Goal: Information Seeking & Learning: Learn about a topic

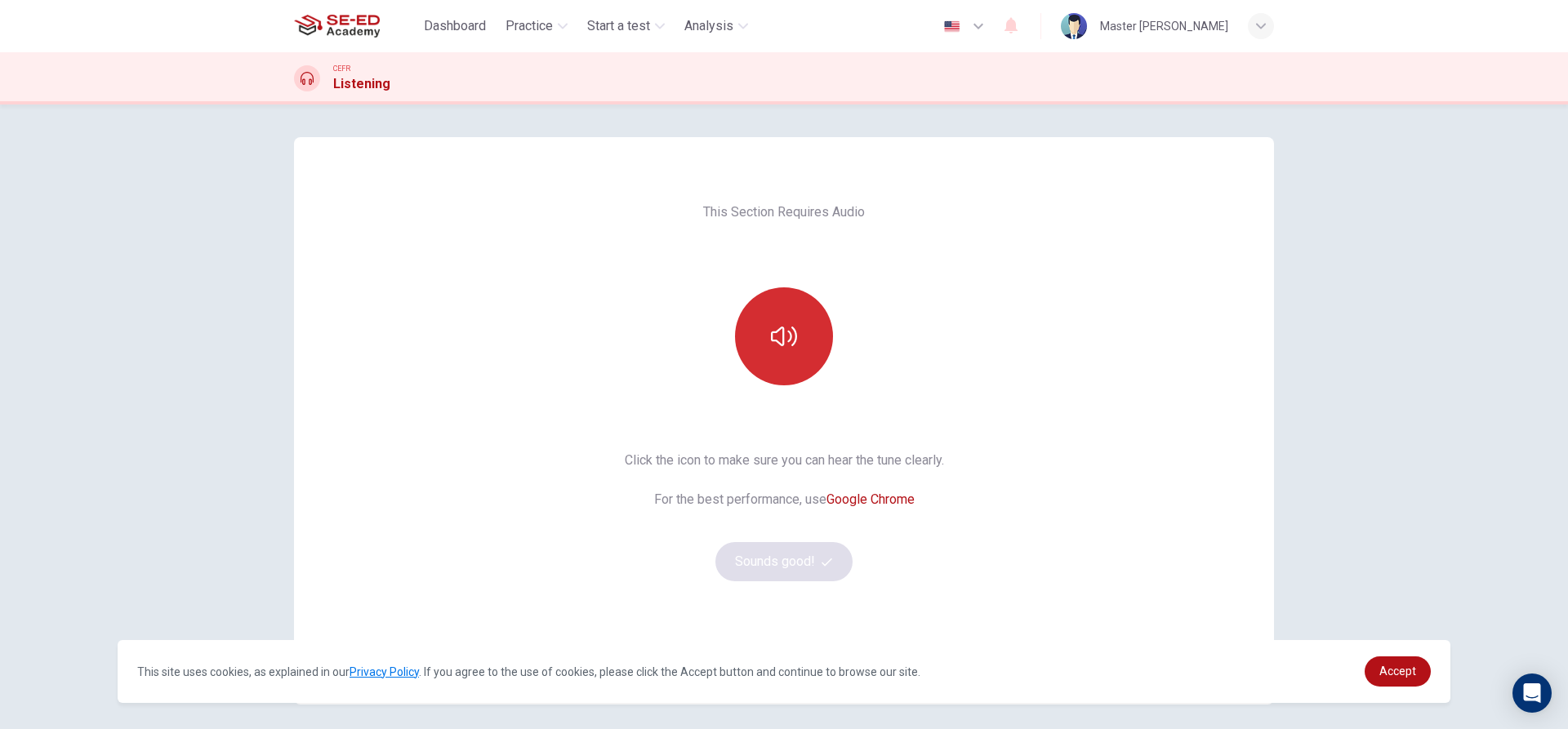
click at [779, 331] on icon "button" at bounding box center [784, 336] width 27 height 20
click at [745, 568] on button "Sounds good!" at bounding box center [784, 562] width 137 height 39
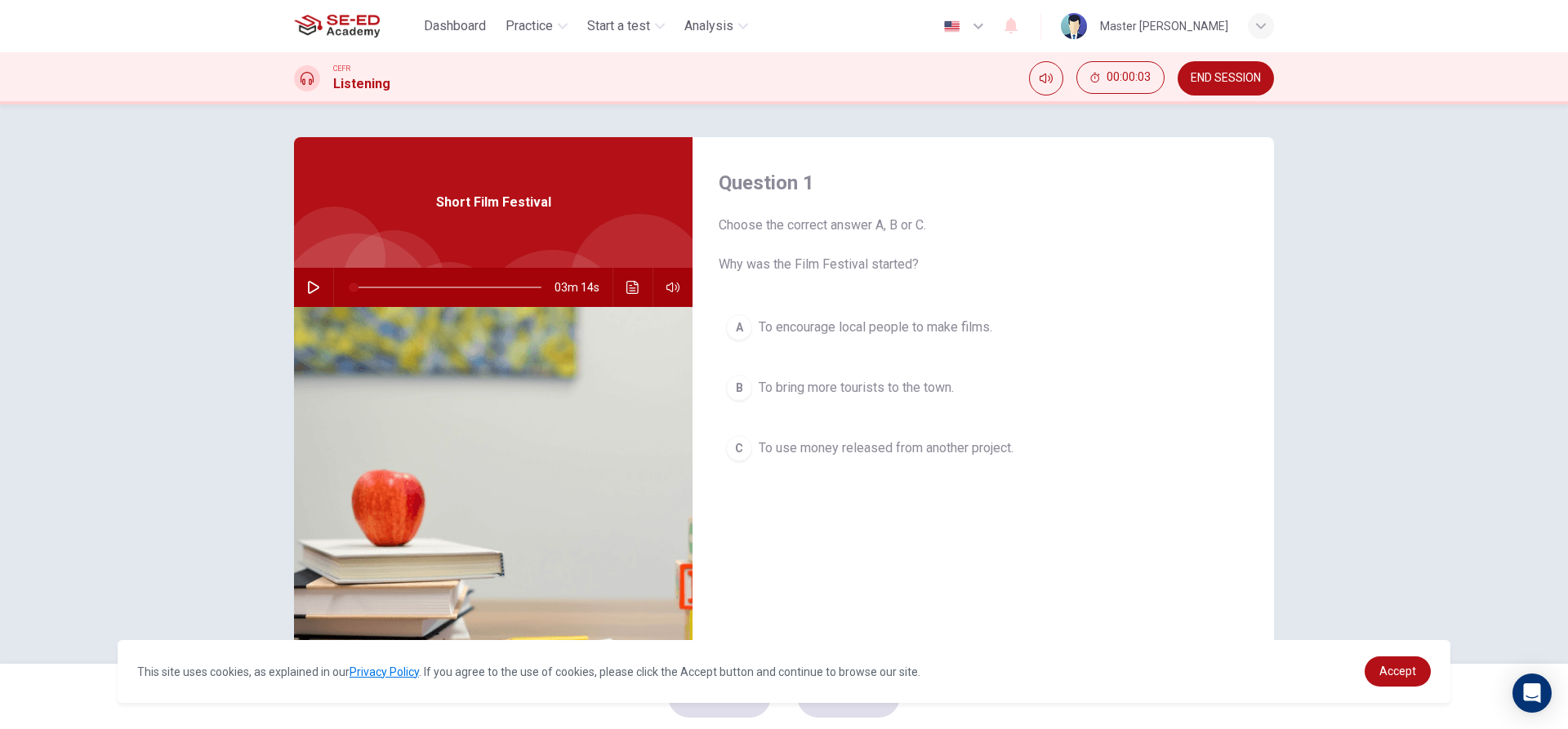
click at [308, 283] on icon "button" at bounding box center [313, 287] width 11 height 13
click at [1390, 665] on span "Accept" at bounding box center [1398, 671] width 37 height 13
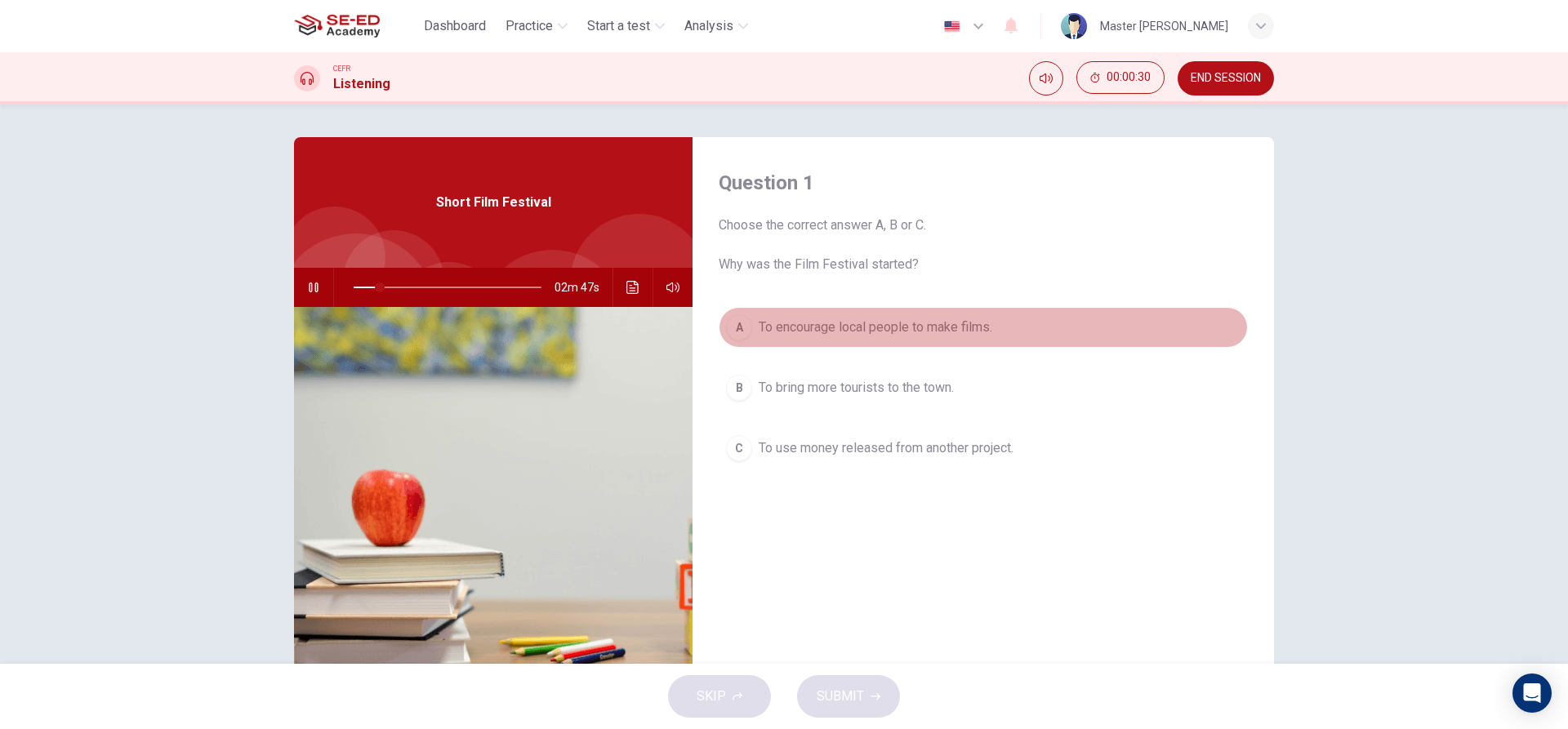
click at [759, 323] on span "To encourage local people to make films." at bounding box center [876, 327] width 234 height 20
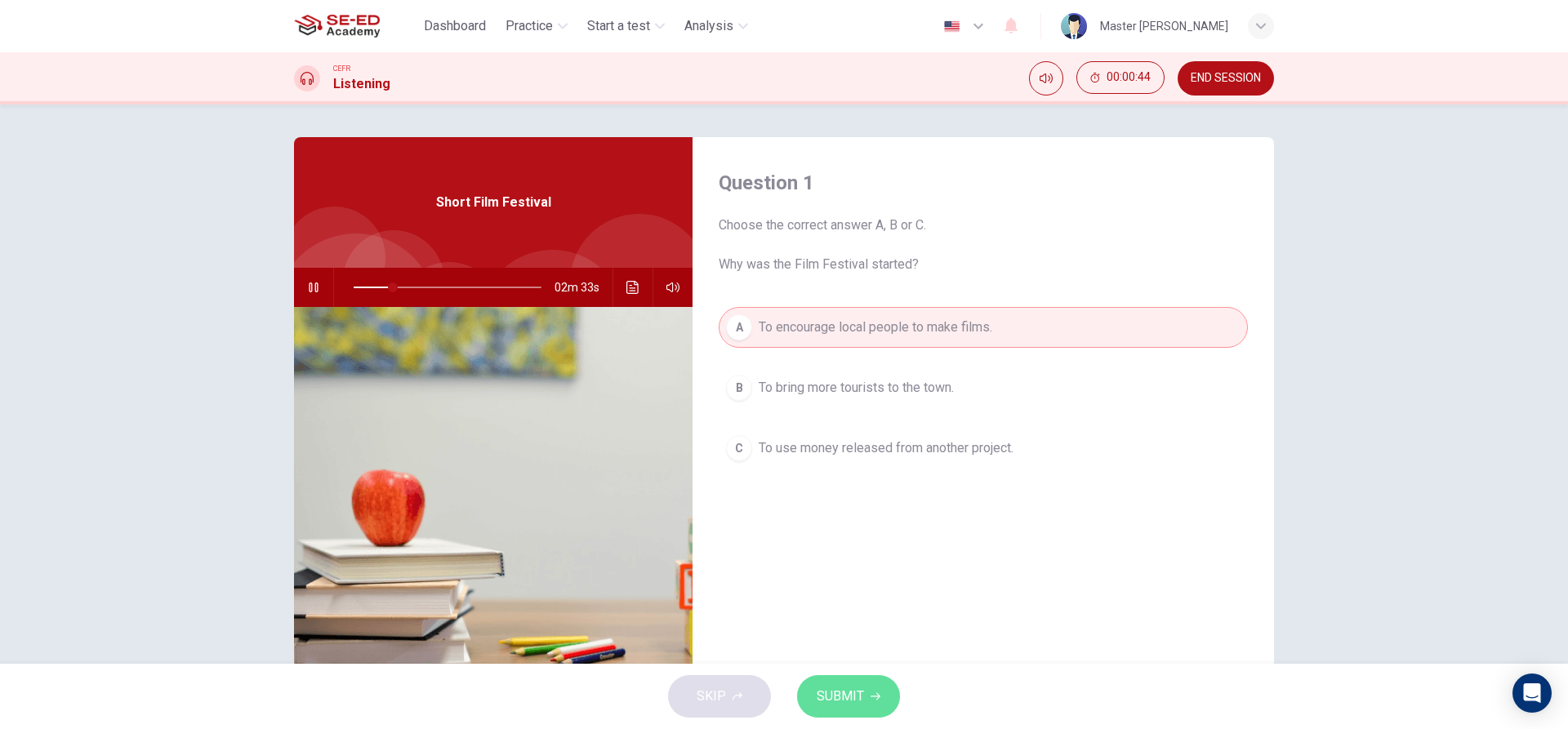
click at [851, 690] on span "SUBMIT" at bounding box center [840, 696] width 47 height 23
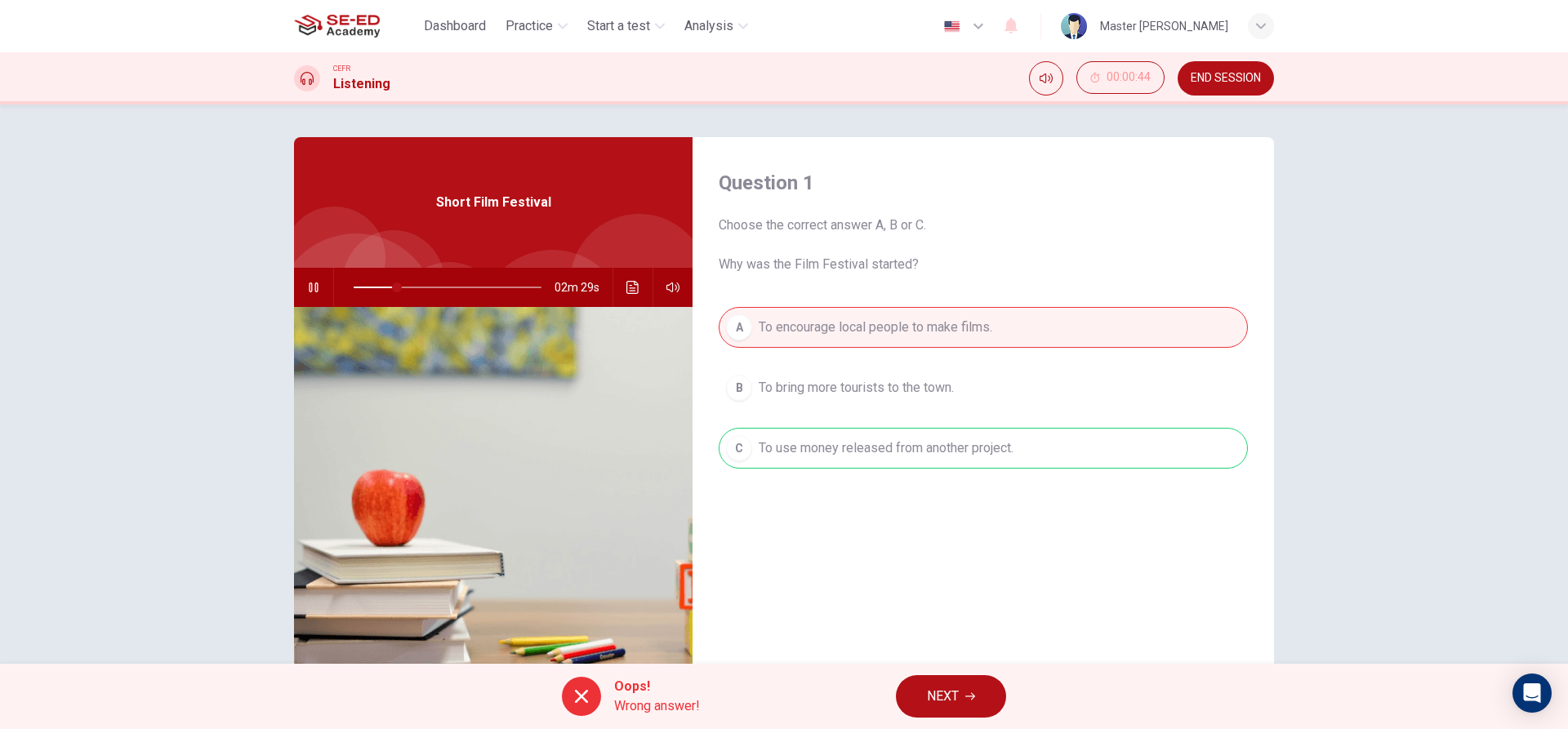
click at [937, 696] on span "NEXT" at bounding box center [942, 696] width 32 height 23
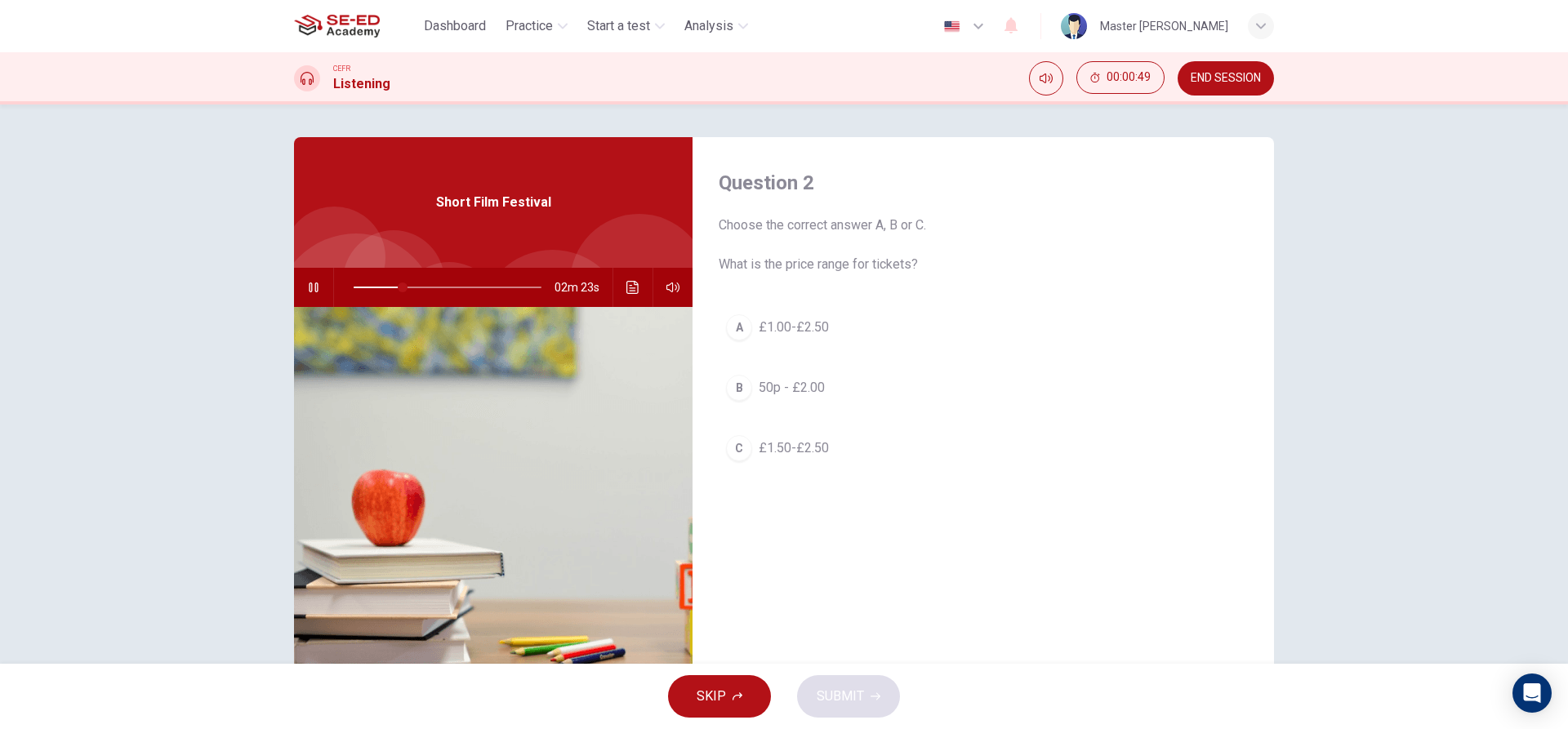
click at [795, 390] on span "50p - £2.00" at bounding box center [792, 388] width 66 height 20
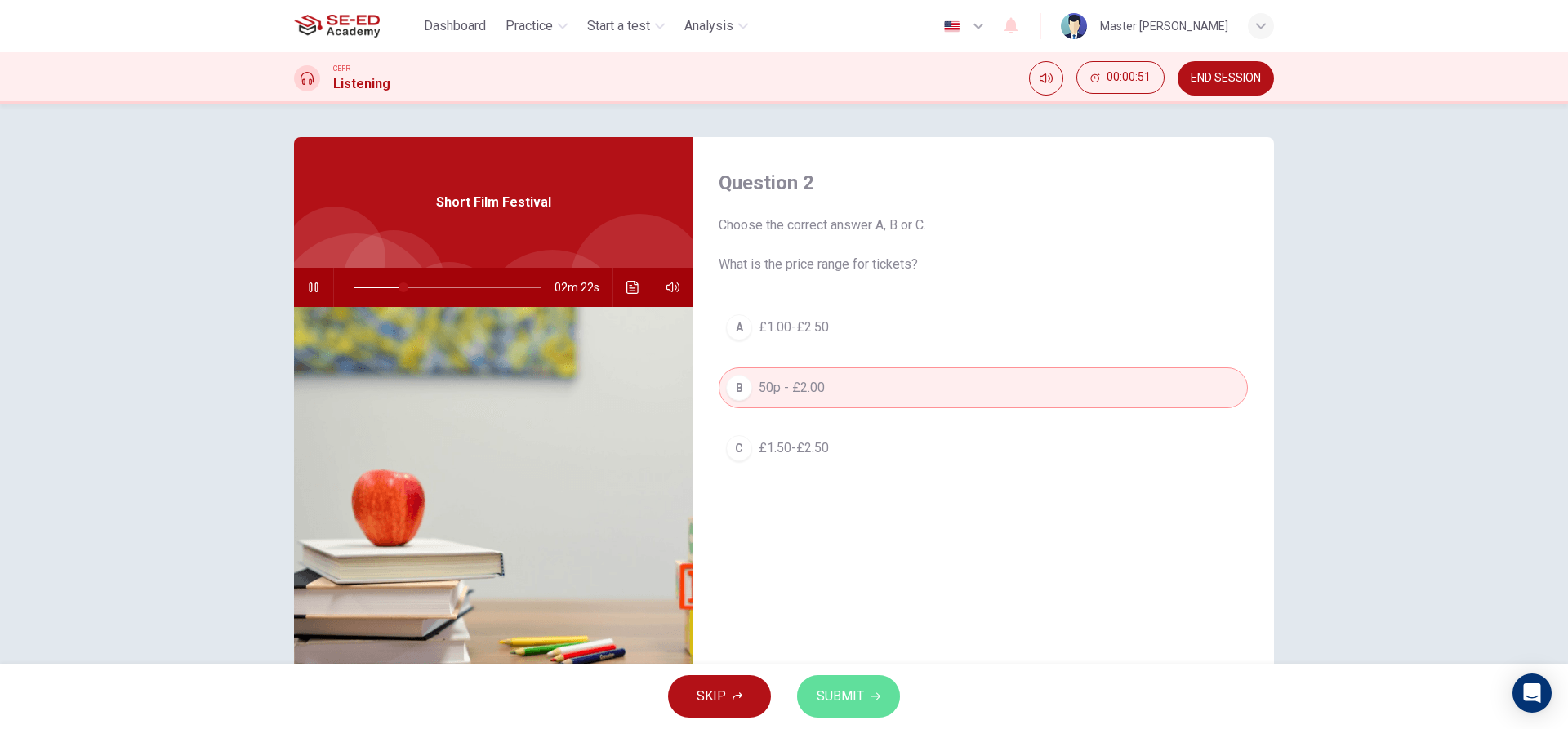
click at [854, 697] on span "SUBMIT" at bounding box center [840, 696] width 47 height 23
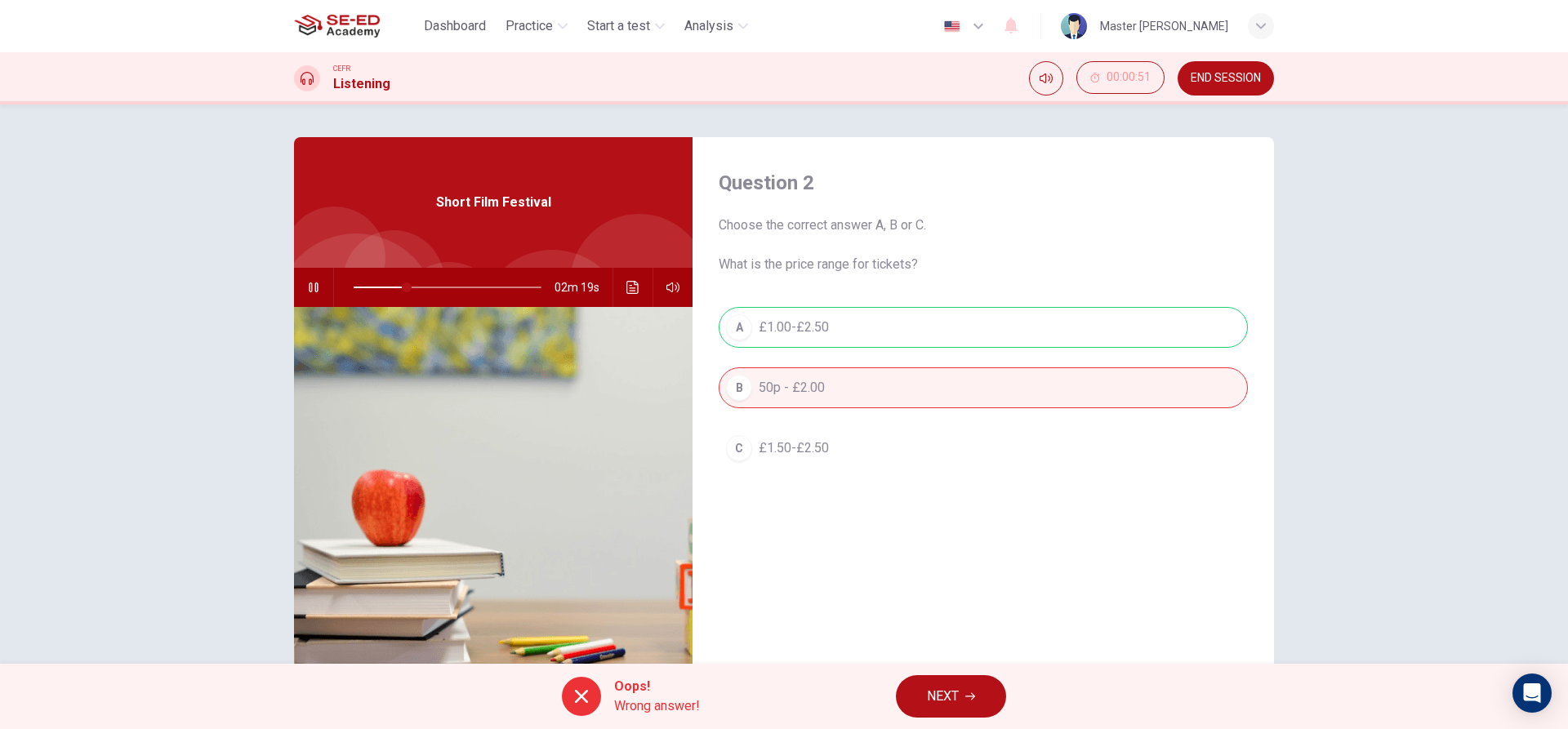
click at [916, 688] on button "NEXT" at bounding box center [951, 696] width 110 height 43
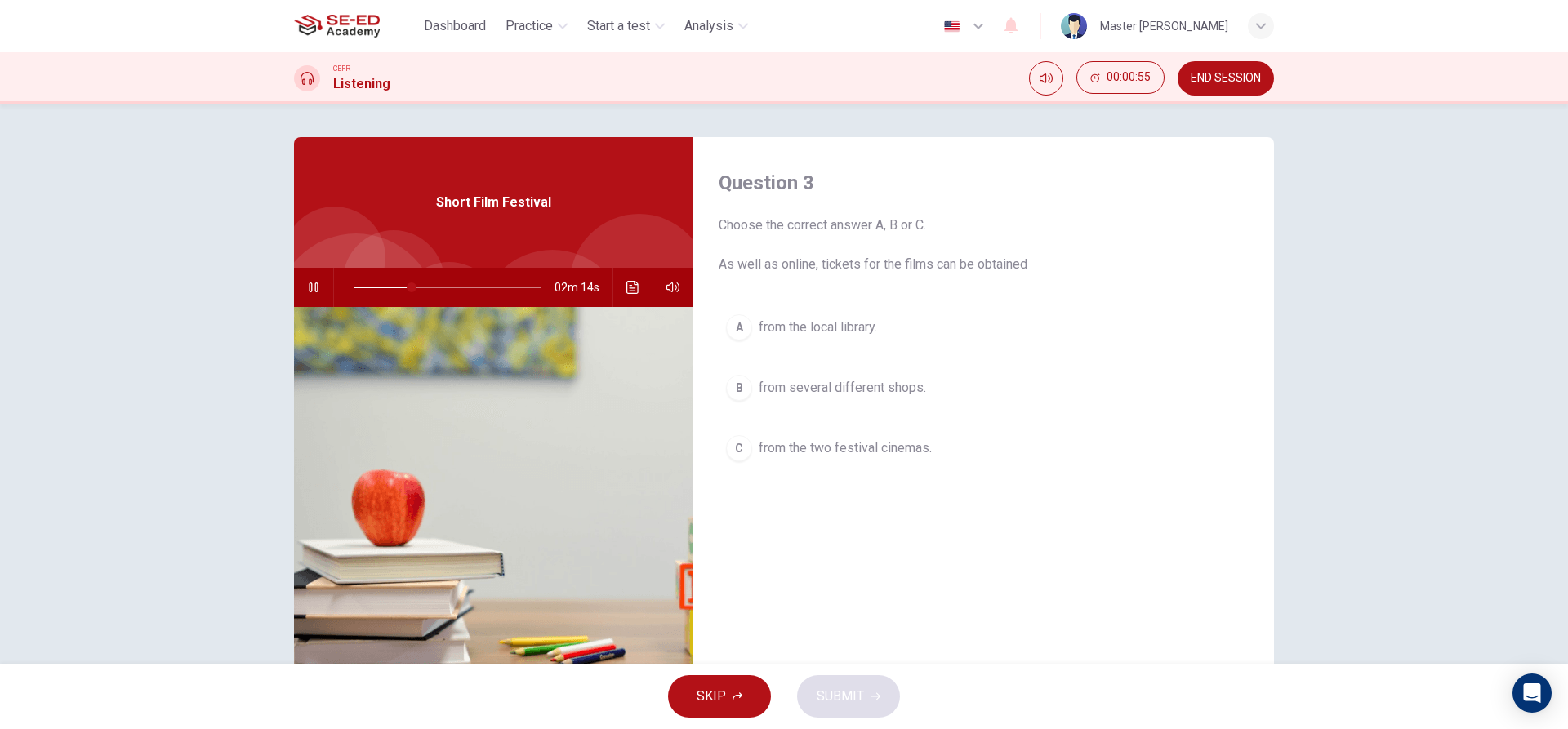
click at [783, 399] on button "B from several different shops." at bounding box center [983, 388] width 529 height 41
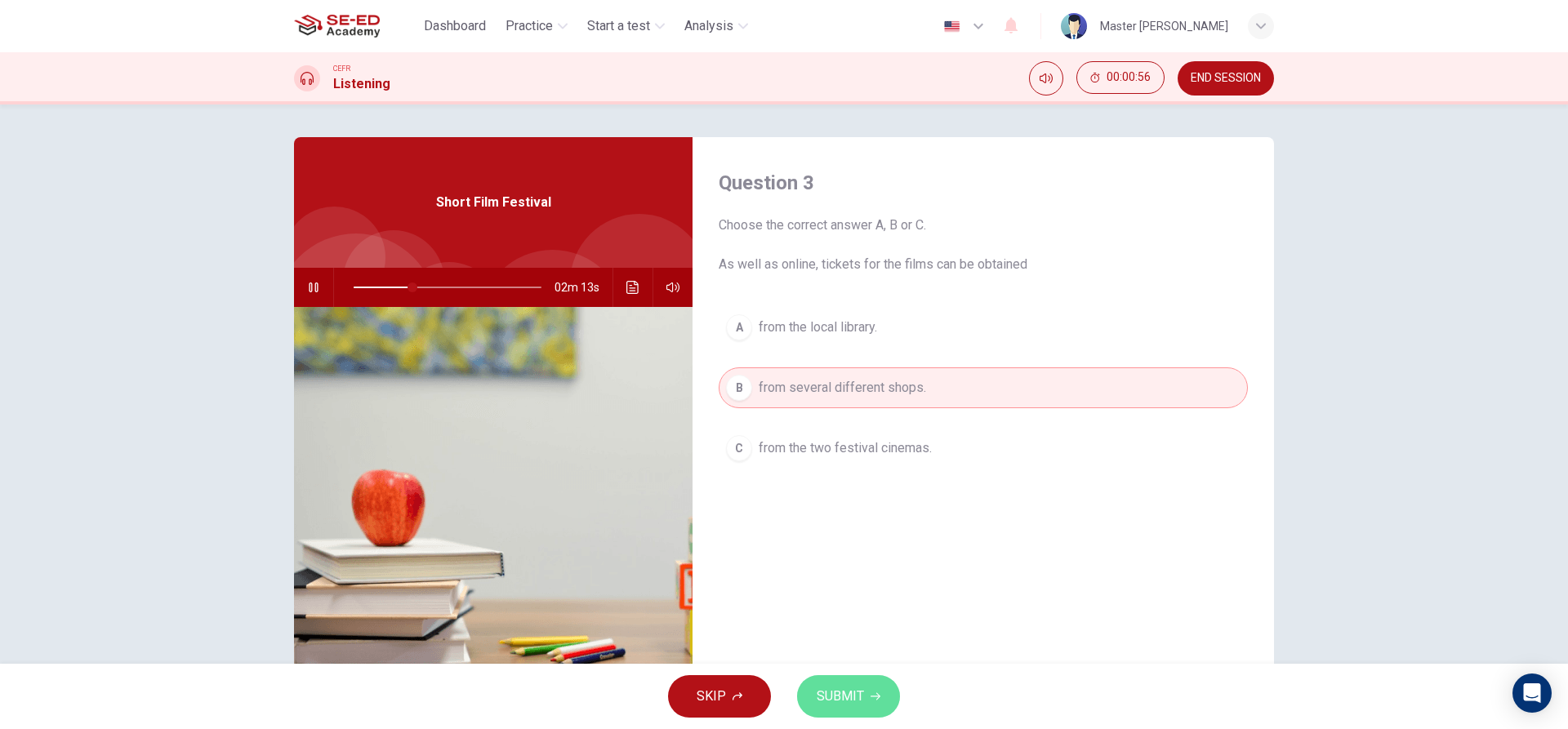
click at [841, 684] on button "SUBMIT" at bounding box center [848, 696] width 103 height 43
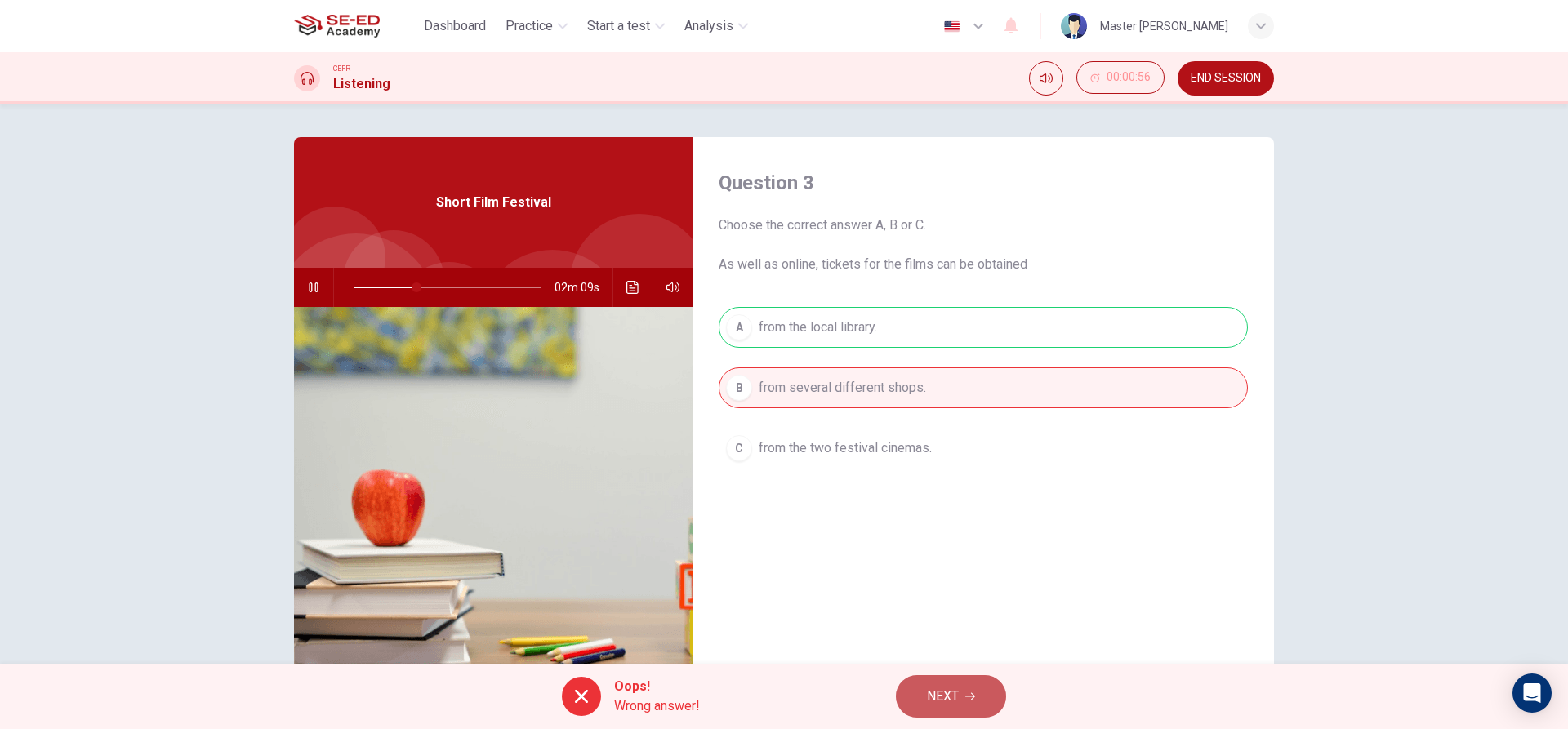
click at [935, 695] on span "NEXT" at bounding box center [942, 696] width 32 height 23
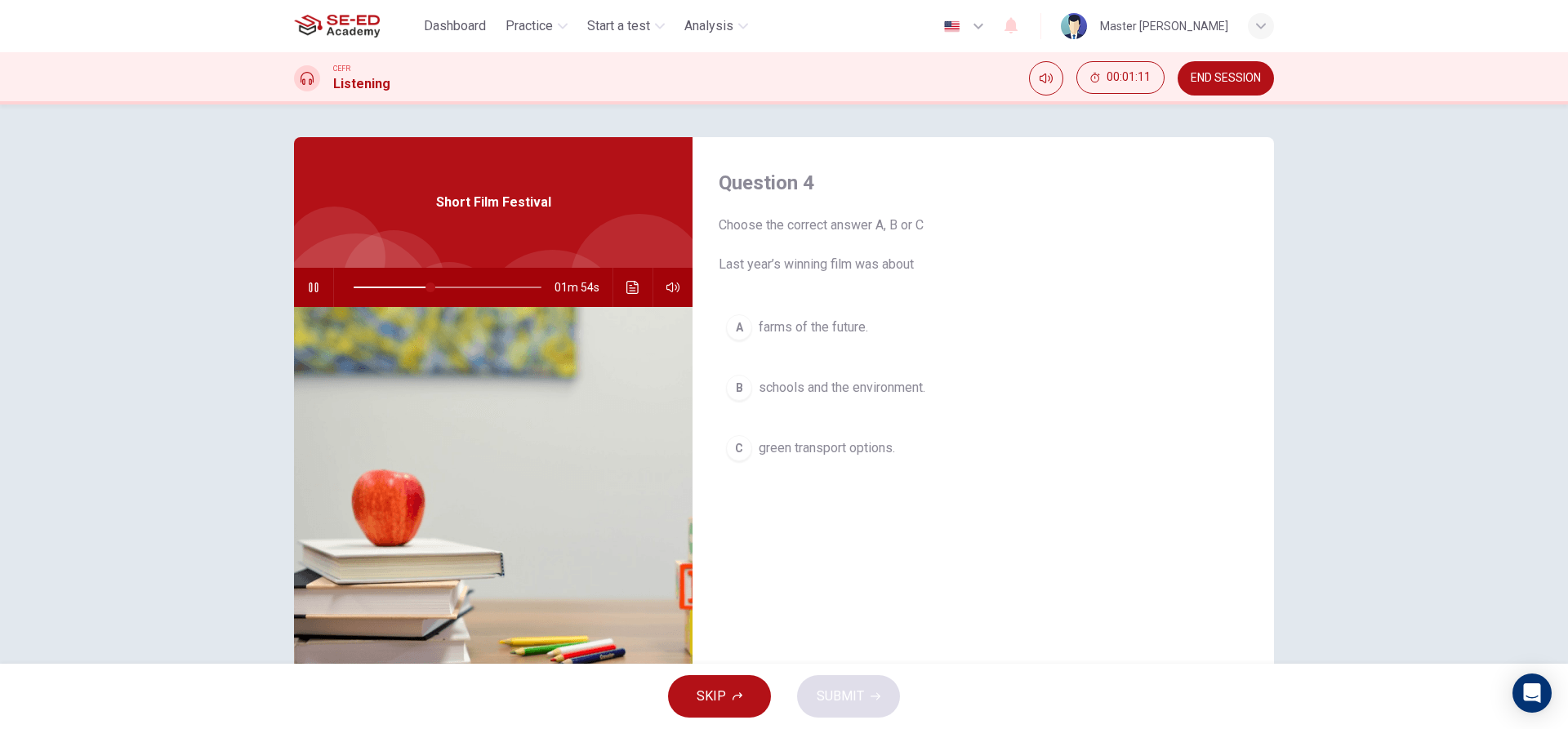
click at [771, 452] on span "green transport options." at bounding box center [827, 447] width 136 height 20
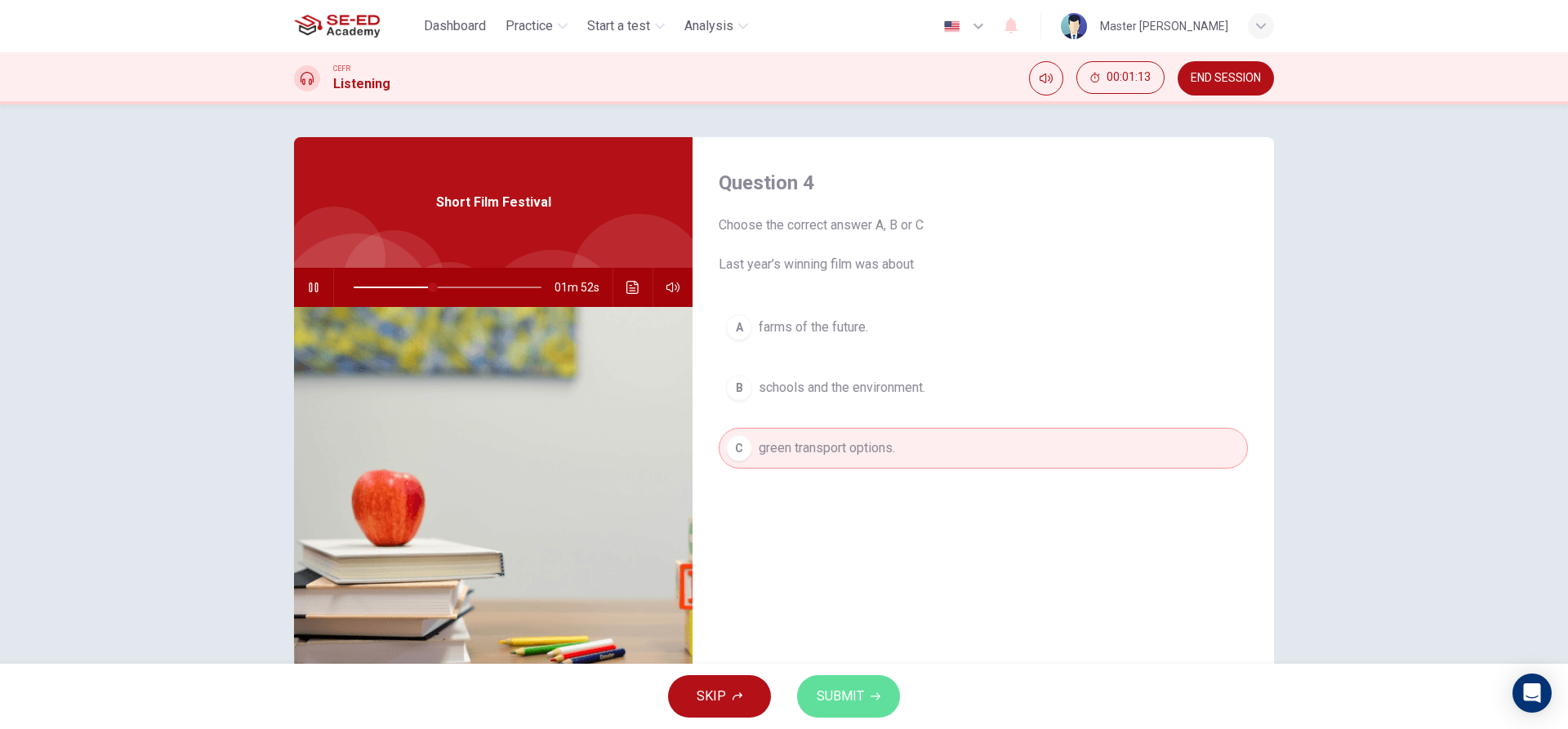
click at [861, 692] on span "SUBMIT" at bounding box center [840, 696] width 47 height 23
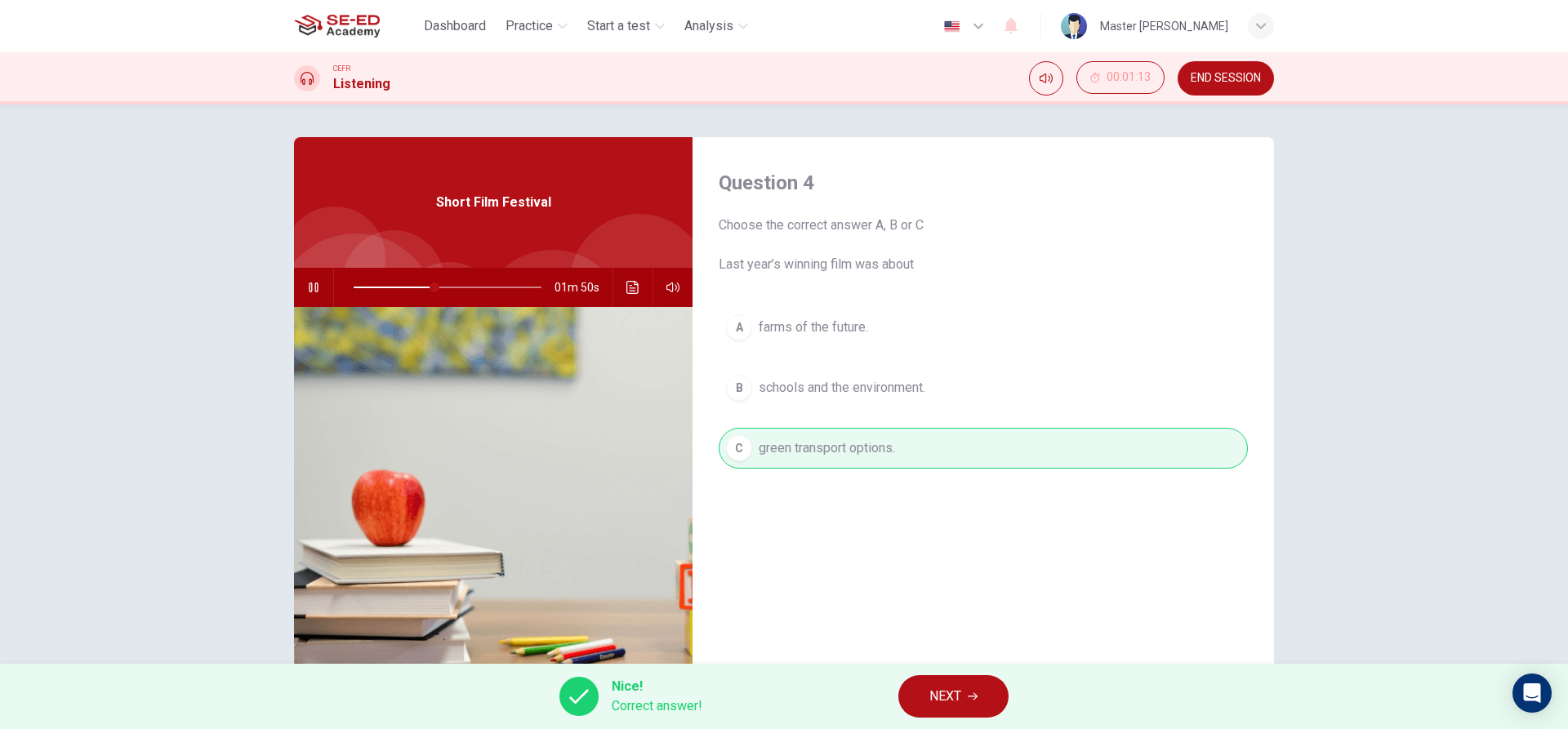
click at [907, 694] on button "NEXT" at bounding box center [953, 696] width 110 height 43
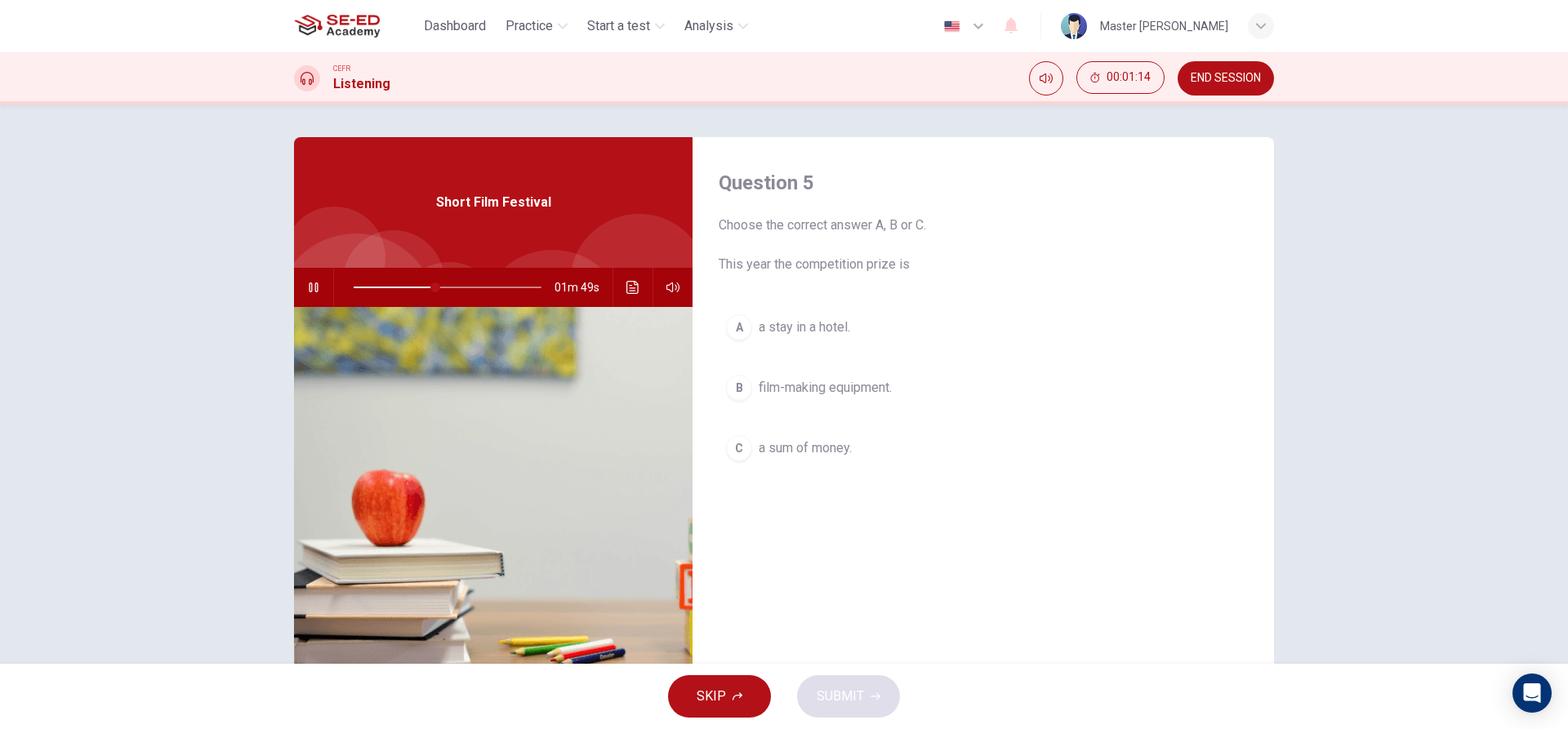
click at [781, 326] on span "a stay in a hotel." at bounding box center [805, 327] width 92 height 20
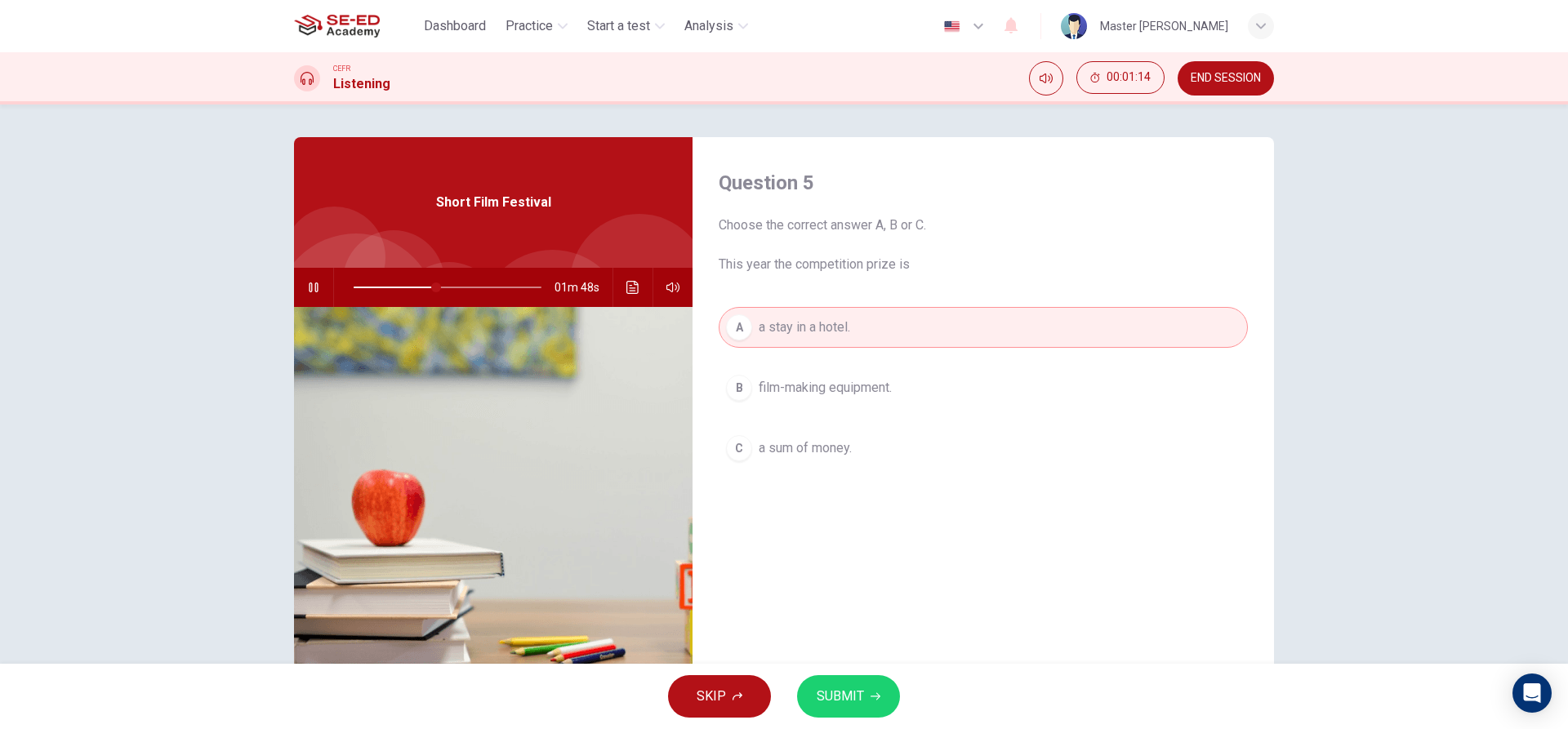
click at [861, 699] on span "SUBMIT" at bounding box center [840, 696] width 47 height 23
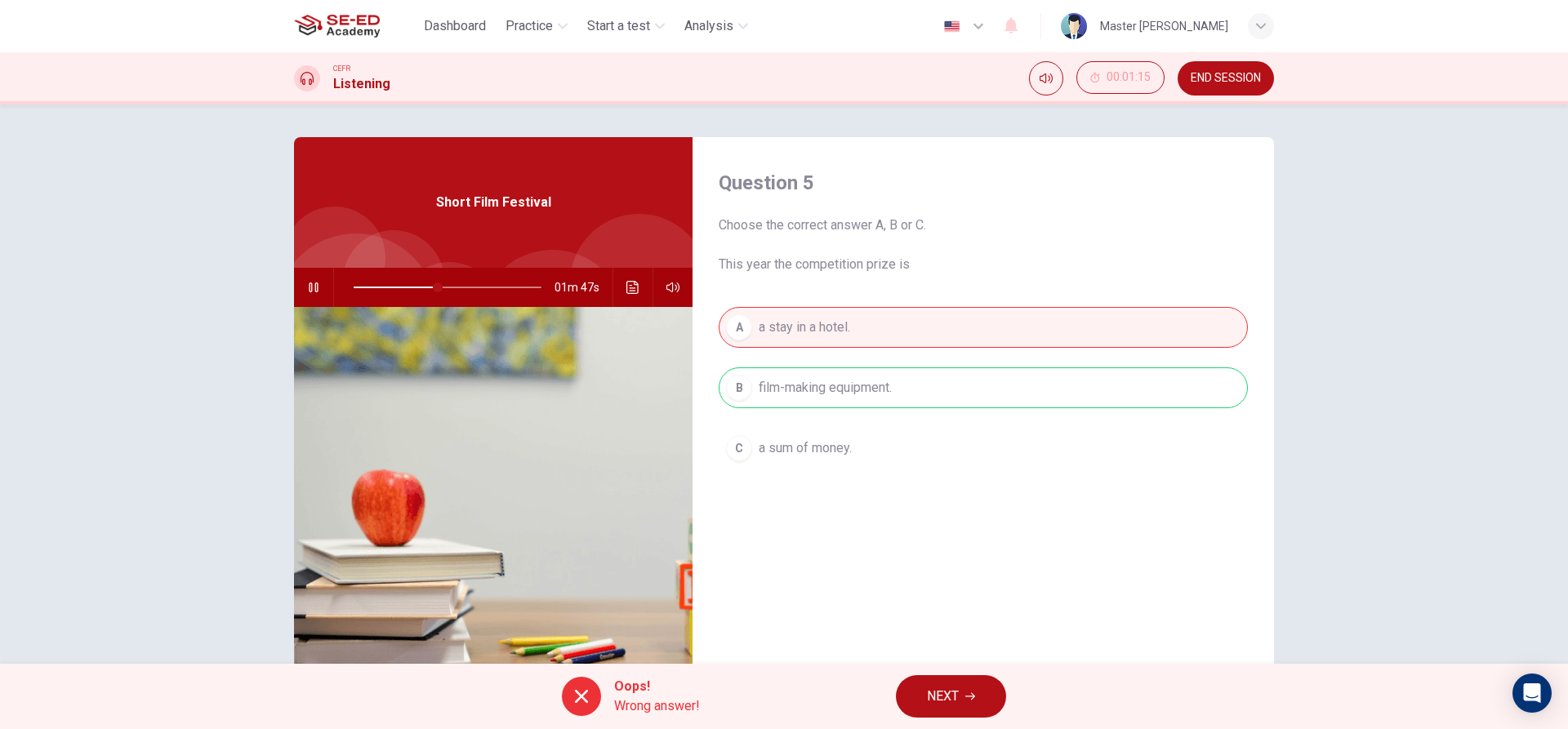
click at [937, 695] on span "NEXT" at bounding box center [942, 696] width 32 height 23
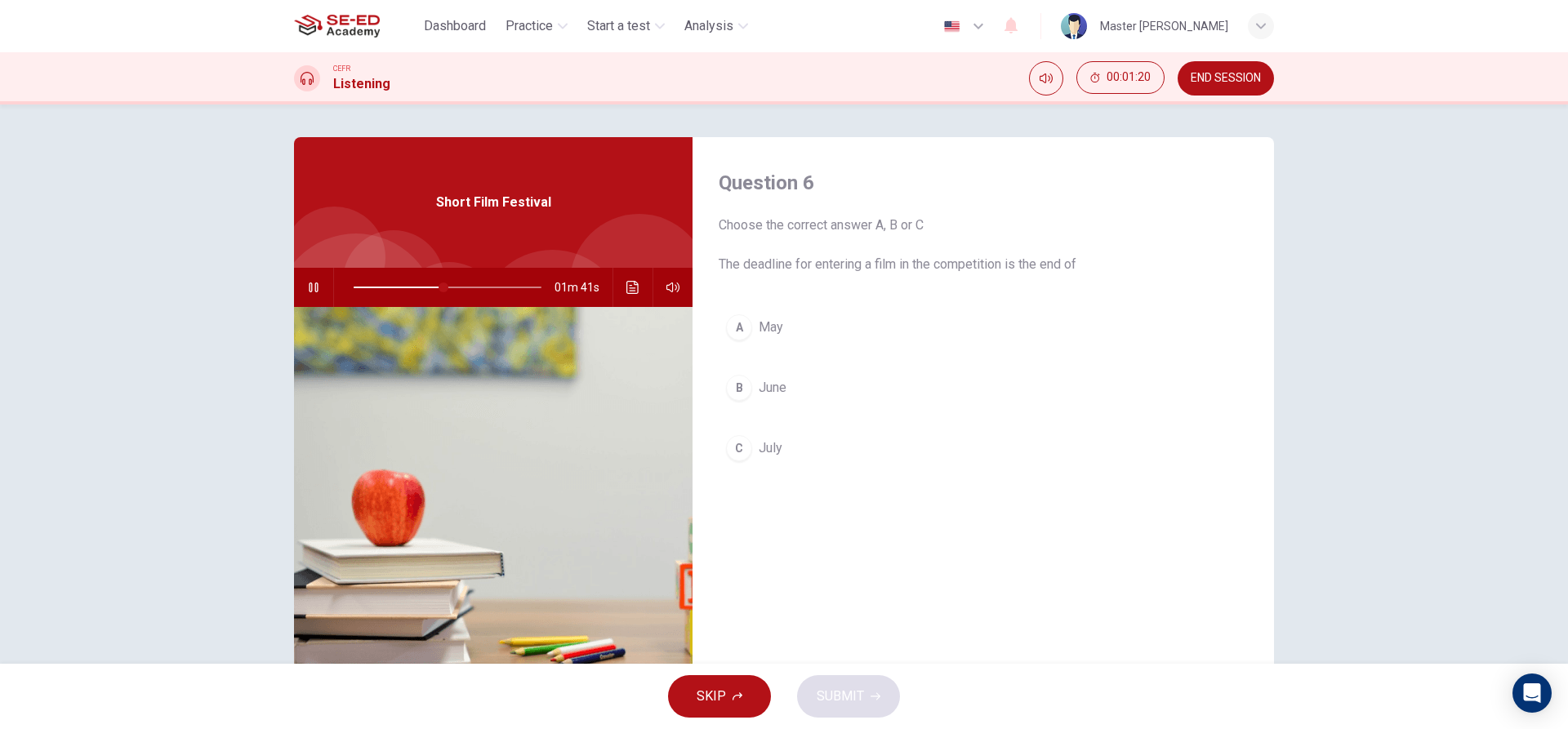
click at [759, 450] on span "July" at bounding box center [771, 447] width 24 height 20
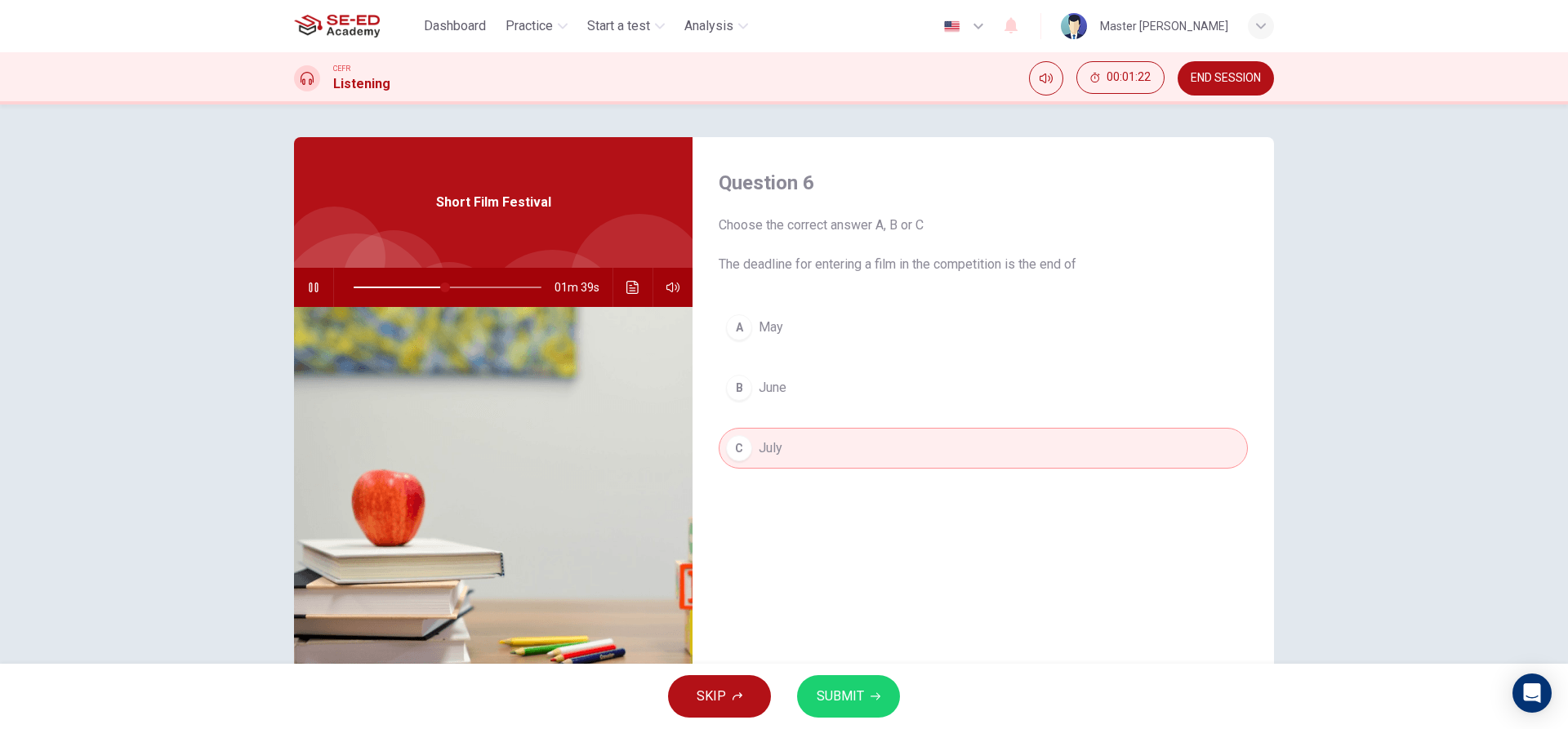
click at [784, 398] on button "B June" at bounding box center [983, 388] width 529 height 41
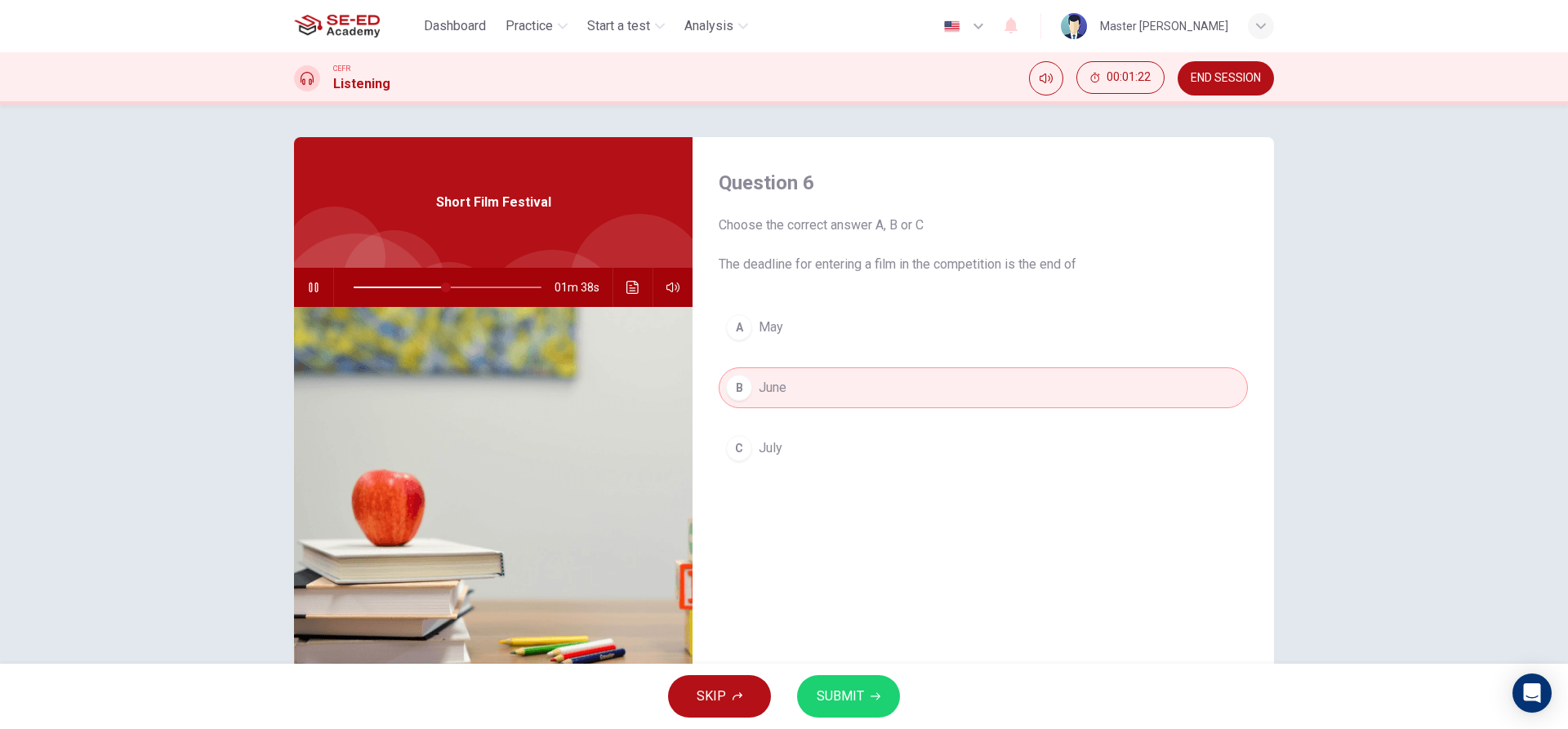
click at [870, 694] on icon "button" at bounding box center [875, 696] width 9 height 9
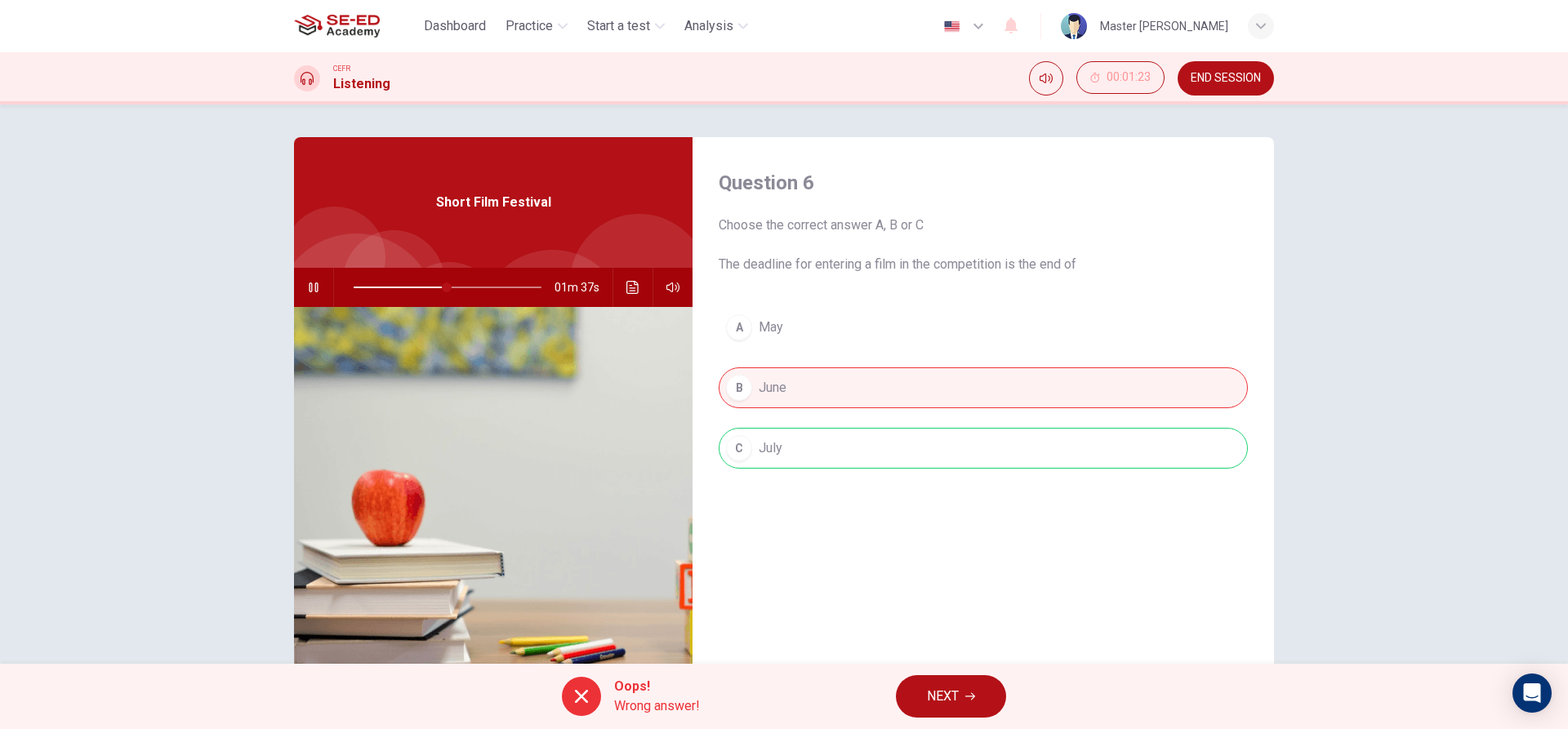
click at [954, 668] on div "Oops! Wrong answer! NEXT" at bounding box center [784, 696] width 1568 height 65
click at [953, 681] on button "NEXT" at bounding box center [951, 696] width 110 height 43
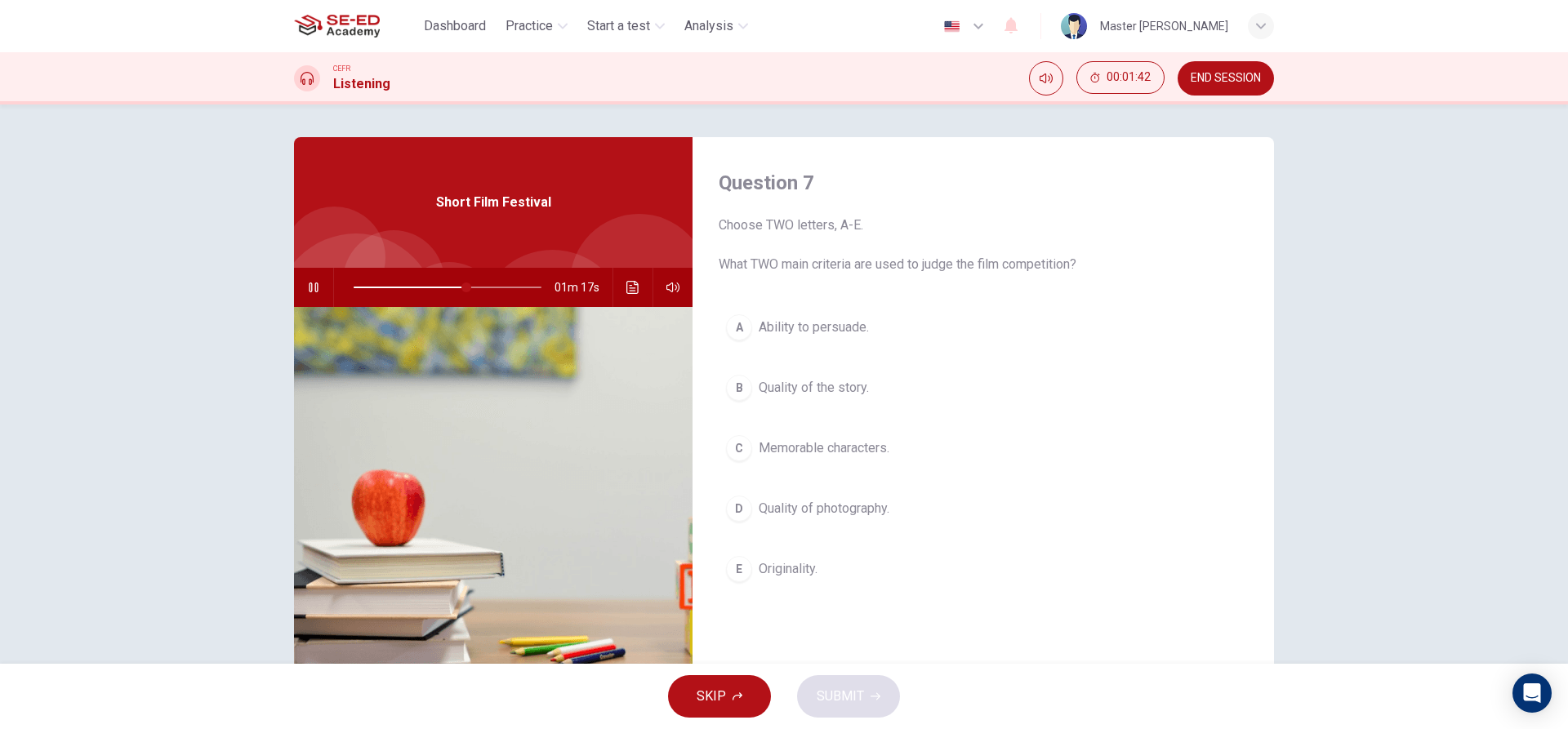
click at [771, 558] on button "E Originality." at bounding box center [983, 569] width 529 height 41
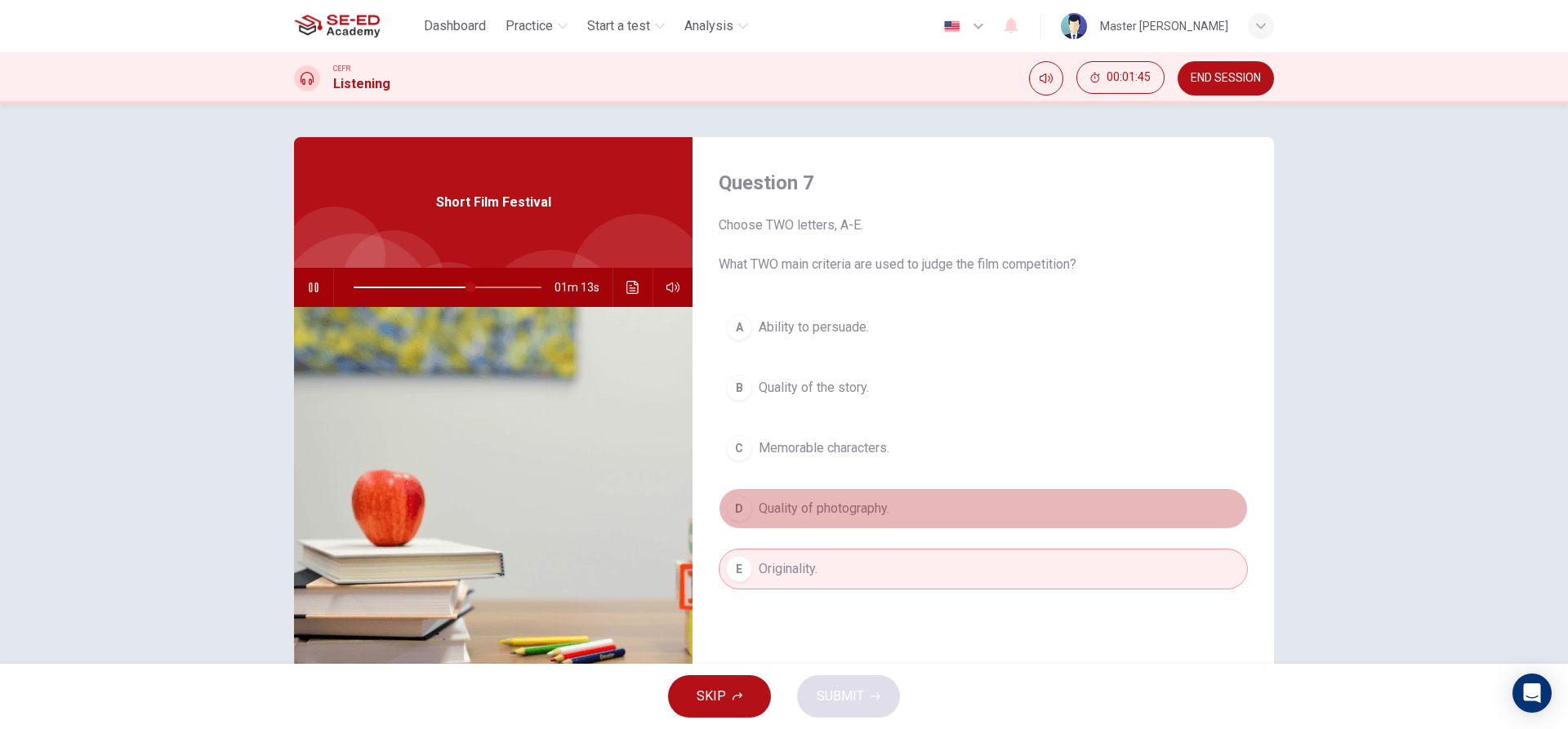
click at [809, 506] on span "Quality of photography." at bounding box center [824, 508] width 131 height 20
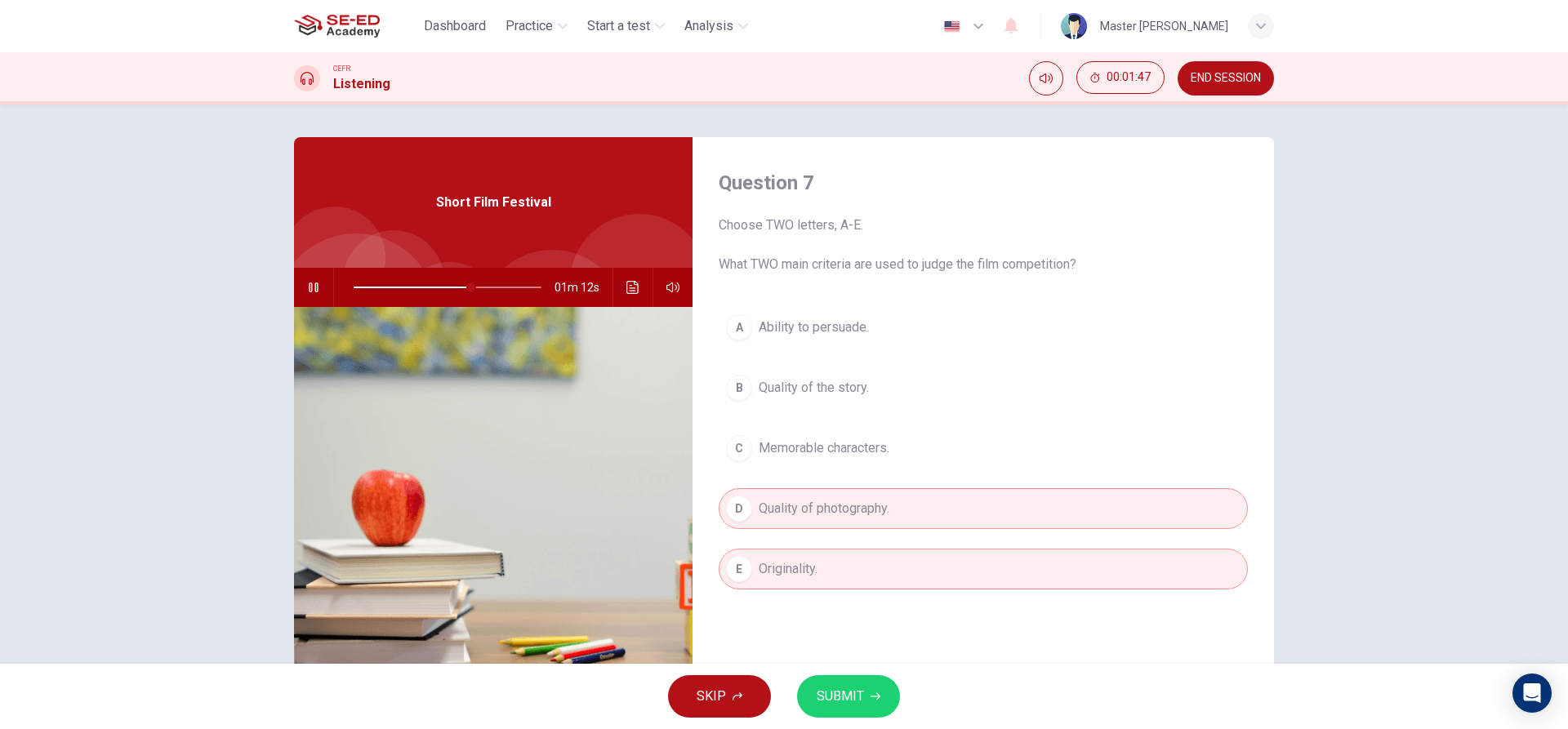
click at [730, 569] on div "E" at bounding box center [739, 569] width 27 height 27
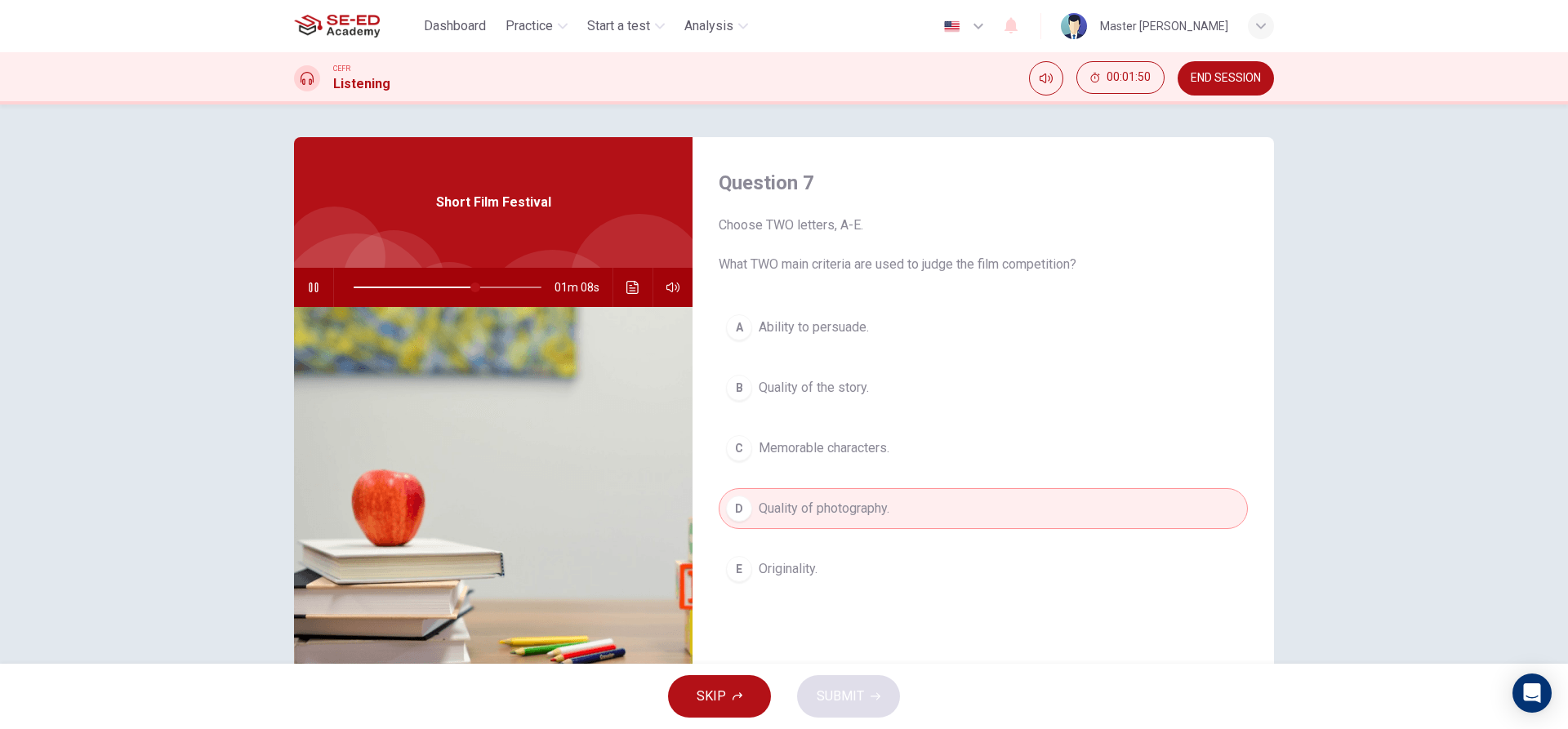
click at [777, 311] on button "A Ability to persuade." at bounding box center [983, 328] width 529 height 41
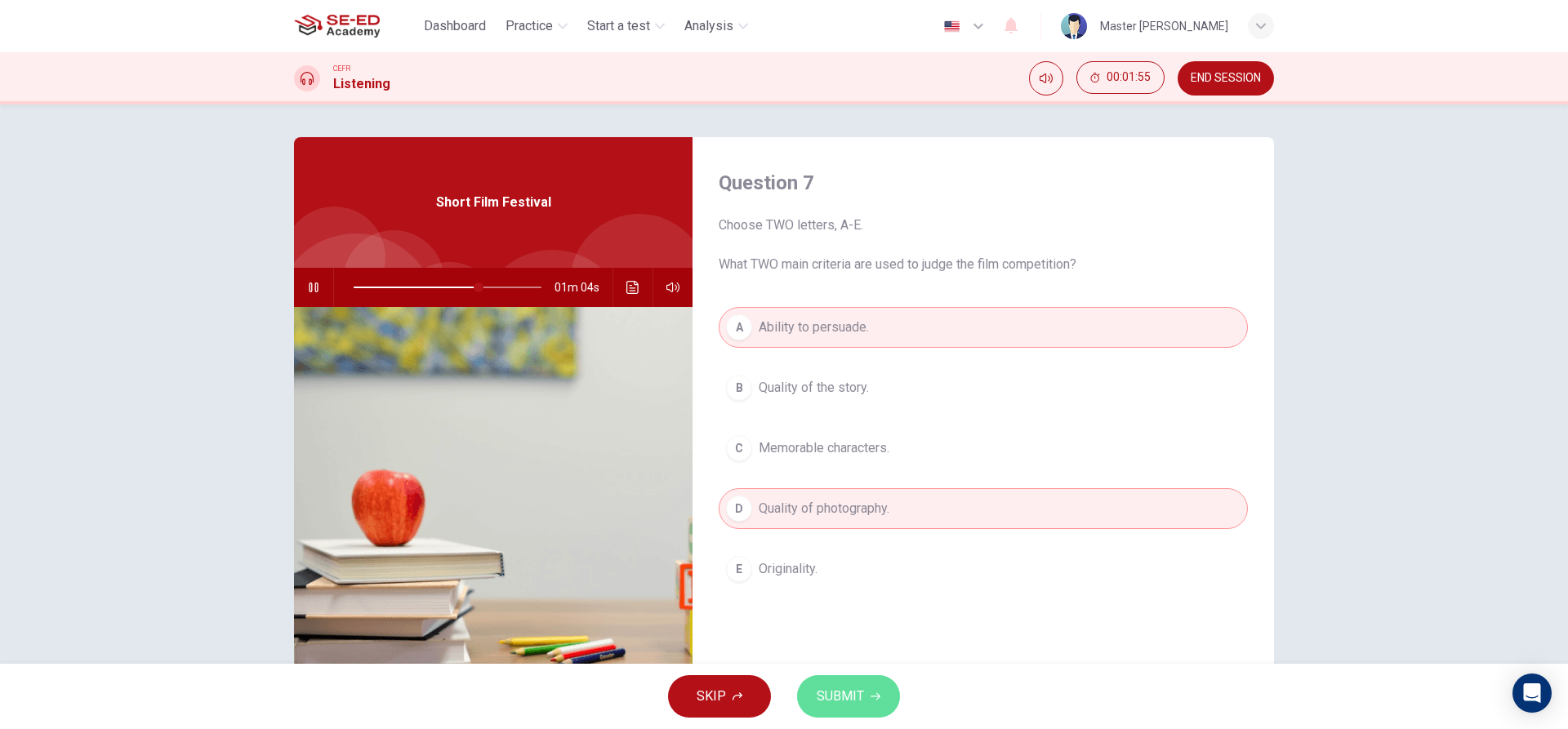
click at [820, 688] on span "SUBMIT" at bounding box center [840, 696] width 47 height 23
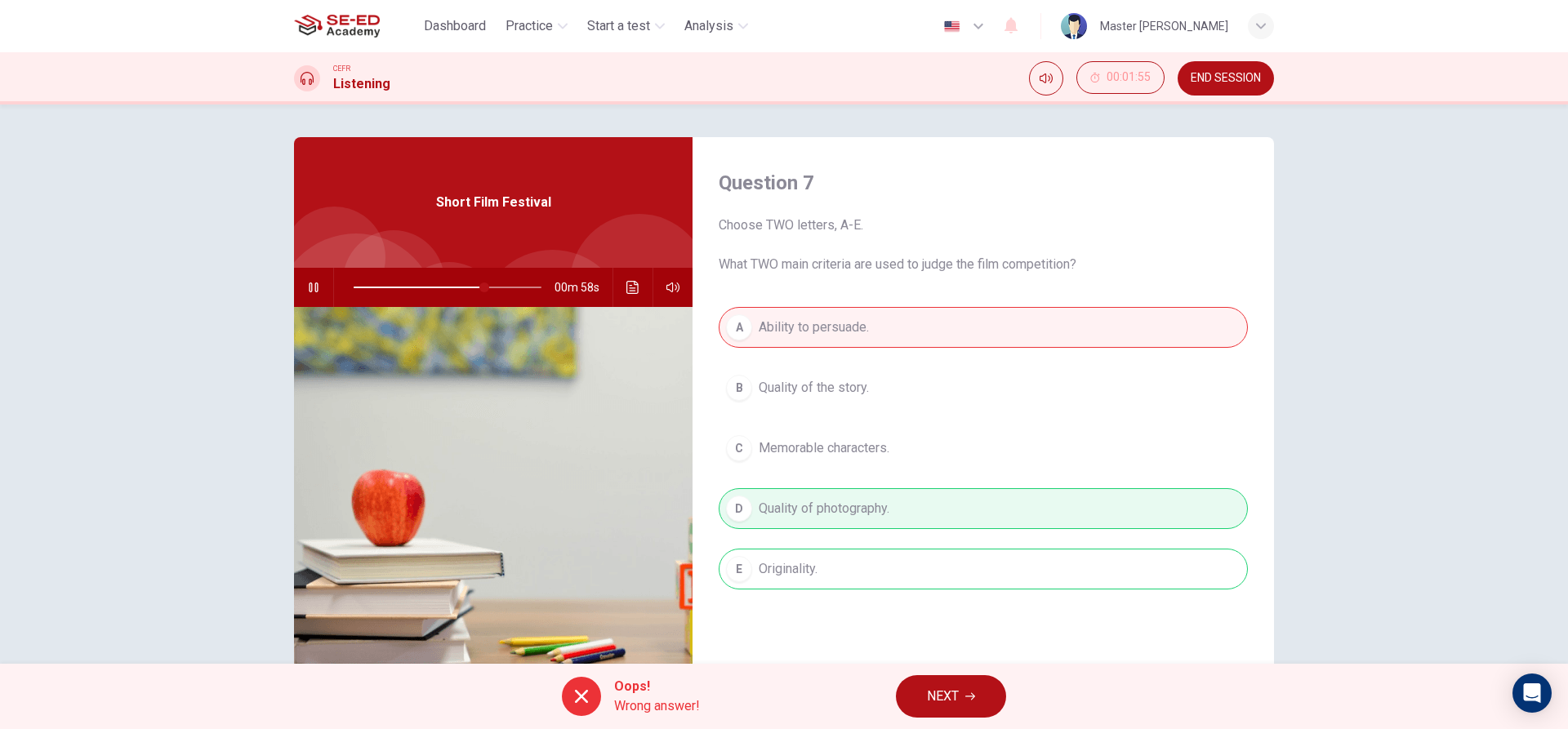
click at [937, 693] on span "NEXT" at bounding box center [942, 696] width 32 height 23
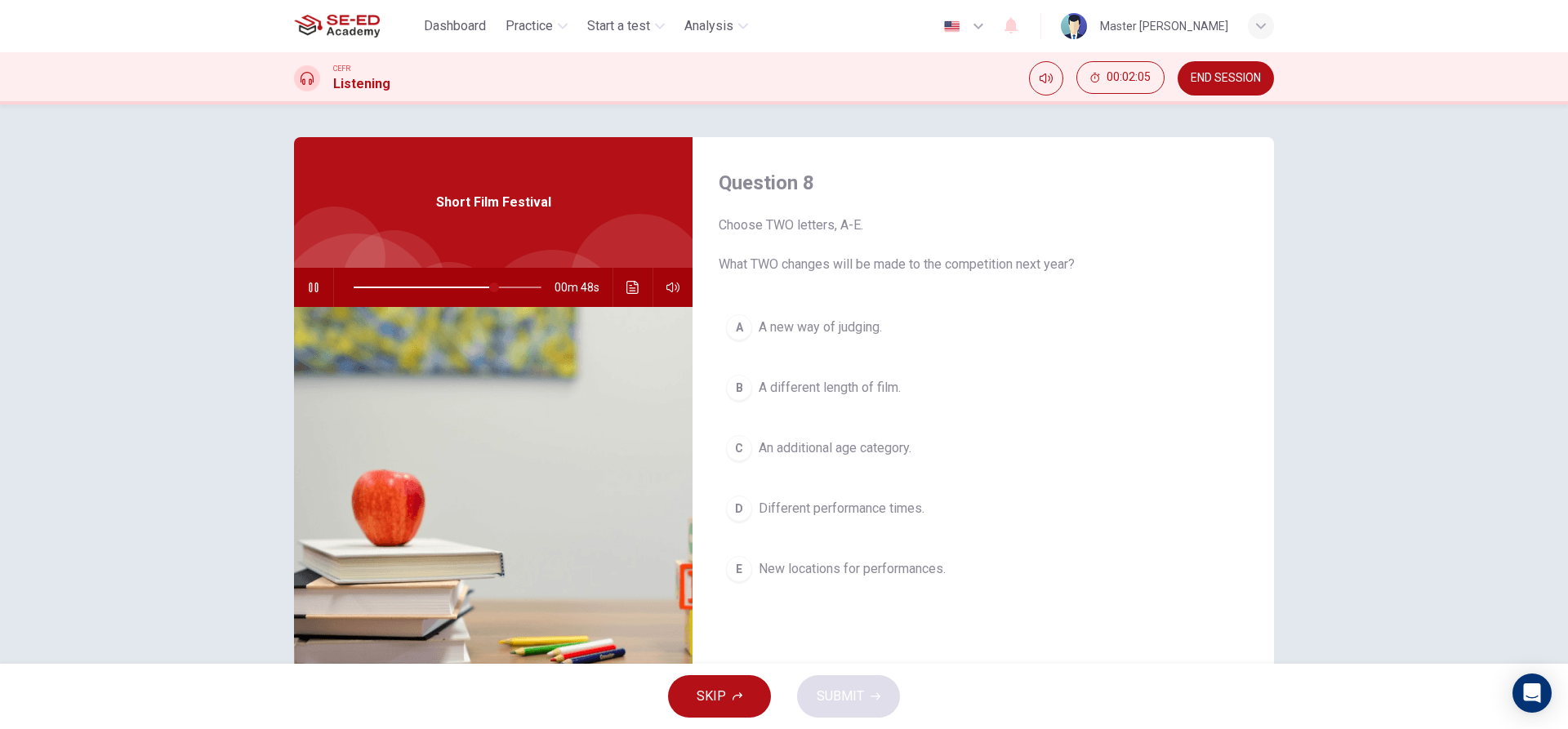
click at [818, 504] on span "Different performance times." at bounding box center [842, 508] width 166 height 20
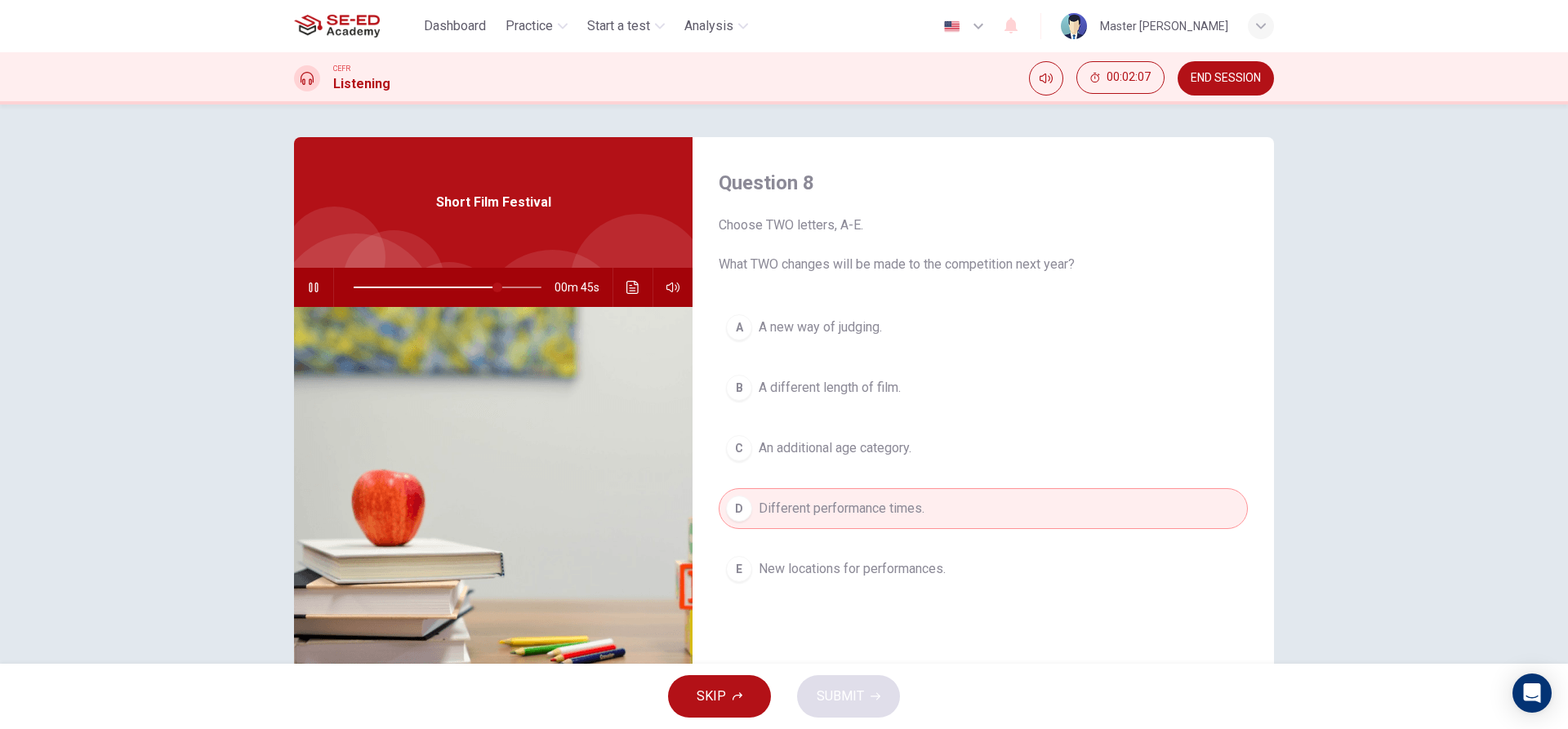
click at [803, 382] on span "A different length of film." at bounding box center [830, 388] width 142 height 20
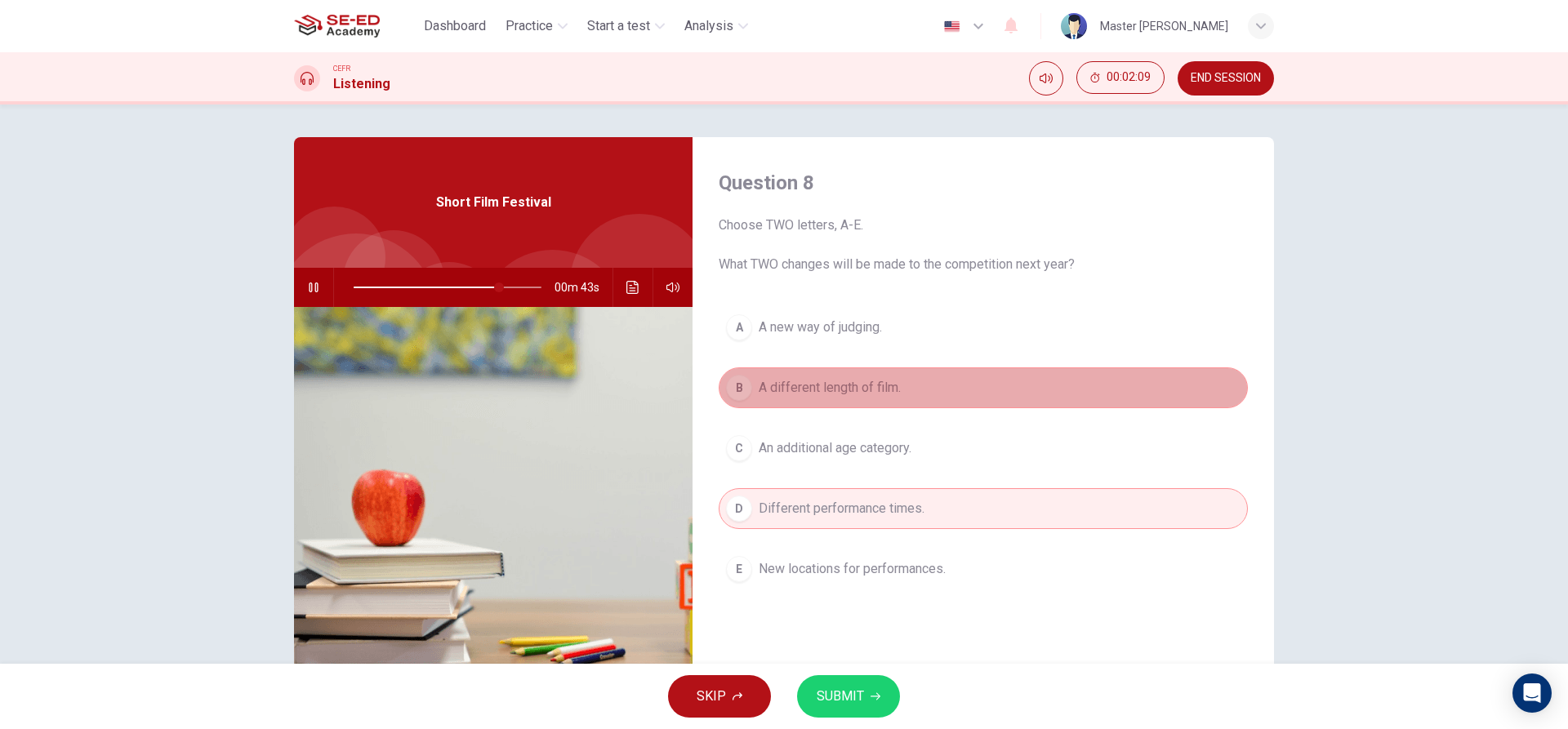
click at [817, 382] on span "A different length of film." at bounding box center [830, 388] width 142 height 20
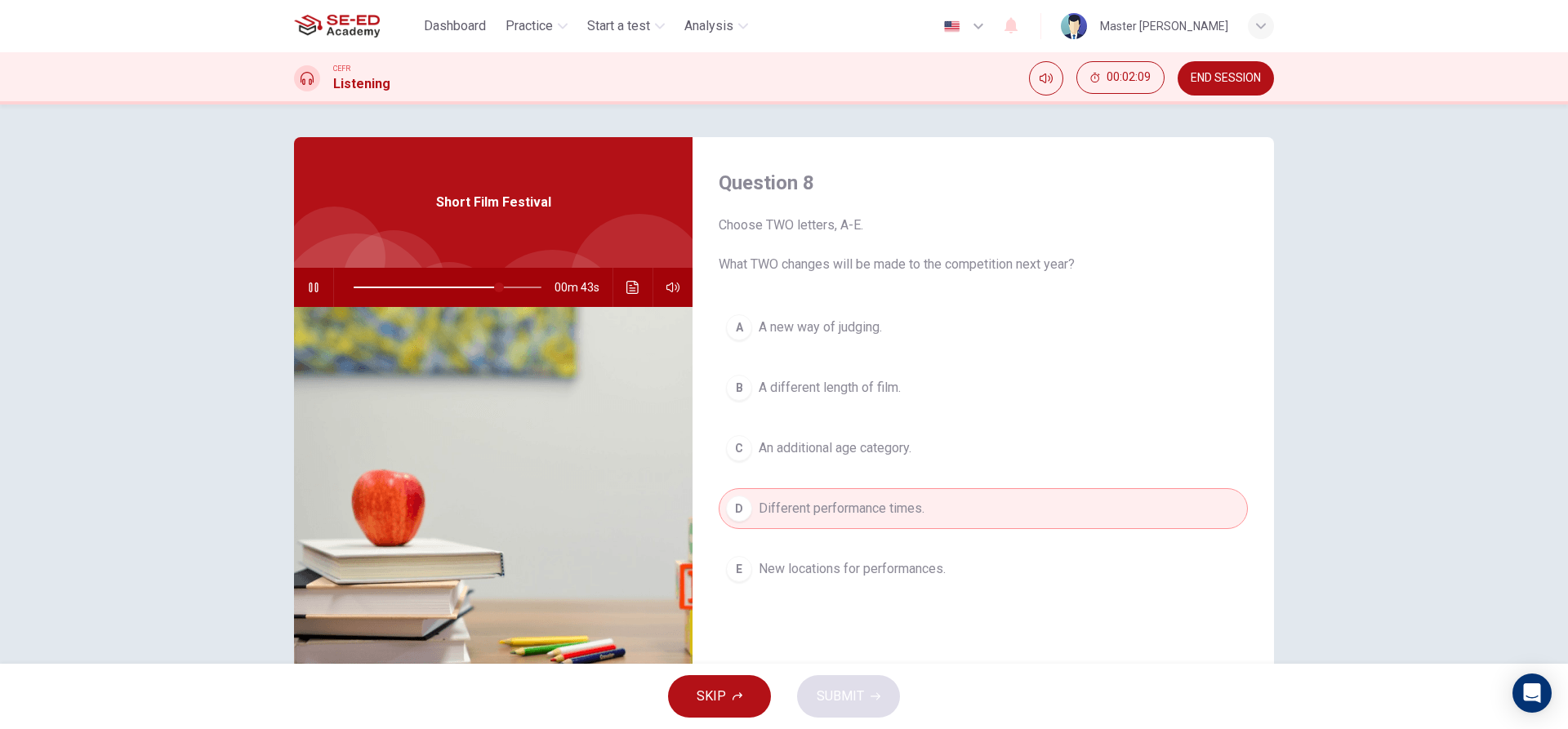
click at [785, 321] on span "A new way of judging." at bounding box center [821, 327] width 123 height 20
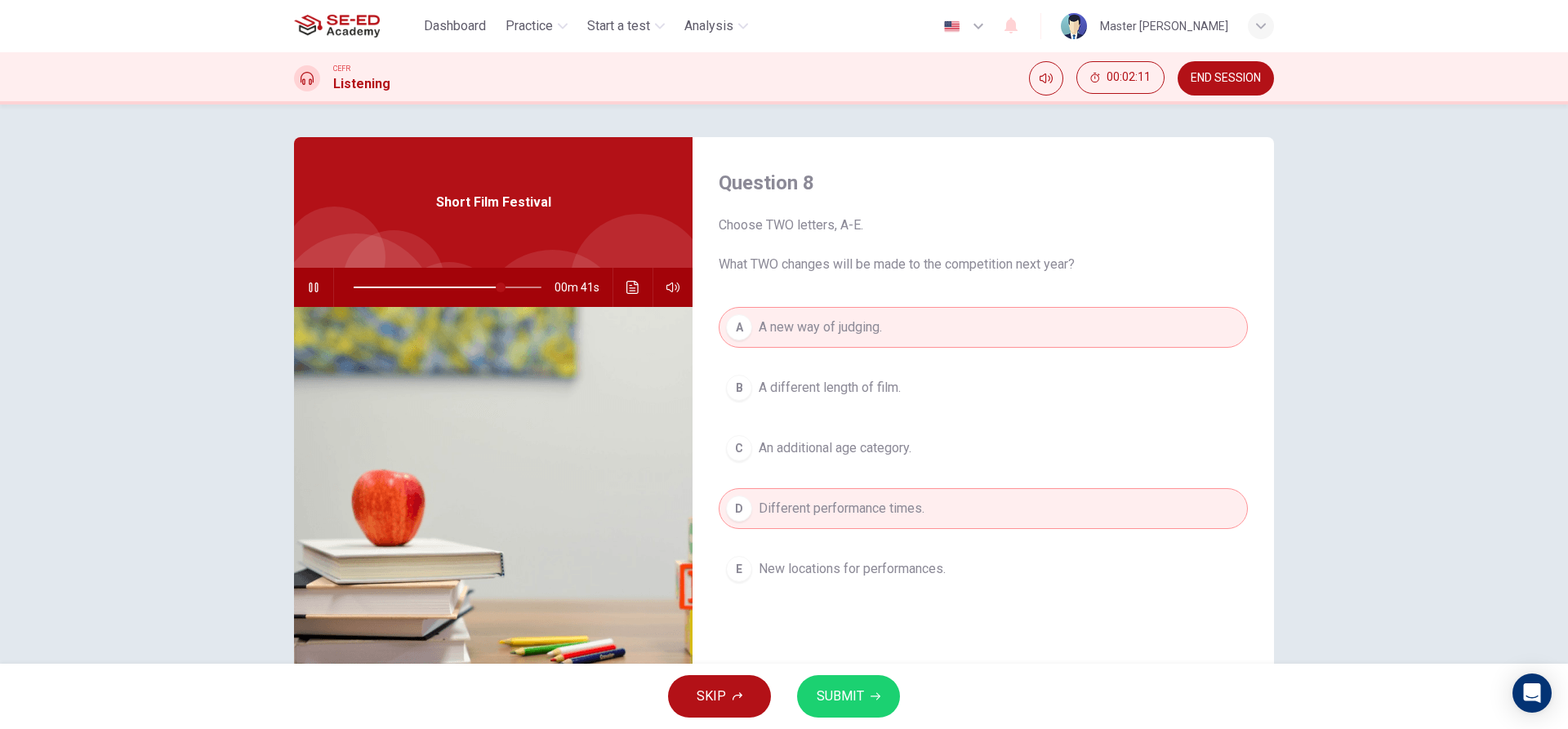
click at [744, 524] on button "D Different performance times." at bounding box center [983, 509] width 529 height 41
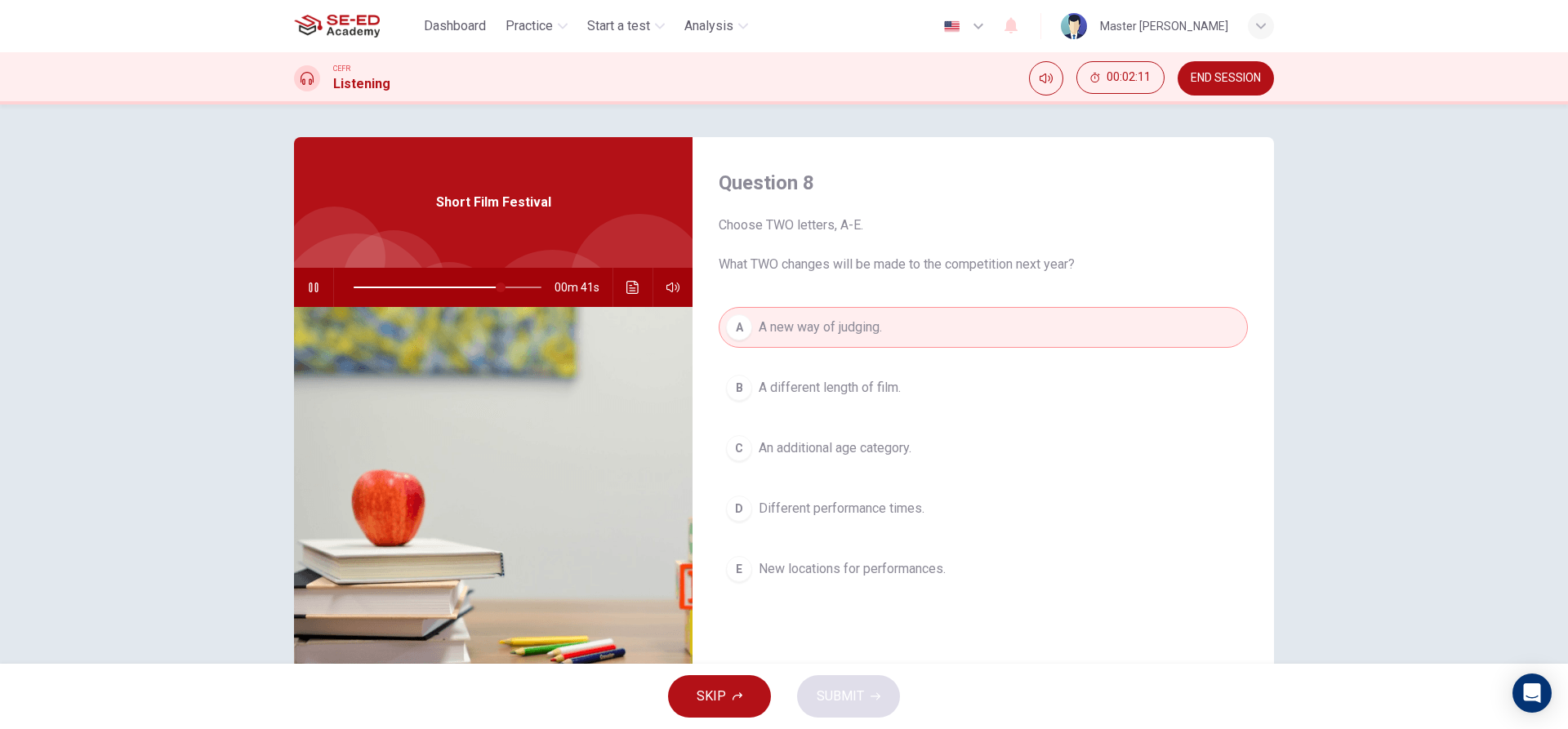
click at [763, 382] on span "A different length of film." at bounding box center [830, 388] width 142 height 20
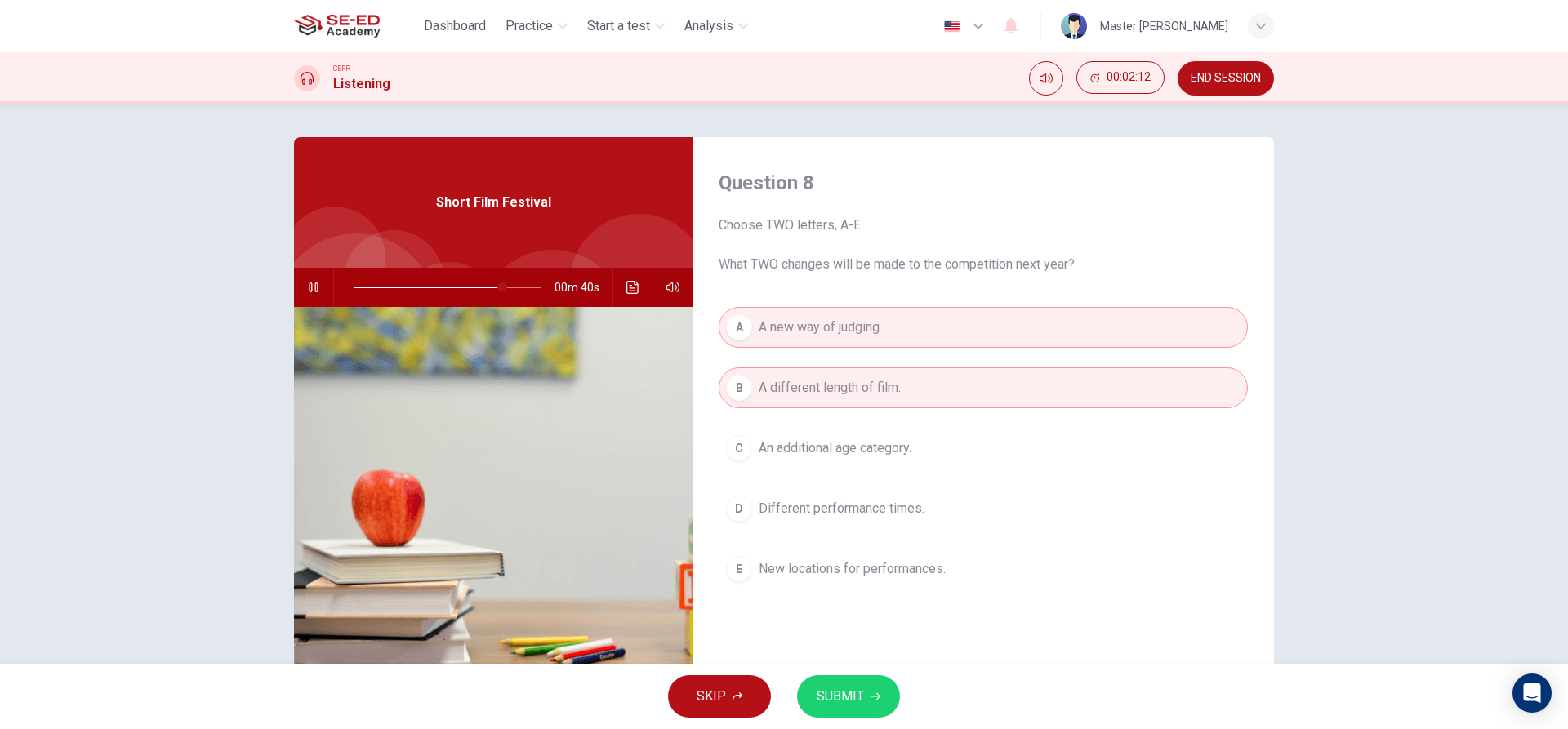
click at [792, 370] on button "B A different length of film." at bounding box center [983, 388] width 529 height 41
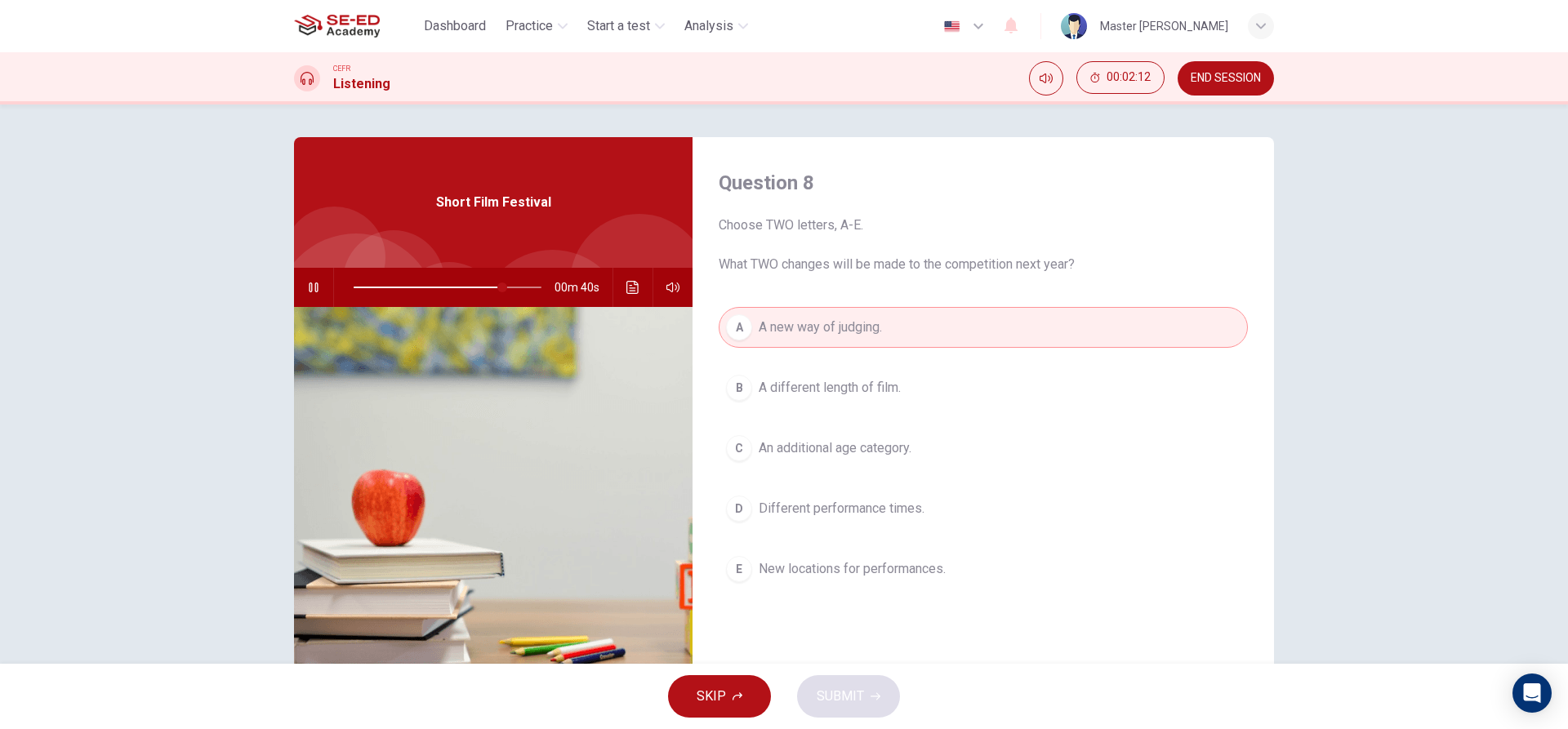
click at [831, 587] on button "E New locations for performances." at bounding box center [983, 569] width 529 height 41
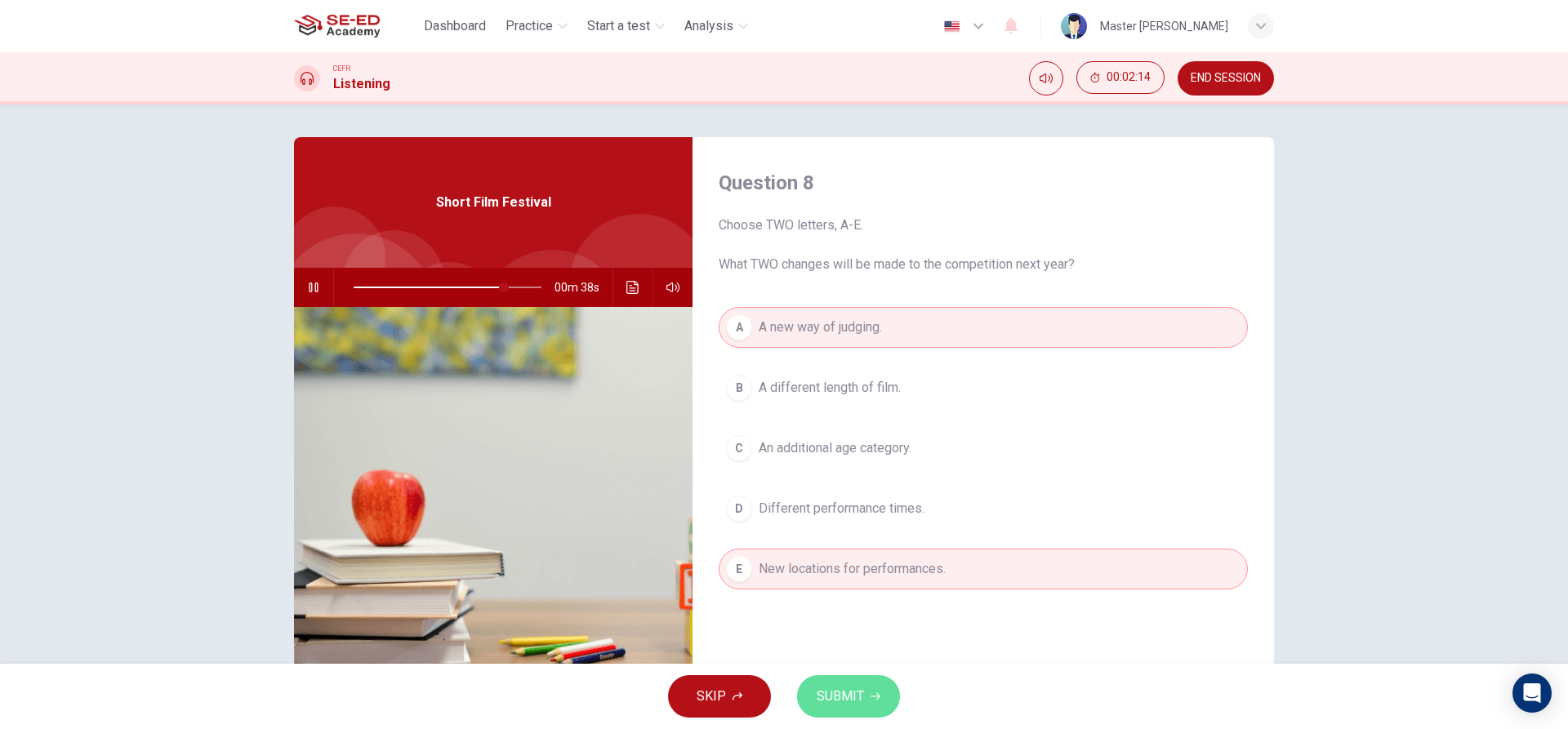
click at [861, 696] on span "SUBMIT" at bounding box center [840, 696] width 47 height 23
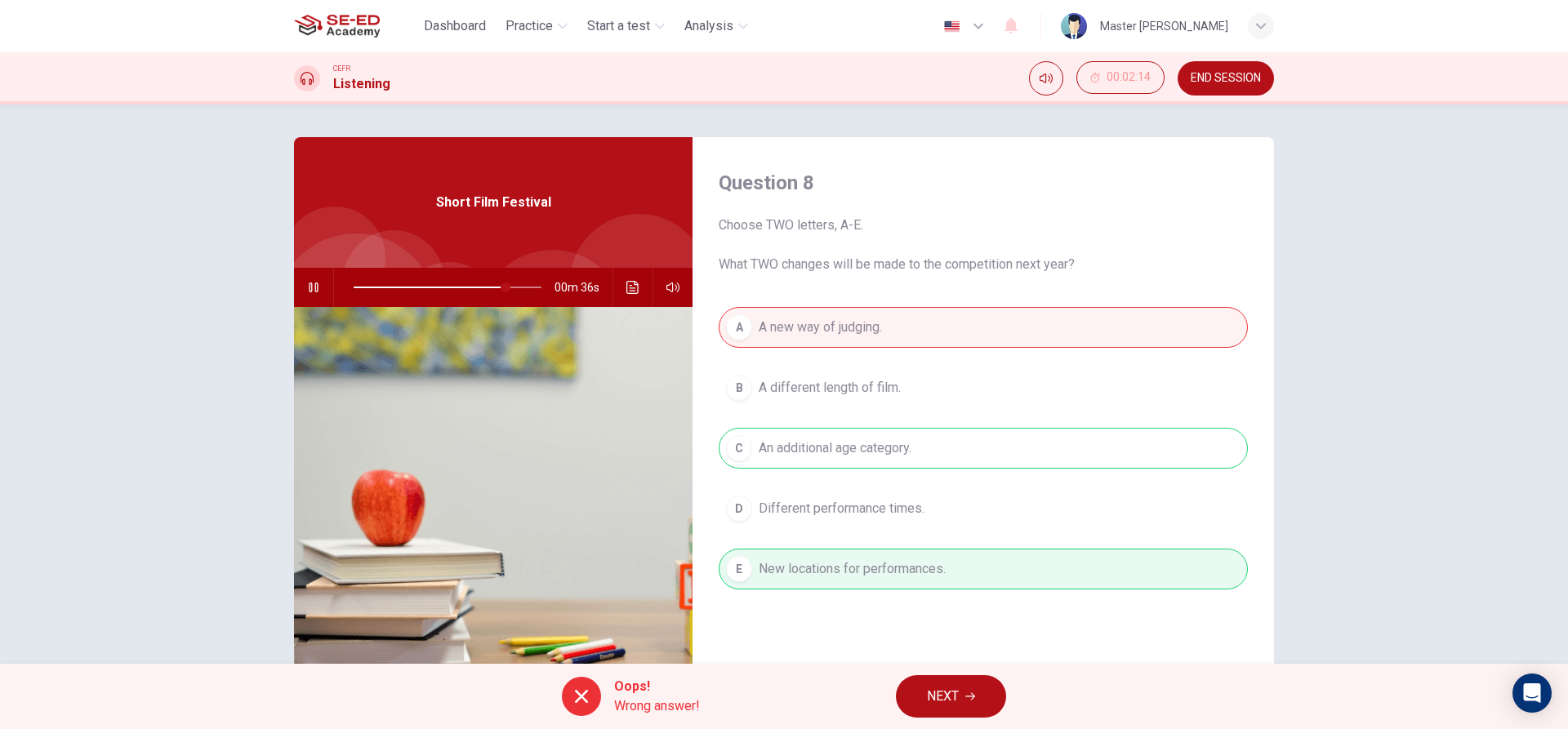
type input "82"
click at [943, 697] on span "NEXT" at bounding box center [942, 696] width 32 height 23
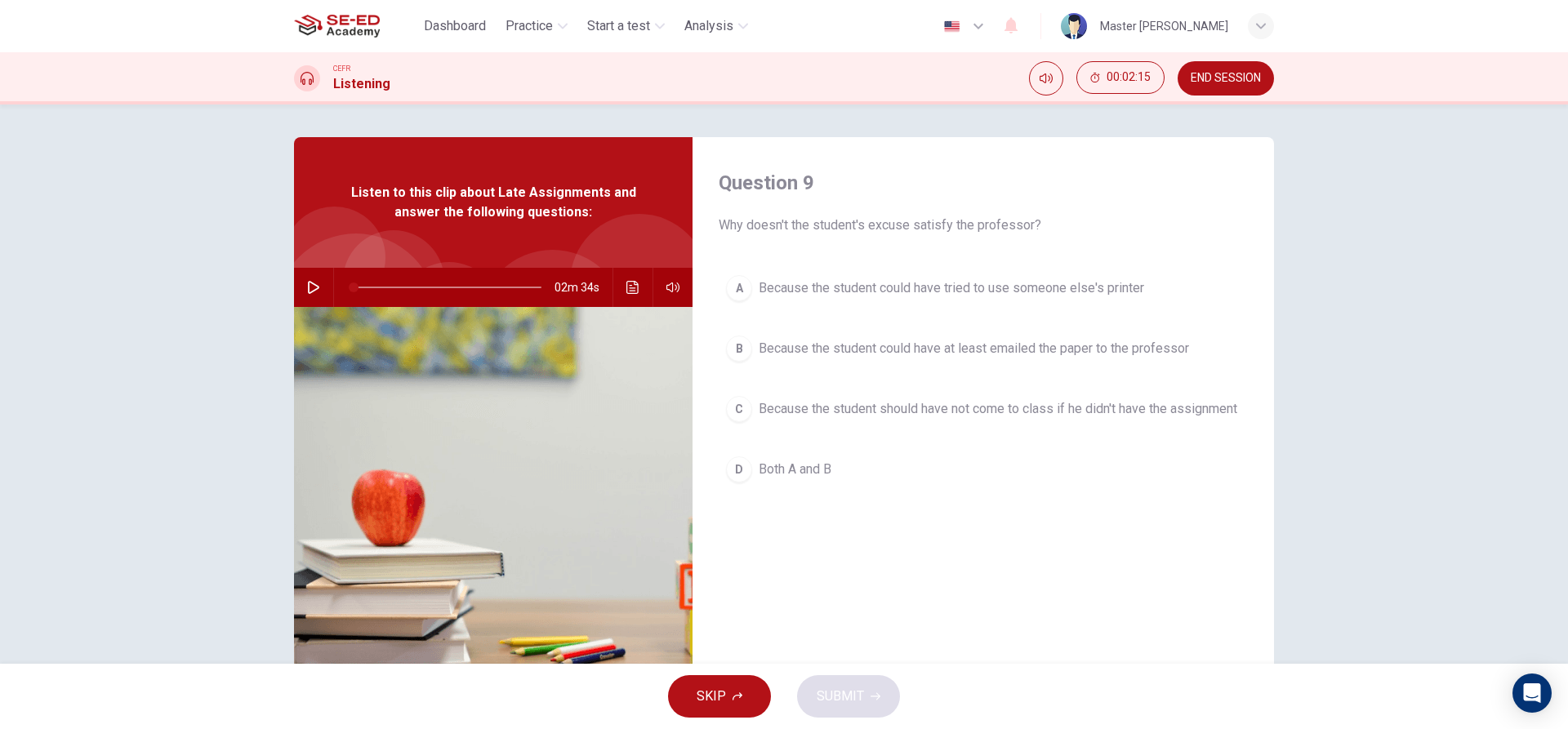
click at [796, 400] on span "Because the student should have not come to class if he didn't have the assignm…" at bounding box center [998, 409] width 478 height 20
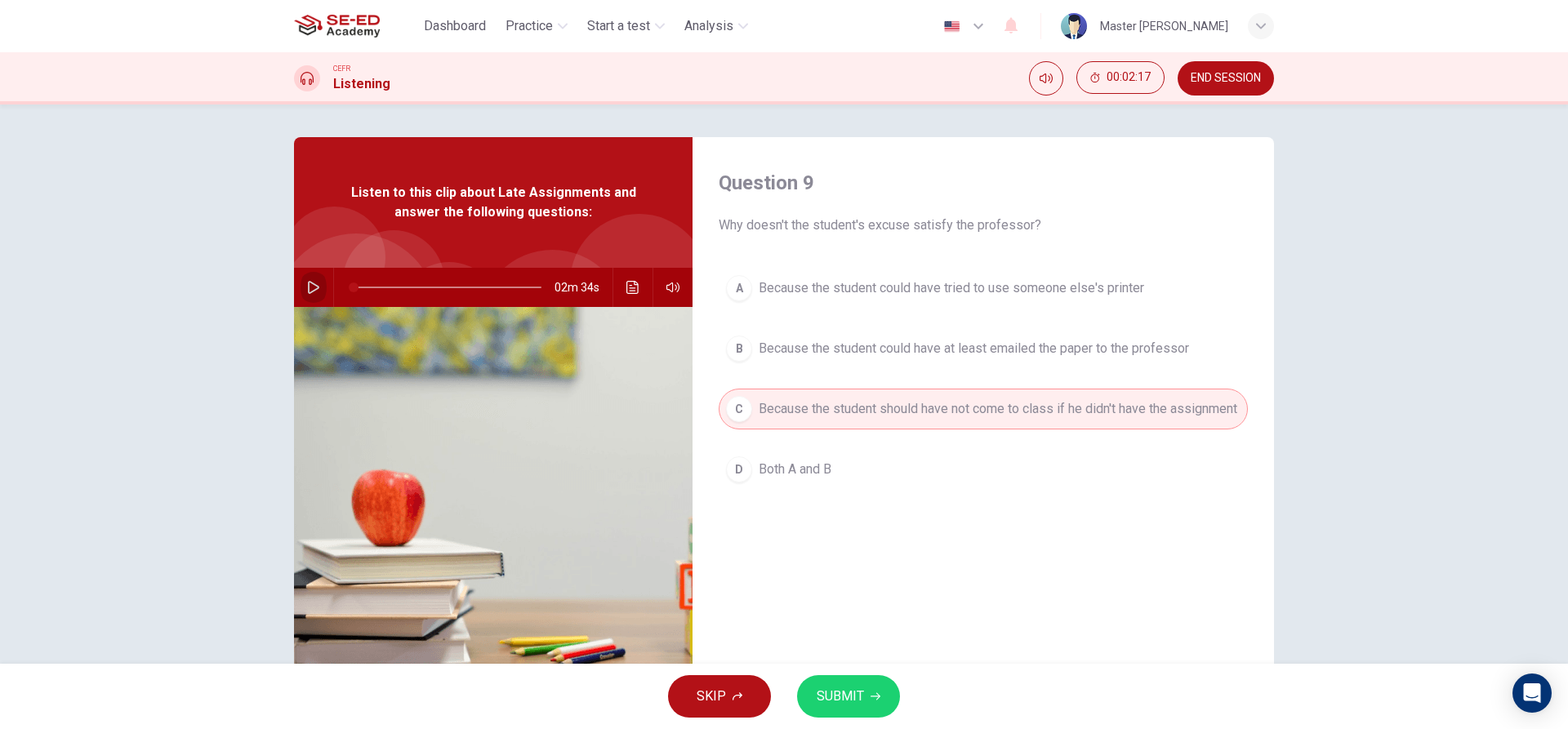
click at [302, 287] on button "button" at bounding box center [313, 287] width 27 height 39
click at [1002, 276] on button "A Because the student could have tried to use someone else's printer" at bounding box center [983, 288] width 529 height 41
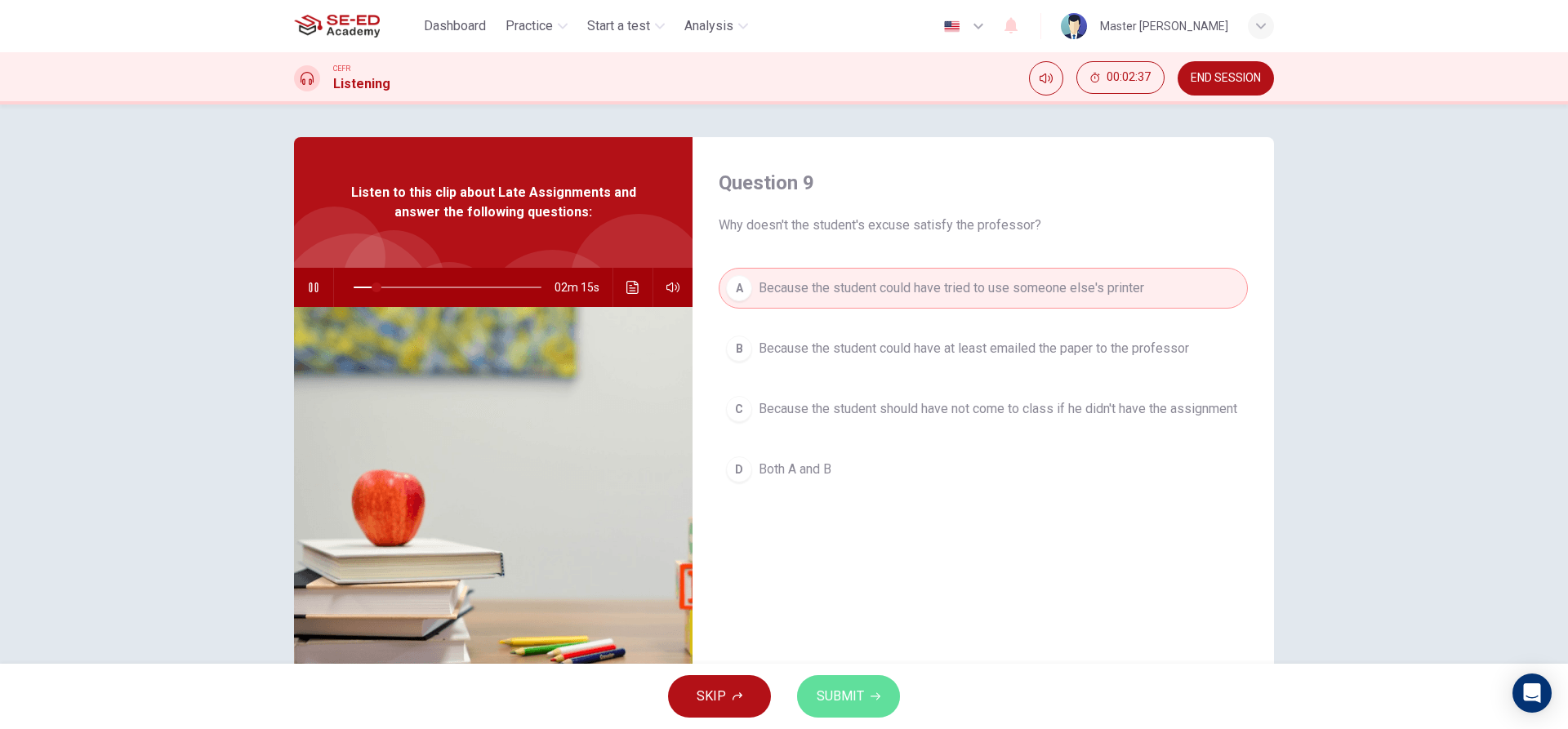
click at [849, 691] on span "SUBMIT" at bounding box center [840, 696] width 47 height 23
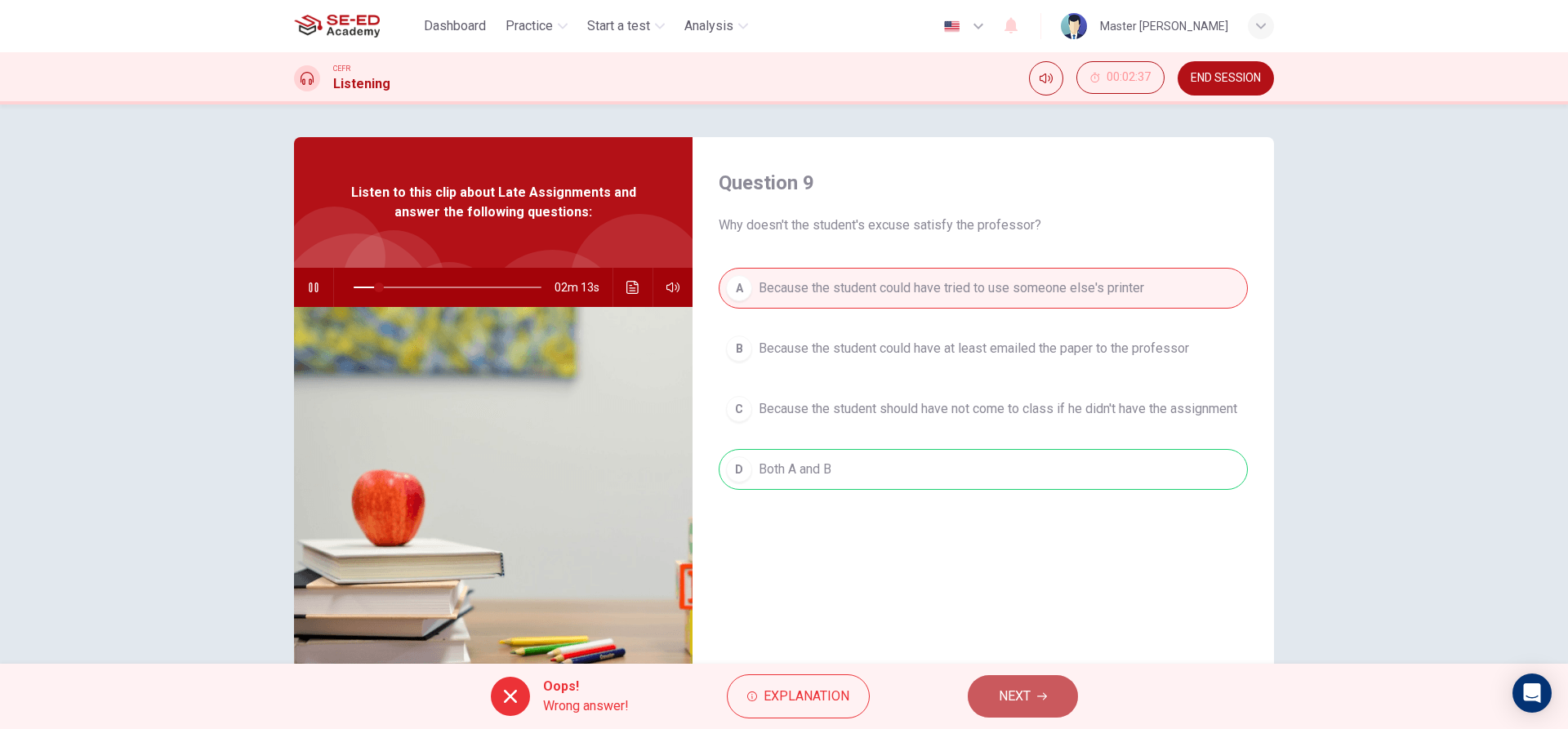
click at [1032, 692] on button "NEXT" at bounding box center [1023, 696] width 110 height 43
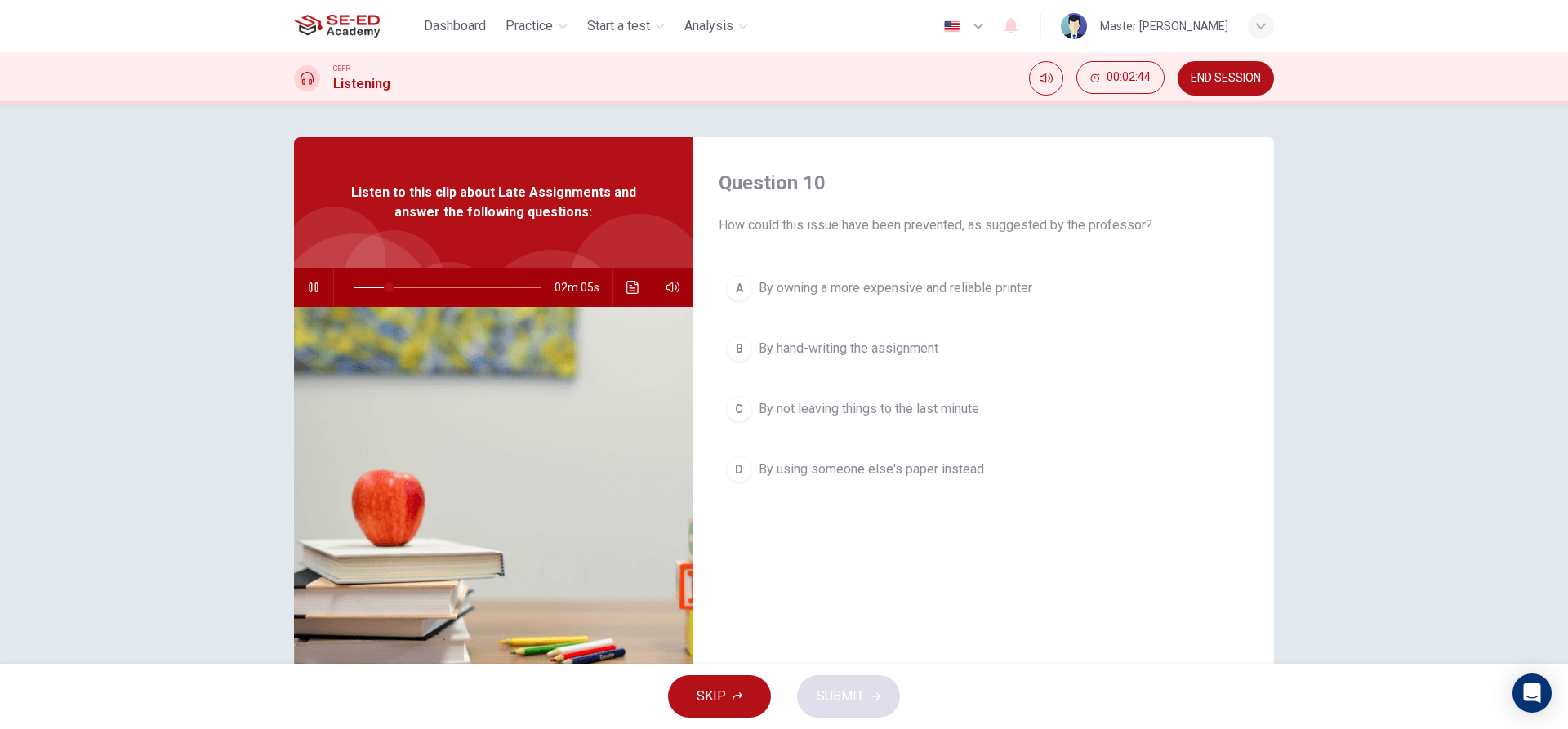
click at [812, 406] on span "By not leaving things to the last minute" at bounding box center [870, 409] width 221 height 20
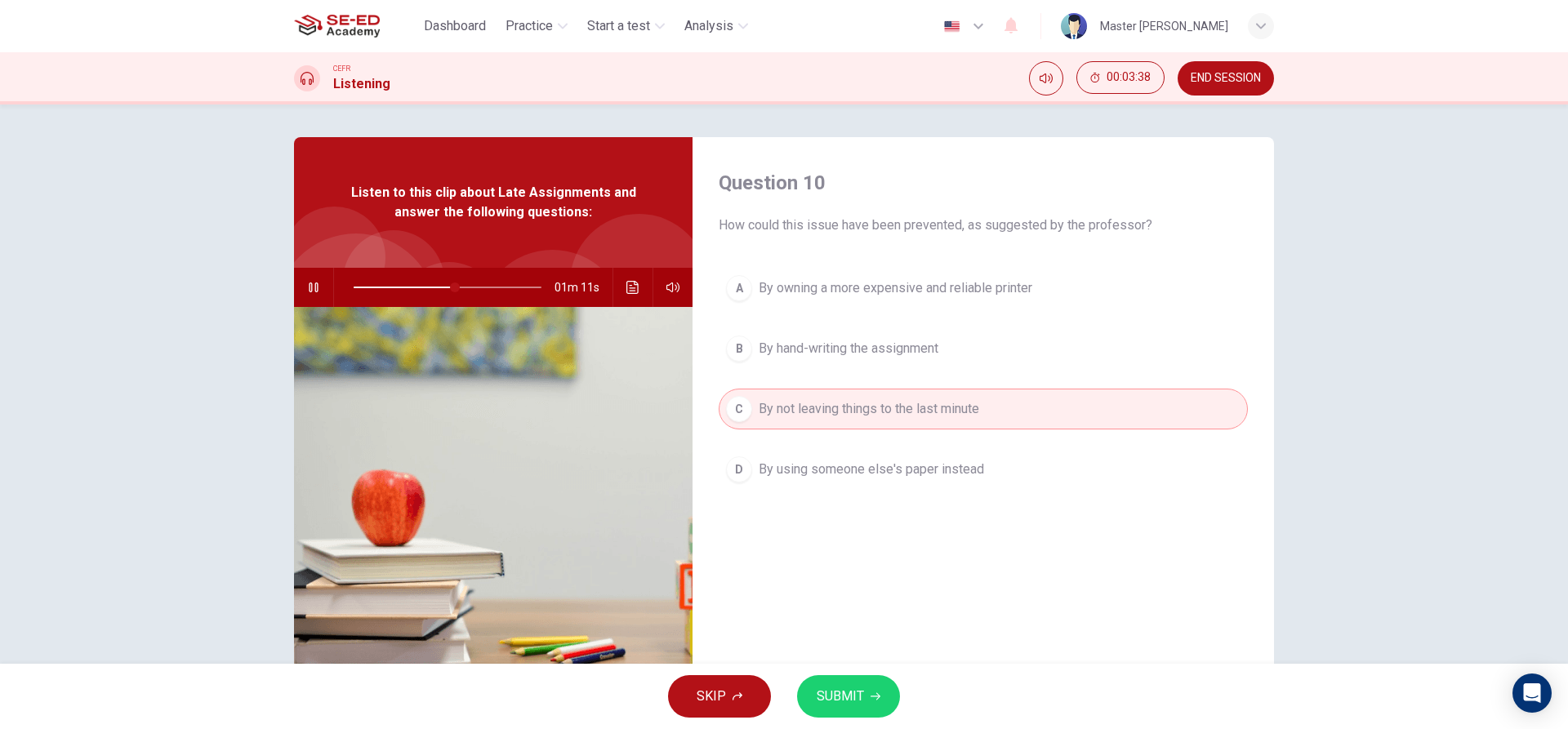
click at [733, 303] on button "A By owning a more expensive and reliable printer" at bounding box center [983, 288] width 529 height 41
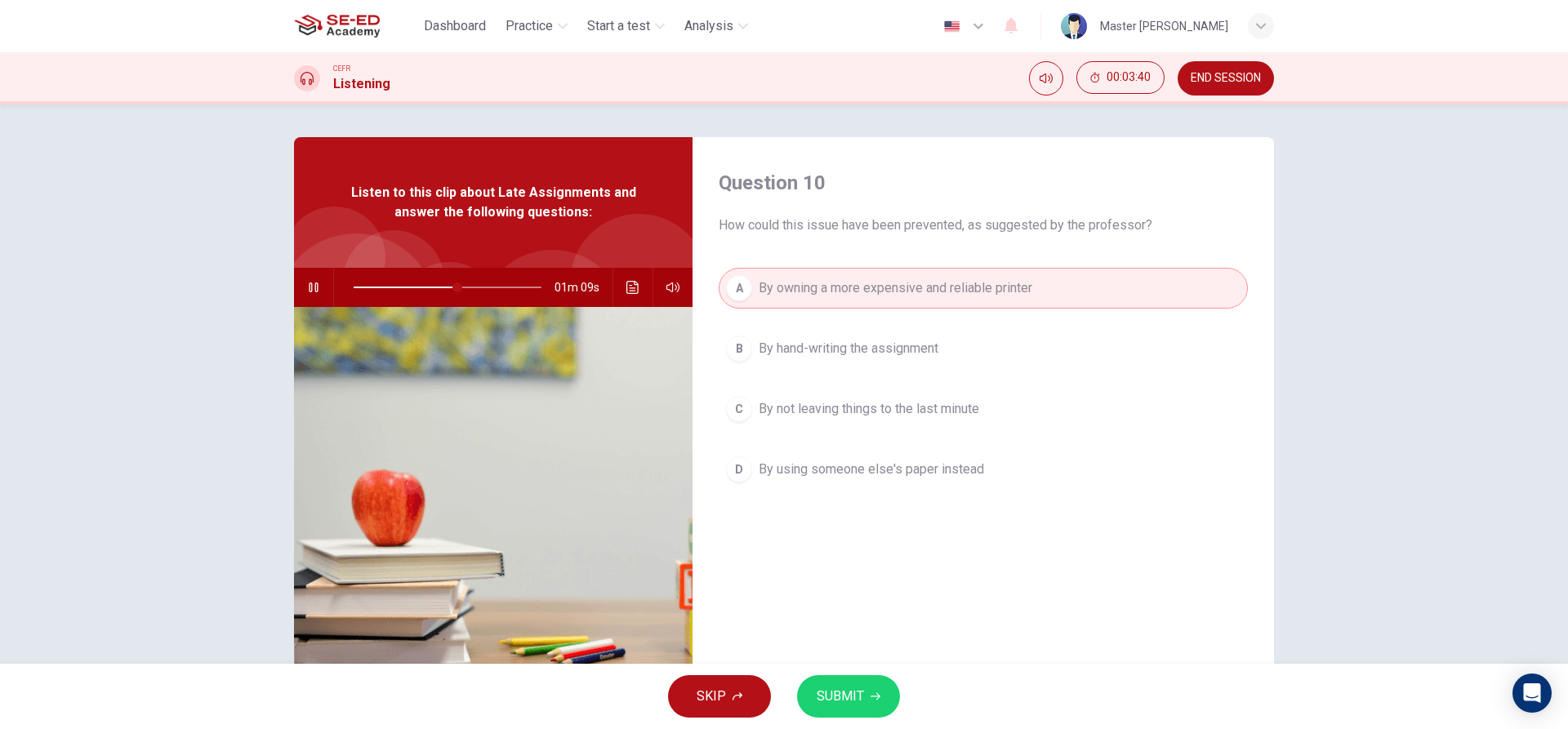
click at [855, 690] on span "SUBMIT" at bounding box center [840, 696] width 47 height 23
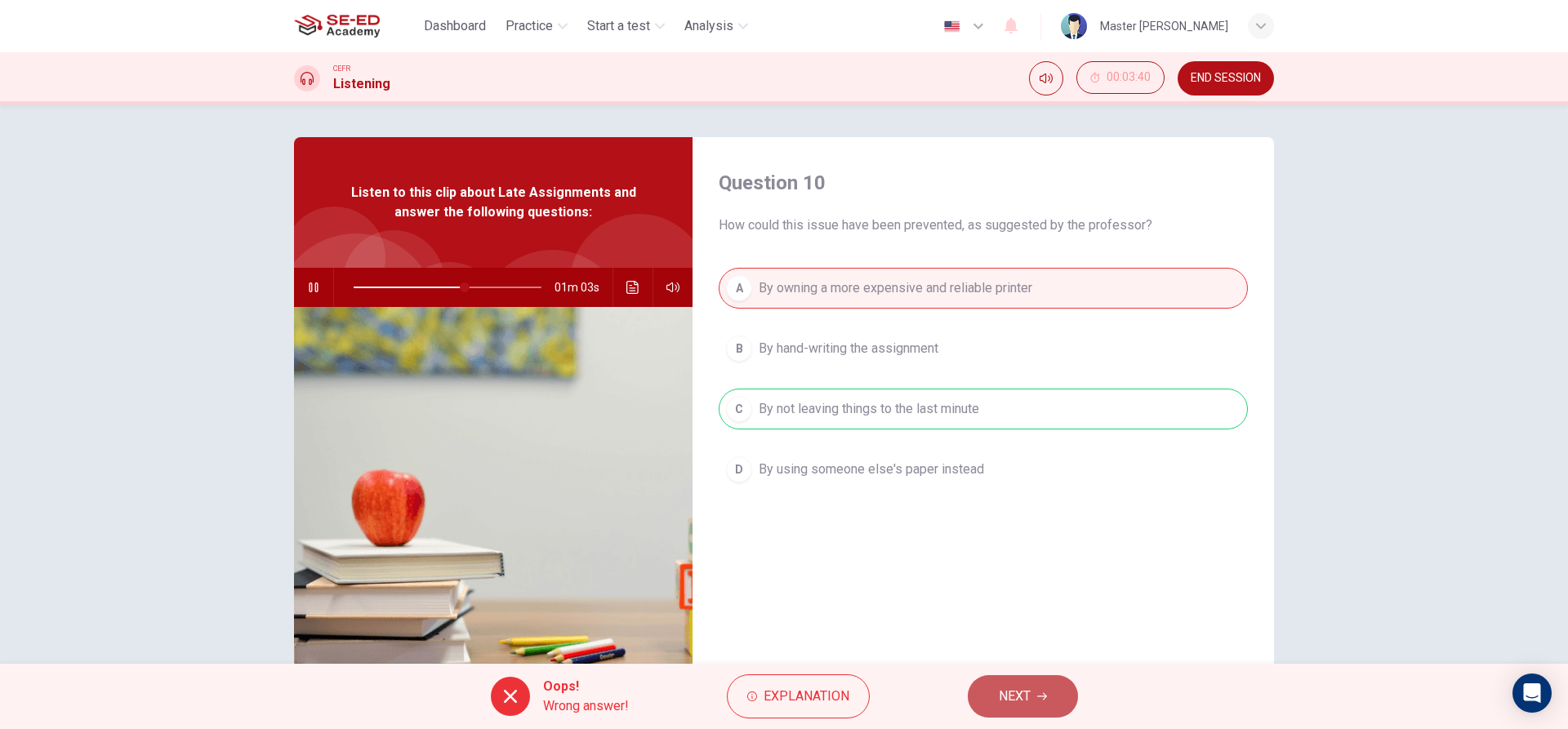
click at [1009, 705] on span "NEXT" at bounding box center [1014, 696] width 32 height 23
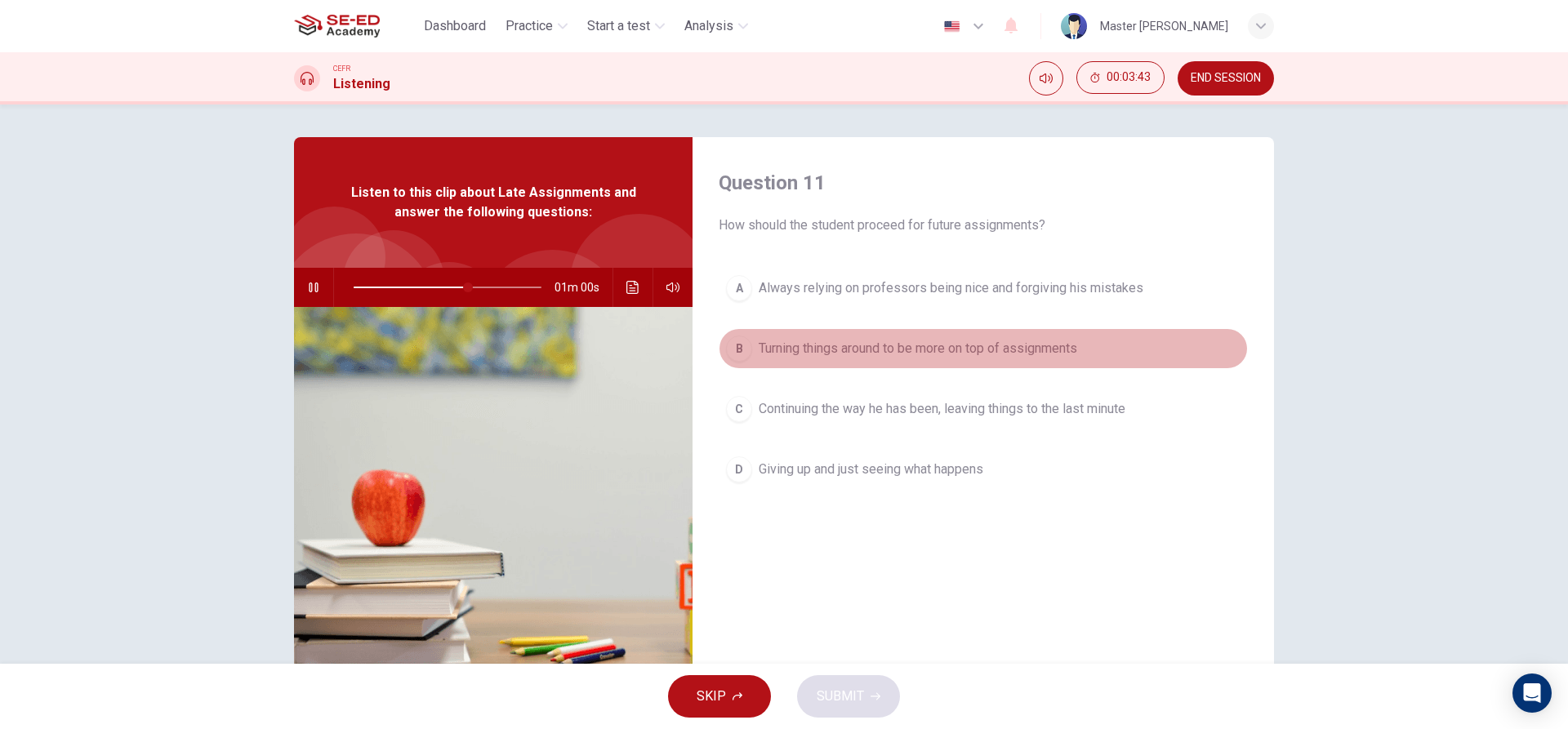
click at [824, 336] on button "B Turning things around to be more on top of assignments" at bounding box center [983, 349] width 529 height 41
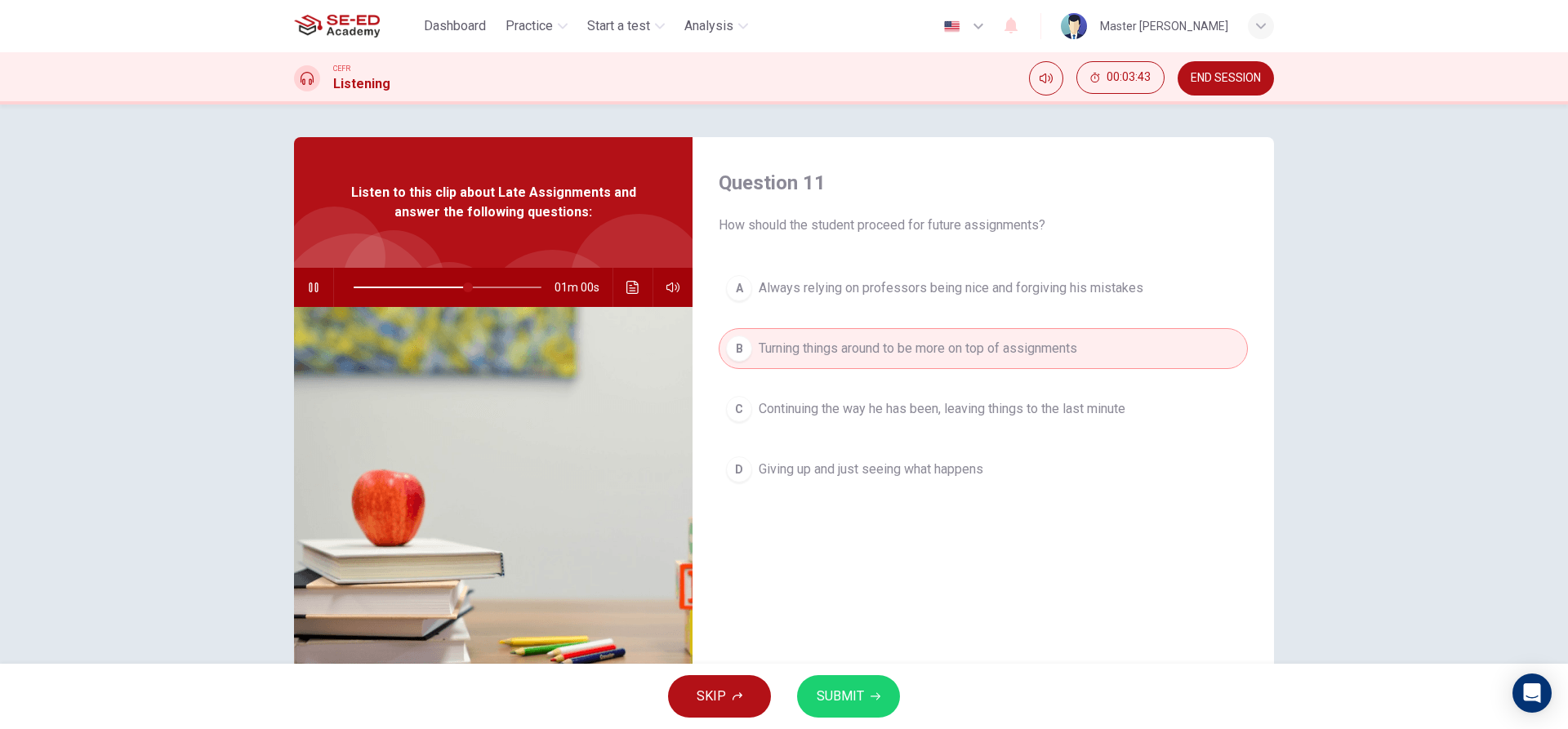
click at [813, 421] on button "C Continuing the way he has been, leaving things to the last minute" at bounding box center [983, 409] width 529 height 41
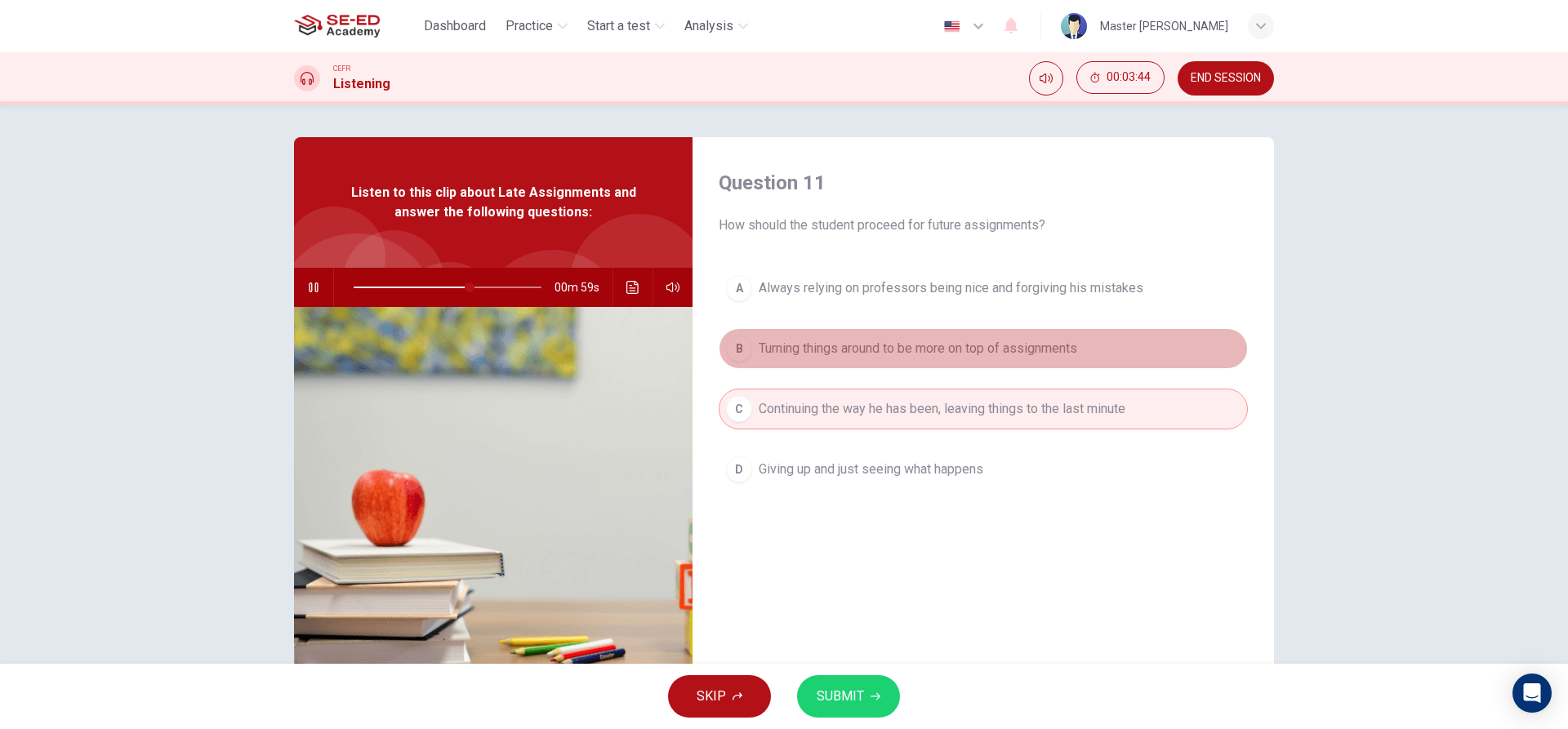
click at [821, 344] on span "Turning things around to be more on top of assignments" at bounding box center [918, 348] width 318 height 20
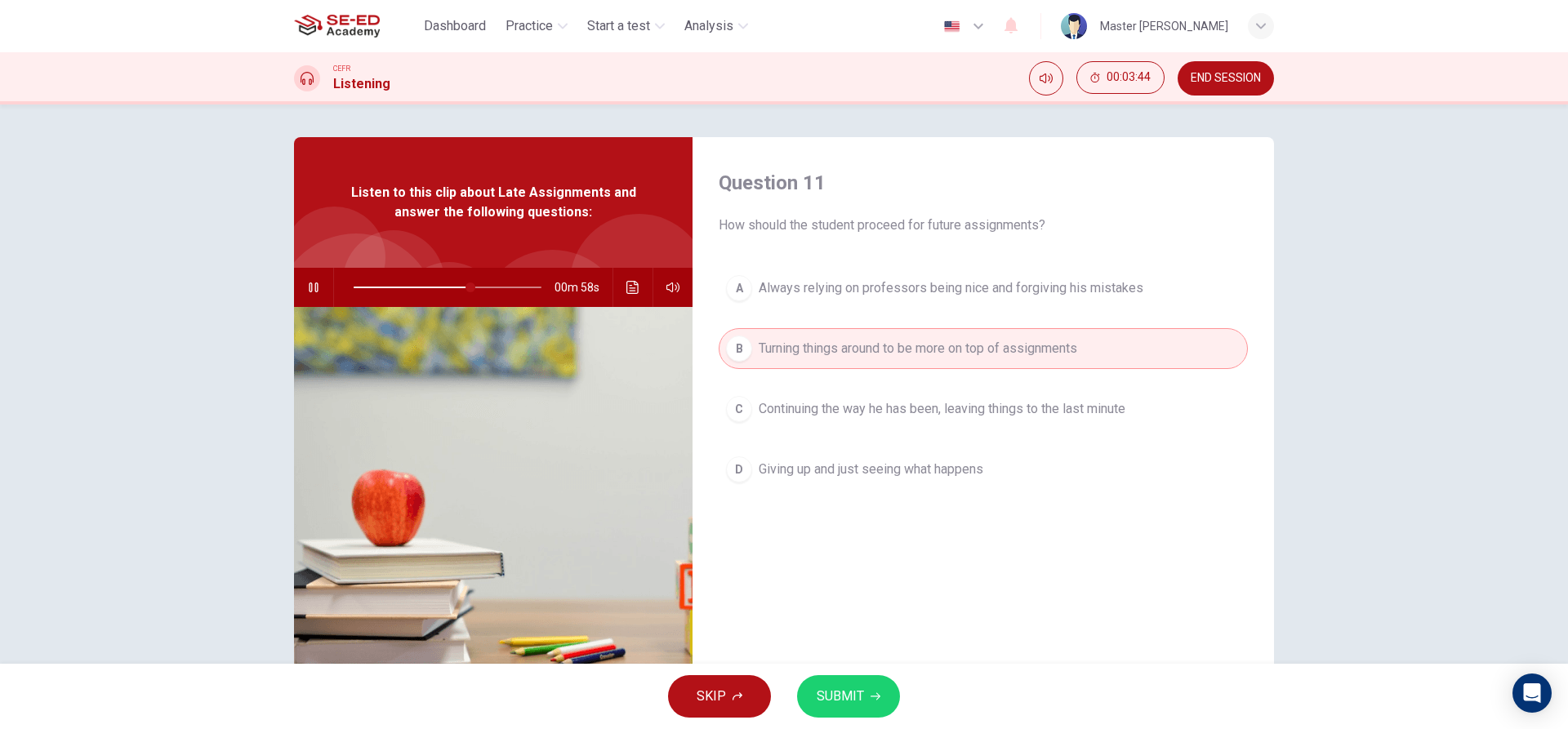
drag, startPoint x: 813, startPoint y: 398, endPoint x: 821, endPoint y: 369, distance: 30.1
click at [814, 397] on button "C Continuing the way he has been, leaving things to the last minute" at bounding box center [983, 409] width 529 height 41
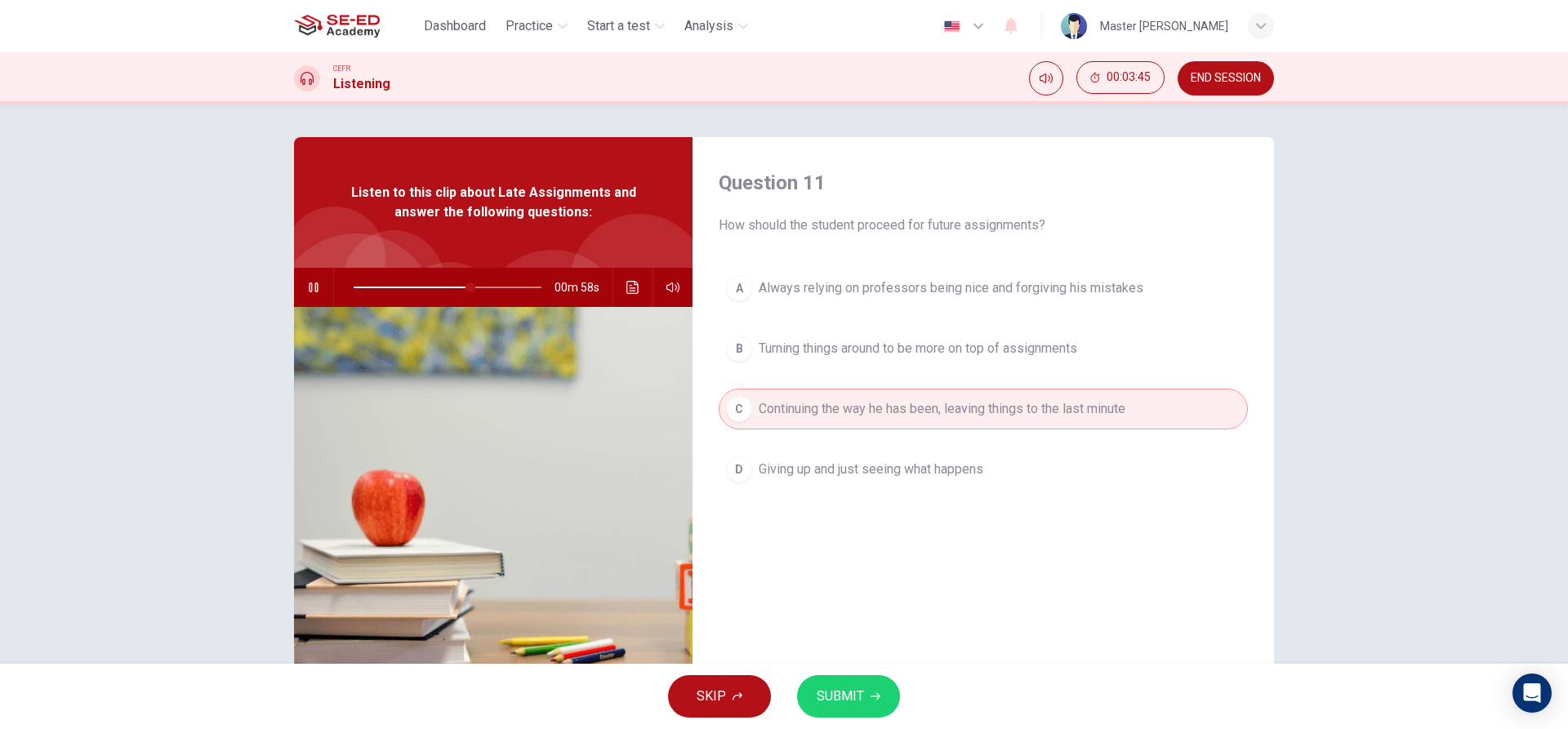
click at [829, 314] on div "A Always relying on professors being nice and forgiving his mistakes B Turning …" at bounding box center [983, 395] width 529 height 255
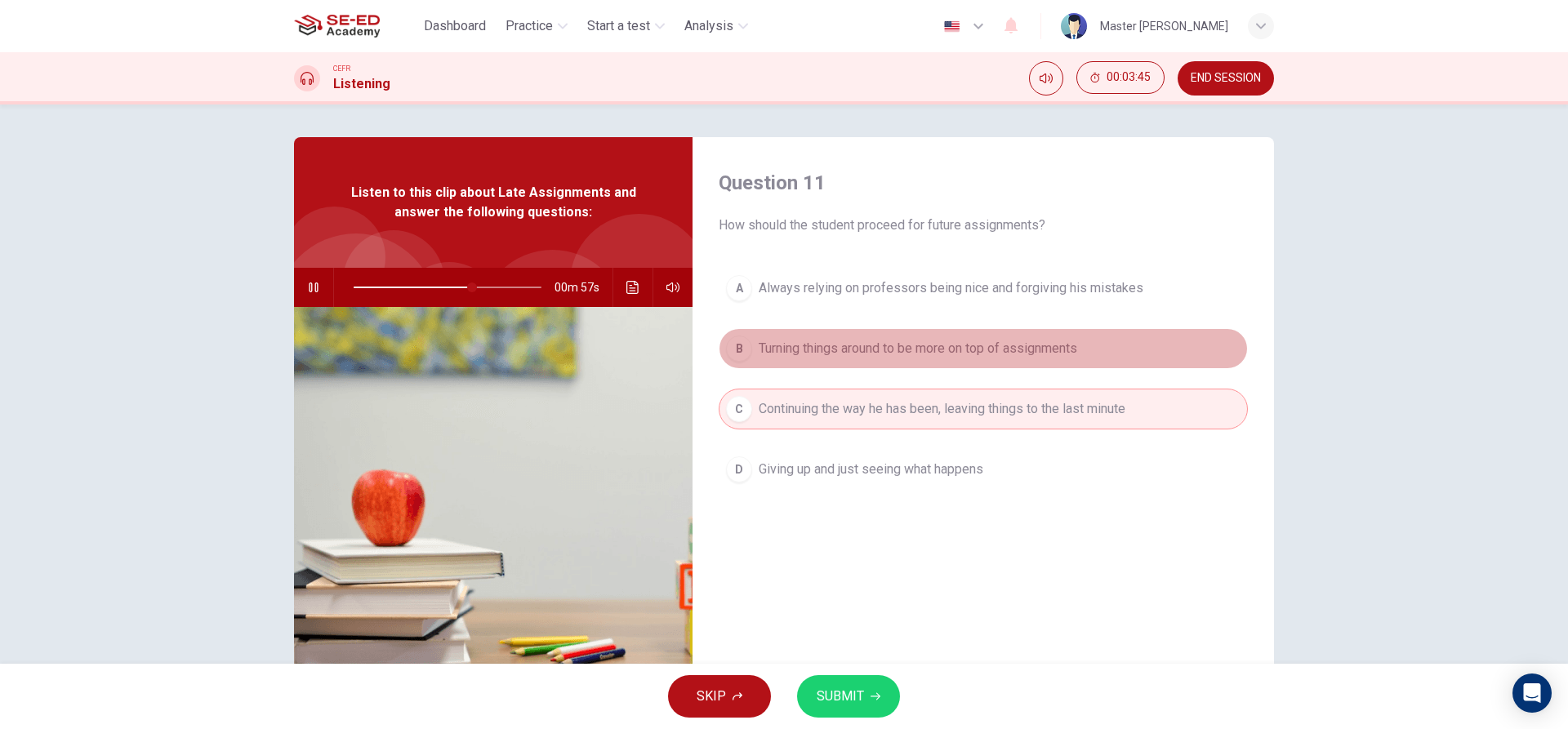
click at [823, 344] on span "Turning things around to be more on top of assignments" at bounding box center [918, 348] width 318 height 20
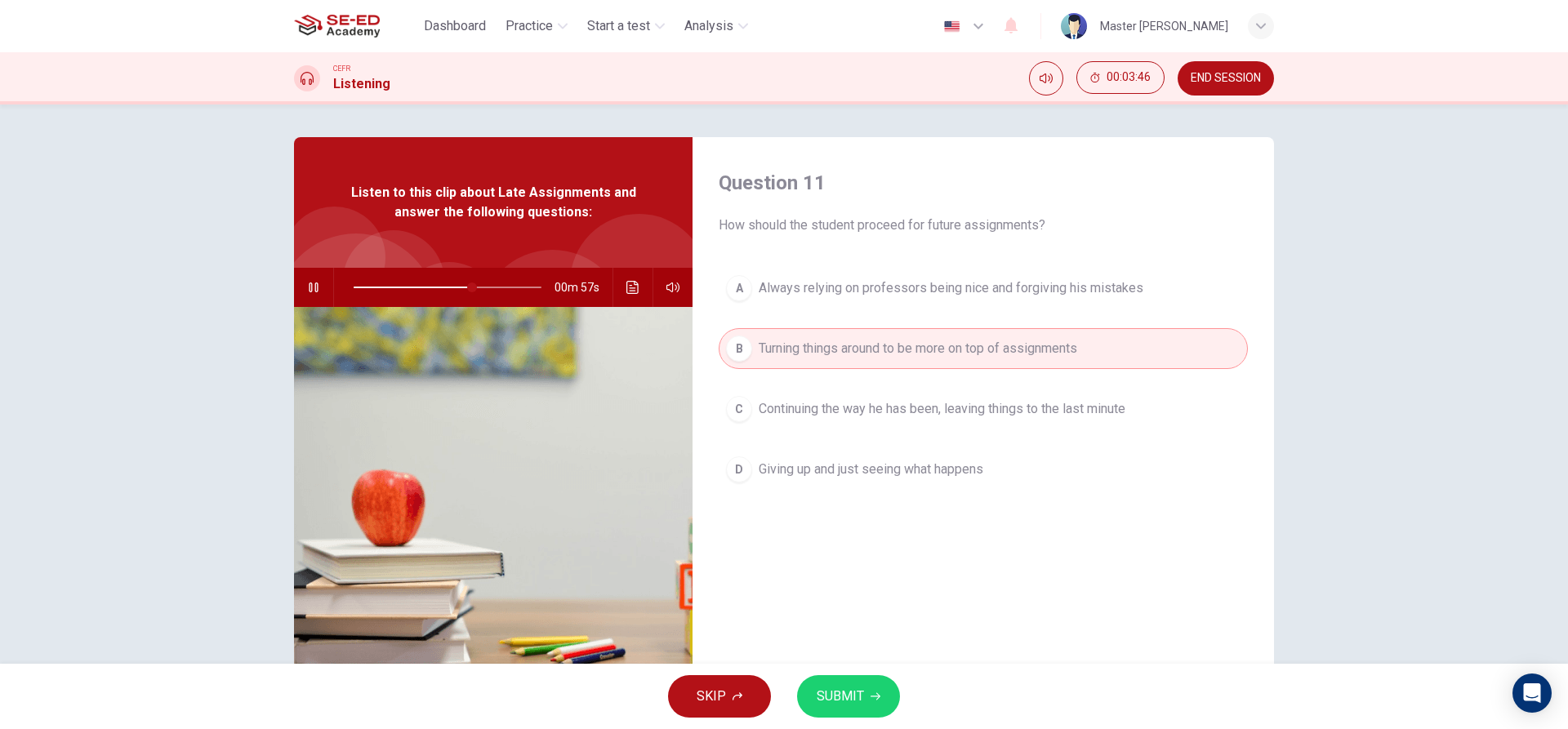
click at [826, 306] on button "A Always relying on professors being nice and forgiving his mistakes" at bounding box center [983, 288] width 529 height 41
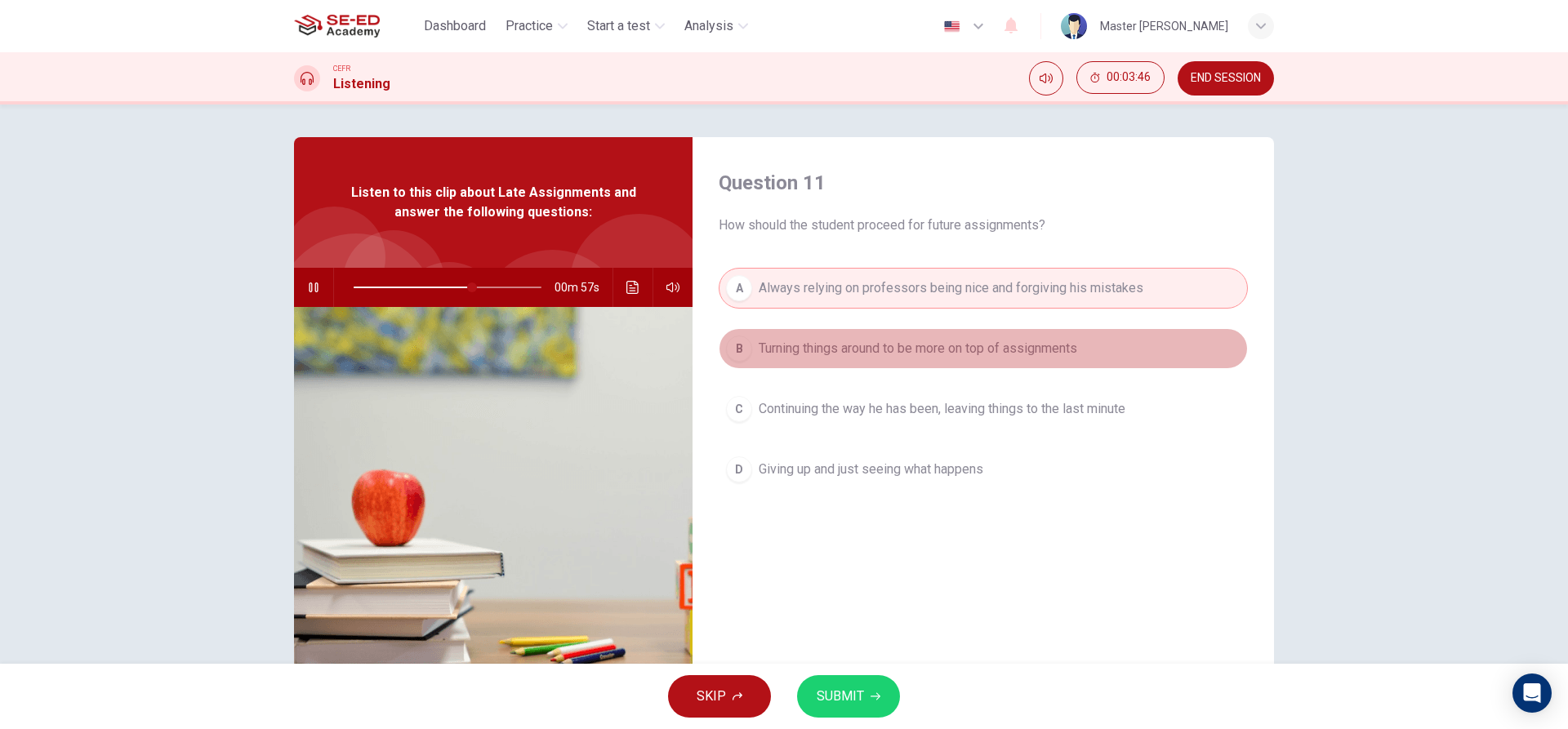
click at [832, 364] on button "B Turning things around to be more on top of assignments" at bounding box center [983, 349] width 529 height 41
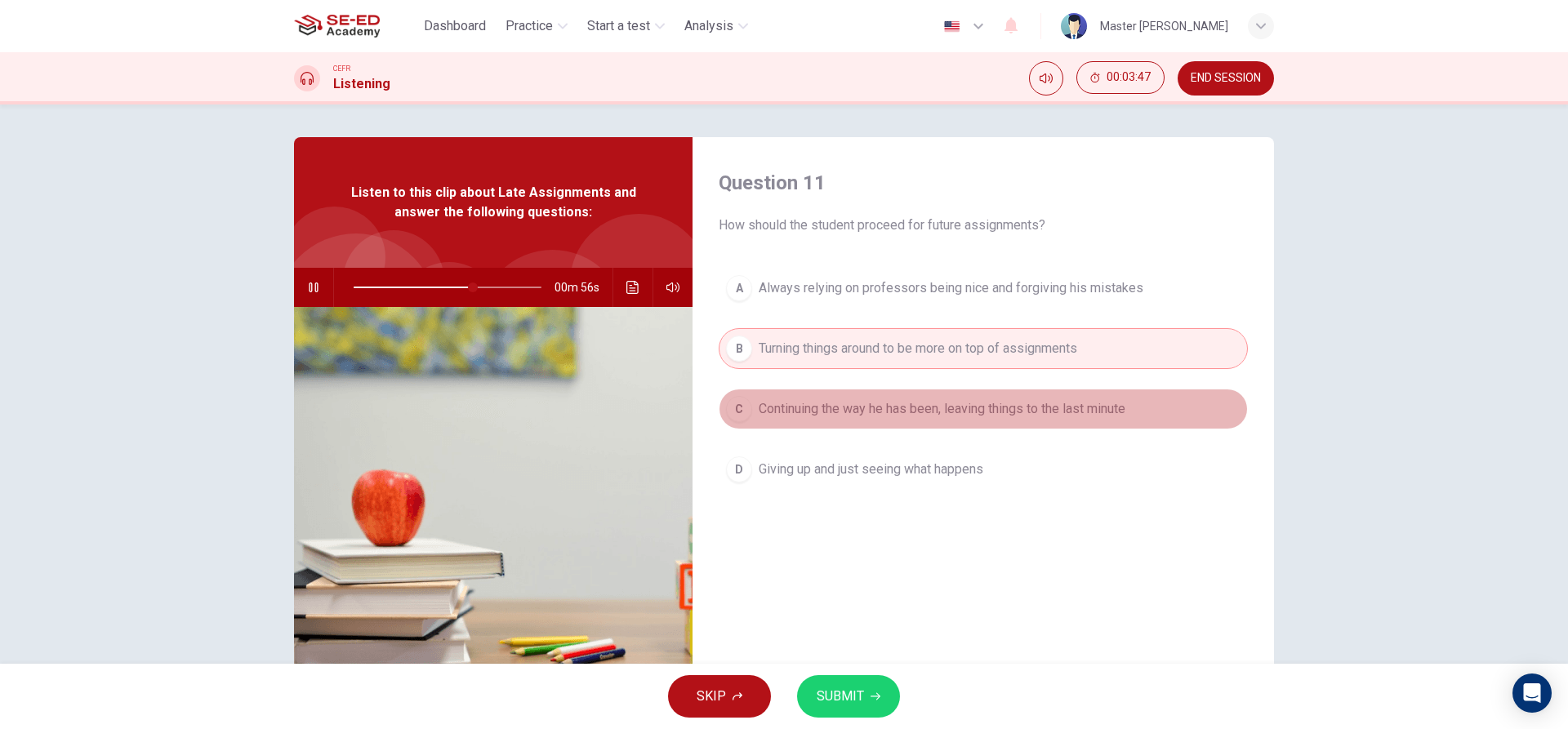
click at [838, 419] on button "C Continuing the way he has been, leaving things to the last minute" at bounding box center [983, 409] width 529 height 41
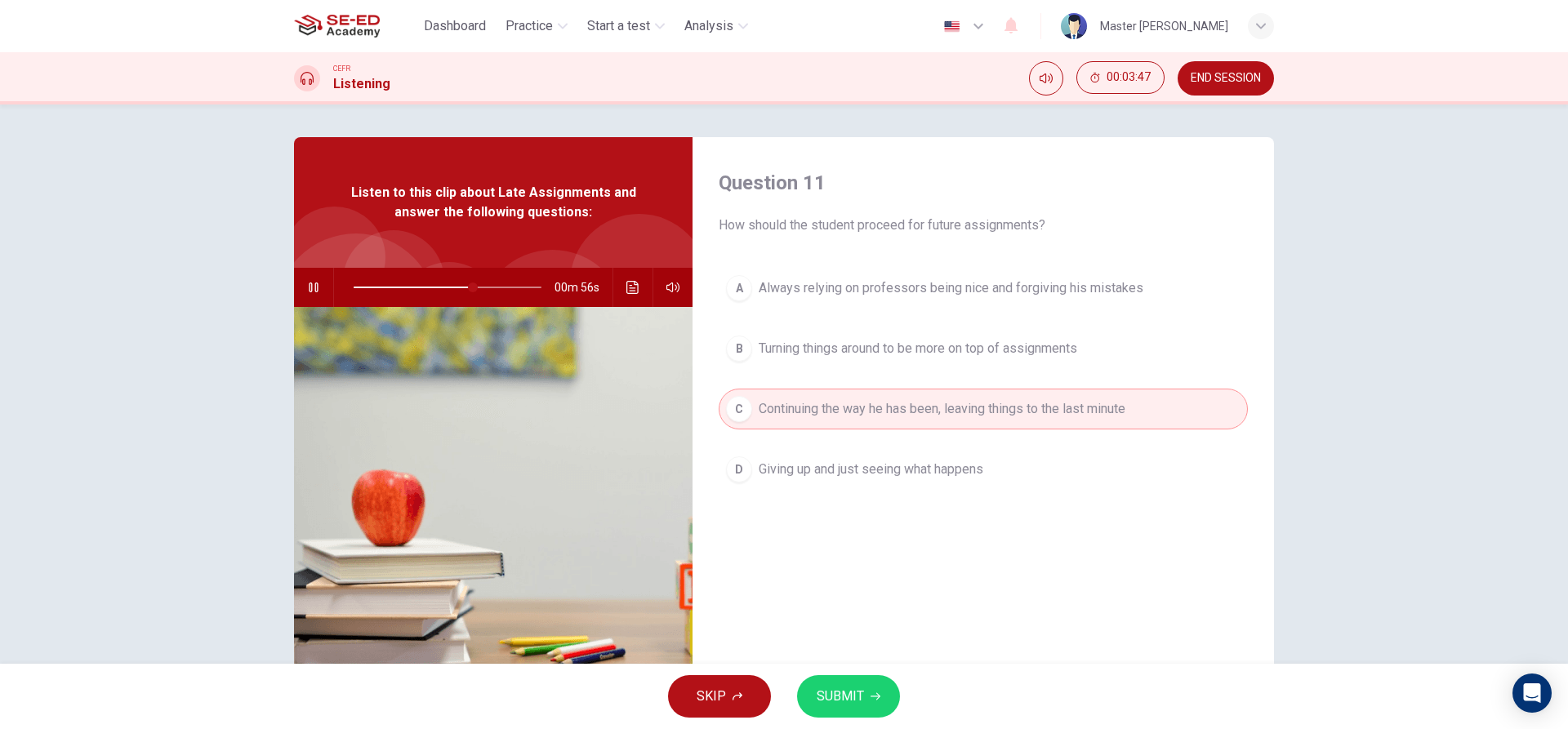
click at [840, 471] on span "Giving up and just seeing what happens" at bounding box center [871, 469] width 224 height 20
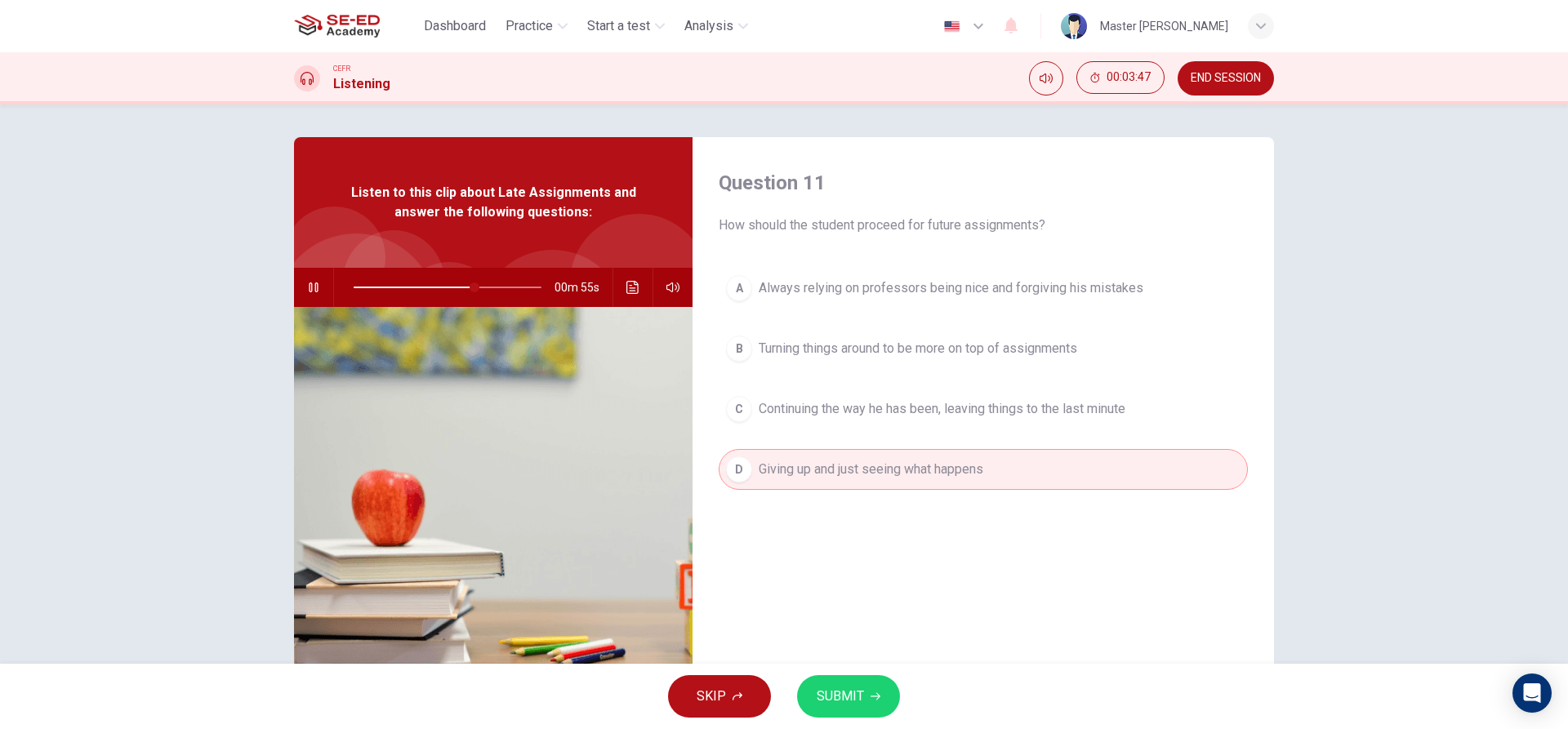
click at [863, 707] on span "SUBMIT" at bounding box center [840, 696] width 47 height 23
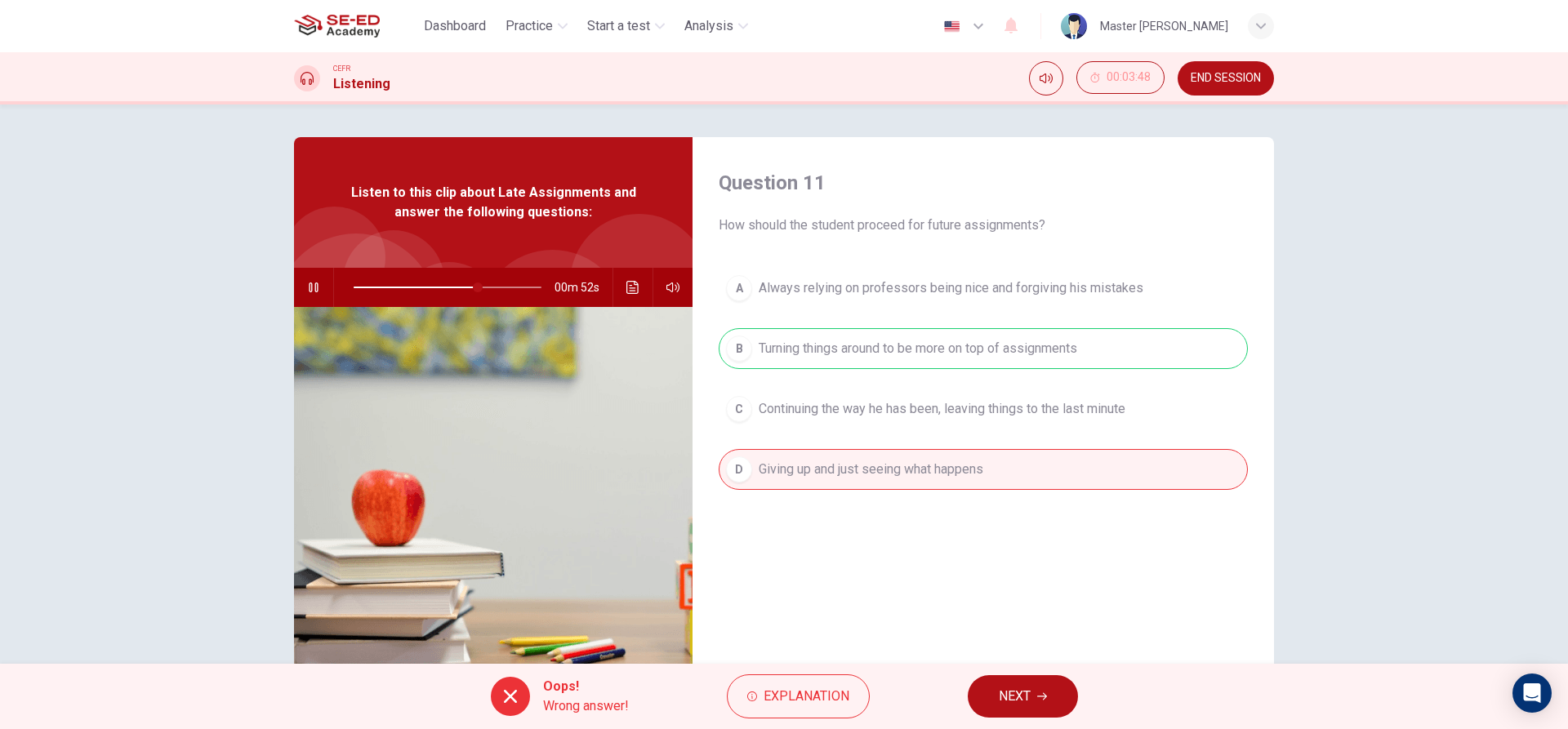
click at [996, 690] on button "NEXT" at bounding box center [1023, 696] width 110 height 43
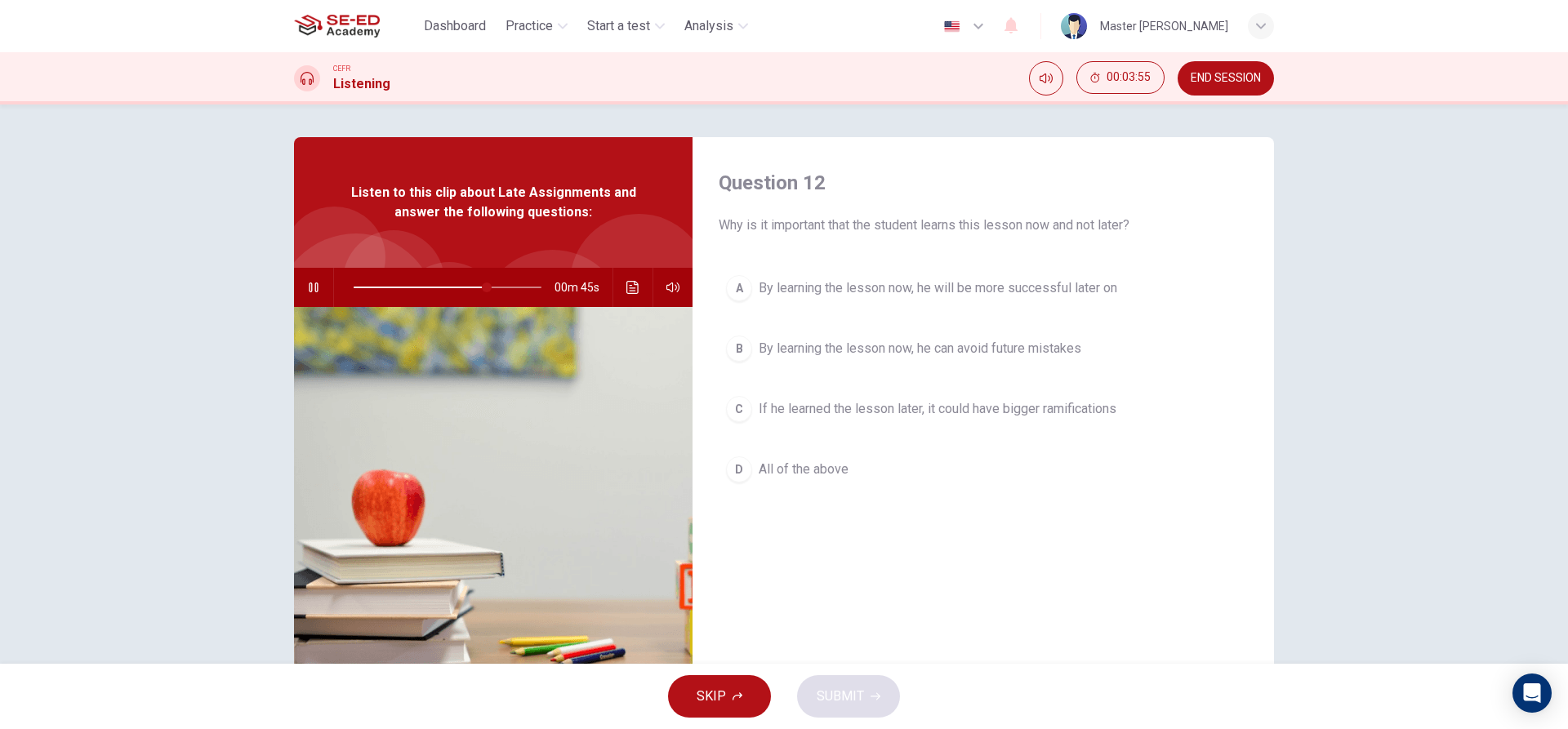
click at [860, 355] on span "By learning the lesson now, he can avoid future mistakes" at bounding box center [920, 348] width 323 height 20
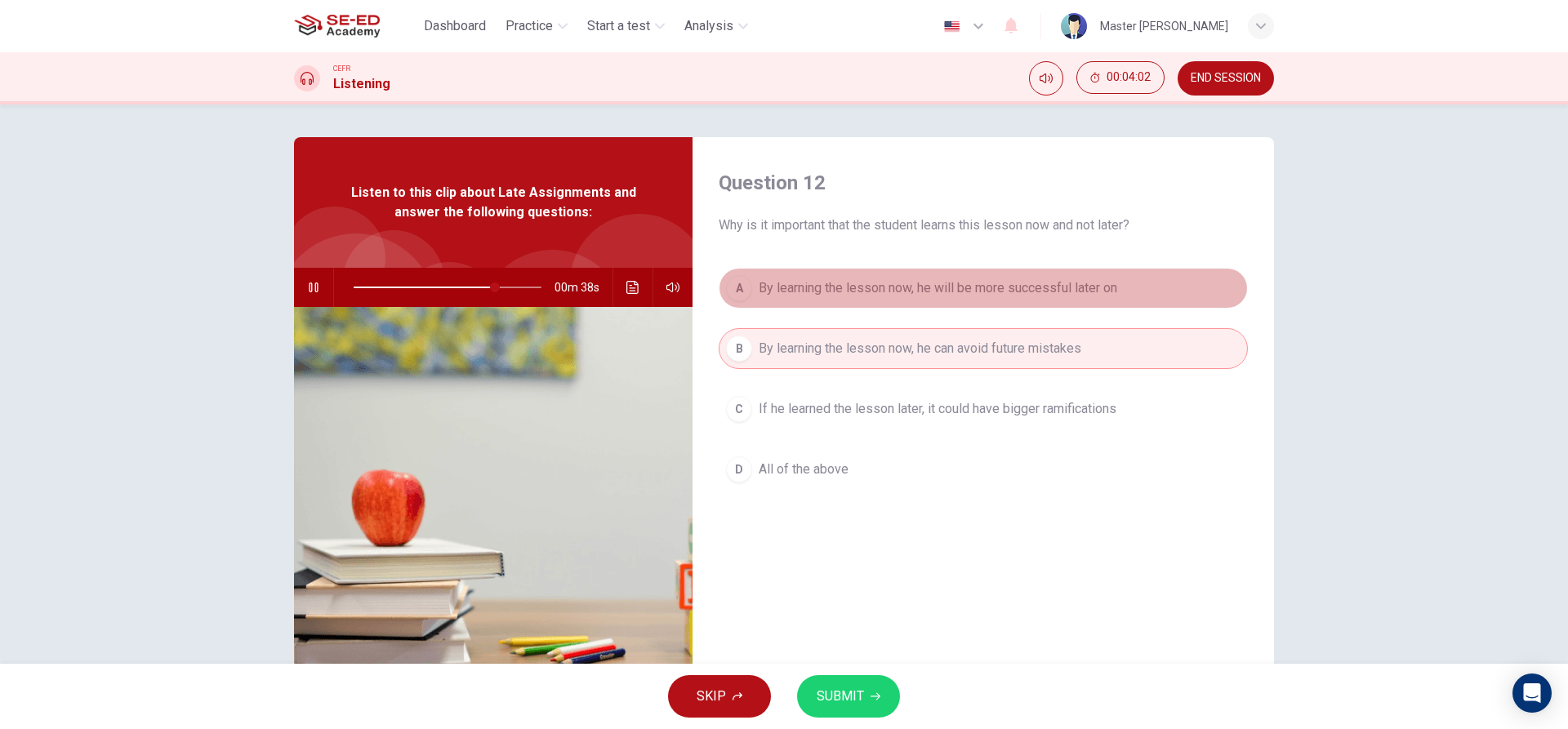
click at [975, 291] on span "By learning the lesson now, he will be more successful later on" at bounding box center [938, 287] width 359 height 20
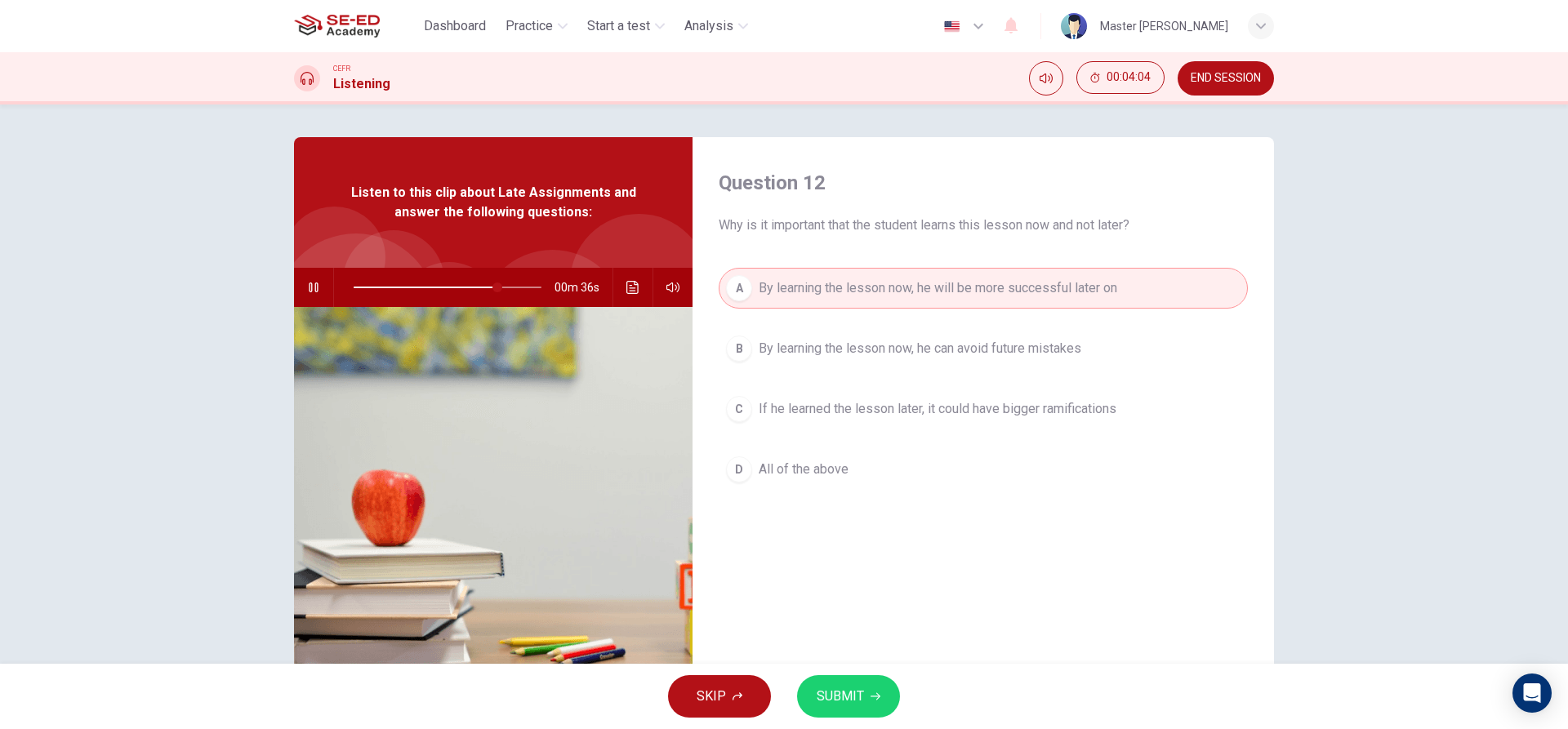
click at [837, 700] on span "SUBMIT" at bounding box center [840, 696] width 47 height 23
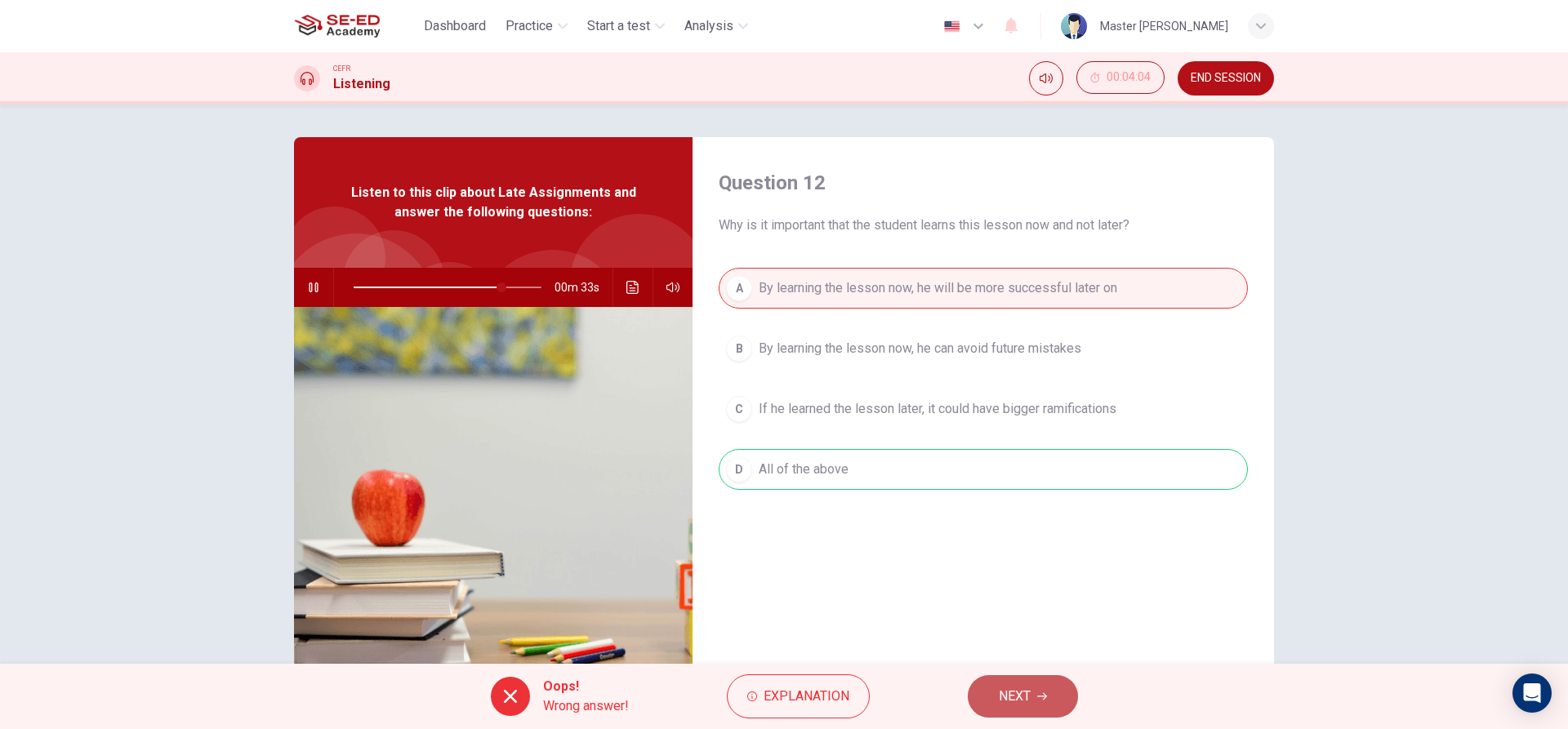
click at [995, 703] on button "NEXT" at bounding box center [1023, 696] width 110 height 43
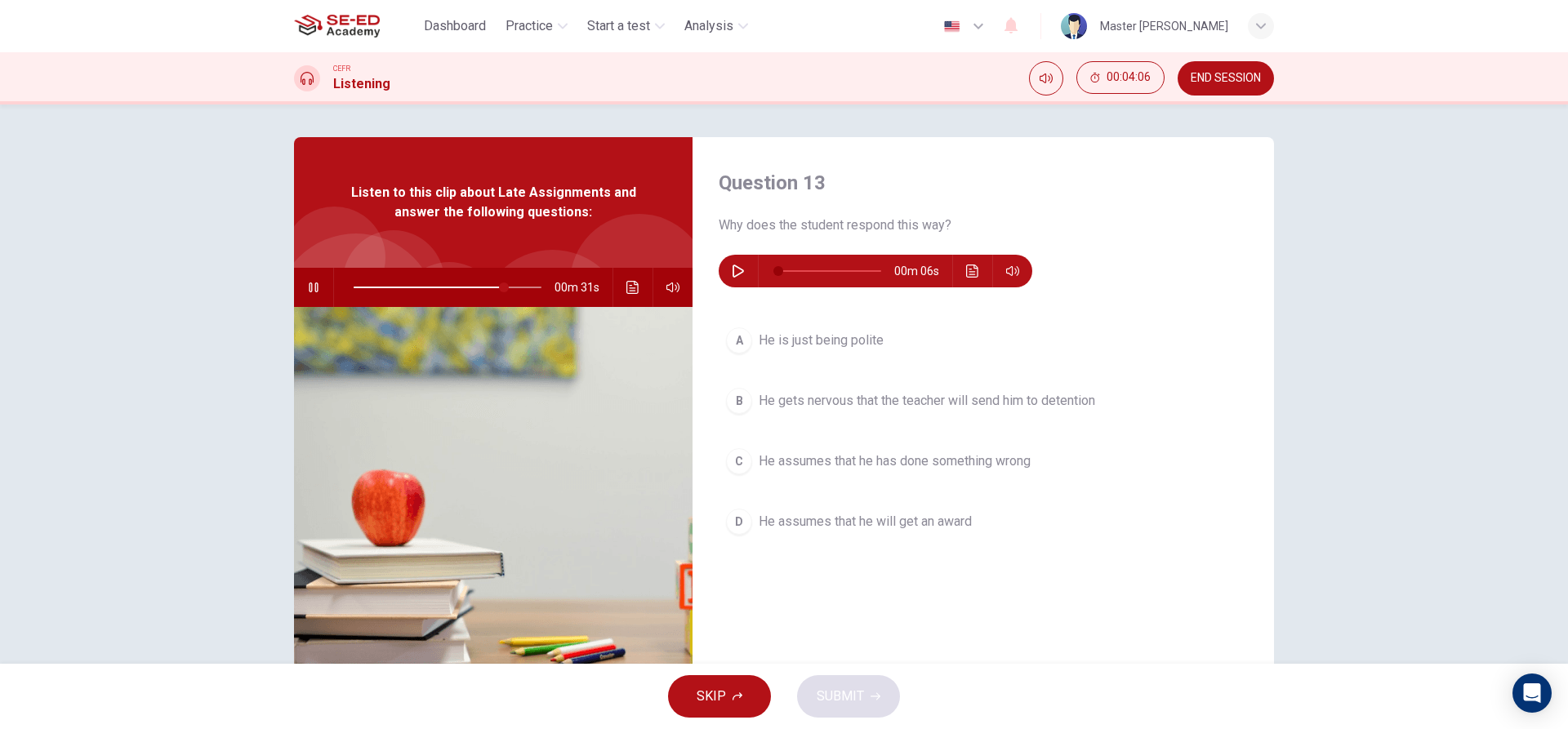
click at [818, 418] on button "B He gets nervous that the teacher will send him to detention" at bounding box center [983, 401] width 529 height 41
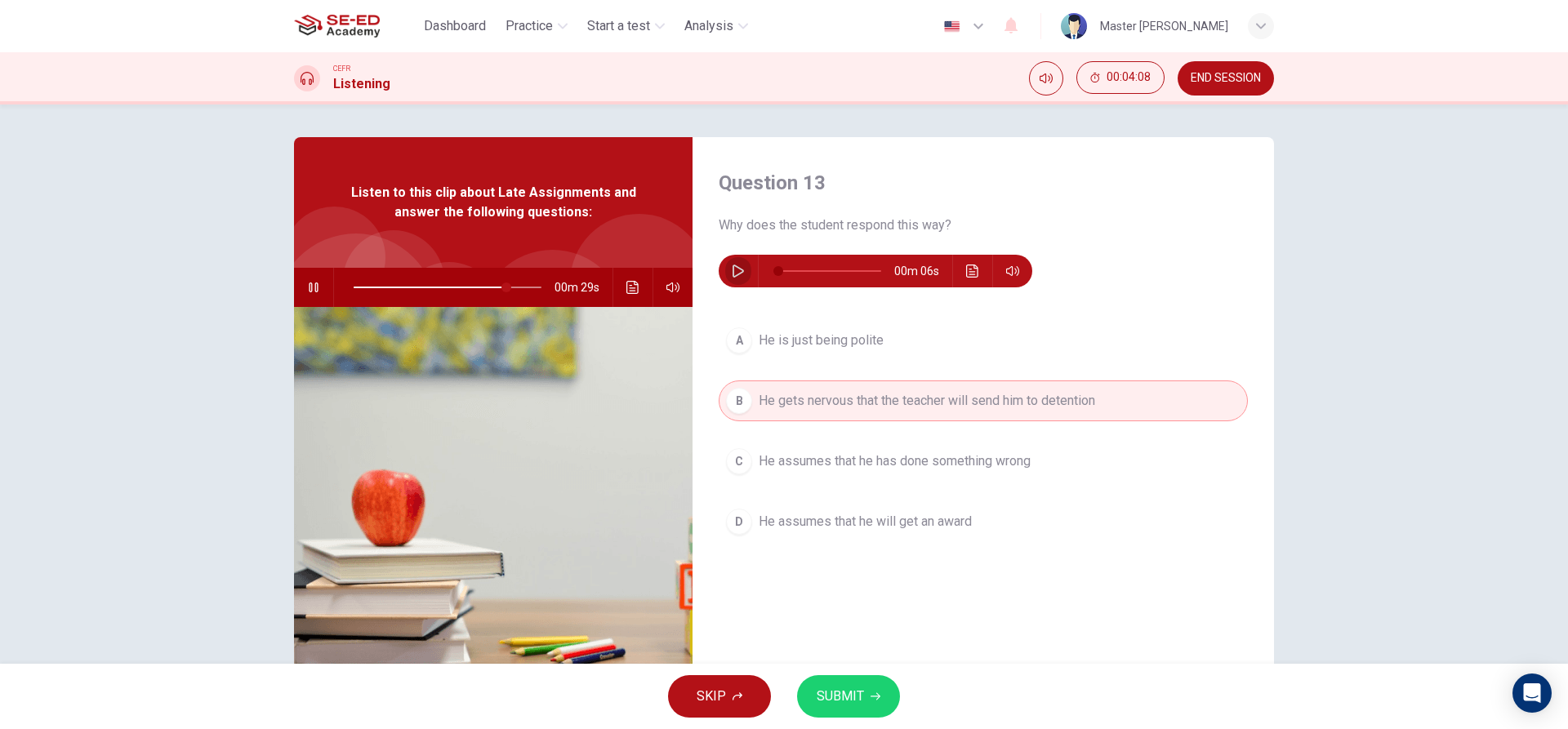
click at [735, 273] on icon "button" at bounding box center [738, 270] width 13 height 13
type input "82"
type input "15"
type input "82"
type input "32"
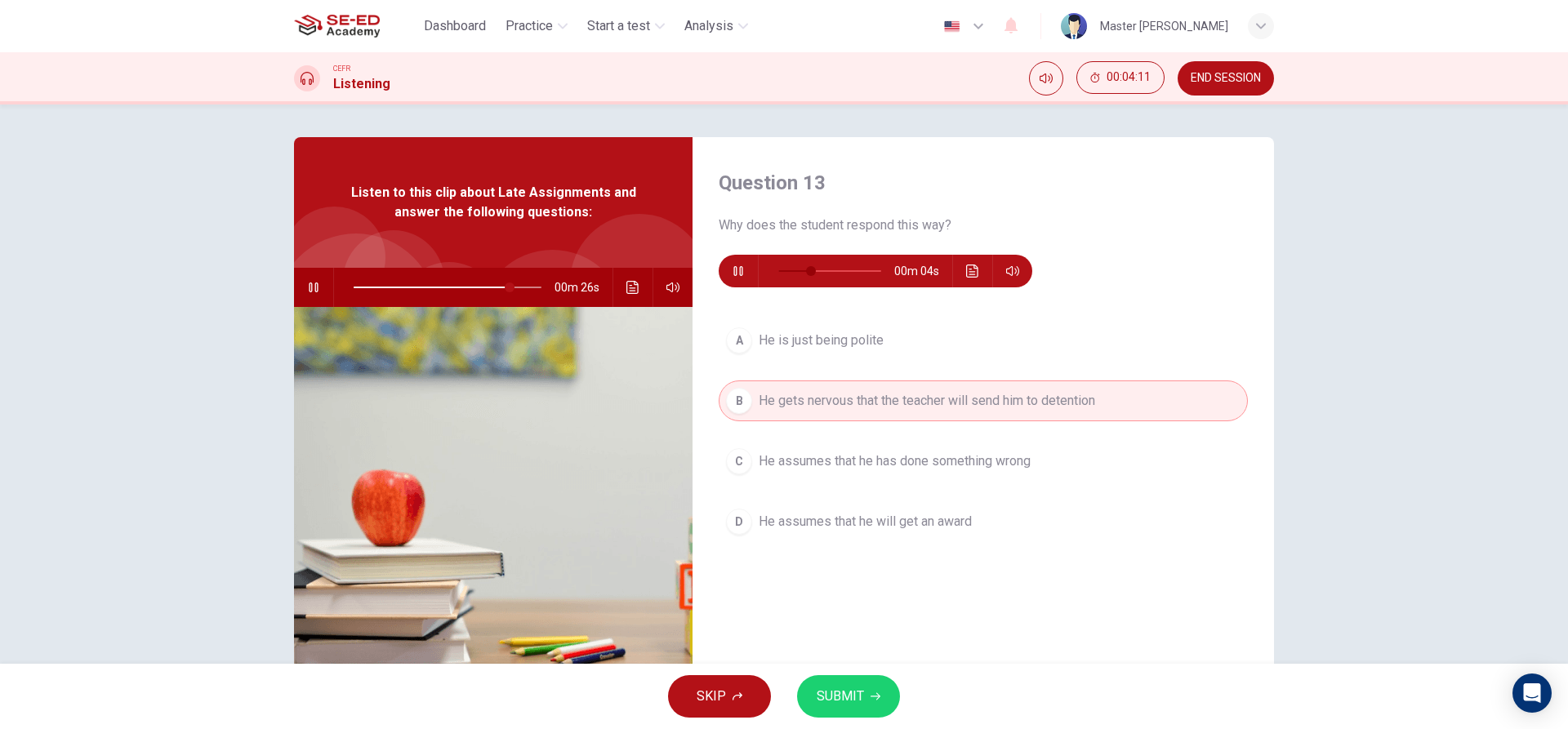
click at [309, 285] on icon "button" at bounding box center [313, 287] width 9 height 9
type input "83"
type input "0"
click at [823, 702] on span "SUBMIT" at bounding box center [840, 696] width 47 height 23
type input "83"
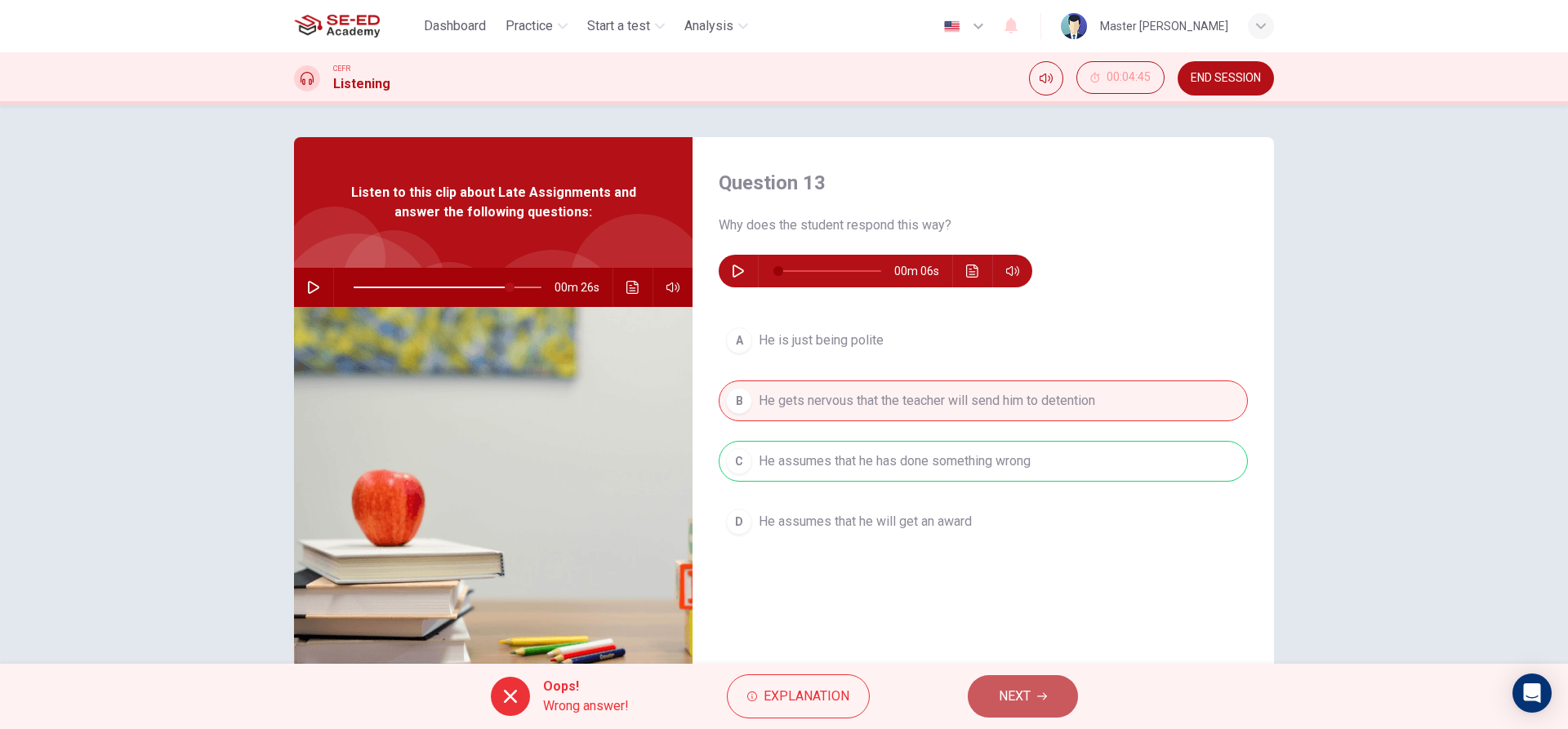
click at [1032, 690] on button "NEXT" at bounding box center [1023, 696] width 110 height 43
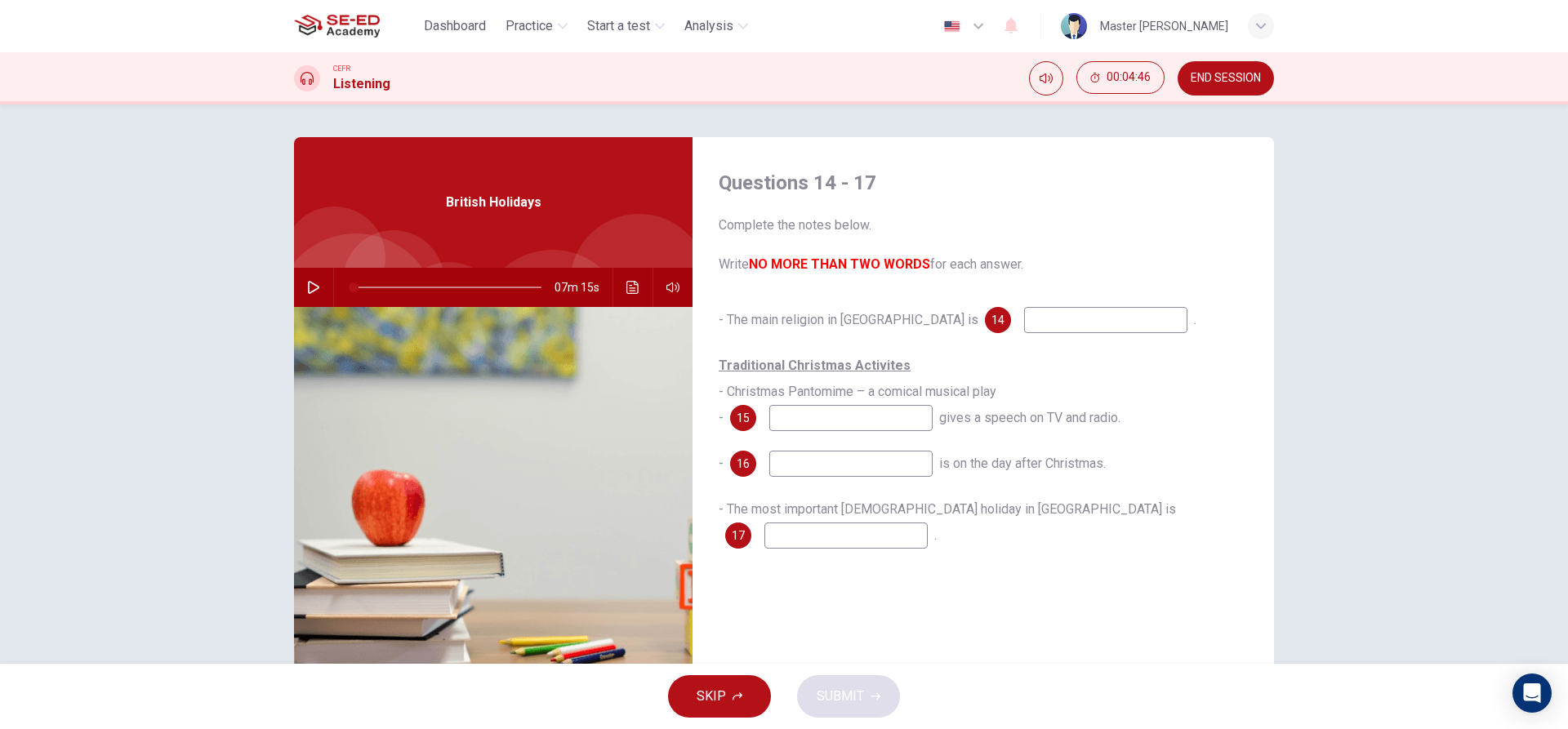
click at [1025, 324] on input at bounding box center [1106, 320] width 163 height 27
click at [1194, 325] on span "." at bounding box center [1195, 320] width 3 height 15
click at [1103, 325] on div "- The main religion in [GEOGRAPHIC_DATA] is 14 ." at bounding box center [983, 320] width 529 height 27
click at [301, 284] on button "button" at bounding box center [313, 287] width 27 height 39
click at [307, 287] on icon "button" at bounding box center [313, 287] width 13 height 13
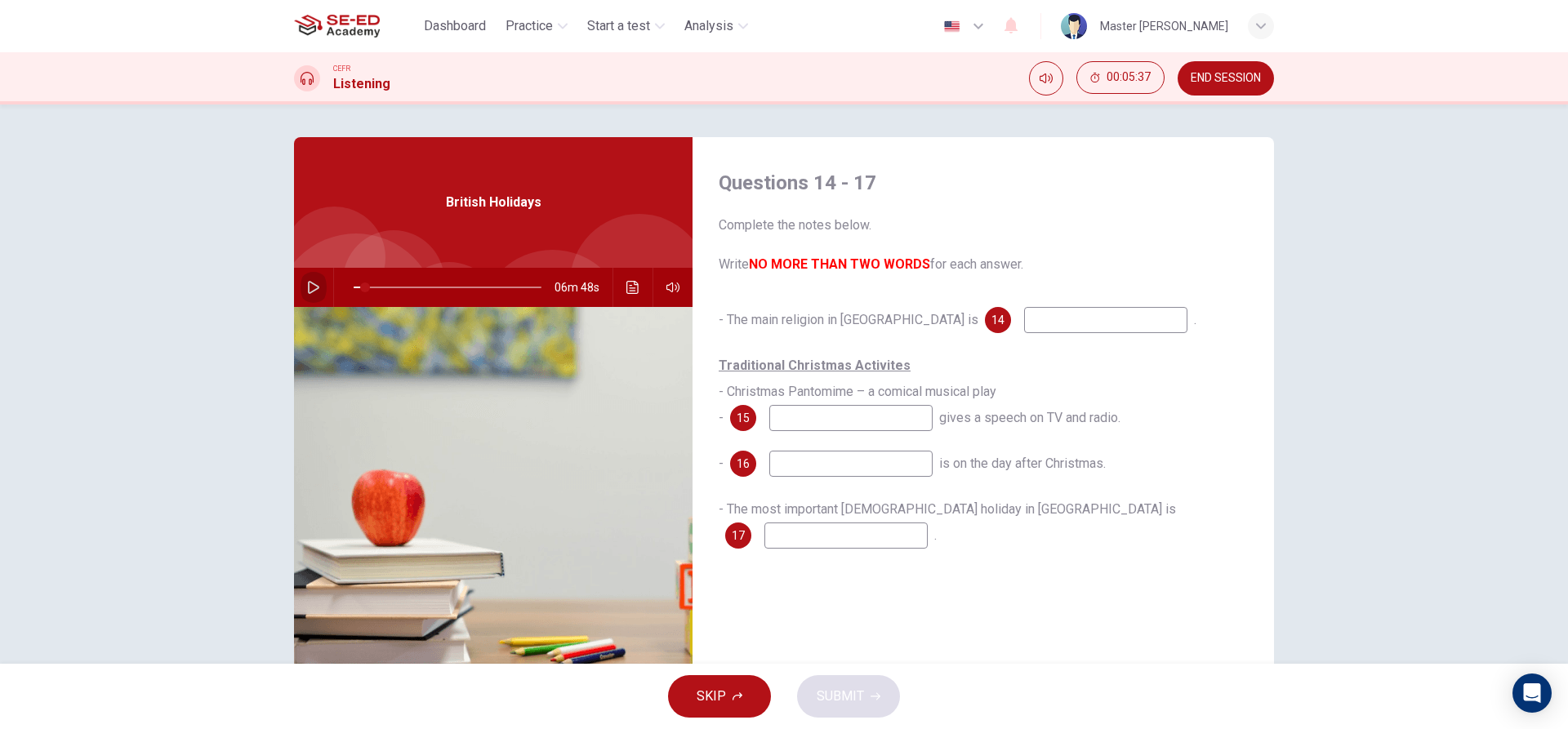
click at [308, 287] on icon "button" at bounding box center [313, 287] width 11 height 13
click at [710, 685] on span "SKIP" at bounding box center [711, 696] width 29 height 23
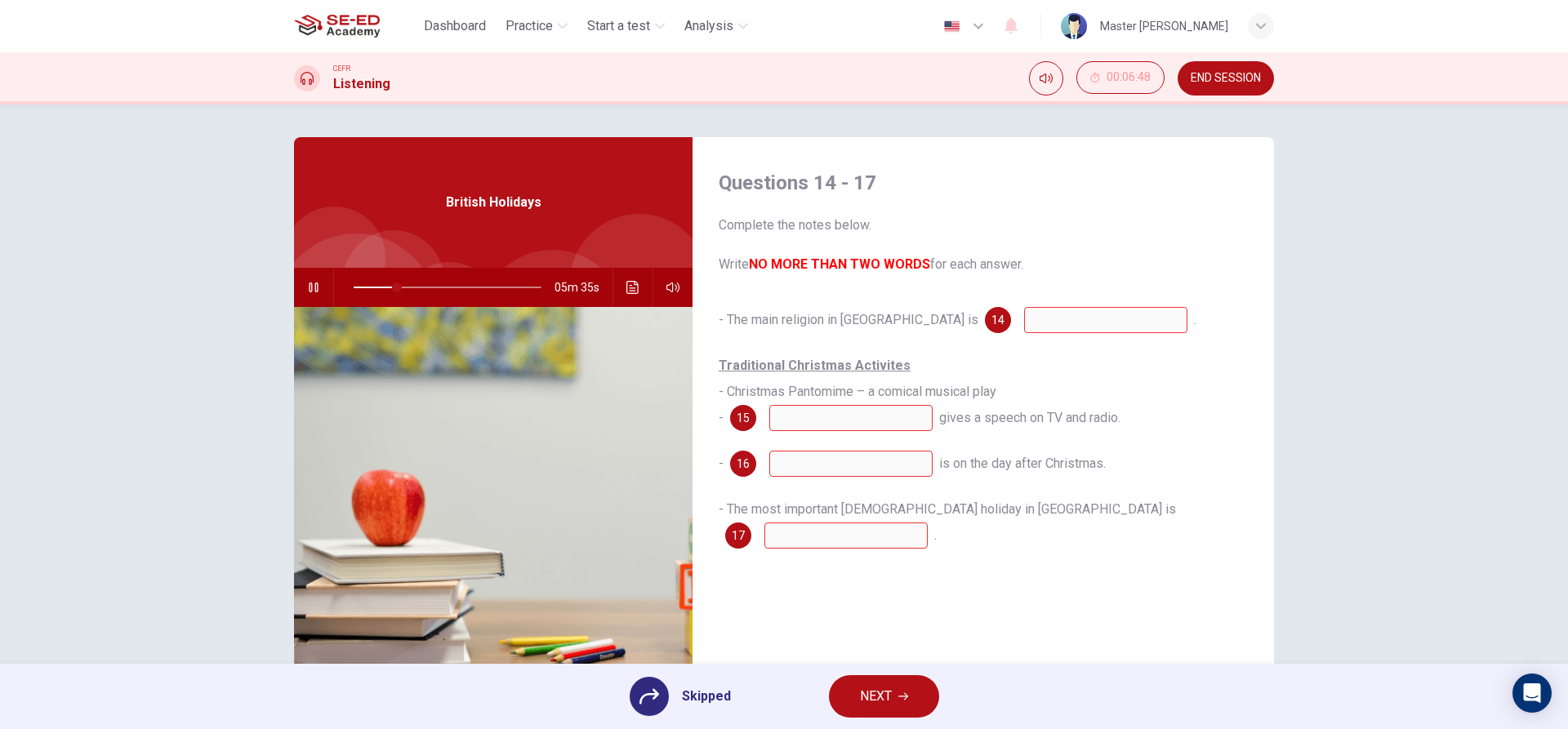
click at [856, 689] on button "NEXT" at bounding box center [884, 696] width 110 height 43
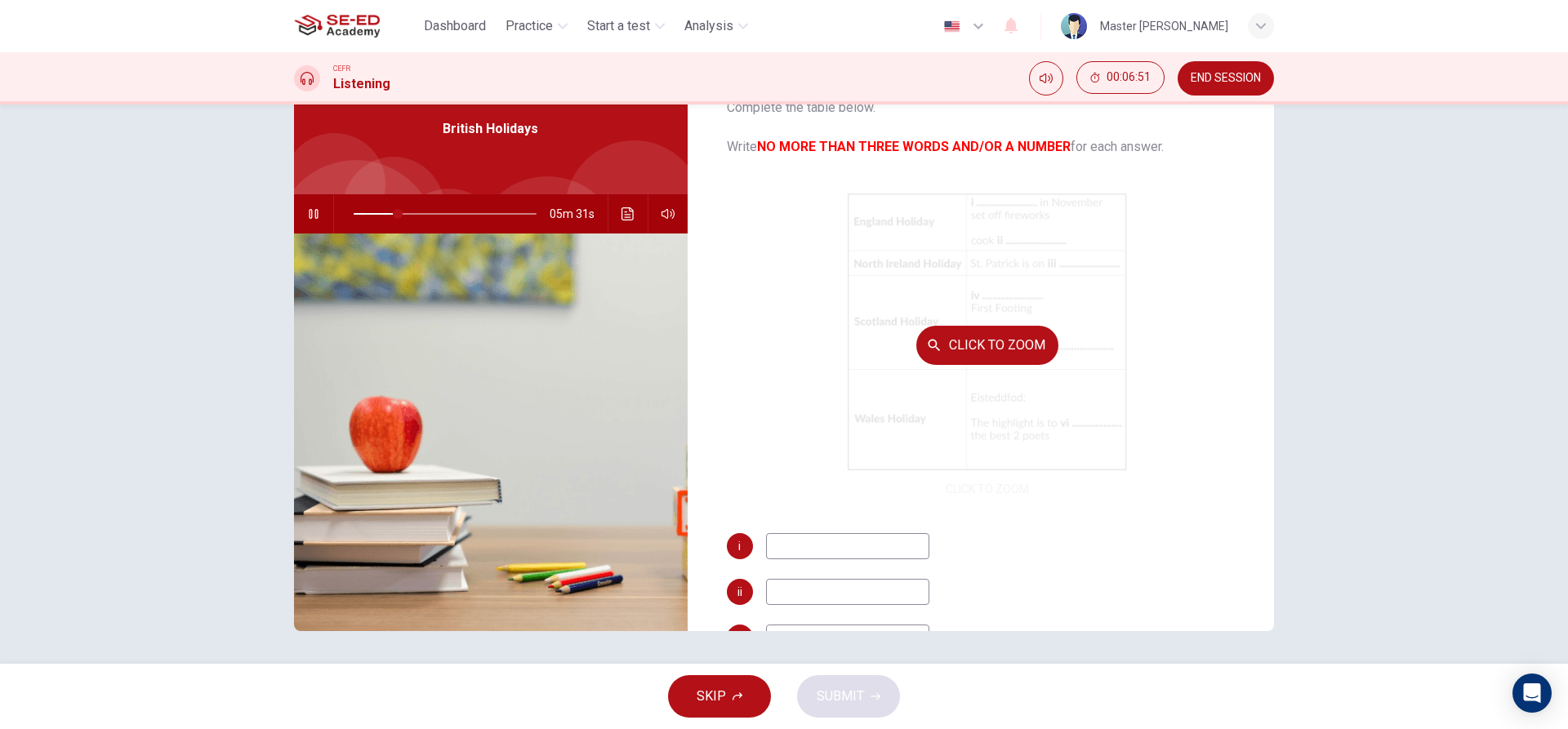
scroll to position [81, 0]
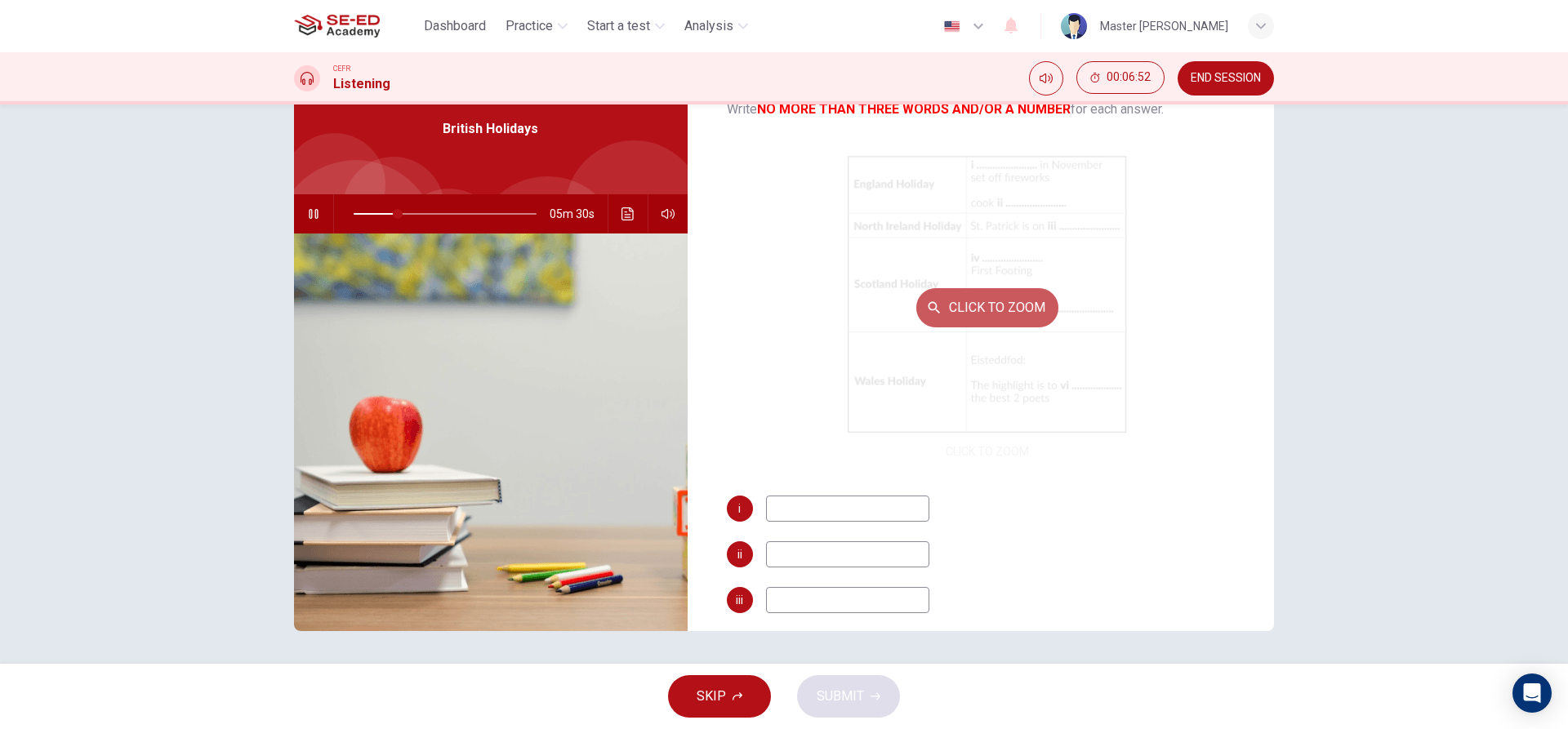
click at [968, 307] on button "Click to Zoom" at bounding box center [988, 308] width 142 height 39
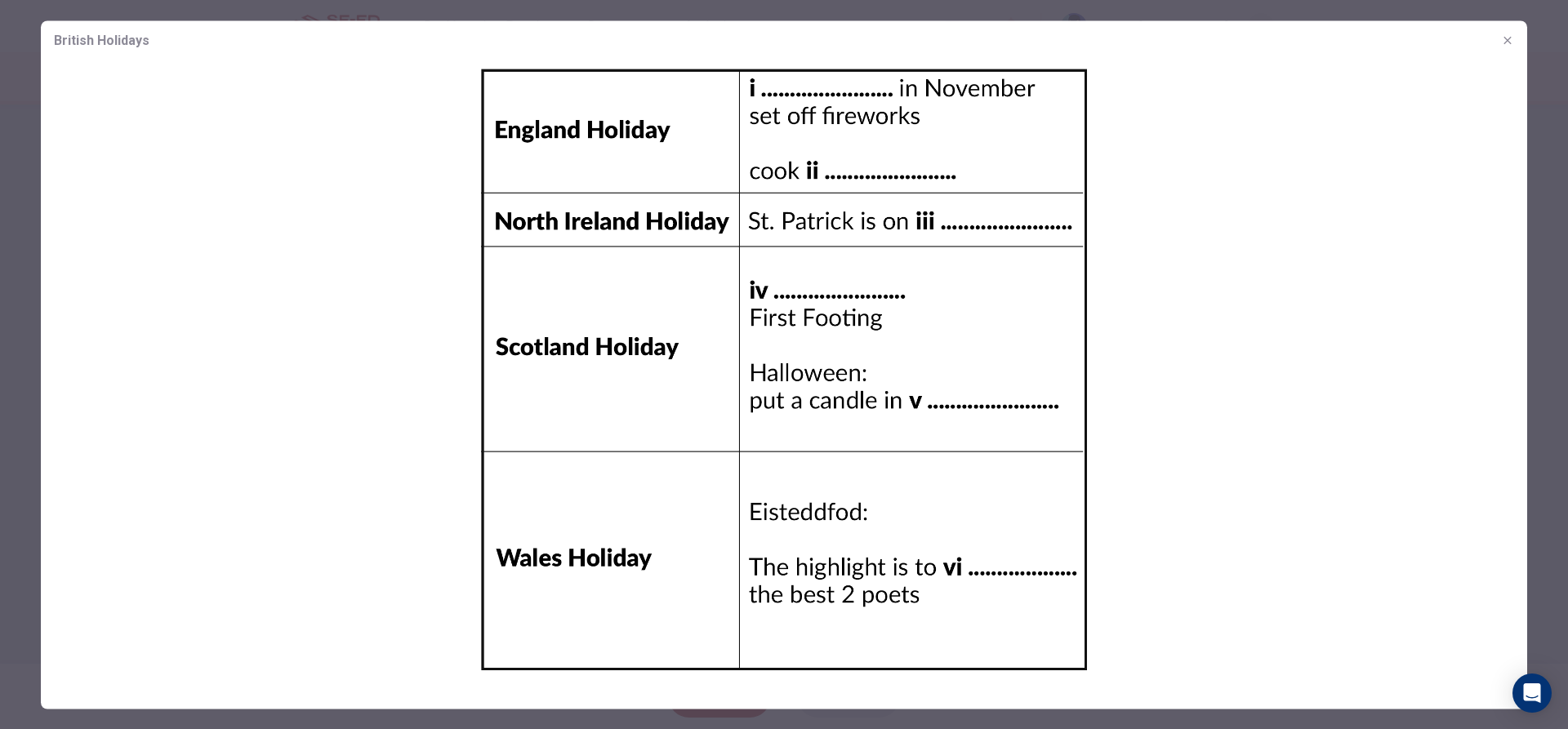
drag, startPoint x: 289, startPoint y: 151, endPoint x: 527, endPoint y: 187, distance: 240.7
click at [527, 187] on img at bounding box center [784, 369] width 1487 height 619
click at [1506, 41] on icon "button" at bounding box center [1507, 39] width 13 height 13
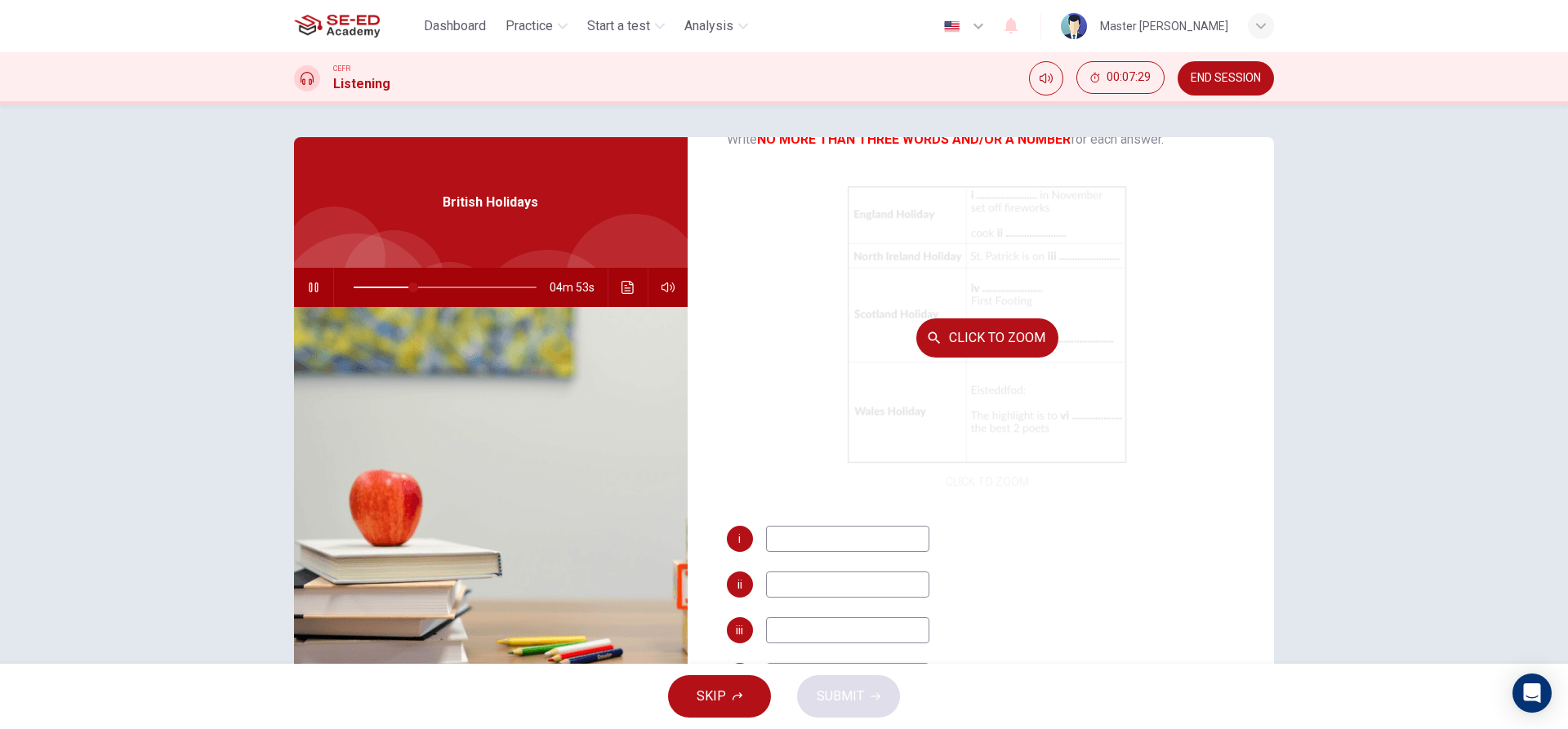
scroll to position [163, 0]
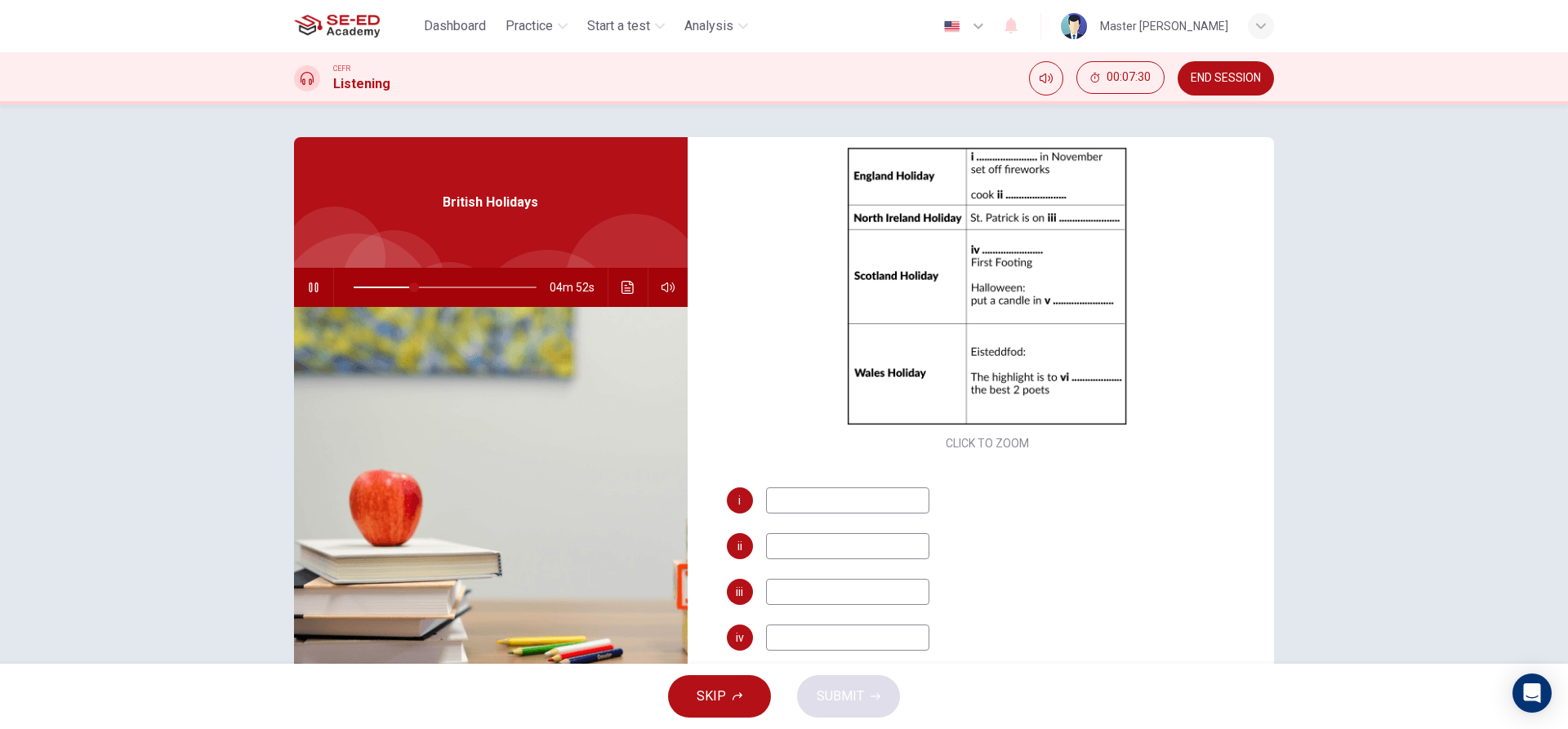
click at [872, 503] on input at bounding box center [847, 501] width 163 height 27
type input "34"
type input "3"
type input "34"
type input "3"
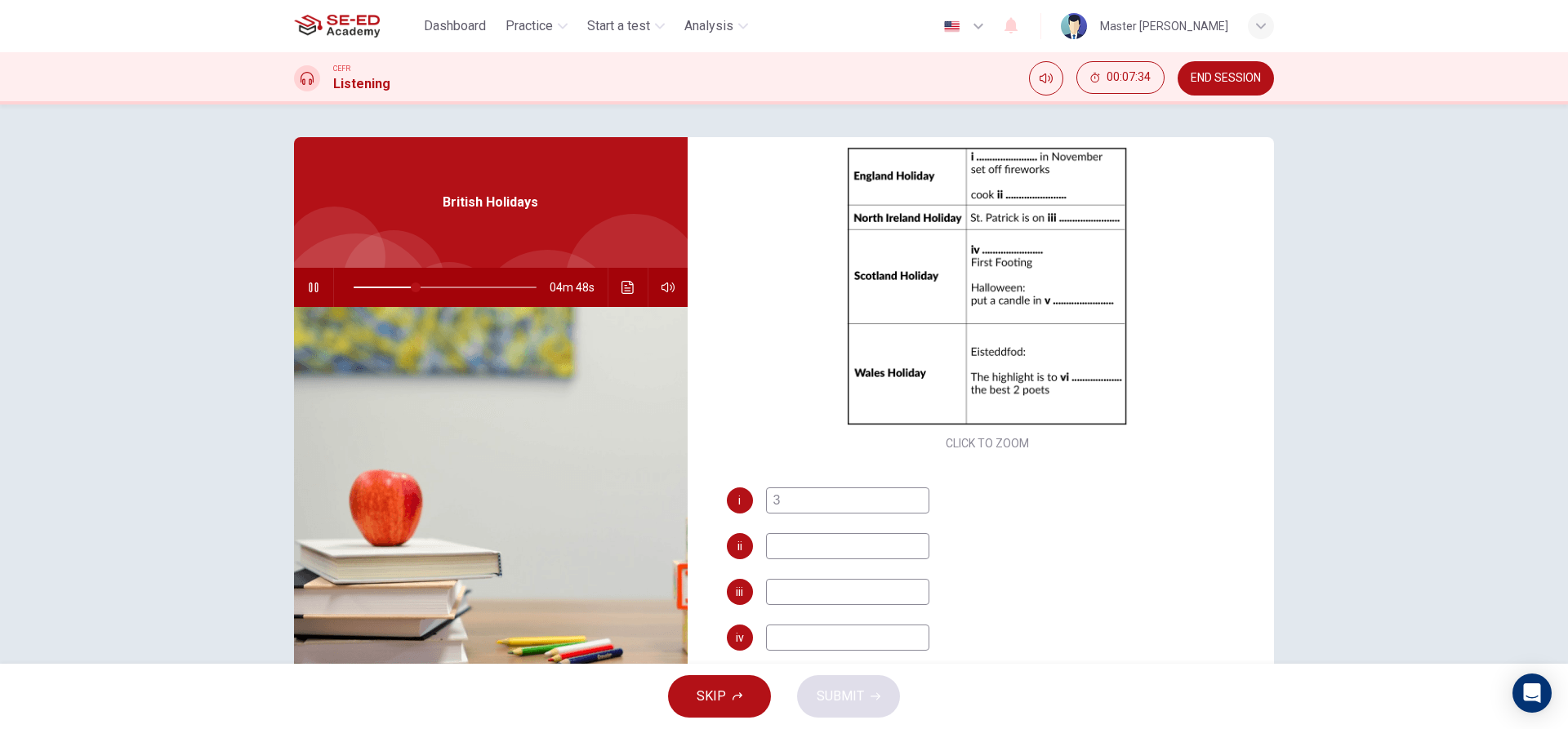
click at [814, 545] on input at bounding box center [847, 546] width 163 height 27
type input "1"
type input "35"
type input "1"
click at [807, 587] on input at bounding box center [847, 592] width 163 height 27
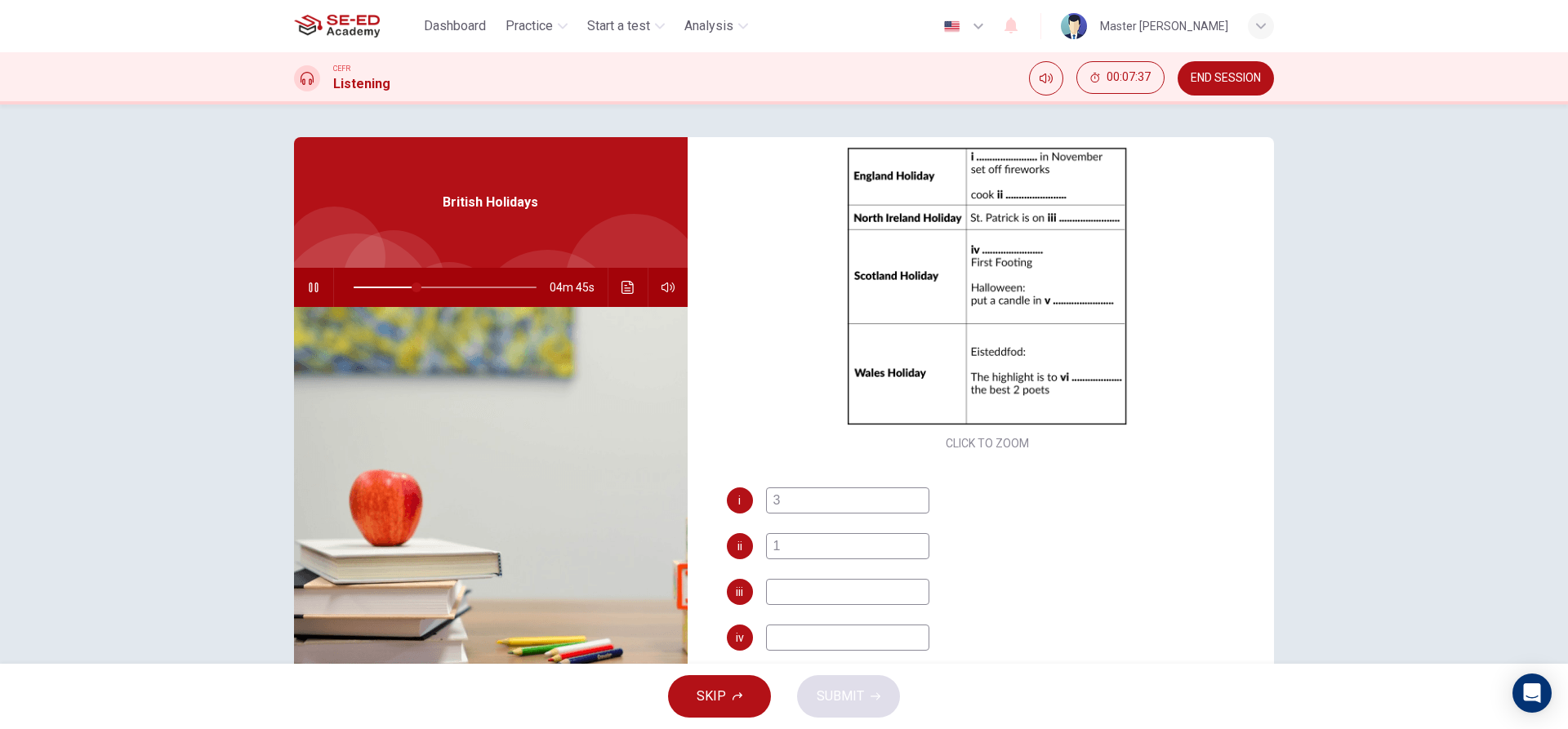
type input "1"
type input "35"
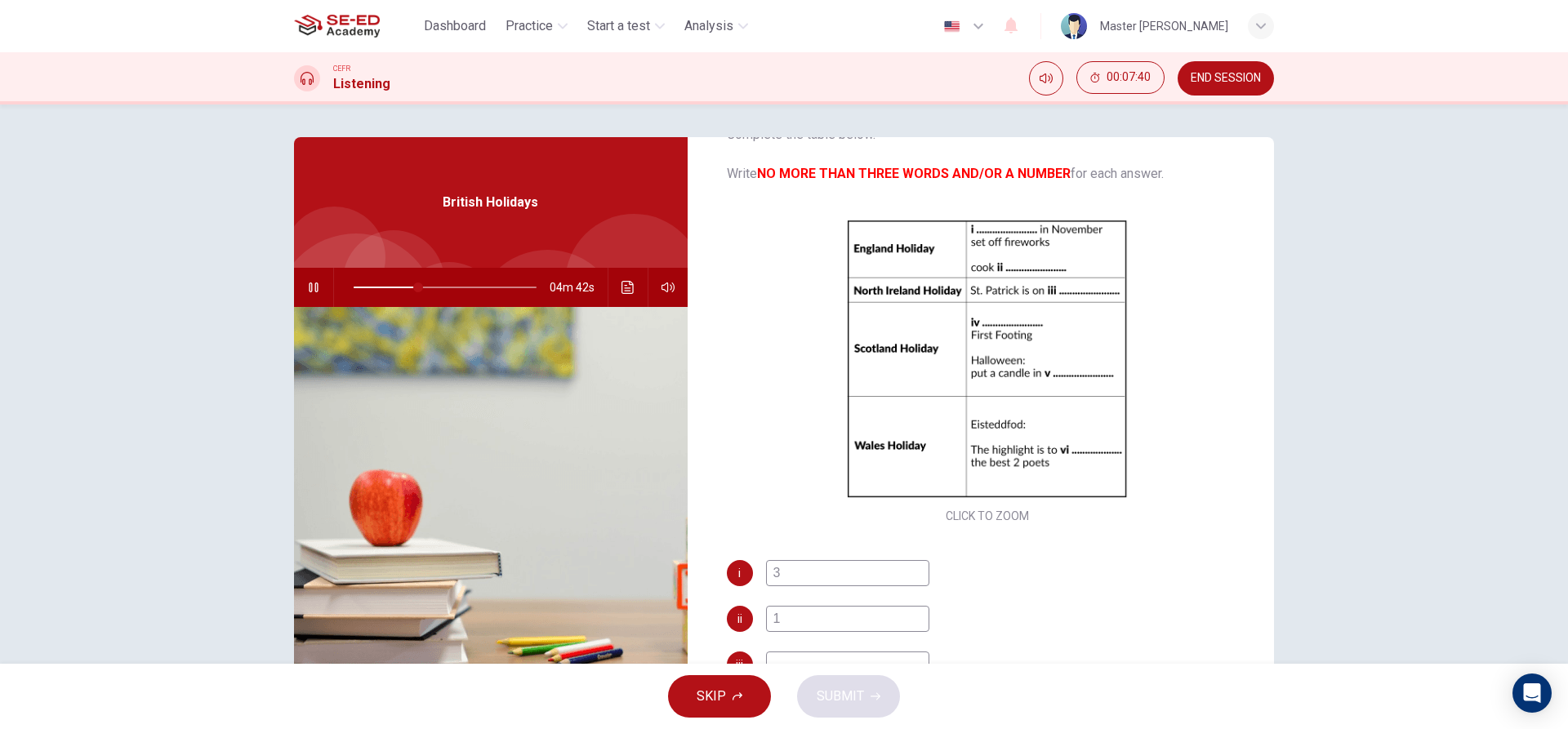
scroll to position [0, 0]
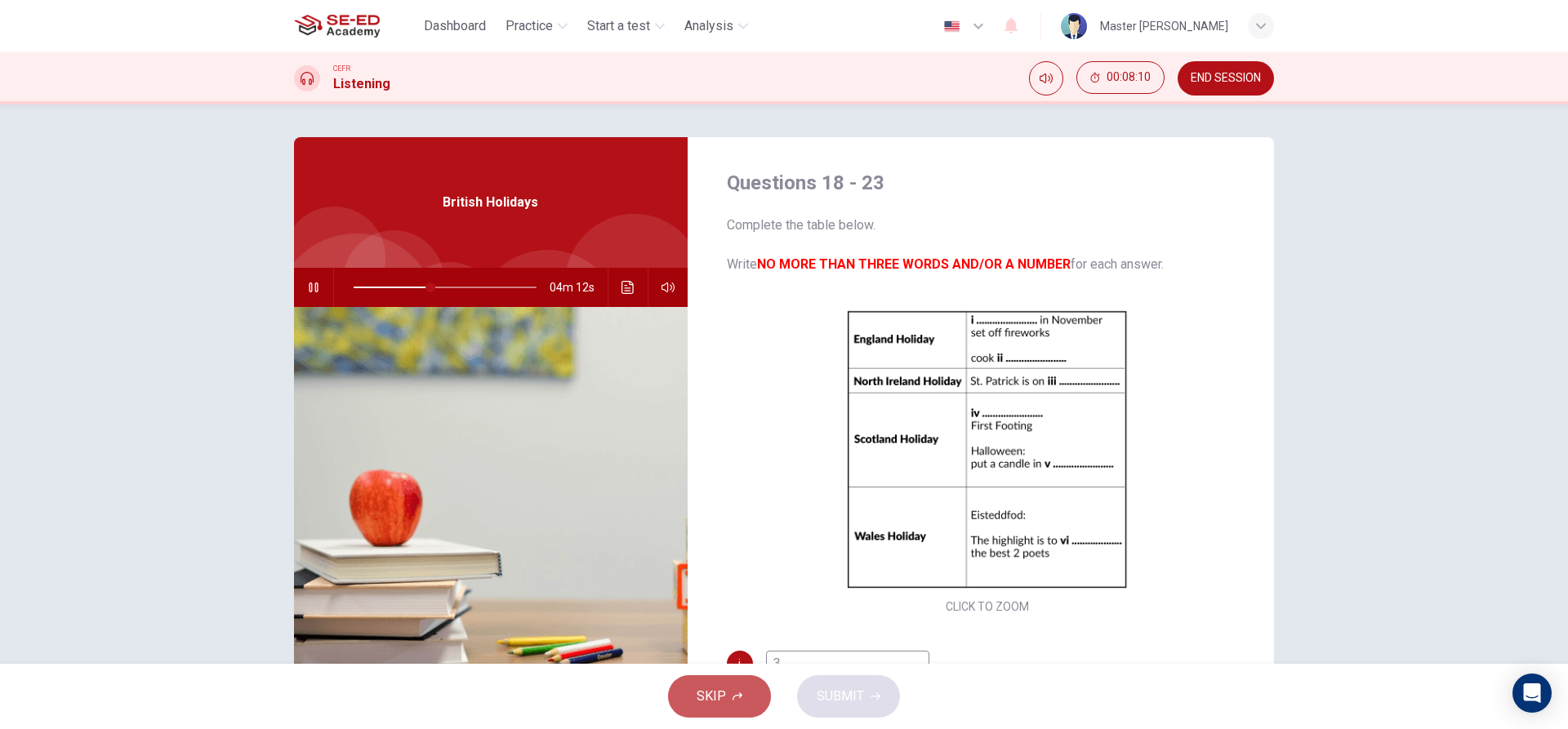
click at [686, 696] on button "SKIP" at bounding box center [720, 696] width 103 height 43
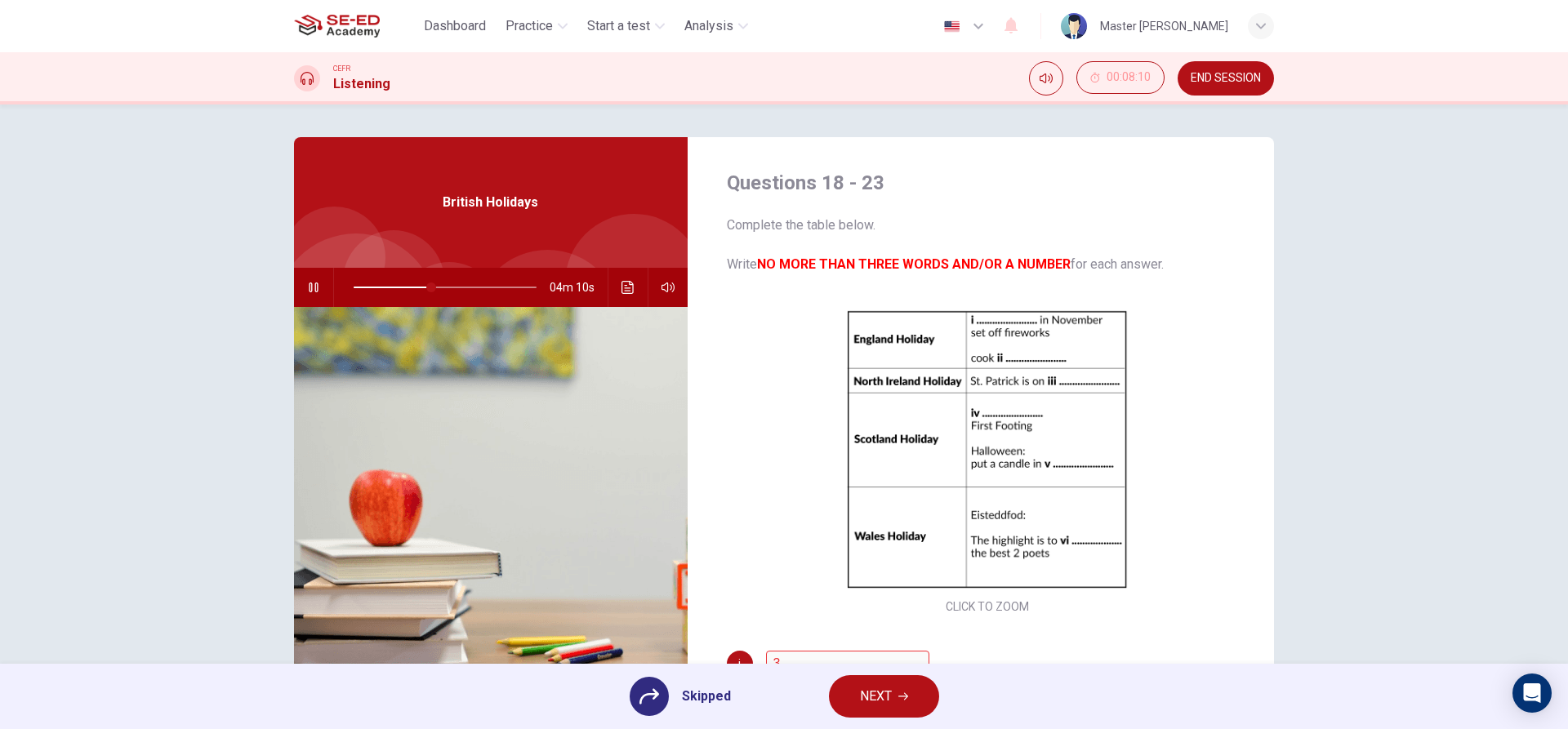
type input "43"
click at [897, 694] on button "NEXT" at bounding box center [884, 696] width 110 height 43
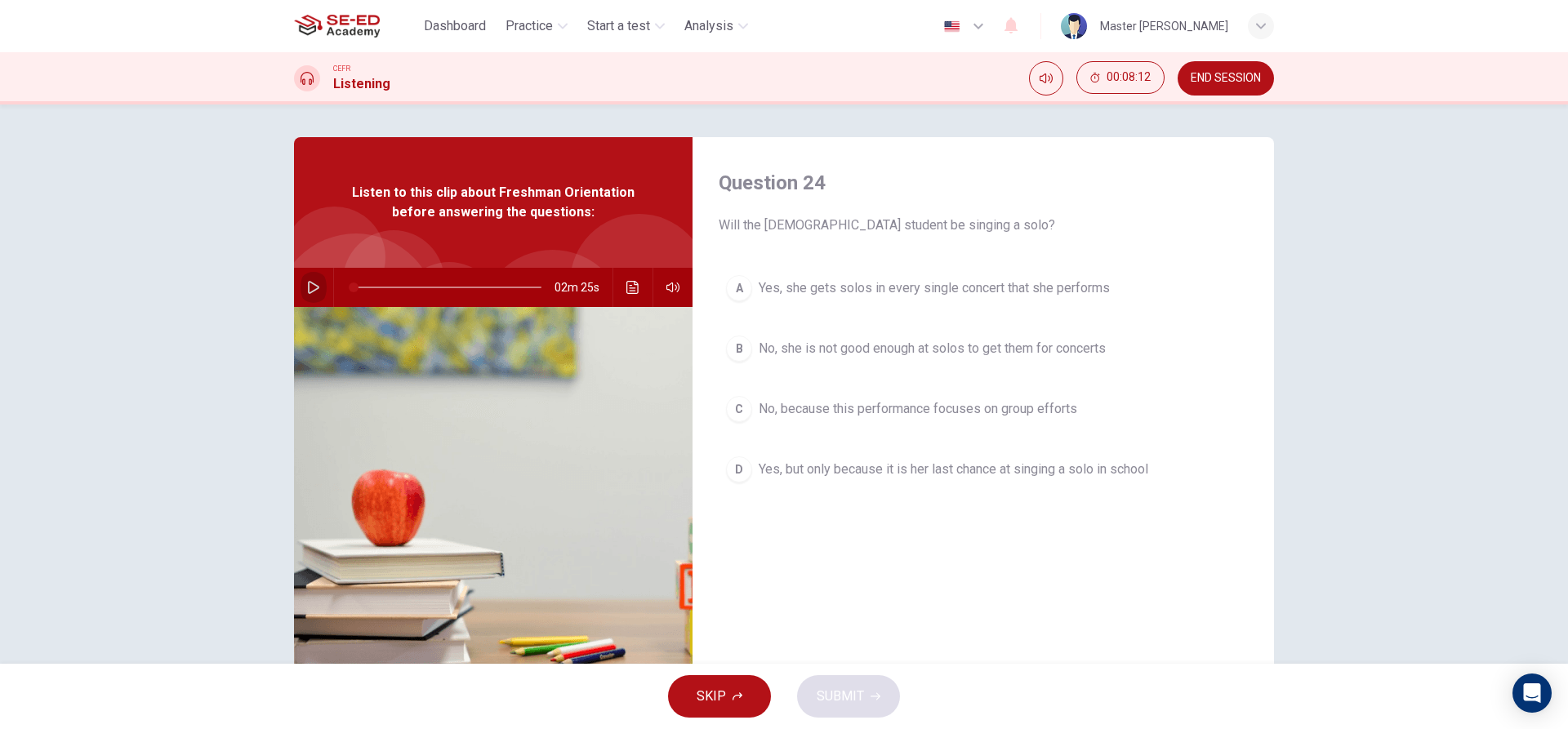
click at [310, 283] on icon "button" at bounding box center [313, 287] width 11 height 13
click at [749, 465] on button "D Yes, but only because it is her last chance at singing a solo in school" at bounding box center [983, 470] width 529 height 41
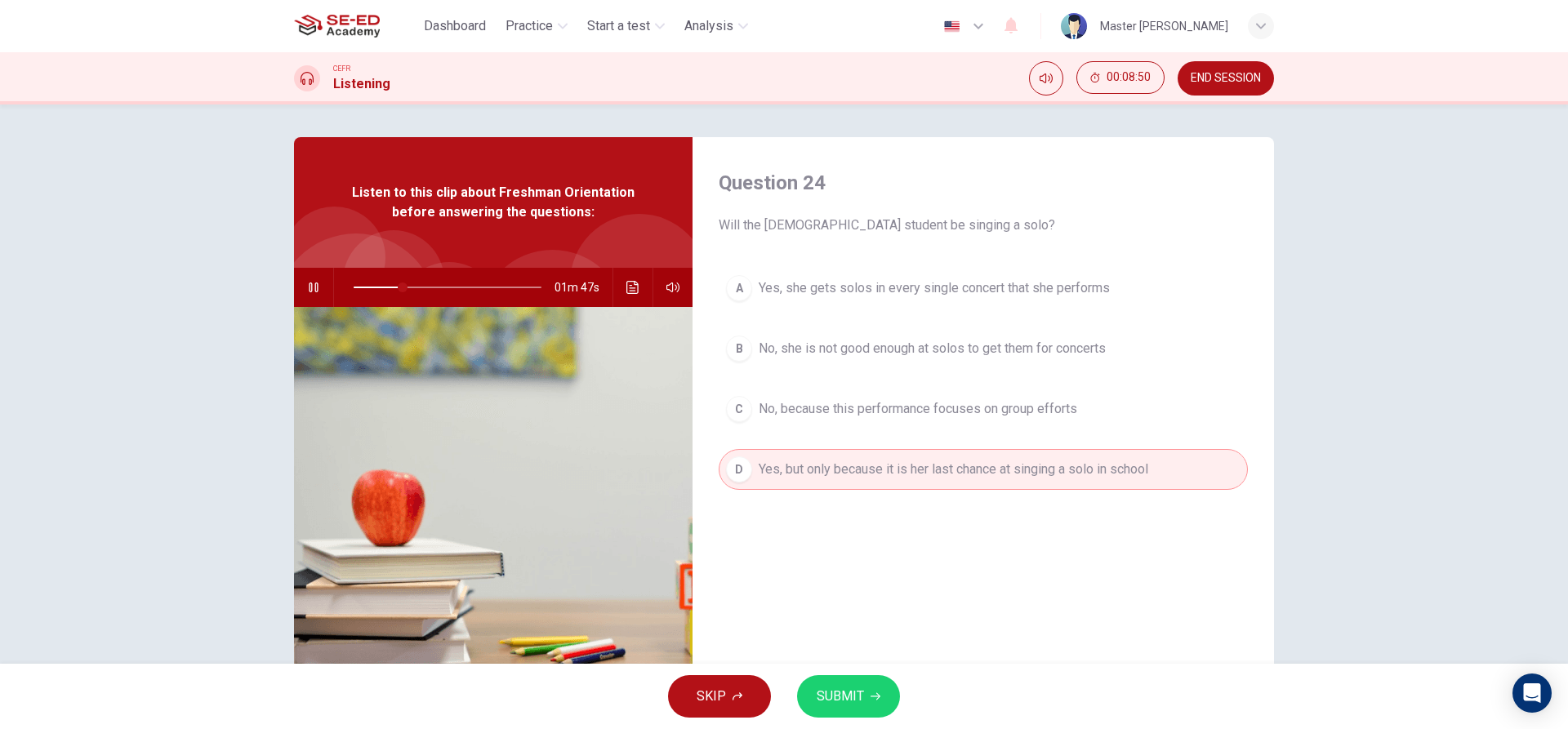
click at [787, 427] on button "C No, because this performance focuses on group efforts" at bounding box center [983, 409] width 529 height 41
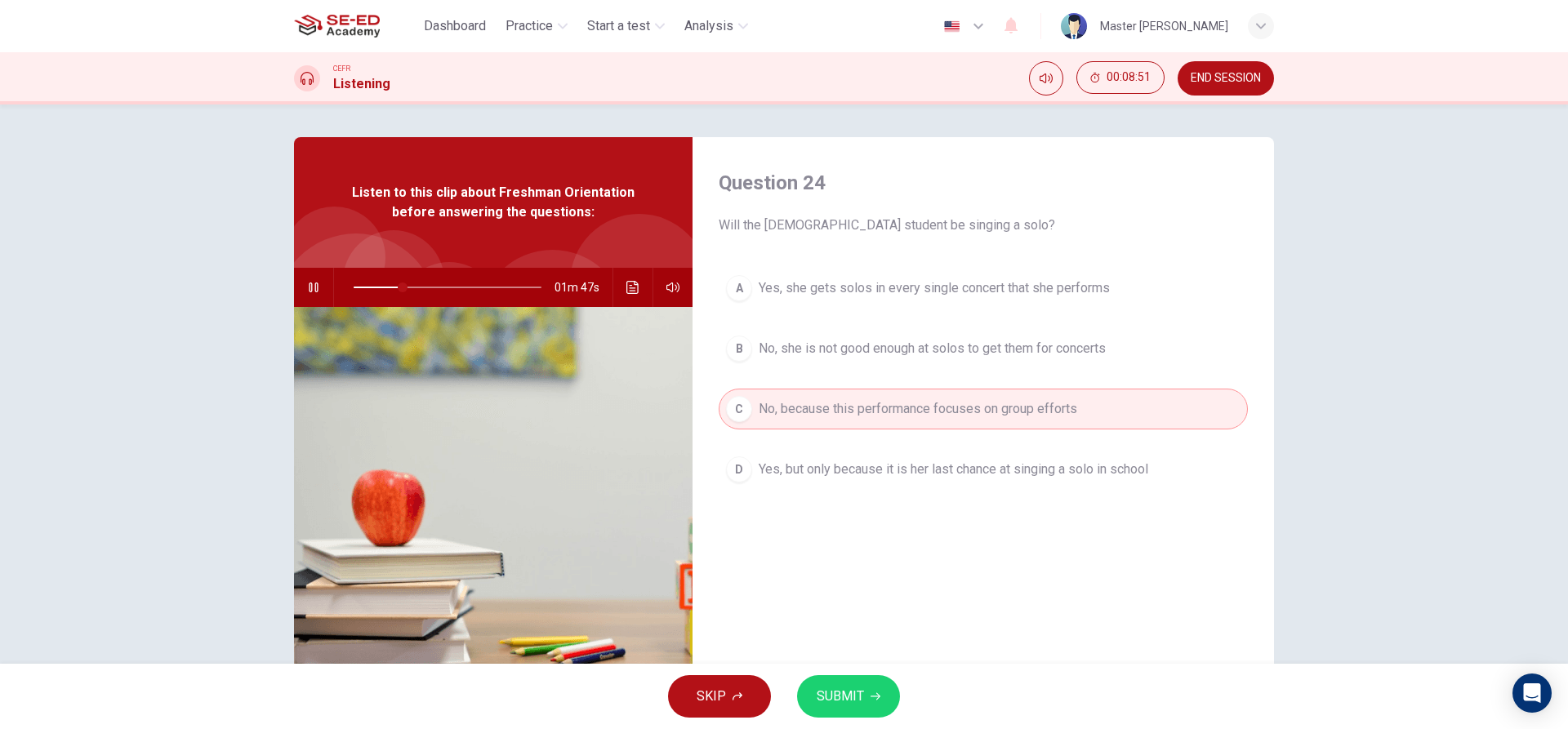
click at [808, 364] on button "B No, she is not good enough at solos to get them for concerts" at bounding box center [983, 349] width 529 height 41
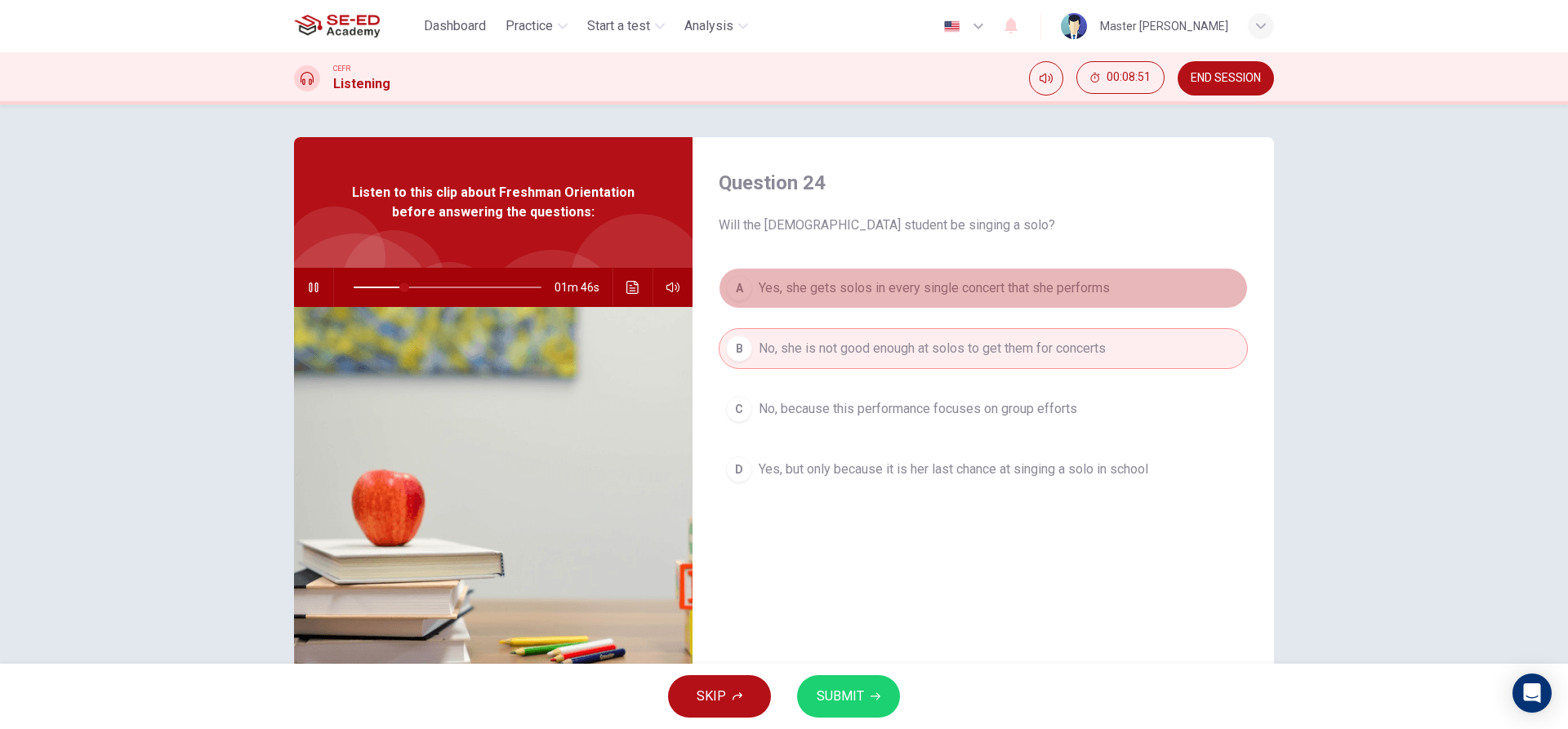
click at [835, 292] on span "Yes, she gets solos in every single concert that she performs" at bounding box center [935, 287] width 351 height 20
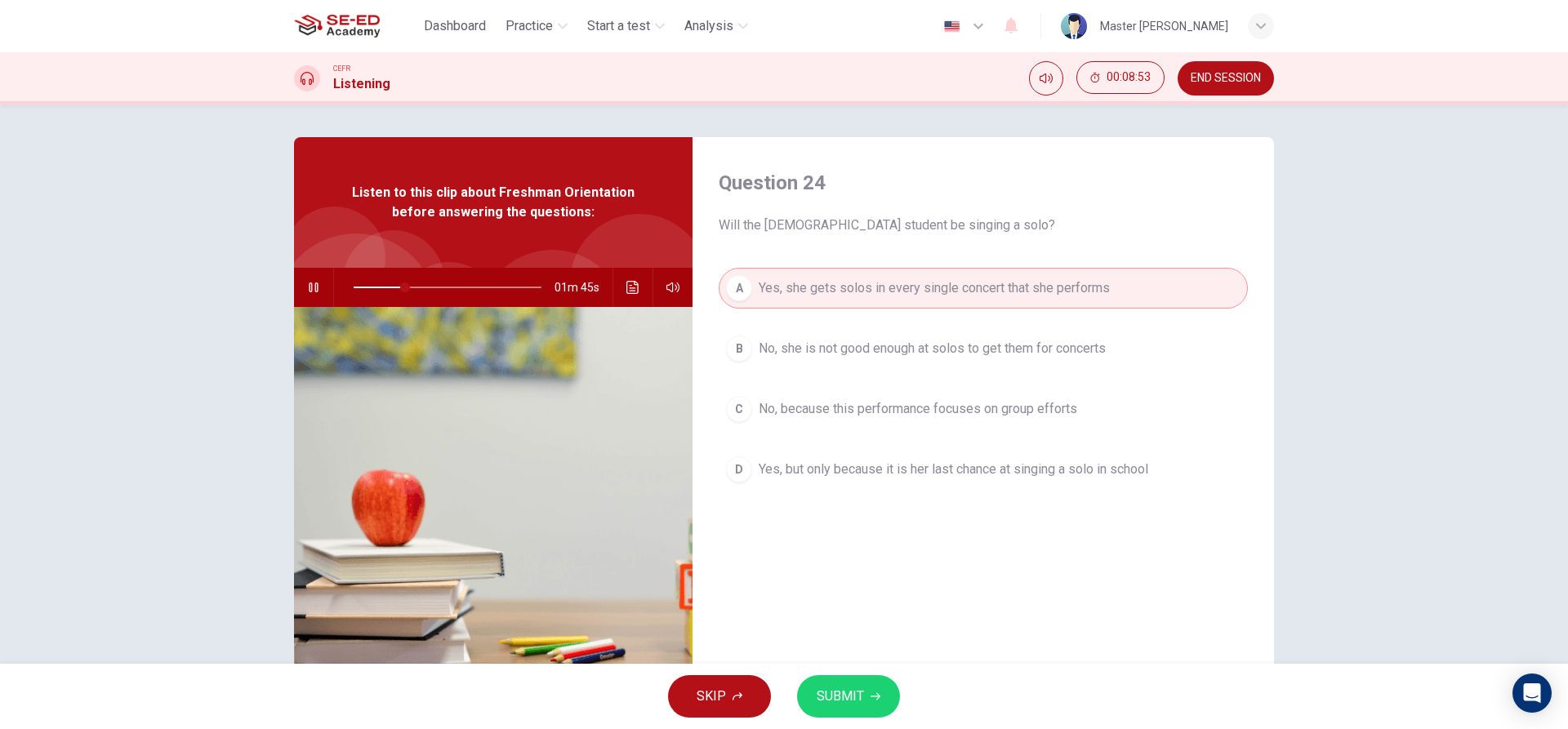
click at [846, 708] on button "SUBMIT" at bounding box center [848, 696] width 103 height 43
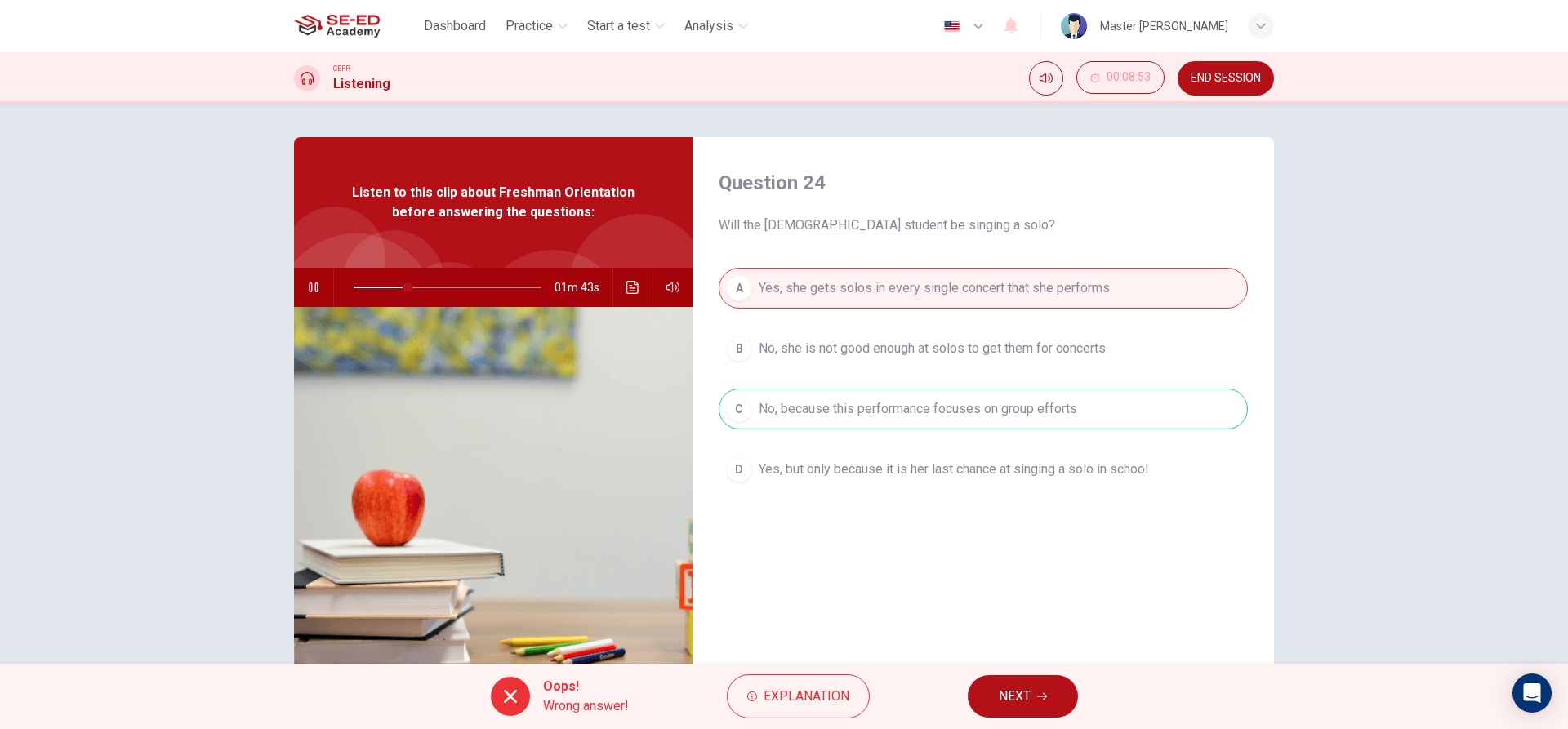
click at [1022, 687] on span "NEXT" at bounding box center [1014, 696] width 32 height 23
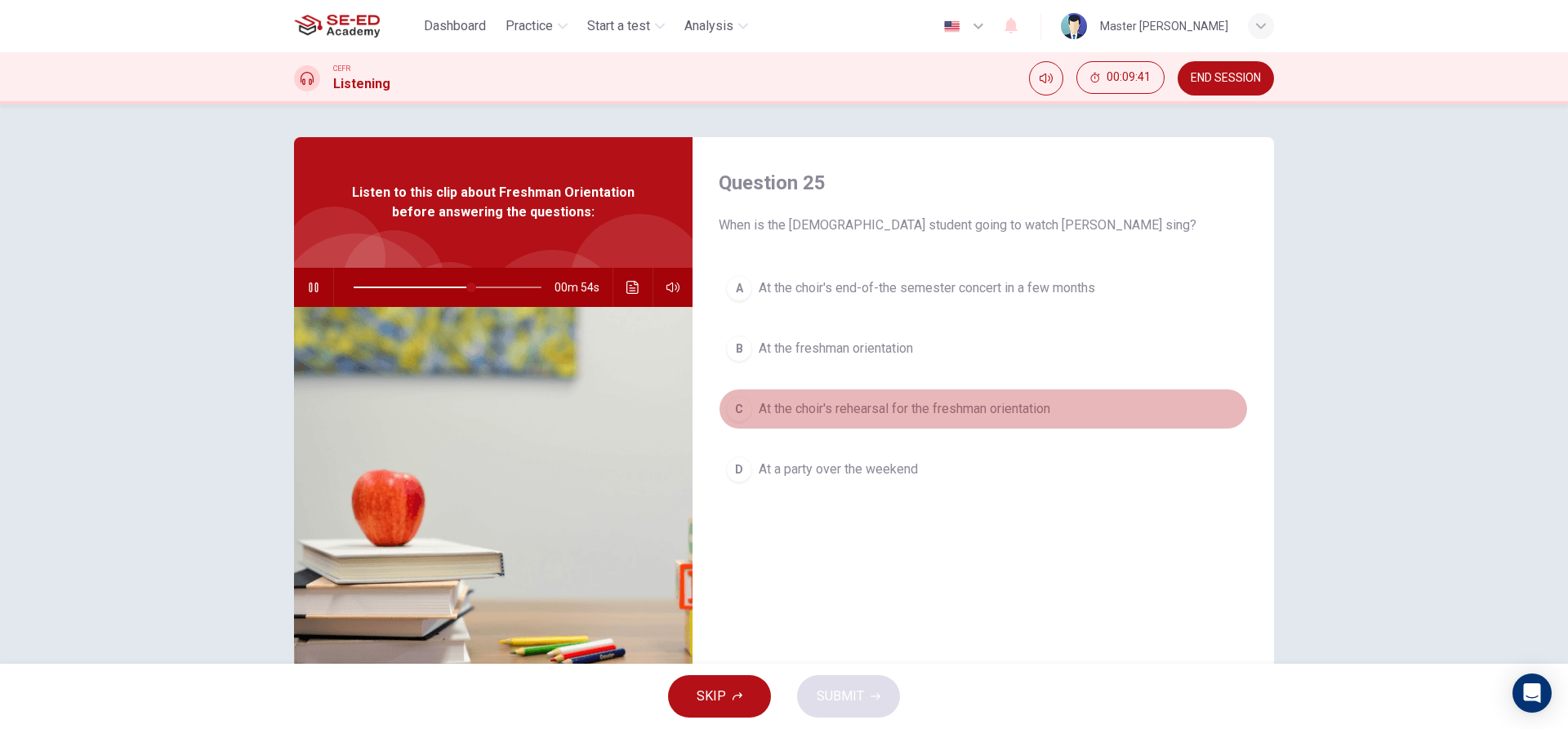
click at [740, 420] on div "C" at bounding box center [739, 409] width 27 height 27
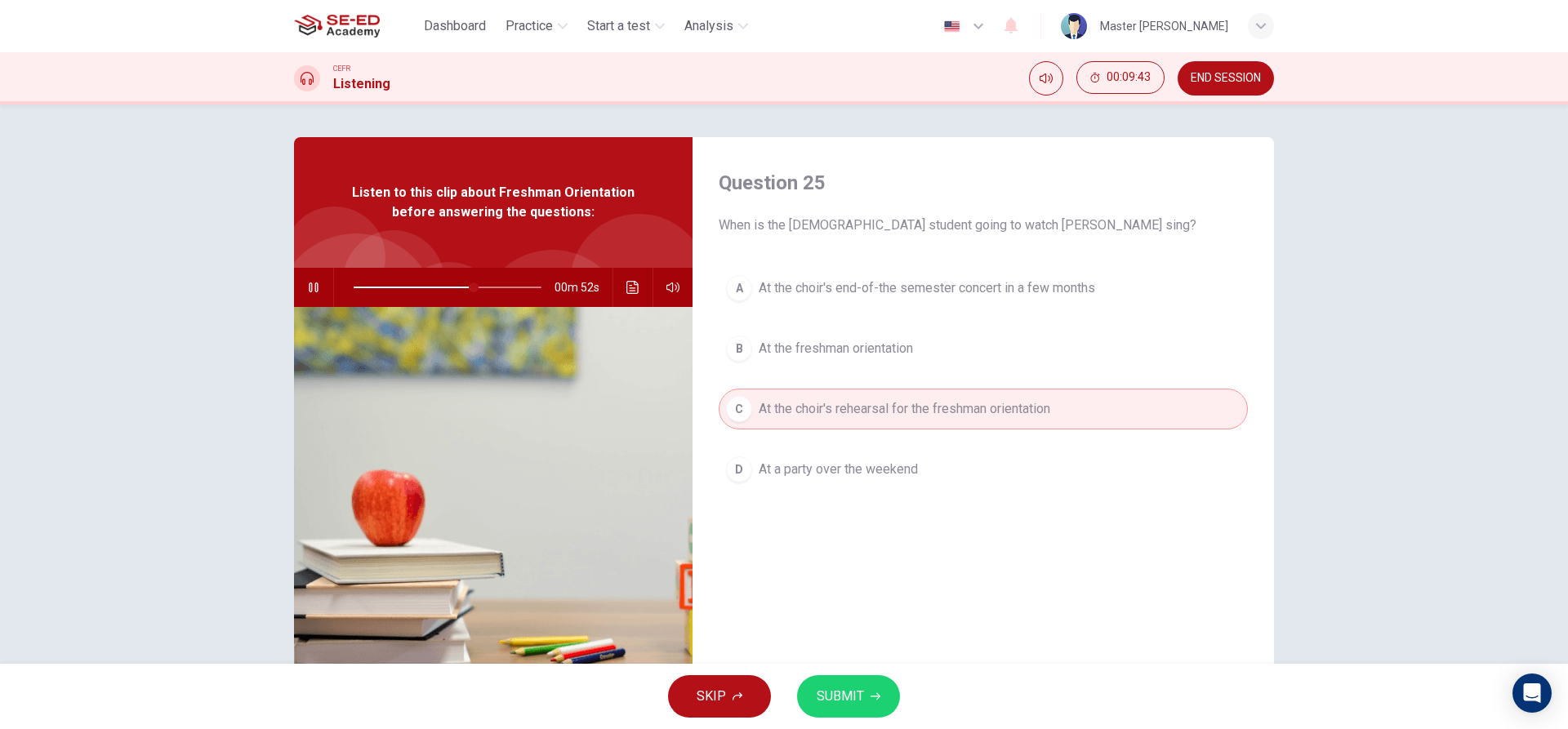
click at [776, 289] on span "At the choir's end-of-the semester concert in a few months" at bounding box center [927, 287] width 336 height 20
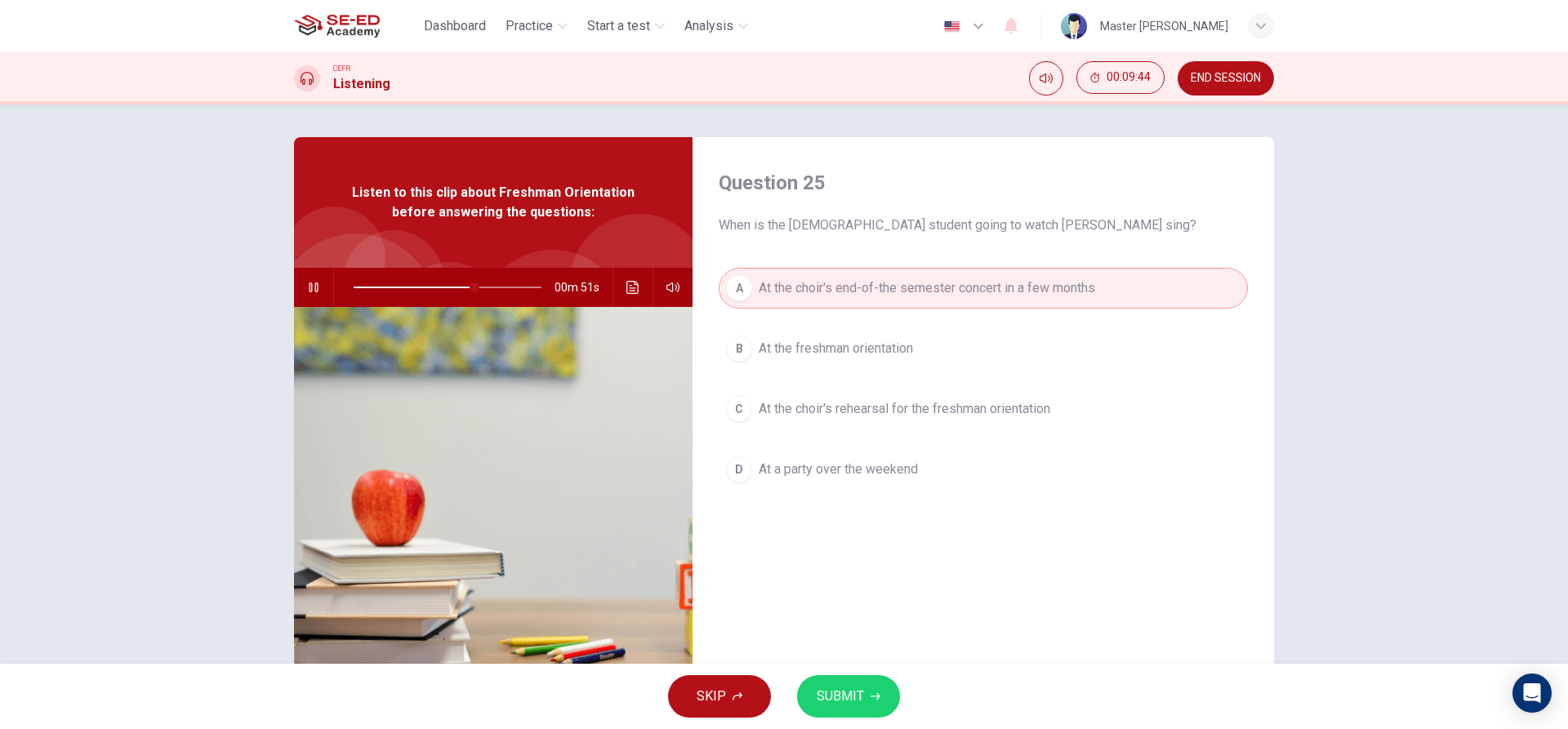
click at [851, 693] on span "SUBMIT" at bounding box center [840, 696] width 47 height 23
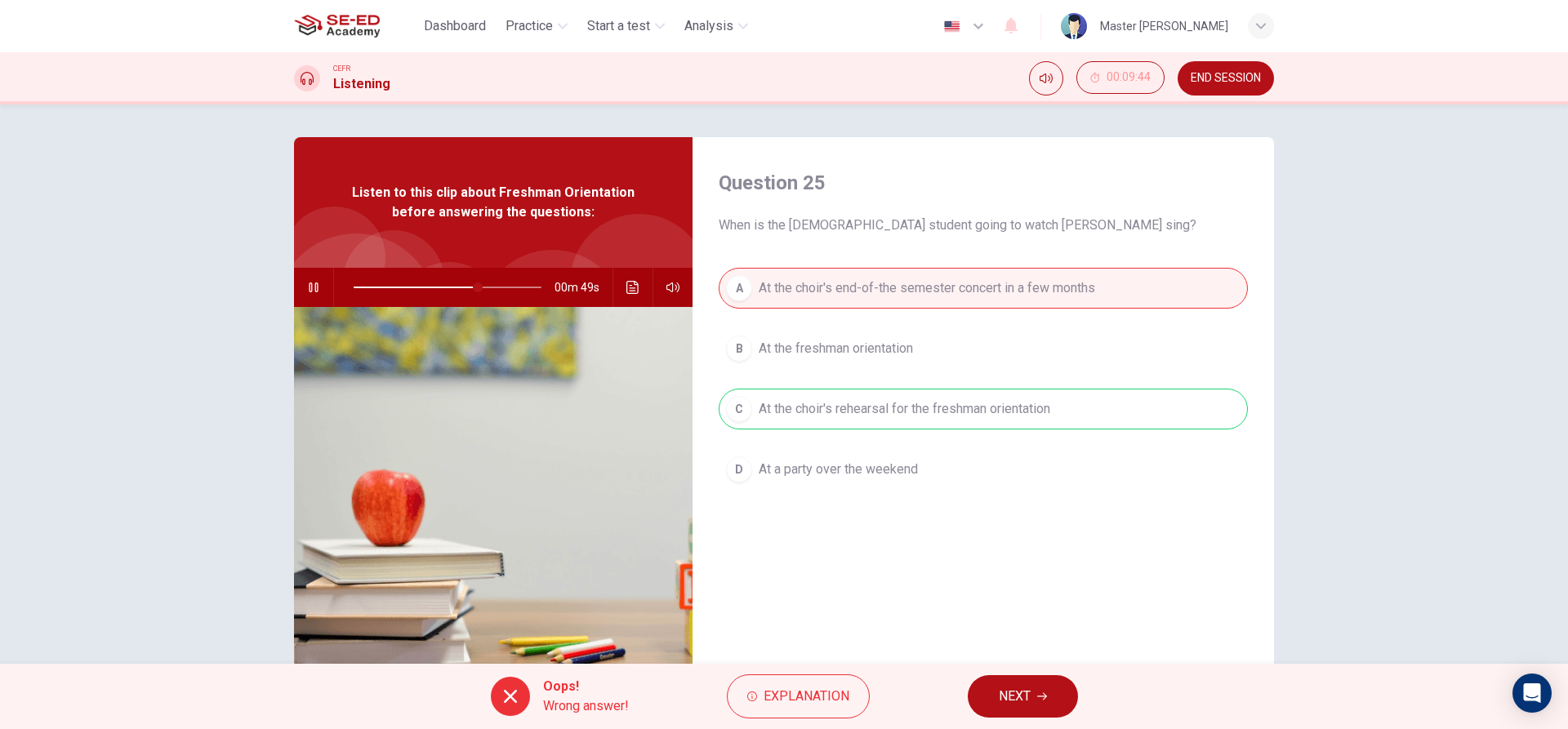
click at [970, 695] on button "NEXT" at bounding box center [1023, 696] width 110 height 43
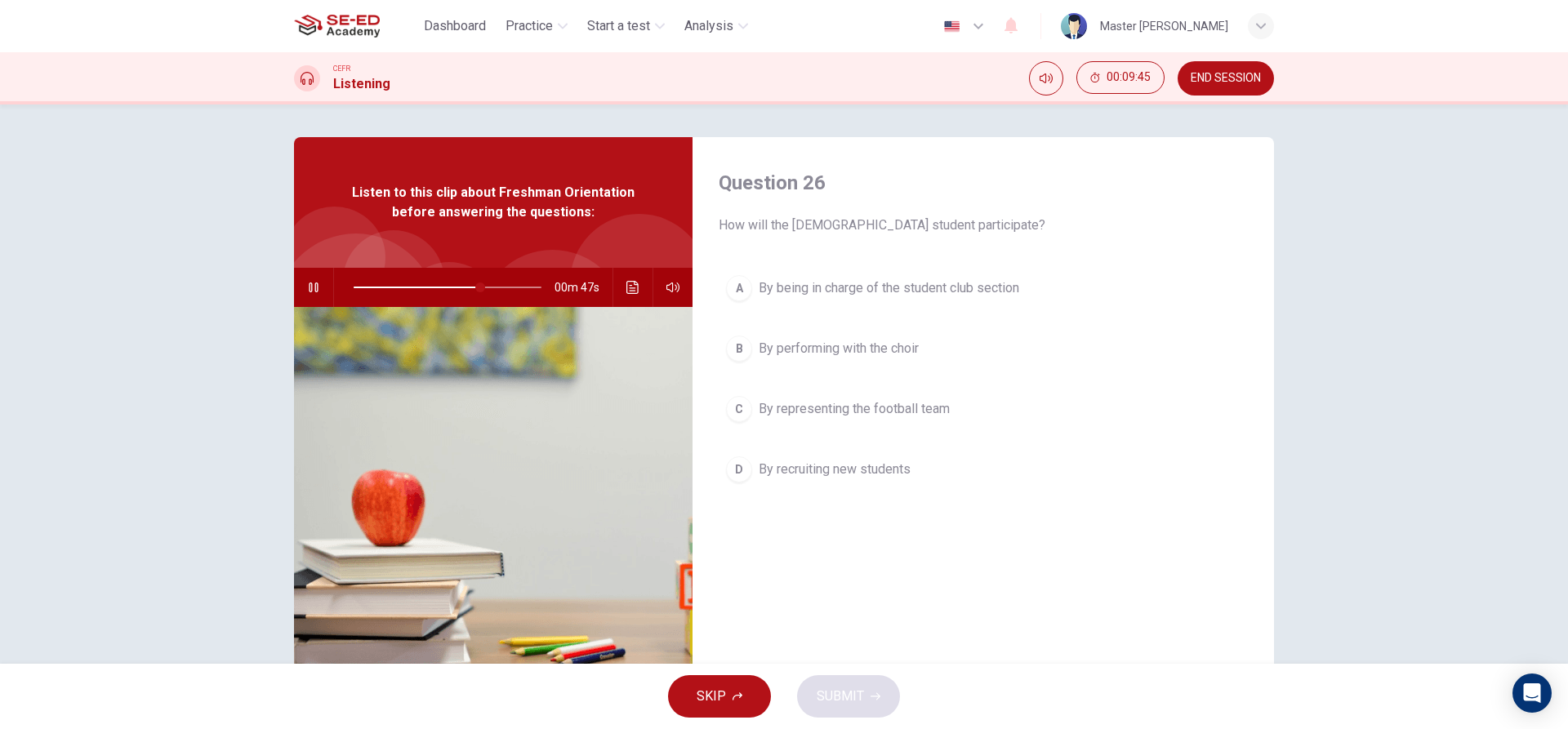
click at [786, 463] on span "By recruiting new students" at bounding box center [834, 469] width 151 height 20
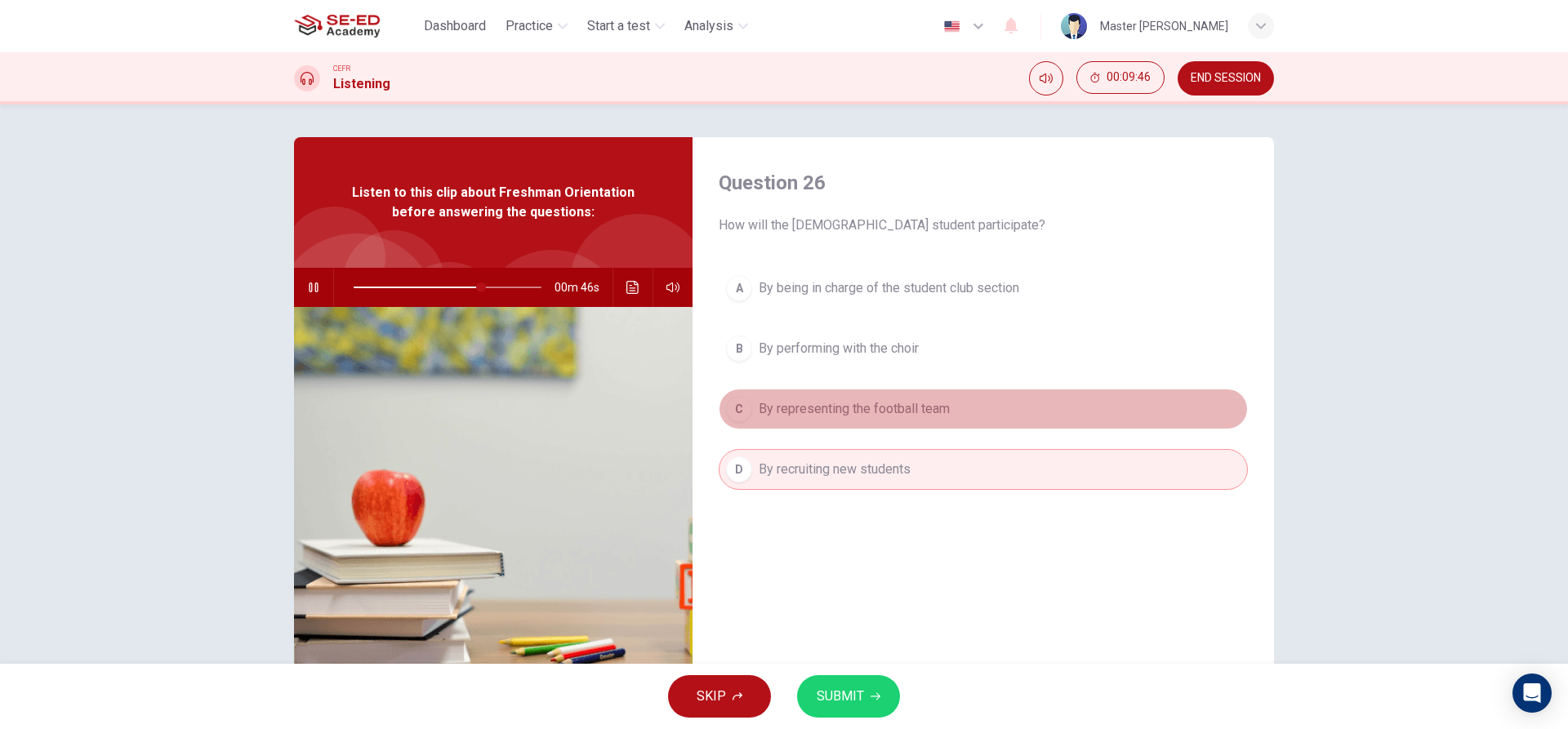
click at [803, 395] on button "C By representing the football team" at bounding box center [983, 409] width 529 height 41
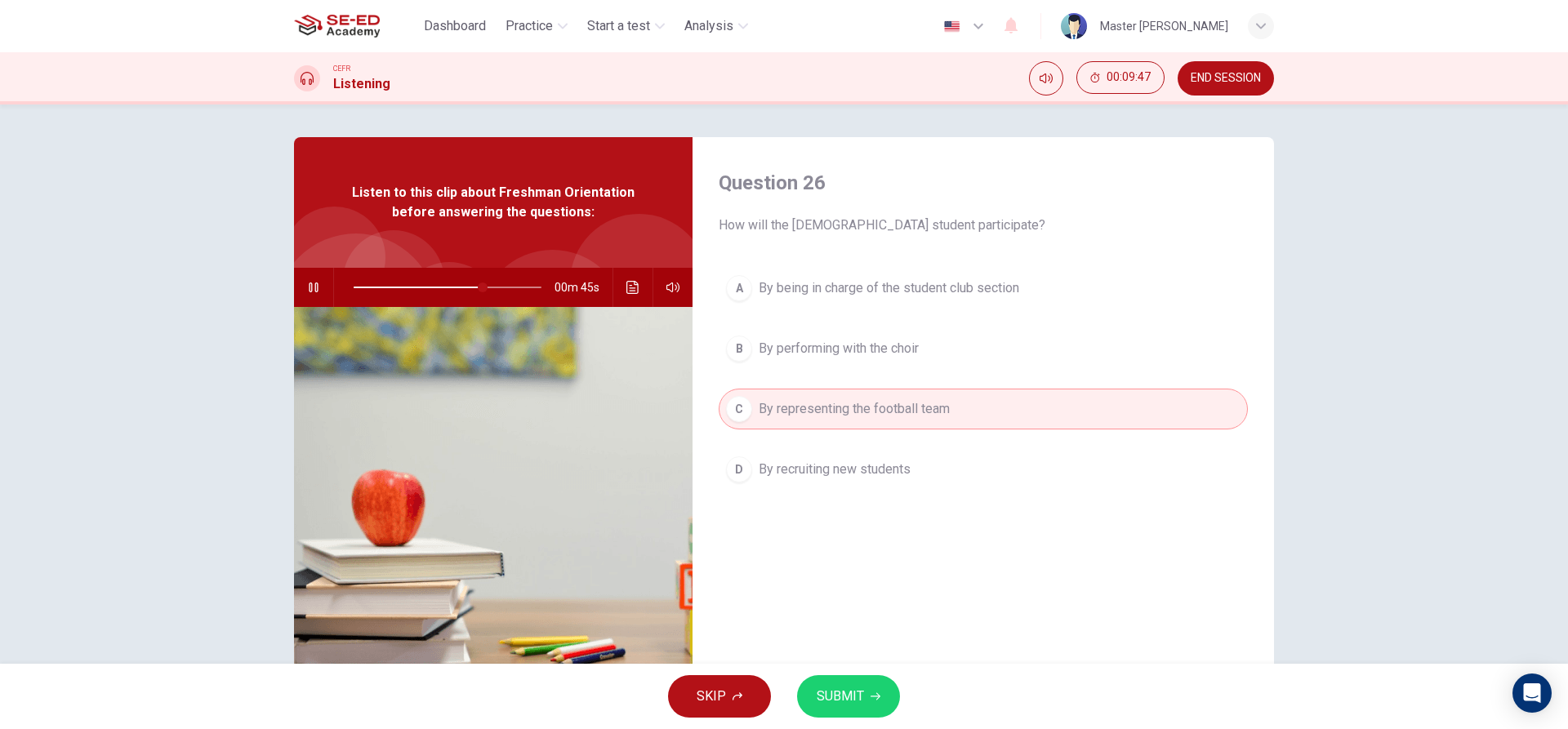
click at [795, 465] on span "By recruiting new students" at bounding box center [834, 469] width 151 height 20
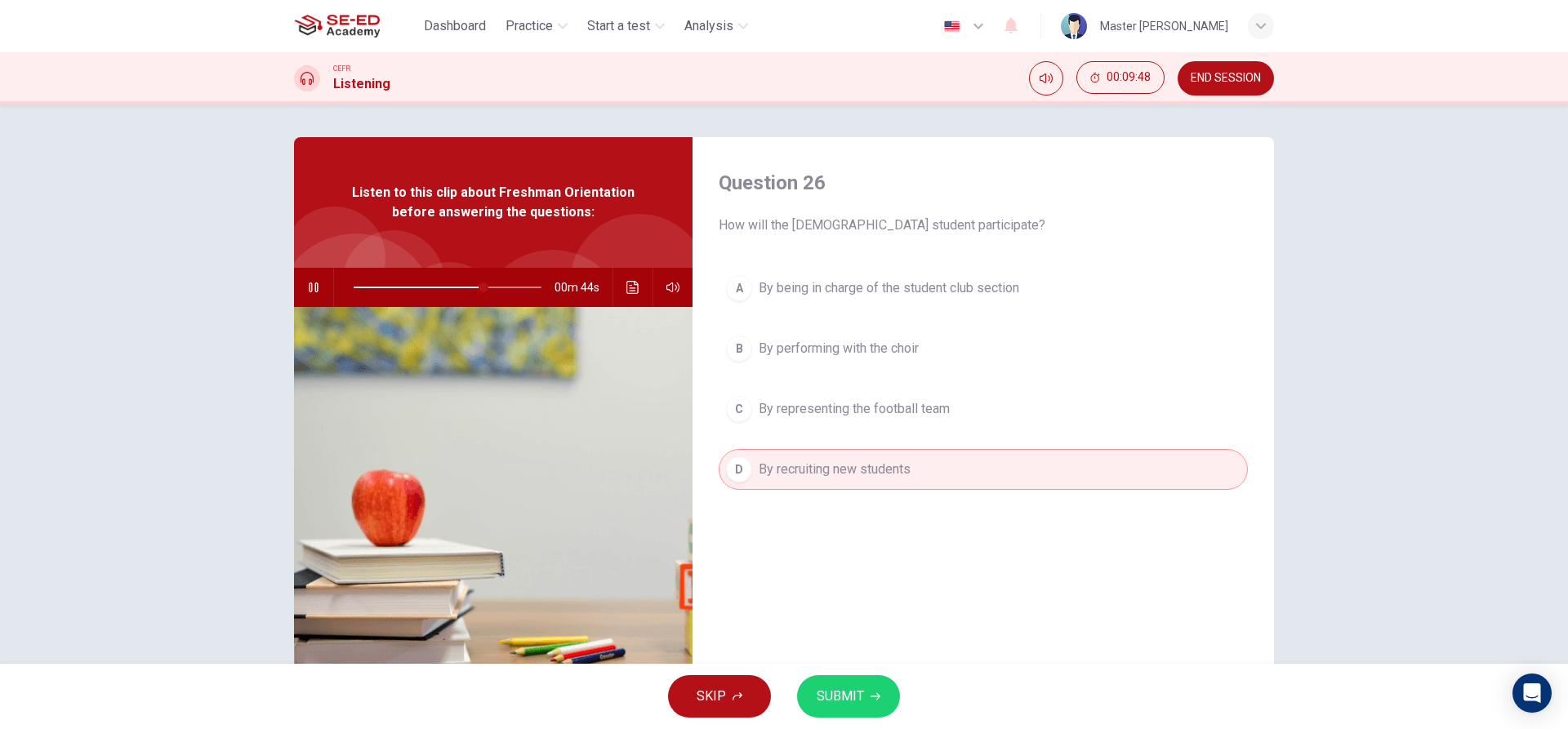
click at [834, 703] on span "SUBMIT" at bounding box center [840, 696] width 47 height 23
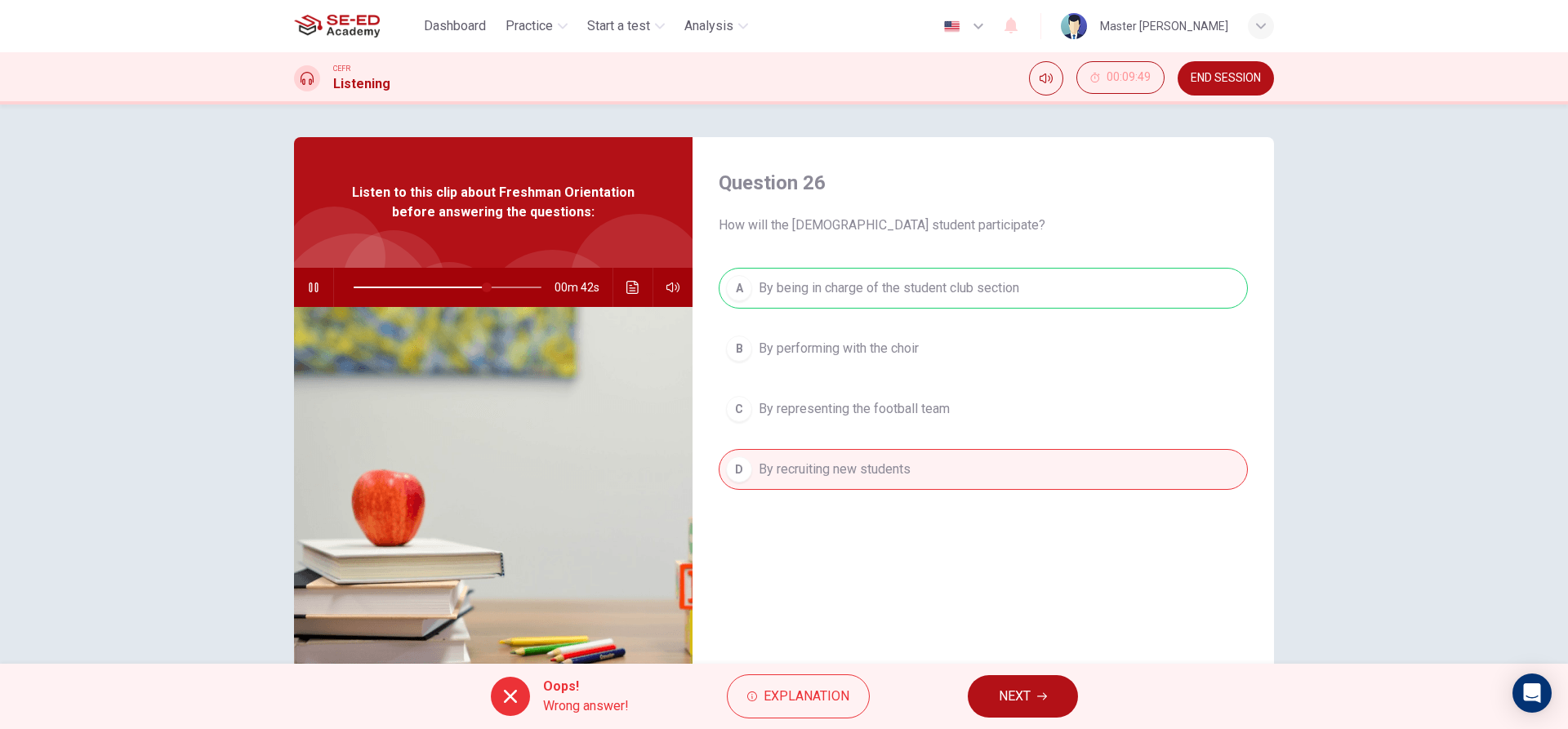
click at [1032, 688] on button "NEXT" at bounding box center [1023, 696] width 110 height 43
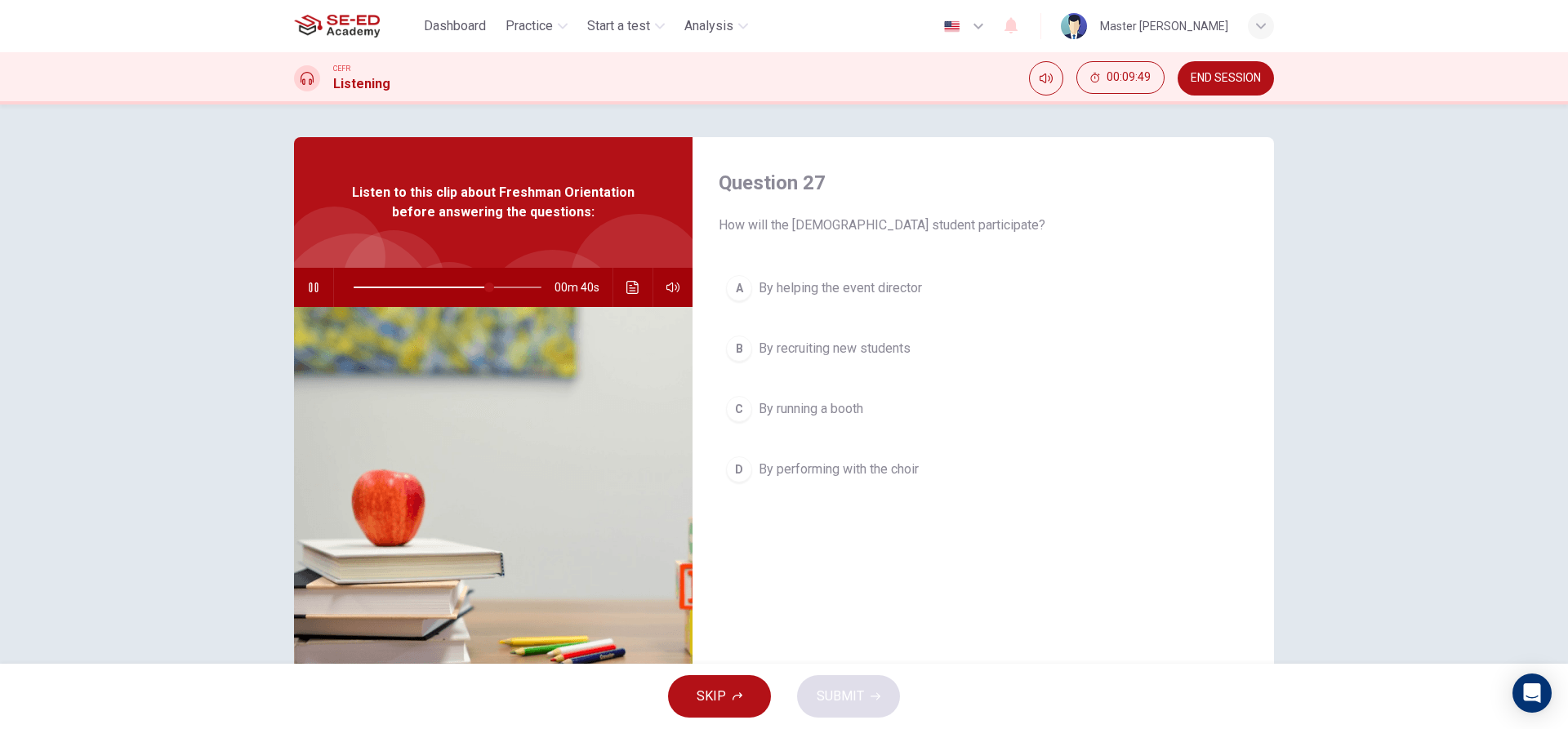
click at [784, 378] on div "A By helping the event director B By recruiting new students C By running a boo…" at bounding box center [983, 395] width 529 height 255
click at [821, 436] on div "A By helping the event director B By recruiting new students C By running a boo…" at bounding box center [983, 395] width 529 height 255
click at [828, 416] on span "By running a booth" at bounding box center [811, 409] width 104 height 20
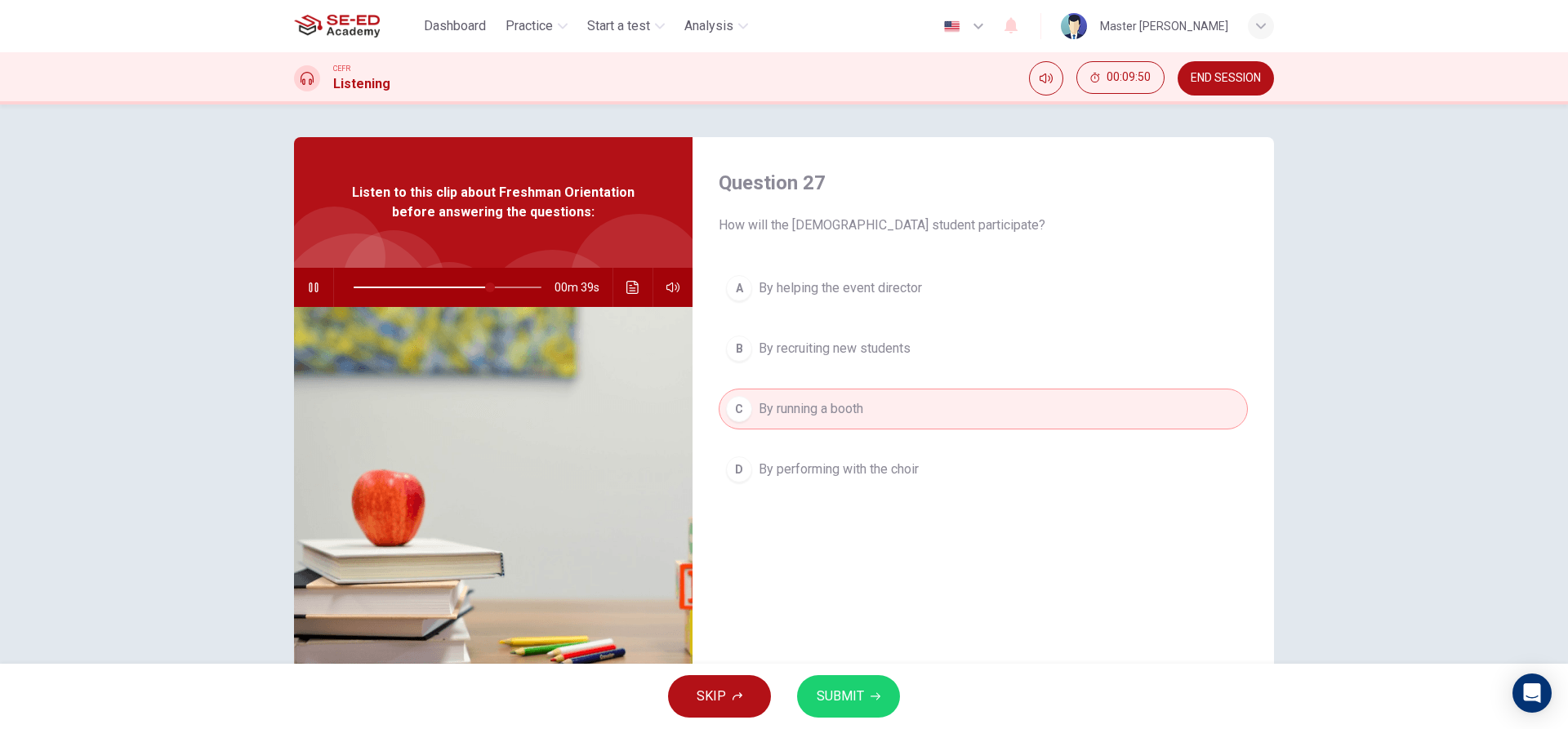
click at [858, 709] on button "SUBMIT" at bounding box center [848, 696] width 103 height 43
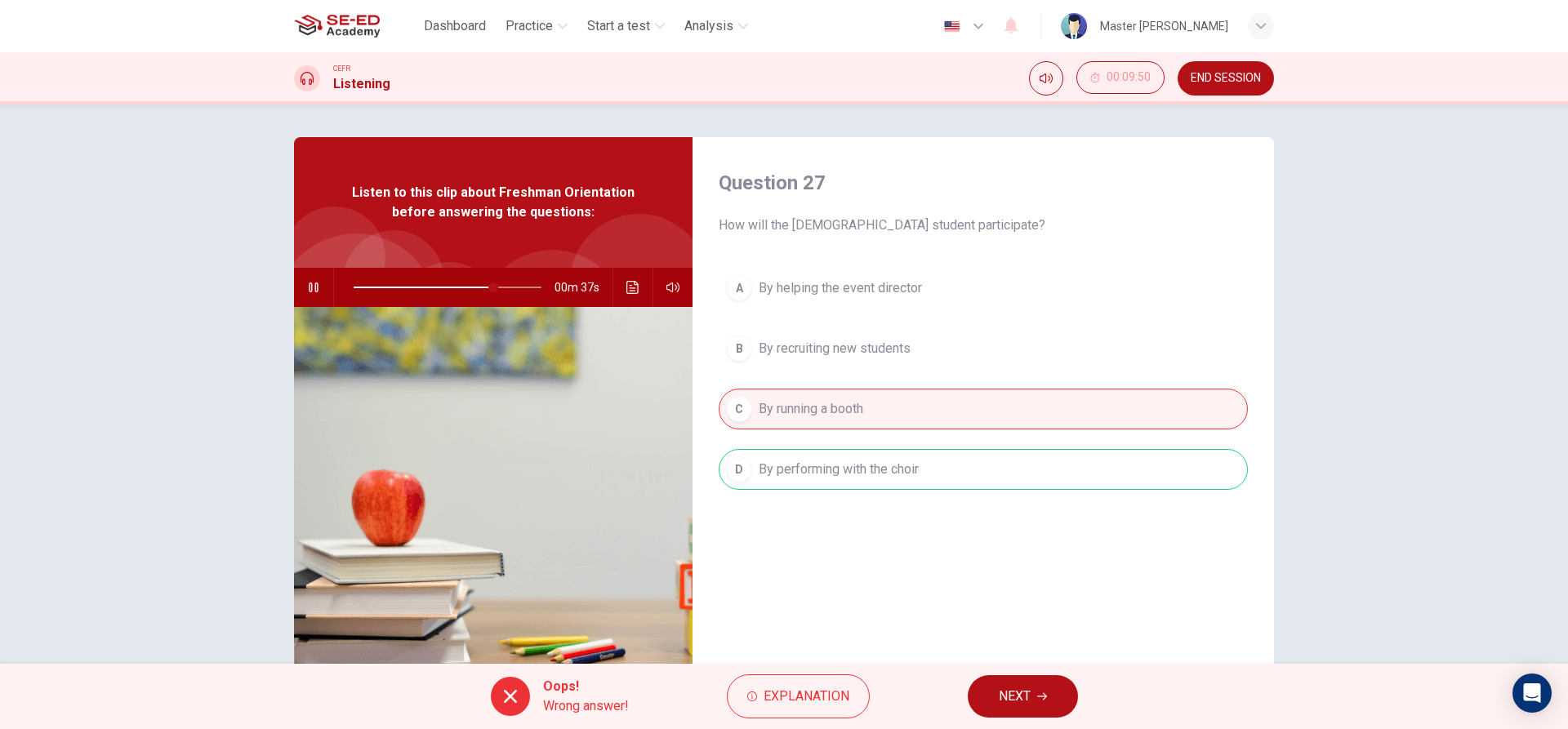
click at [1032, 696] on button "NEXT" at bounding box center [1023, 696] width 110 height 43
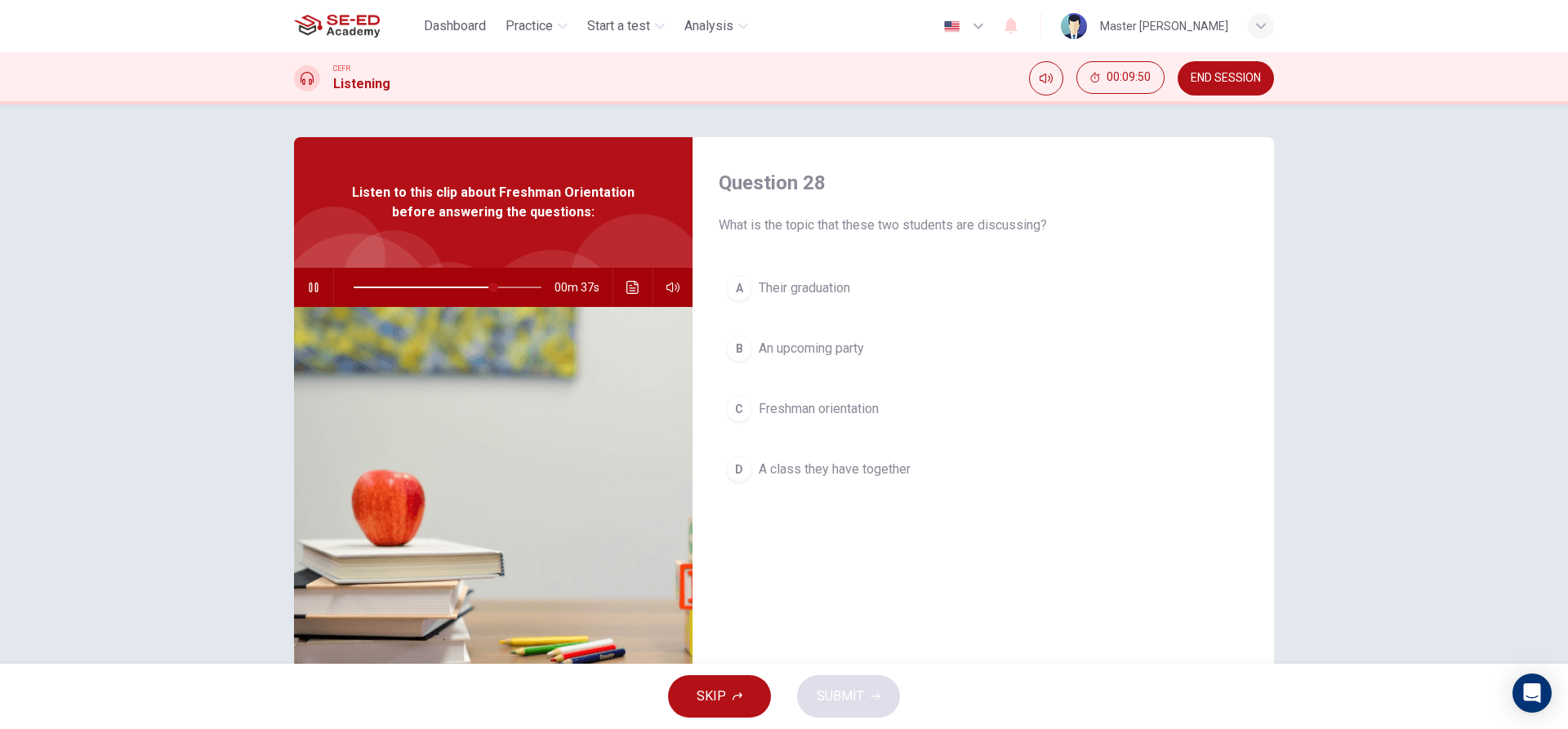
click at [804, 434] on div "A Their graduation B An upcoming party C Freshman orientation D A class they ha…" at bounding box center [983, 395] width 529 height 255
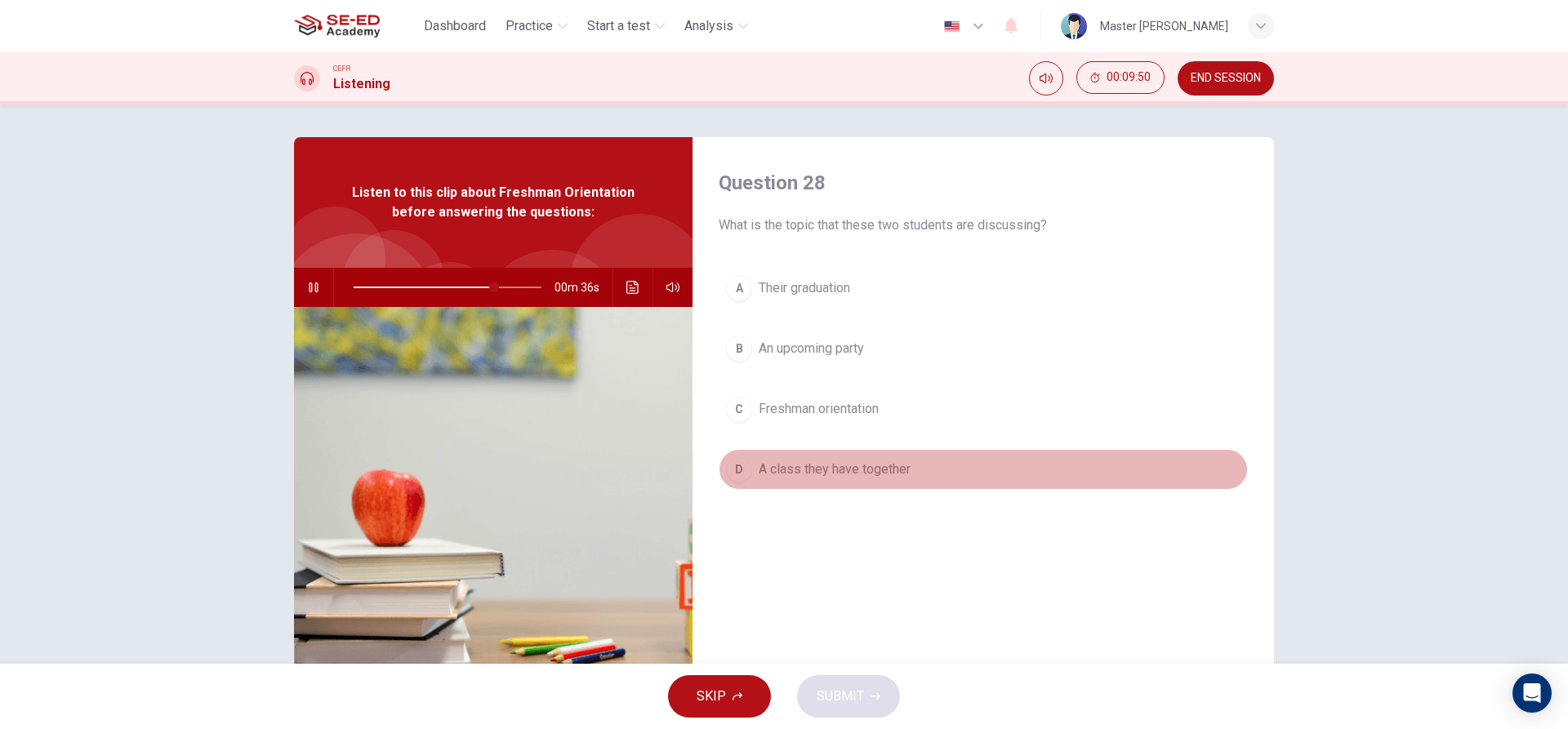
drag, startPoint x: 805, startPoint y: 455, endPoint x: 803, endPoint y: 467, distance: 12.2
click at [803, 467] on button "D A class they have together" at bounding box center [983, 470] width 529 height 41
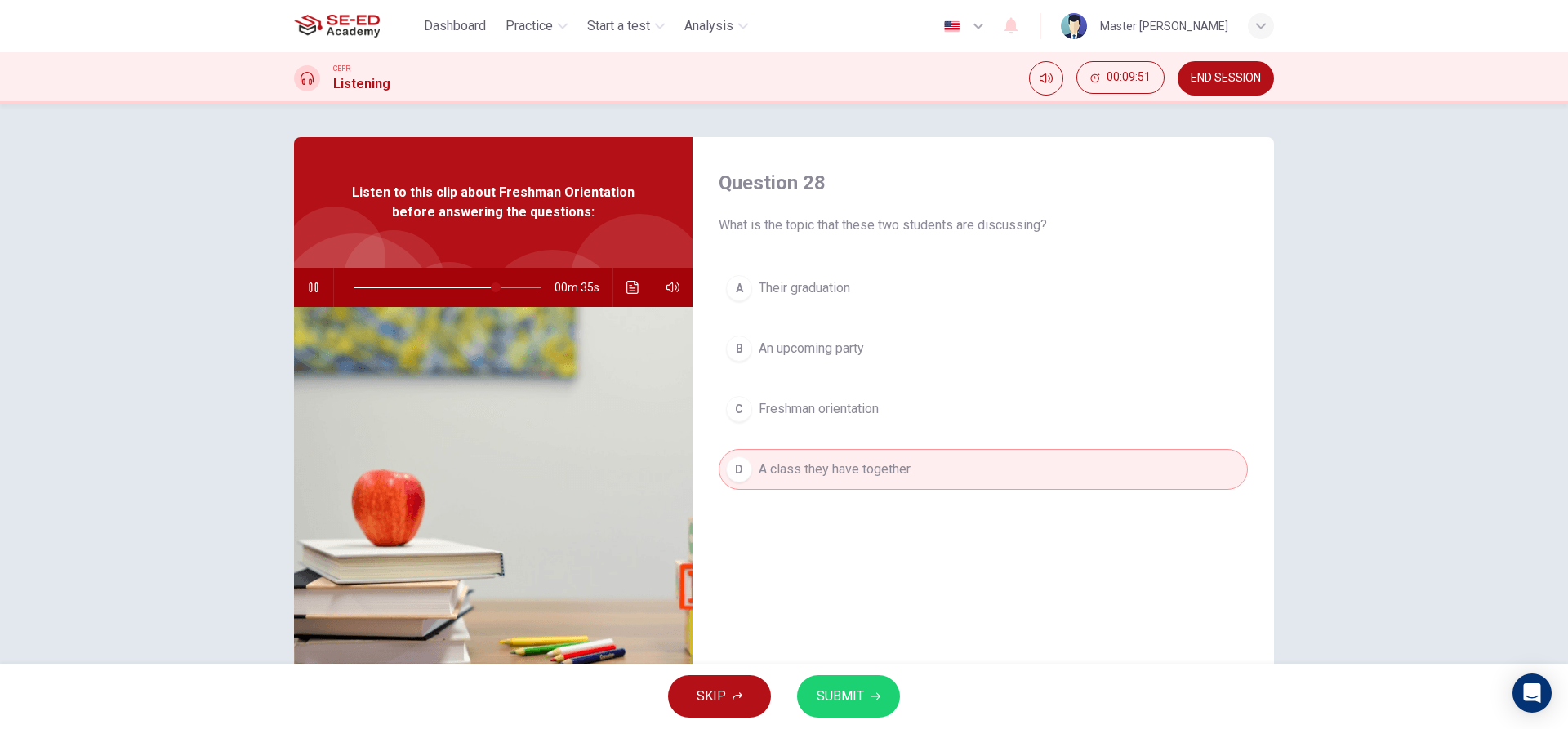
click at [870, 718] on div "SKIP SUBMIT" at bounding box center [784, 696] width 1568 height 65
click at [870, 702] on button "SUBMIT" at bounding box center [848, 696] width 103 height 43
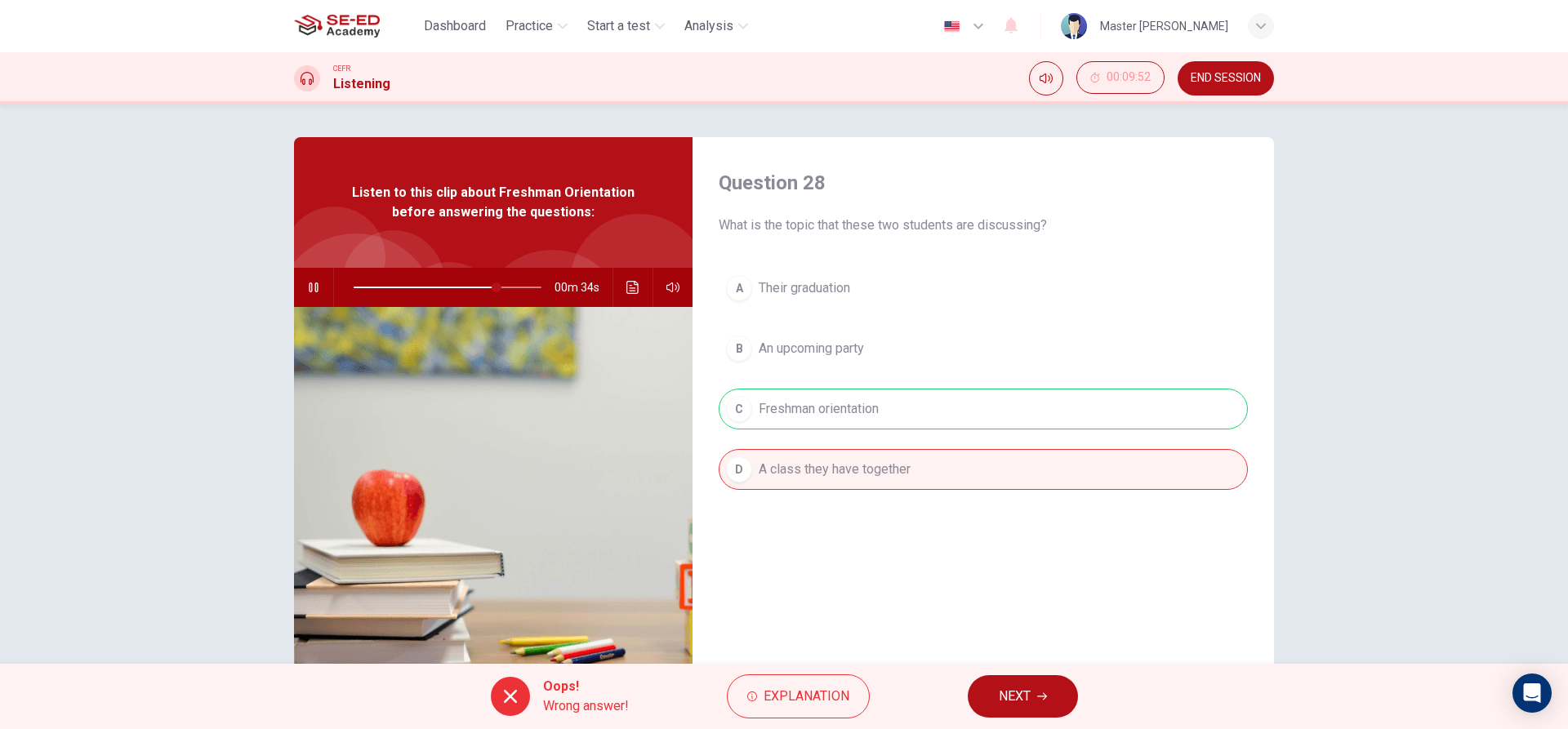
type input "77"
click at [1040, 695] on icon "button" at bounding box center [1042, 696] width 9 height 9
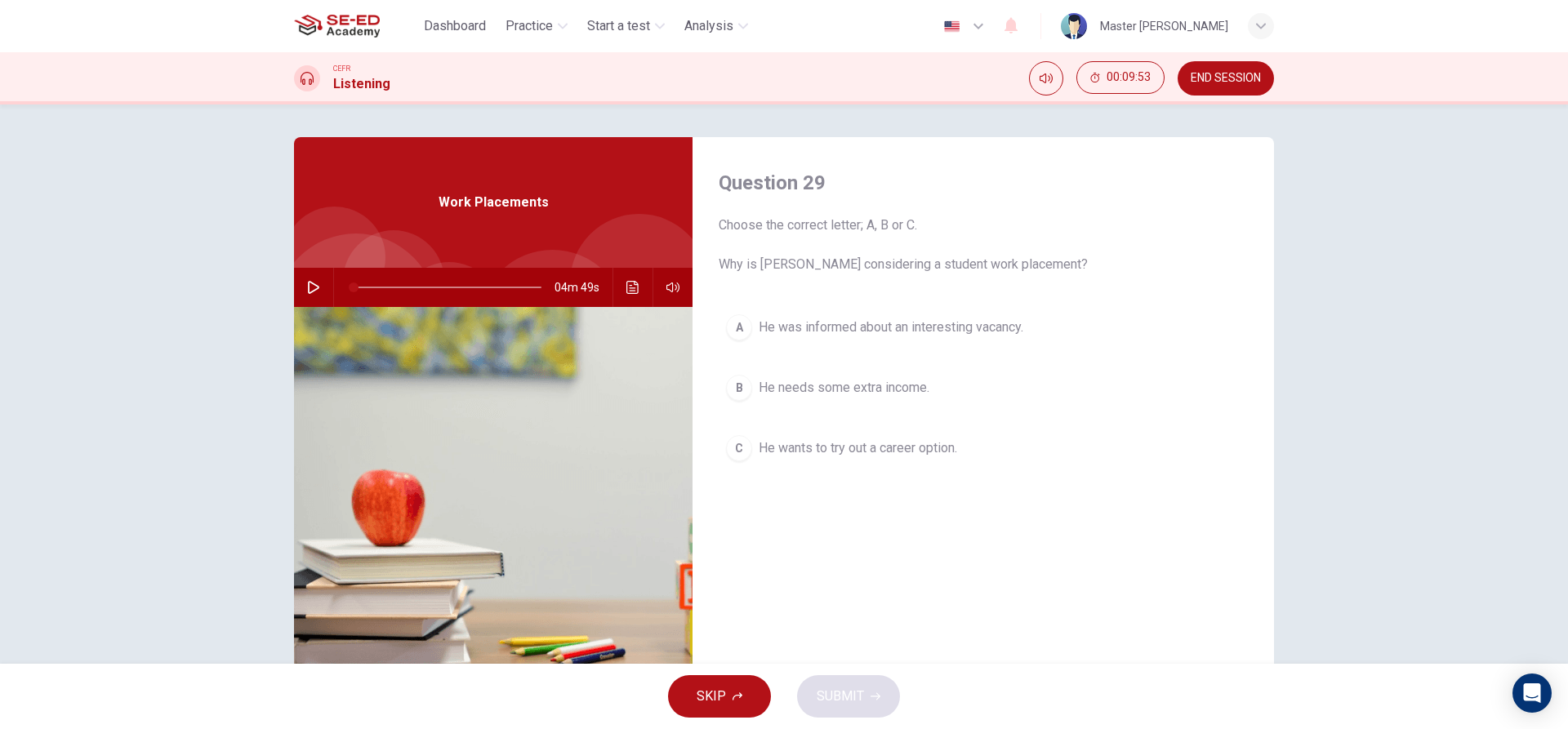
click at [783, 333] on span "He was informed about an interesting vacancy." at bounding box center [891, 327] width 264 height 20
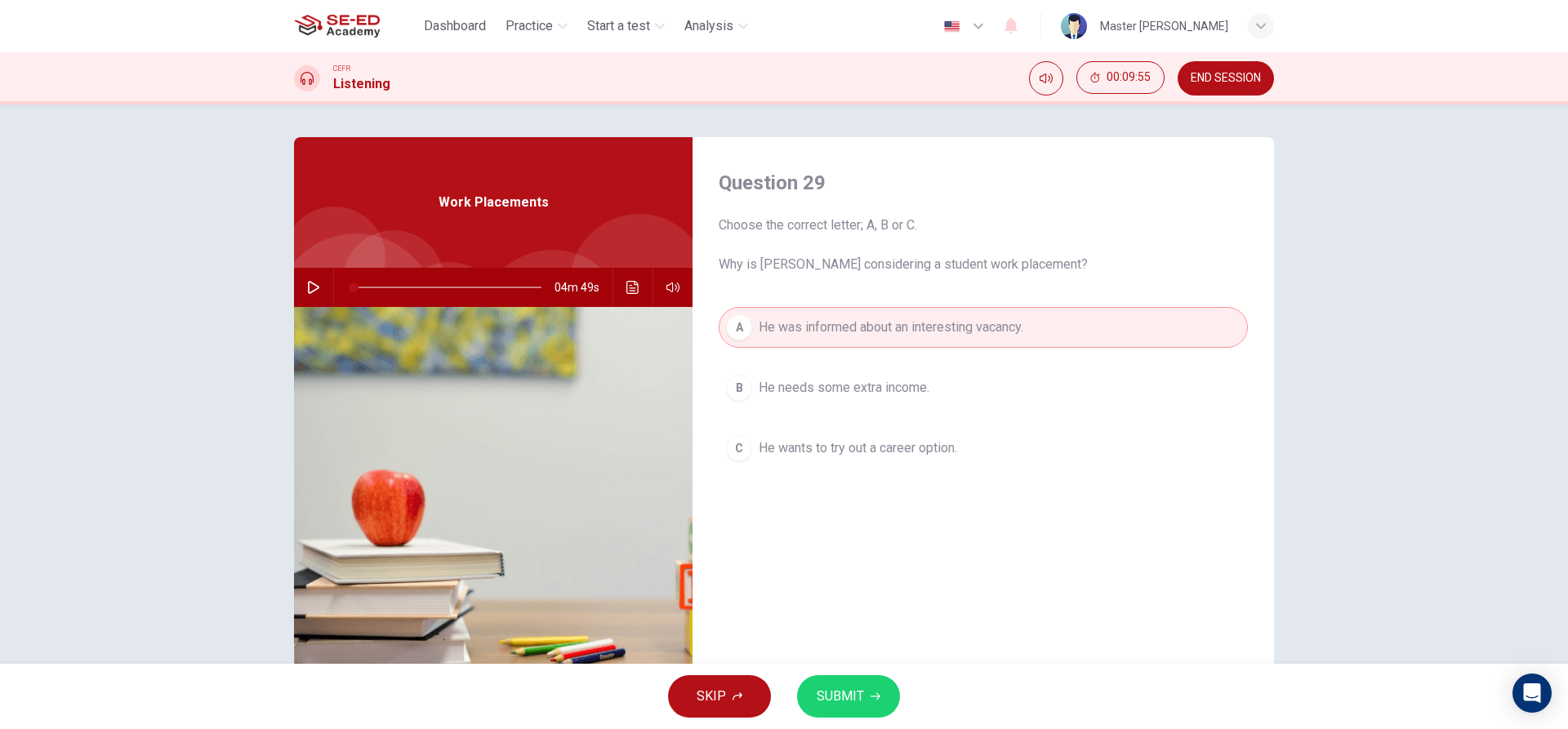
click at [853, 698] on span "SUBMIT" at bounding box center [840, 696] width 47 height 23
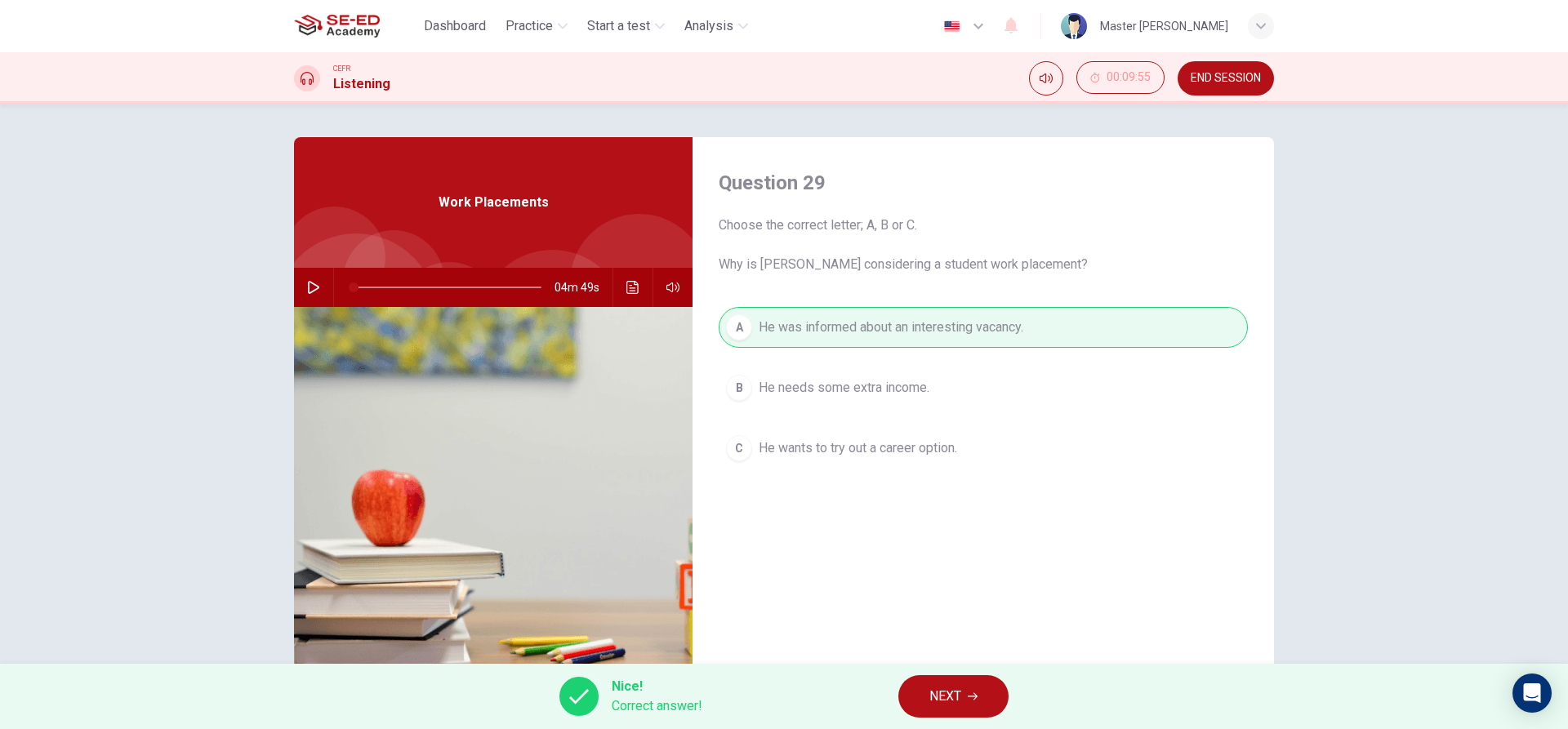
click at [958, 696] on span "NEXT" at bounding box center [945, 696] width 32 height 23
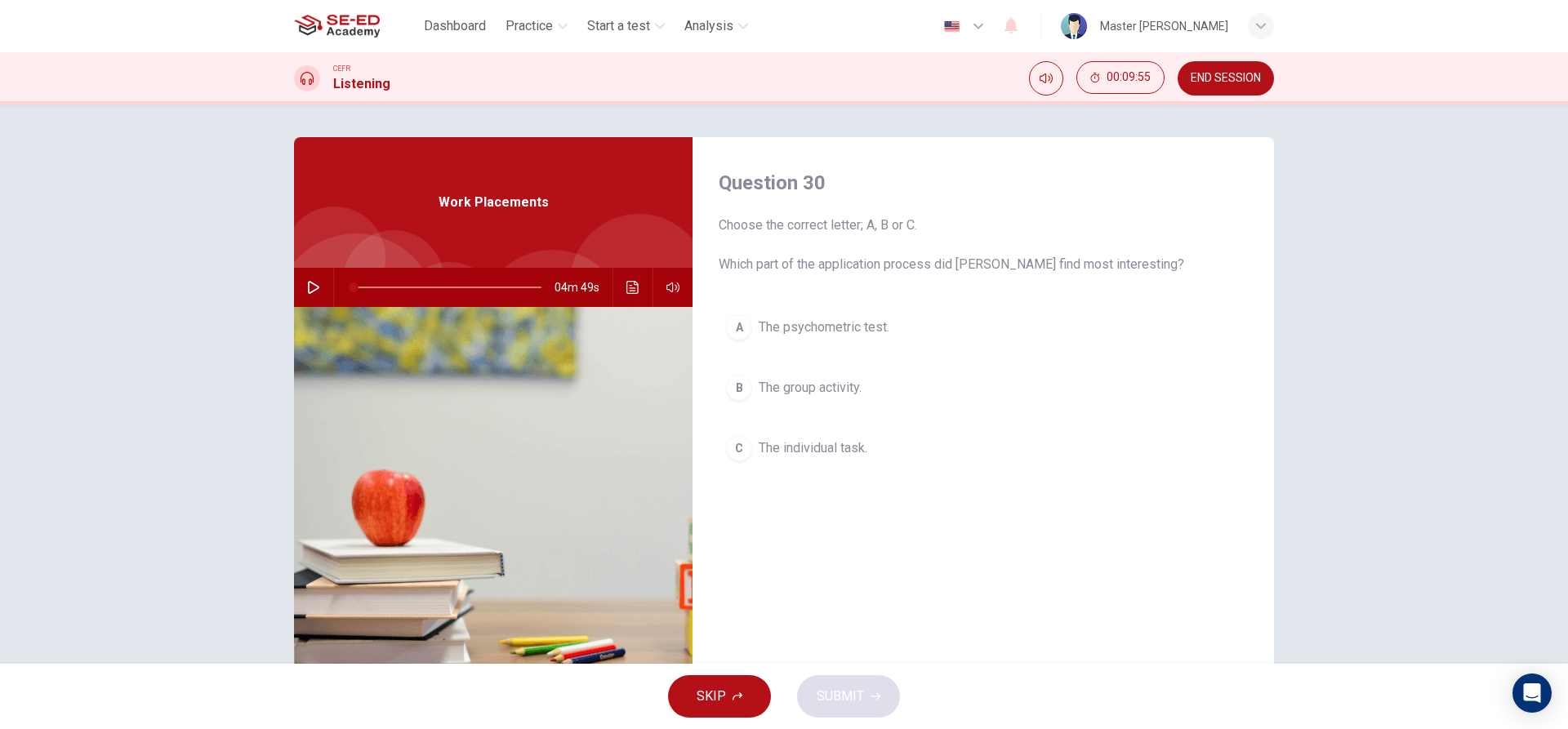
click at [805, 398] on button "B The group activity." at bounding box center [983, 388] width 529 height 41
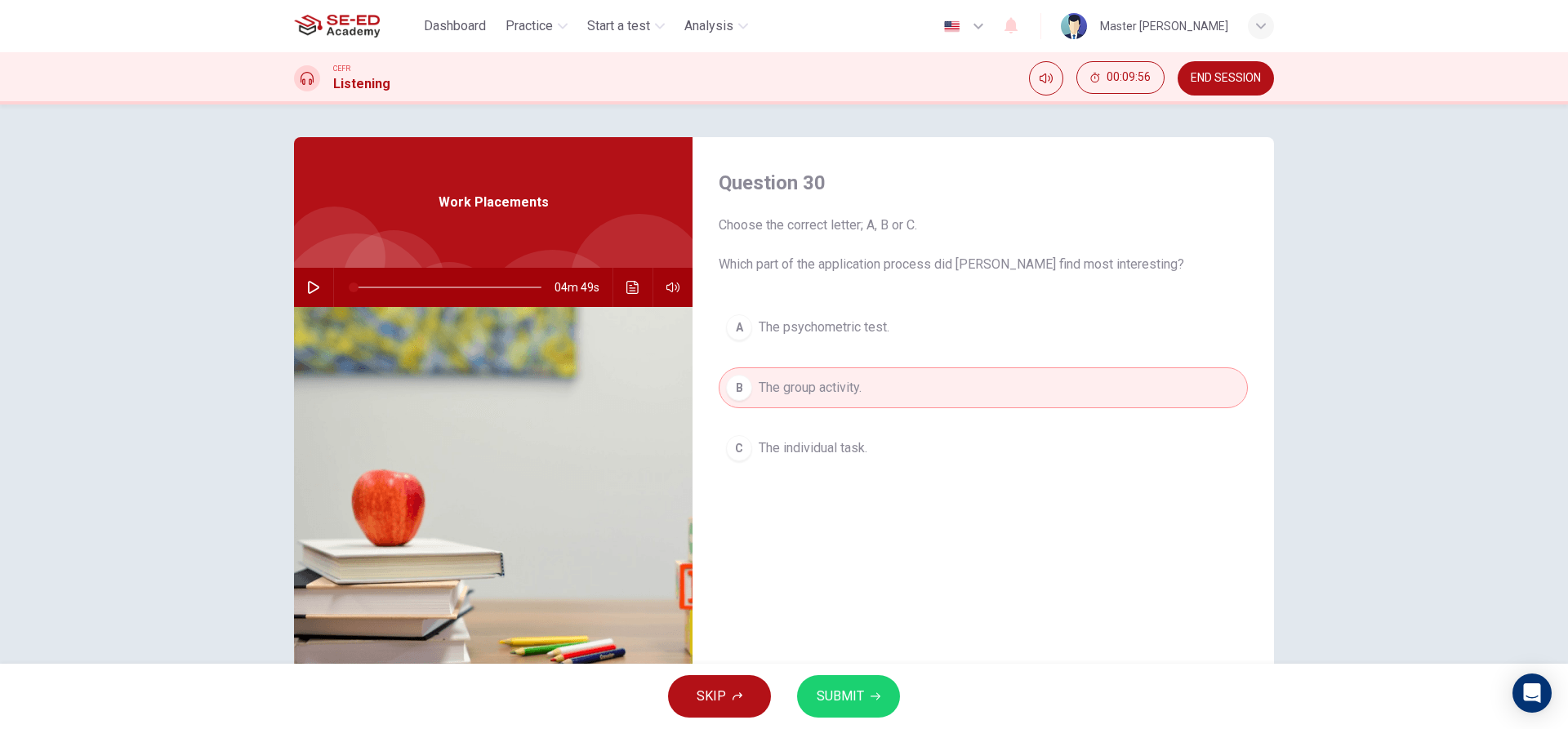
click at [830, 698] on span "SUBMIT" at bounding box center [840, 696] width 47 height 23
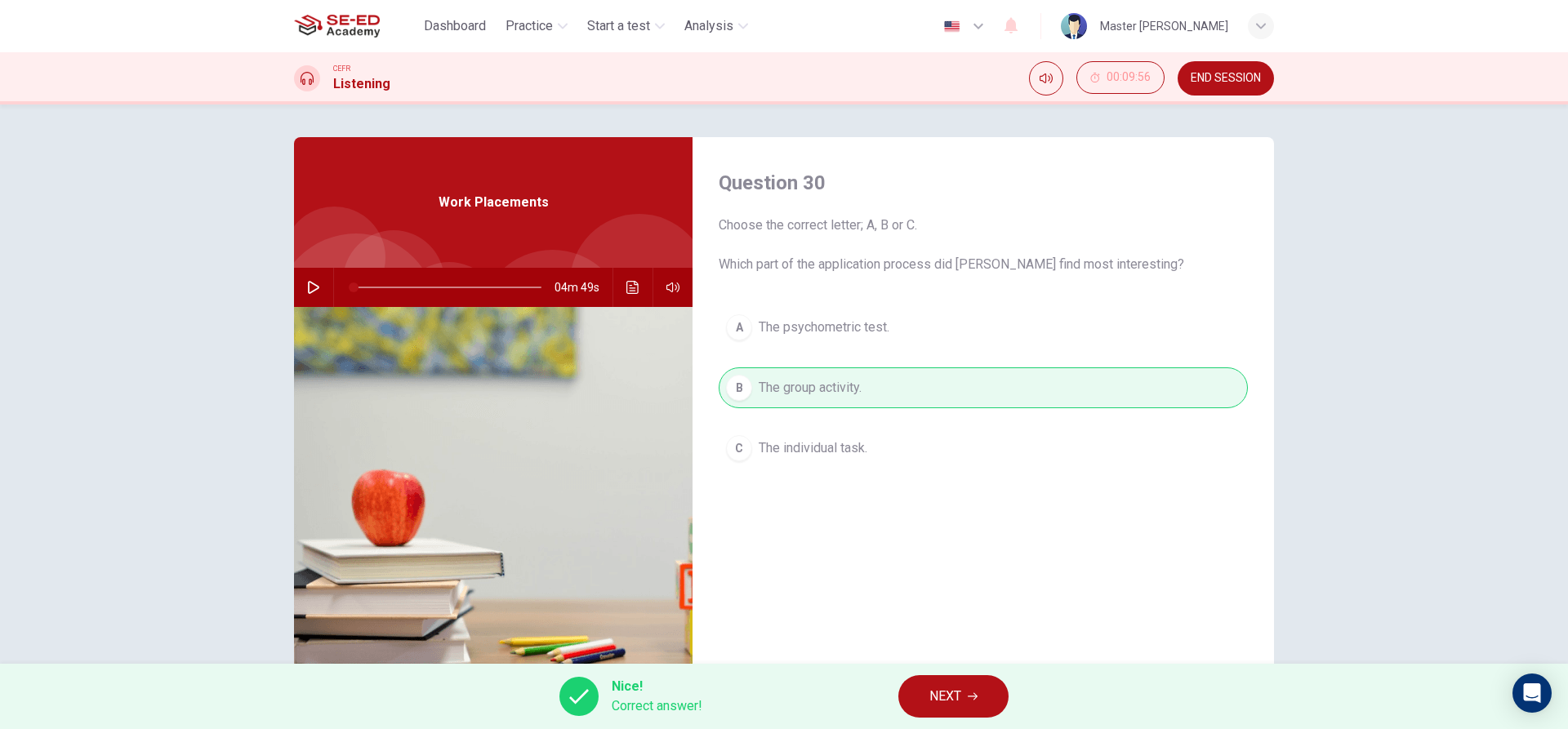
click at [937, 681] on button "NEXT" at bounding box center [953, 696] width 110 height 43
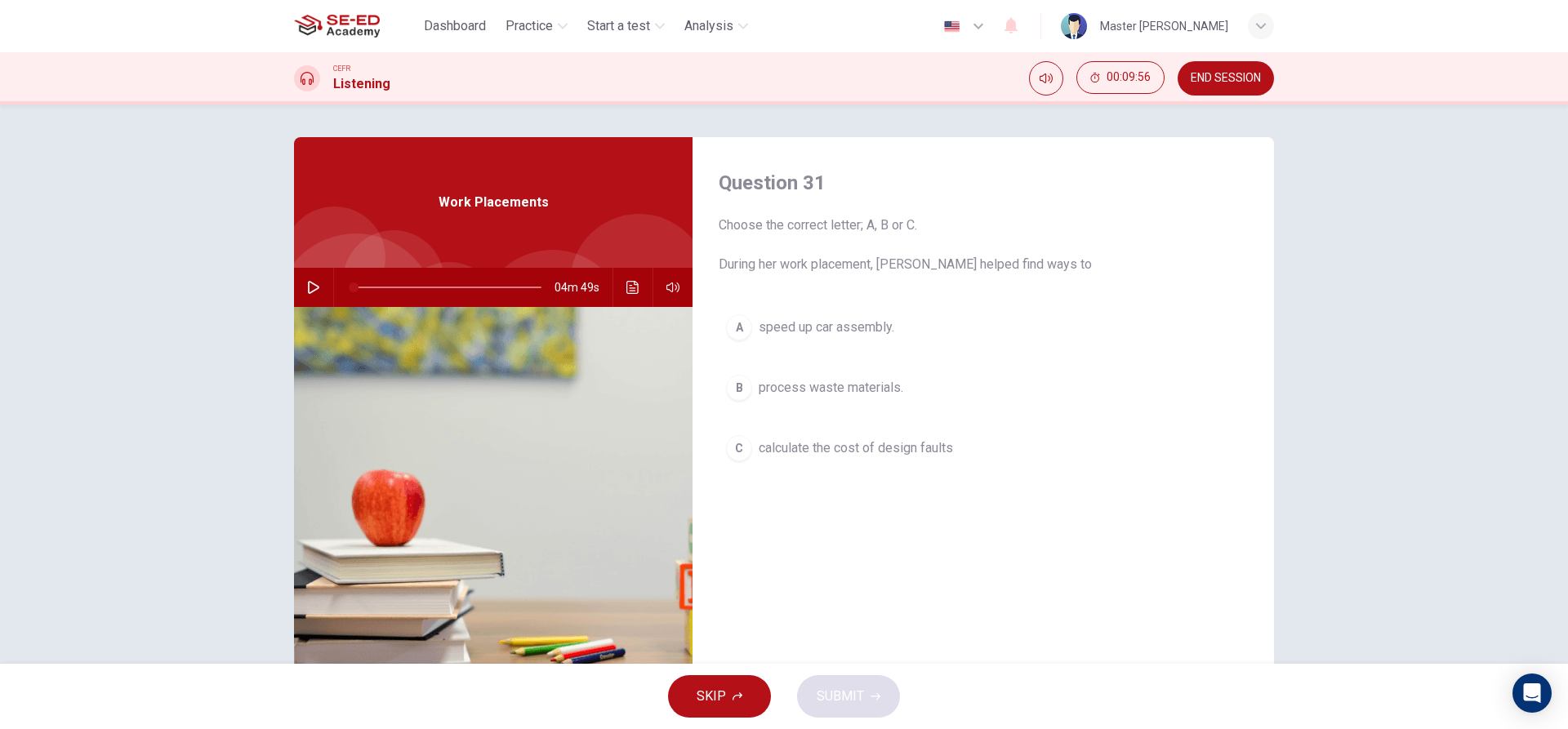
click at [775, 329] on span "speed up car assembly." at bounding box center [827, 327] width 135 height 20
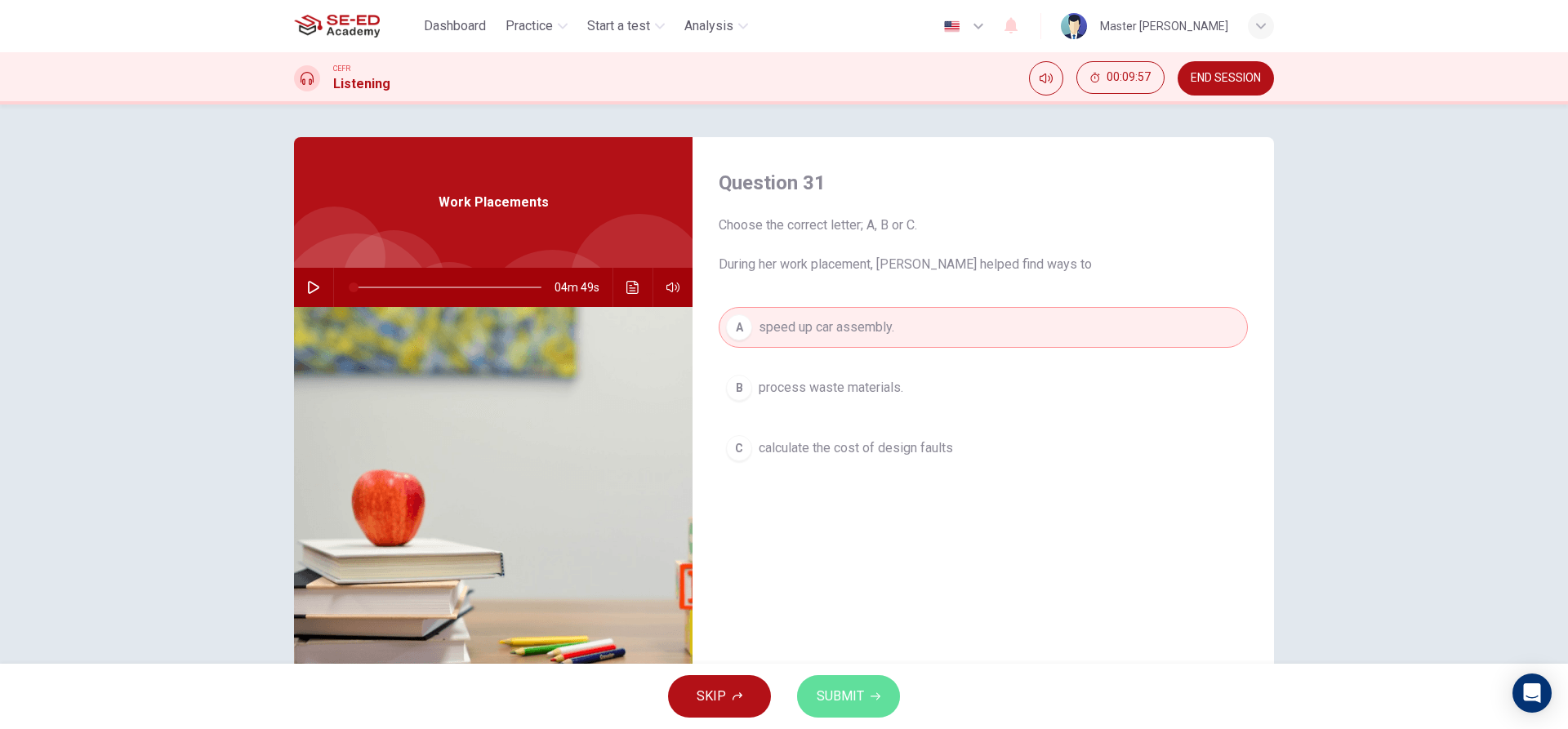
click at [834, 714] on button "SUBMIT" at bounding box center [848, 696] width 103 height 43
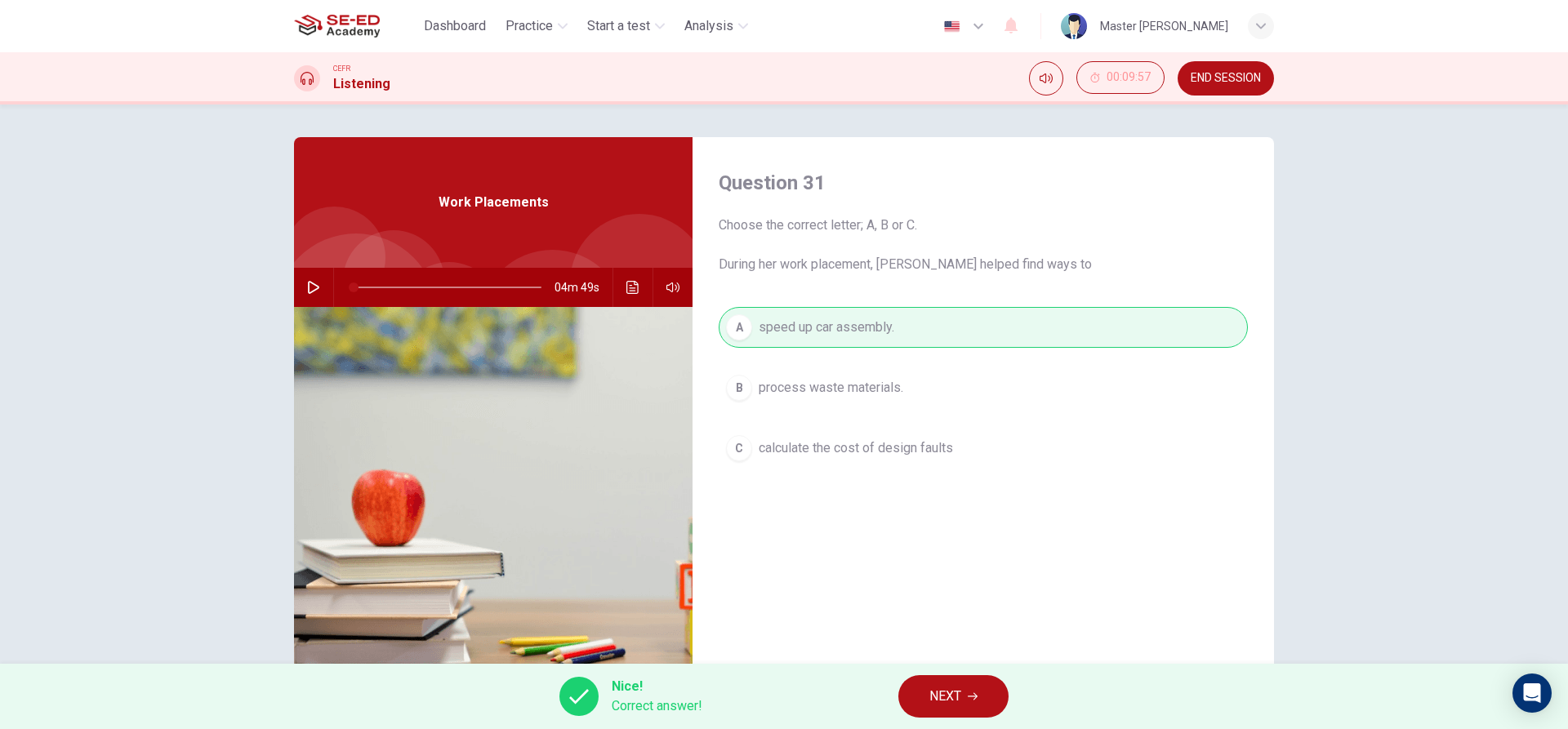
click at [942, 685] on span "NEXT" at bounding box center [945, 696] width 32 height 23
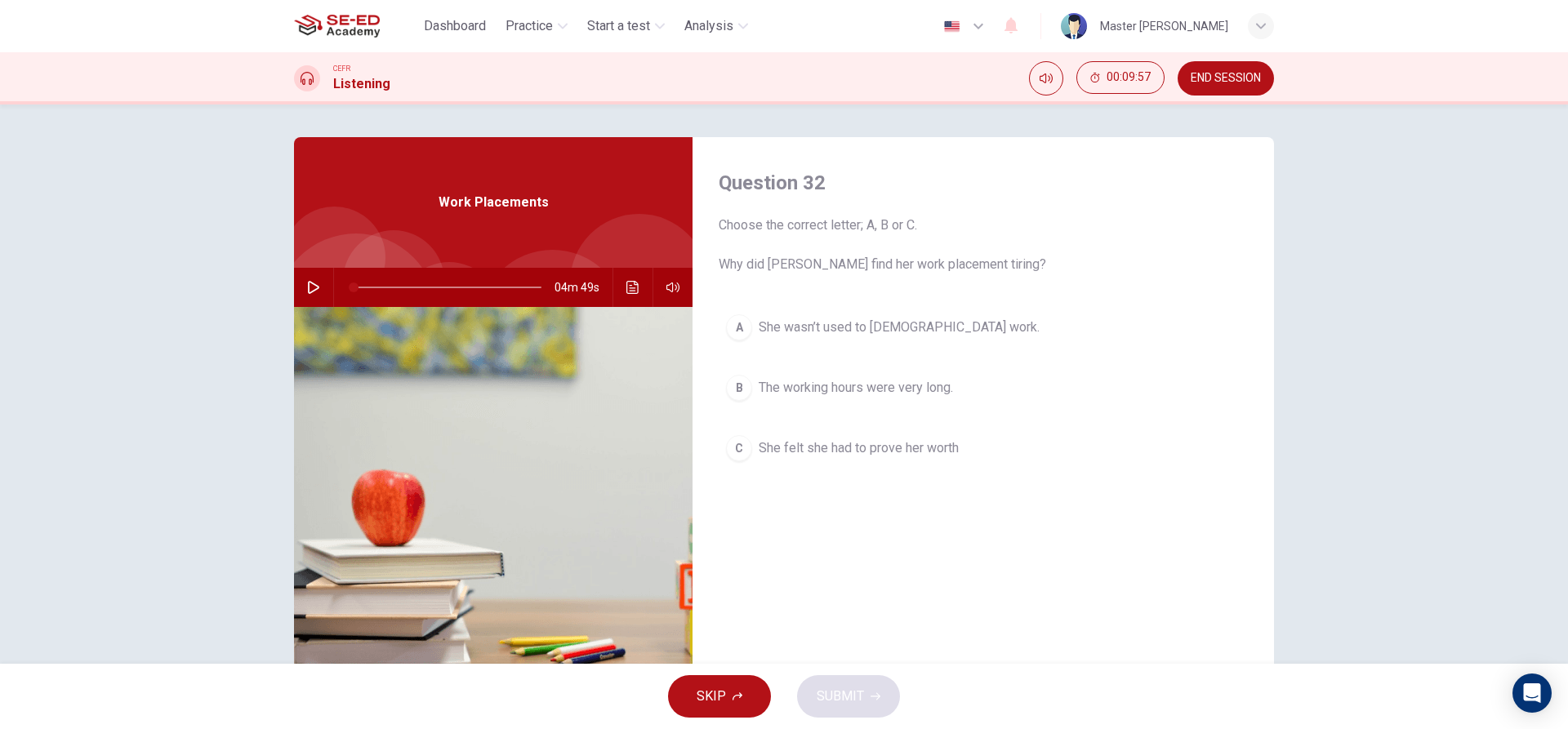
click at [842, 455] on span "She felt she had to prove her worth" at bounding box center [859, 447] width 200 height 20
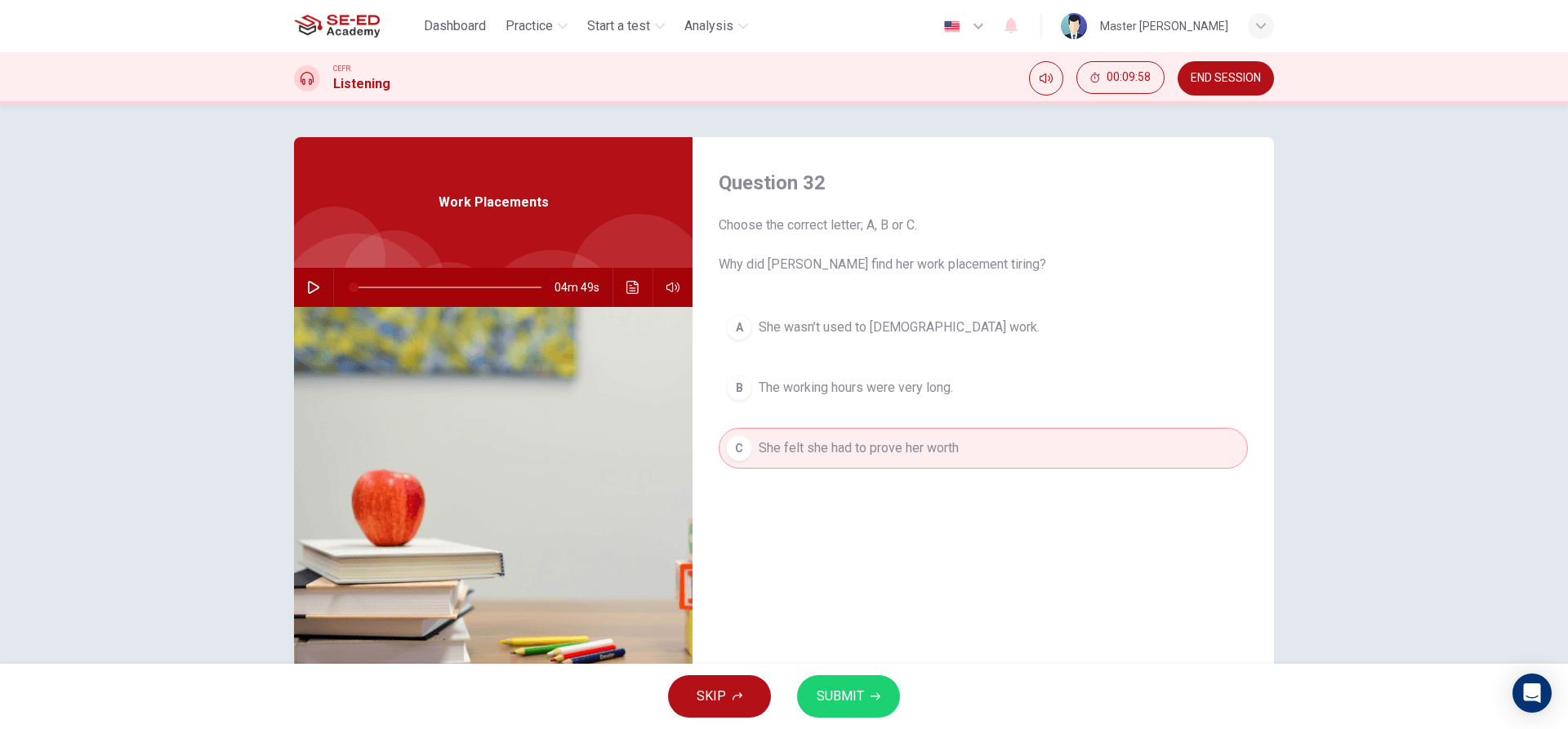
click at [833, 714] on button "SUBMIT" at bounding box center [848, 696] width 103 height 43
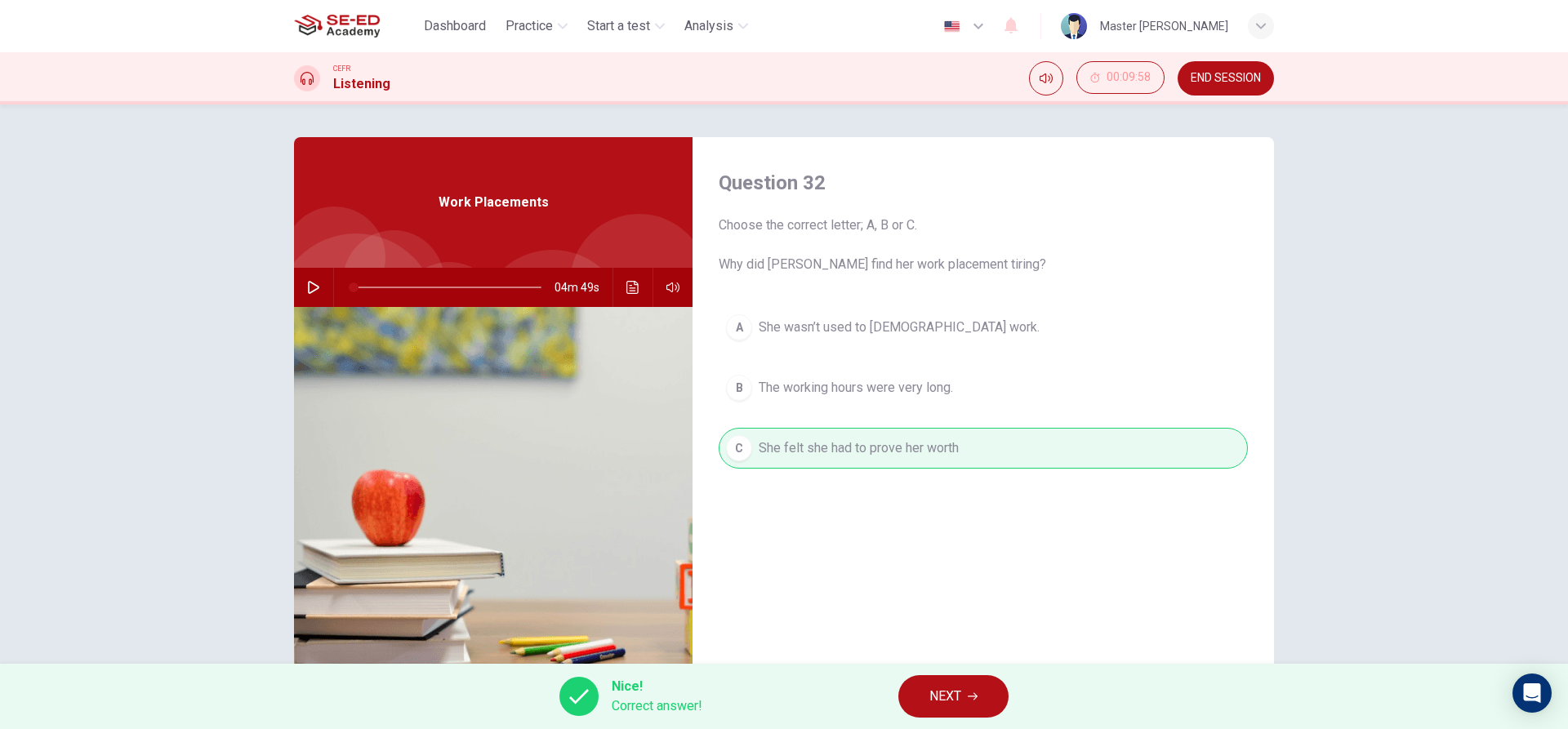
click at [928, 705] on button "NEXT" at bounding box center [953, 696] width 110 height 43
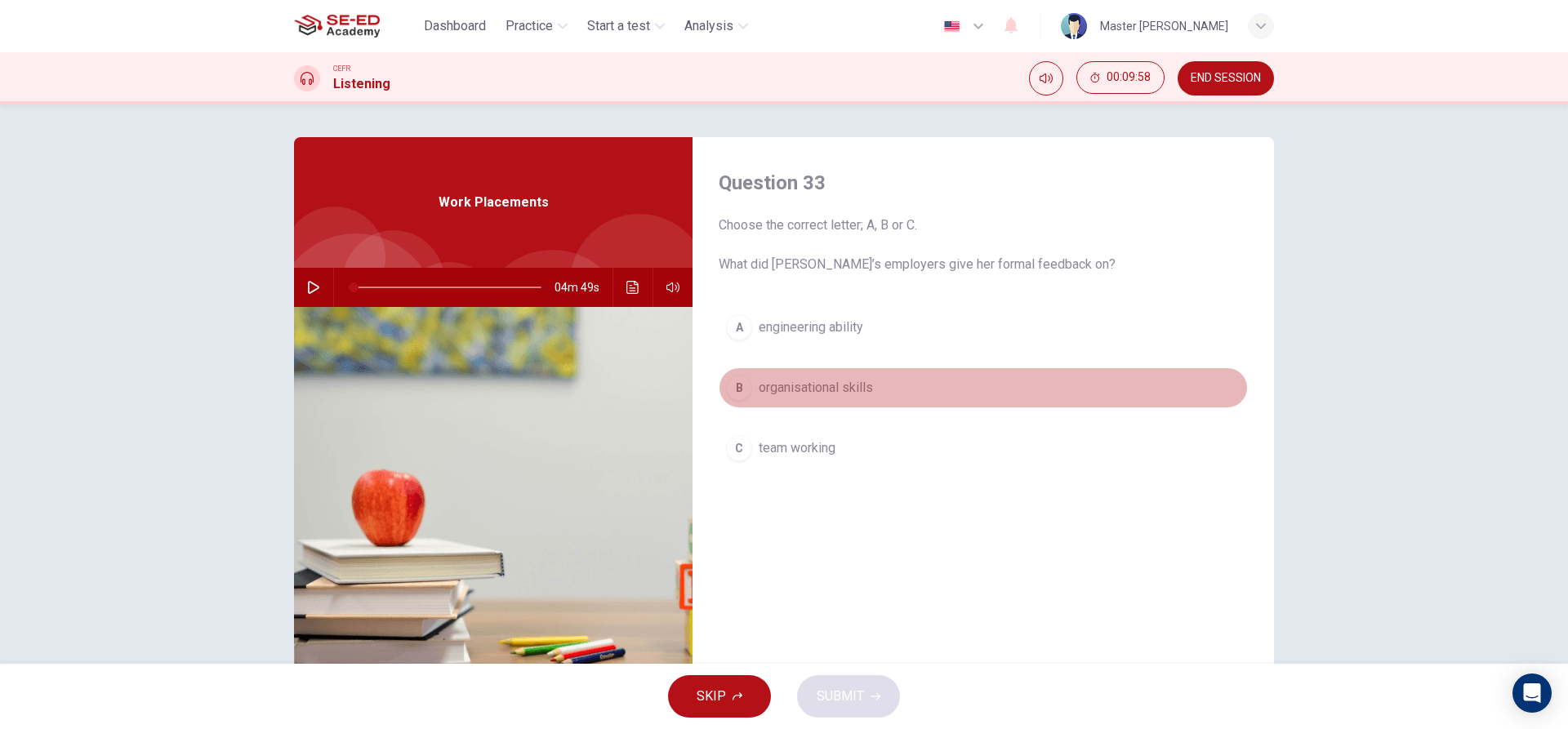
click at [859, 370] on button "B organisational skills" at bounding box center [983, 388] width 529 height 41
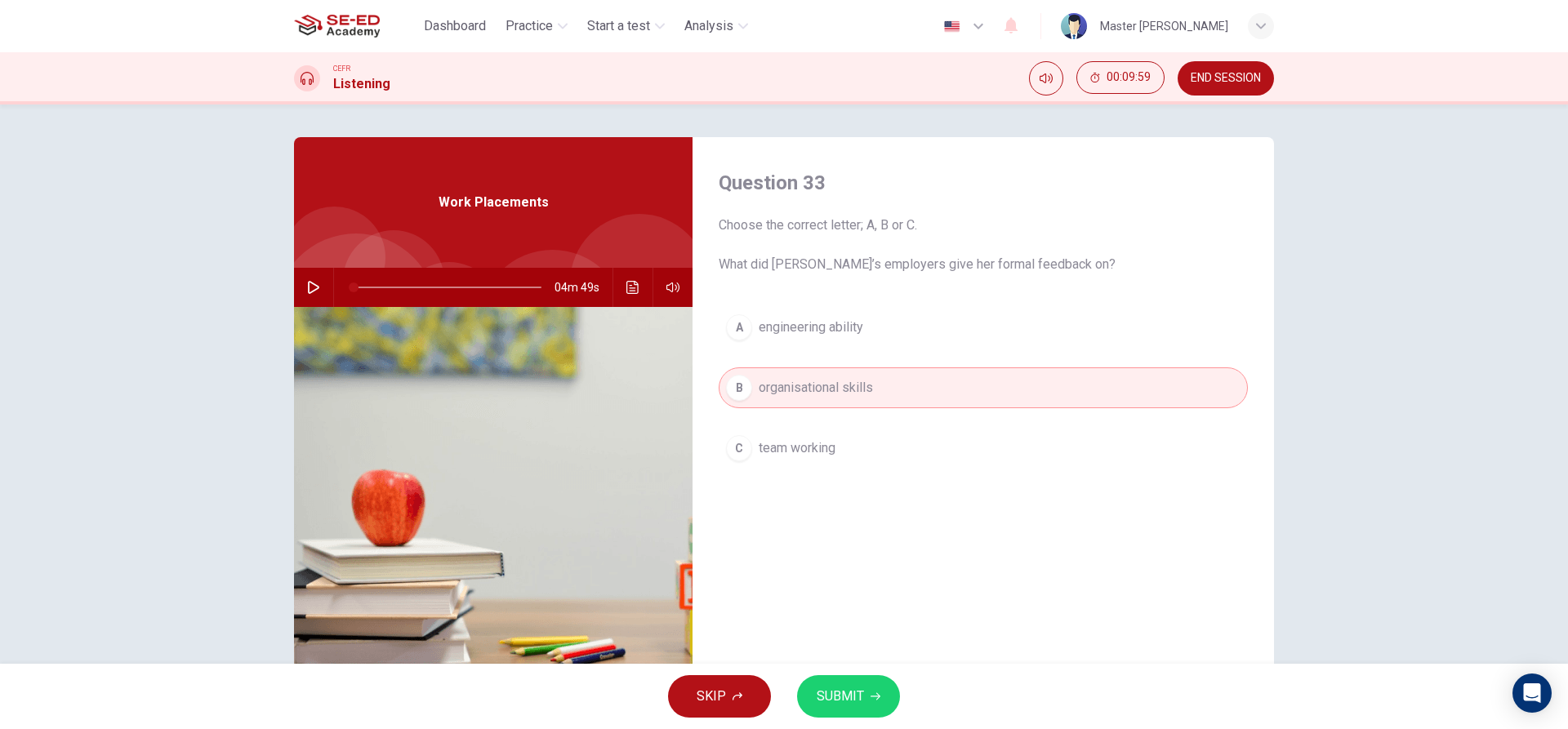
drag, startPoint x: 850, startPoint y: 708, endPoint x: 857, endPoint y: 684, distance: 25.0
click at [850, 708] on button "SUBMIT" at bounding box center [848, 696] width 103 height 43
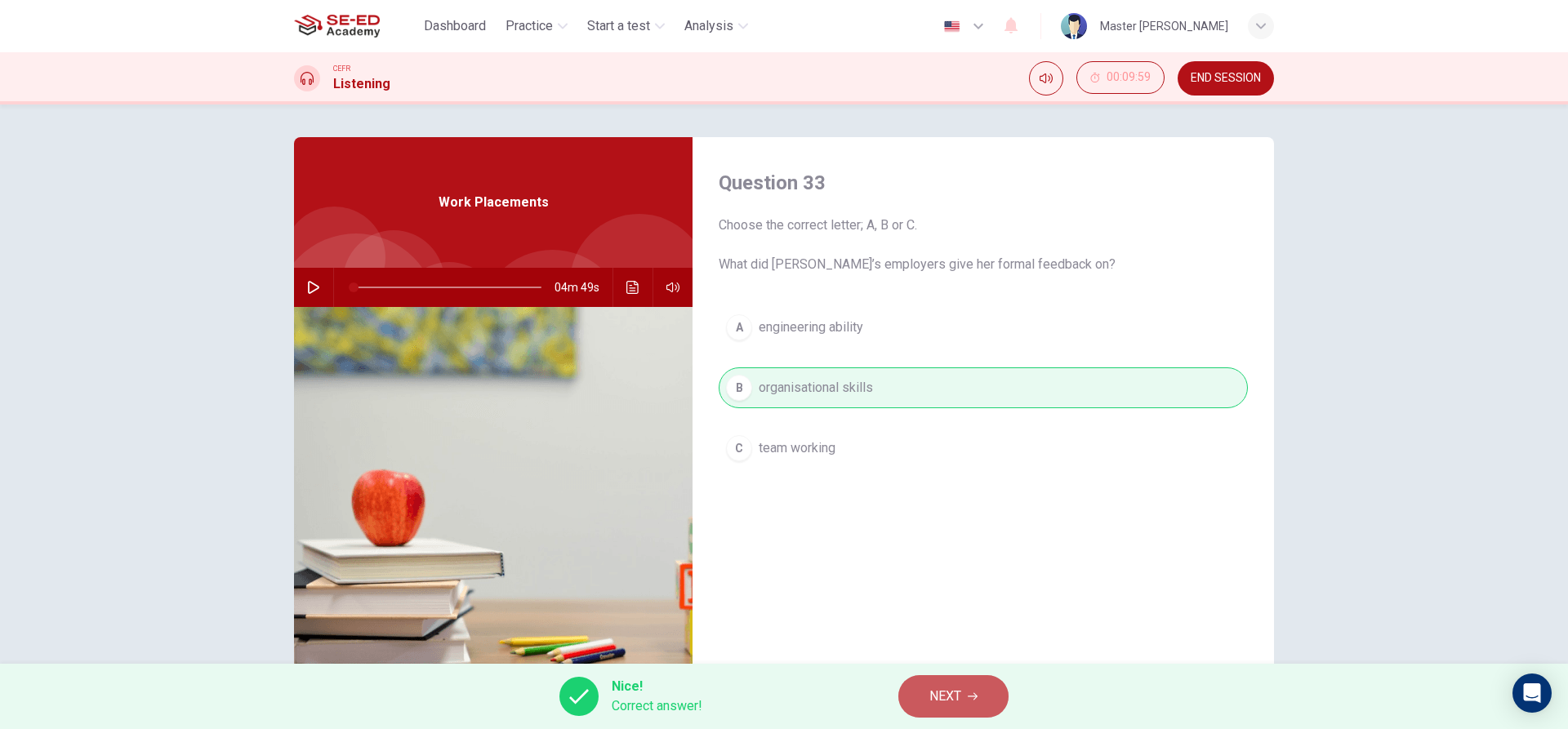
drag, startPoint x: 947, startPoint y: 706, endPoint x: 951, endPoint y: 696, distance: 10.8
click at [949, 705] on span "NEXT" at bounding box center [945, 696] width 32 height 23
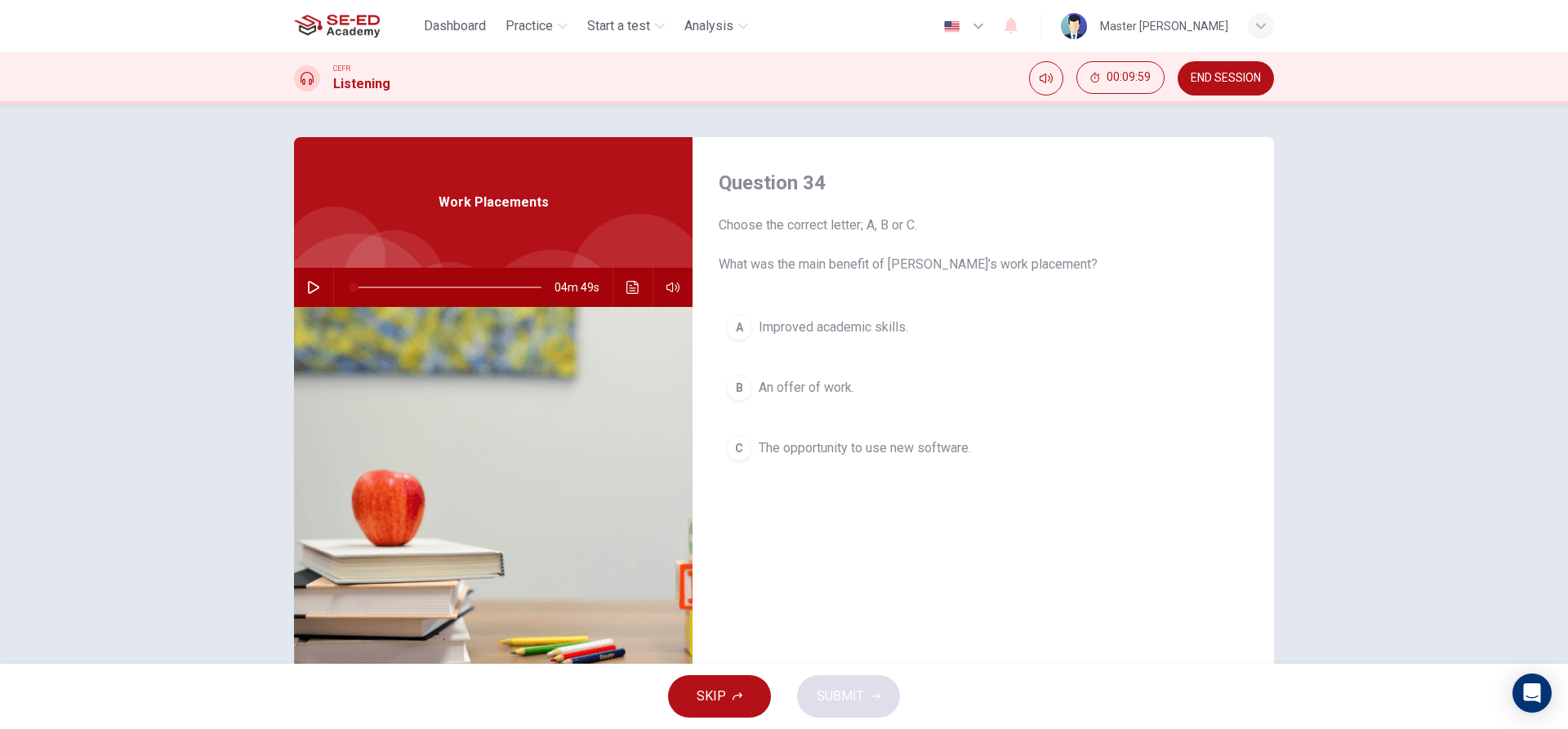
click at [802, 447] on span "The opportunity to use new software." at bounding box center [865, 447] width 212 height 20
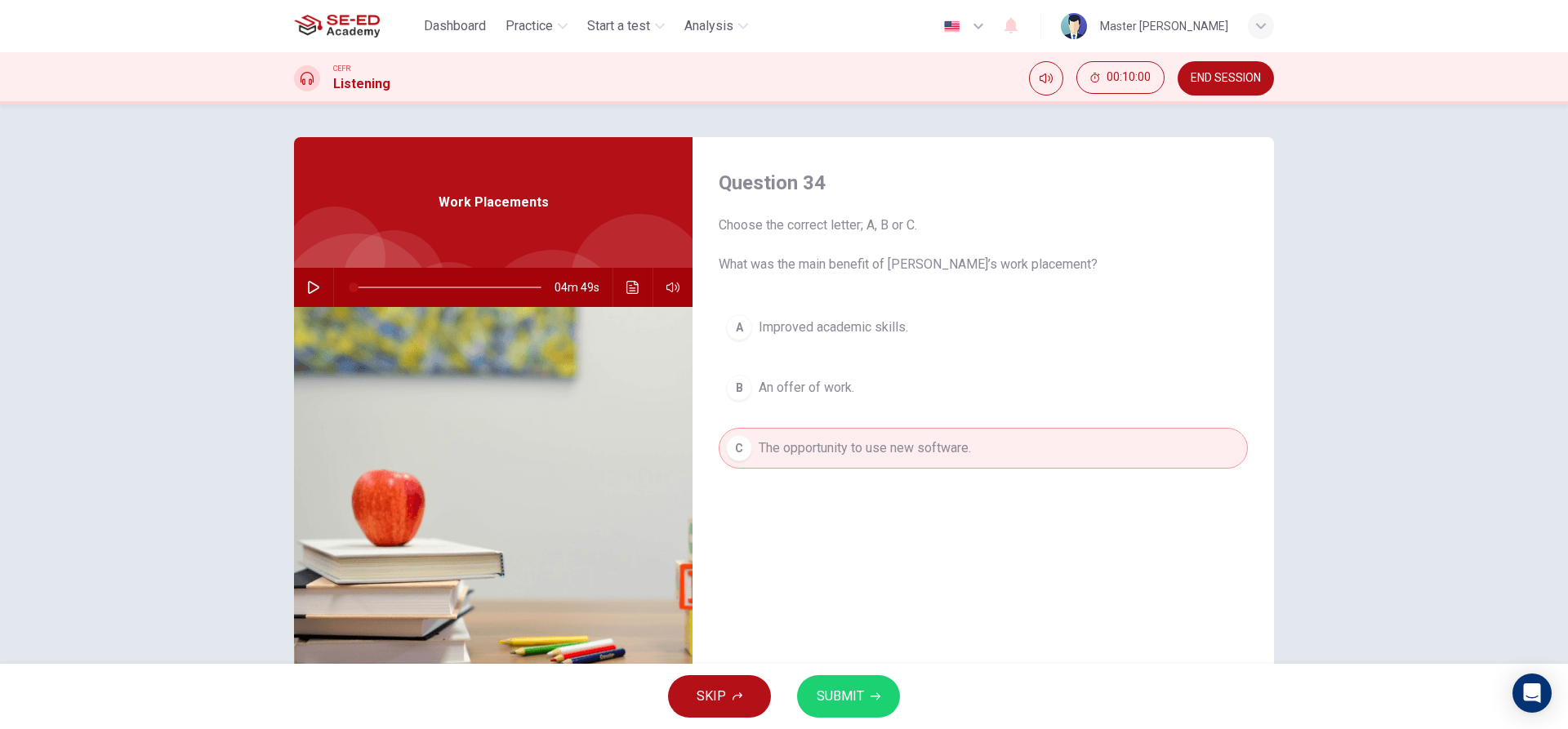
click at [840, 699] on span "SUBMIT" at bounding box center [840, 696] width 47 height 23
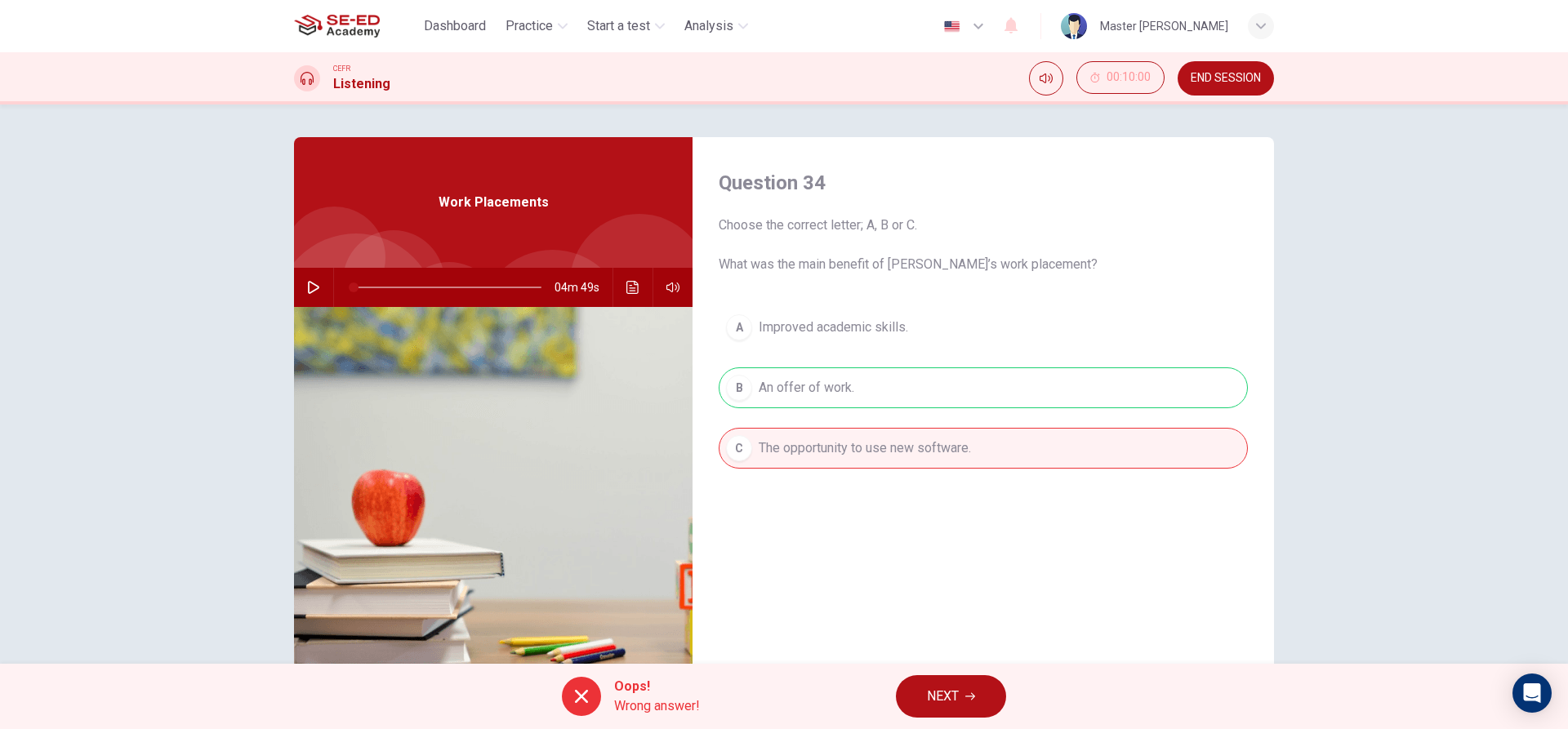
click at [961, 705] on button "NEXT" at bounding box center [951, 696] width 110 height 43
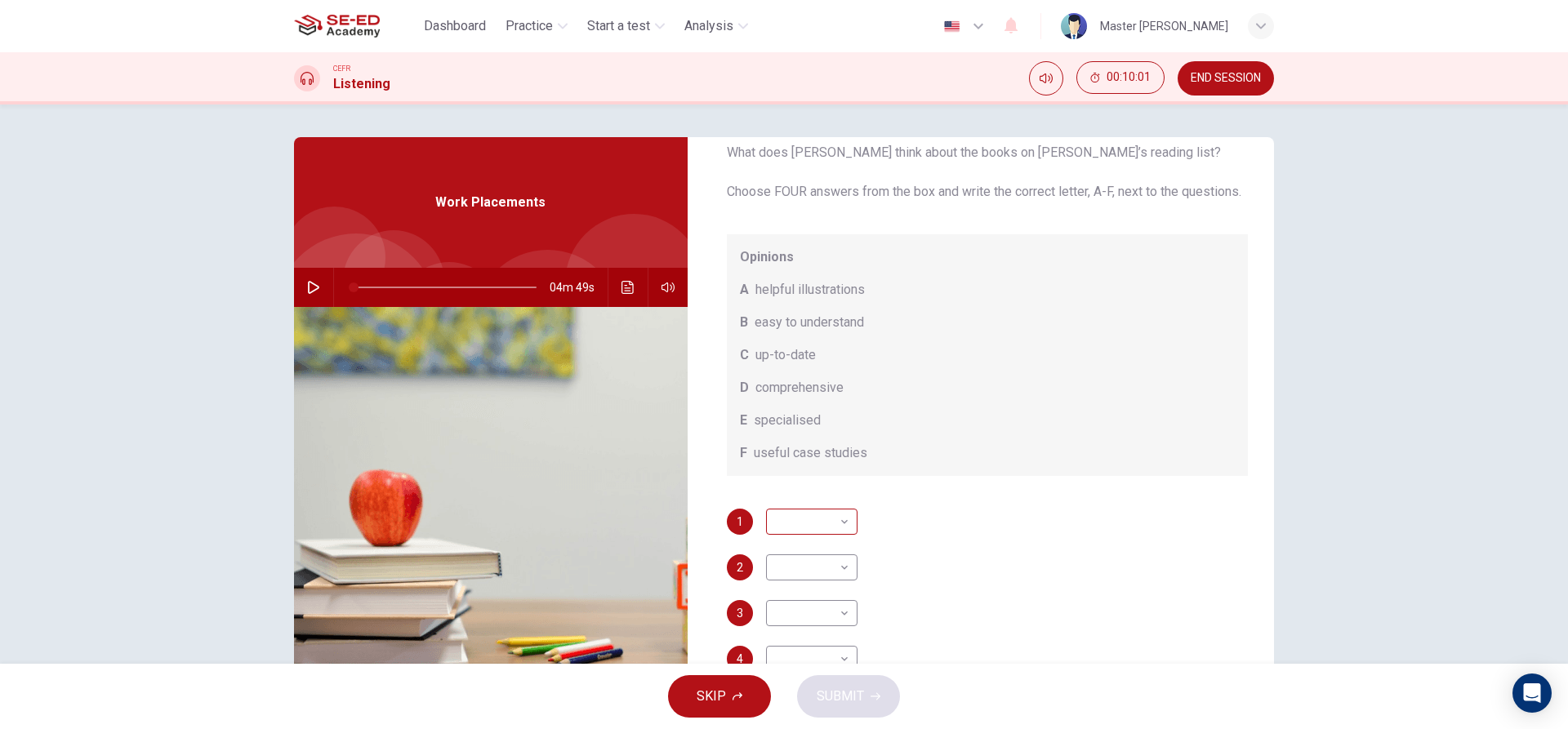
scroll to position [92, 0]
click at [817, 538] on body "This site uses cookies, as explained in our Privacy Policy . If you agree to th…" at bounding box center [784, 364] width 1568 height 729
click at [803, 576] on li "B" at bounding box center [807, 574] width 92 height 27
type input "B"
click at [808, 564] on body "This site uses cookies, as explained in our Privacy Policy . If you agree to th…" at bounding box center [784, 364] width 1568 height 729
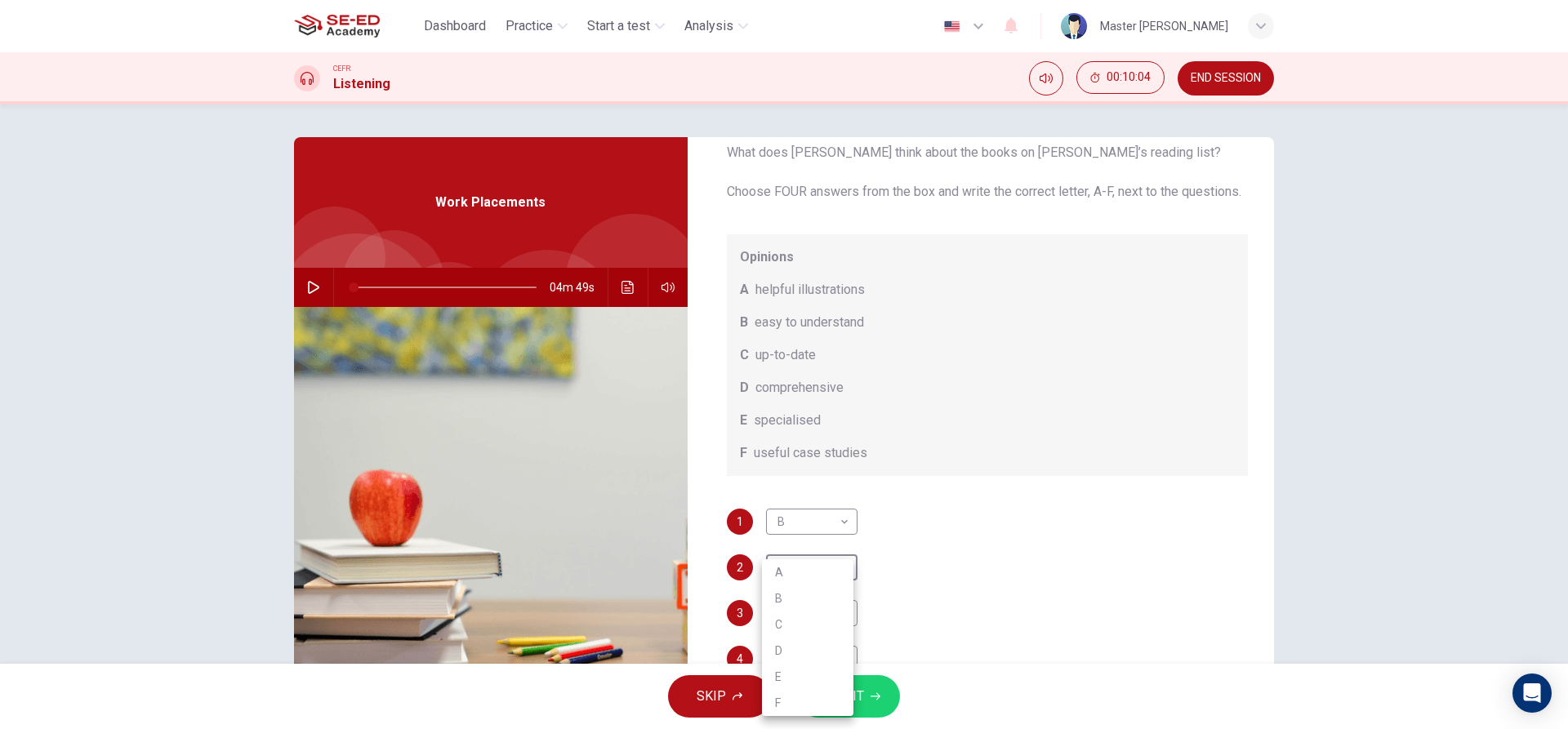
click at [781, 628] on li "C" at bounding box center [807, 625] width 92 height 27
type input "C"
click at [800, 624] on body "This site uses cookies, as explained in our Privacy Policy . If you agree to th…" at bounding box center [784, 364] width 1568 height 729
click at [784, 677] on li "E" at bounding box center [807, 677] width 92 height 27
type input "E"
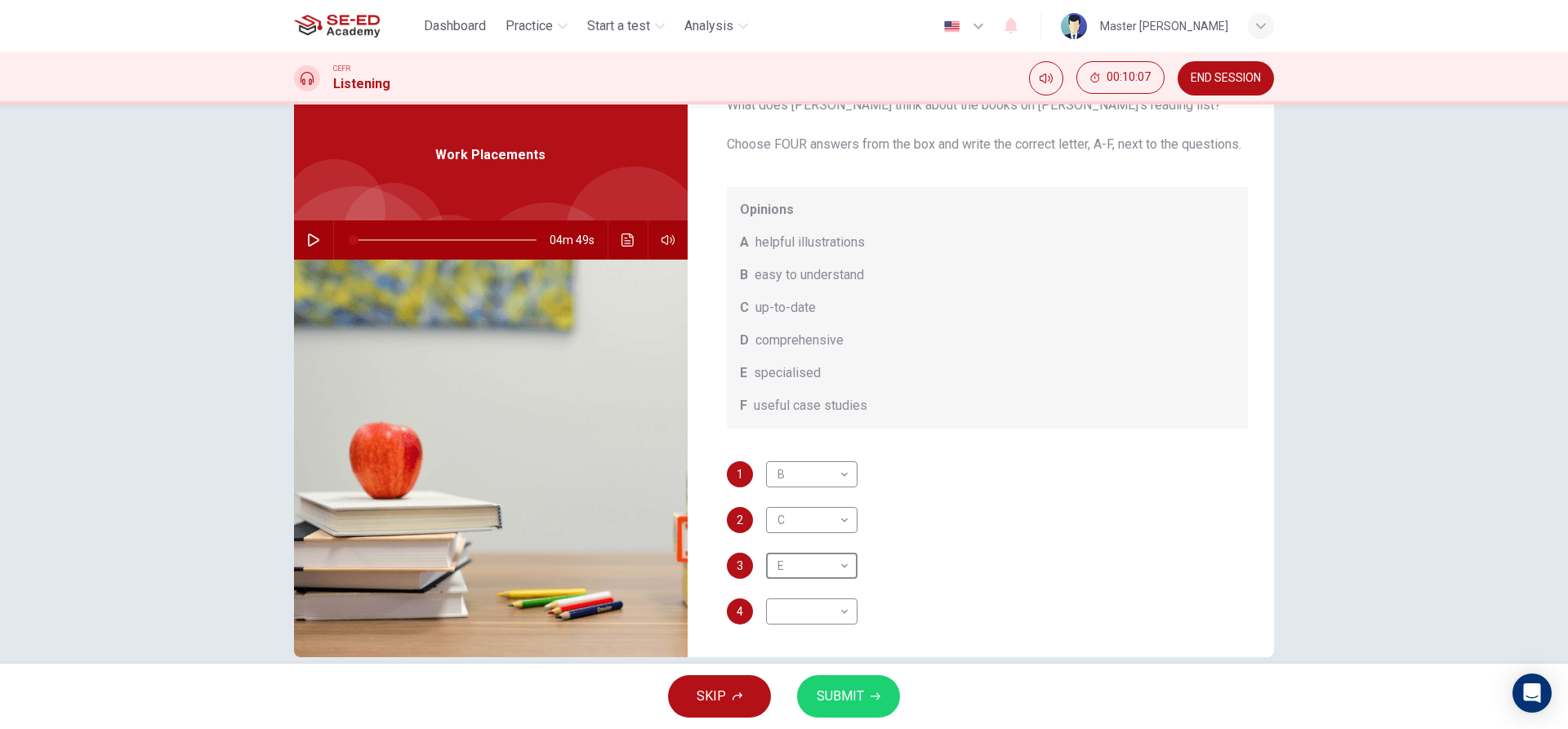
scroll to position [74, 0]
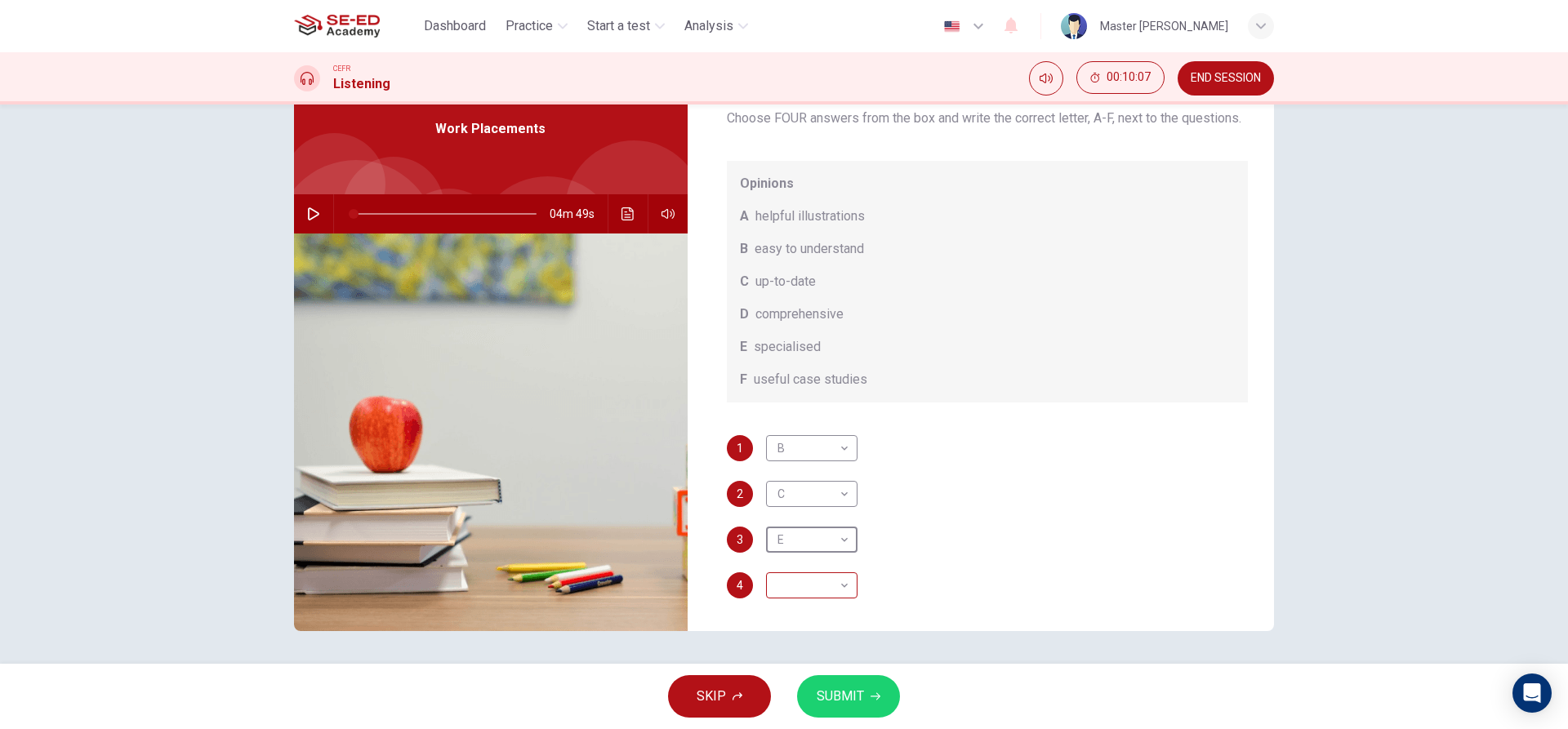
click at [781, 586] on body "This site uses cookies, as explained in our Privacy Policy . If you agree to th…" at bounding box center [784, 364] width 1568 height 729
click at [798, 573] on li "A" at bounding box center [807, 572] width 92 height 27
type input "A"
click at [837, 695] on span "SUBMIT" at bounding box center [840, 696] width 47 height 23
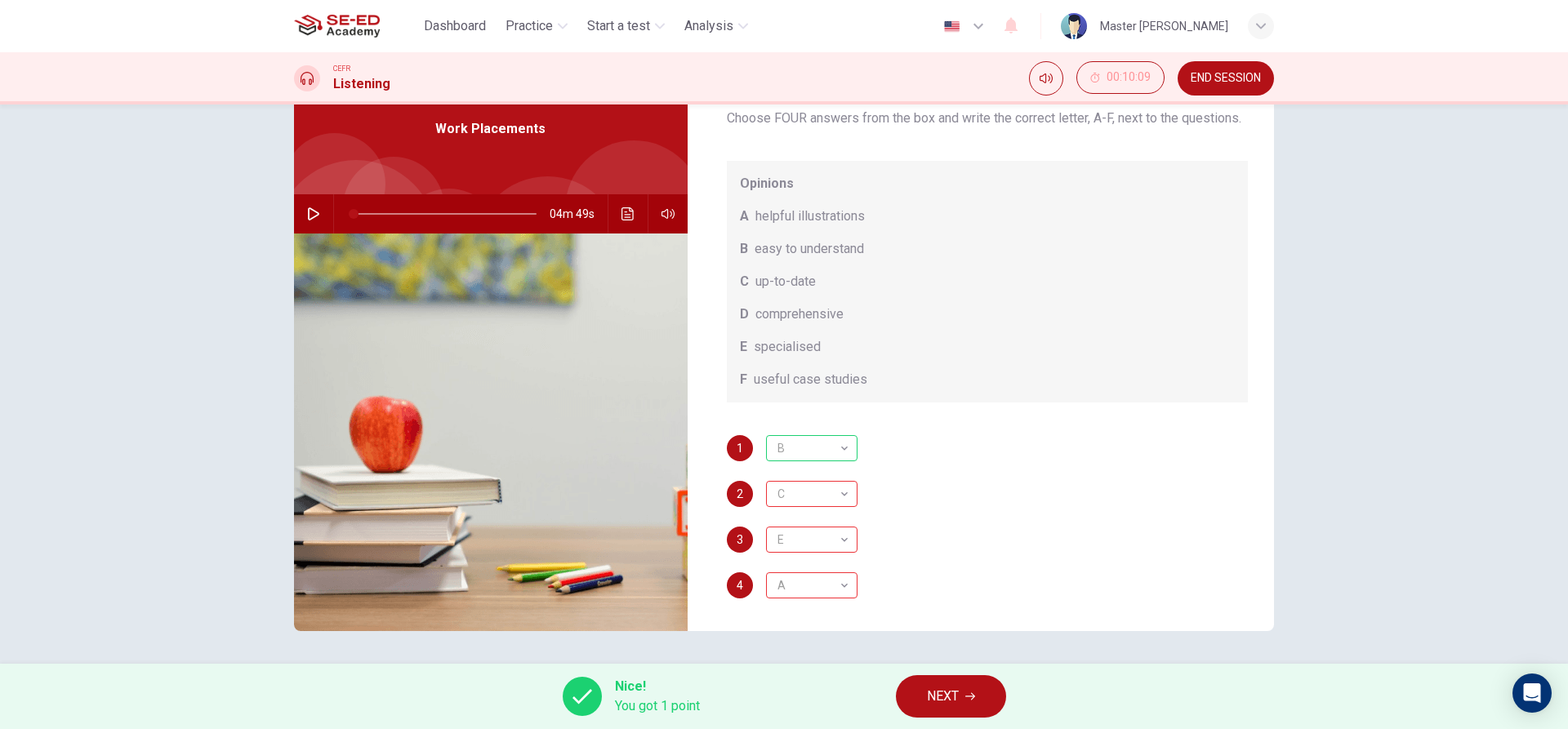
click at [940, 697] on span "NEXT" at bounding box center [942, 696] width 32 height 23
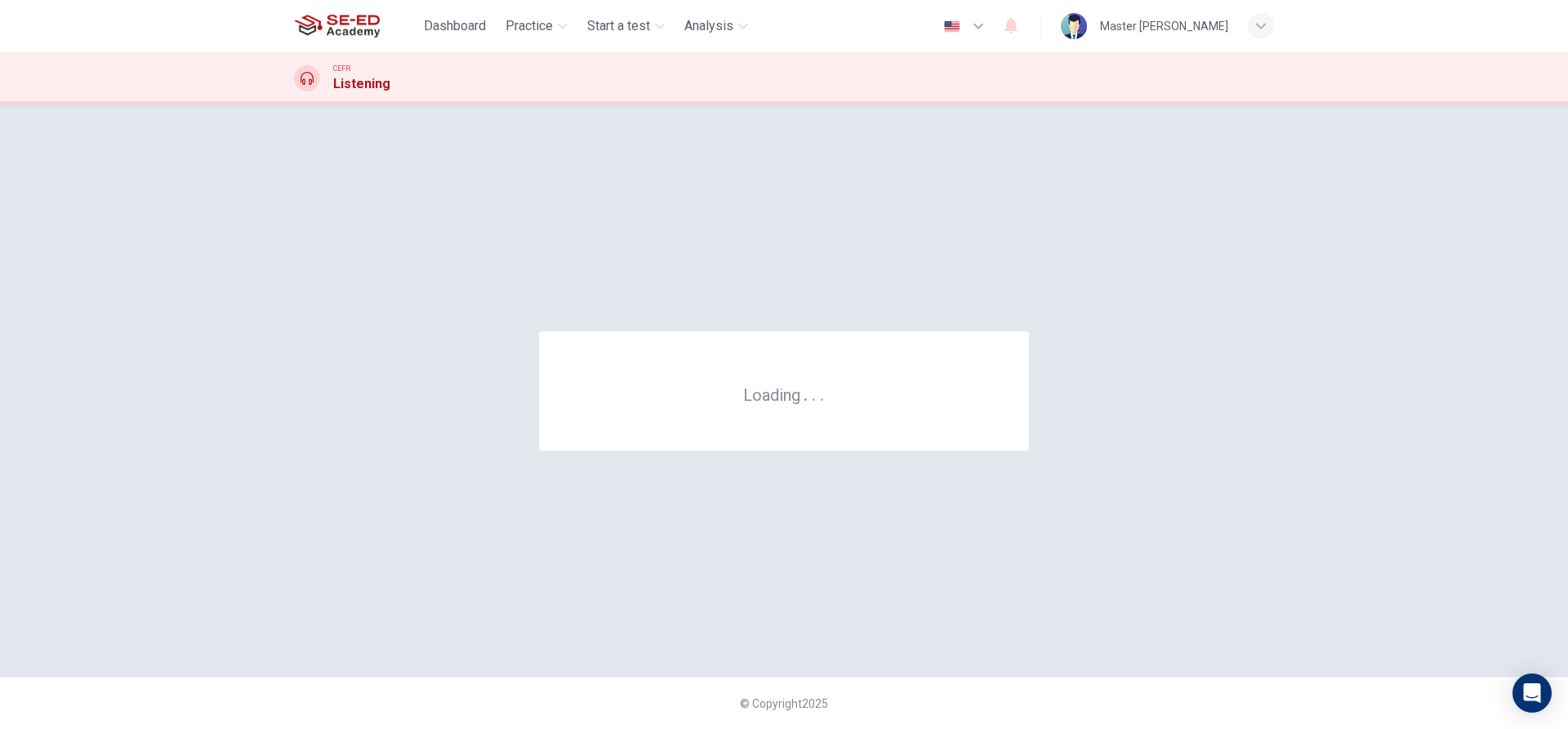
scroll to position [0, 0]
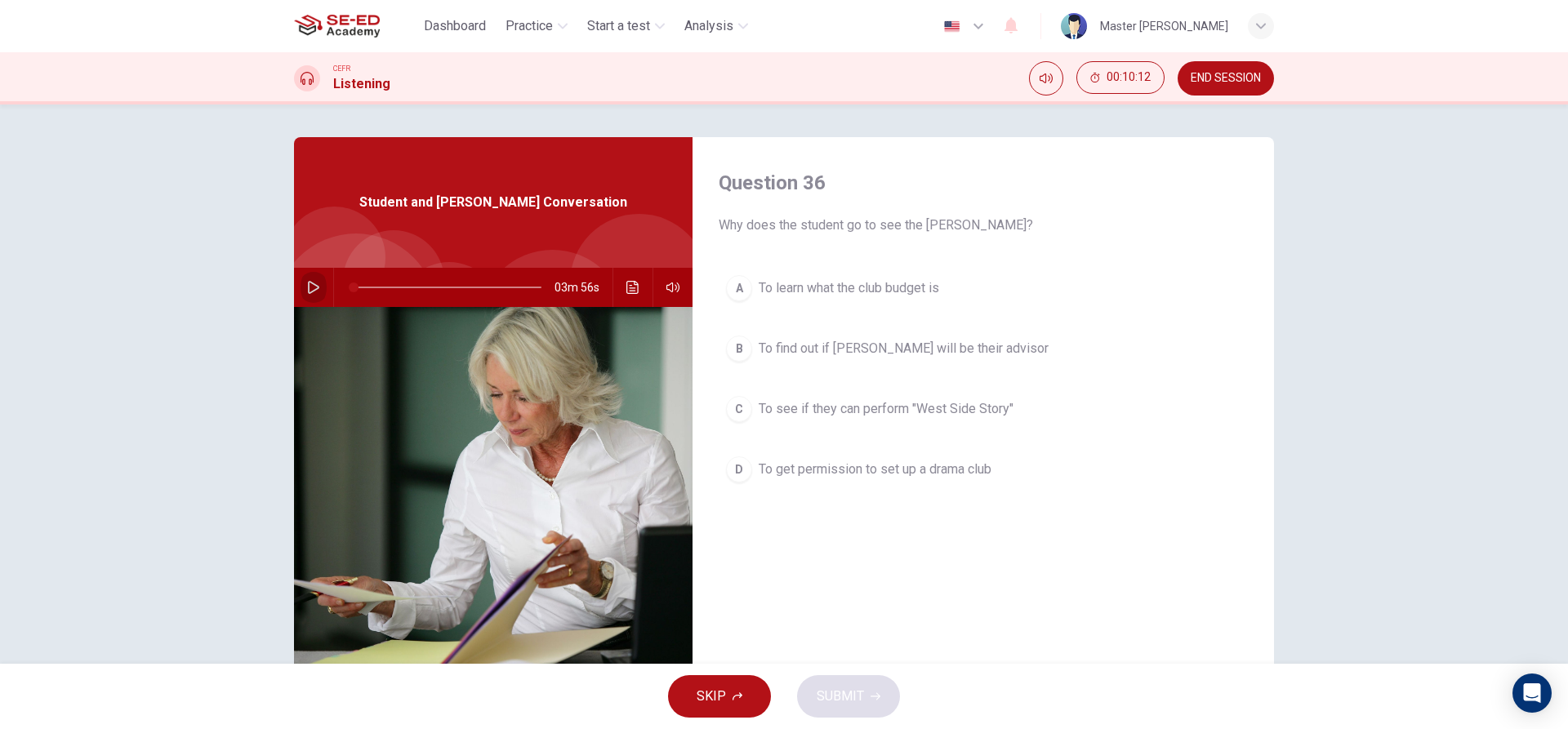
click at [314, 290] on icon "button" at bounding box center [313, 287] width 13 height 13
click at [734, 422] on button "C To see if they can perform "West Side Story"" at bounding box center [983, 409] width 529 height 41
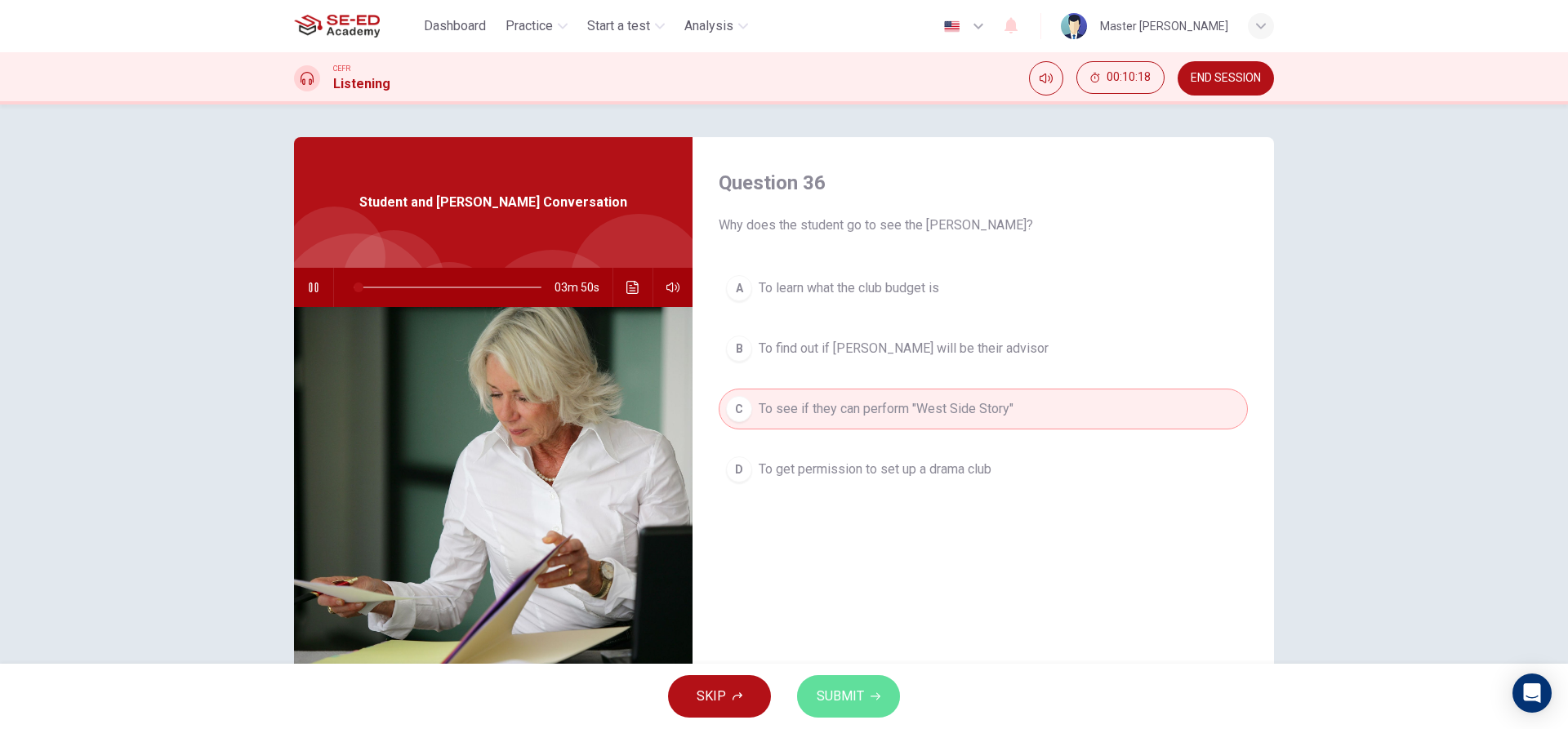
click at [818, 703] on span "SUBMIT" at bounding box center [840, 696] width 47 height 23
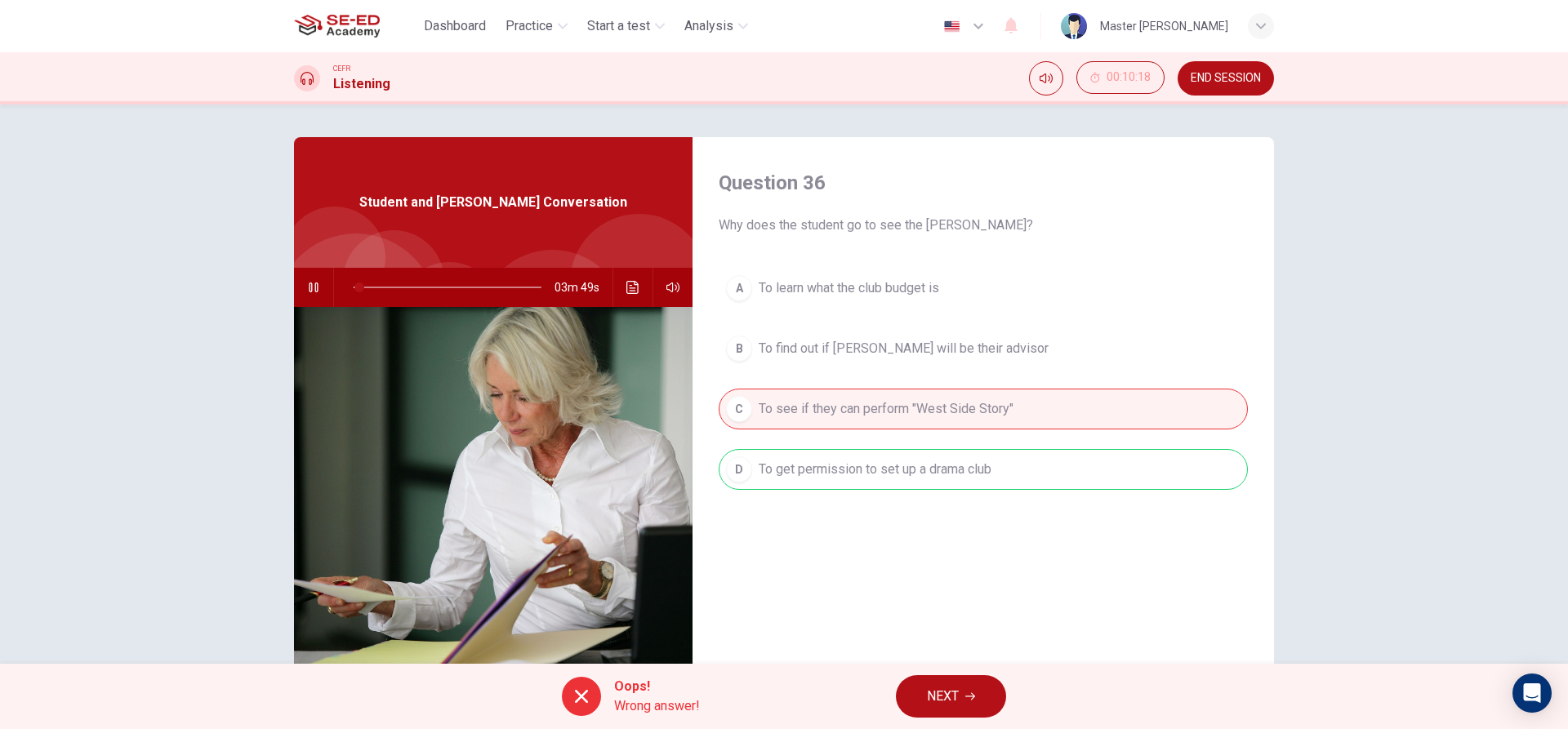
click at [990, 695] on button "NEXT" at bounding box center [951, 696] width 110 height 43
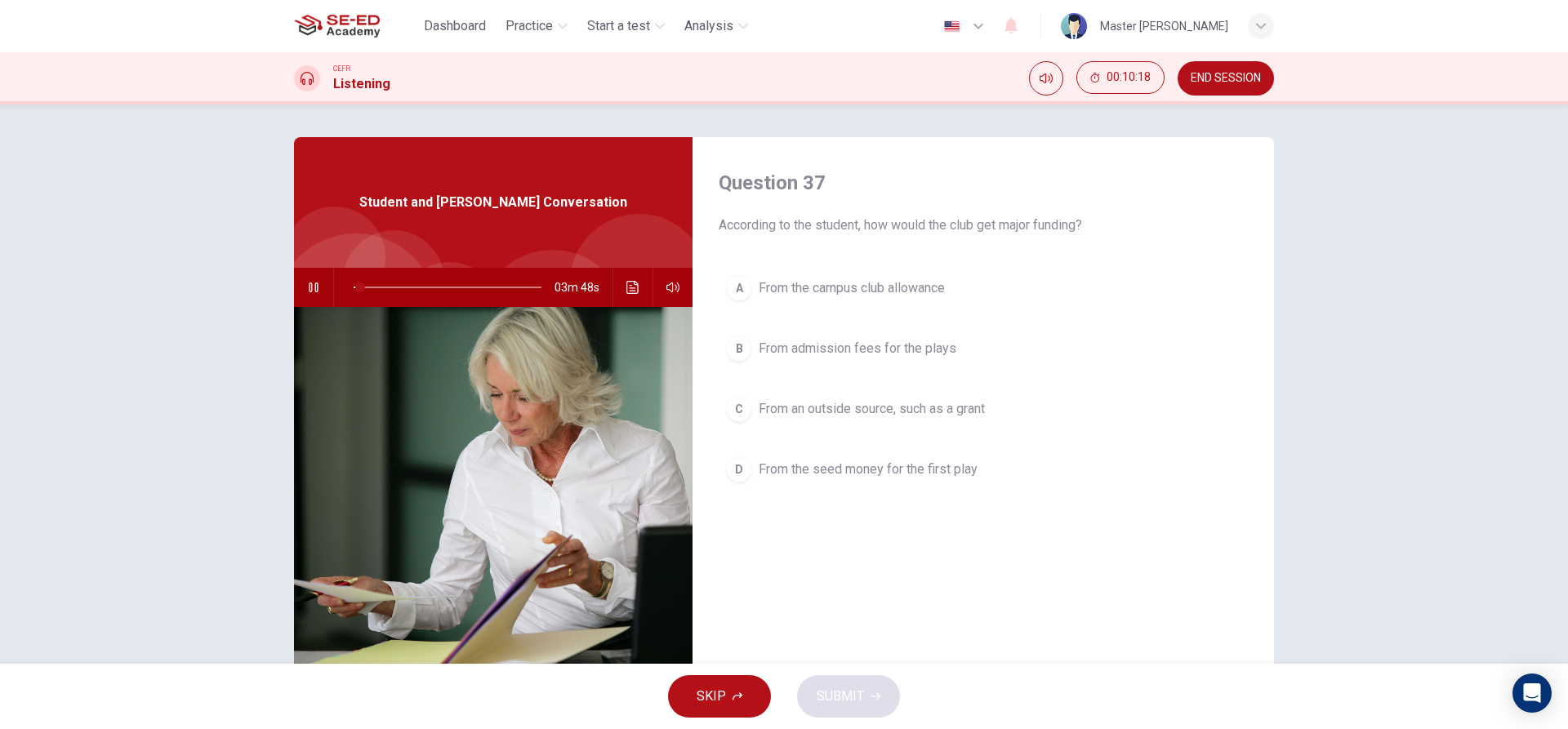
click at [758, 387] on div "A From the campus club allowance B From admission fees for the plays C From an …" at bounding box center [983, 395] width 529 height 255
click at [777, 428] on button "C From an outside source, such as a grant" at bounding box center [983, 409] width 529 height 41
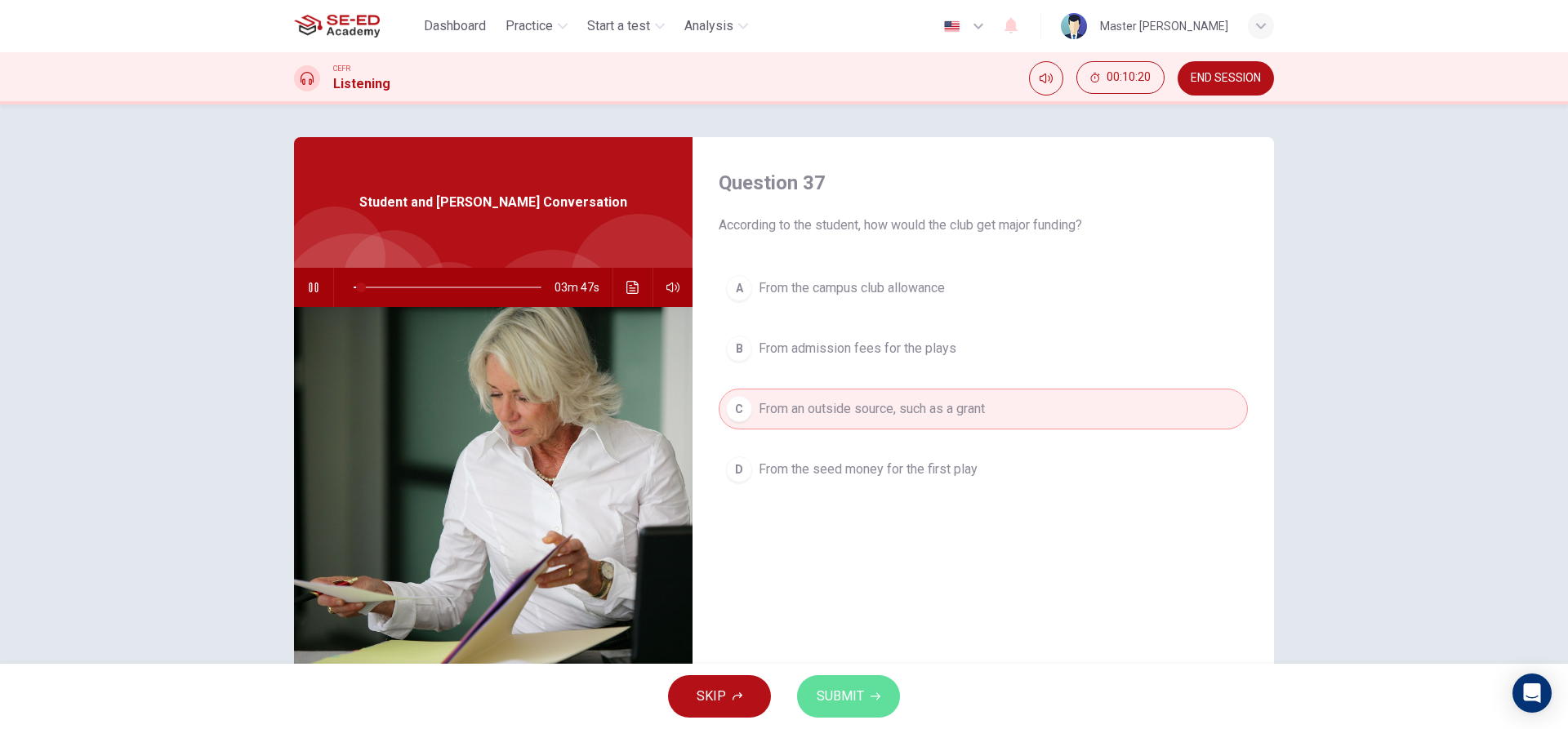
click at [840, 717] on button "SUBMIT" at bounding box center [848, 696] width 103 height 43
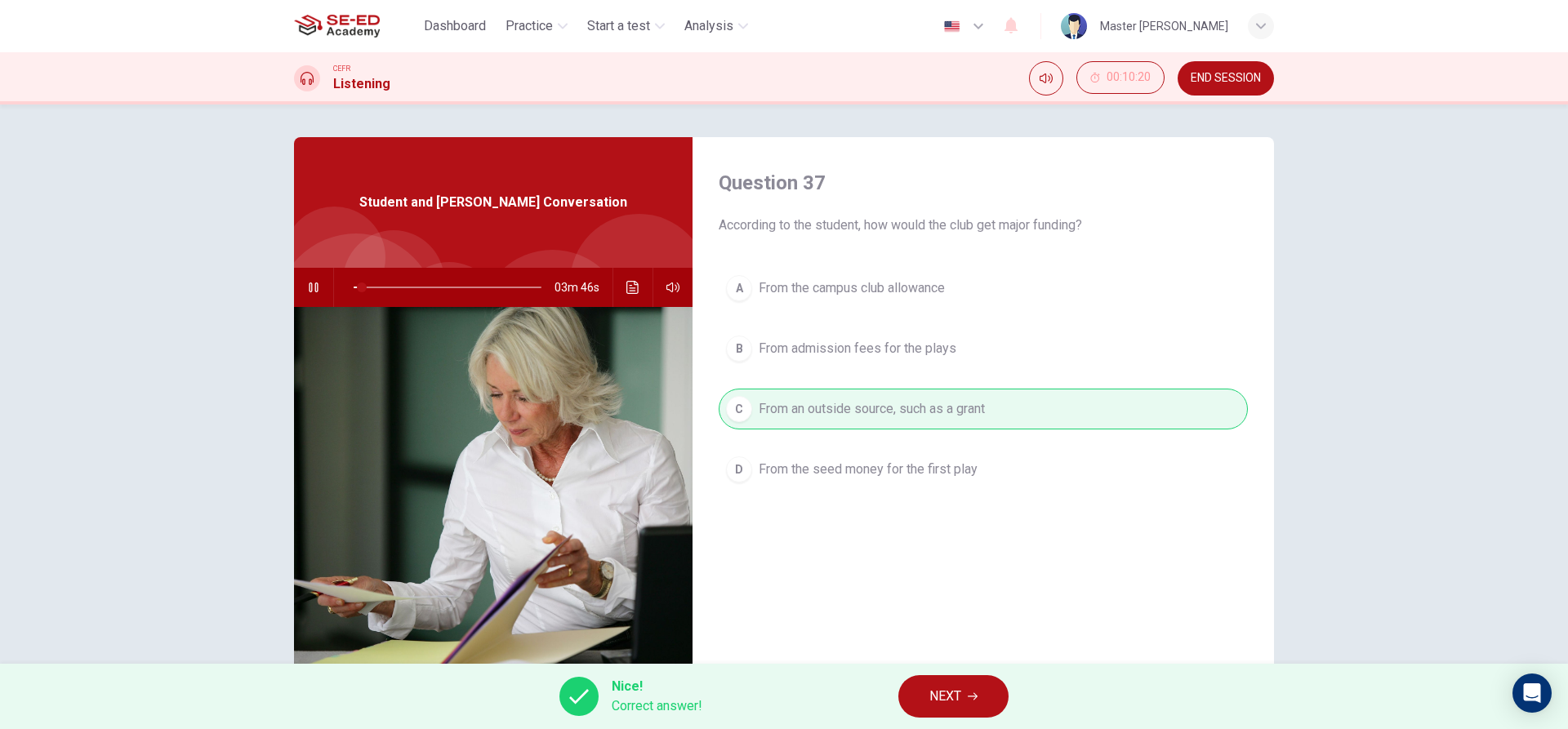
click at [925, 719] on div "Nice! Correct answer! NEXT" at bounding box center [784, 696] width 1568 height 65
click at [925, 700] on button "NEXT" at bounding box center [953, 696] width 110 height 43
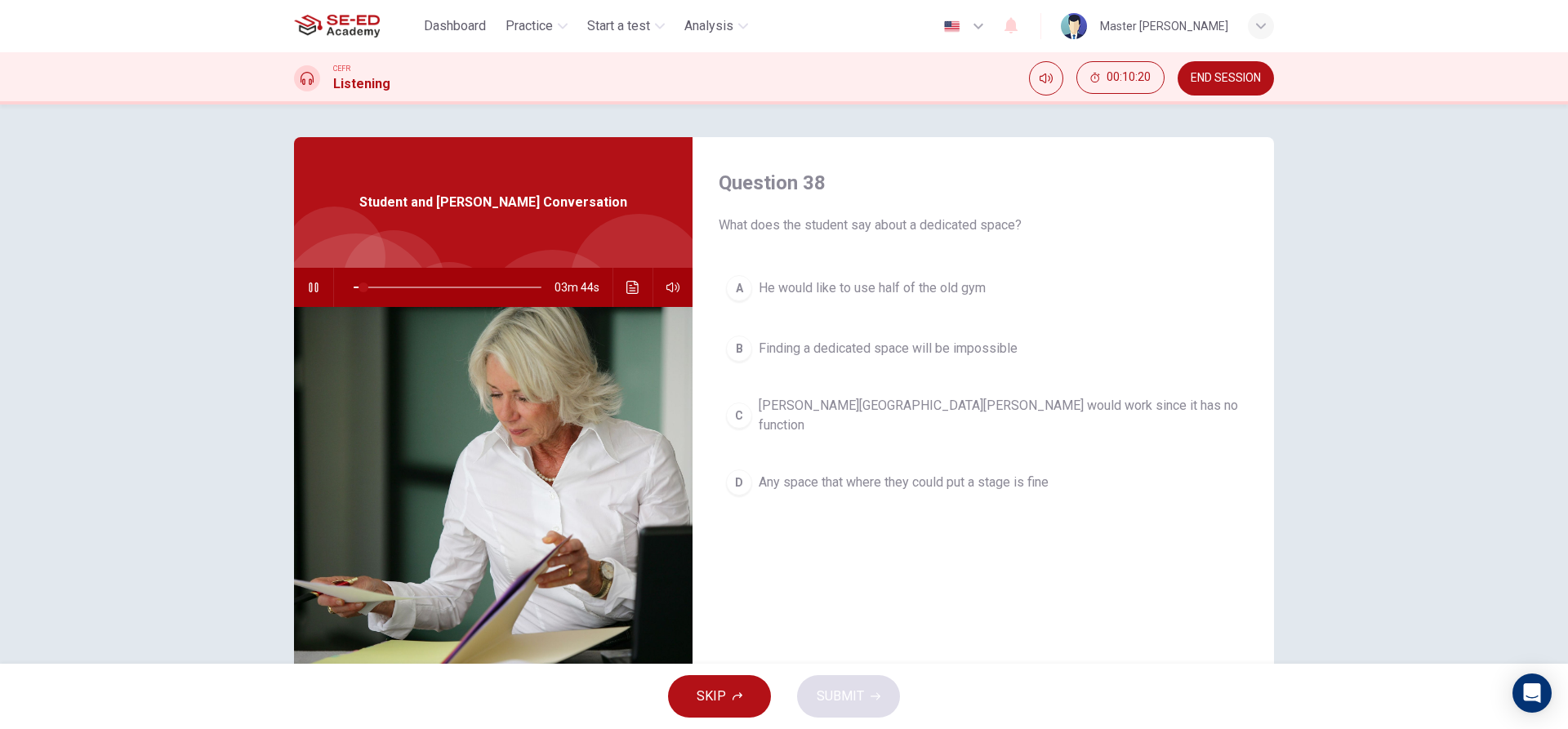
click at [764, 282] on span "He would like to use half of the old gym" at bounding box center [872, 287] width 227 height 20
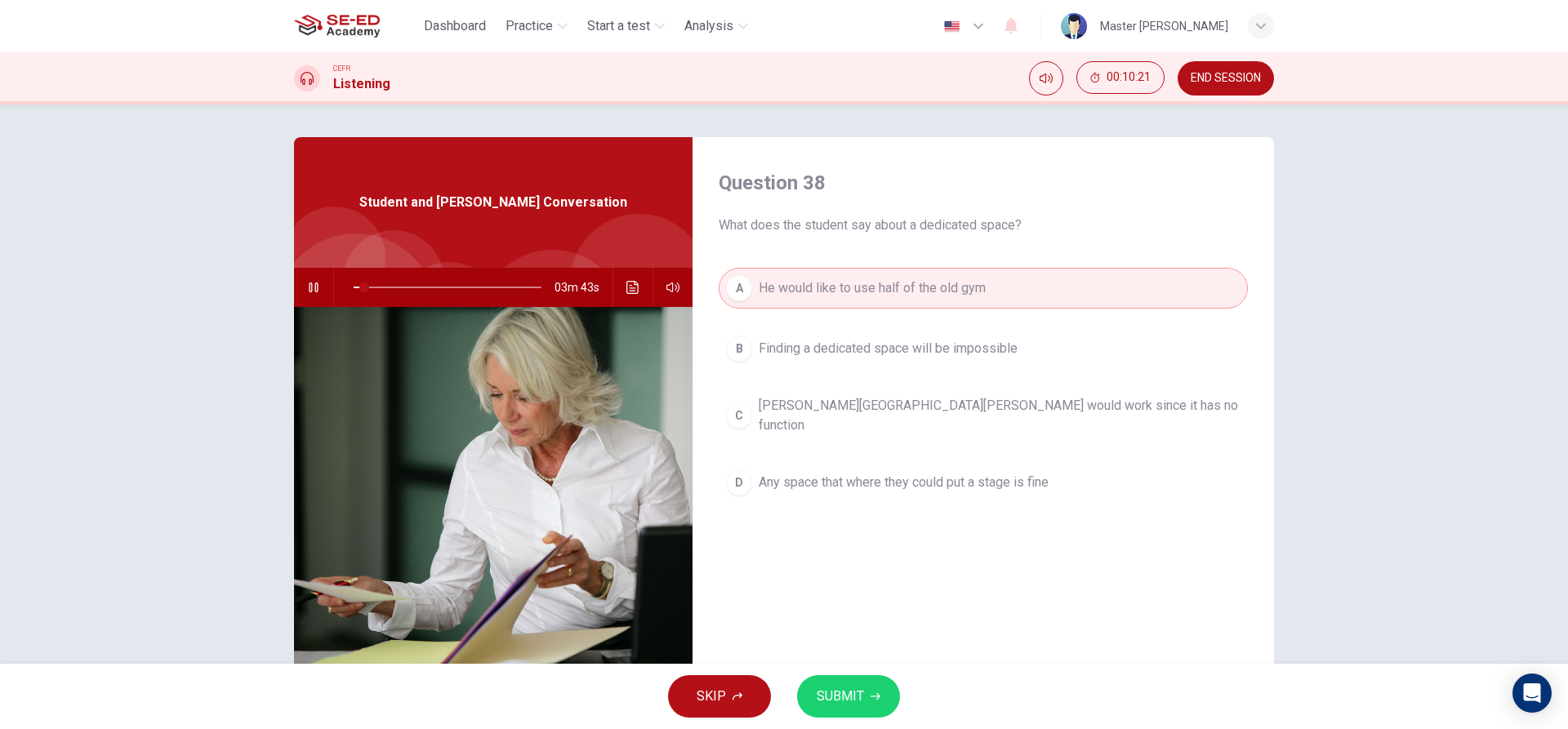
click at [834, 703] on span "SUBMIT" at bounding box center [840, 696] width 47 height 23
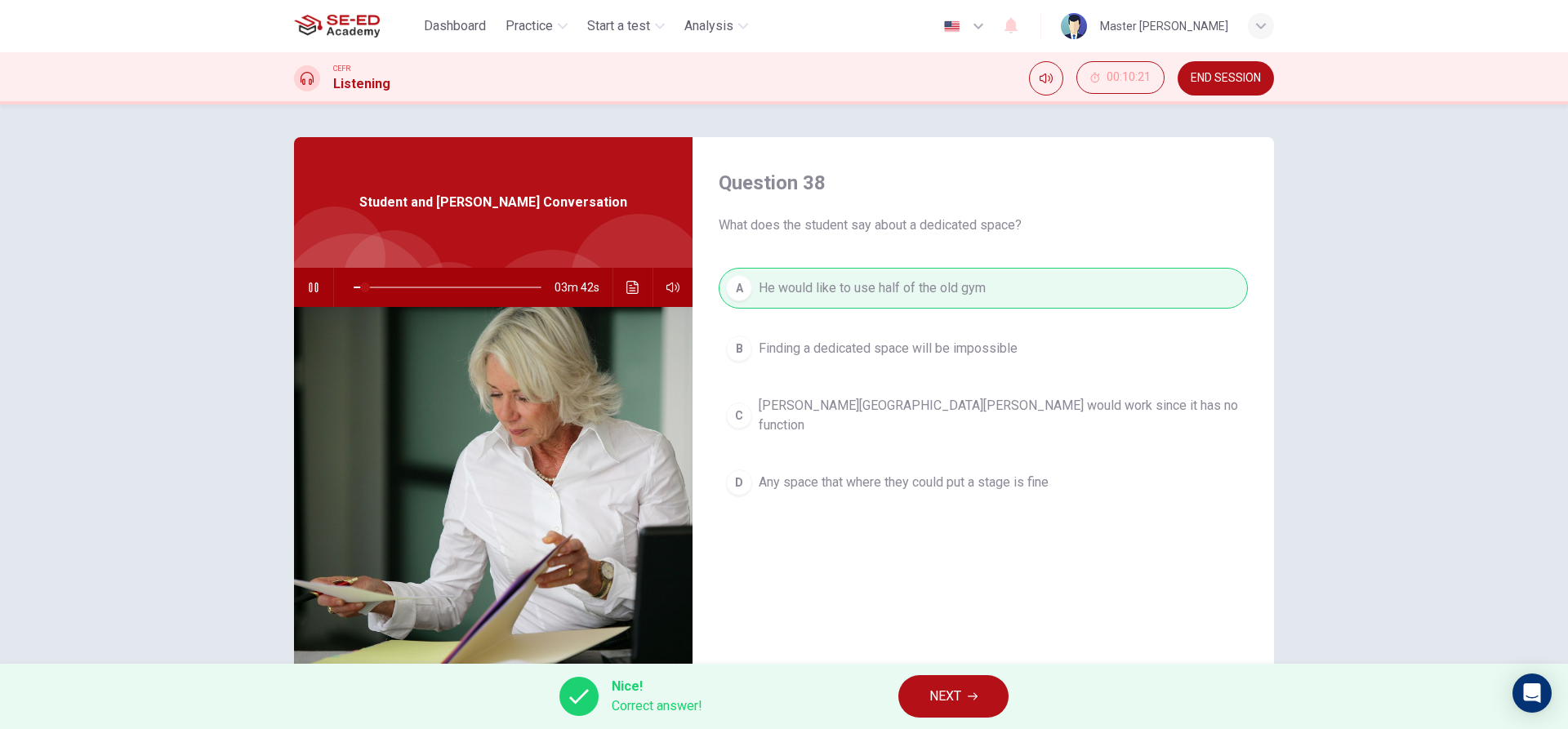
click at [912, 694] on button "NEXT" at bounding box center [953, 696] width 110 height 43
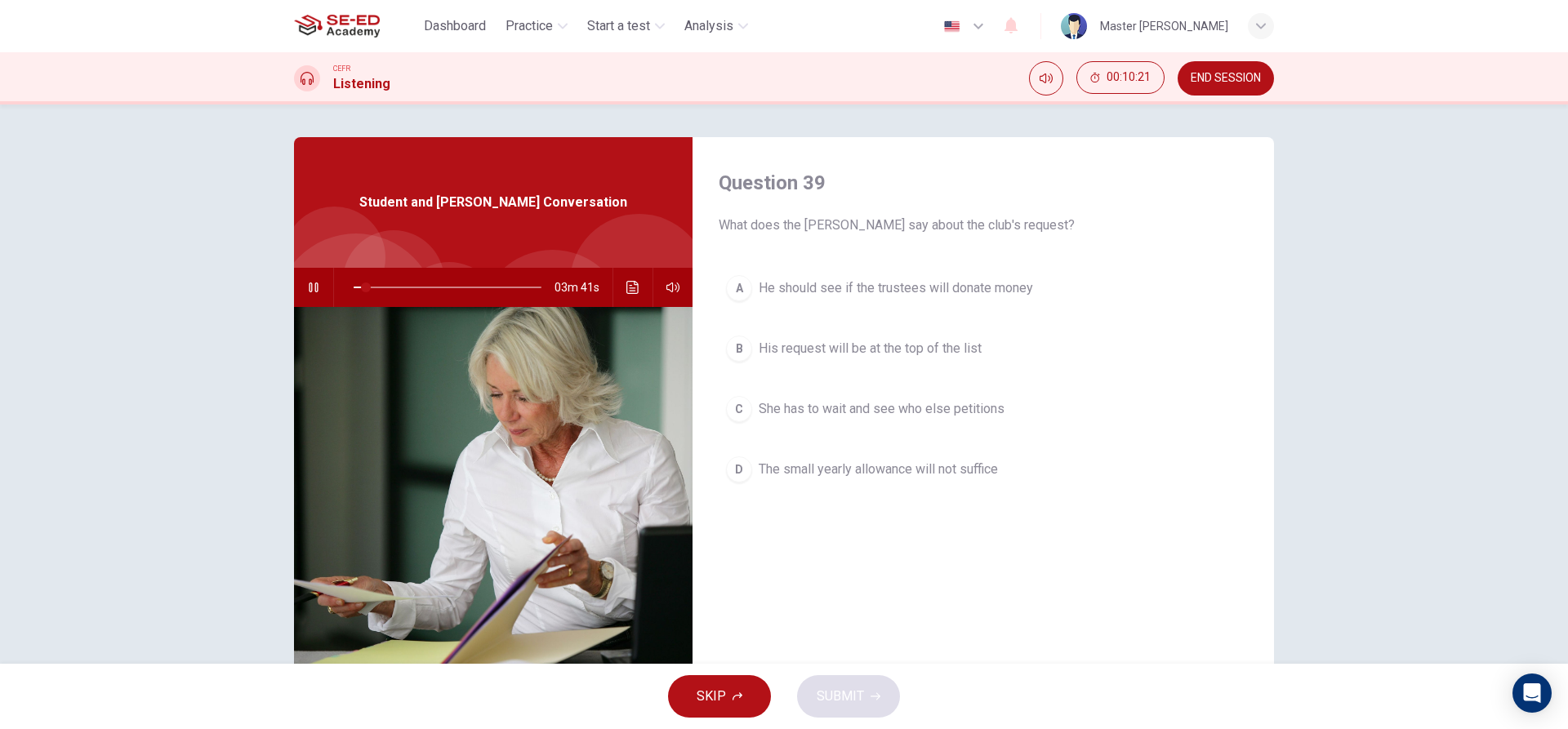
click at [756, 392] on button "C She has to wait and see who else petitions" at bounding box center [983, 409] width 529 height 41
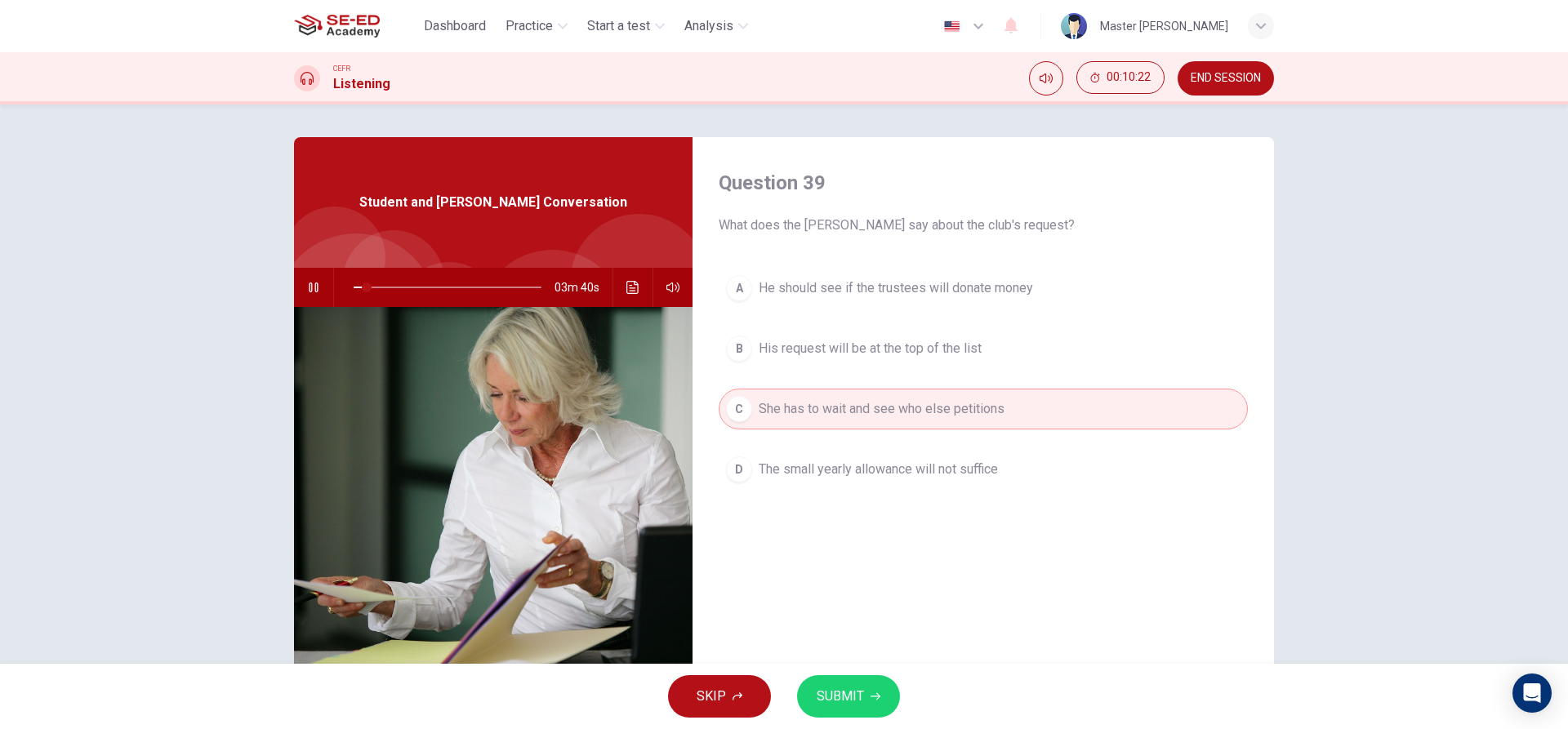
click at [777, 371] on div "A He should see if the trustees will donate money B His request will be at the …" at bounding box center [983, 395] width 529 height 255
click at [834, 352] on span "His request will be at the top of the list" at bounding box center [870, 348] width 223 height 20
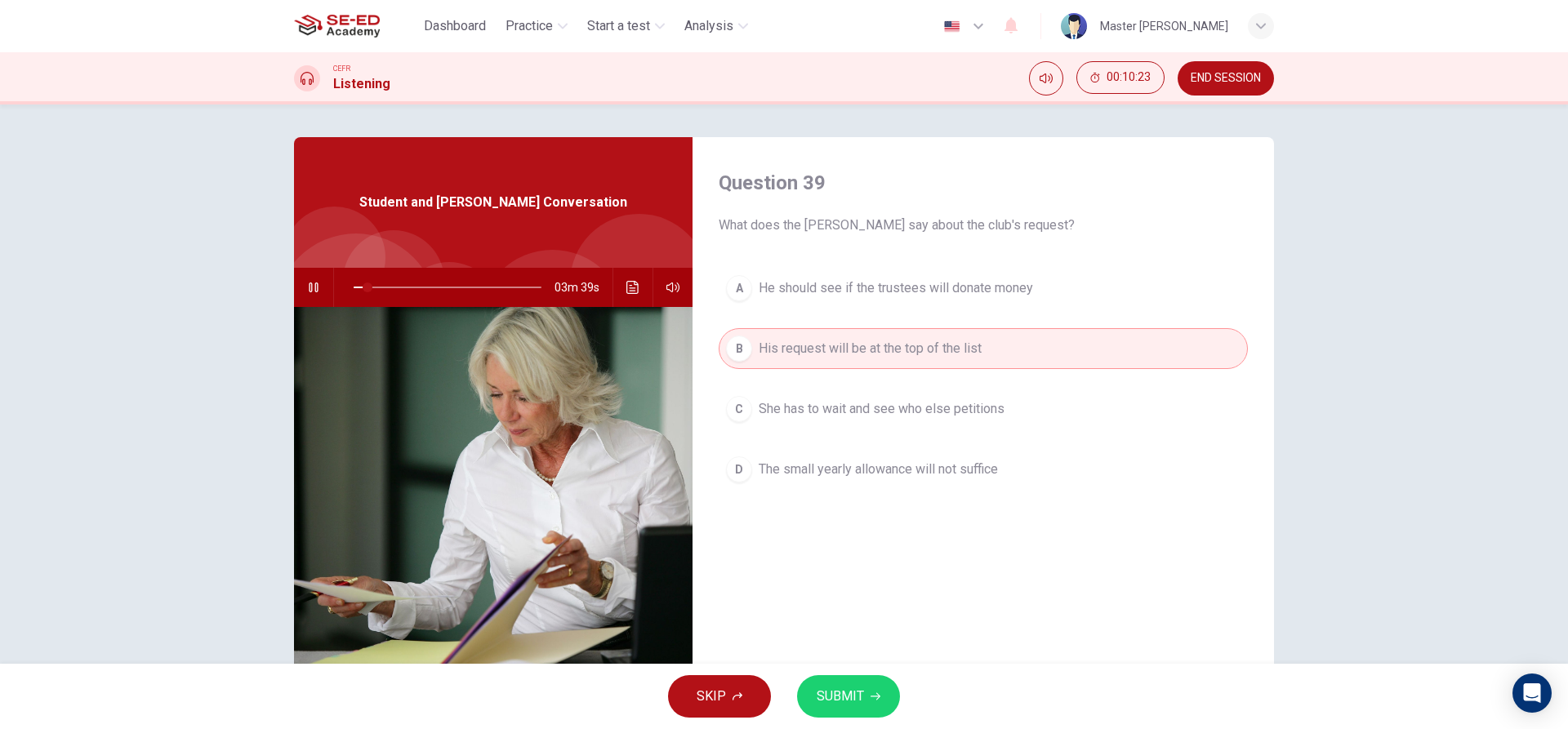
click at [838, 690] on span "SUBMIT" at bounding box center [840, 696] width 47 height 23
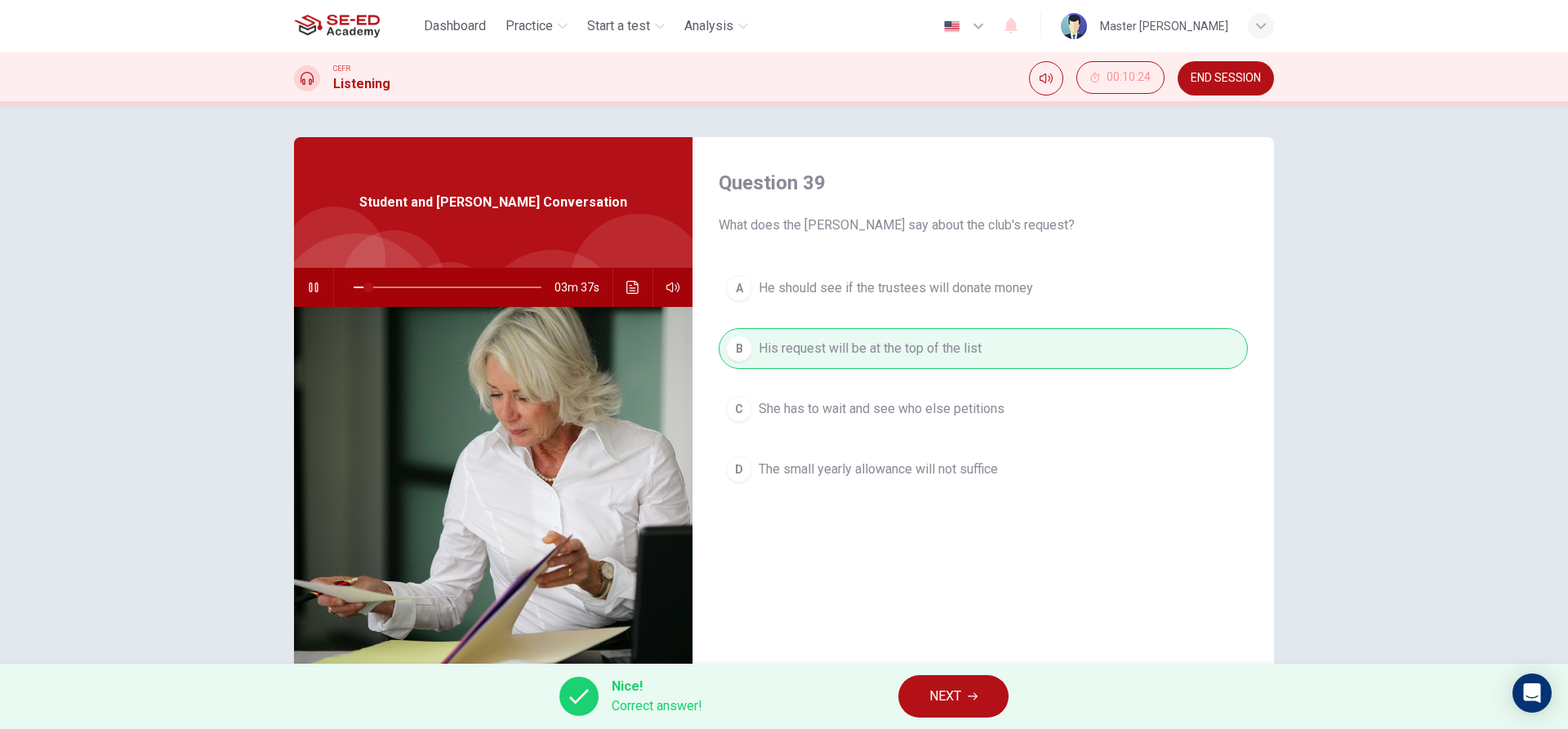
click at [921, 704] on button "NEXT" at bounding box center [953, 696] width 110 height 43
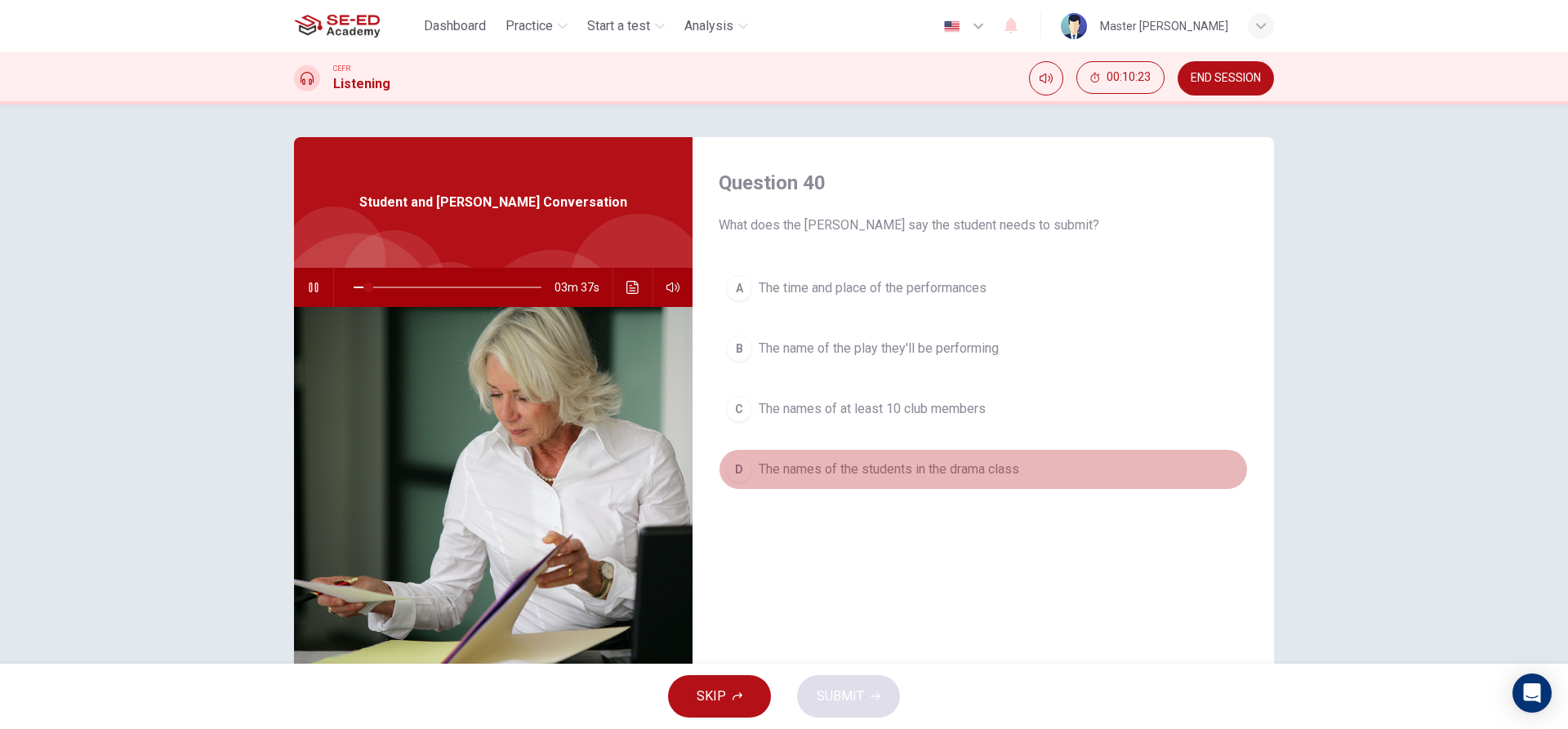
click at [740, 459] on div "D" at bounding box center [739, 469] width 27 height 27
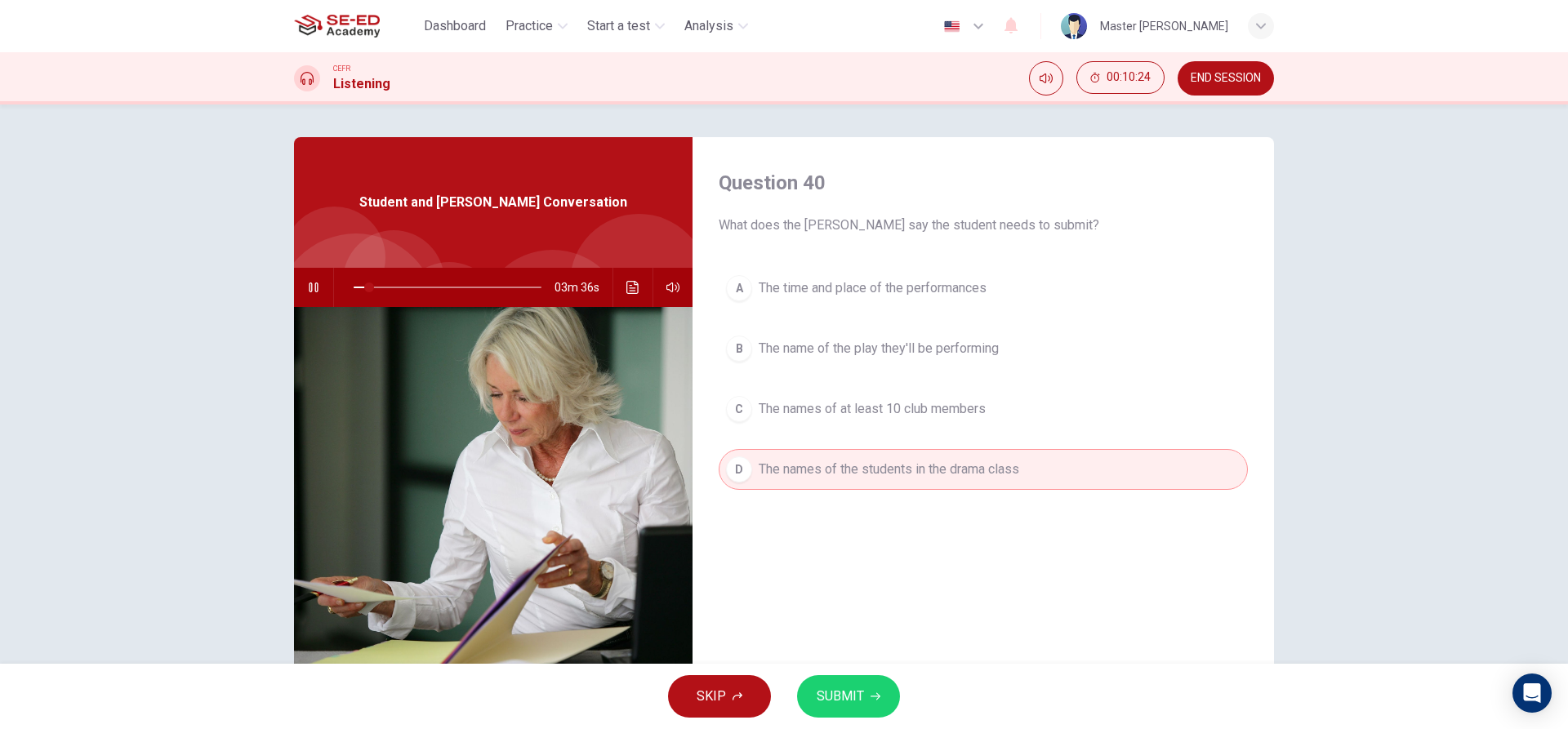
click at [843, 699] on span "SUBMIT" at bounding box center [840, 696] width 47 height 23
type input "9"
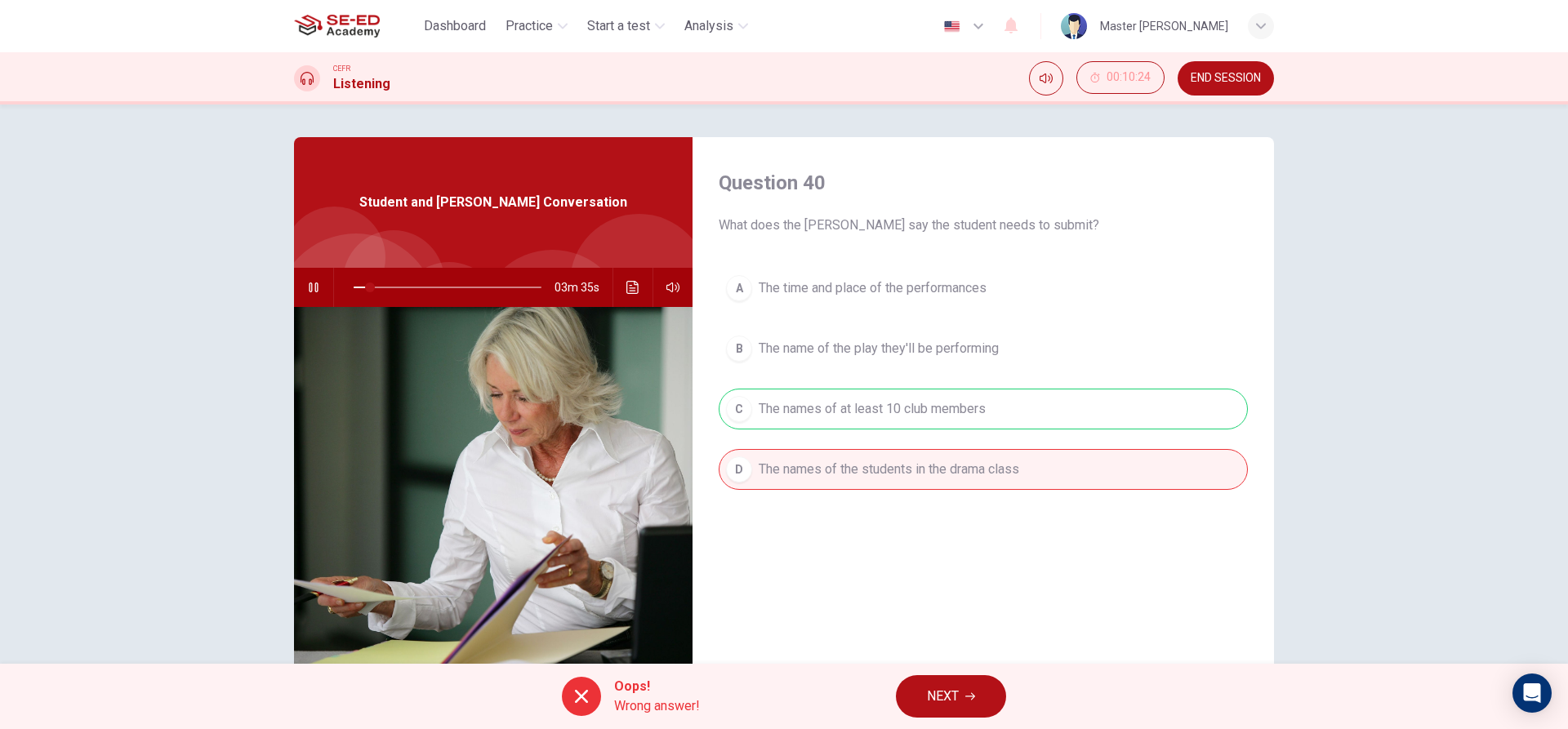
click at [923, 680] on button "NEXT" at bounding box center [951, 696] width 110 height 43
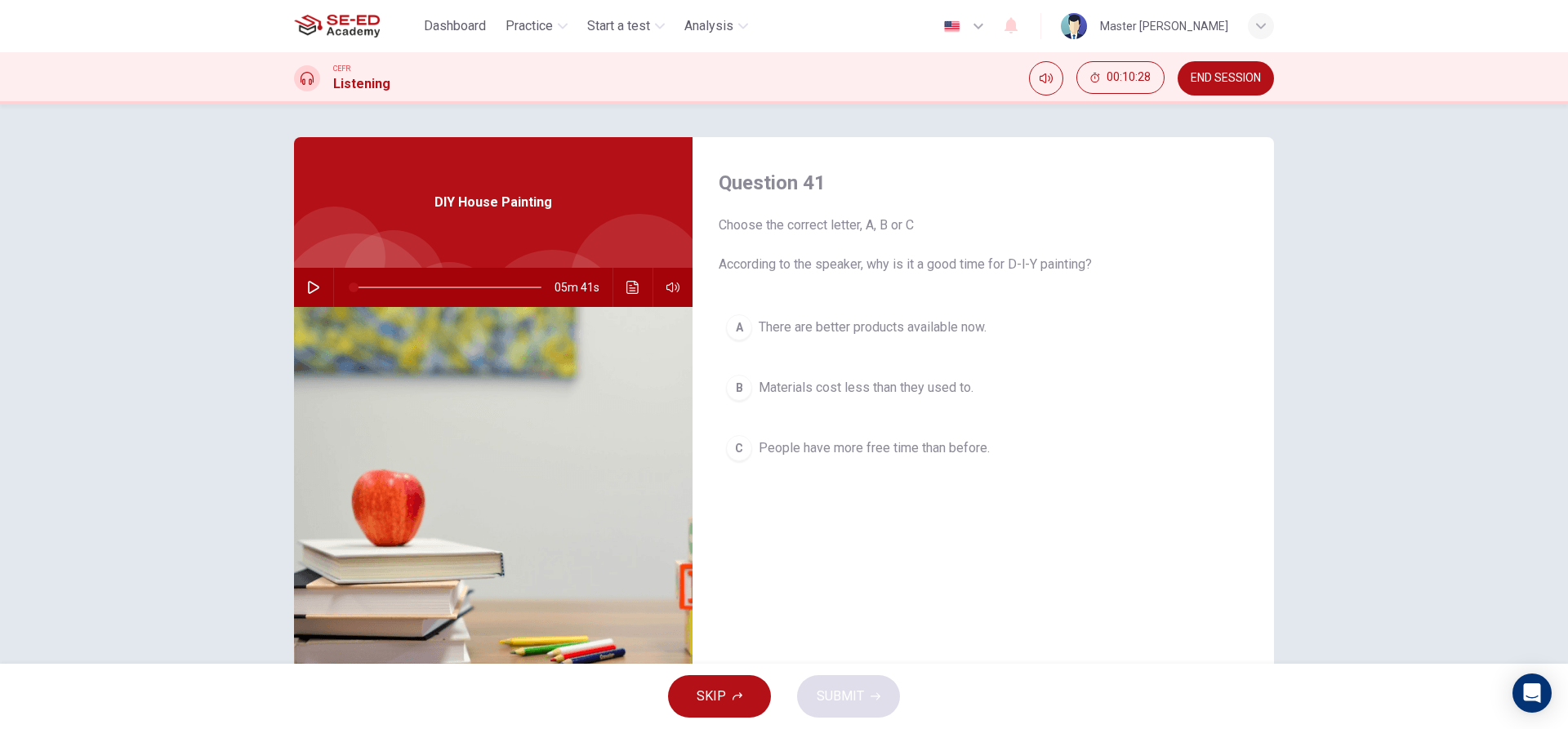
click at [876, 343] on button "A There are better products available now." at bounding box center [983, 328] width 529 height 41
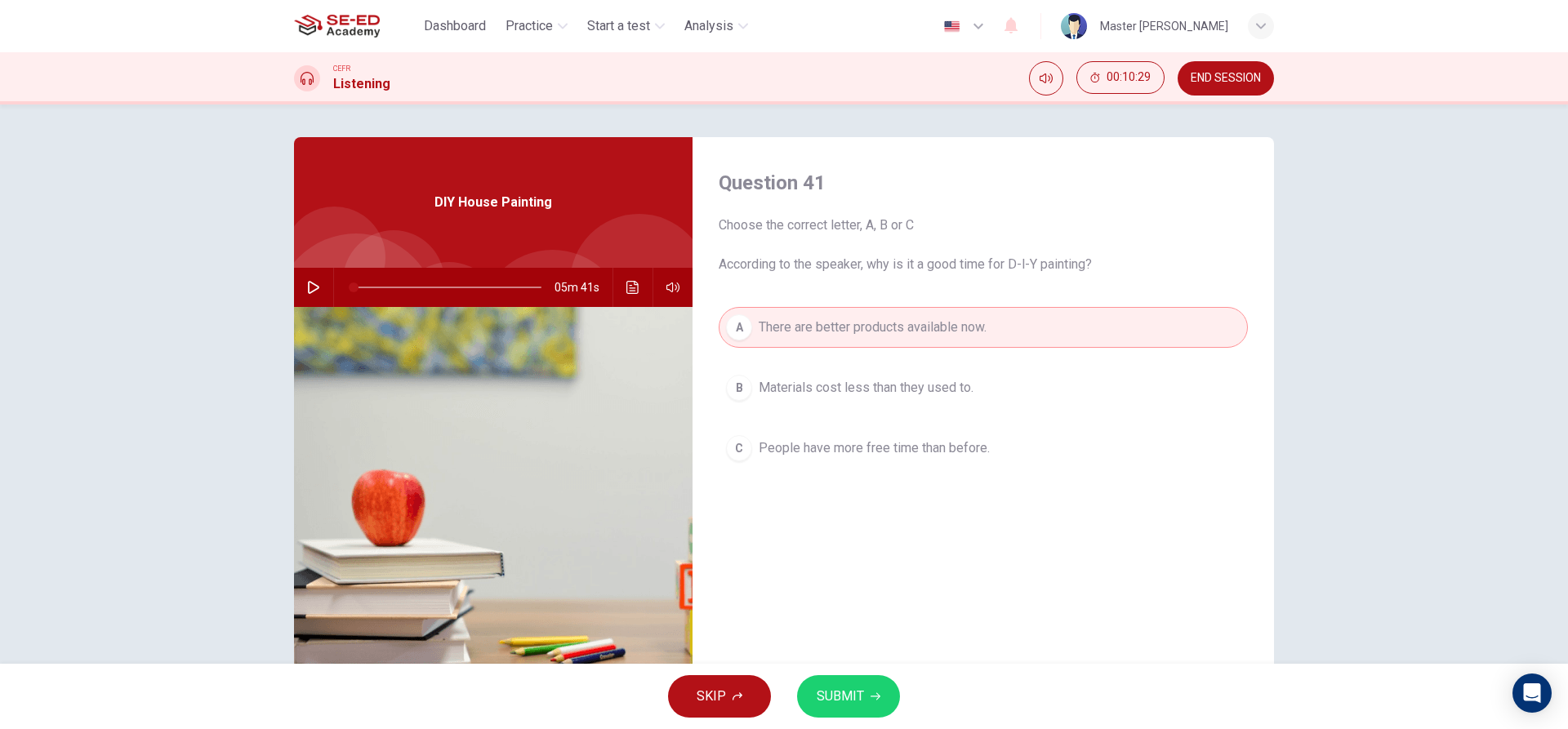
click at [846, 688] on span "SUBMIT" at bounding box center [840, 696] width 47 height 23
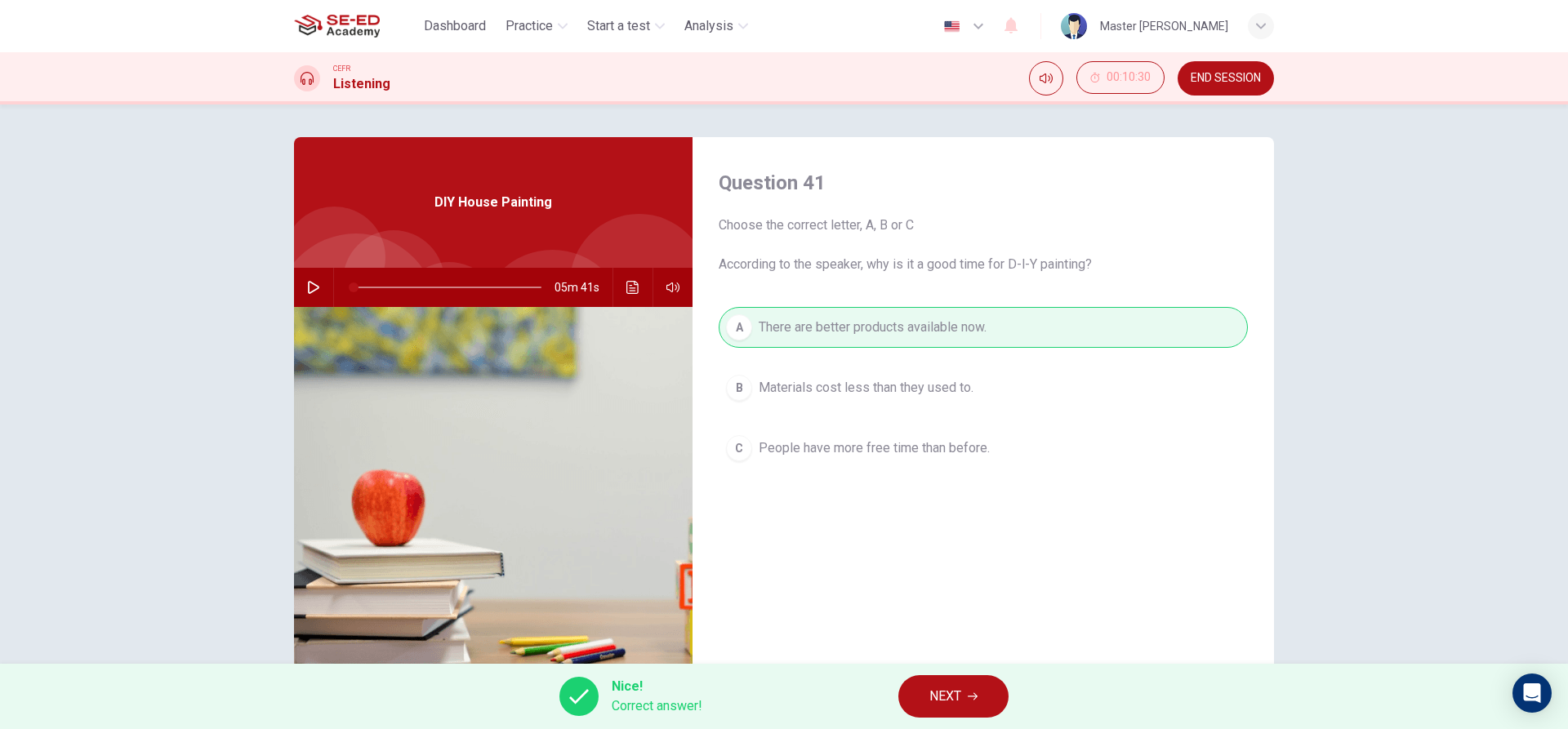
click at [934, 685] on button "NEXT" at bounding box center [953, 696] width 110 height 43
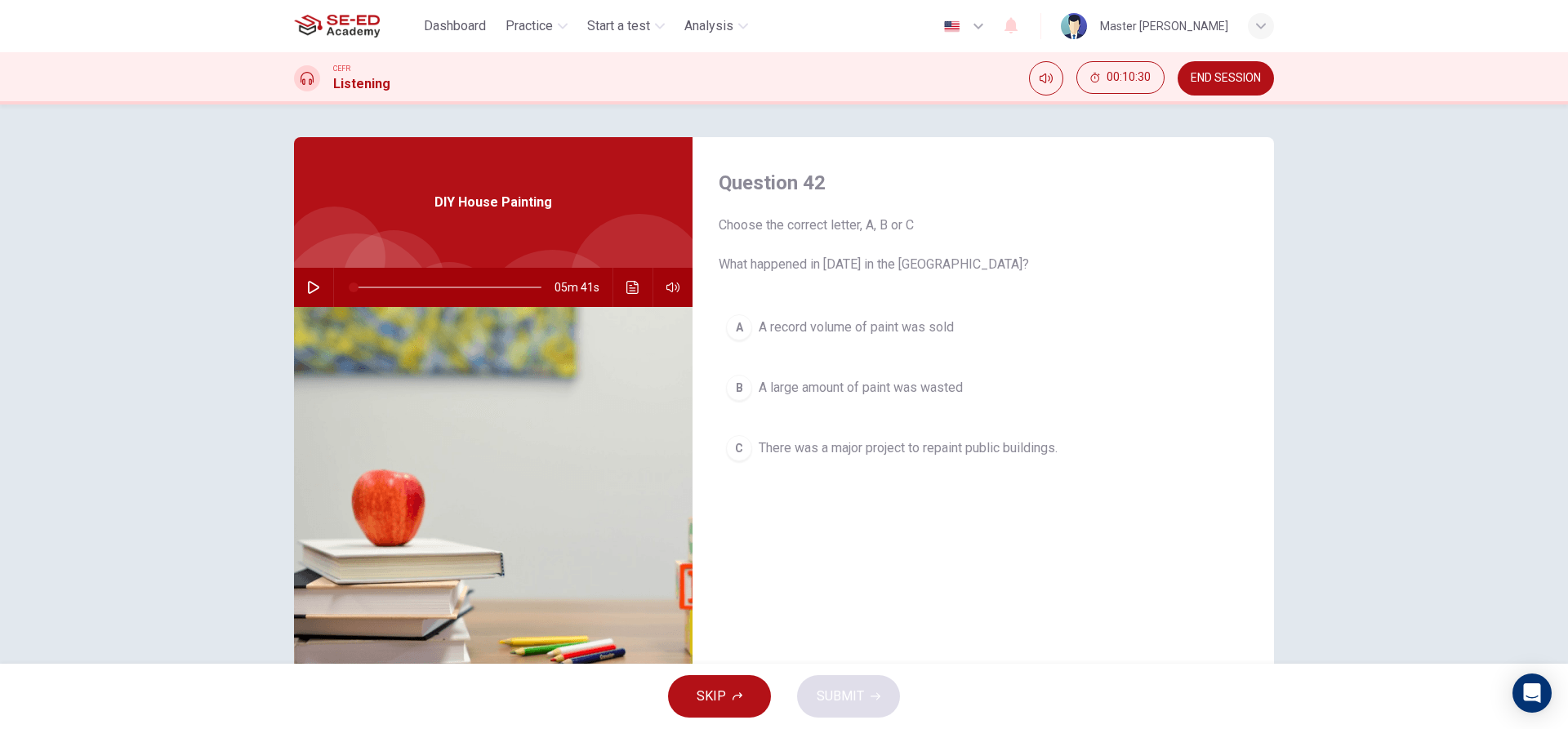
click at [794, 391] on span "A large amount of paint was wasted" at bounding box center [861, 388] width 205 height 20
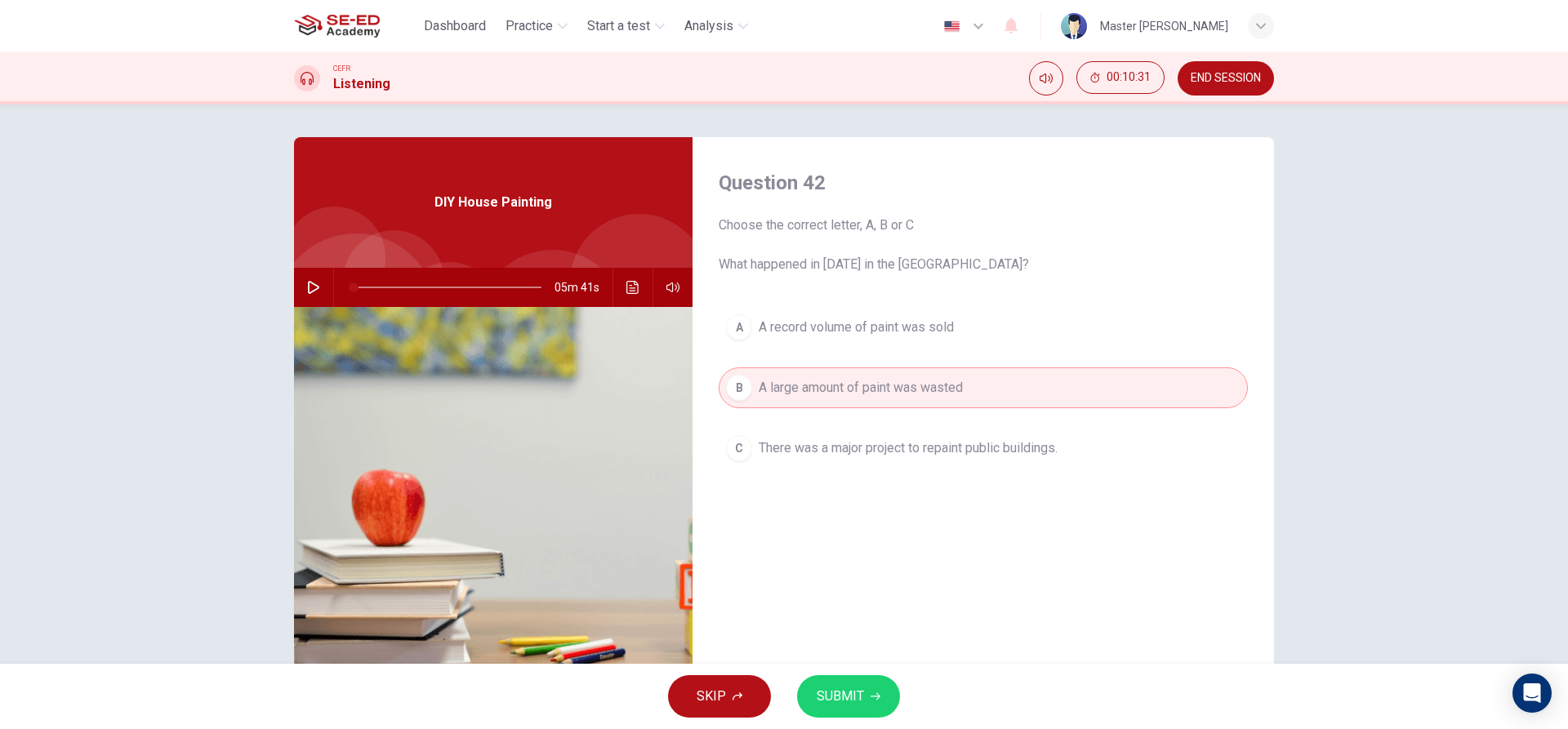
click at [784, 353] on div "A A record volume of paint was sold B A large amount of paint was wasted C Ther…" at bounding box center [983, 404] width 529 height 194
click at [800, 452] on span "There was a major project to repaint public buildings." at bounding box center [908, 447] width 299 height 20
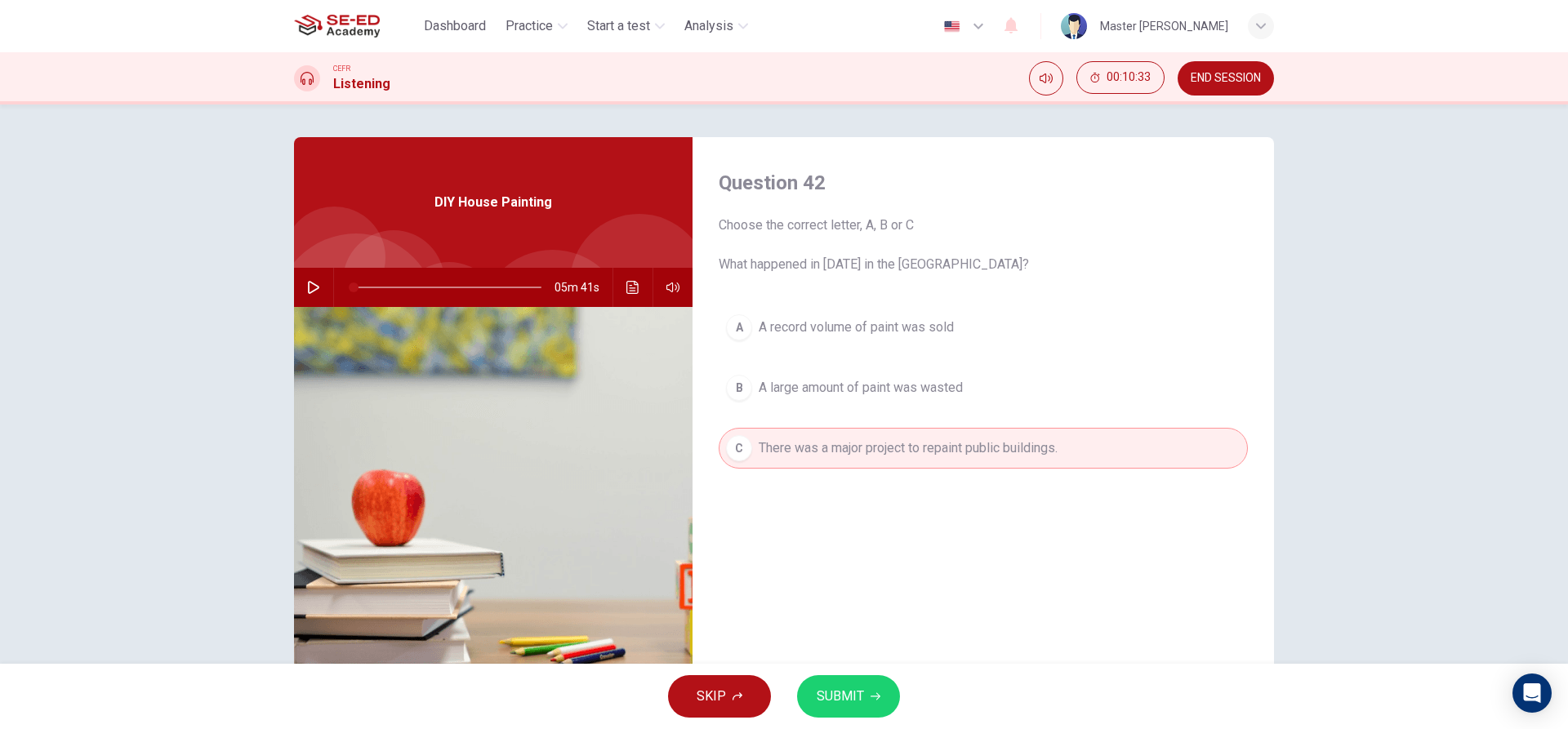
click at [884, 702] on button "SUBMIT" at bounding box center [848, 696] width 103 height 43
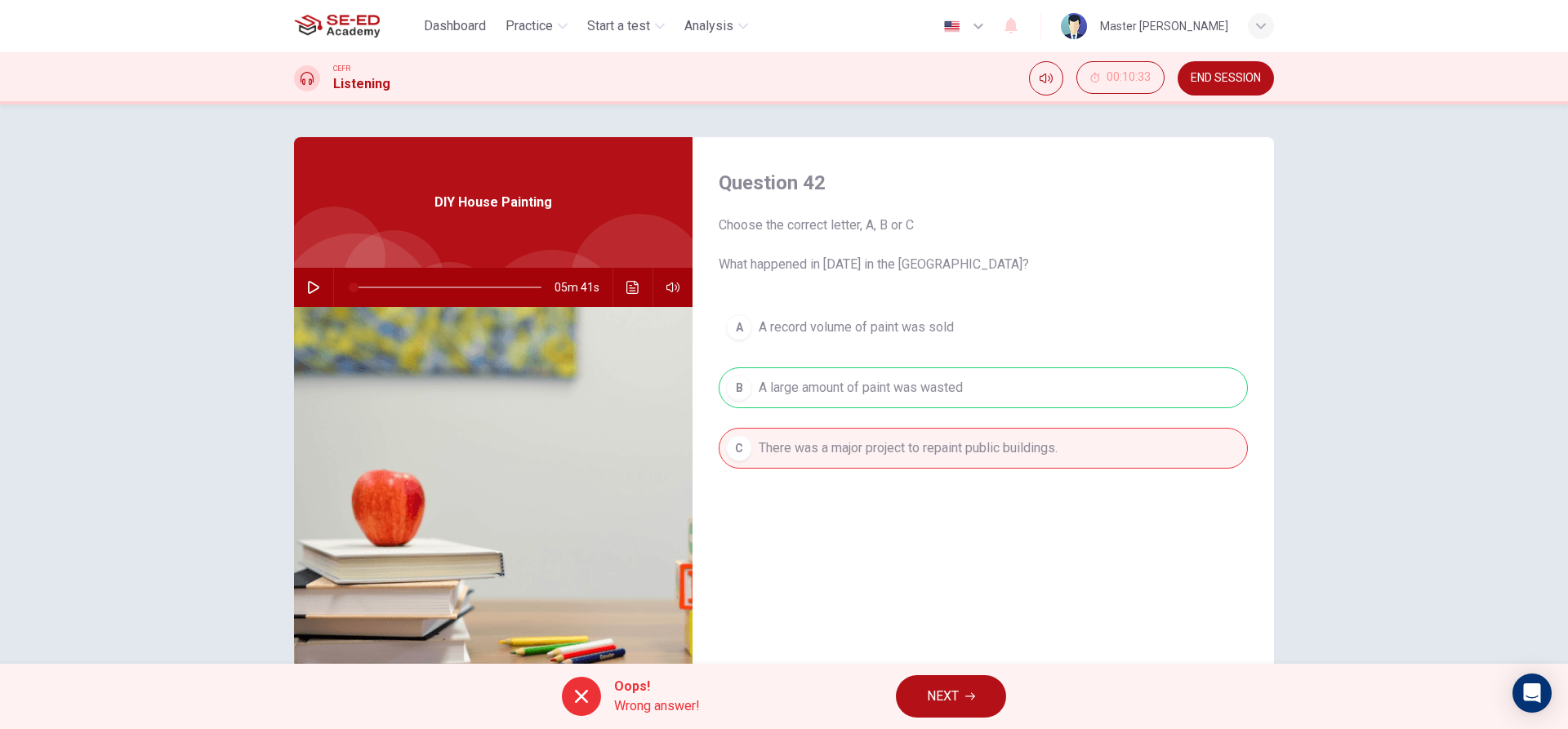
click at [948, 708] on button "NEXT" at bounding box center [951, 696] width 110 height 43
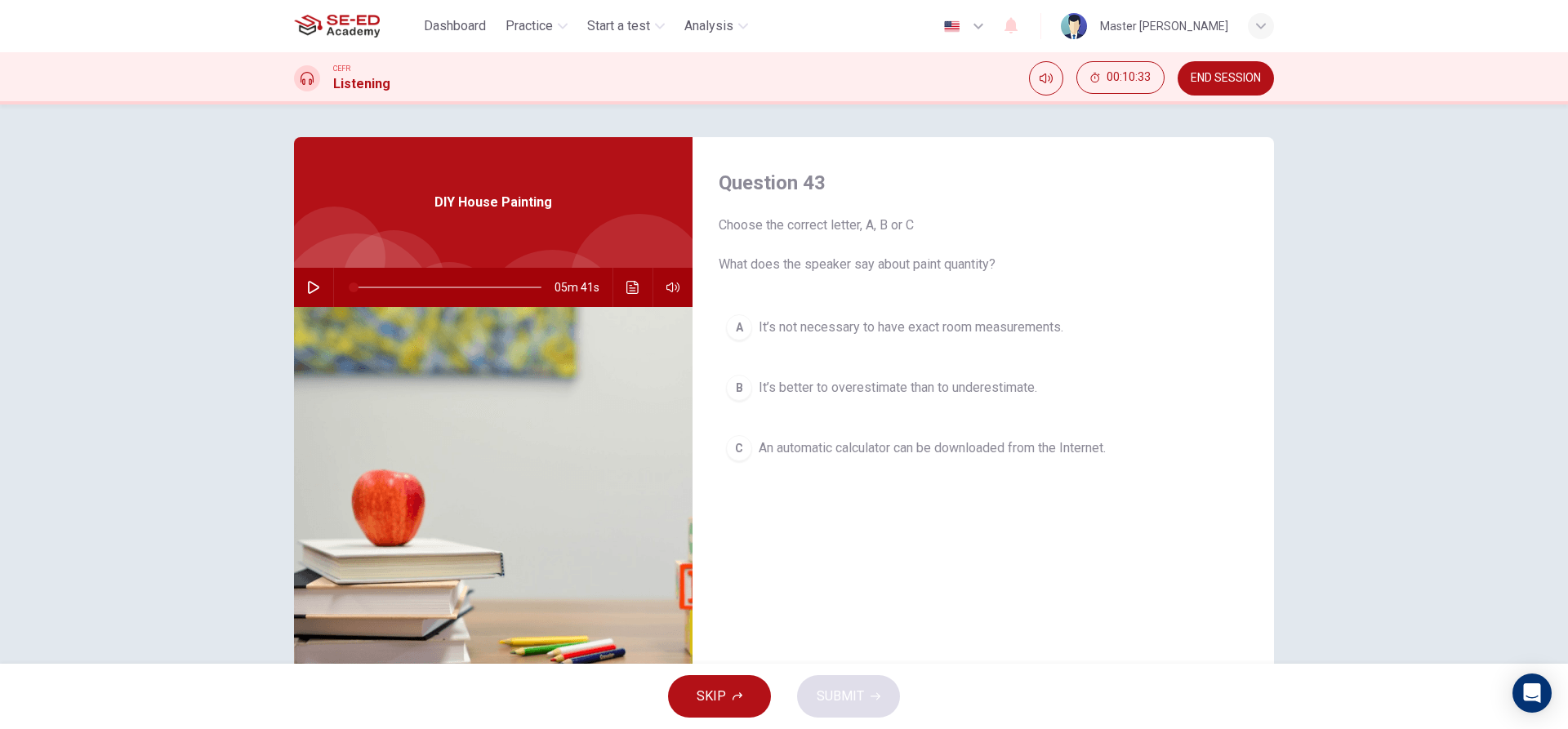
click at [793, 332] on span "It’s not necessary to have exact room measurements." at bounding box center [912, 327] width 305 height 20
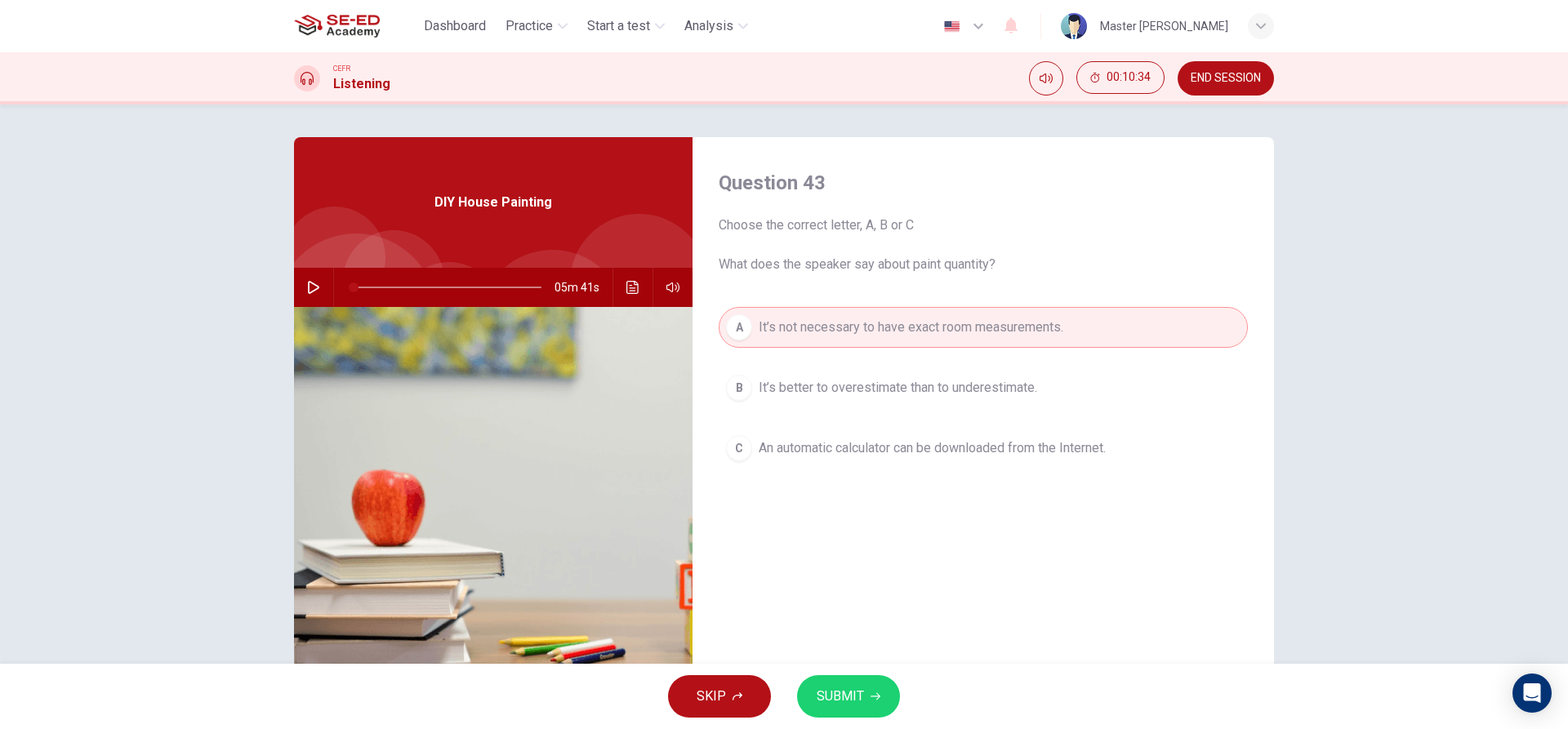
click at [863, 712] on button "SUBMIT" at bounding box center [848, 696] width 103 height 43
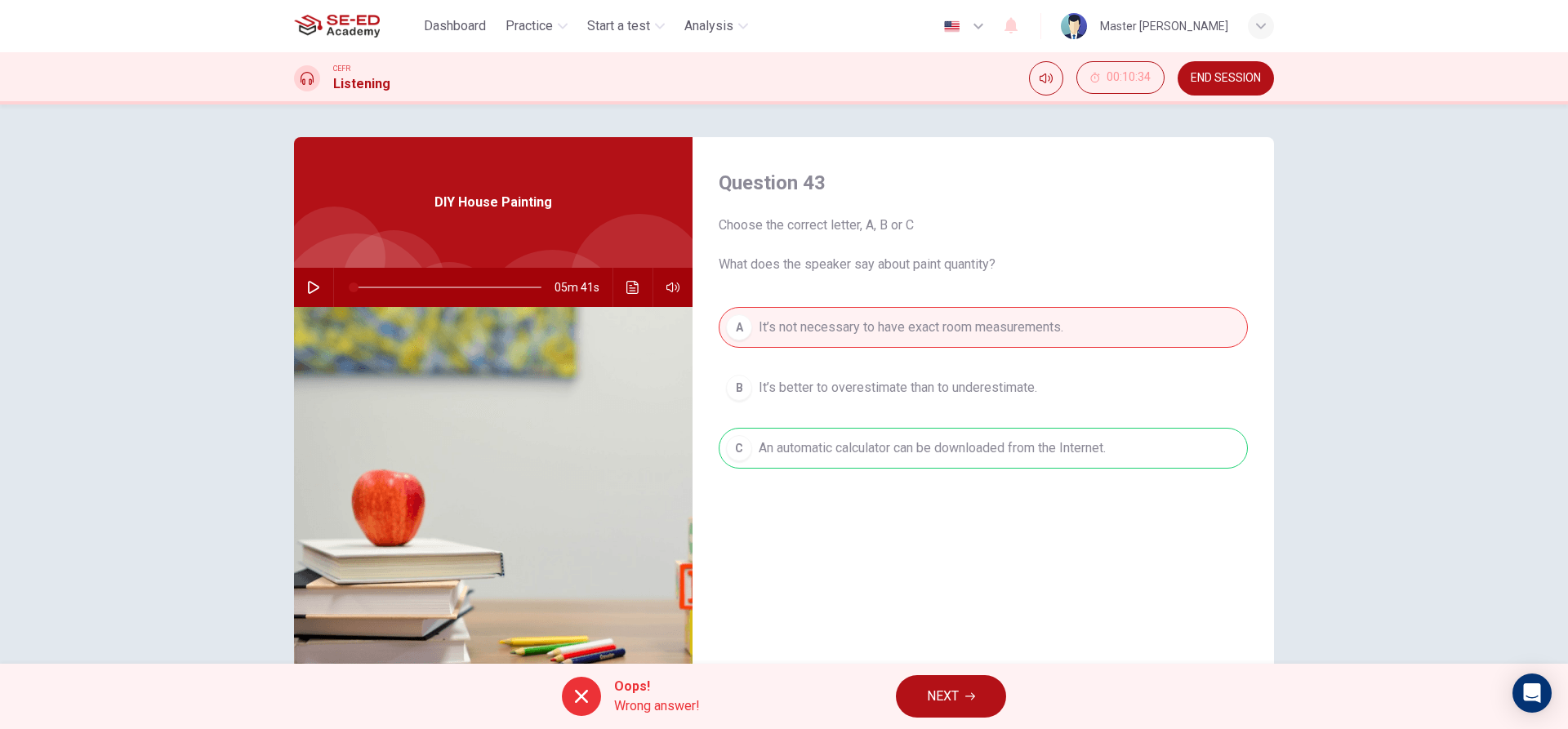
click at [306, 278] on button "button" at bounding box center [313, 287] width 27 height 39
click at [933, 701] on span "NEXT" at bounding box center [942, 696] width 32 height 23
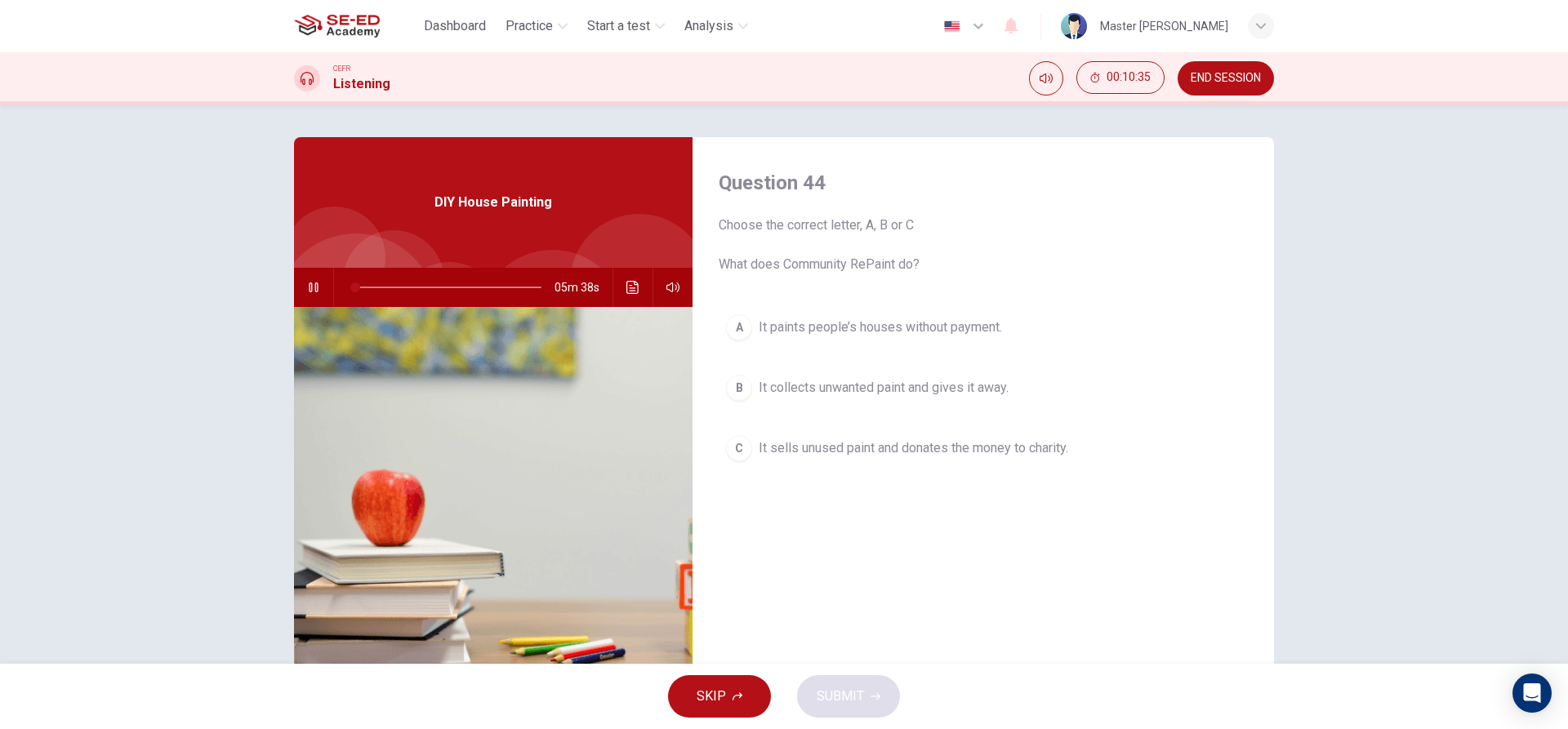
click at [743, 374] on button "B It collects unwanted paint and gives it away." at bounding box center [983, 388] width 529 height 41
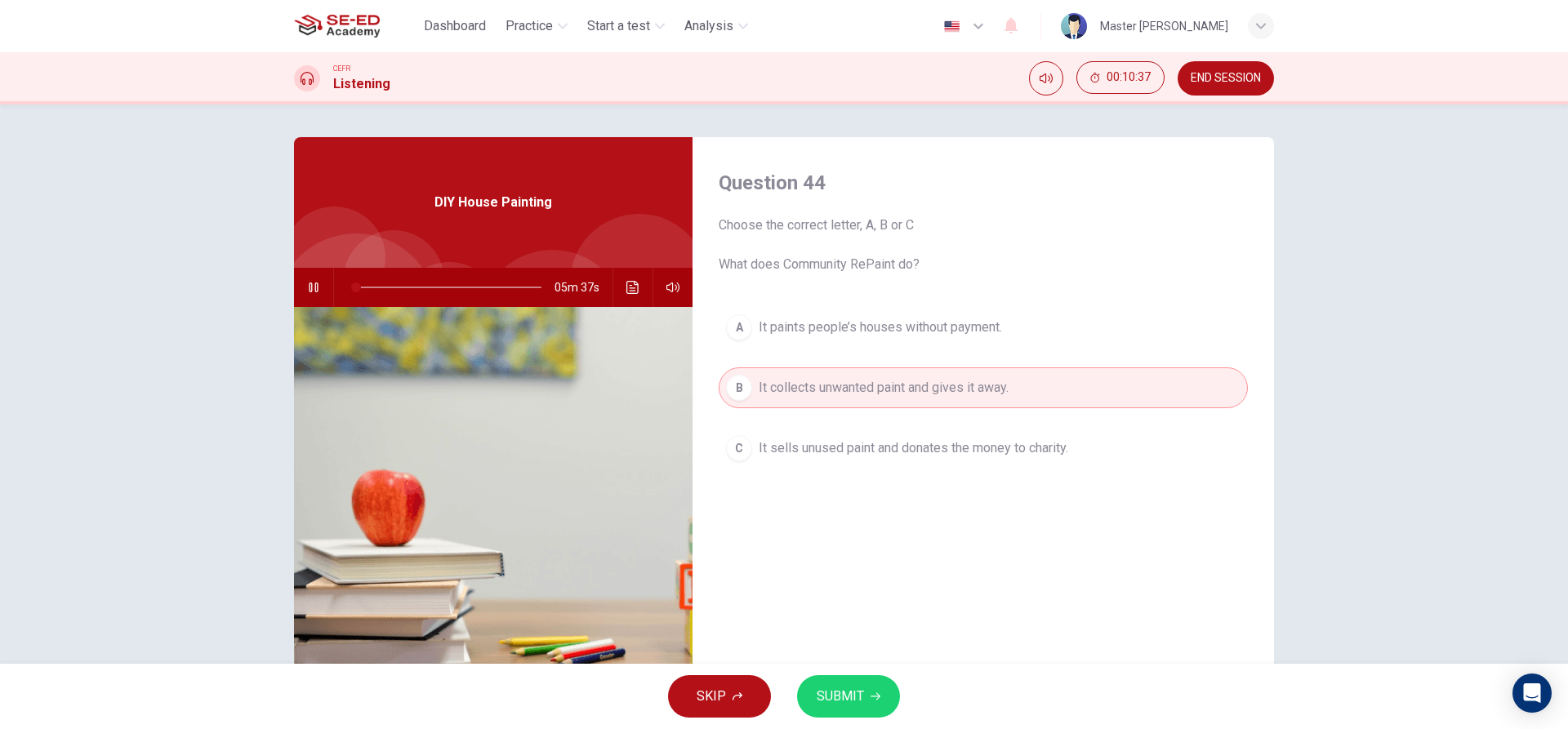
click at [782, 447] on span "It sells unused paint and donates the money to charity." at bounding box center [914, 447] width 310 height 20
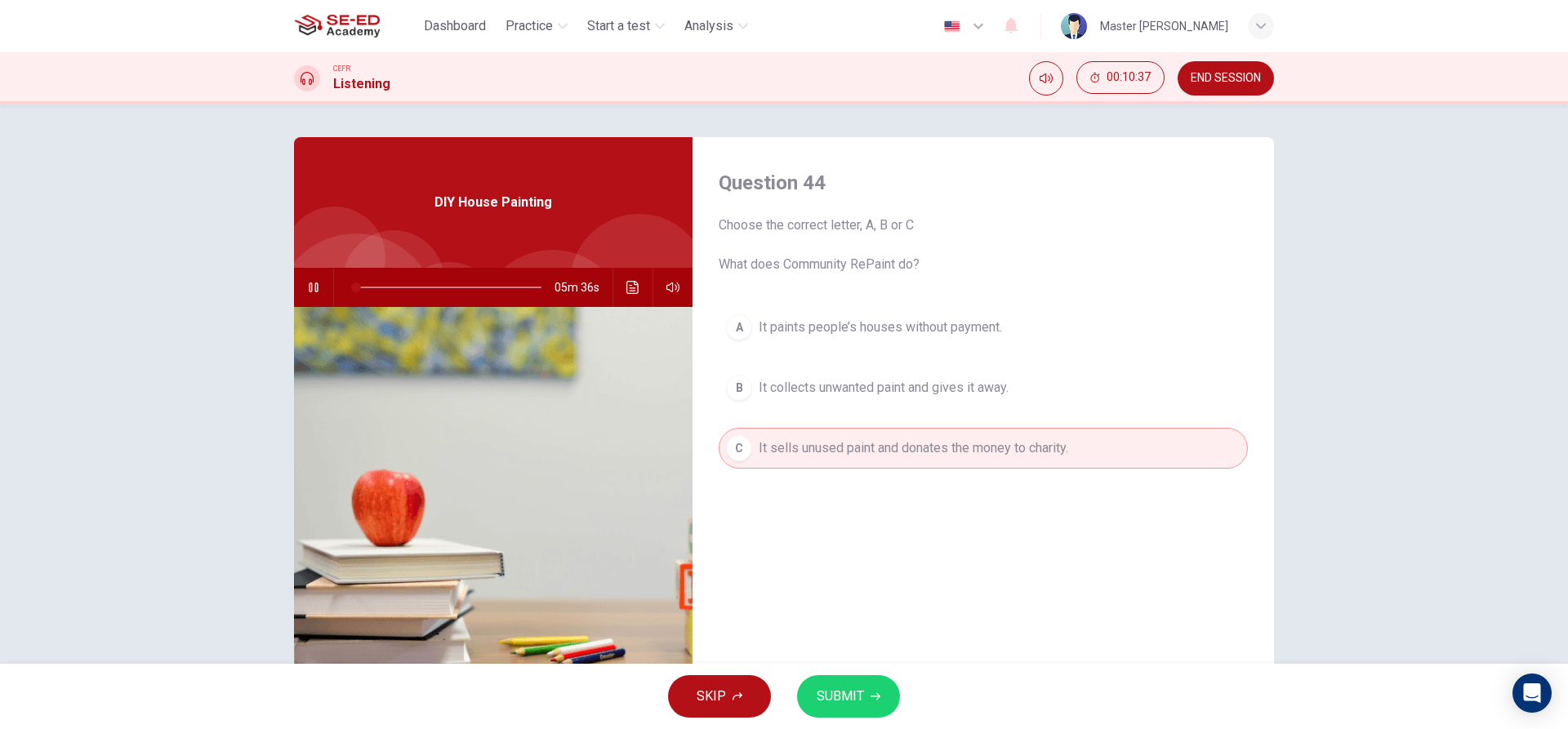
click at [836, 725] on div "SKIP SUBMIT" at bounding box center [784, 696] width 1568 height 65
click at [847, 701] on span "SUBMIT" at bounding box center [840, 696] width 47 height 23
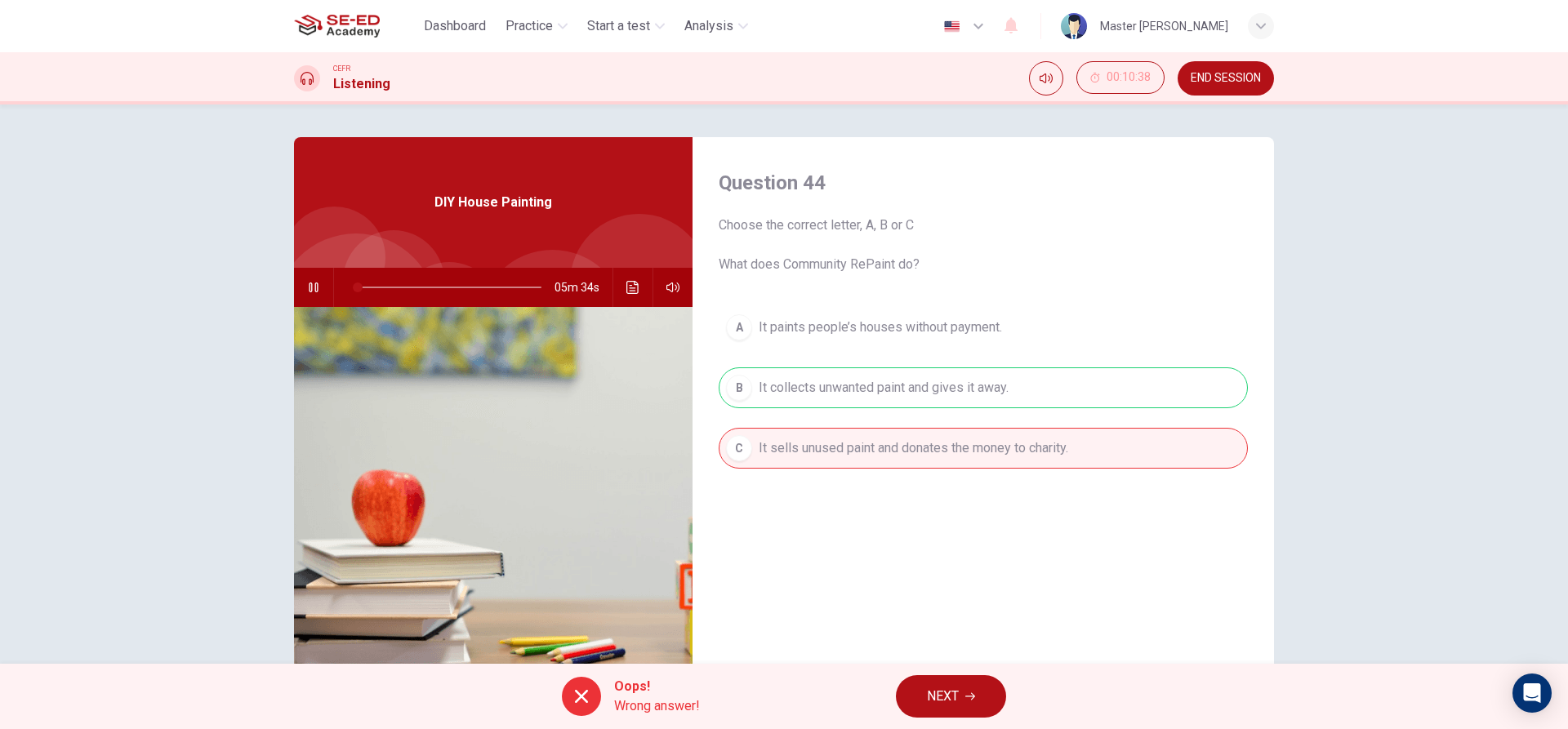
click at [977, 692] on button "NEXT" at bounding box center [951, 696] width 110 height 43
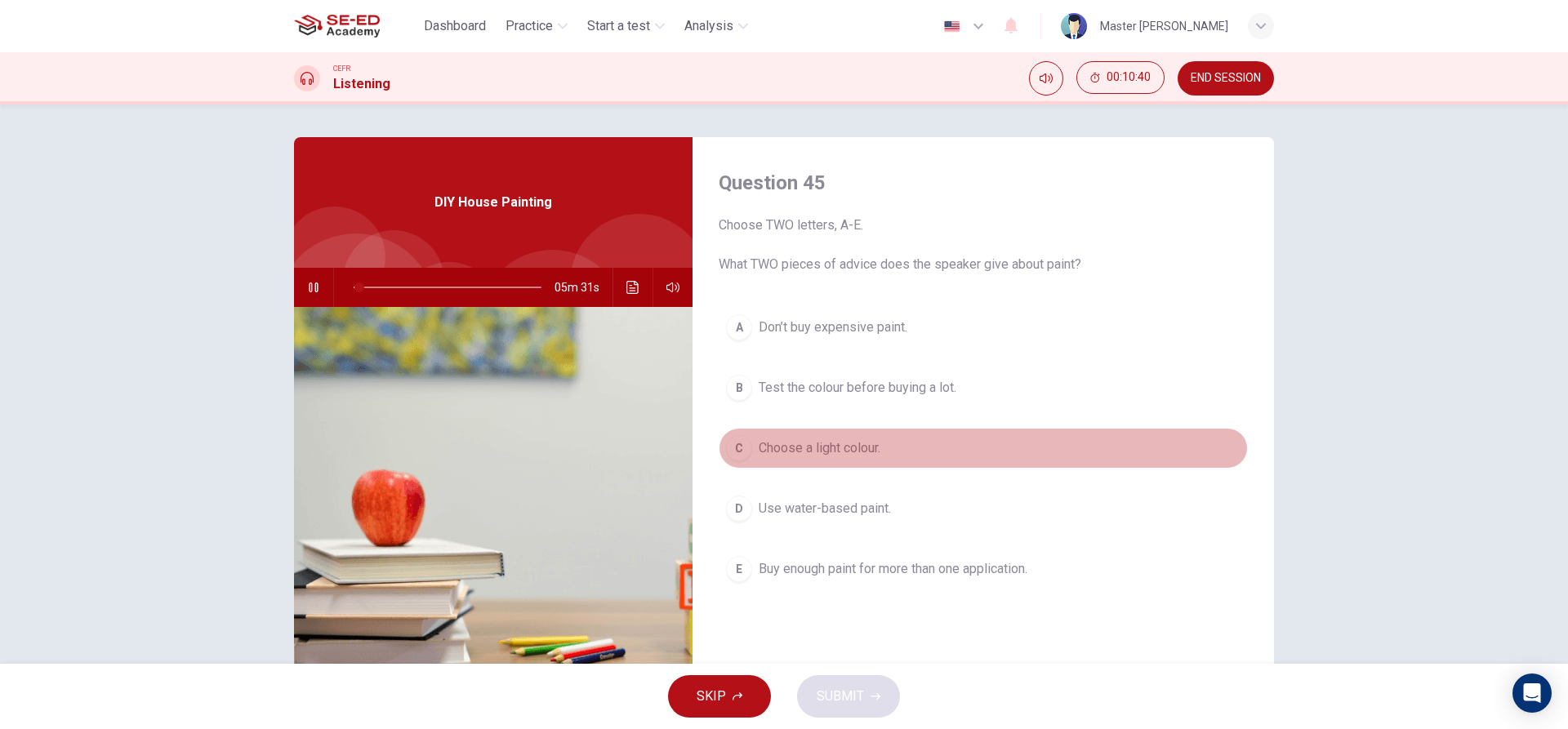
click at [801, 449] on span "Choose a light colour." at bounding box center [820, 447] width 122 height 20
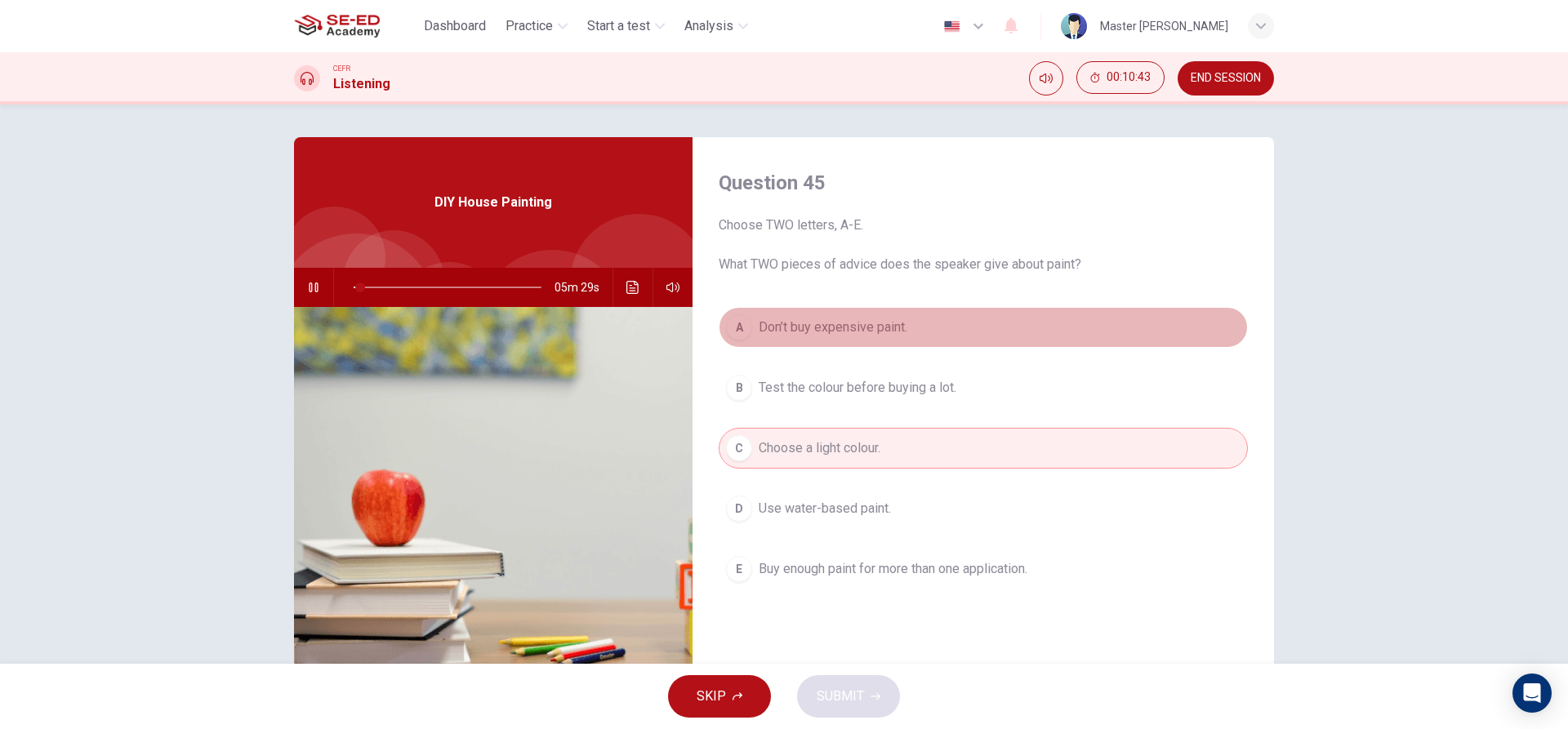
click at [782, 335] on span "Don’t buy expensive paint." at bounding box center [834, 327] width 149 height 20
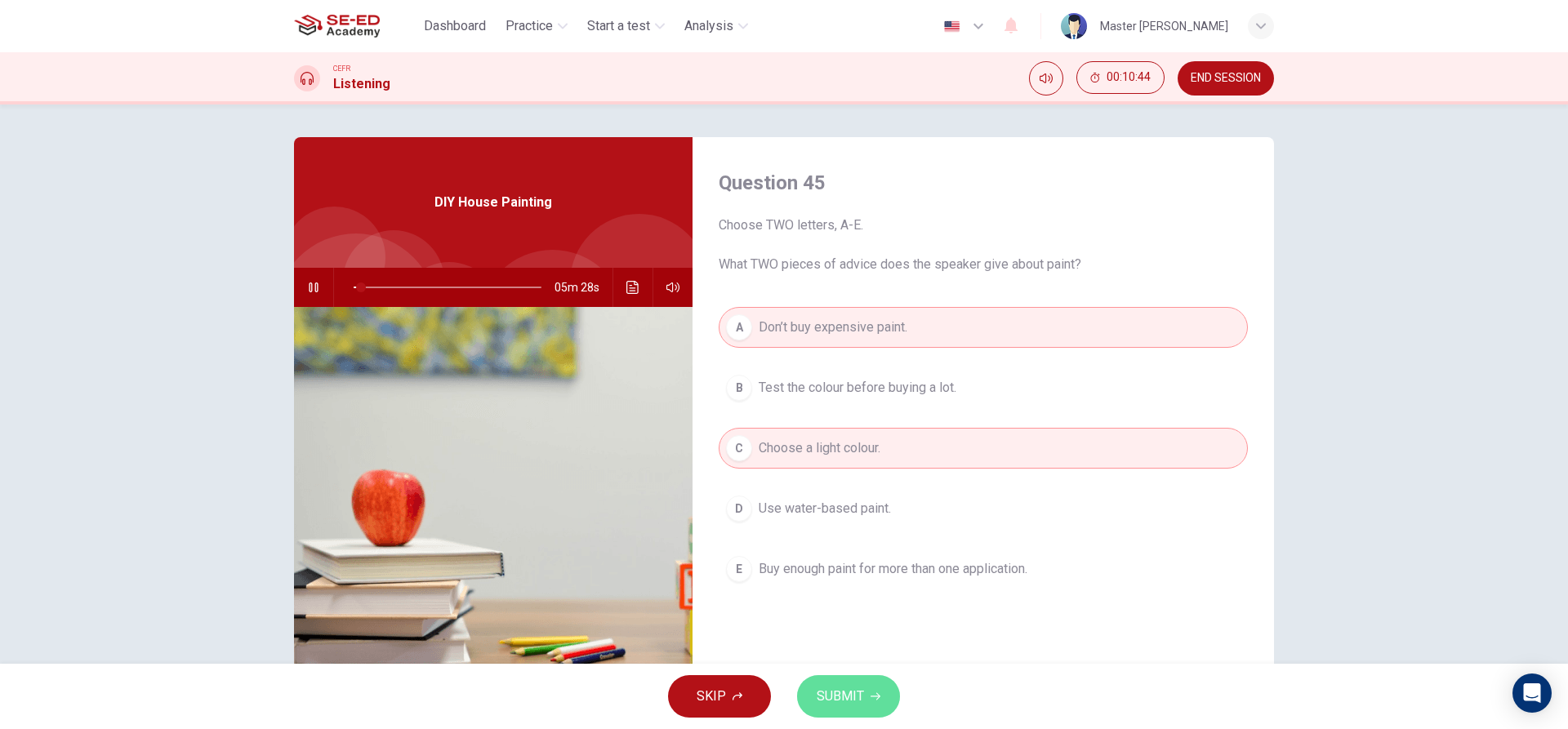
click at [877, 702] on button "SUBMIT" at bounding box center [848, 696] width 103 height 43
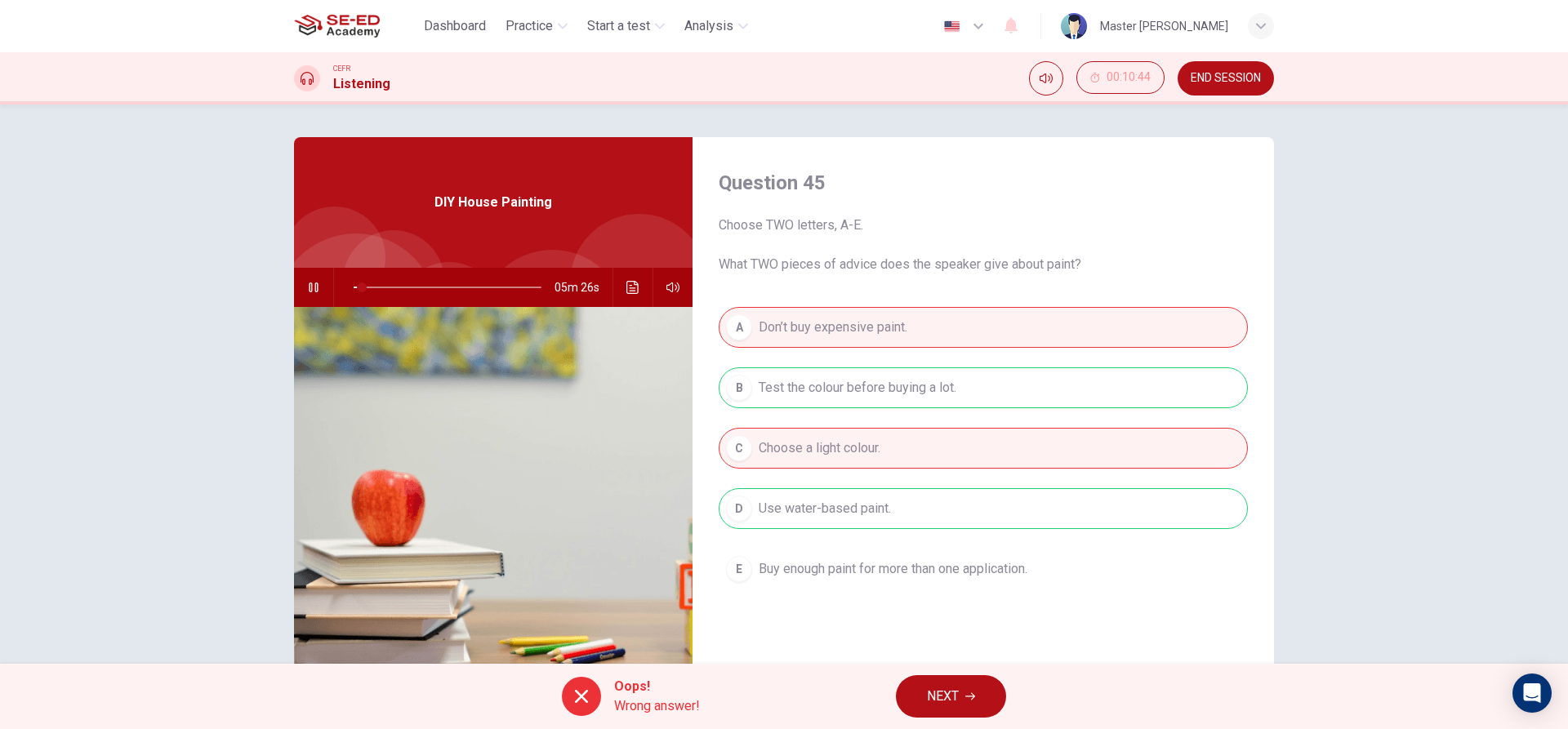
click at [954, 715] on button "NEXT" at bounding box center [951, 696] width 110 height 43
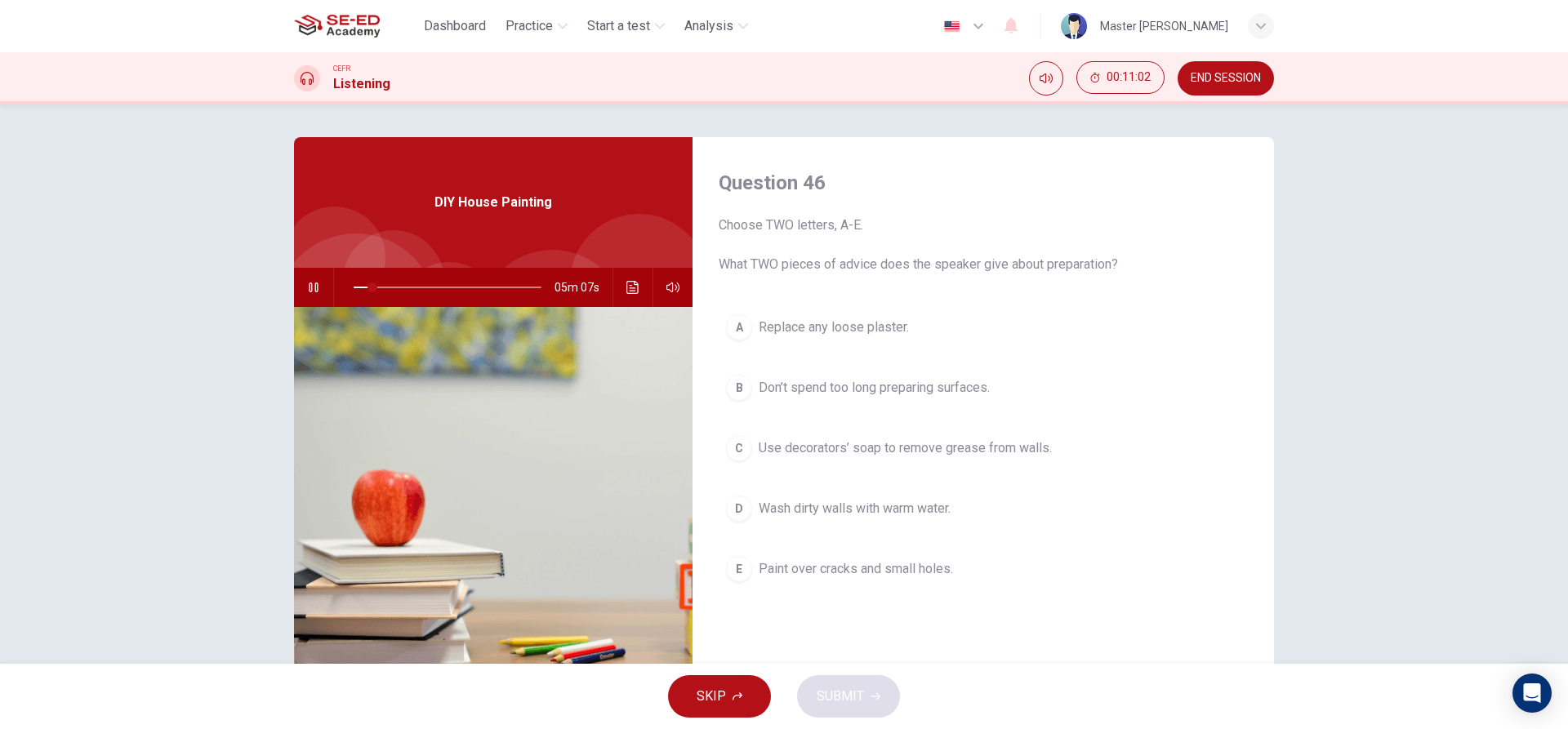
click at [738, 483] on div "A Replace any loose plaster. B Don’t spend too long preparing surfaces. C Use d…" at bounding box center [983, 465] width 529 height 315
click at [733, 558] on div "E" at bounding box center [739, 569] width 27 height 27
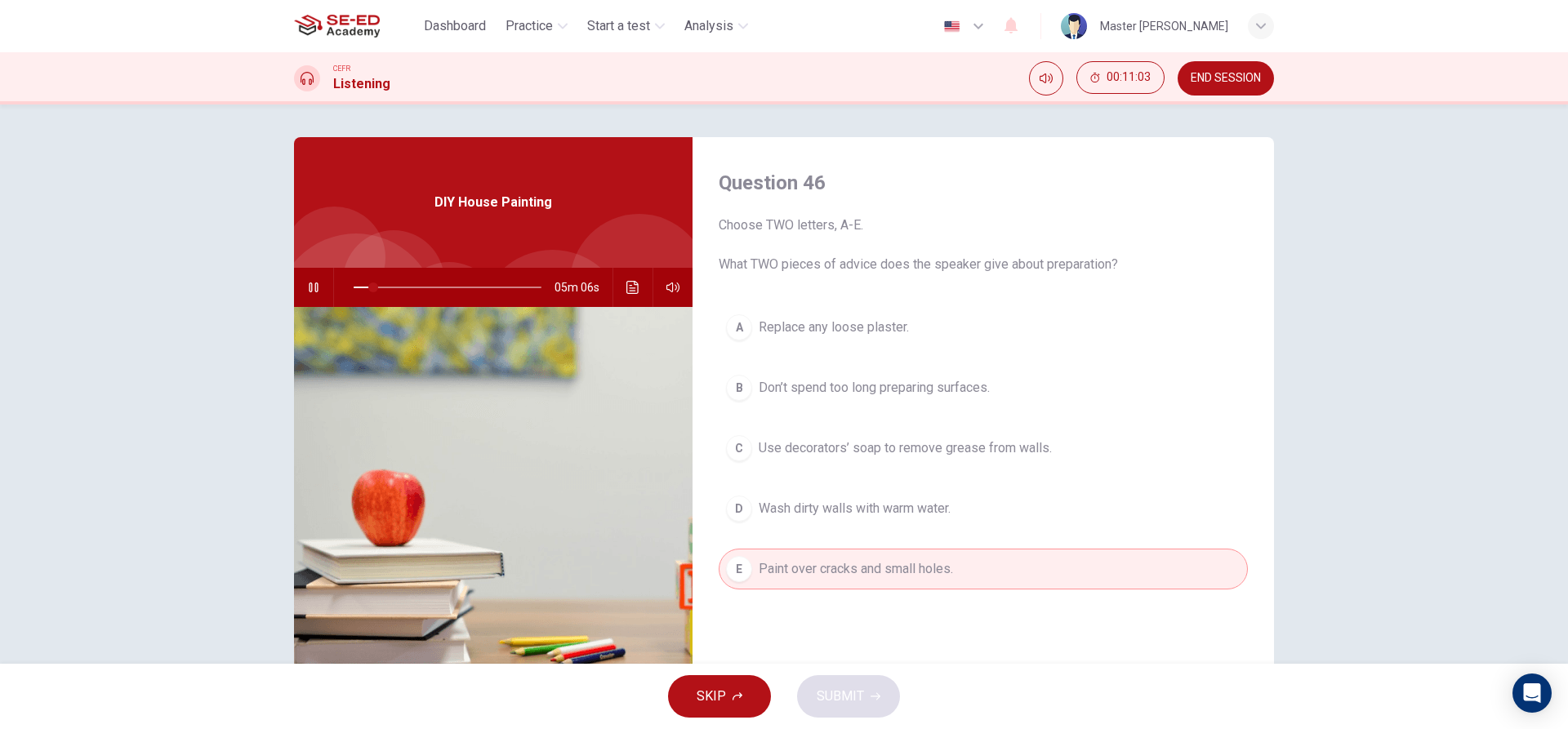
click at [727, 520] on button "D Wash dirty walls with warm water." at bounding box center [983, 509] width 529 height 41
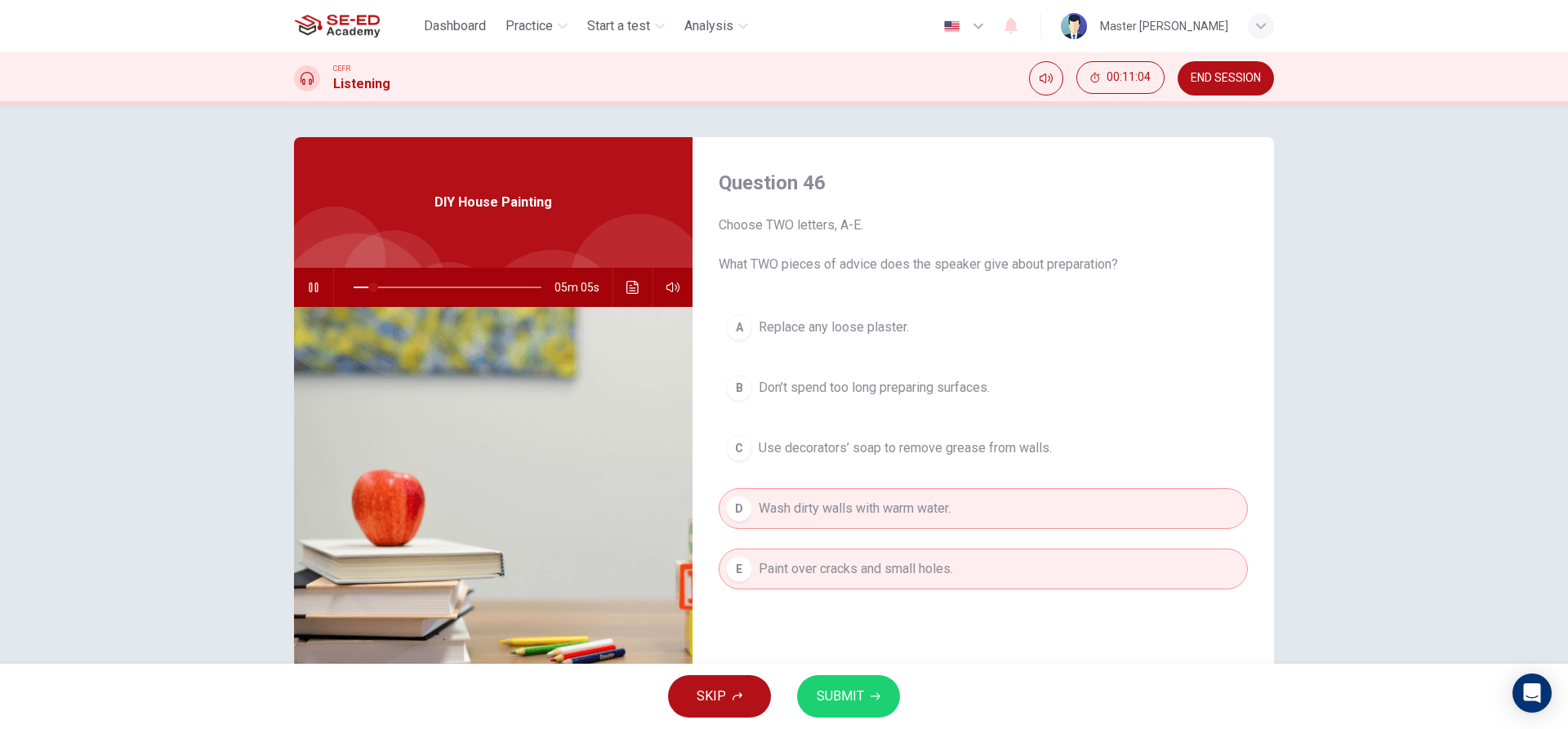
click at [822, 689] on span "SUBMIT" at bounding box center [840, 696] width 47 height 23
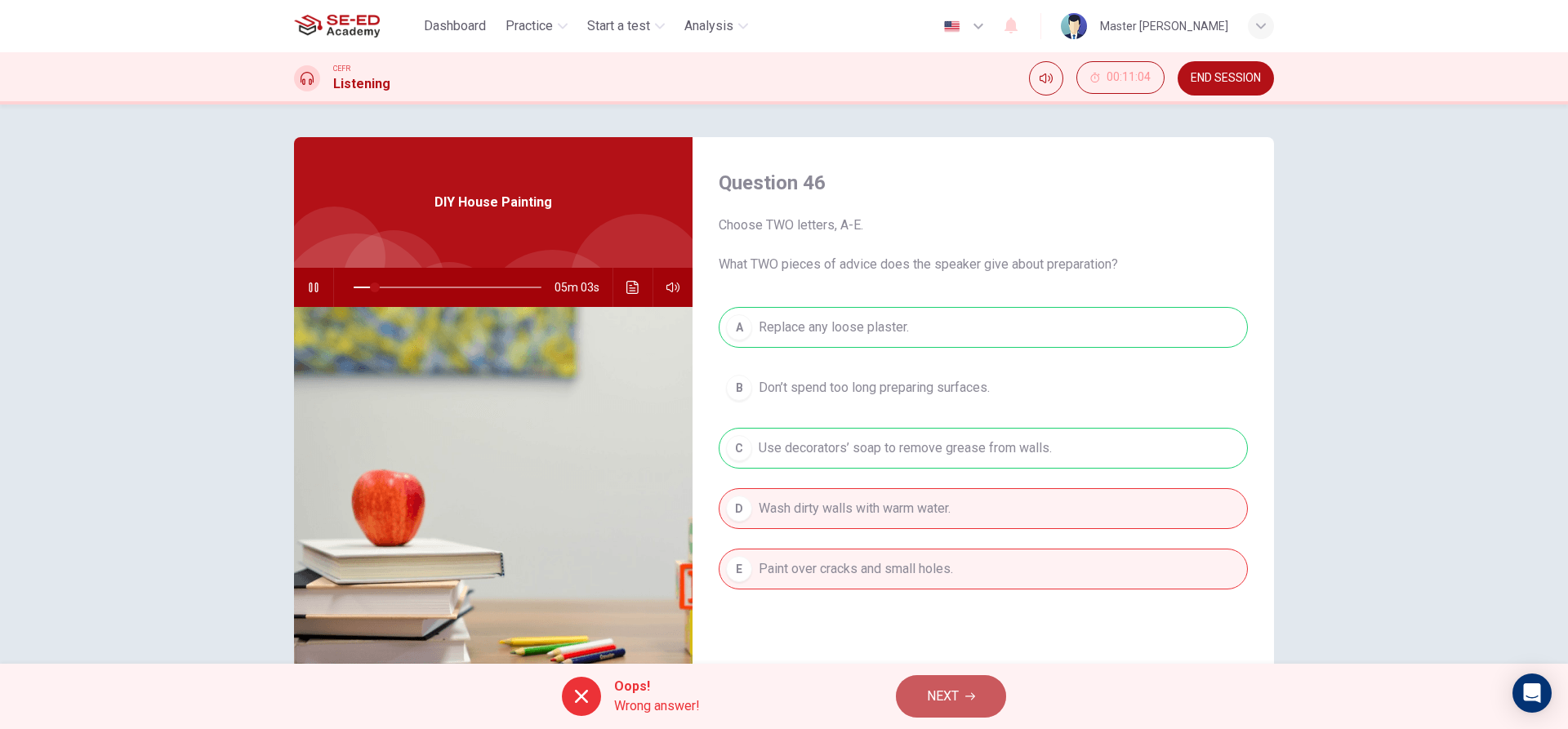
click at [922, 690] on button "NEXT" at bounding box center [951, 696] width 110 height 43
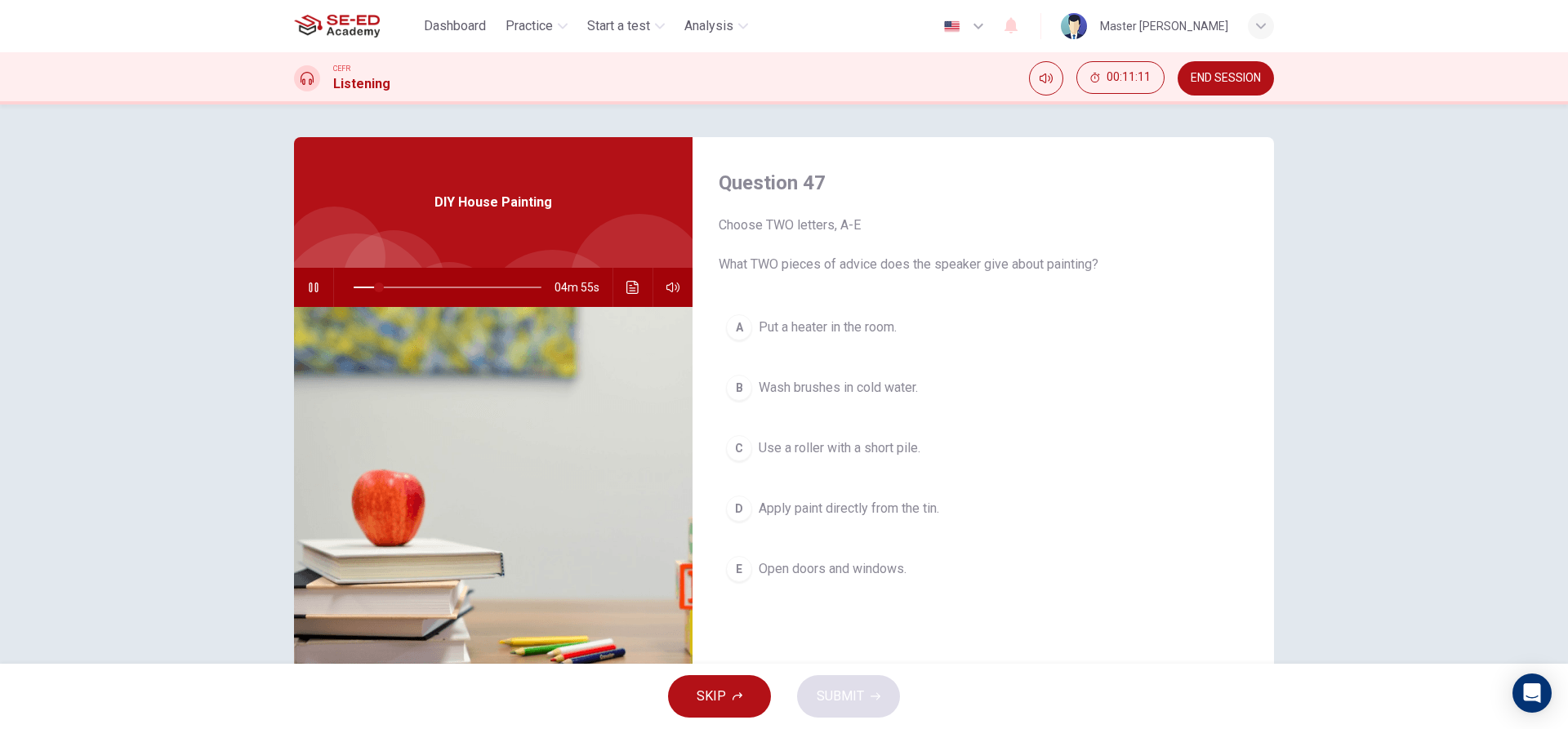
click at [742, 324] on div "A" at bounding box center [739, 327] width 27 height 27
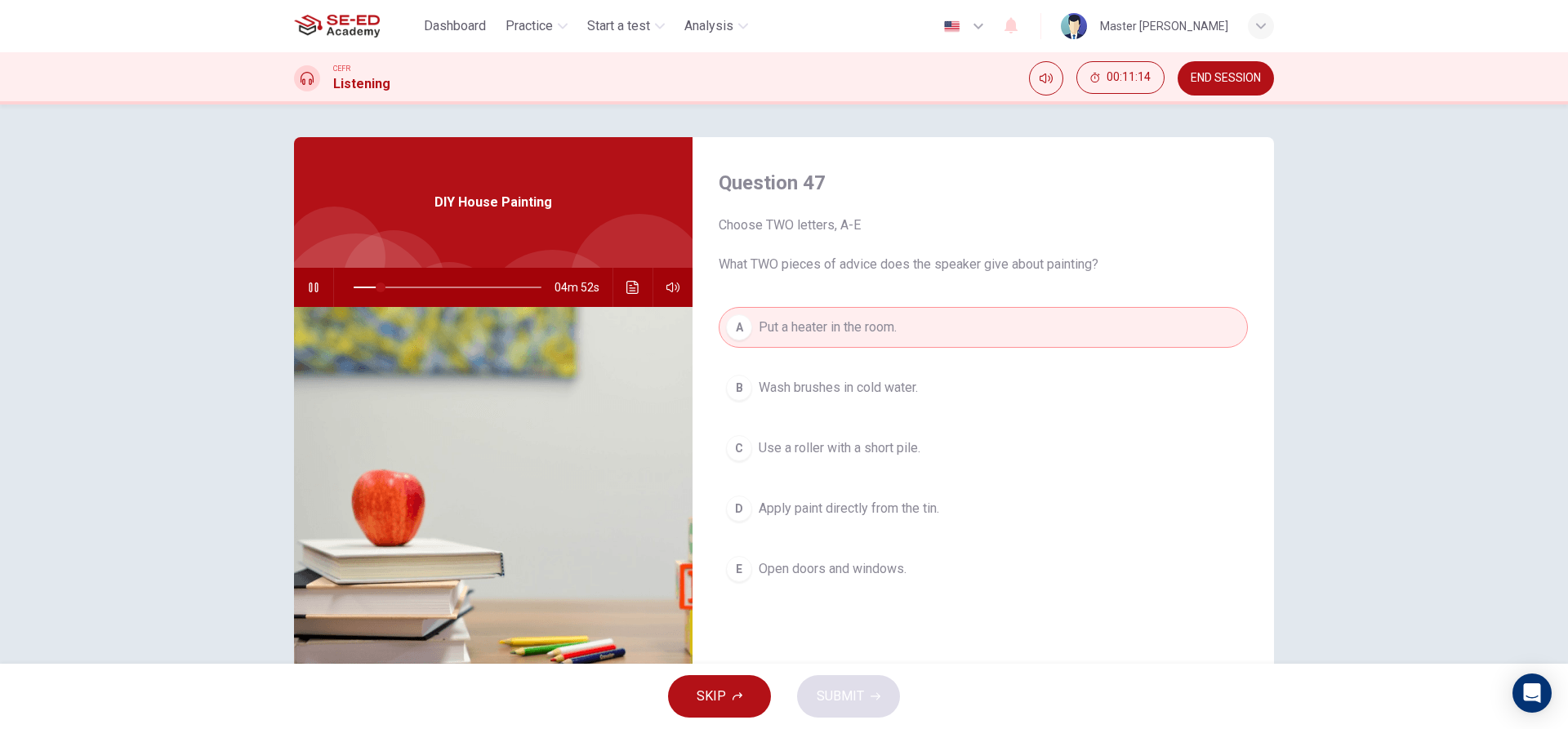
click at [751, 505] on button "D Apply paint directly from the tin." at bounding box center [983, 509] width 529 height 41
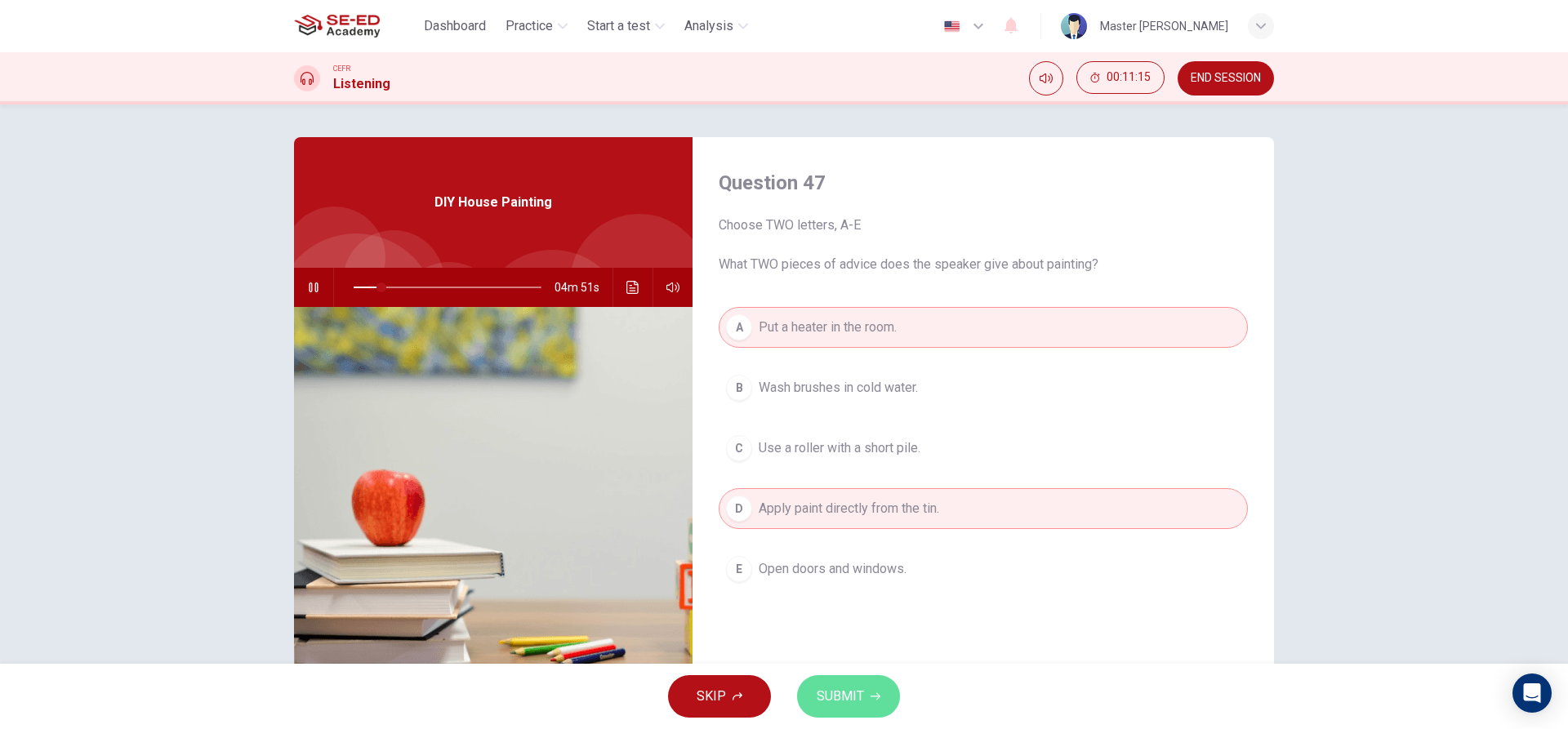
click at [828, 698] on span "SUBMIT" at bounding box center [840, 696] width 47 height 23
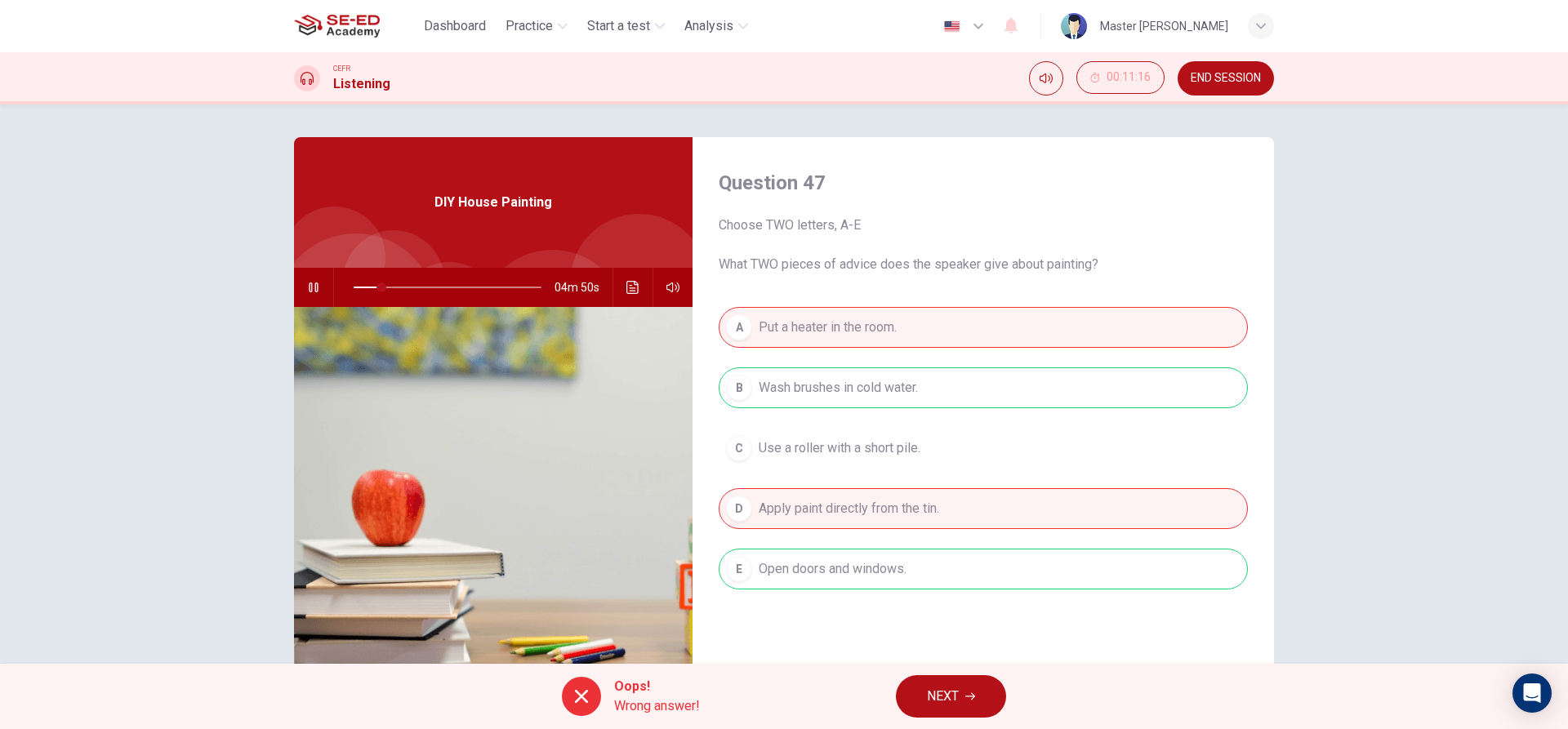
type input "15"
click at [983, 706] on button "NEXT" at bounding box center [951, 696] width 110 height 43
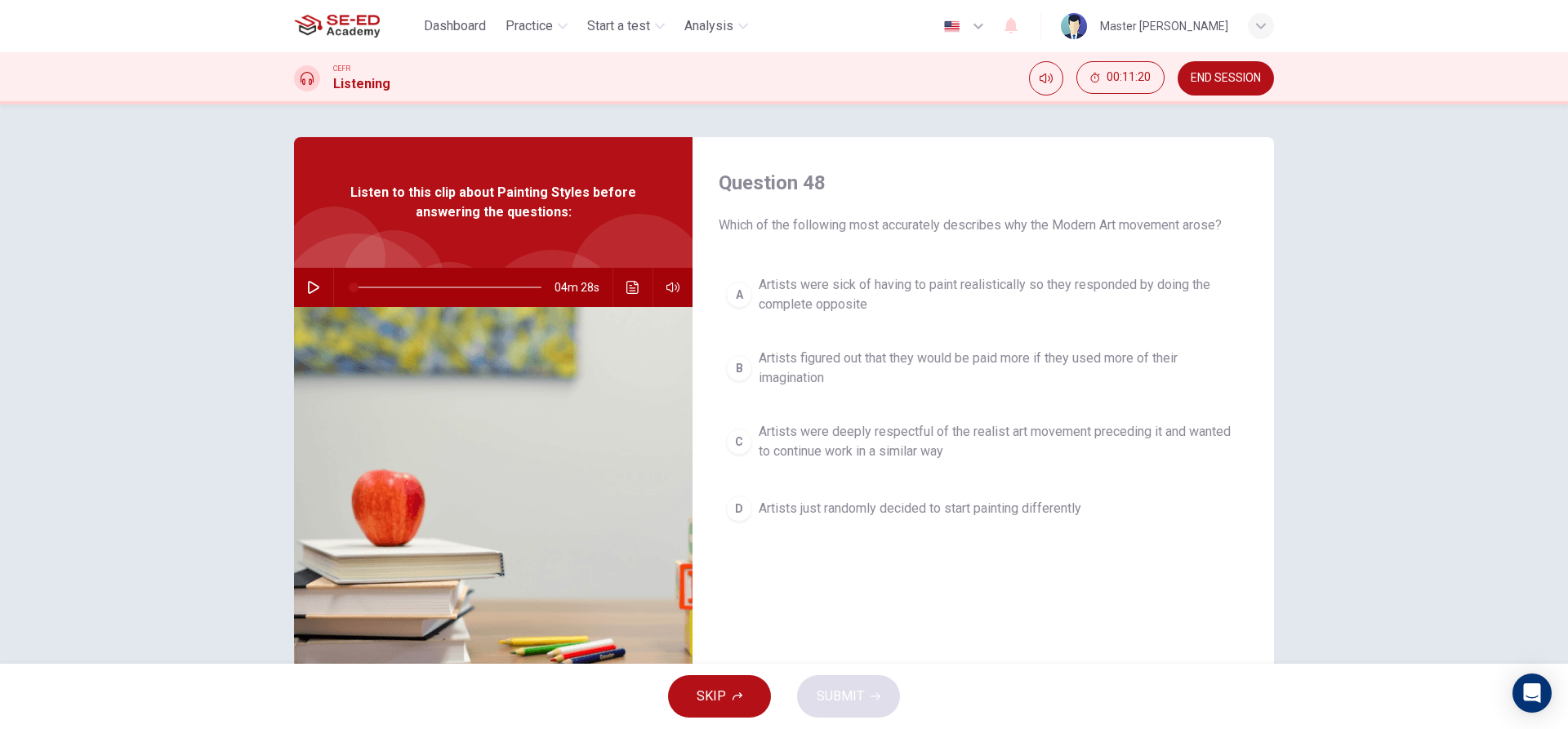
click at [798, 520] on button "D Artists just randomly decided to start painting differently" at bounding box center [983, 509] width 529 height 41
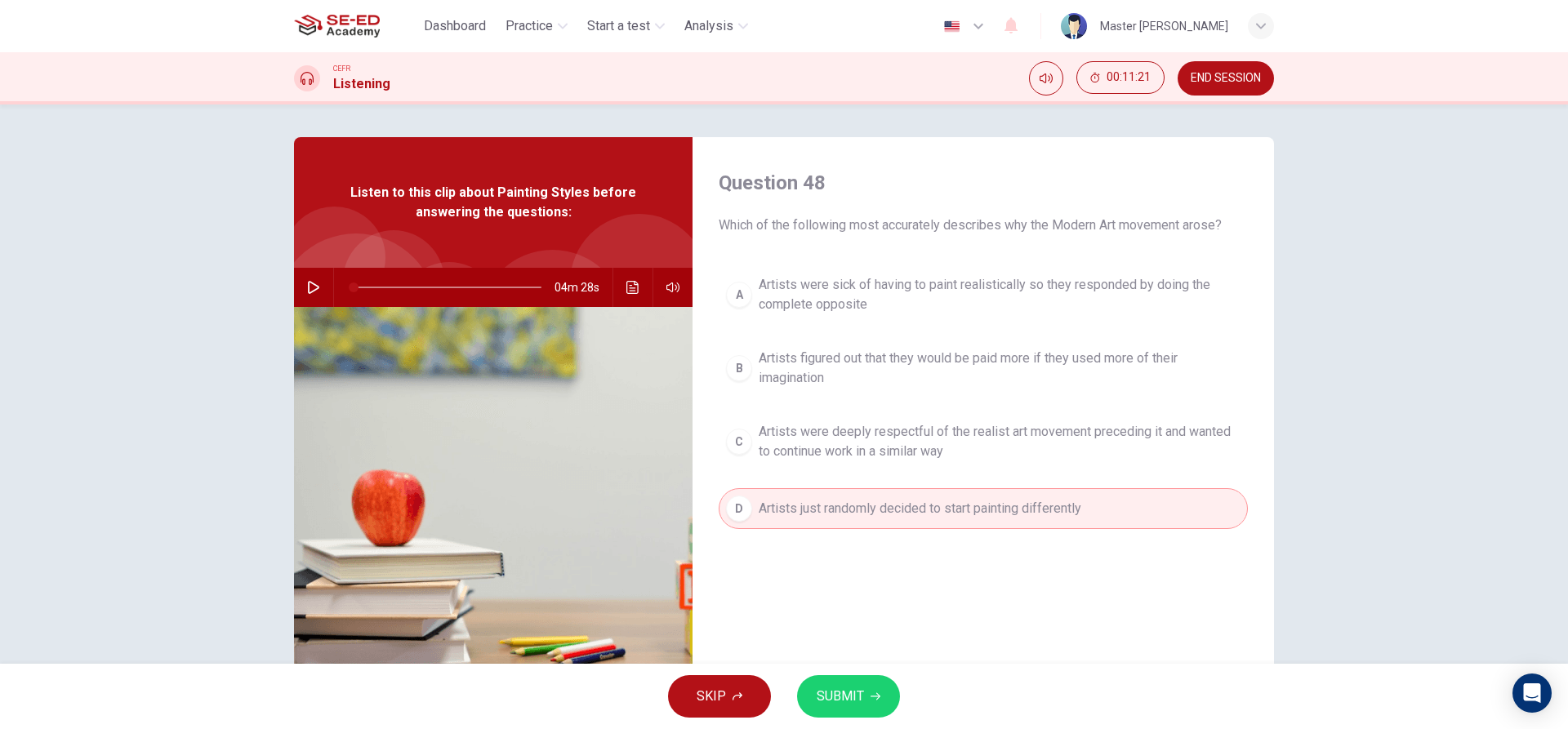
click at [745, 382] on button "B Artists figured out that they would be paid more if they used more of their i…" at bounding box center [983, 368] width 529 height 54
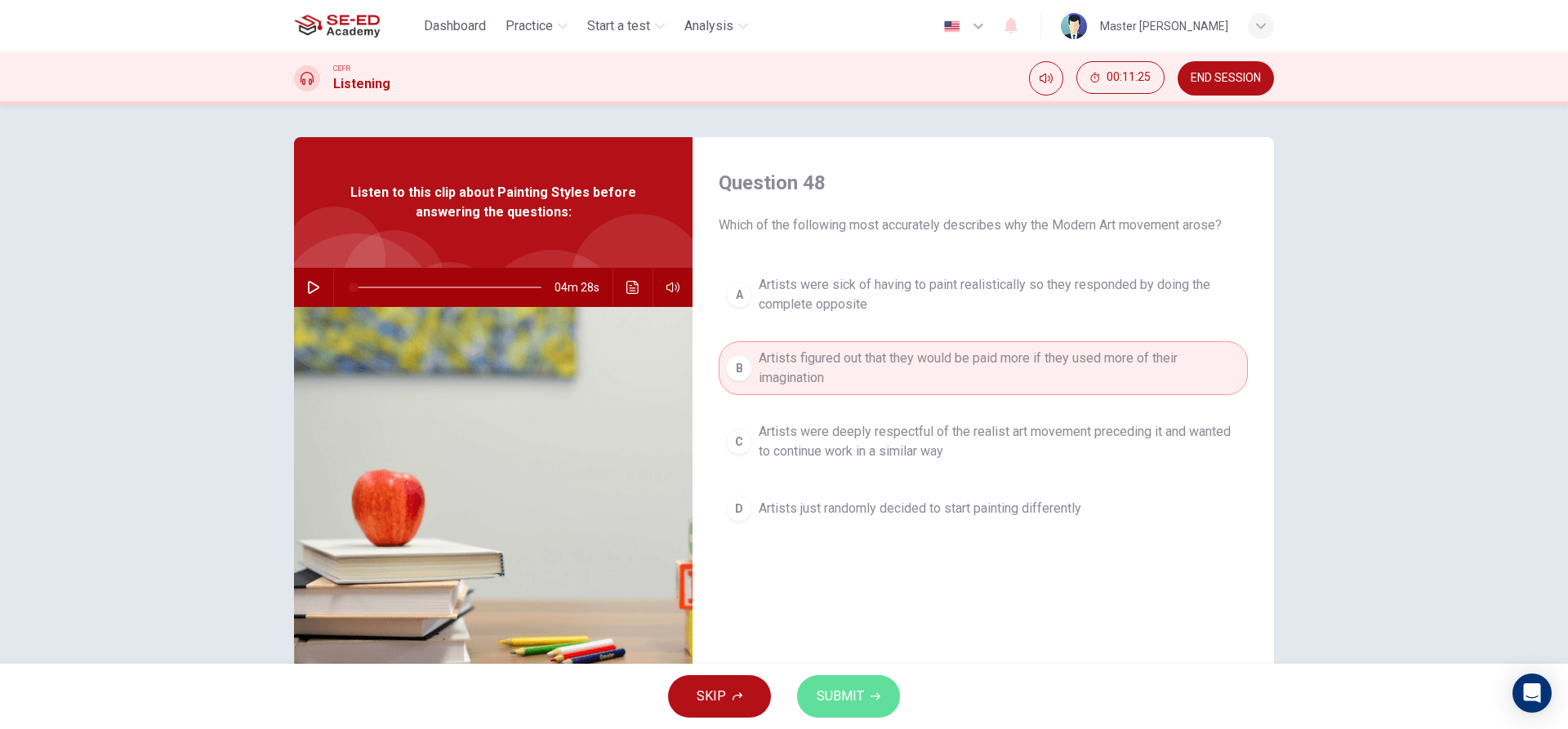
click at [852, 705] on span "SUBMIT" at bounding box center [840, 696] width 47 height 23
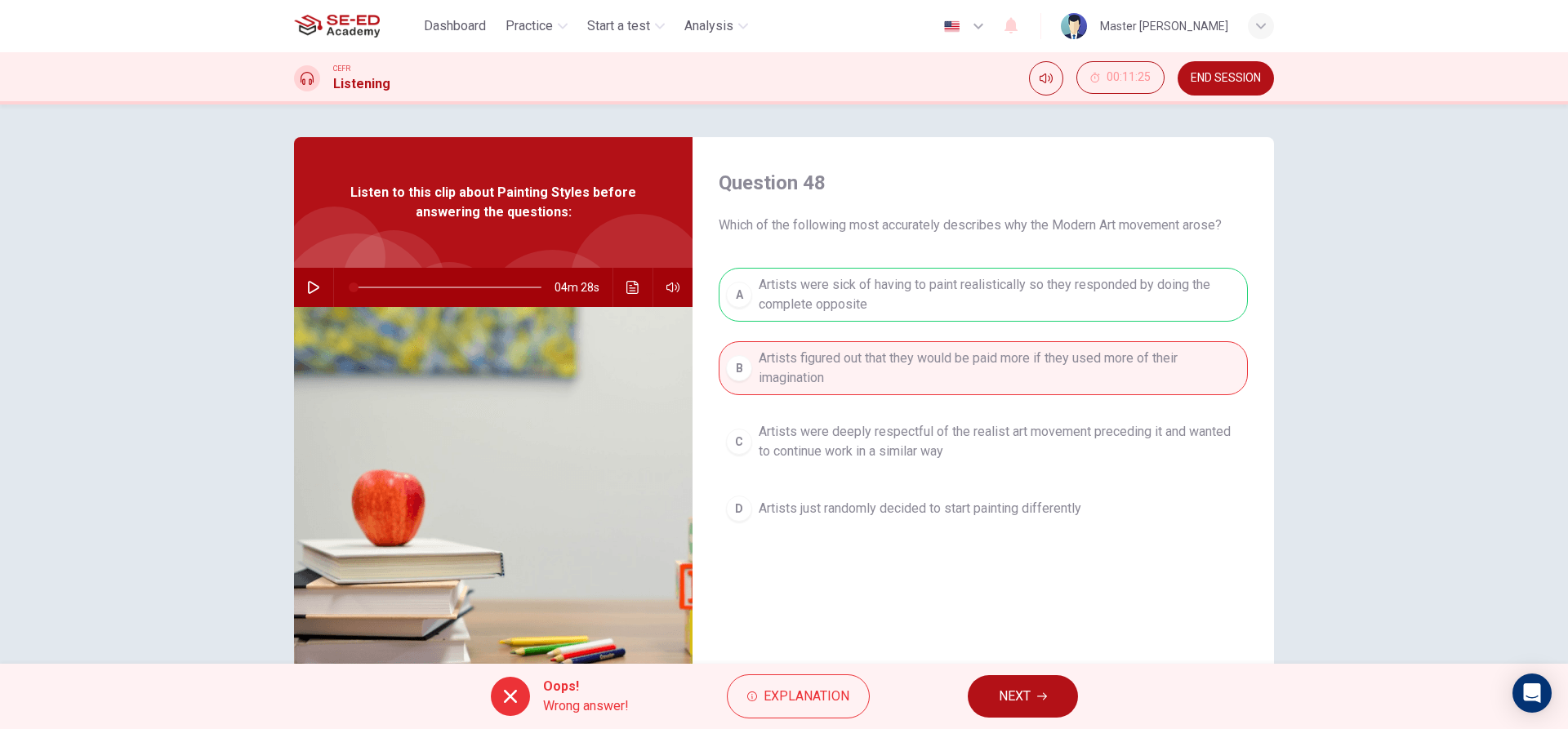
click at [1050, 702] on button "NEXT" at bounding box center [1023, 696] width 110 height 43
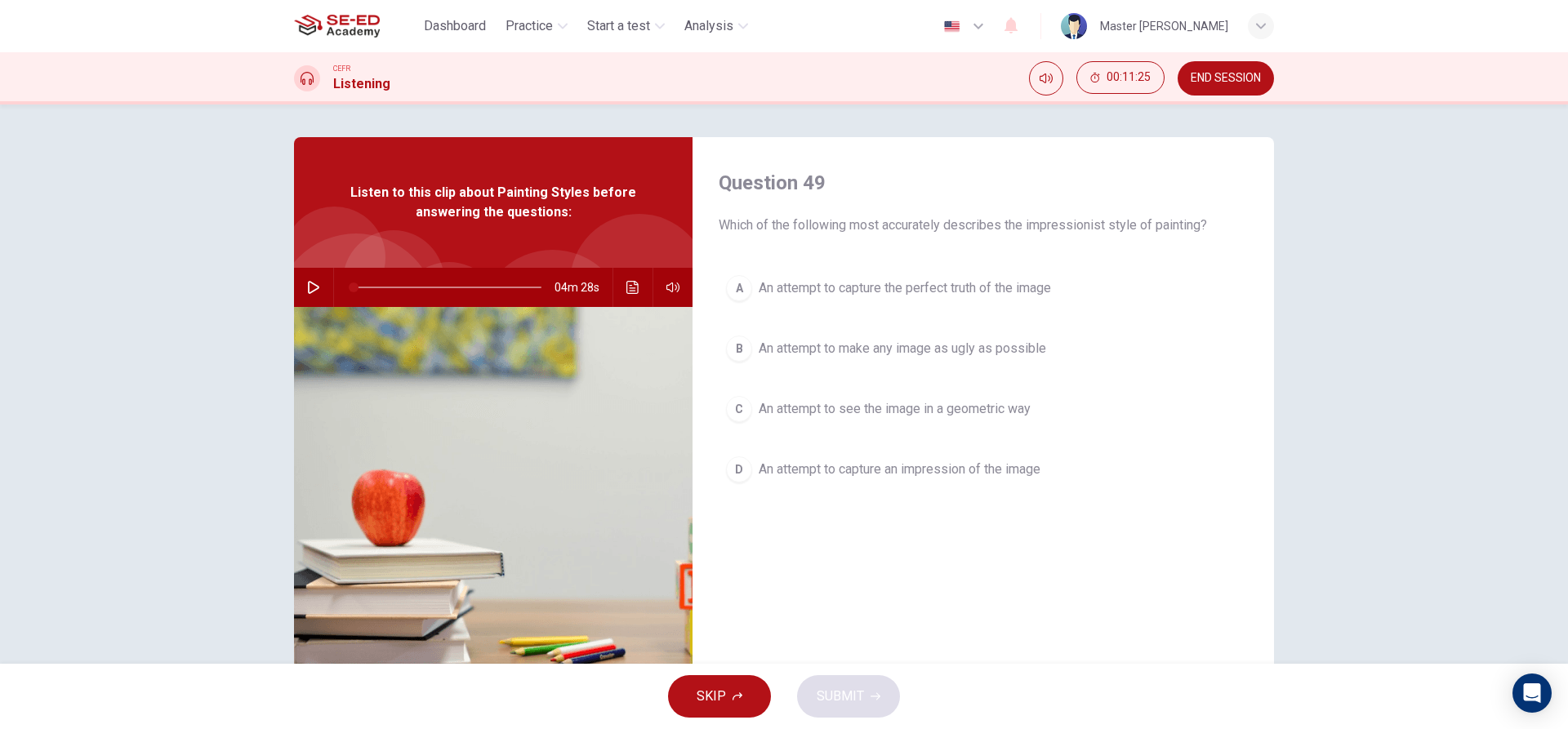
click at [759, 278] on span "An attempt to capture the perfect truth of the image" at bounding box center [906, 287] width 293 height 20
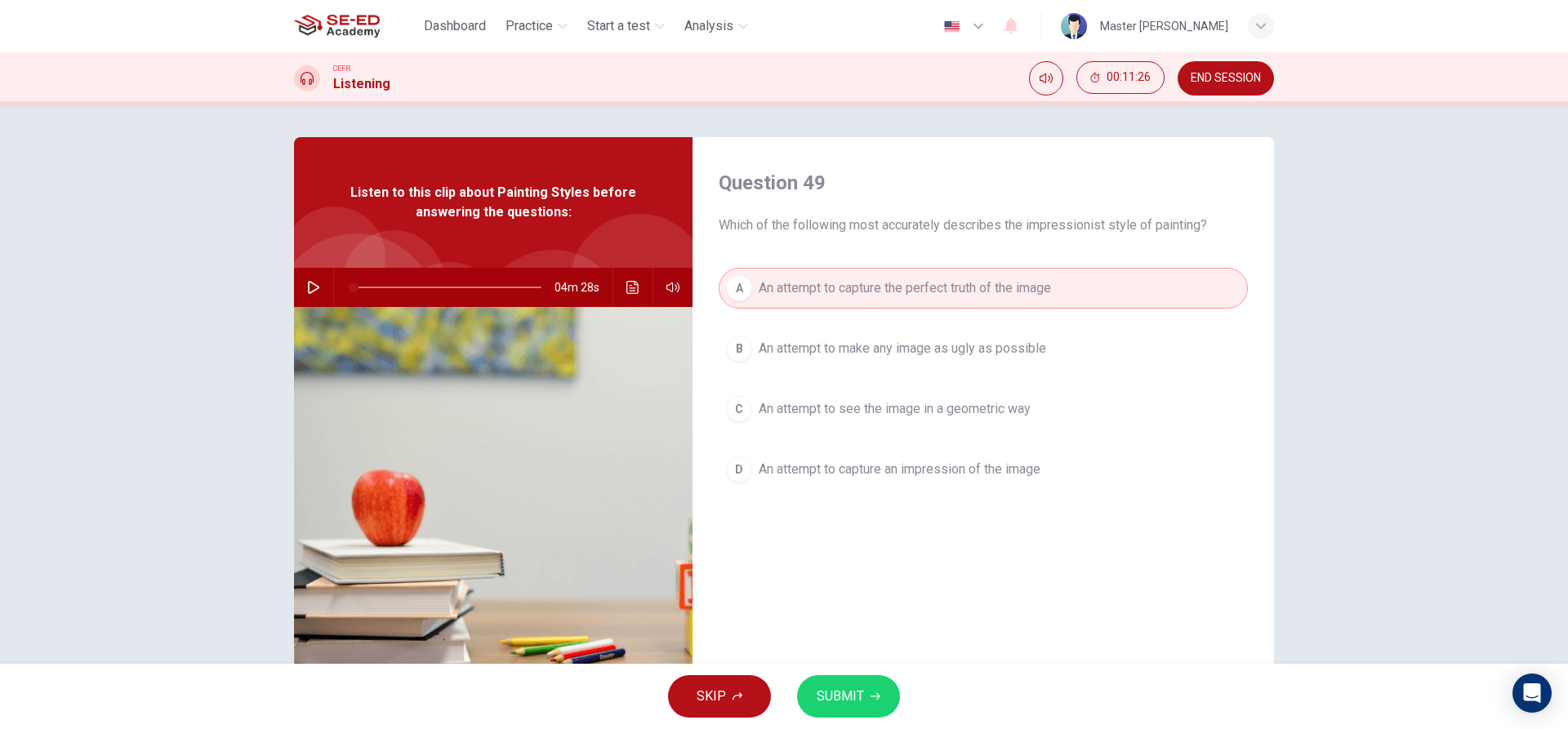
click at [821, 501] on div "A An attempt to capture the perfect truth of the image B An attempt to make any…" at bounding box center [983, 395] width 529 height 255
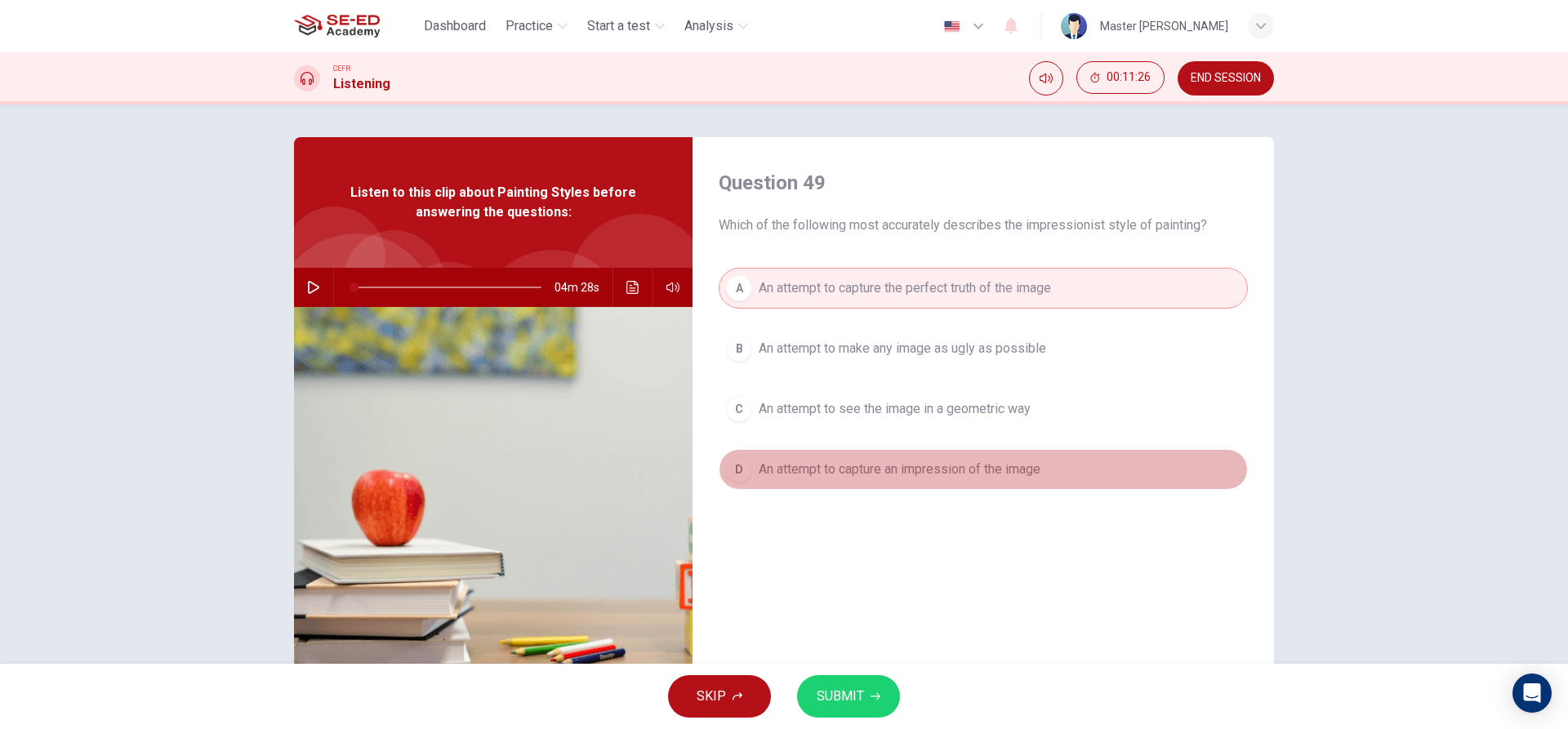
click at [821, 482] on button "D An attempt to capture an impression of the image" at bounding box center [983, 470] width 529 height 41
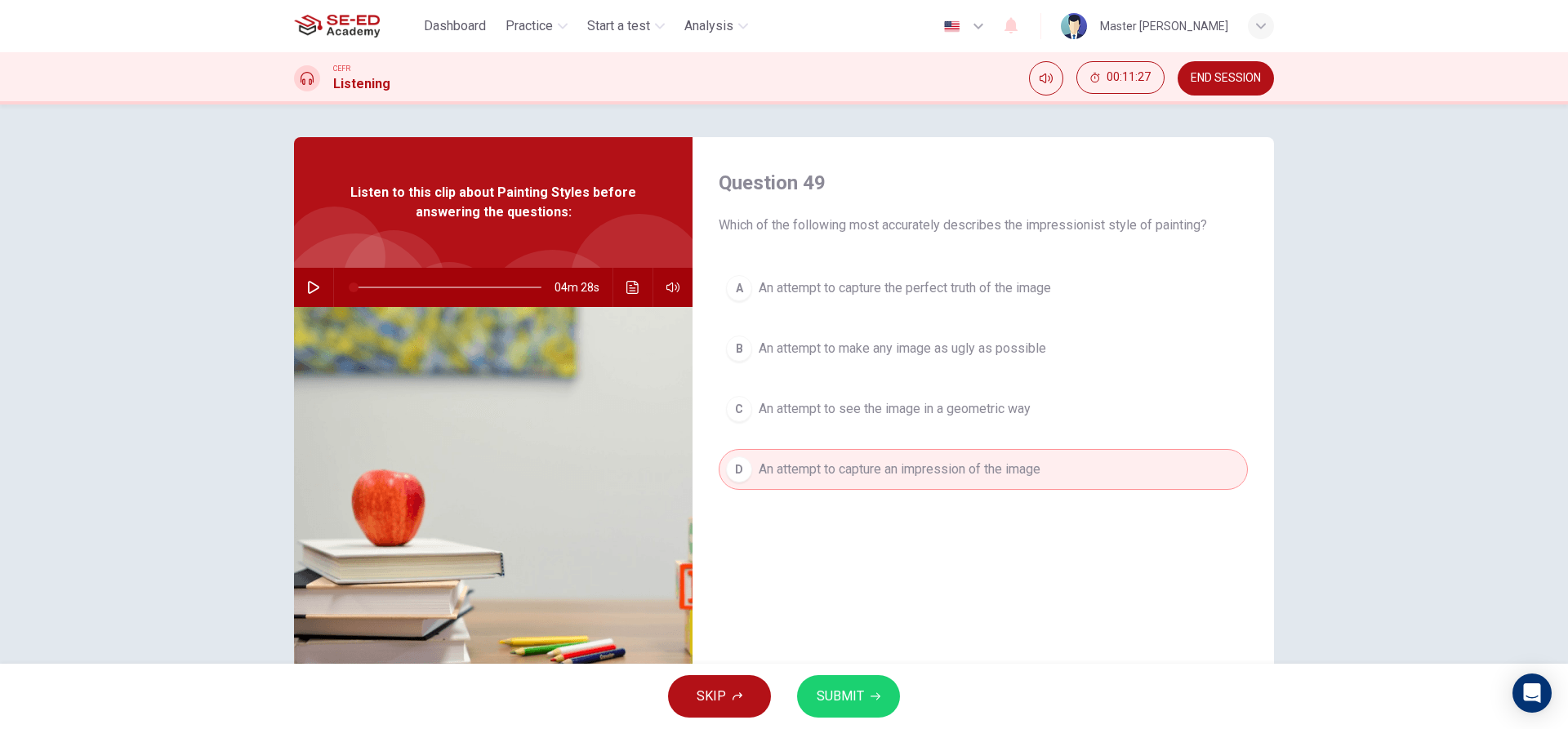
click at [877, 706] on button "SUBMIT" at bounding box center [848, 696] width 103 height 43
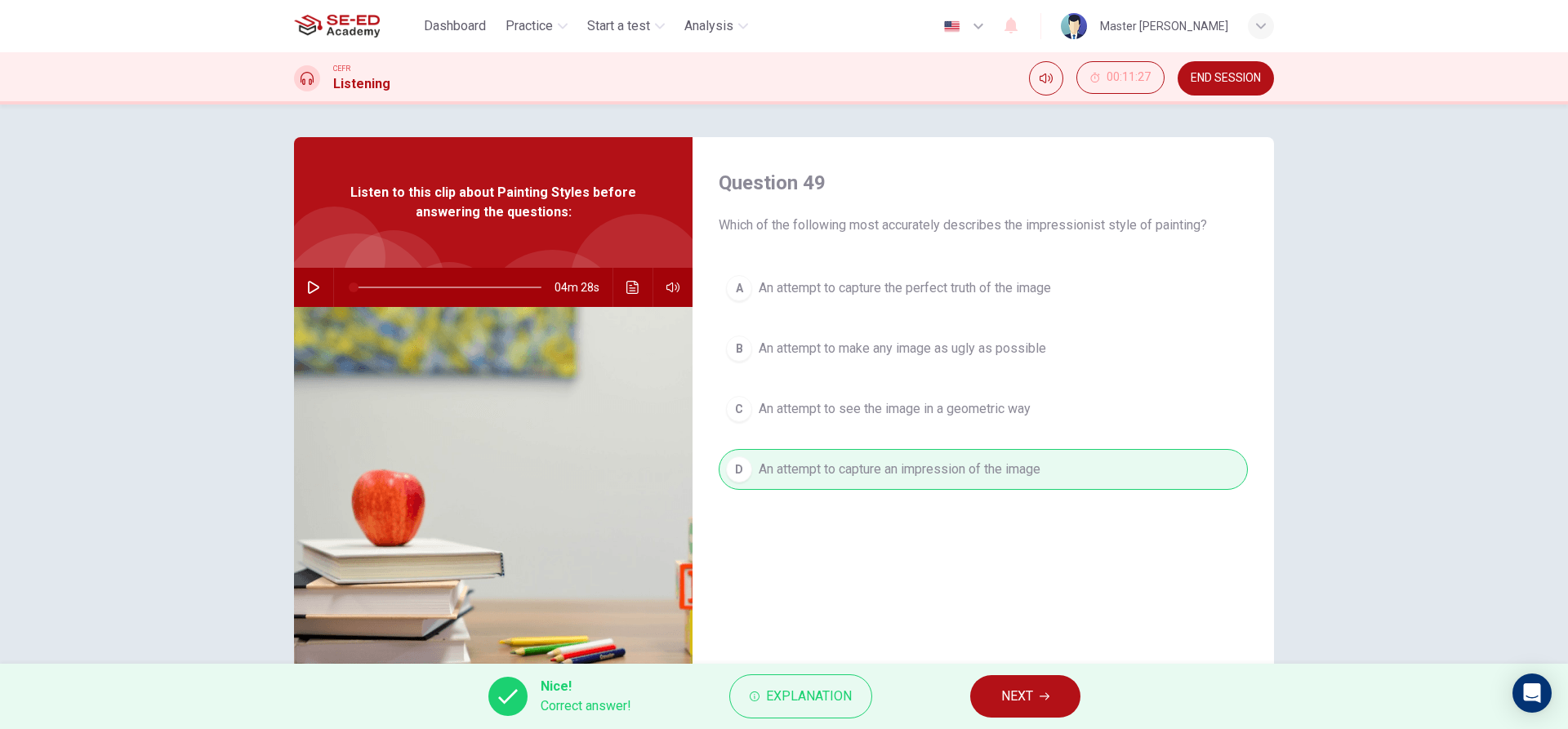
click at [977, 702] on button "NEXT" at bounding box center [1025, 696] width 110 height 43
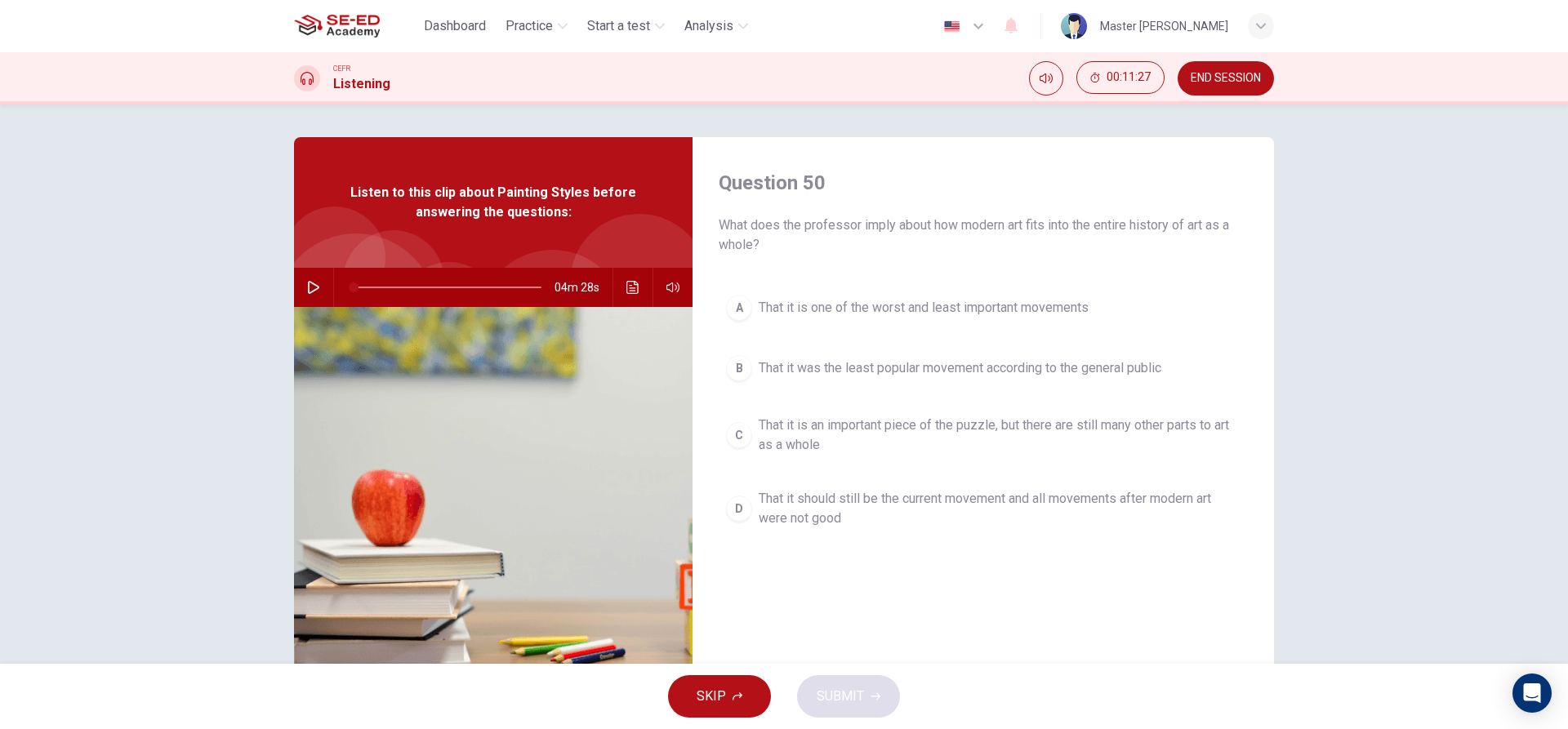
click at [795, 346] on div "A That it is one of the worst and least important movements B That it was the l…" at bounding box center [983, 428] width 529 height 281
click at [795, 366] on span "That it was the least popular movement according to the general public" at bounding box center [960, 368] width 402 height 20
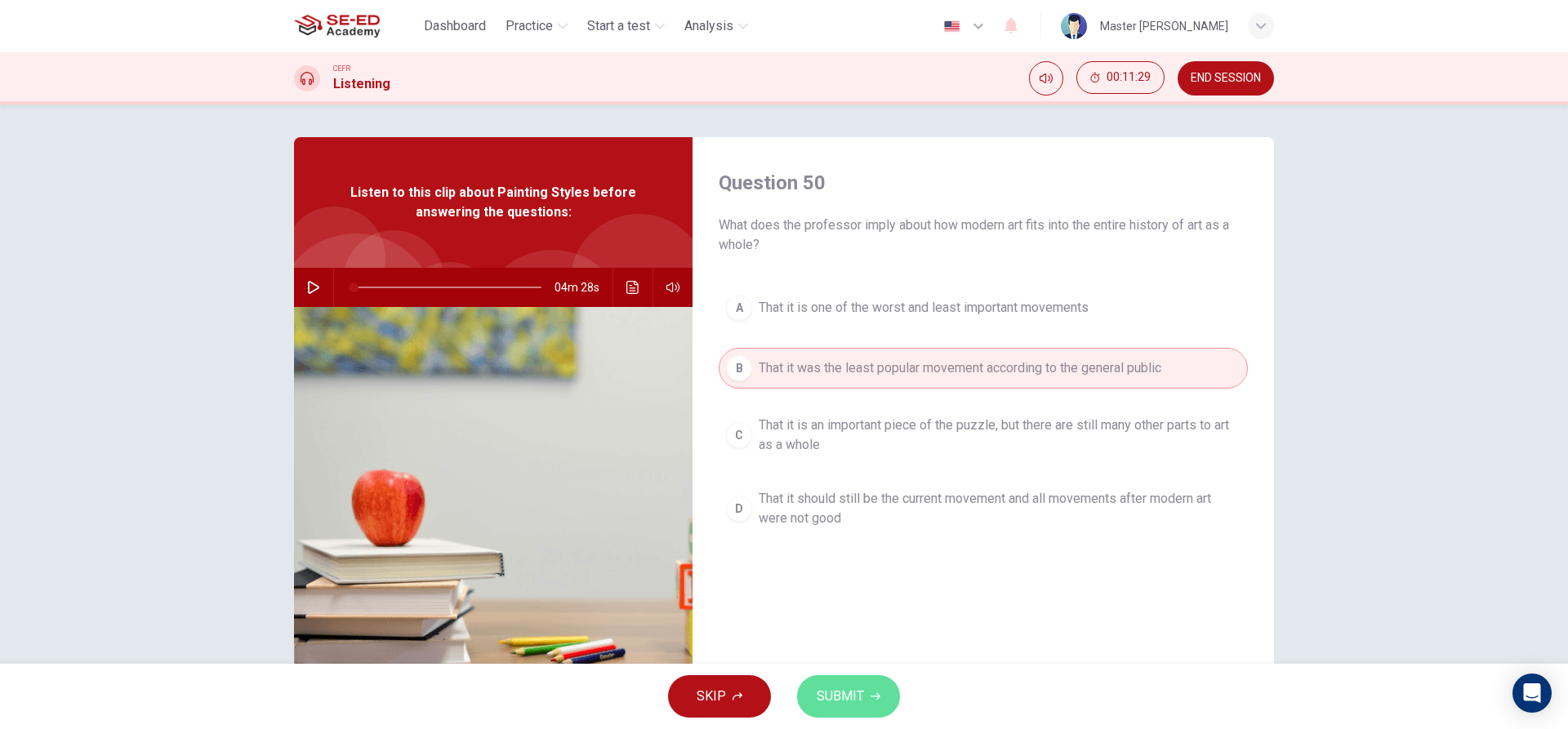
click at [863, 697] on span "SUBMIT" at bounding box center [840, 696] width 47 height 23
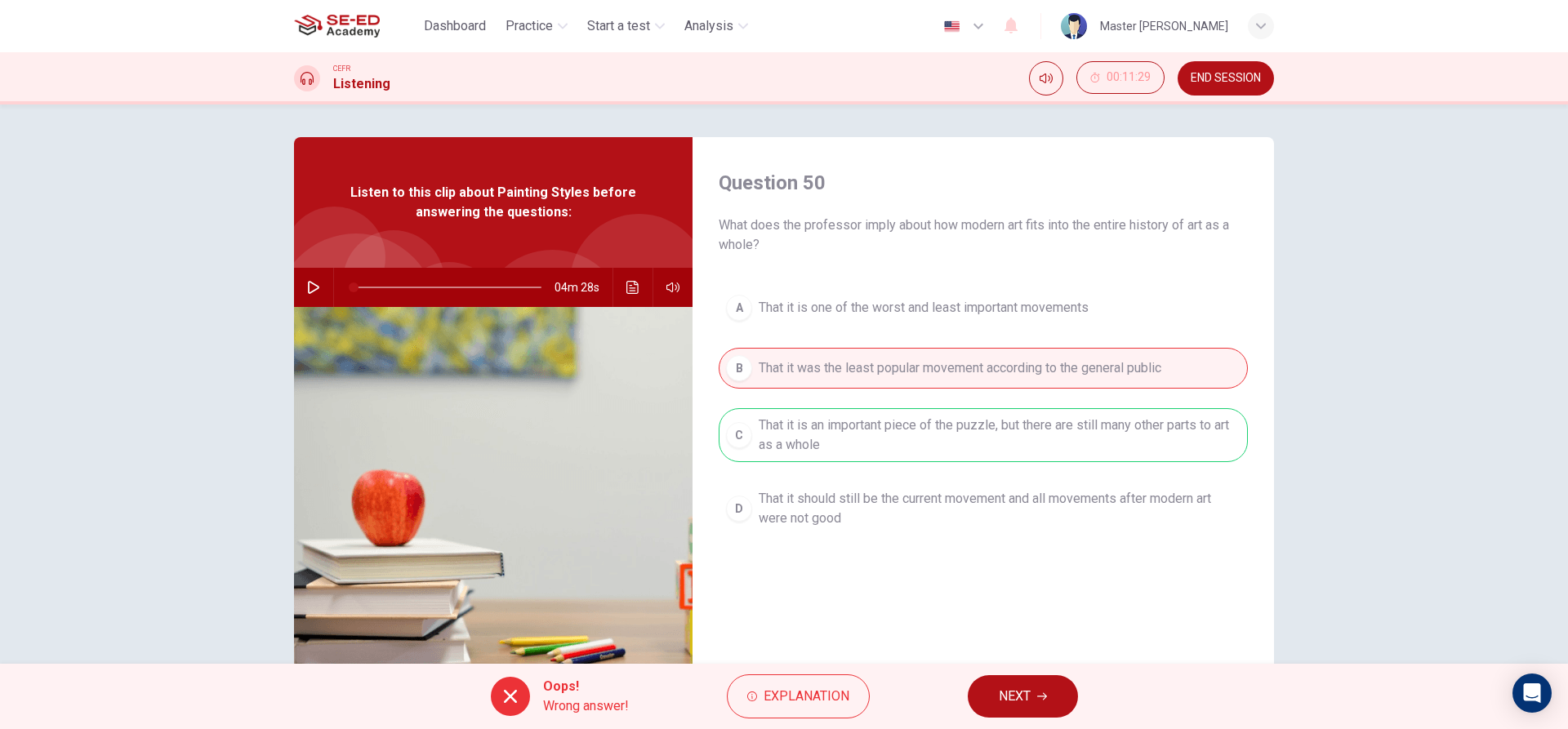
click at [1025, 701] on span "NEXT" at bounding box center [1014, 696] width 32 height 23
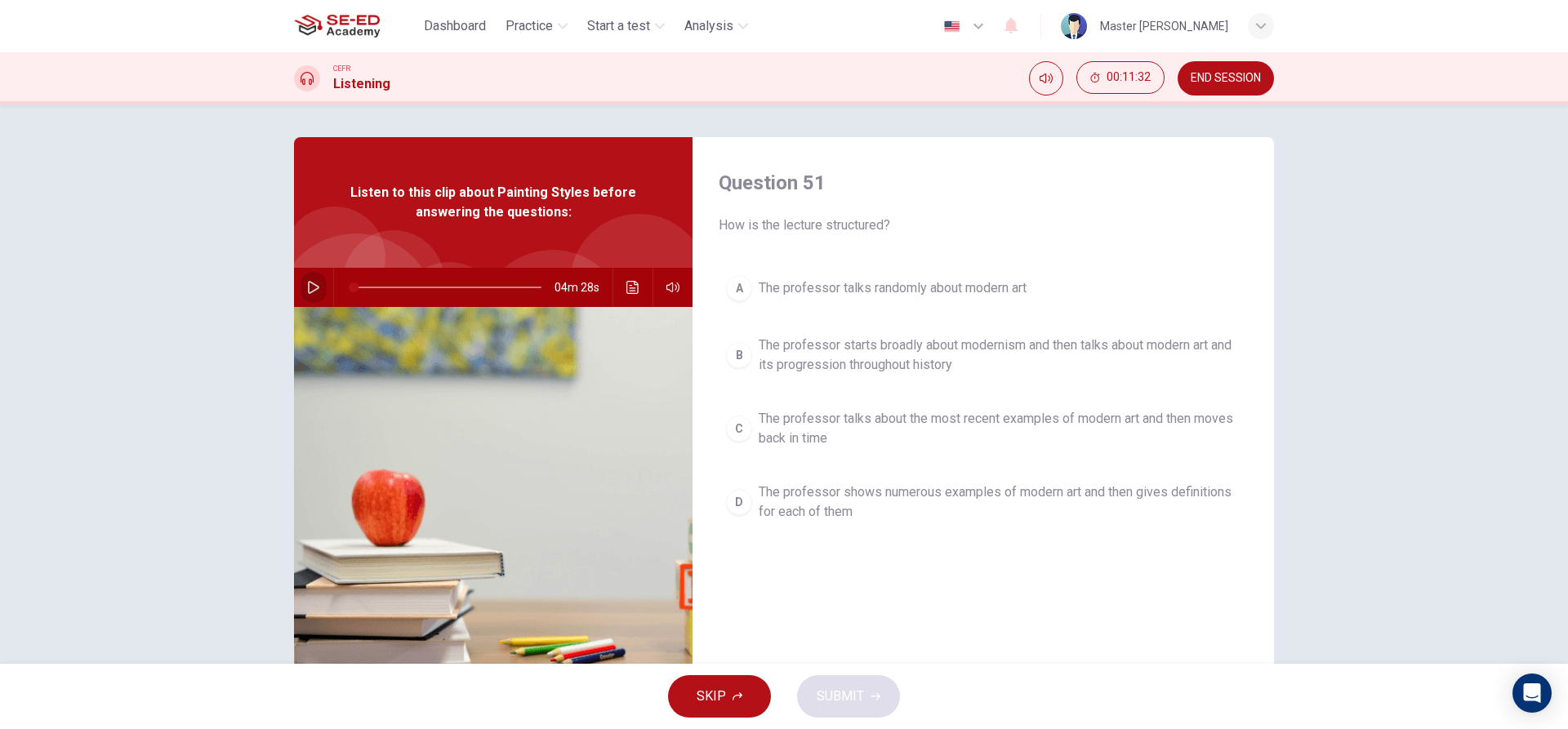
click at [310, 286] on icon "button" at bounding box center [313, 287] width 13 height 13
drag, startPoint x: 349, startPoint y: 280, endPoint x: 425, endPoint y: 292, distance: 76.9
click at [407, 292] on span at bounding box center [402, 287] width 9 height 9
click at [774, 420] on span "The professor talks about the most recent examples of modern art and then moves…" at bounding box center [1000, 429] width 482 height 39
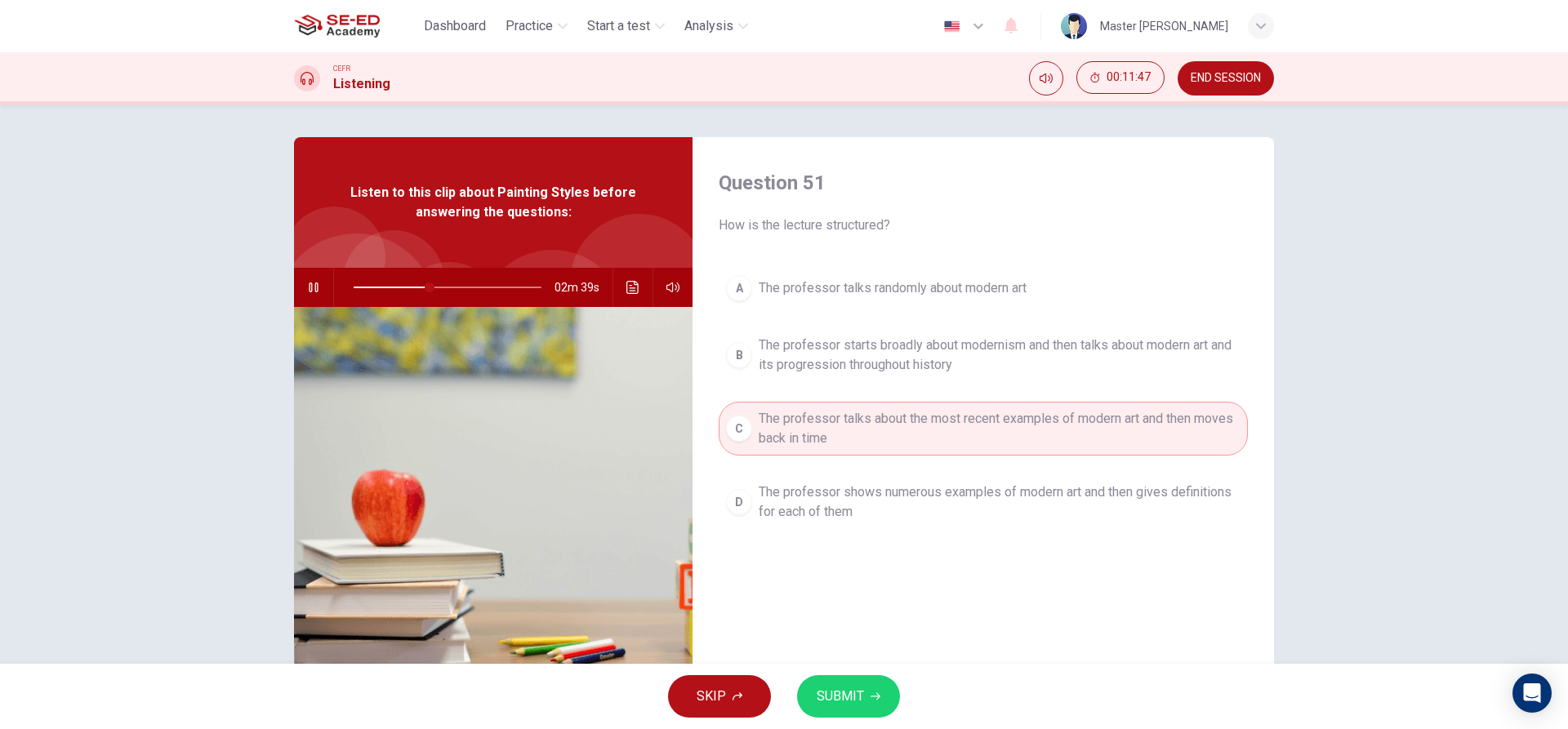
click at [824, 693] on span "SUBMIT" at bounding box center [840, 696] width 47 height 23
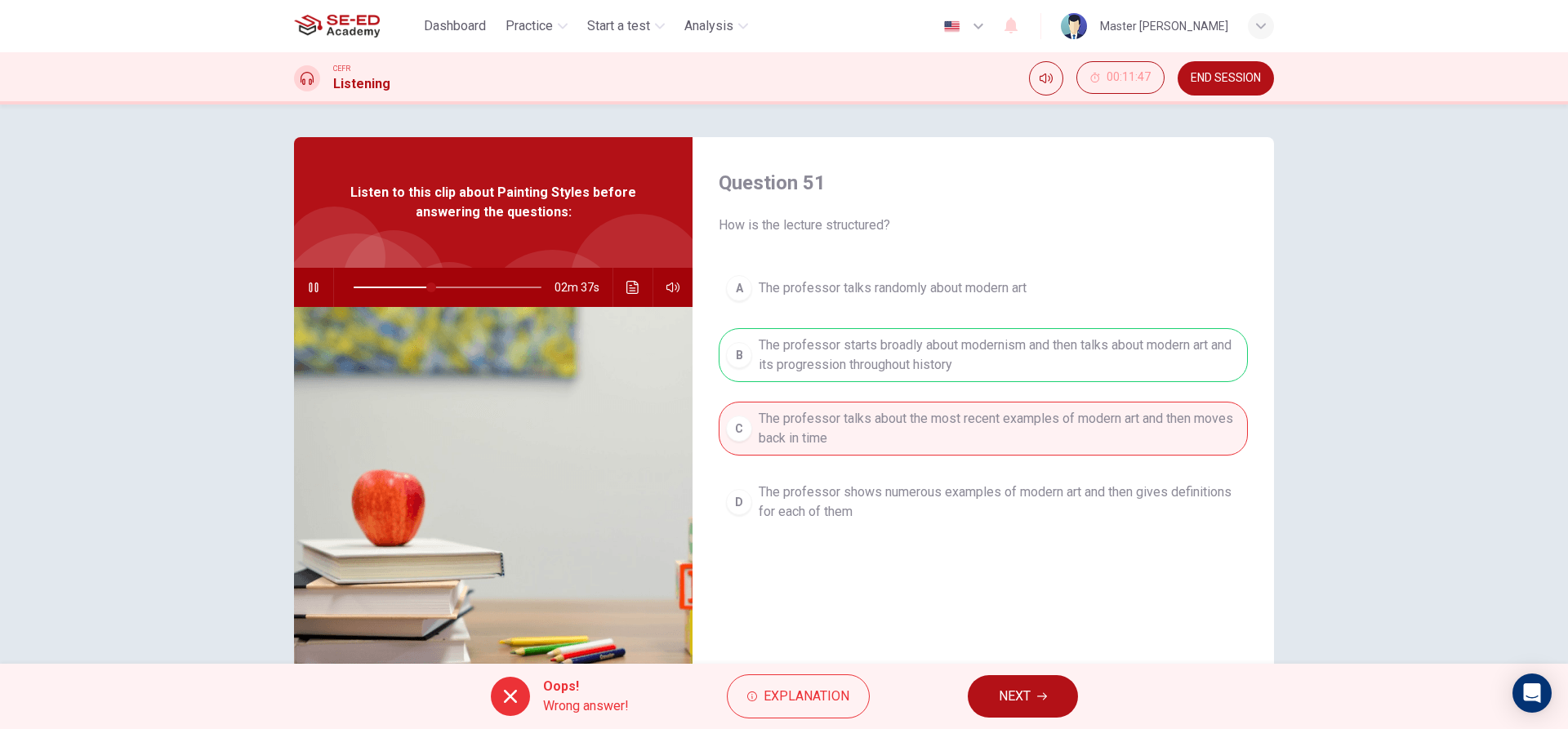
click at [1025, 706] on span "NEXT" at bounding box center [1014, 696] width 32 height 23
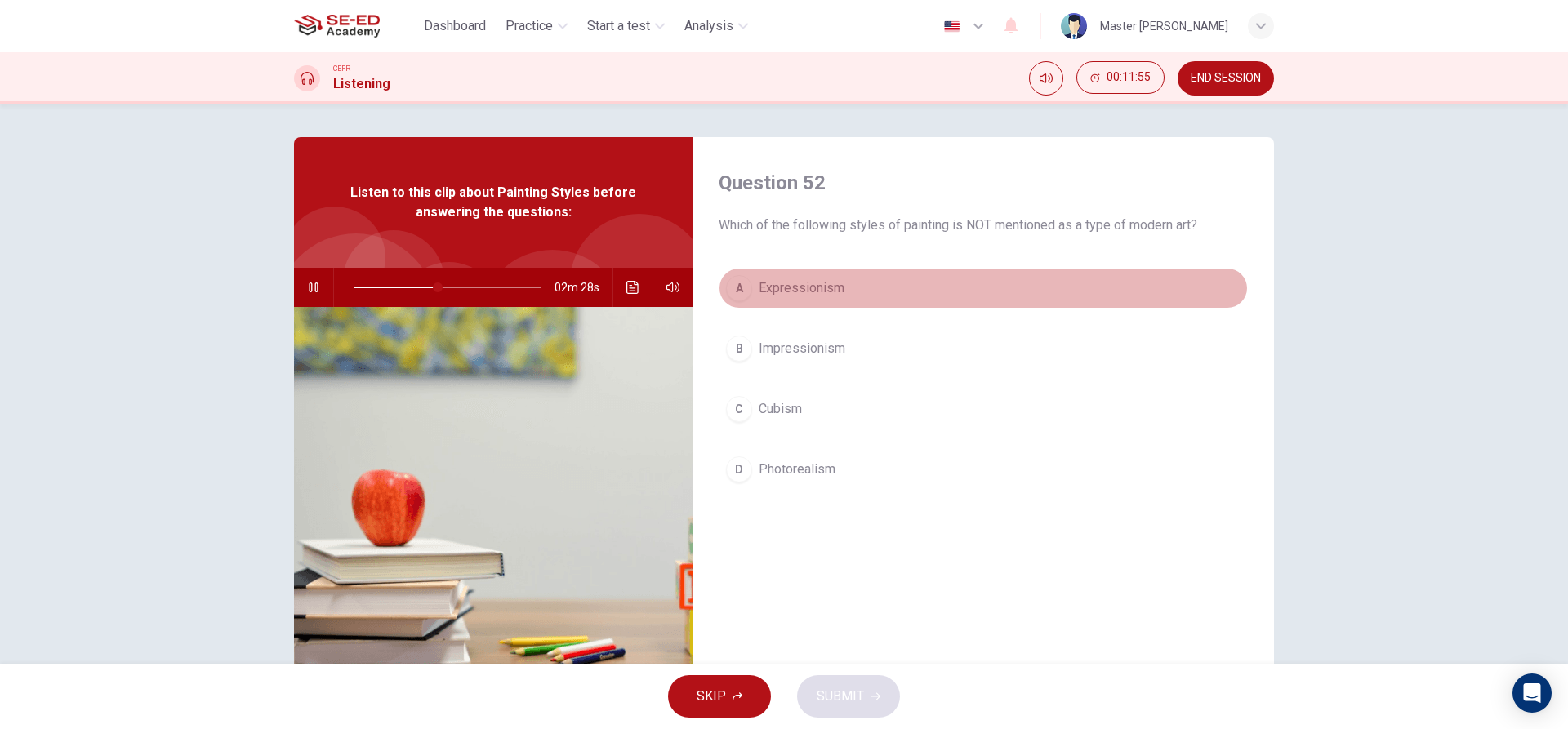
click at [759, 286] on span "Expressionism" at bounding box center [802, 287] width 86 height 20
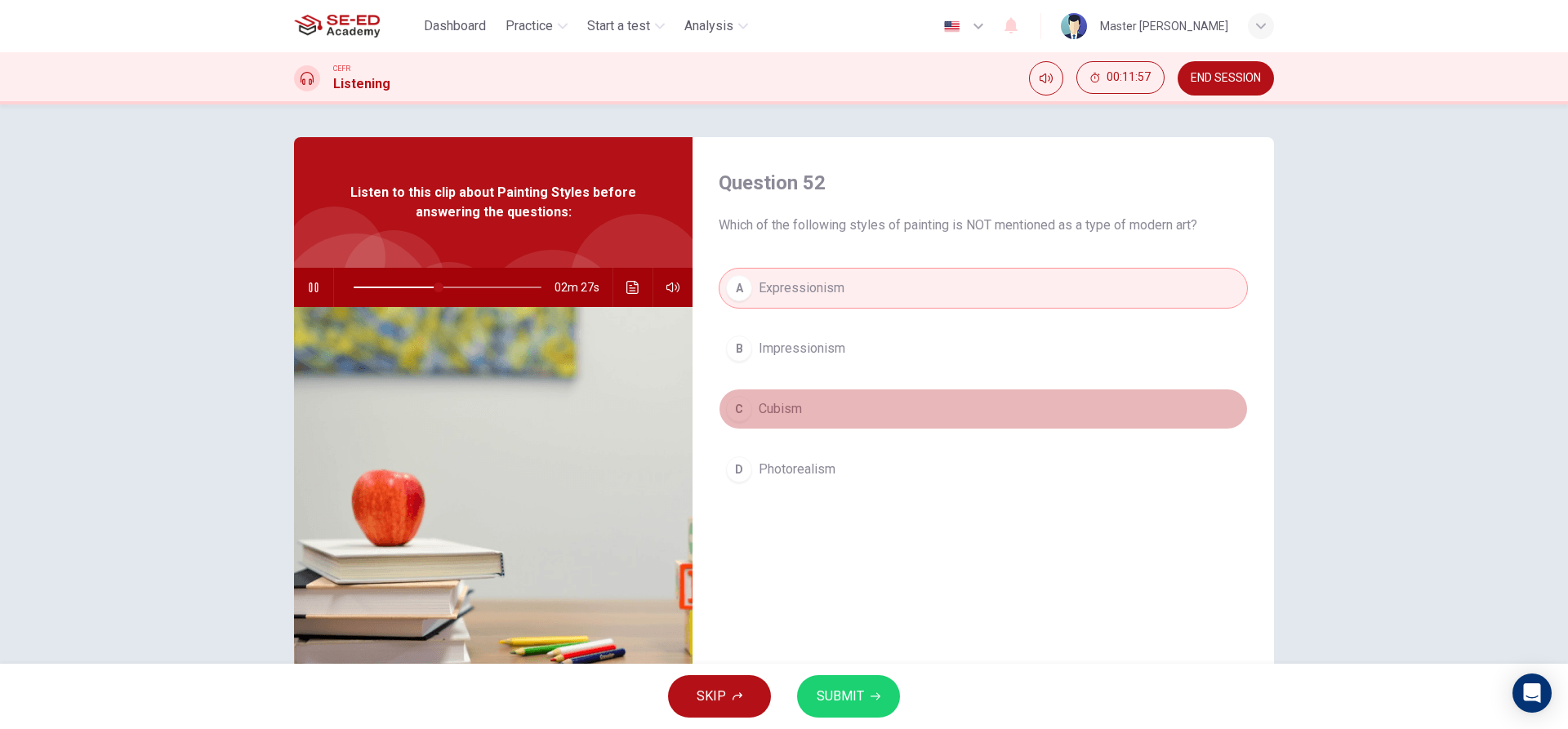
click at [759, 415] on span "Cubism" at bounding box center [781, 409] width 44 height 20
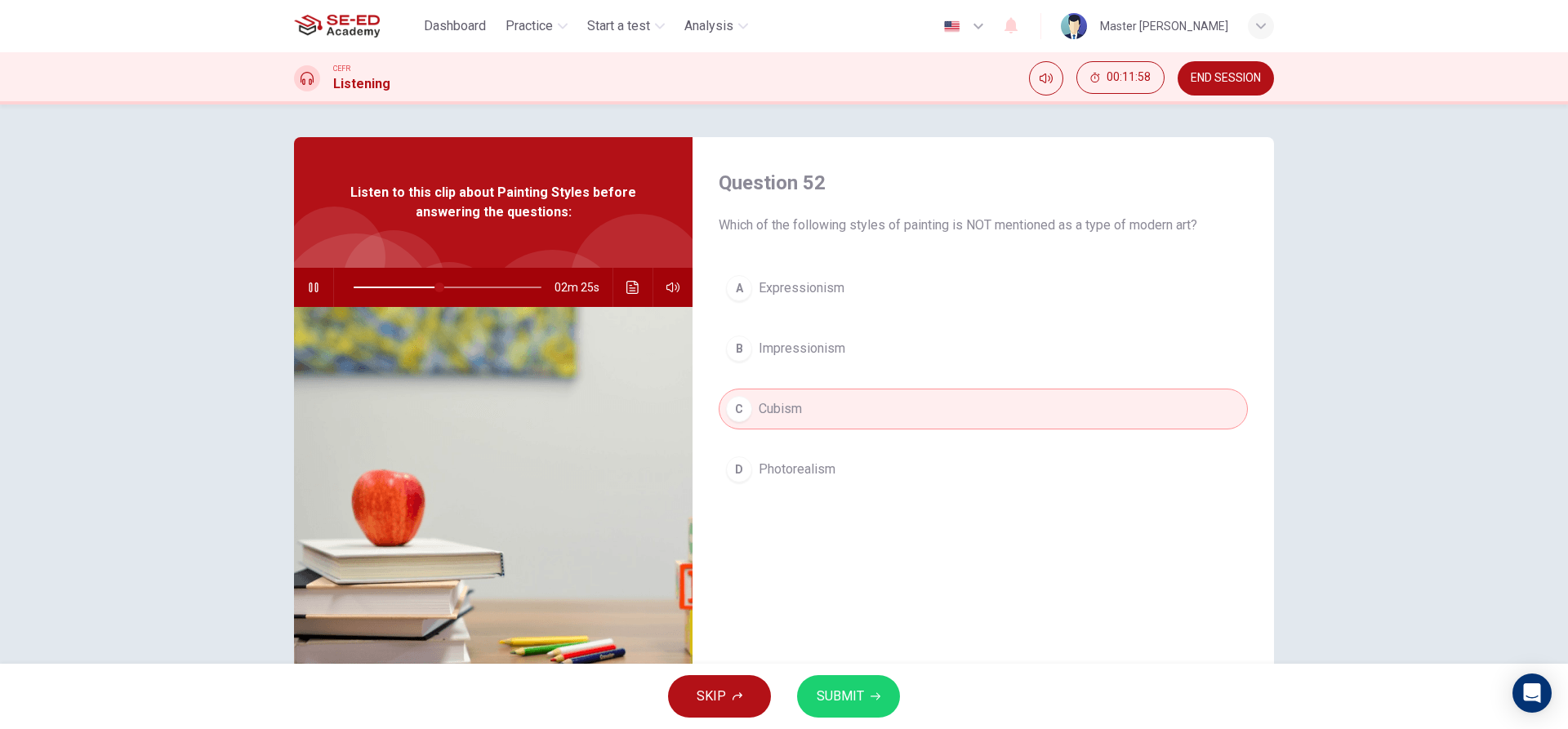
click at [802, 497] on div "A Expressionism B Impressionism C Cubism D Photorealism" at bounding box center [983, 395] width 529 height 255
click at [804, 474] on span "Photorealism" at bounding box center [798, 469] width 77 height 20
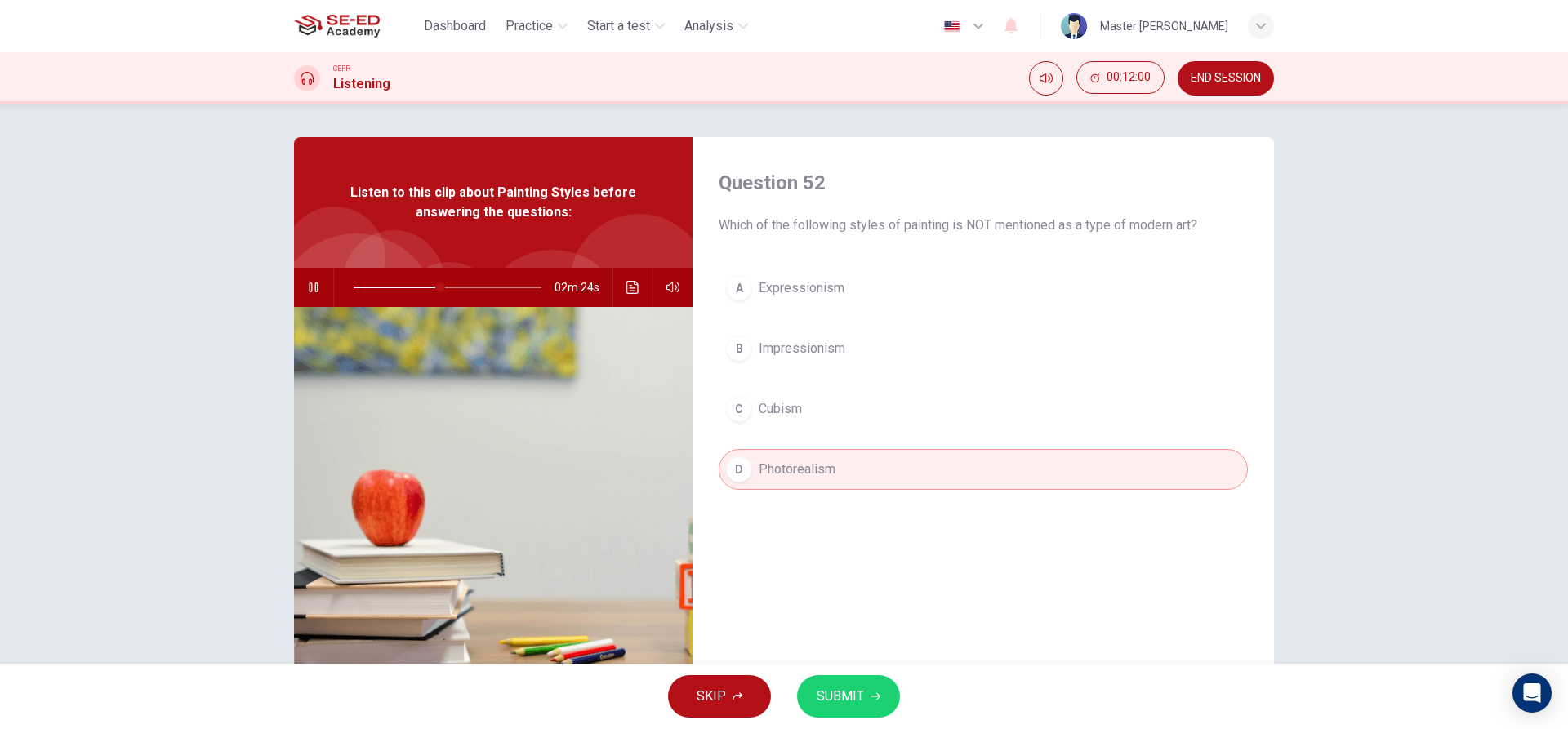
click at [692, 357] on div "Question 52 Which of the following styles of painting is NOT mentioned as a typ…" at bounding box center [983, 420] width 581 height 567
click at [729, 351] on div "B" at bounding box center [739, 348] width 27 height 27
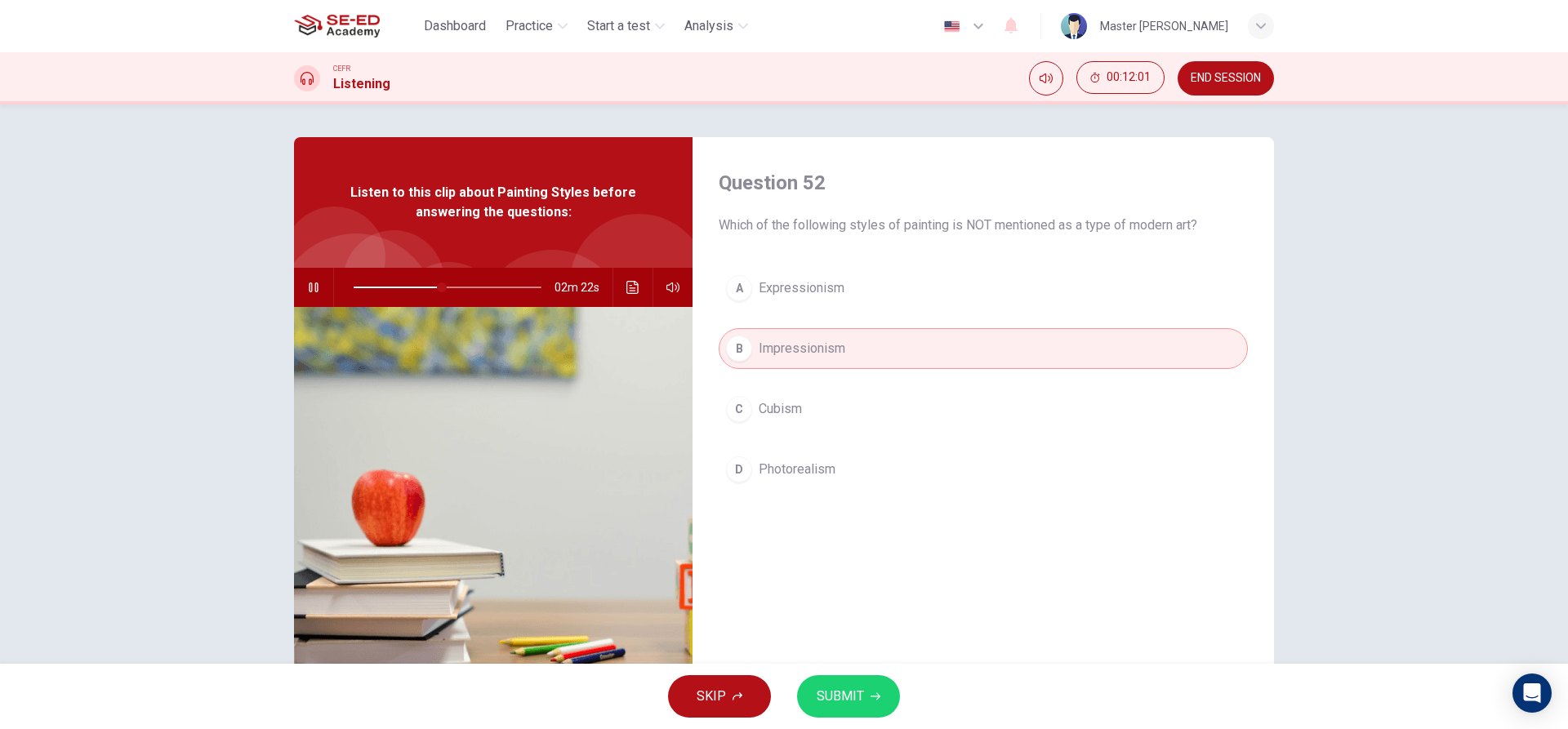
click at [863, 711] on button "SUBMIT" at bounding box center [848, 696] width 103 height 43
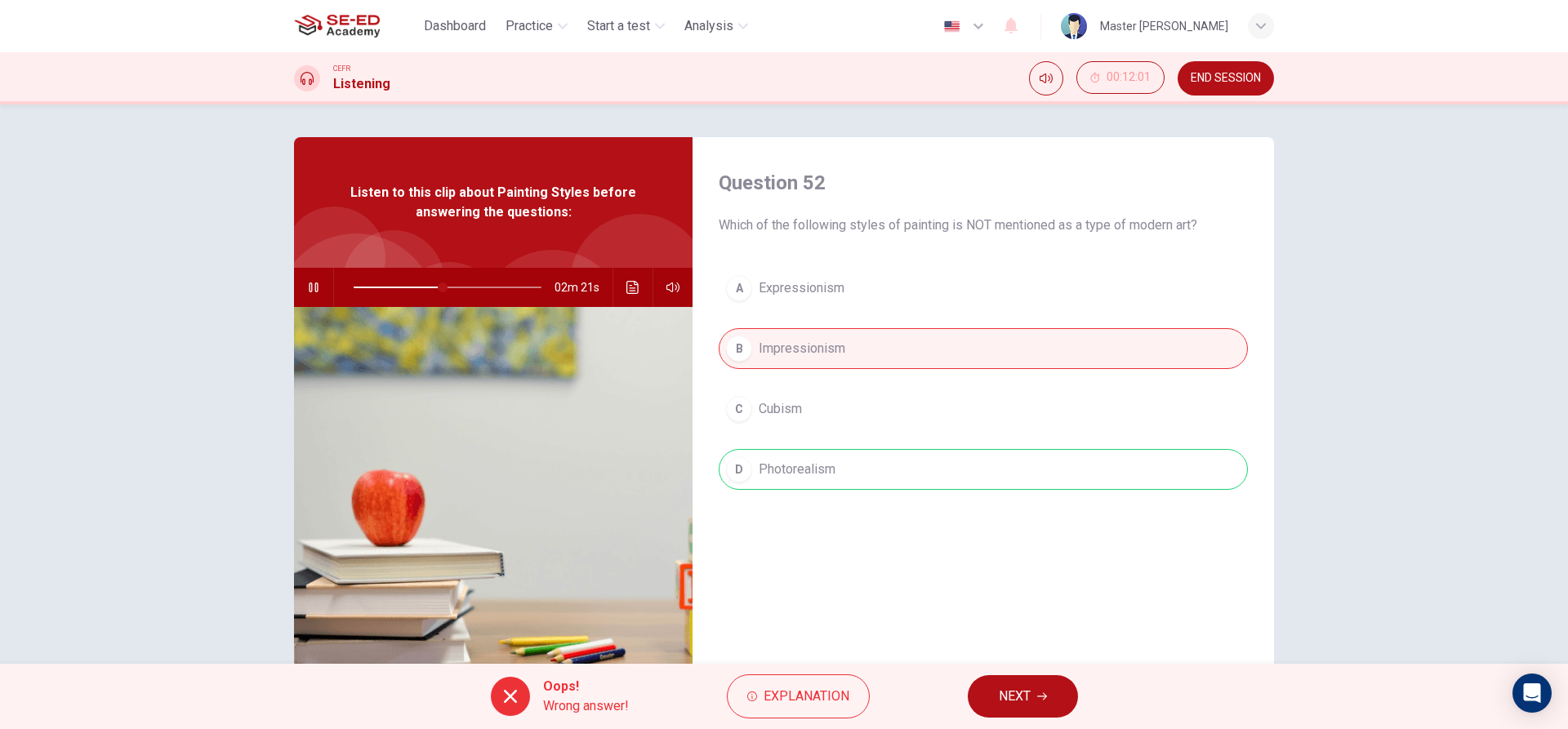
click at [989, 687] on button "NEXT" at bounding box center [1023, 696] width 110 height 43
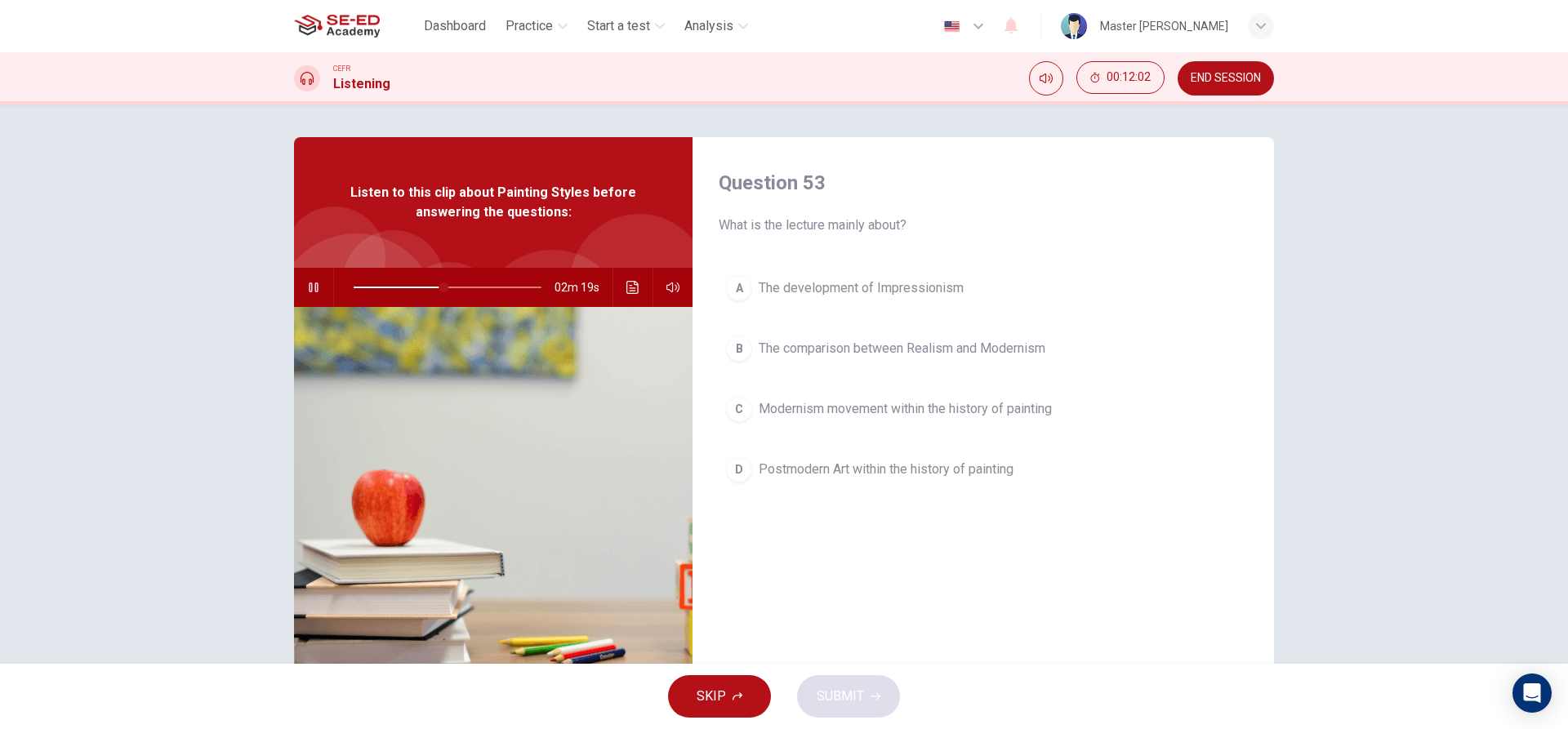
click at [811, 273] on button "A The development of Impressionism" at bounding box center [983, 288] width 529 height 41
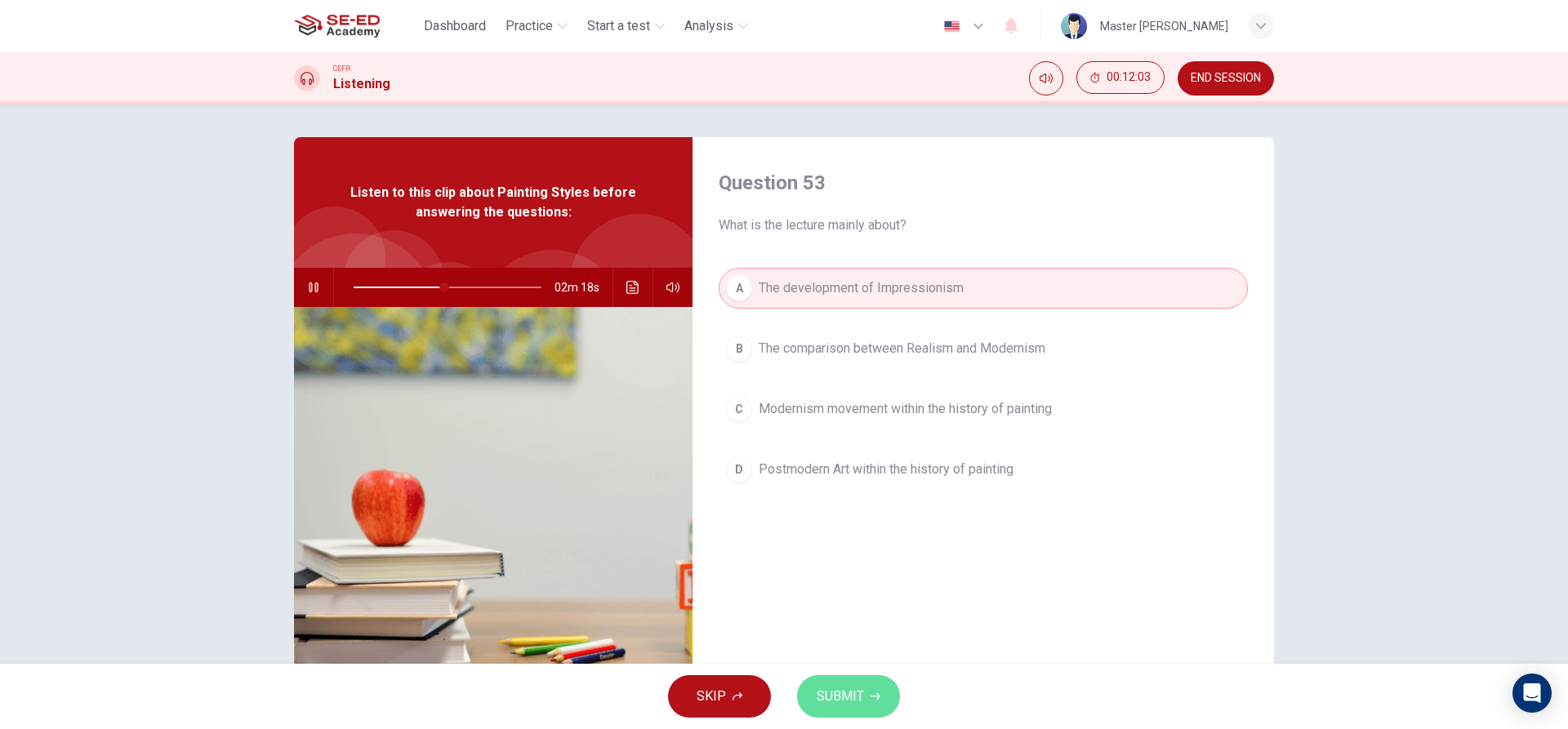
click at [861, 688] on span "SUBMIT" at bounding box center [840, 696] width 47 height 23
type input "49"
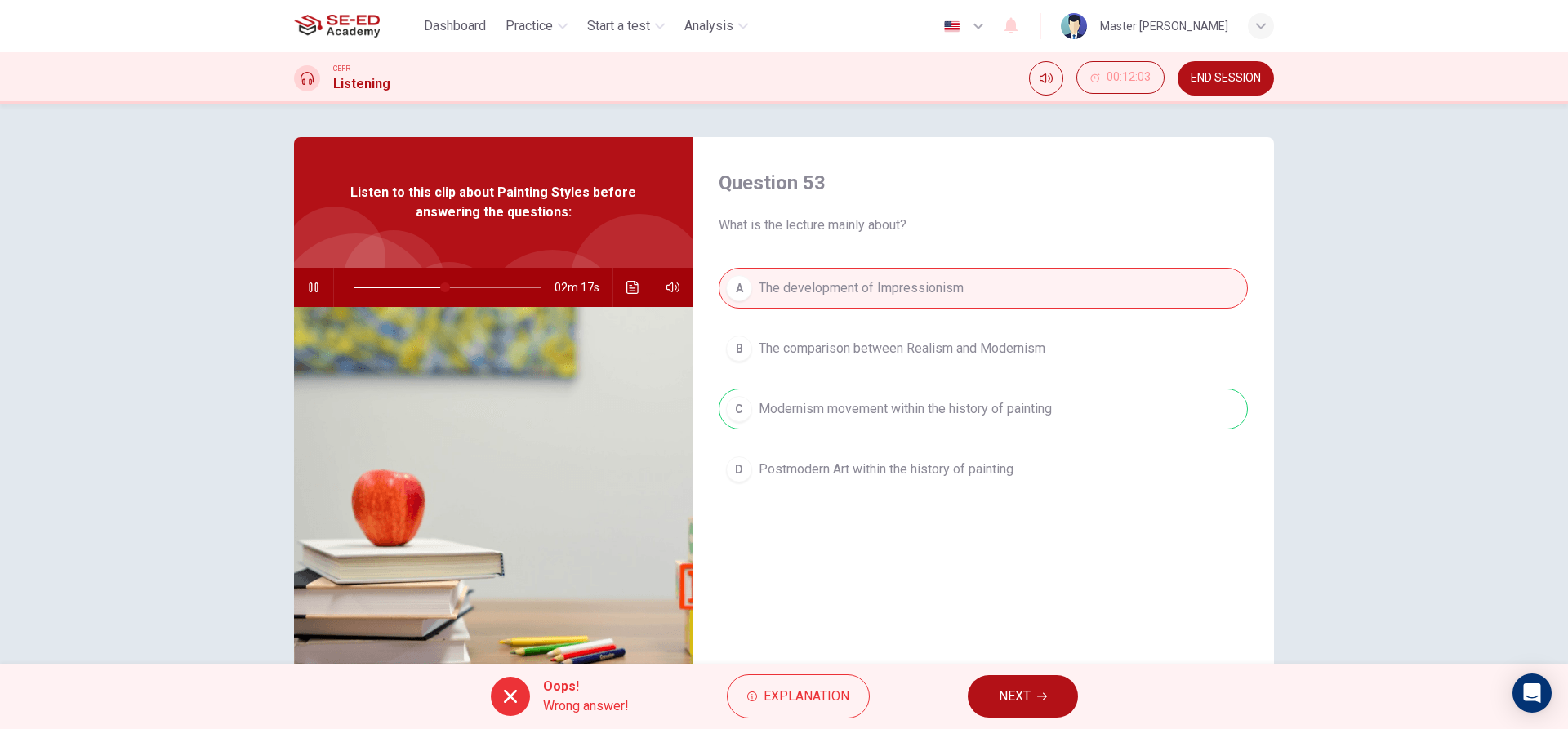
click at [982, 691] on button "NEXT" at bounding box center [1023, 696] width 110 height 43
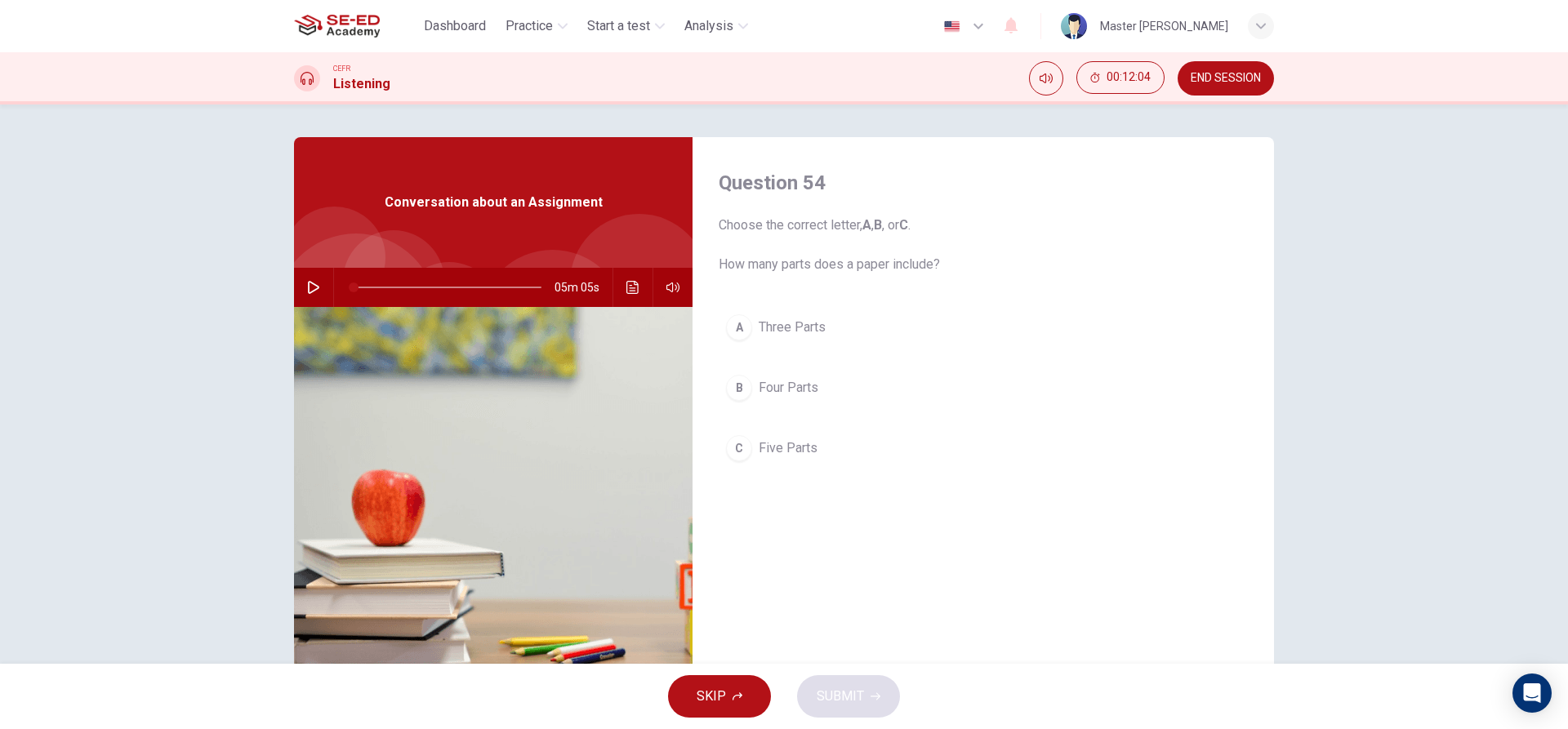
click at [308, 282] on icon "button" at bounding box center [313, 287] width 11 height 13
drag, startPoint x: 368, startPoint y: 282, endPoint x: 380, endPoint y: 282, distance: 12.0
click at [379, 282] on span at bounding box center [447, 287] width 187 height 23
click at [769, 412] on div "A Three Parts B Four Parts C Five Parts" at bounding box center [983, 404] width 529 height 194
click at [776, 394] on span "Four Parts" at bounding box center [789, 388] width 60 height 20
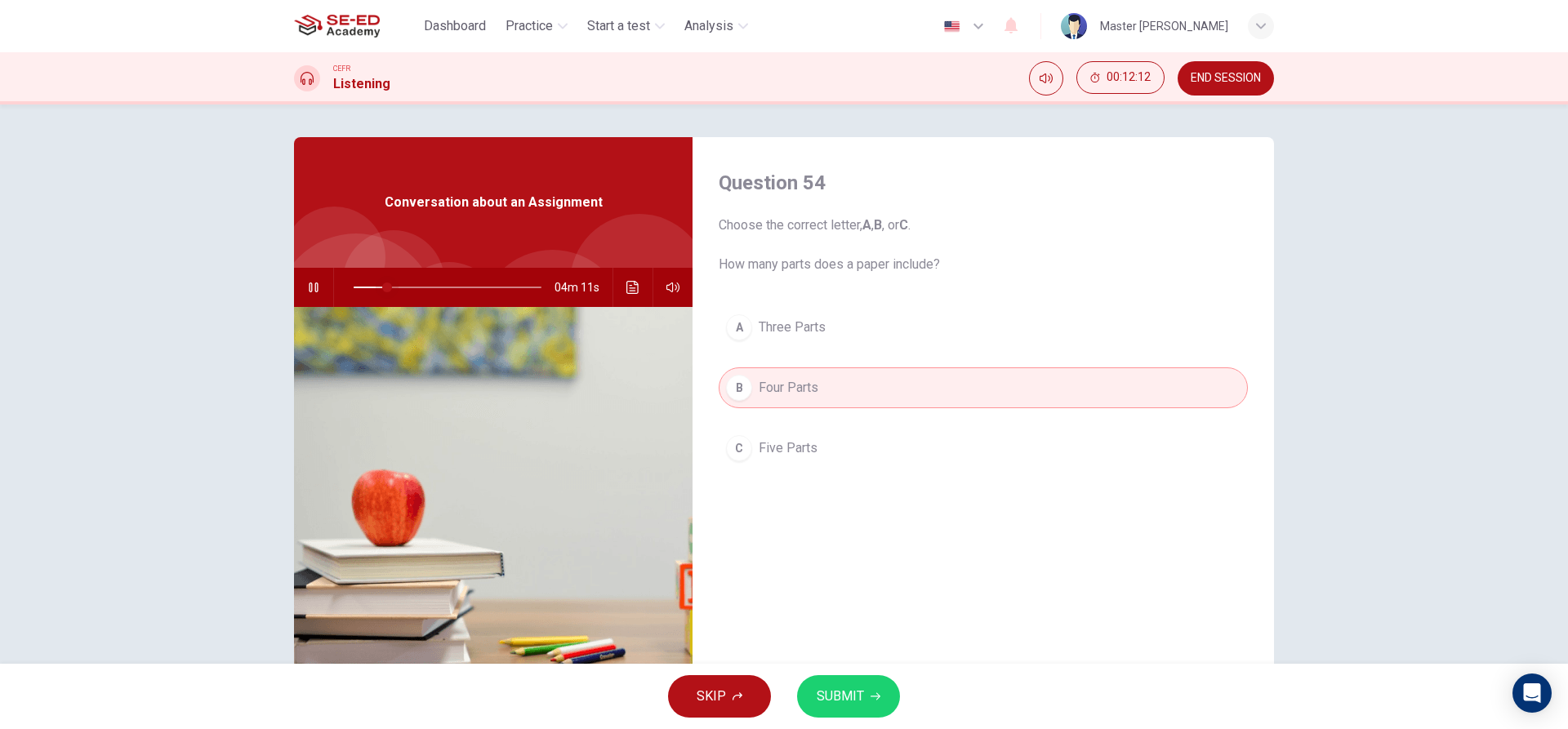
click at [389, 284] on span at bounding box center [387, 287] width 9 height 9
drag, startPoint x: 392, startPoint y: 286, endPoint x: 411, endPoint y: 286, distance: 19.0
click at [411, 286] on span at bounding box center [415, 287] width 9 height 9
drag, startPoint x: 412, startPoint y: 286, endPoint x: 451, endPoint y: 286, distance: 39.0
click at [451, 286] on span at bounding box center [447, 287] width 9 height 9
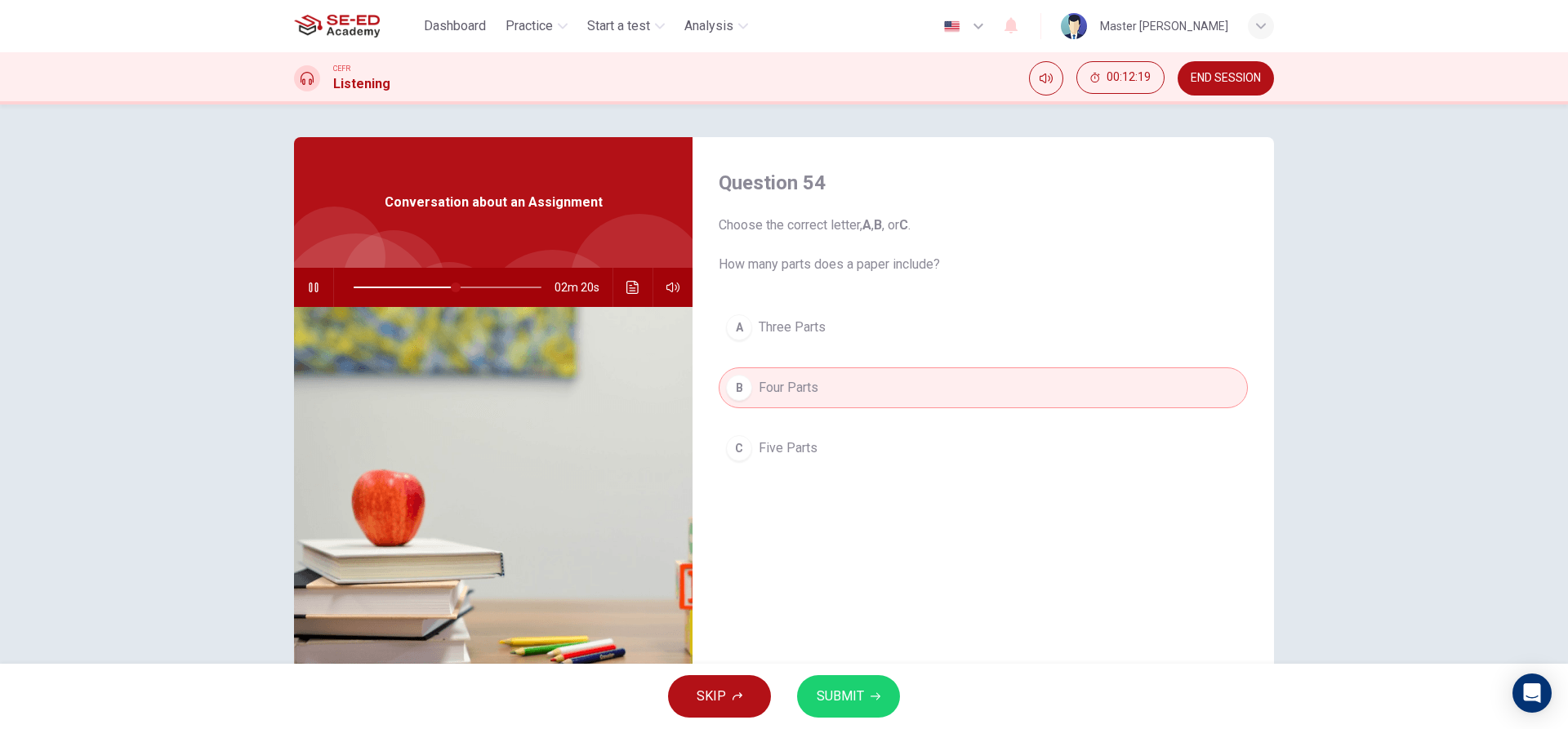
click at [806, 455] on span "Five Parts" at bounding box center [788, 447] width 59 height 20
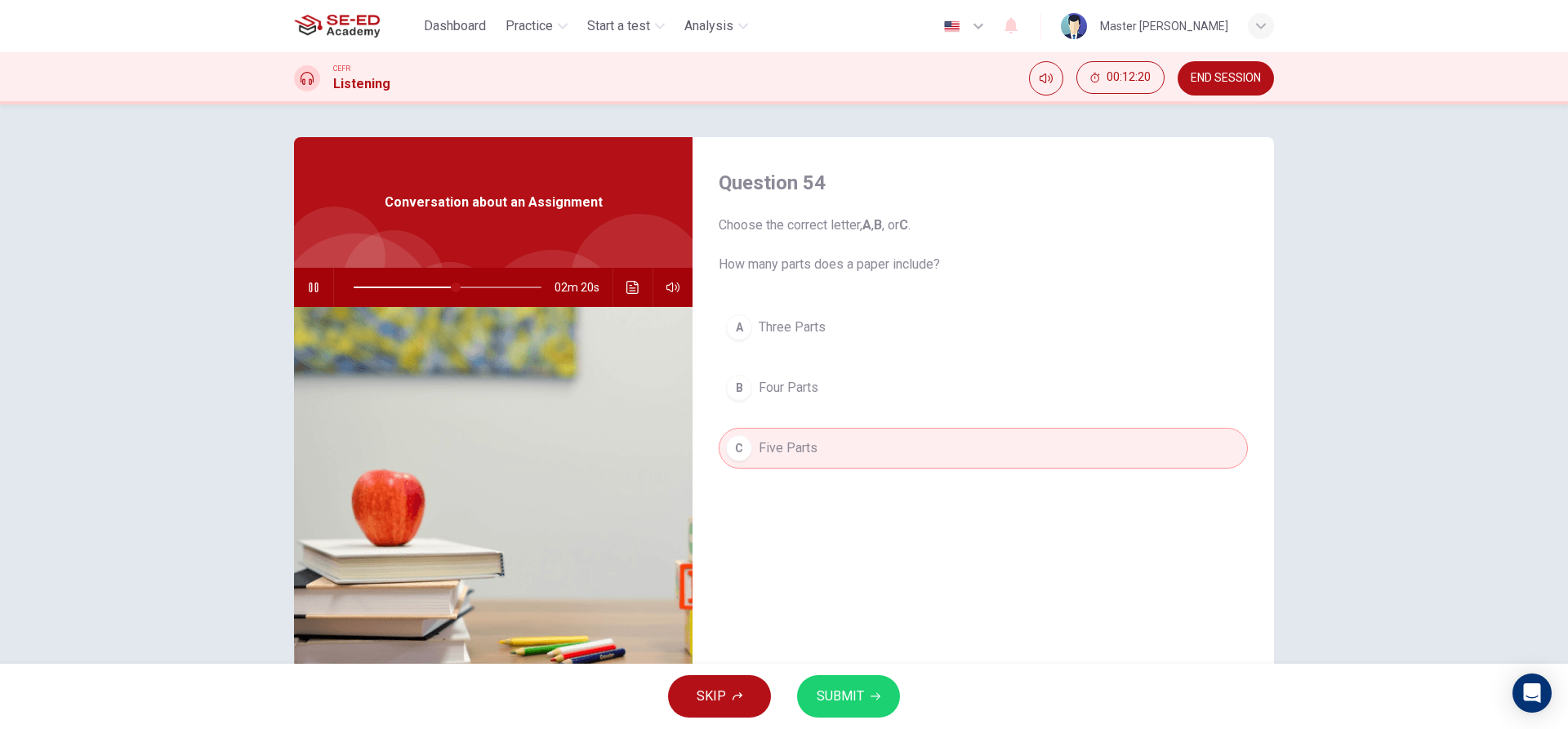
click at [897, 701] on button "SUBMIT" at bounding box center [848, 696] width 103 height 43
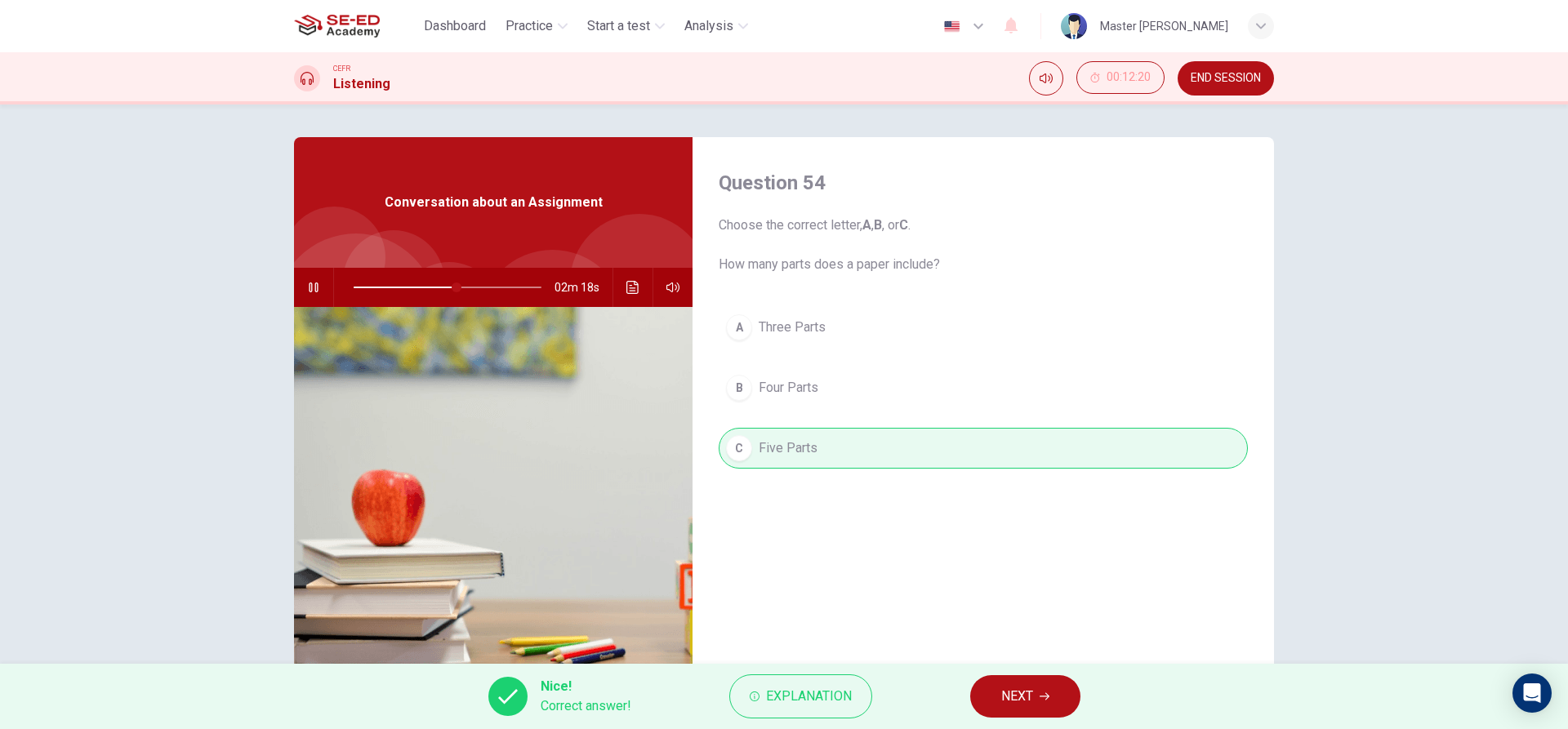
click at [985, 690] on button "NEXT" at bounding box center [1025, 696] width 110 height 43
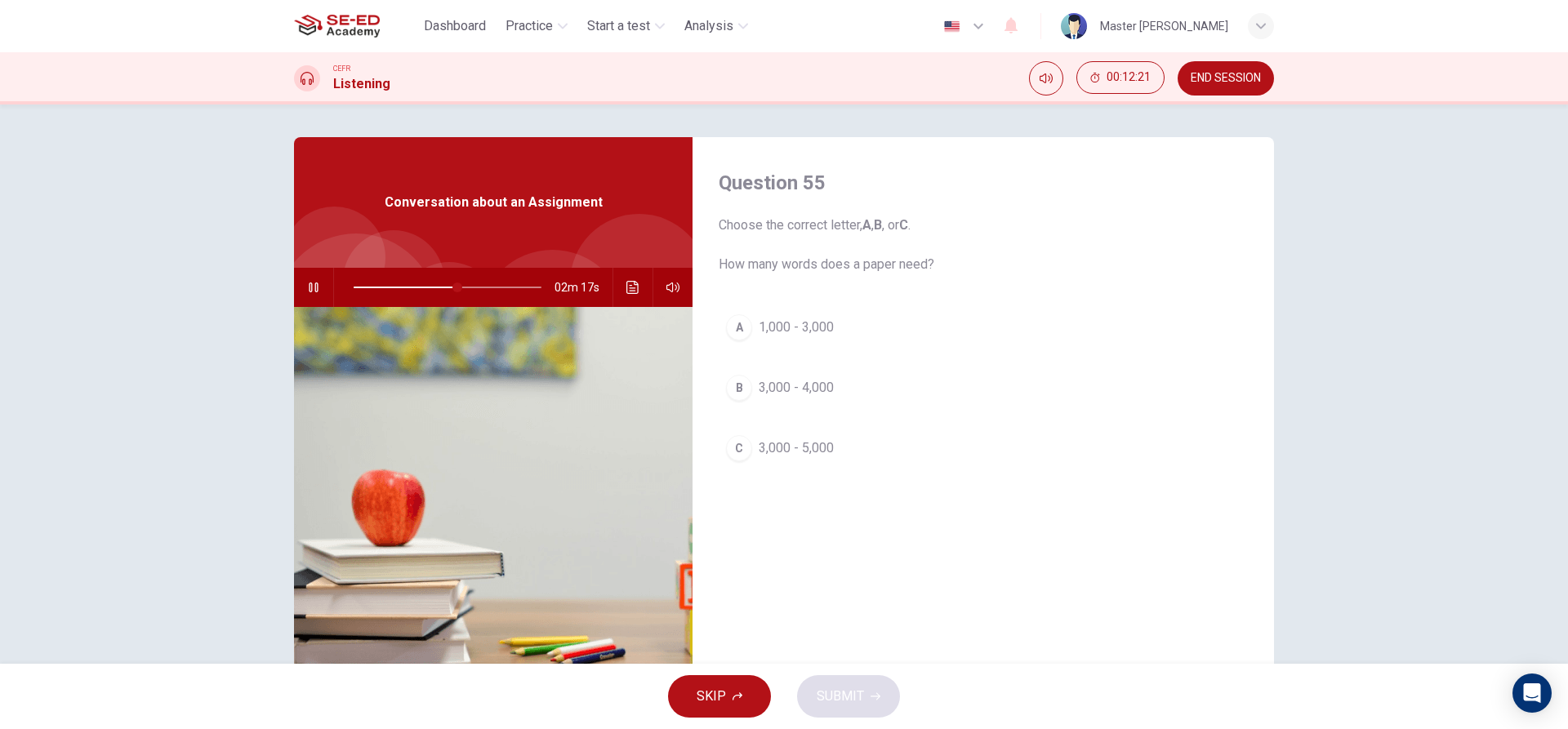
click at [769, 324] on span "1,000 - 3,000" at bounding box center [797, 327] width 75 height 20
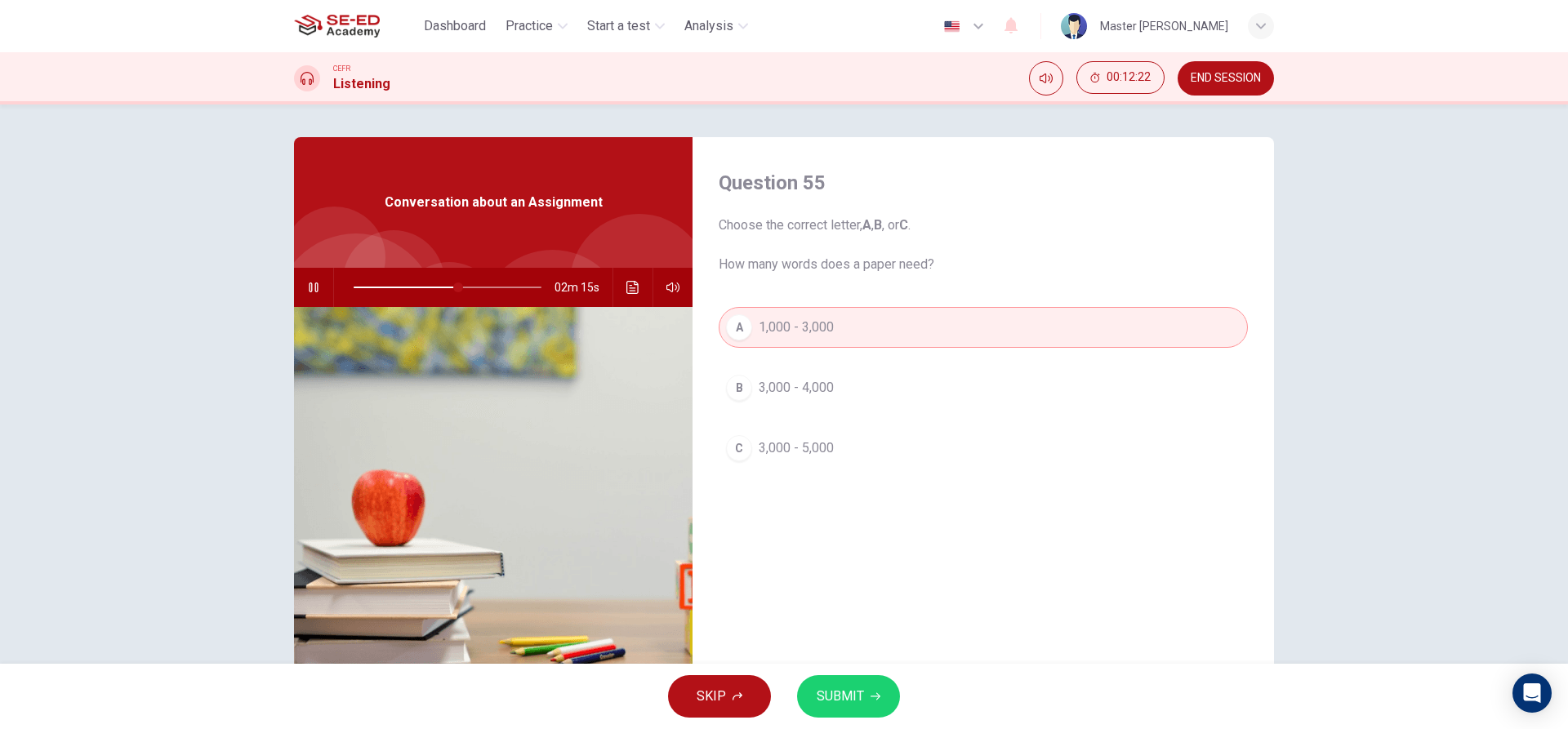
click at [846, 702] on span "SUBMIT" at bounding box center [840, 696] width 47 height 23
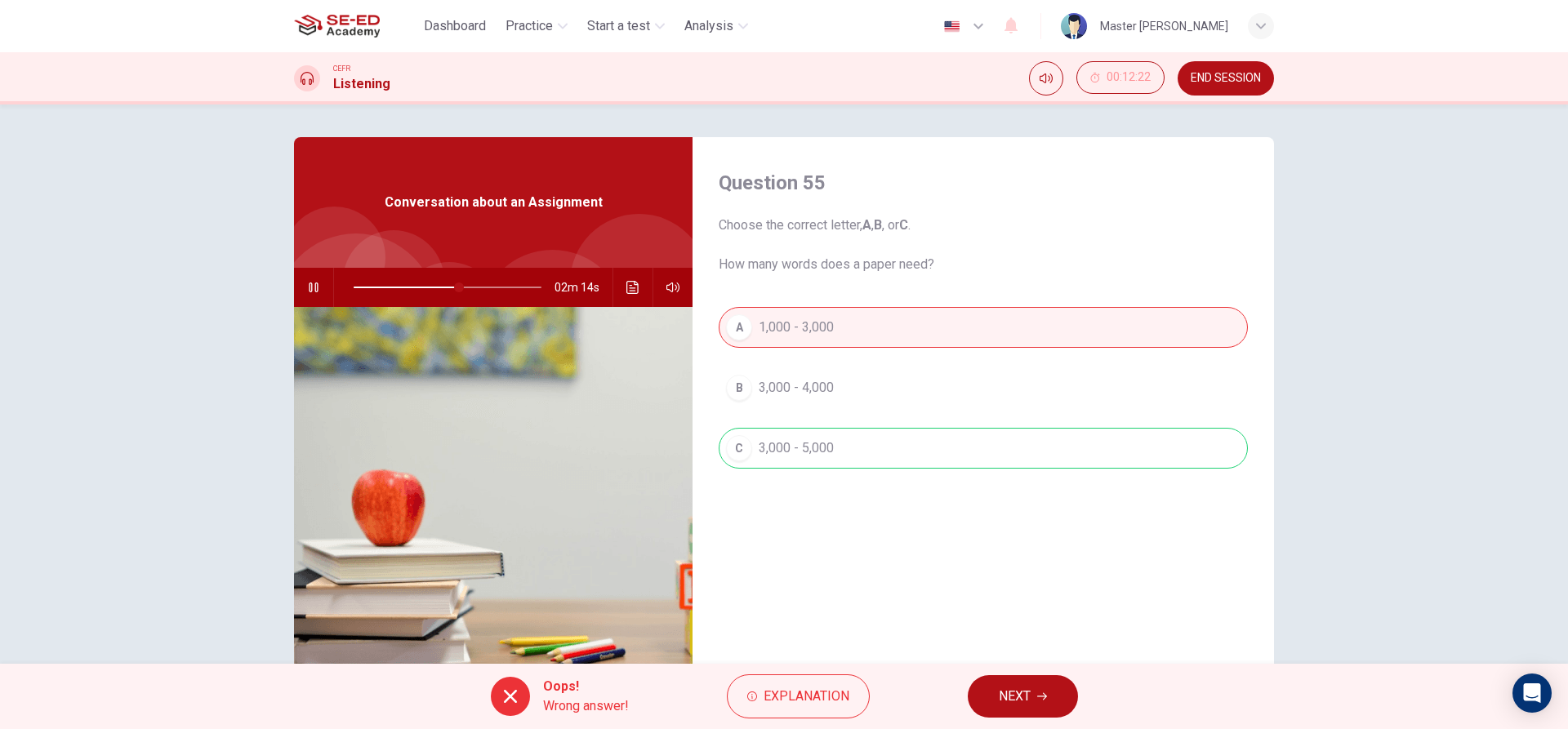
drag, startPoint x: 1020, startPoint y: 705, endPoint x: 1016, endPoint y: 688, distance: 17.5
click at [1020, 702] on span "NEXT" at bounding box center [1014, 696] width 32 height 23
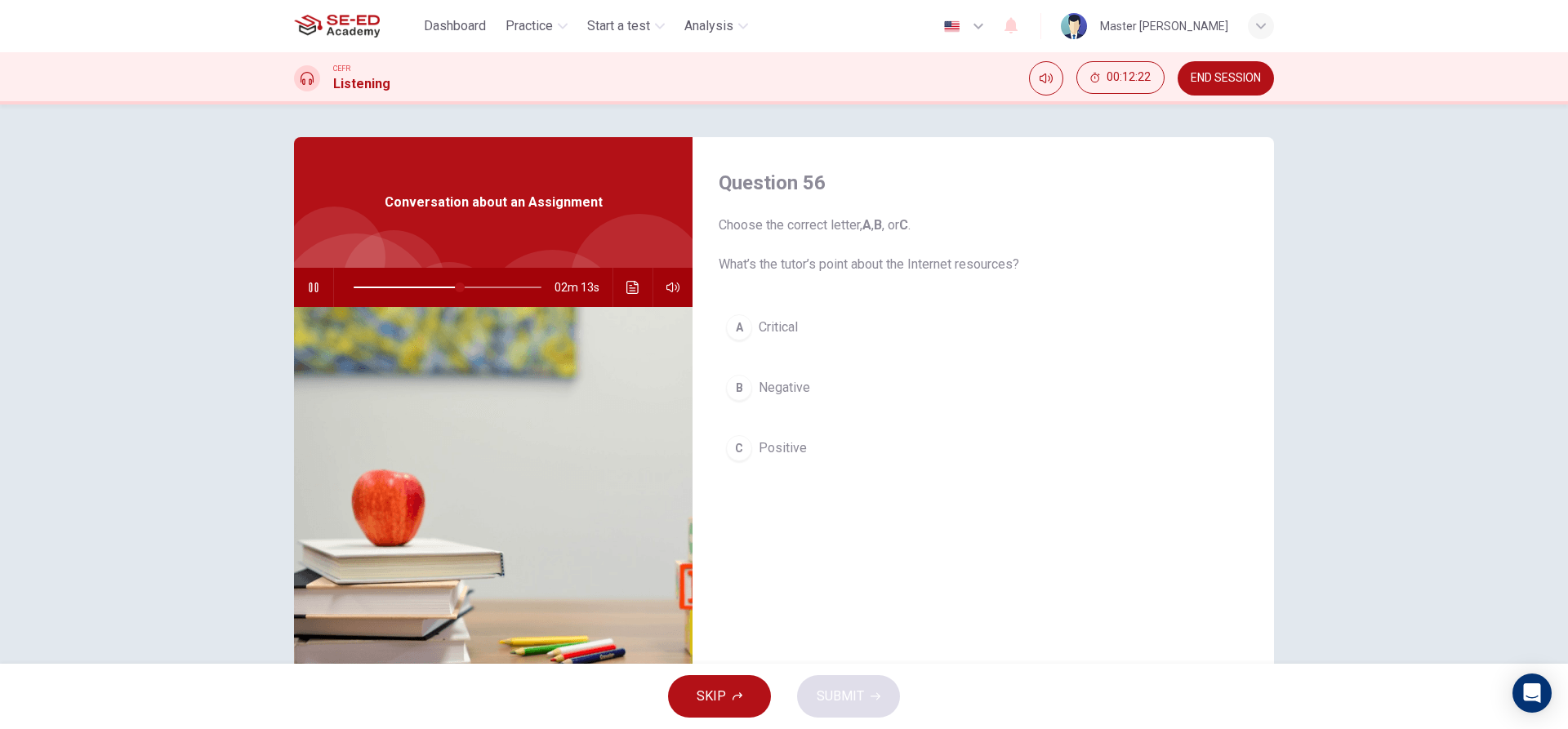
click at [801, 426] on div "A Critical B Negative C Positive" at bounding box center [983, 404] width 529 height 194
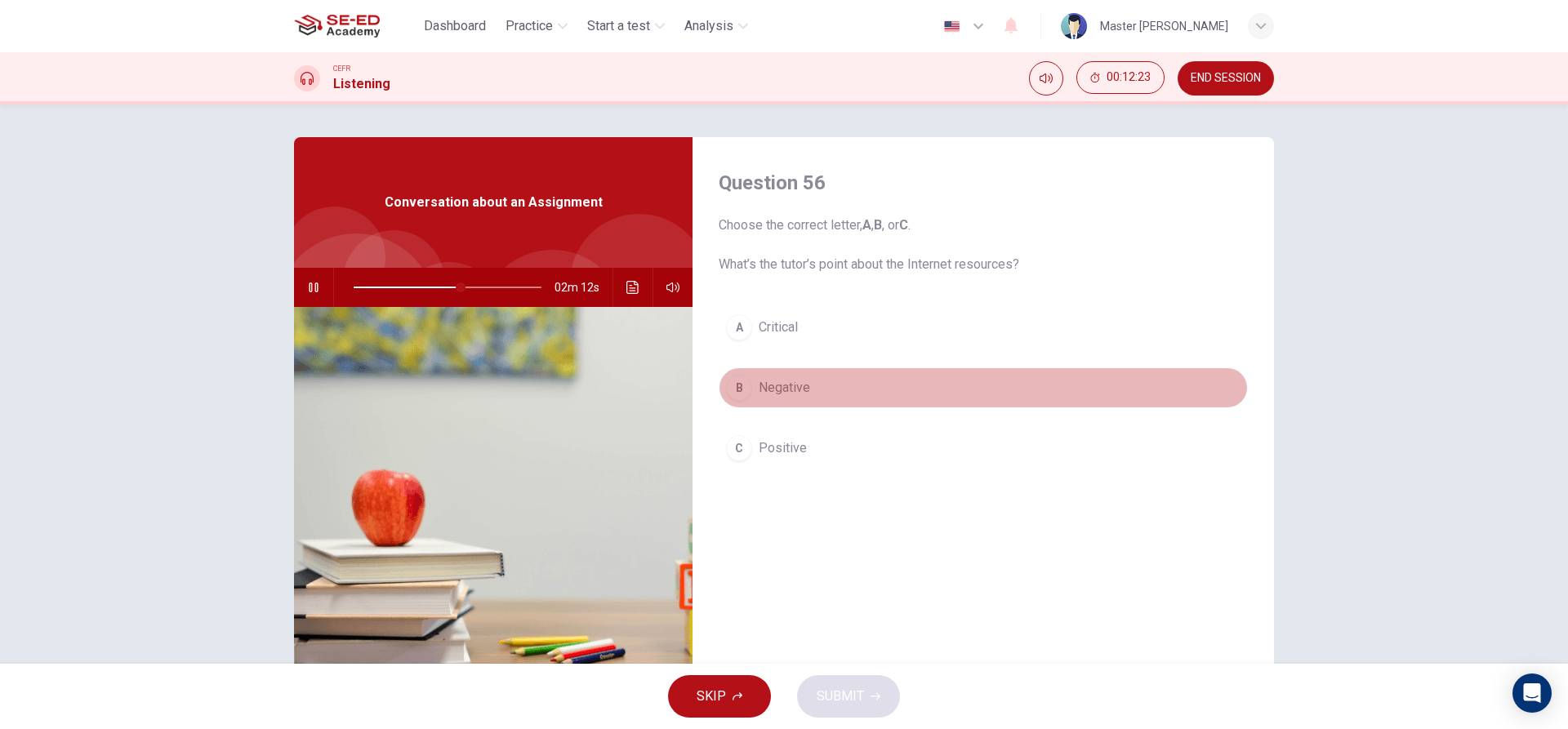
click at [782, 404] on button "B Negative" at bounding box center [983, 388] width 529 height 41
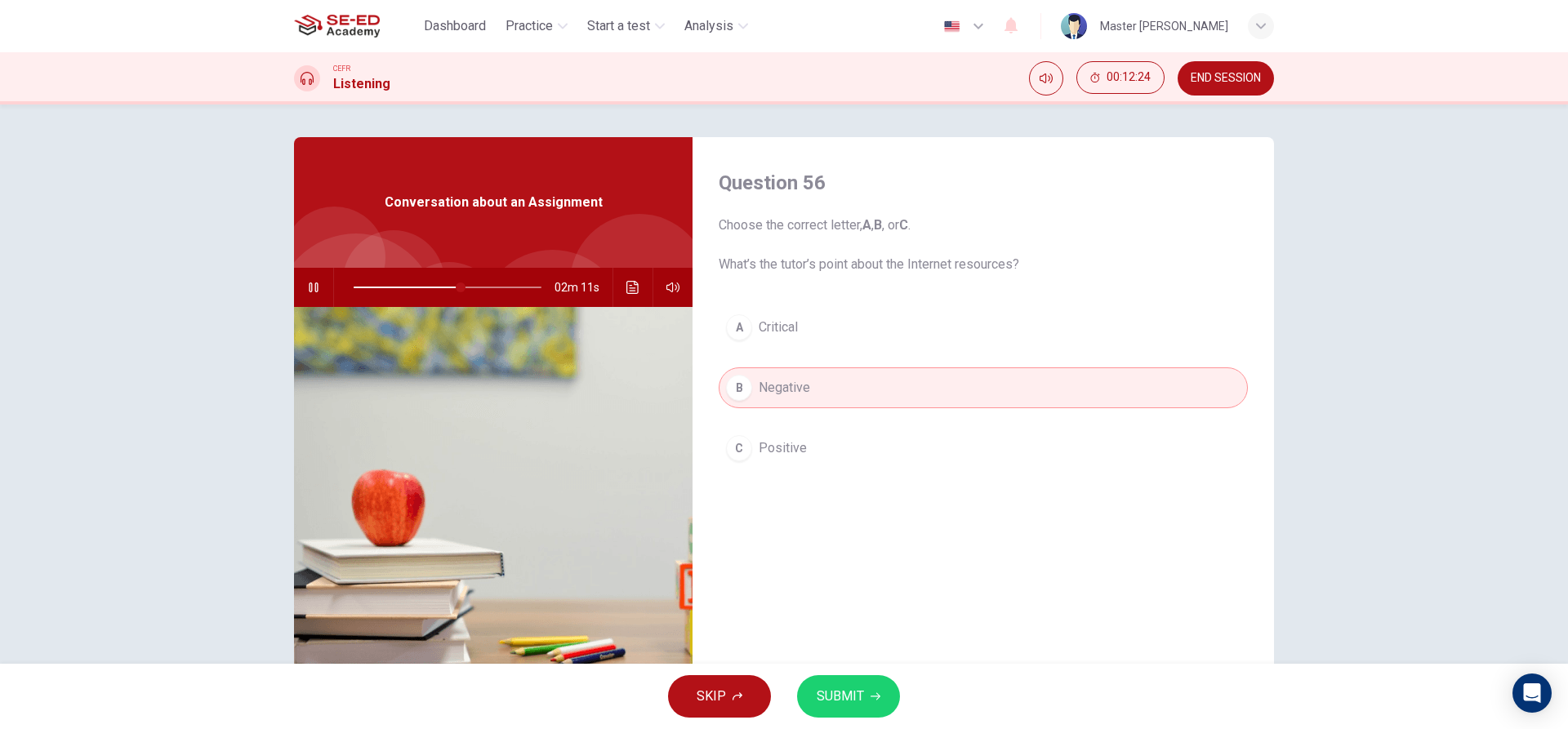
click at [847, 688] on span "SUBMIT" at bounding box center [840, 696] width 47 height 23
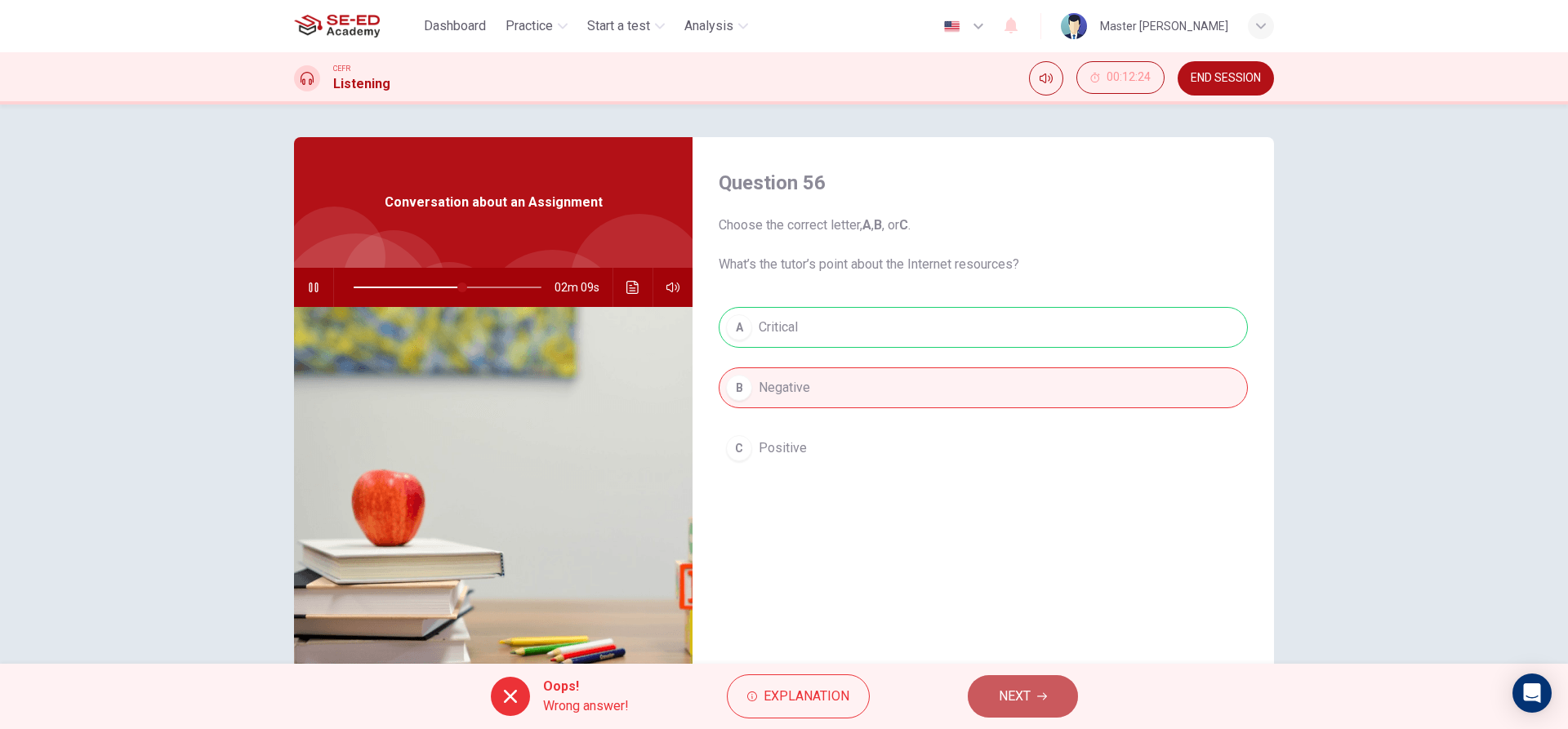
click at [1001, 684] on button "NEXT" at bounding box center [1023, 696] width 110 height 43
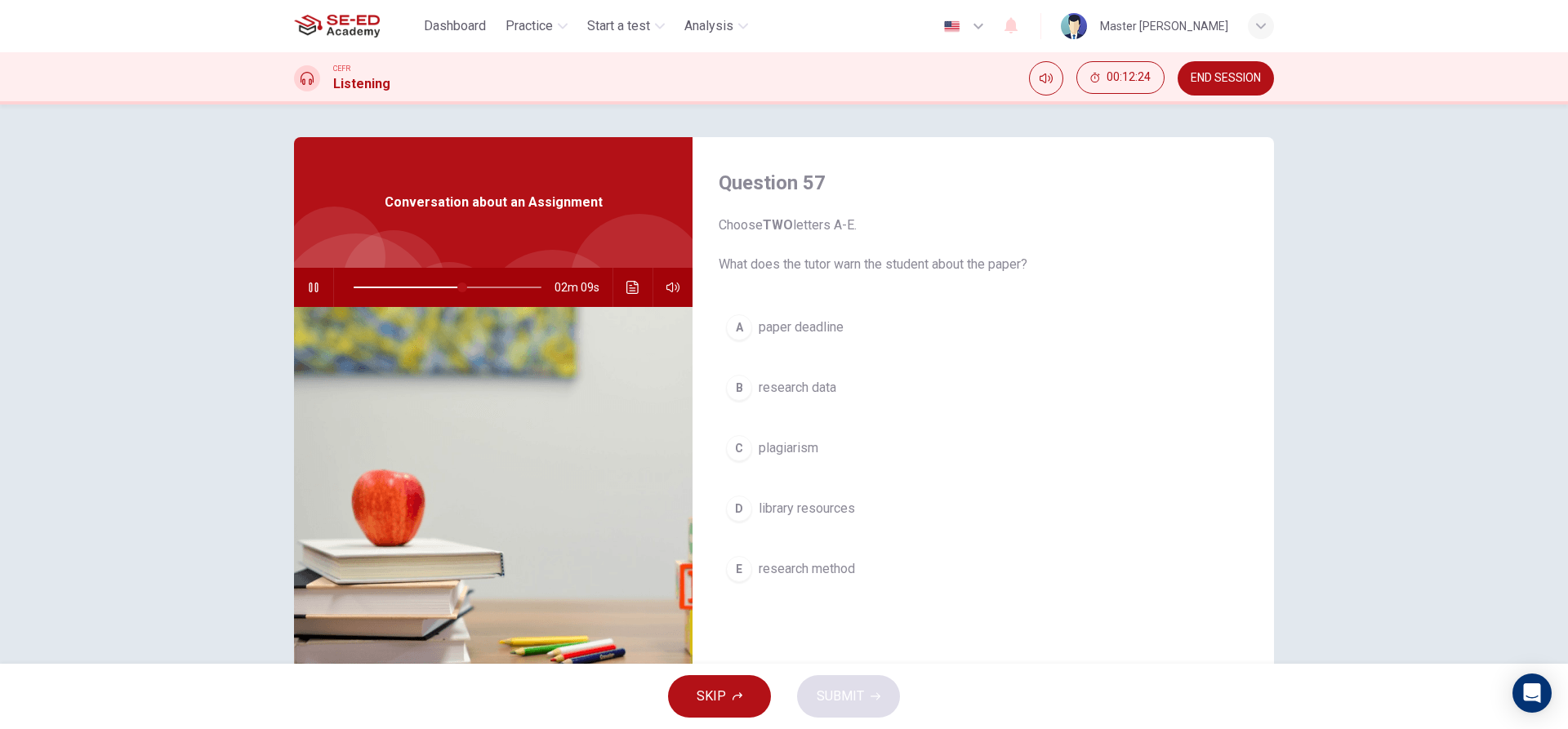
click at [811, 375] on button "B research data" at bounding box center [983, 388] width 529 height 41
click at [795, 330] on span "paper deadline" at bounding box center [801, 327] width 85 height 20
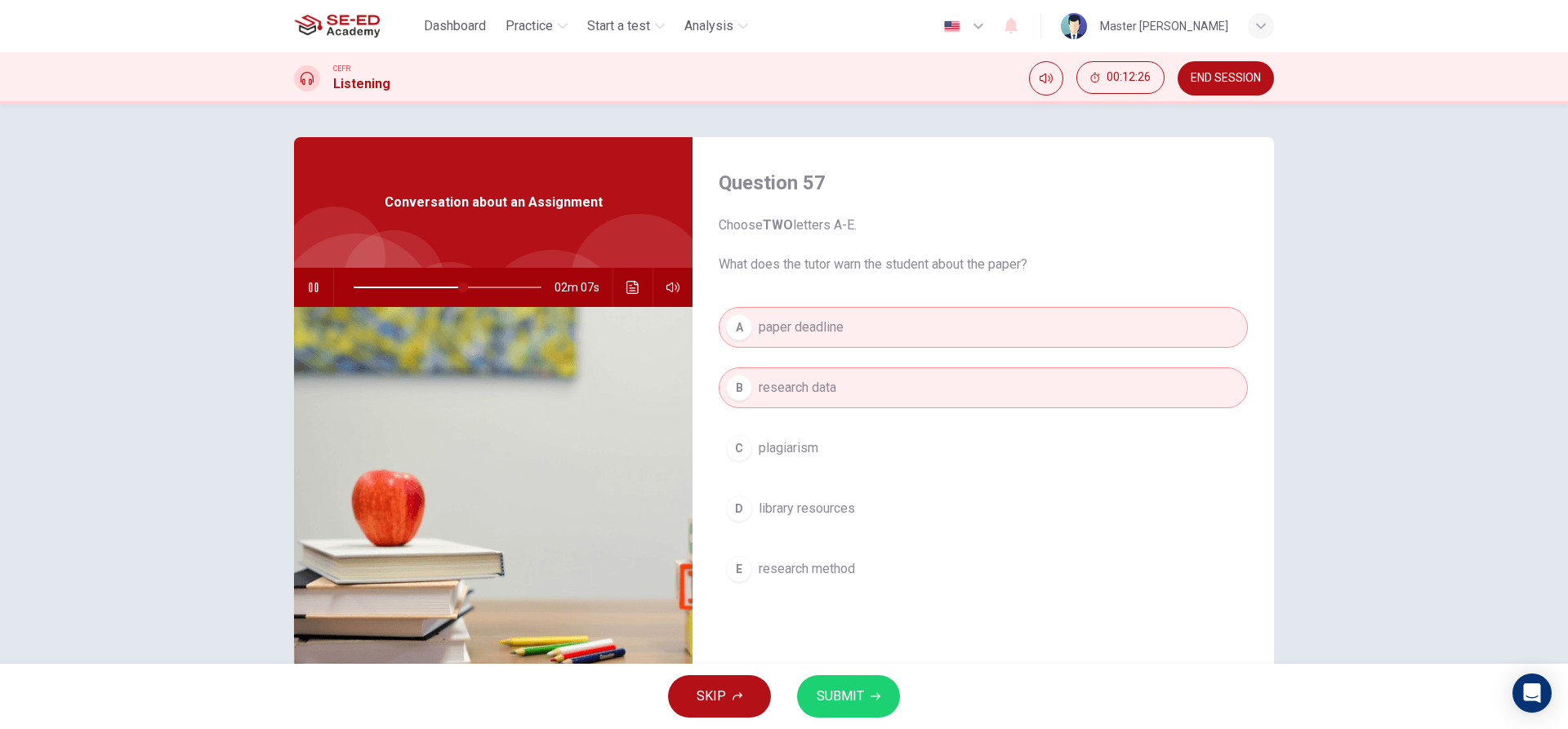
click at [850, 703] on span "SUBMIT" at bounding box center [840, 696] width 47 height 23
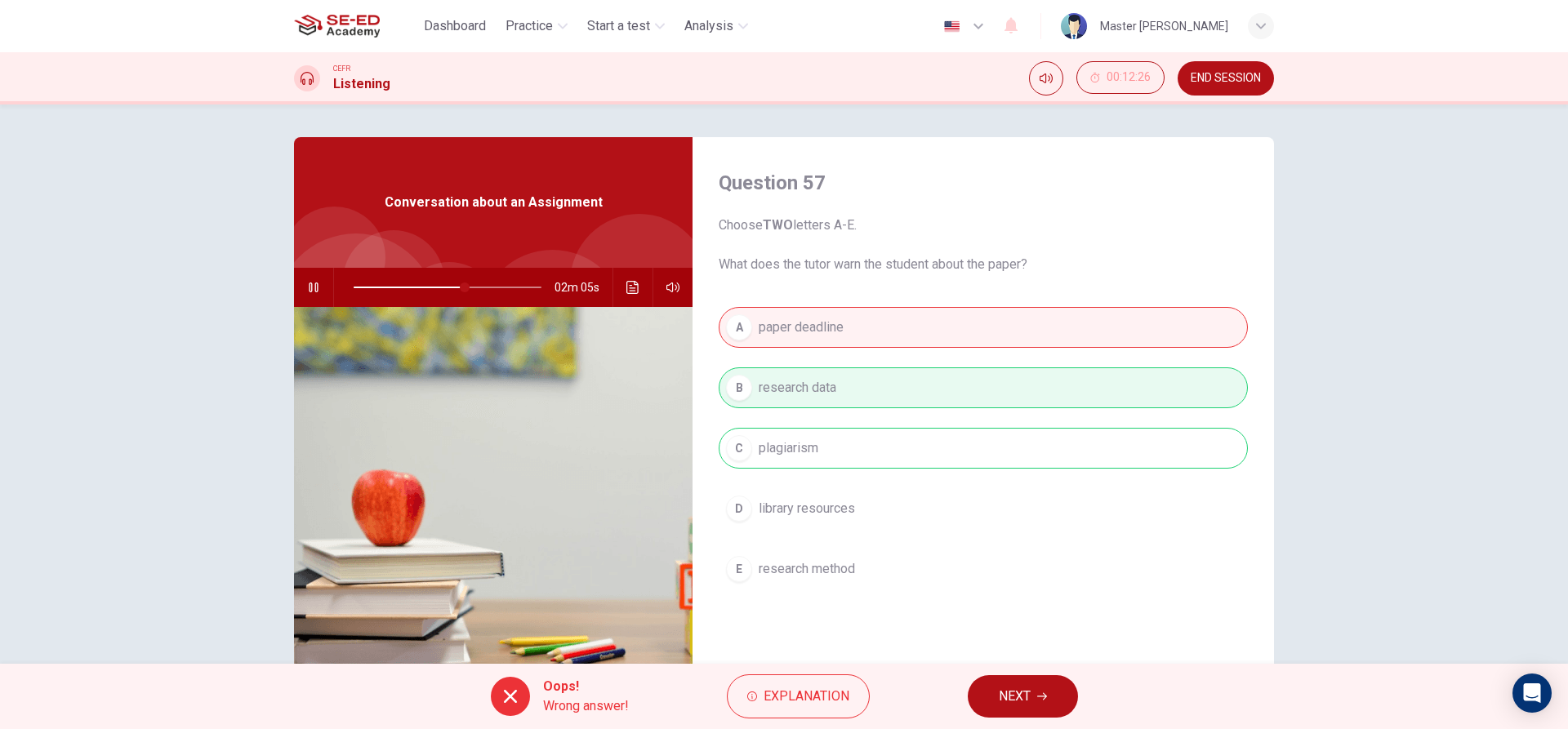
click at [1022, 714] on button "NEXT" at bounding box center [1023, 696] width 110 height 43
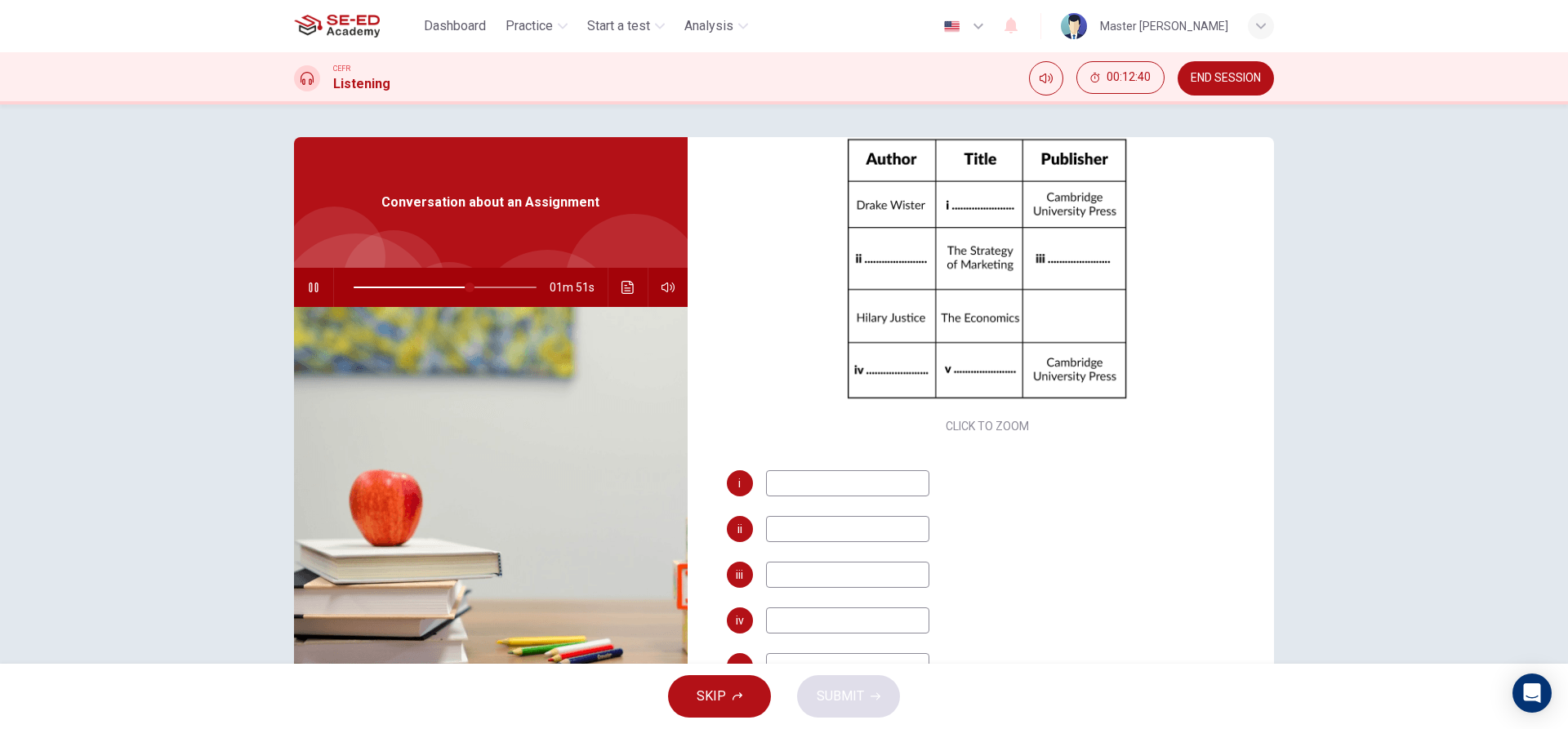
scroll to position [187, 0]
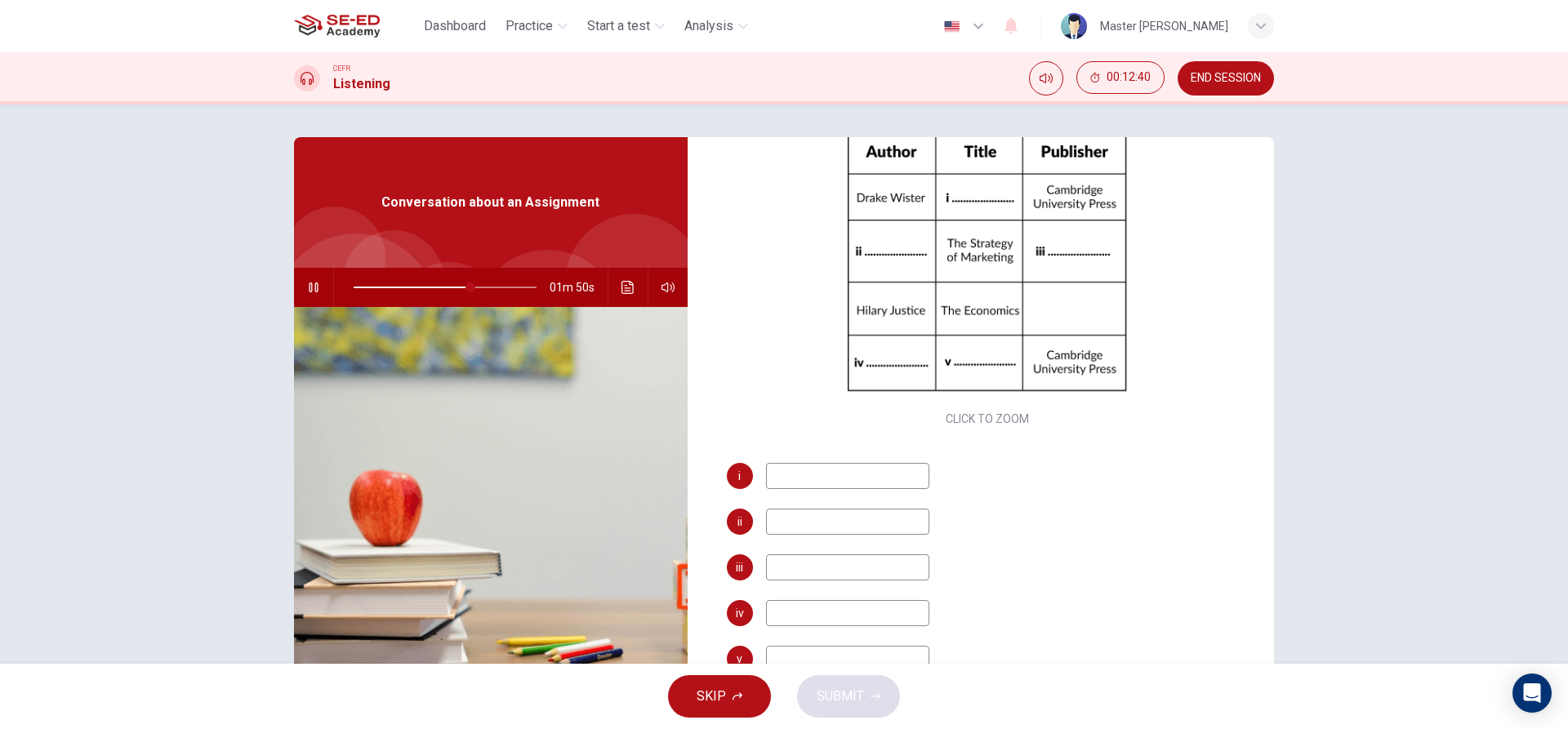
click at [734, 708] on button "SKIP" at bounding box center [720, 696] width 103 height 43
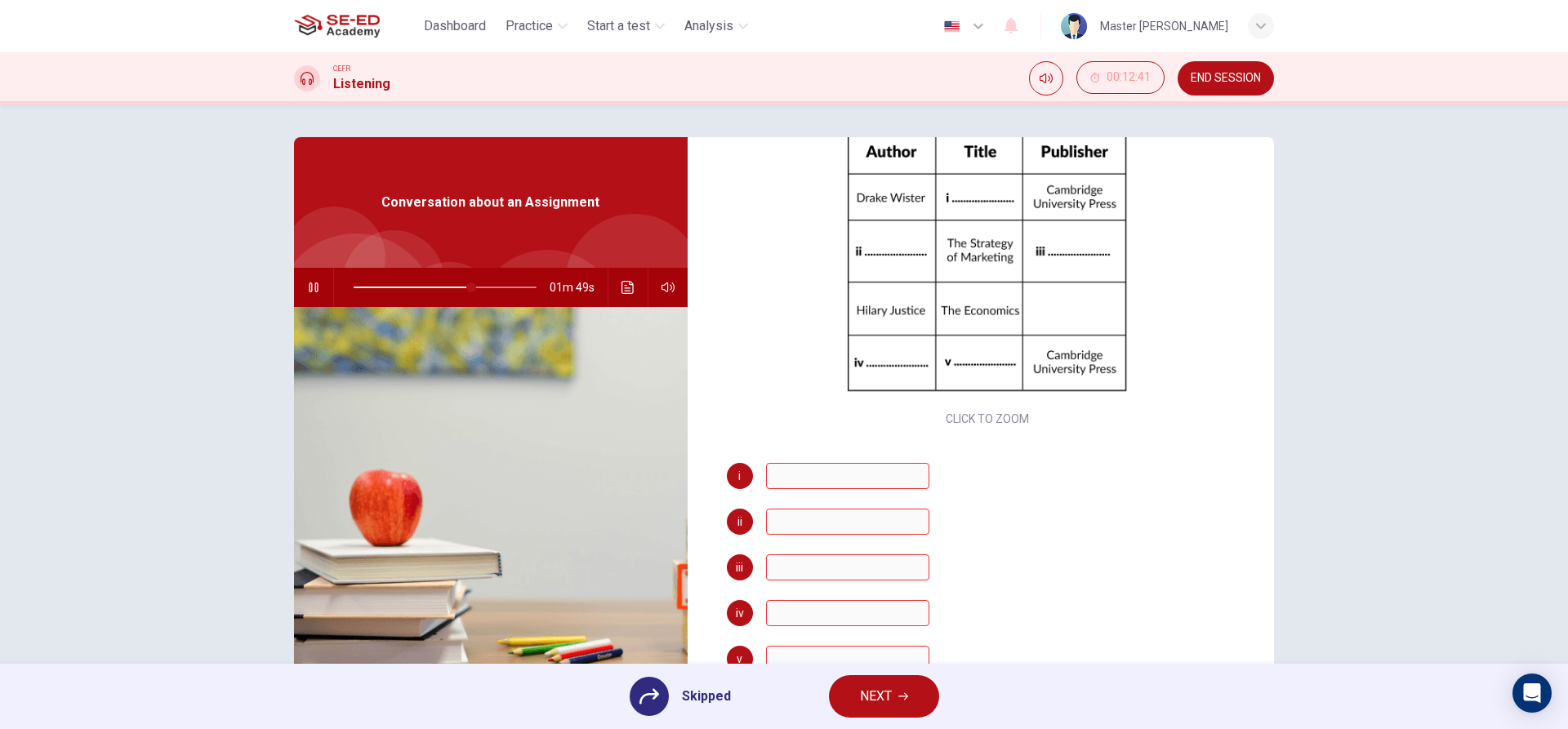
type input "65"
click at [872, 695] on span "NEXT" at bounding box center [876, 696] width 32 height 23
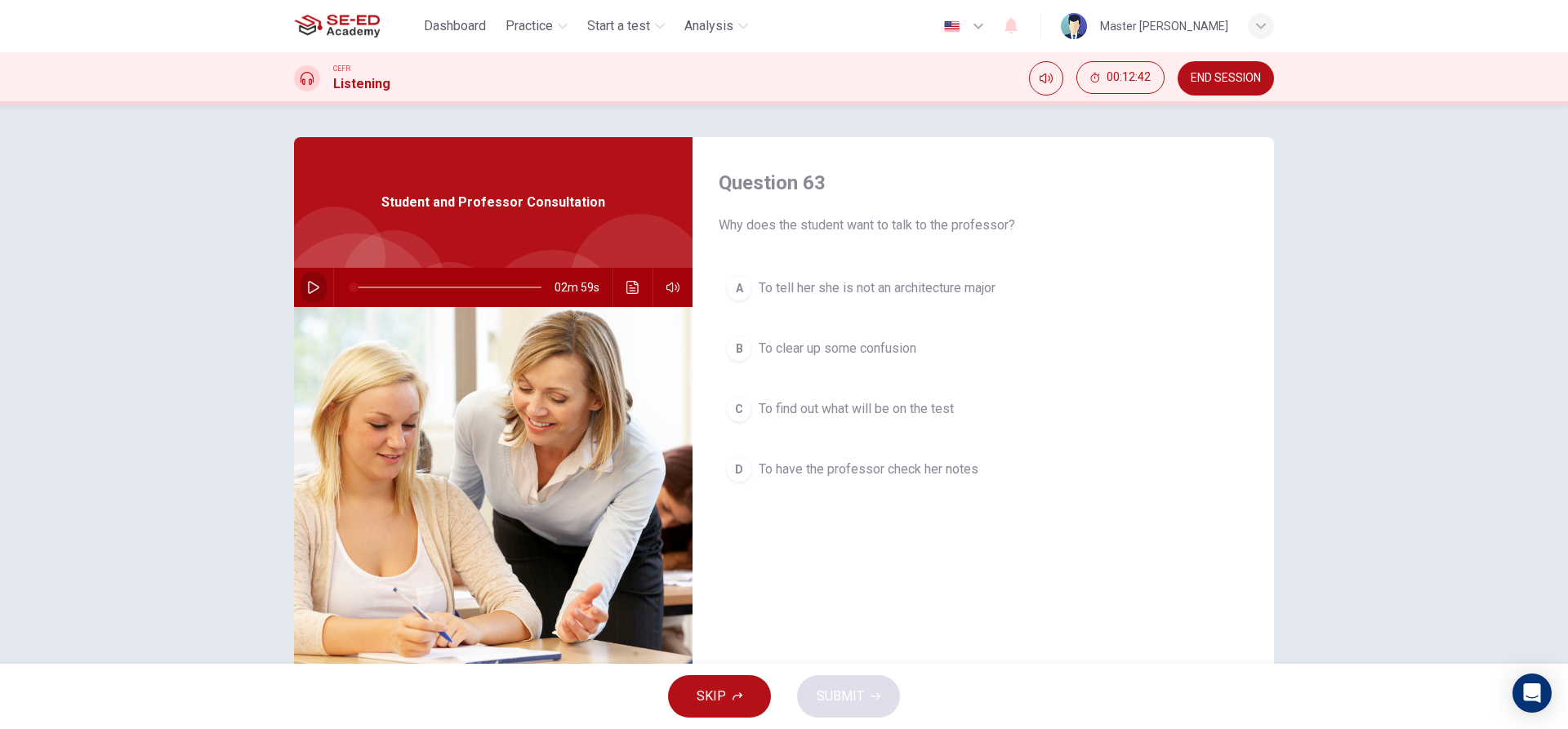
click at [312, 283] on icon "button" at bounding box center [313, 287] width 13 height 13
drag, startPoint x: 711, startPoint y: 376, endPoint x: 720, endPoint y: 375, distance: 9.1
click at [711, 377] on div "Question 63 Why does the student want to talk to the professor? A To tell her s…" at bounding box center [983, 420] width 581 height 567
click at [760, 362] on button "B To clear up some confusion" at bounding box center [983, 349] width 529 height 41
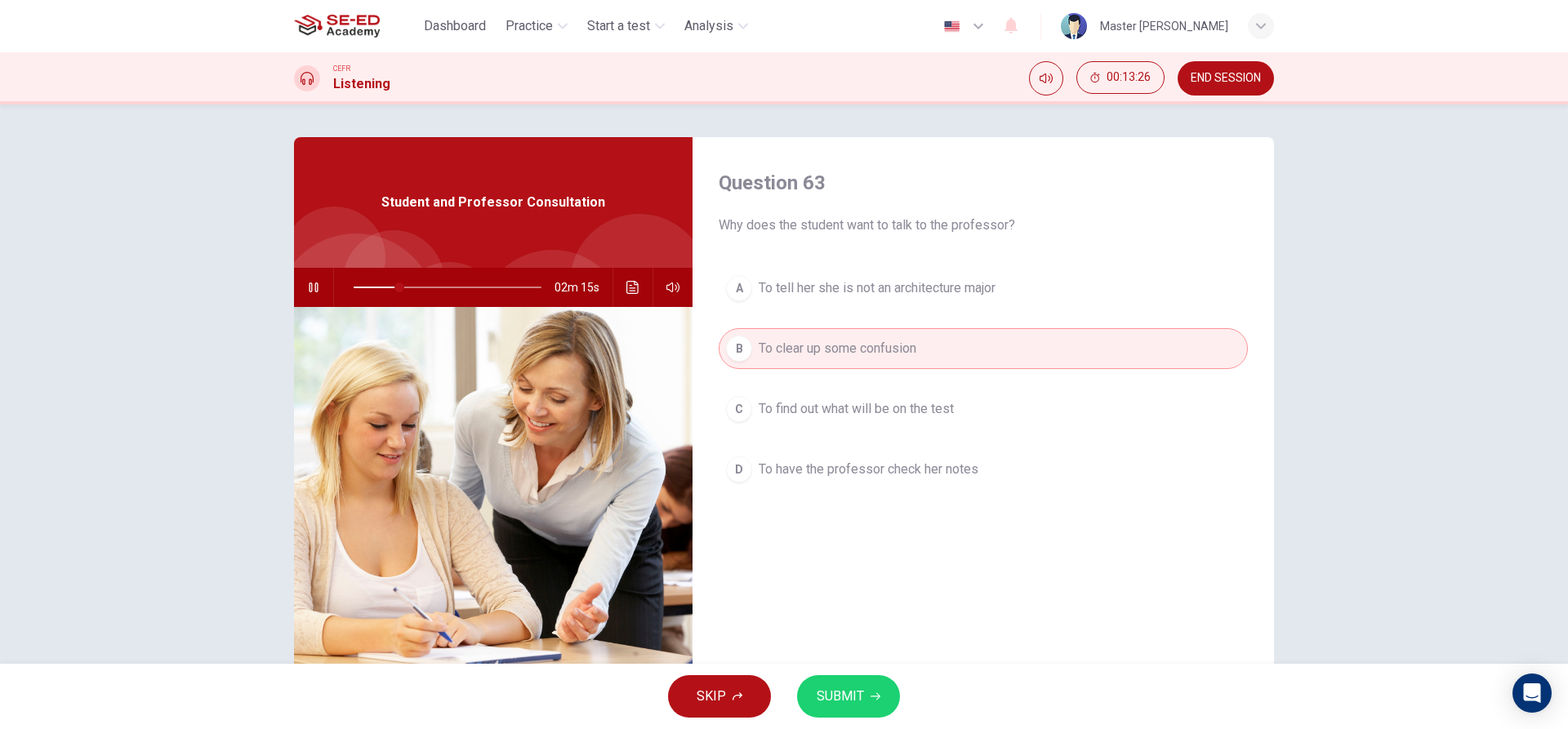
click at [848, 706] on span "SUBMIT" at bounding box center [840, 696] width 47 height 23
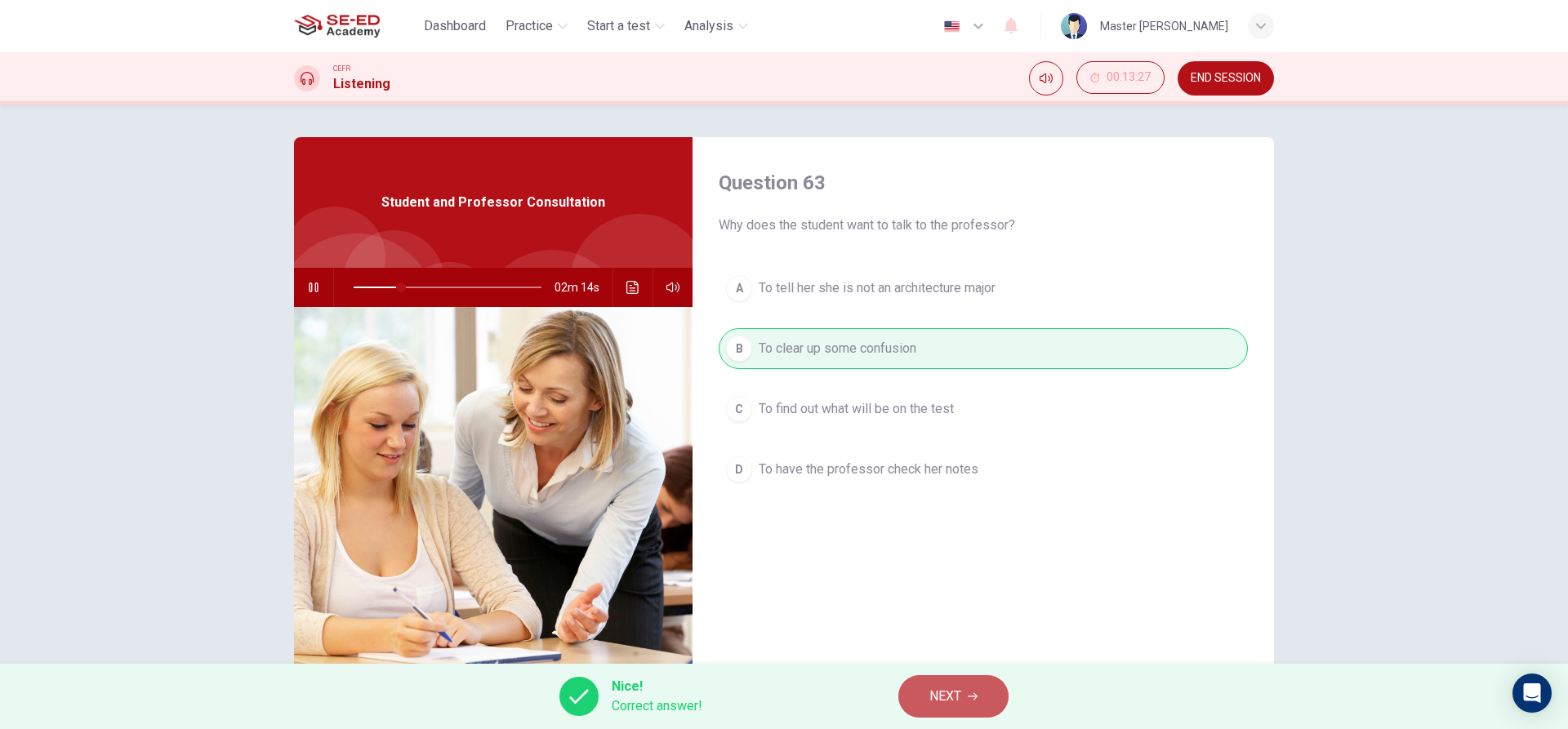
click at [941, 685] on span "NEXT" at bounding box center [945, 696] width 32 height 23
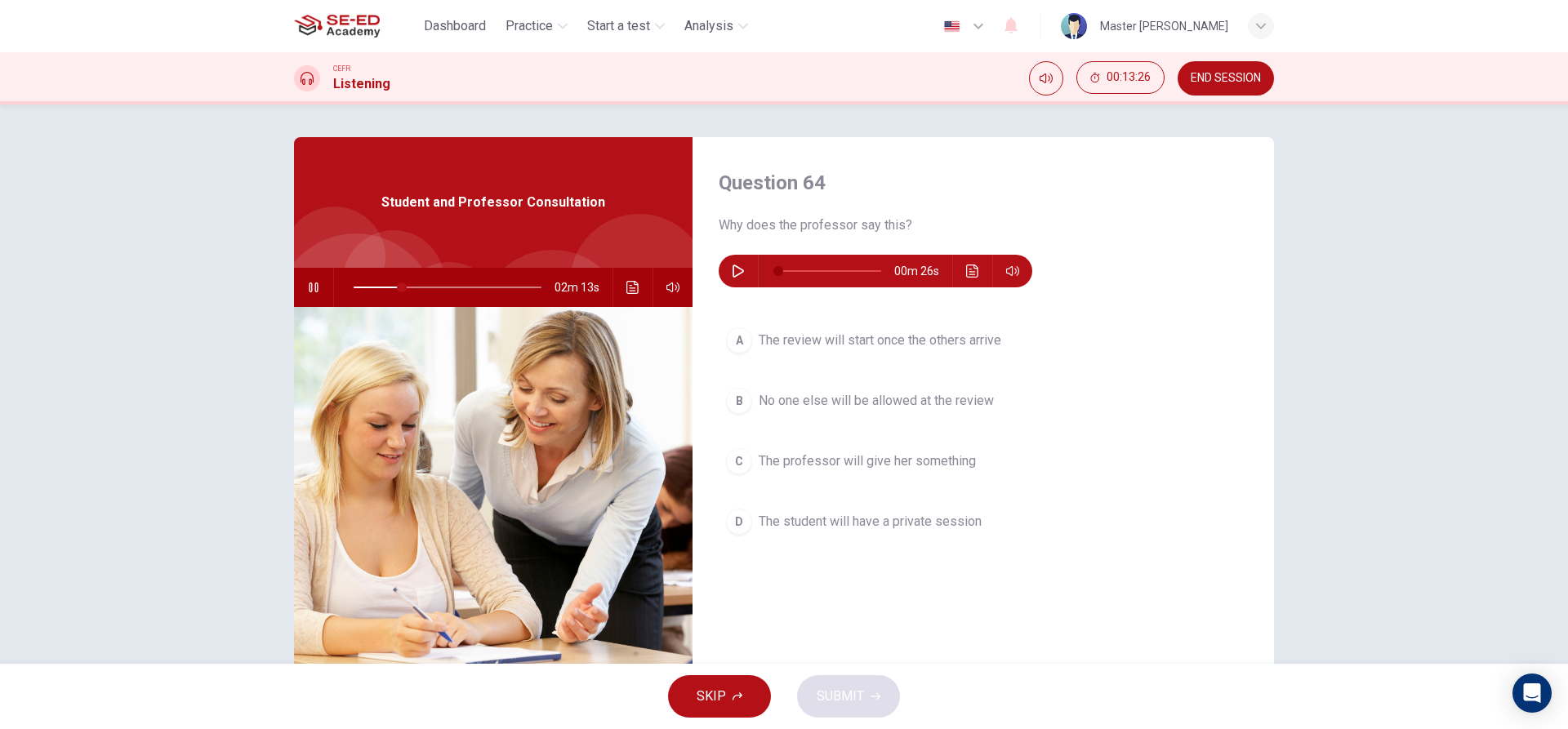
type input "26"
click at [725, 266] on button "button" at bounding box center [738, 271] width 27 height 33
type input "0"
type input "27"
type input "4"
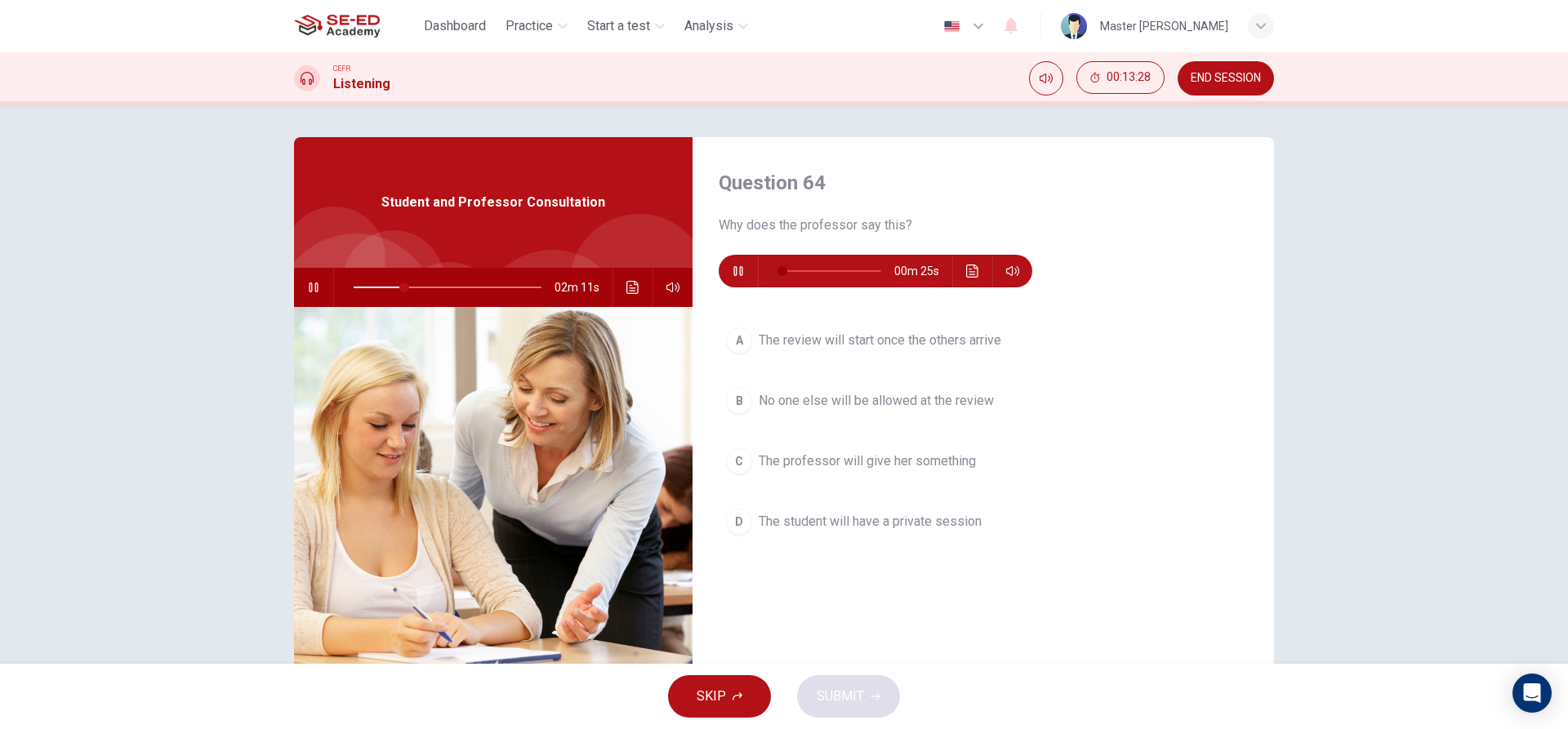
click at [307, 279] on button "button" at bounding box center [313, 287] width 27 height 39
type input "27"
type input "22"
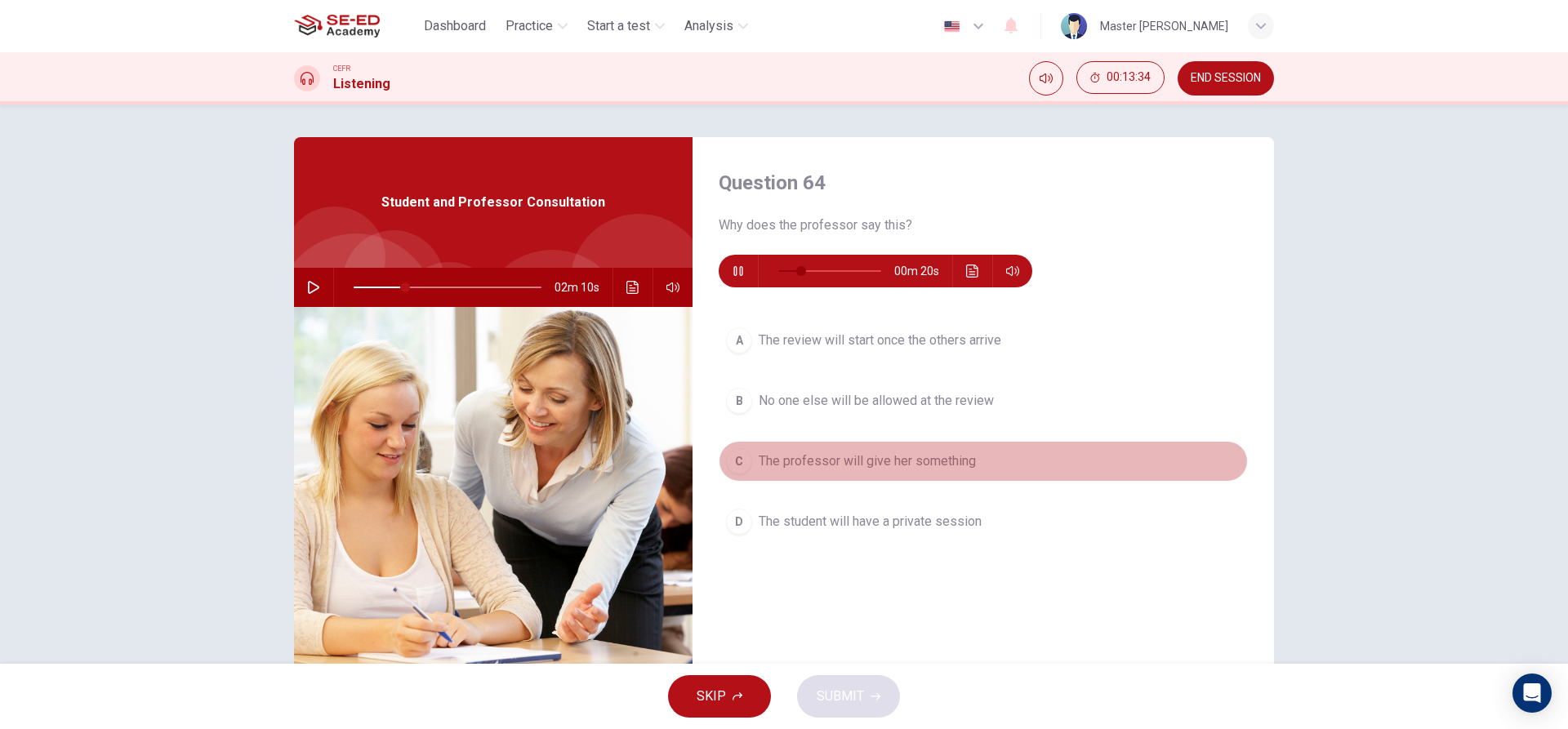
click at [850, 459] on span "The professor will give her something" at bounding box center [868, 461] width 217 height 20
type input "27"
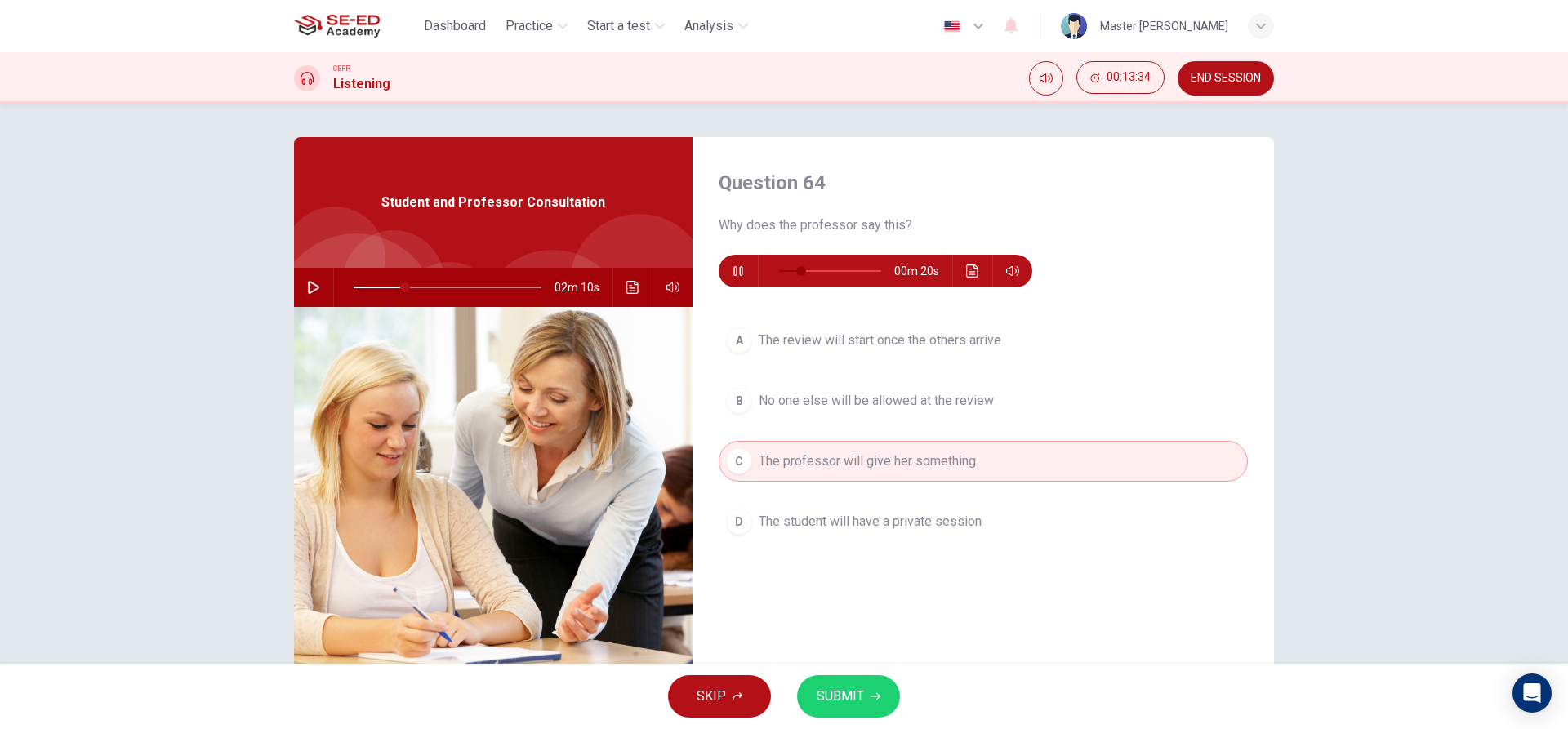
type input "26"
click at [828, 686] on span "SUBMIT" at bounding box center [840, 696] width 47 height 23
type input "27"
type input "30"
type input "27"
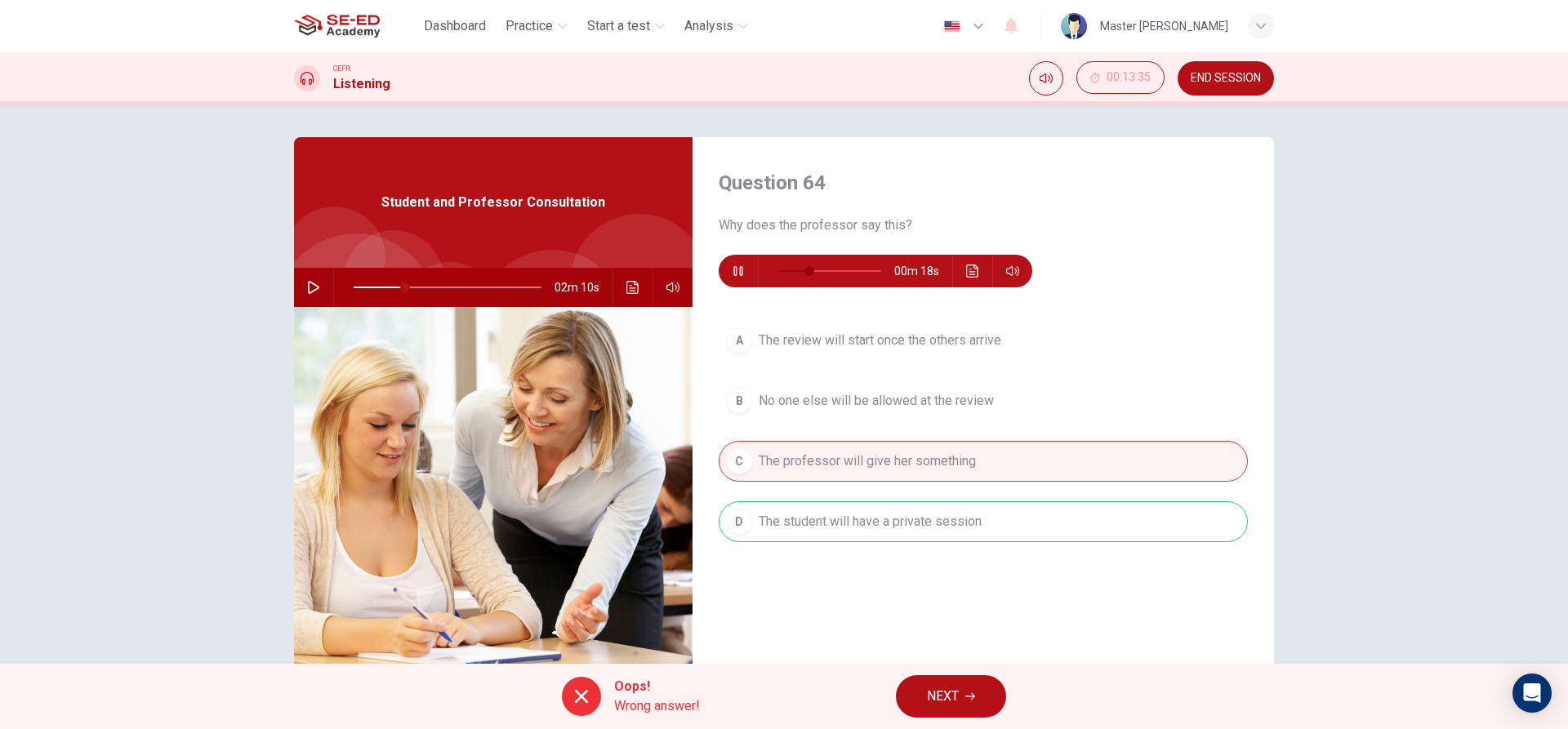
type input "34"
click at [957, 692] on span "NEXT" at bounding box center [942, 696] width 32 height 23
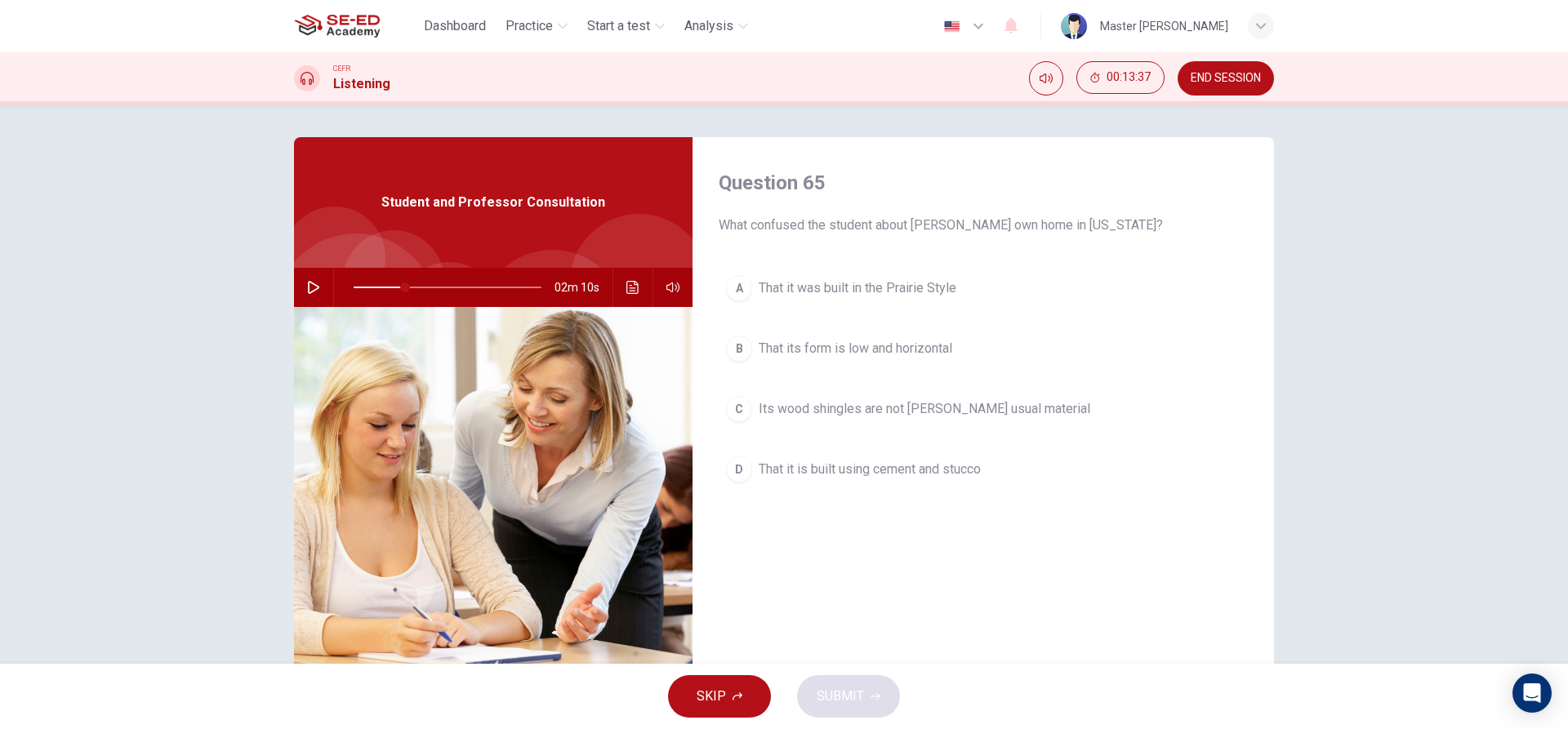
click at [769, 282] on span "That it was built in the Prairie Style" at bounding box center [858, 287] width 198 height 20
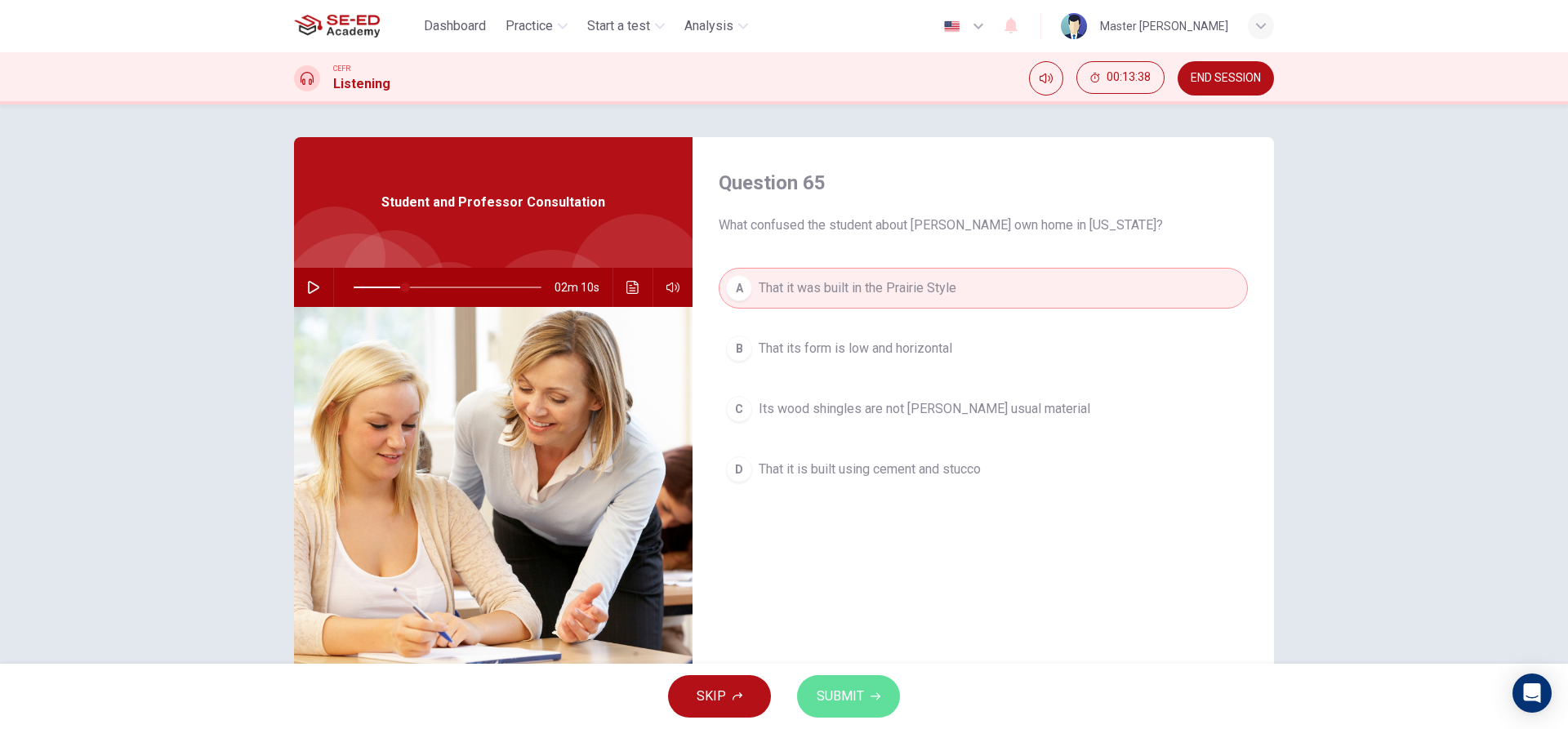
click at [823, 695] on span "SUBMIT" at bounding box center [840, 696] width 47 height 23
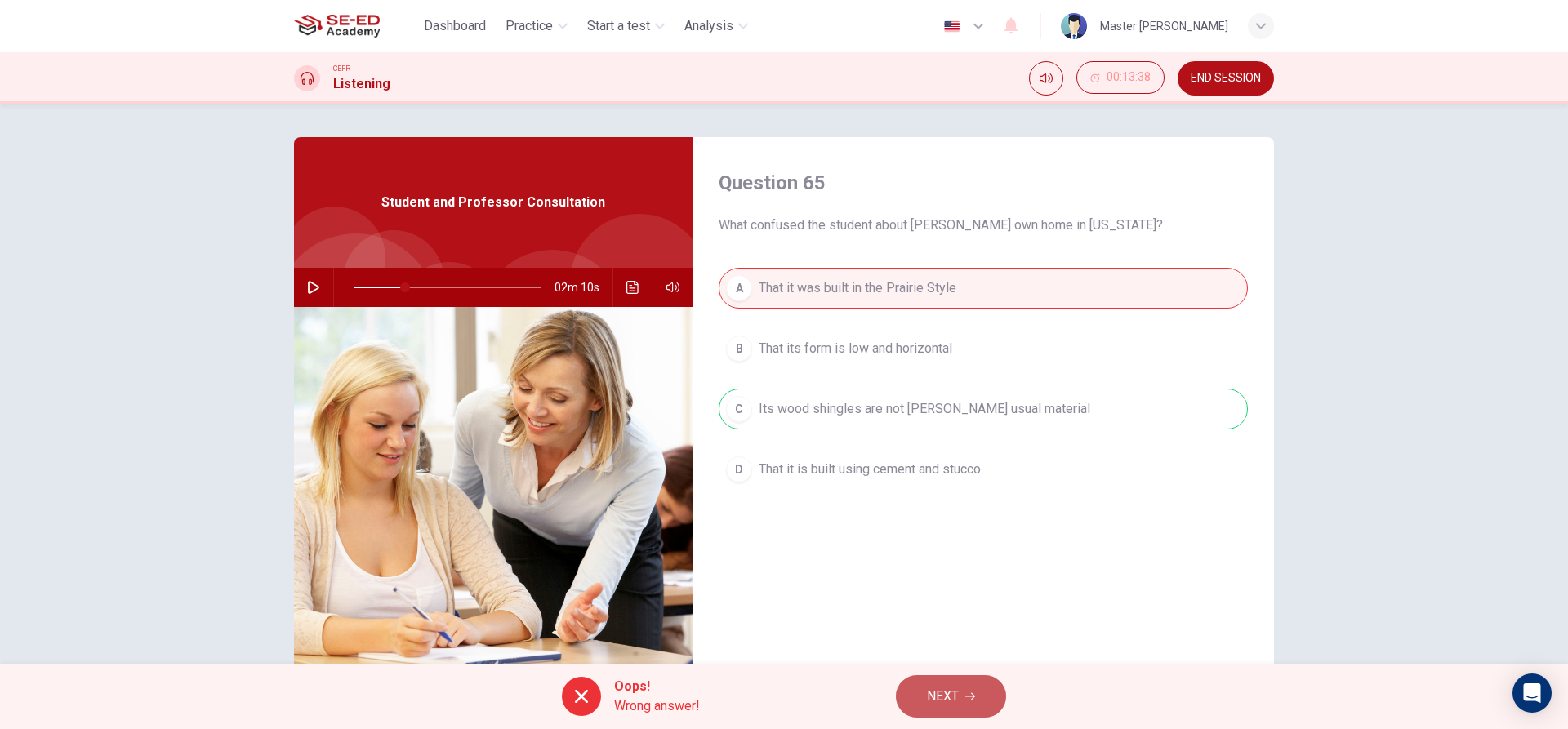
click at [960, 685] on button "NEXT" at bounding box center [951, 696] width 110 height 43
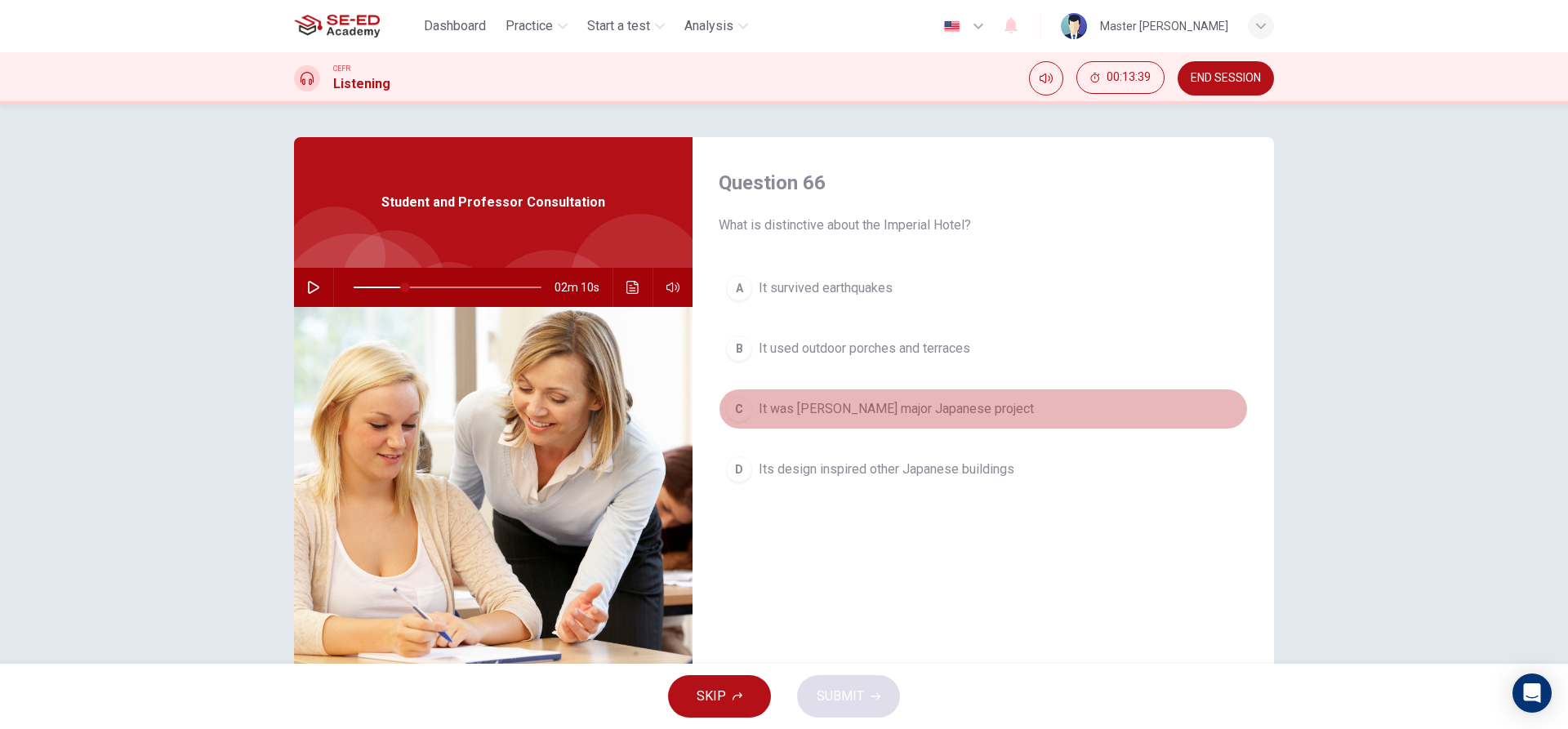
click at [784, 424] on button "C It was [PERSON_NAME] major Japanese project" at bounding box center [983, 409] width 529 height 41
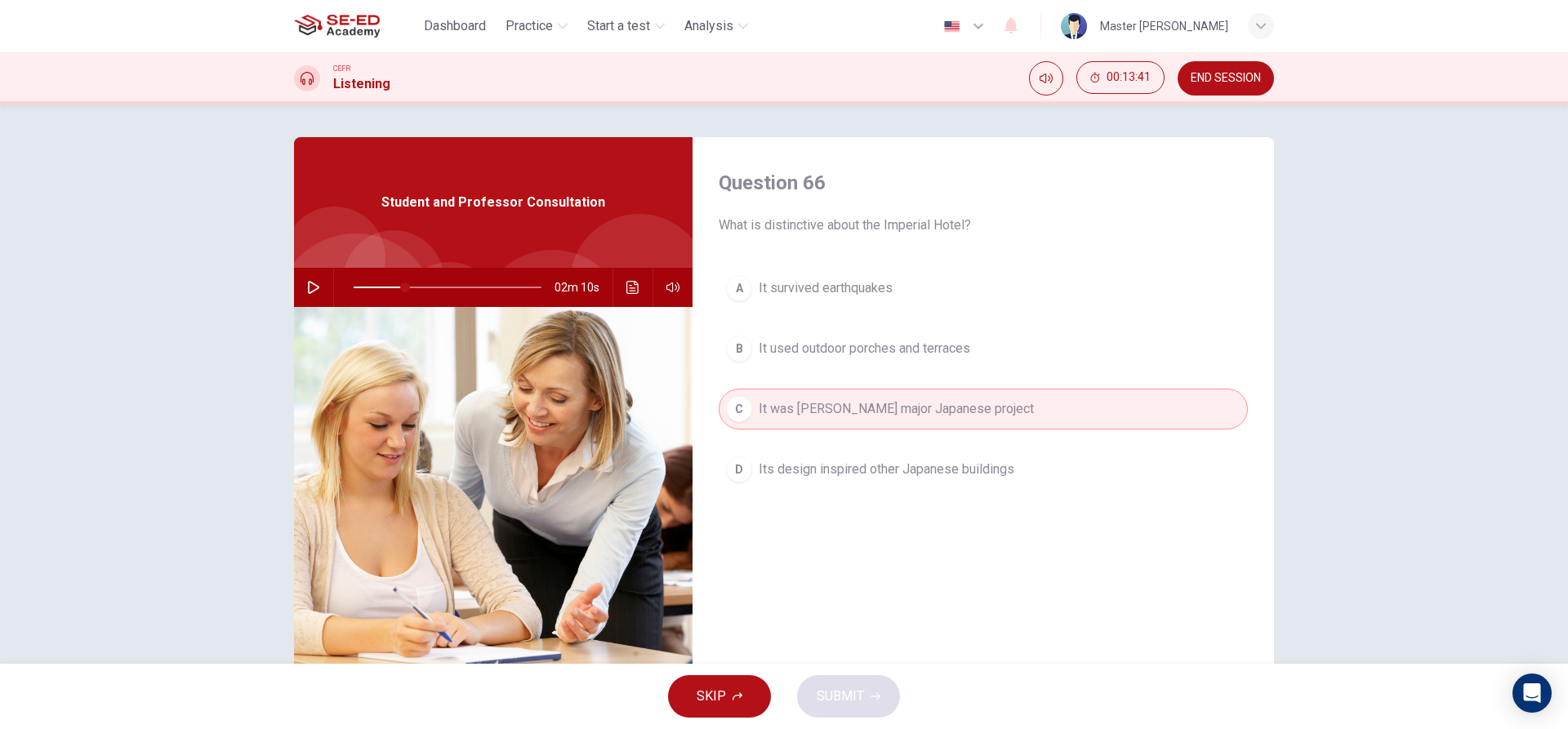
click at [840, 436] on div "A It survived earthquakes B It used outdoor porches and terraces C It was [PERS…" at bounding box center [983, 395] width 529 height 255
click at [833, 459] on button "D Its design inspired other Japanese buildings" at bounding box center [983, 470] width 529 height 41
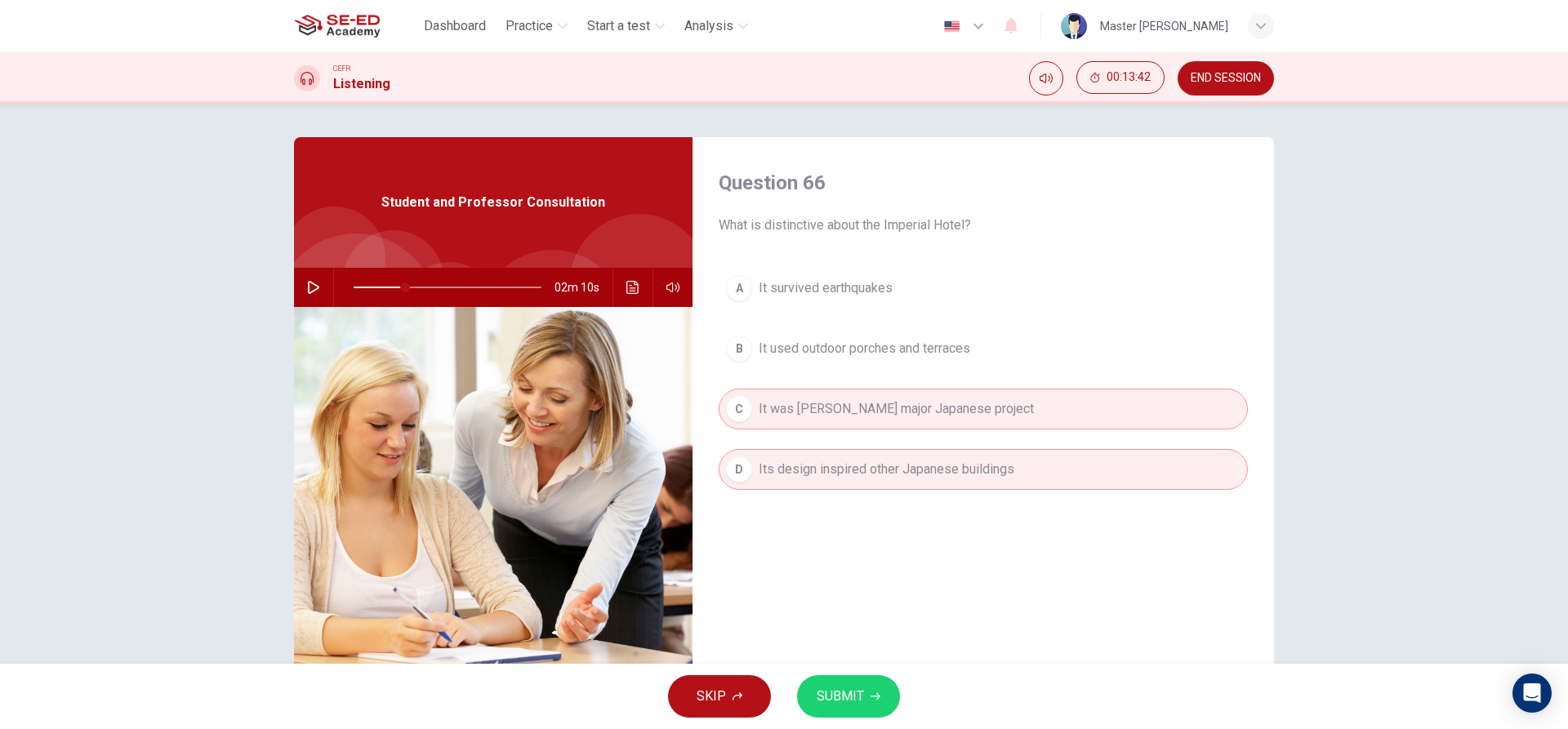
click at [830, 695] on span "SUBMIT" at bounding box center [840, 696] width 47 height 23
type input "27"
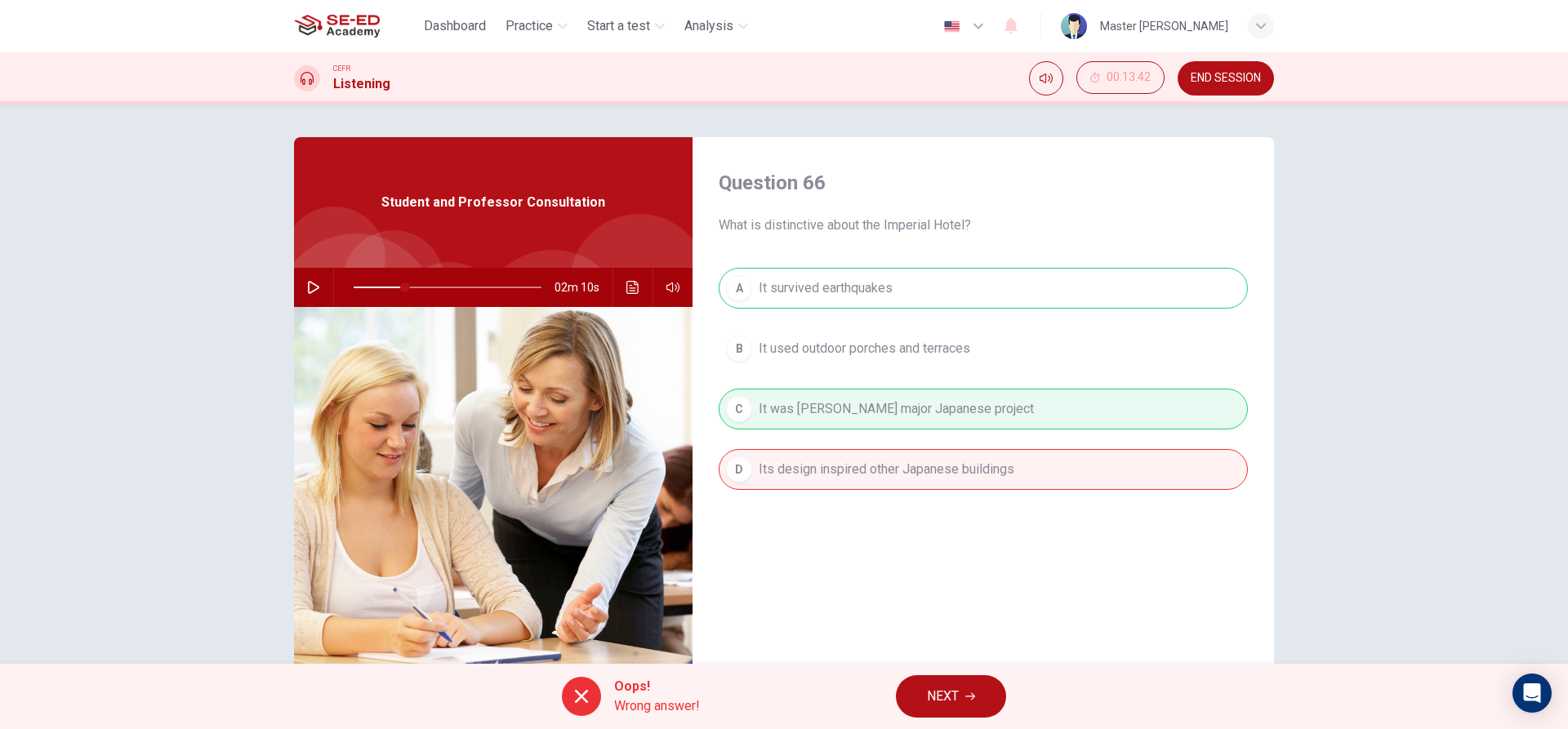
click at [956, 708] on button "NEXT" at bounding box center [951, 696] width 110 height 43
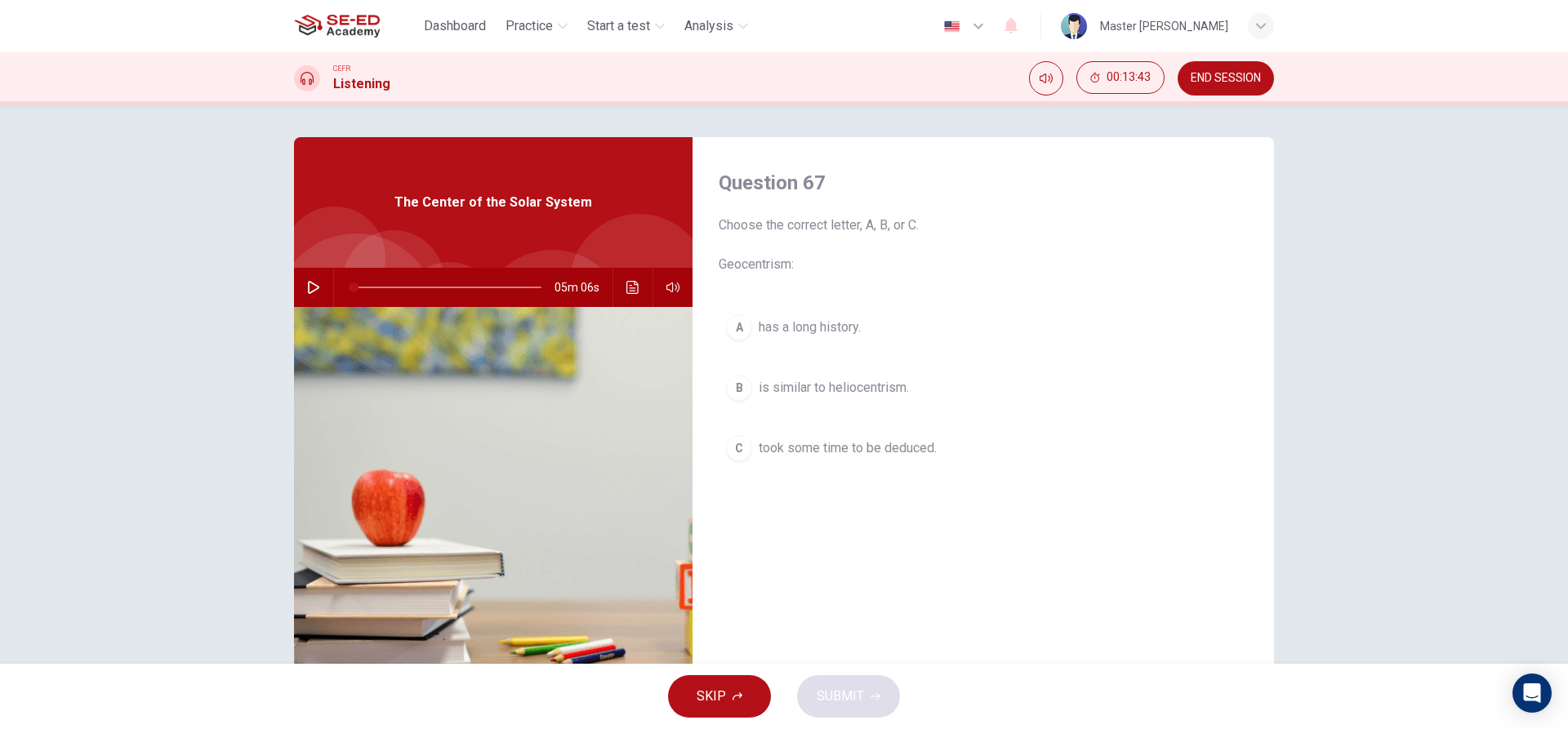
click at [300, 282] on button "button" at bounding box center [313, 287] width 27 height 39
drag, startPoint x: 353, startPoint y: 288, endPoint x: 442, endPoint y: 288, distance: 89.0
click at [359, 288] on span at bounding box center [353, 287] width 9 height 9
drag, startPoint x: 787, startPoint y: 399, endPoint x: 772, endPoint y: 397, distance: 15.1
click at [781, 397] on button "B is similar to heliocentrism." at bounding box center [983, 388] width 529 height 41
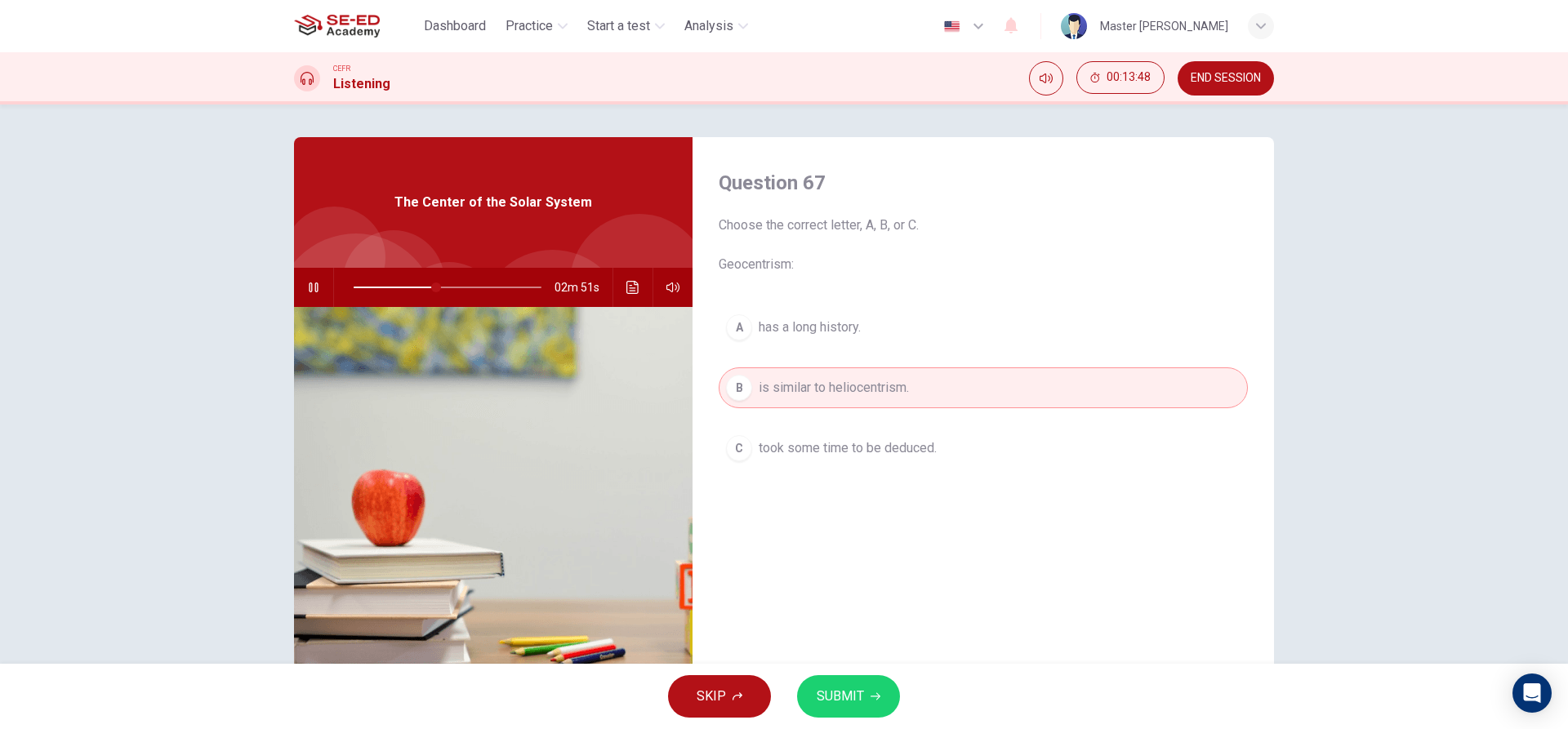
click at [776, 451] on span "took some time to be deduced." at bounding box center [848, 447] width 178 height 20
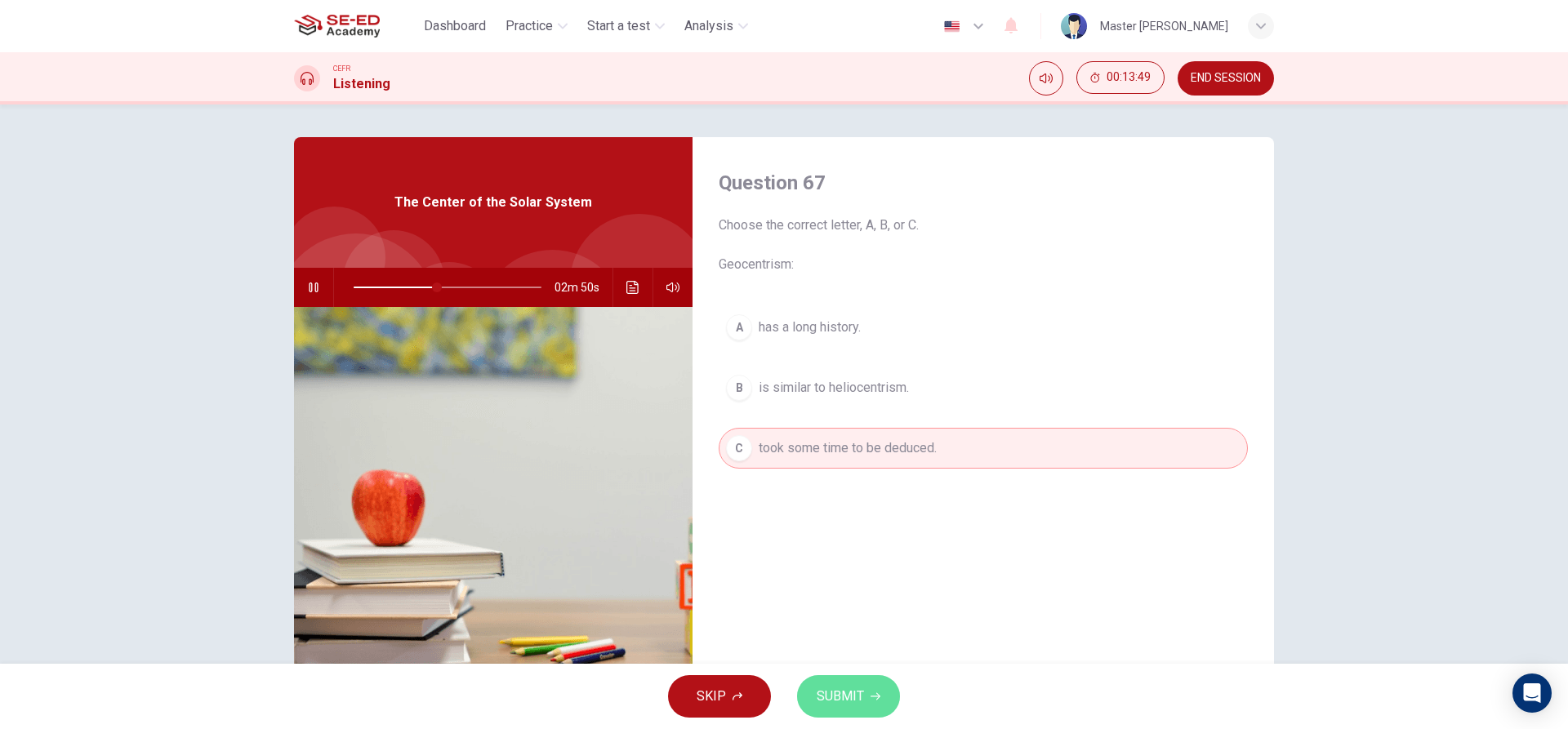
click at [849, 701] on span "SUBMIT" at bounding box center [840, 696] width 47 height 23
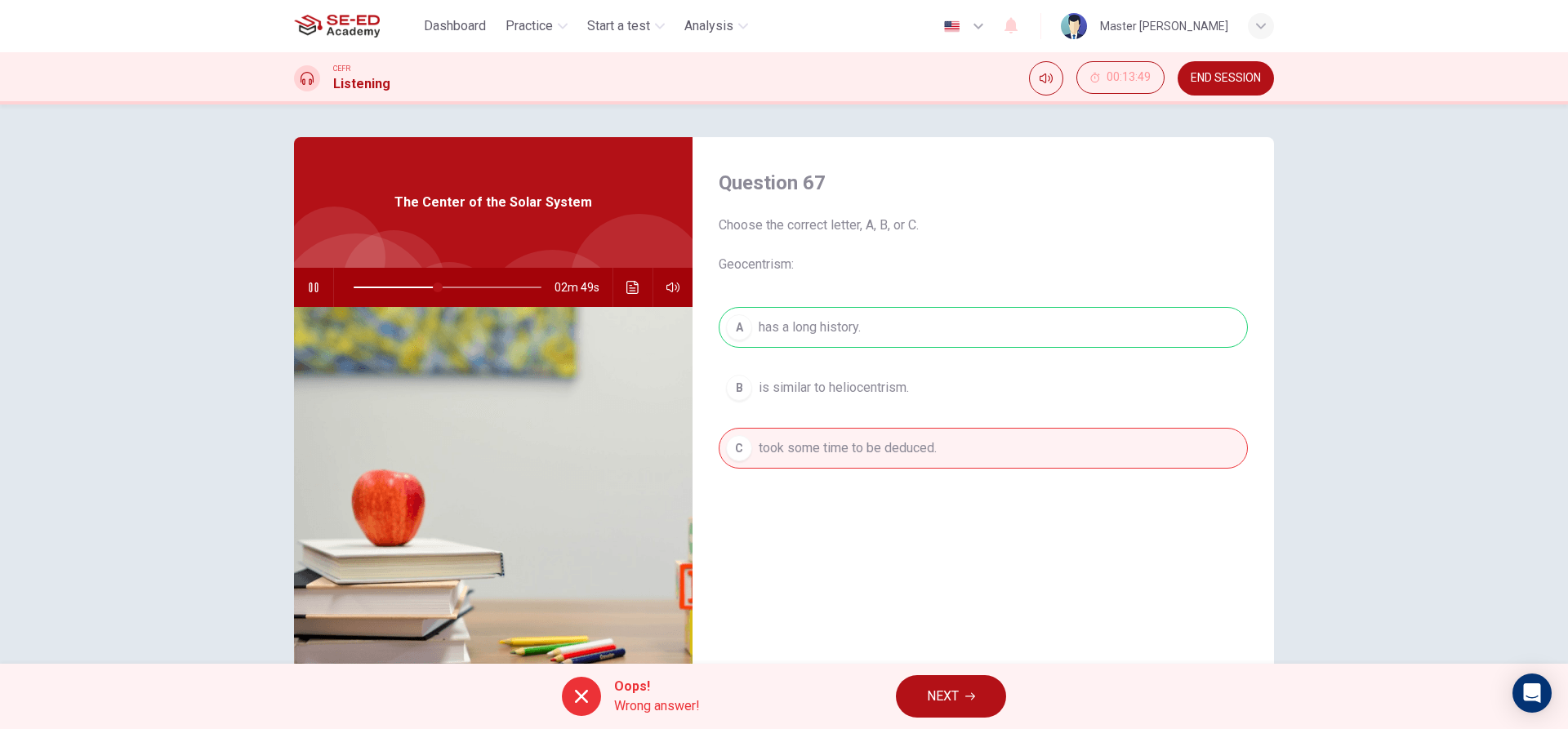
click at [990, 697] on button "NEXT" at bounding box center [951, 696] width 110 height 43
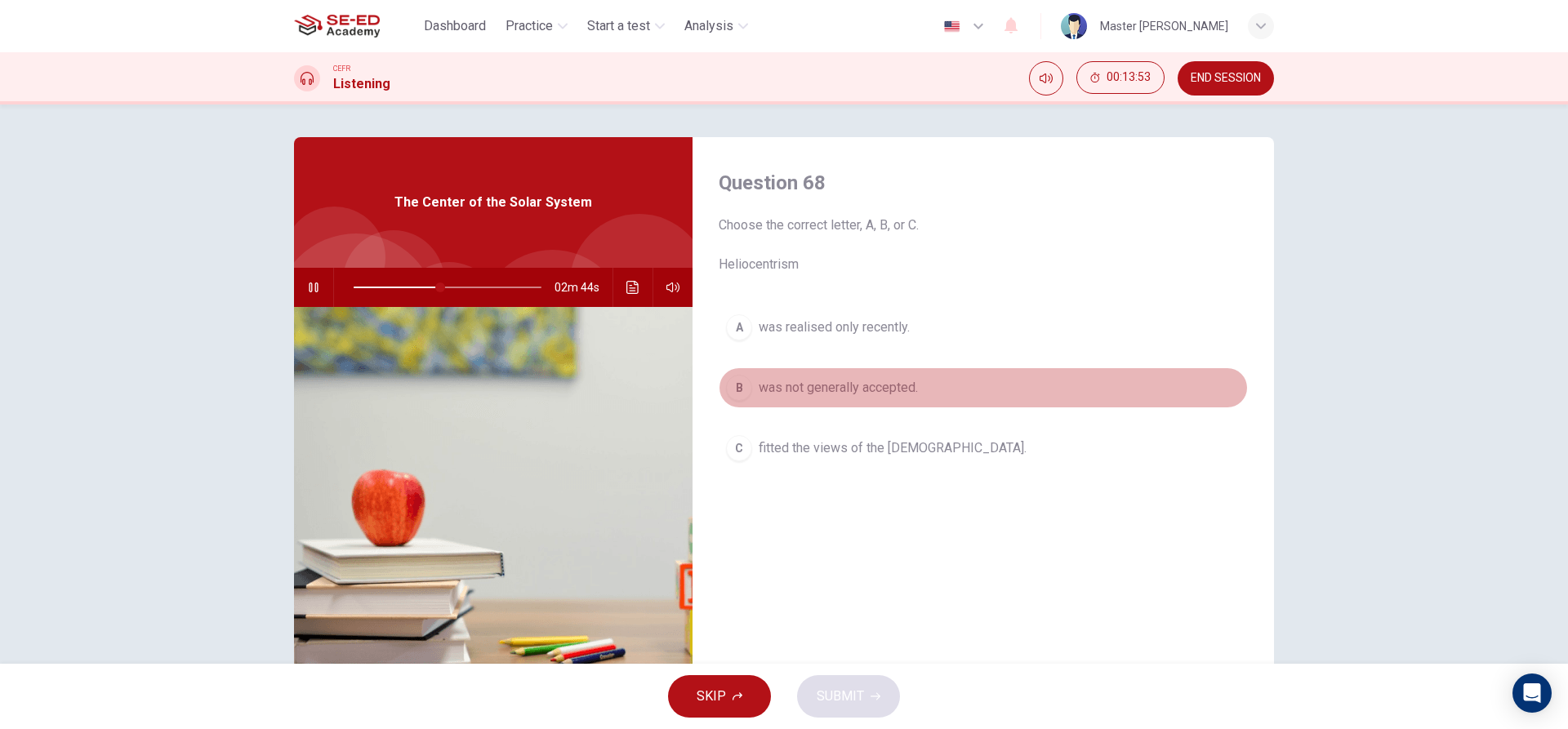
click at [835, 376] on button "B was not generally accepted." at bounding box center [983, 388] width 529 height 41
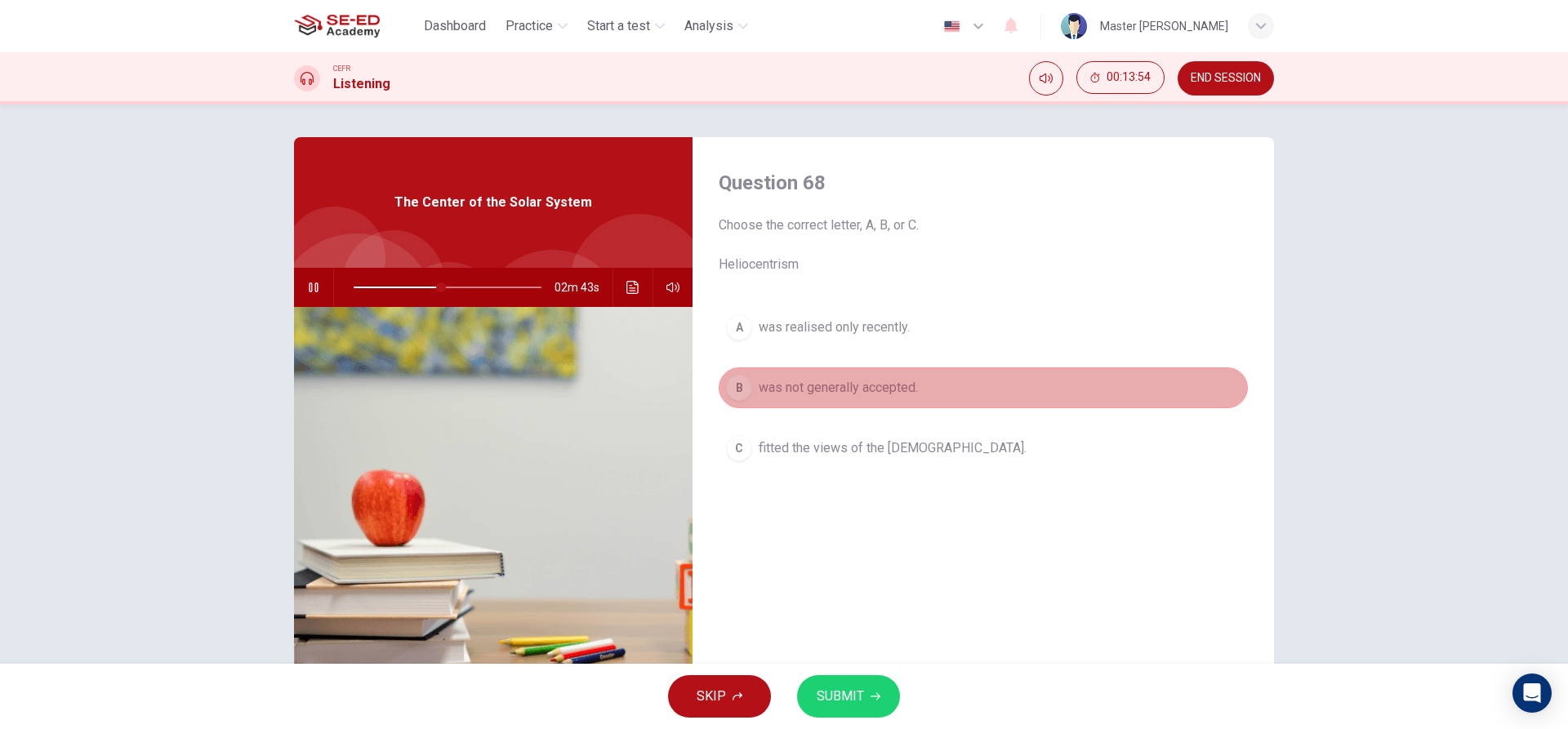
click at [881, 379] on span "was not generally accepted." at bounding box center [839, 388] width 159 height 20
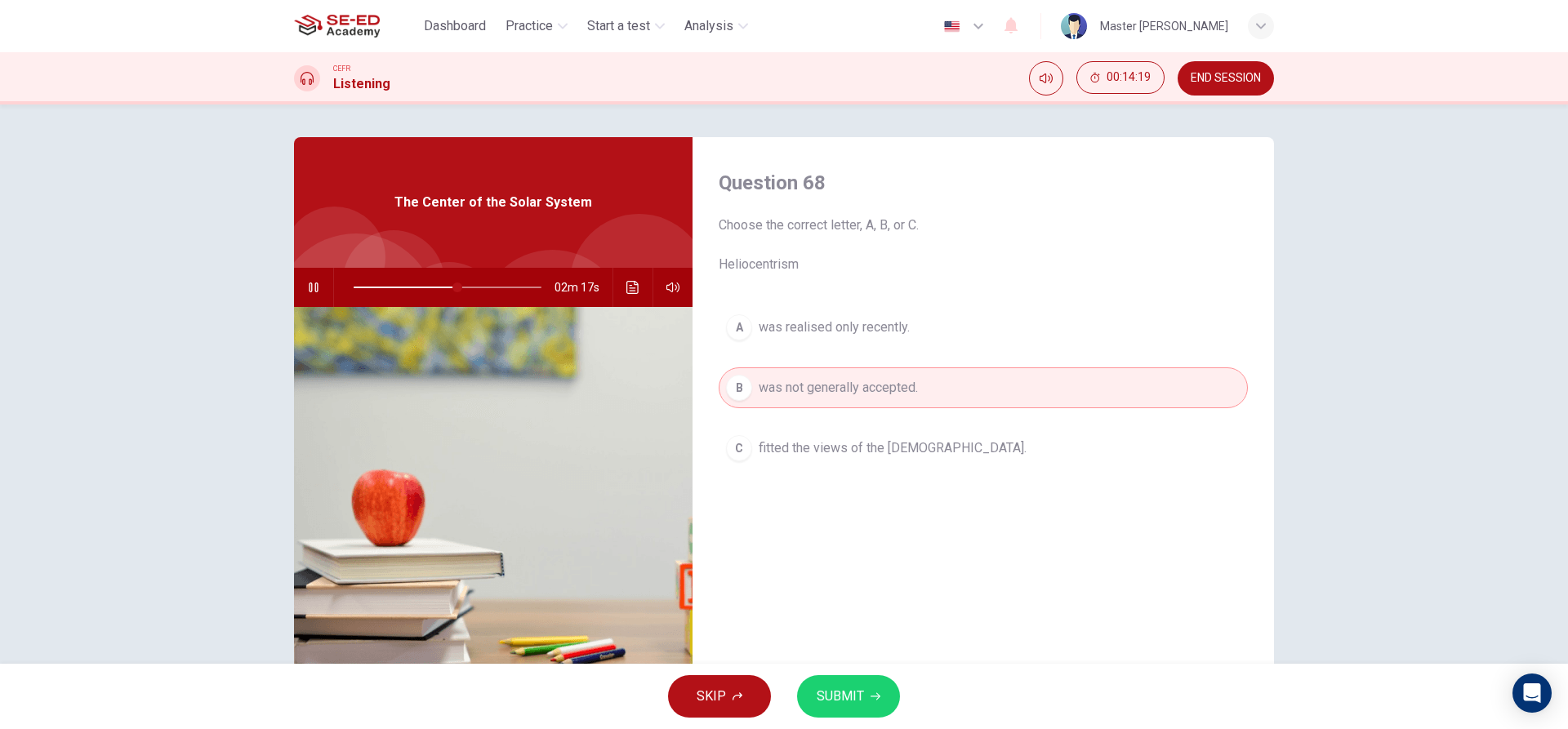
click at [831, 324] on span "was realised only recently." at bounding box center [834, 327] width 151 height 20
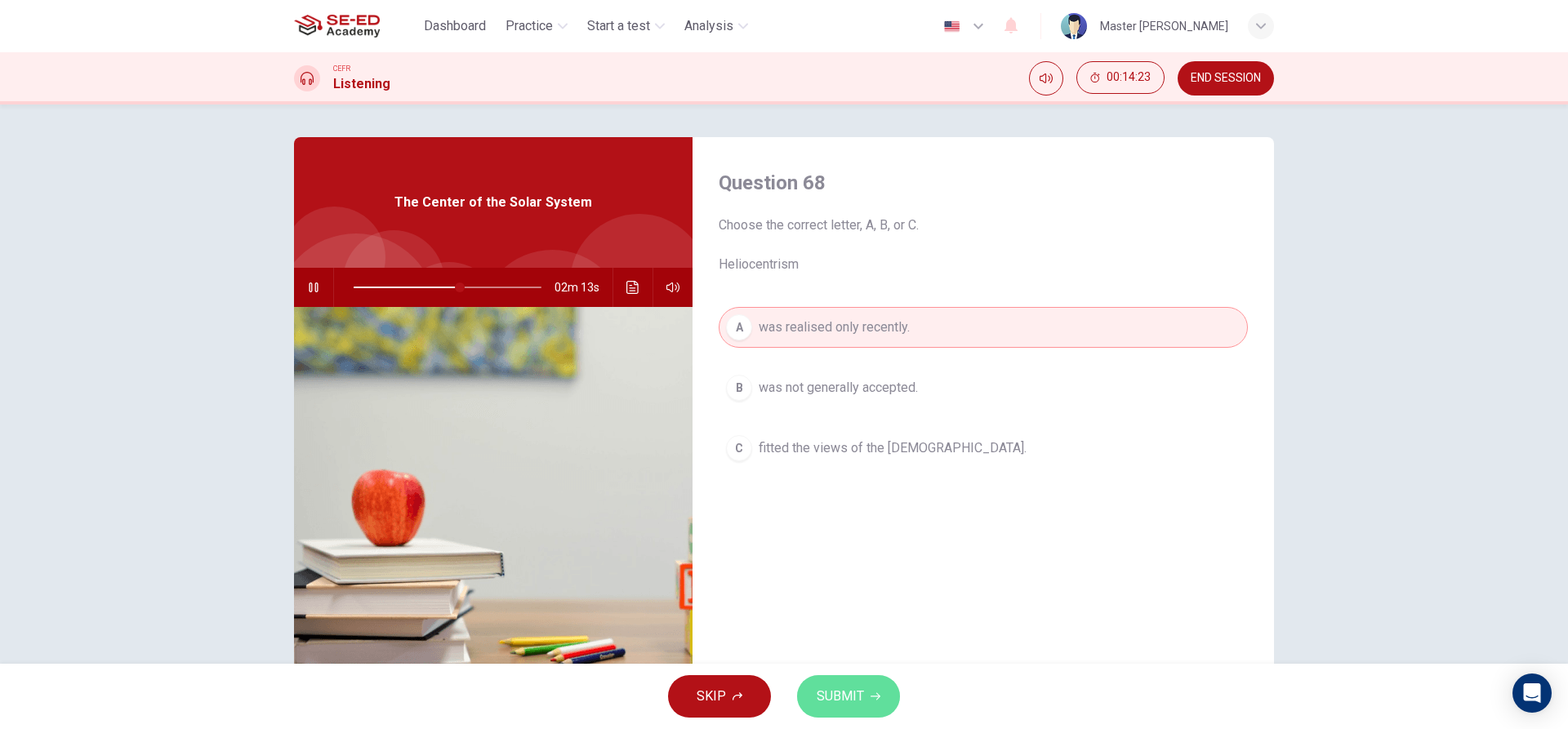
click at [867, 689] on button "SUBMIT" at bounding box center [848, 696] width 103 height 43
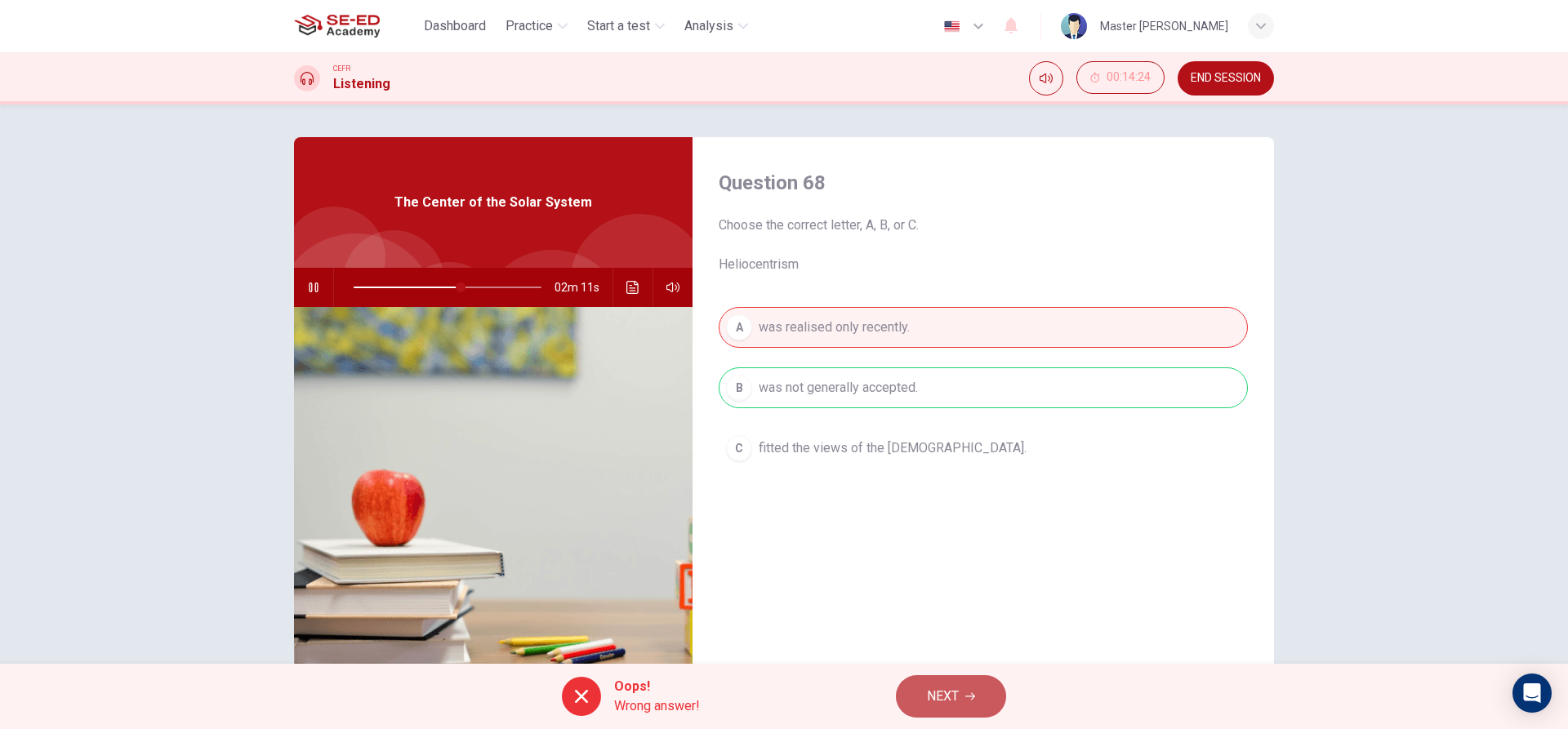
click at [947, 700] on span "NEXT" at bounding box center [942, 696] width 32 height 23
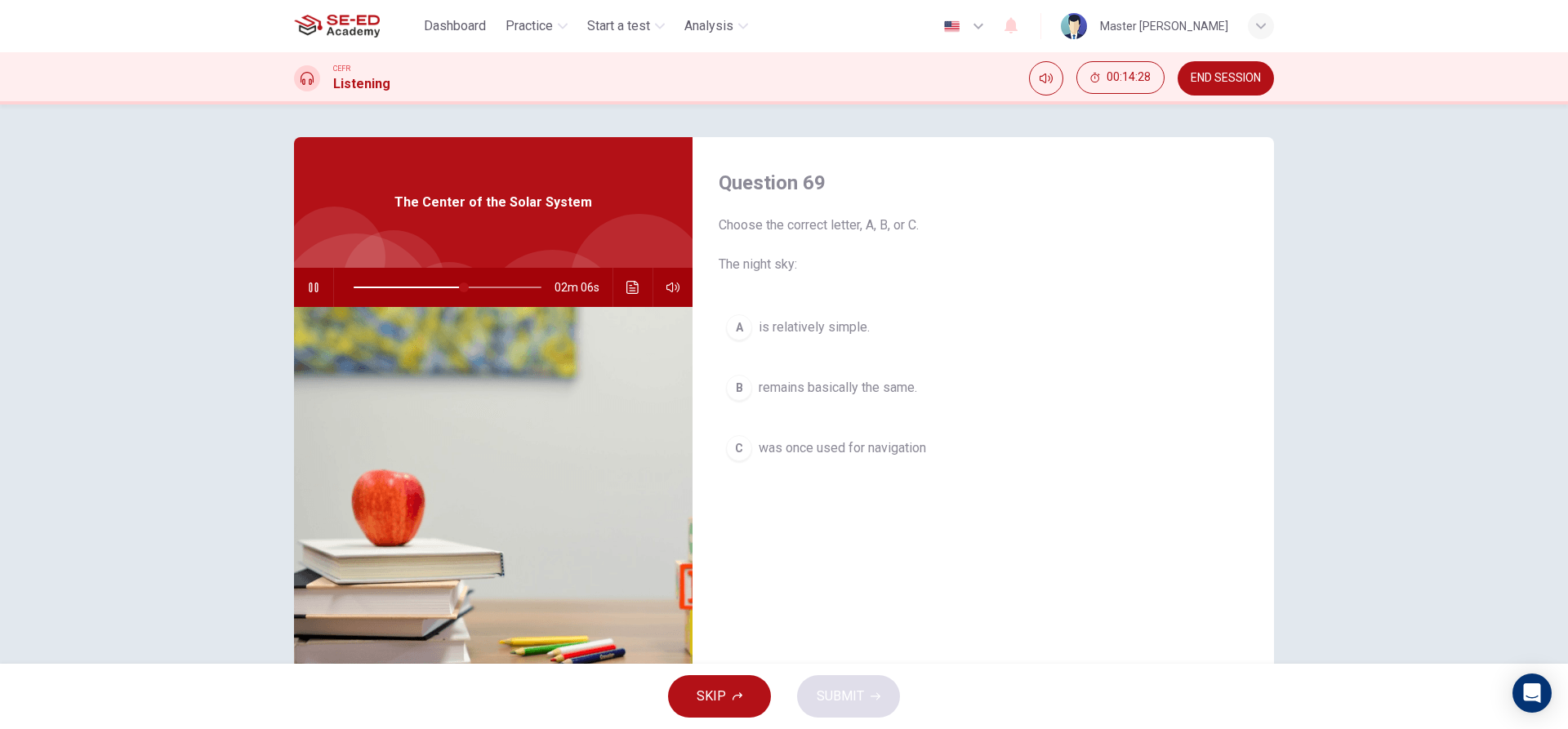
click at [748, 386] on button "B remains basically the same." at bounding box center [983, 388] width 529 height 41
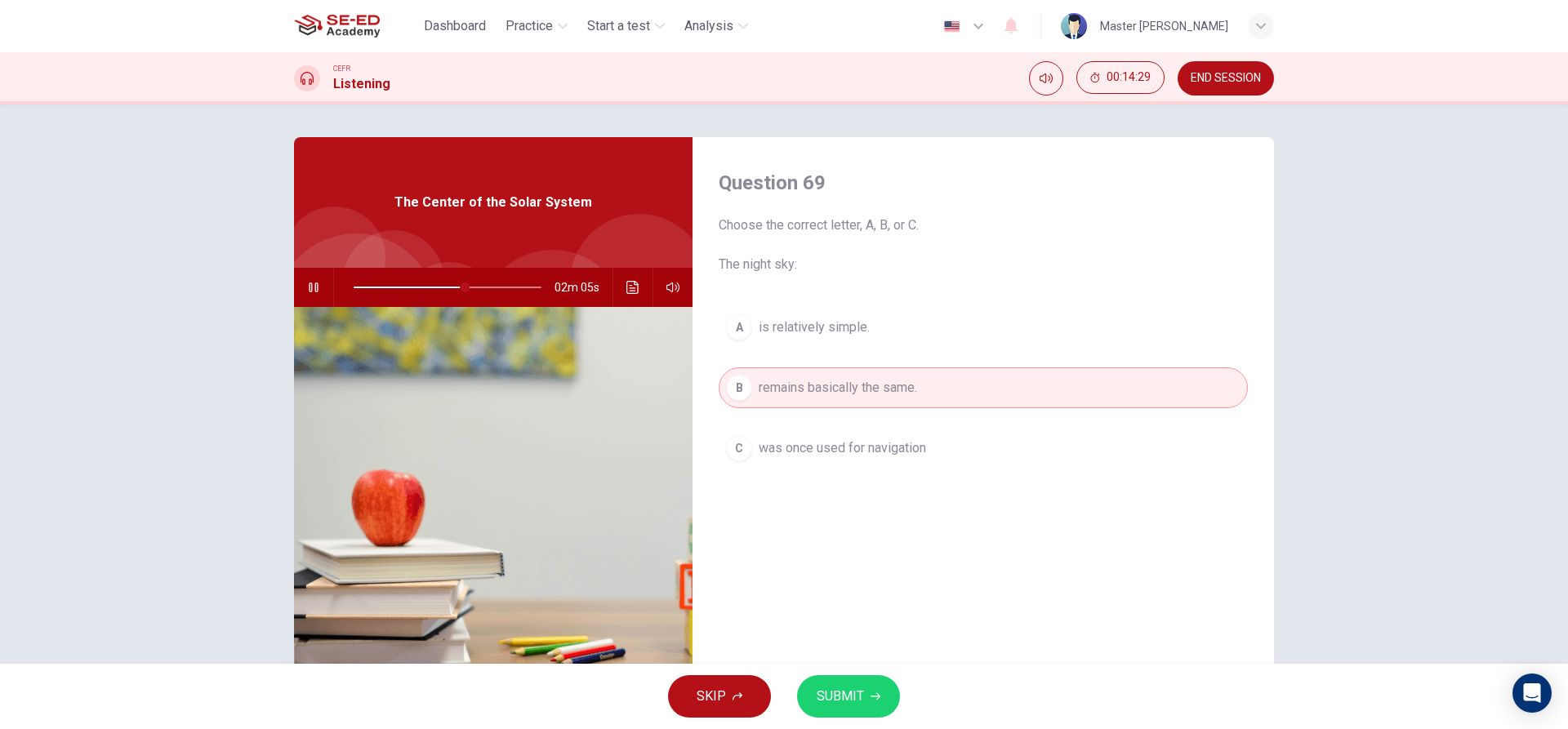
click at [826, 706] on span "SUBMIT" at bounding box center [840, 696] width 47 height 23
type input "59"
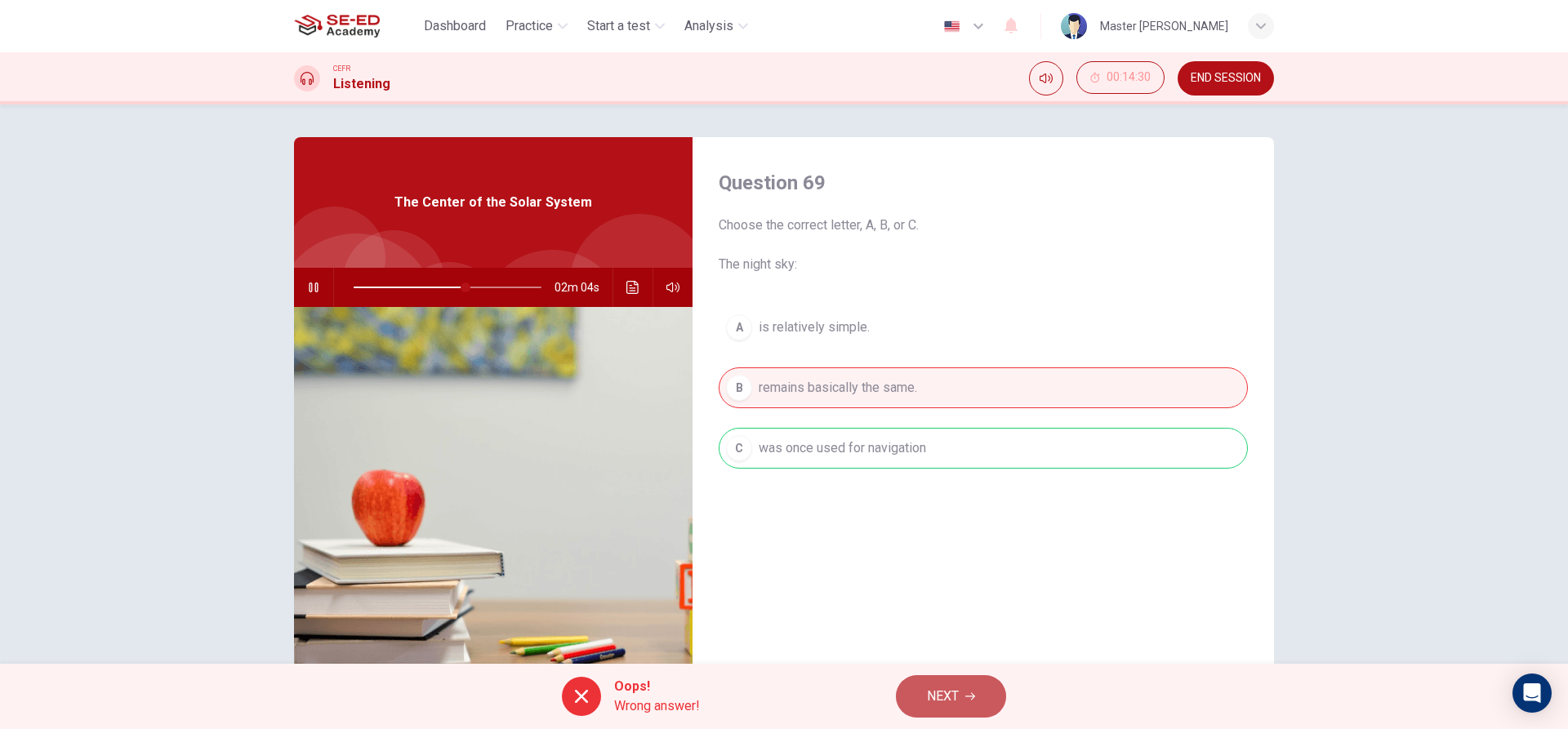
click at [967, 706] on button "NEXT" at bounding box center [951, 696] width 110 height 43
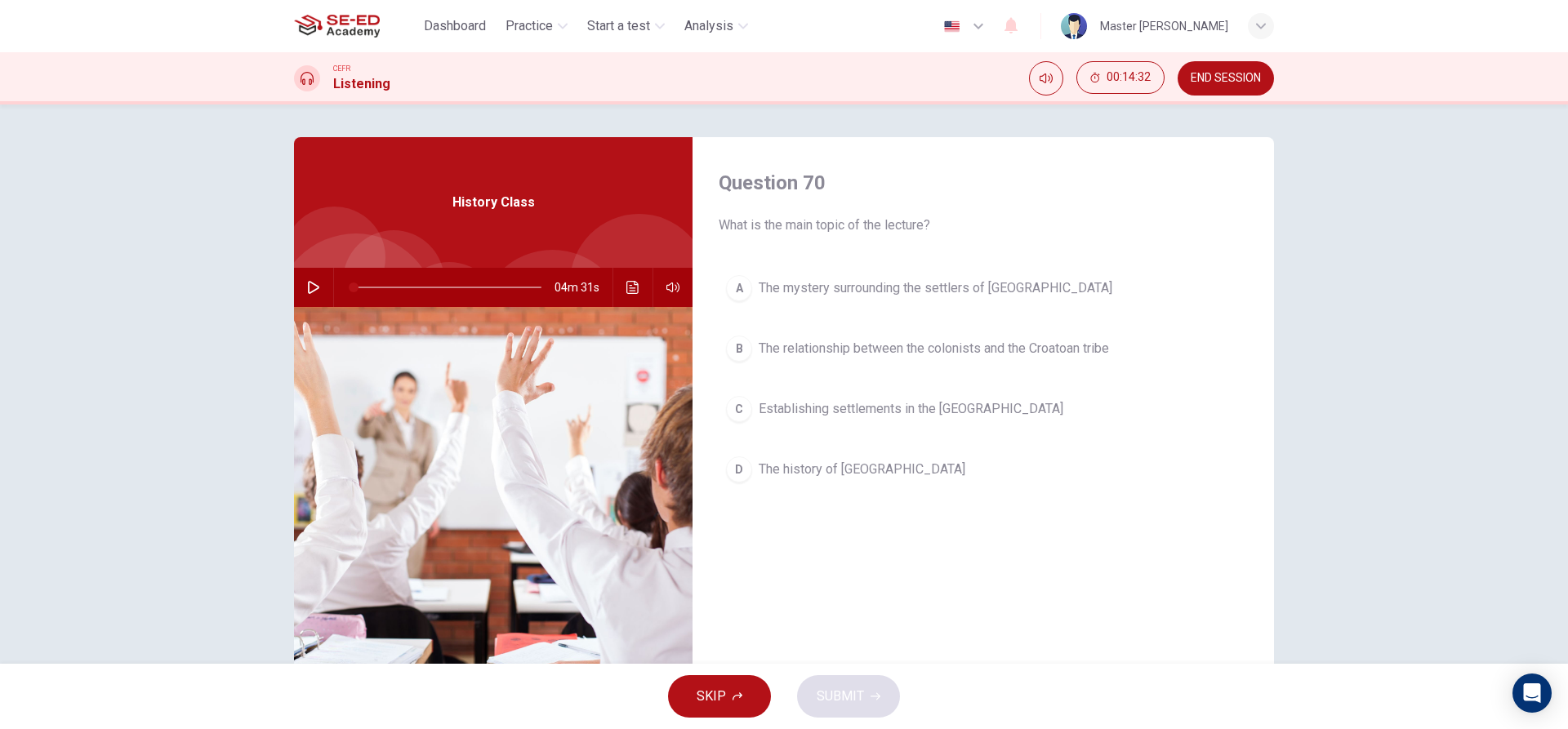
click at [312, 282] on icon "button" at bounding box center [313, 287] width 13 height 13
click at [760, 441] on div "A The mystery surrounding the settlers of [GEOGRAPHIC_DATA] B The relationship …" at bounding box center [983, 395] width 529 height 255
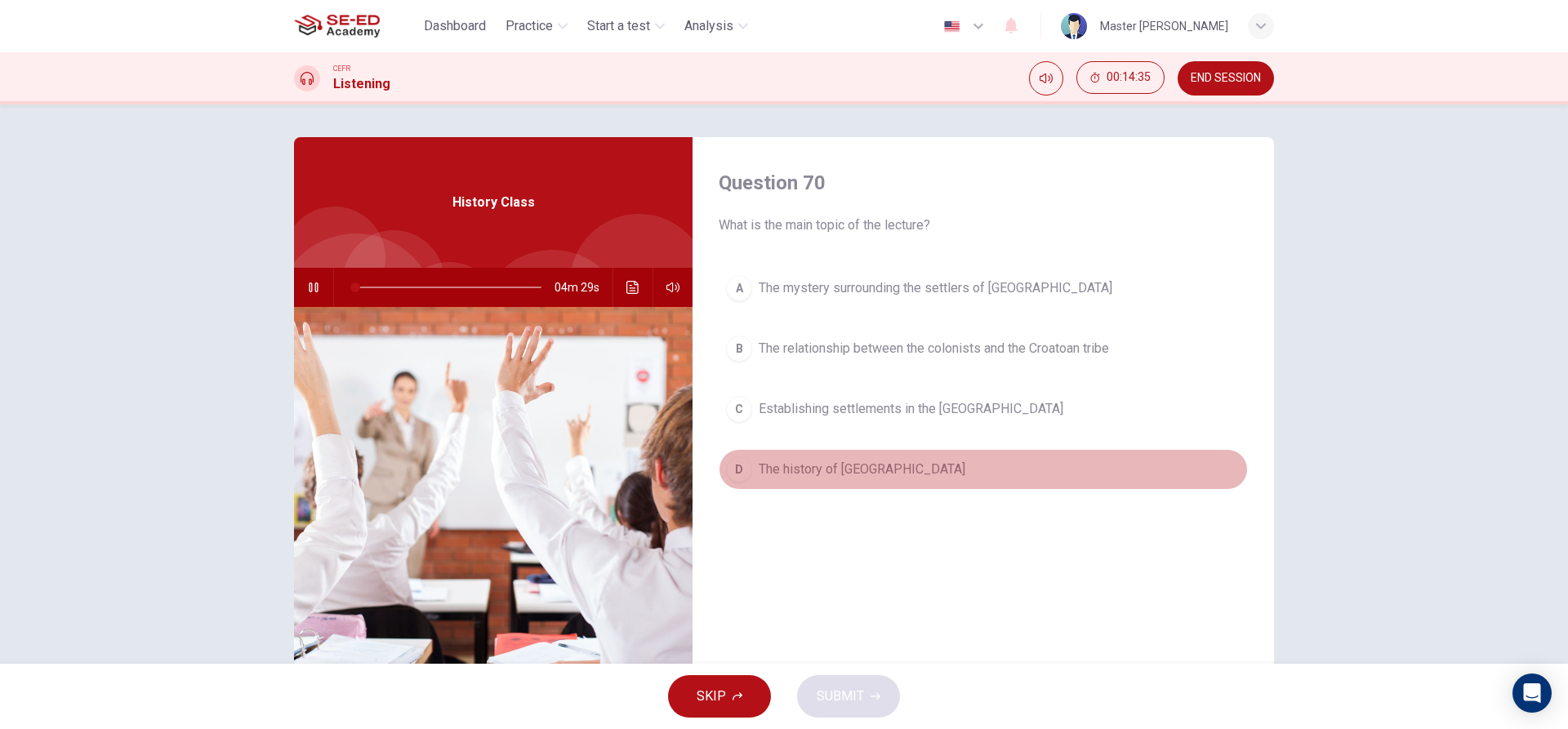
click at [770, 477] on span "The history of [GEOGRAPHIC_DATA]" at bounding box center [862, 469] width 206 height 20
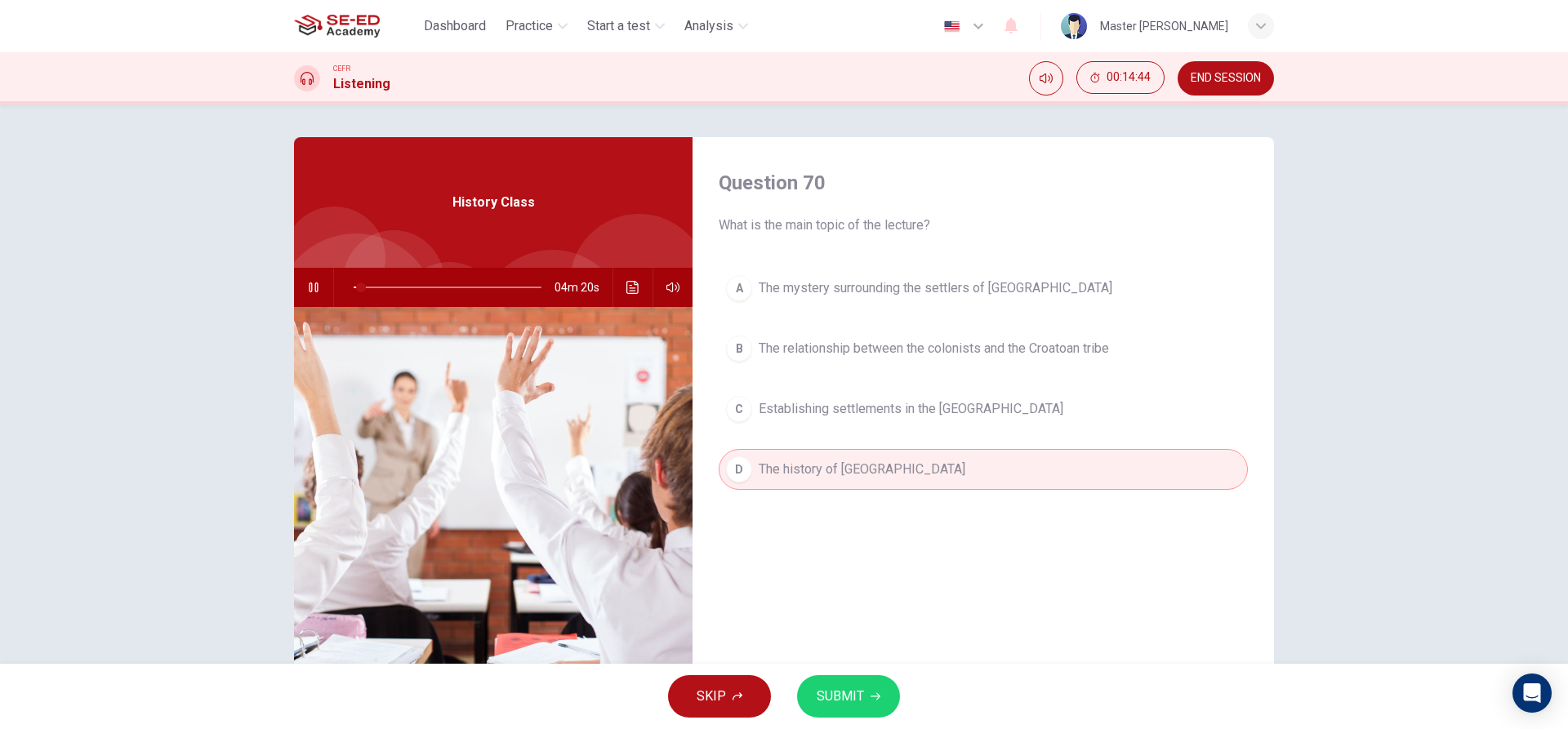
click at [987, 280] on span "The mystery surrounding the settlers of [GEOGRAPHIC_DATA]" at bounding box center [935, 287] width 353 height 20
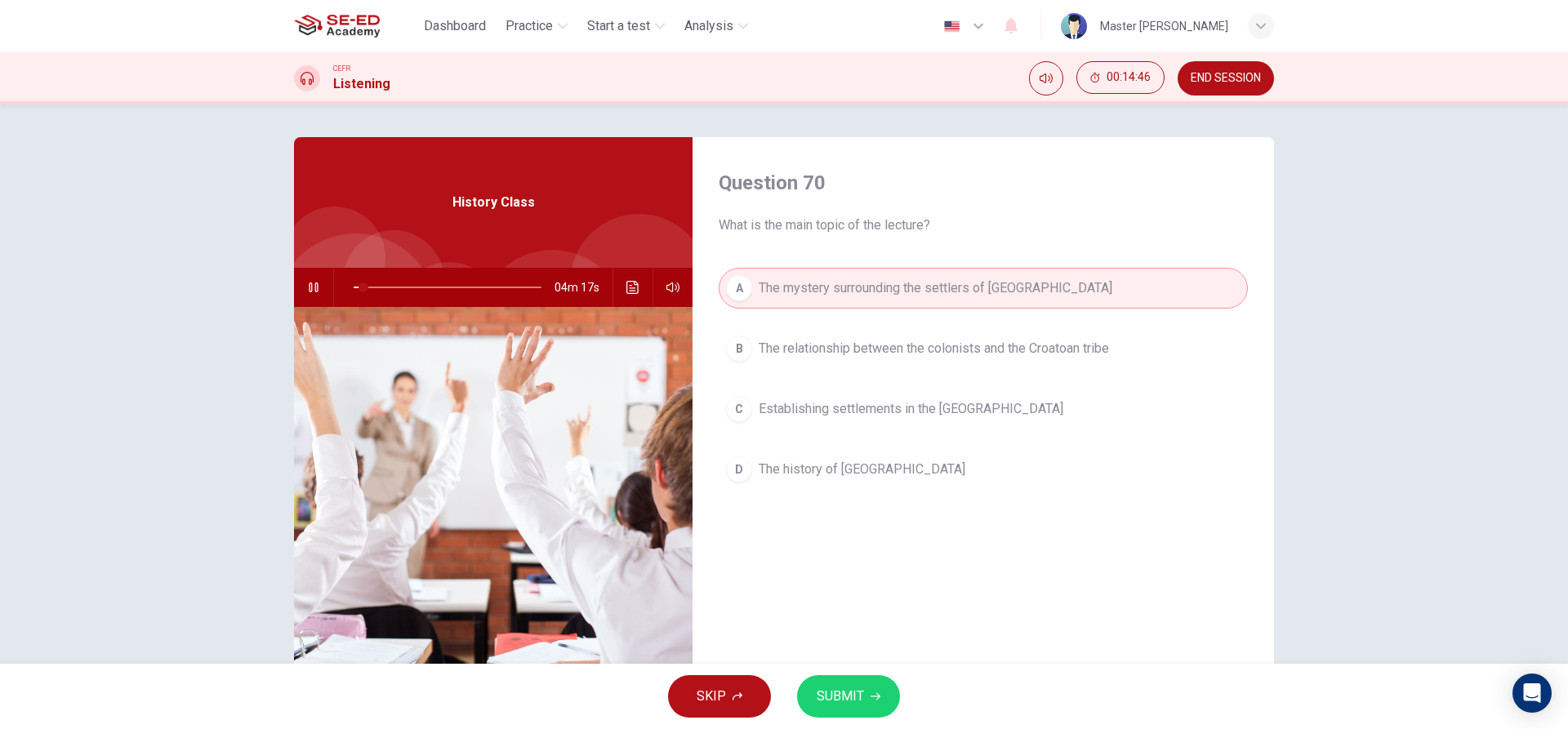
click at [864, 680] on button "SUBMIT" at bounding box center [848, 696] width 103 height 43
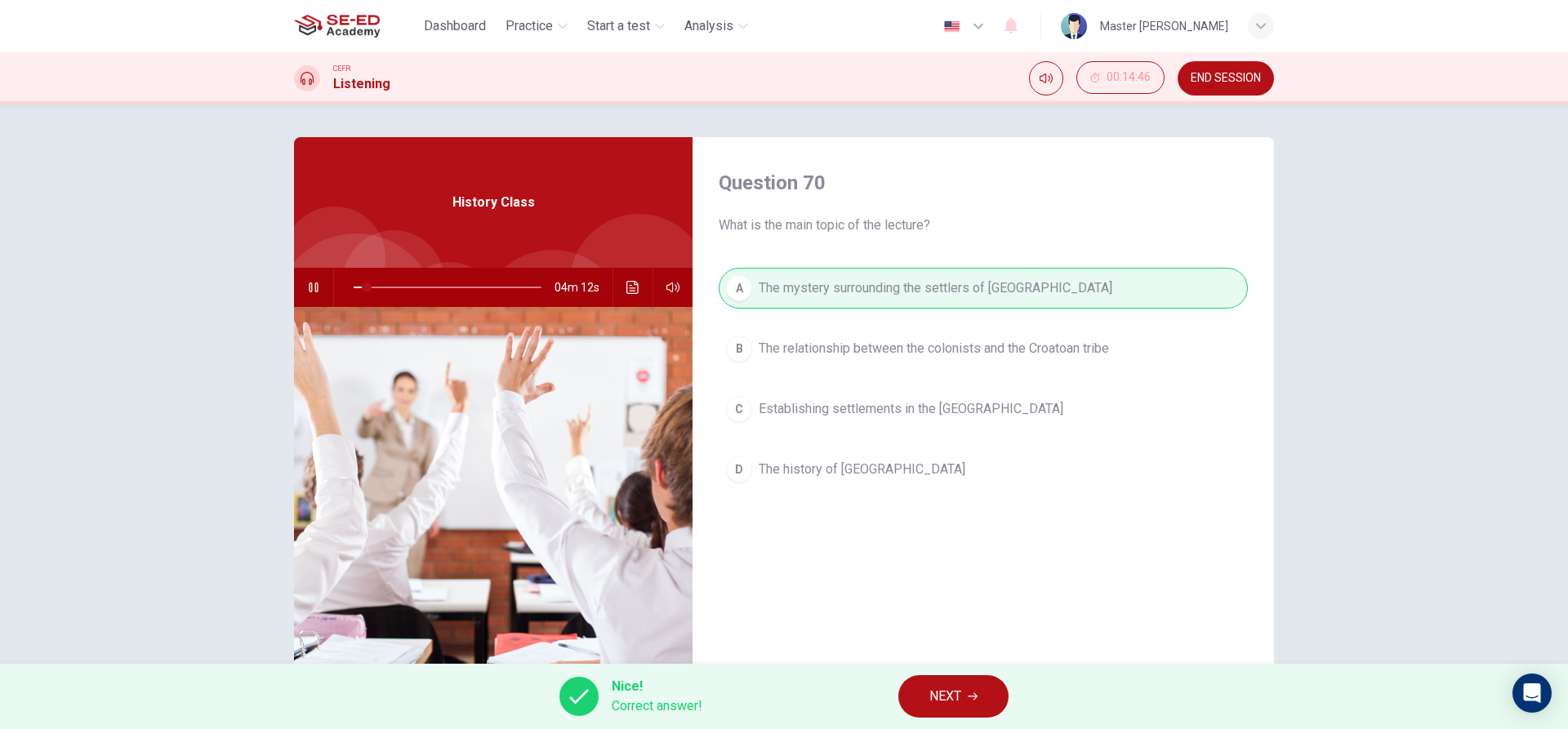
click at [940, 685] on button "NEXT" at bounding box center [953, 696] width 110 height 43
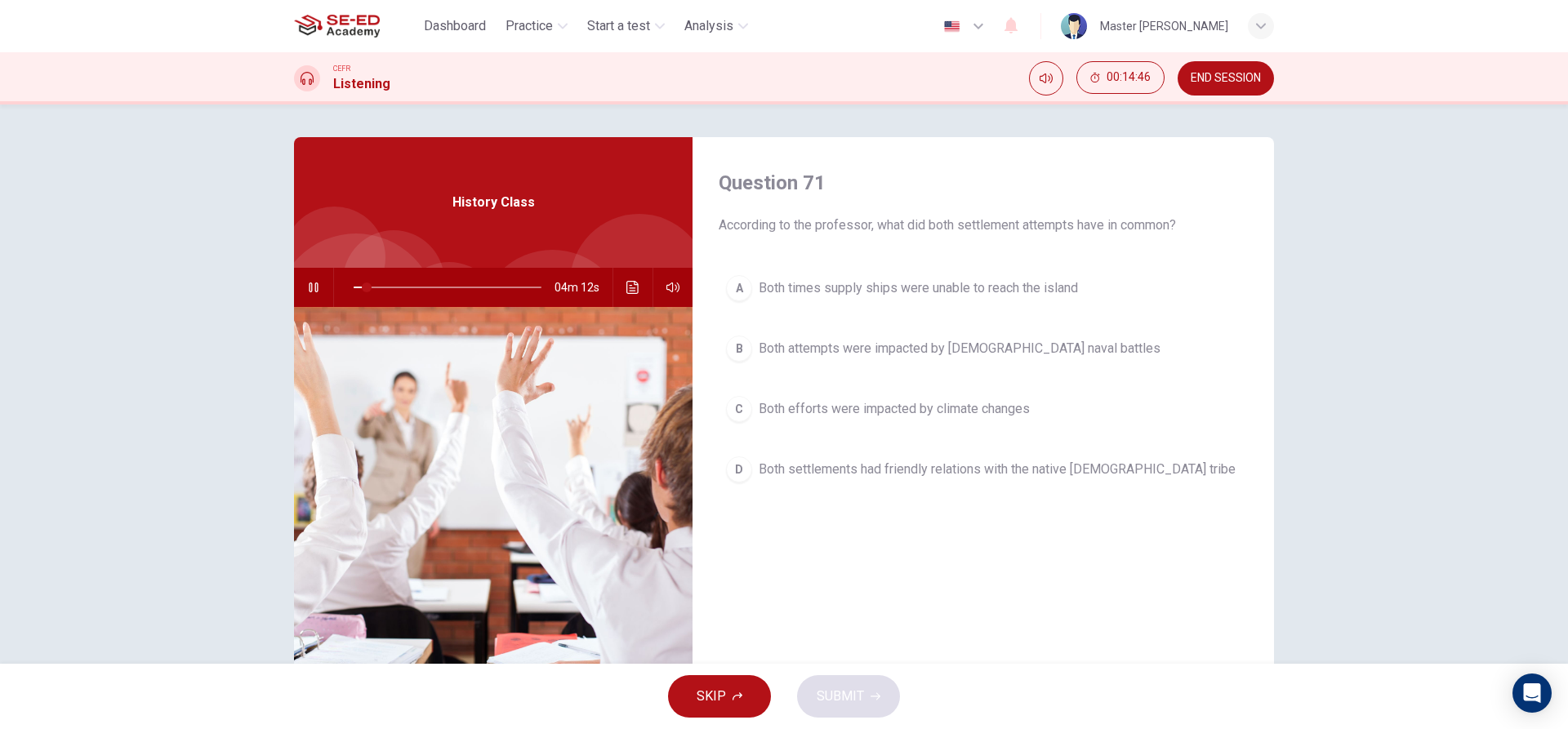
click at [848, 366] on button "B Both attempts were impacted by [DEMOGRAPHIC_DATA] naval battles" at bounding box center [983, 349] width 529 height 41
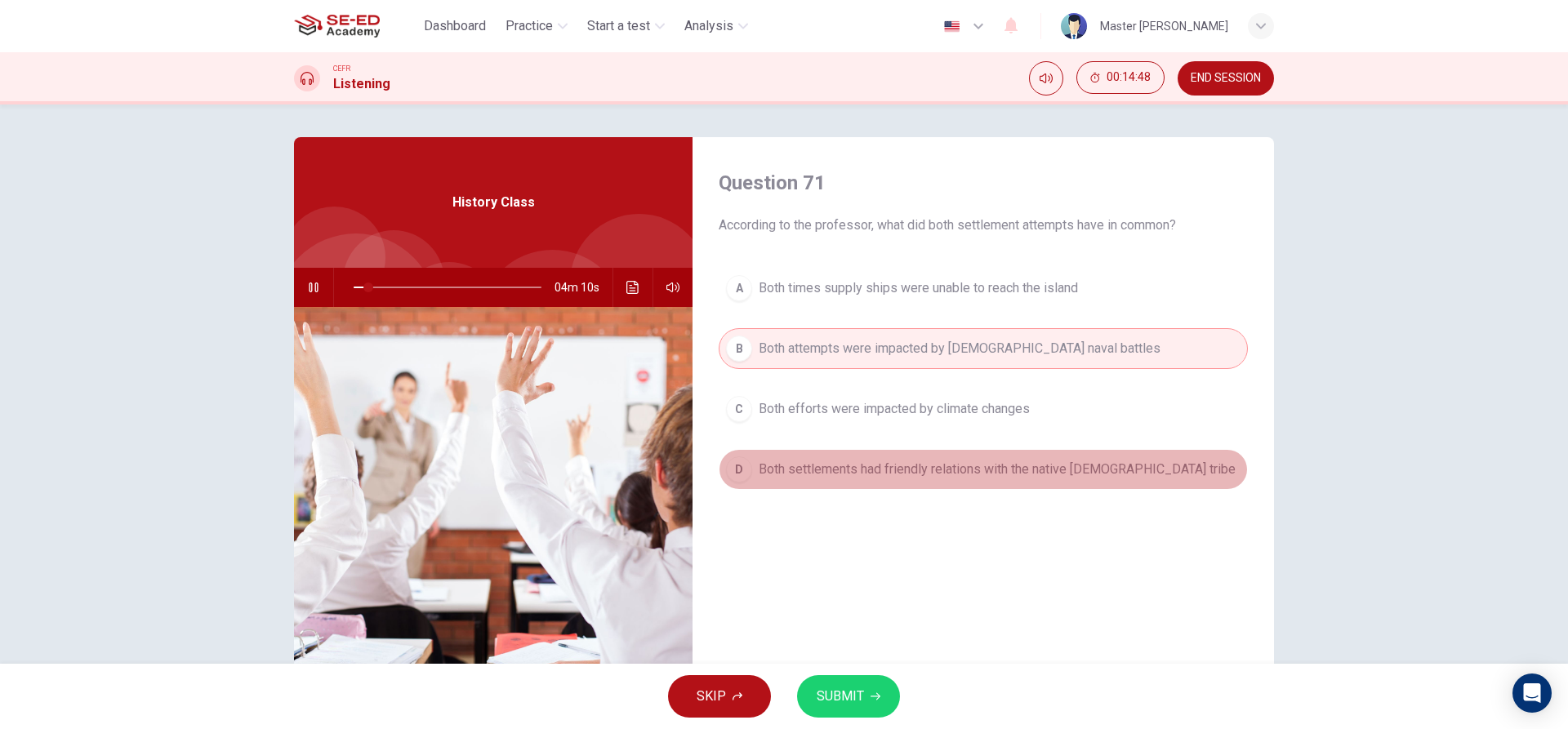
click at [828, 464] on span "Both settlements had friendly relations with the native [DEMOGRAPHIC_DATA] tribe" at bounding box center [997, 469] width 477 height 20
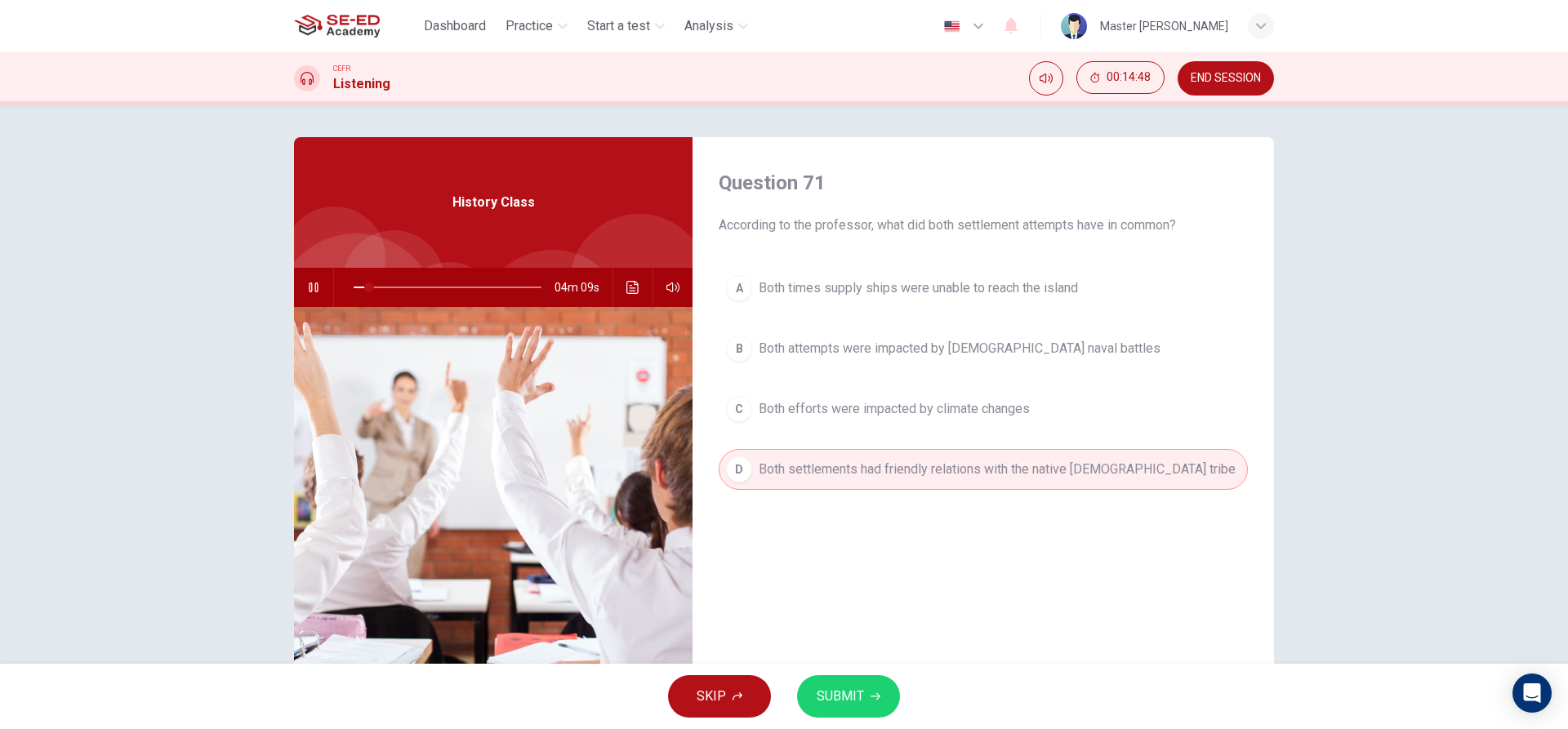
click at [863, 697] on span "SUBMIT" at bounding box center [840, 696] width 47 height 23
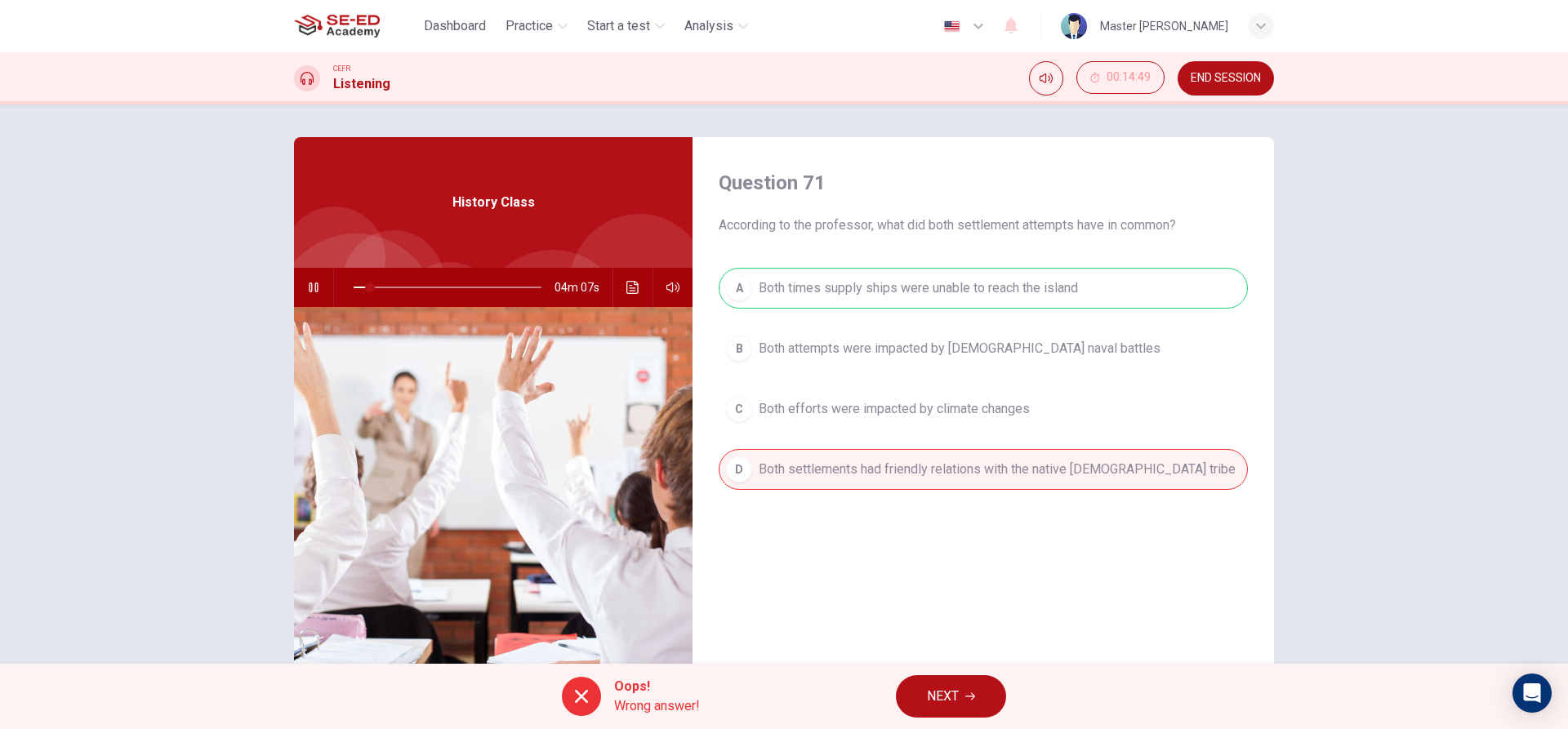
click at [974, 700] on icon "button" at bounding box center [970, 696] width 9 height 9
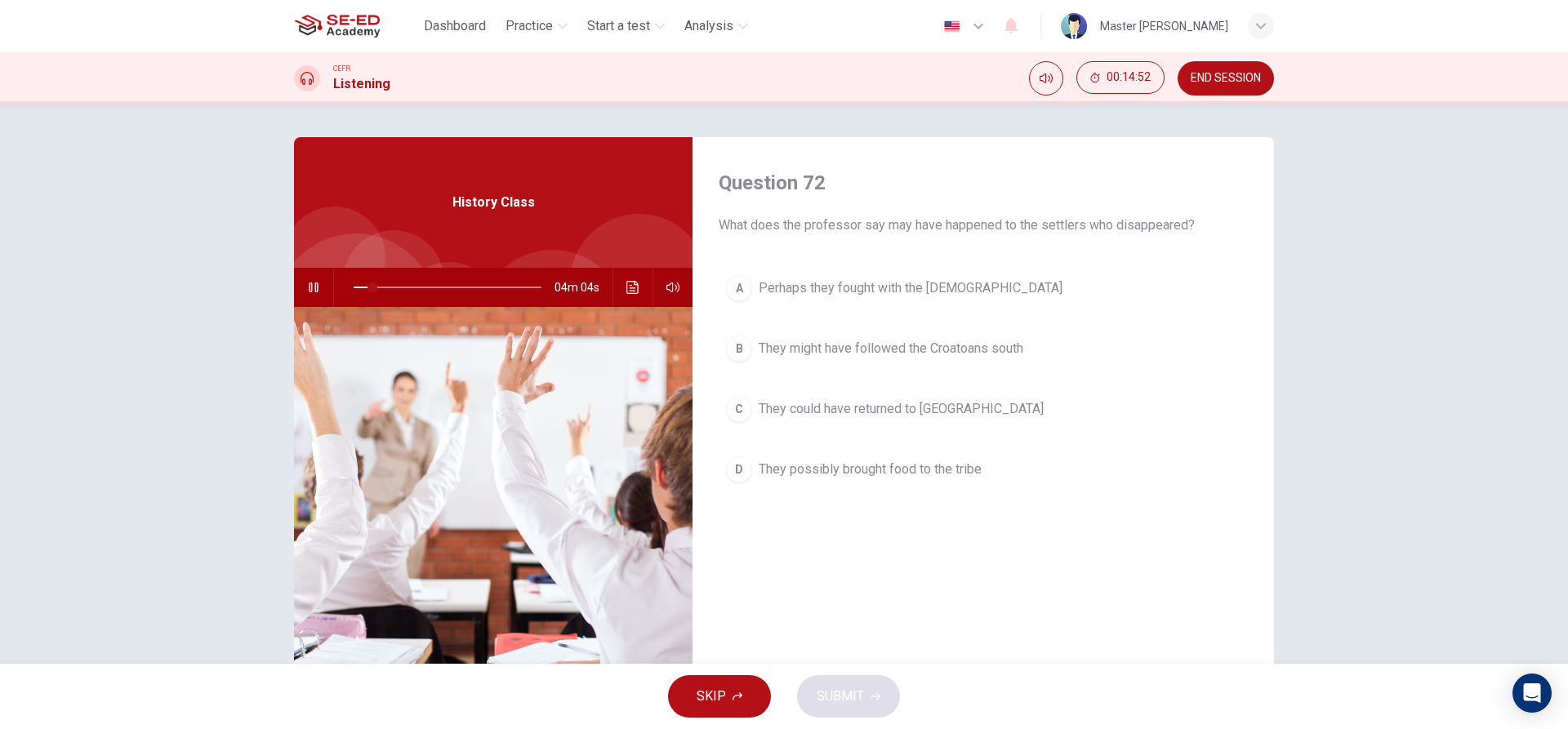
click at [902, 350] on span "They might have followed the Croatoans south" at bounding box center [891, 348] width 264 height 20
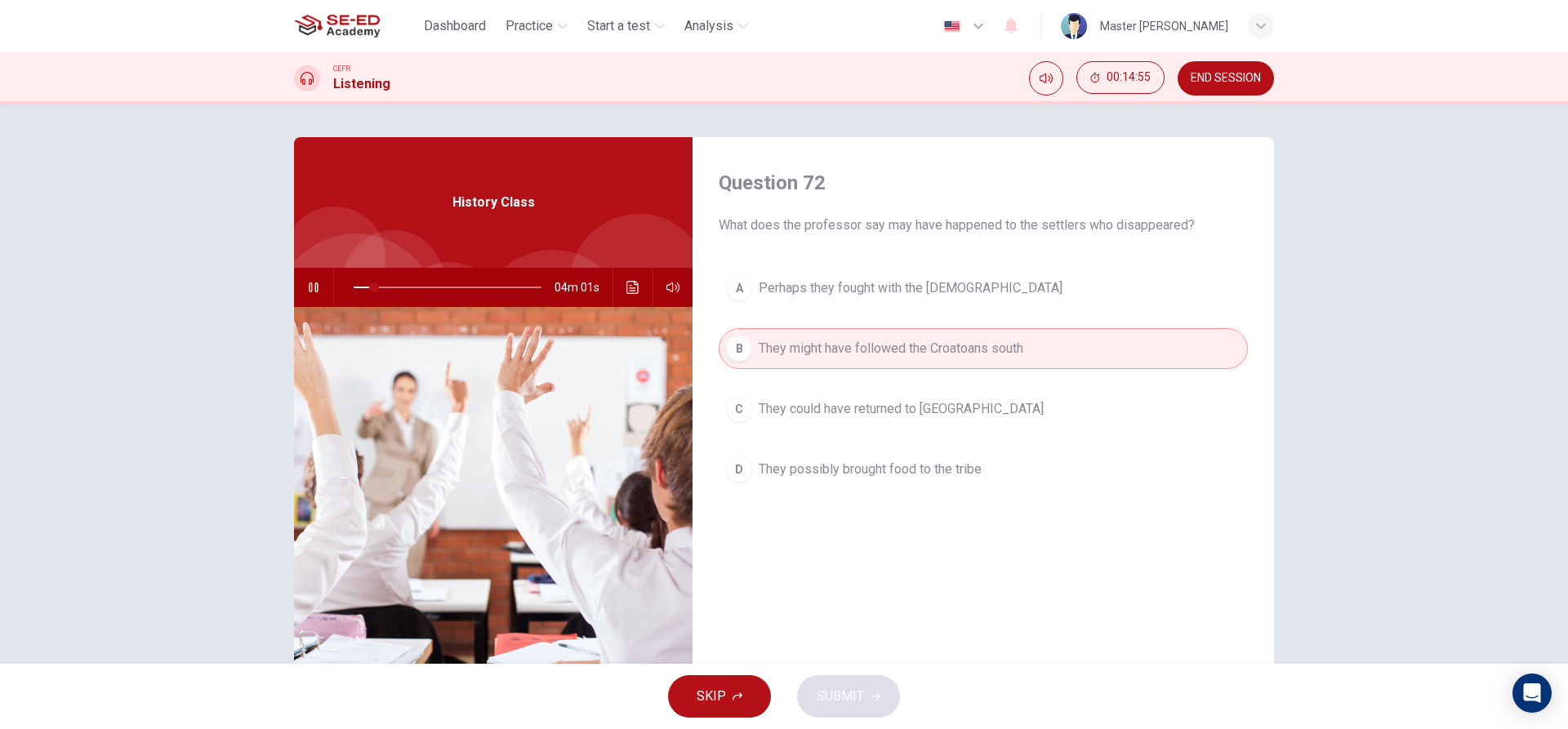
click at [814, 464] on span "They possibly brought food to the tribe" at bounding box center [870, 469] width 223 height 20
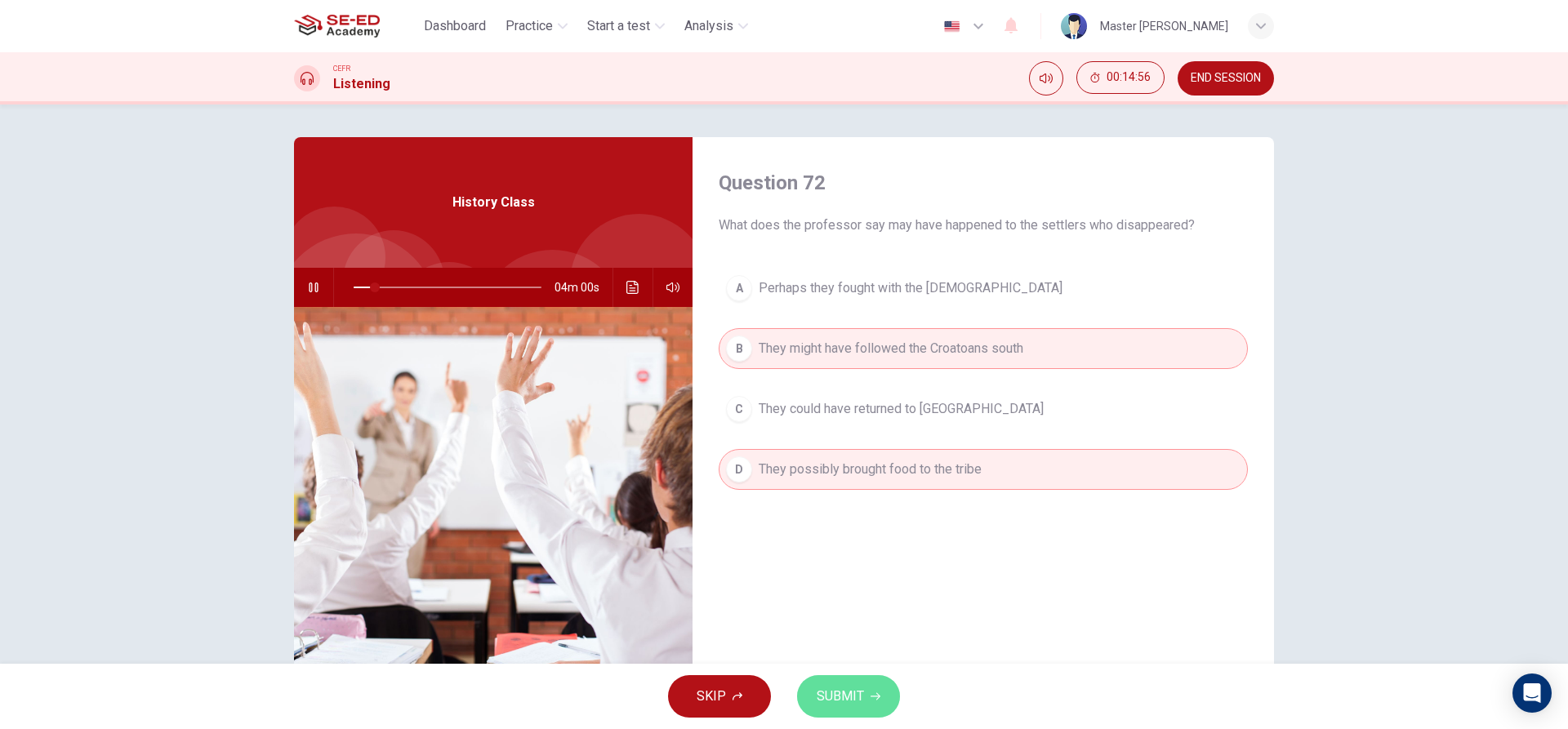
click at [835, 688] on span "SUBMIT" at bounding box center [840, 696] width 47 height 23
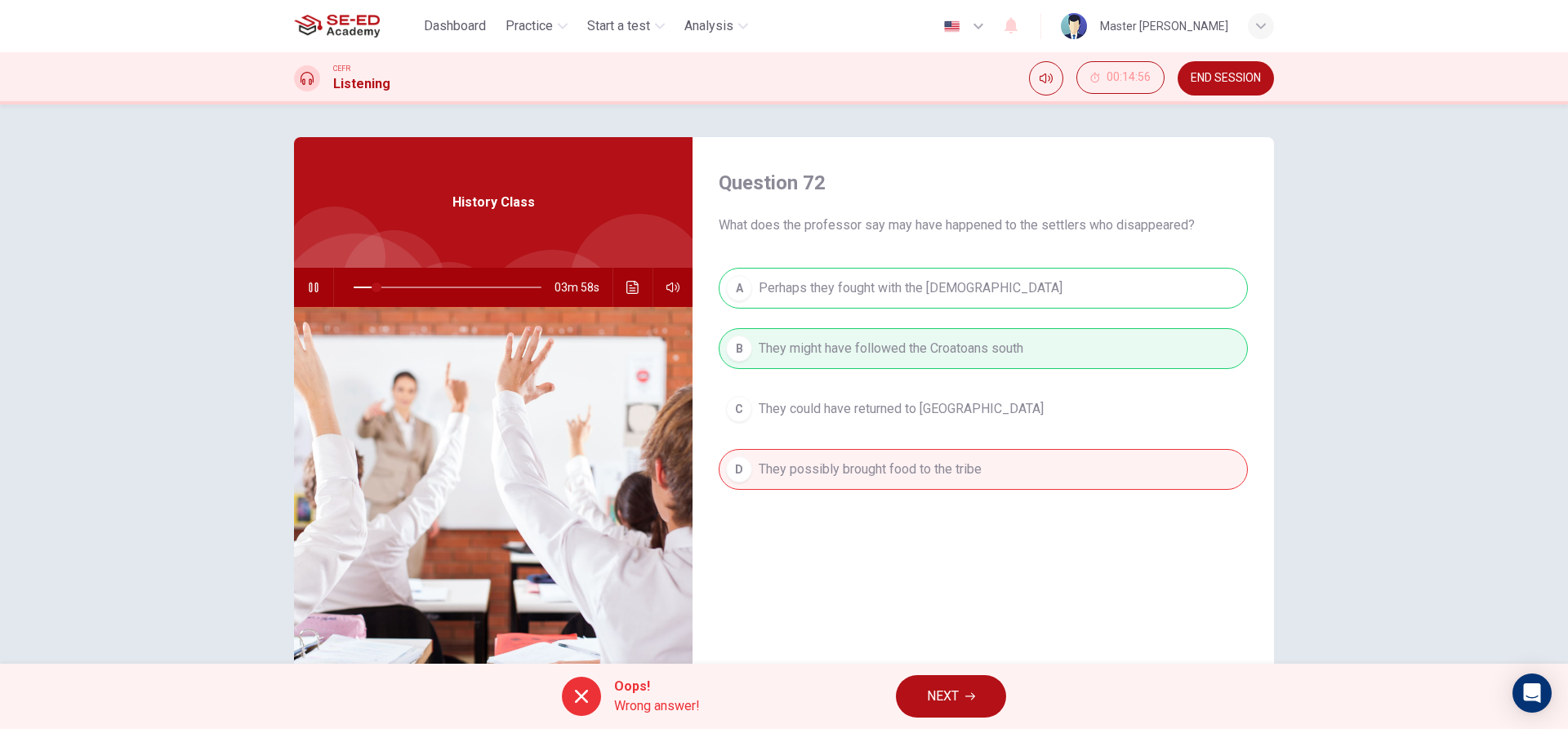
click at [947, 703] on span "NEXT" at bounding box center [942, 696] width 32 height 23
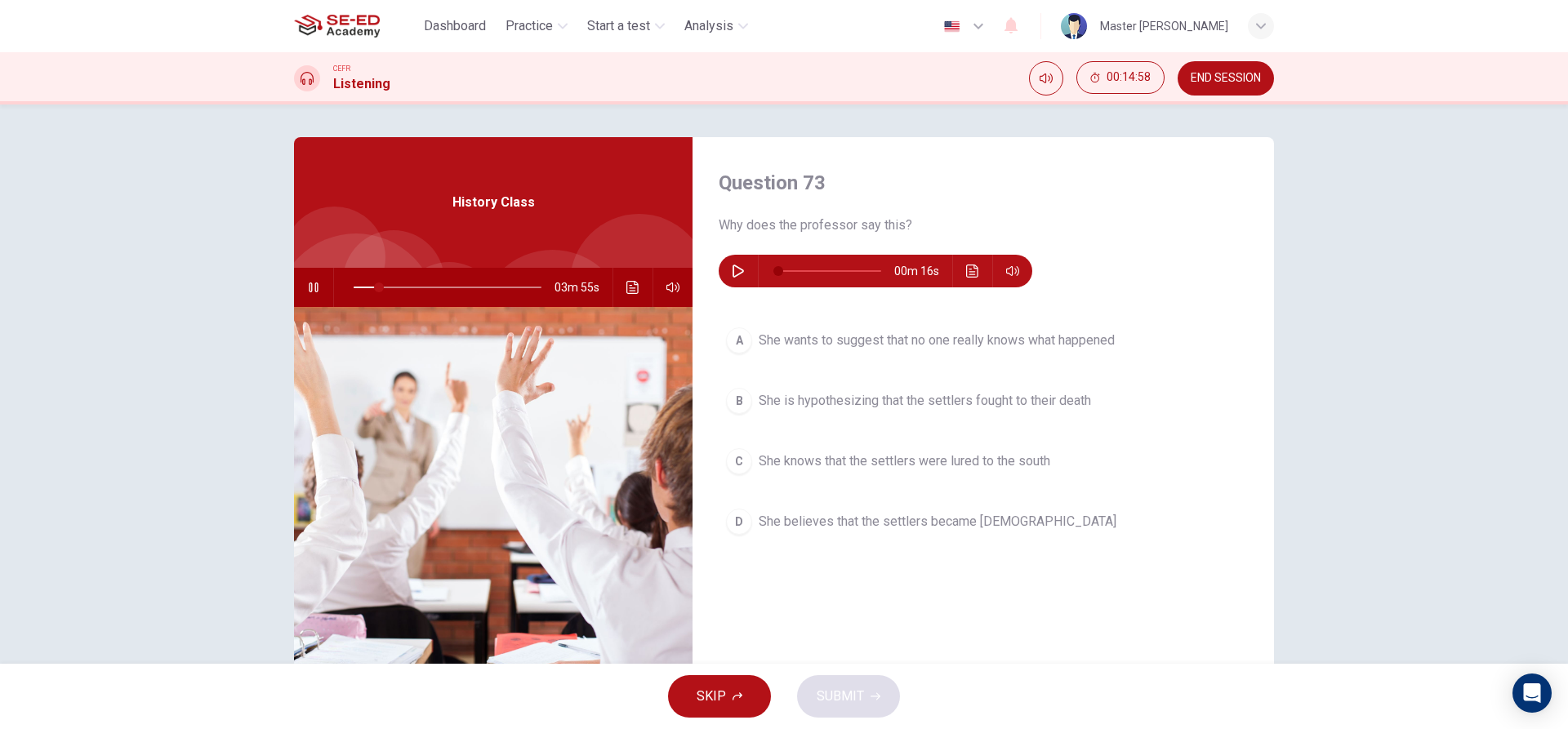
click at [777, 465] on span "She knows that the settlers were lured to the south" at bounding box center [905, 461] width 292 height 20
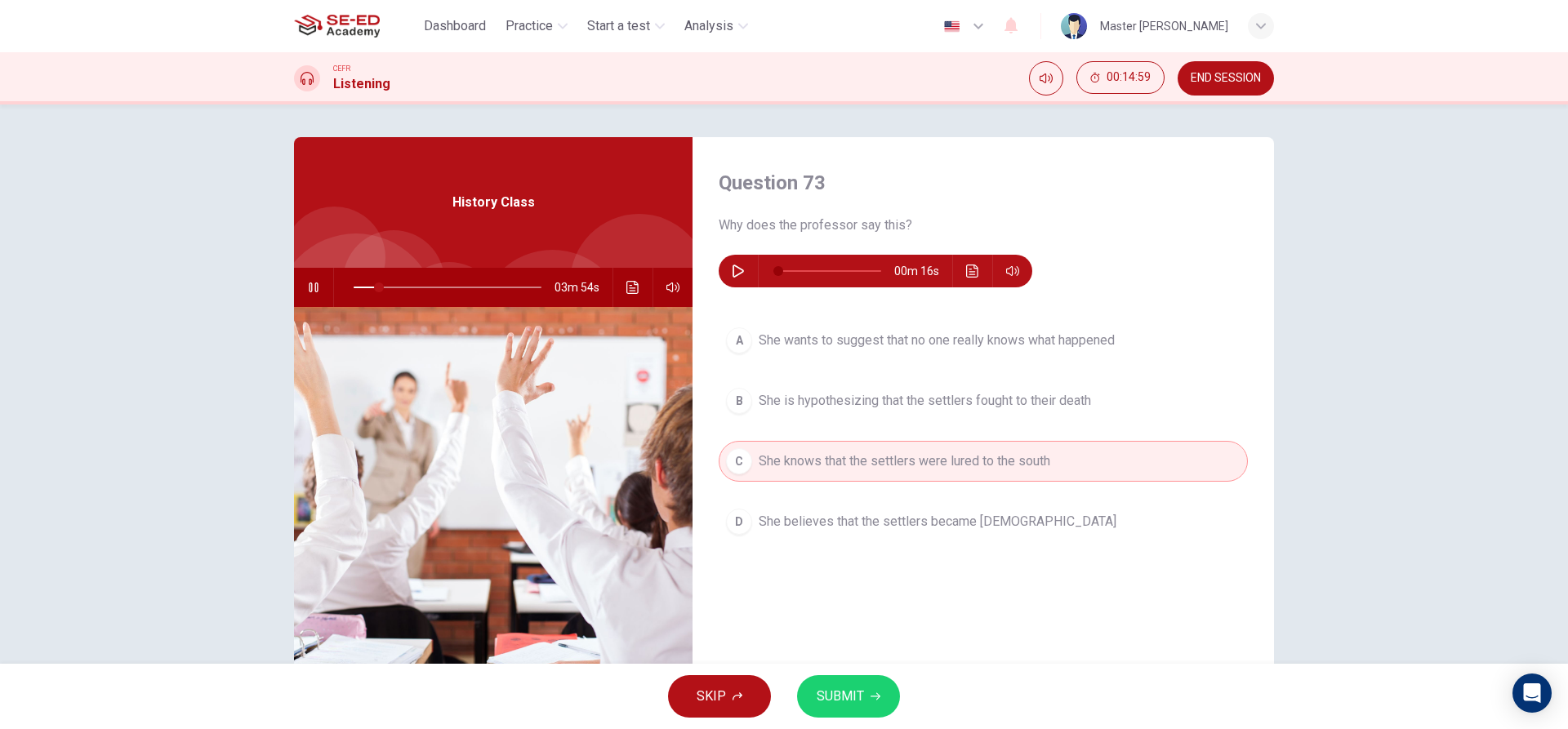
click at [835, 676] on button "SUBMIT" at bounding box center [848, 696] width 103 height 43
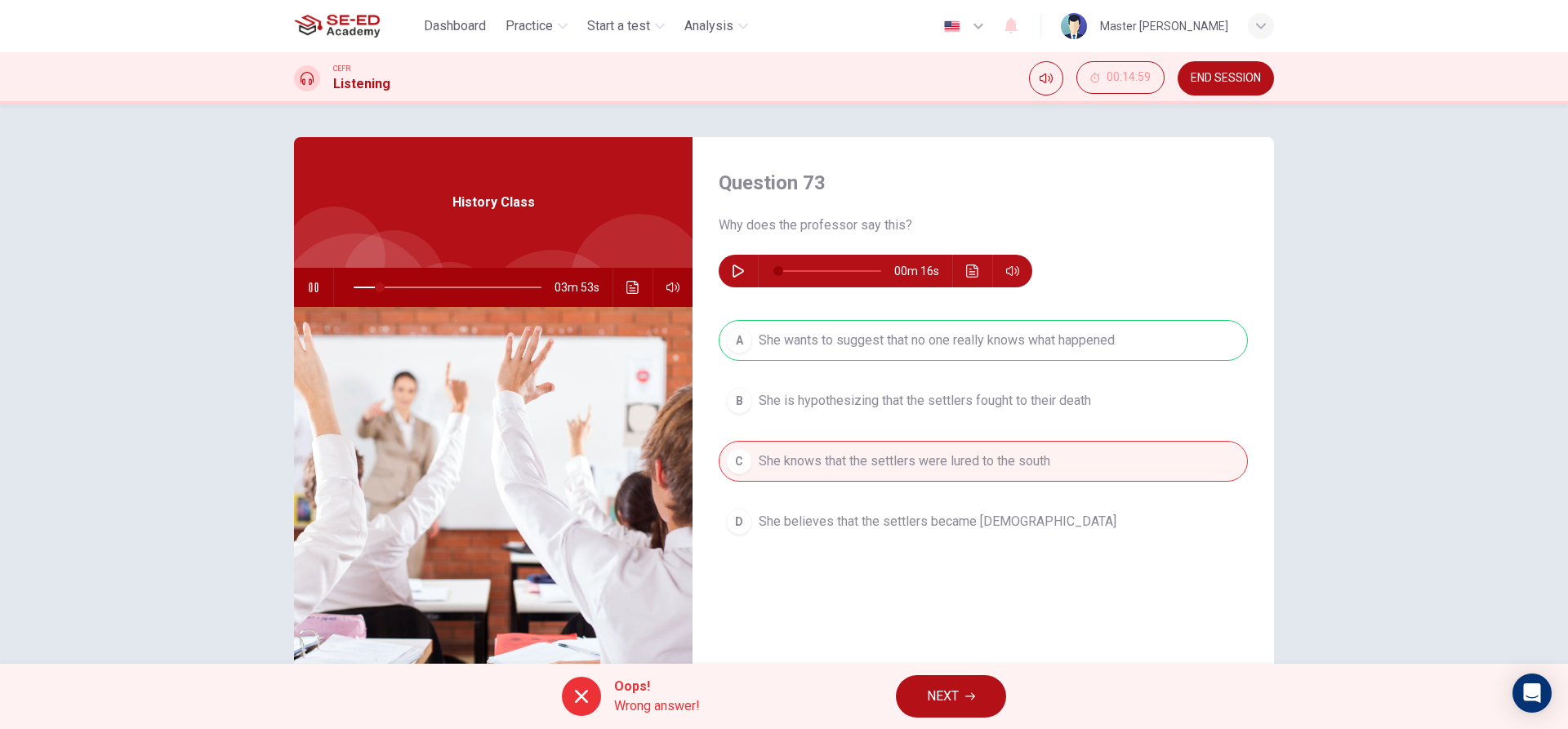
type input "14"
click at [955, 685] on button "NEXT" at bounding box center [951, 696] width 110 height 43
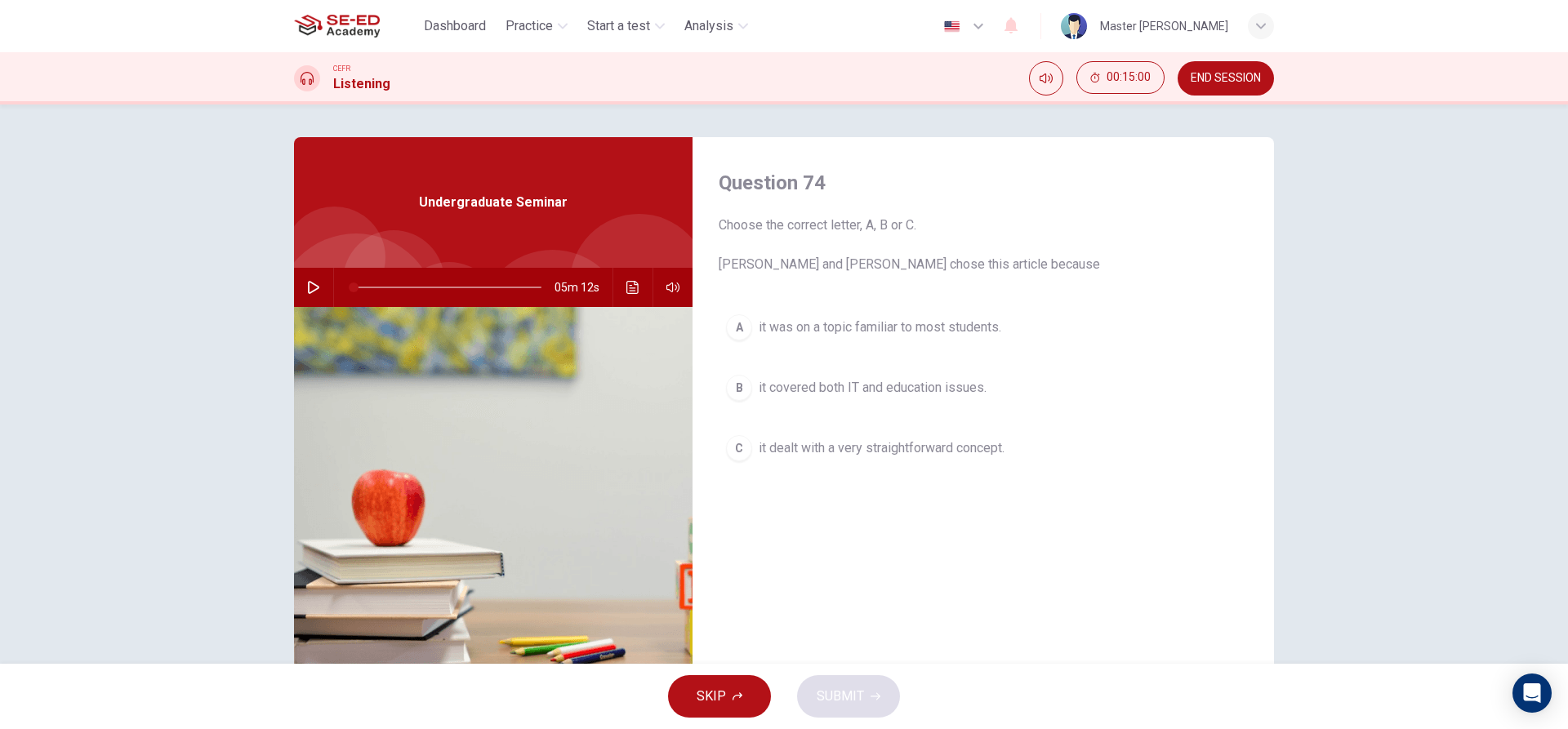
click at [307, 282] on icon "button" at bounding box center [313, 287] width 13 height 13
drag, startPoint x: 358, startPoint y: 282, endPoint x: 380, endPoint y: 283, distance: 22.0
click at [370, 283] on span at bounding box center [365, 287] width 9 height 9
click at [732, 388] on div "B" at bounding box center [739, 388] width 27 height 27
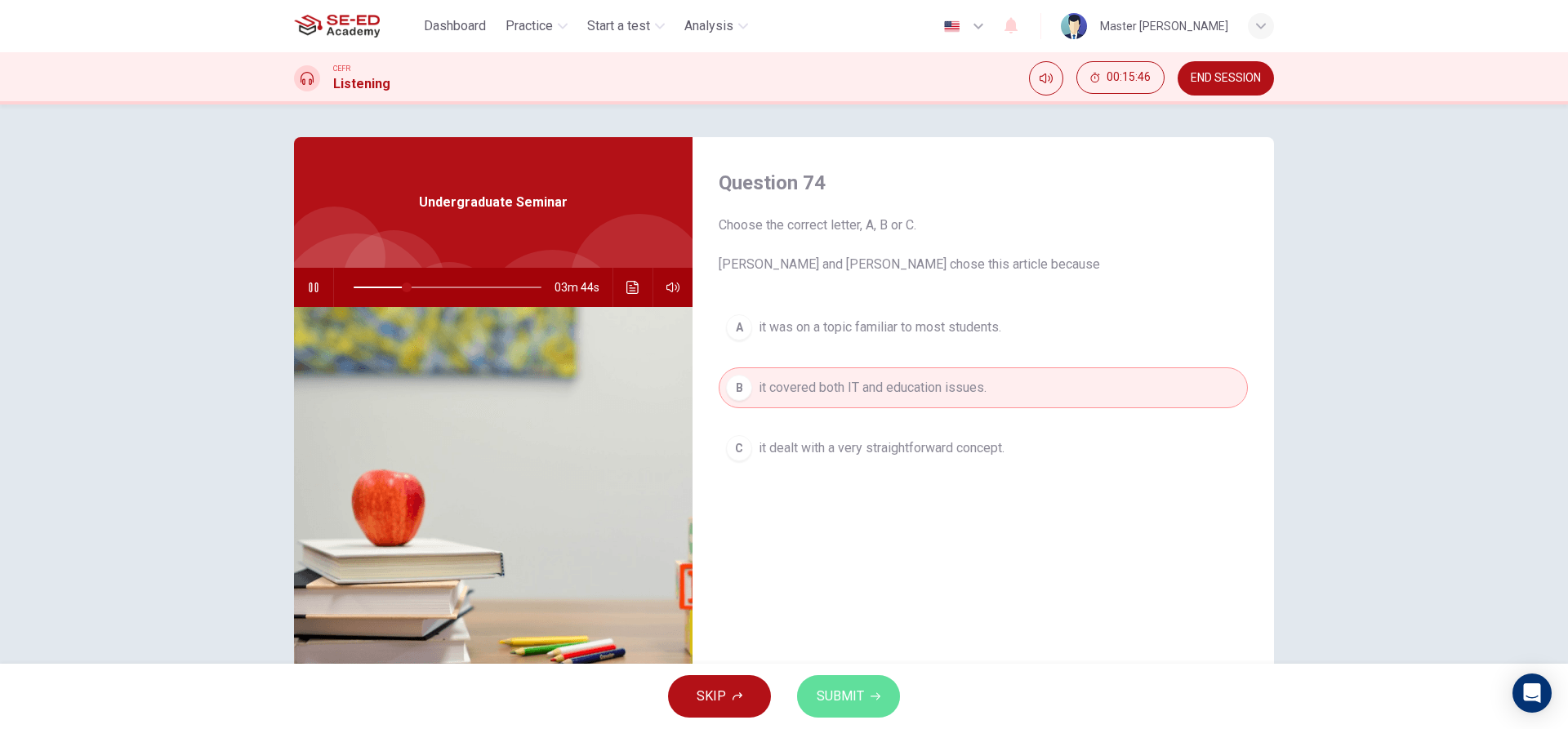
click at [817, 697] on span "SUBMIT" at bounding box center [840, 696] width 47 height 23
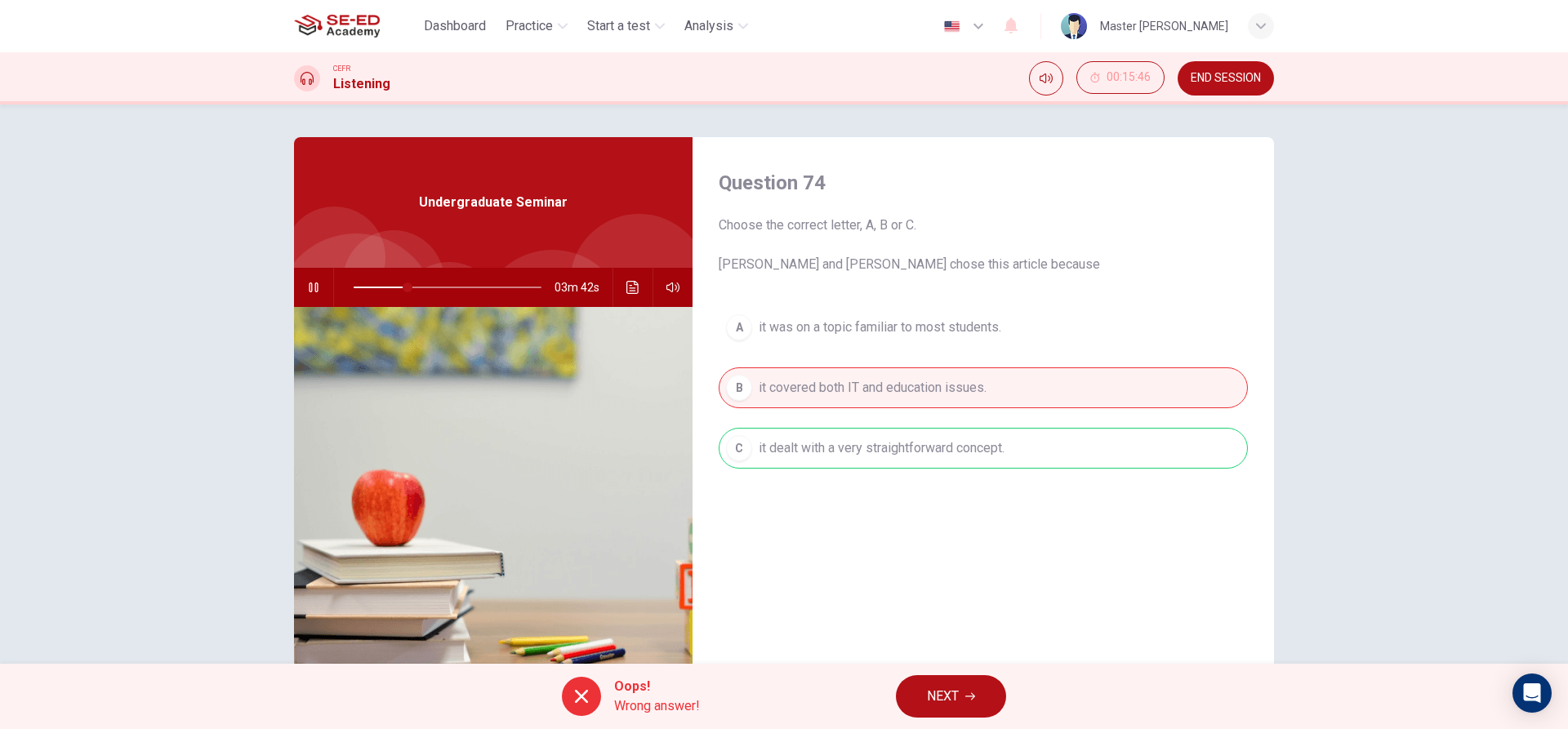
click at [940, 696] on span "NEXT" at bounding box center [942, 696] width 32 height 23
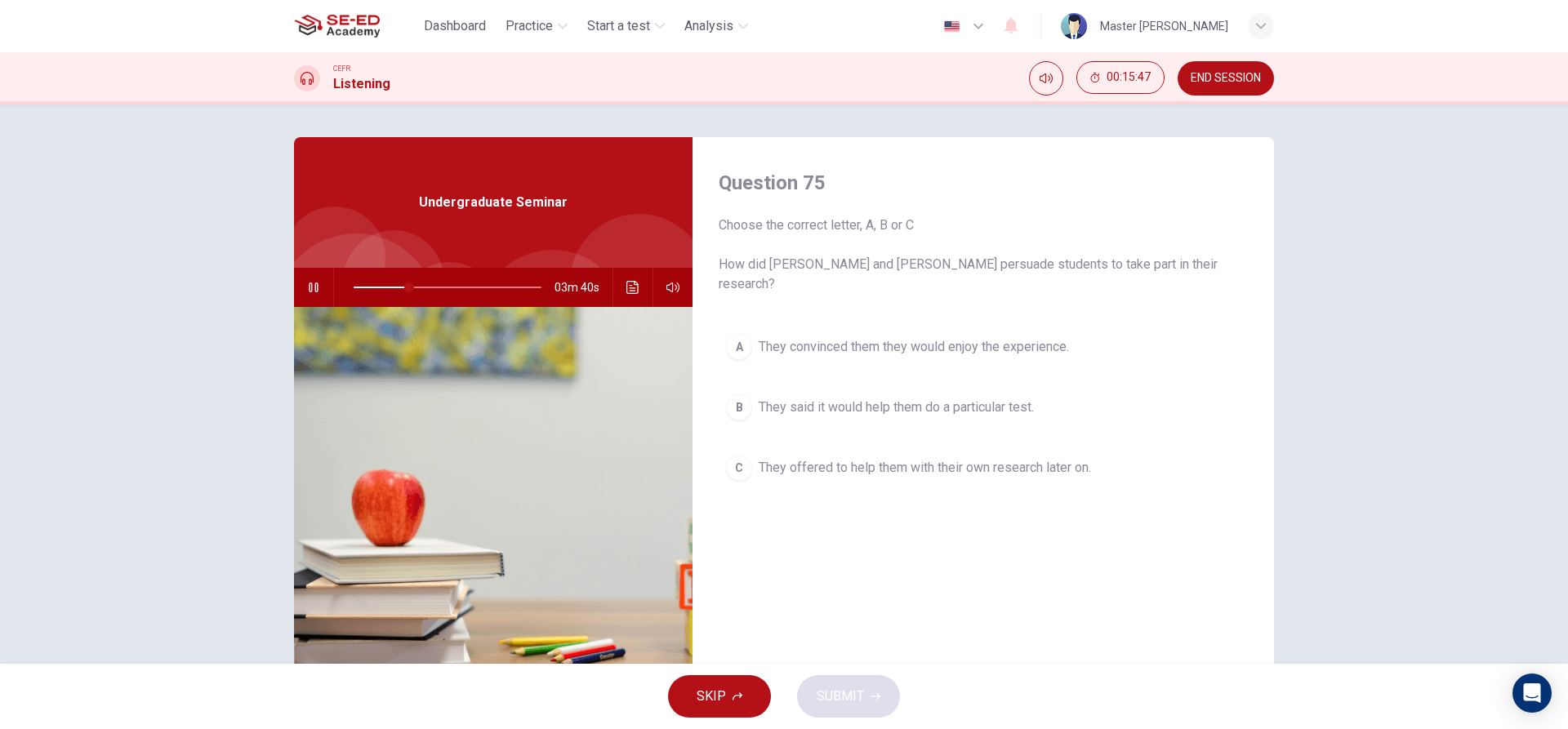
drag, startPoint x: 816, startPoint y: 357, endPoint x: 826, endPoint y: 340, distance: 19.7
click at [825, 352] on div "A They convinced them they would enjoy the experience. B They said it would hel…" at bounding box center [983, 424] width 529 height 194
drag, startPoint x: 826, startPoint y: 340, endPoint x: 838, endPoint y: 344, distance: 12.6
click at [826, 339] on button "A They convinced them they would enjoy the experience." at bounding box center [983, 347] width 529 height 41
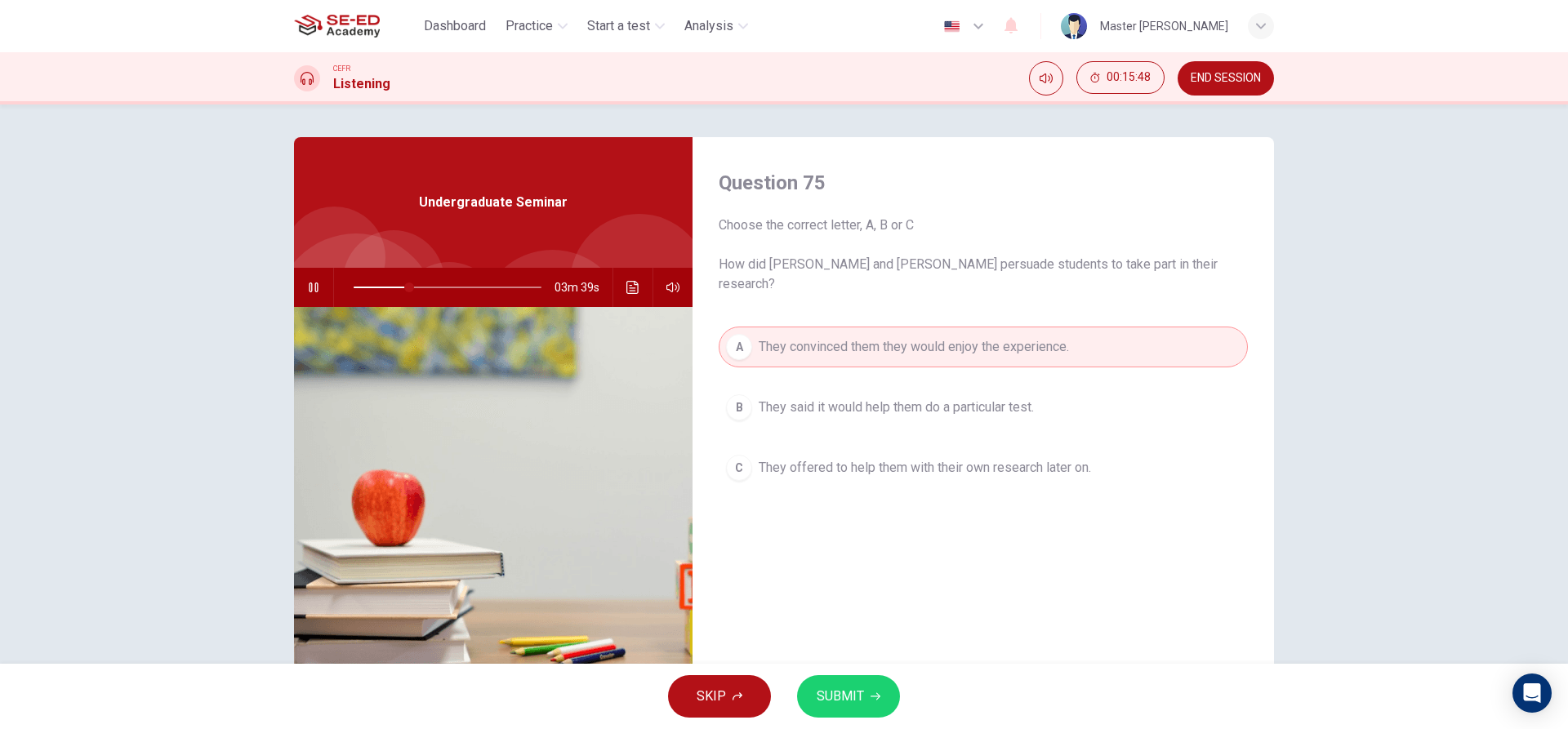
click at [856, 687] on span "SUBMIT" at bounding box center [840, 696] width 47 height 23
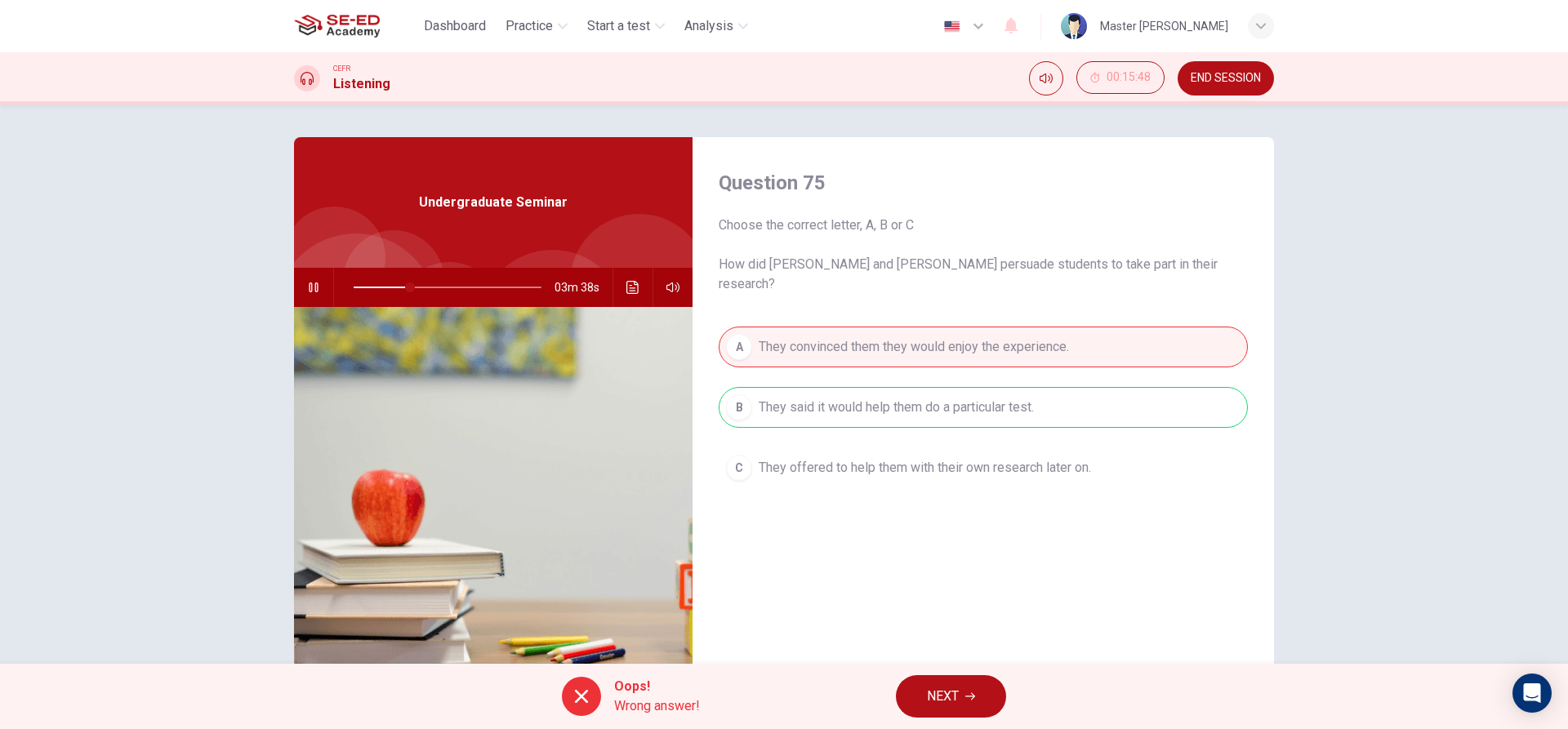
click at [932, 672] on div "Oops! Wrong answer! NEXT" at bounding box center [784, 696] width 1568 height 65
click at [931, 688] on span "NEXT" at bounding box center [942, 696] width 32 height 23
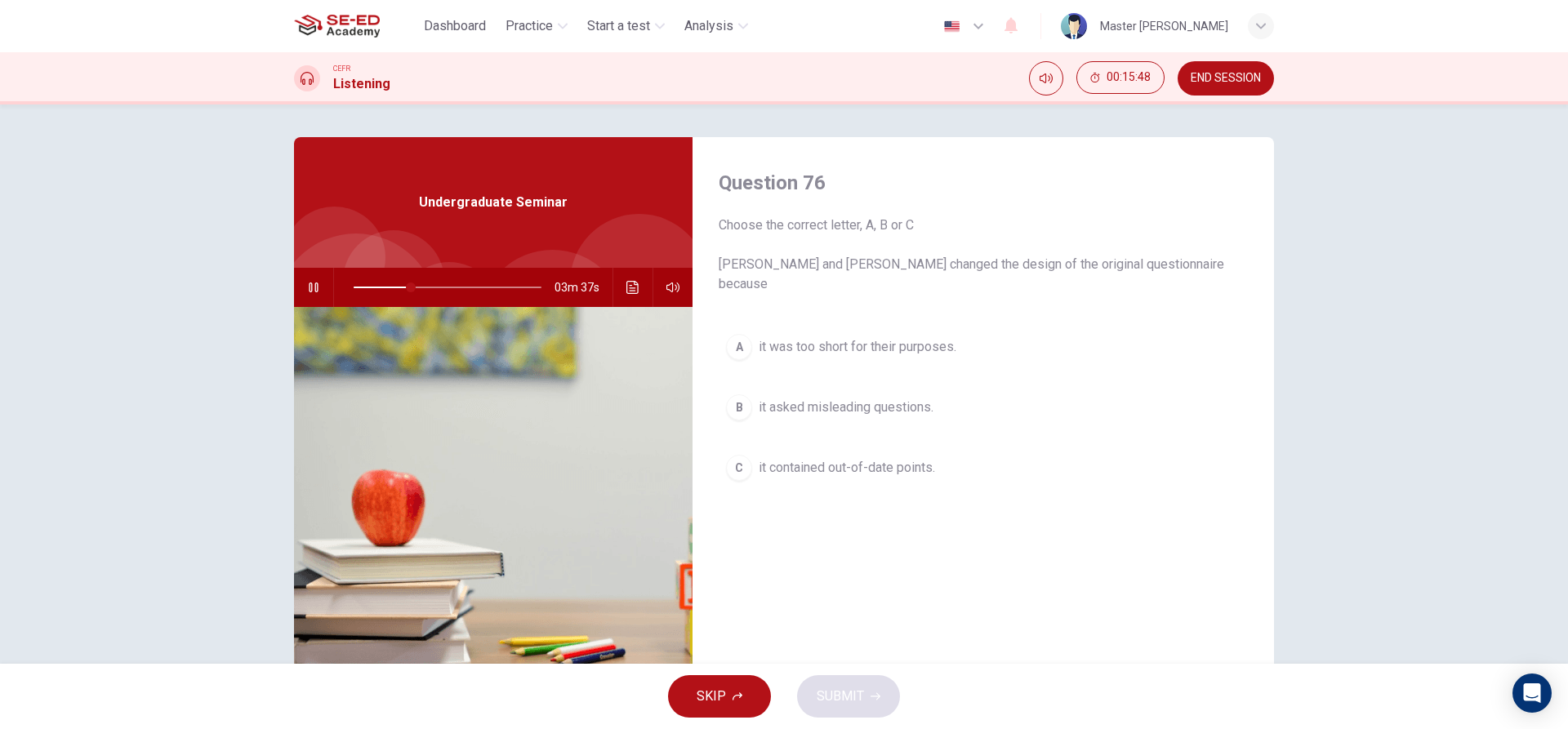
click at [808, 458] on span "it contained out-of-date points." at bounding box center [847, 467] width 176 height 20
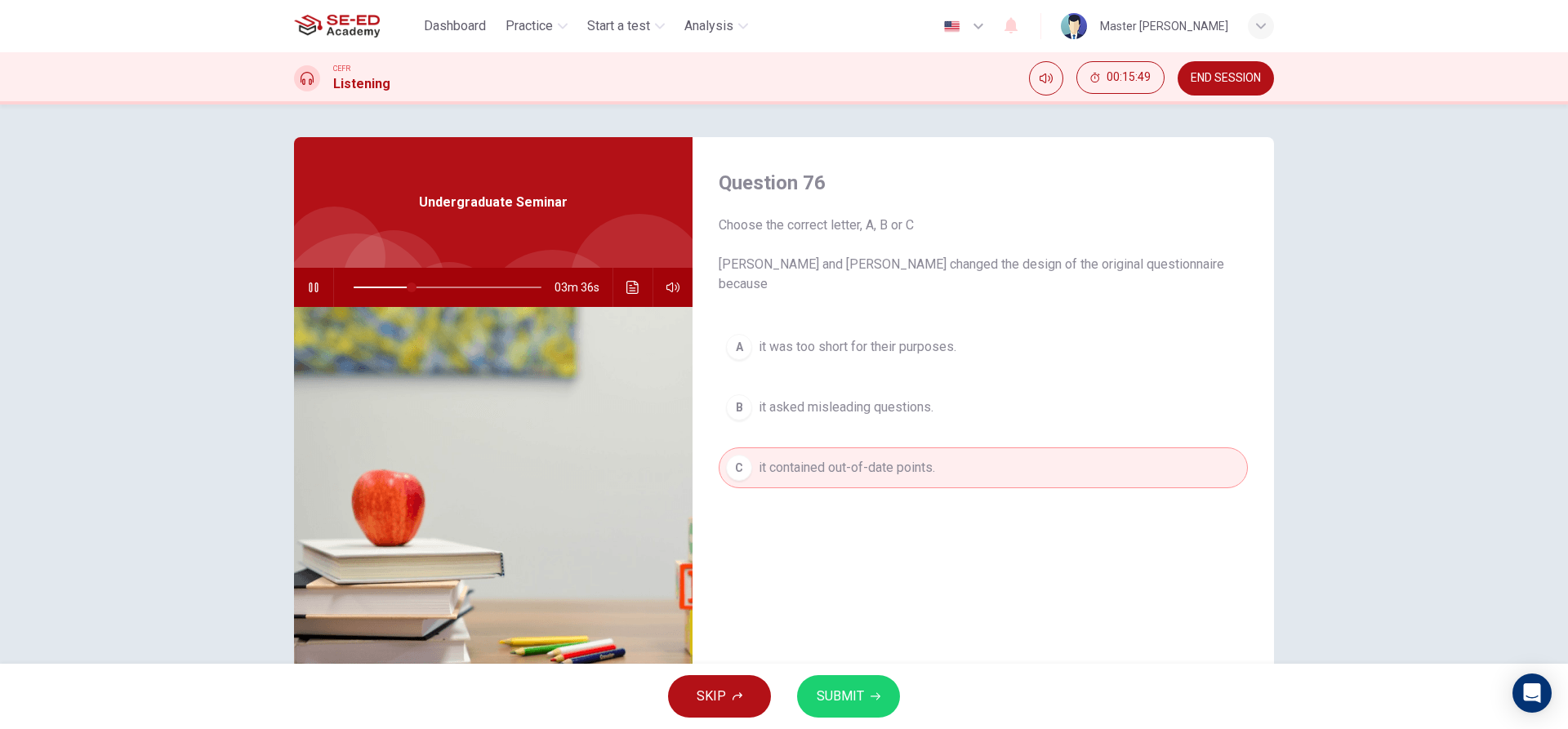
click at [849, 690] on span "SUBMIT" at bounding box center [840, 696] width 47 height 23
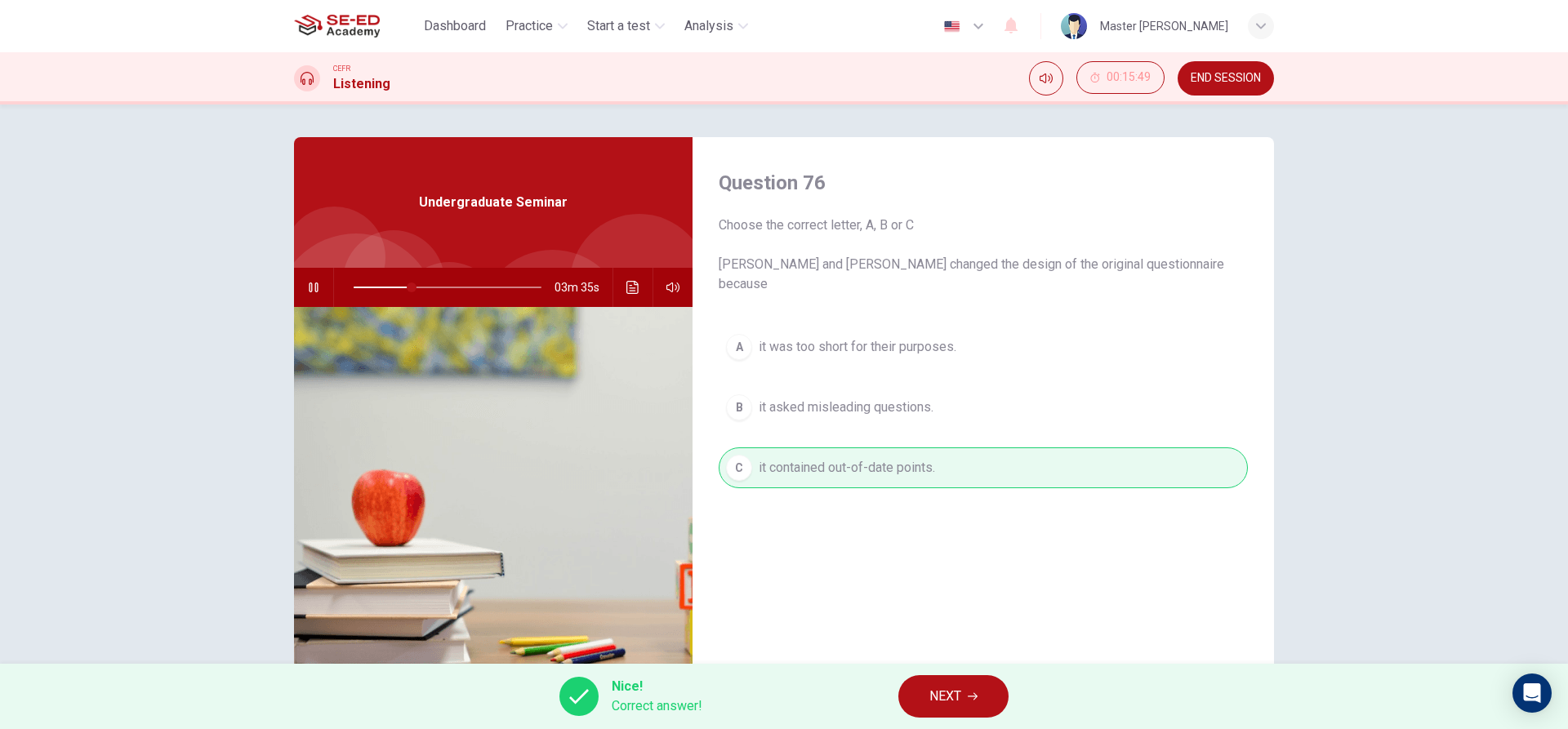
click at [934, 695] on span "NEXT" at bounding box center [945, 696] width 32 height 23
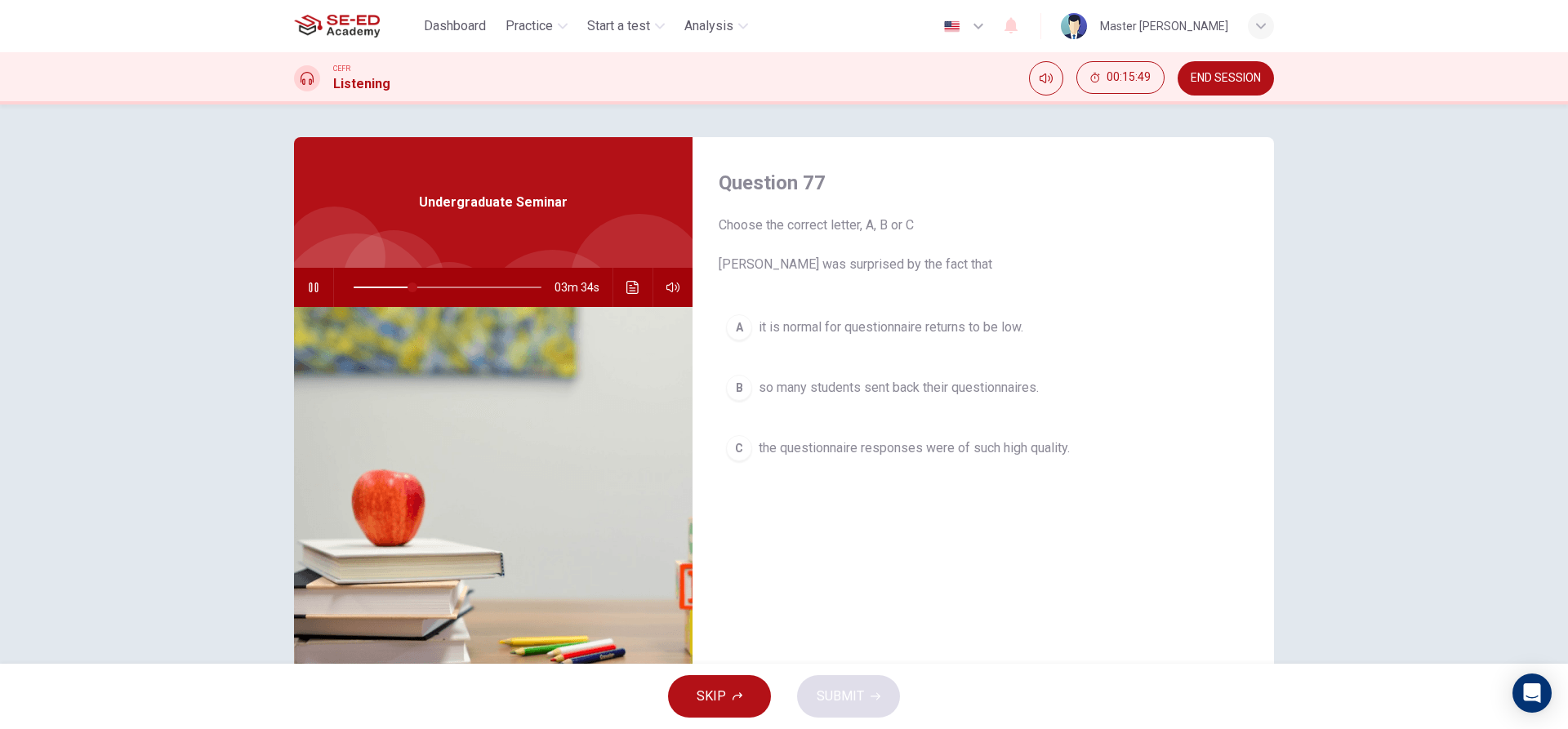
click at [789, 381] on span "so many students sent back their questionnaires." at bounding box center [899, 388] width 280 height 20
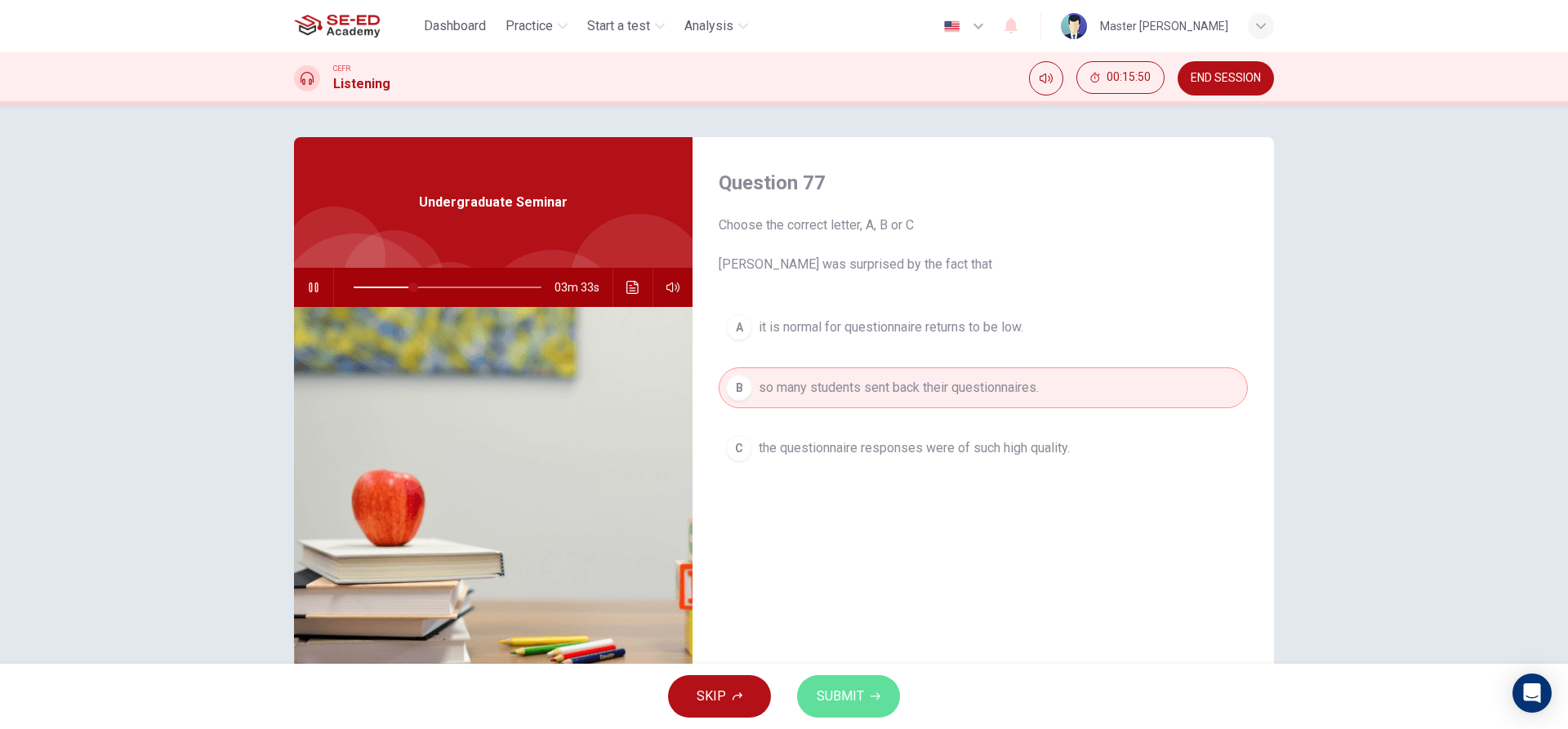
click at [852, 702] on span "SUBMIT" at bounding box center [840, 696] width 47 height 23
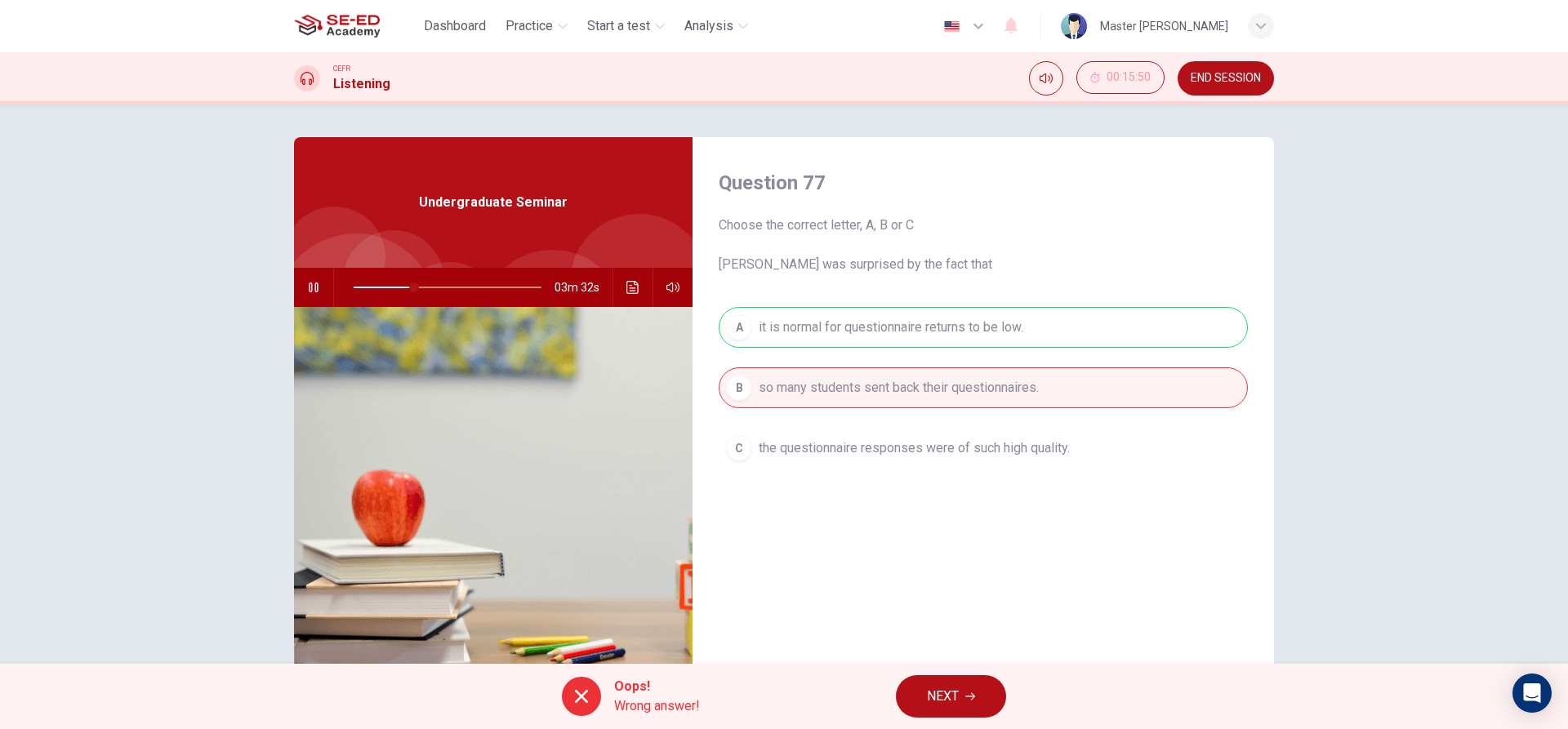
click at [941, 685] on span "NEXT" at bounding box center [942, 696] width 32 height 23
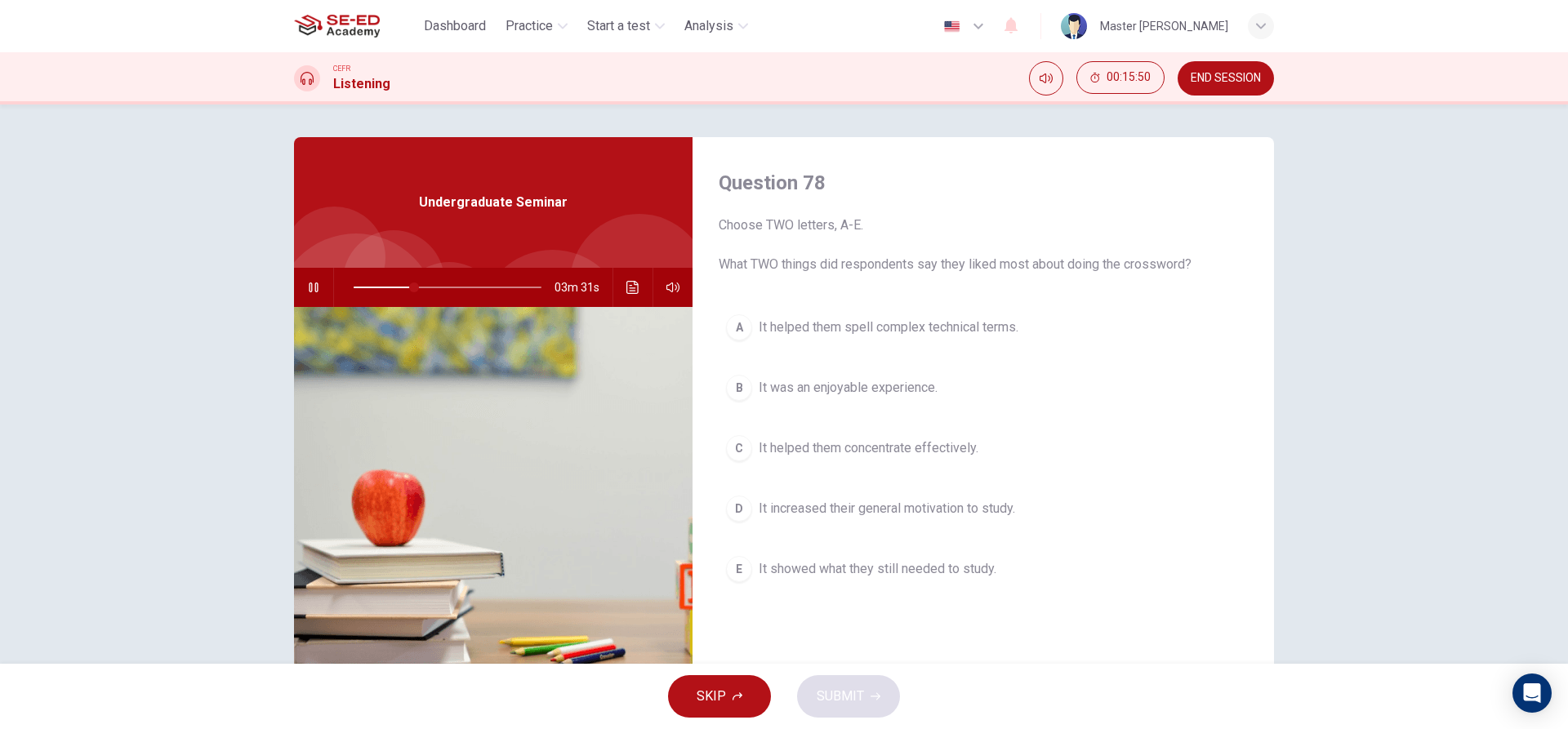
click at [831, 456] on span "It helped them concentrate effectively." at bounding box center [869, 447] width 220 height 20
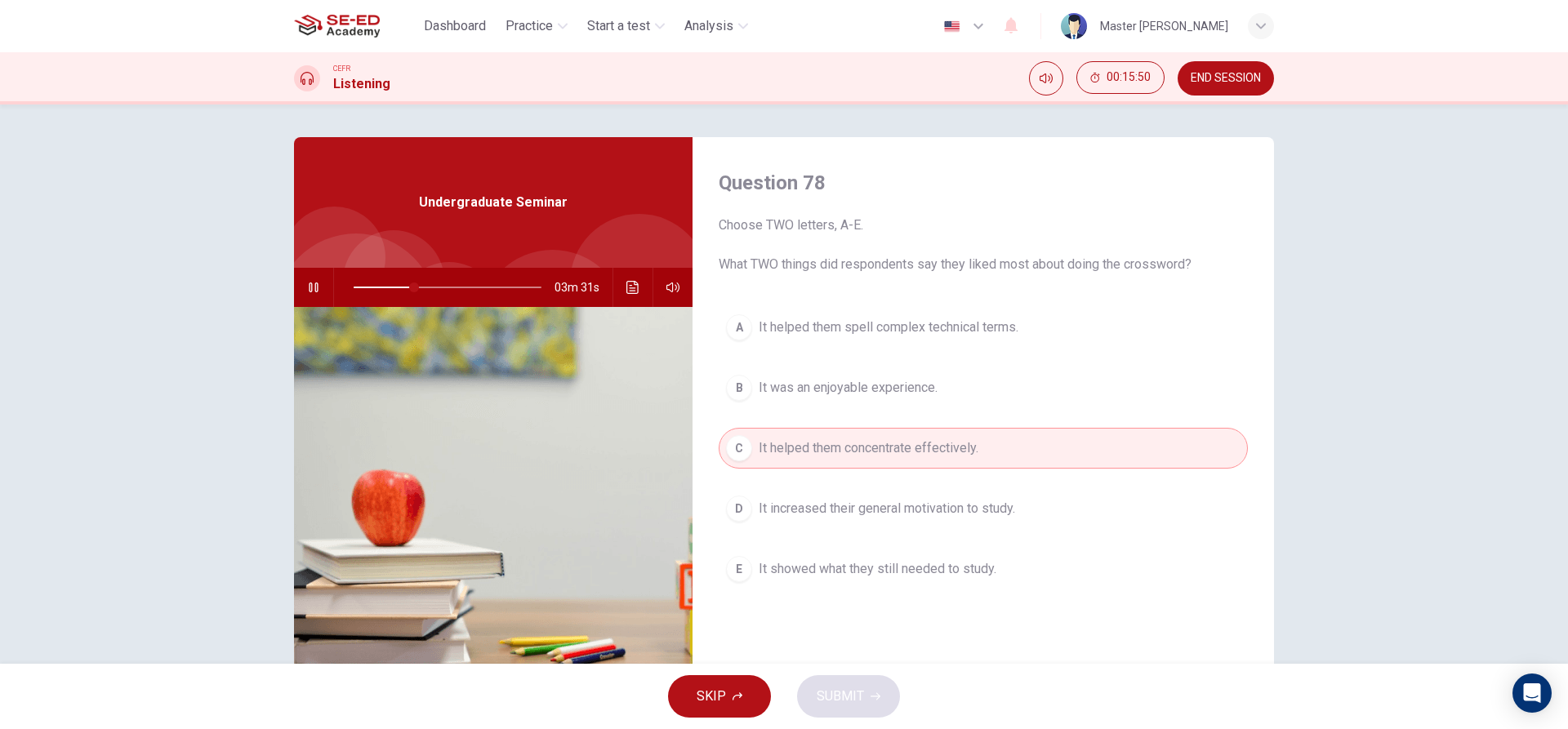
click at [819, 356] on div "A It helped them spell complex technical terms. B It was an enjoyable experienc…" at bounding box center [983, 465] width 529 height 315
click at [832, 335] on span "It helped them spell complex technical terms." at bounding box center [888, 327] width 259 height 20
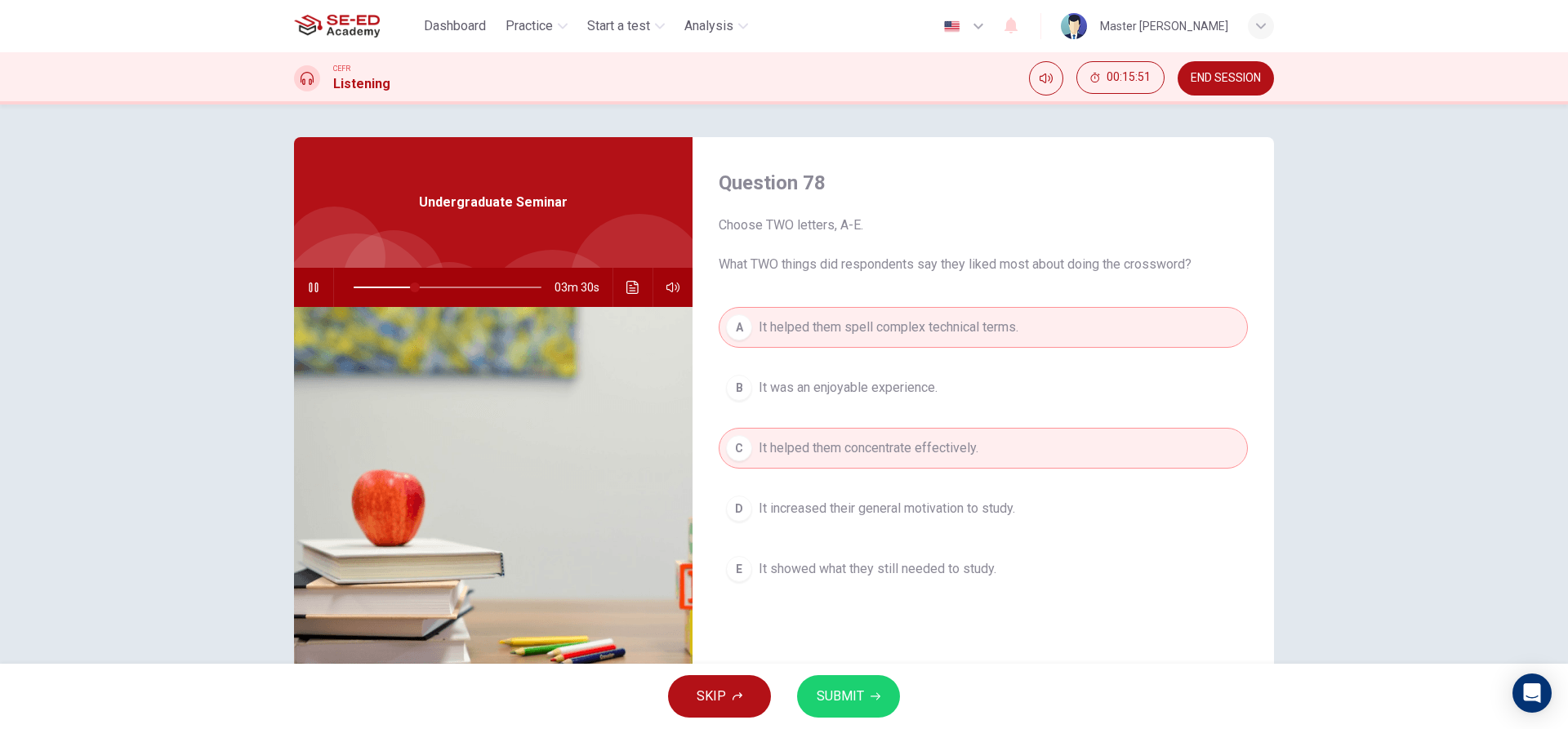
click at [852, 685] on button "SUBMIT" at bounding box center [848, 696] width 103 height 43
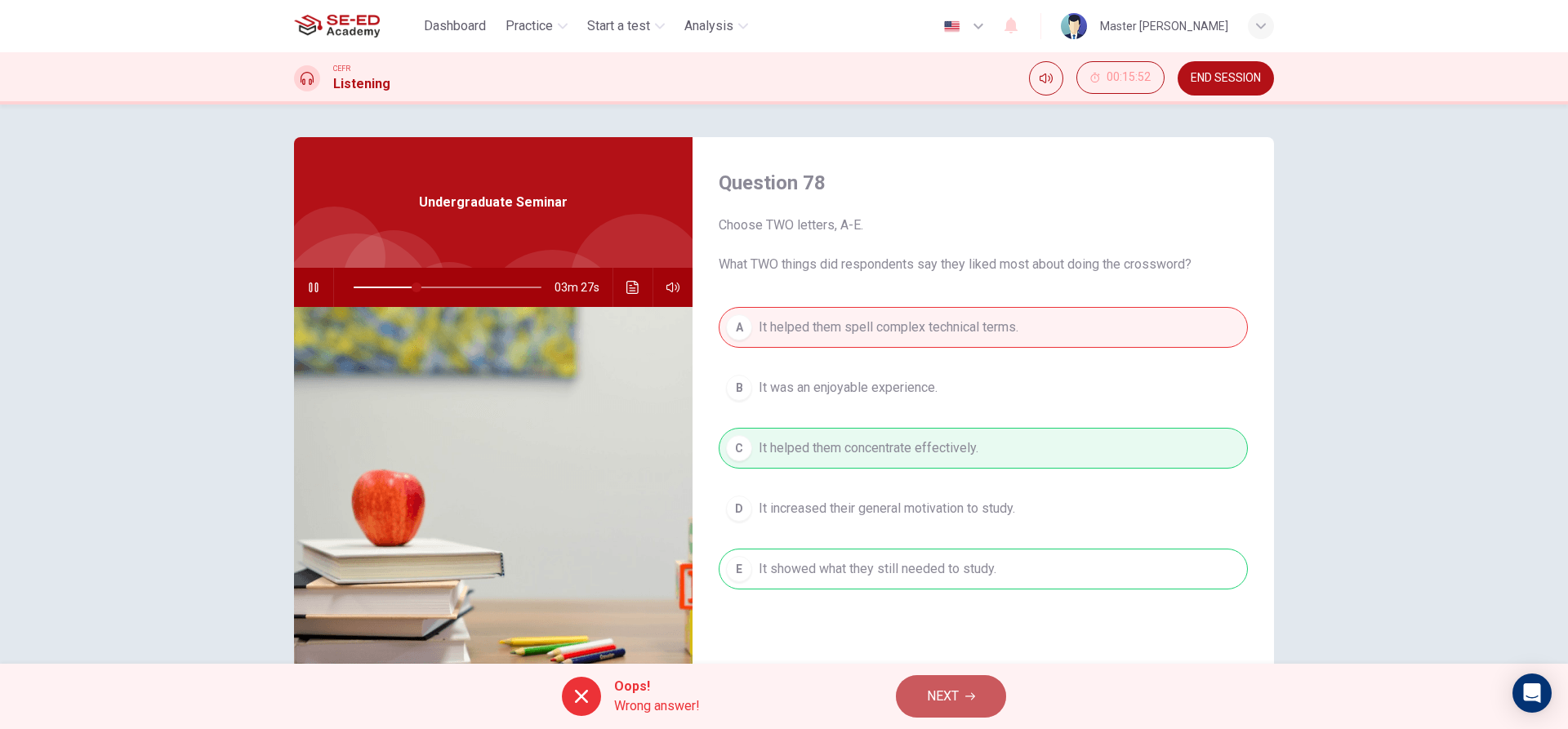
click at [983, 697] on button "NEXT" at bounding box center [951, 696] width 110 height 43
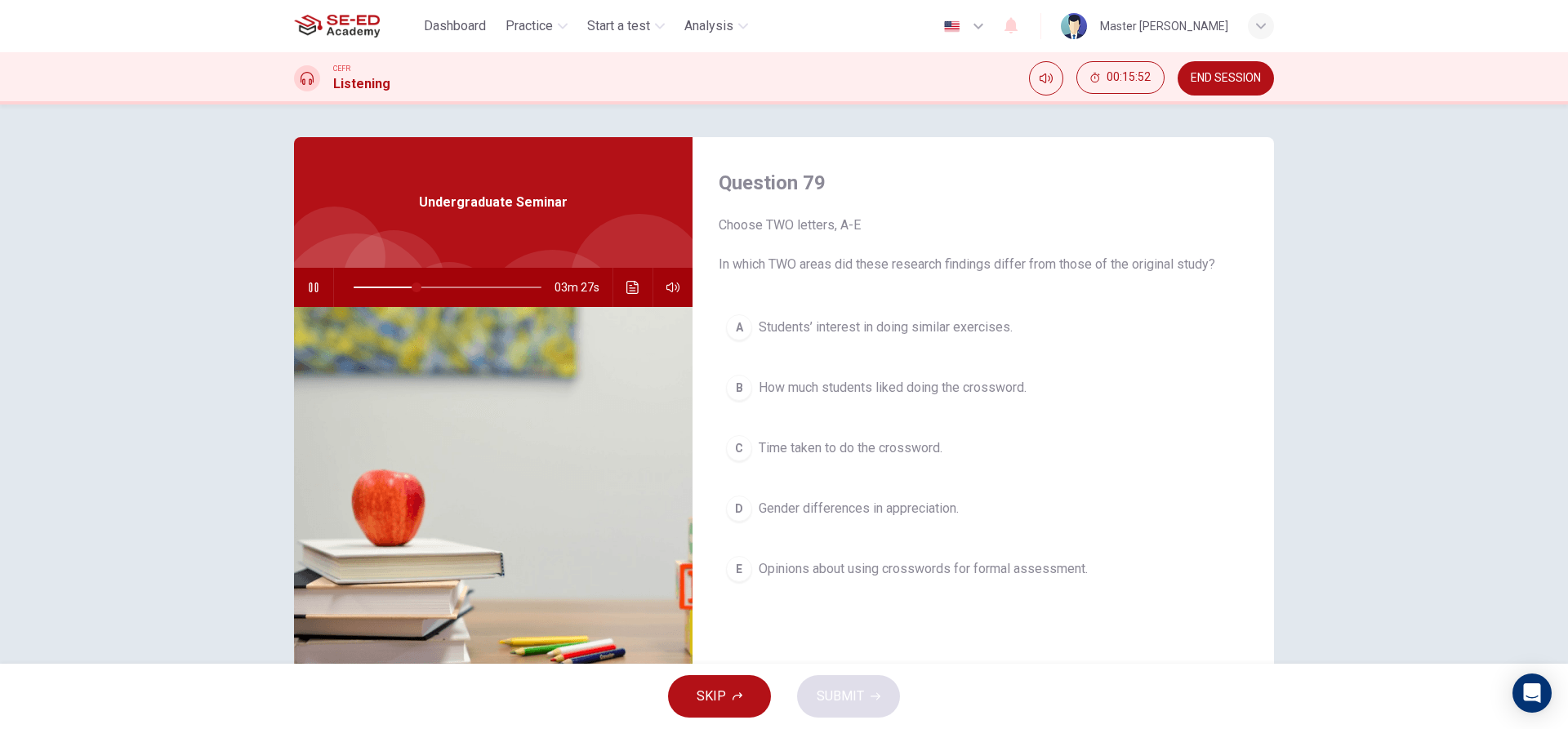
click at [840, 508] on span "Gender differences in appreciation." at bounding box center [859, 508] width 200 height 20
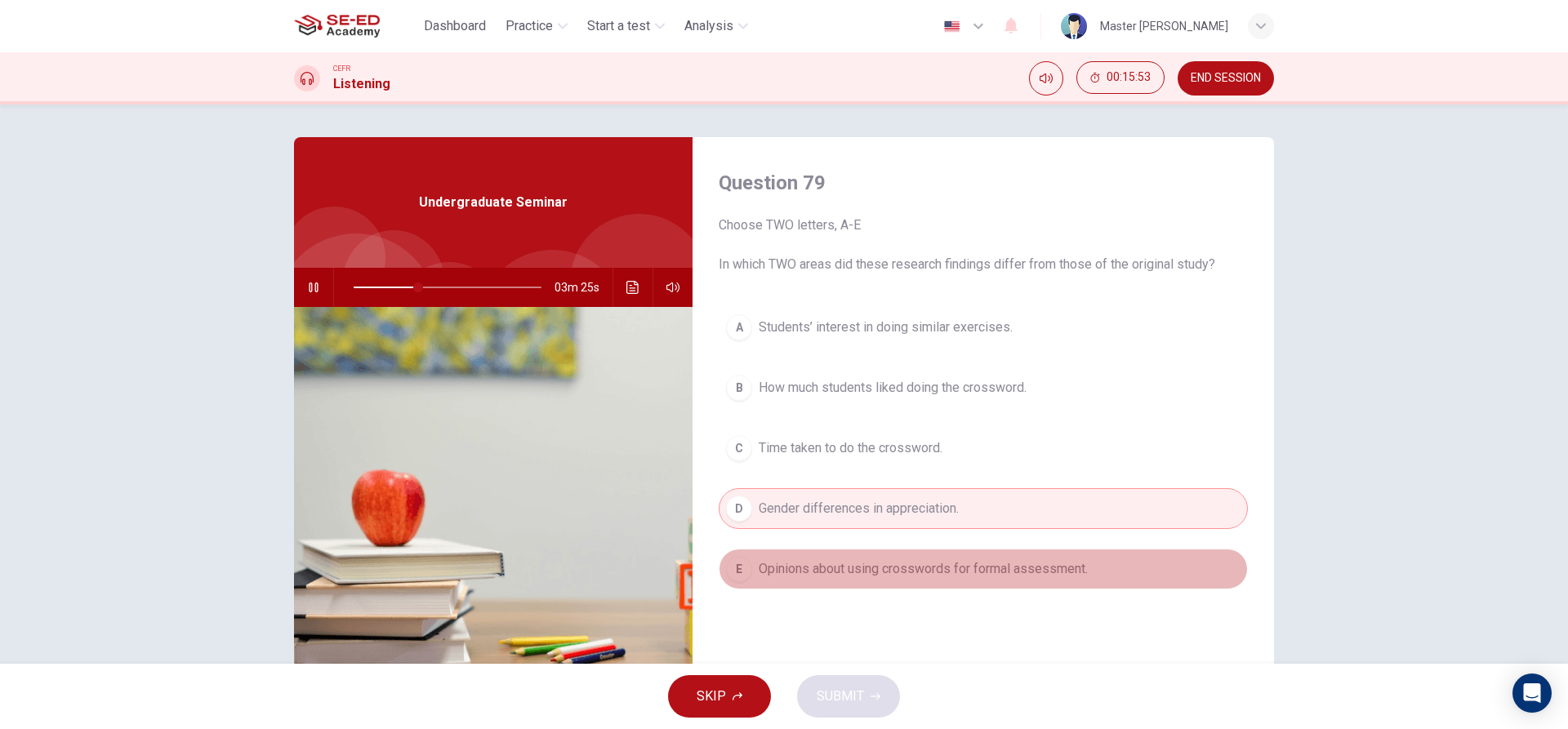
click at [821, 566] on span "Opinions about using crosswords for formal assessment." at bounding box center [924, 569] width 330 height 20
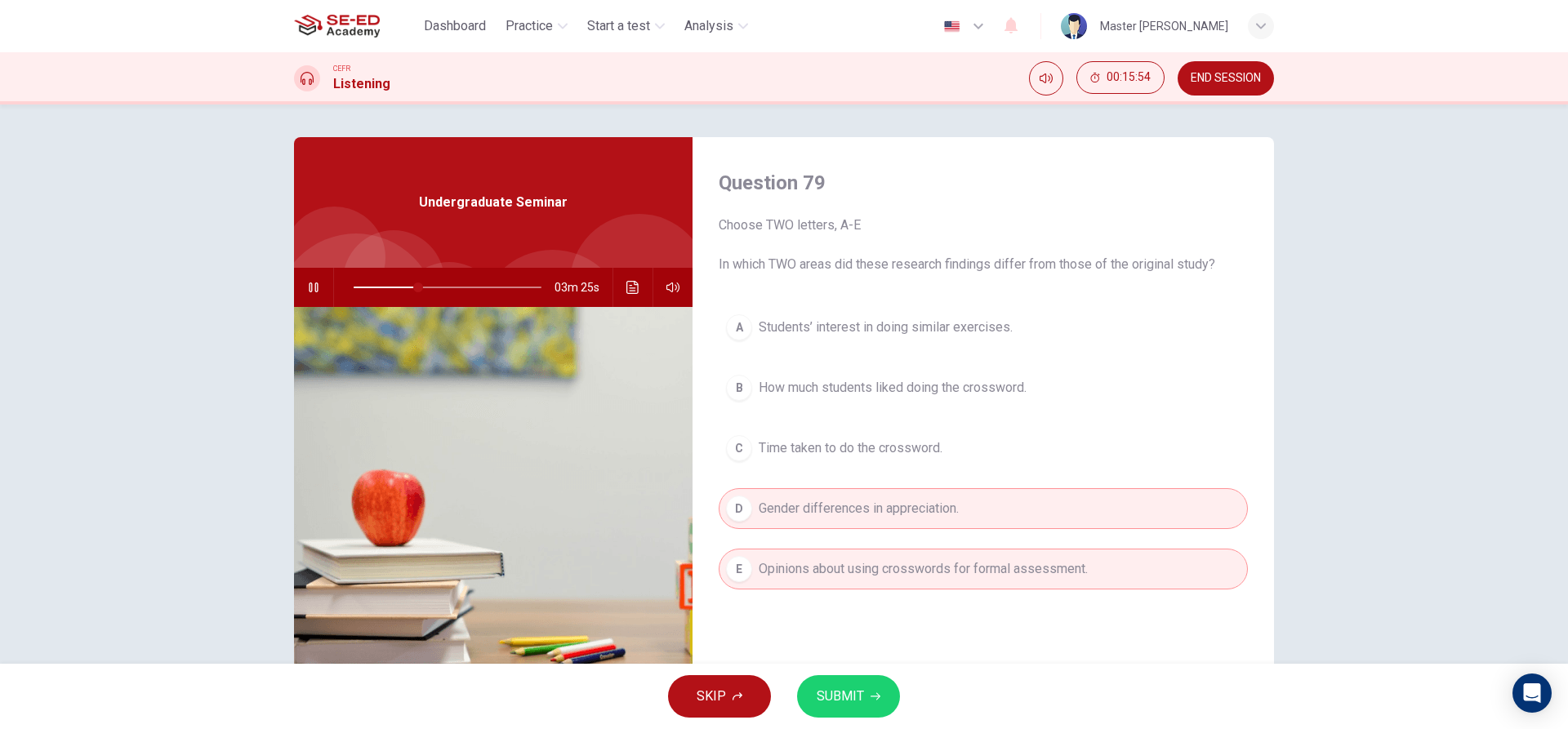
click at [867, 682] on button "SUBMIT" at bounding box center [848, 696] width 103 height 43
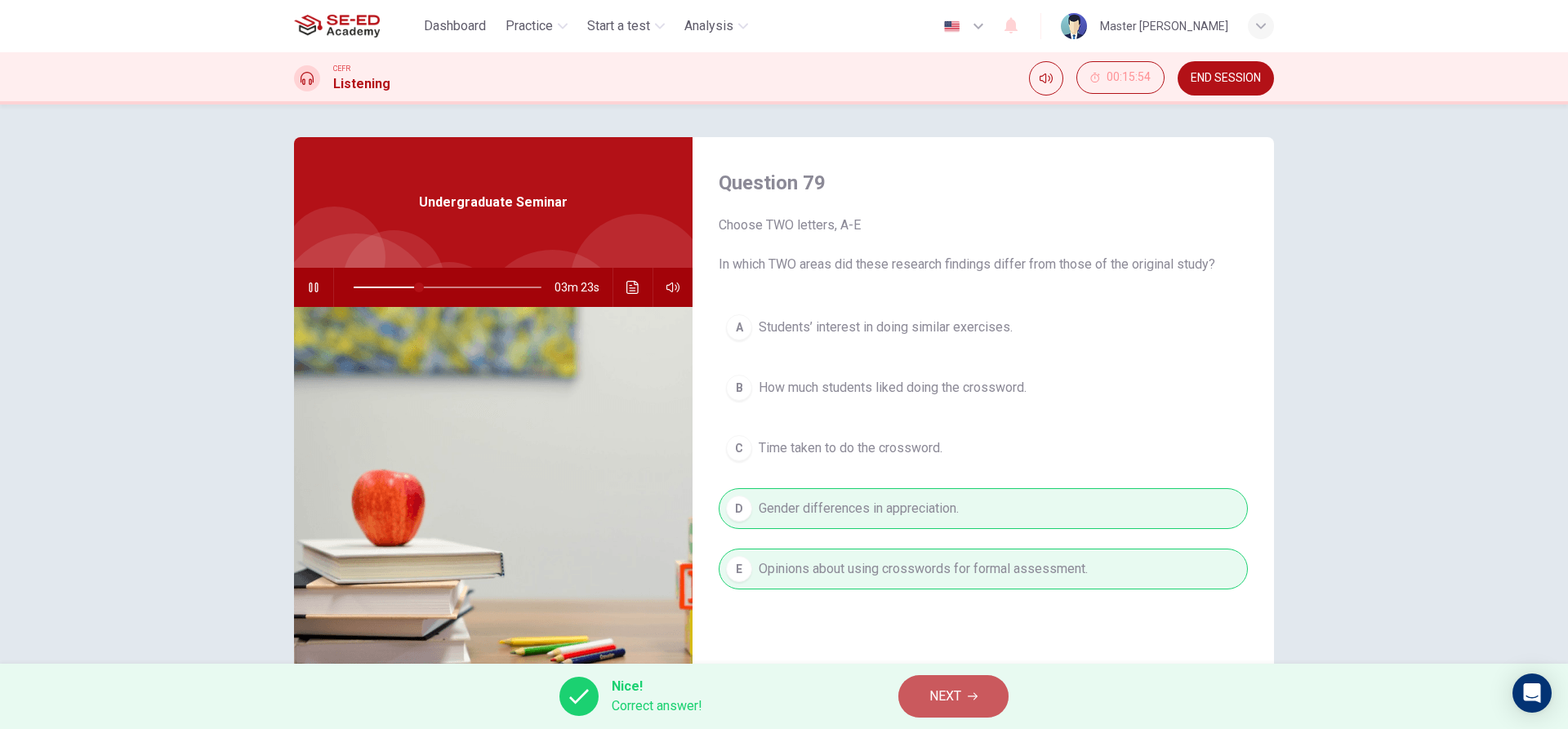
click at [957, 694] on span "NEXT" at bounding box center [945, 696] width 32 height 23
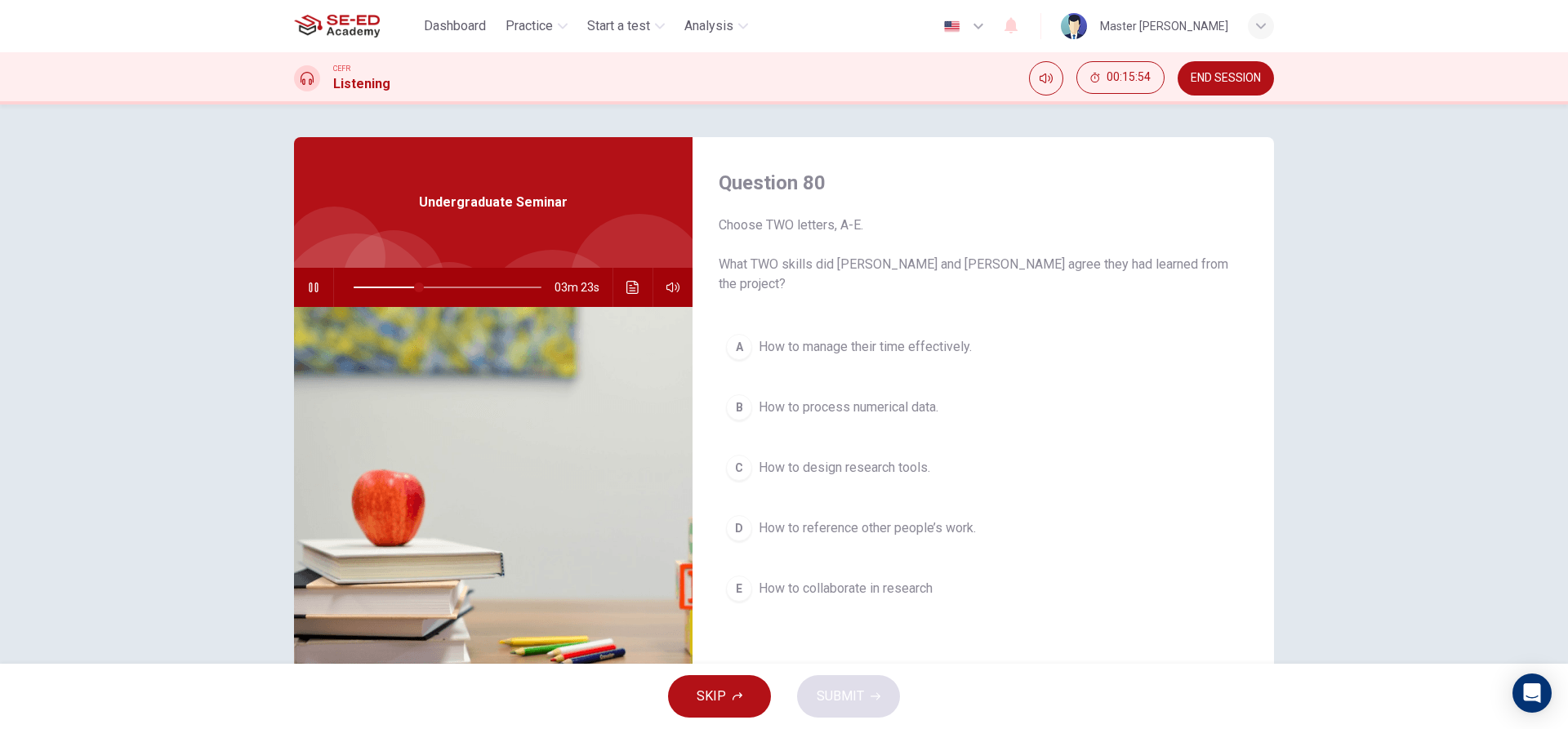
click at [779, 416] on div "A How to manage their time effectively. B How to process numerical data. C How …" at bounding box center [983, 484] width 529 height 315
click at [796, 364] on div "A How to manage their time effectively. B How to process numerical data. C How …" at bounding box center [983, 484] width 529 height 315
click at [794, 398] on span "How to process numerical data." at bounding box center [849, 407] width 180 height 20
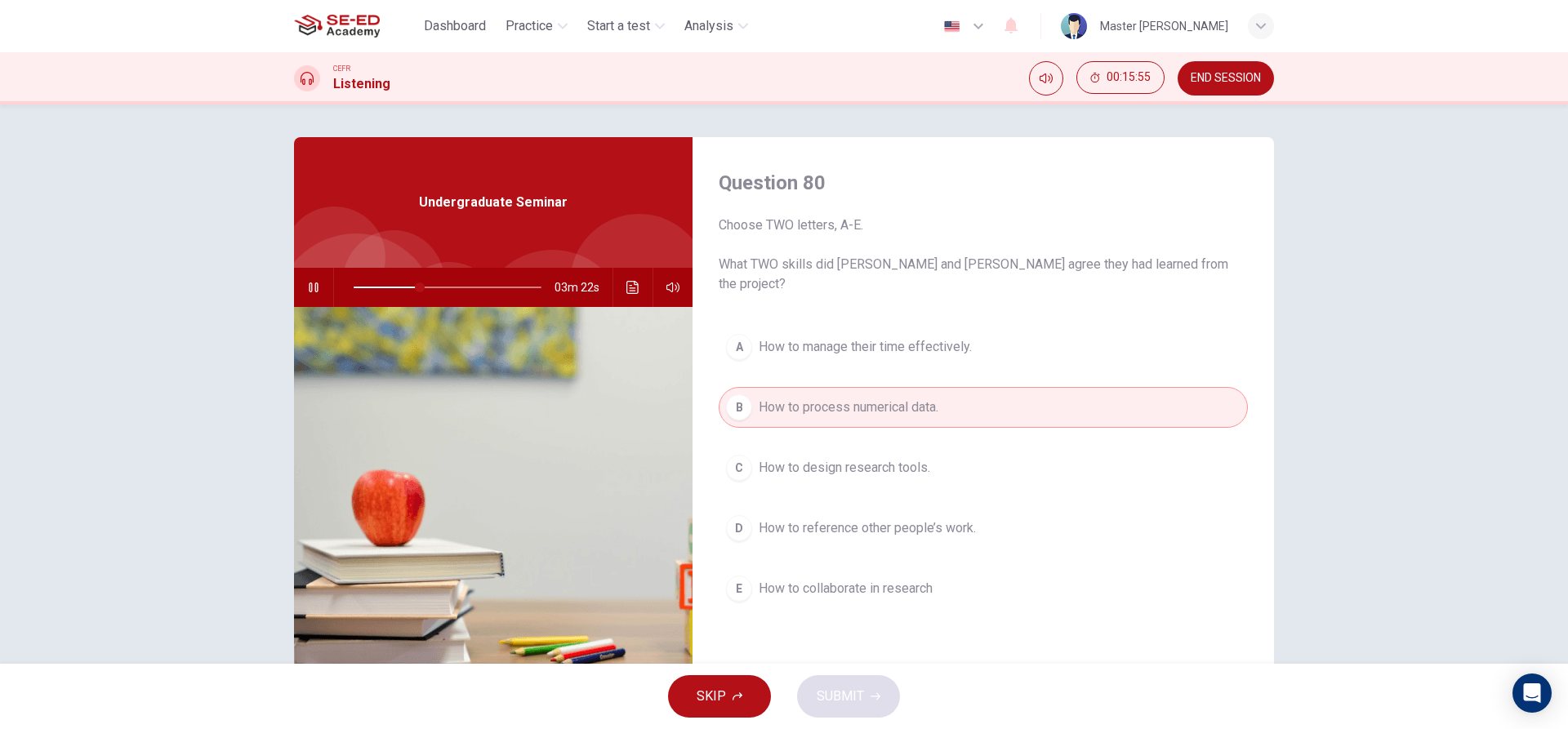
click at [806, 337] on span "How to manage their time effectively." at bounding box center [865, 347] width 213 height 20
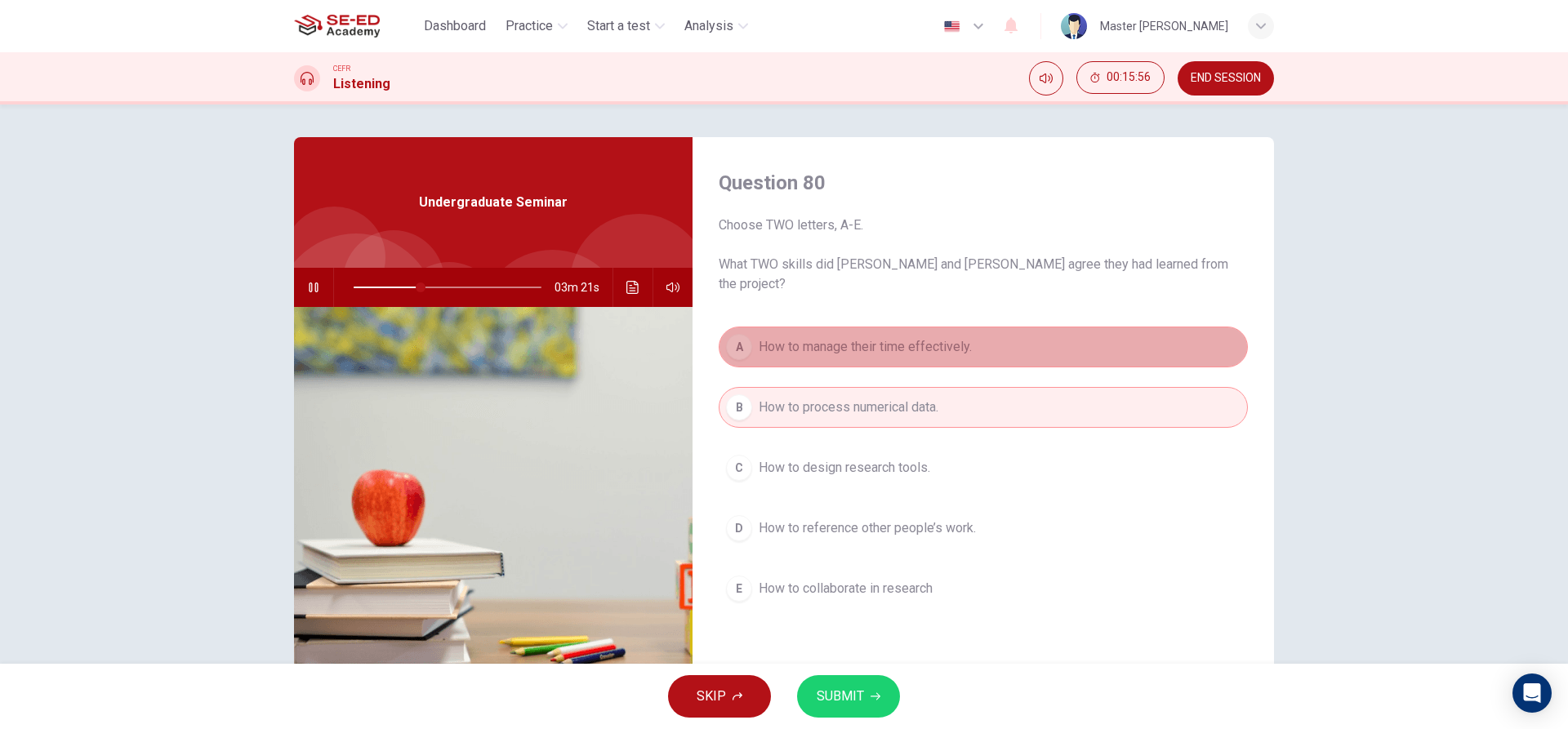
click at [805, 345] on button "A How to manage their time effectively." at bounding box center [983, 347] width 529 height 41
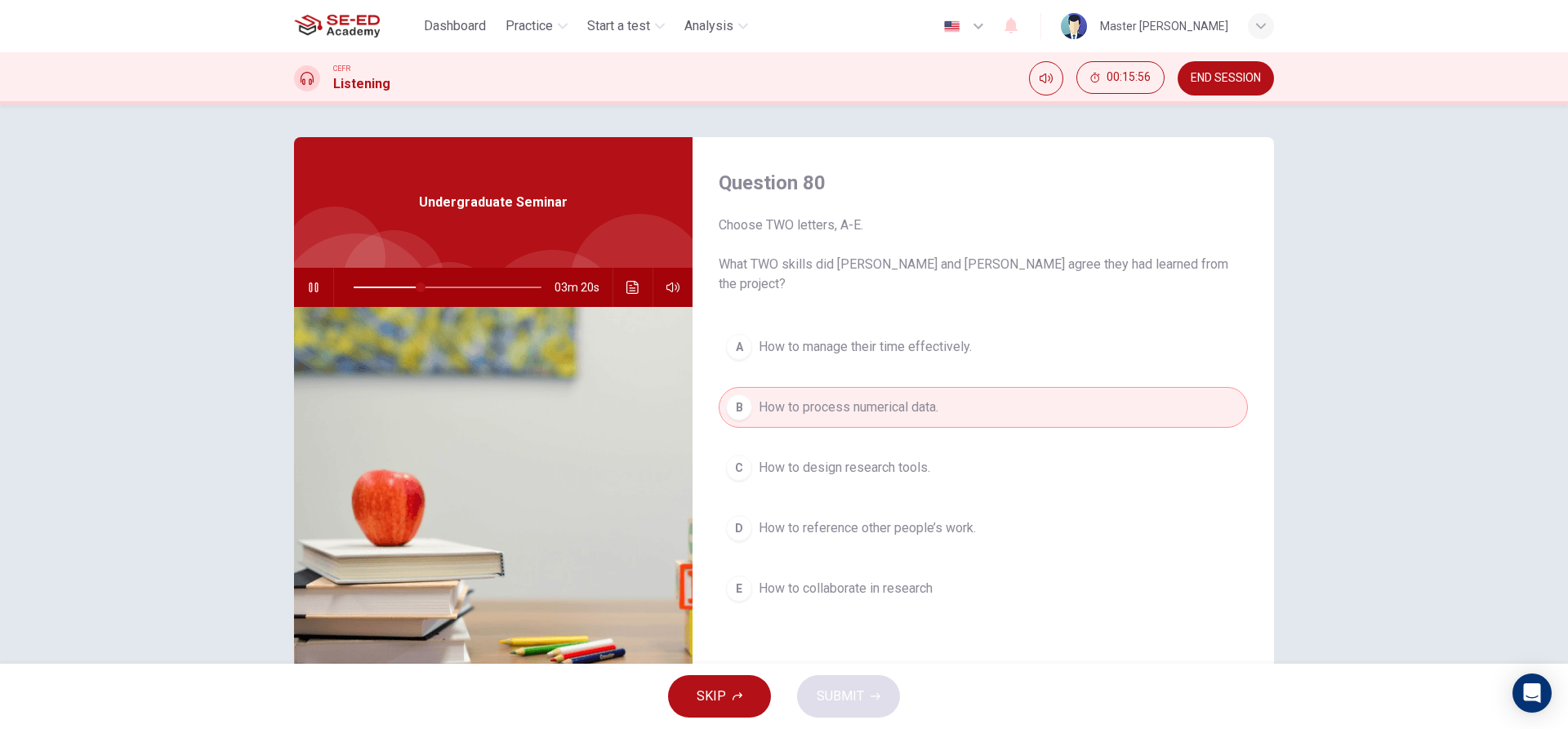
click at [834, 486] on div "A How to manage their time effectively. B How to process numerical data. C How …" at bounding box center [983, 484] width 529 height 315
click at [829, 519] on span "How to reference other people’s work." at bounding box center [868, 528] width 217 height 20
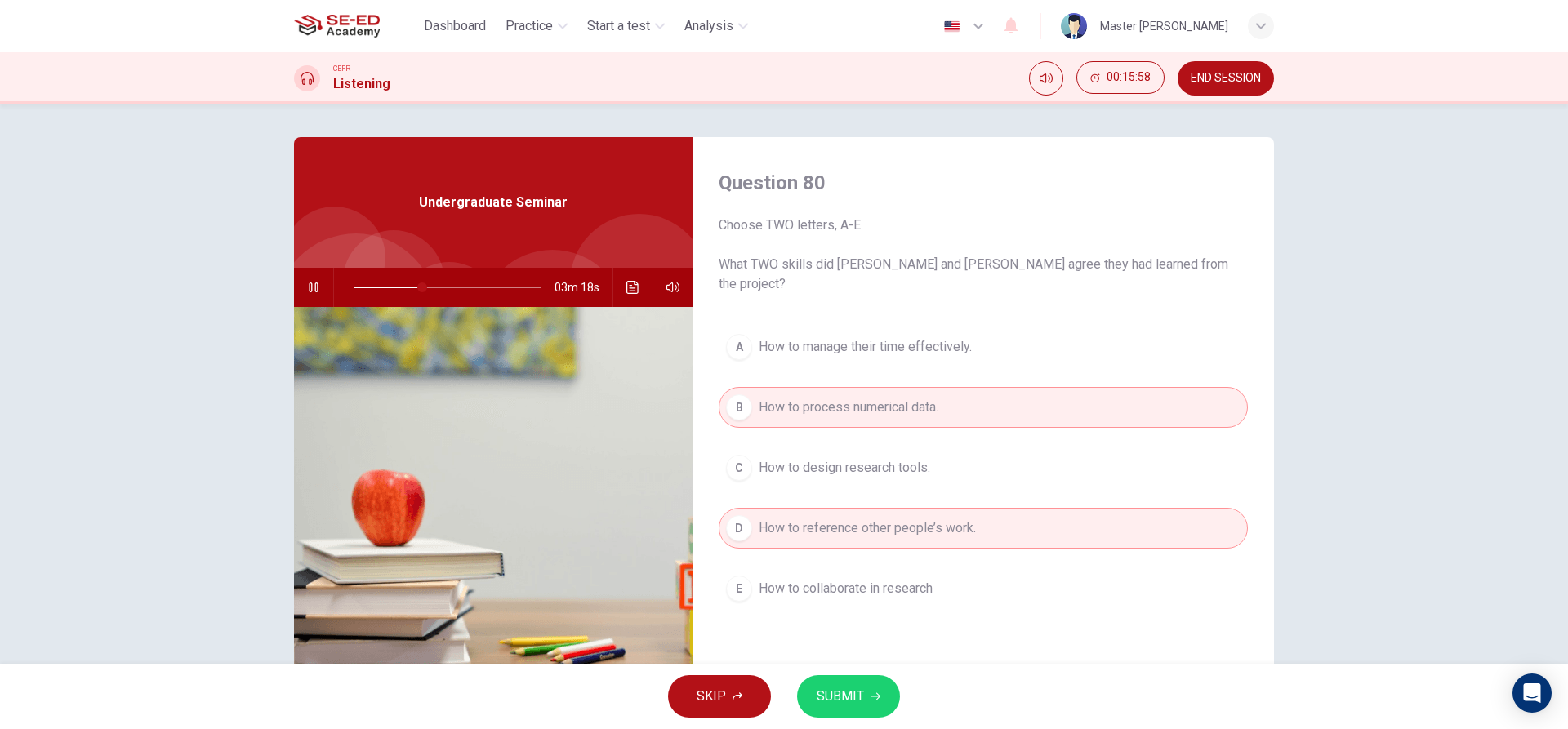
click at [848, 702] on span "SUBMIT" at bounding box center [840, 696] width 47 height 23
type input "37"
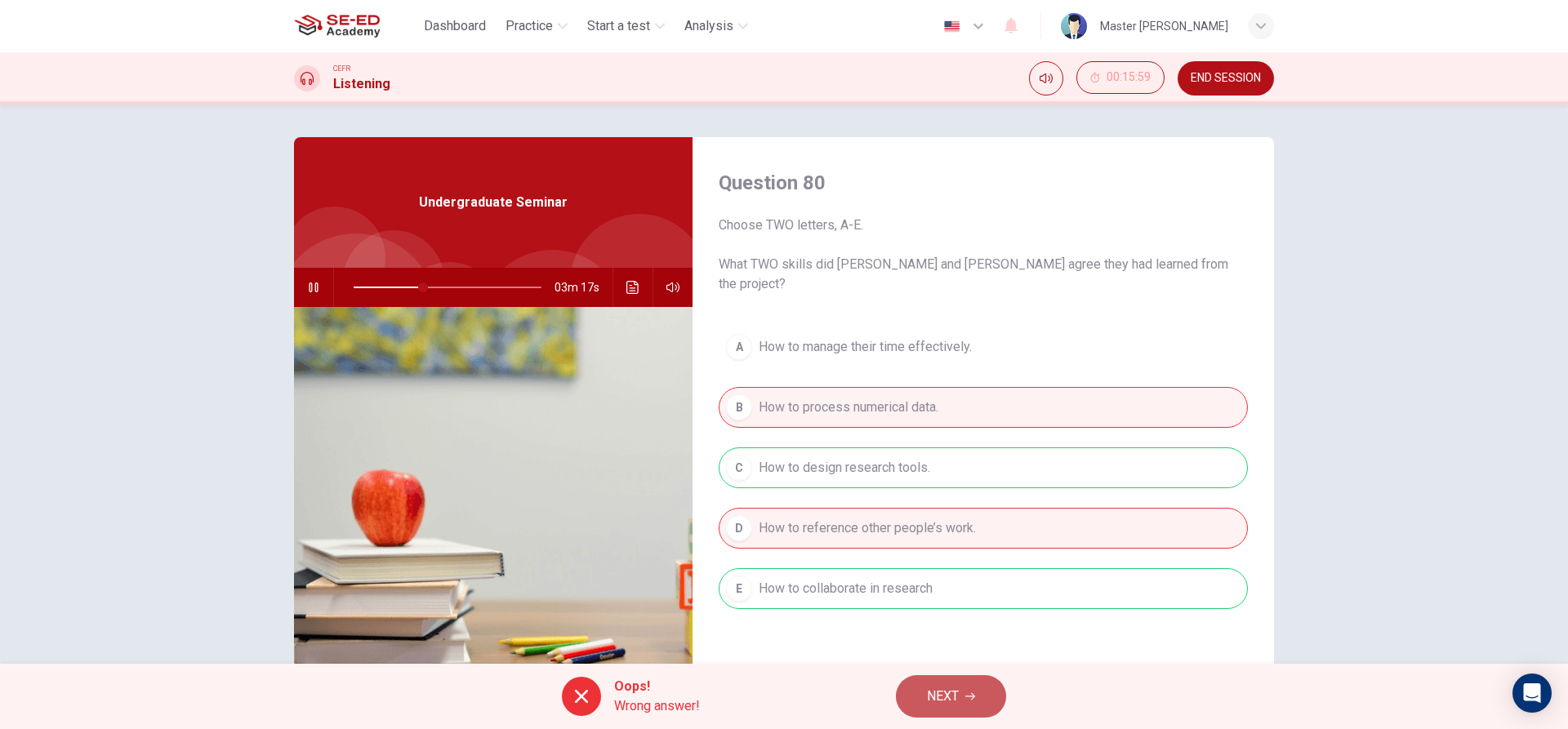
click at [935, 689] on span "NEXT" at bounding box center [942, 696] width 32 height 23
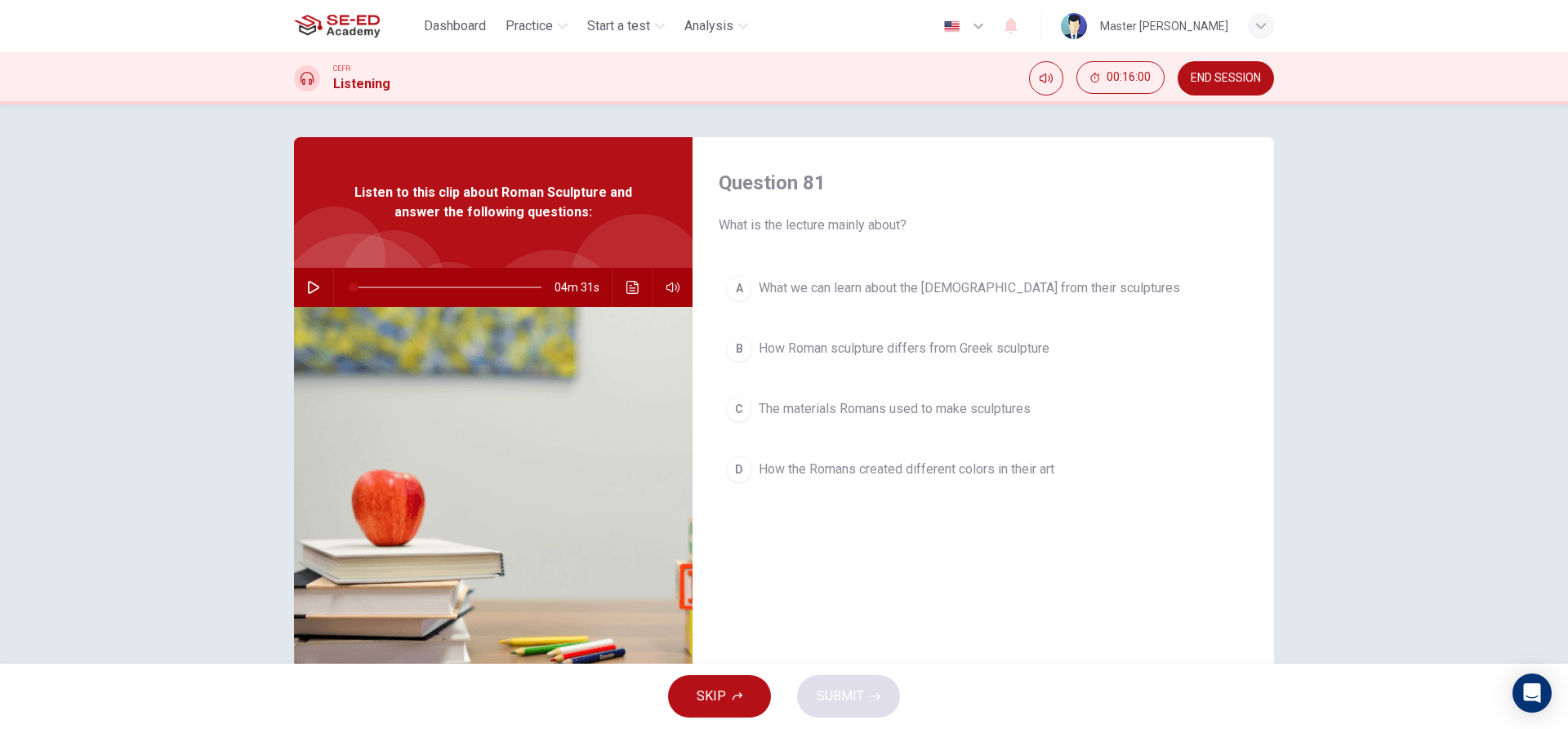
click at [308, 282] on icon "button" at bounding box center [313, 287] width 11 height 13
click at [748, 361] on button "B How Roman sculpture differs from Greek sculpture" at bounding box center [983, 349] width 529 height 41
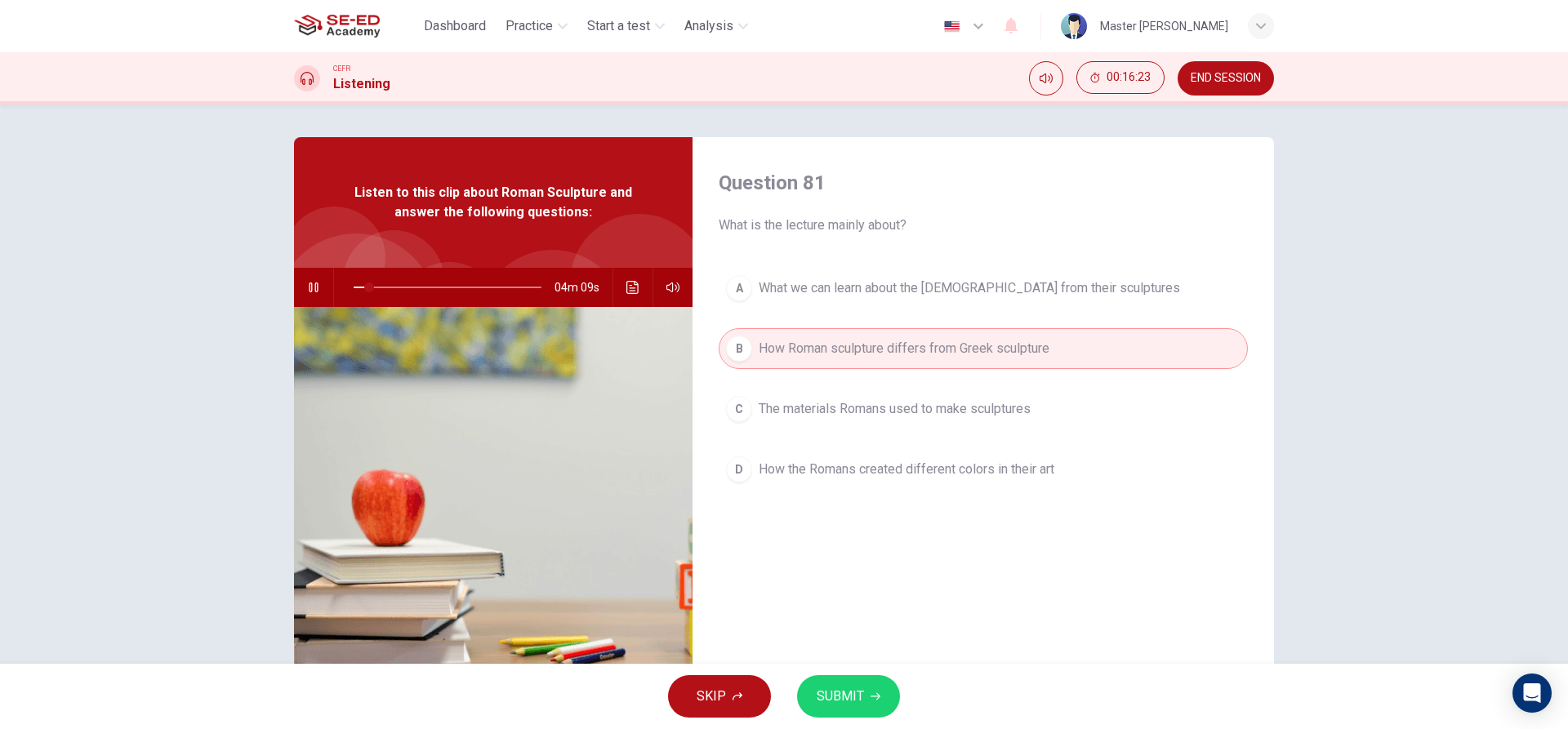
click at [761, 408] on span "The materials Romans used to make sculptures" at bounding box center [895, 409] width 272 height 20
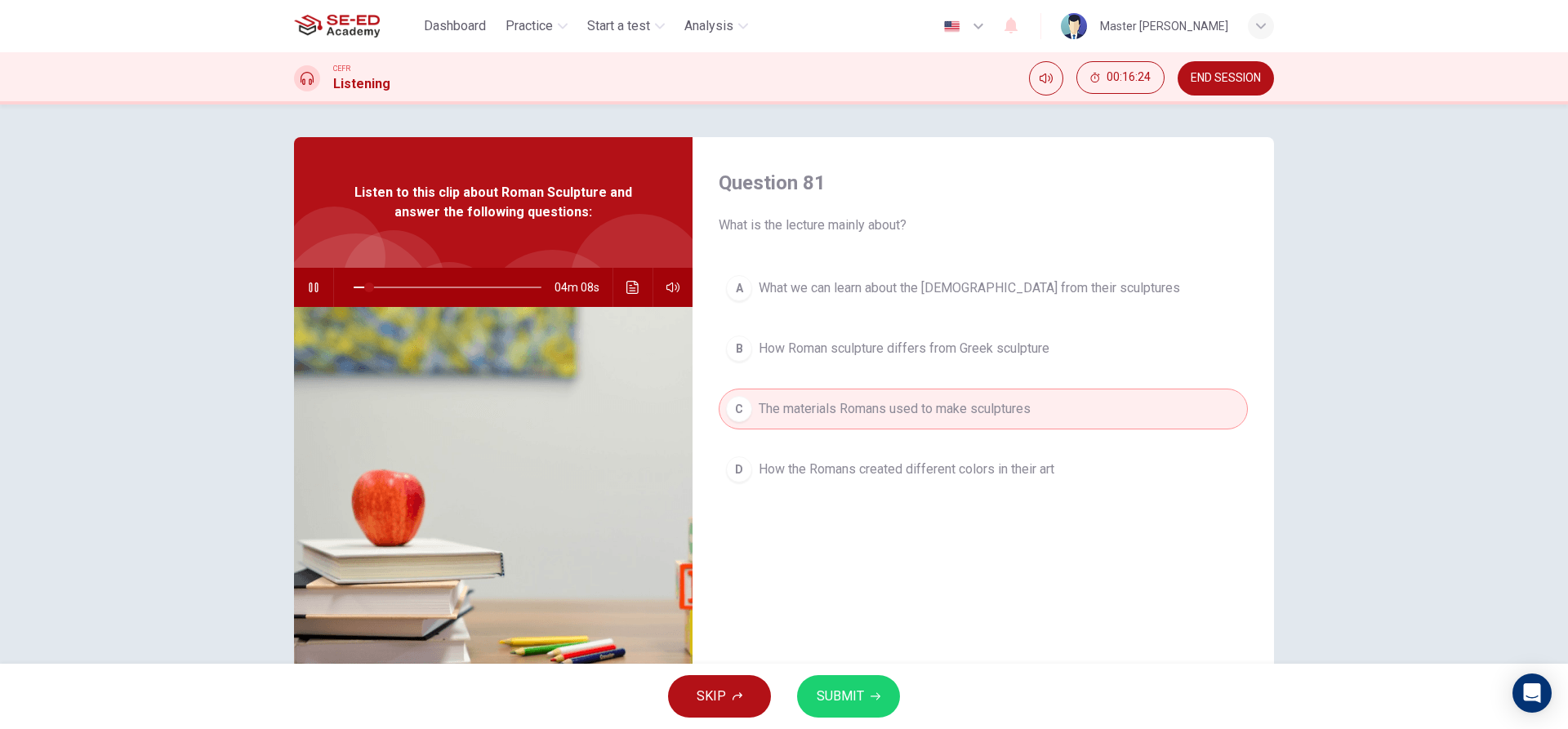
click at [820, 677] on button "SUBMIT" at bounding box center [848, 696] width 103 height 43
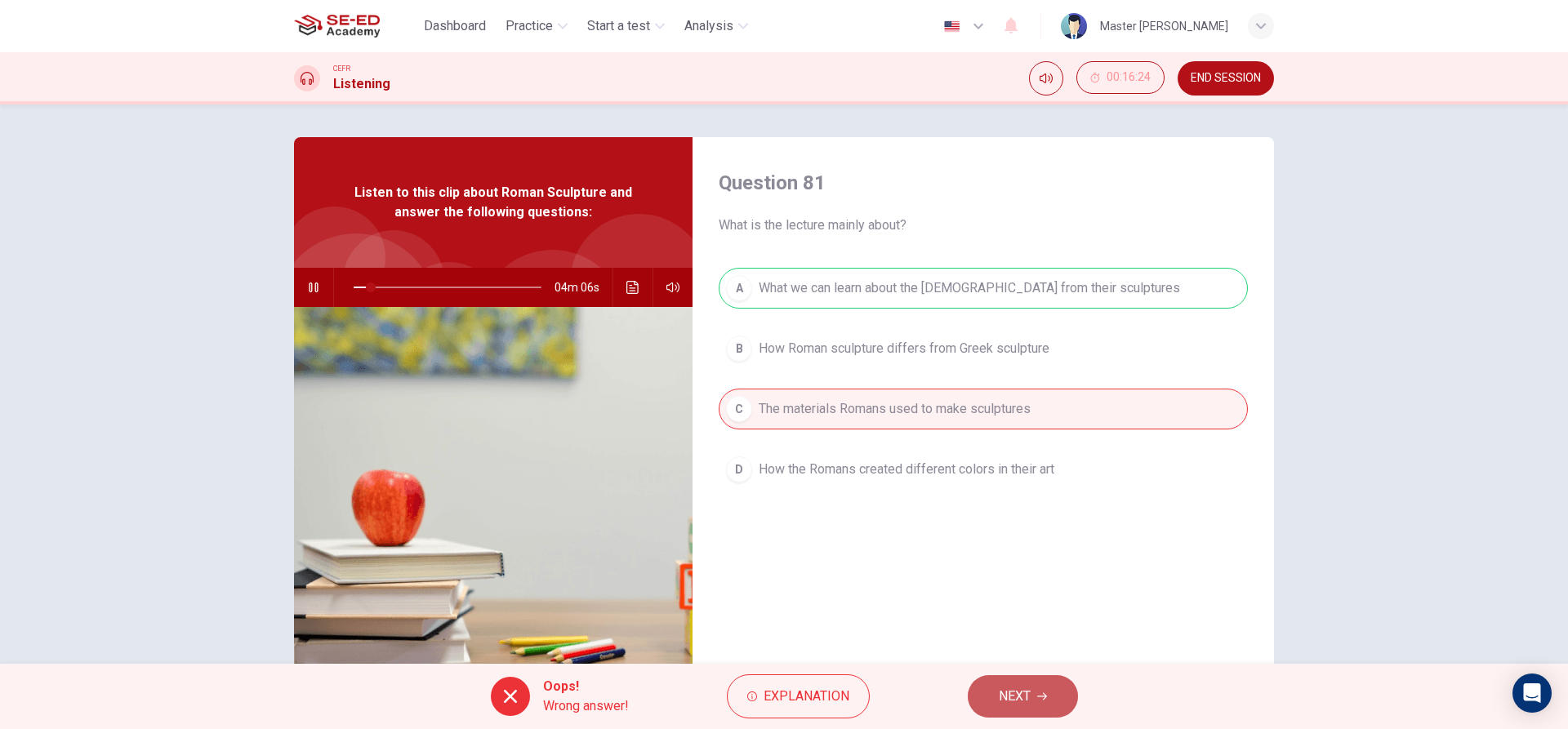
click at [1041, 697] on icon "button" at bounding box center [1042, 696] width 9 height 9
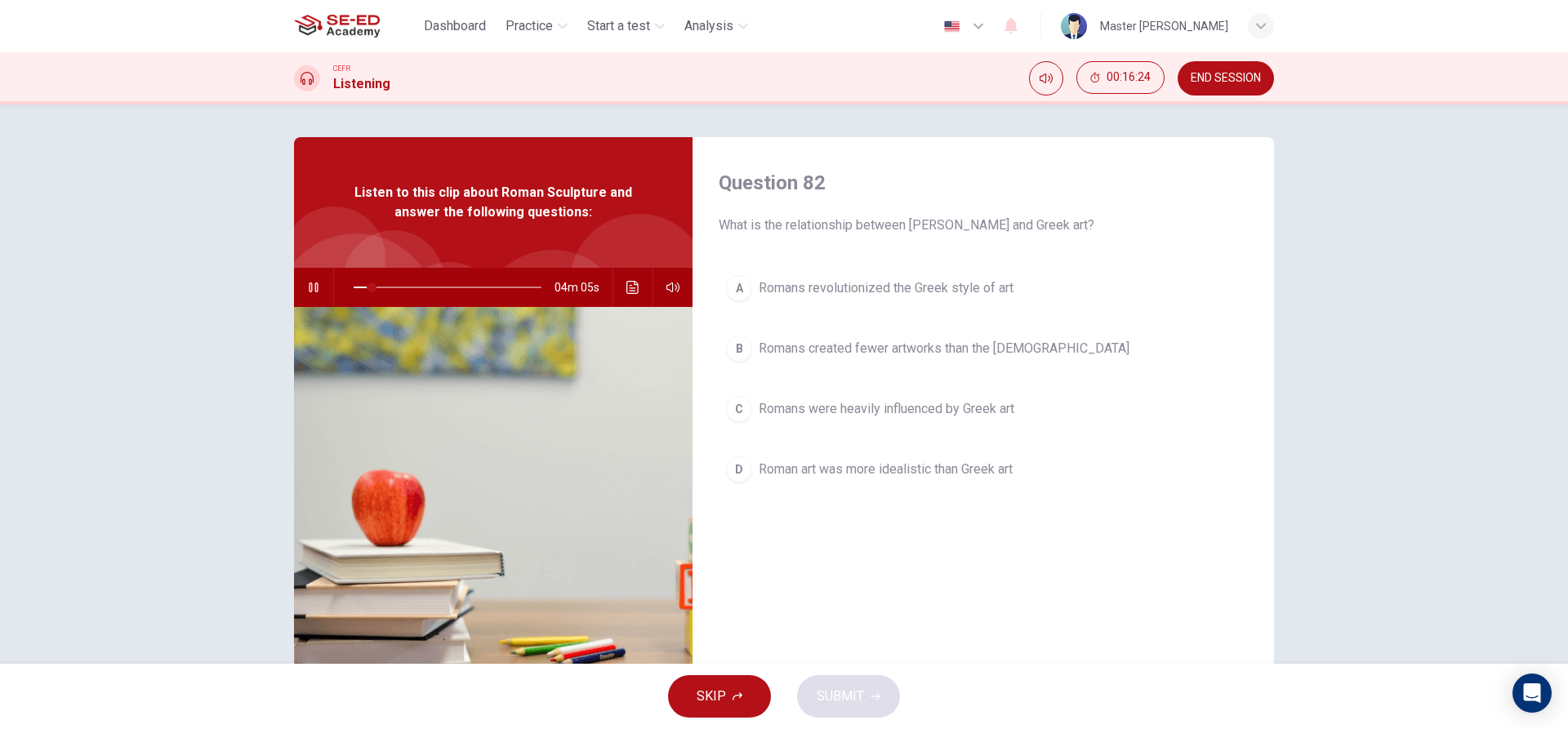
click at [823, 472] on span "Roman art was more idealistic than Greek art" at bounding box center [886, 469] width 254 height 20
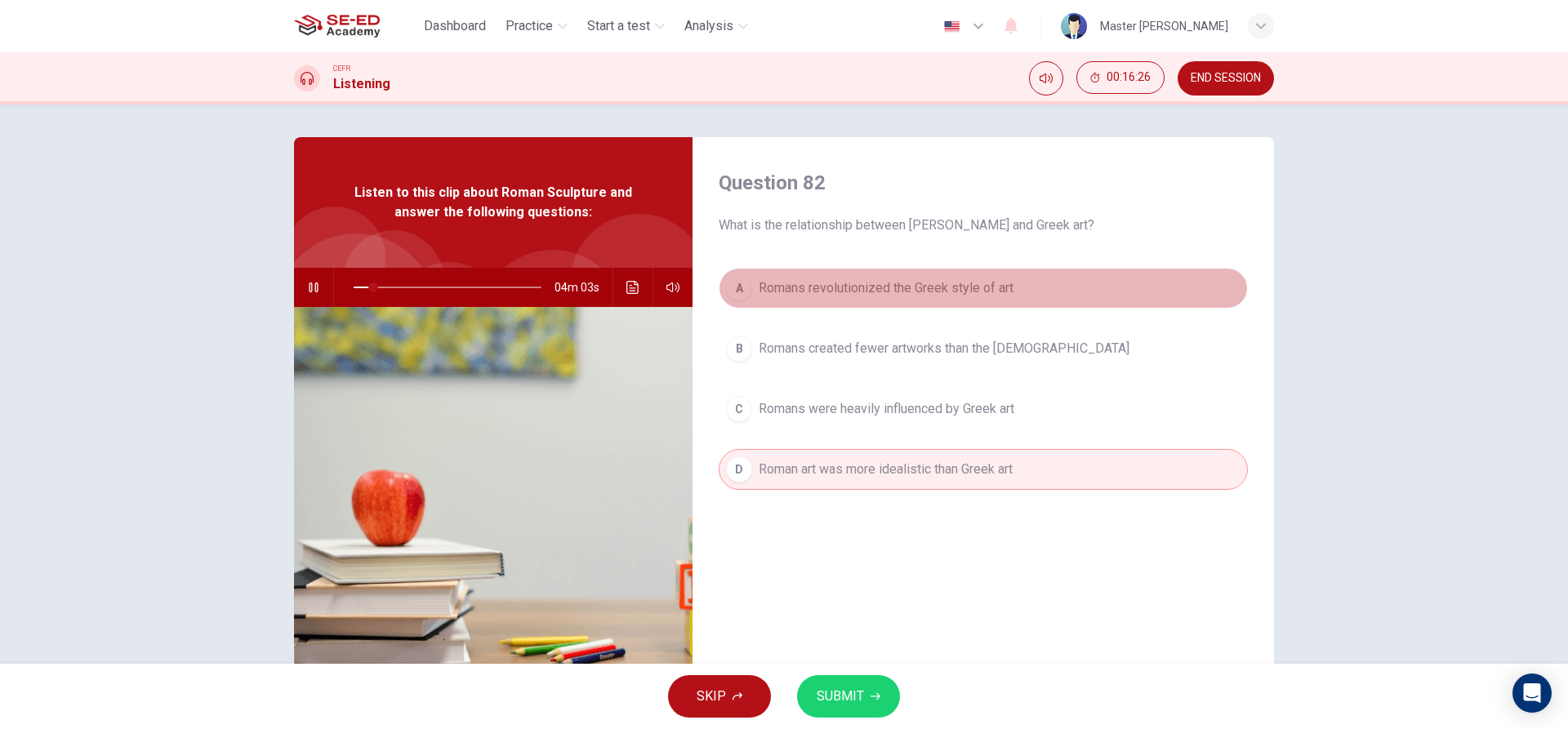
click at [774, 299] on button "A Romans revolutionized the Greek style of art" at bounding box center [983, 288] width 529 height 41
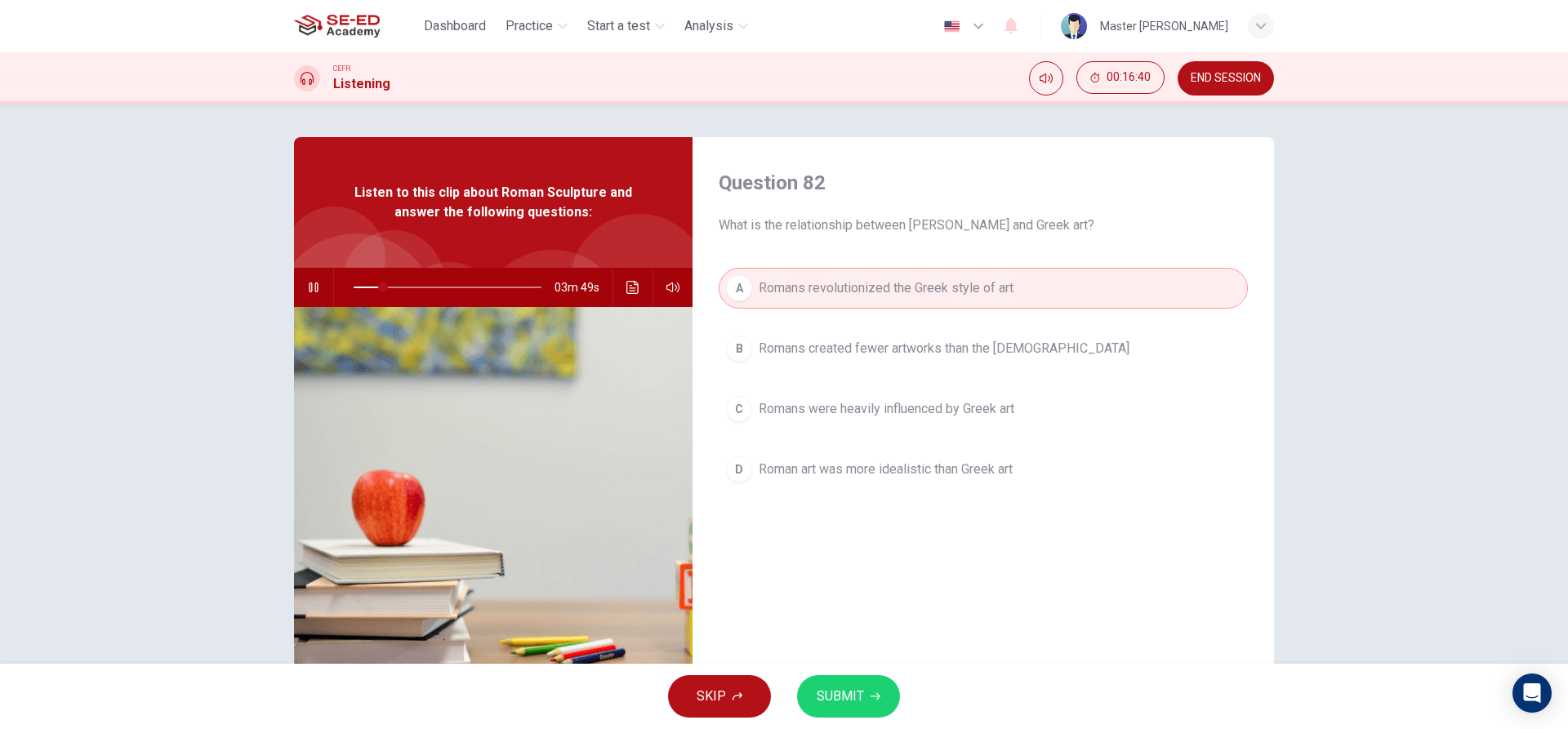
click at [766, 417] on span "Romans were heavily influenced by Greek art" at bounding box center [887, 409] width 256 height 20
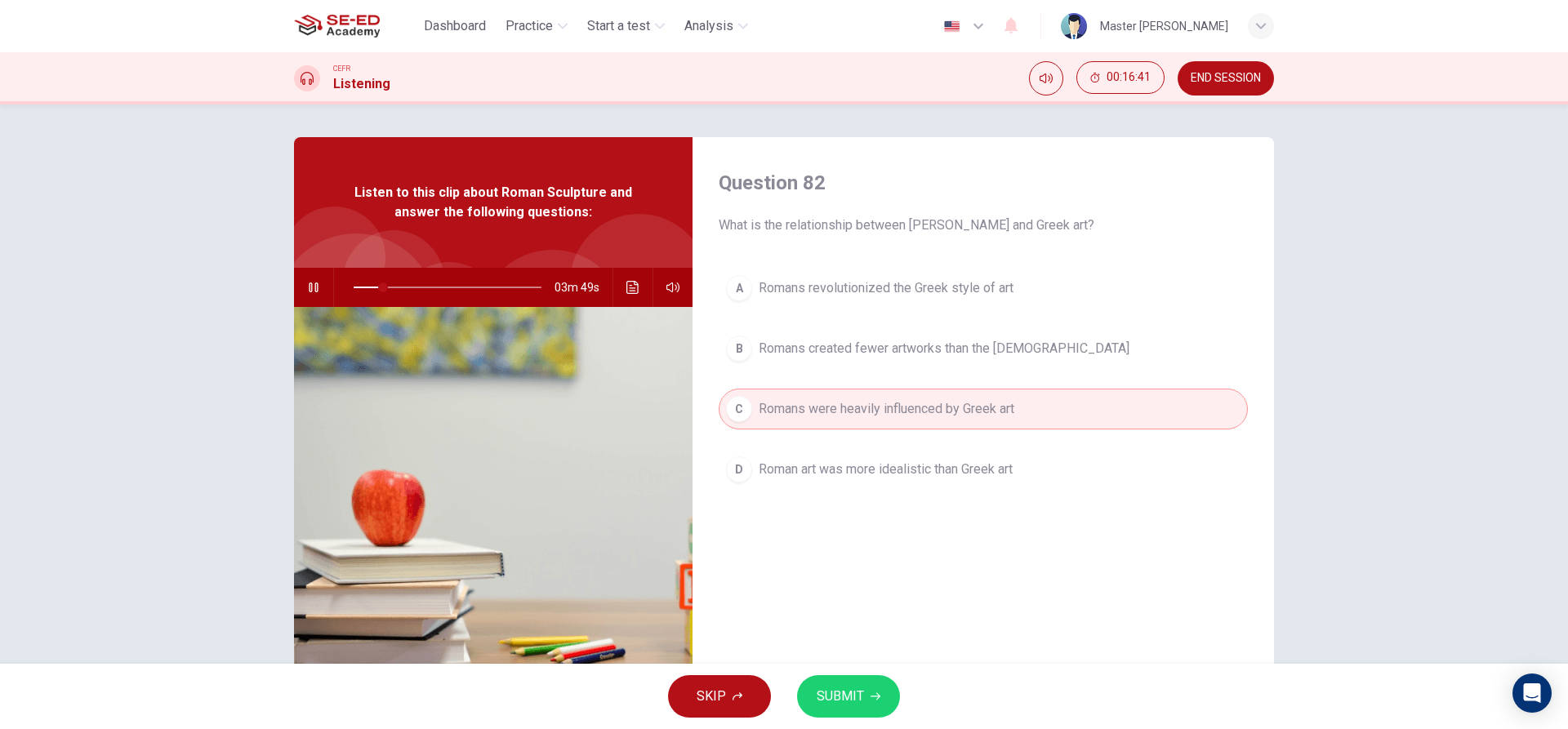
click at [863, 714] on button "SUBMIT" at bounding box center [848, 696] width 103 height 43
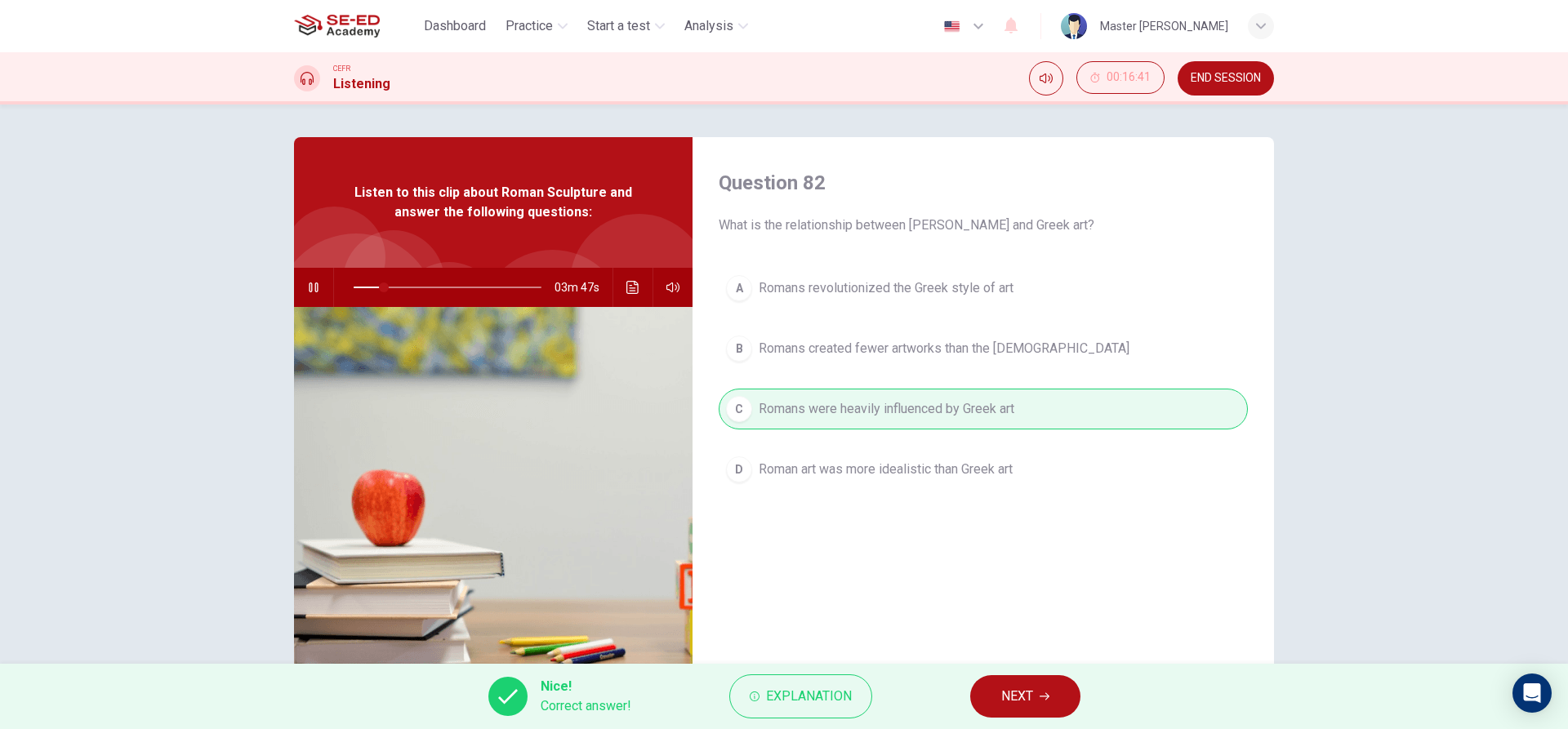
click at [1042, 695] on icon "button" at bounding box center [1044, 696] width 9 height 9
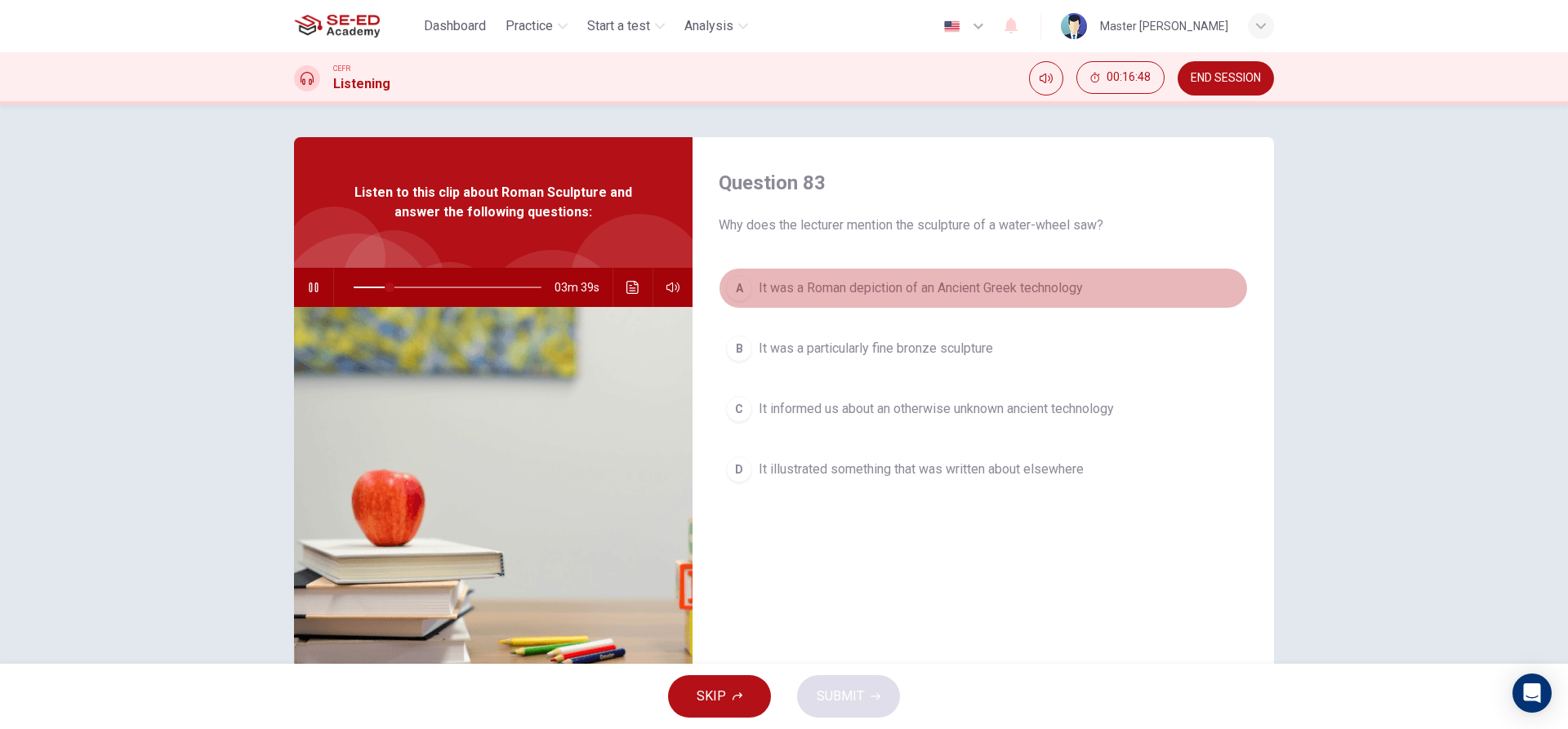
click at [785, 286] on span "It was a Roman depiction of an Ancient Greek technology" at bounding box center [921, 287] width 324 height 20
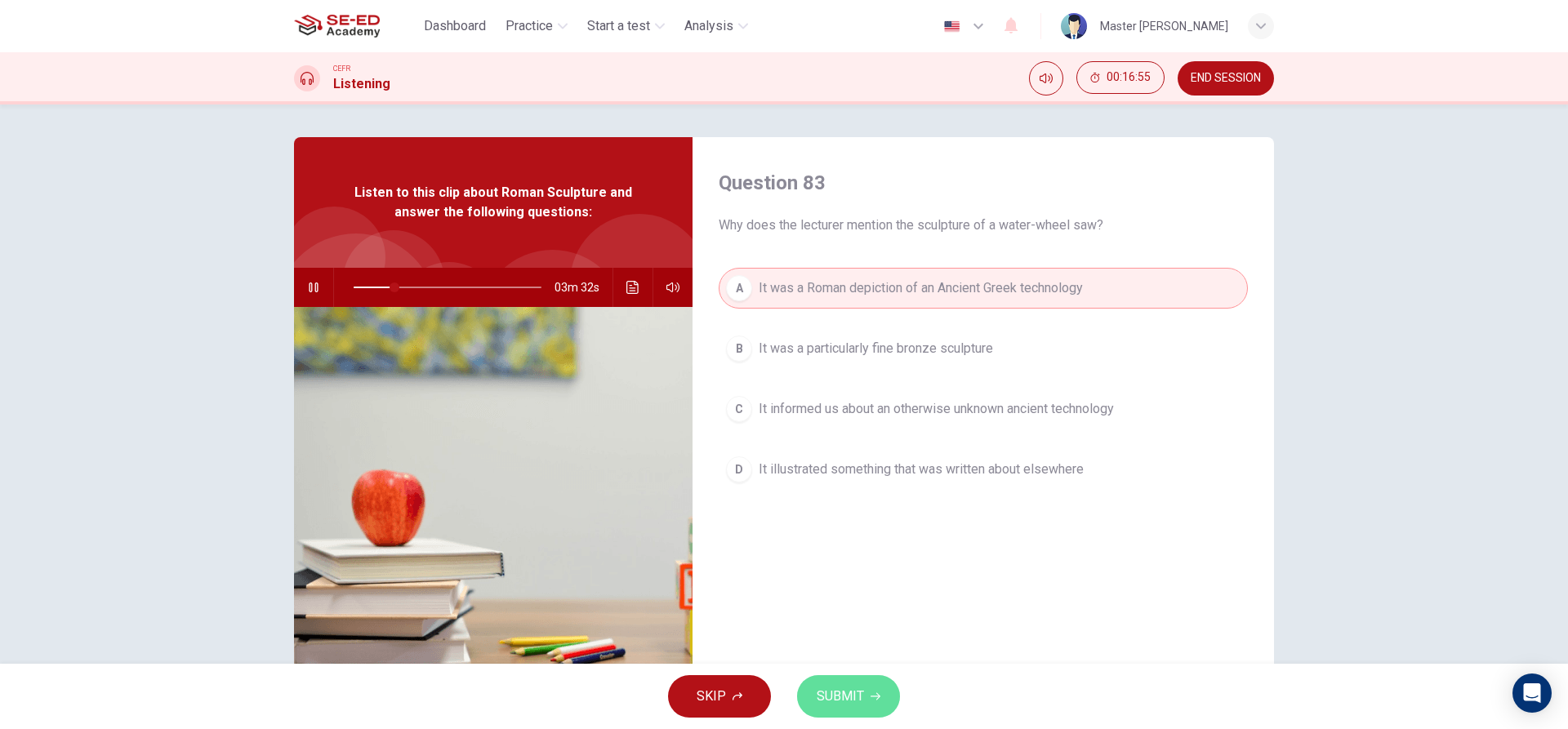
click at [865, 698] on button "SUBMIT" at bounding box center [848, 696] width 103 height 43
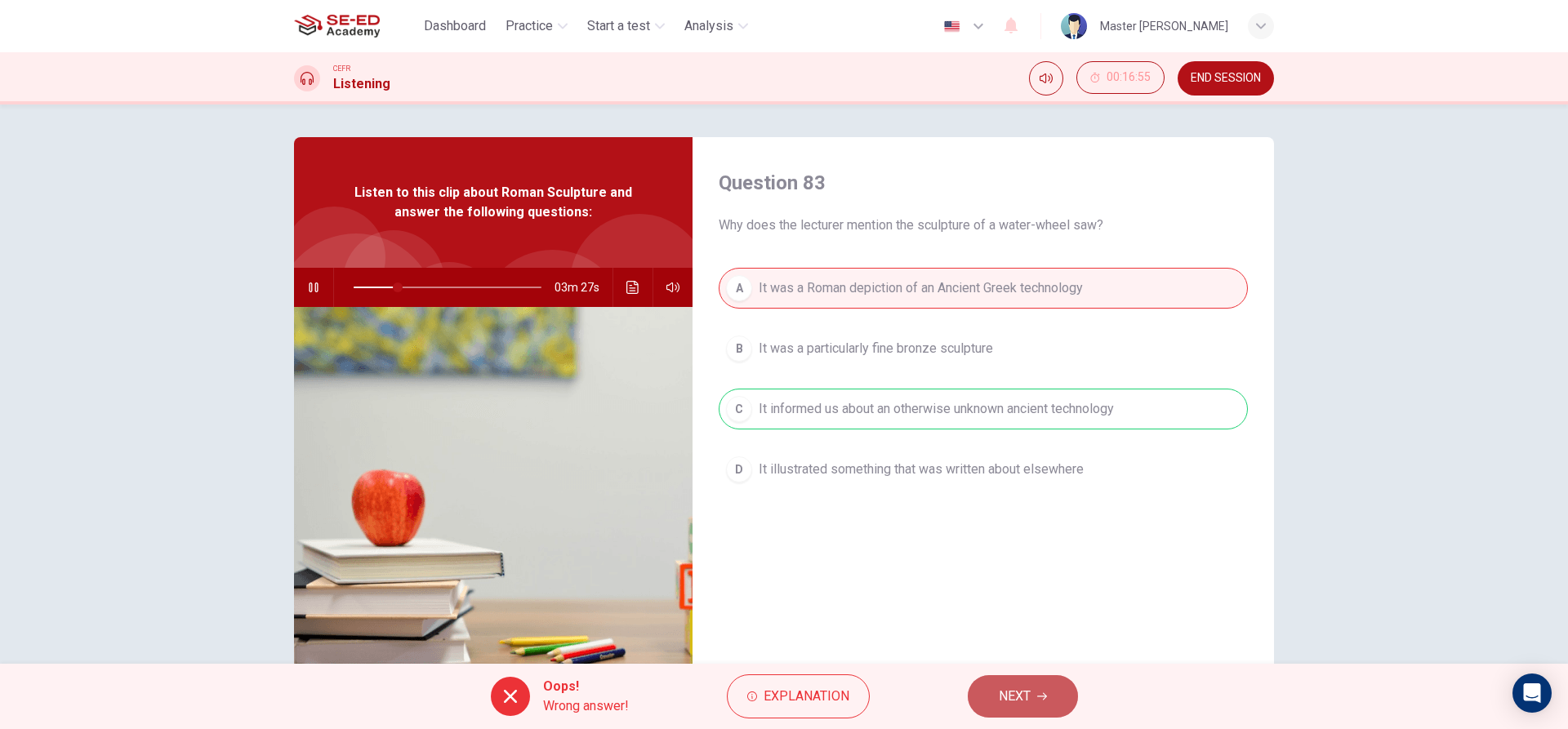
click at [1010, 697] on span "NEXT" at bounding box center [1014, 696] width 32 height 23
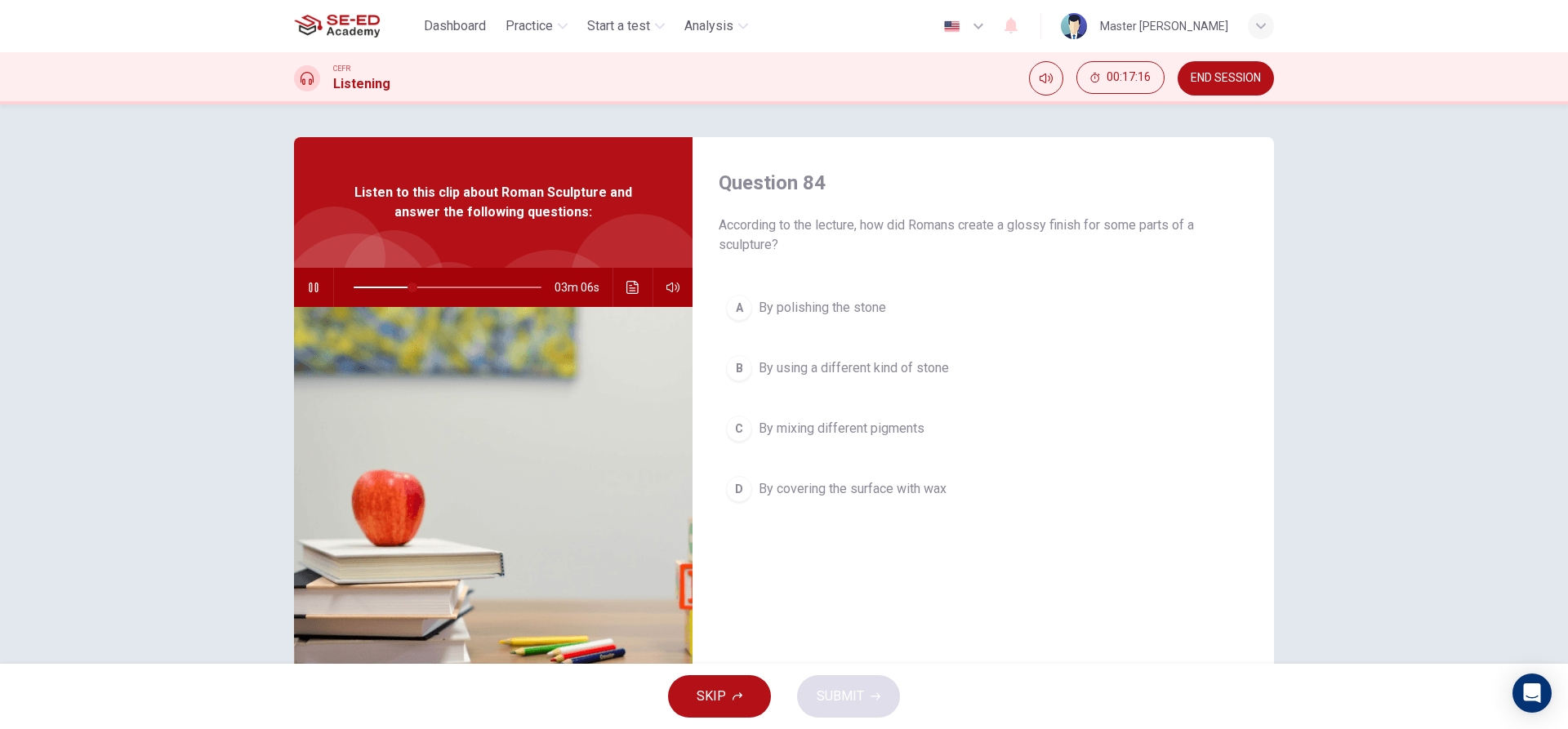
click at [756, 392] on div "A By polishing the stone B By using a different kind of stone C By mixing diffe…" at bounding box center [983, 415] width 529 height 255
click at [735, 457] on div "A By polishing the stone B By using a different kind of stone C By mixing diffe…" at bounding box center [983, 415] width 529 height 255
click at [759, 483] on span "By covering the surface with wax" at bounding box center [852, 489] width 187 height 20
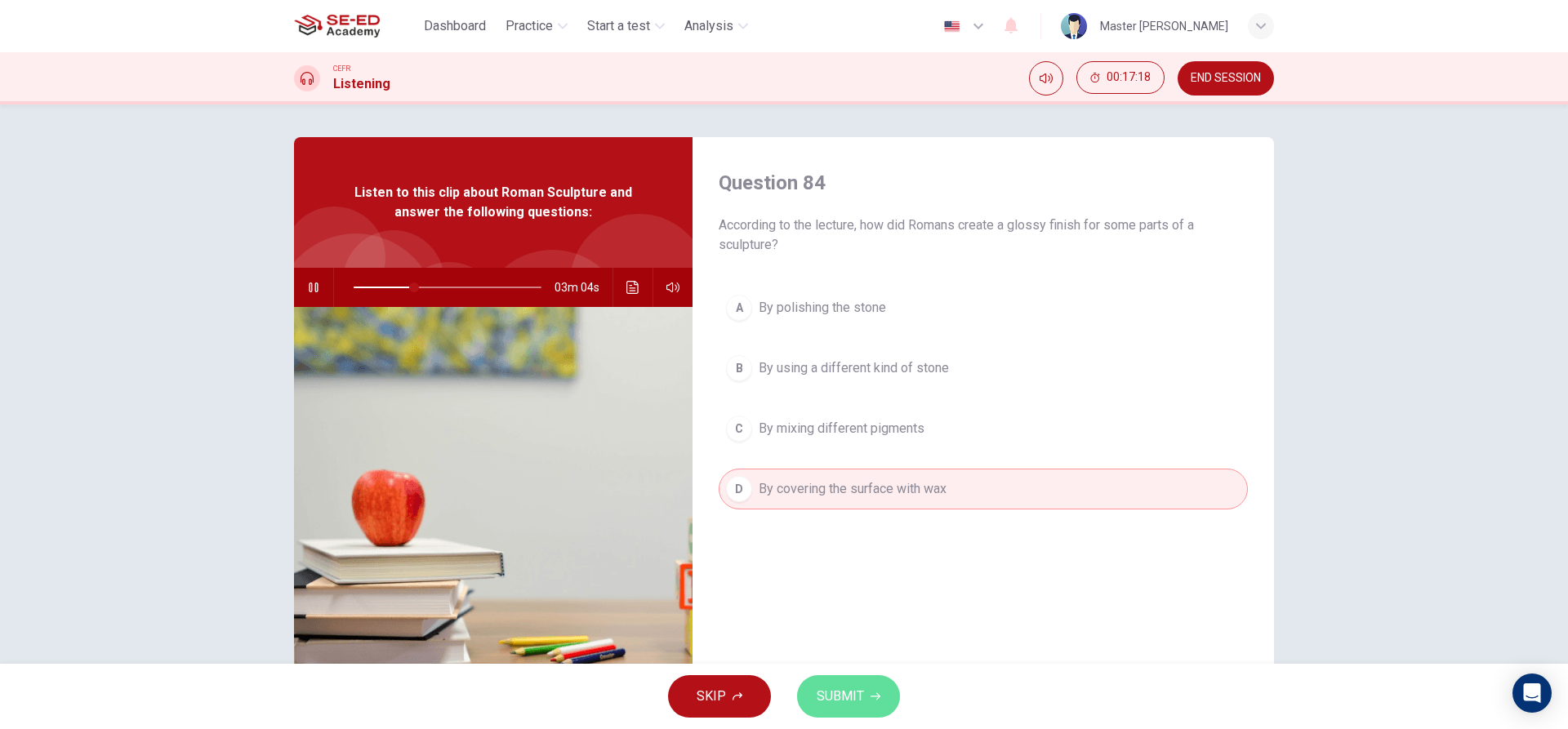
click at [840, 688] on span "SUBMIT" at bounding box center [840, 696] width 47 height 23
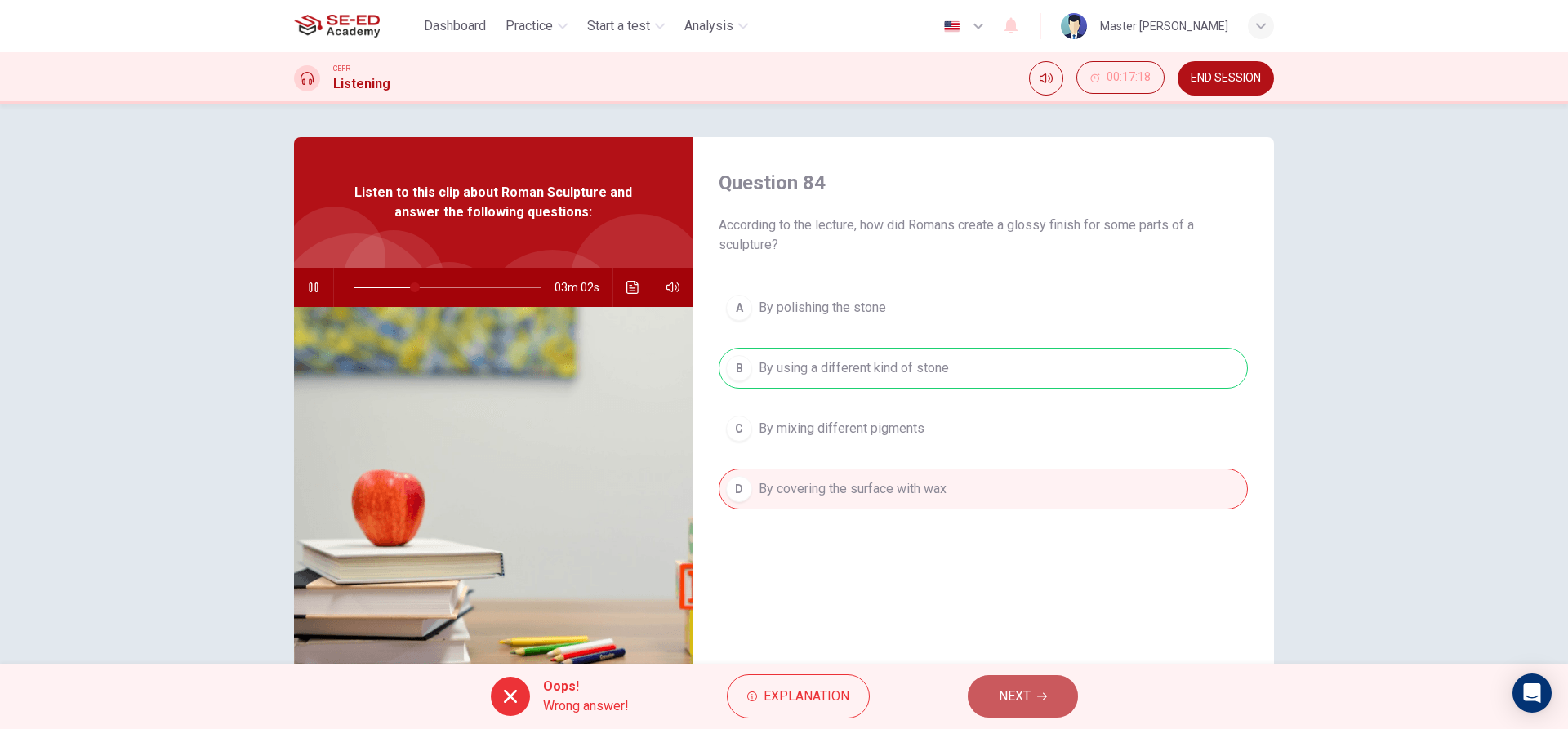
click at [971, 687] on button "NEXT" at bounding box center [1023, 696] width 110 height 43
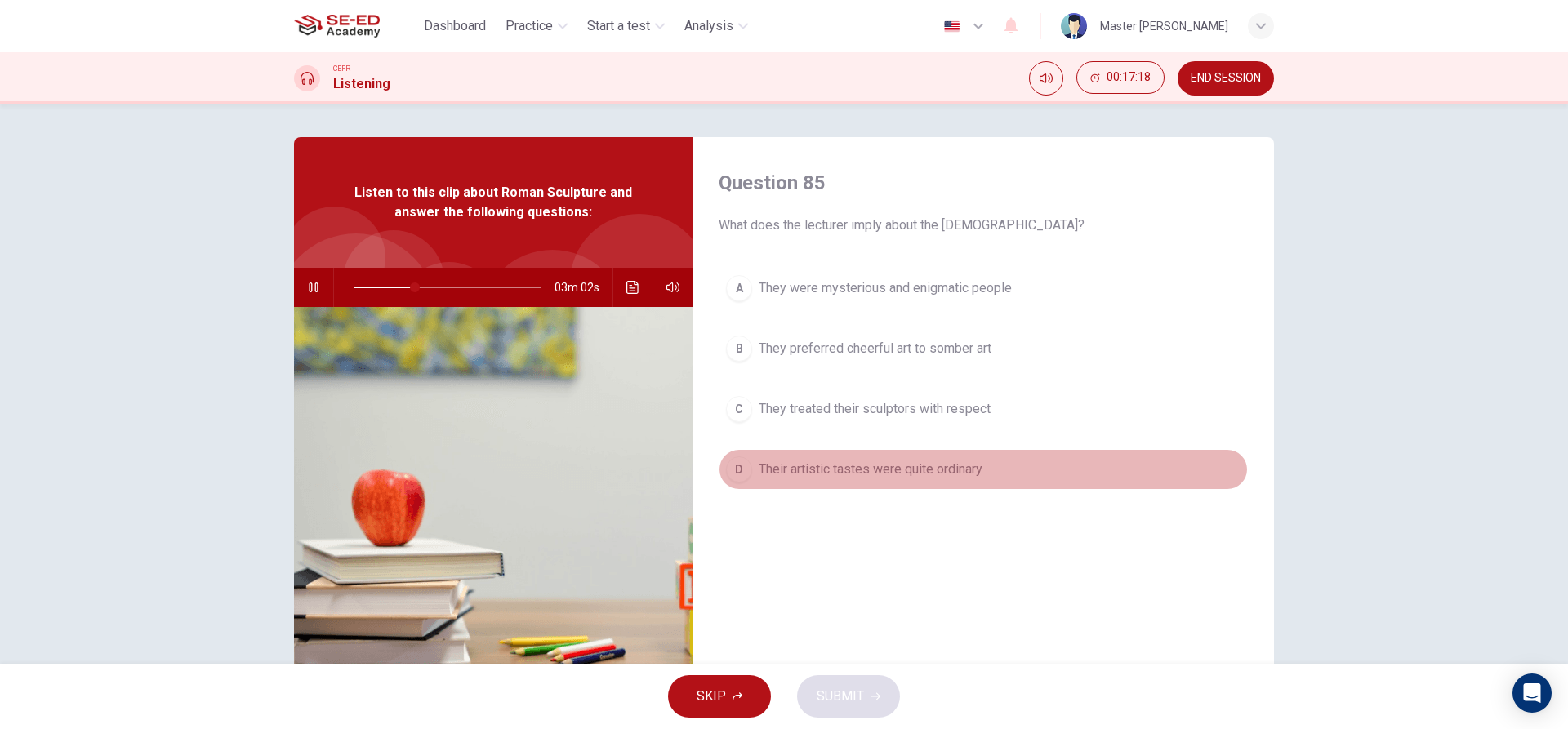
drag, startPoint x: 777, startPoint y: 476, endPoint x: 791, endPoint y: 482, distance: 15.2
click at [780, 476] on span "Their artistic tastes were quite ordinary" at bounding box center [870, 469] width 223 height 20
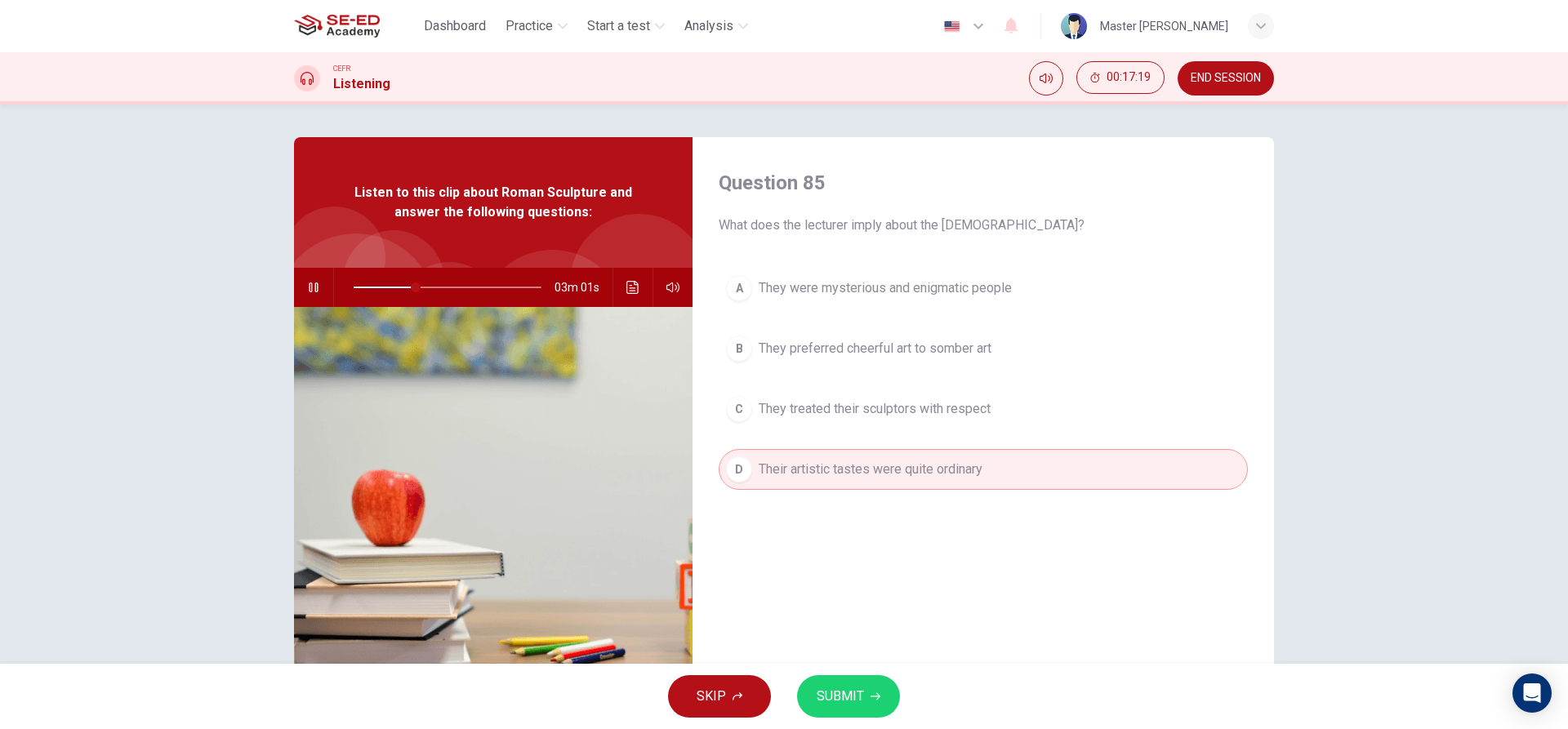
click at [865, 708] on button "SUBMIT" at bounding box center [848, 696] width 103 height 43
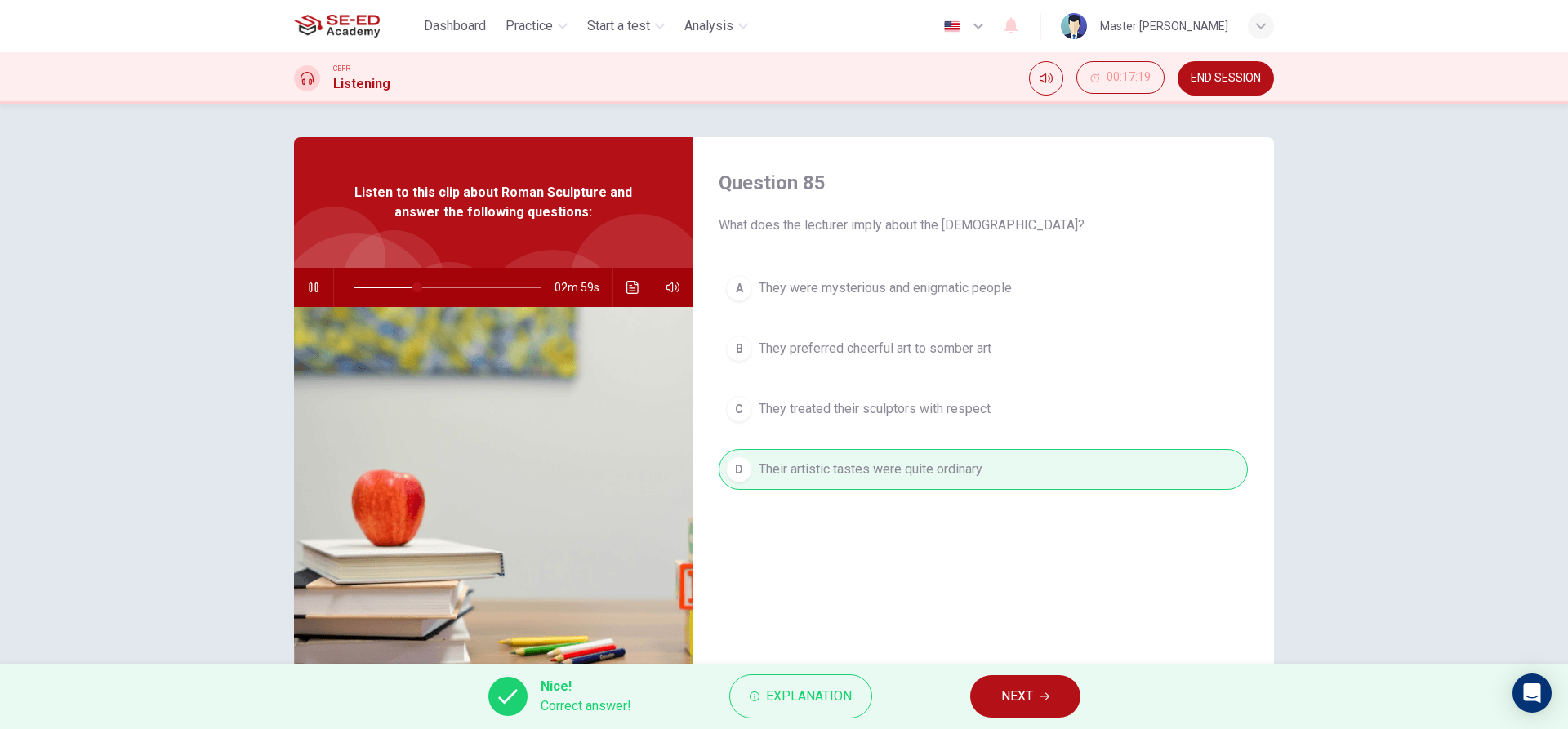
drag, startPoint x: 1009, startPoint y: 698, endPoint x: 988, endPoint y: 679, distance: 28.3
click at [1010, 699] on span "NEXT" at bounding box center [1017, 696] width 32 height 23
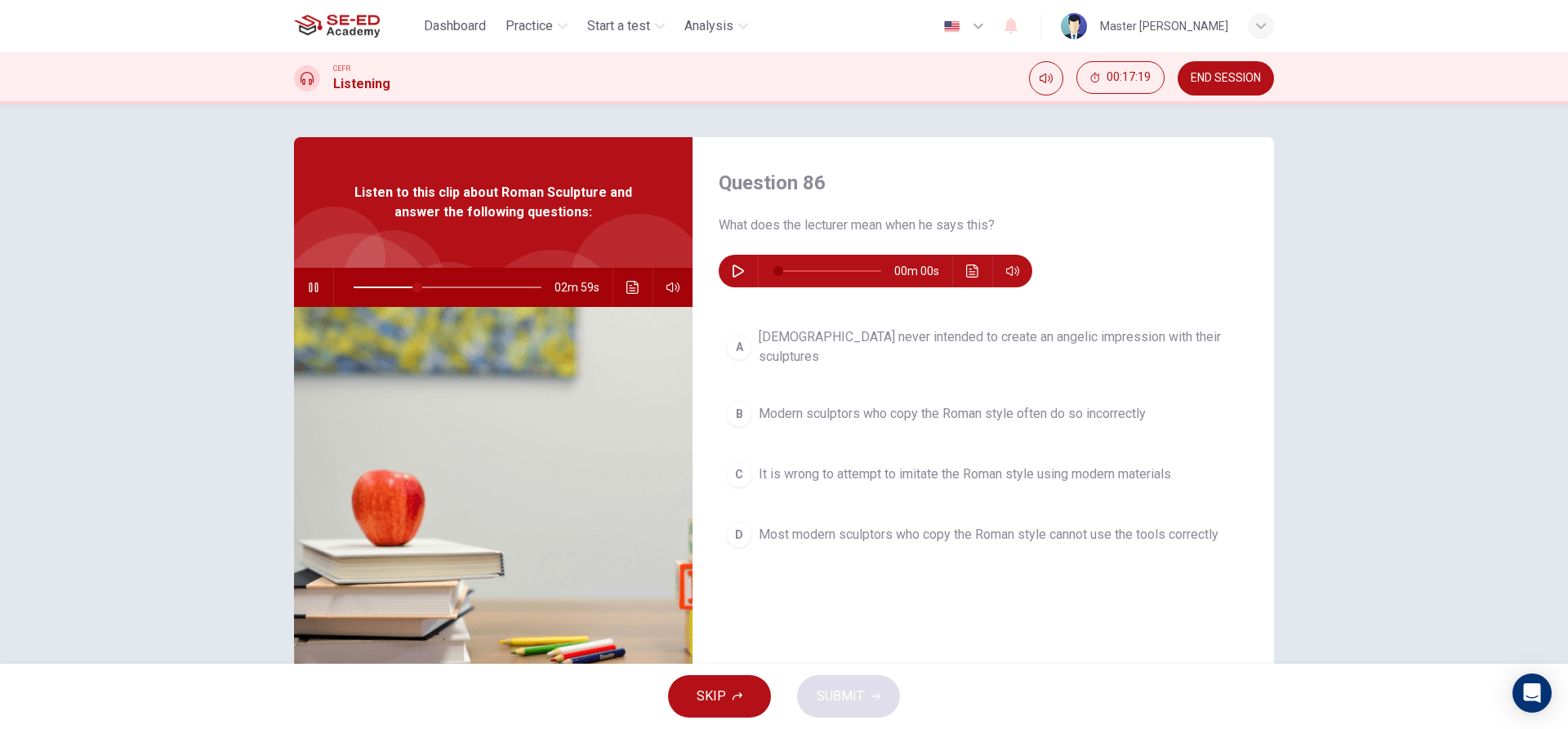
click at [865, 341] on span "[DEMOGRAPHIC_DATA] never intended to create an angelic impression with their sc…" at bounding box center [1000, 347] width 482 height 39
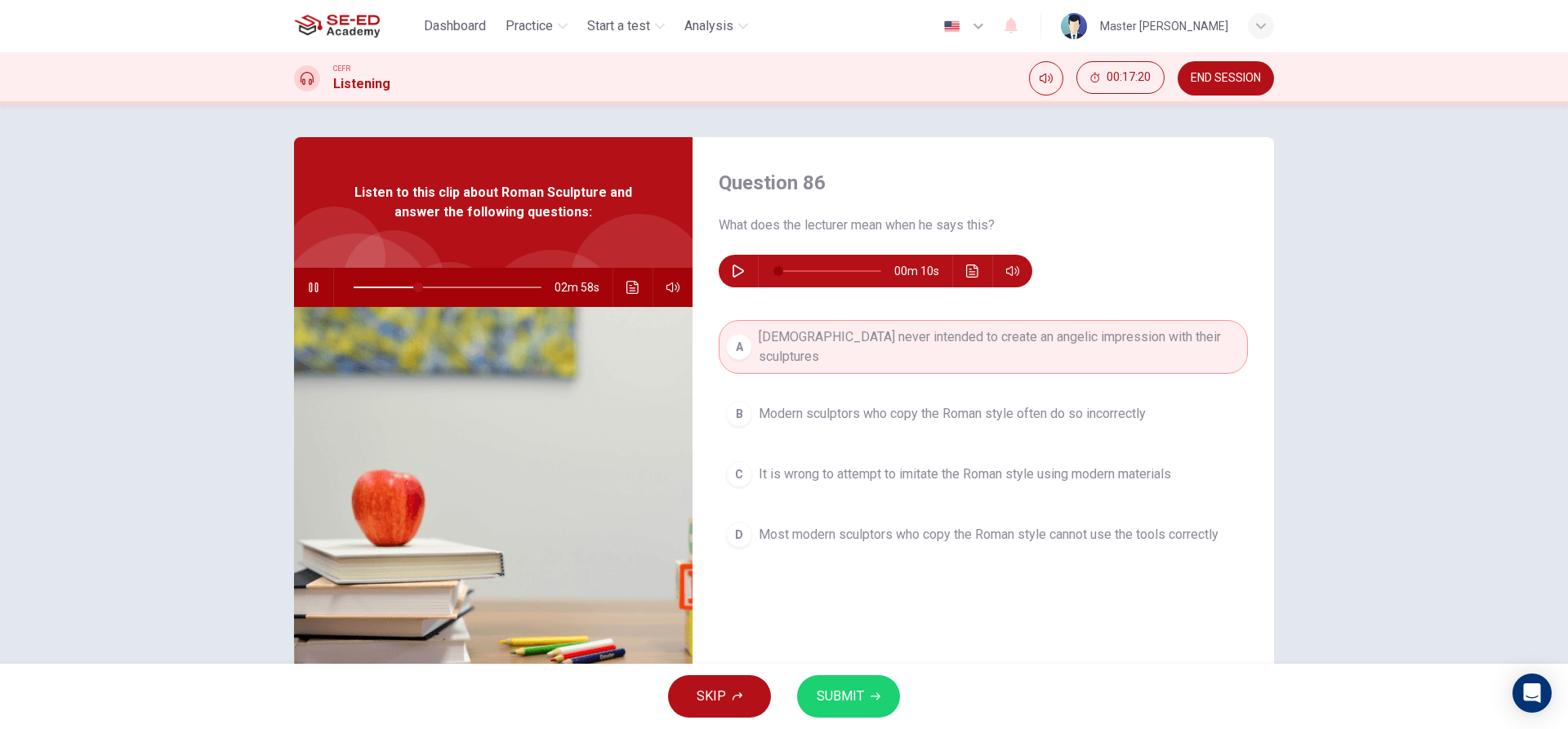
click at [842, 677] on button "SUBMIT" at bounding box center [848, 696] width 103 height 43
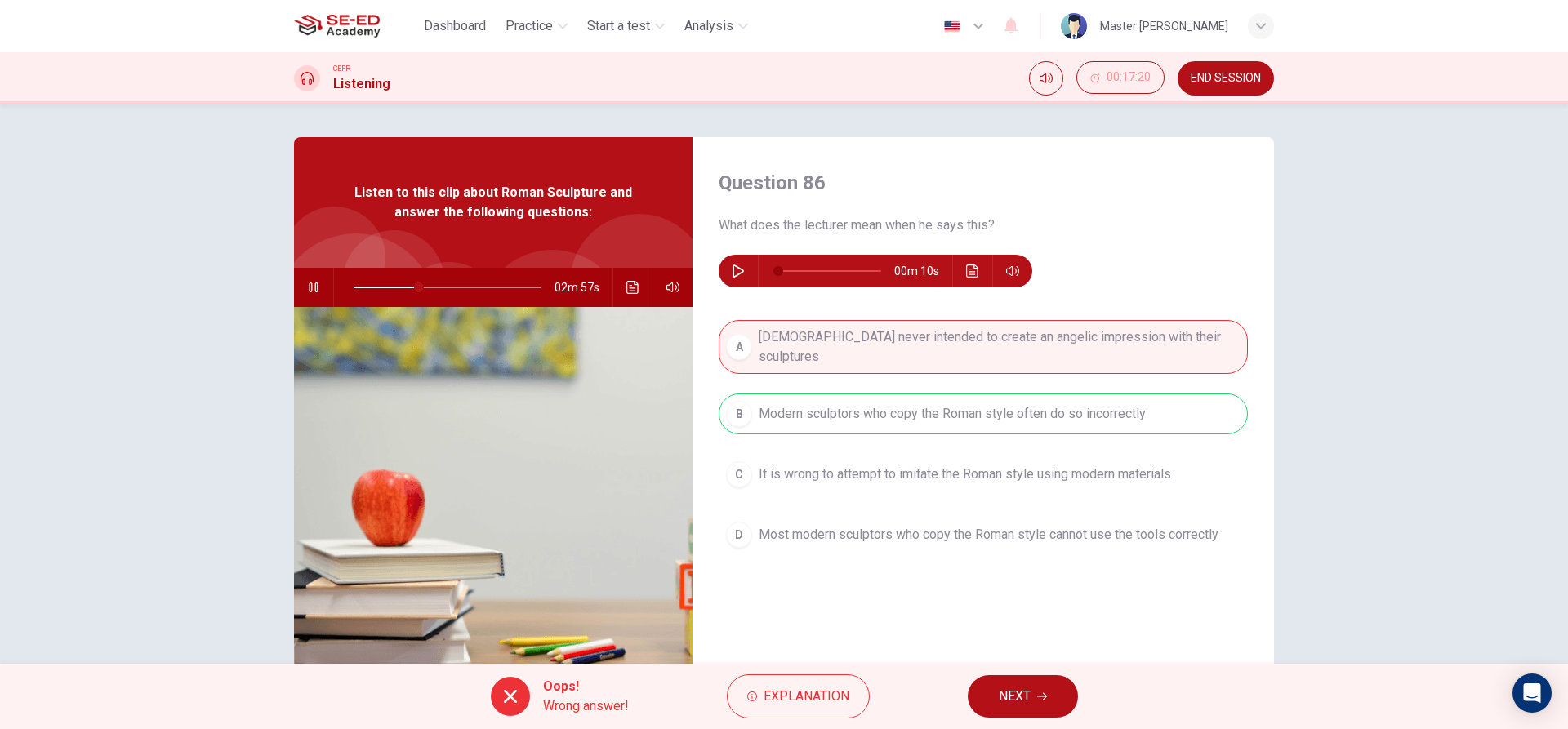
type input "35"
click at [1016, 699] on span "NEXT" at bounding box center [1014, 696] width 32 height 23
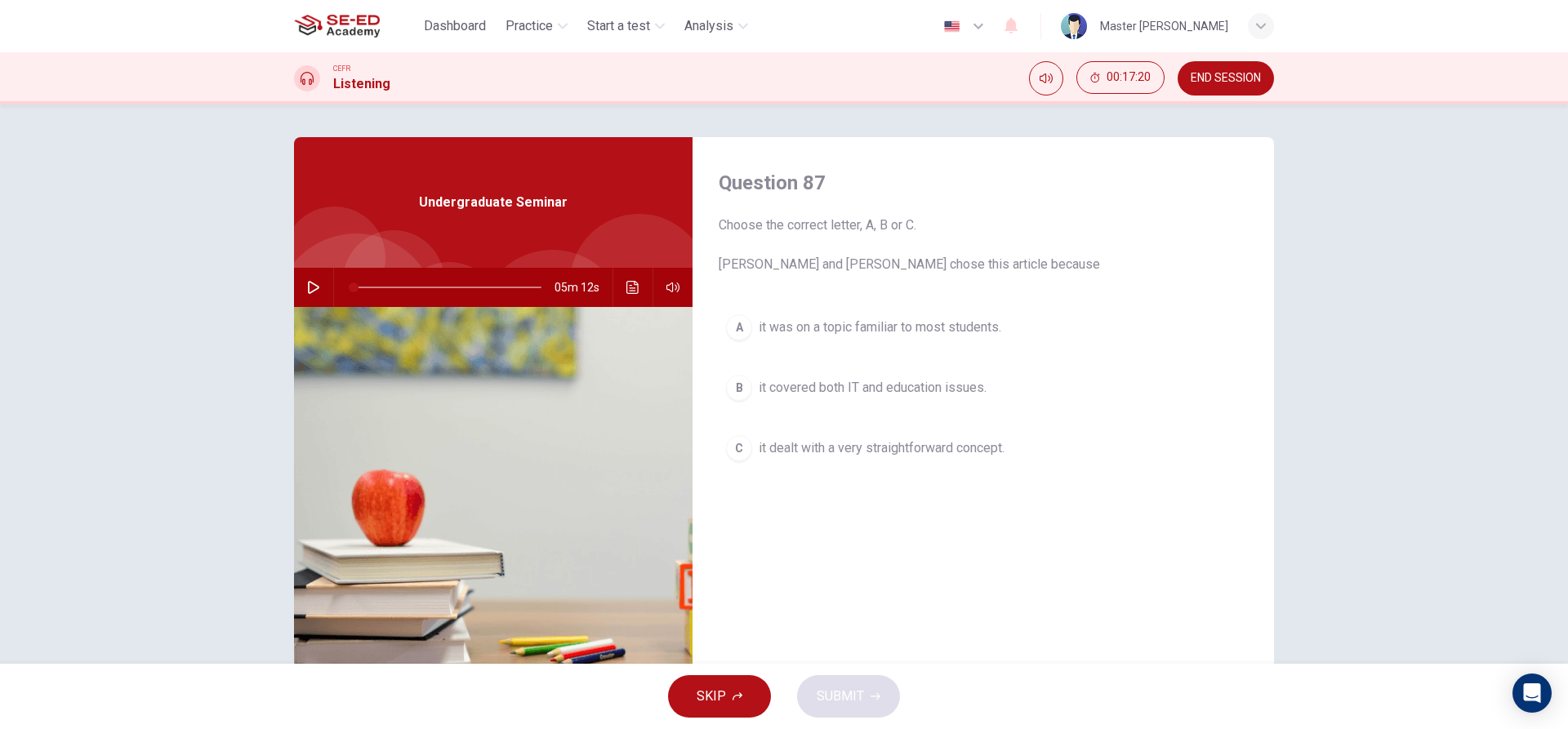
click at [769, 351] on div "A it was on a topic familiar to most students. B it covered both IT and educati…" at bounding box center [983, 404] width 529 height 194
click at [787, 370] on button "B it covered both IT and education issues." at bounding box center [983, 388] width 529 height 41
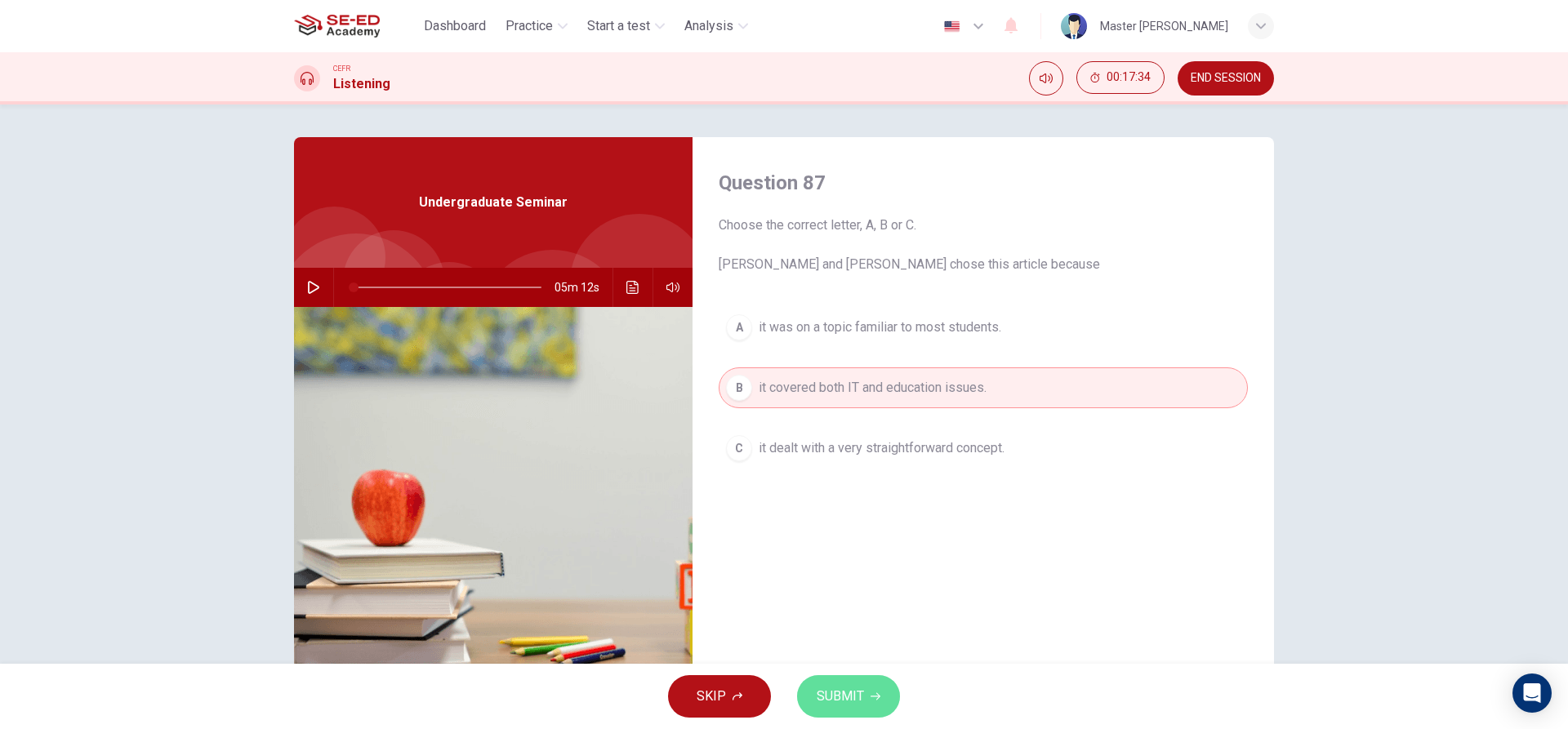
click at [854, 694] on span "SUBMIT" at bounding box center [840, 696] width 47 height 23
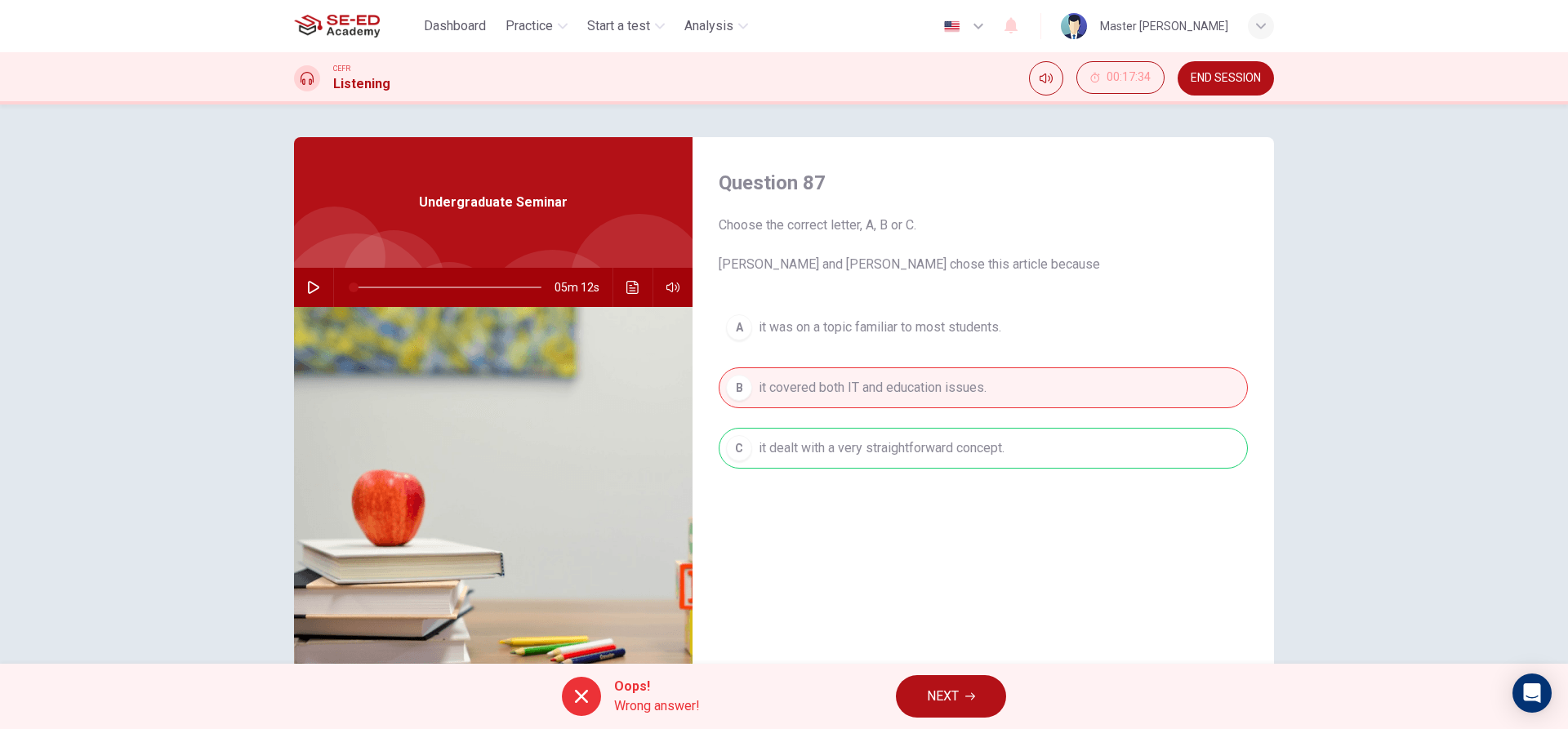
click at [914, 700] on button "NEXT" at bounding box center [951, 696] width 110 height 43
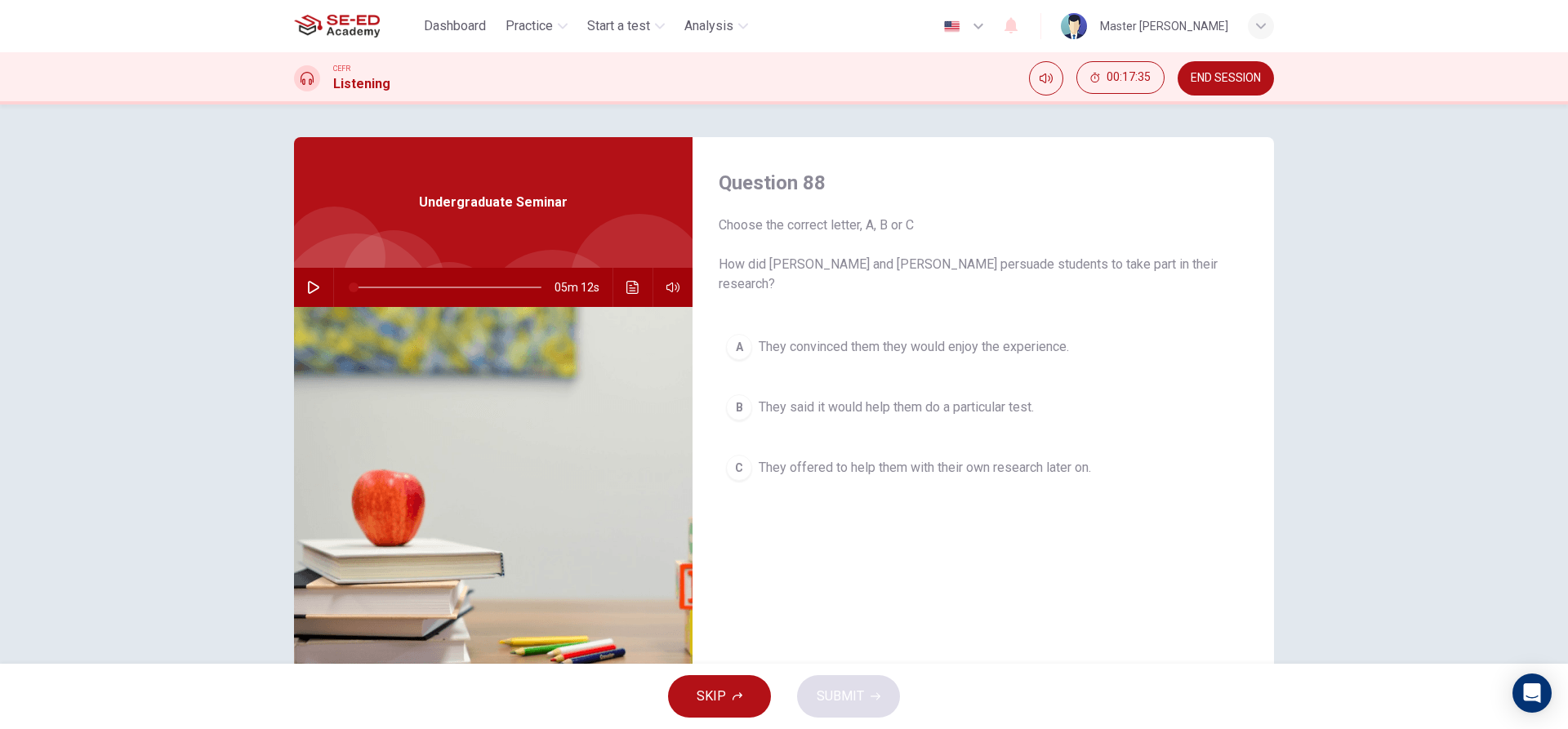
click at [832, 327] on button "A They convinced them they would enjoy the experience." at bounding box center [983, 347] width 529 height 41
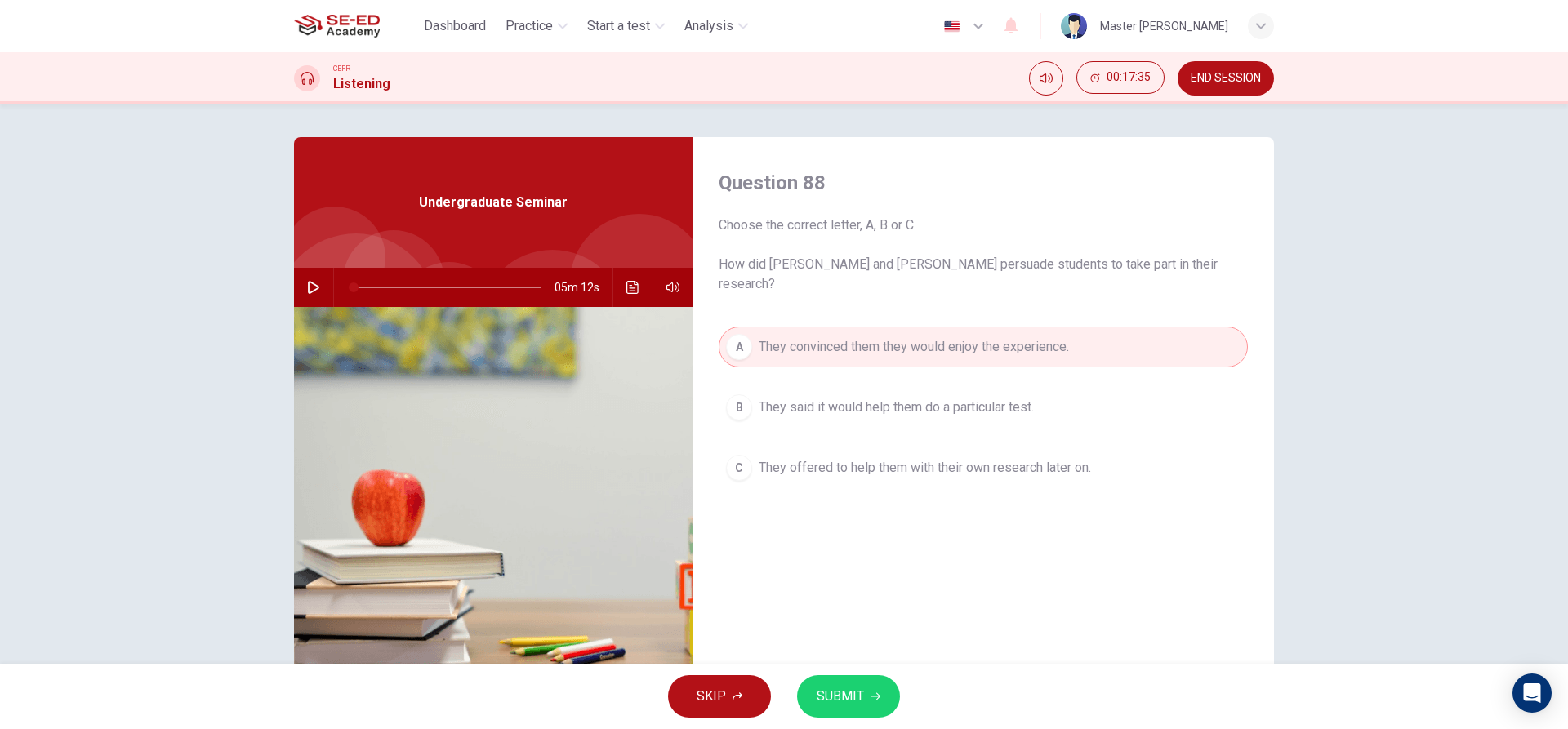
click at [850, 691] on span "SUBMIT" at bounding box center [840, 696] width 47 height 23
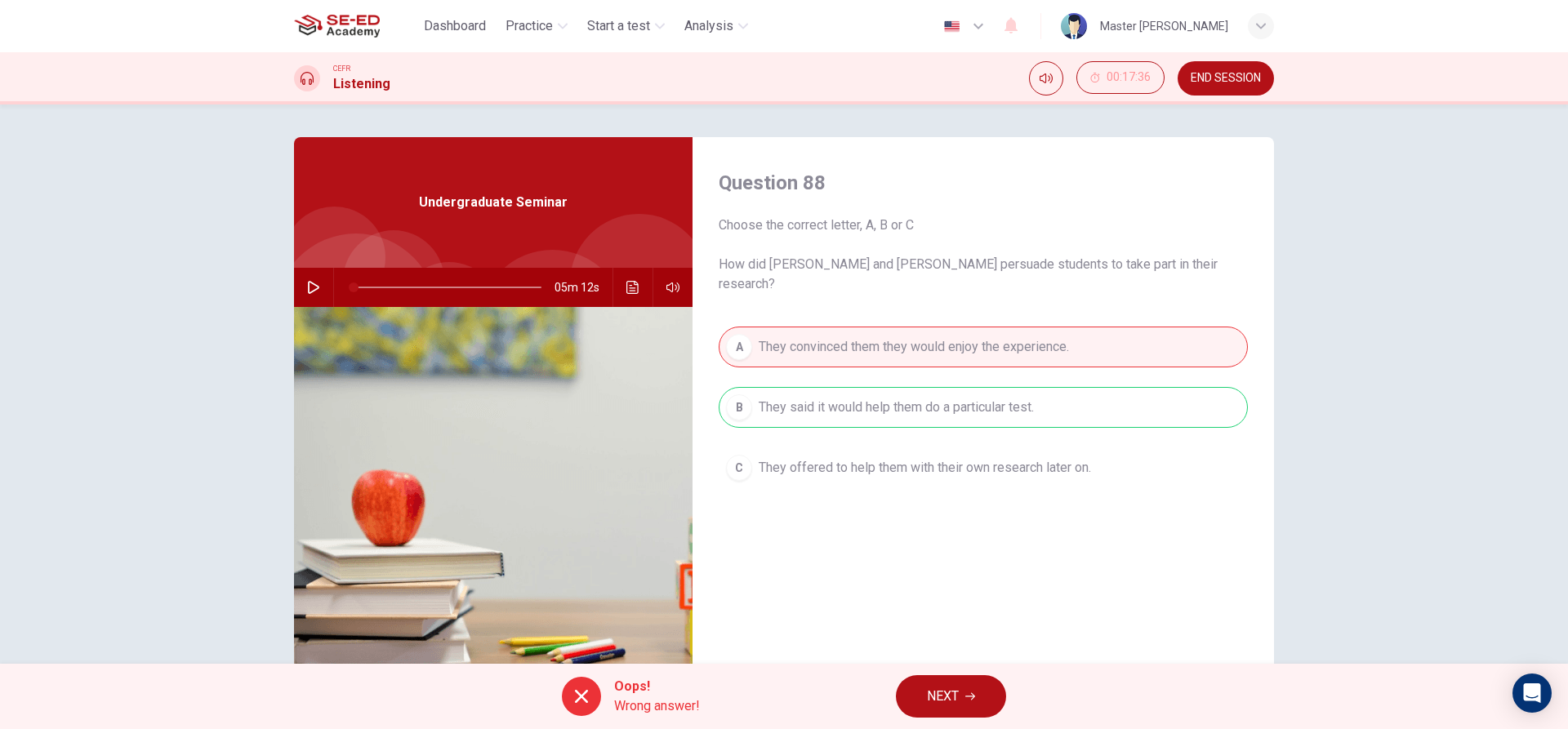
click at [925, 705] on button "NEXT" at bounding box center [951, 696] width 110 height 43
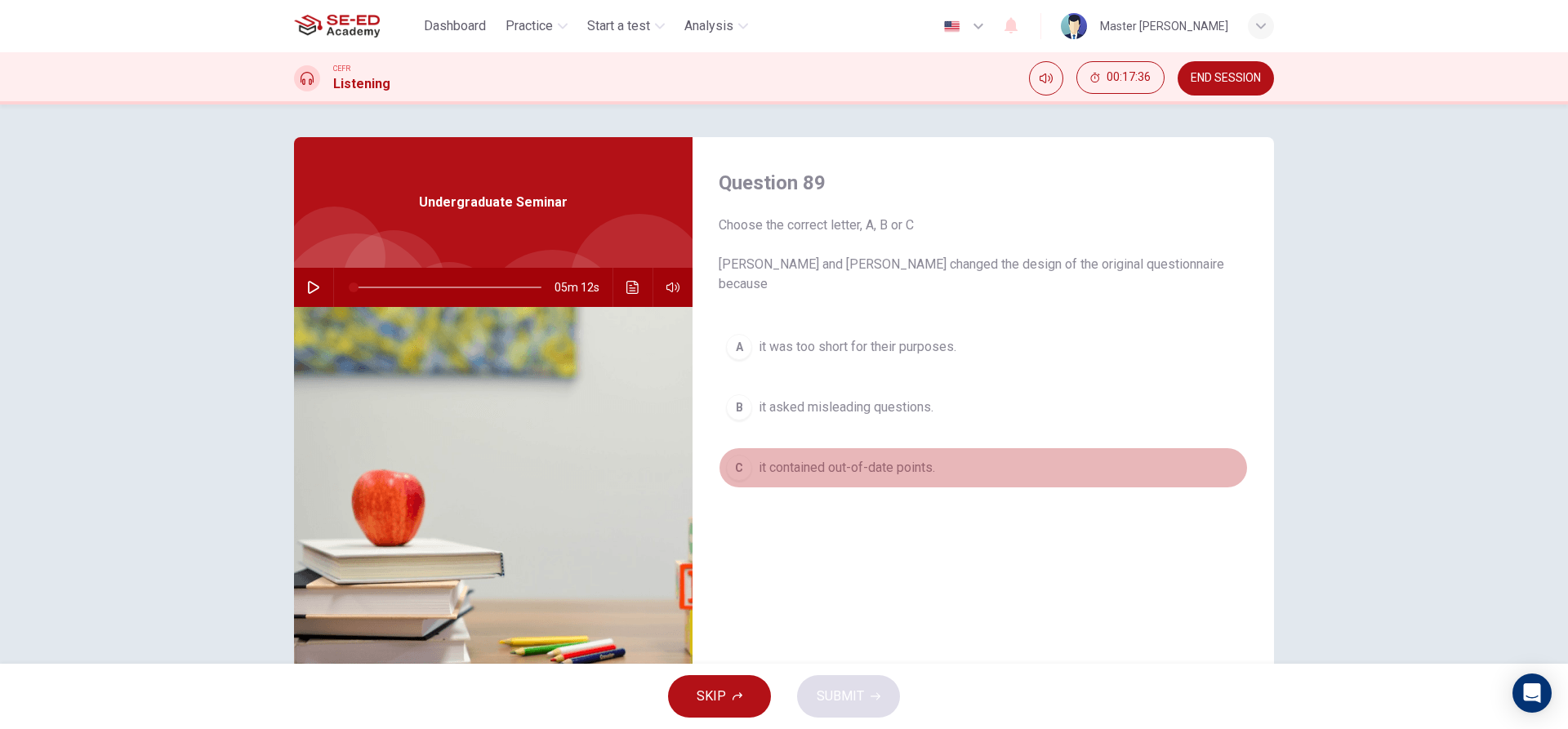
click at [746, 456] on button "C it contained out-of-date points." at bounding box center [983, 468] width 529 height 41
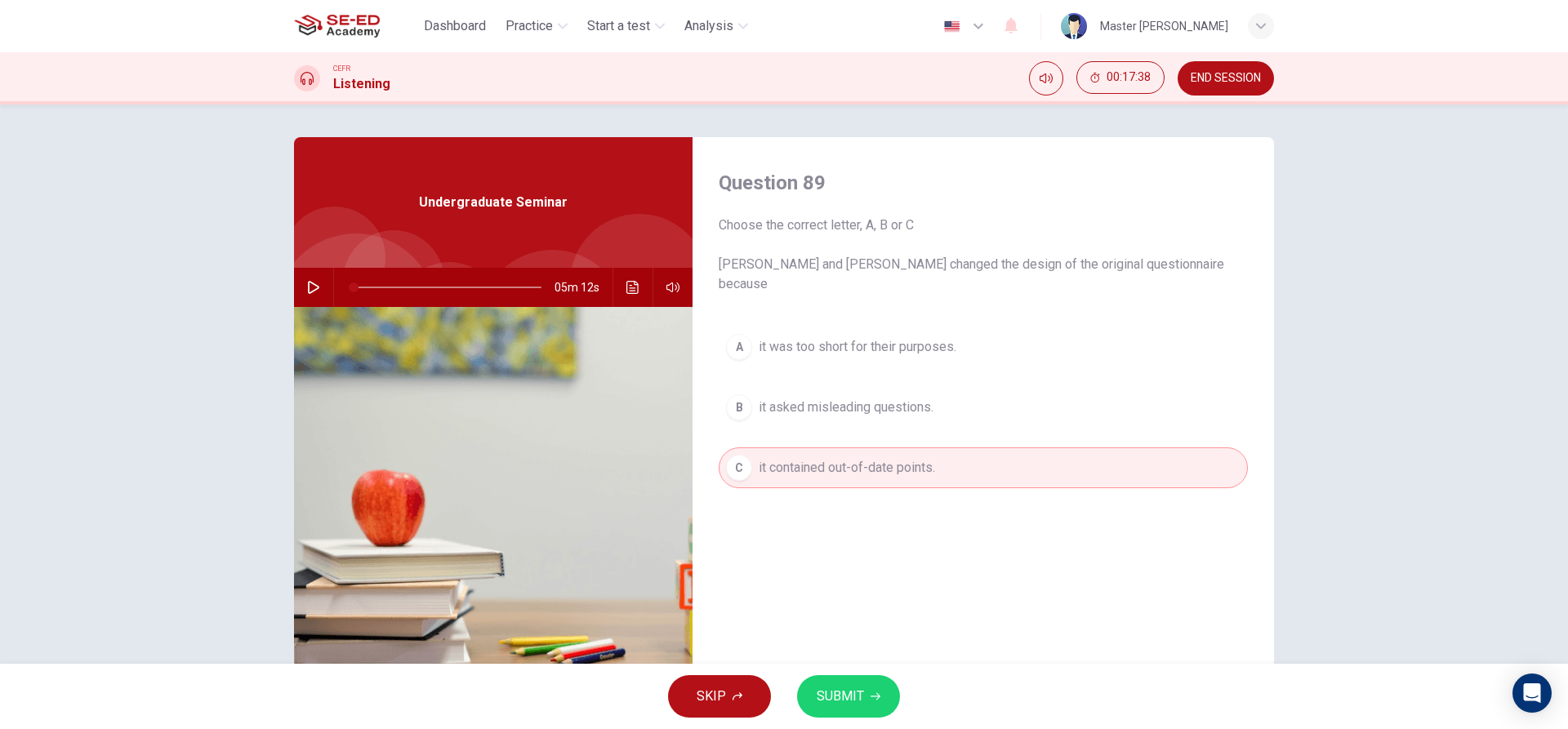
click at [863, 691] on span "SUBMIT" at bounding box center [840, 696] width 47 height 23
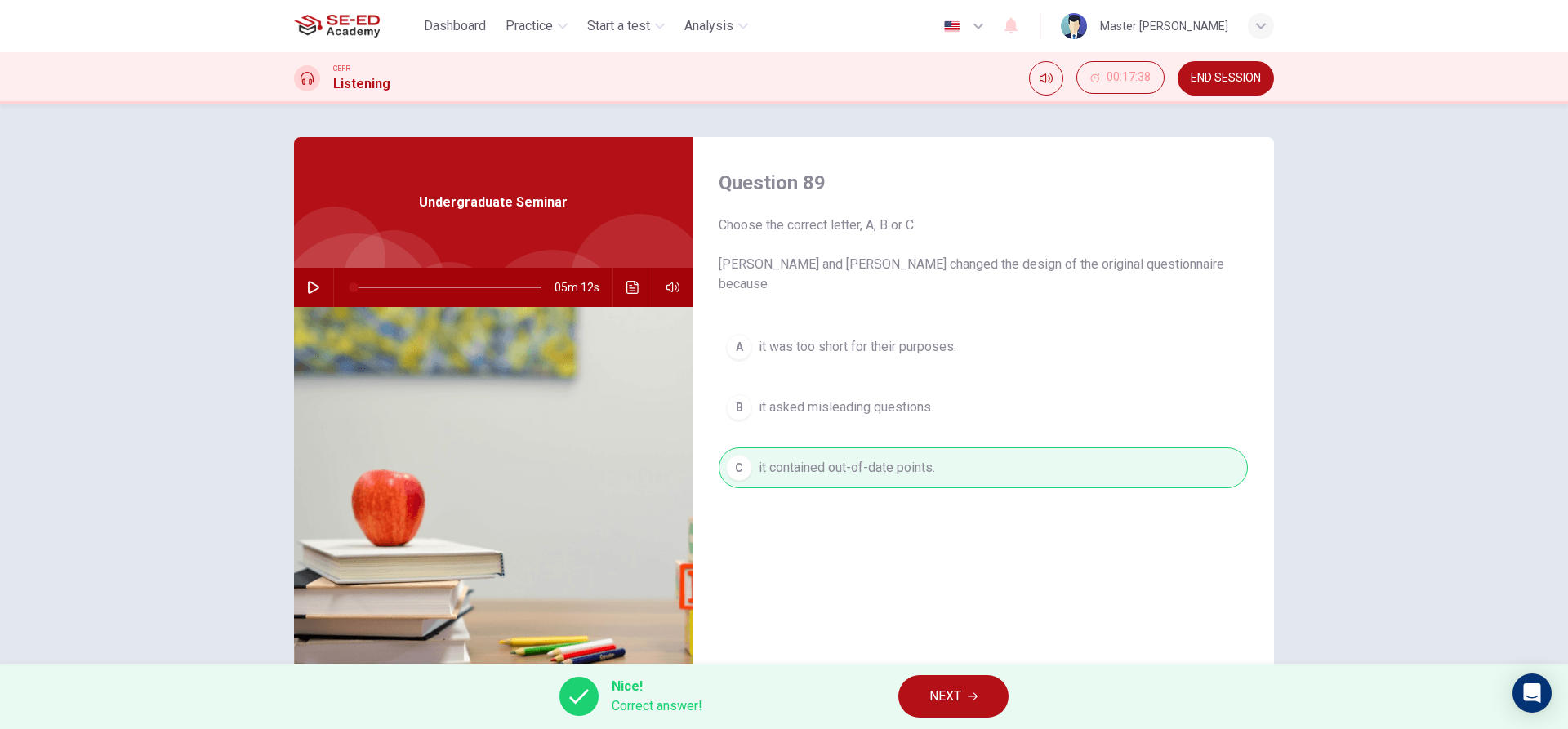
click at [938, 703] on span "NEXT" at bounding box center [945, 696] width 32 height 23
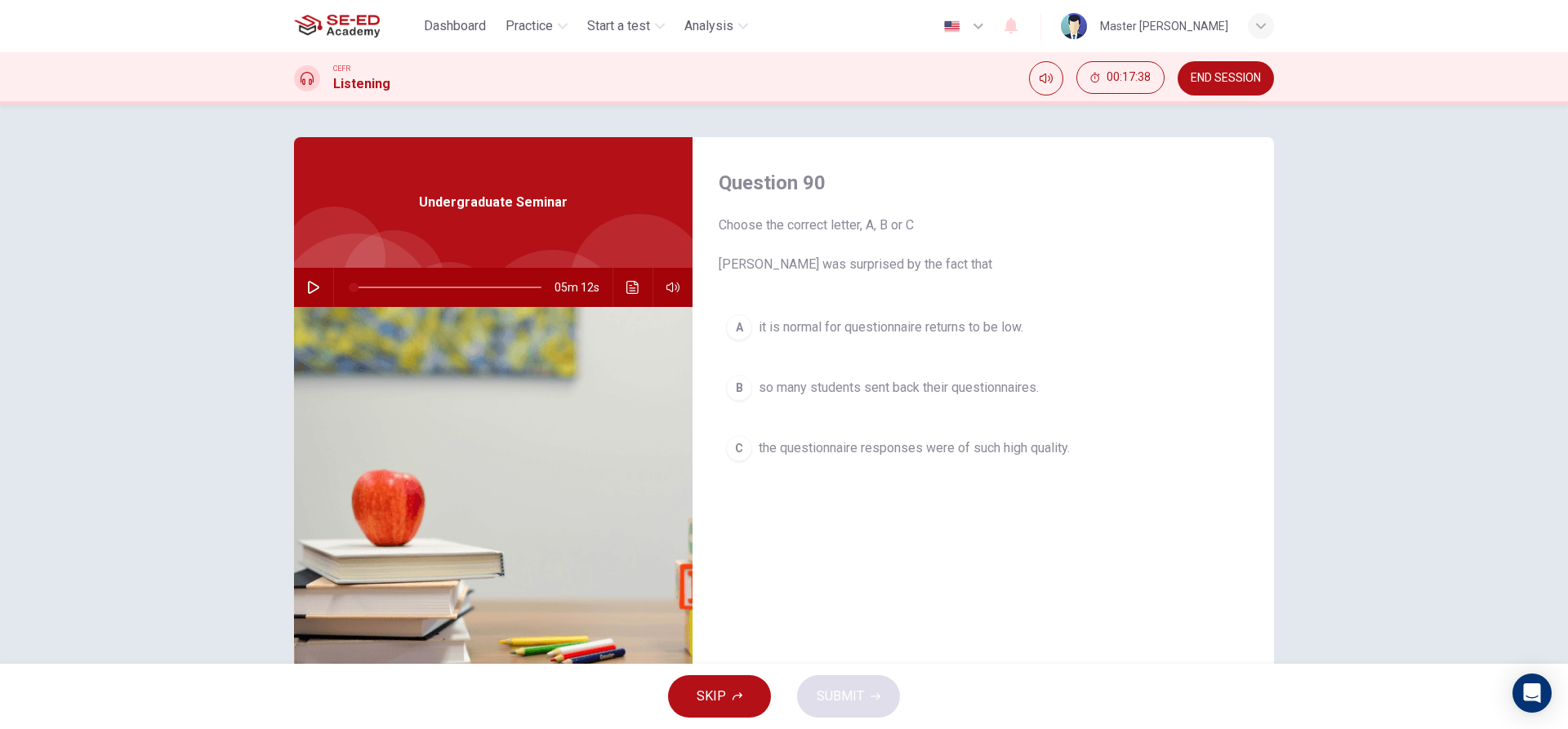
click at [793, 377] on button "B so many students sent back their questionnaires." at bounding box center [983, 388] width 529 height 41
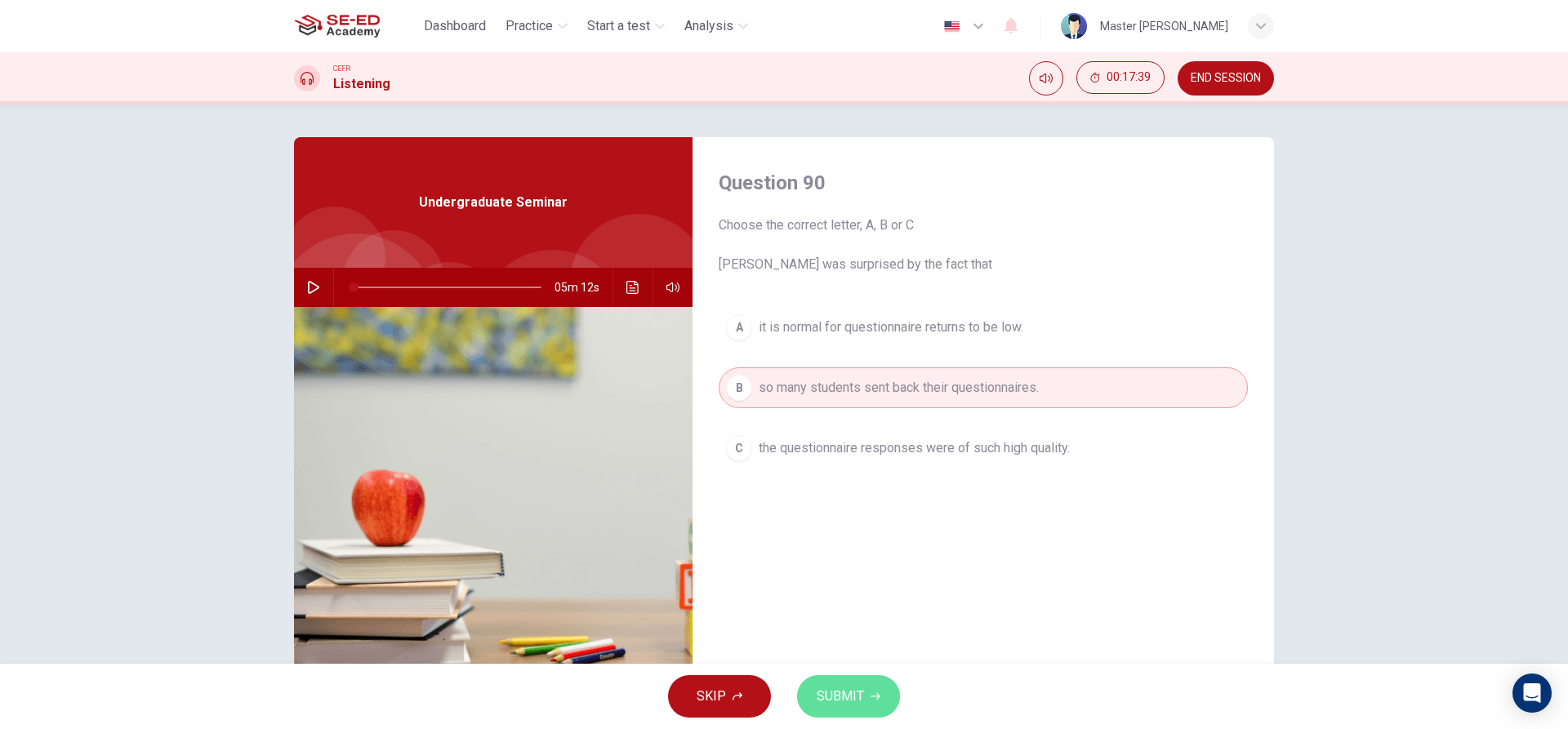
click at [860, 686] on span "SUBMIT" at bounding box center [840, 696] width 47 height 23
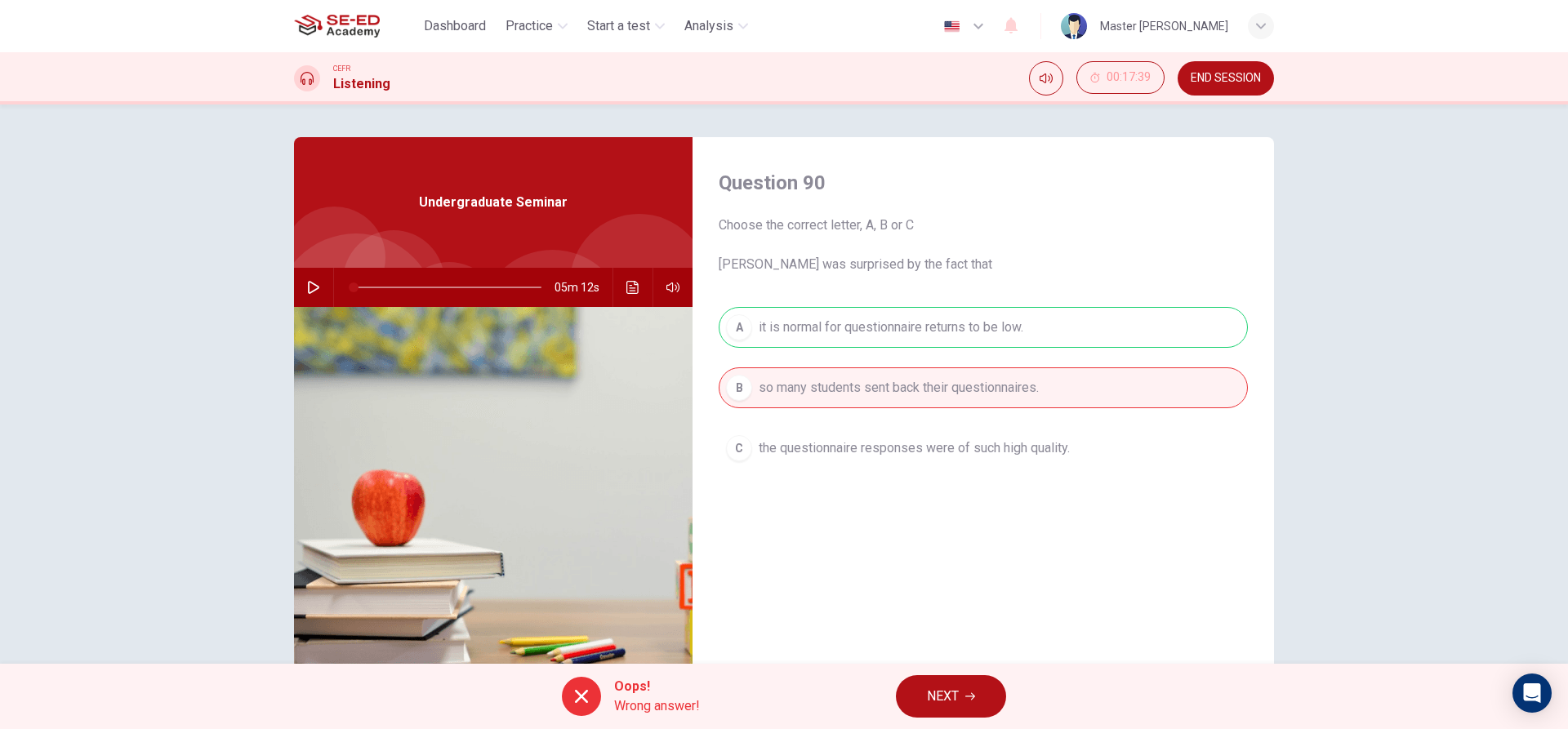
click at [927, 701] on span "NEXT" at bounding box center [942, 696] width 32 height 23
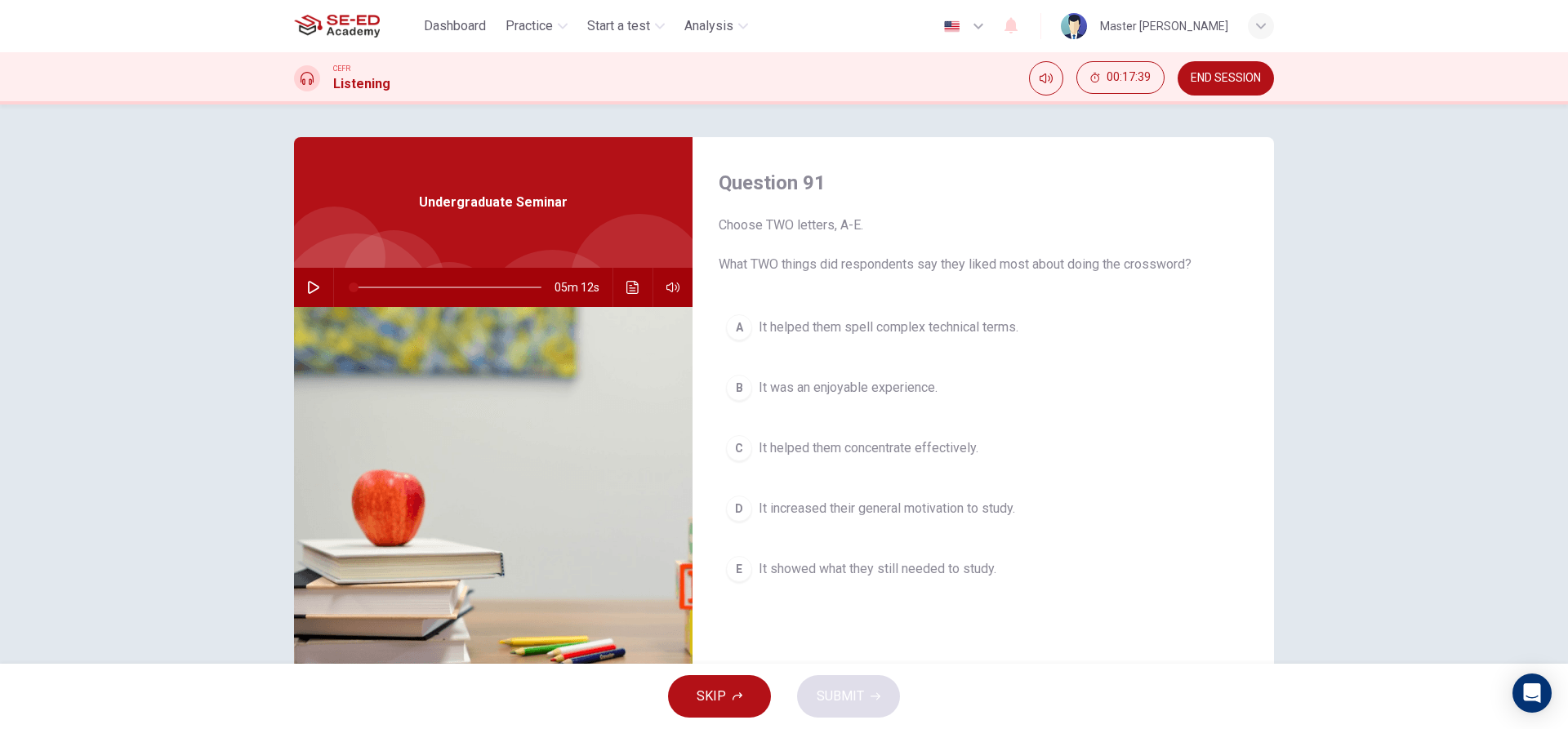
click at [864, 573] on span "It showed what they still needed to study." at bounding box center [878, 569] width 238 height 20
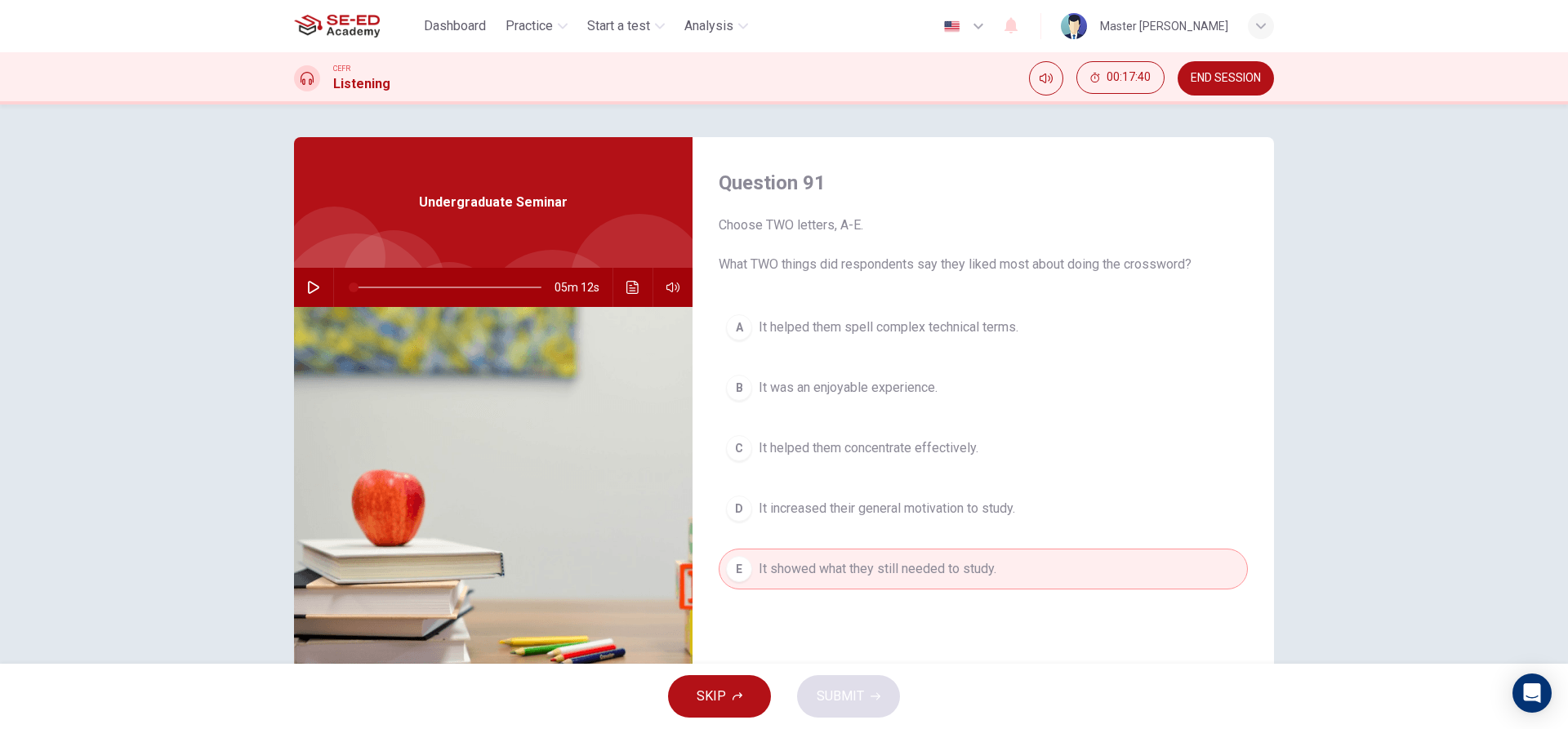
click at [801, 424] on div "A It helped them spell complex technical terms. B It was an enjoyable experienc…" at bounding box center [983, 465] width 529 height 315
click at [850, 454] on span "It helped them concentrate effectively." at bounding box center [869, 447] width 220 height 20
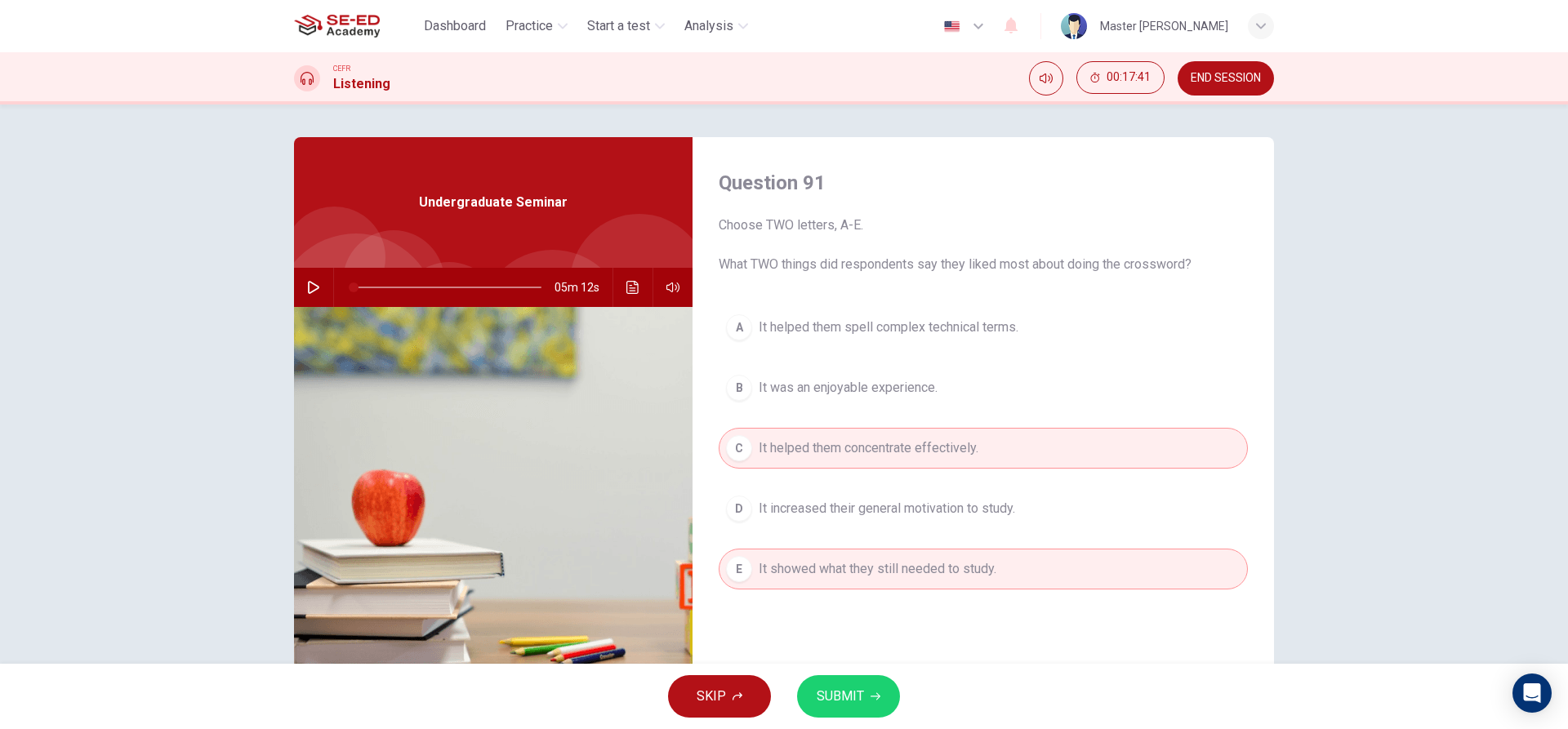
click at [838, 701] on span "SUBMIT" at bounding box center [840, 696] width 47 height 23
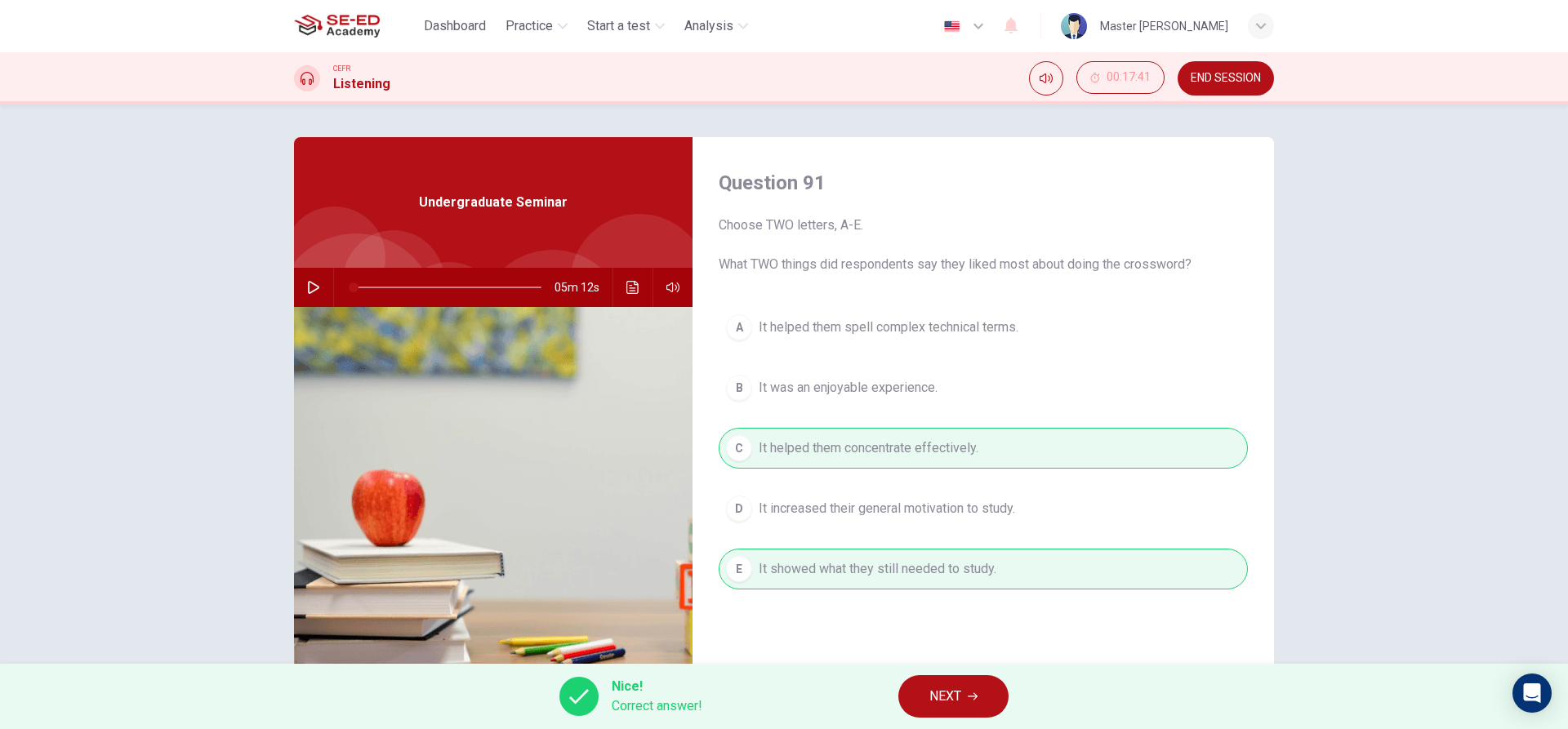
click at [916, 690] on button "NEXT" at bounding box center [953, 696] width 110 height 43
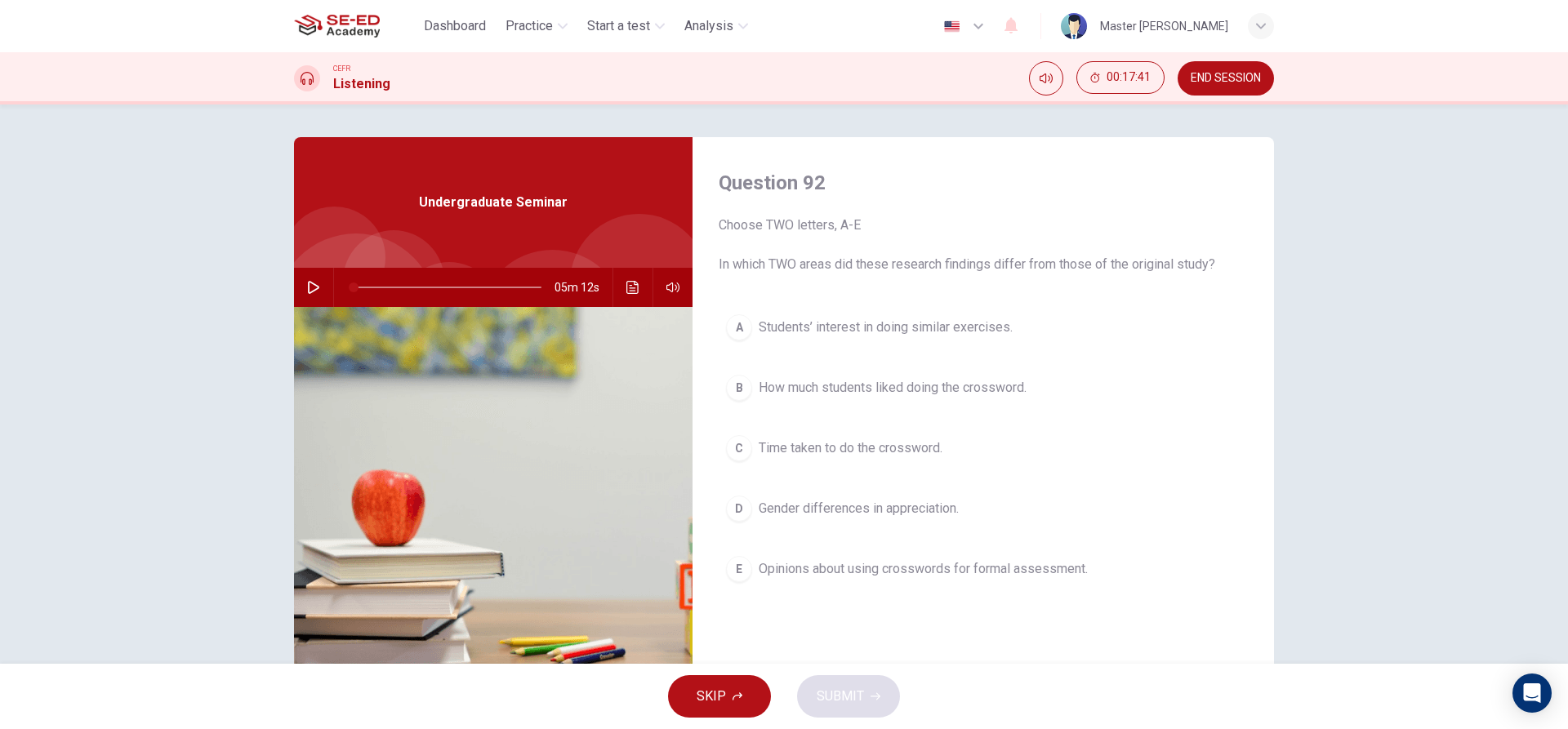
click at [813, 483] on div "A Students’ interest in doing similar exercises. B How much students liked doin…" at bounding box center [983, 465] width 529 height 315
click at [821, 377] on button "B How much students liked doing the crossword." at bounding box center [983, 388] width 529 height 41
click at [816, 332] on span "Students’ interest in doing similar exercises." at bounding box center [886, 327] width 254 height 20
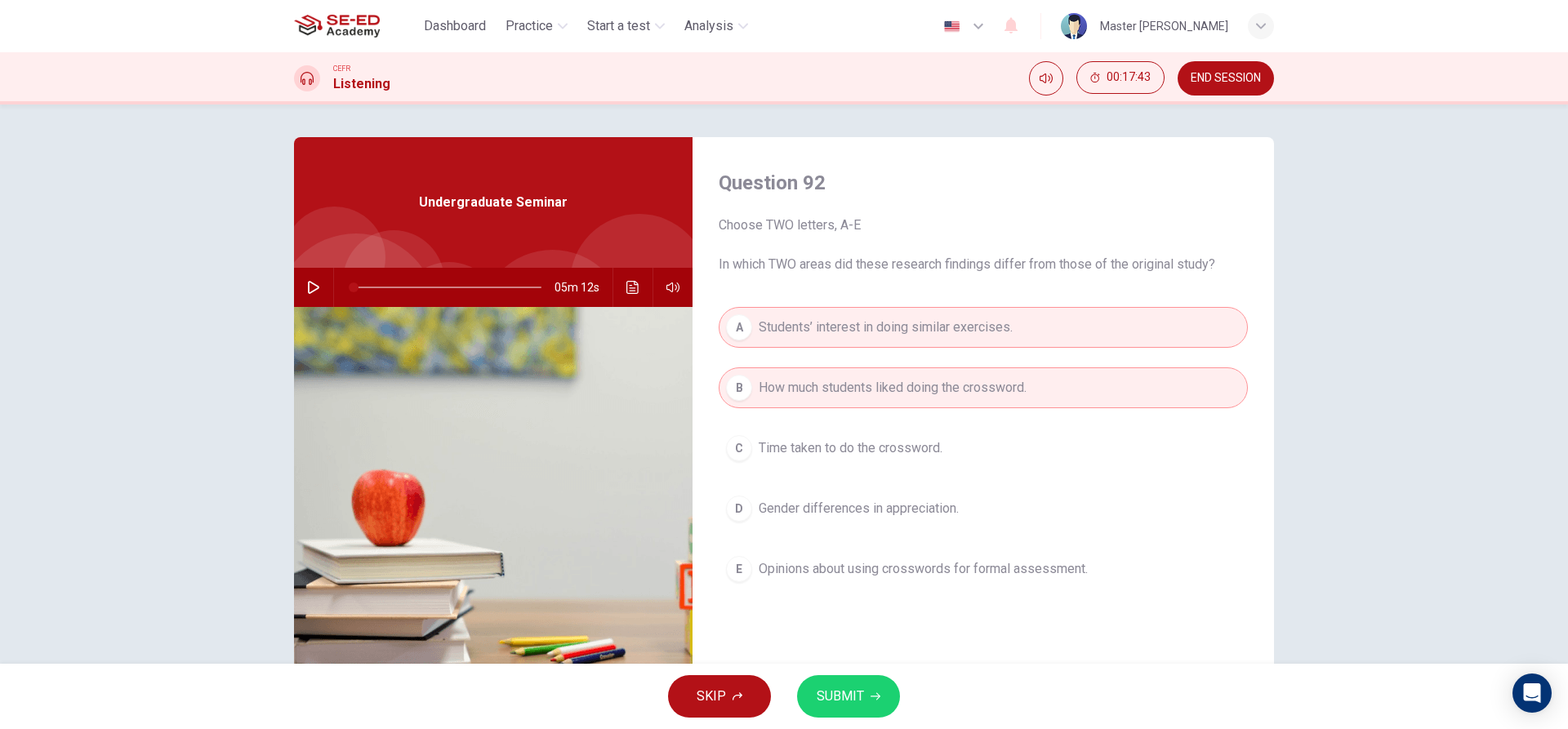
click at [840, 685] on button "SUBMIT" at bounding box center [848, 696] width 103 height 43
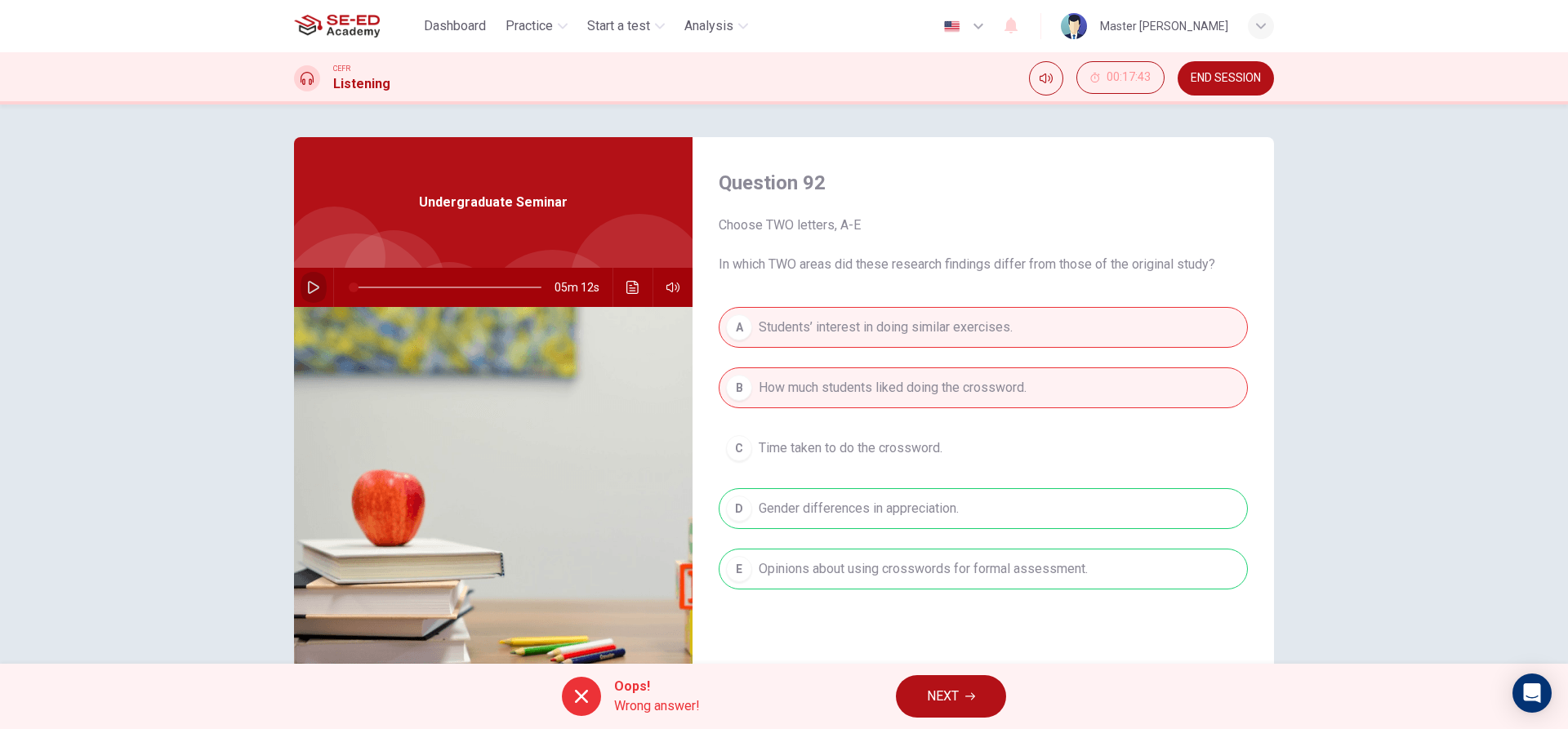
click at [310, 286] on icon "button" at bounding box center [313, 287] width 13 height 13
drag, startPoint x: 341, startPoint y: 277, endPoint x: 385, endPoint y: 283, distance: 44.4
click at [376, 283] on span at bounding box center [371, 287] width 9 height 9
drag, startPoint x: 391, startPoint y: 284, endPoint x: 468, endPoint y: 289, distance: 77.2
click at [401, 288] on span at bounding box center [395, 287] width 9 height 9
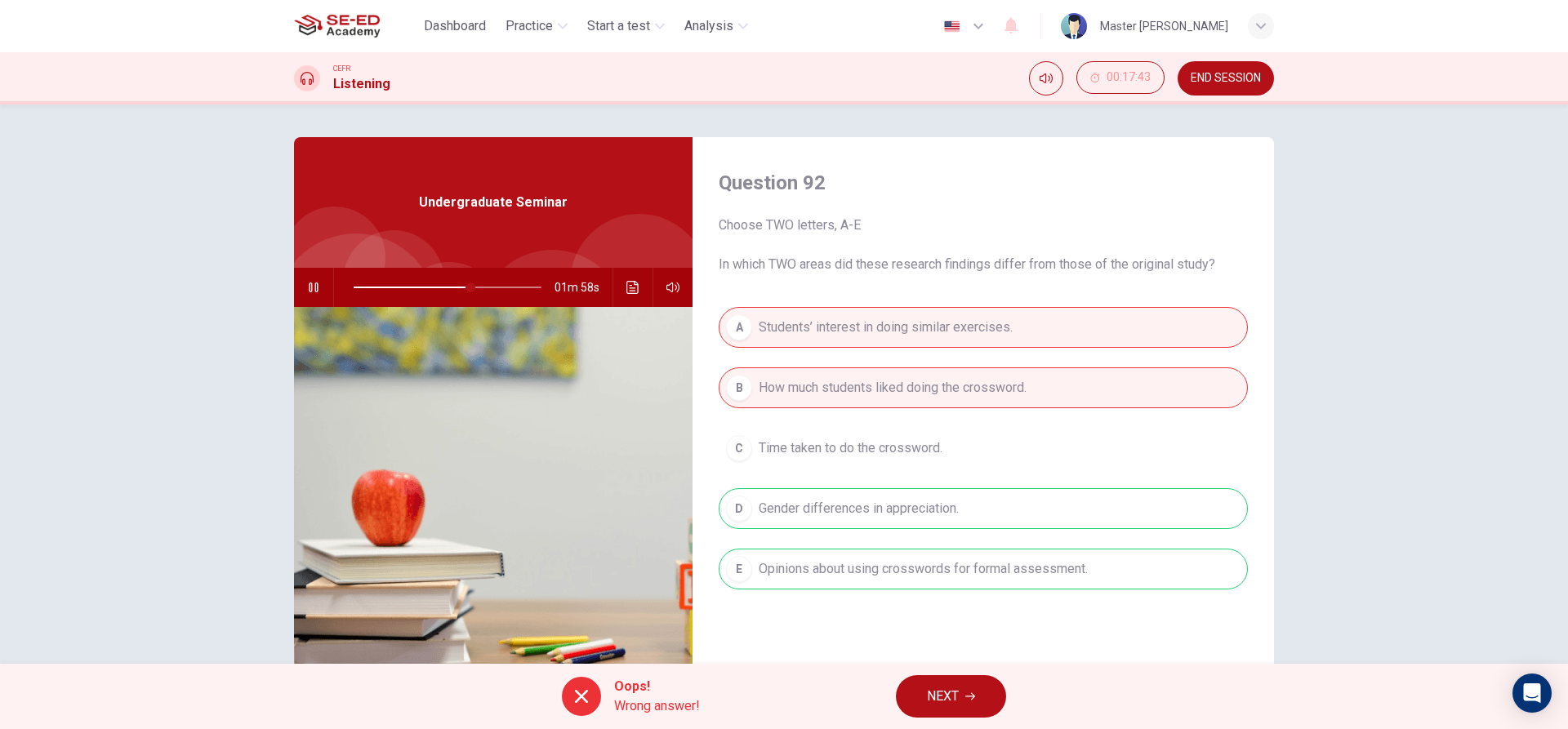
click at [974, 707] on button "NEXT" at bounding box center [951, 696] width 110 height 43
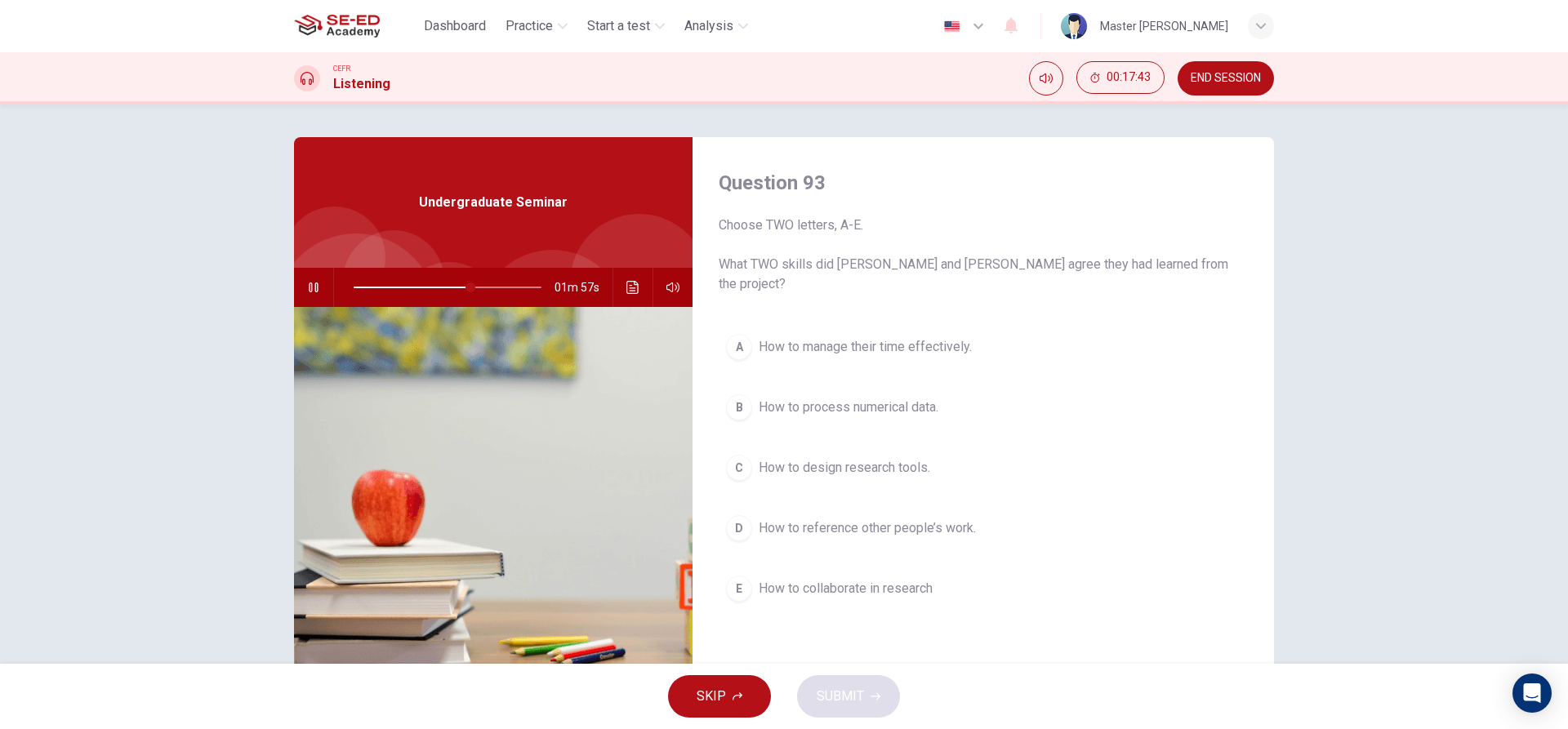
click at [811, 398] on span "How to process numerical data." at bounding box center [849, 407] width 180 height 20
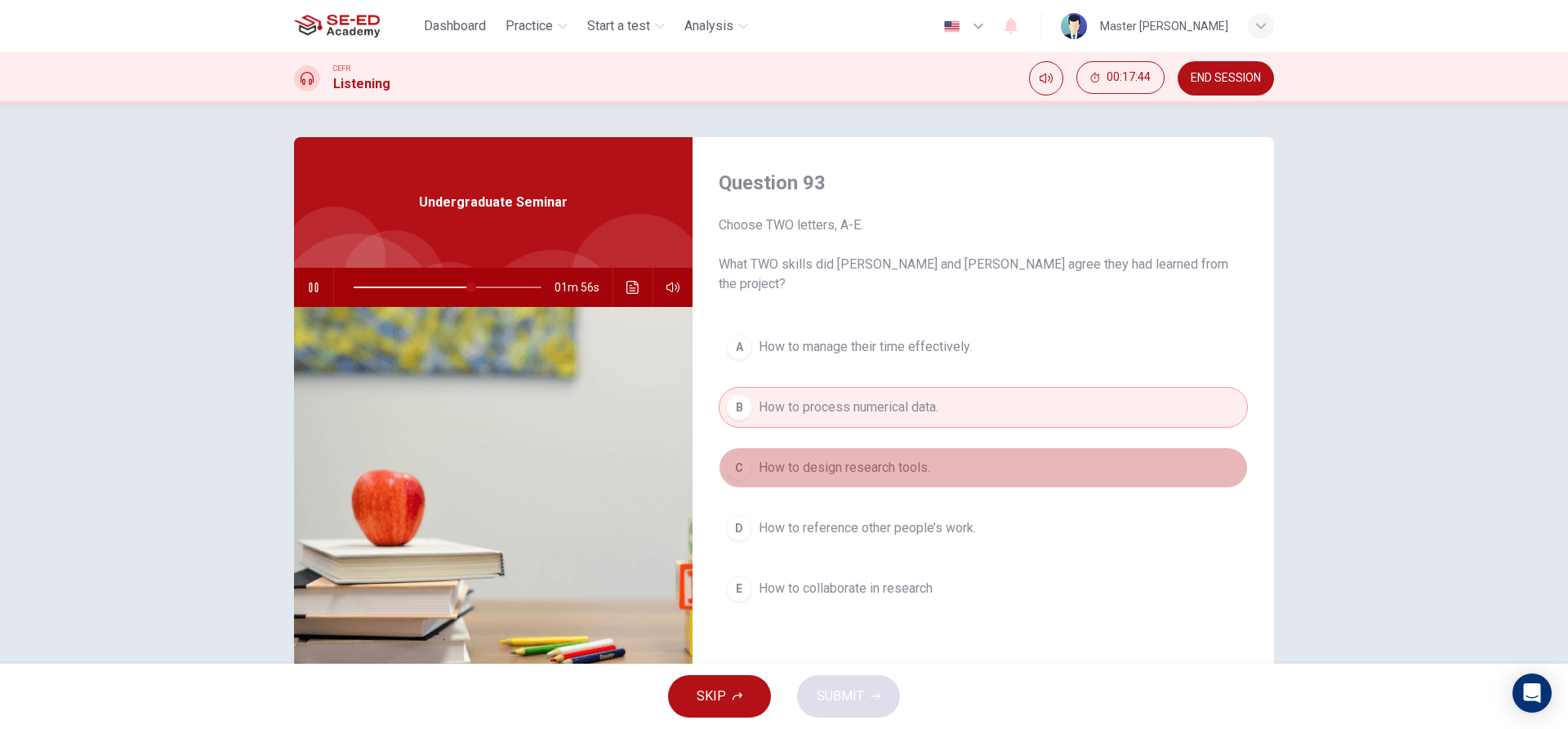
click at [818, 447] on button "C How to design research tools." at bounding box center [983, 468] width 529 height 41
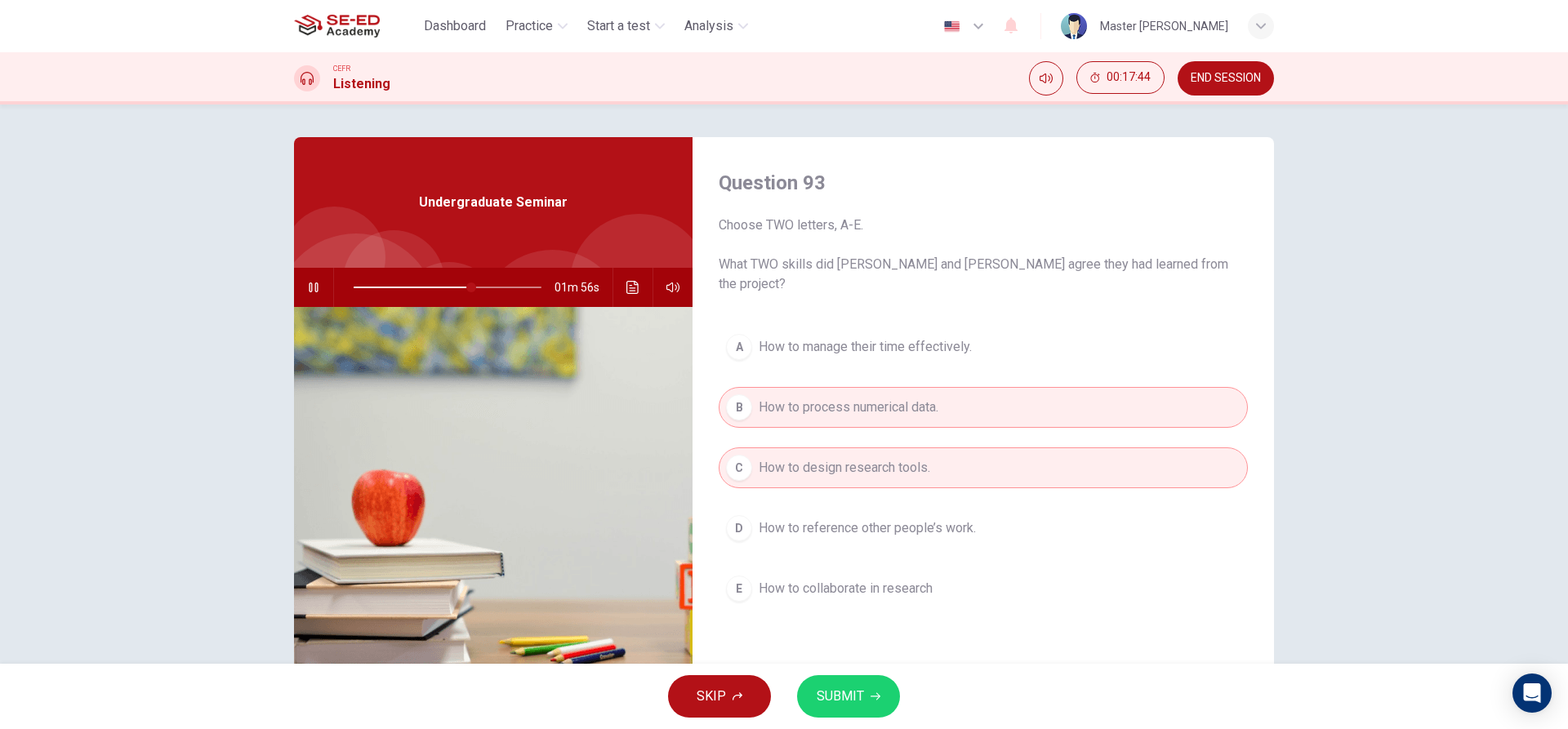
click at [827, 458] on span "How to design research tools." at bounding box center [845, 467] width 171 height 20
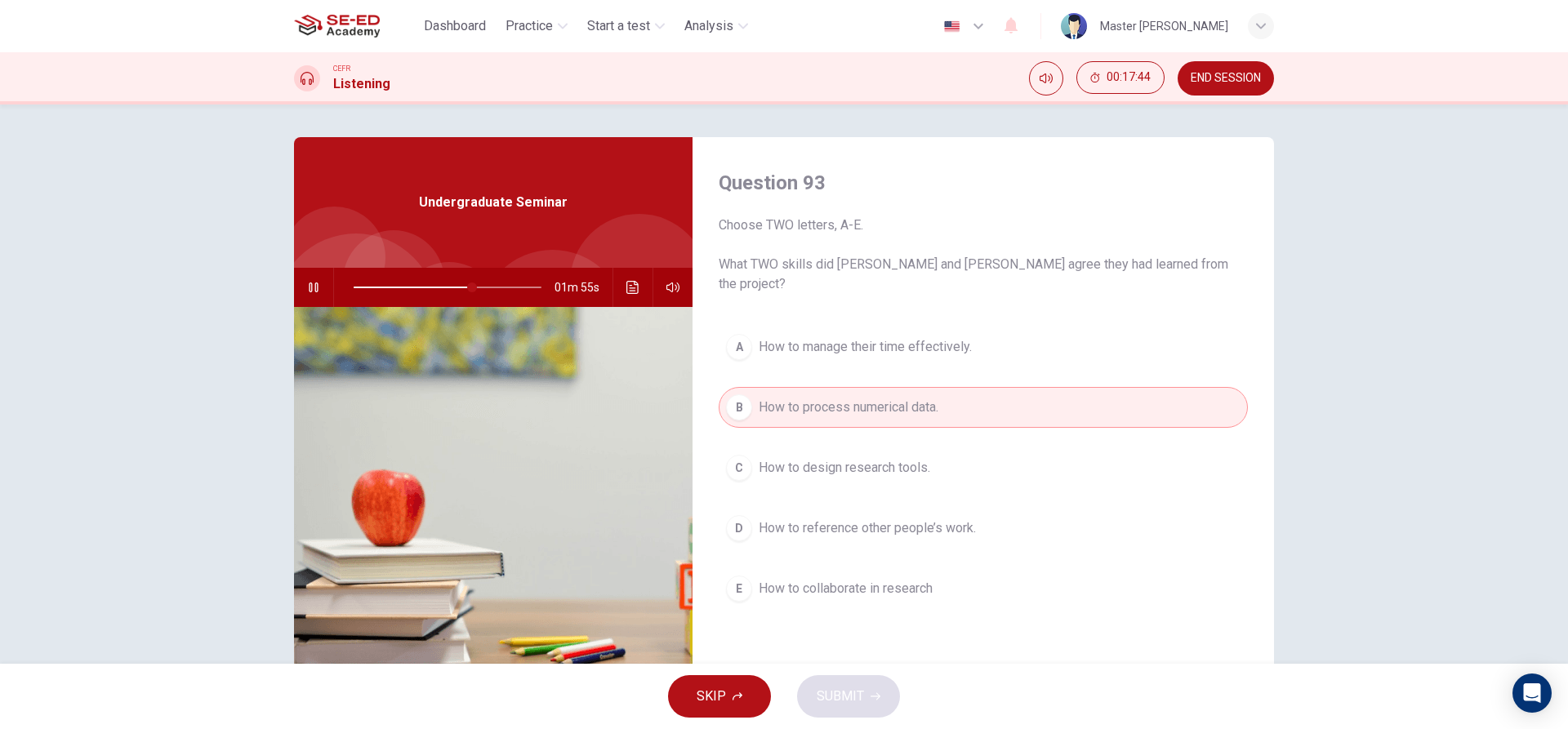
click at [867, 579] on span "How to collaborate in research" at bounding box center [846, 589] width 174 height 20
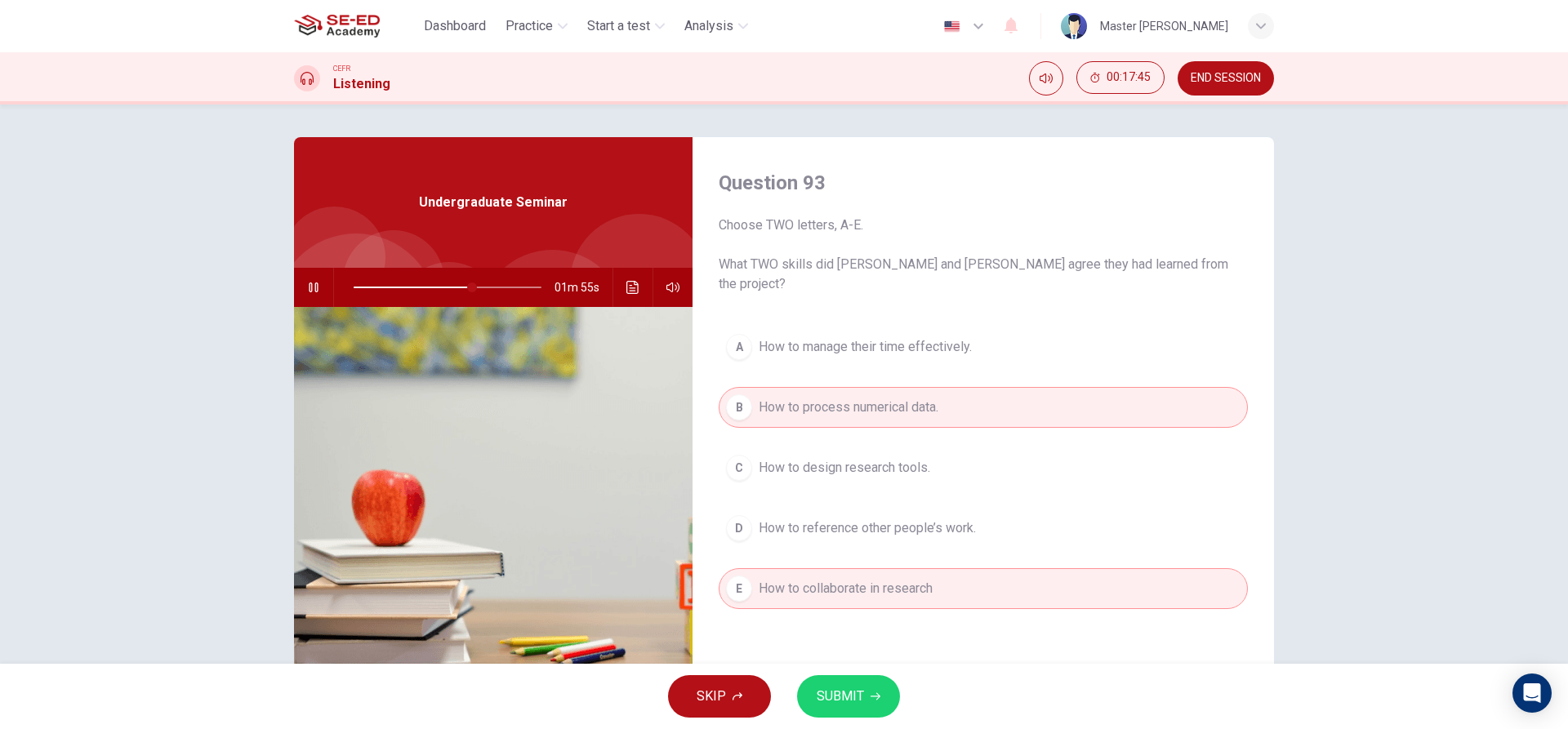
click at [877, 568] on button "E How to collaborate in research" at bounding box center [983, 589] width 529 height 41
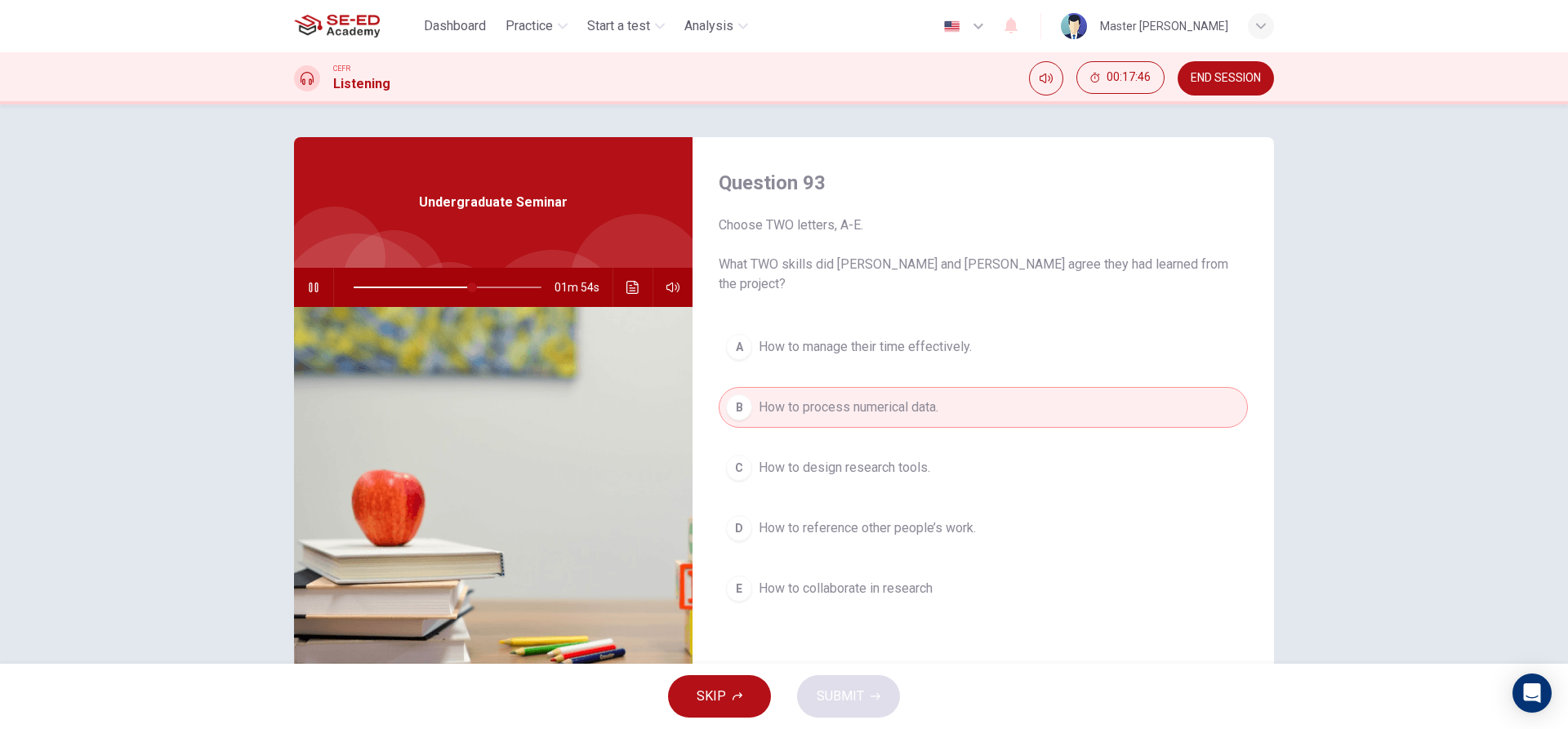
click at [808, 337] on span "How to manage their time effectively." at bounding box center [865, 347] width 213 height 20
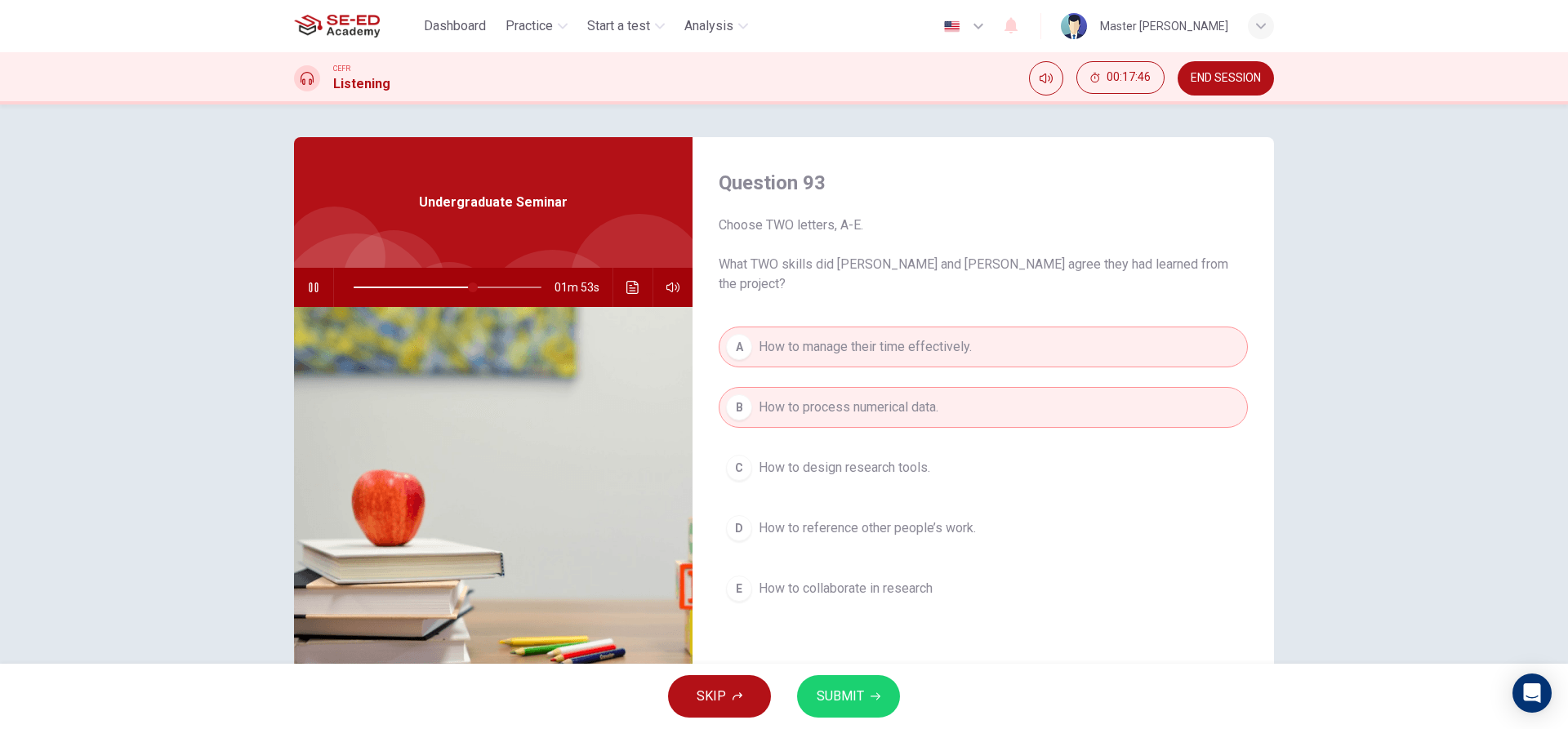
click at [854, 689] on span "SUBMIT" at bounding box center [840, 696] width 47 height 23
type input "64"
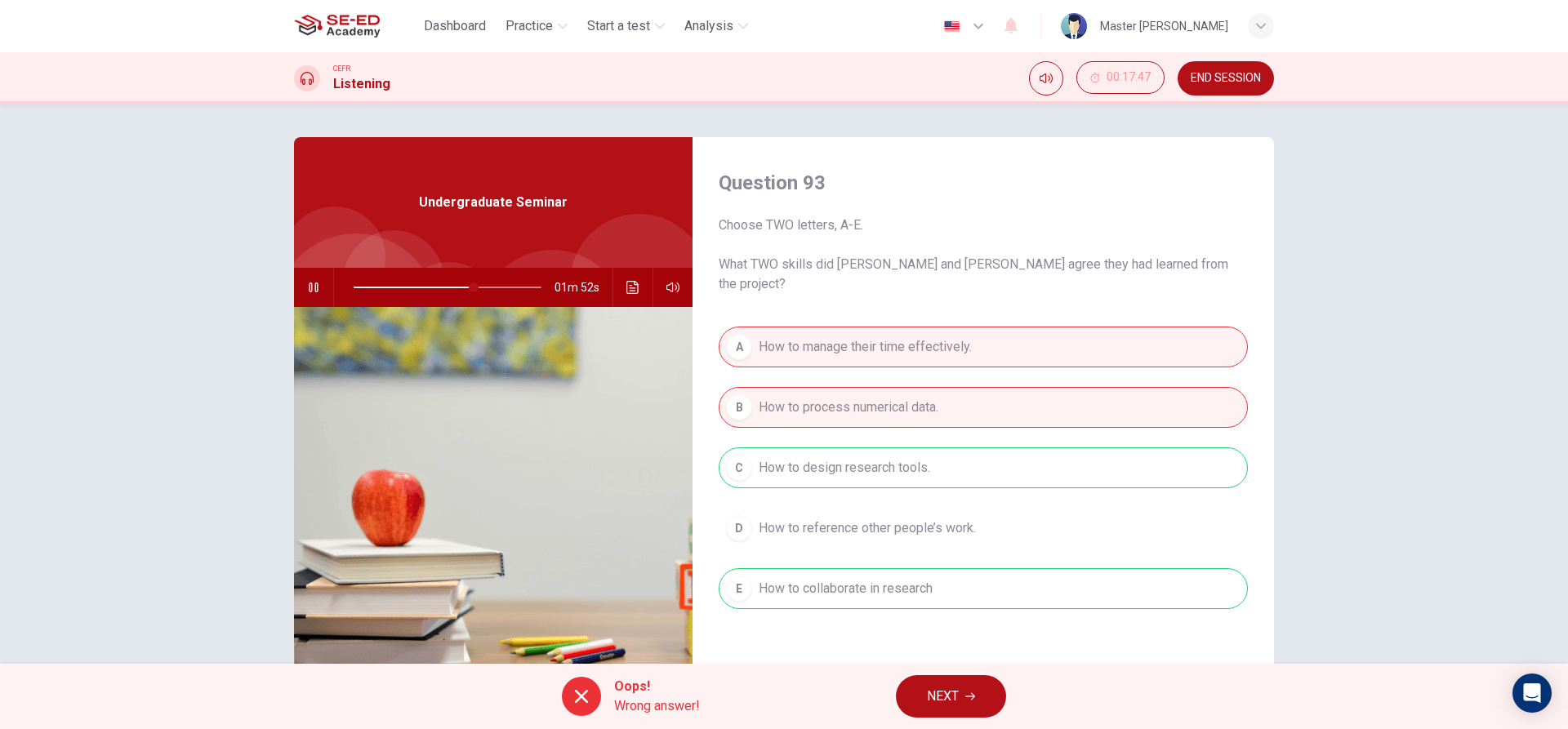
click at [954, 692] on span "NEXT" at bounding box center [942, 696] width 32 height 23
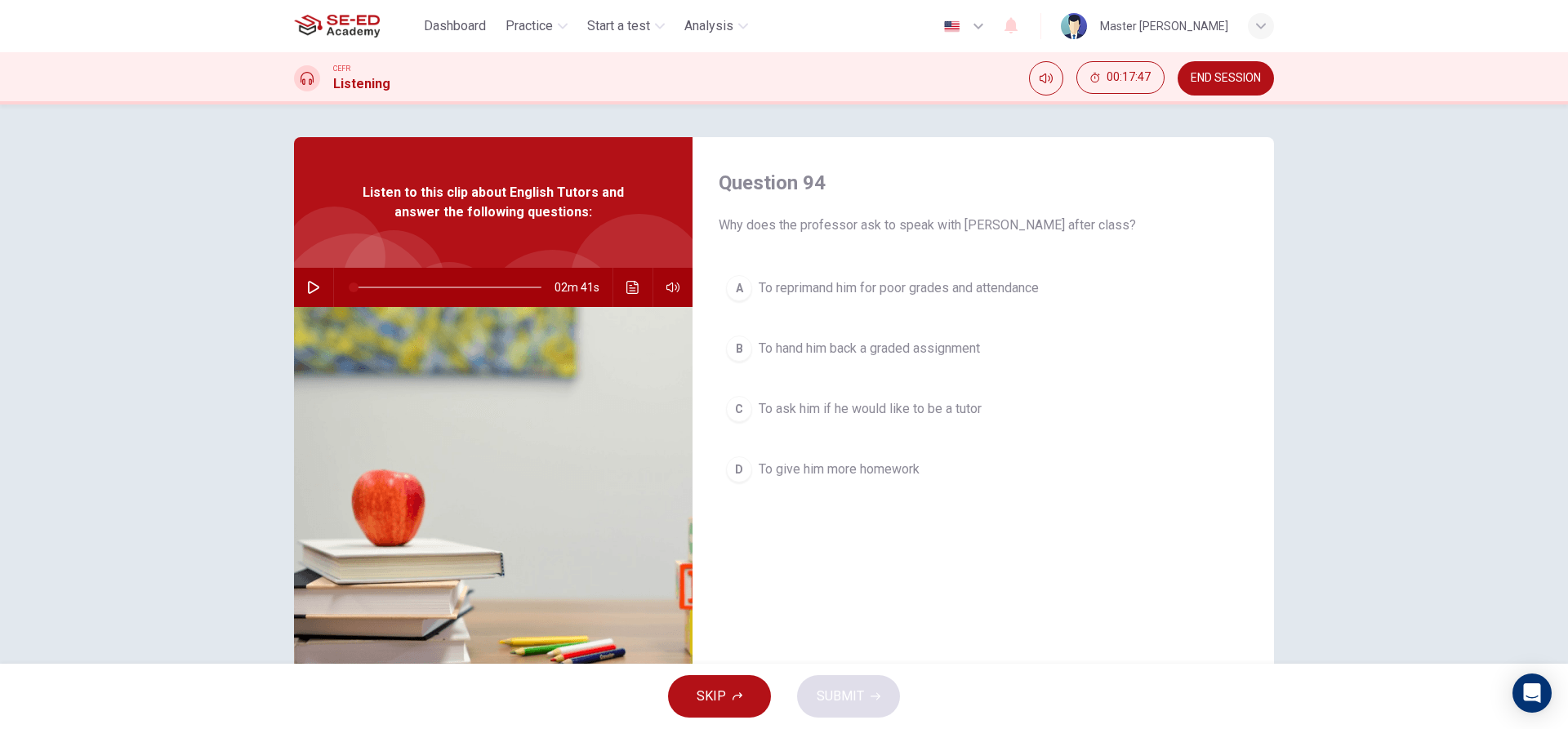
click at [830, 430] on div "A To reprimand him for poor grades and attendance B To hand him back a graded a…" at bounding box center [983, 395] width 529 height 255
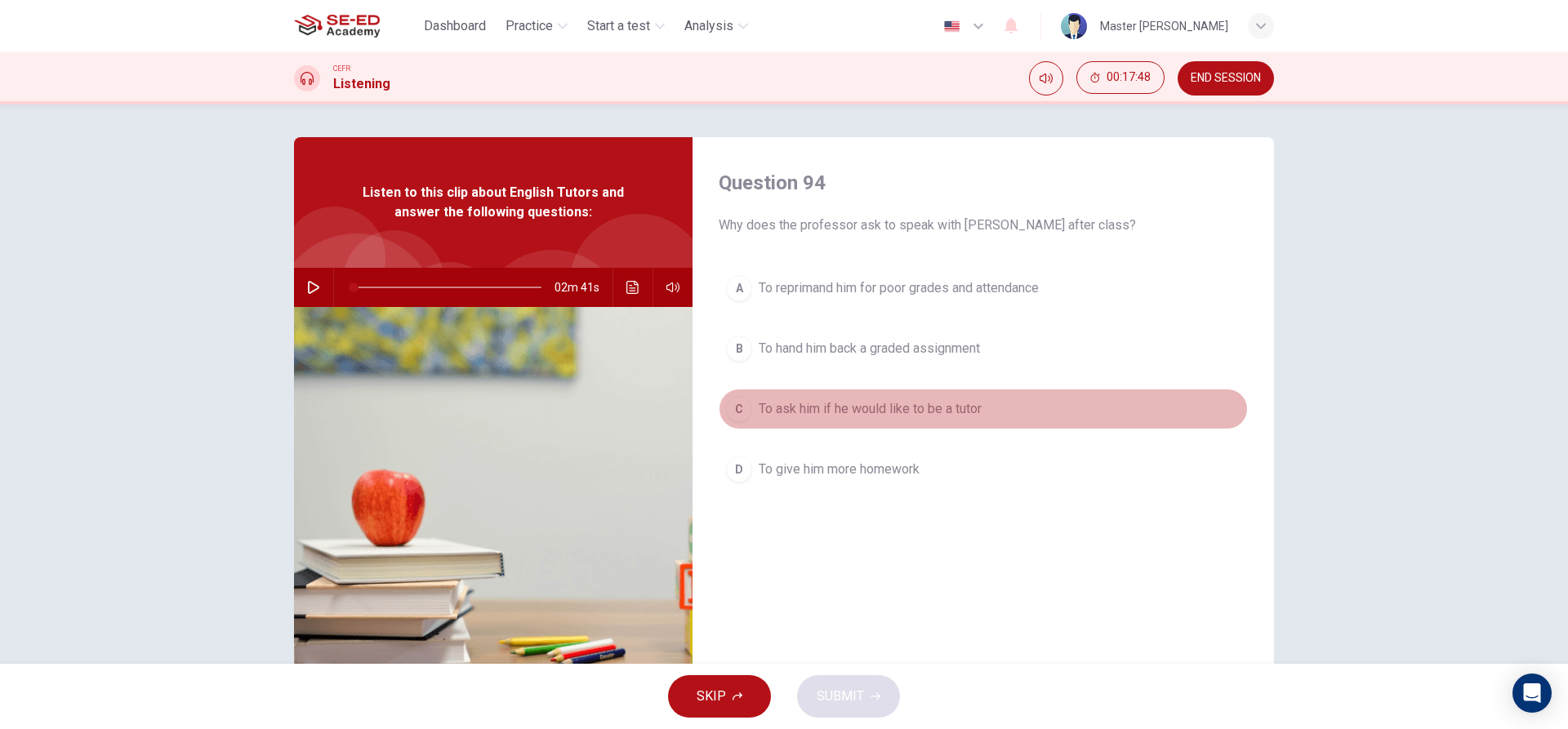
click at [827, 409] on span "To ask him if he would like to be a tutor" at bounding box center [870, 409] width 223 height 20
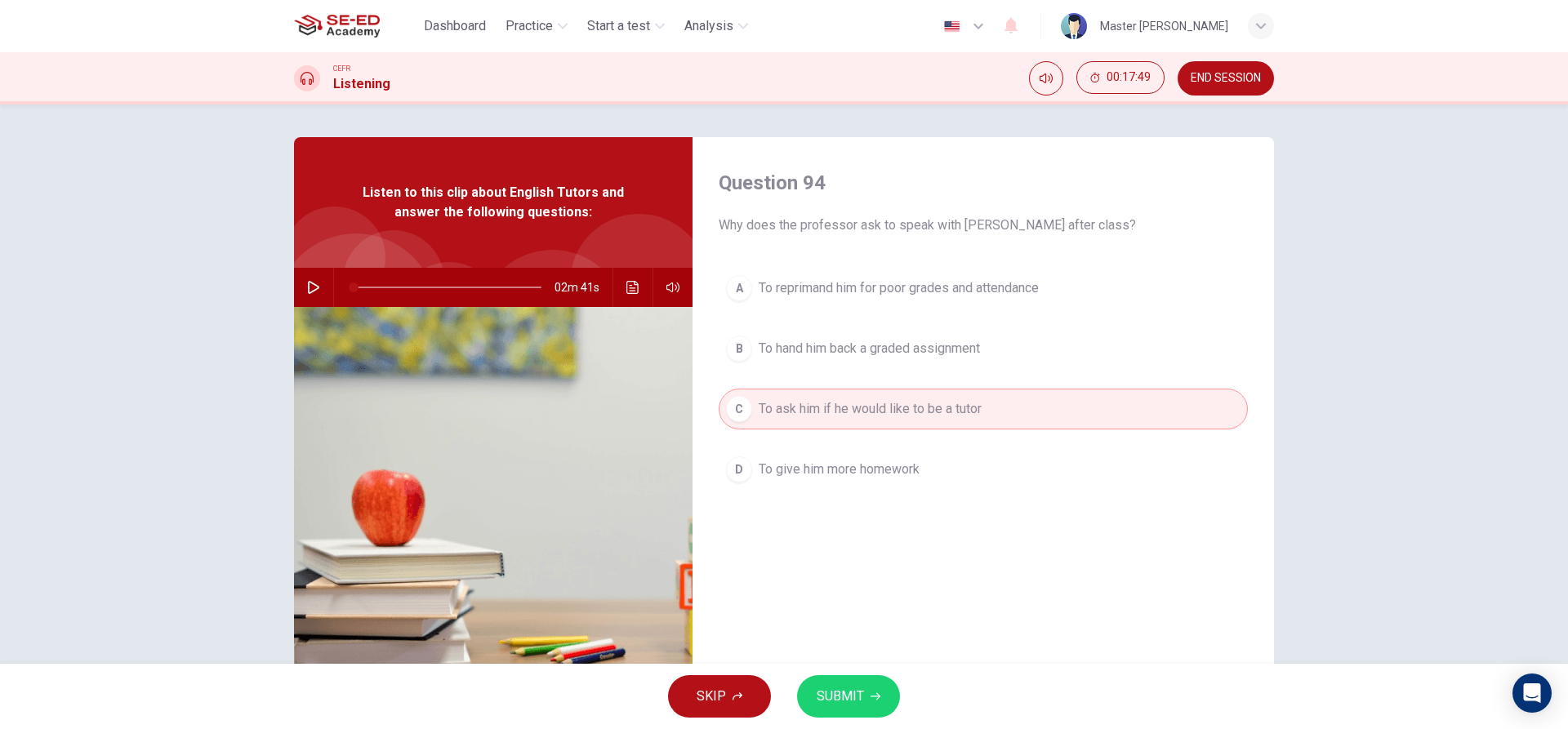
click at [826, 679] on button "SUBMIT" at bounding box center [848, 696] width 103 height 43
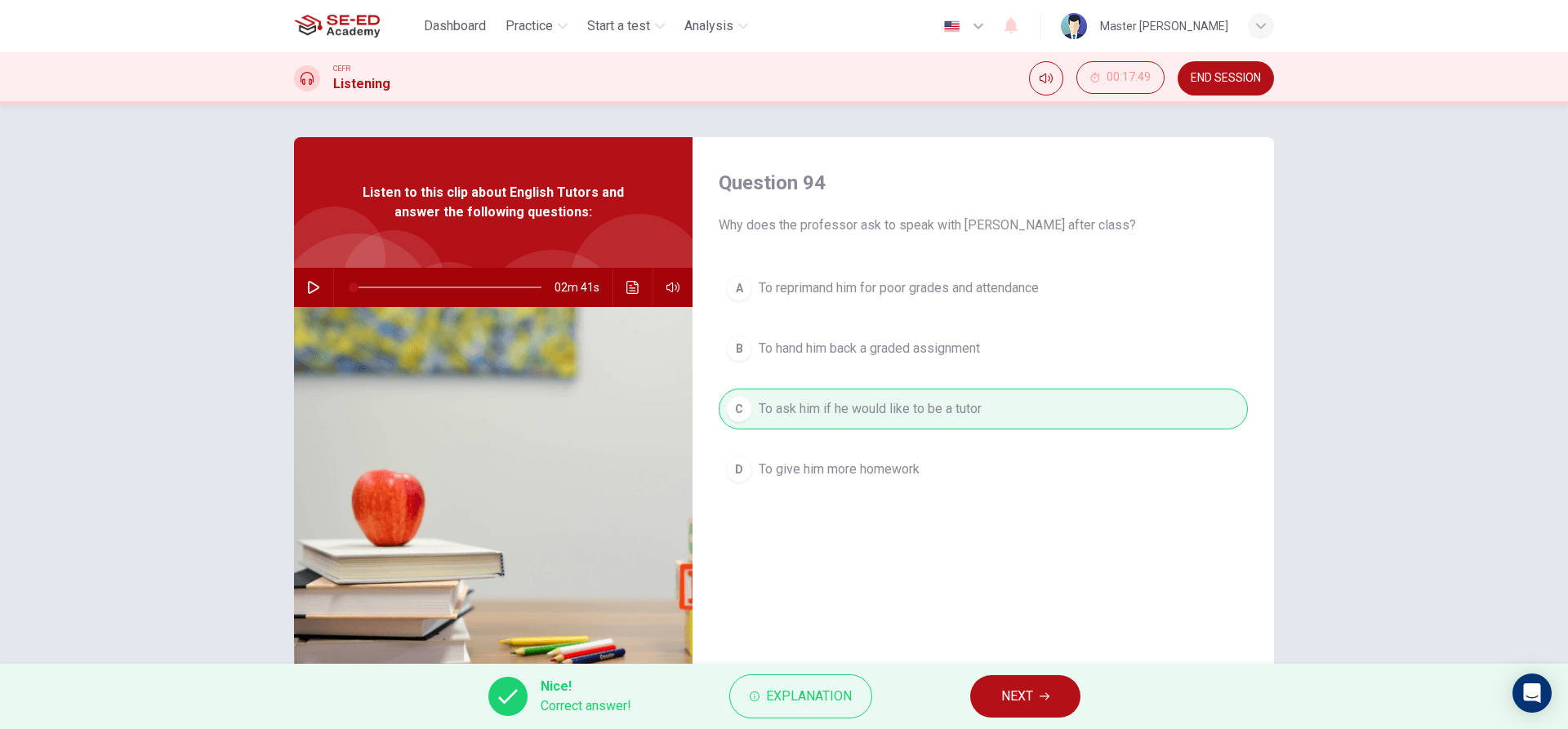
click at [310, 276] on button "button" at bounding box center [313, 287] width 27 height 39
drag, startPoint x: 341, startPoint y: 283, endPoint x: 365, endPoint y: 281, distance: 24.1
click at [363, 282] on span at bounding box center [359, 287] width 9 height 9
click at [371, 282] on span at bounding box center [366, 287] width 9 height 9
click at [1021, 699] on span "NEXT" at bounding box center [1017, 696] width 32 height 23
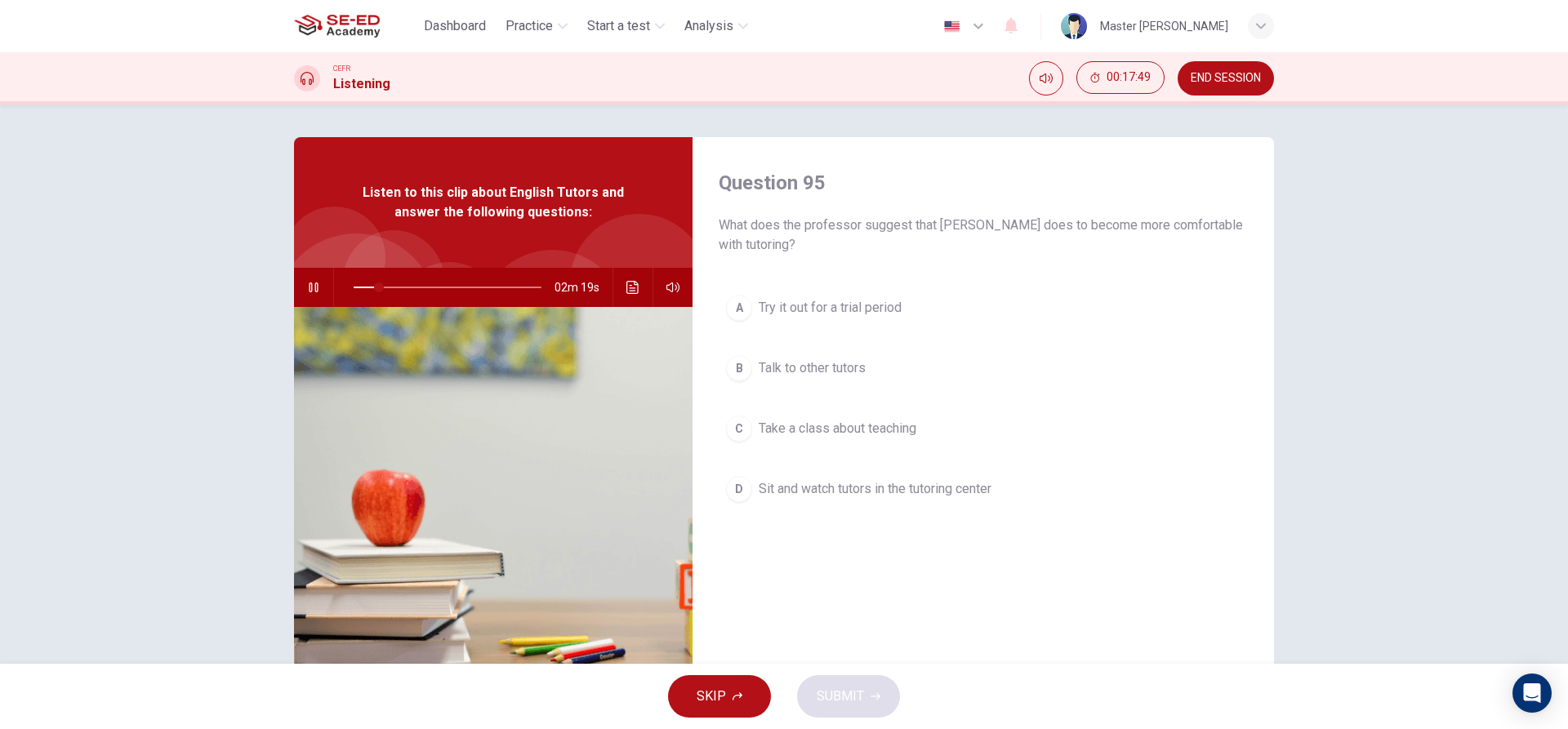
click at [799, 378] on div "A Try it out for a trial period B Talk to other tutors C Take a class about tea…" at bounding box center [983, 415] width 529 height 255
click at [799, 297] on button "A Try it out for a trial period" at bounding box center [983, 308] width 529 height 41
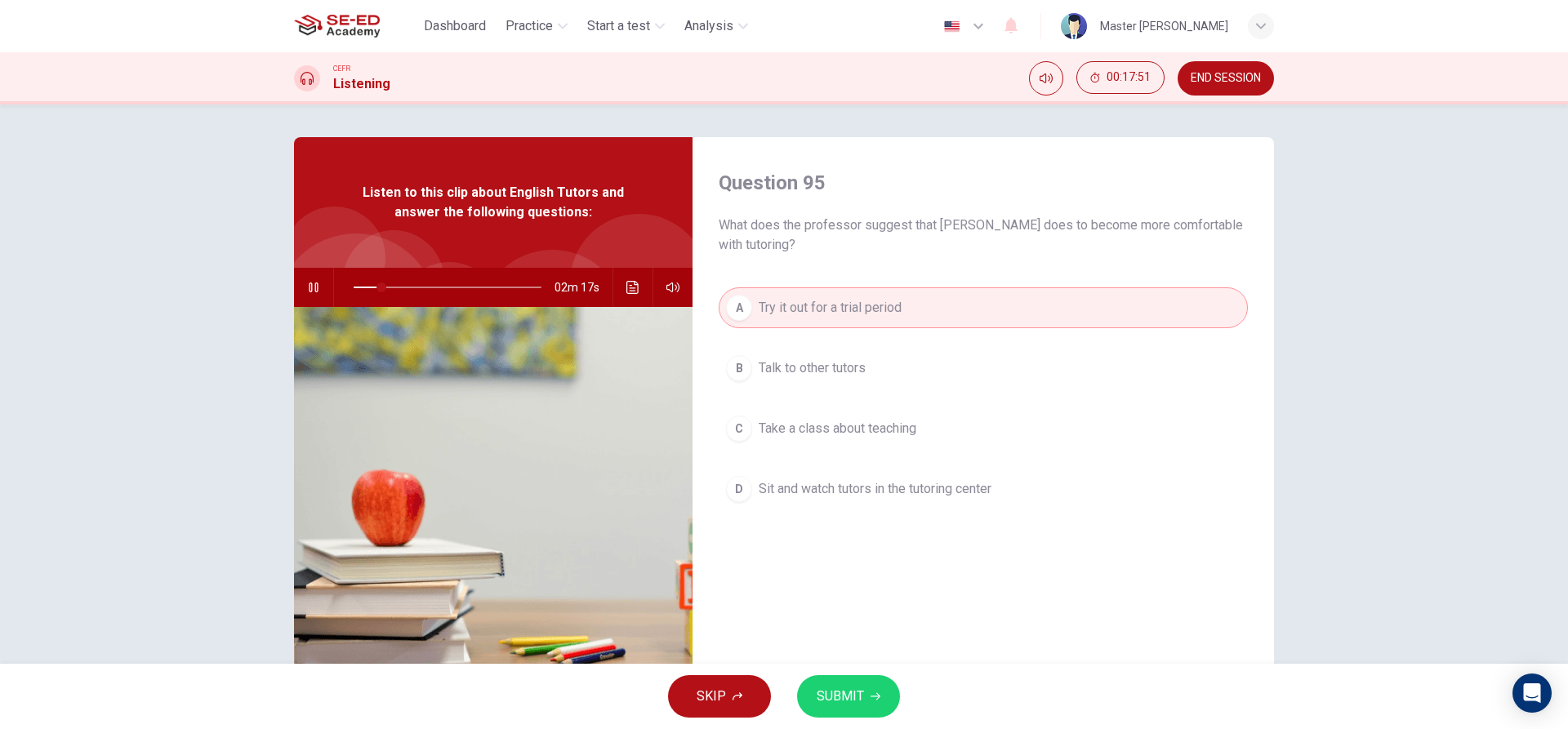
click at [799, 438] on span "Take a class about teaching" at bounding box center [838, 429] width 157 height 20
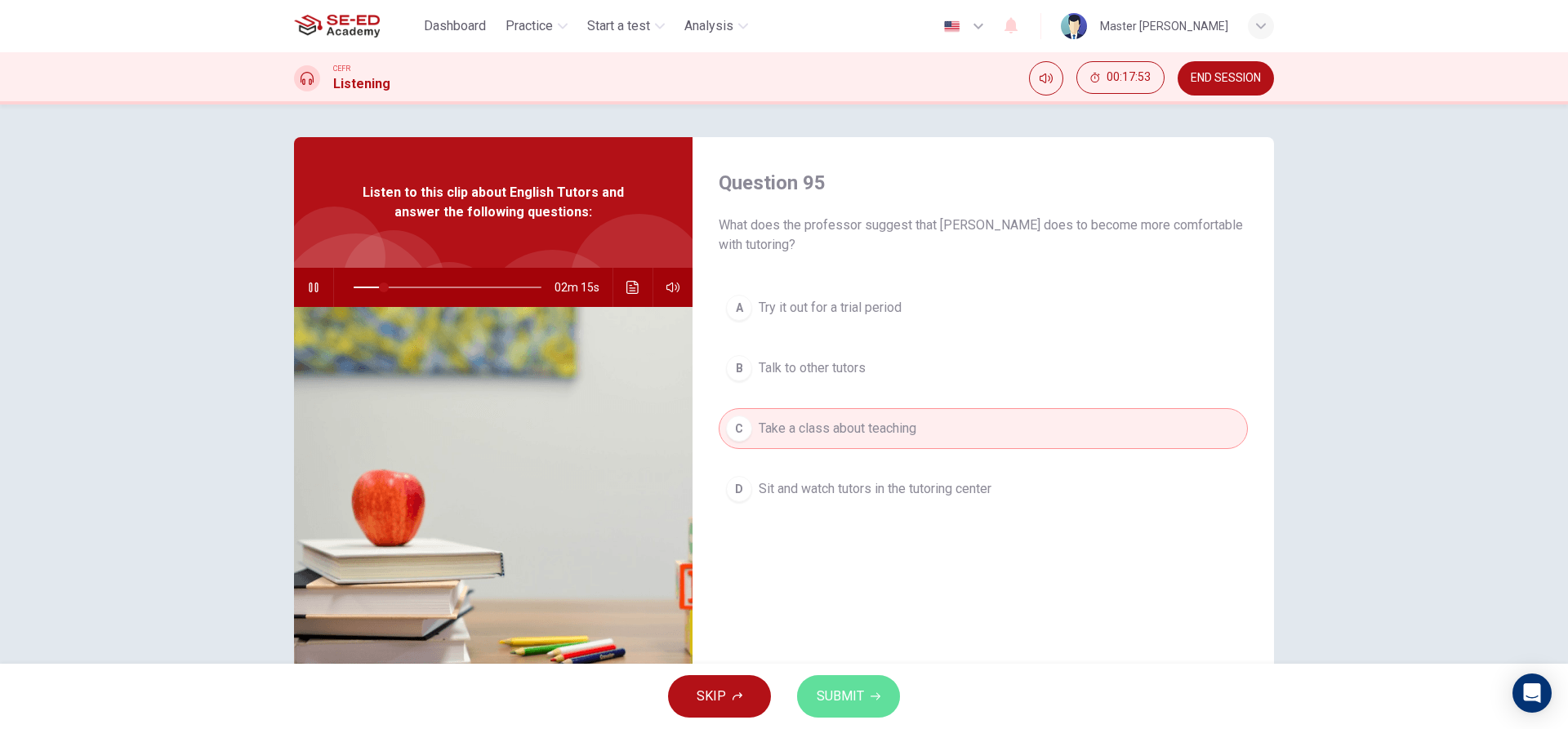
click at [846, 696] on span "SUBMIT" at bounding box center [840, 696] width 47 height 23
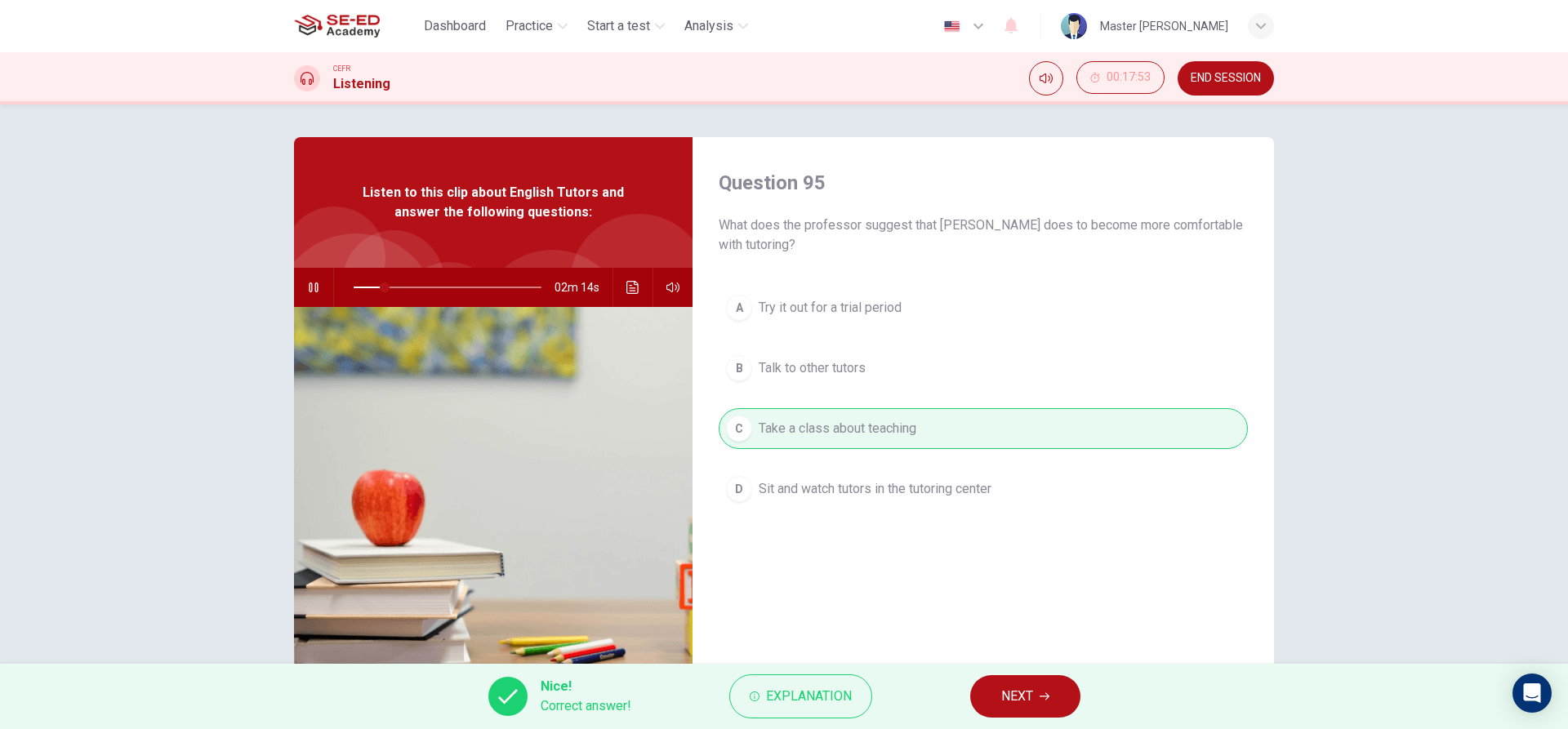
click at [1029, 703] on span "NEXT" at bounding box center [1017, 696] width 32 height 23
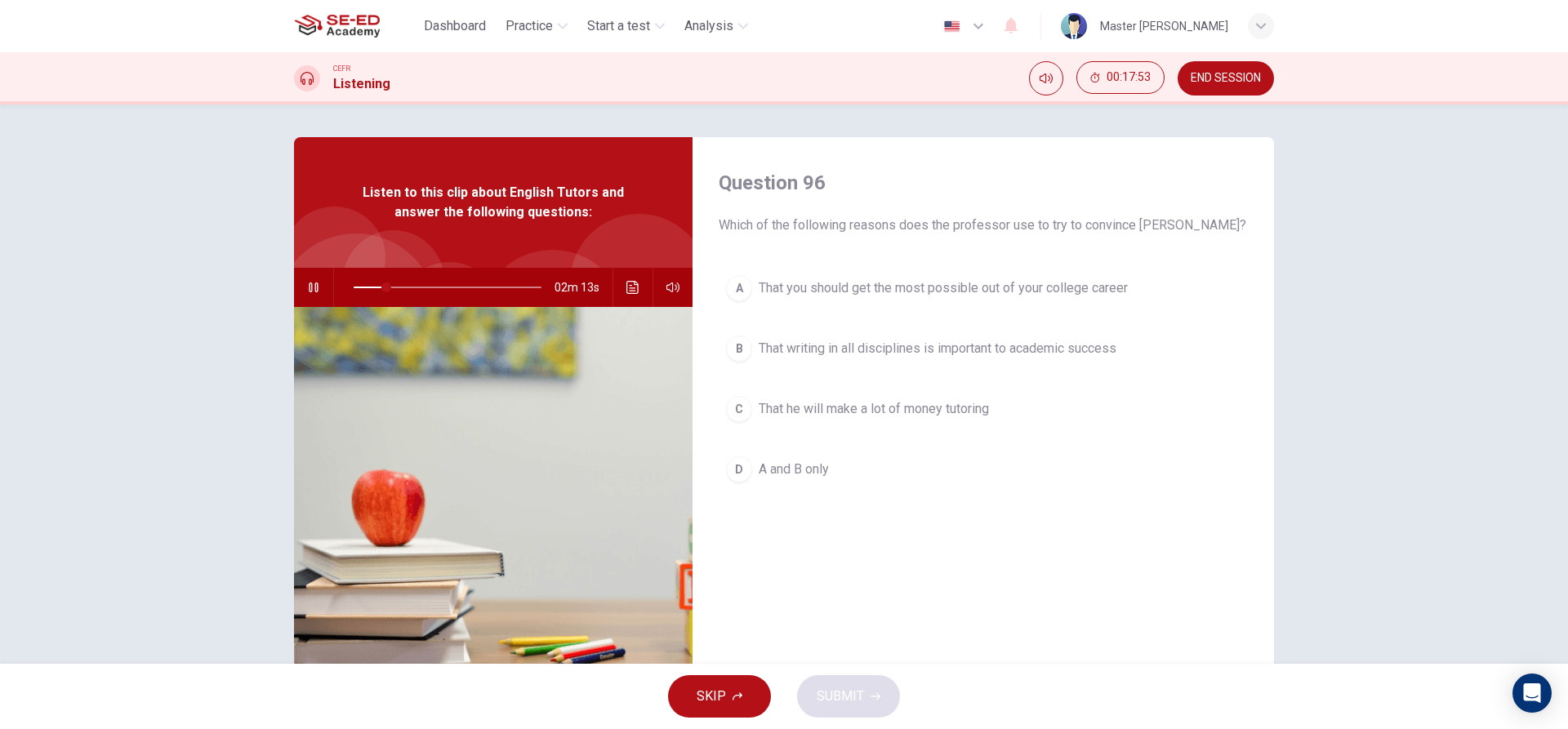
click at [853, 345] on span "That writing in all disciplines is important to academic success" at bounding box center [938, 348] width 358 height 20
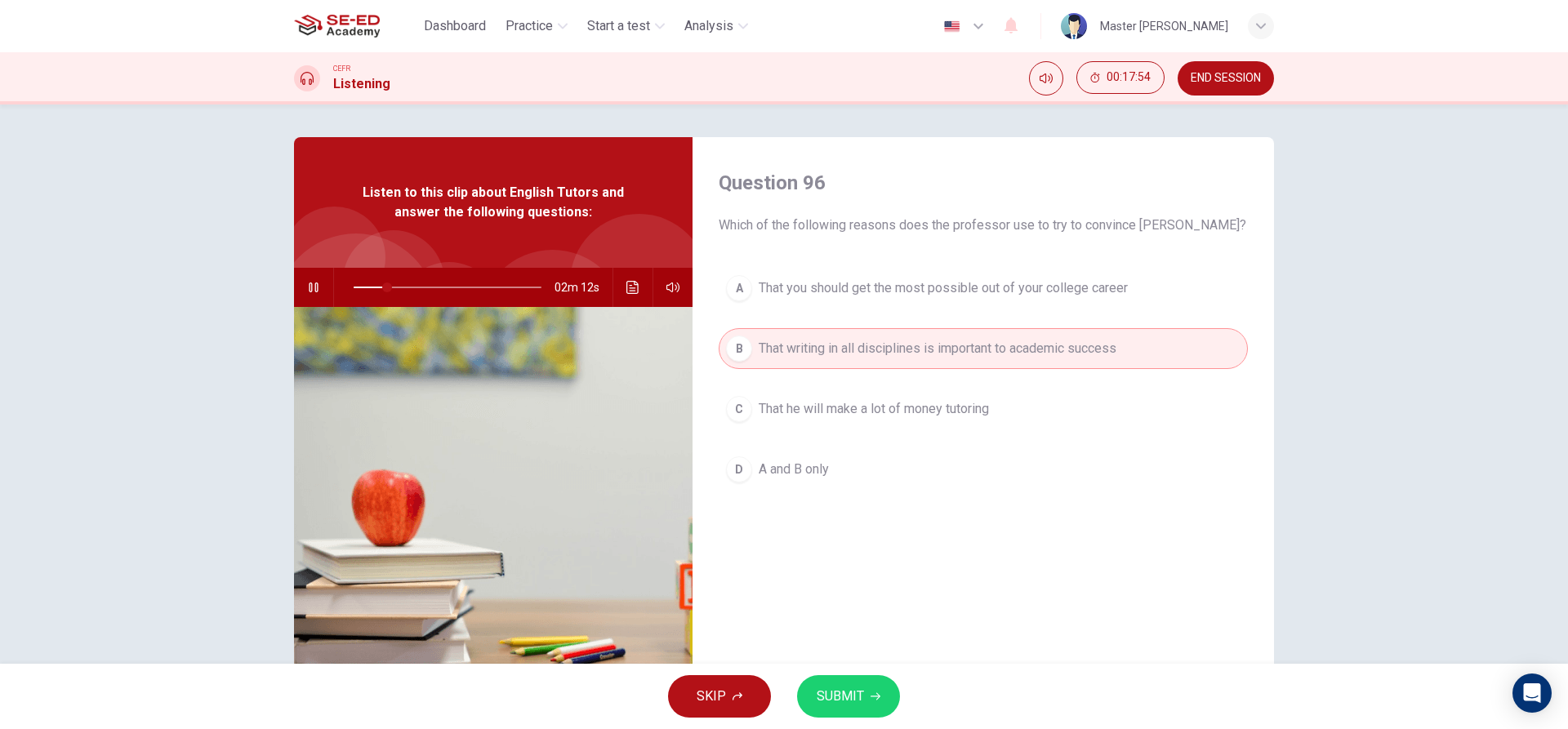
click at [823, 717] on button "SUBMIT" at bounding box center [848, 696] width 103 height 43
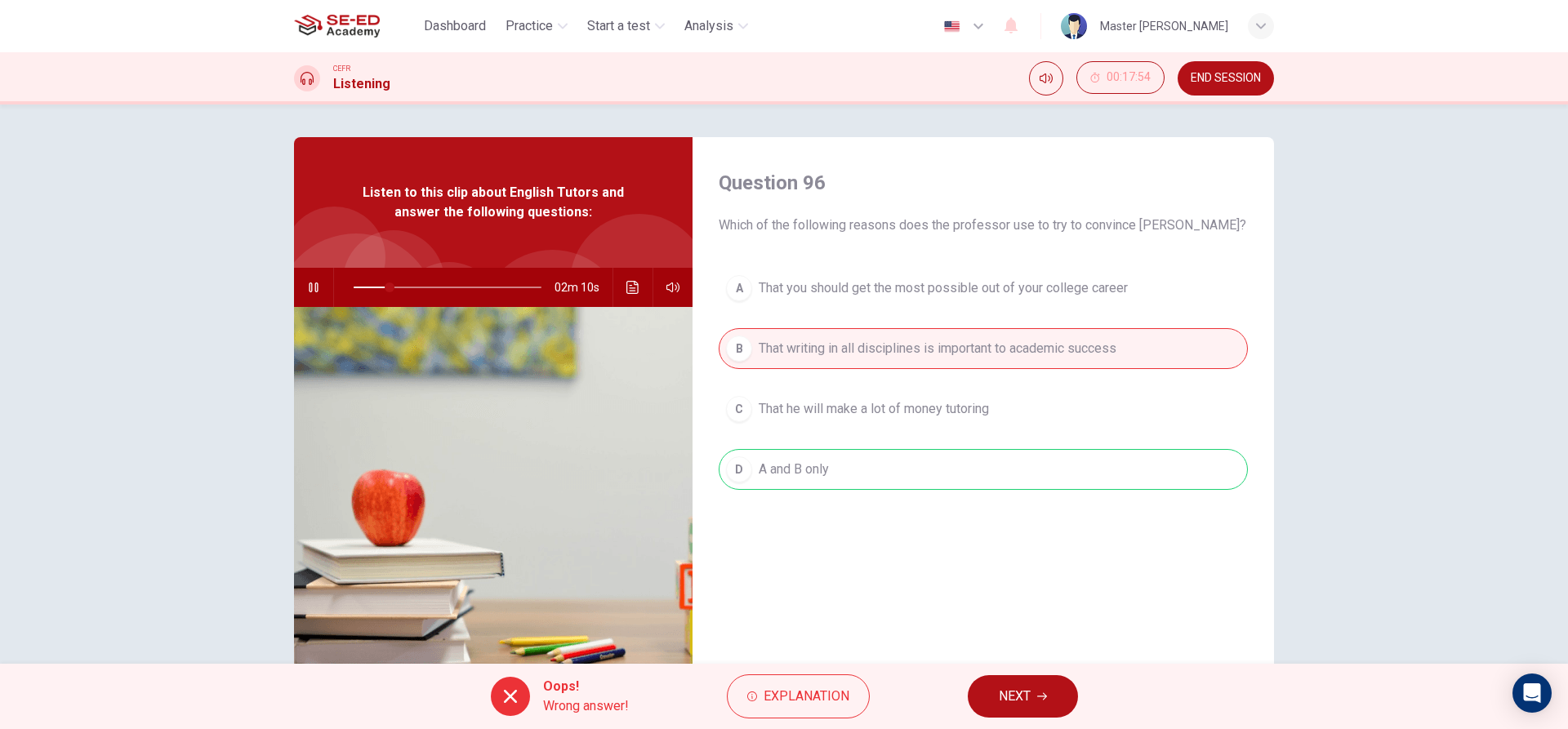
click at [1027, 702] on span "NEXT" at bounding box center [1014, 696] width 32 height 23
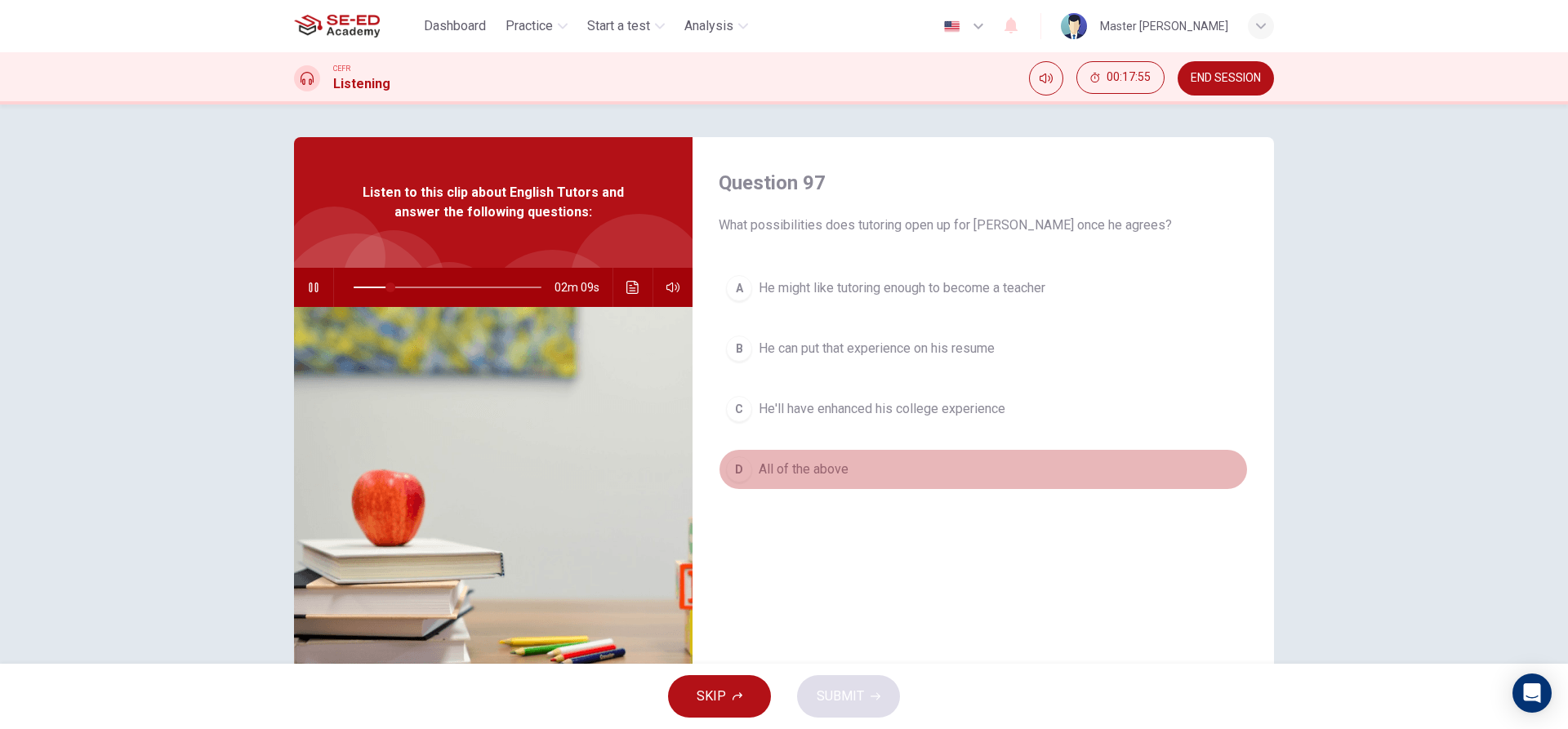
click at [813, 453] on button "D All of the above" at bounding box center [983, 470] width 529 height 41
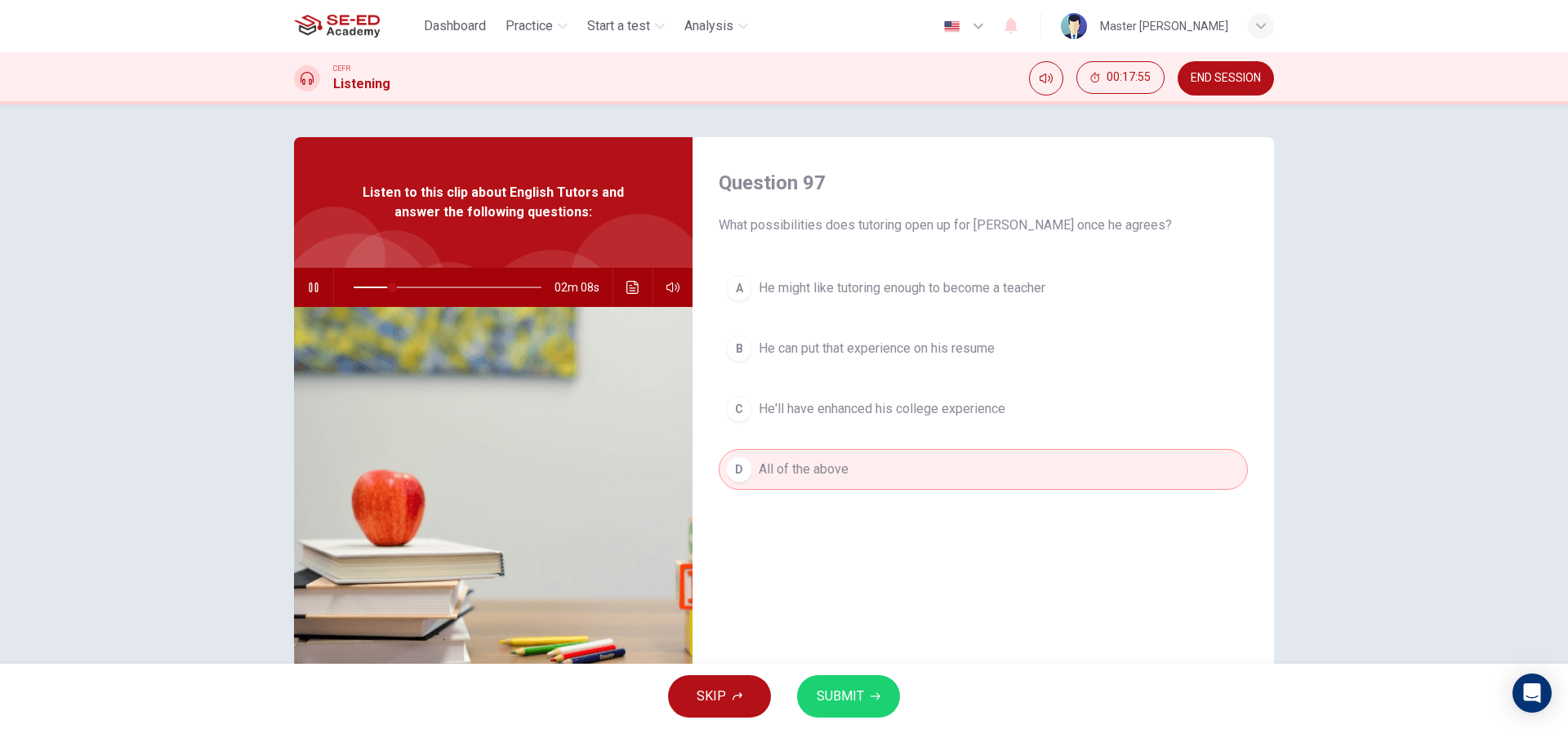
click at [829, 671] on div "SKIP SUBMIT" at bounding box center [784, 696] width 1568 height 65
click at [835, 696] on span "SUBMIT" at bounding box center [840, 696] width 47 height 23
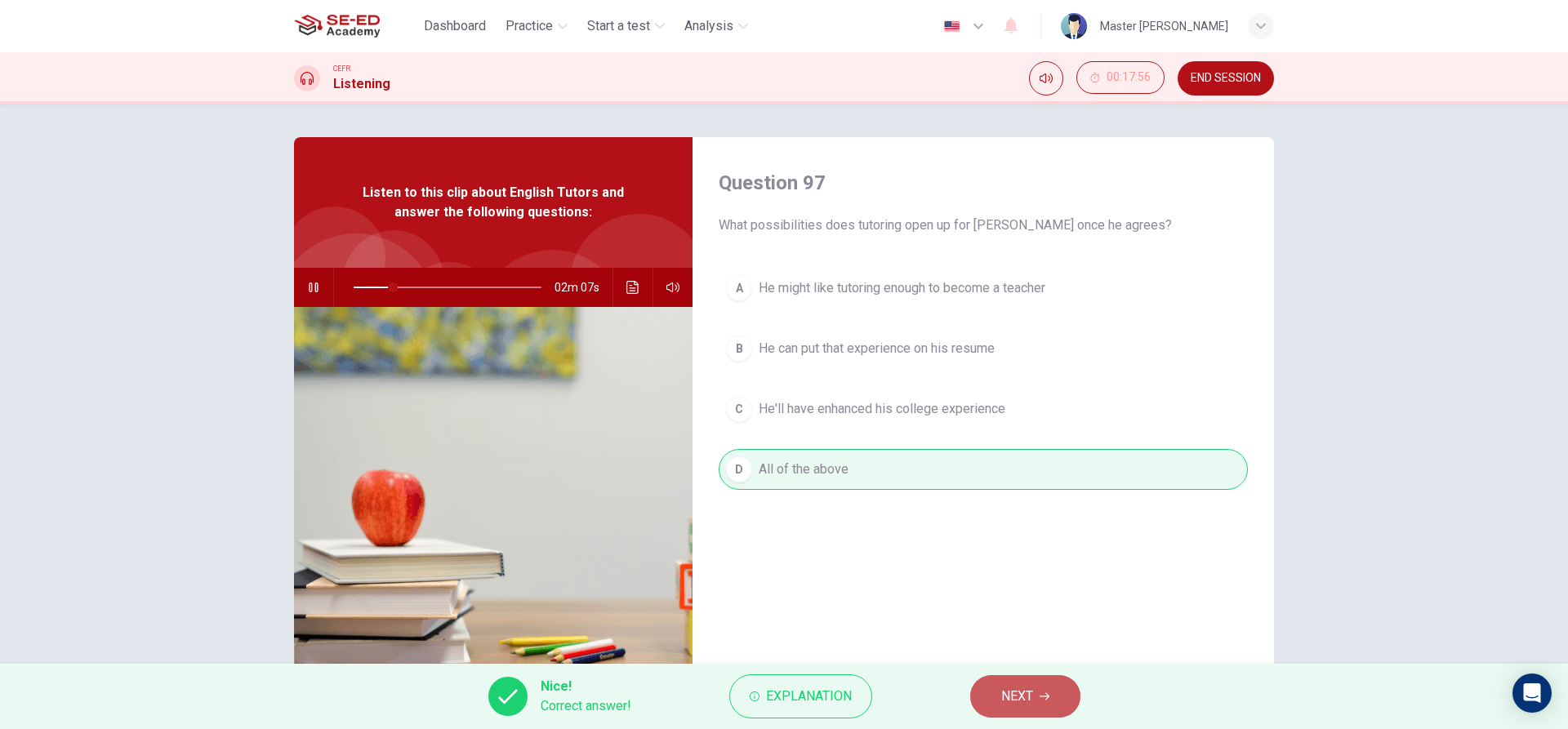
drag, startPoint x: 1003, startPoint y: 696, endPoint x: 987, endPoint y: 685, distance: 19.4
click at [1006, 696] on span "NEXT" at bounding box center [1017, 696] width 32 height 23
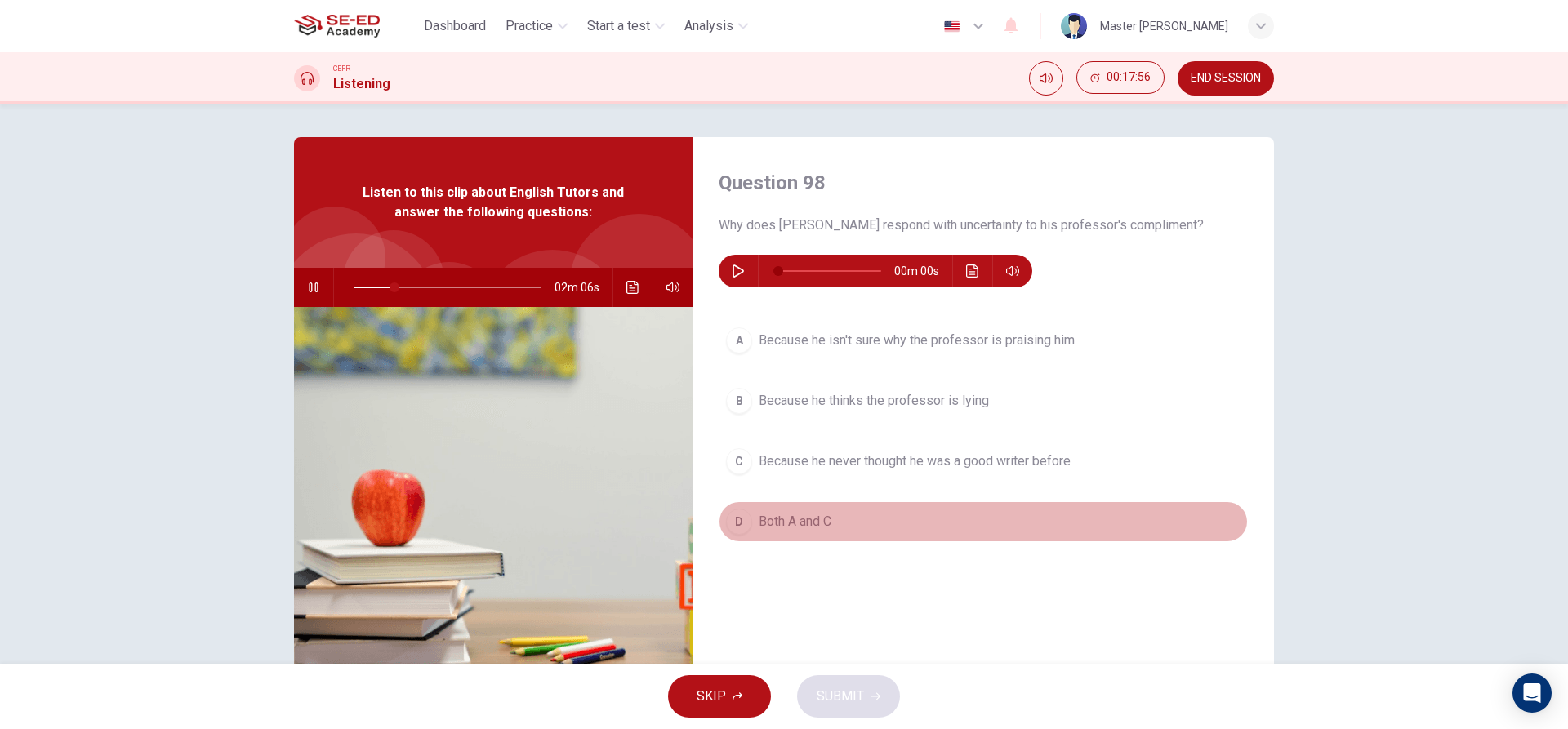
click at [811, 531] on button "D Both A and C" at bounding box center [983, 522] width 529 height 41
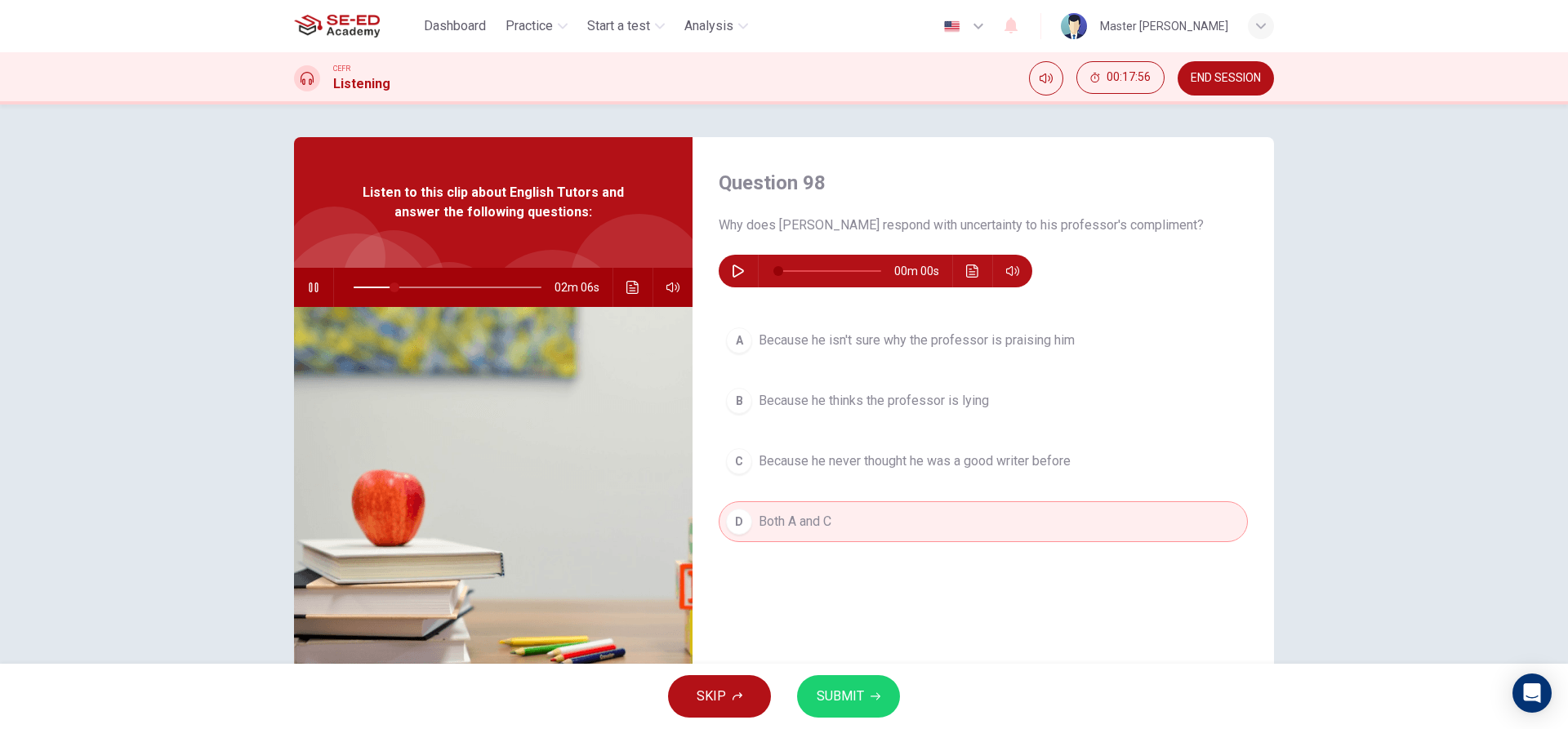
click at [795, 395] on span "Because he thinks the professor is lying" at bounding box center [874, 400] width 230 height 20
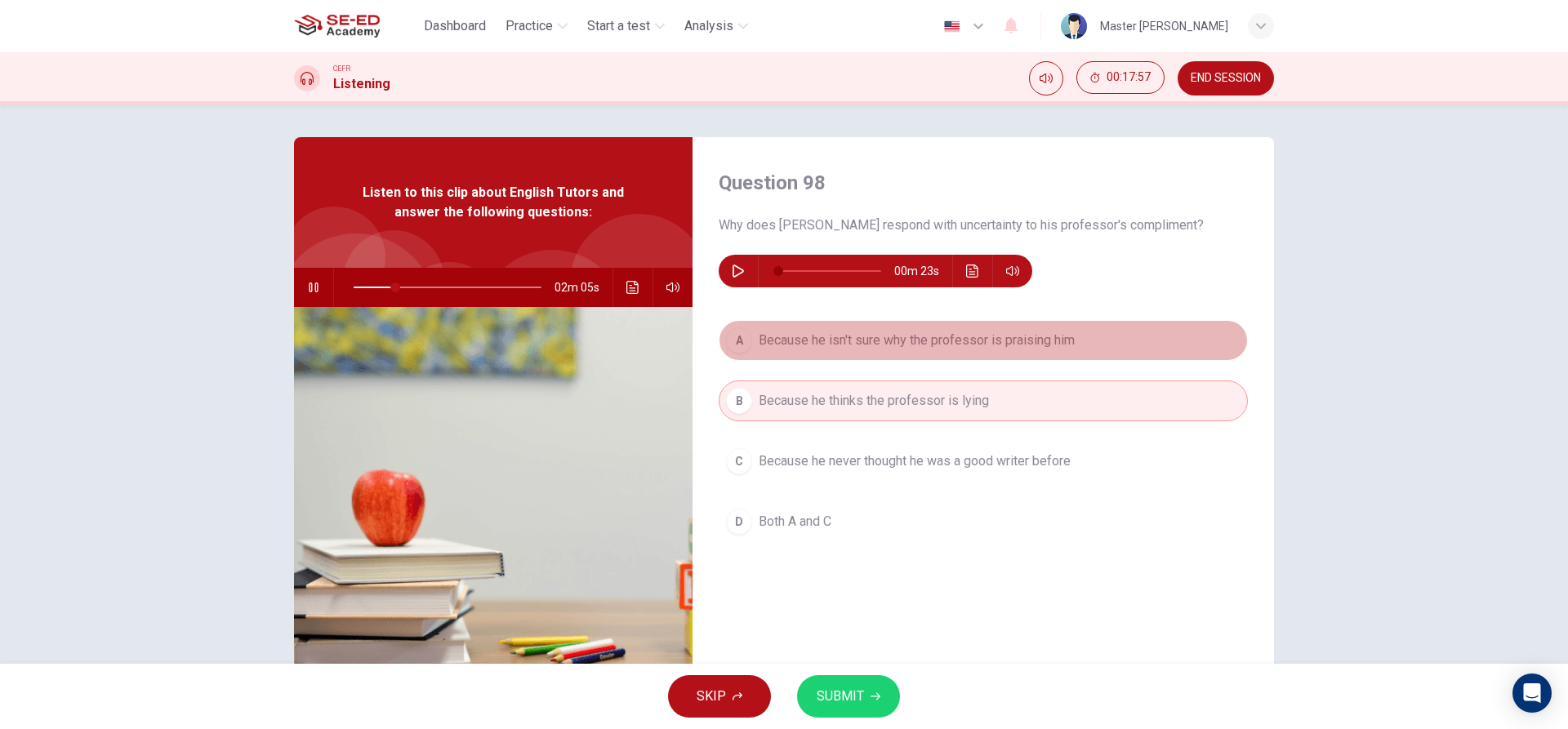
click at [844, 330] on button "A Because he isn't sure why the professor is praising him" at bounding box center [983, 341] width 529 height 41
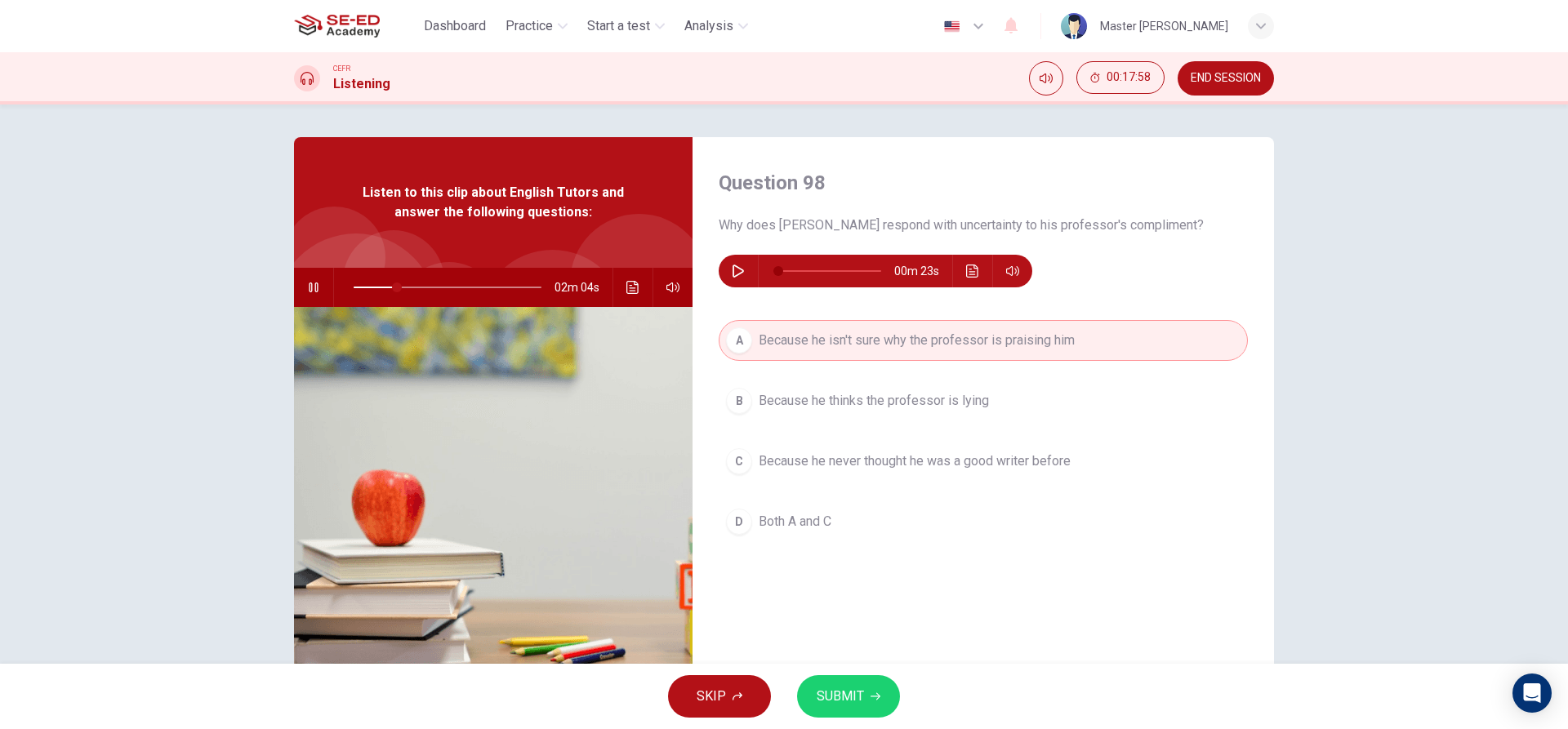
click at [846, 683] on button "SUBMIT" at bounding box center [848, 696] width 103 height 43
type input "23"
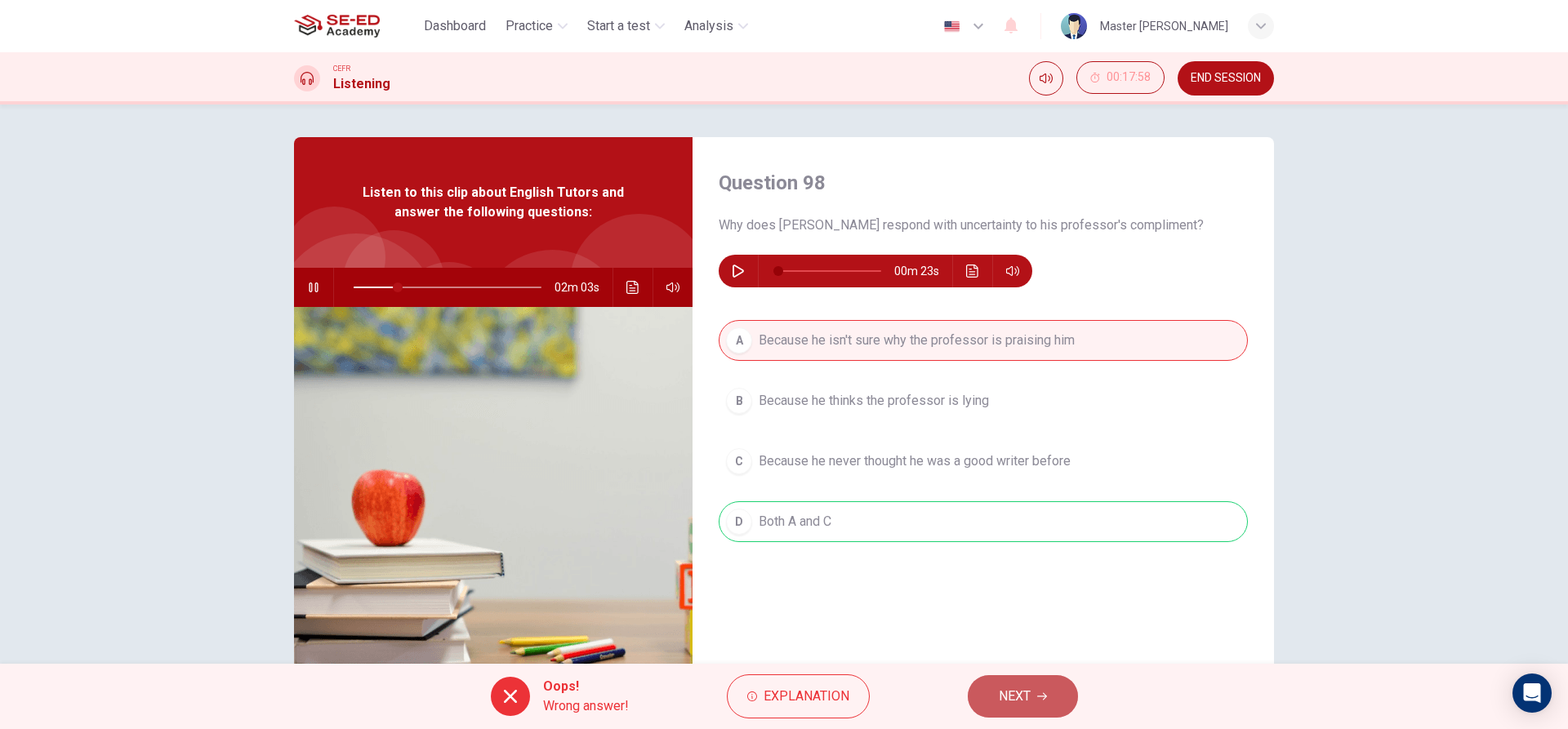
click at [1013, 687] on button "NEXT" at bounding box center [1023, 696] width 110 height 43
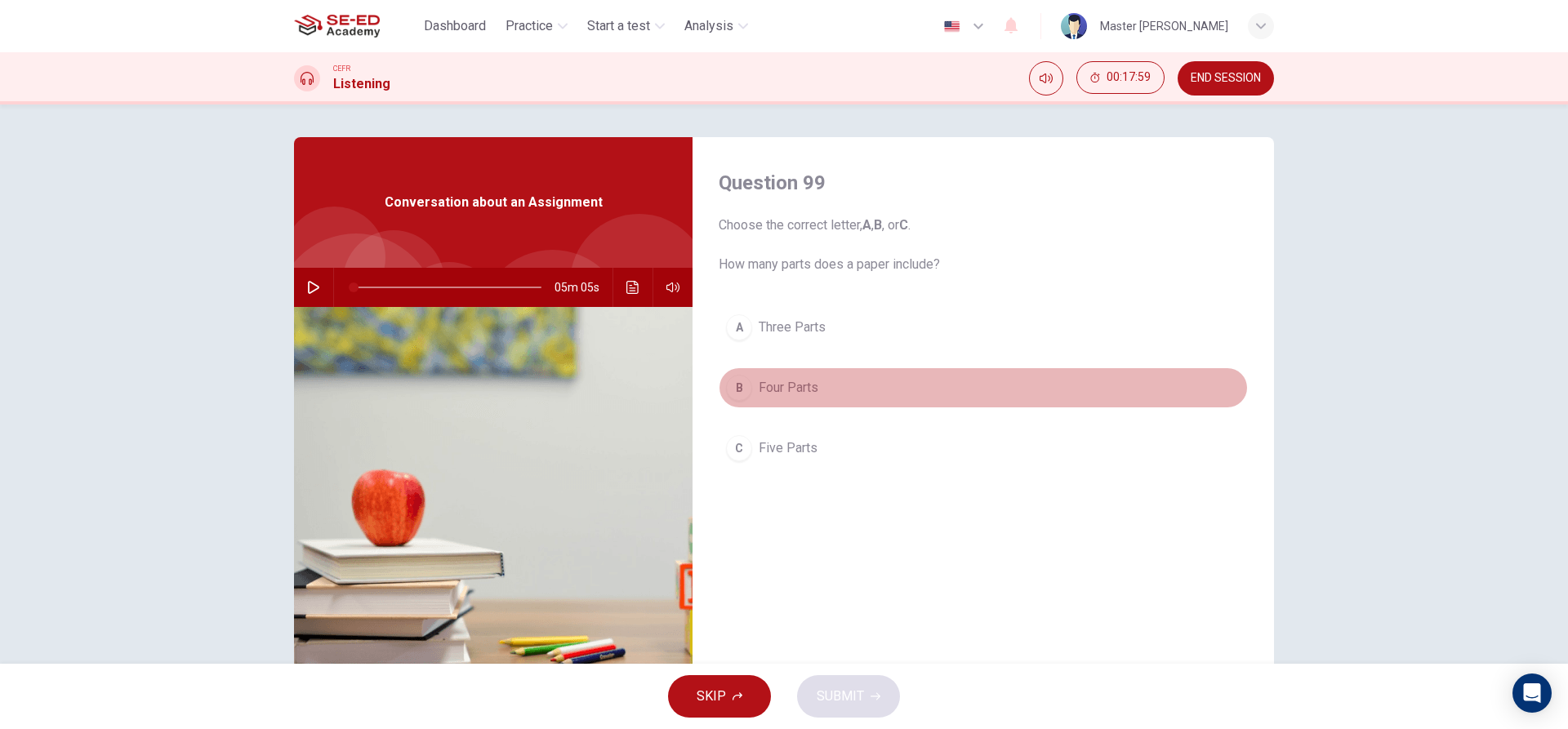
click at [787, 406] on button "B Four Parts" at bounding box center [983, 388] width 529 height 41
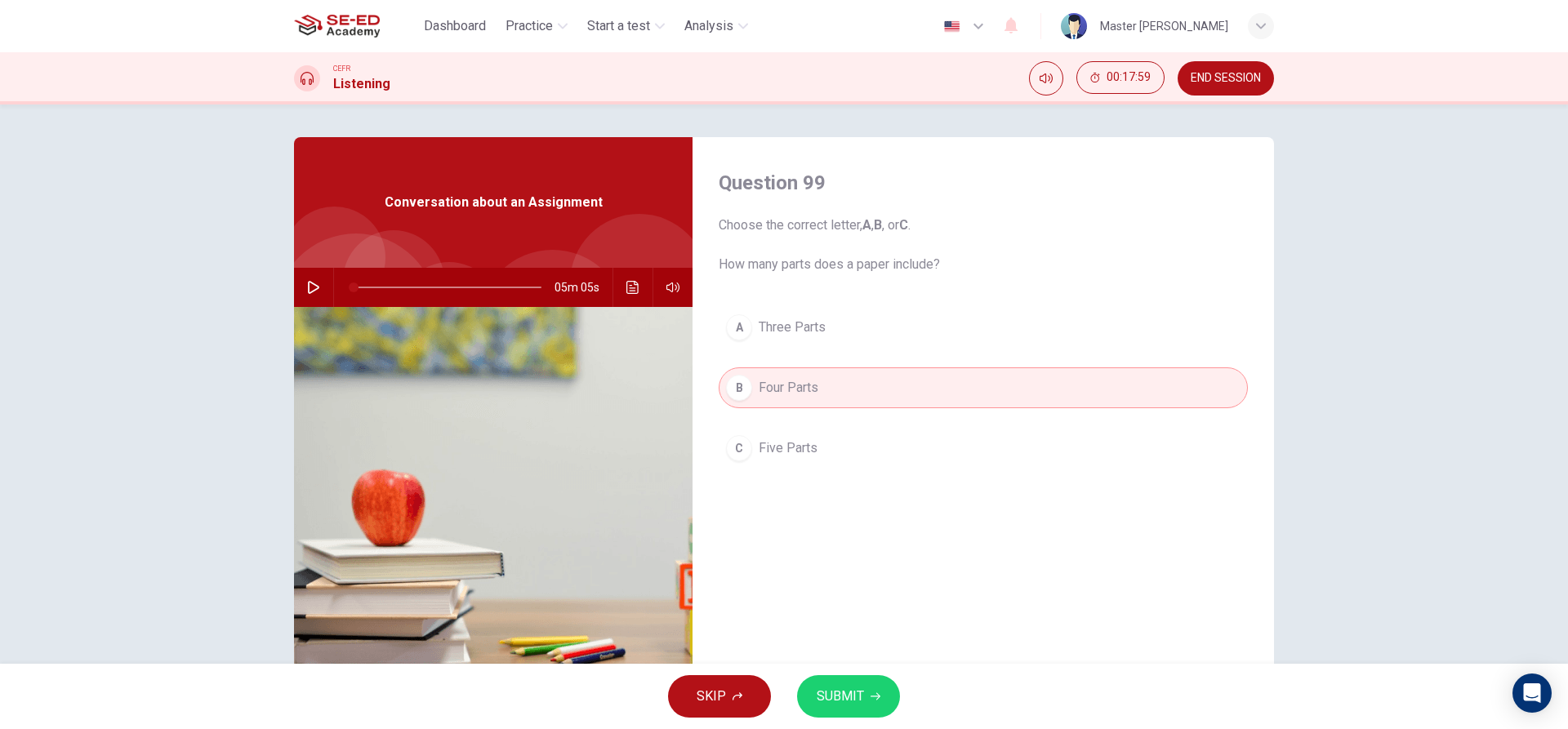
click at [889, 709] on button "SUBMIT" at bounding box center [848, 696] width 103 height 43
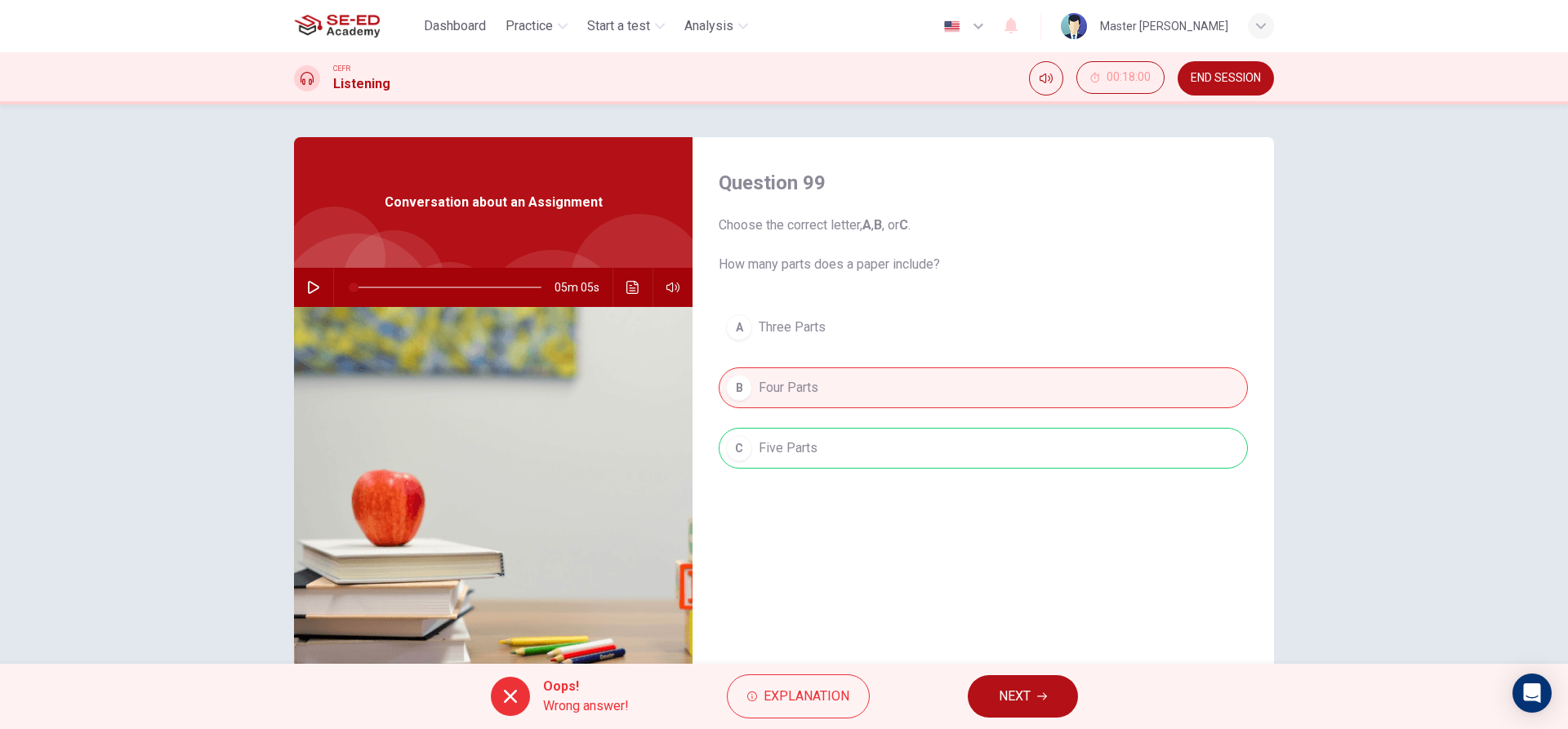
click at [307, 288] on icon "button" at bounding box center [313, 287] width 13 height 13
drag, startPoint x: 346, startPoint y: 283, endPoint x: 418, endPoint y: 296, distance: 73.2
click at [360, 293] on span at bounding box center [354, 287] width 9 height 9
drag, startPoint x: 1022, startPoint y: 696, endPoint x: 988, endPoint y: 608, distance: 94.3
click at [1023, 688] on span "NEXT" at bounding box center [1014, 696] width 32 height 23
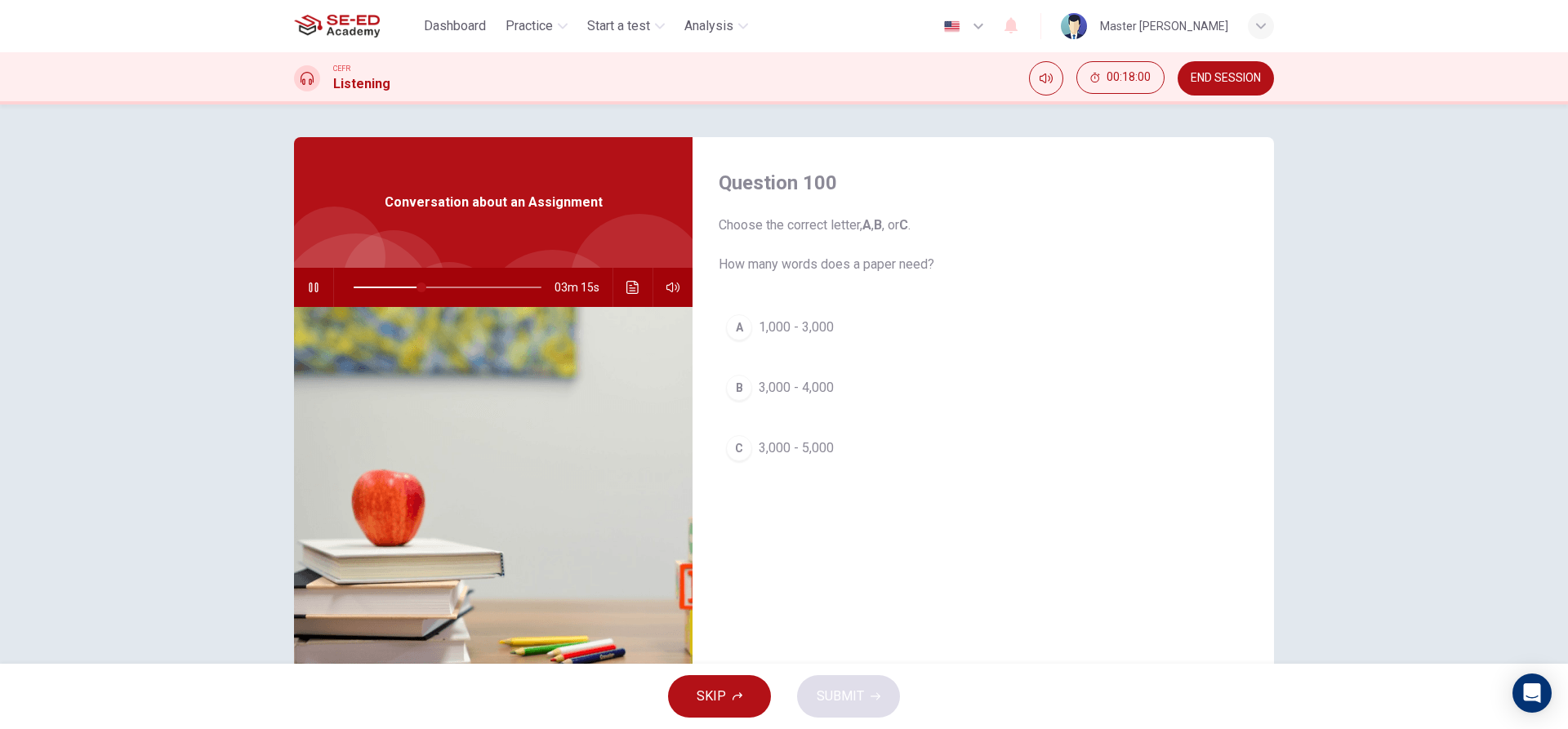
click at [854, 405] on button "B 3,000 - 4,000" at bounding box center [983, 388] width 529 height 41
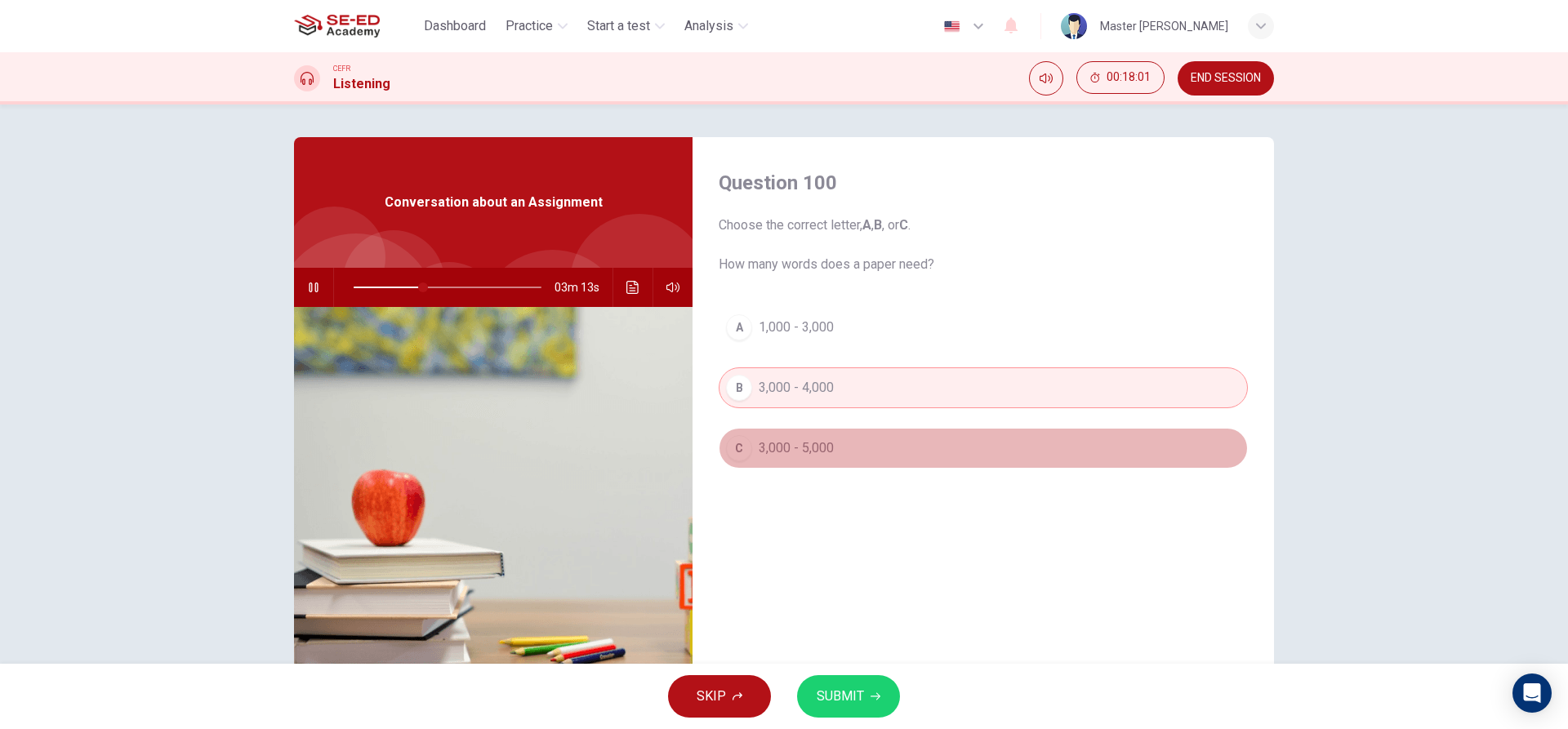
click at [811, 432] on button "C 3,000 - 5,000" at bounding box center [983, 448] width 529 height 41
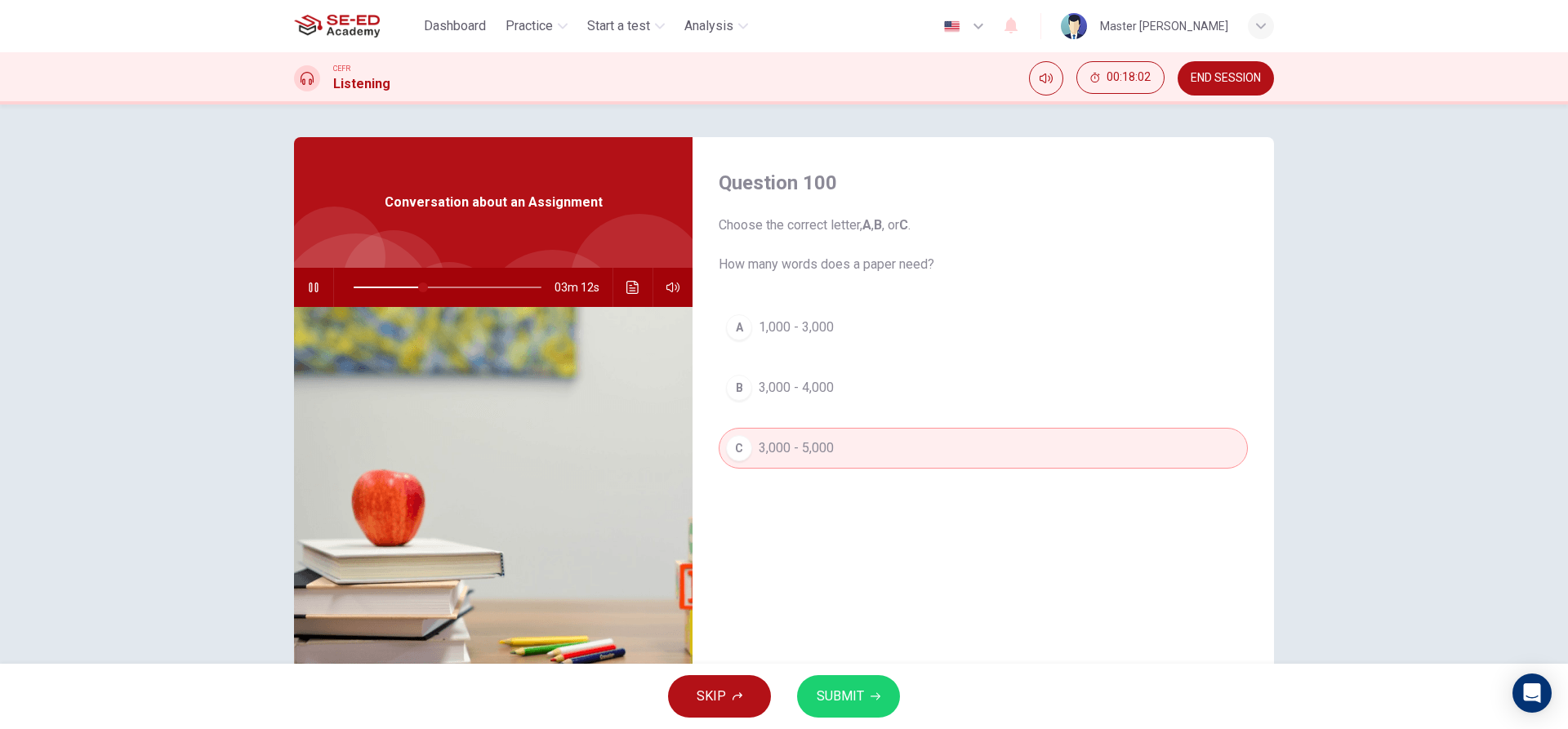
drag, startPoint x: 862, startPoint y: 696, endPoint x: 843, endPoint y: 706, distance: 21.5
click at [861, 696] on span "SUBMIT" at bounding box center [840, 696] width 47 height 23
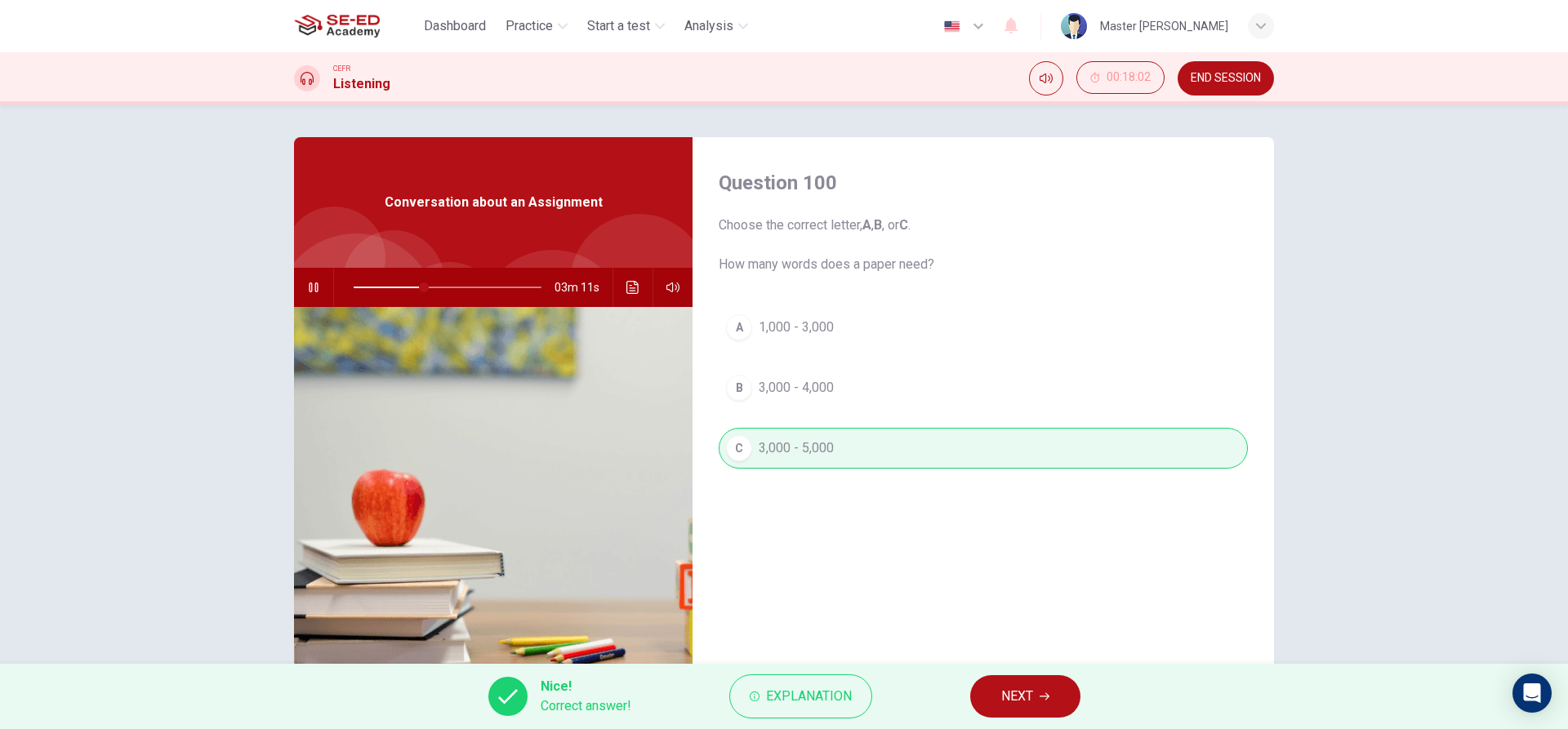
click at [1009, 703] on span "NEXT" at bounding box center [1017, 696] width 32 height 23
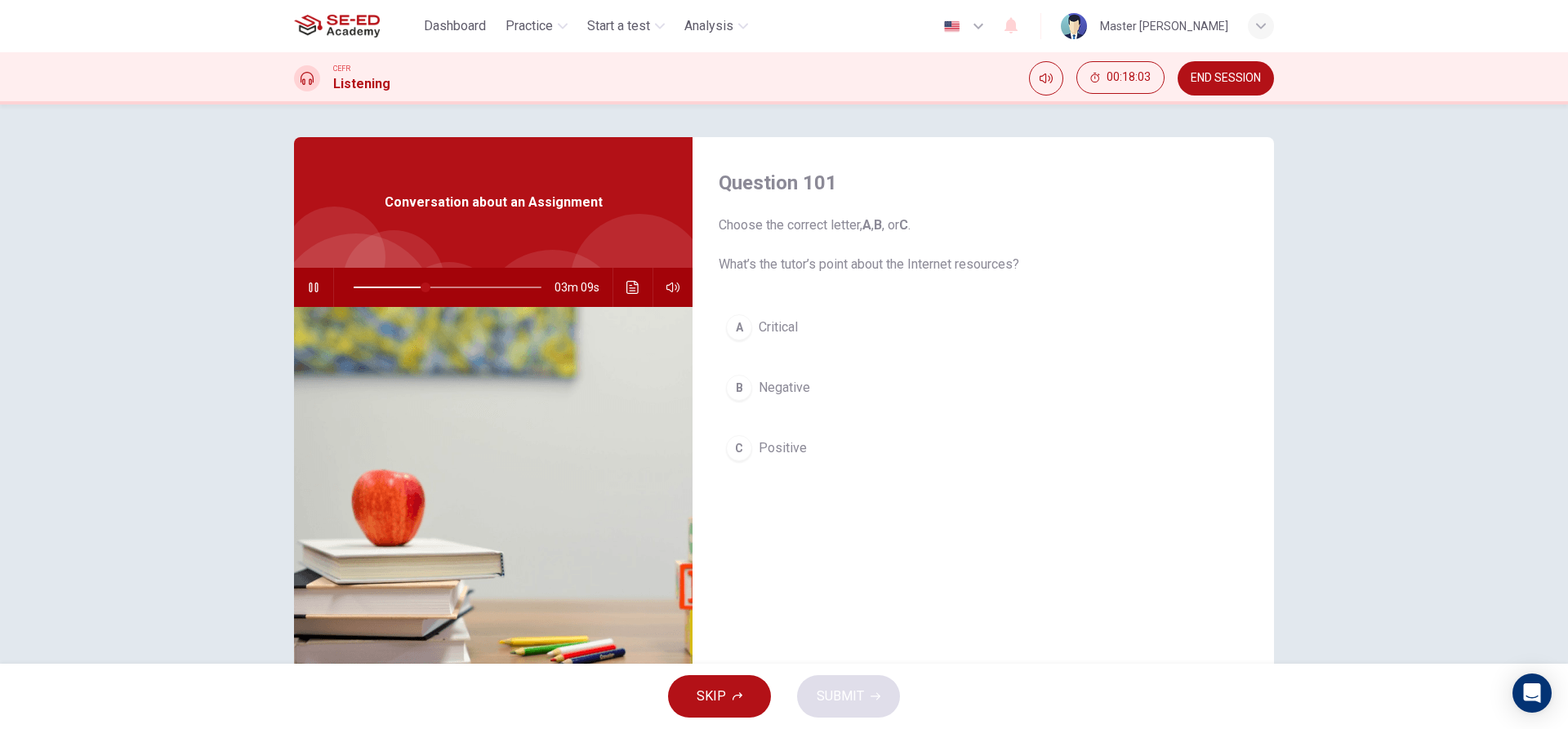
click at [777, 390] on span "Negative" at bounding box center [785, 388] width 51 height 20
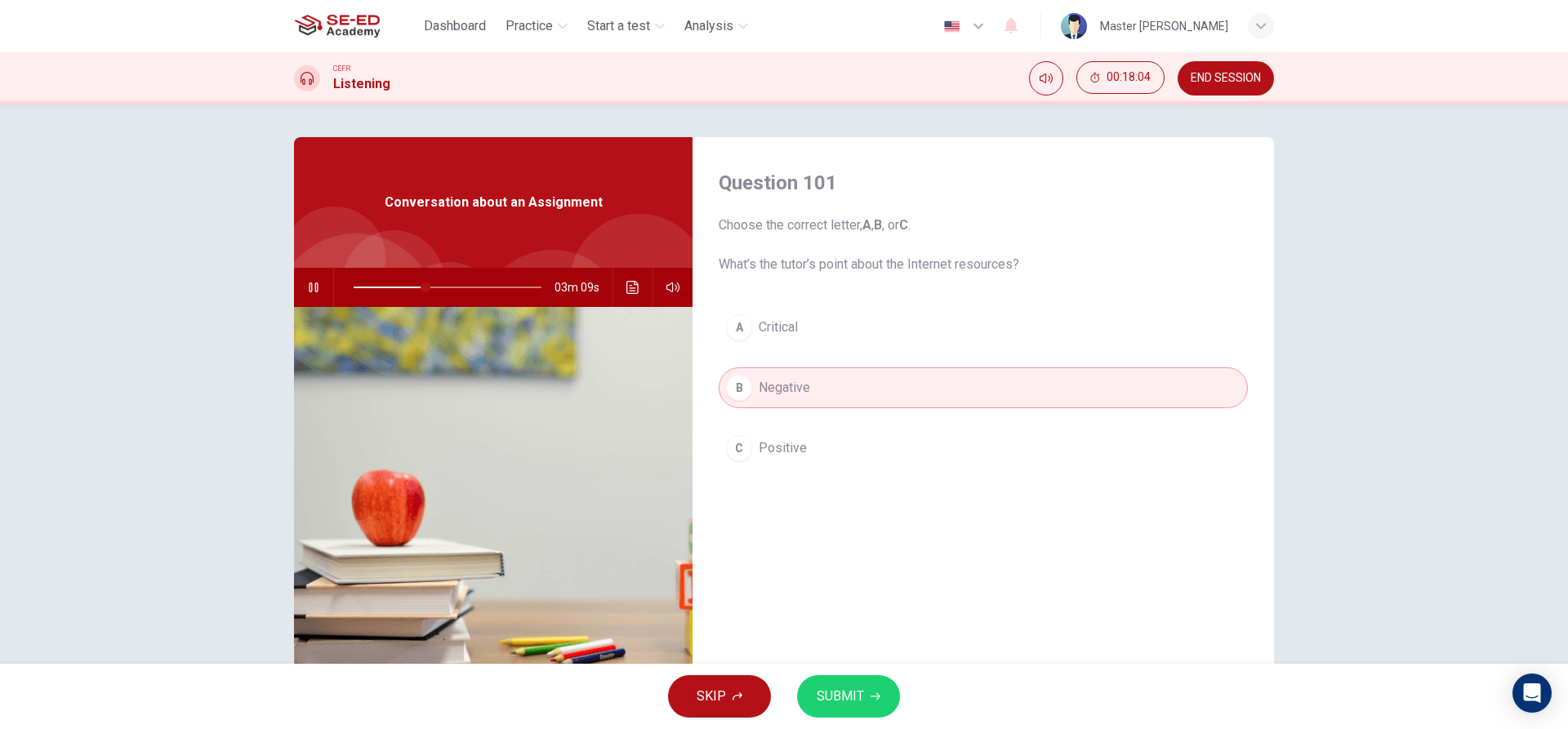
click at [789, 465] on button "C Positive" at bounding box center [983, 448] width 529 height 41
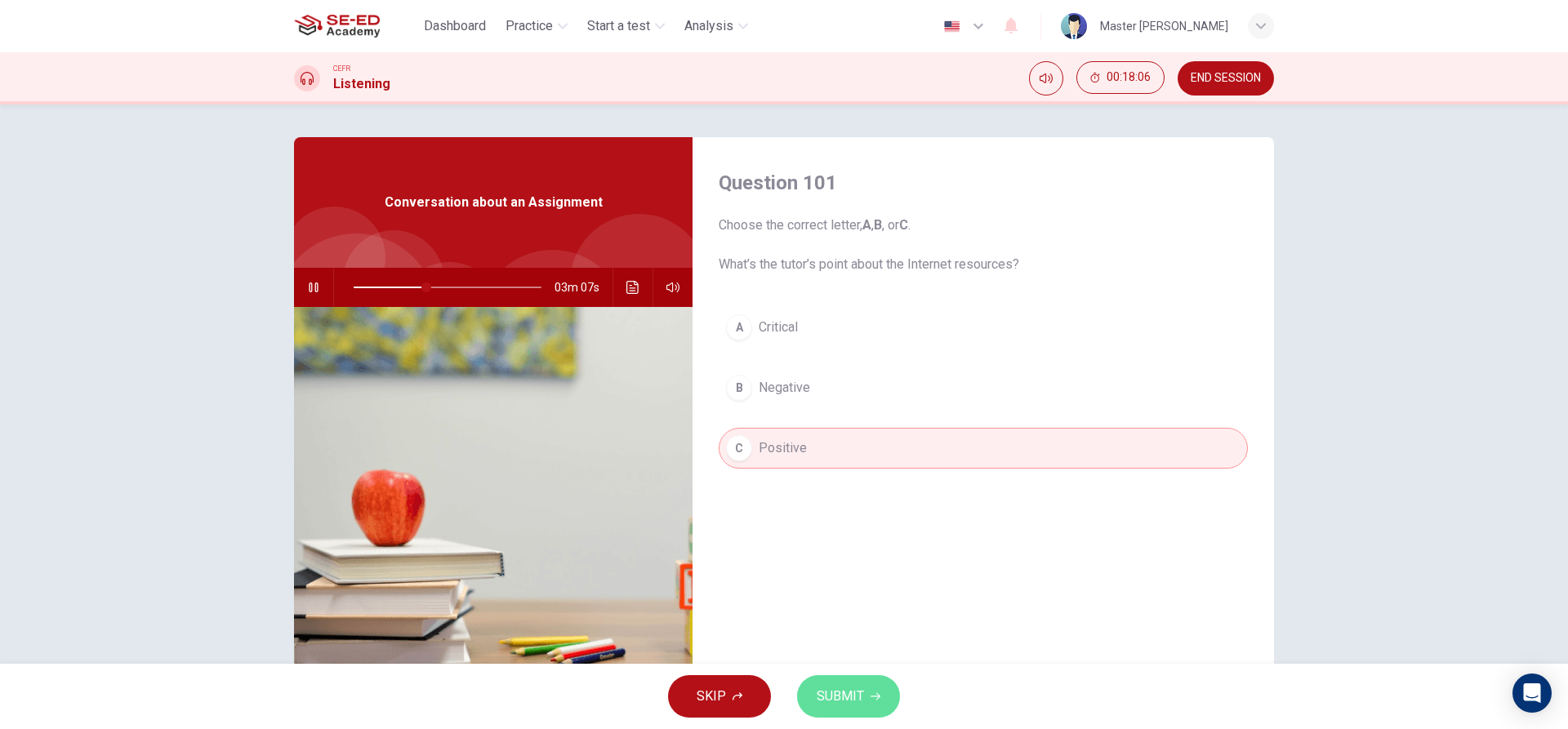
click at [842, 678] on button "SUBMIT" at bounding box center [848, 696] width 103 height 43
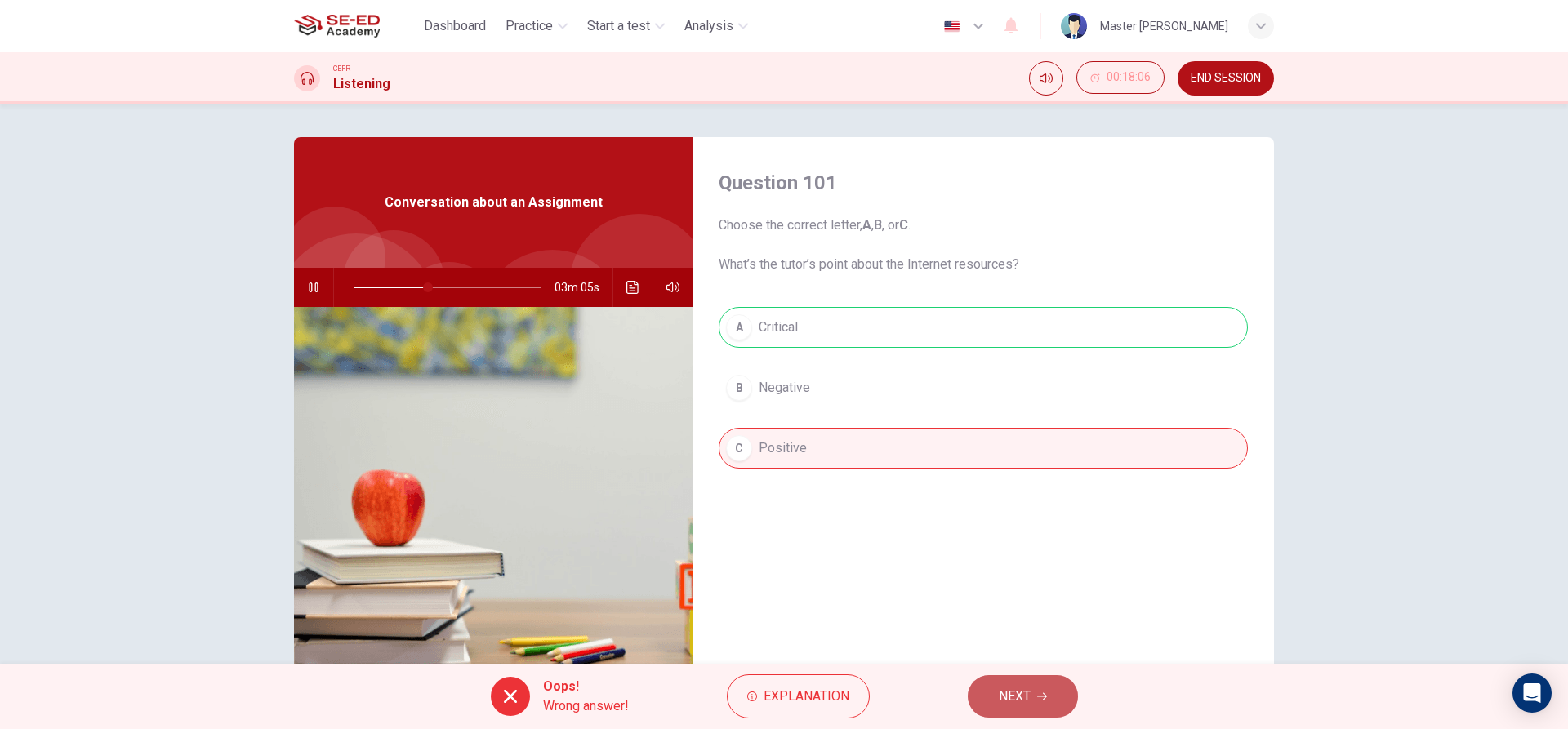
click at [1004, 702] on span "NEXT" at bounding box center [1014, 696] width 32 height 23
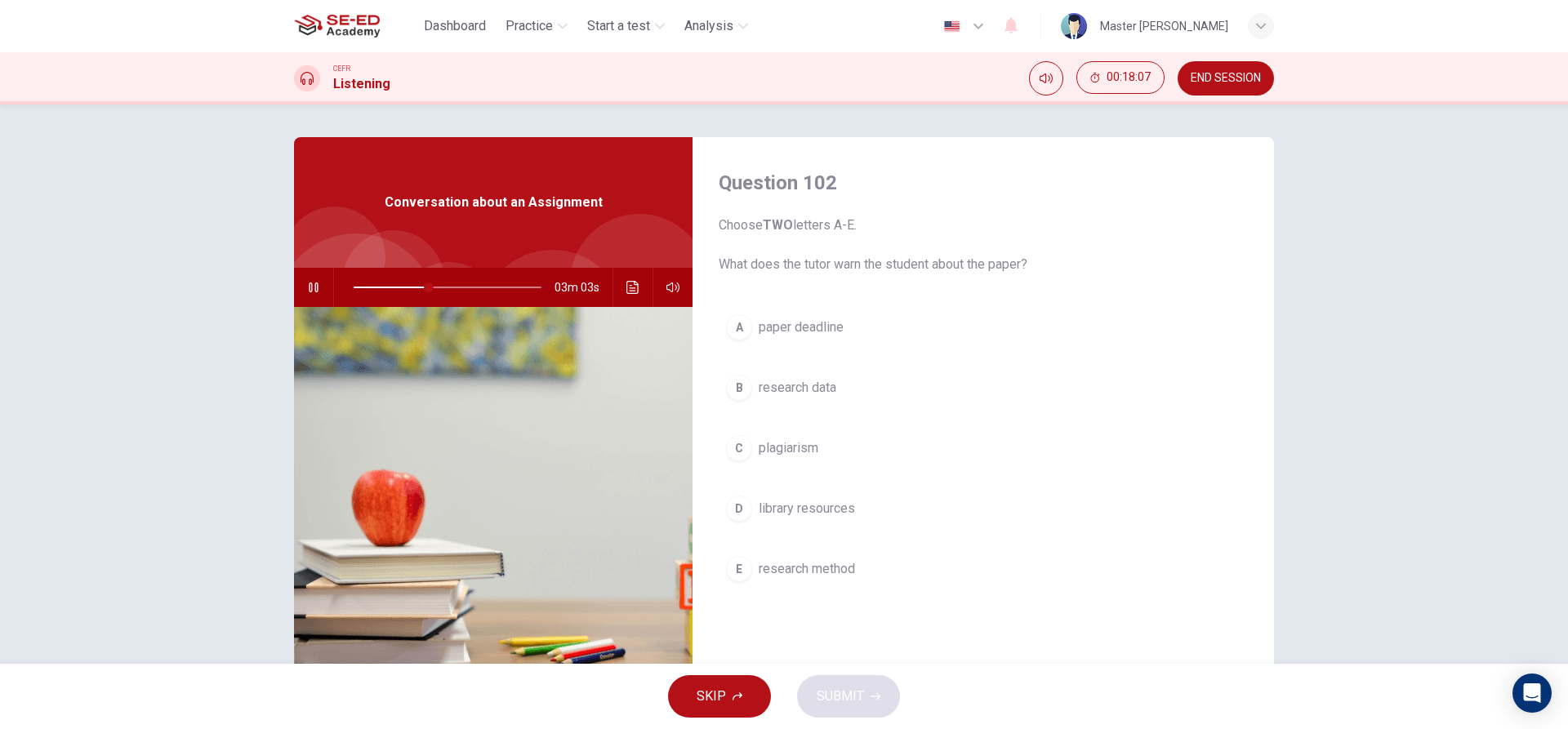
click at [777, 335] on span "paper deadline" at bounding box center [801, 327] width 85 height 20
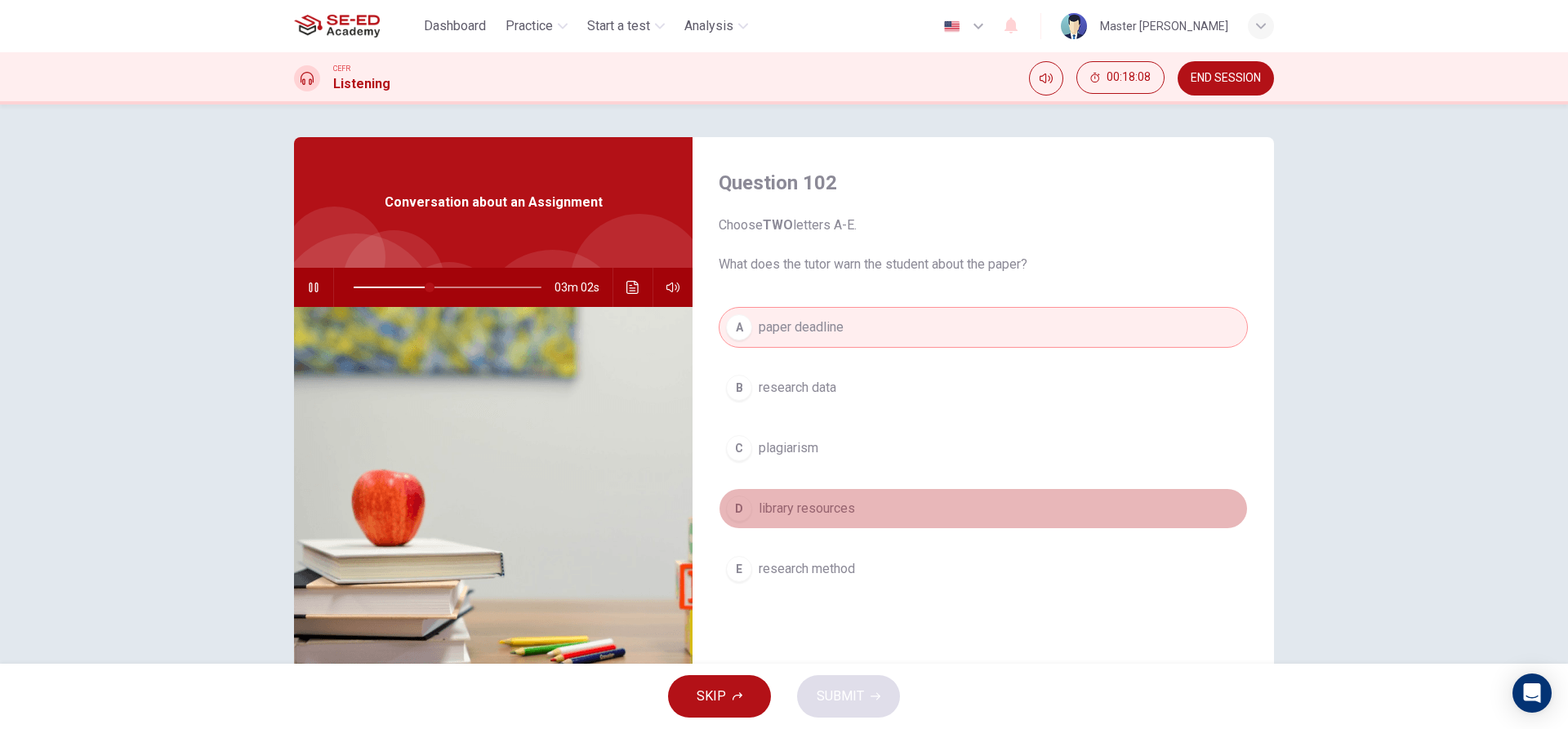
click at [787, 504] on span "library resources" at bounding box center [807, 508] width 97 height 20
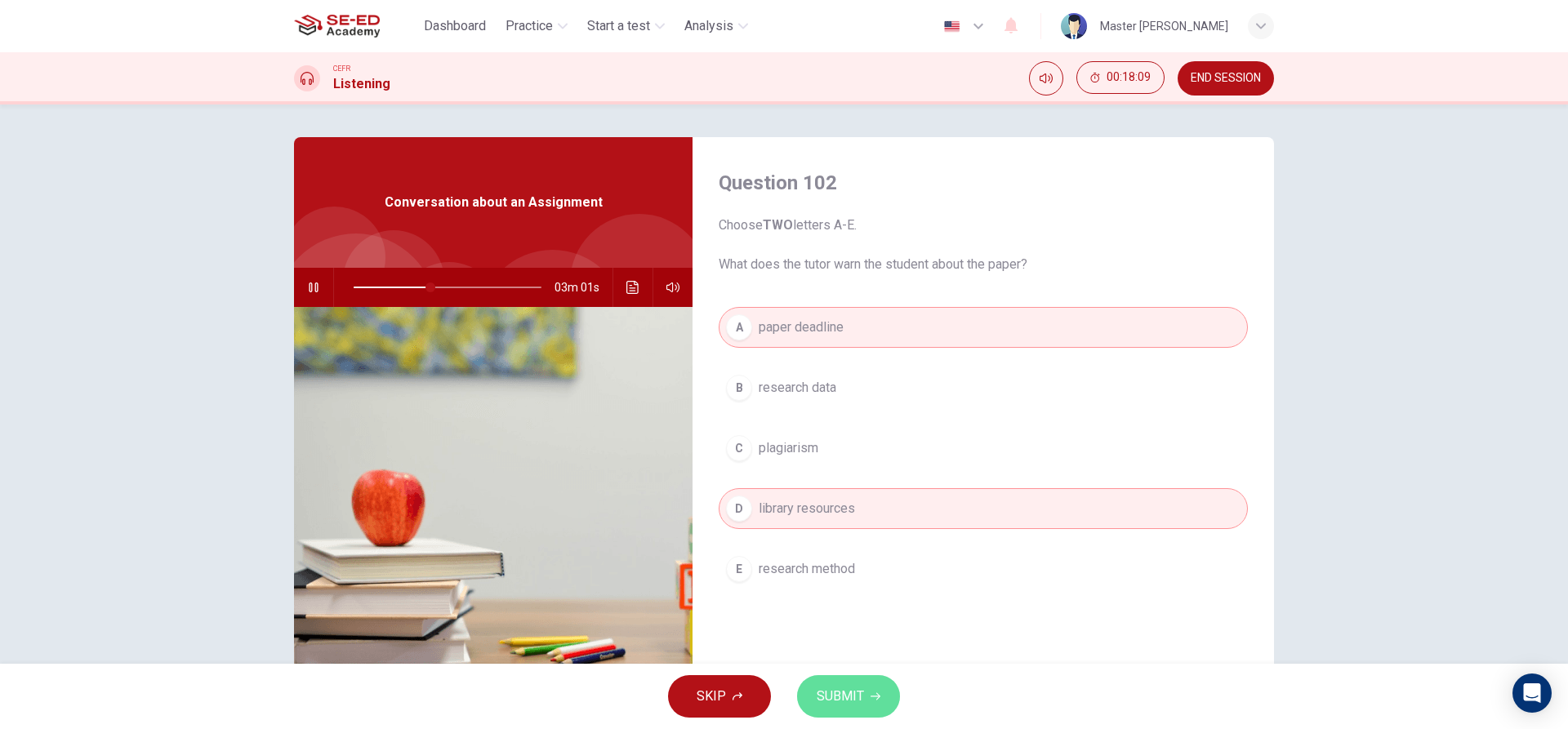
click at [848, 706] on button "SUBMIT" at bounding box center [848, 696] width 103 height 43
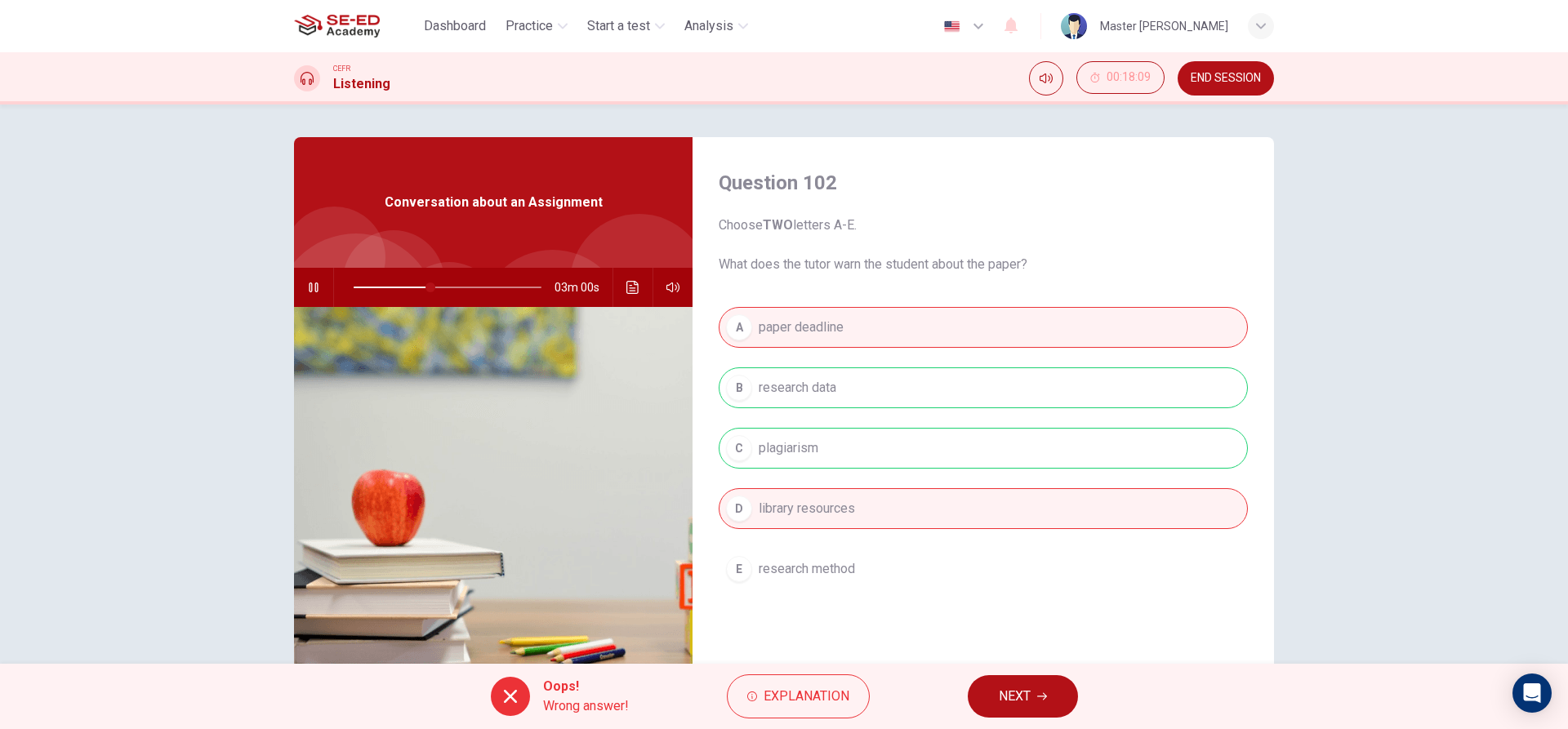
click at [1019, 698] on span "NEXT" at bounding box center [1014, 696] width 32 height 23
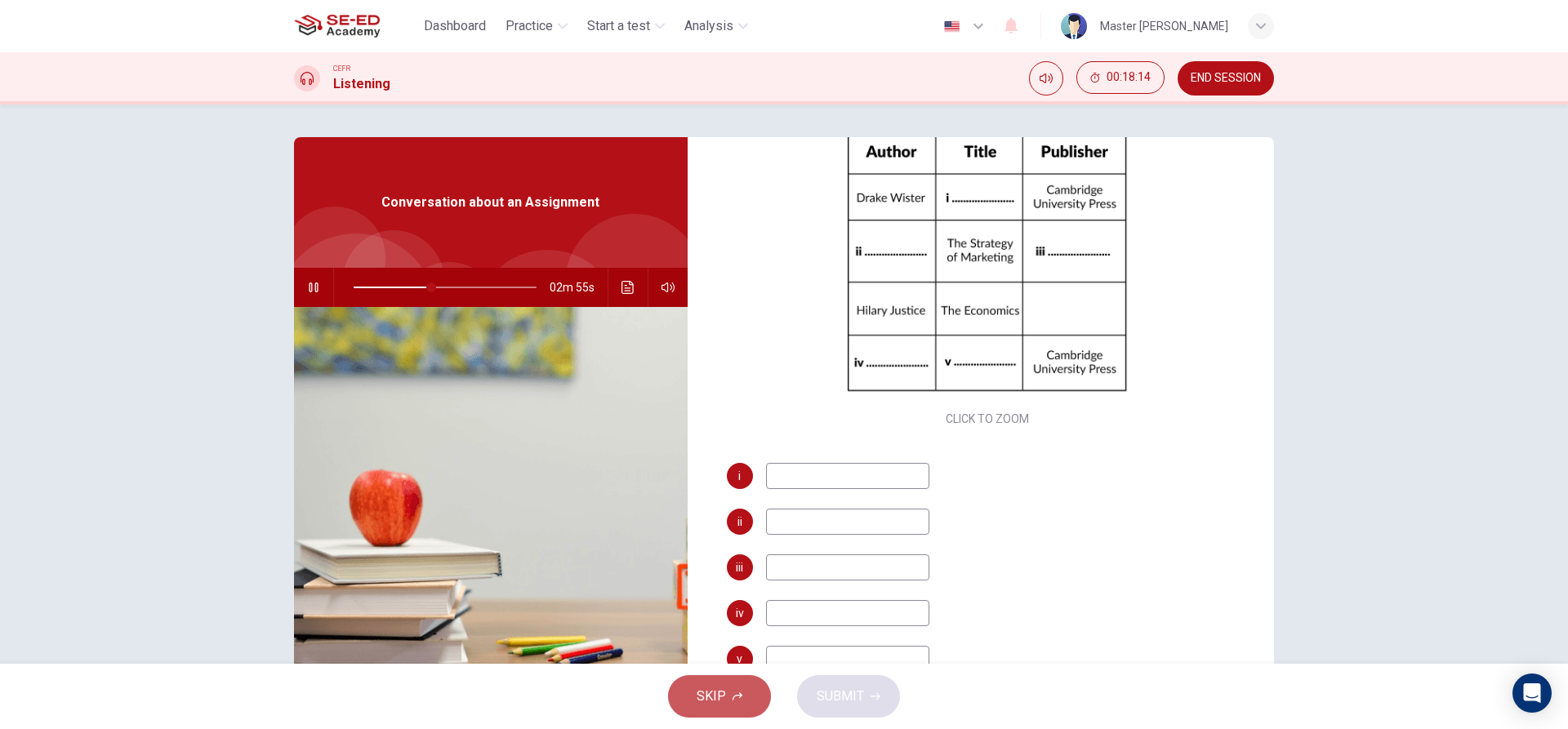
click at [704, 686] on span "SKIP" at bounding box center [711, 696] width 29 height 23
type input "43"
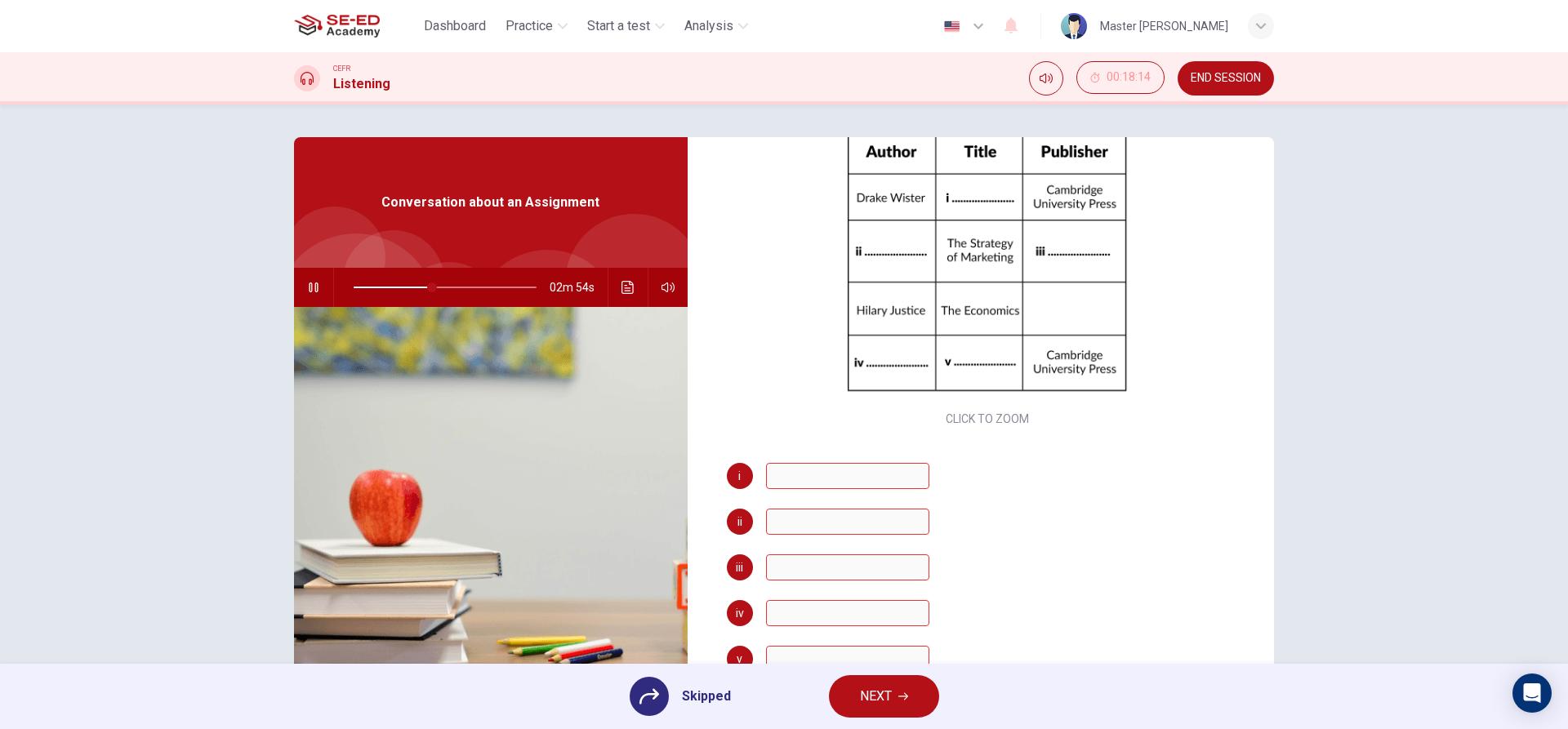
click at [898, 691] on button "NEXT" at bounding box center [884, 696] width 110 height 43
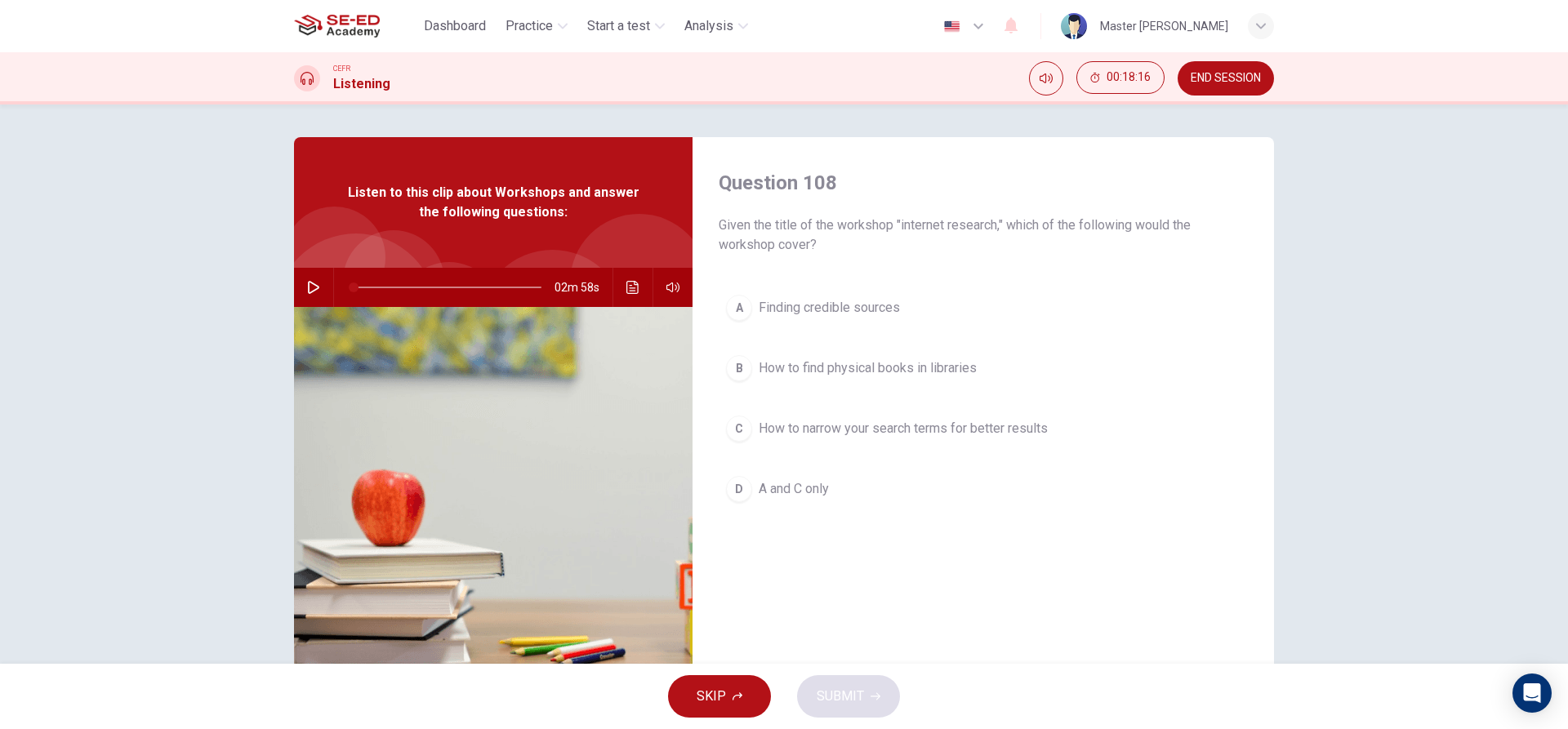
click at [832, 483] on button "D A and C only" at bounding box center [983, 489] width 529 height 41
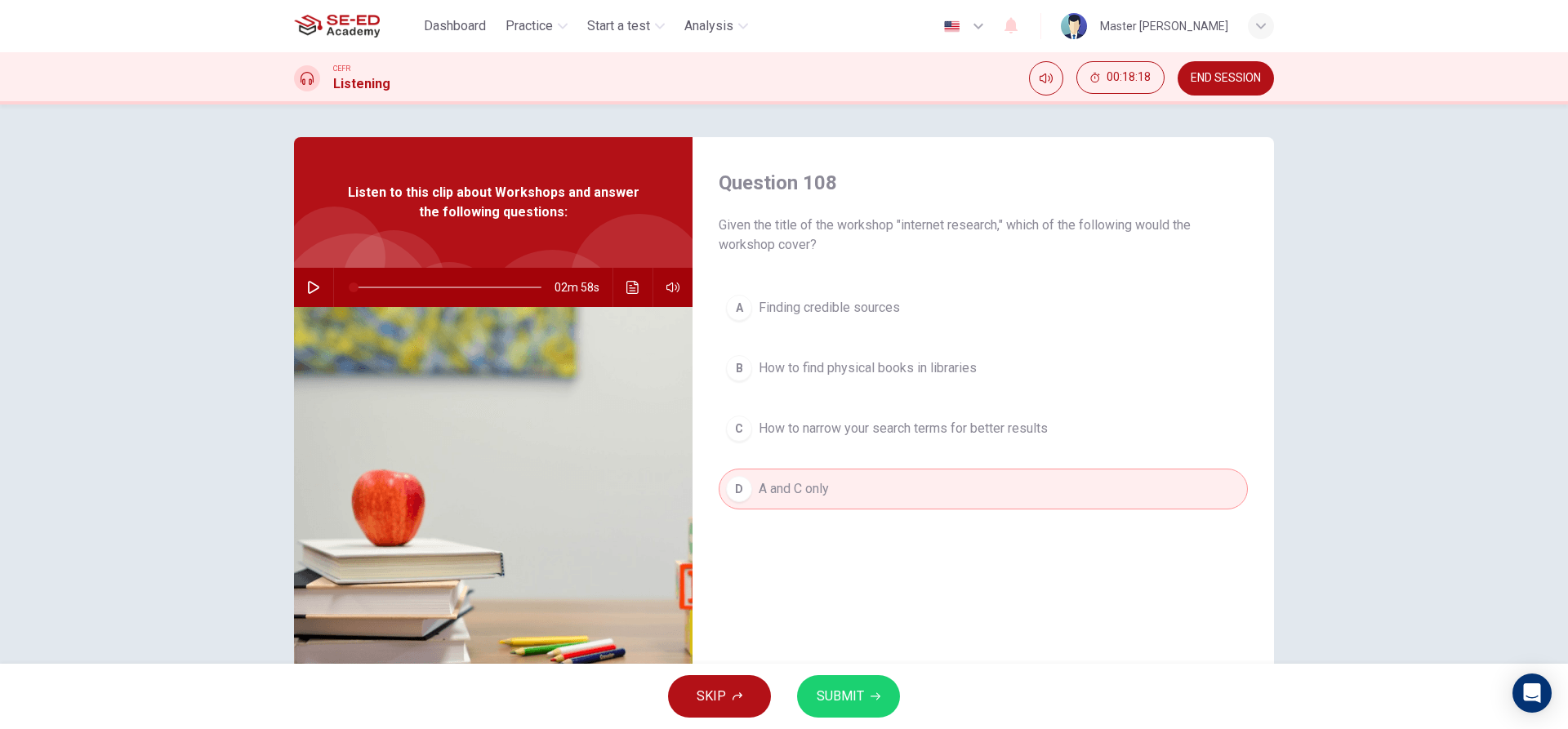
click at [811, 294] on button "A Finding credible sources" at bounding box center [983, 308] width 529 height 41
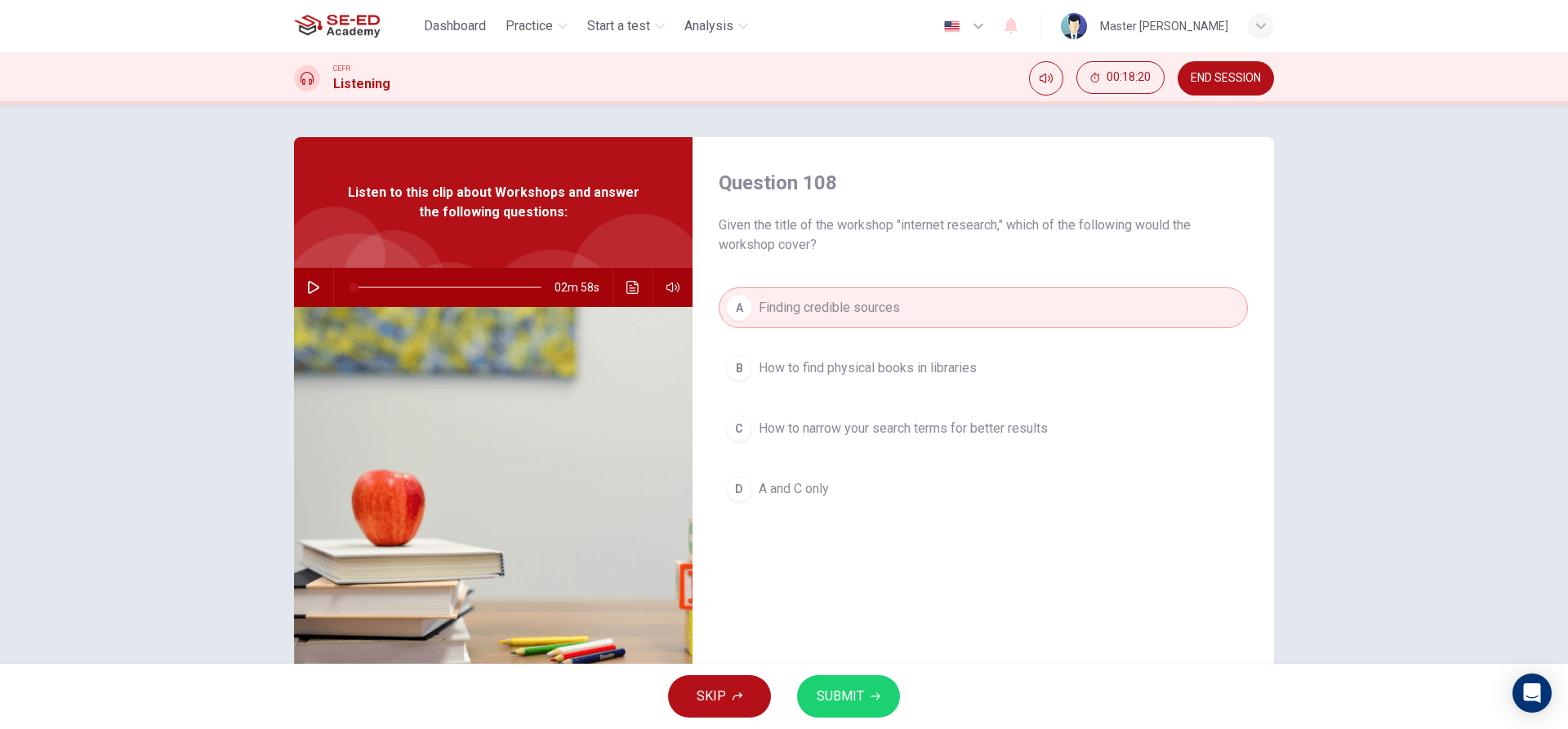
click at [844, 705] on span "SUBMIT" at bounding box center [840, 696] width 47 height 23
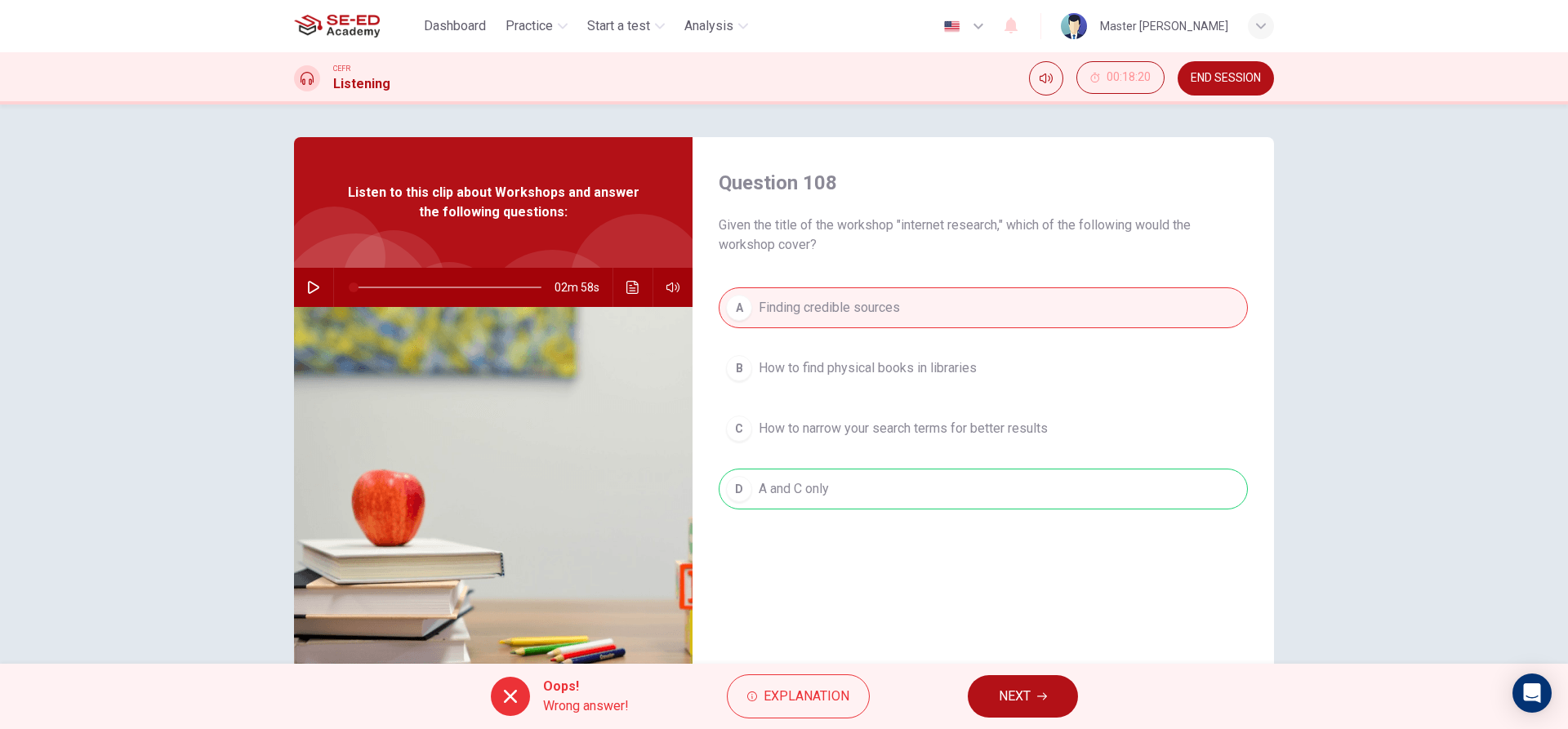
click at [1001, 696] on span "NEXT" at bounding box center [1014, 696] width 32 height 23
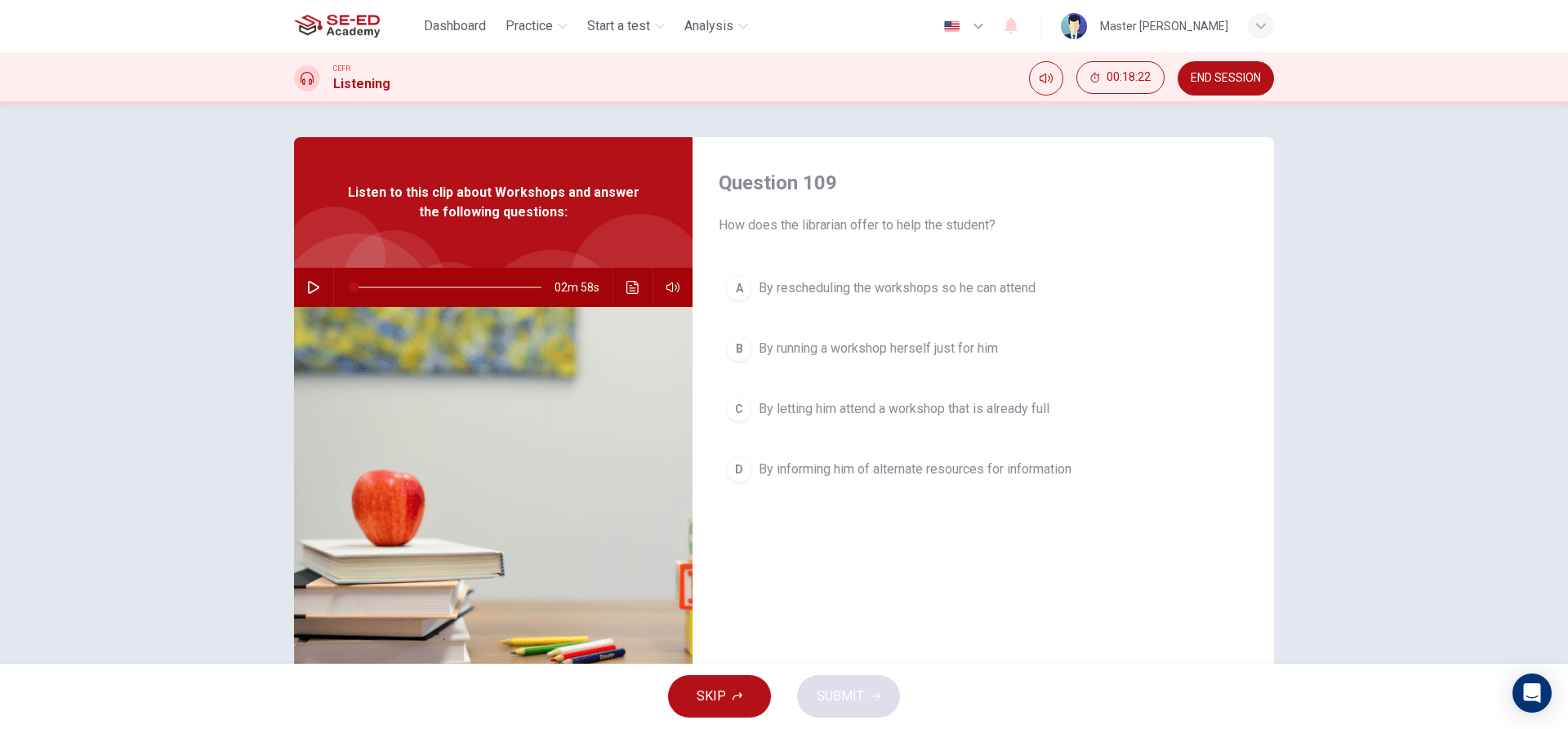
click at [833, 382] on div "A By rescheduling the workshops so he can attend B By running a workshop hersel…" at bounding box center [983, 395] width 529 height 255
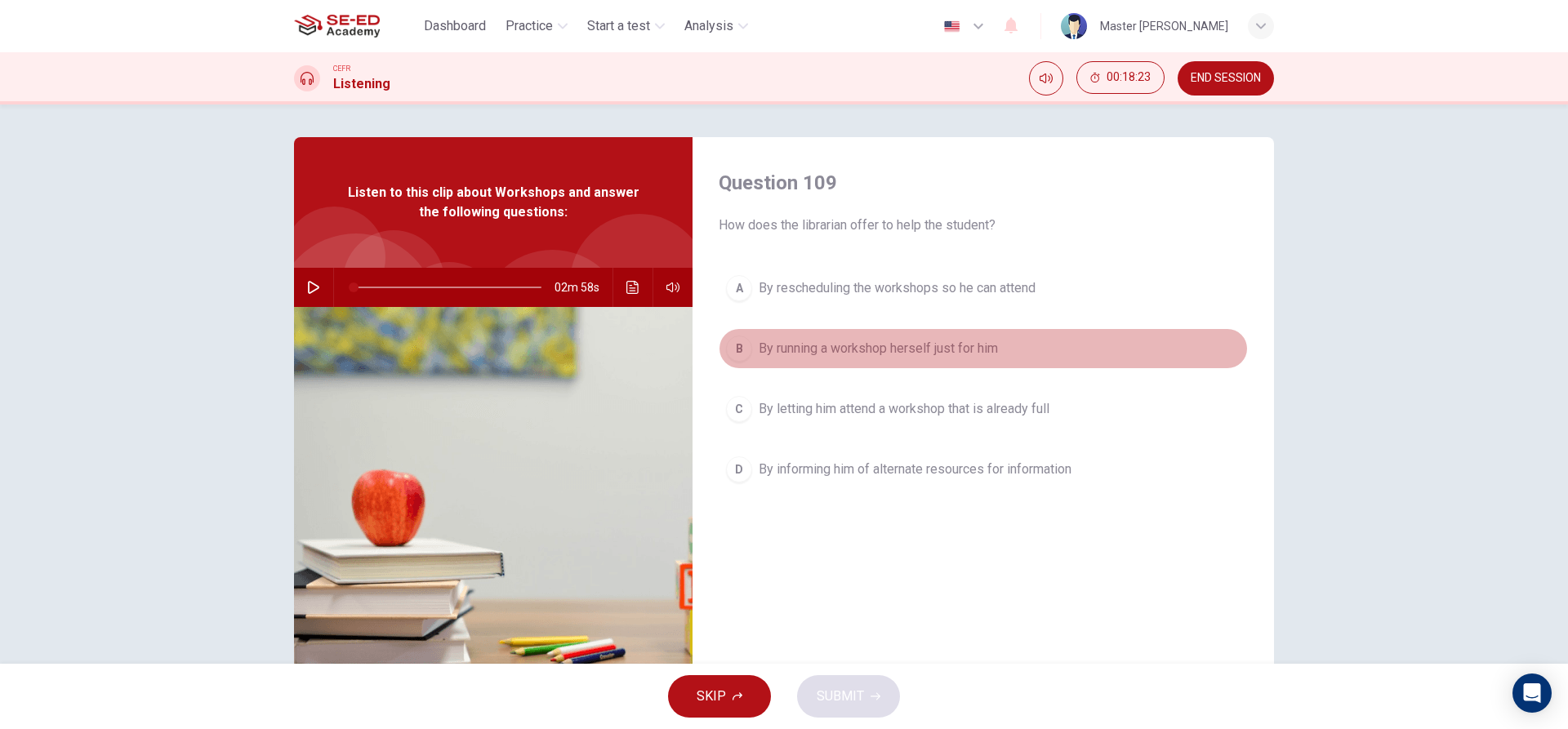
click at [915, 335] on button "B By running a workshop herself just for him" at bounding box center [983, 349] width 529 height 41
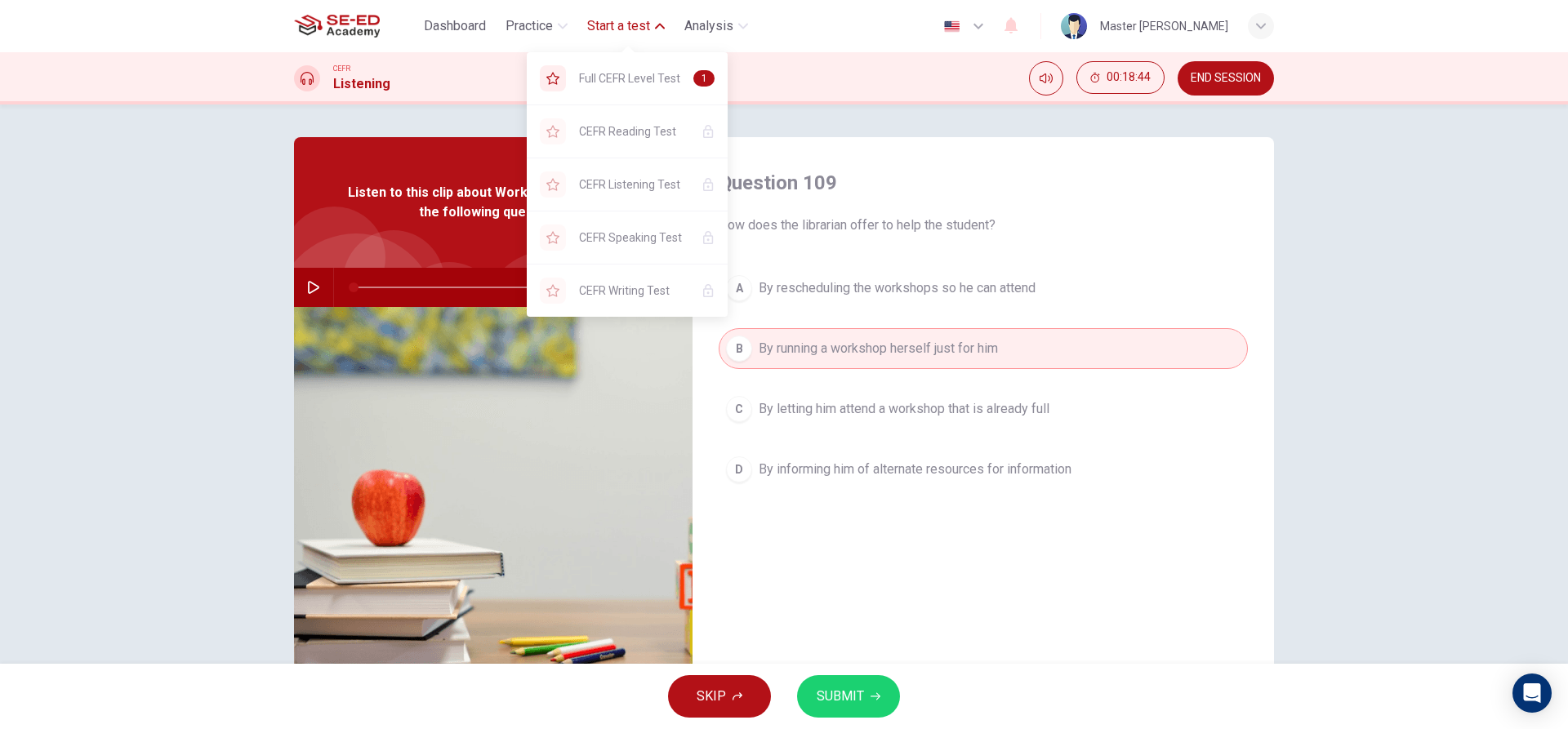
click at [635, 32] on span "Start a test" at bounding box center [618, 26] width 62 height 20
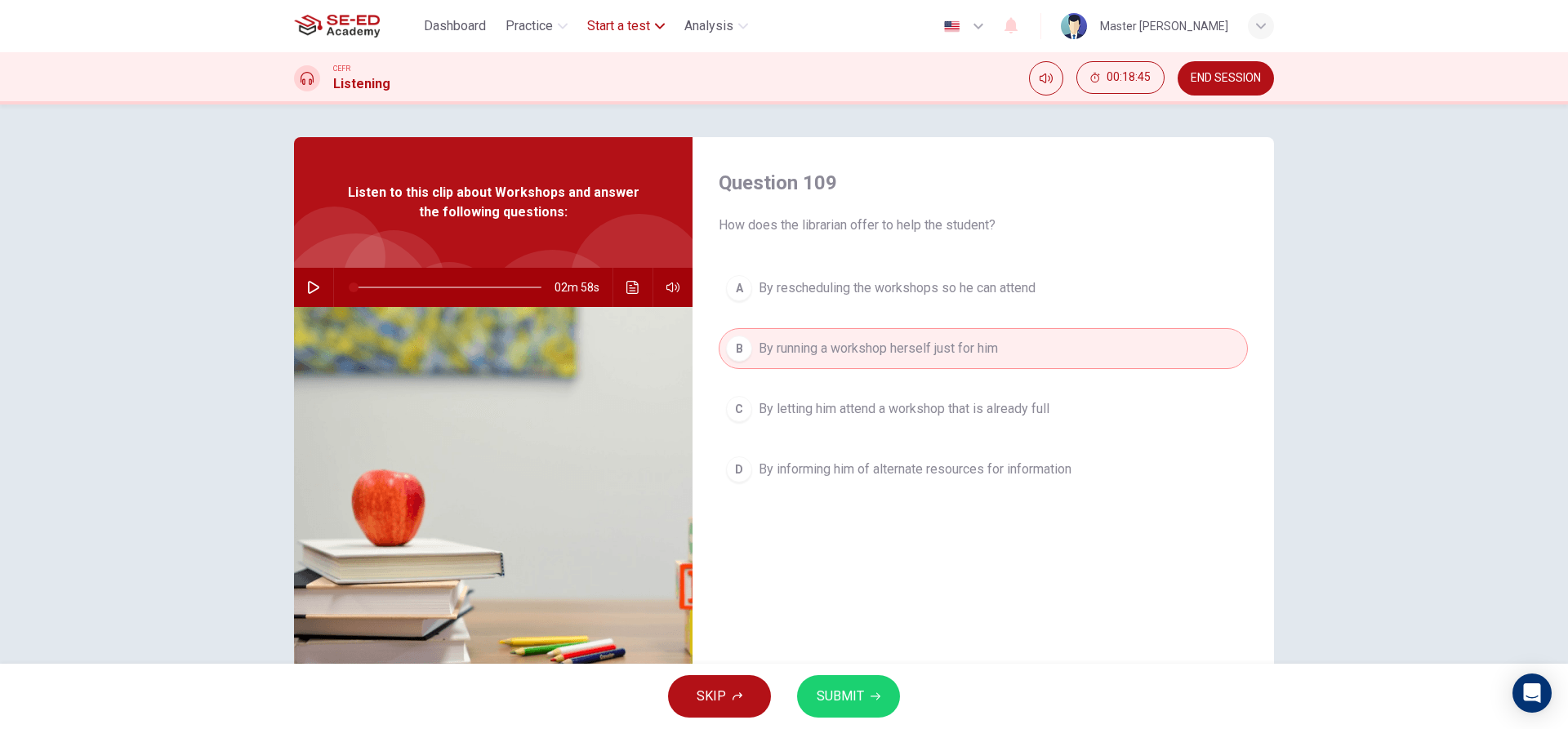
click at [635, 32] on span "Start a test" at bounding box center [618, 26] width 62 height 20
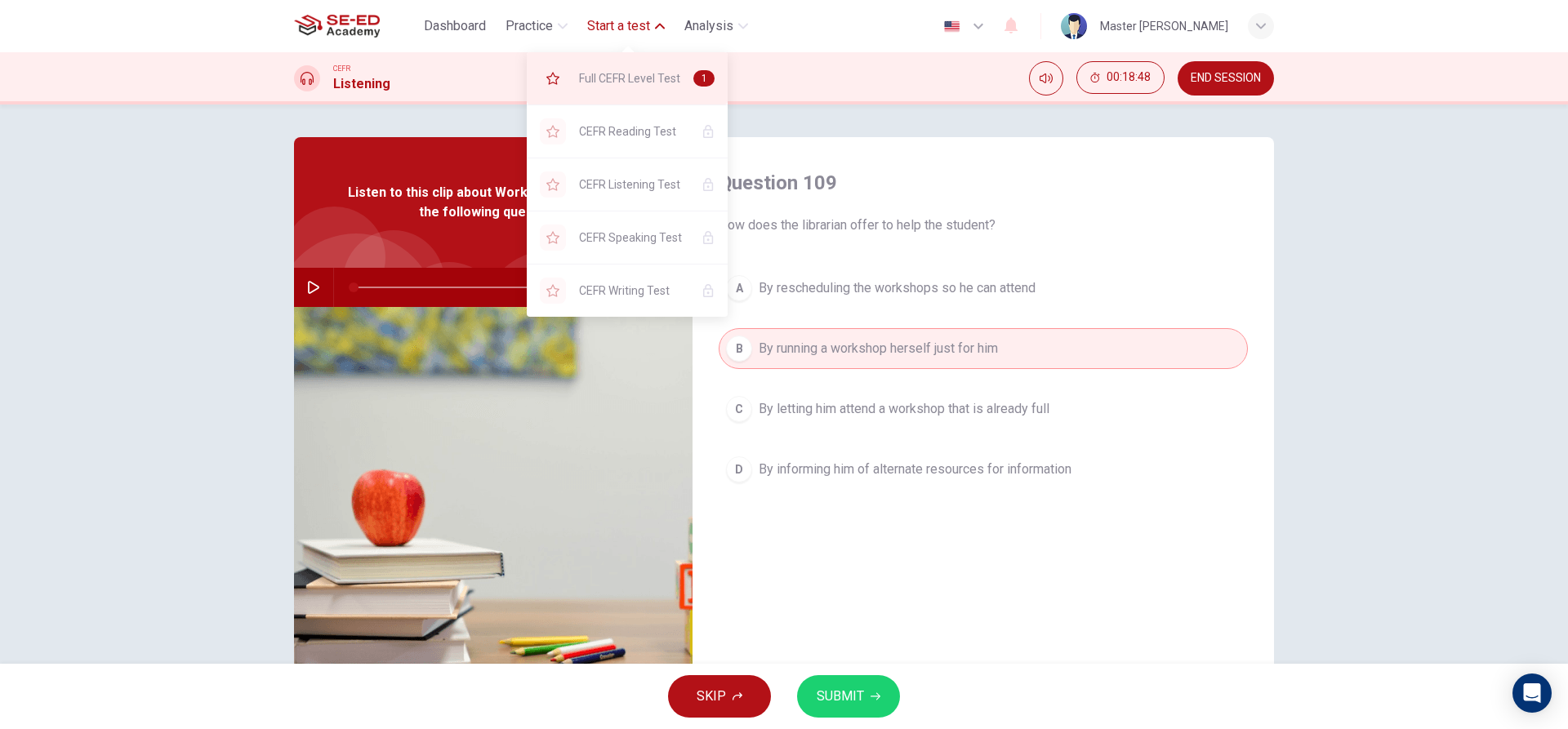
click at [604, 80] on span "Full CEFR Level Test" at bounding box center [630, 78] width 101 height 20
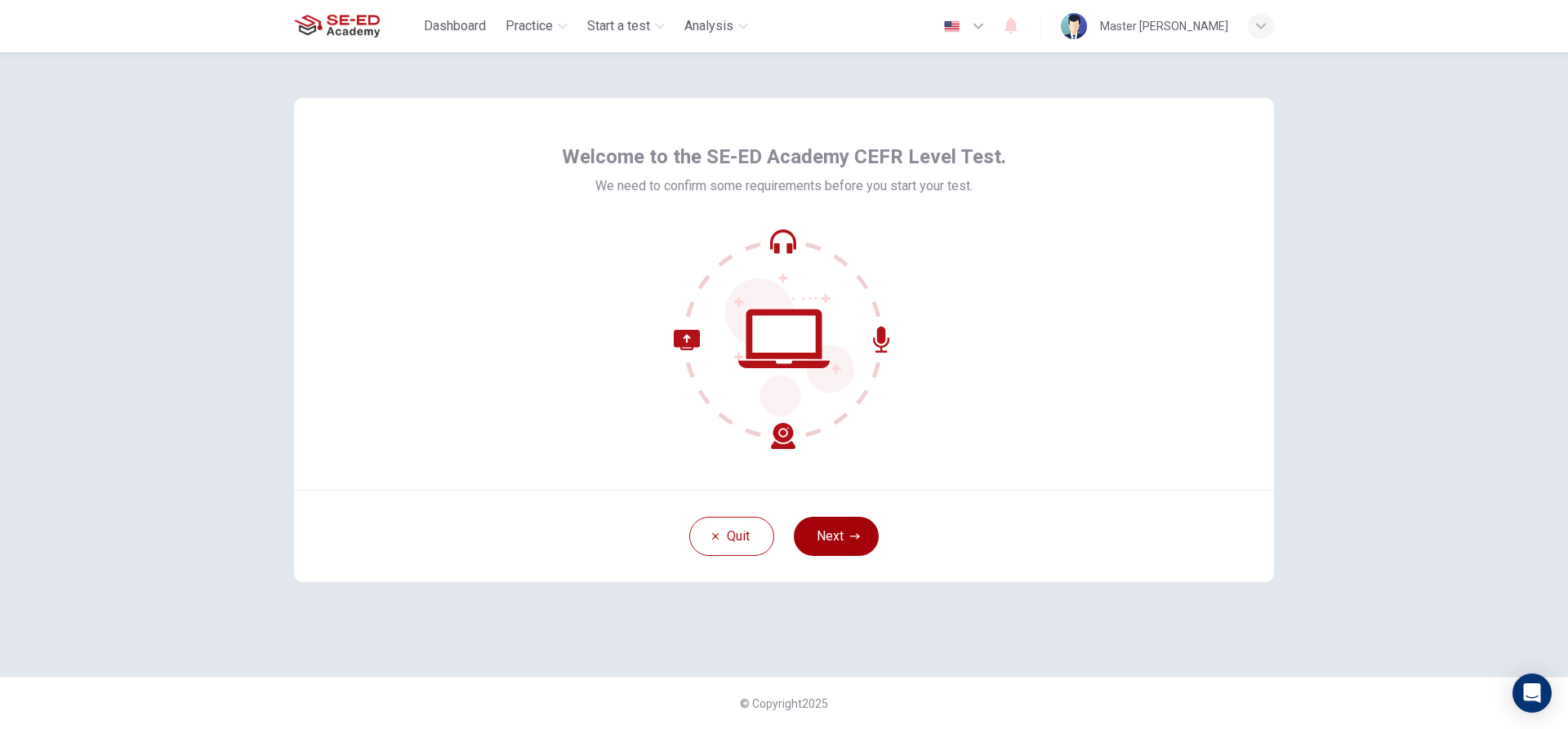
click at [829, 528] on button "Next" at bounding box center [836, 536] width 85 height 39
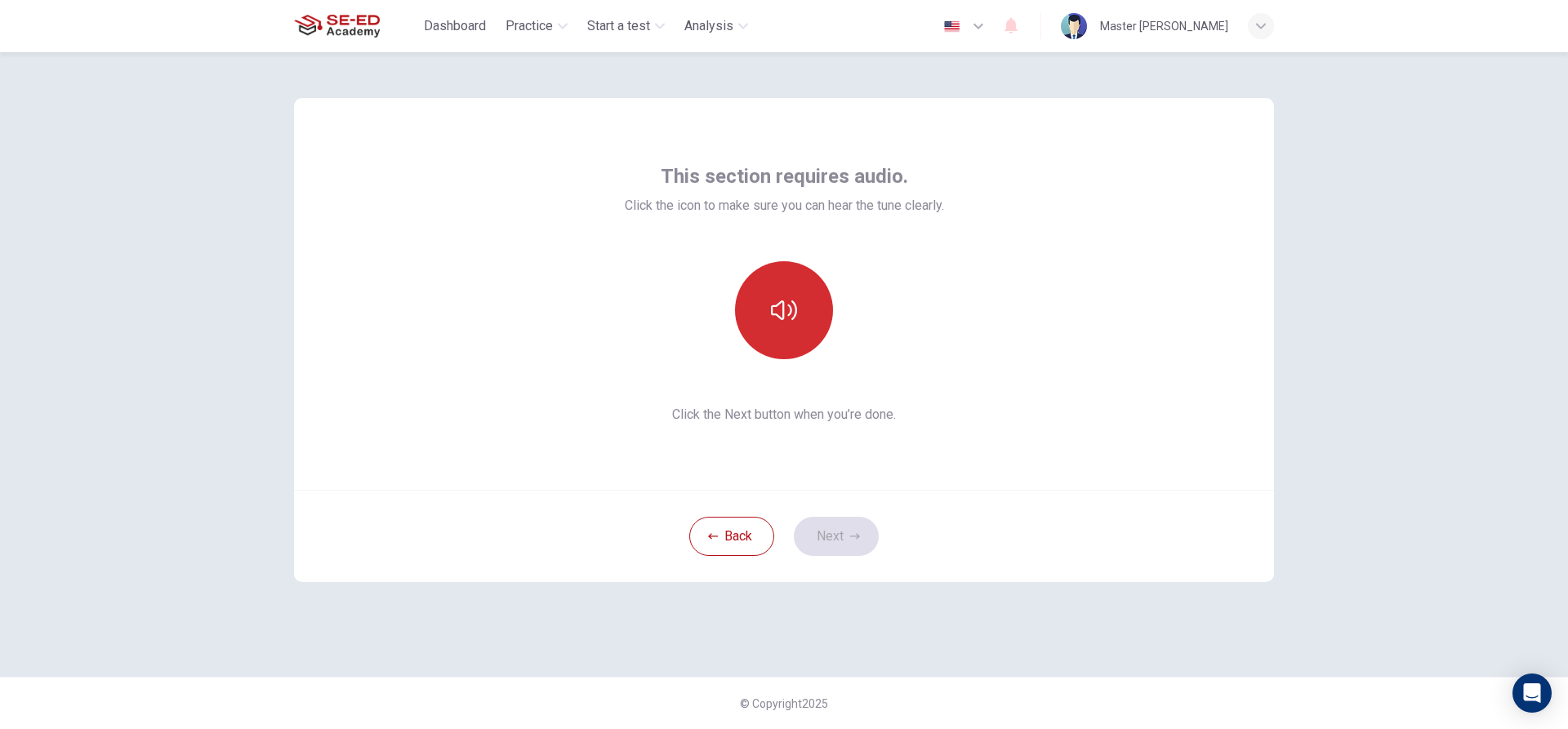
click at [788, 310] on icon "button" at bounding box center [784, 310] width 27 height 27
click at [843, 535] on button "Next" at bounding box center [836, 536] width 85 height 39
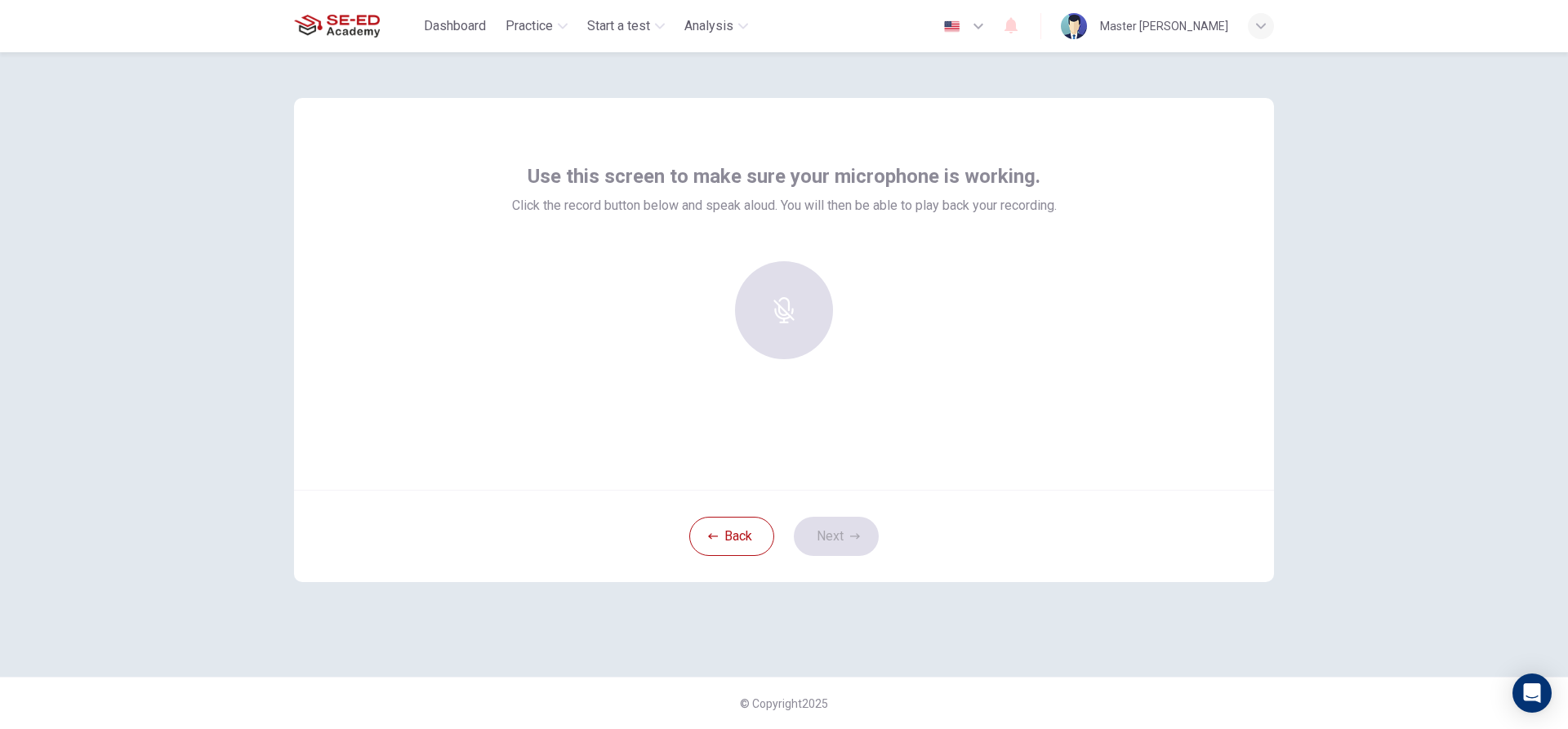
click at [788, 300] on div at bounding box center [784, 310] width 176 height 98
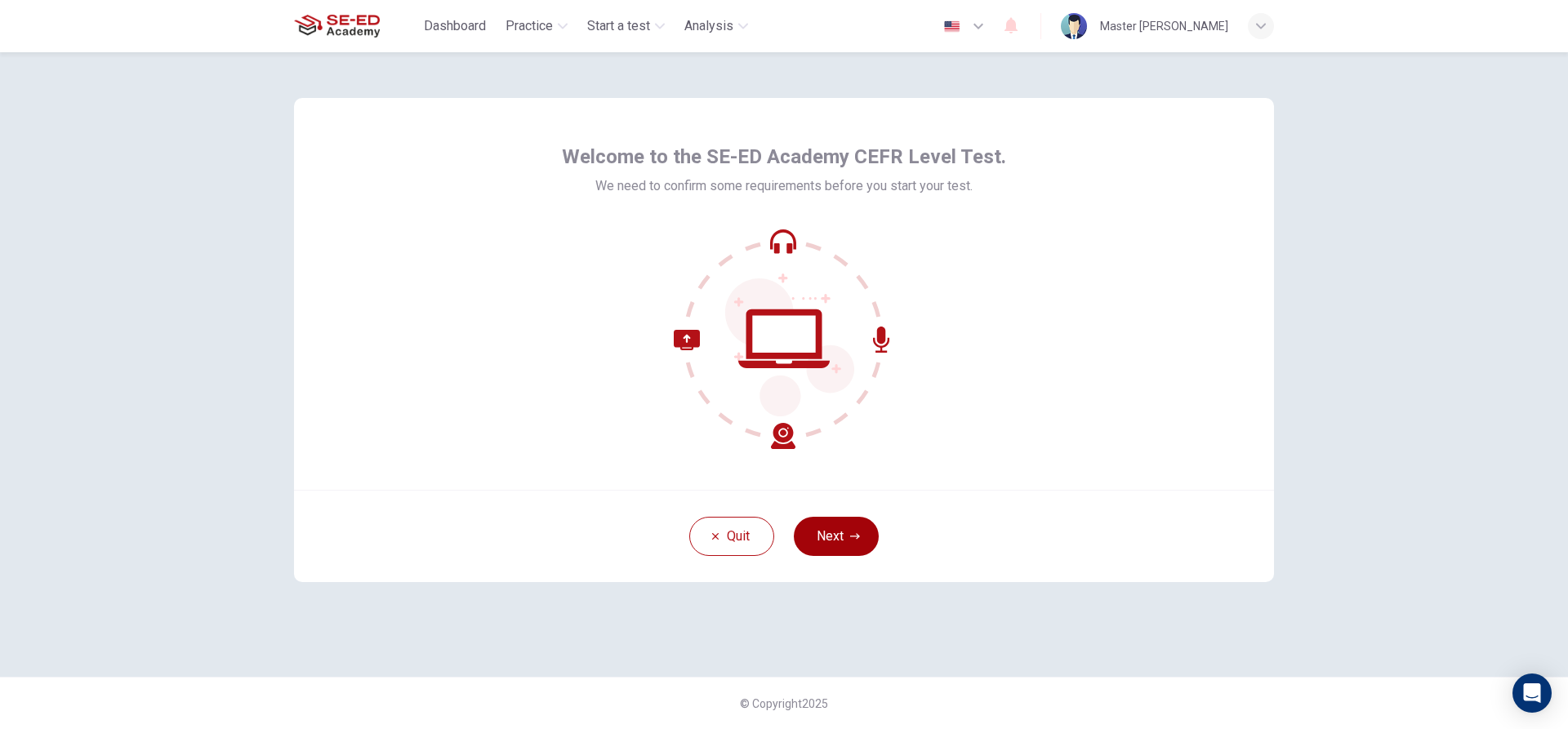
click at [828, 531] on button "Next" at bounding box center [836, 536] width 85 height 39
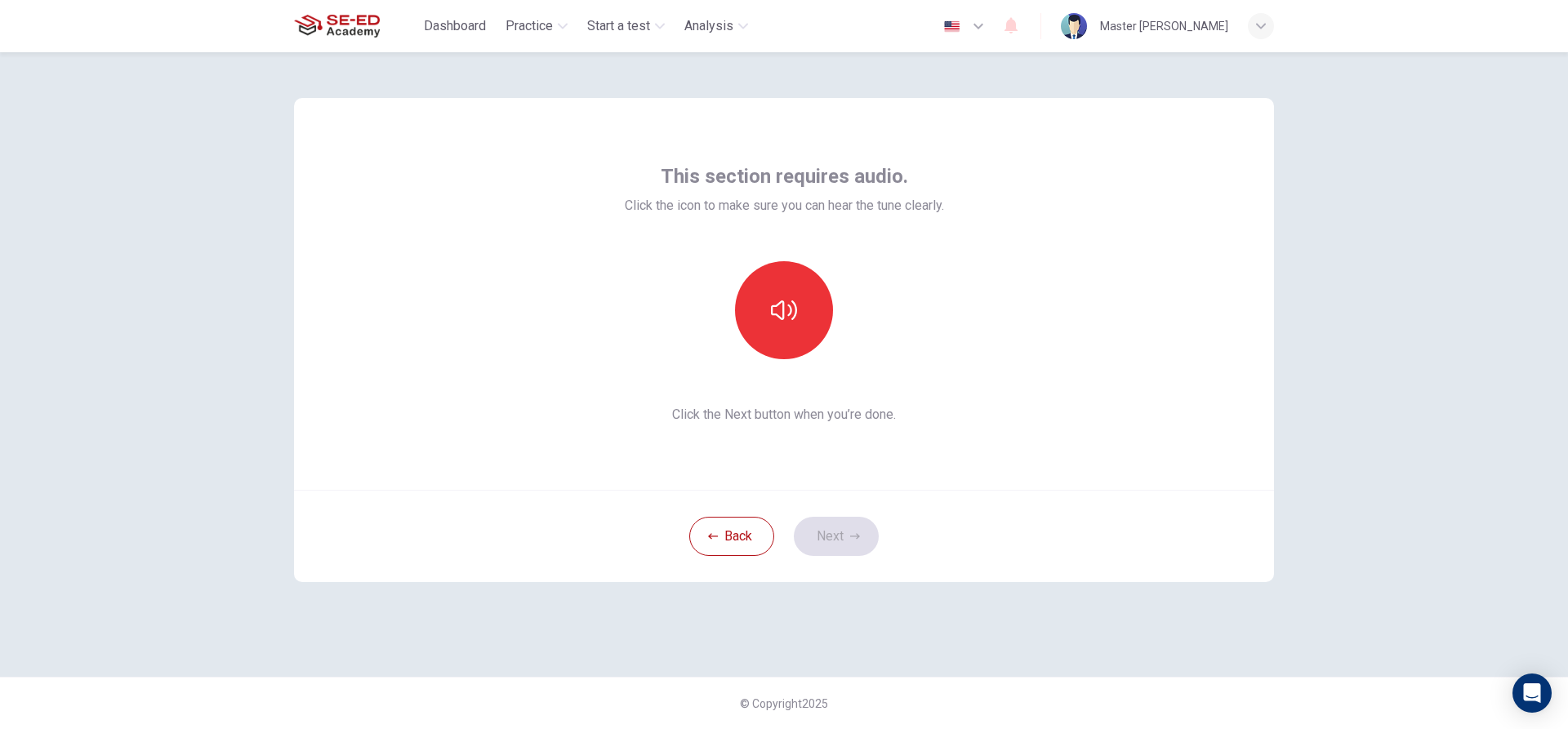
click at [819, 527] on div "Back Next" at bounding box center [784, 536] width 980 height 92
click at [769, 300] on button "button" at bounding box center [784, 310] width 98 height 98
click at [829, 531] on button "Next" at bounding box center [836, 536] width 85 height 39
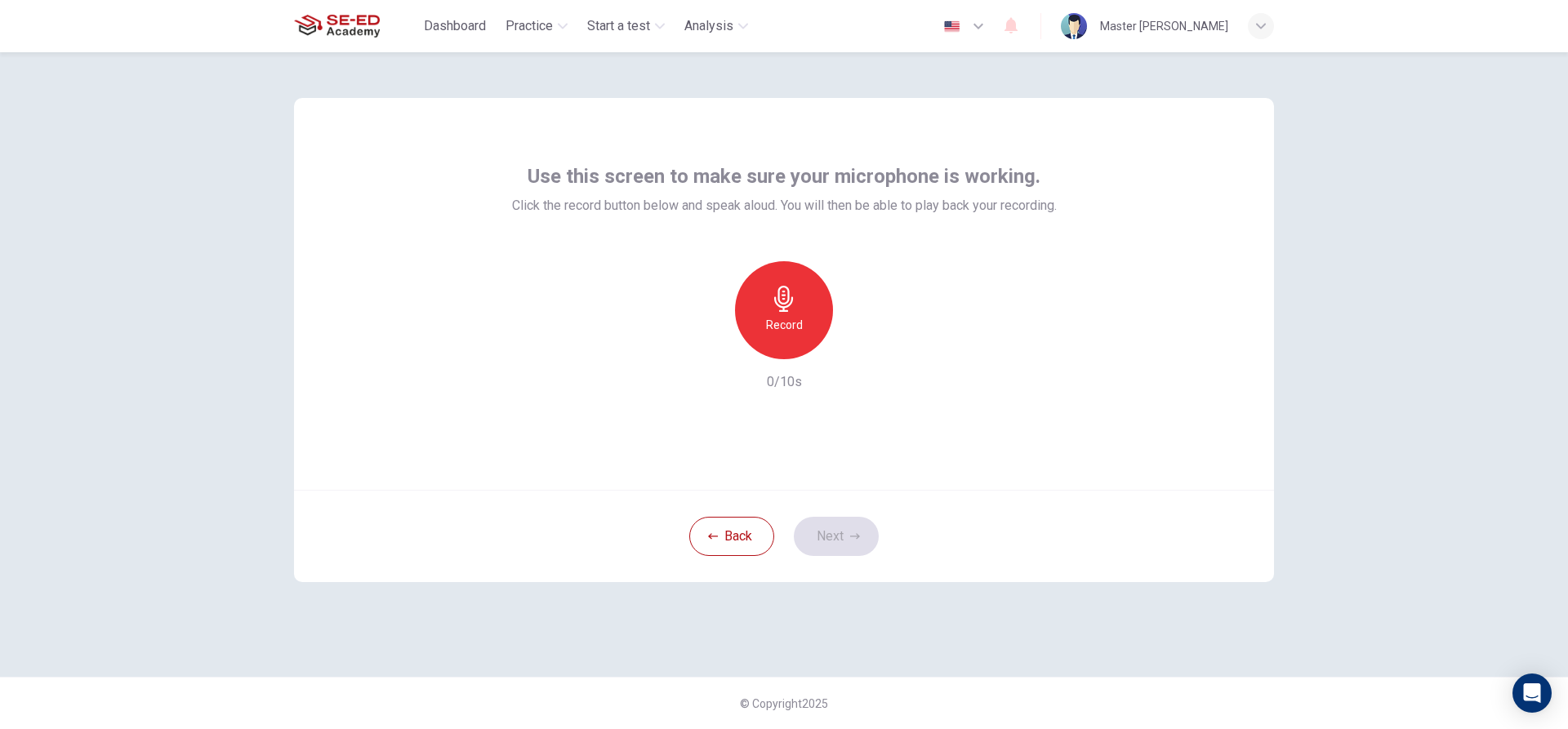
click at [797, 325] on h6 "Record" at bounding box center [784, 324] width 37 height 20
click at [849, 524] on button "Next" at bounding box center [836, 536] width 85 height 39
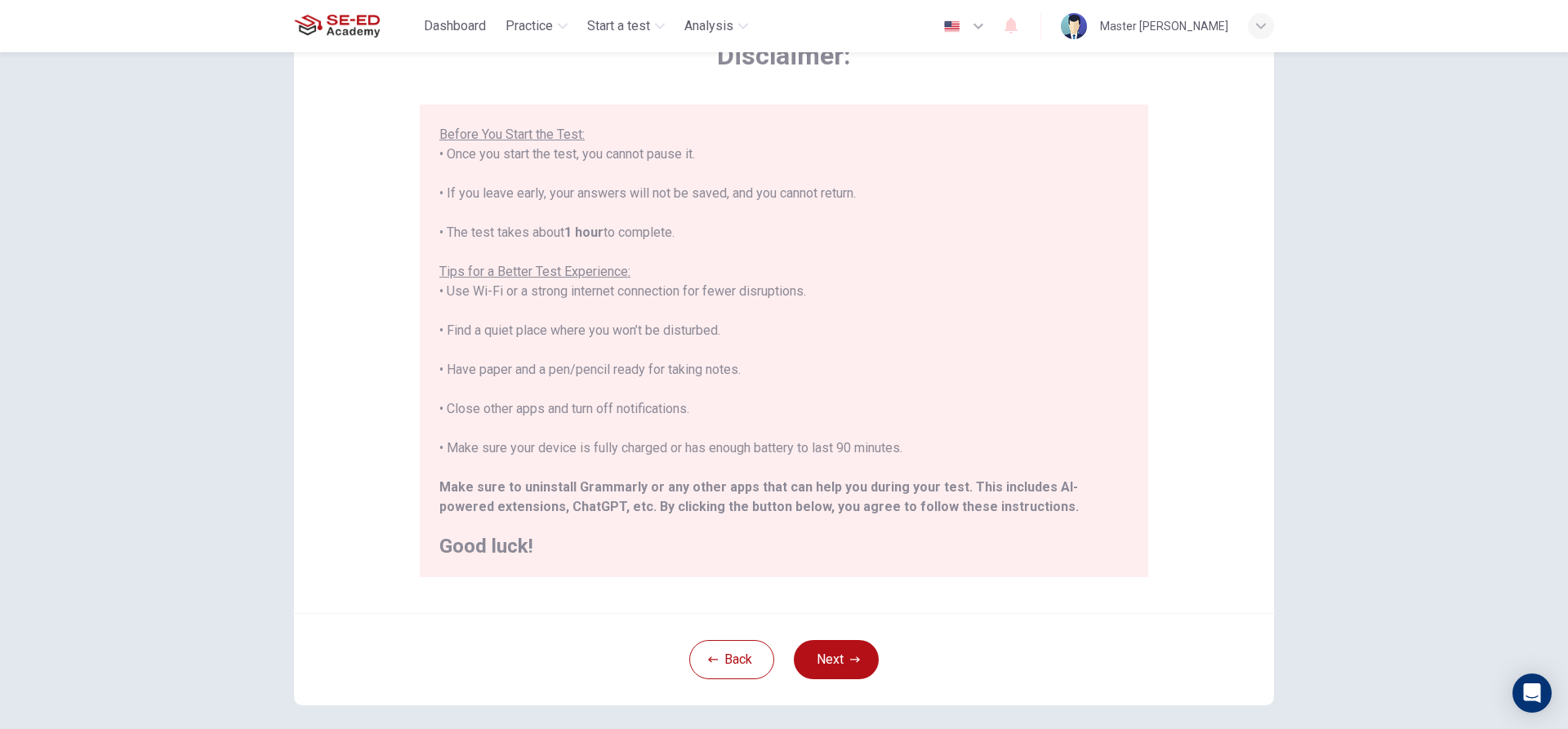
scroll to position [179, 0]
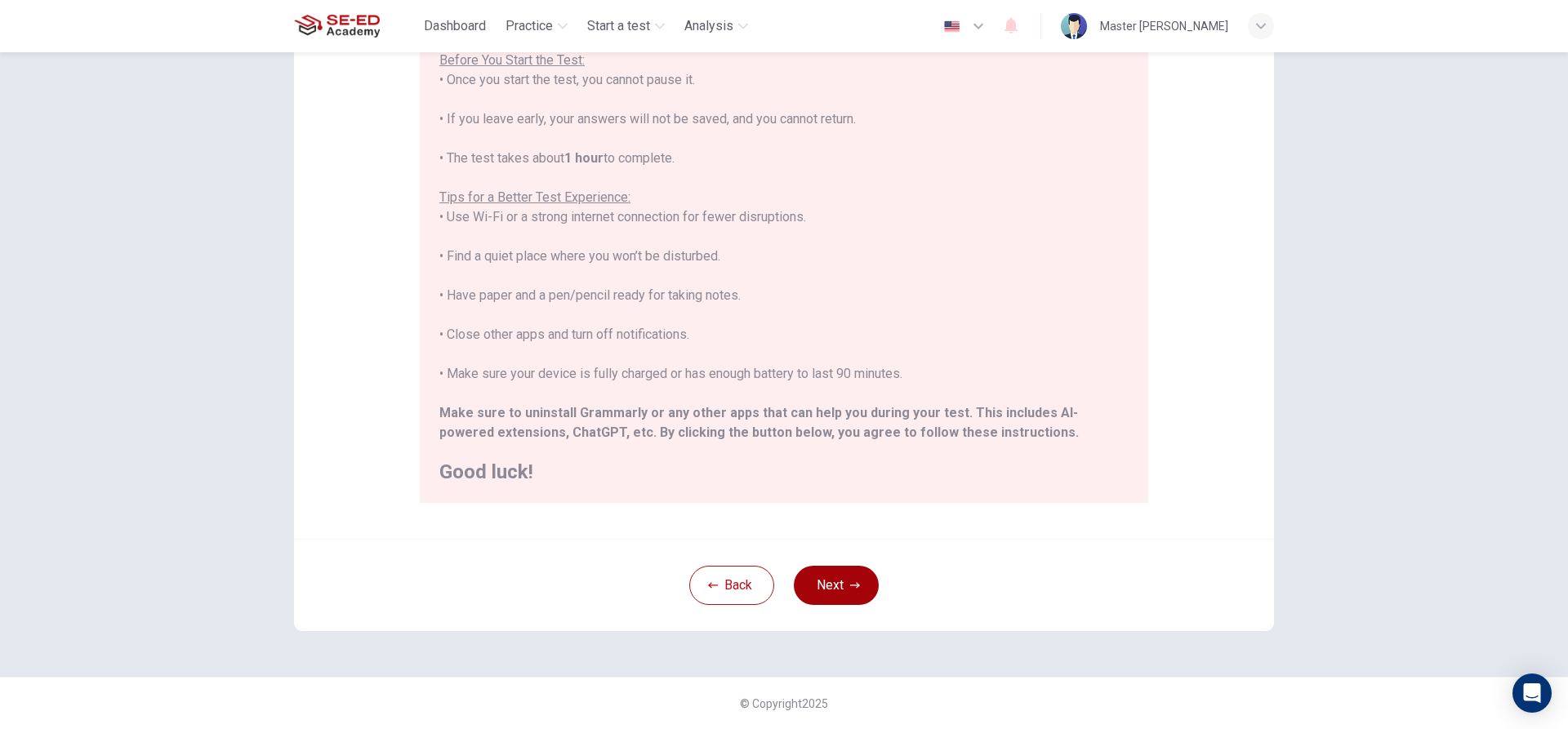
click at [816, 586] on button "Next" at bounding box center [836, 585] width 85 height 39
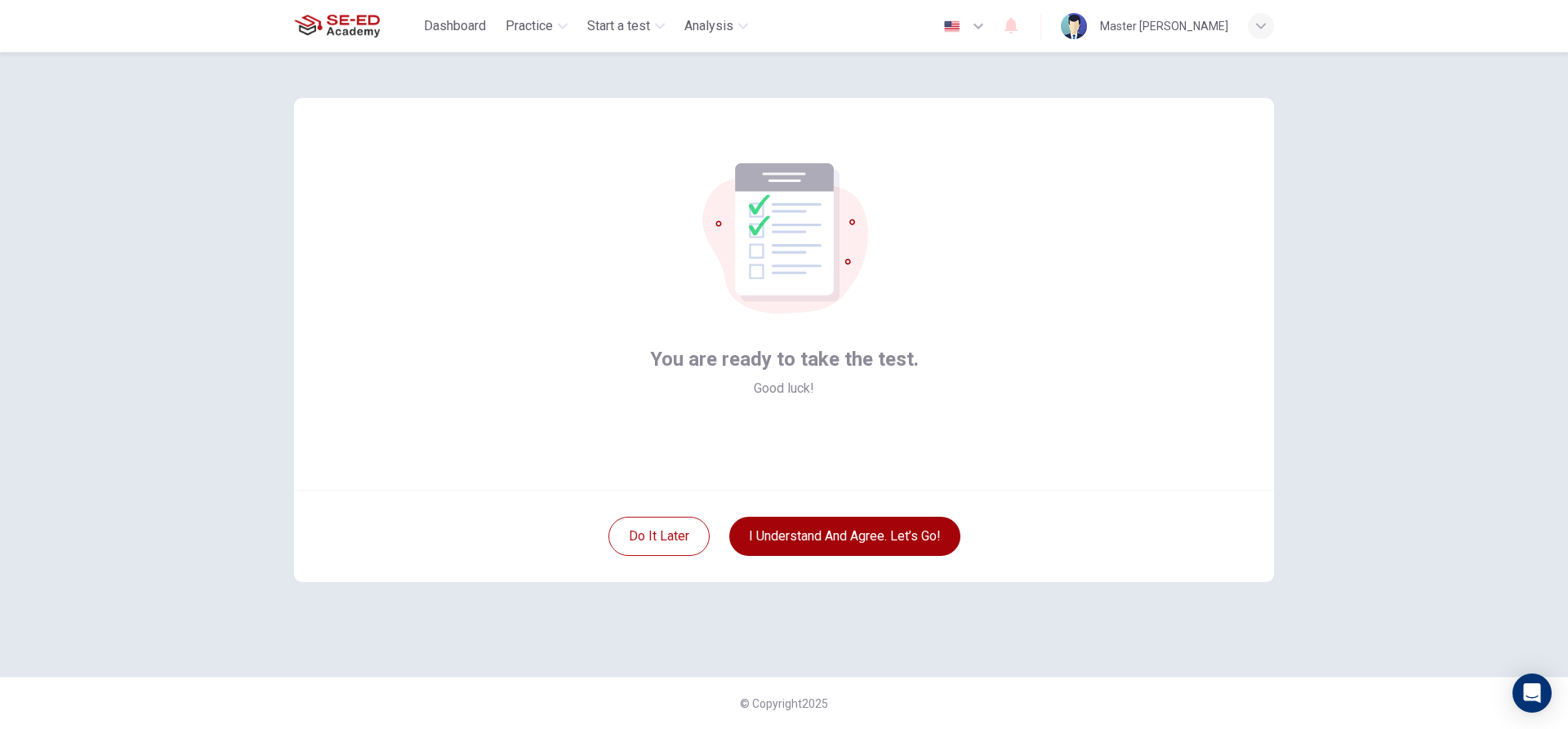
click at [772, 537] on button "I understand and agree. Let’s go!" at bounding box center [845, 536] width 231 height 39
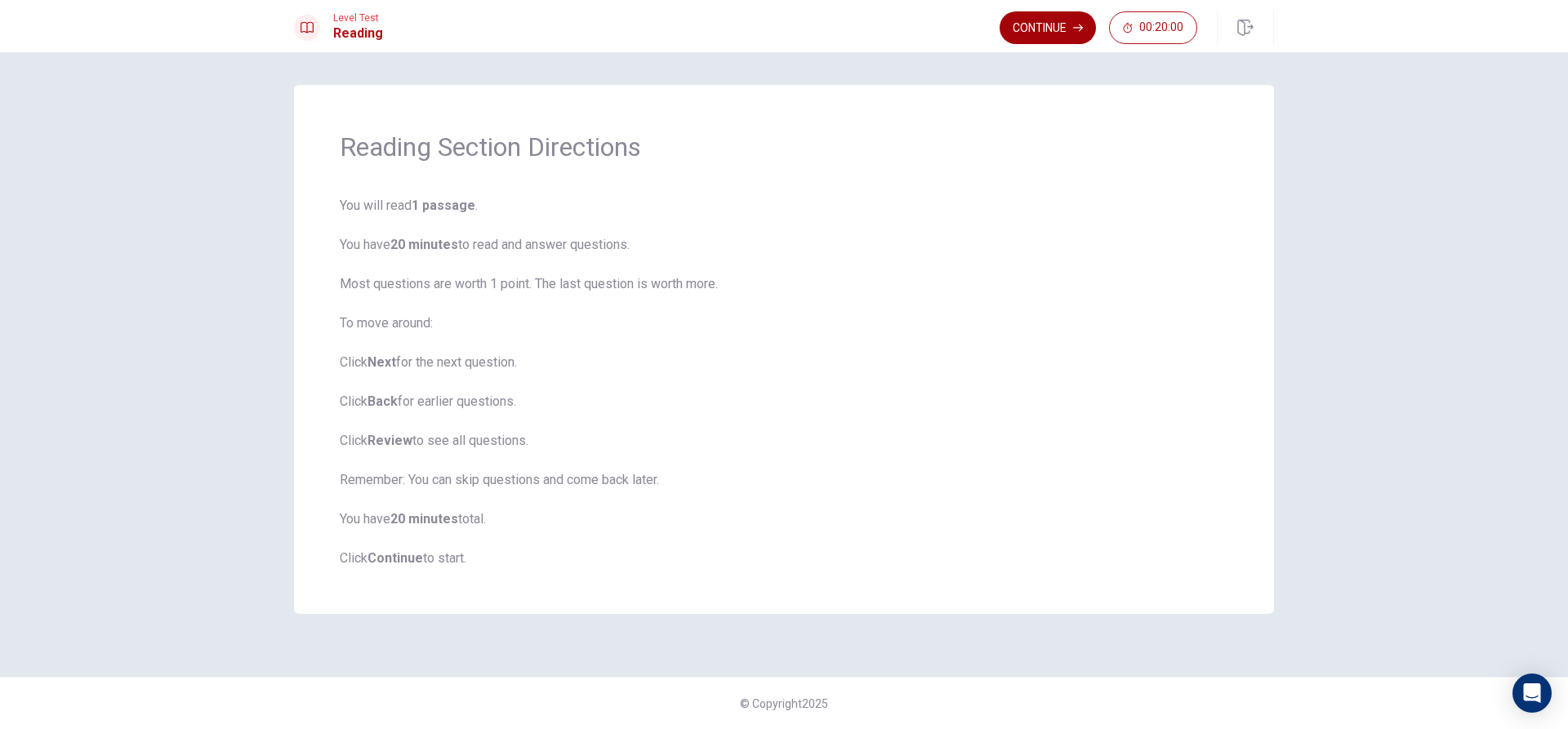
click at [1060, 14] on button "Continue" at bounding box center [1048, 27] width 97 height 33
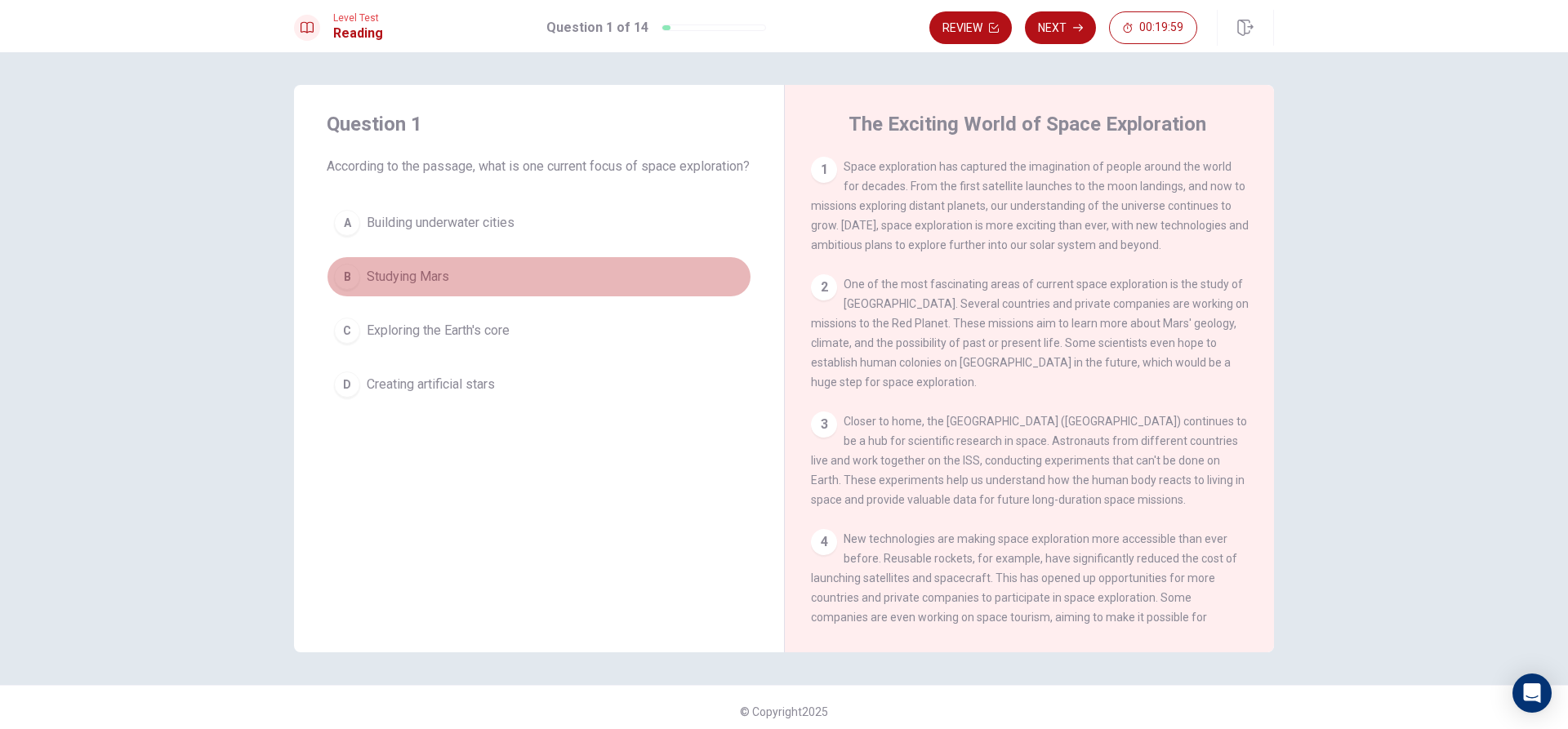
click at [347, 285] on div "B" at bounding box center [347, 276] width 27 height 27
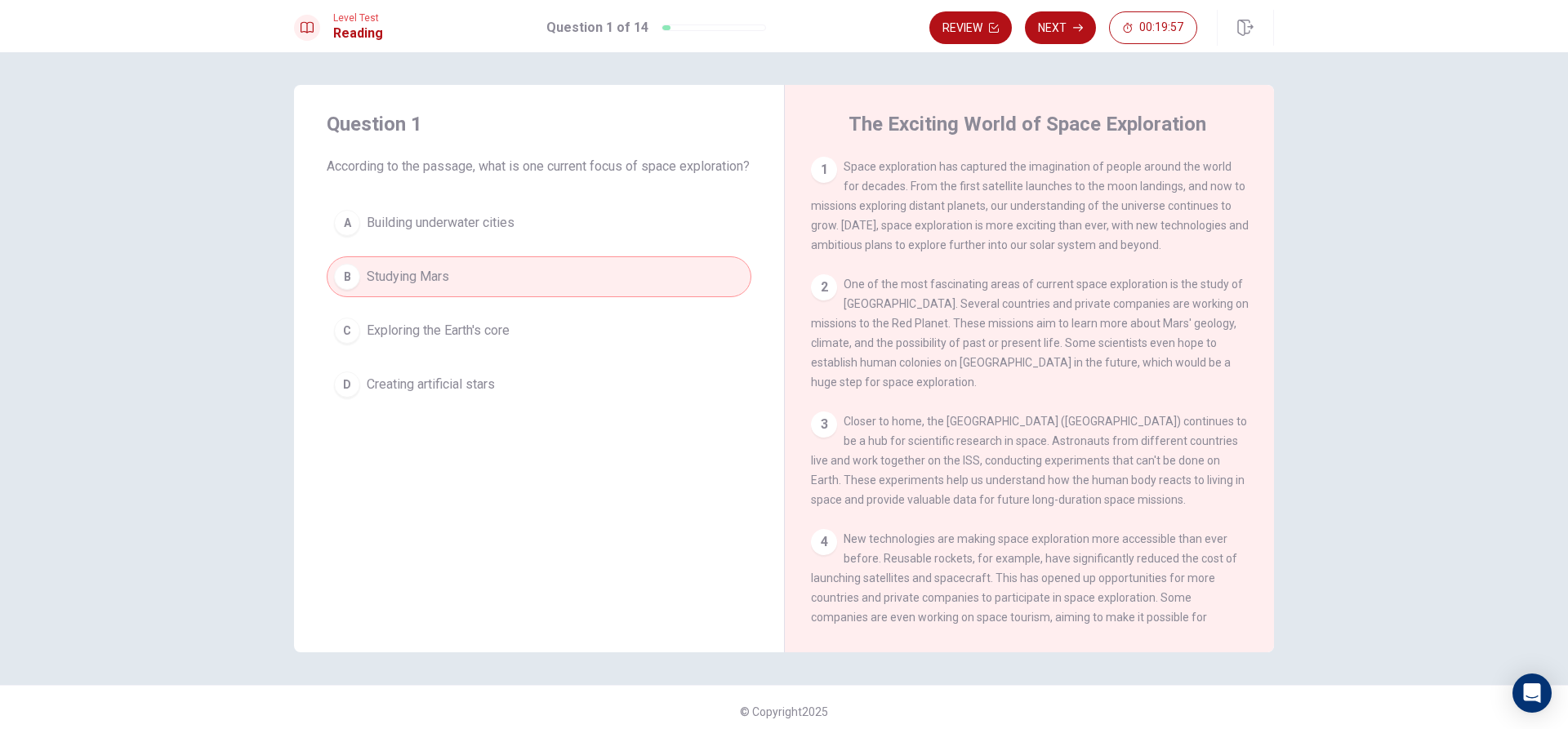
click at [532, 297] on button "B Studying Mars" at bounding box center [539, 277] width 425 height 41
drag, startPoint x: 831, startPoint y: 187, endPoint x: 822, endPoint y: 185, distance: 9.2
click at [831, 186] on div "1 Space exploration has captured the imagination of people around the world for…" at bounding box center [1030, 205] width 438 height 98
click at [828, 169] on div "1" at bounding box center [824, 169] width 27 height 27
click at [1063, 26] on button "Next" at bounding box center [1060, 27] width 71 height 33
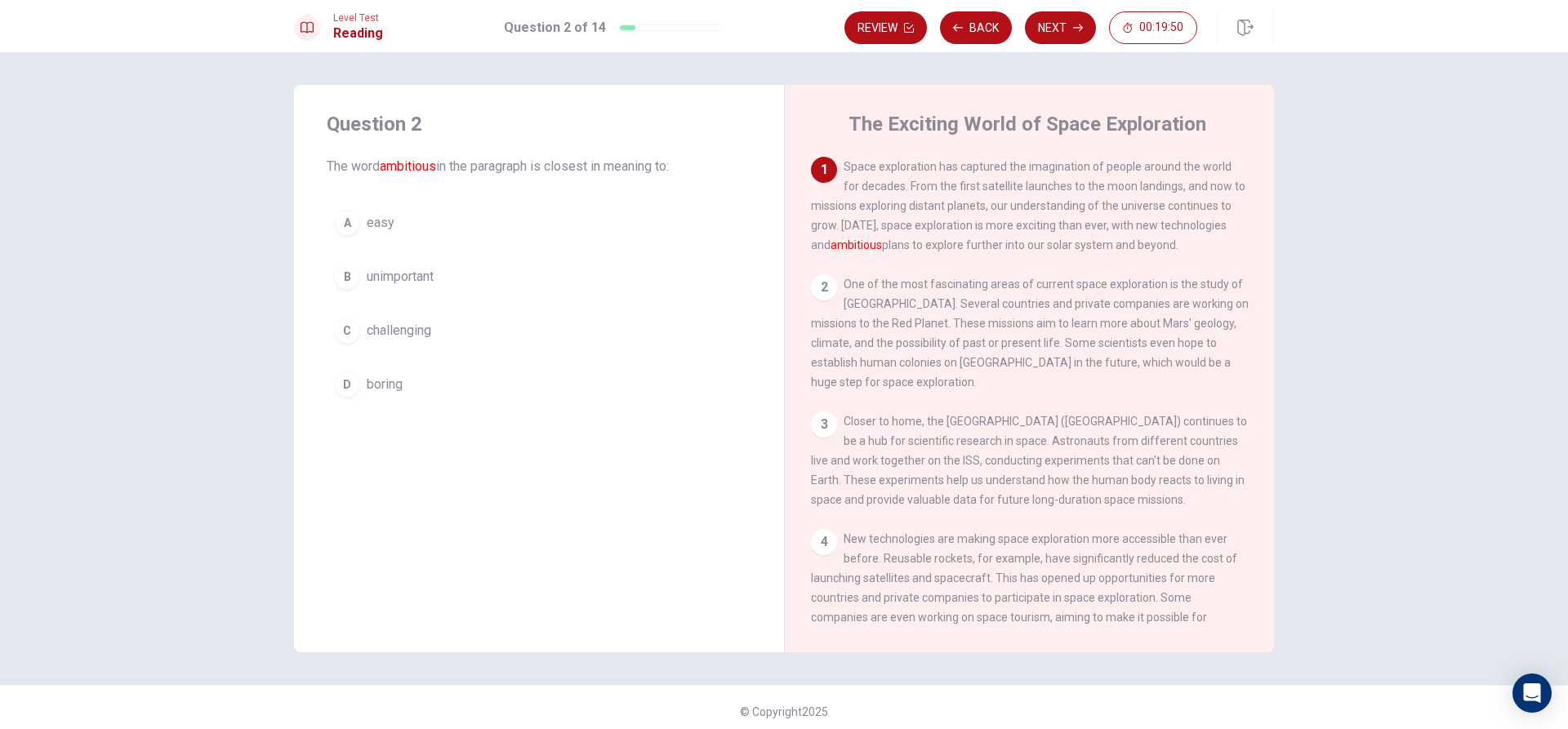
click at [371, 218] on span "easy" at bounding box center [380, 222] width 27 height 20
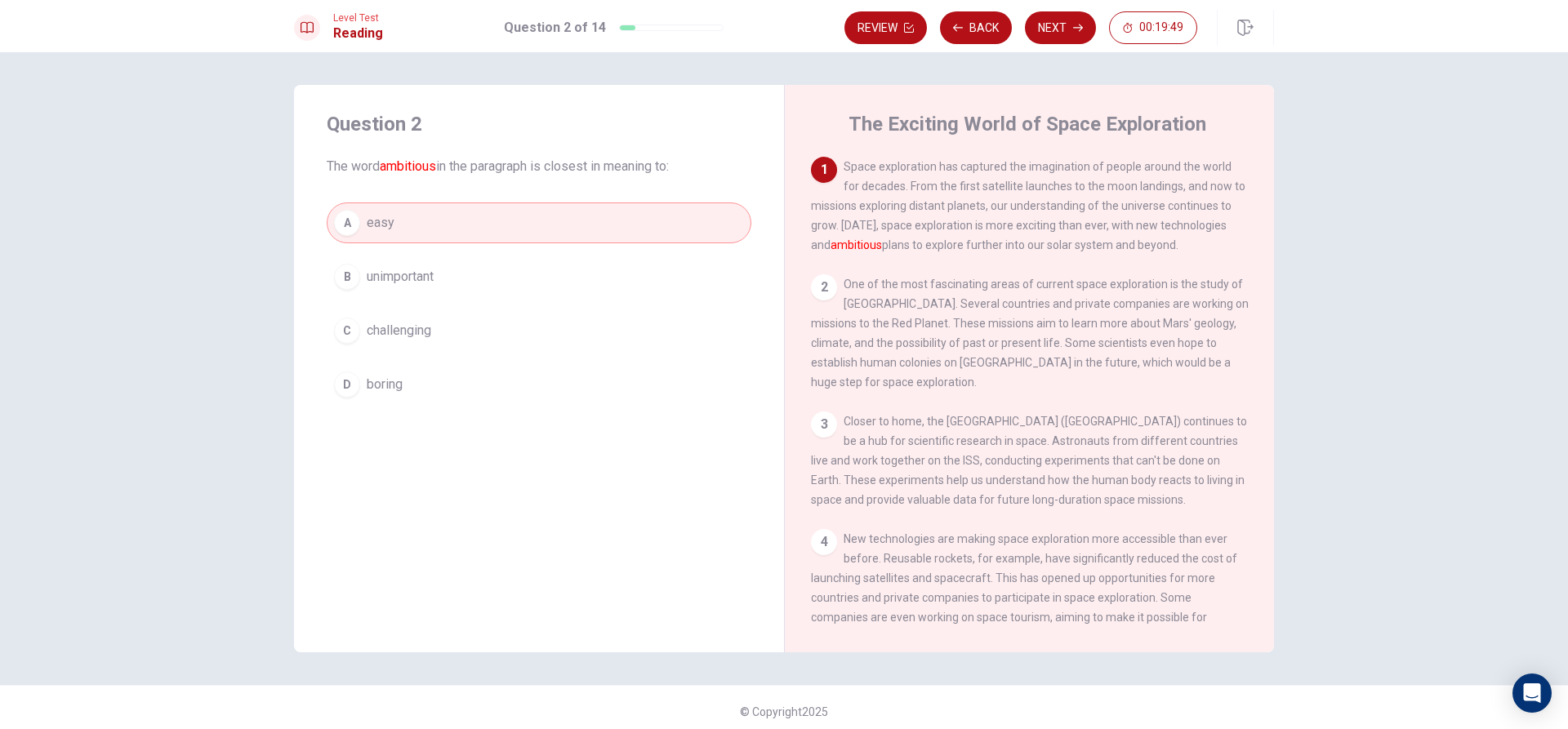
click at [406, 287] on button "B unimportant" at bounding box center [539, 277] width 425 height 41
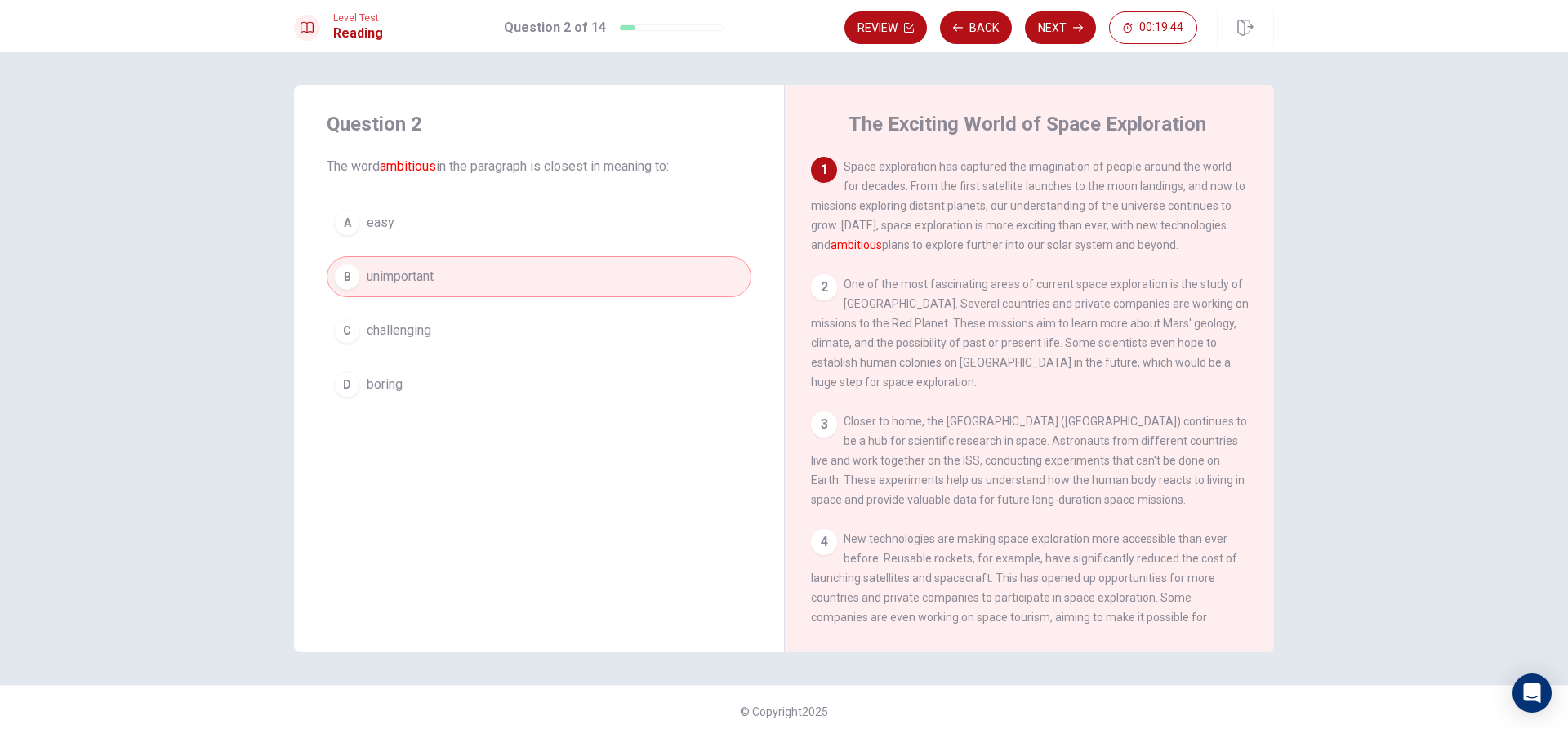
click at [455, 252] on div "A easy B unimportant C challenging D boring" at bounding box center [539, 304] width 425 height 203
click at [680, 348] on button "C challenging" at bounding box center [539, 331] width 425 height 41
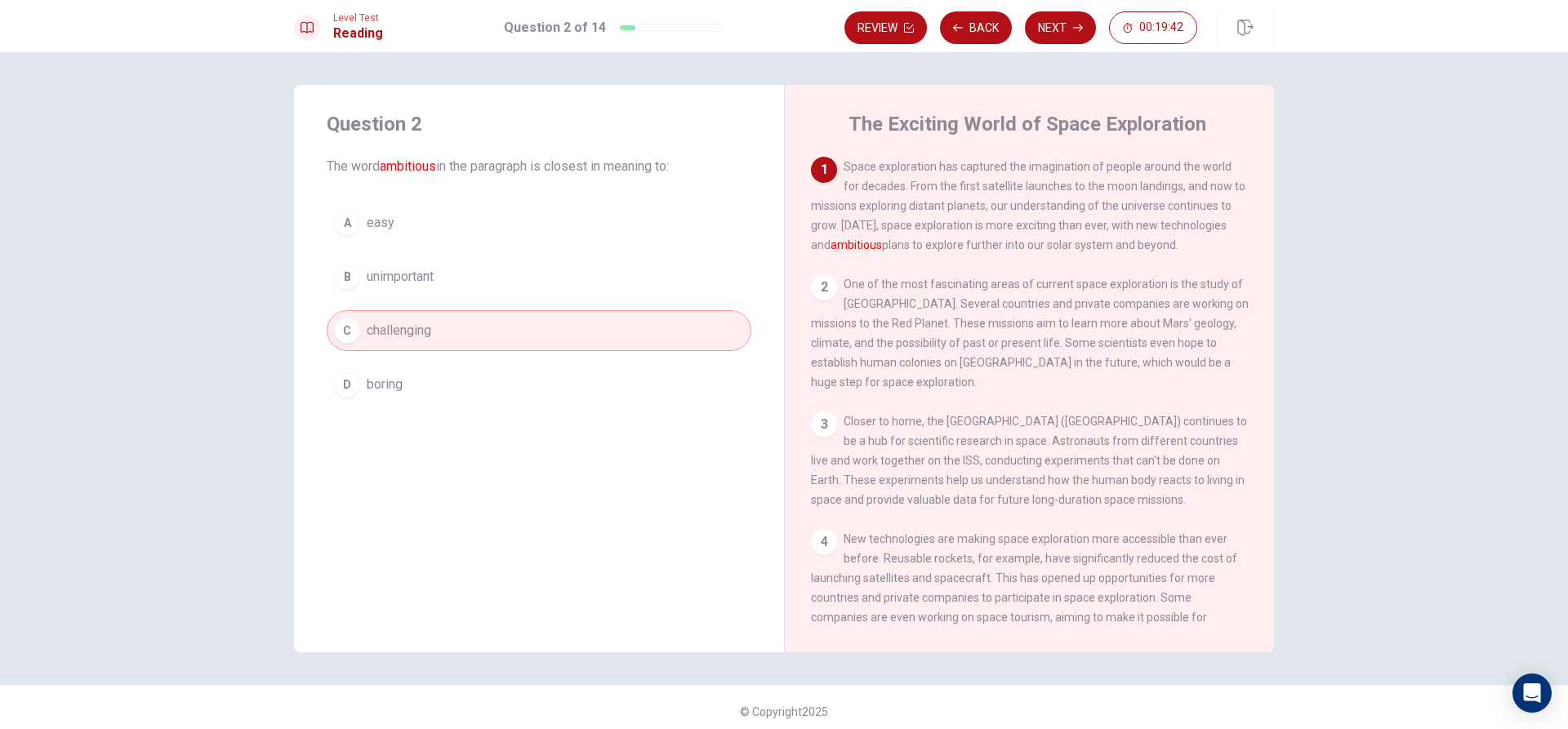
drag, startPoint x: 824, startPoint y: 557, endPoint x: 831, endPoint y: 515, distance: 42.6
click at [824, 560] on div "4 New technologies are making space exploration more accessible than ever befor…" at bounding box center [1030, 587] width 438 height 117
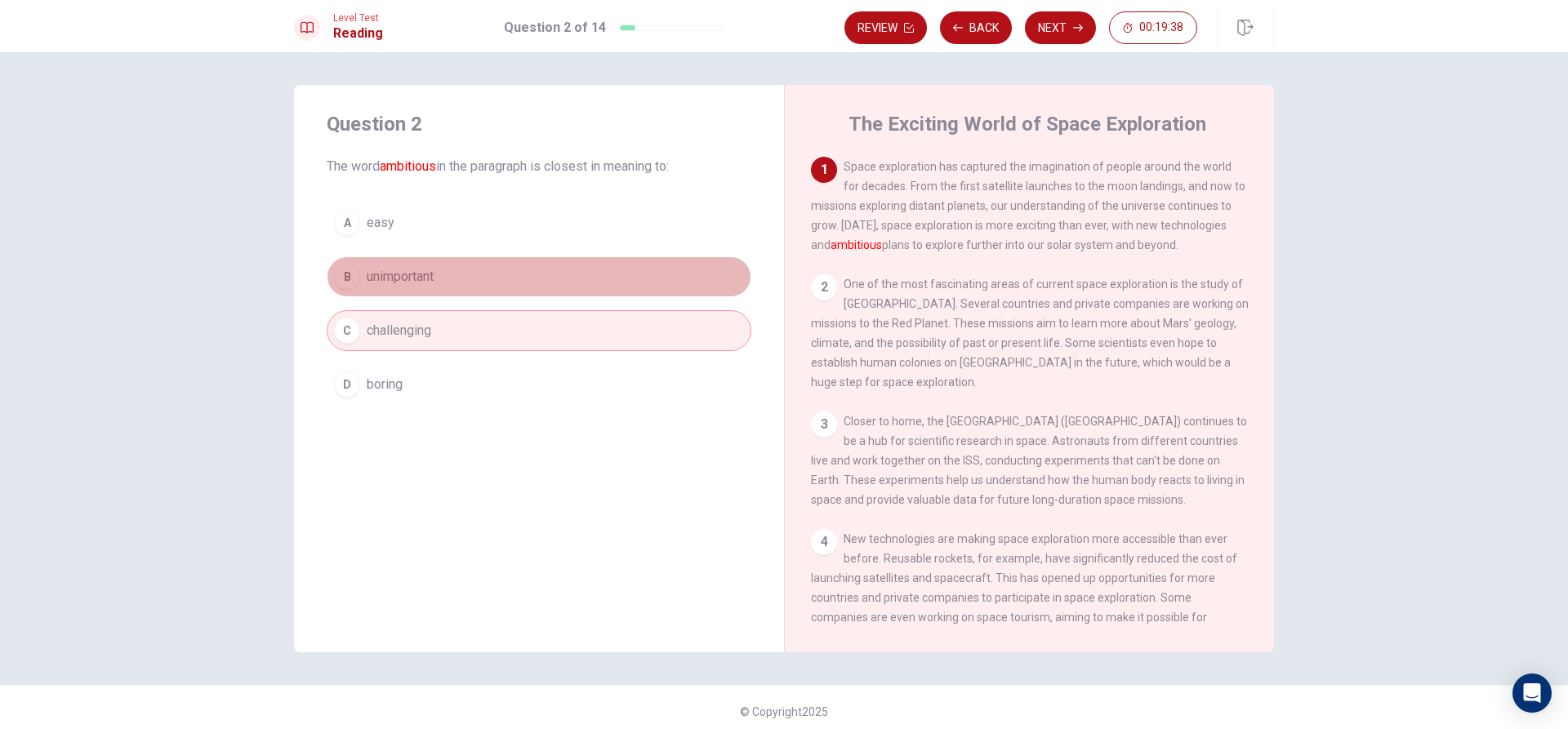
click at [396, 273] on span "unimportant" at bounding box center [400, 276] width 67 height 20
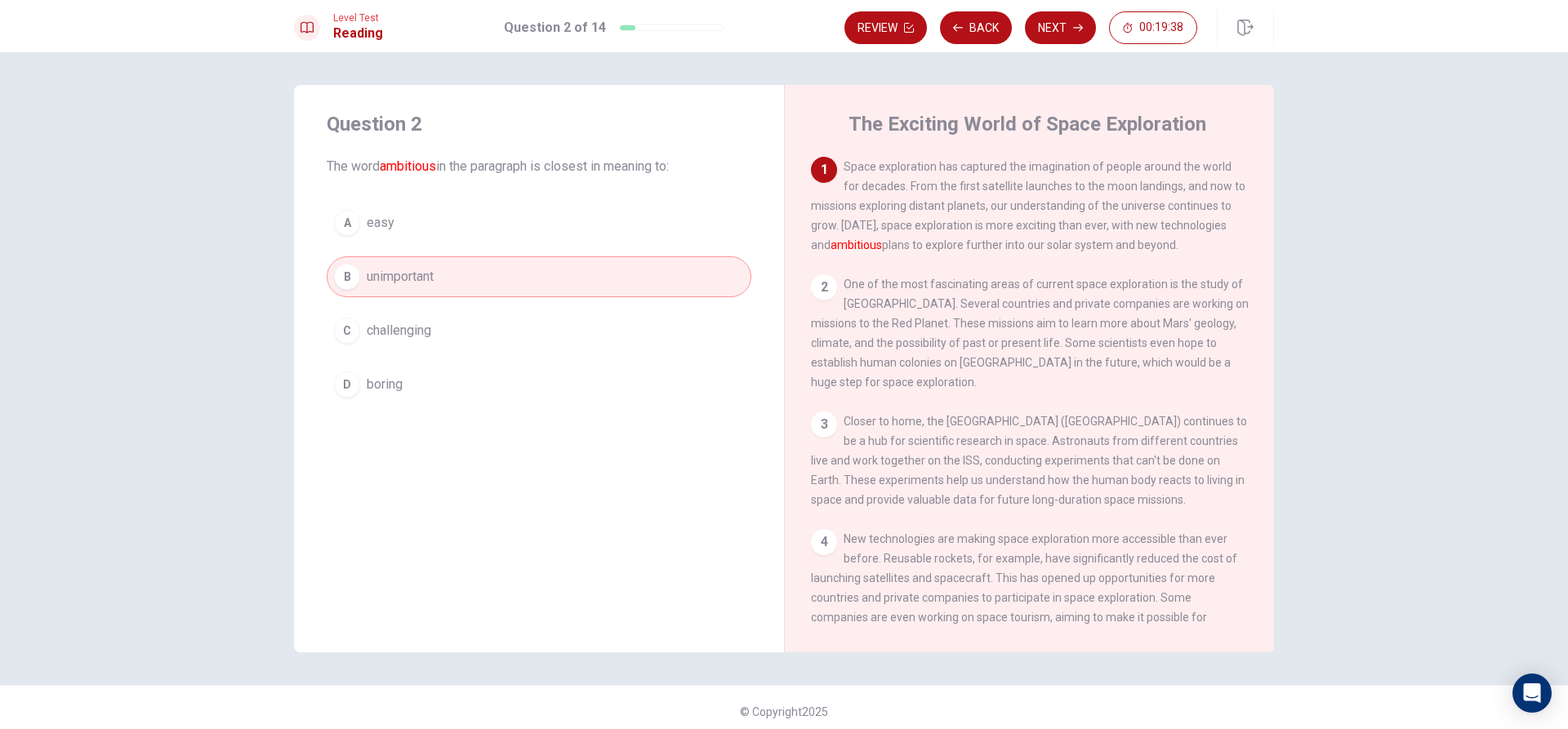
click at [459, 277] on button "B unimportant" at bounding box center [539, 277] width 425 height 41
click at [813, 274] on div "1 Space exploration has captured the imagination of people around the world for…" at bounding box center [1041, 391] width 459 height 470
click at [811, 285] on div "2" at bounding box center [824, 287] width 27 height 27
click at [813, 285] on div "2" at bounding box center [824, 287] width 27 height 27
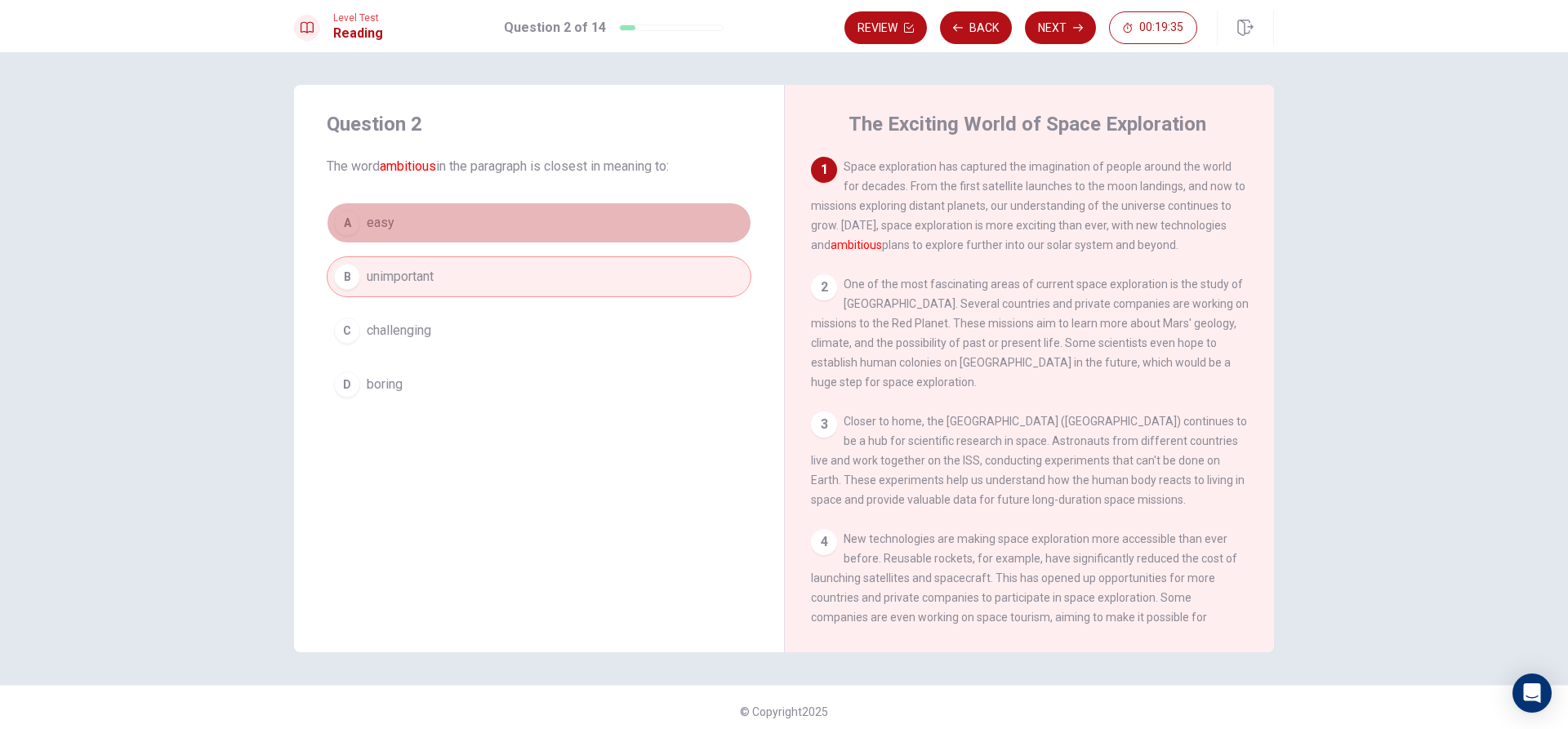
click at [427, 220] on button "A easy" at bounding box center [539, 223] width 425 height 41
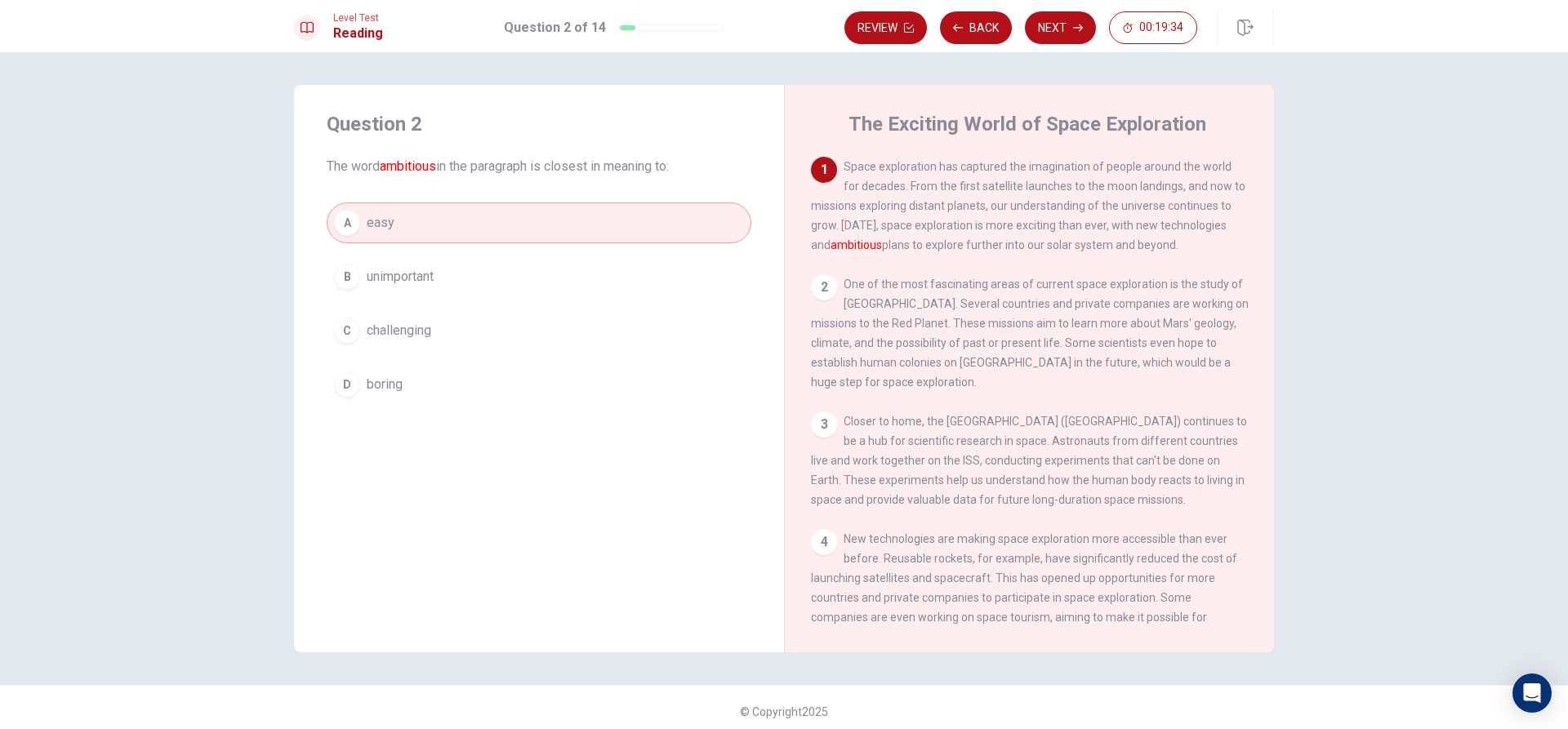
click at [821, 289] on div "2" at bounding box center [824, 287] width 27 height 27
click at [834, 246] on font "ambitious" at bounding box center [857, 245] width 51 height 13
click at [834, 246] on font "ambitious" at bounding box center [857, 245] width 51 height 13
click at [811, 235] on div "1 Space exploration has captured the imagination of people around the world for…" at bounding box center [1030, 205] width 438 height 98
click at [845, 237] on div "1 Space exploration has captured the imagination of people around the world for…" at bounding box center [1030, 205] width 438 height 98
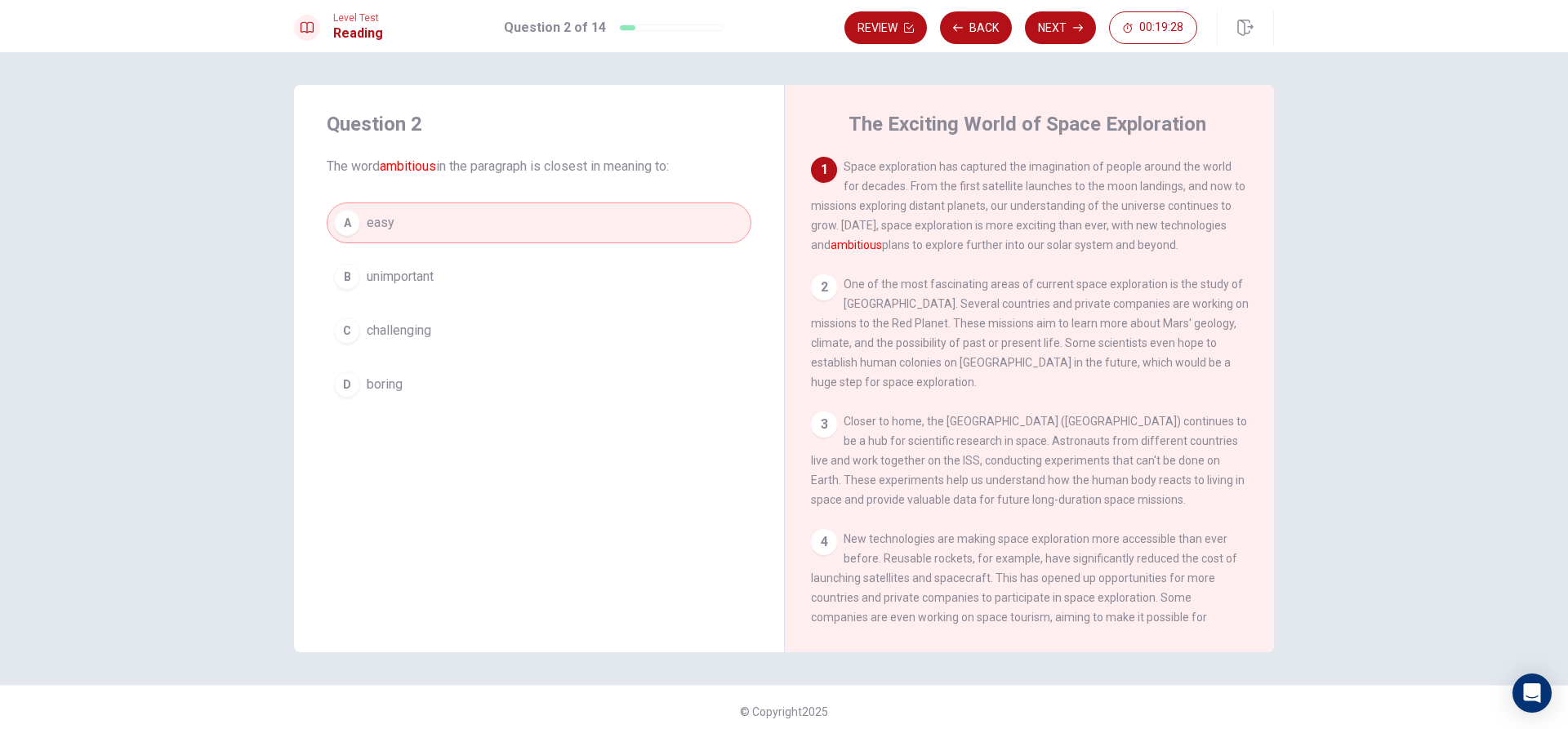
click at [364, 28] on h1 "Reading" at bounding box center [358, 33] width 50 height 20
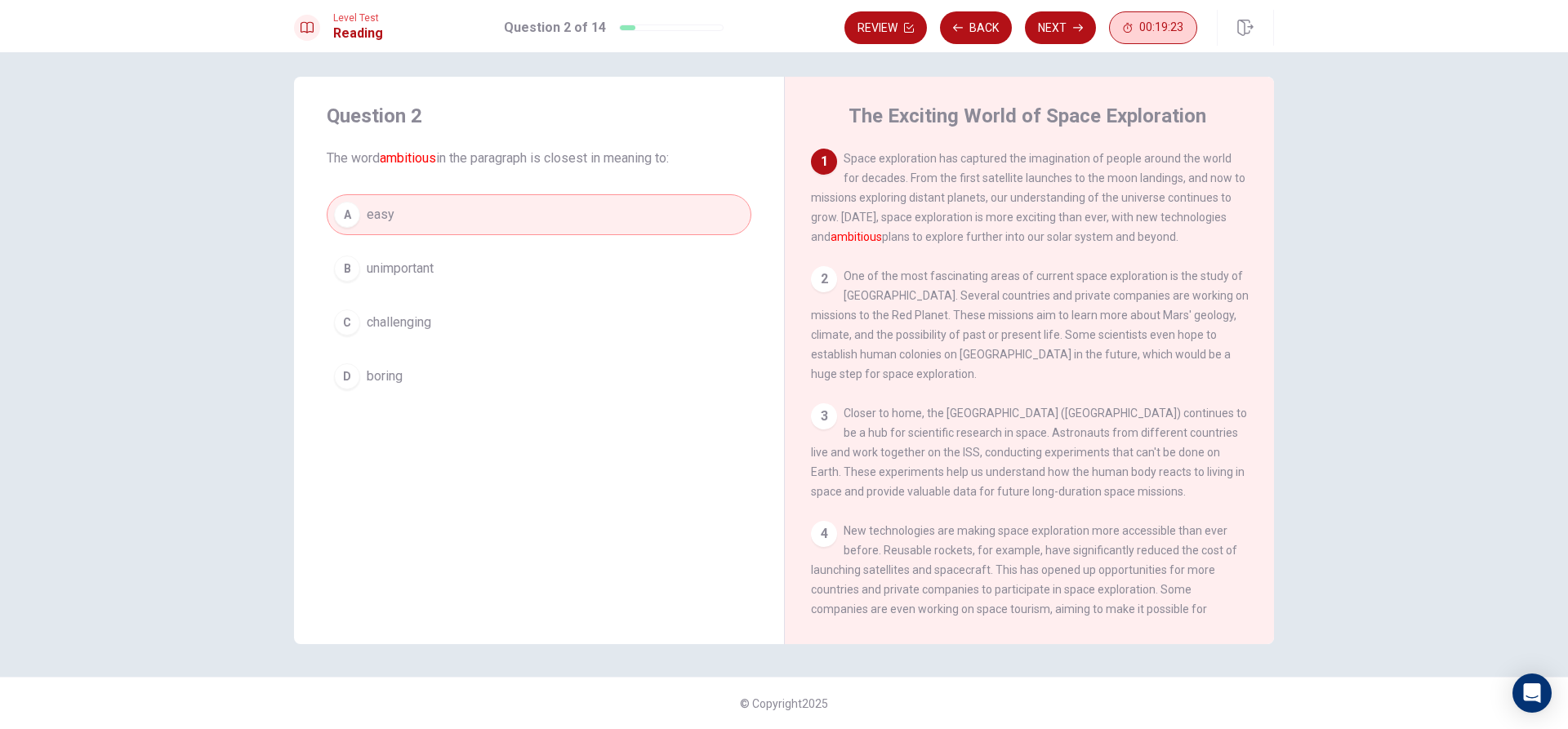
click at [1121, 27] on button "00:19:23" at bounding box center [1153, 27] width 88 height 33
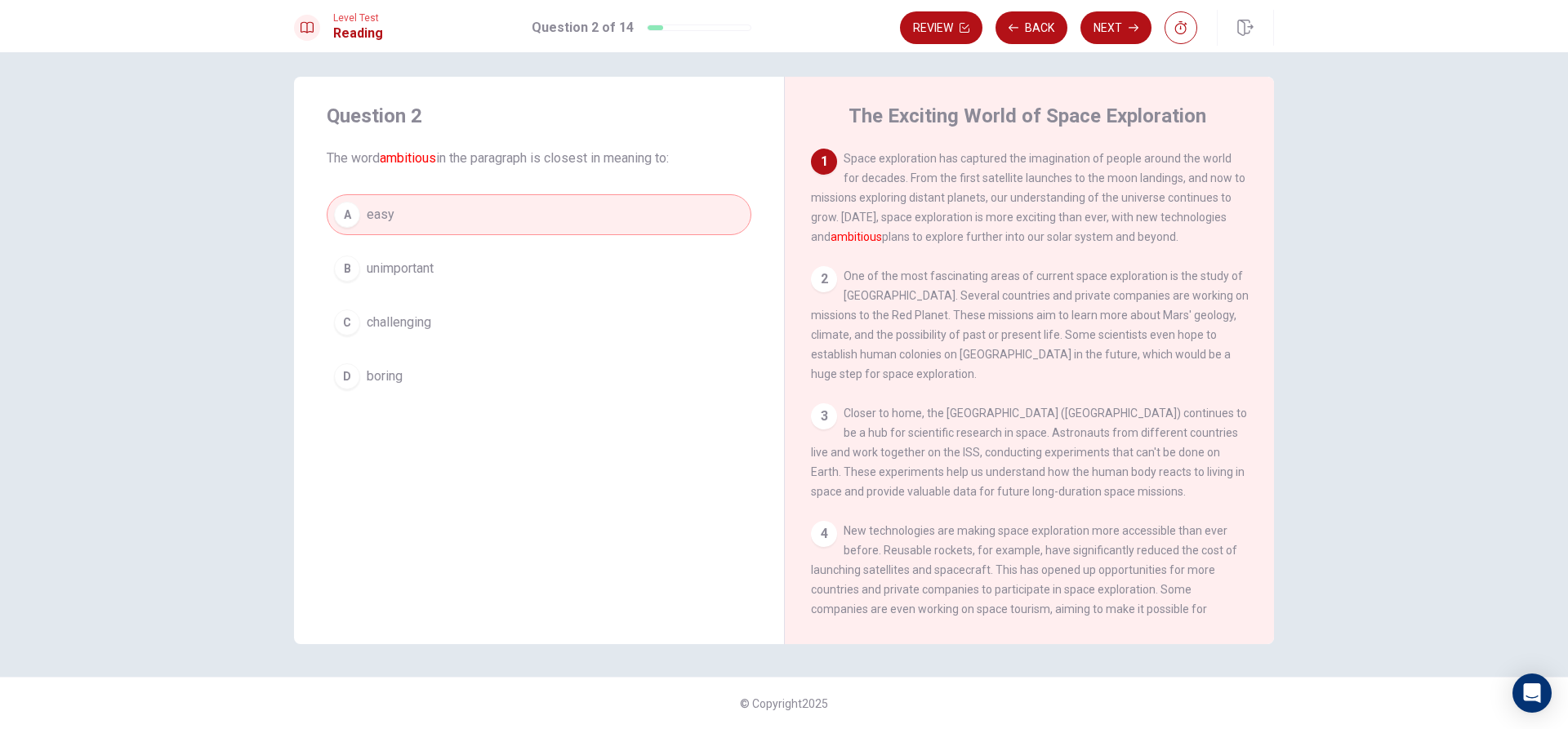
drag, startPoint x: 942, startPoint y: 270, endPoint x: 1000, endPoint y: 251, distance: 61.0
click at [1000, 251] on div "1 Space exploration has captured the imagination of people around the world for…" at bounding box center [1041, 383] width 459 height 470
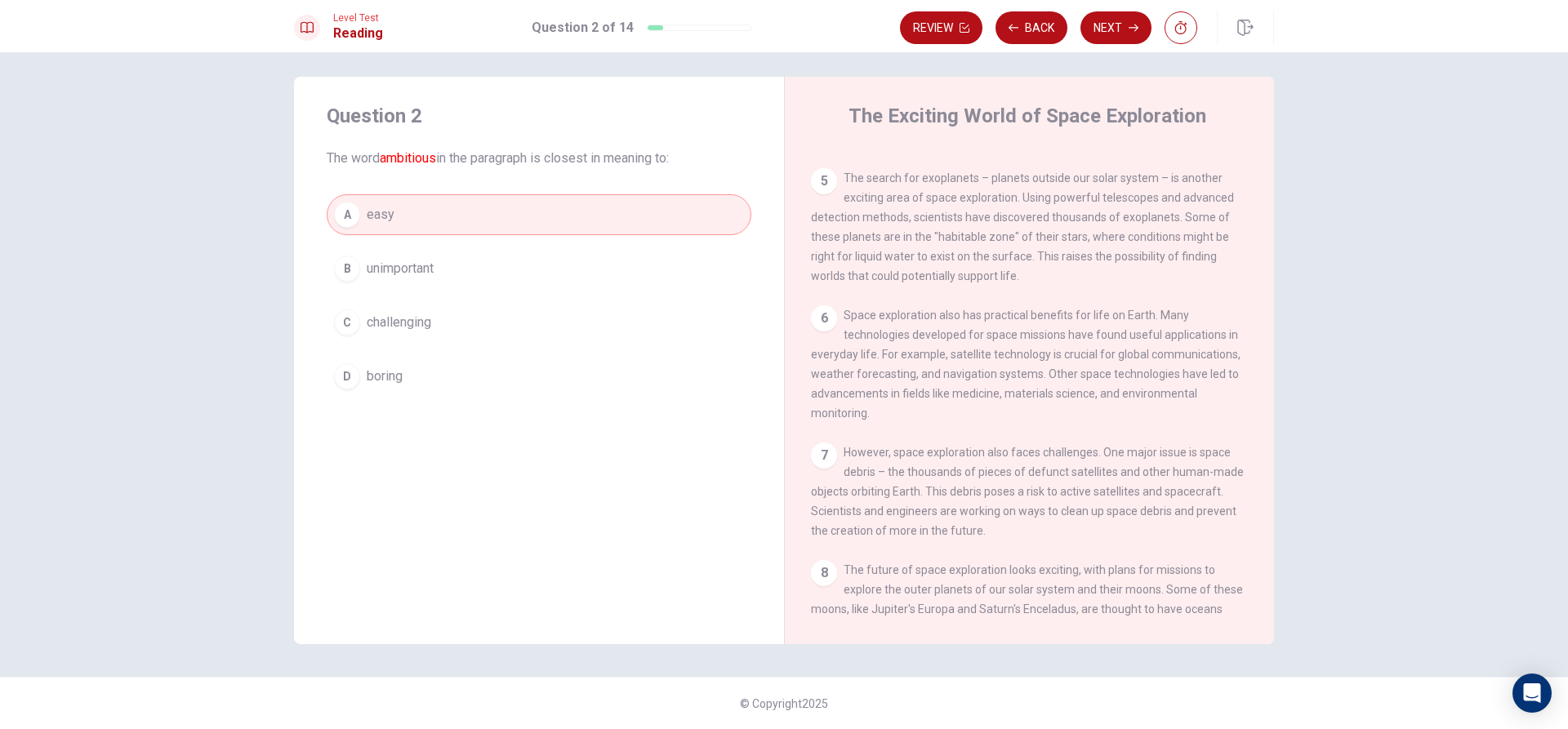
scroll to position [809, 0]
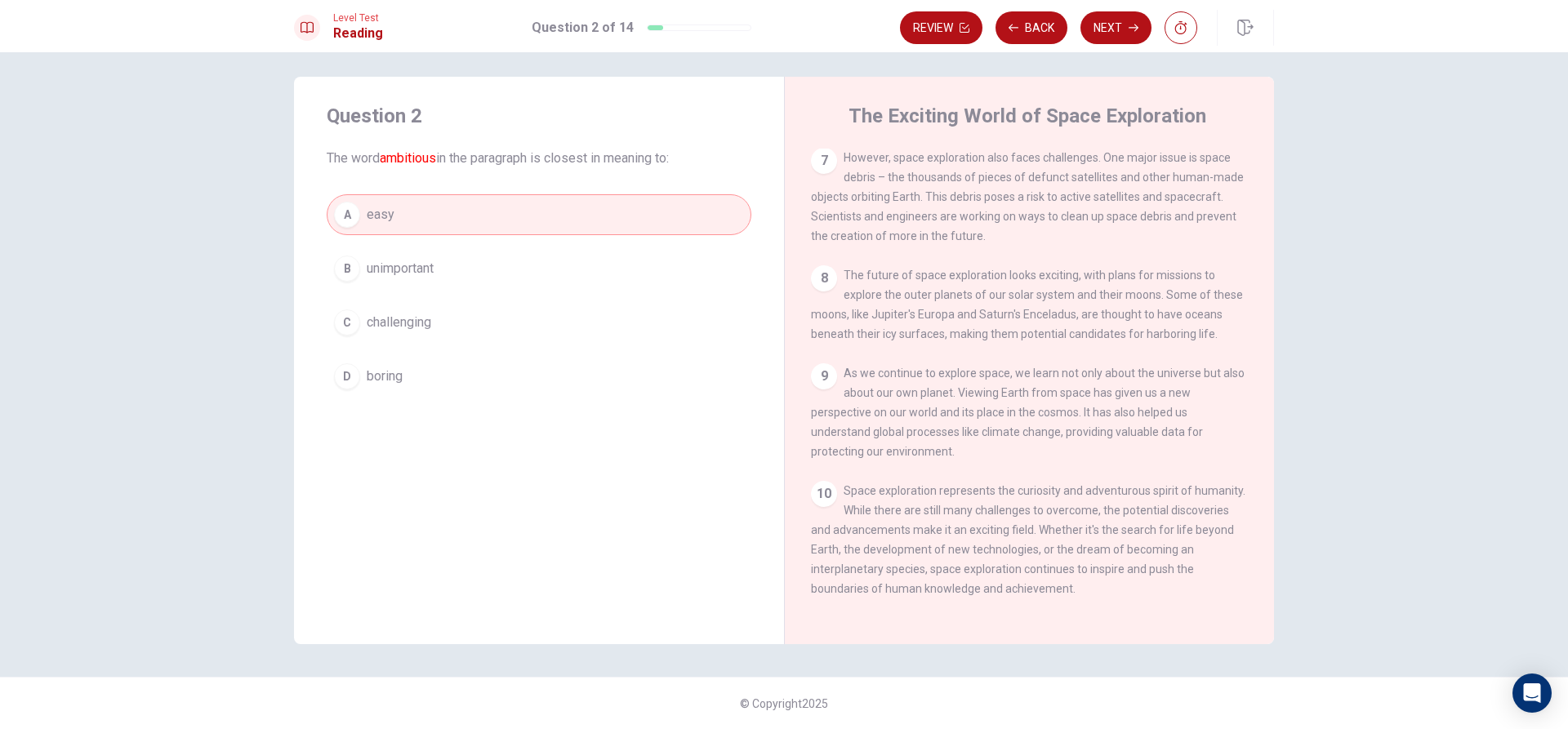
click at [376, 270] on span "unimportant" at bounding box center [400, 269] width 67 height 20
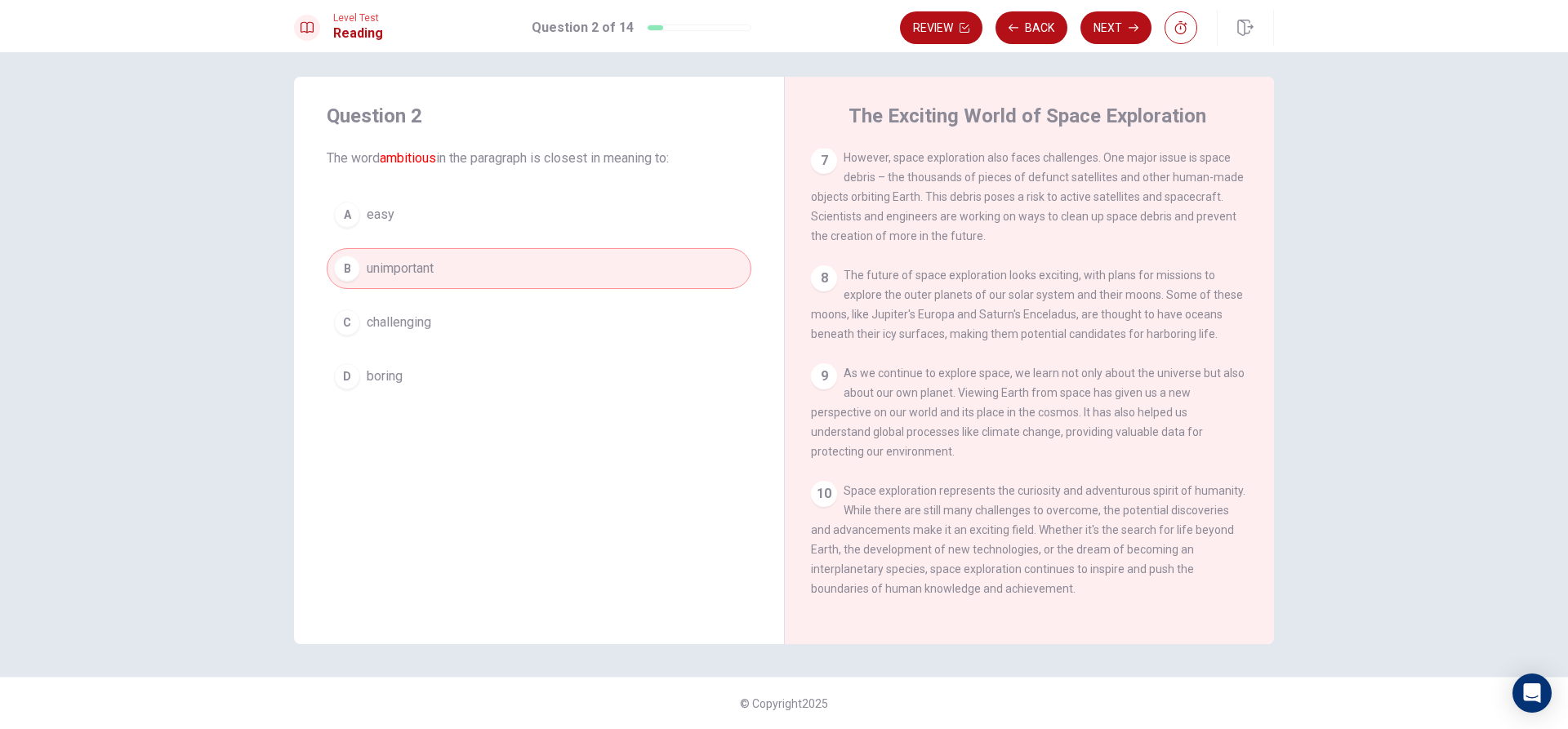
drag, startPoint x: 398, startPoint y: 203, endPoint x: 393, endPoint y: 233, distance: 30.4
click at [399, 207] on button "A easy" at bounding box center [539, 215] width 425 height 41
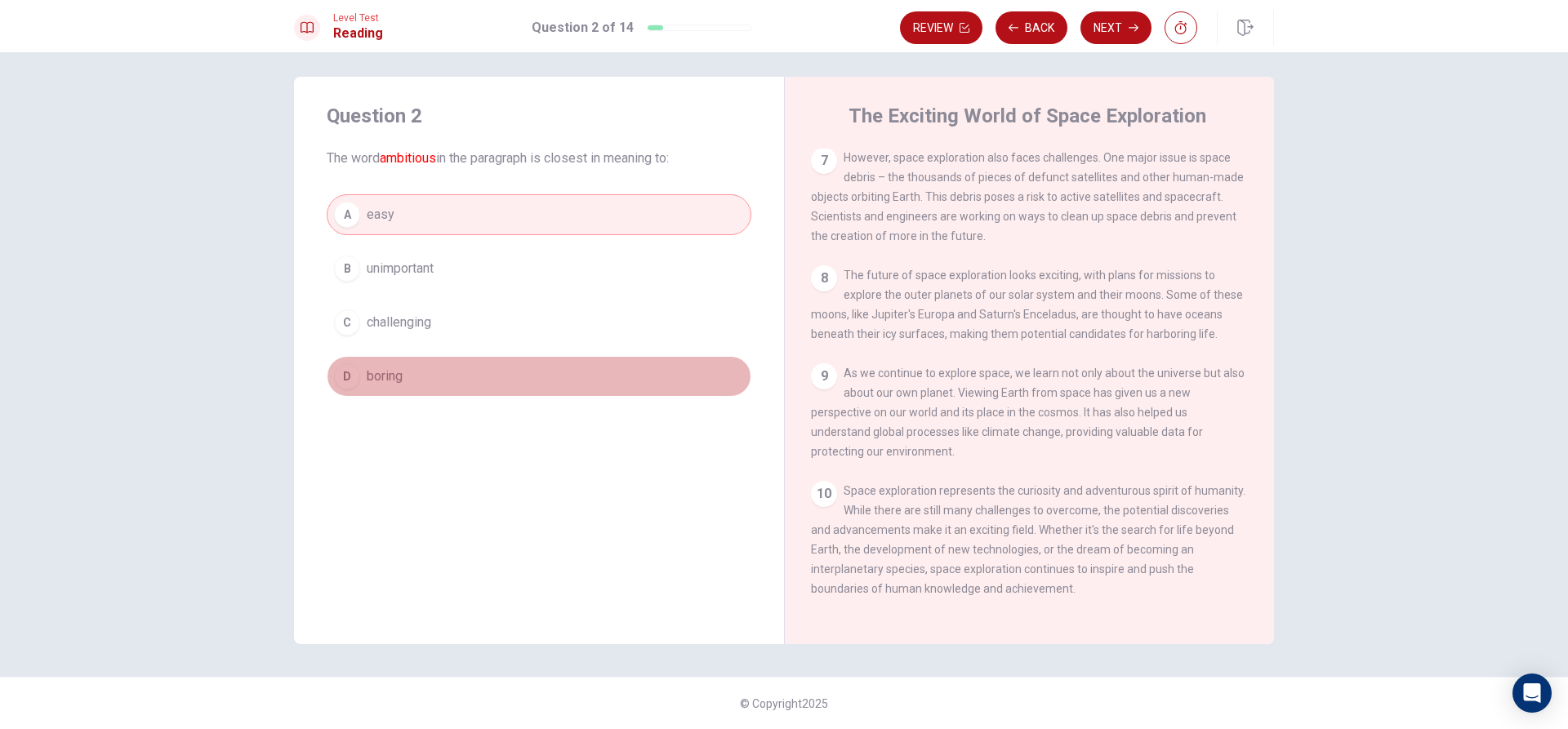
click at [408, 360] on button "D boring" at bounding box center [539, 376] width 425 height 41
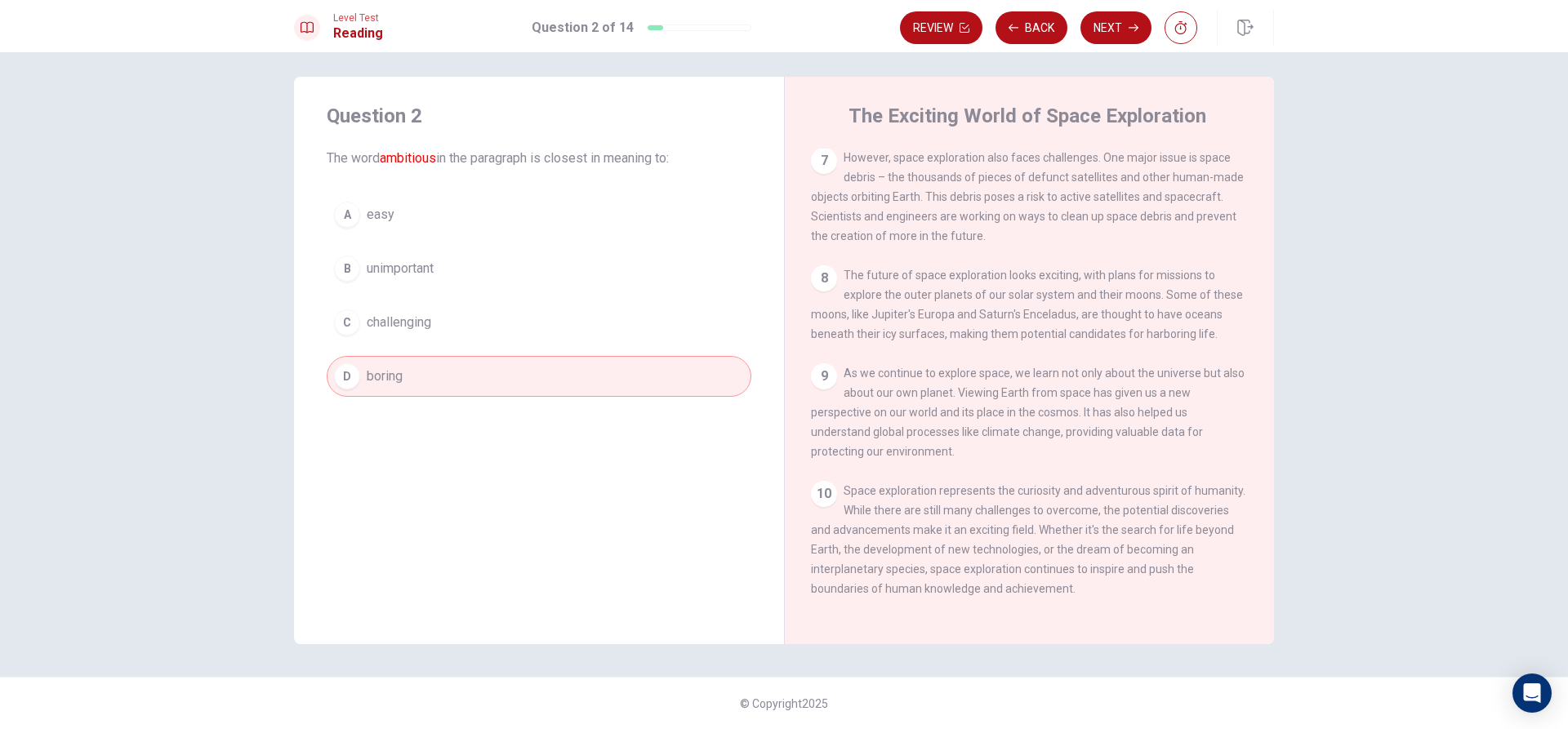
click at [433, 311] on button "C challenging" at bounding box center [539, 323] width 425 height 41
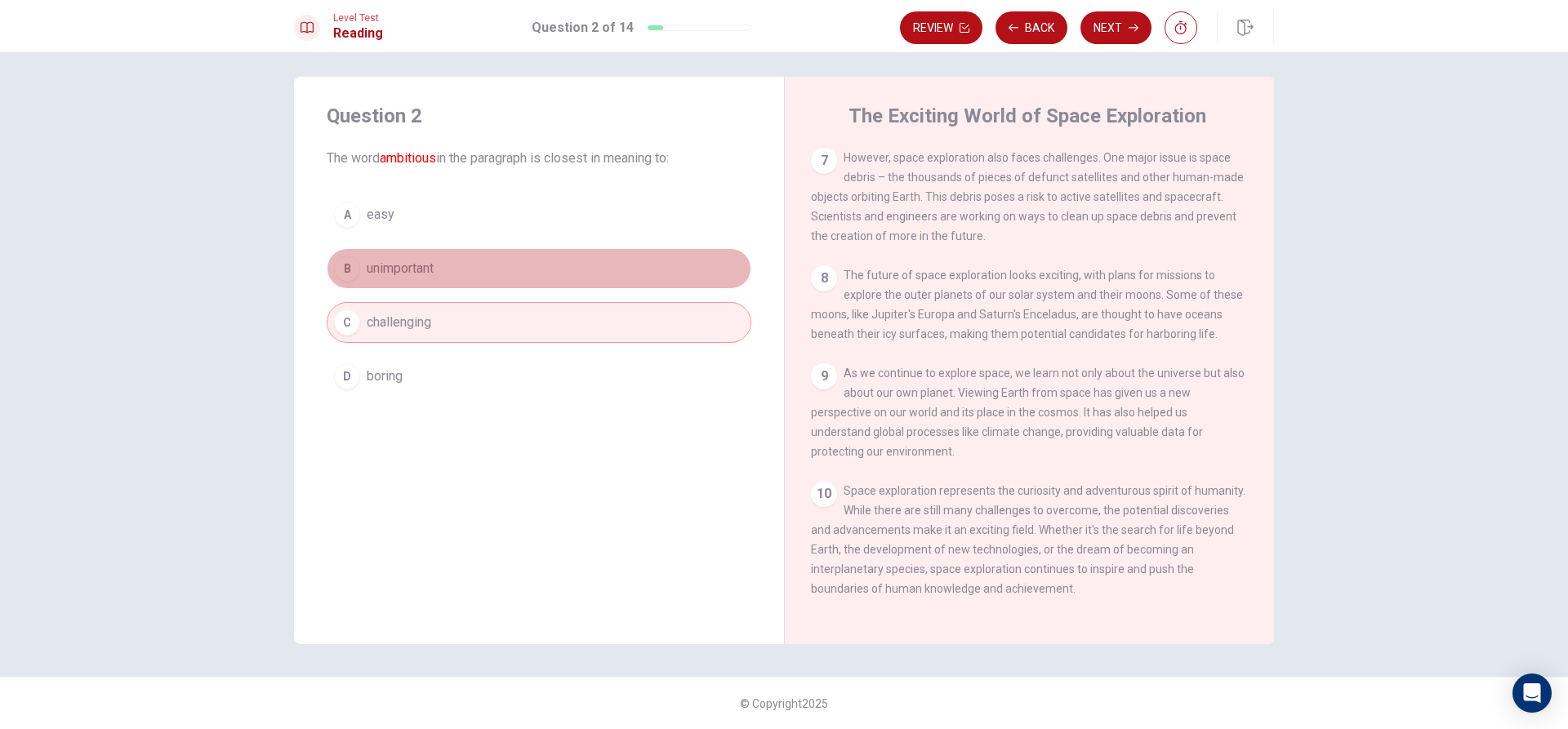
click at [460, 259] on button "B unimportant" at bounding box center [539, 269] width 425 height 41
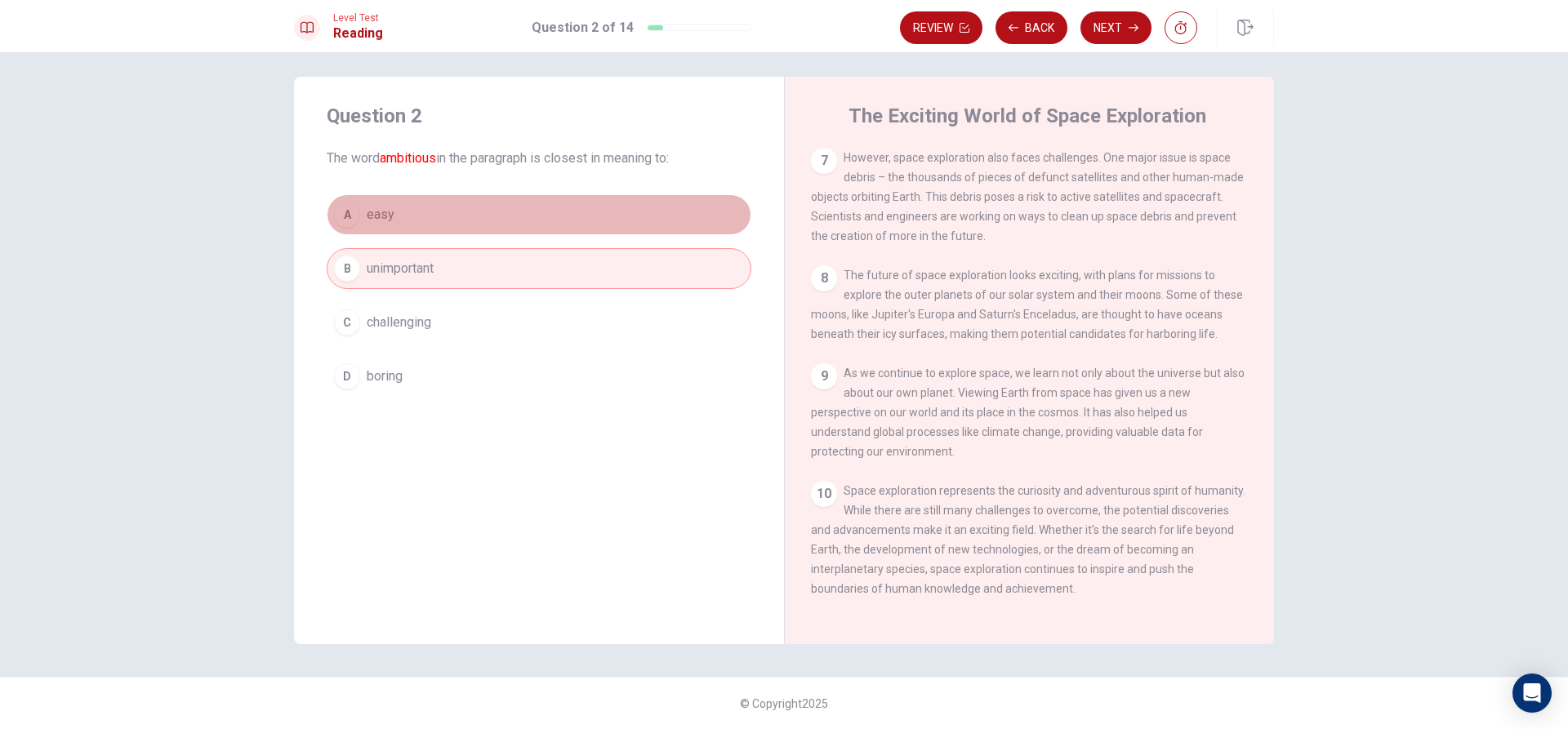
click at [404, 223] on button "A easy" at bounding box center [539, 215] width 425 height 41
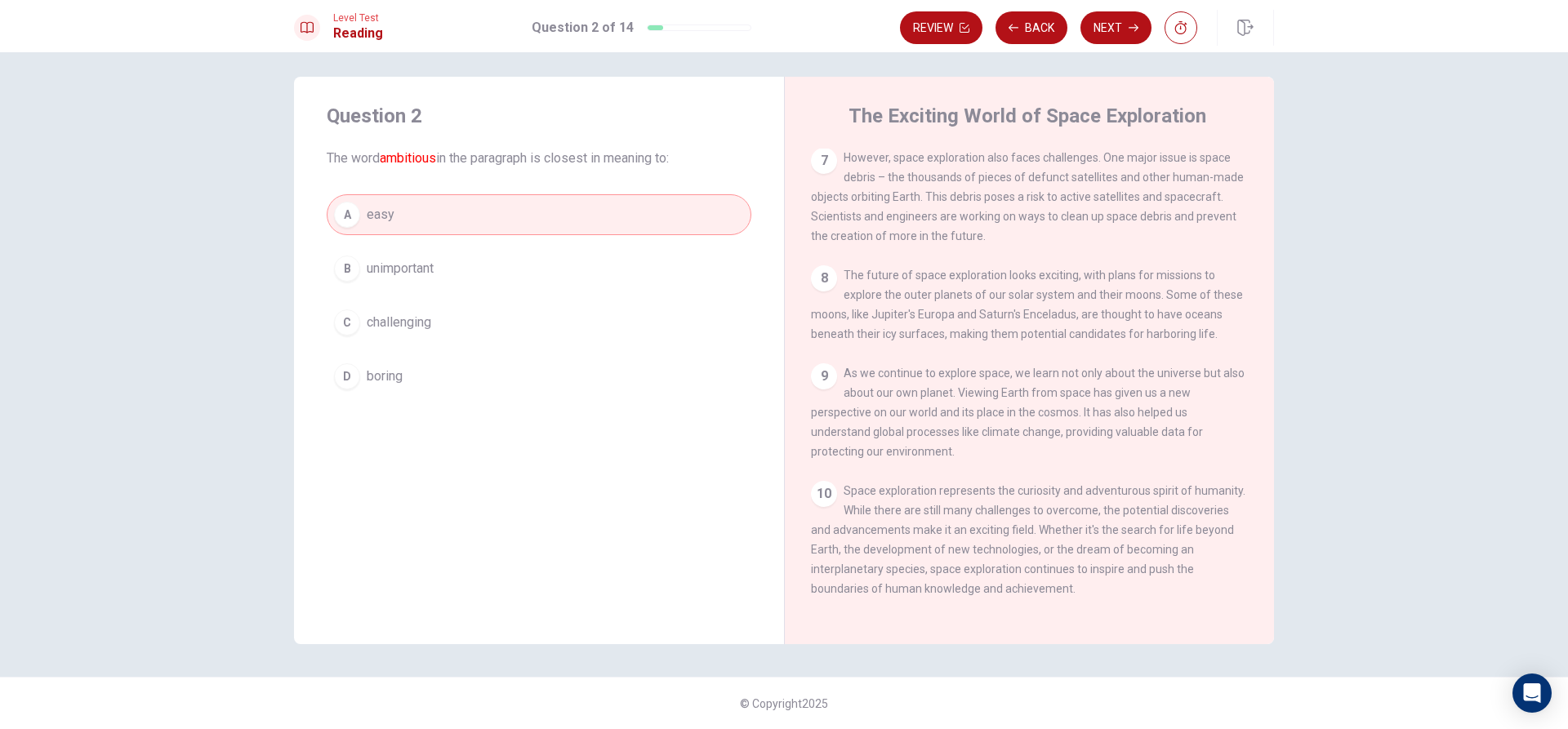
click at [473, 264] on button "B unimportant" at bounding box center [539, 269] width 425 height 41
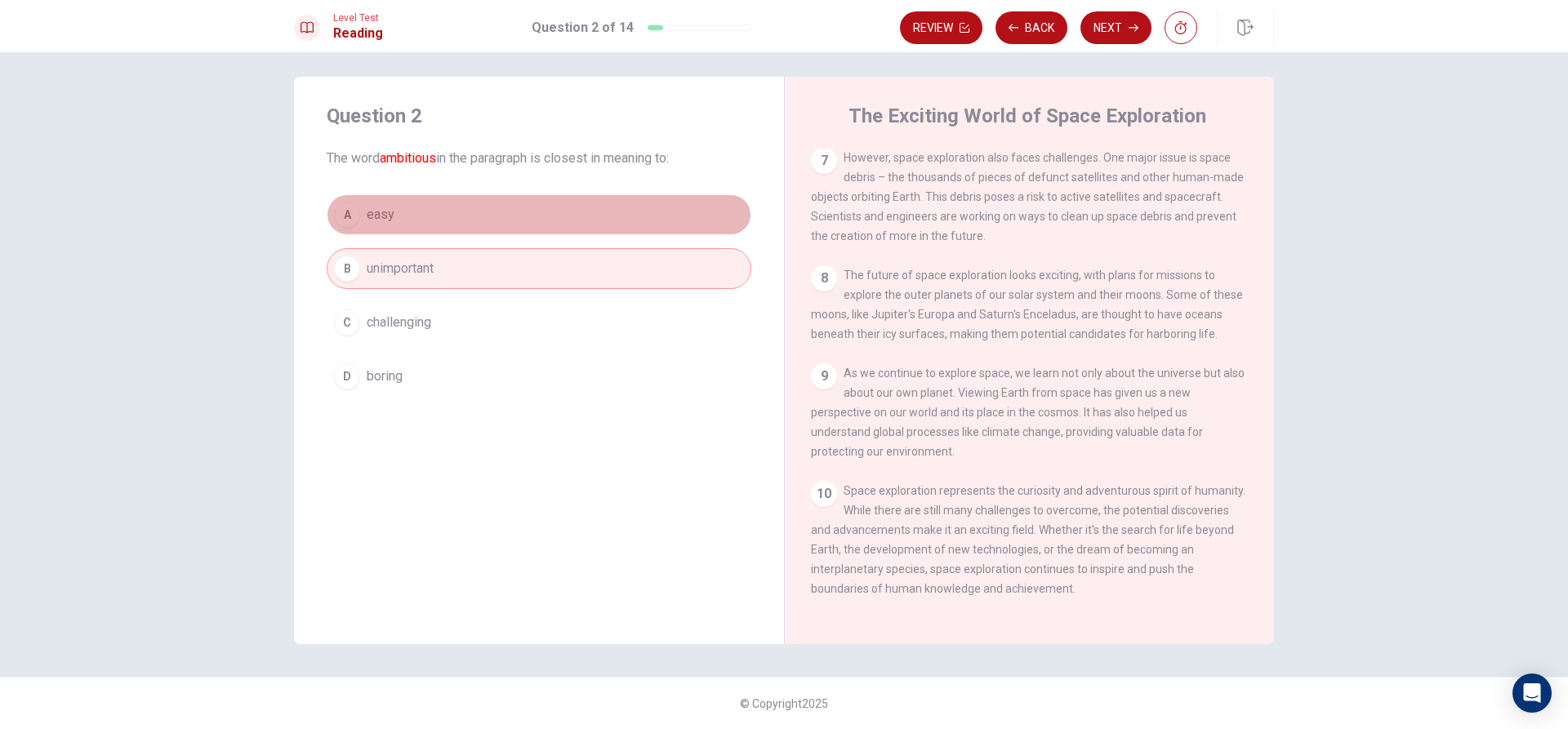
drag, startPoint x: 473, startPoint y: 217, endPoint x: 474, endPoint y: 237, distance: 20.0
click at [474, 237] on div "A easy B unimportant C challenging D boring" at bounding box center [539, 295] width 425 height 203
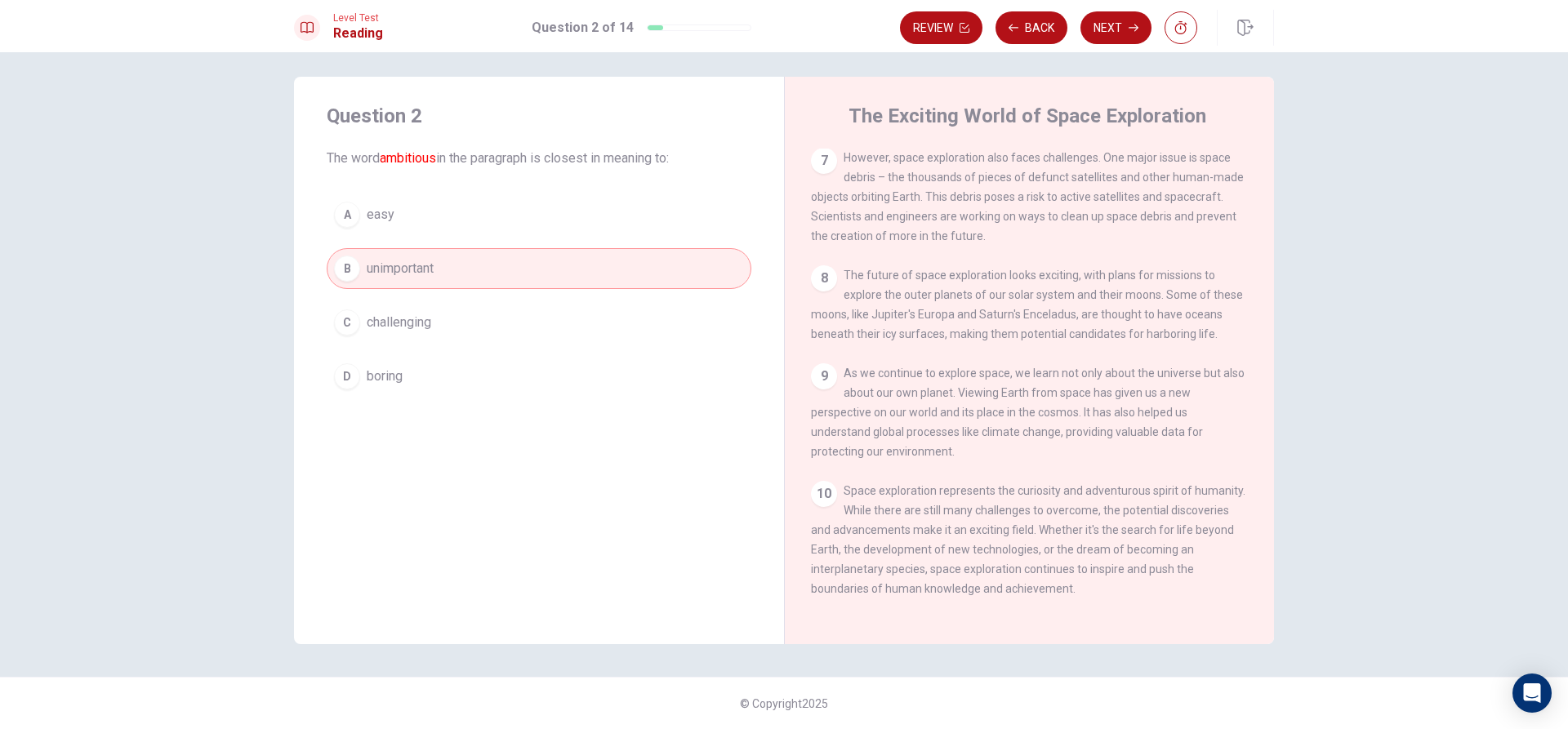
click at [347, 143] on div "Question 2 The word ambitious in the paragraph is closest in meaning to:" at bounding box center [539, 135] width 425 height 65
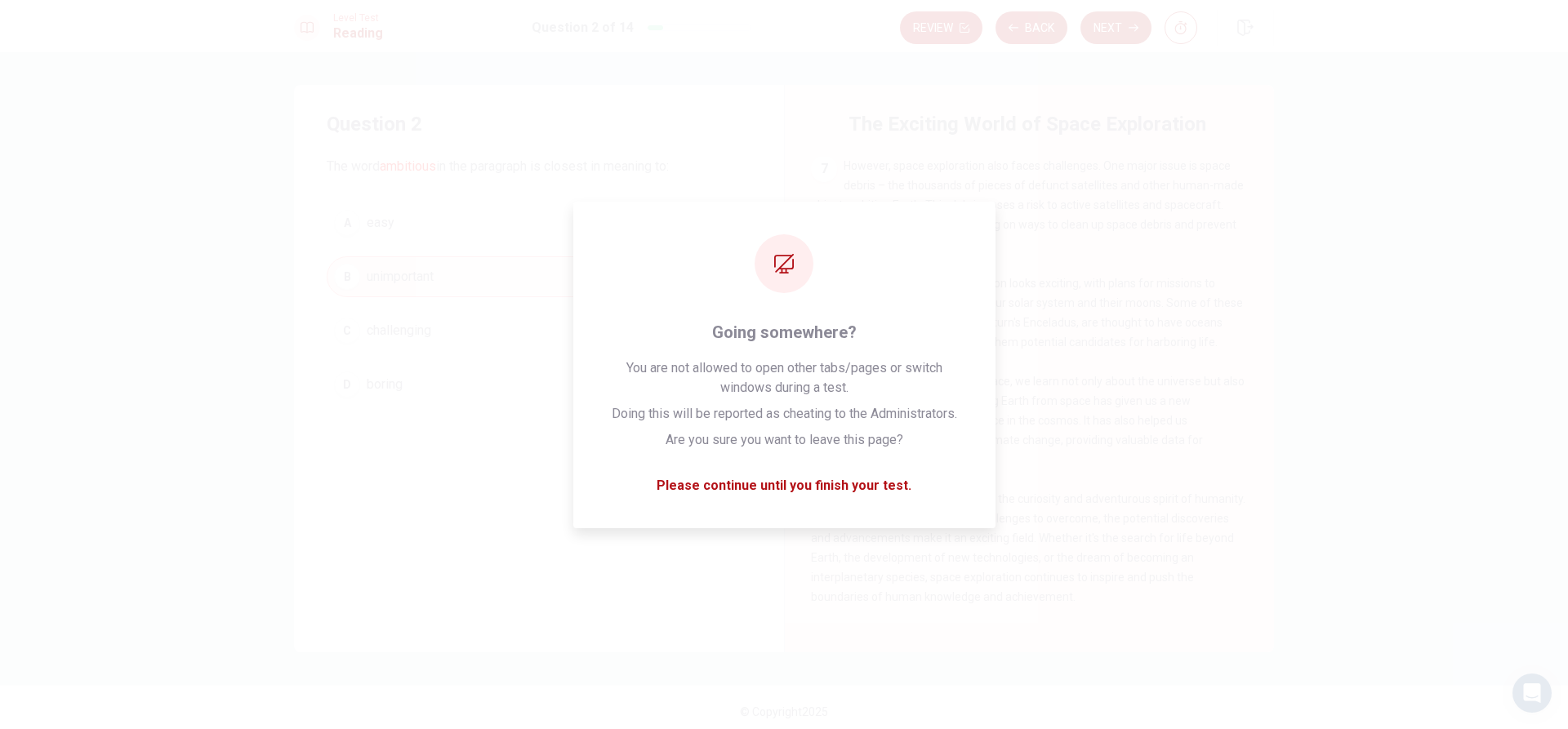
click at [296, 167] on div "Question 2 The word ambitious in the paragraph is closest in meaning to: A easy…" at bounding box center [539, 258] width 490 height 347
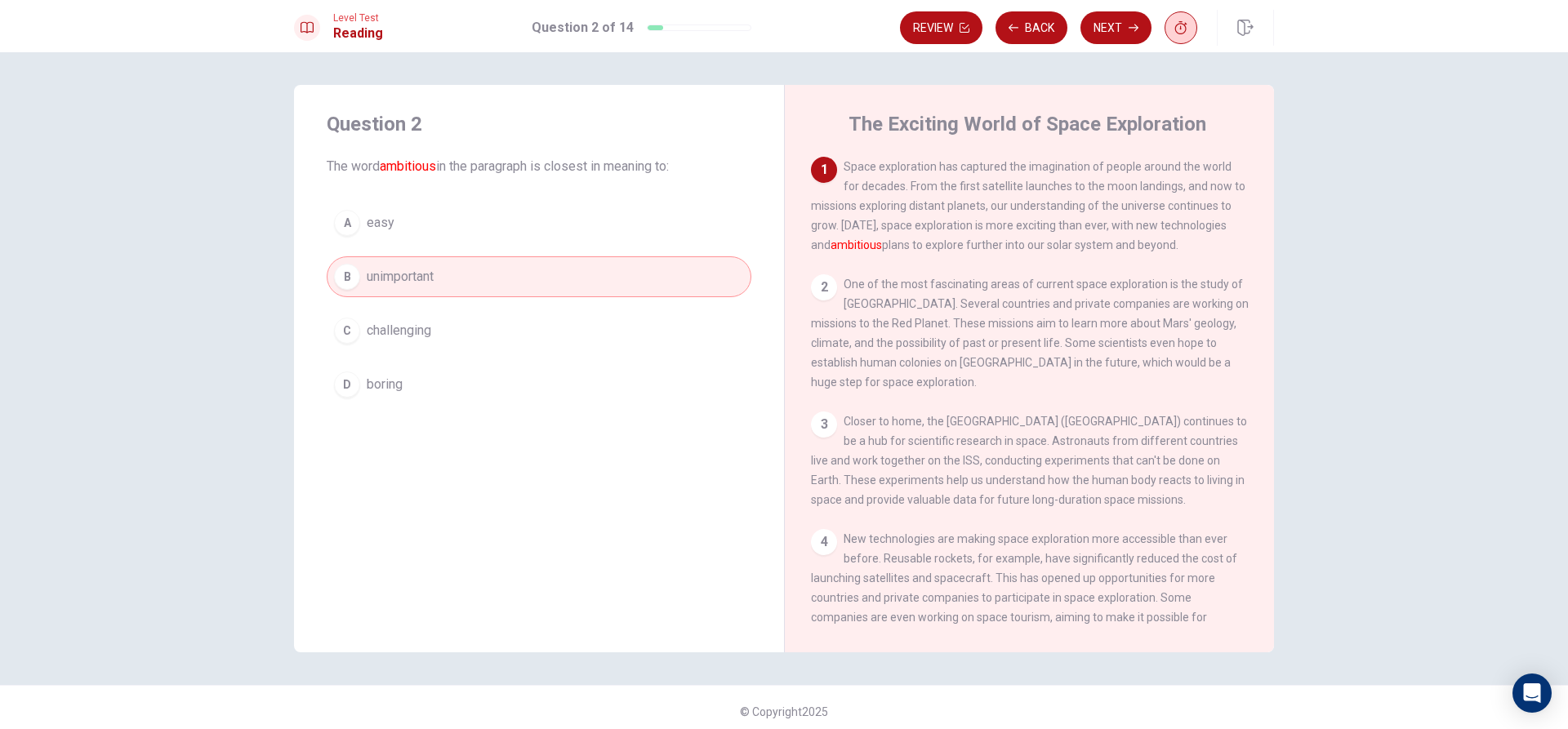
click at [1179, 28] on icon "button" at bounding box center [1180, 27] width 13 height 13
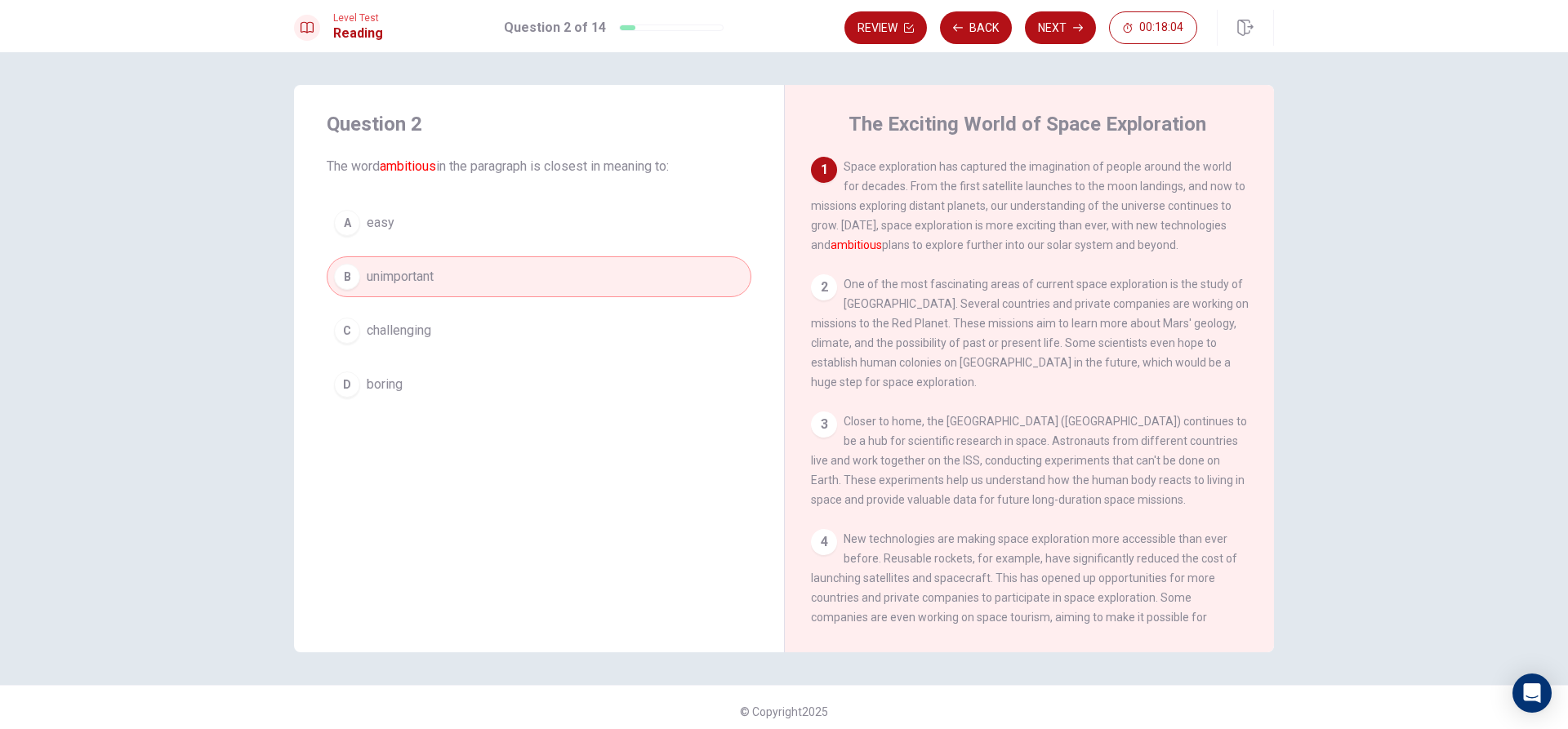
click at [643, 335] on button "C challenging" at bounding box center [539, 331] width 425 height 41
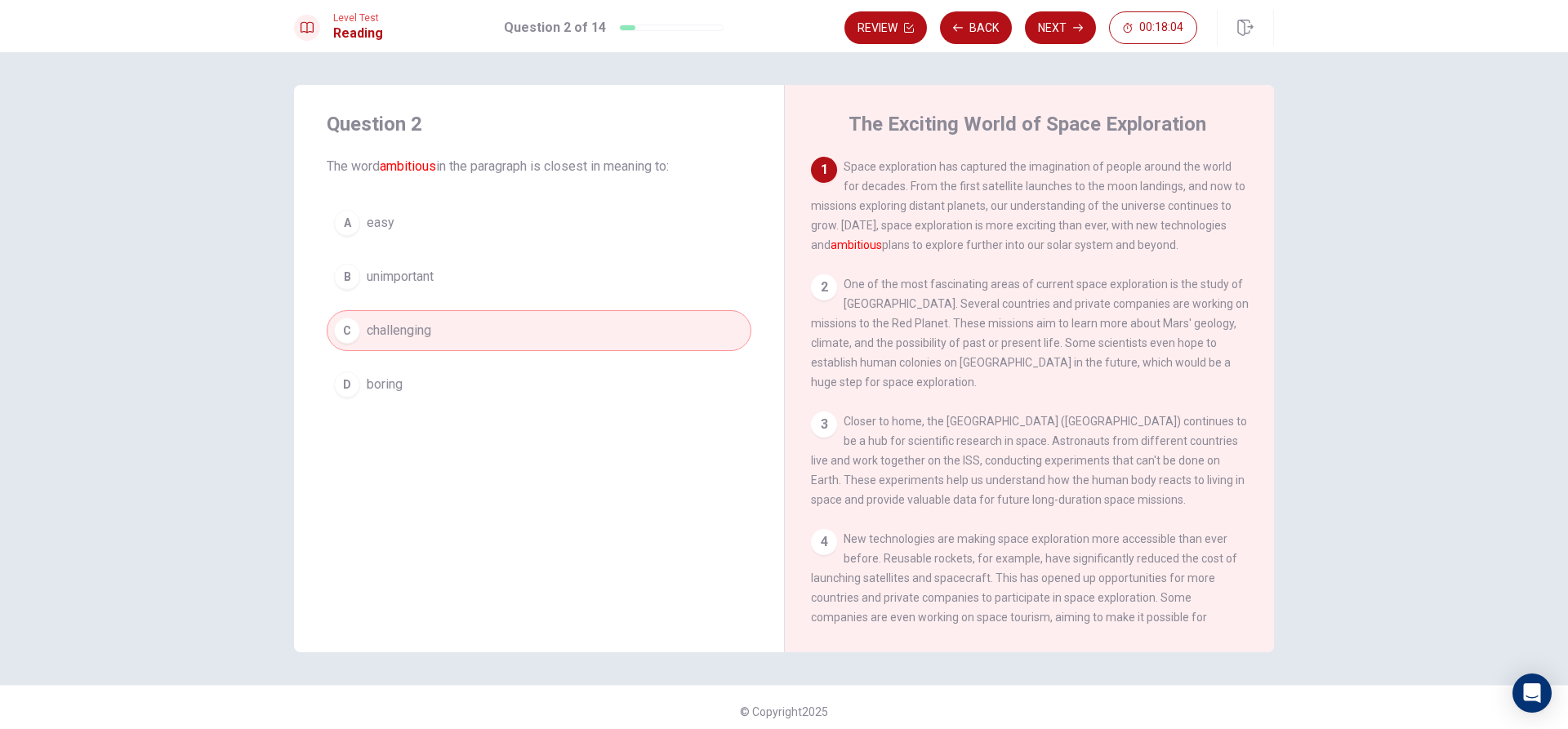
click at [655, 276] on button "B unimportant" at bounding box center [539, 277] width 425 height 41
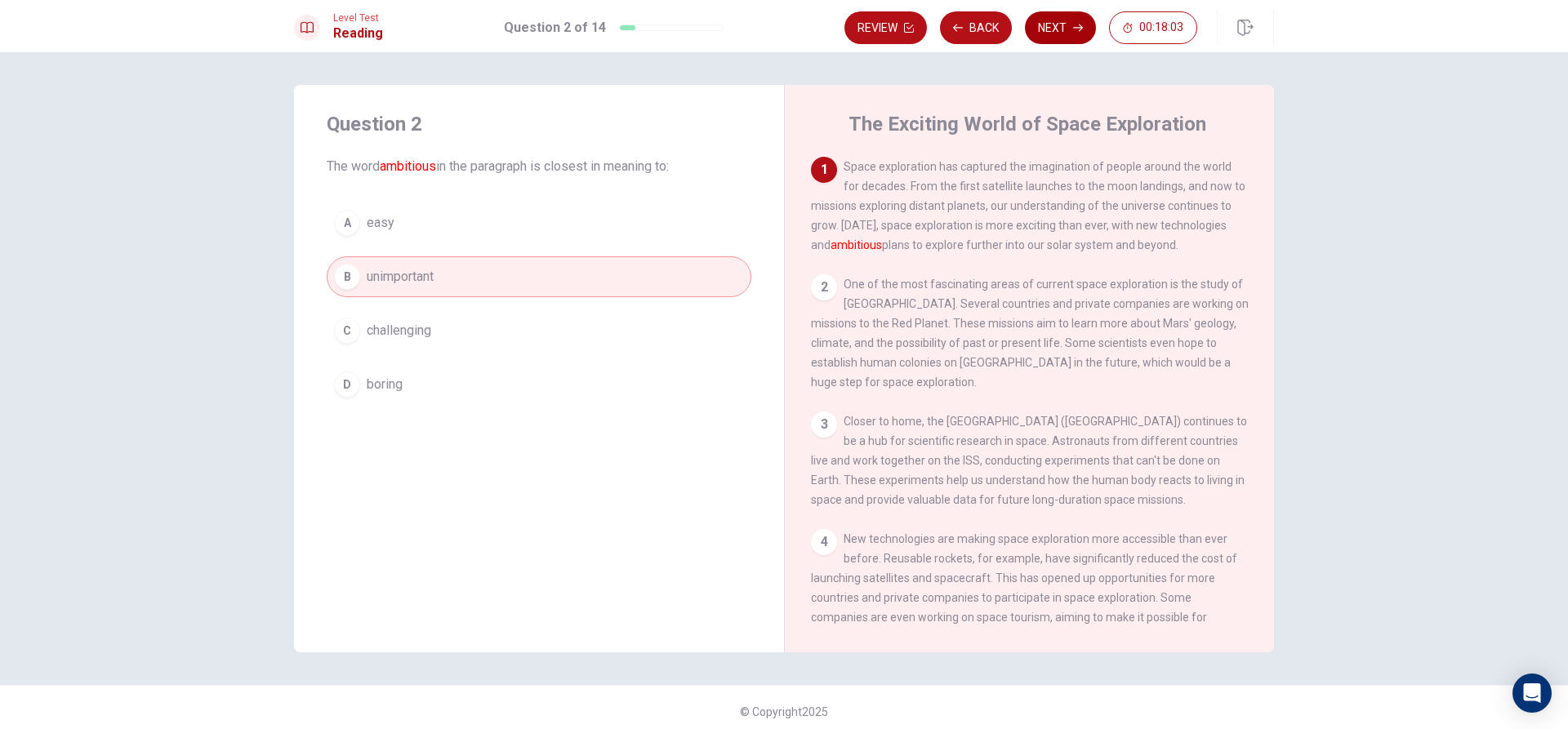
click at [1072, 27] on button "Next" at bounding box center [1060, 27] width 71 height 33
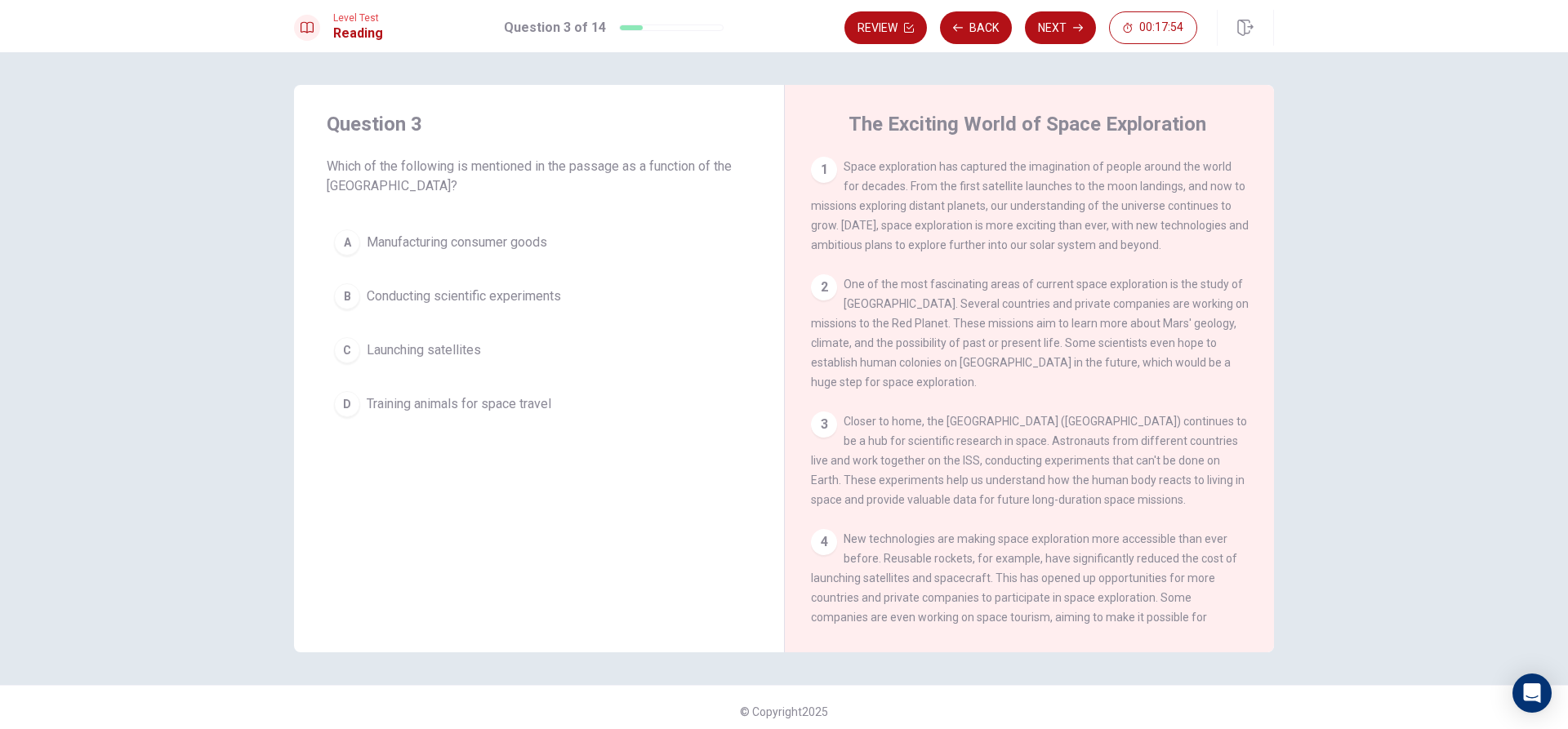
click at [579, 323] on div "A Manufacturing consumer goods B Conducting scientific experiments C Launching …" at bounding box center [539, 323] width 425 height 203
click at [628, 294] on button "B Conducting scientific experiments" at bounding box center [539, 297] width 425 height 41
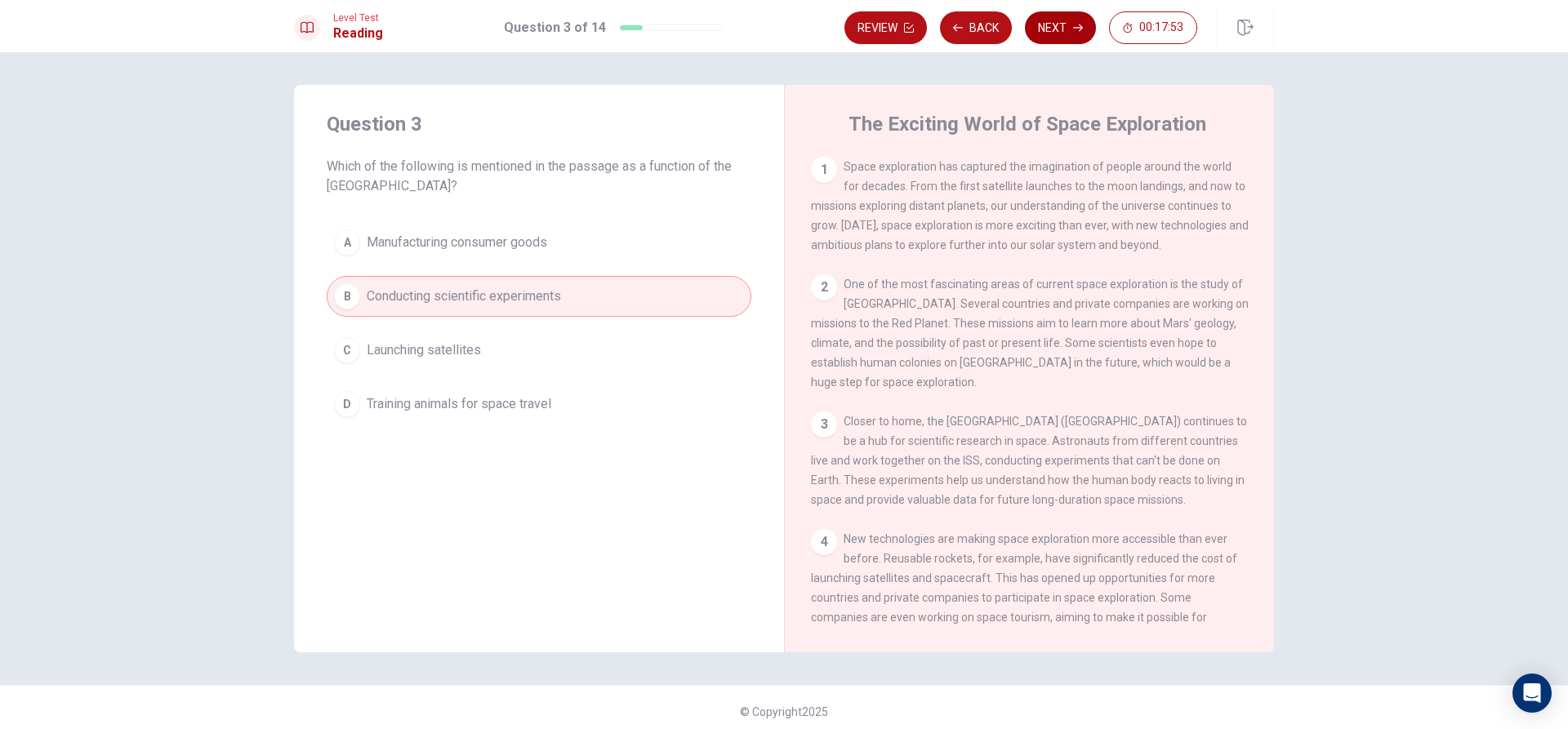
click at [1073, 24] on icon "button" at bounding box center [1078, 27] width 9 height 9
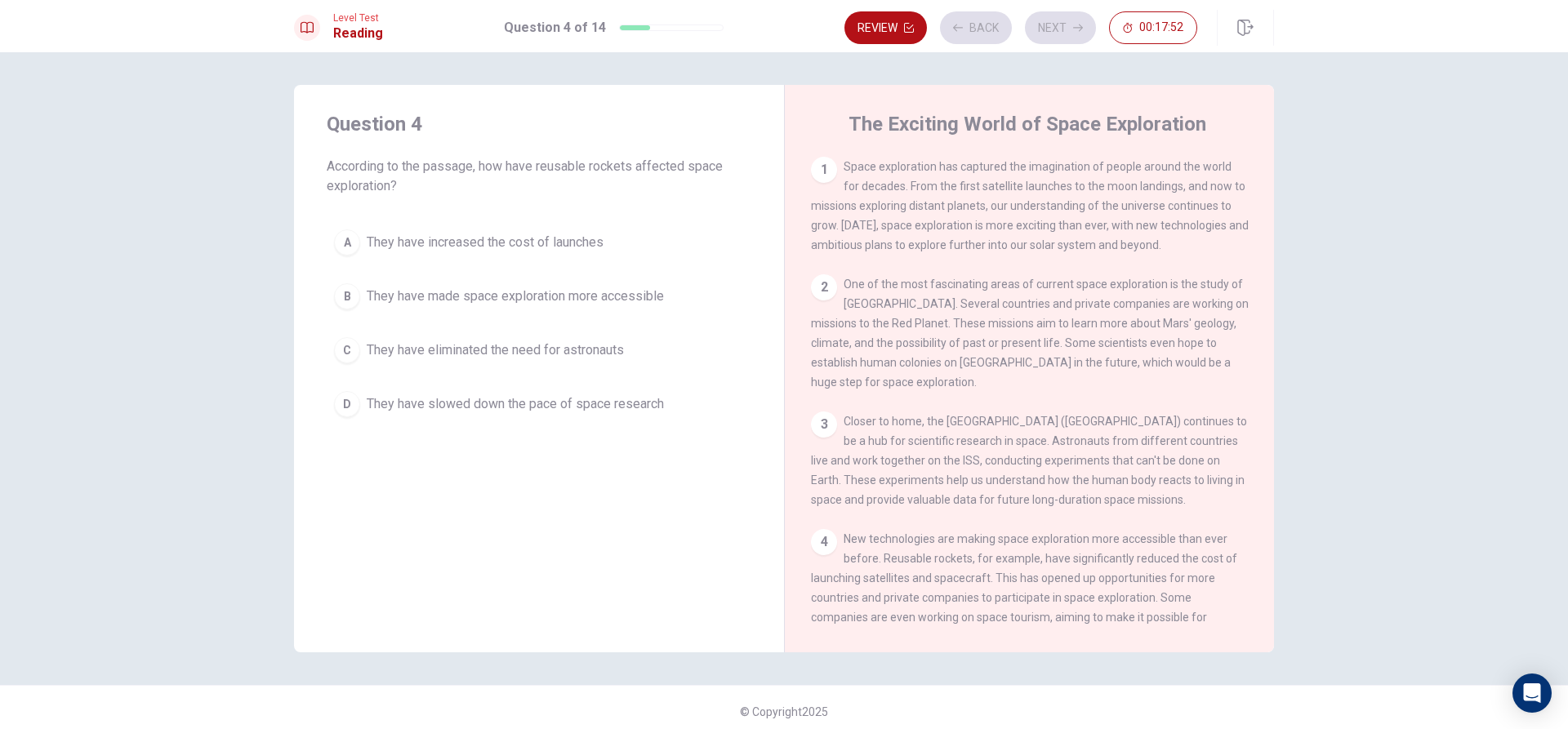
click at [547, 346] on span "They have eliminated the need for astronauts" at bounding box center [495, 350] width 258 height 20
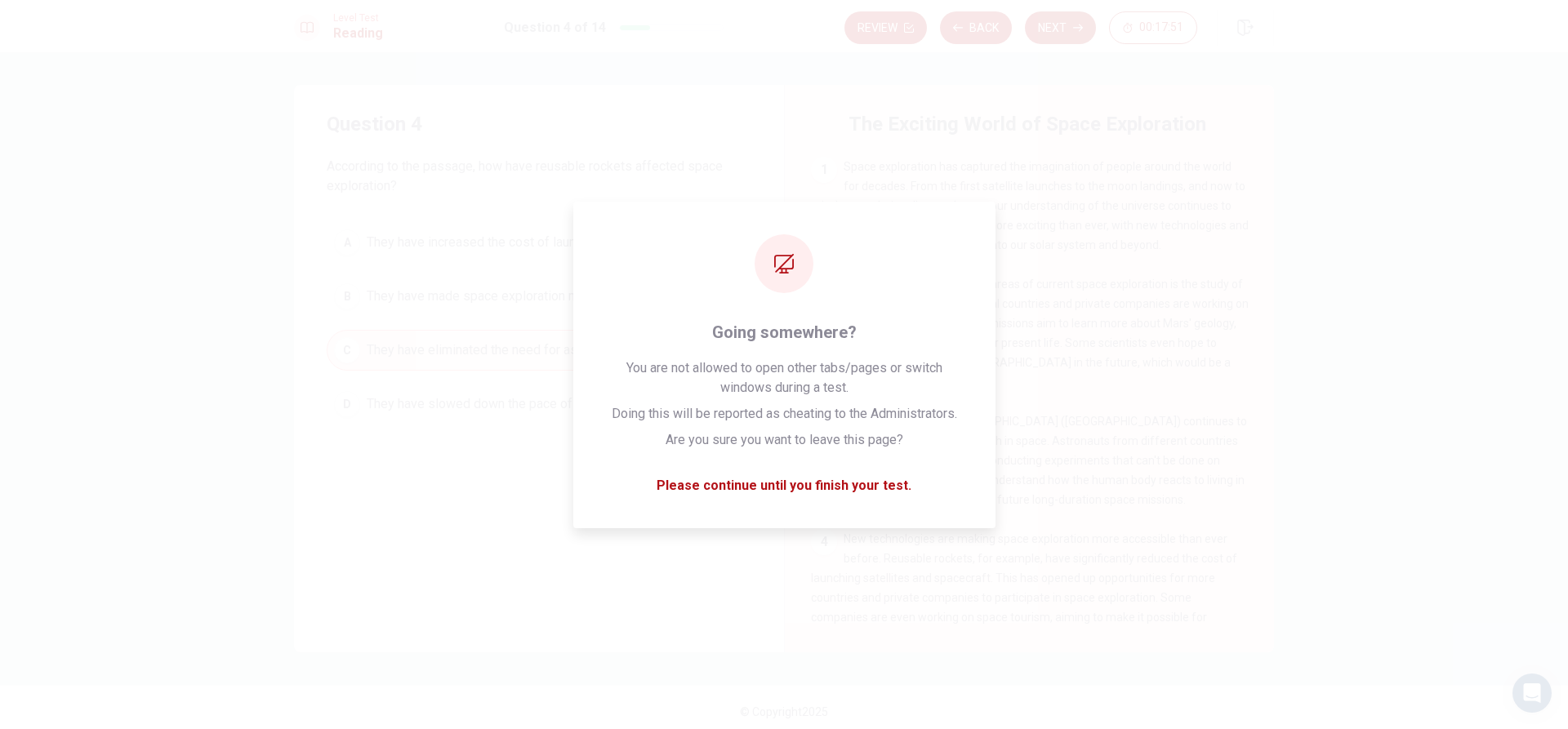
click at [1054, 9] on div "Review Back Next 00:17:51" at bounding box center [1060, 27] width 430 height 36
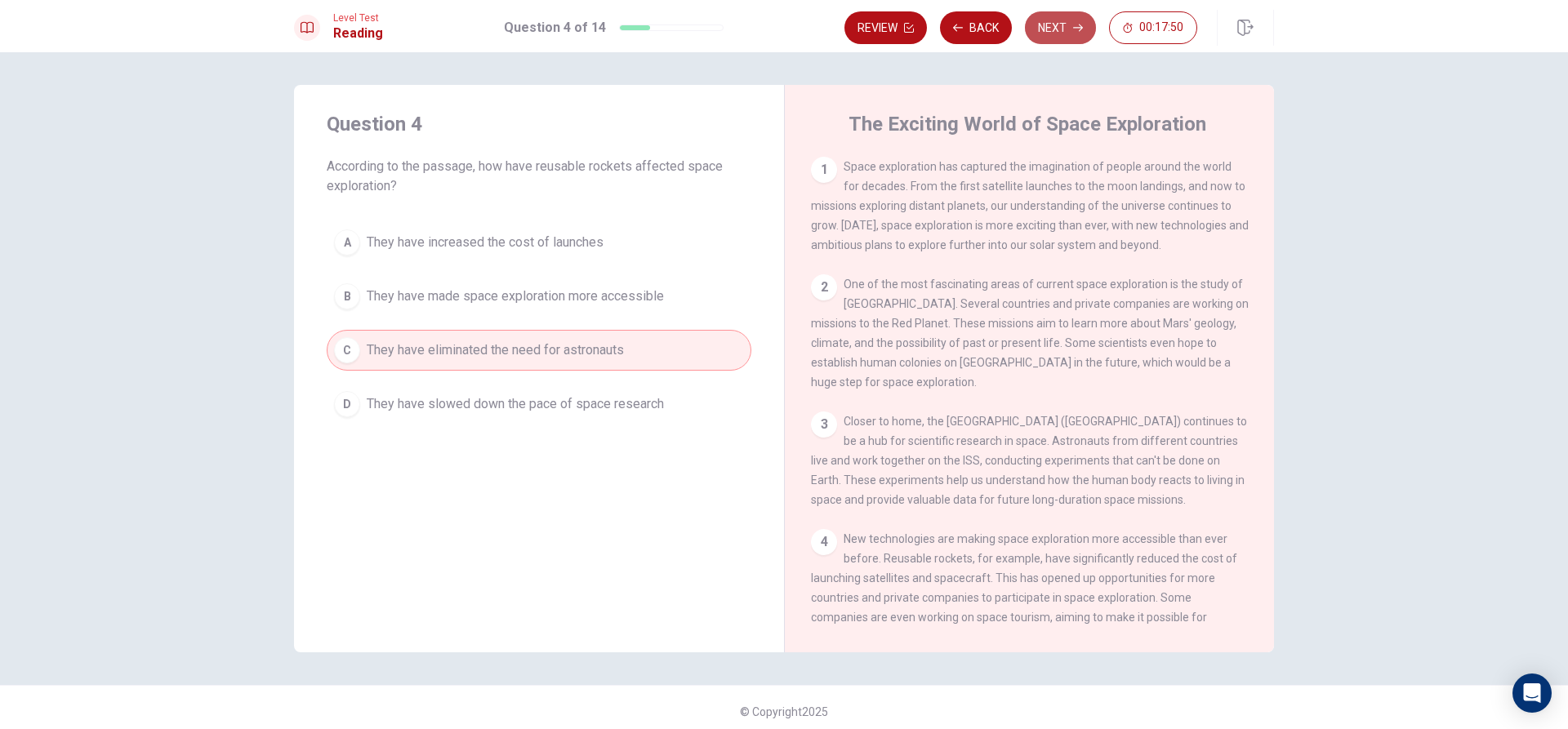
click at [1043, 25] on button "Next" at bounding box center [1060, 27] width 71 height 33
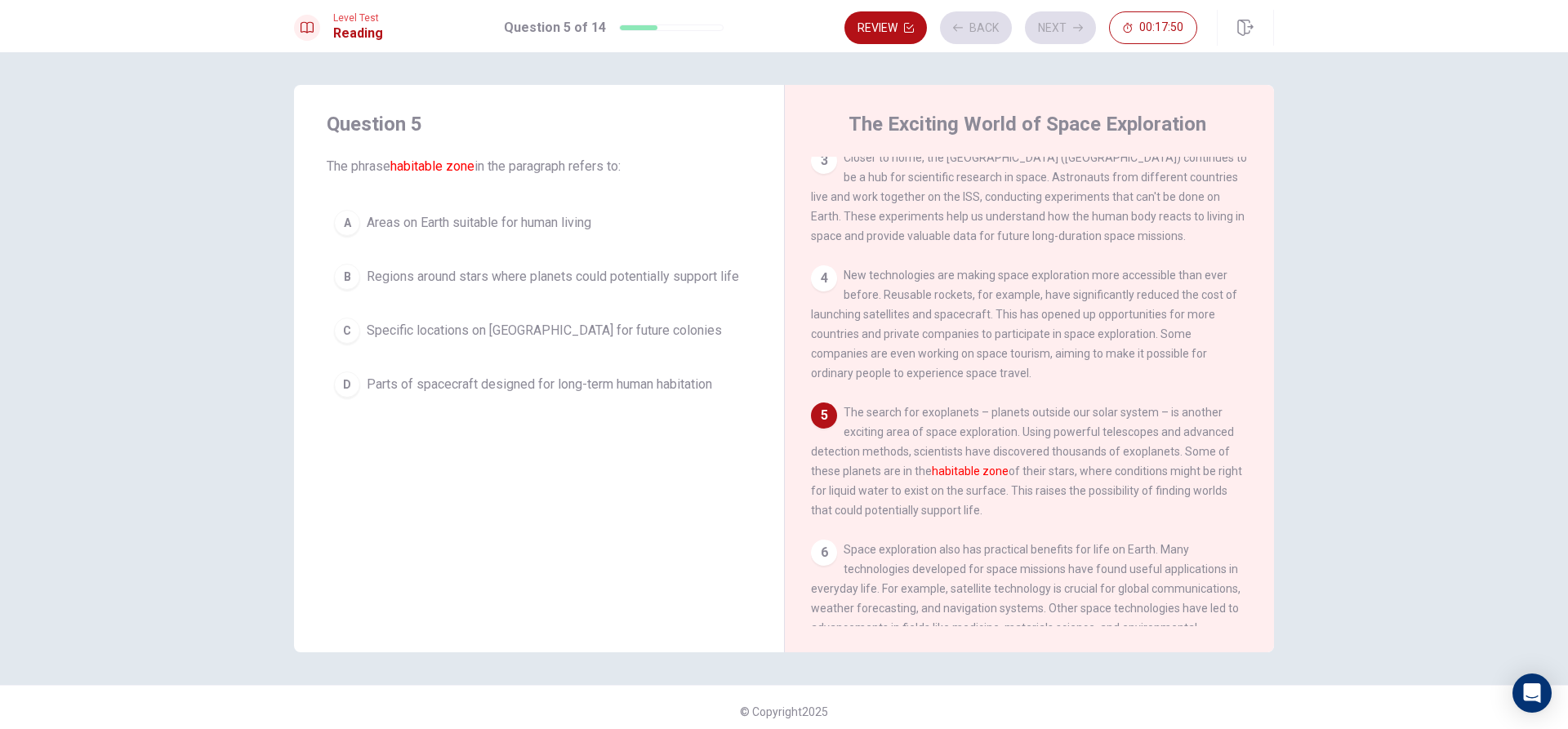
scroll to position [323, 0]
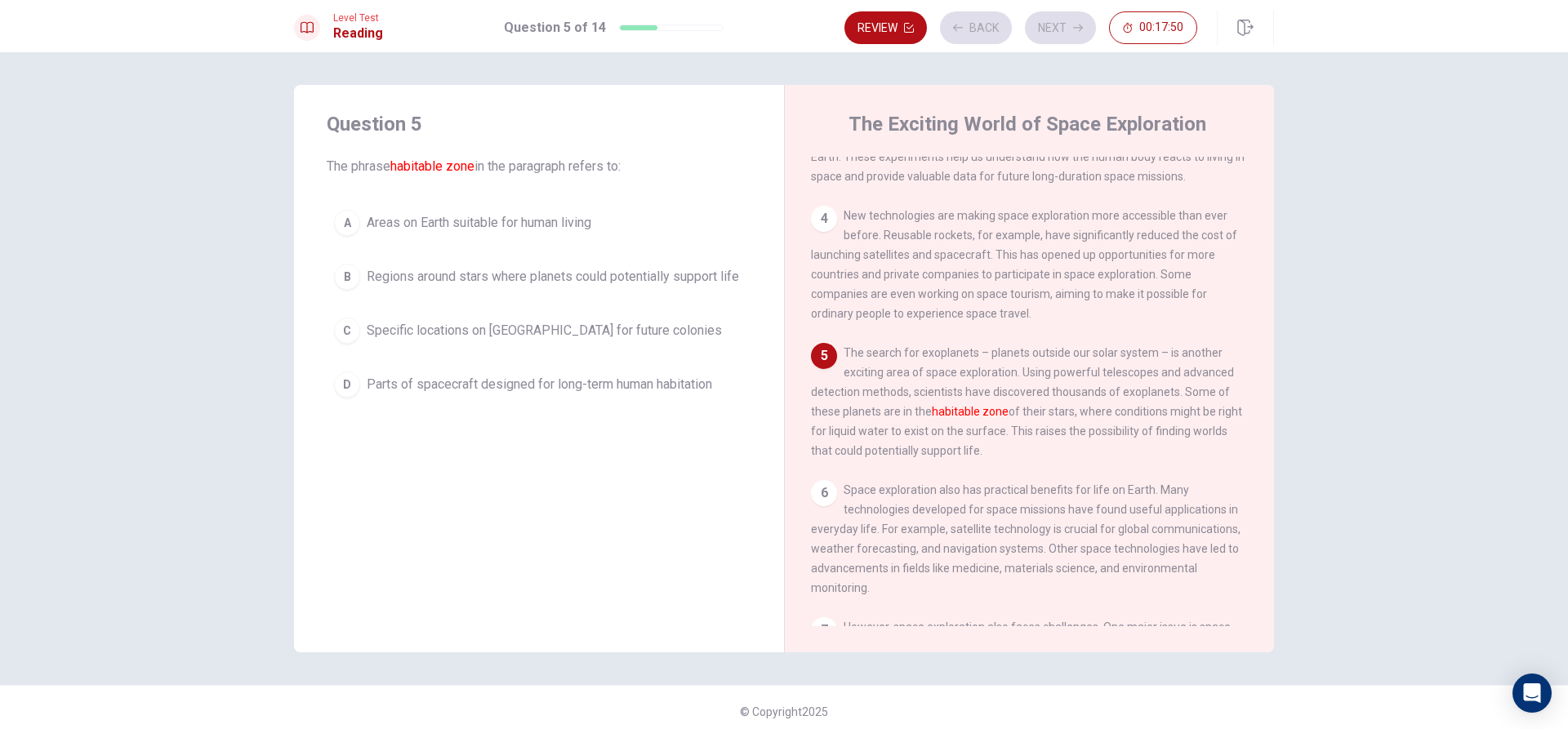
click at [704, 348] on button "C Specific locations on Mars for future colonies" at bounding box center [539, 331] width 425 height 41
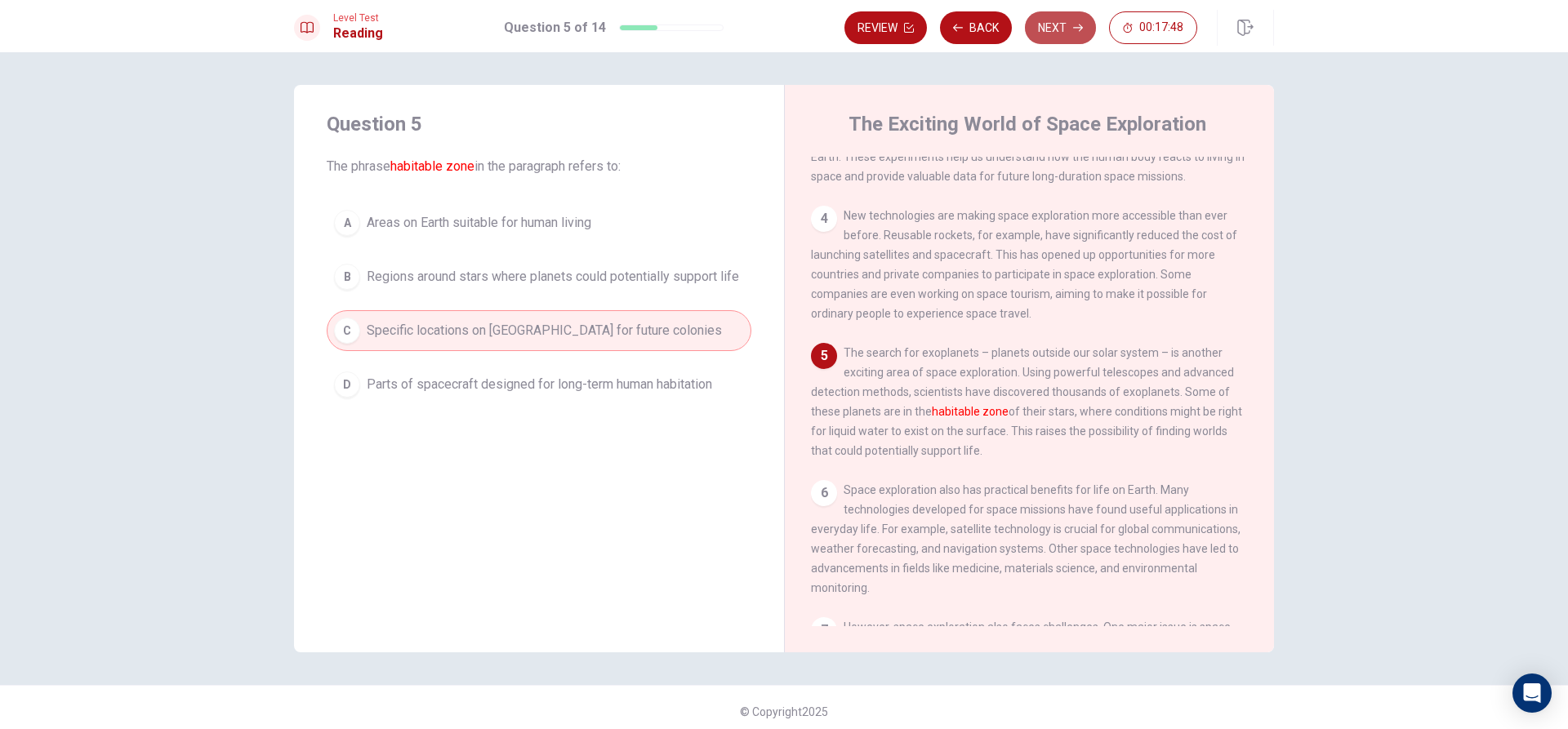
click at [1050, 25] on button "Next" at bounding box center [1060, 27] width 71 height 33
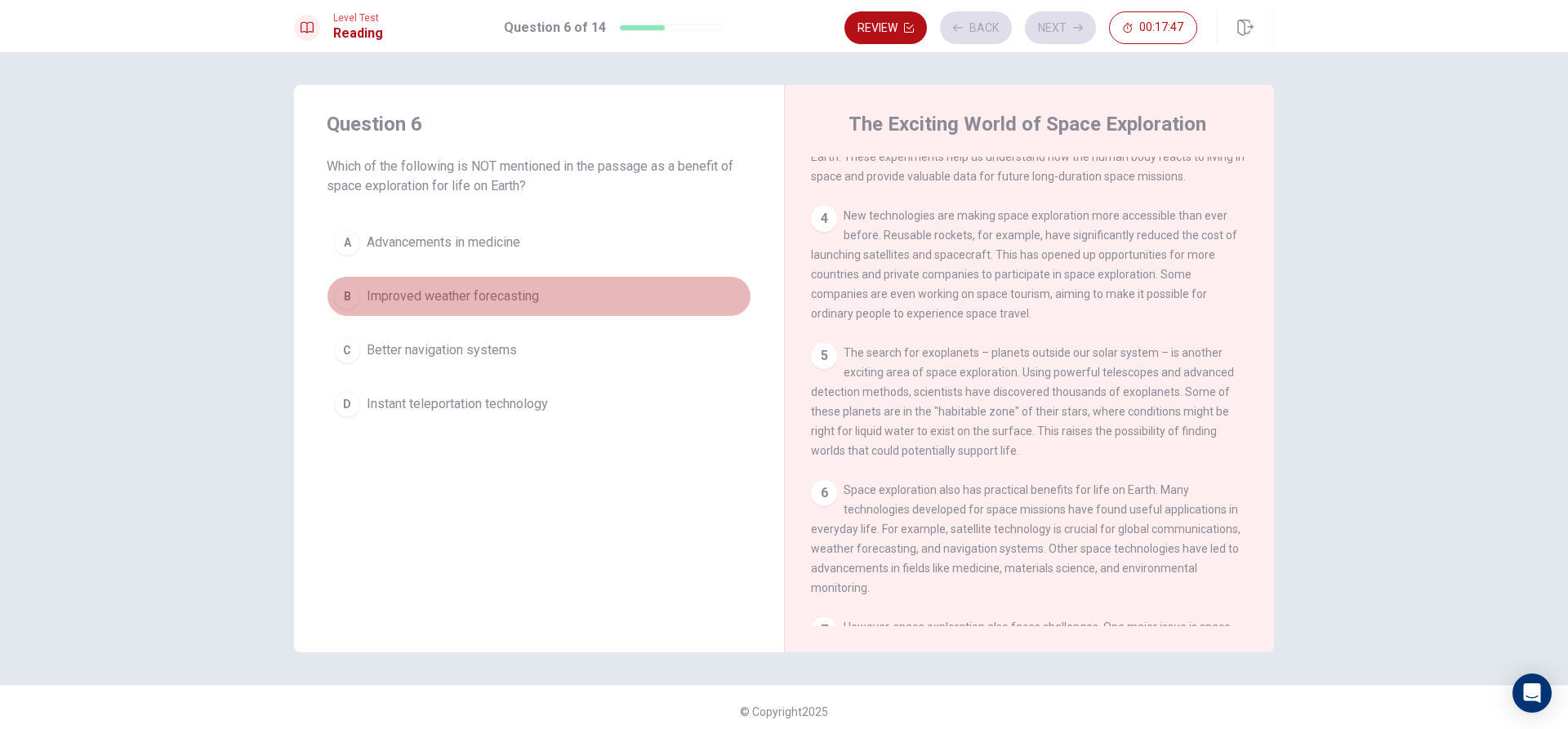
drag, startPoint x: 477, startPoint y: 305, endPoint x: 454, endPoint y: 278, distance: 35.5
click at [473, 304] on span "Improved weather forecasting" at bounding box center [452, 296] width 172 height 20
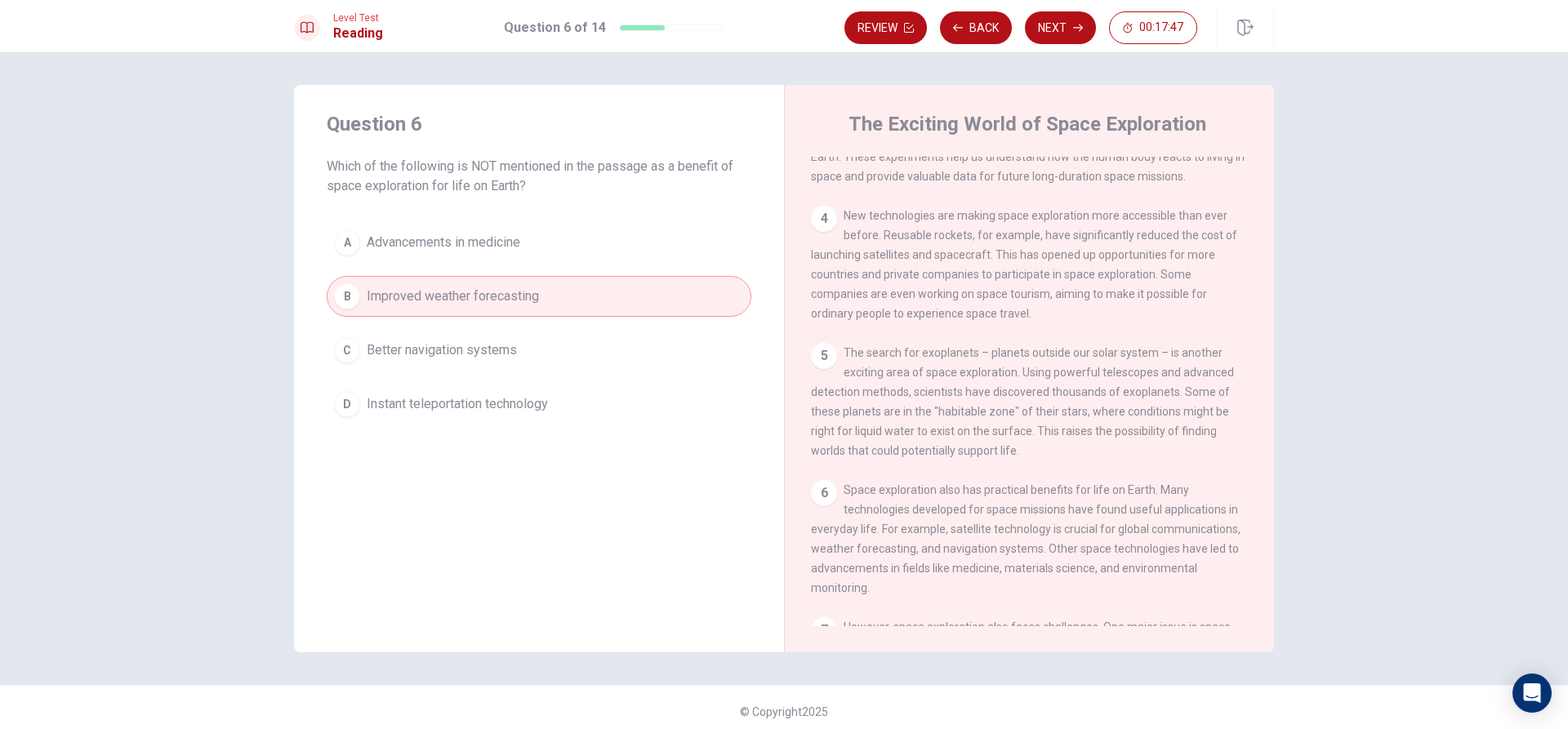
click at [457, 220] on div "Question 6 Which of the following is NOT mentioned in the passage as a benefit …" at bounding box center [539, 268] width 490 height 366
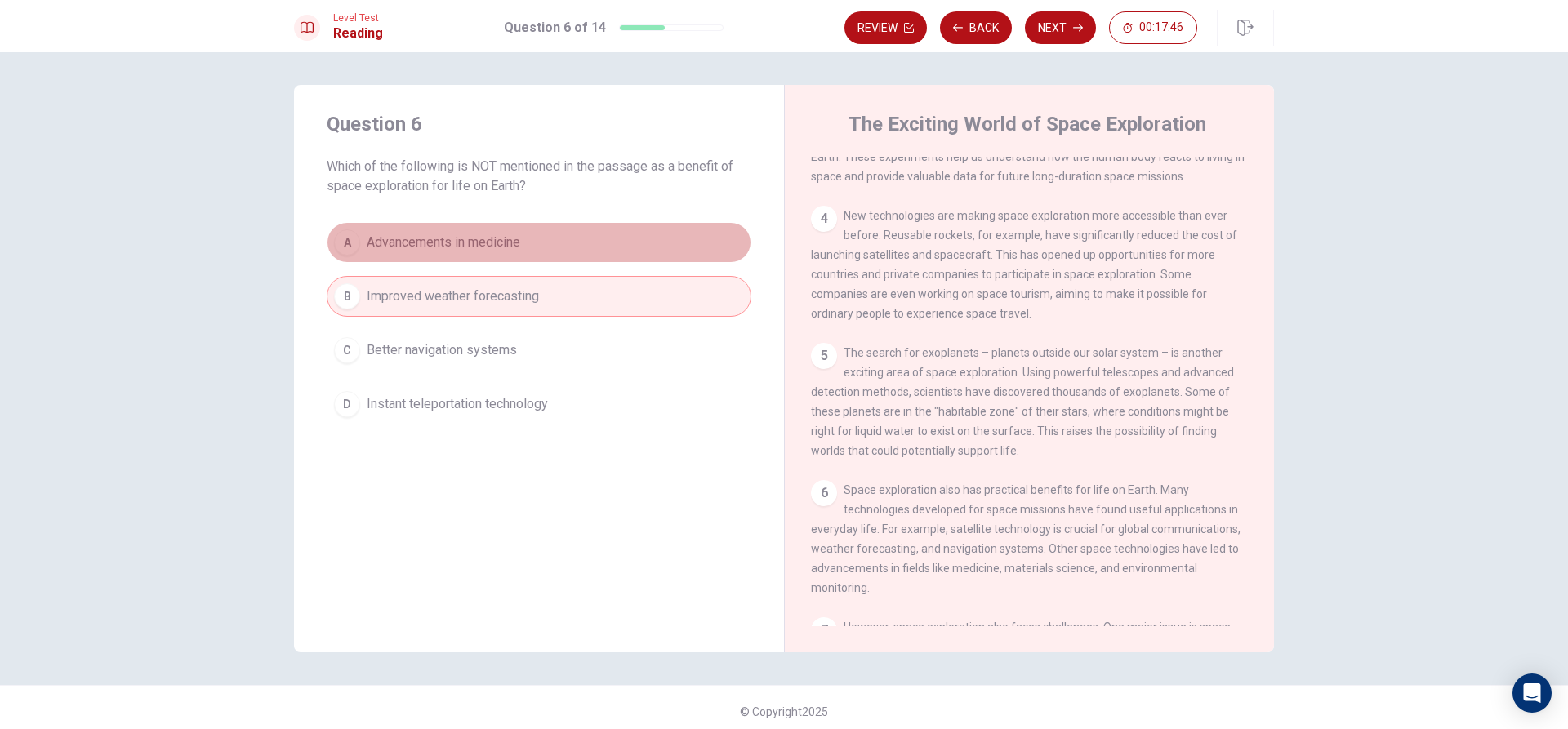
click at [467, 223] on button "A Advancements in medicine" at bounding box center [539, 243] width 425 height 41
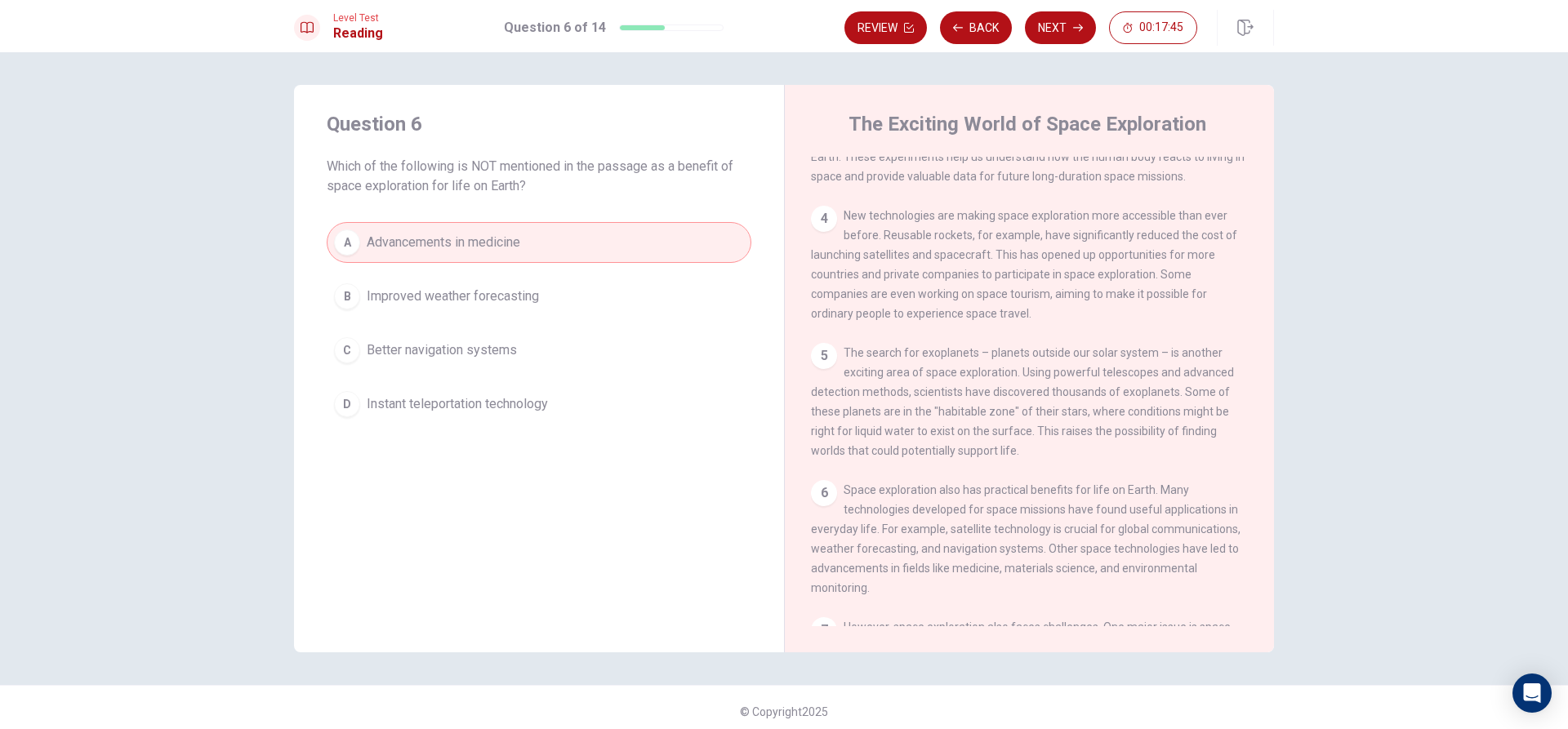
click at [1075, 33] on button "Next" at bounding box center [1060, 27] width 71 height 33
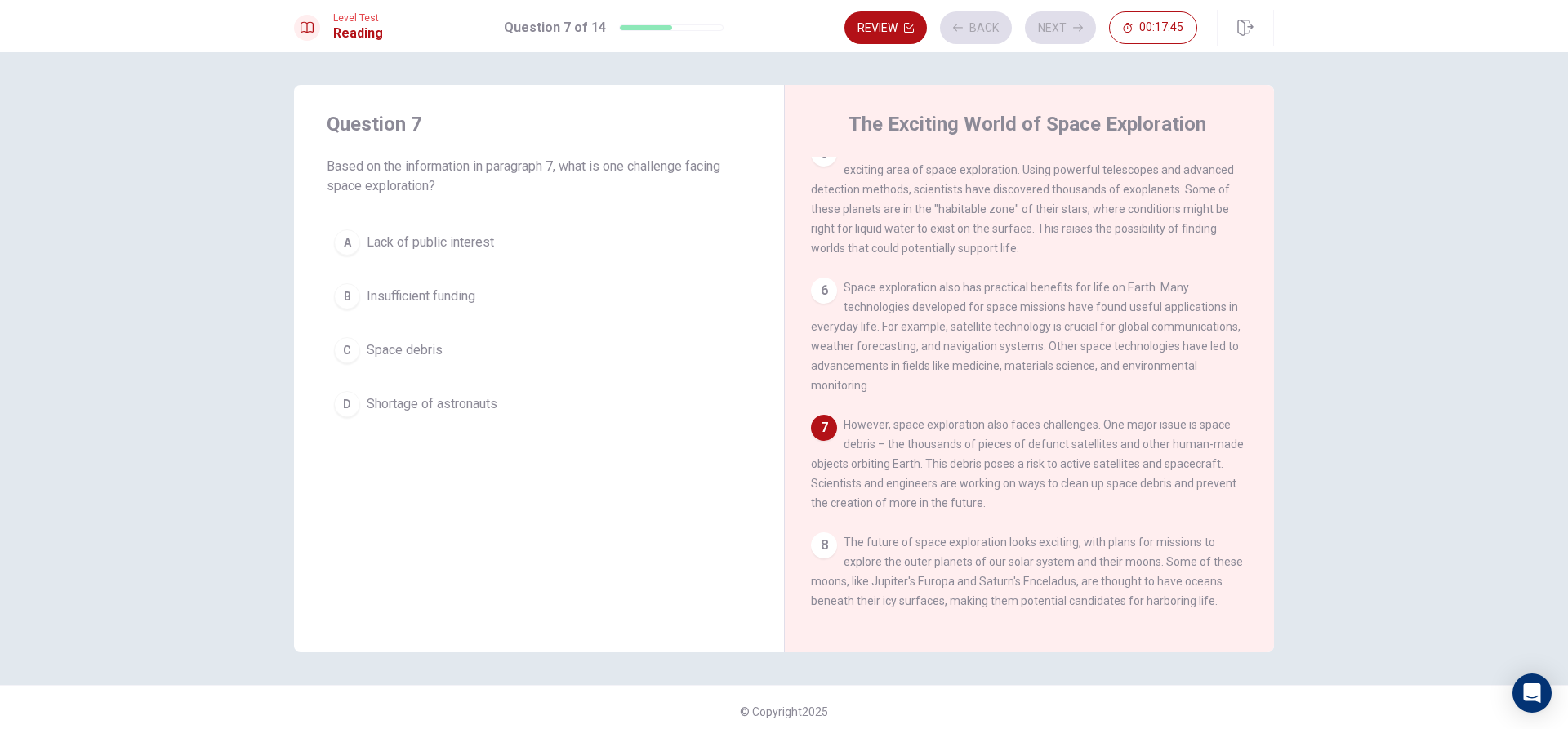
scroll to position [587, 0]
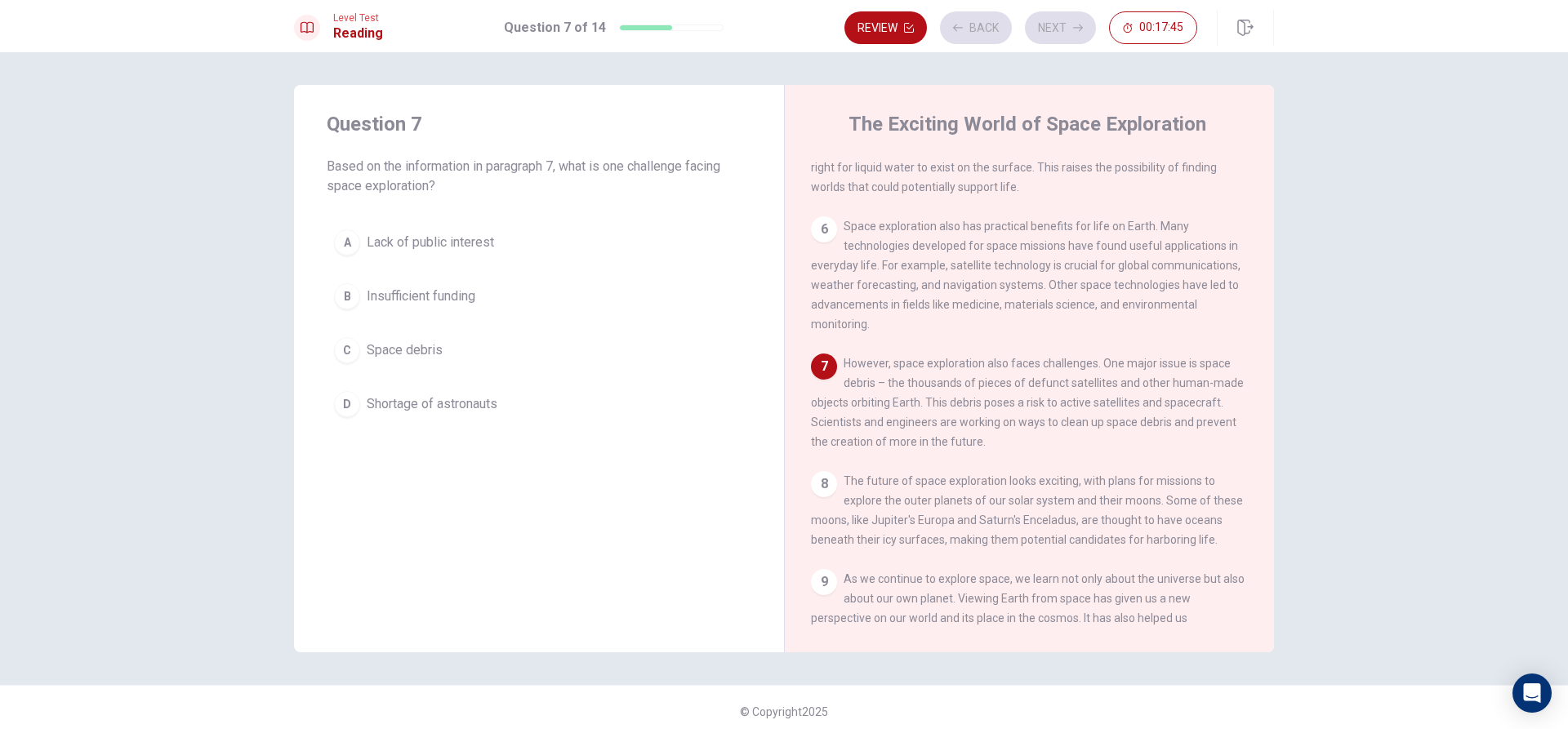
click at [627, 292] on button "B Insufficient funding" at bounding box center [539, 297] width 425 height 41
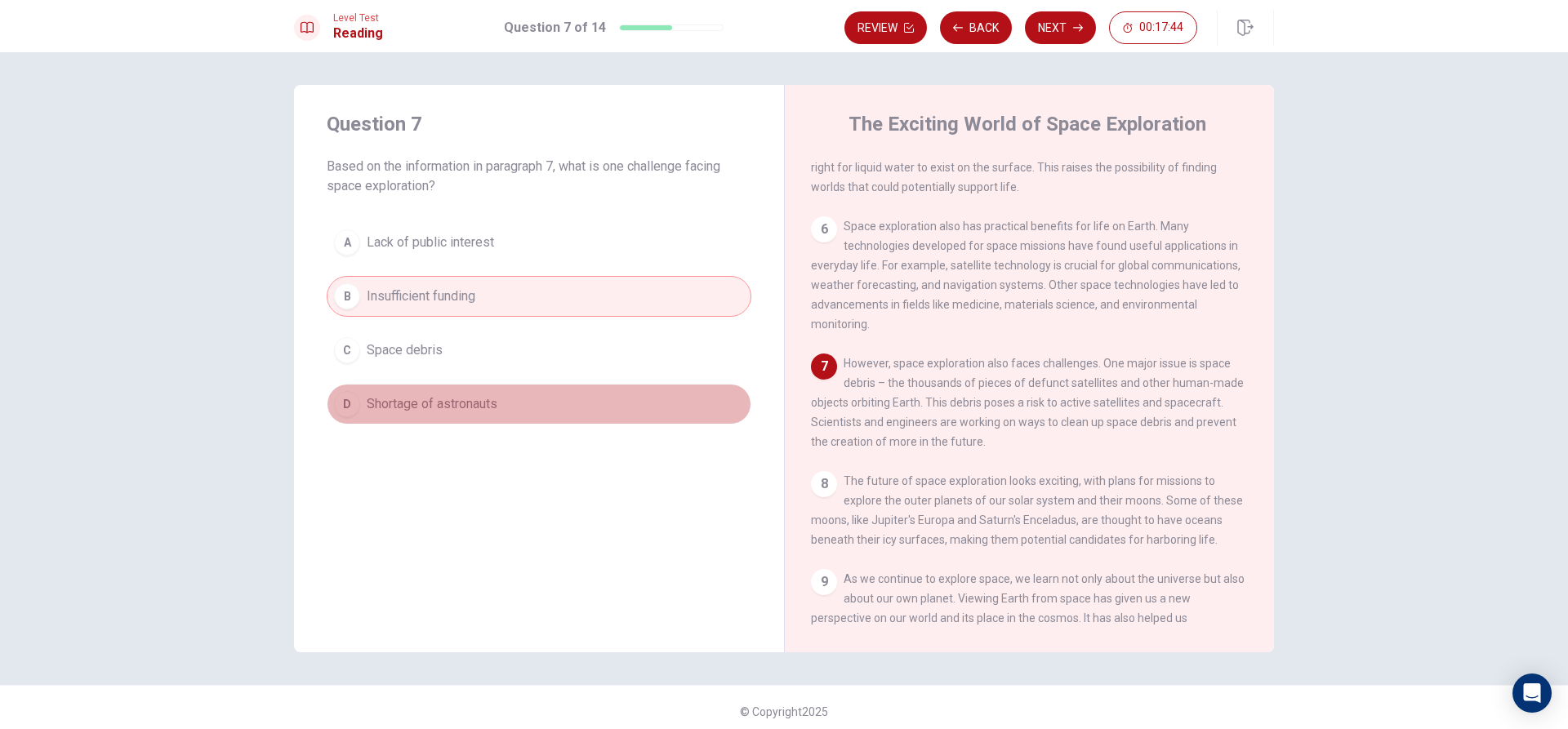
click at [493, 388] on button "D Shortage of astronauts" at bounding box center [539, 405] width 425 height 41
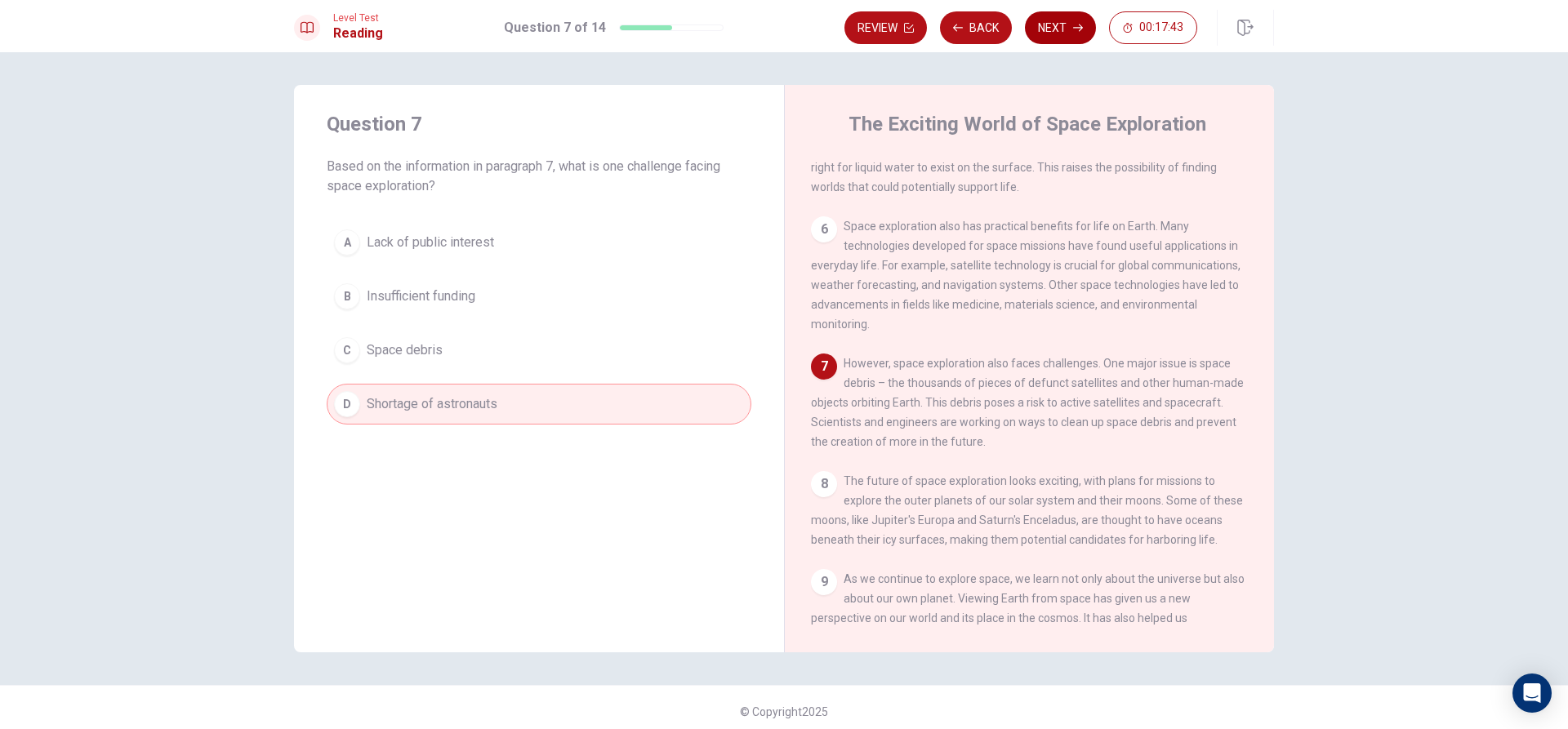
click at [1059, 34] on button "Next" at bounding box center [1060, 27] width 71 height 33
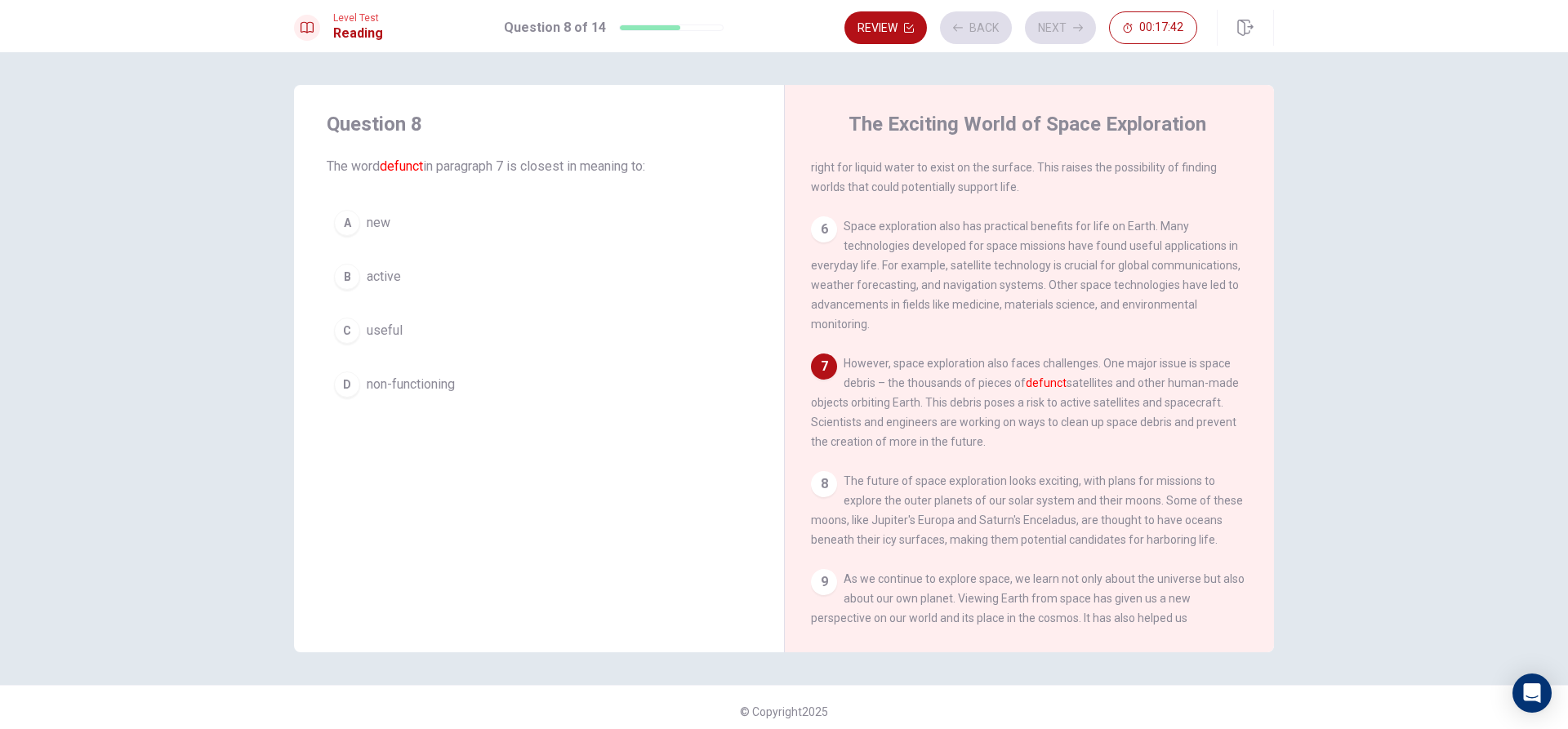
click at [537, 354] on div "A new B active C useful D non-functioning" at bounding box center [539, 304] width 425 height 203
drag, startPoint x: 537, startPoint y: 305, endPoint x: 545, endPoint y: 302, distance: 8.5
click at [539, 305] on div "A new B active C useful D non-functioning" at bounding box center [539, 304] width 425 height 203
click at [584, 239] on button "A new" at bounding box center [539, 223] width 425 height 41
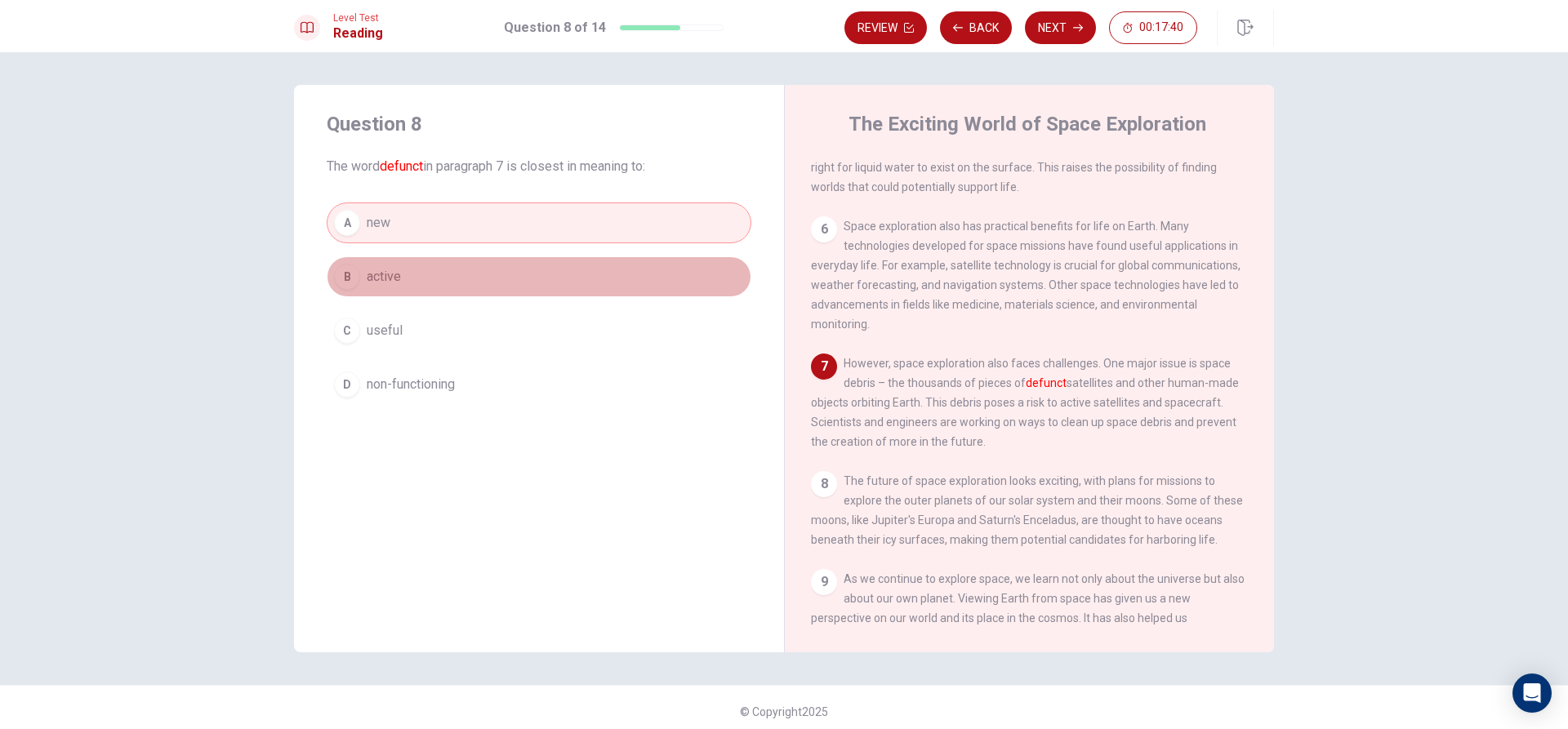
click at [567, 269] on button "B active" at bounding box center [539, 277] width 425 height 41
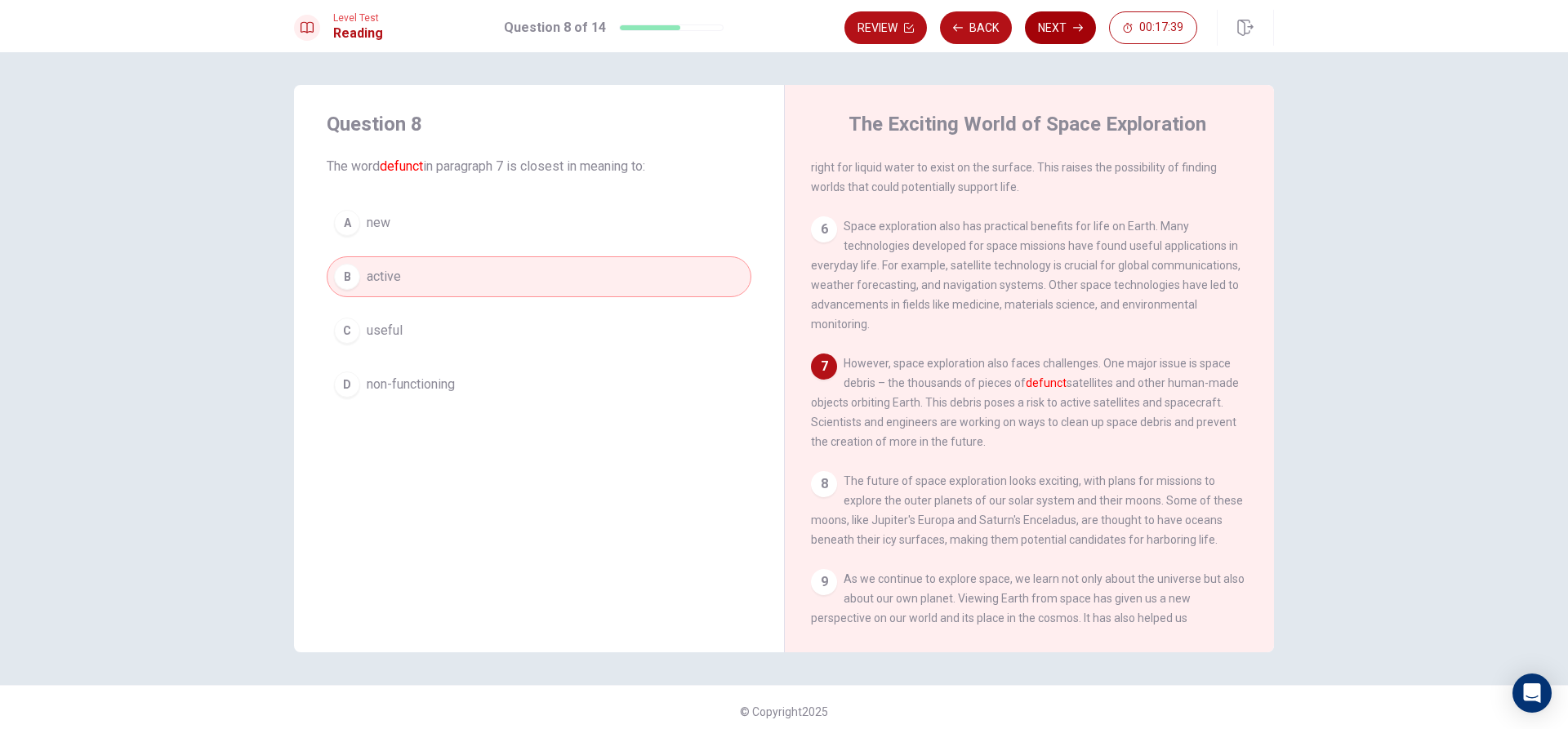
click at [1049, 26] on button "Next" at bounding box center [1060, 27] width 71 height 33
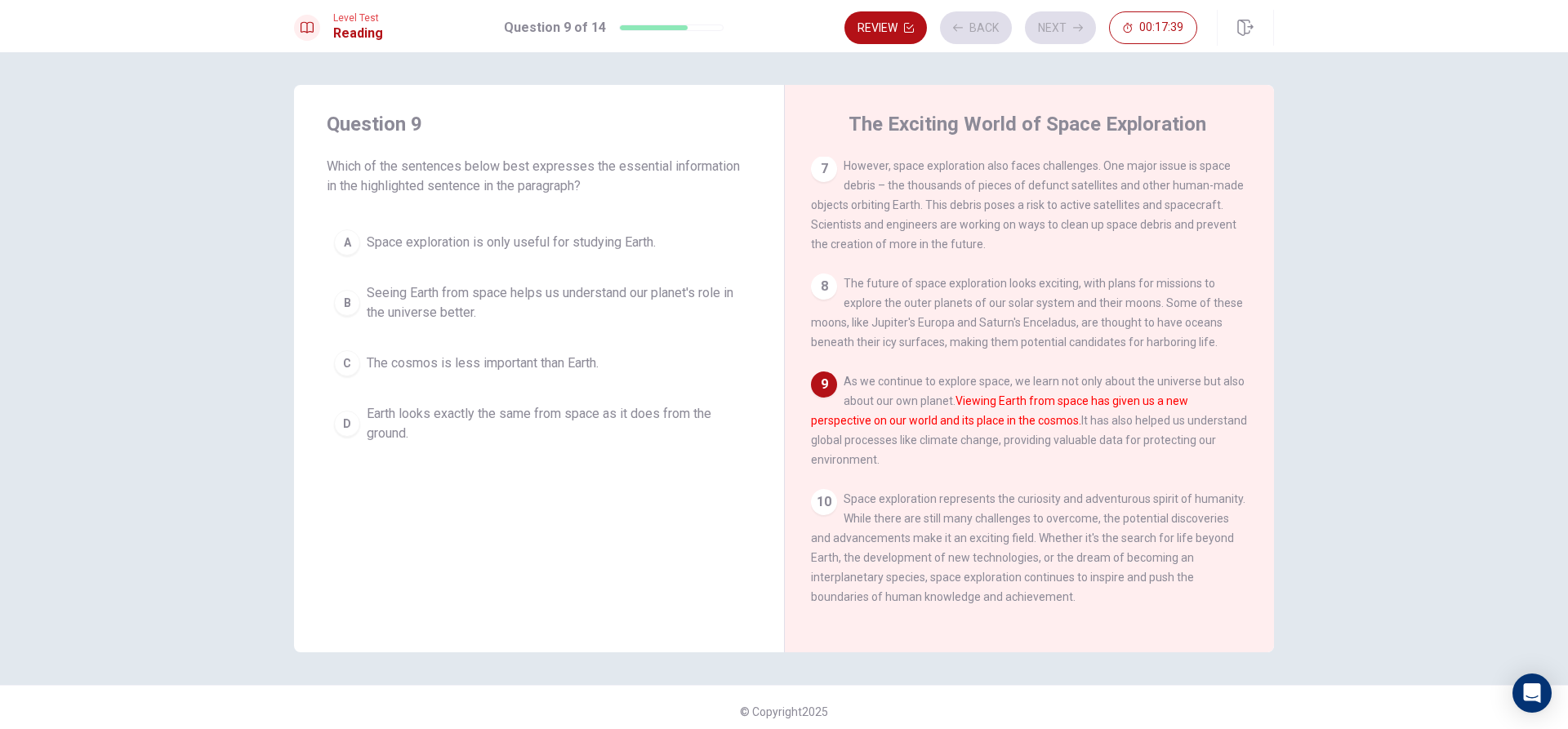
scroll to position [809, 0]
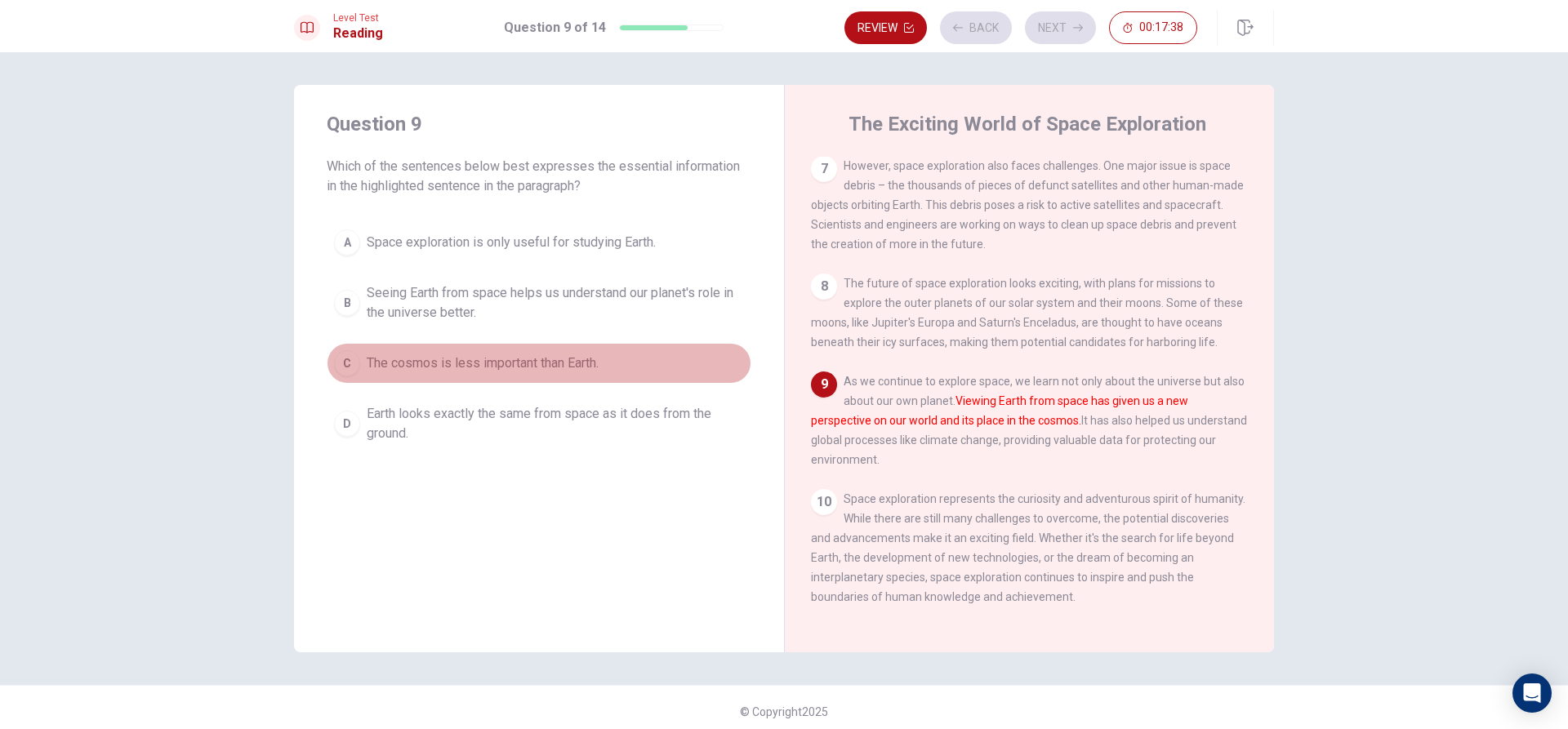
click at [704, 366] on button "C The cosmos is less important than Earth." at bounding box center [539, 364] width 425 height 41
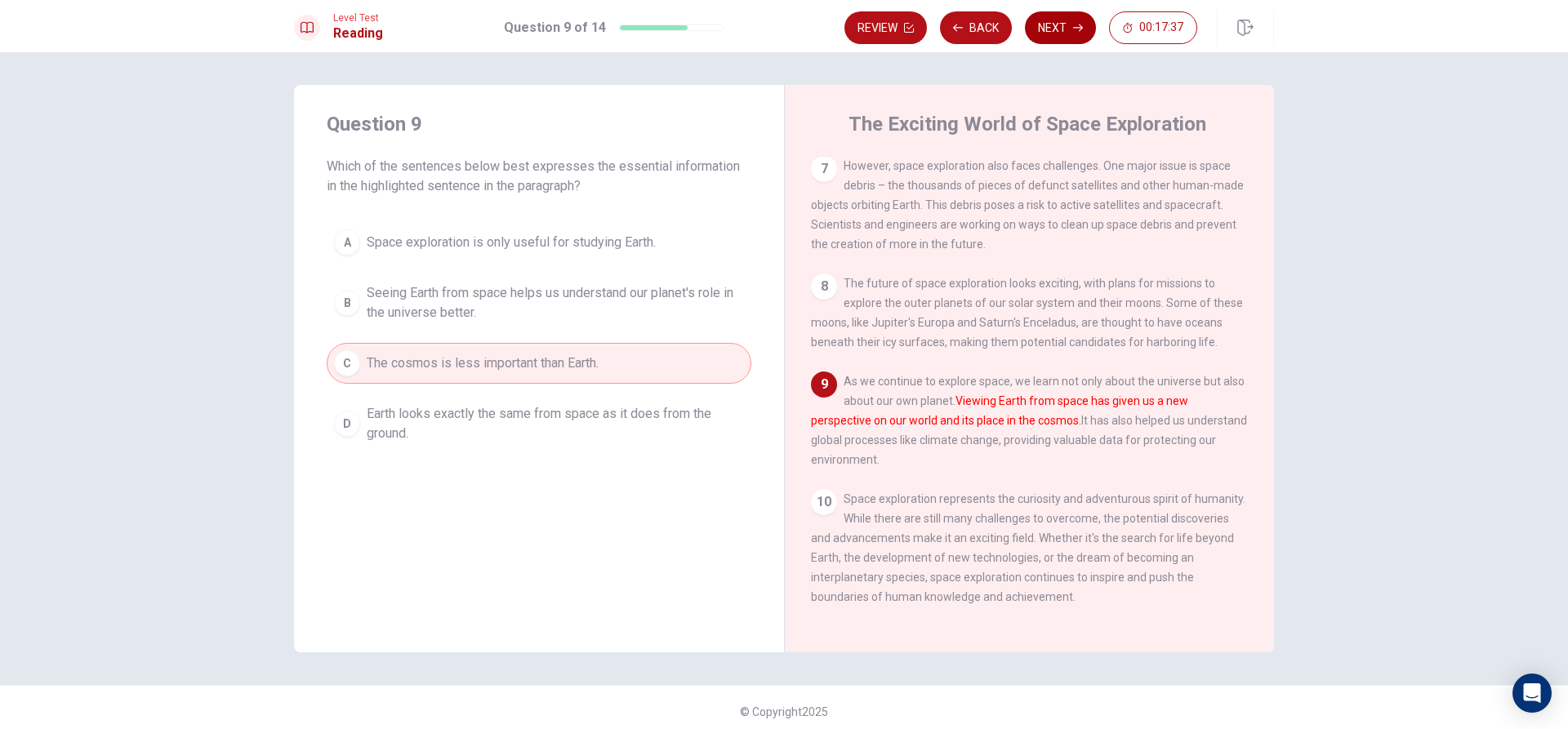
click at [1057, 35] on button "Next" at bounding box center [1060, 27] width 71 height 33
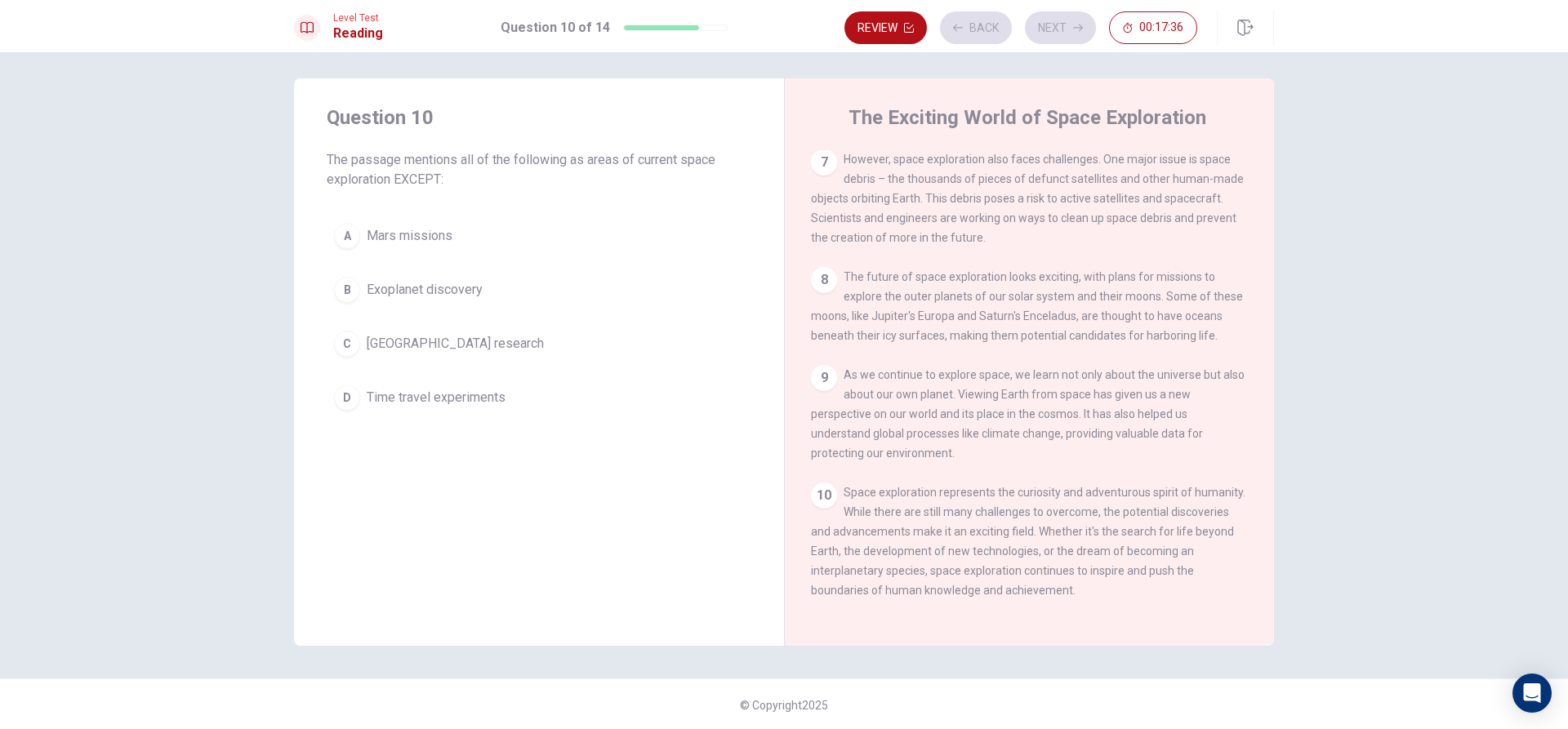
scroll to position [9, 0]
click at [418, 389] on span "Time travel experiments" at bounding box center [436, 395] width 139 height 20
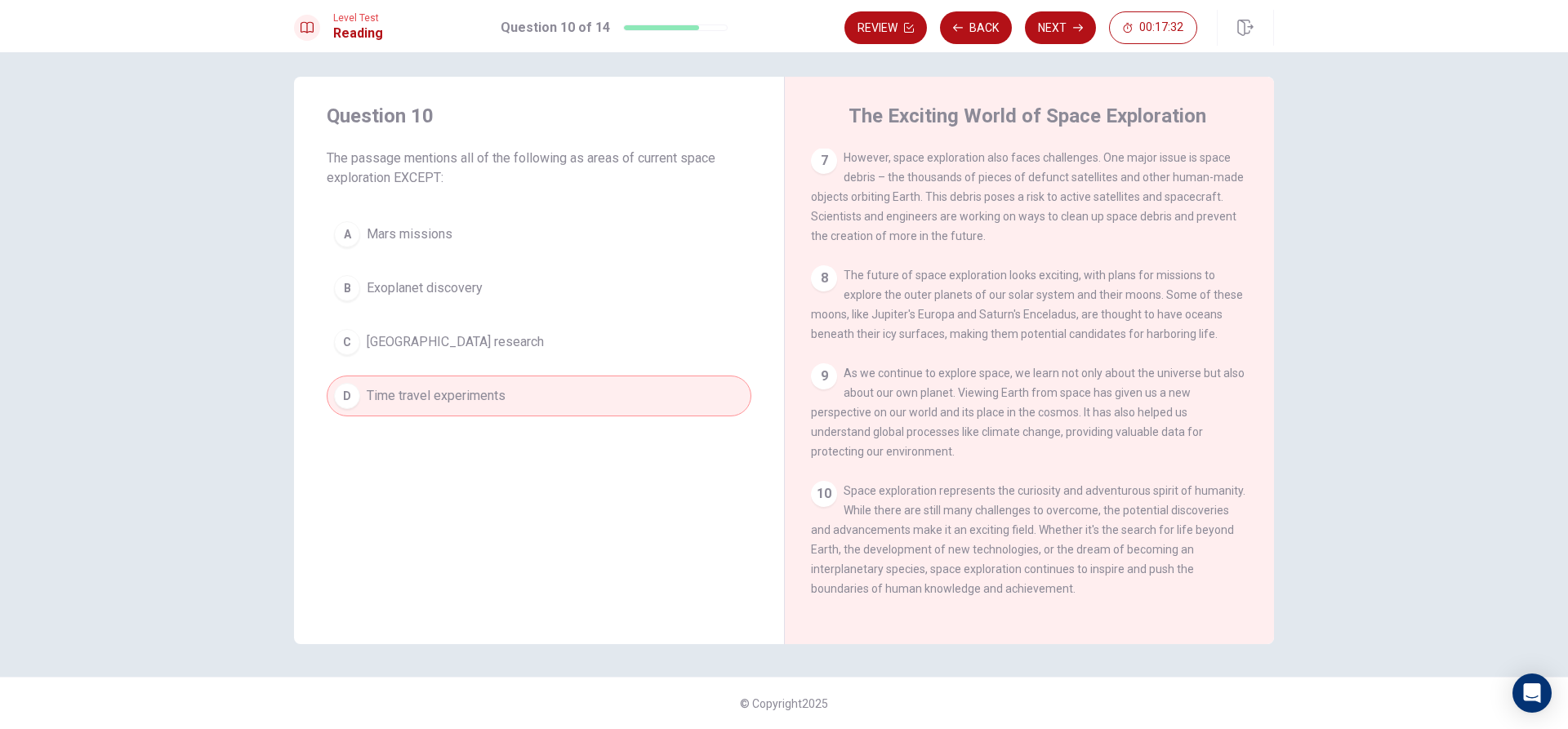
click at [1052, 28] on button "Next" at bounding box center [1060, 27] width 71 height 33
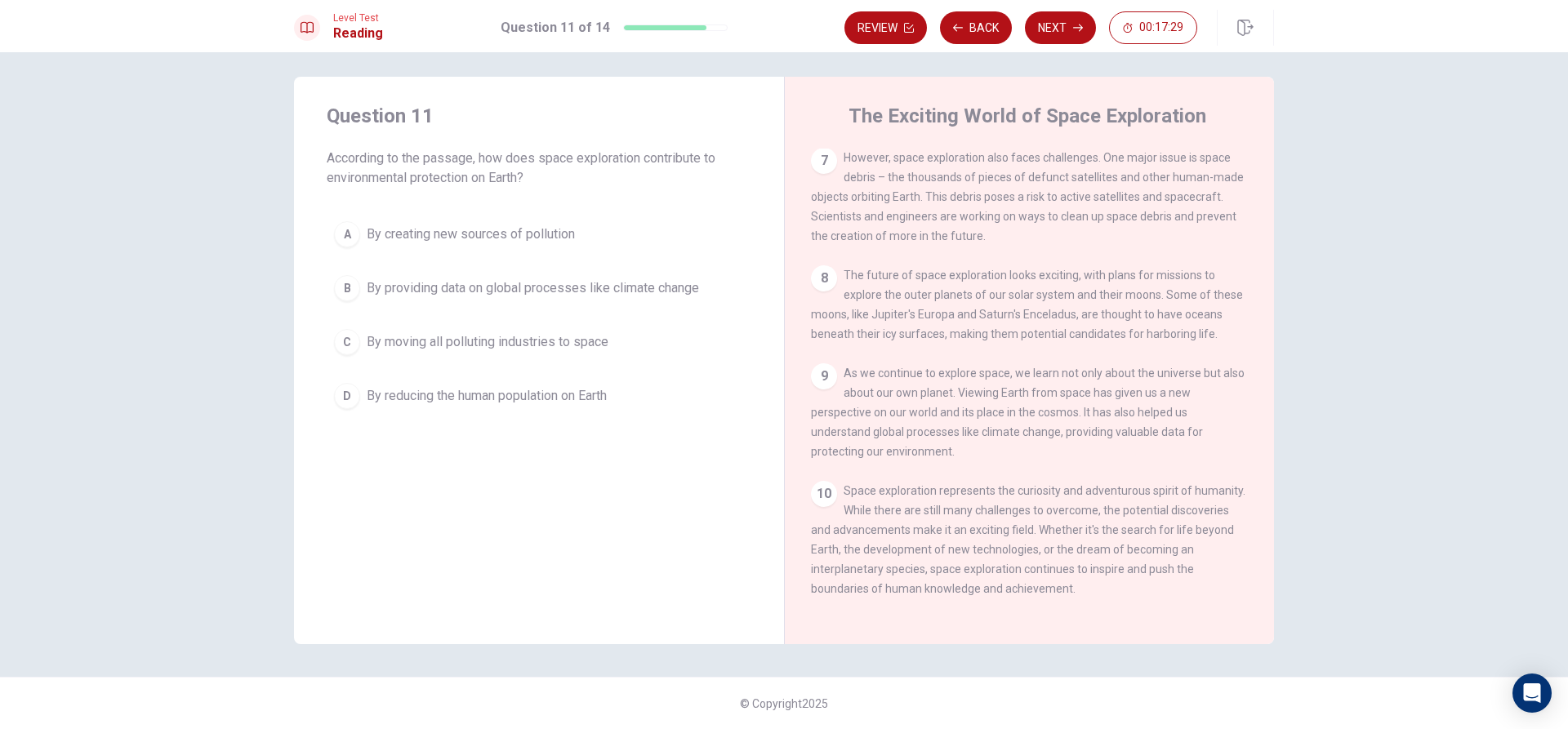
click at [432, 249] on button "A By creating new sources of pollution" at bounding box center [539, 234] width 425 height 41
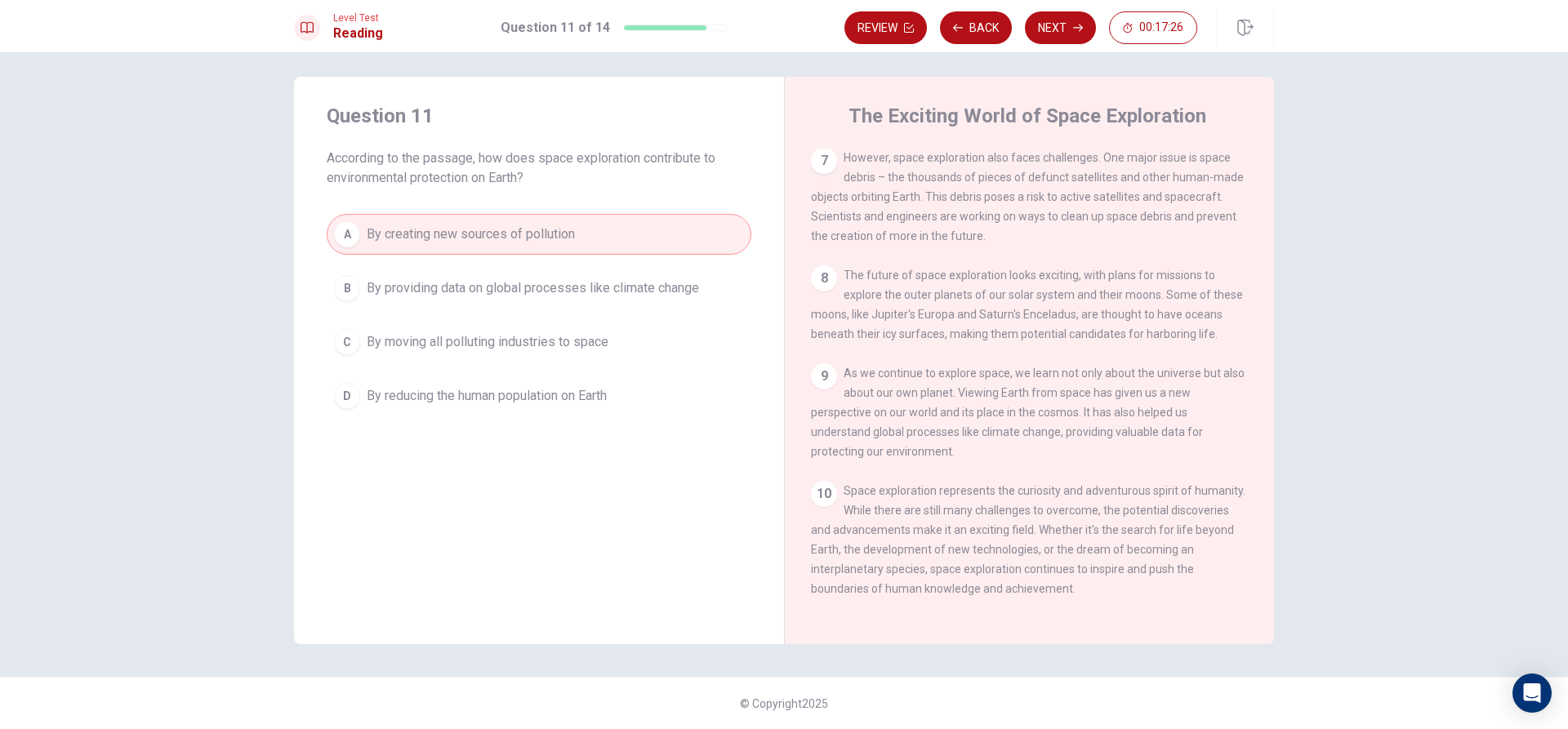
click at [1066, 27] on button "Next" at bounding box center [1060, 27] width 71 height 33
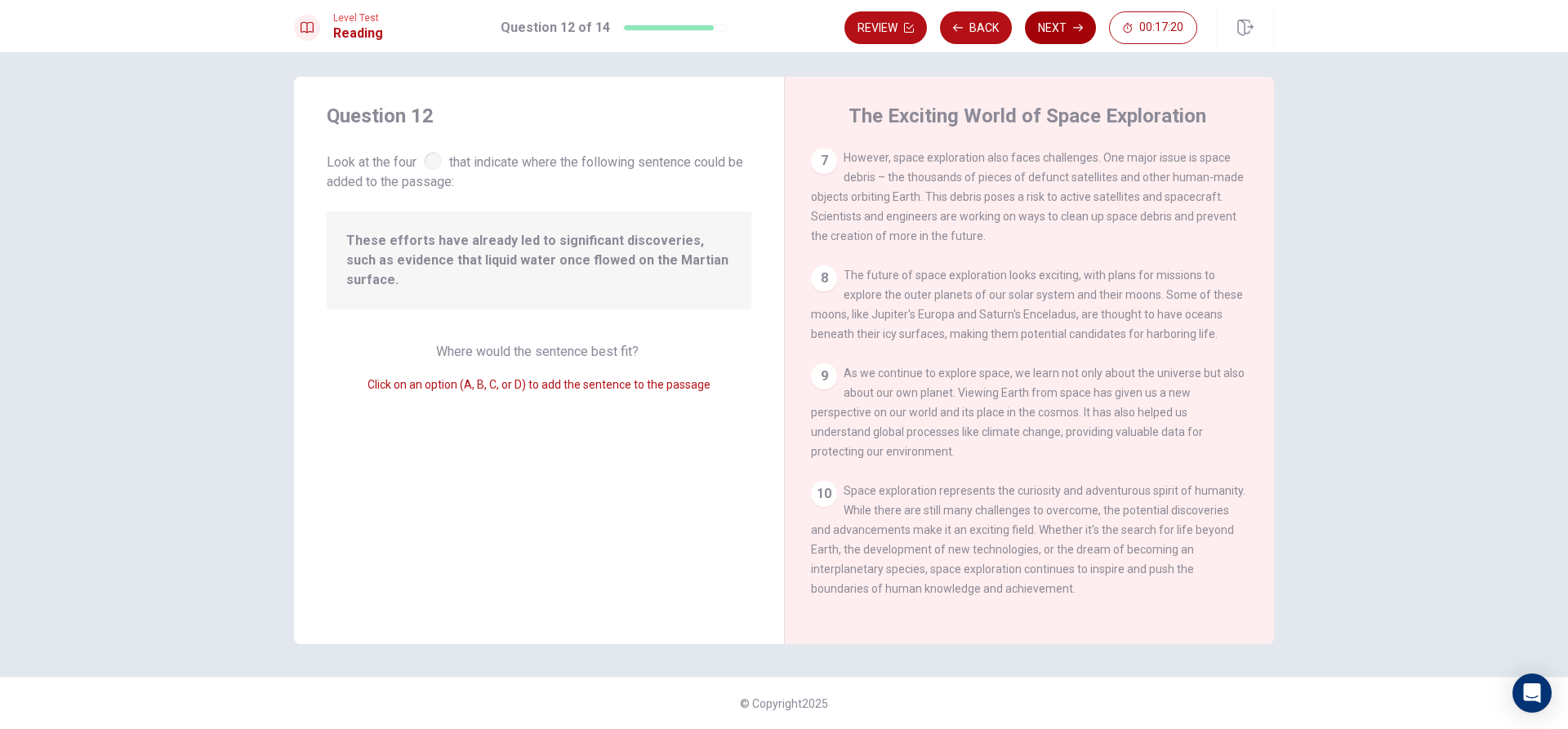
click at [1048, 21] on button "Next" at bounding box center [1060, 27] width 71 height 33
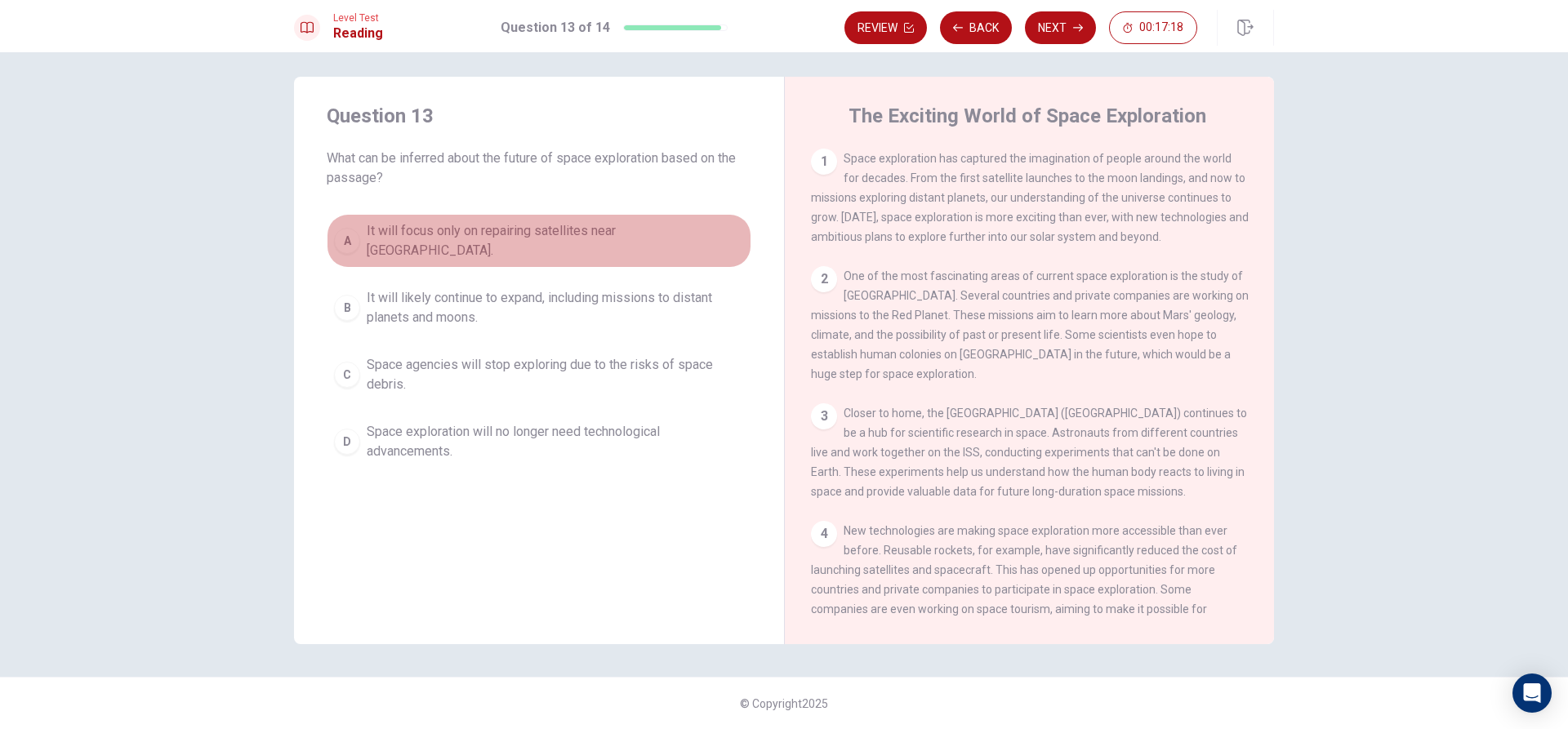
click at [450, 229] on span "It will focus only on repairing satellites near Earth." at bounding box center [555, 241] width 377 height 39
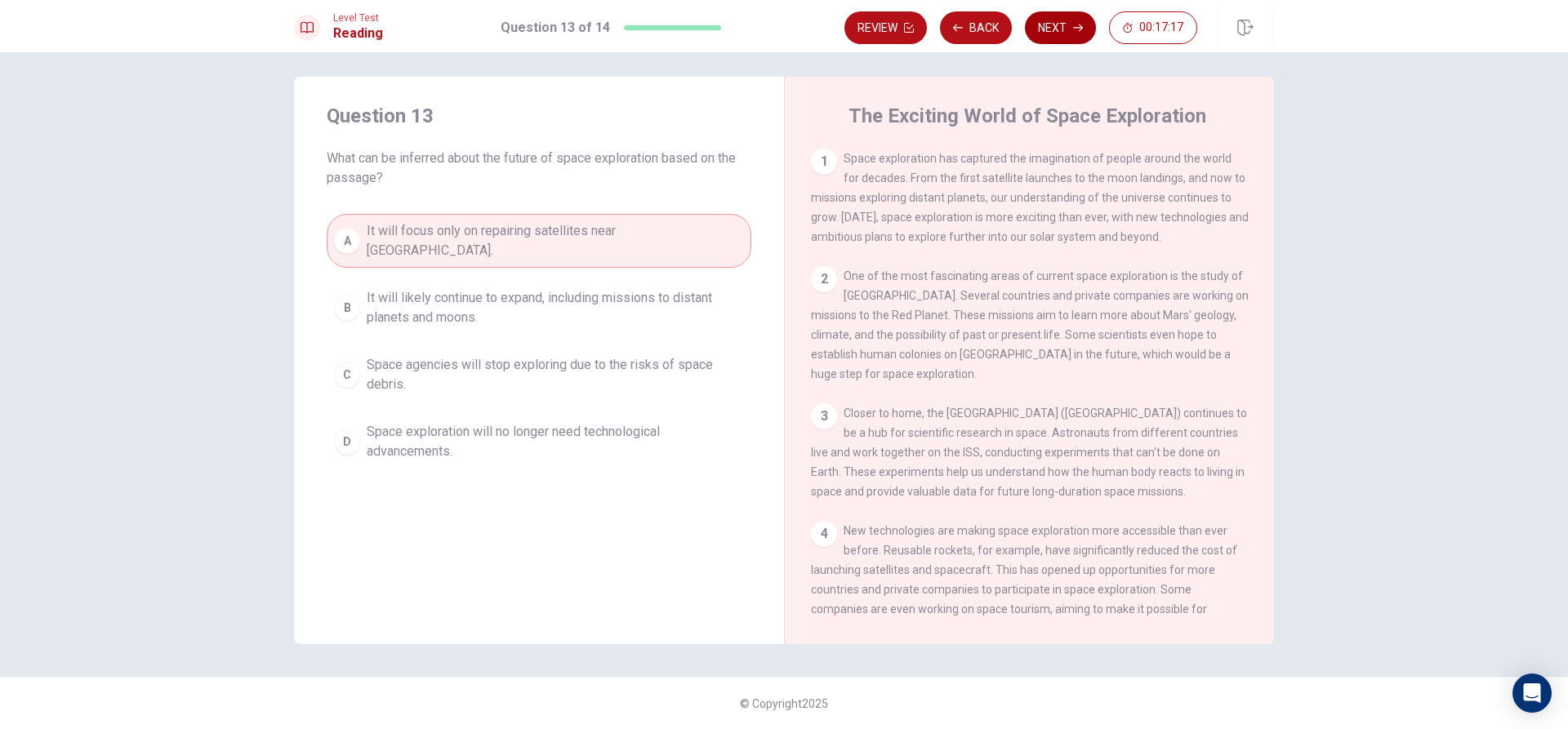
click at [1052, 25] on button "Next" at bounding box center [1060, 27] width 71 height 33
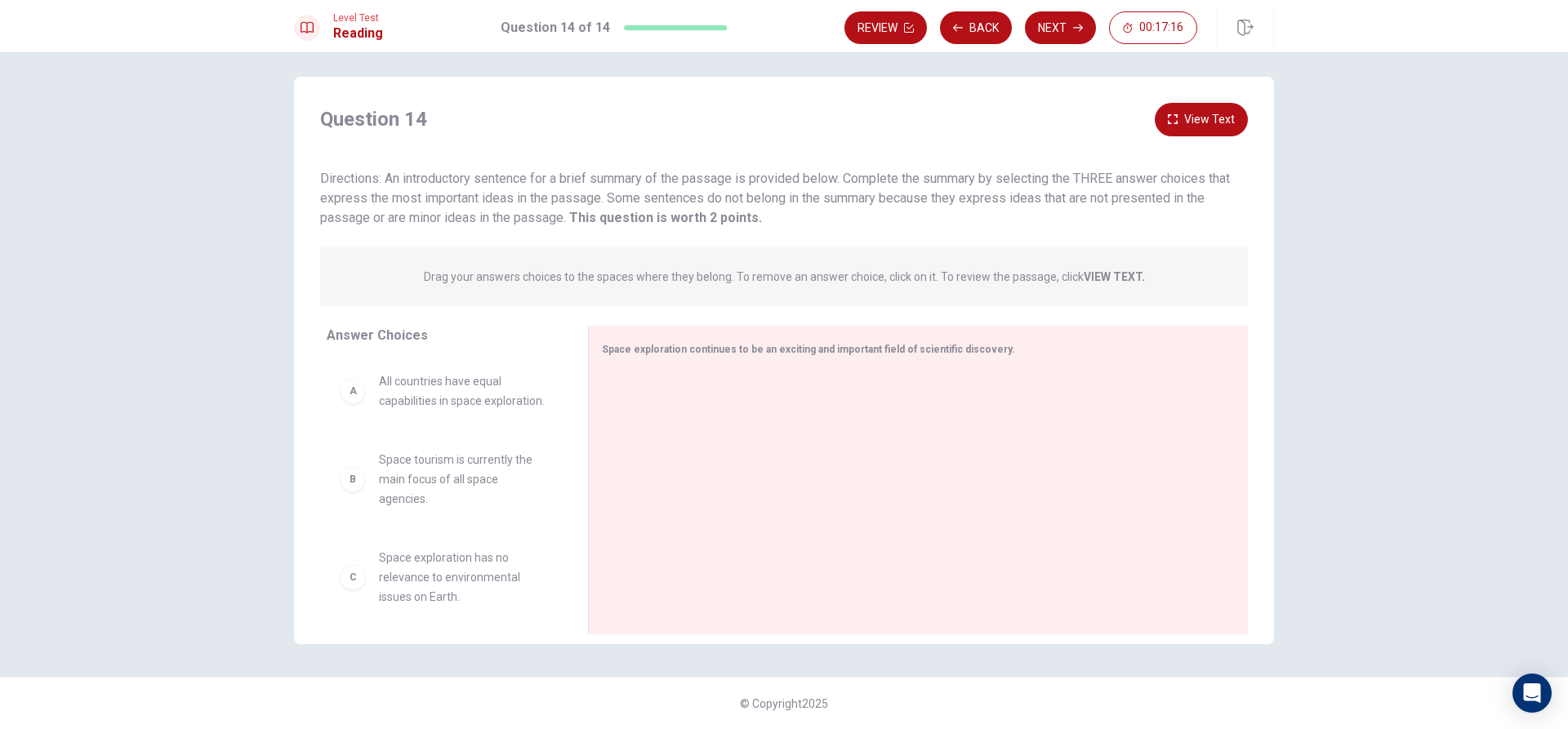
click at [405, 402] on span "All countries have equal capabilities in space exploration." at bounding box center [464, 391] width 169 height 39
drag, startPoint x: 351, startPoint y: 382, endPoint x: 353, endPoint y: 393, distance: 11.2
click at [353, 382] on div "D" at bounding box center [353, 368] width 27 height 27
click at [348, 382] on div "D" at bounding box center [353, 368] width 27 height 27
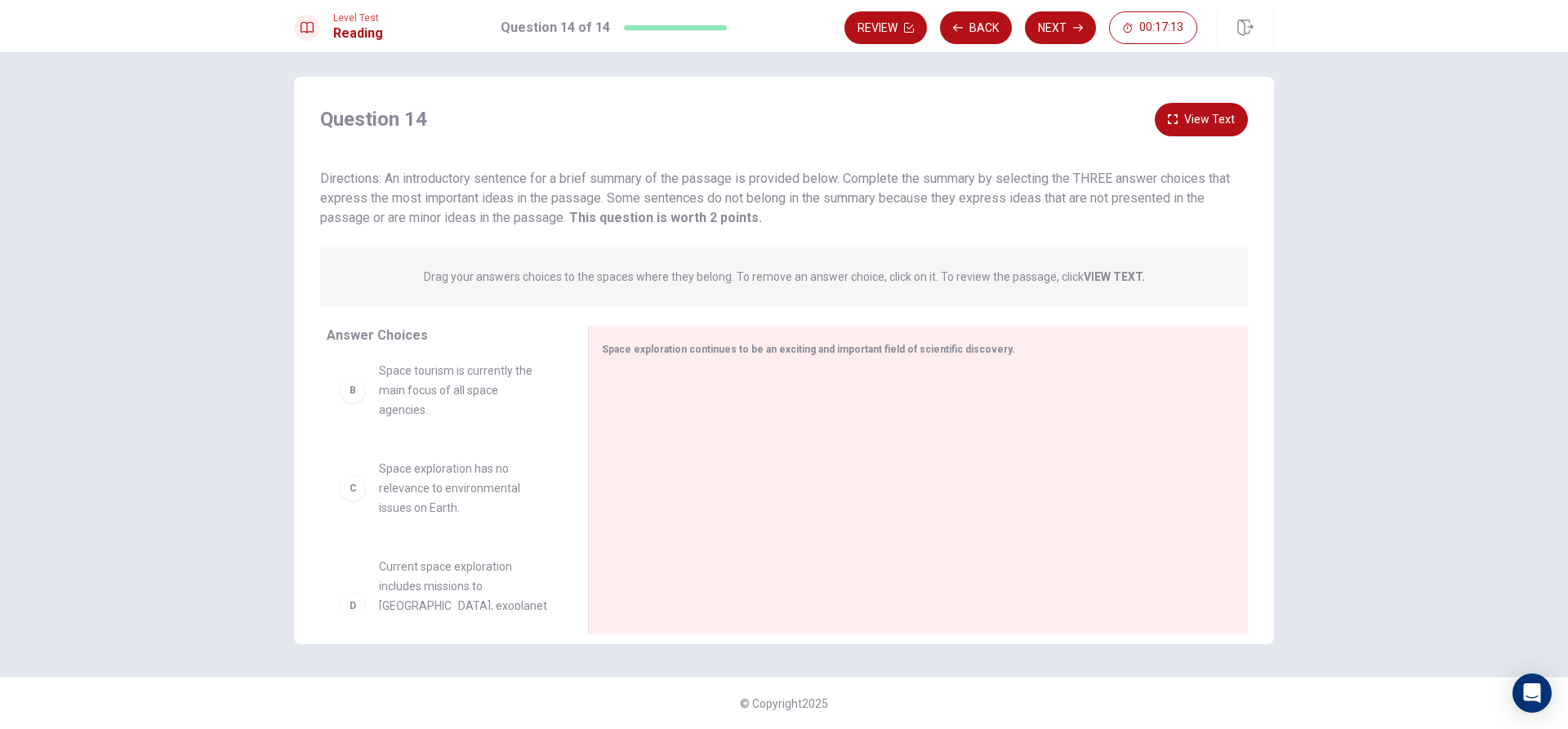
scroll to position [0, 0]
click at [1038, 30] on button "Next" at bounding box center [1060, 27] width 71 height 33
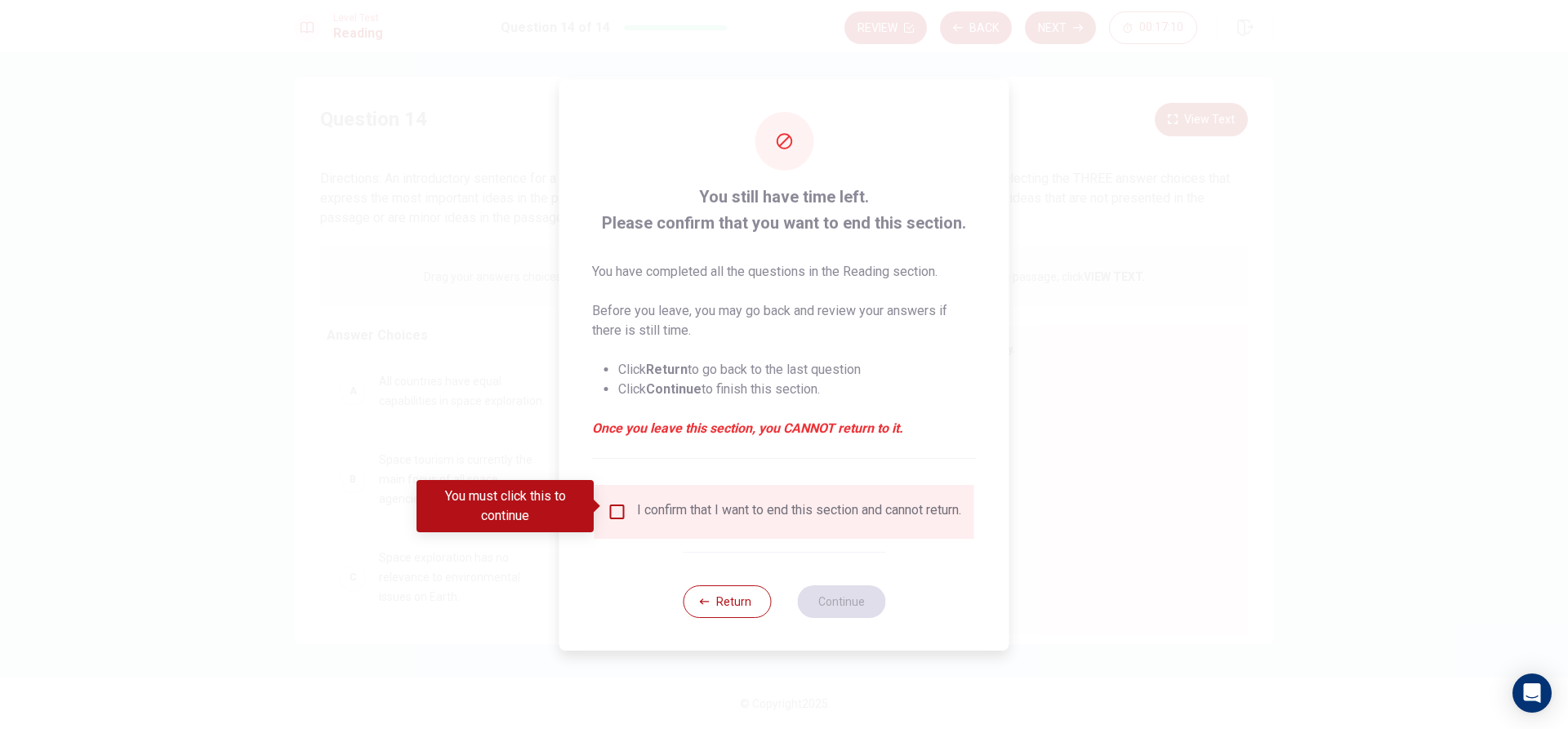
click at [615, 498] on div "I confirm that I want to end this section and cannot return." at bounding box center [785, 512] width 380 height 54
click at [612, 502] on input "You must click this to continue" at bounding box center [617, 512] width 20 height 20
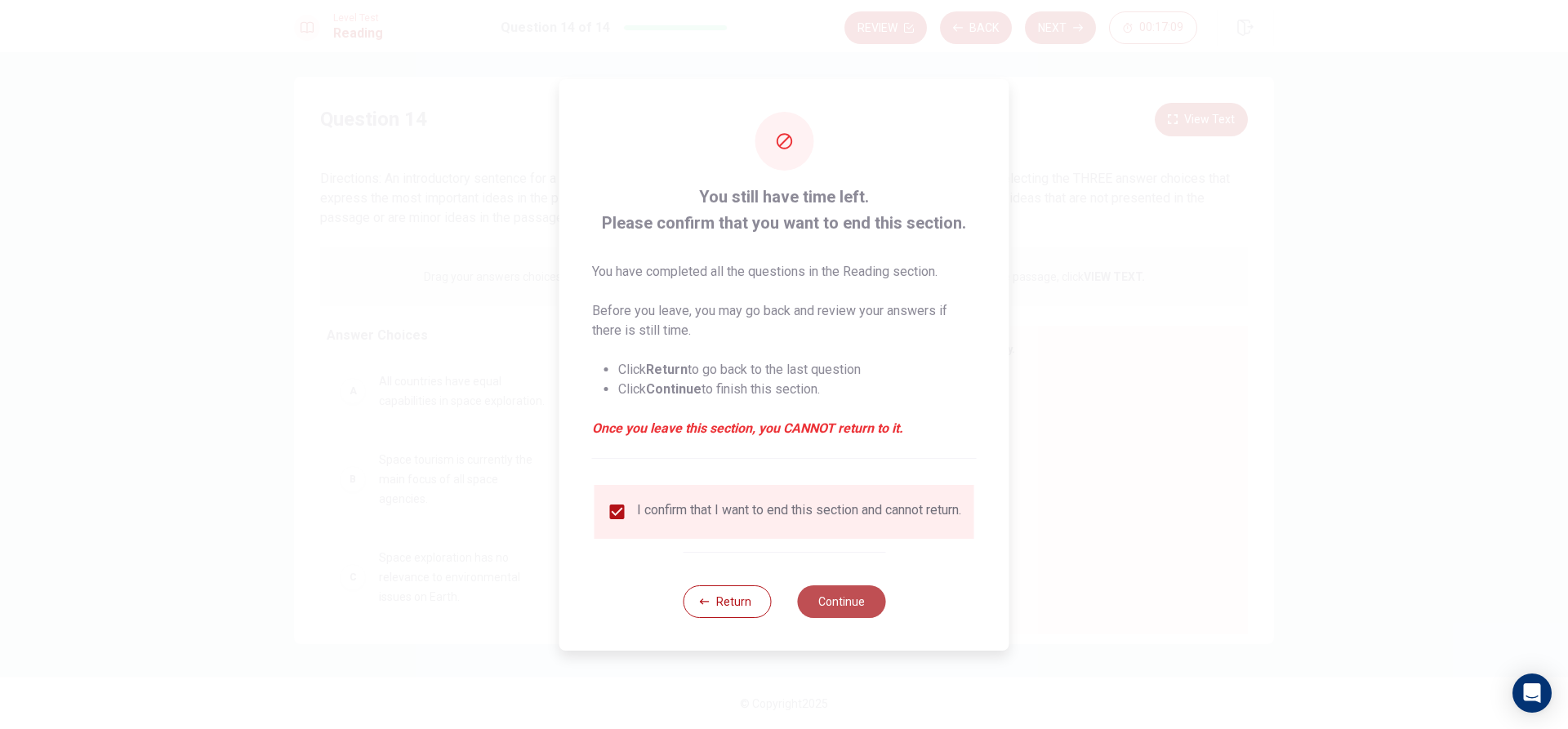
click at [815, 608] on button "Continue" at bounding box center [840, 602] width 88 height 33
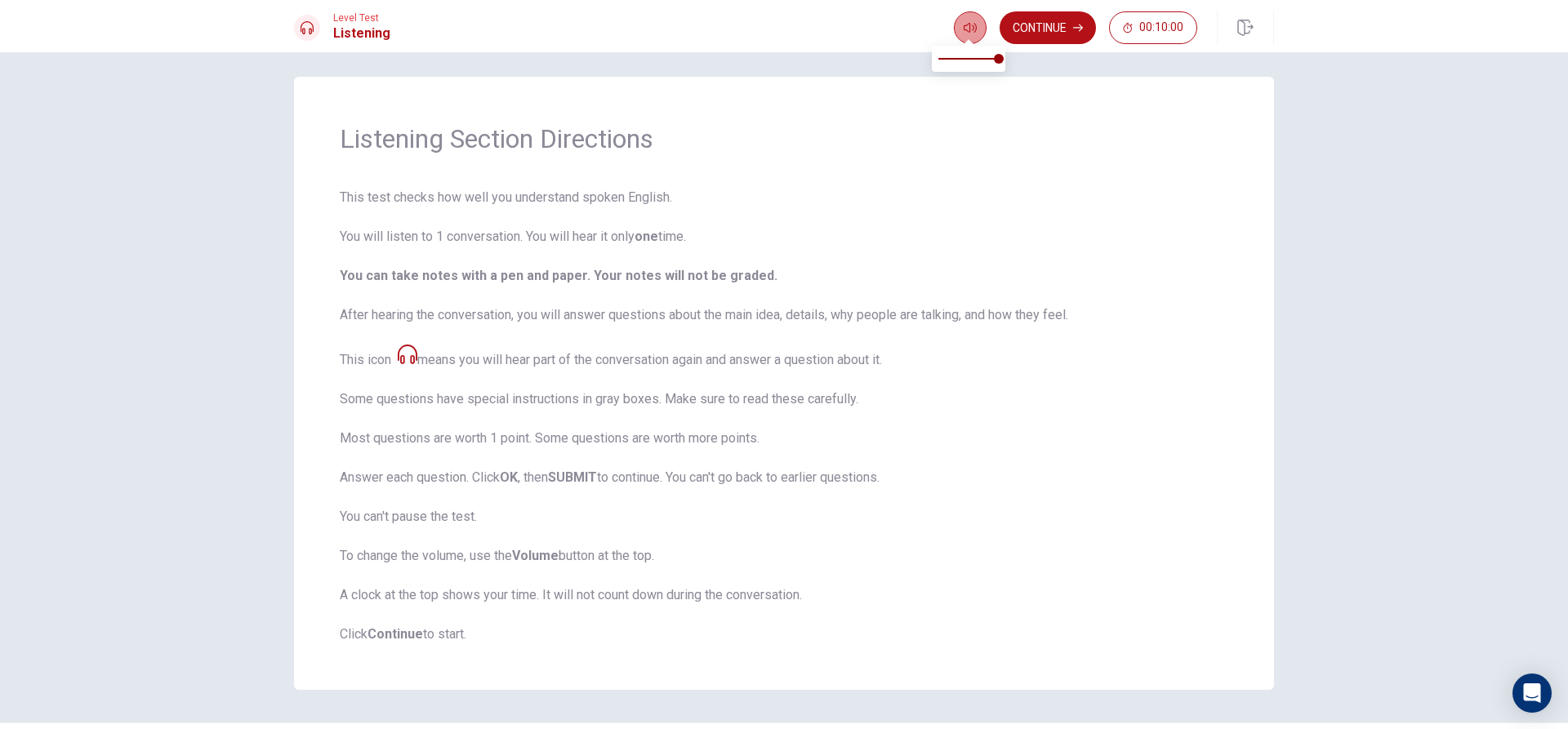
click at [965, 29] on icon "button" at bounding box center [970, 27] width 13 height 13
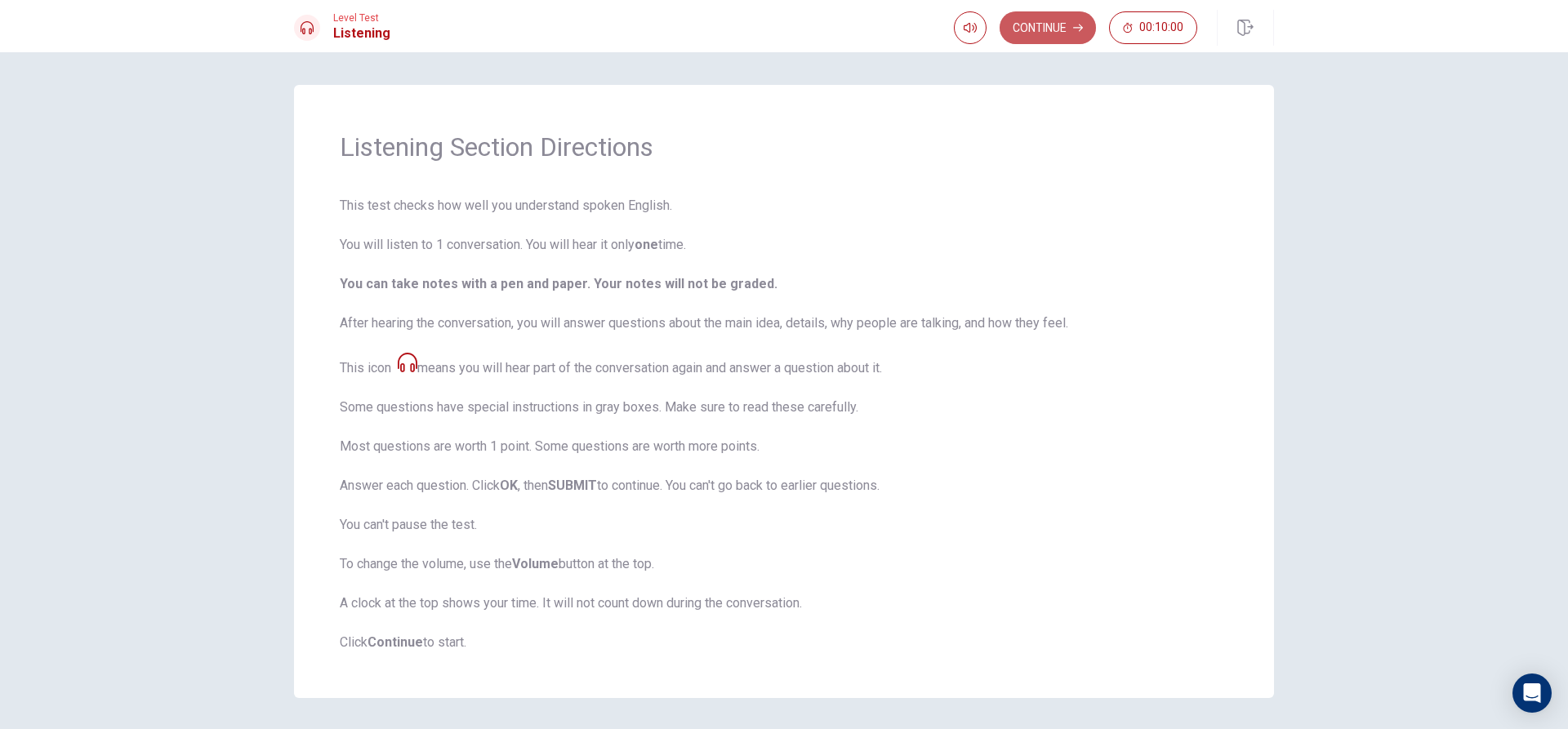
click at [1043, 23] on button "Continue" at bounding box center [1048, 27] width 97 height 33
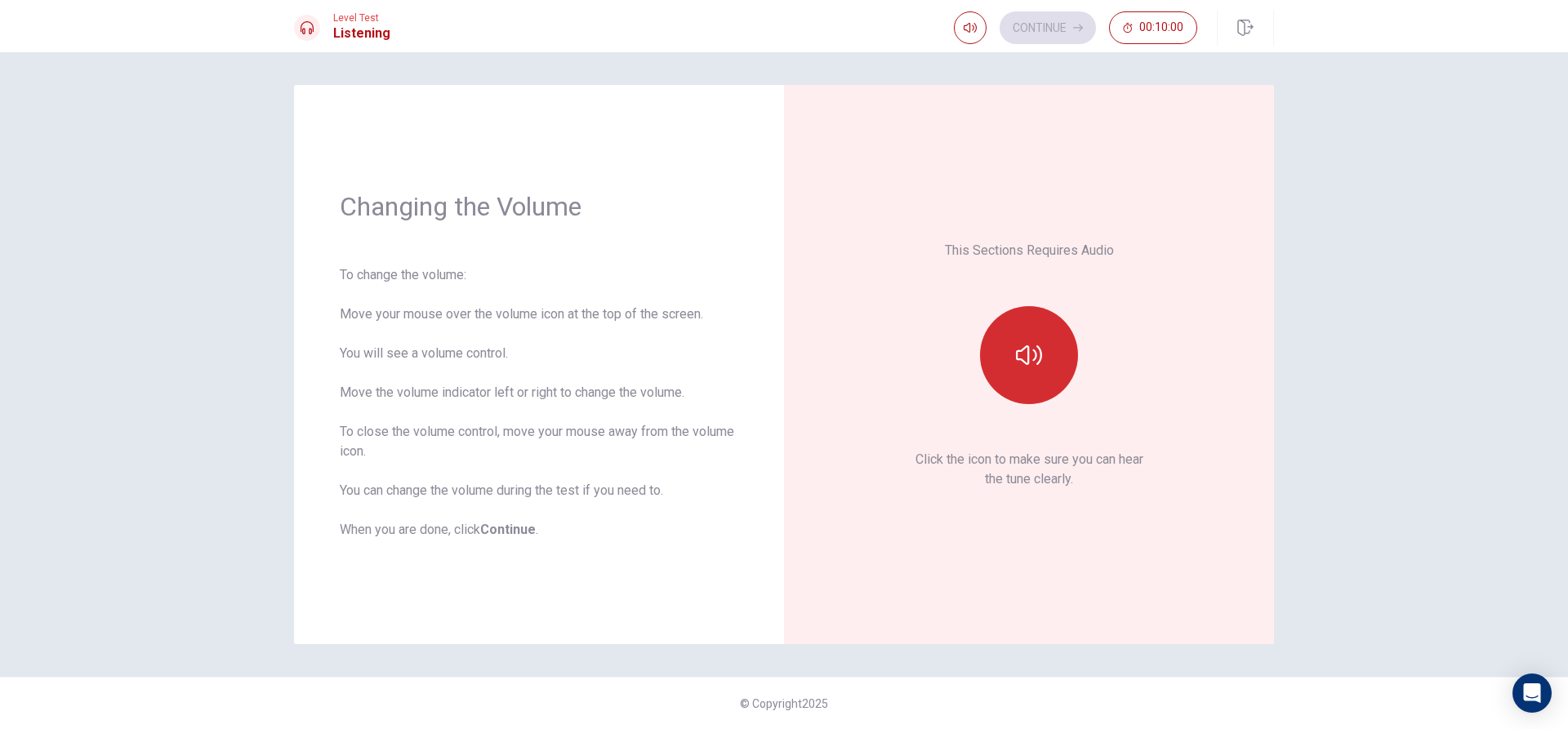
click at [1046, 370] on button "button" at bounding box center [1029, 355] width 98 height 98
click at [1028, 30] on button "Continue" at bounding box center [1048, 27] width 97 height 33
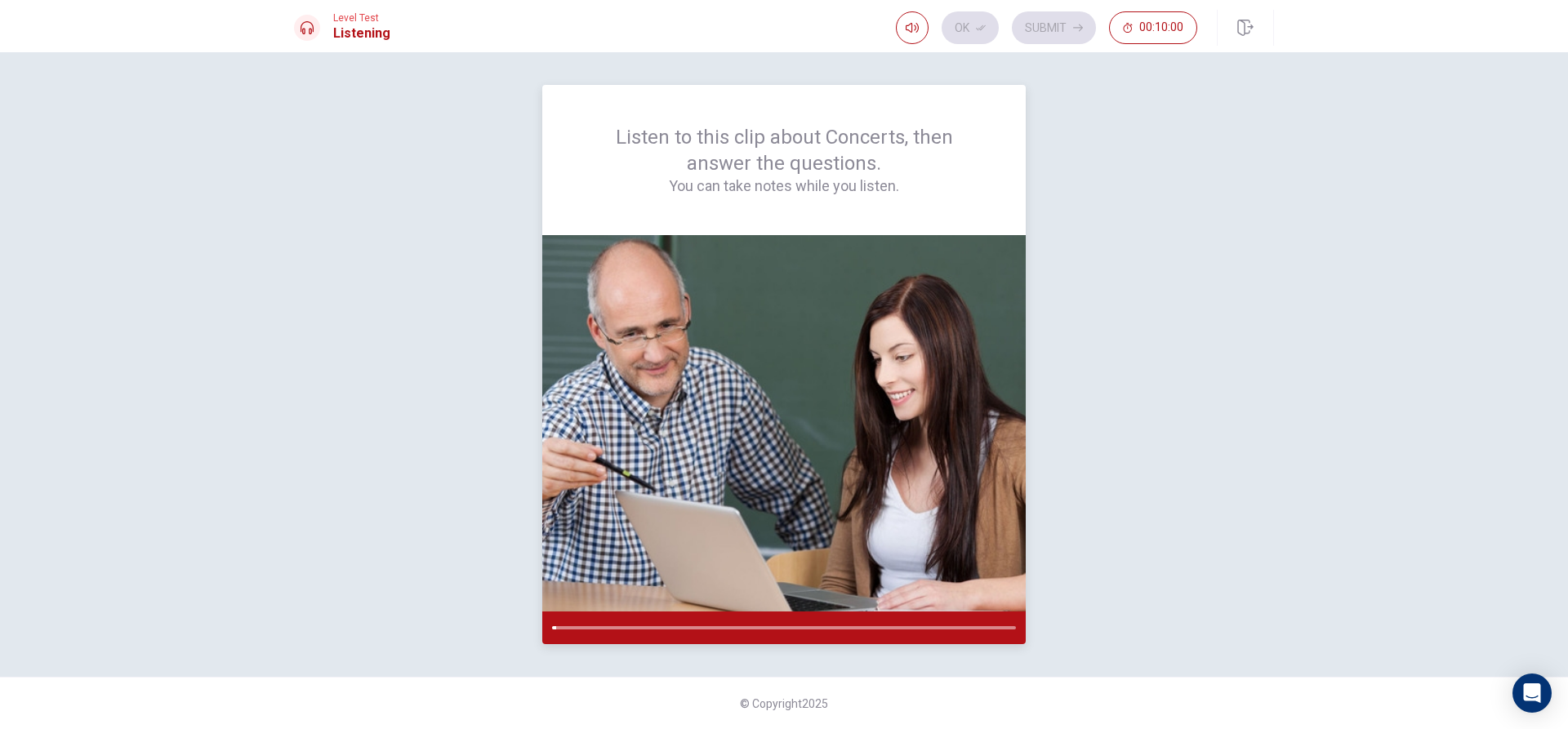
drag, startPoint x: 569, startPoint y: 622, endPoint x: 597, endPoint y: 612, distance: 29.7
click at [652, 604] on div at bounding box center [784, 440] width 484 height 409
drag, startPoint x: 509, startPoint y: 632, endPoint x: 673, endPoint y: 625, distance: 164.1
click at [632, 638] on div "Listen to this clip about Concerts, then answer the questions. You can take not…" at bounding box center [784, 364] width 980 height 560
click at [1150, 31] on span "00:10:00" at bounding box center [1161, 27] width 45 height 13
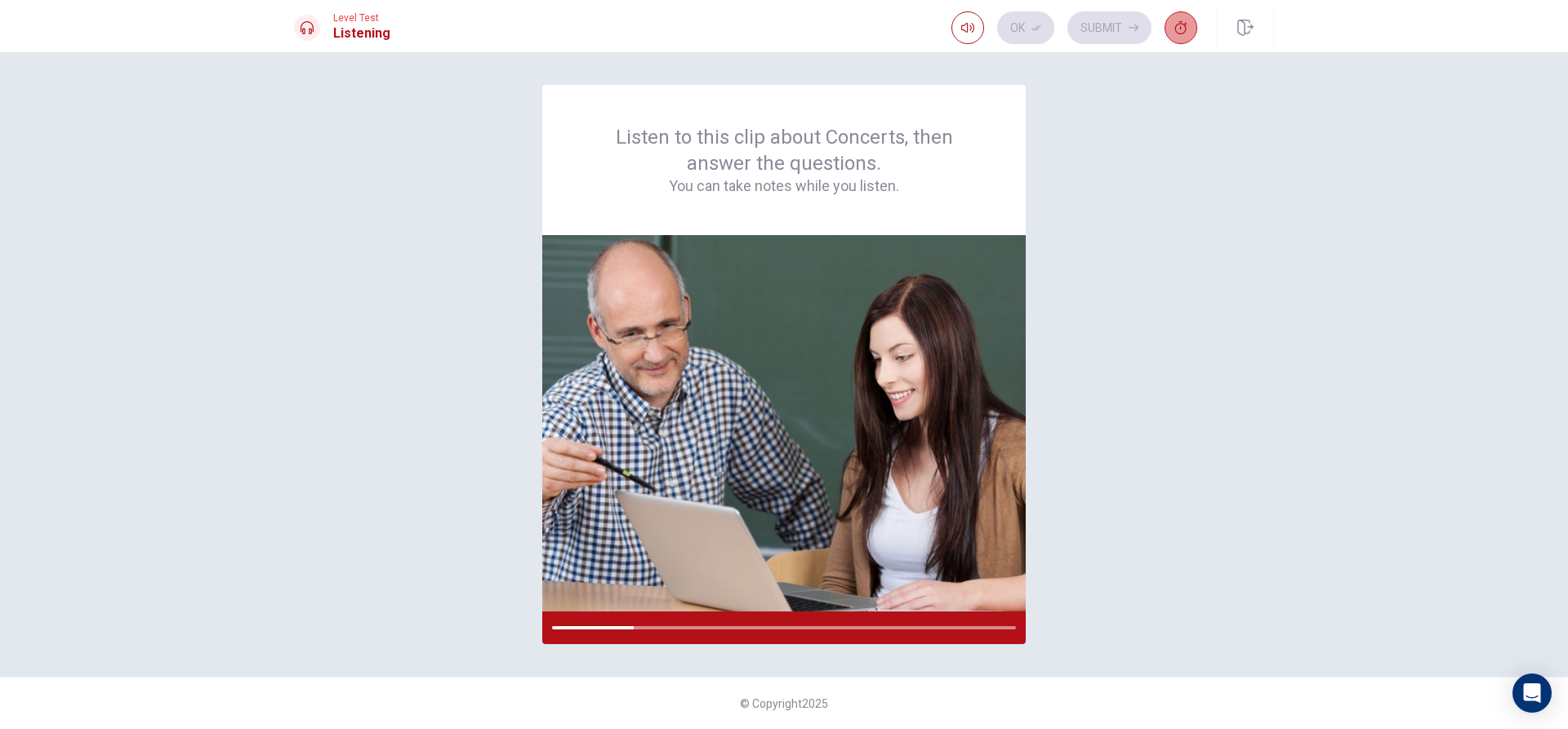
click at [1181, 28] on icon "button" at bounding box center [1181, 27] width 12 height 13
click at [827, 627] on div at bounding box center [784, 628] width 464 height 3
click at [766, 625] on div at bounding box center [784, 628] width 484 height 33
click at [786, 626] on div at bounding box center [784, 628] width 464 height 3
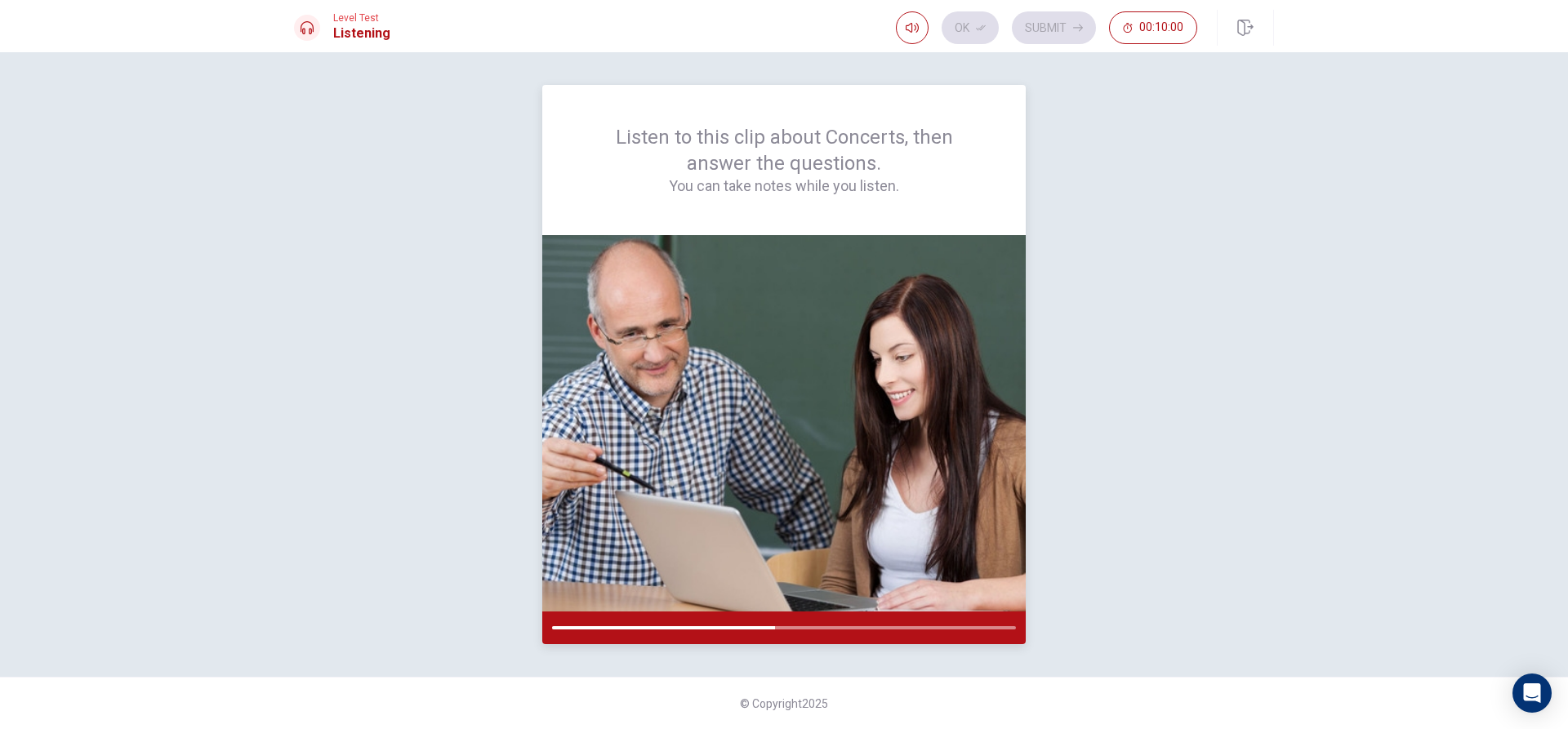
click at [795, 627] on div at bounding box center [784, 628] width 464 height 3
click at [799, 627] on div at bounding box center [784, 628] width 464 height 3
click at [808, 627] on div at bounding box center [784, 628] width 464 height 3
click at [816, 627] on div at bounding box center [784, 628] width 464 height 3
click at [763, 141] on div "Listen to this clip about Concerts, then answer the questions. You can take not…" at bounding box center [783, 160] width 405 height 72
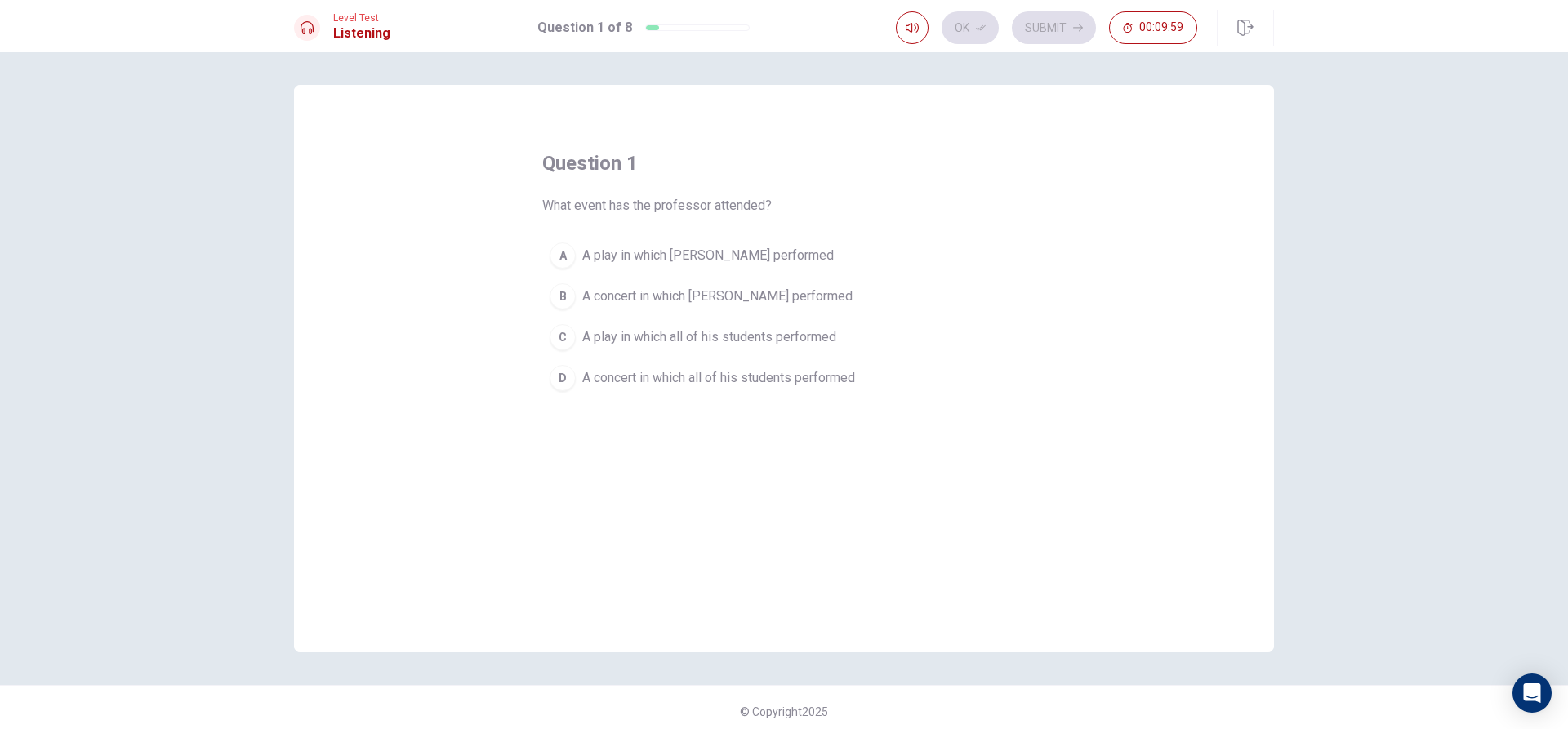
click at [557, 296] on div "B" at bounding box center [562, 296] width 27 height 27
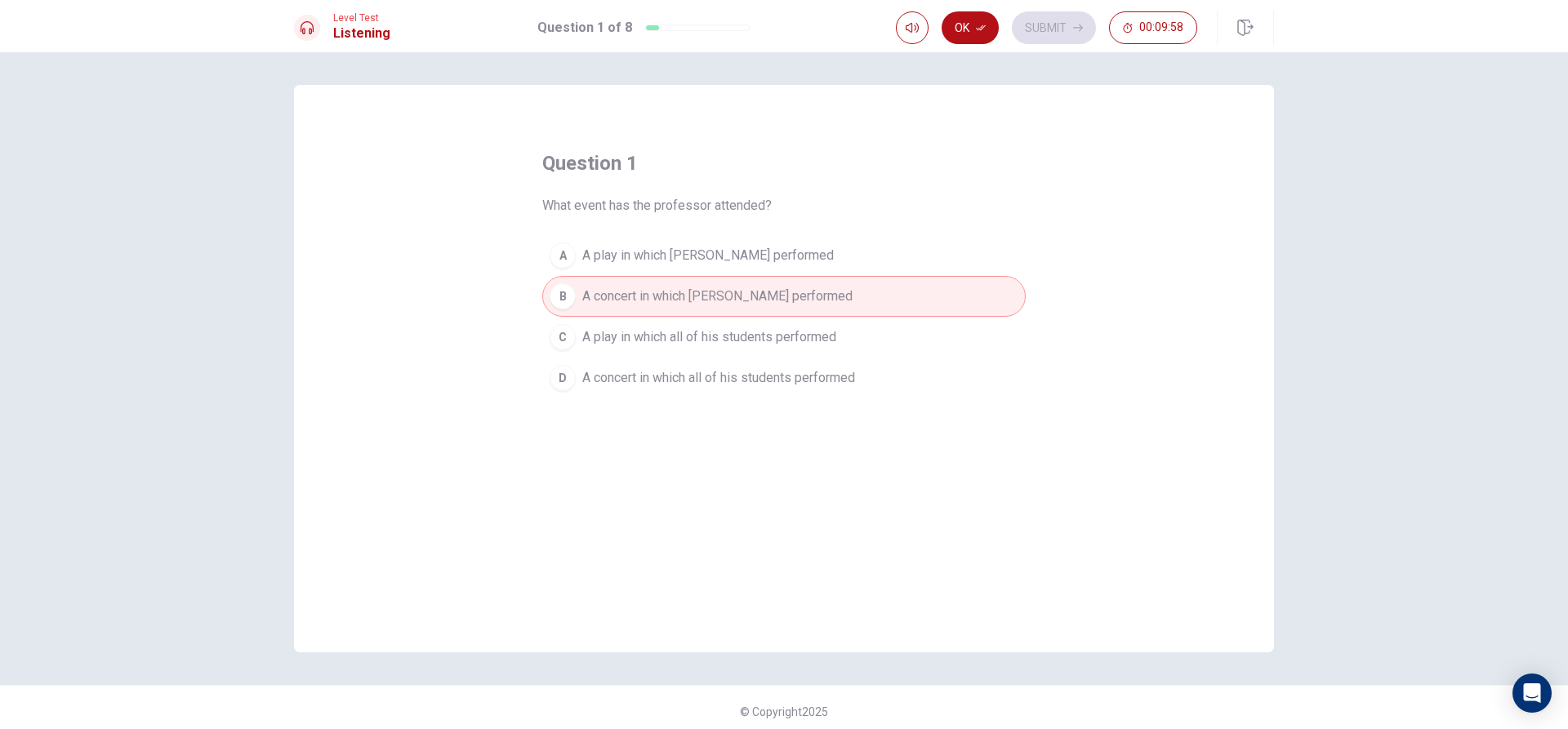
drag, startPoint x: 975, startPoint y: 19, endPoint x: 947, endPoint y: 84, distance: 70.8
click at [974, 18] on button "Ok" at bounding box center [970, 27] width 57 height 33
click at [724, 277] on button "B A concert in which Julia performed" at bounding box center [784, 297] width 484 height 41
click at [775, 243] on button "A A play in which Julia performed" at bounding box center [784, 256] width 484 height 41
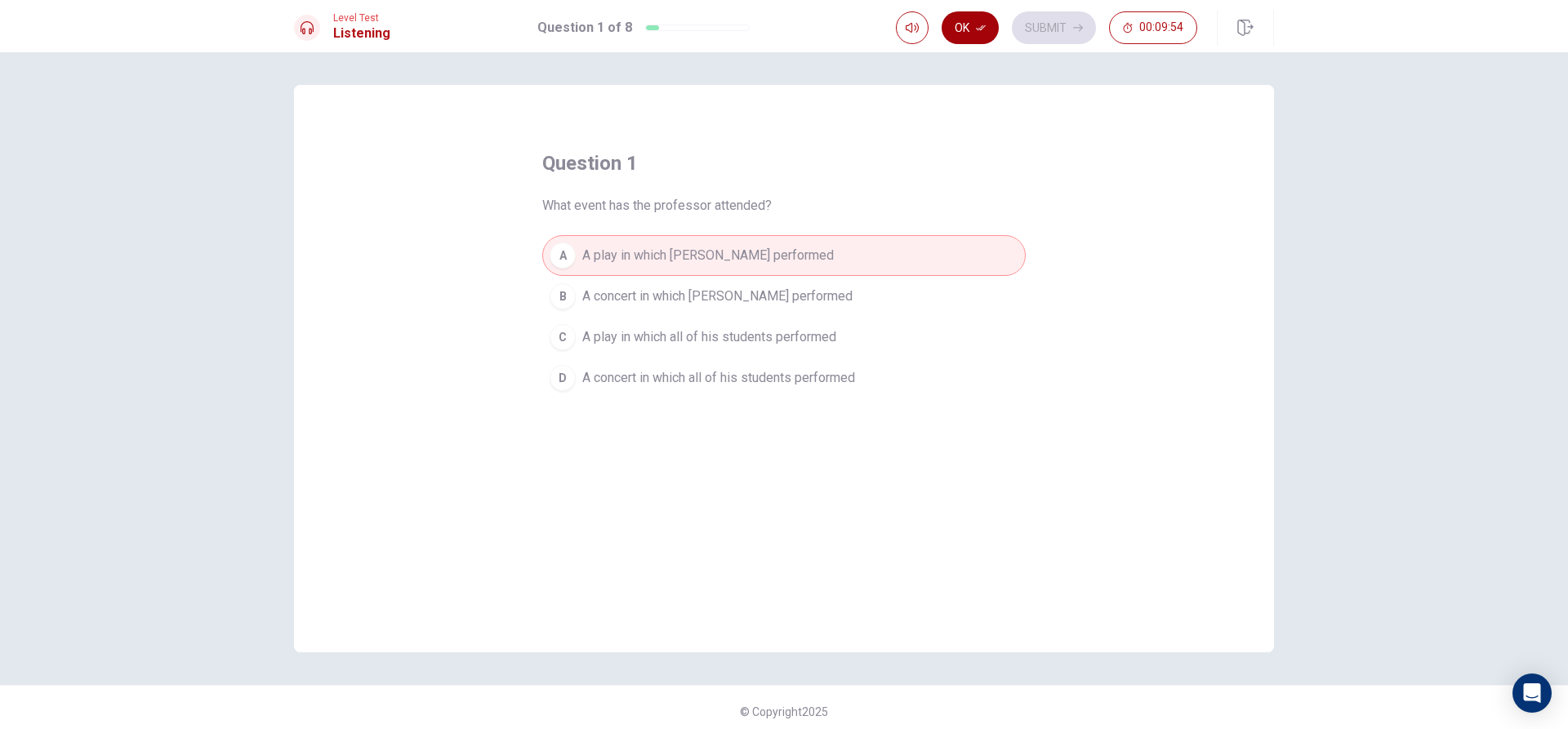
click at [974, 33] on button "Ok" at bounding box center [970, 27] width 57 height 33
click at [814, 308] on button "B A concert in which Julia performed" at bounding box center [784, 297] width 484 height 41
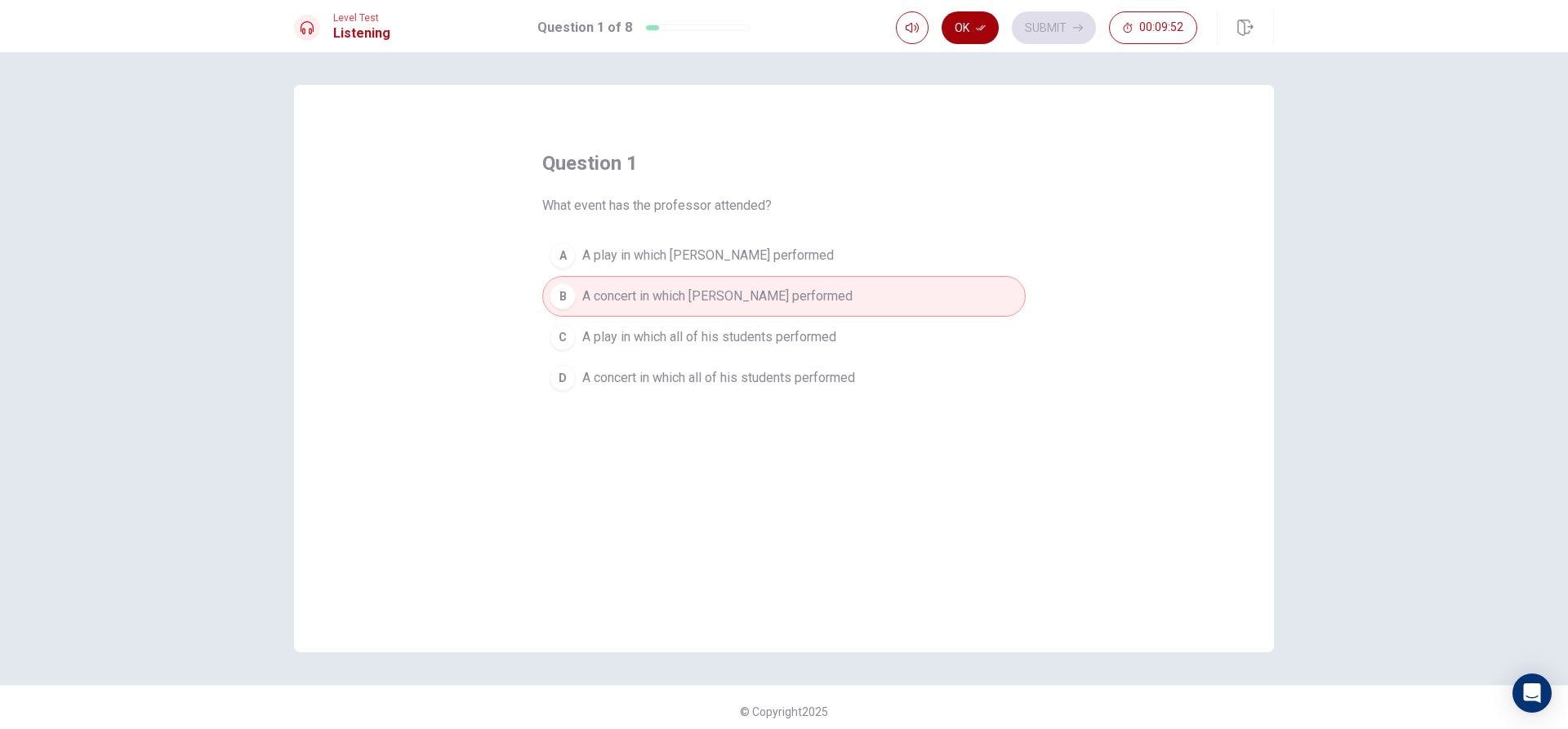
click at [952, 40] on button "Ok" at bounding box center [970, 27] width 57 height 33
click at [1039, 31] on button "Submit" at bounding box center [1054, 27] width 84 height 33
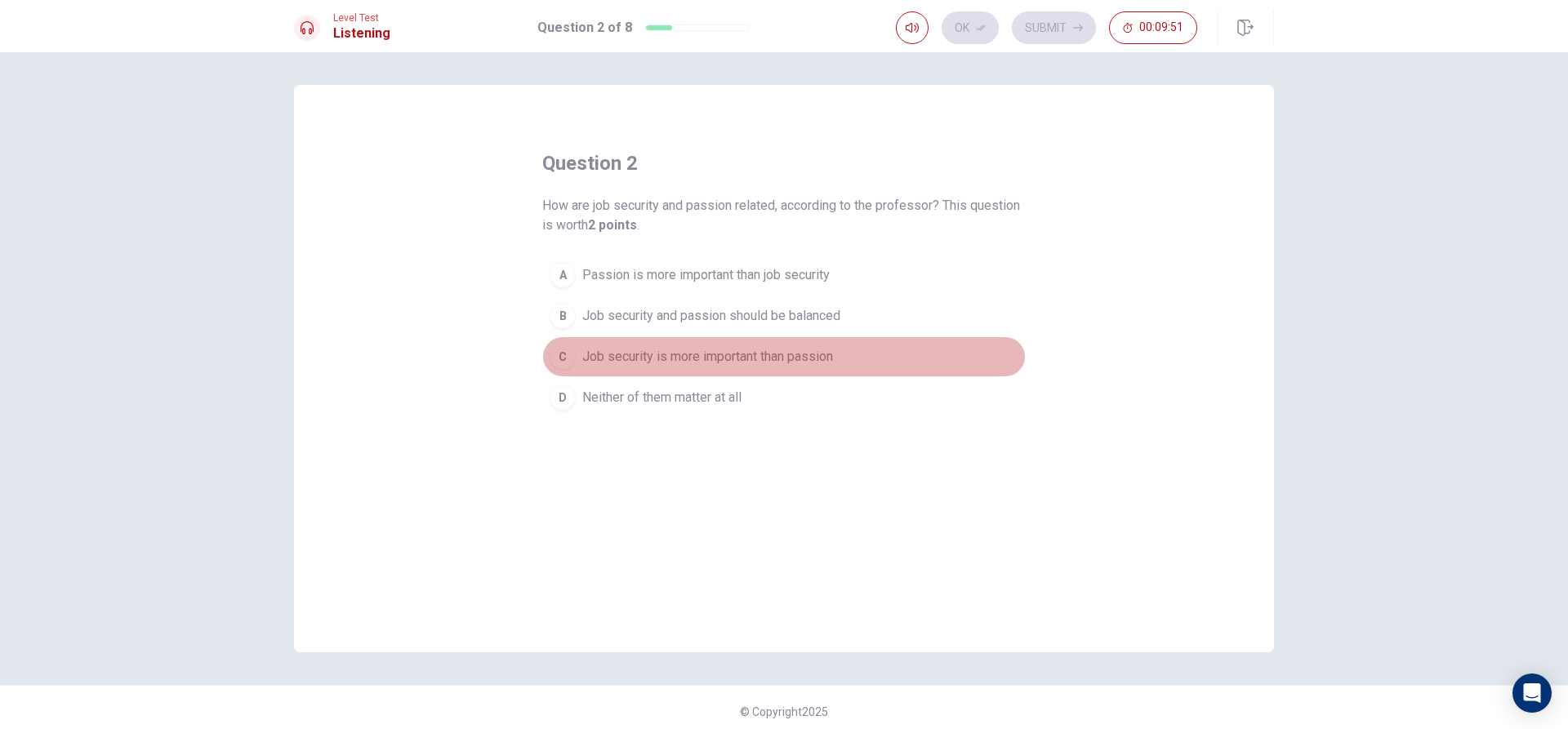
click at [811, 360] on span "Job security is more important than passion" at bounding box center [707, 357] width 251 height 20
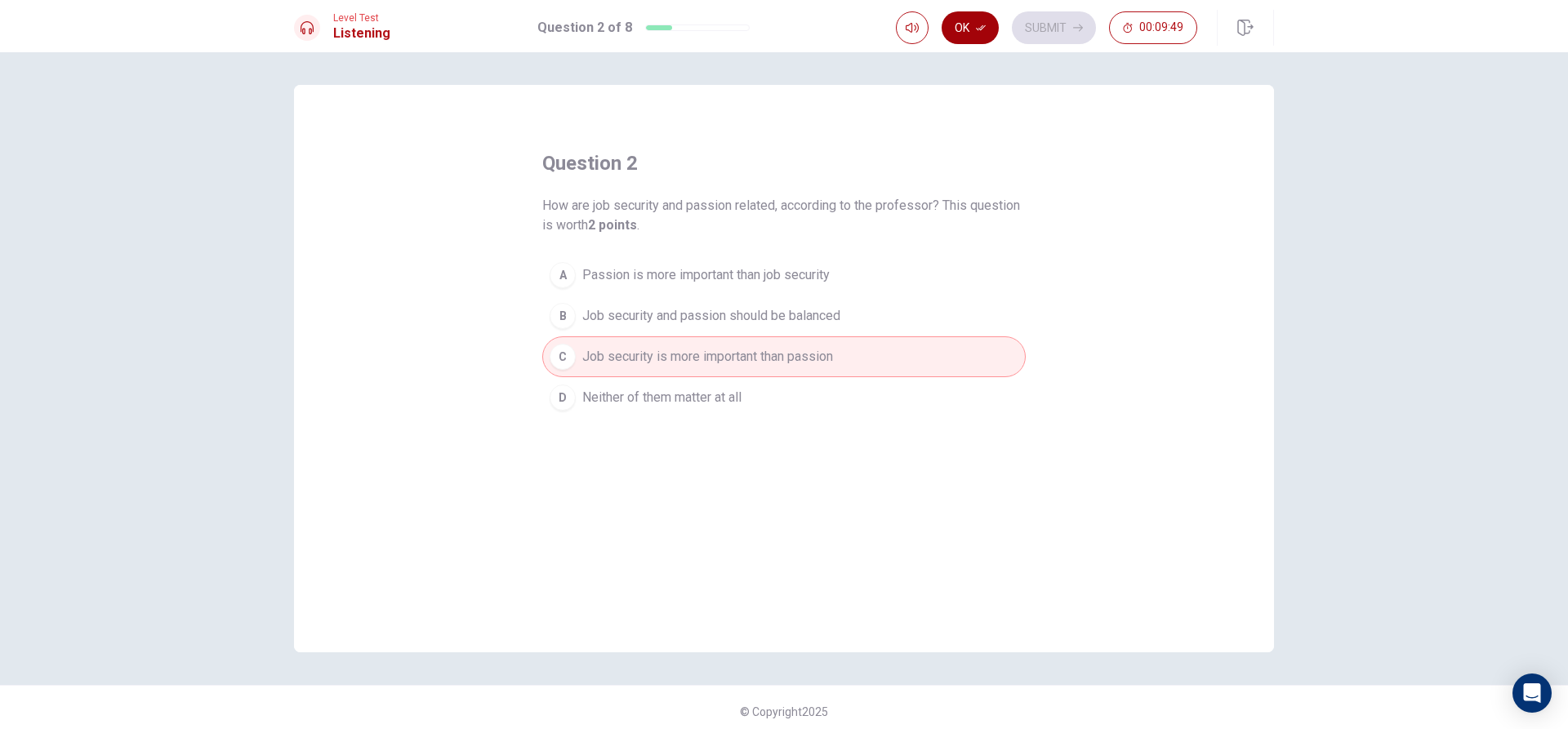
click at [974, 38] on button "Ok" at bounding box center [970, 27] width 57 height 33
click at [1031, 27] on button "Submit" at bounding box center [1054, 27] width 84 height 33
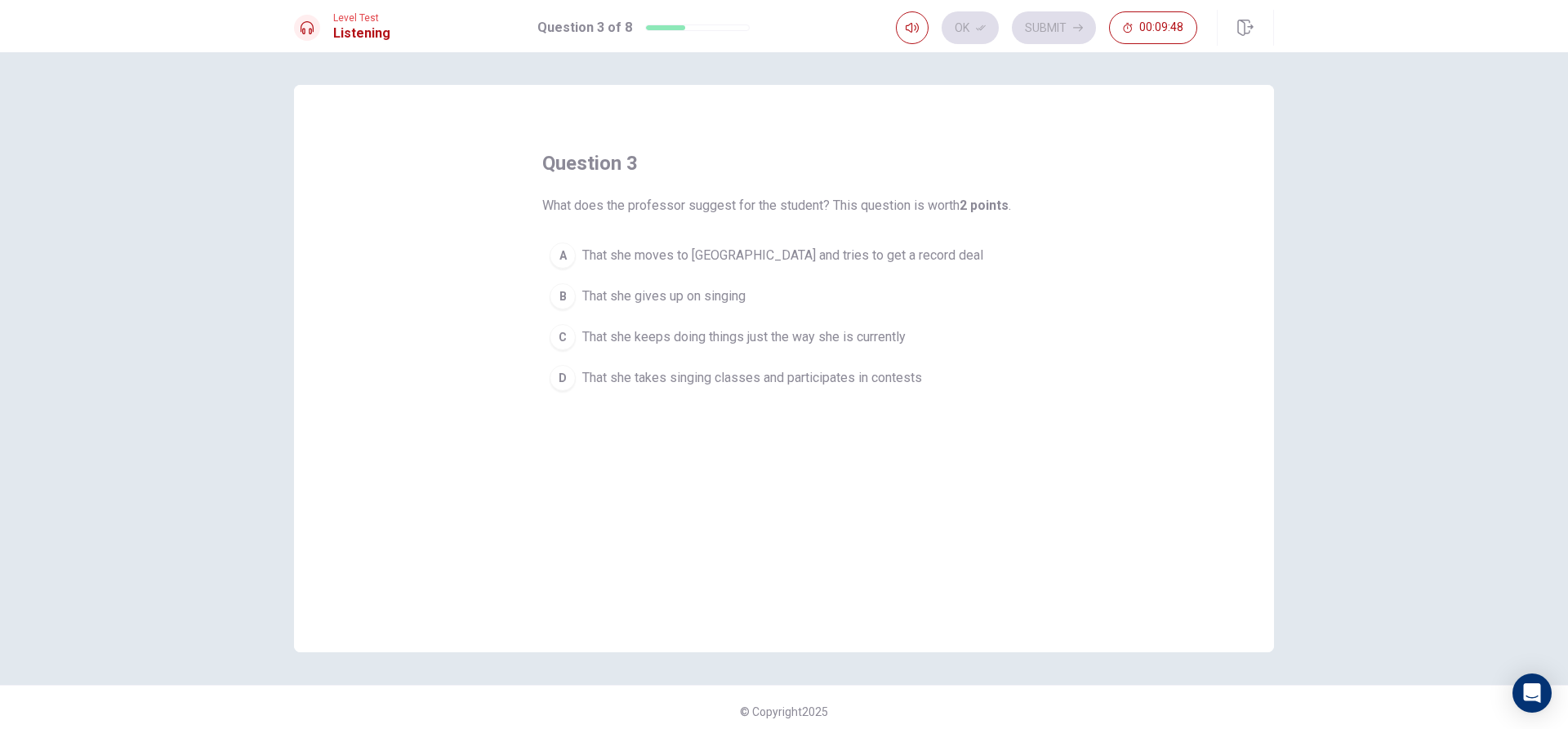
click at [660, 359] on div "A That she moves to Los Angeles and tries to get a record deal B That she gives…" at bounding box center [784, 317] width 484 height 163
click at [854, 216] on div "question 3 What does the professor suggest for the student? This question is wo…" at bounding box center [784, 275] width 484 height 248
drag, startPoint x: 832, startPoint y: 262, endPoint x: 840, endPoint y: 240, distance: 23.4
click at [833, 265] on button "A That she moves to Los Angeles and tries to get a record deal" at bounding box center [784, 256] width 484 height 41
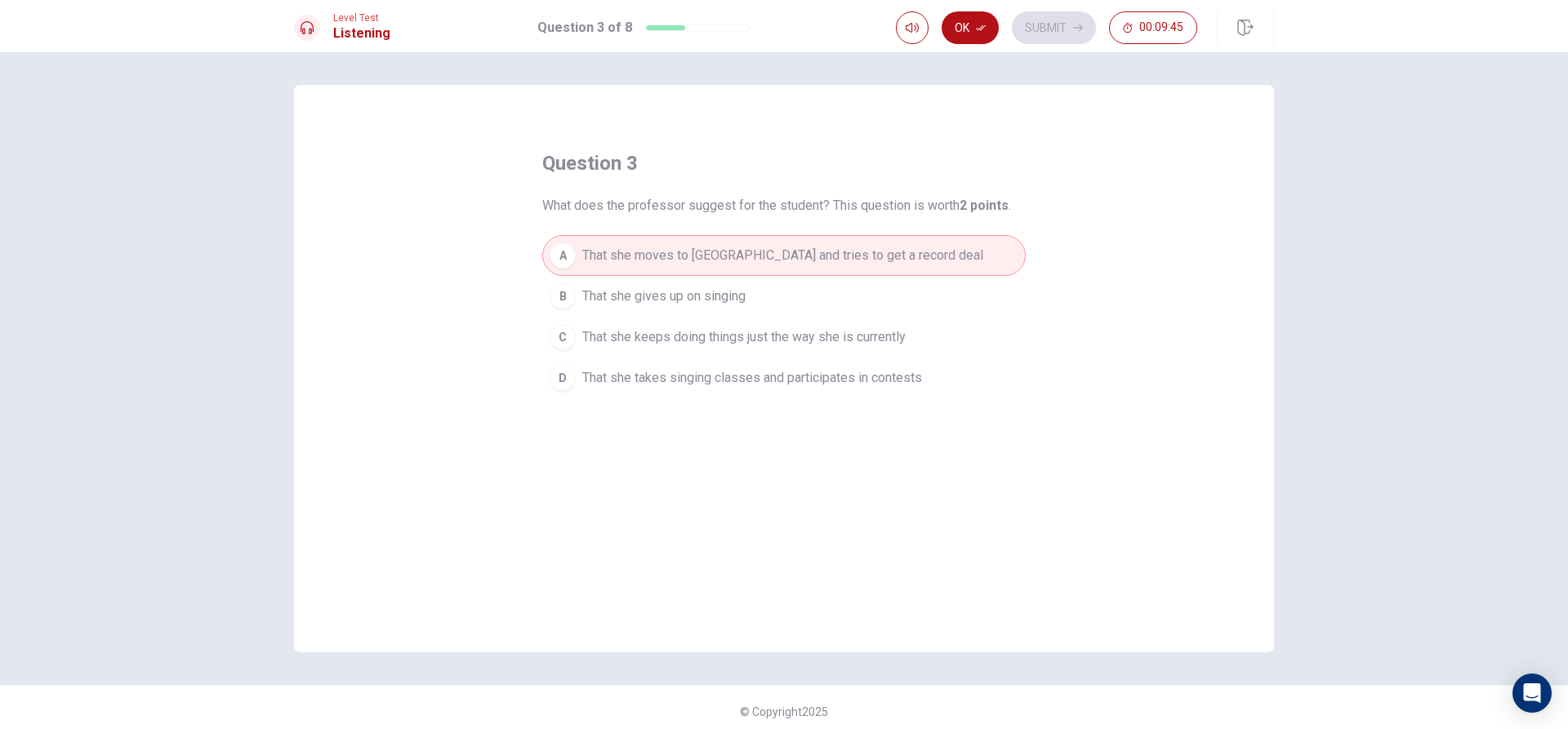
click at [1002, 9] on div "Level Test Listening Question 3 of 8 Ok Submit 00:09:45" at bounding box center [784, 26] width 1568 height 52
drag, startPoint x: 977, startPoint y: 23, endPoint x: 1000, endPoint y: 24, distance: 23.0
click at [981, 24] on button "Ok" at bounding box center [970, 27] width 57 height 33
click at [1026, 22] on button "Submit" at bounding box center [1054, 27] width 84 height 33
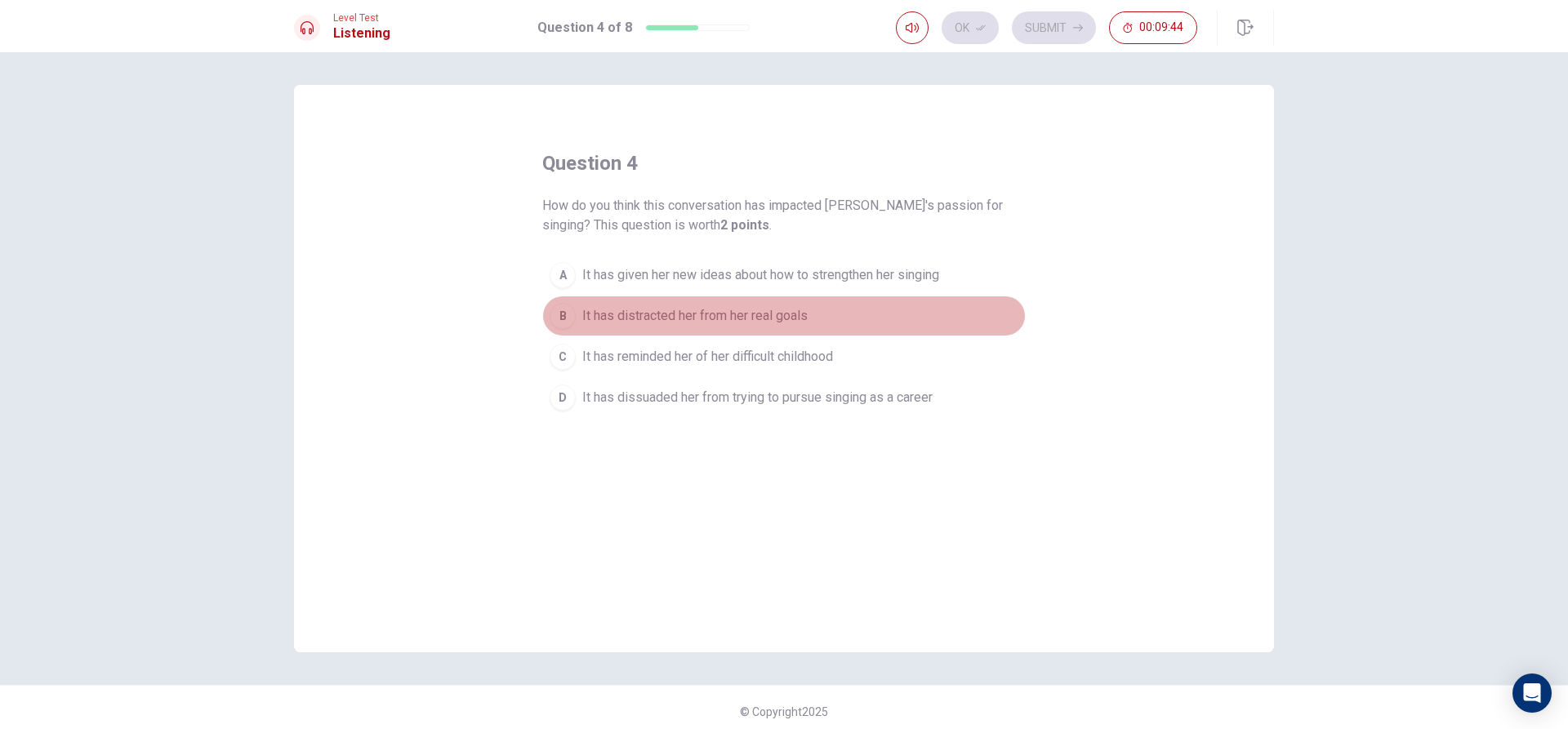
click at [851, 319] on button "B It has distracted her from her real goals" at bounding box center [784, 316] width 484 height 41
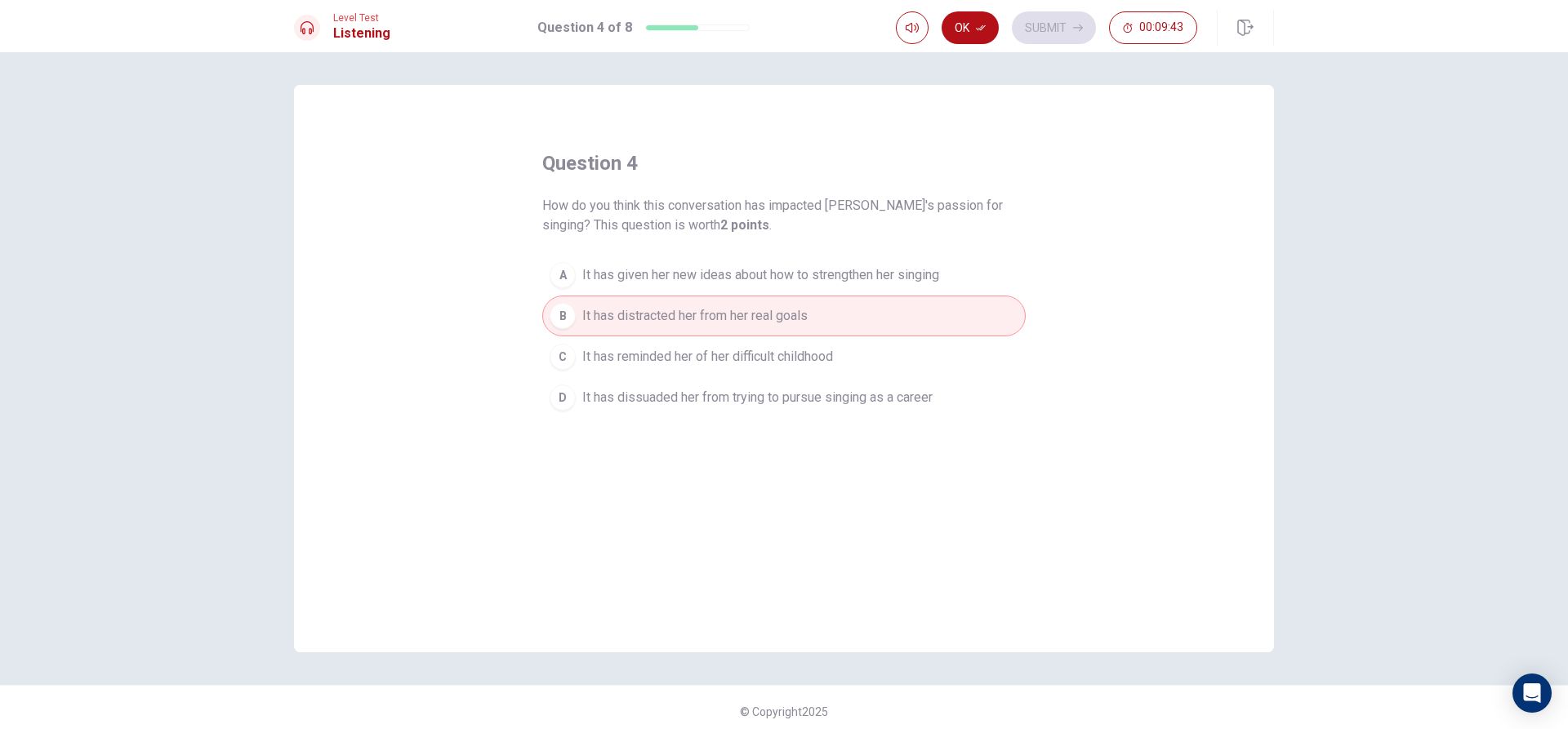
click at [986, 21] on button "Ok" at bounding box center [970, 27] width 57 height 33
click at [1035, 15] on button "Submit" at bounding box center [1054, 27] width 84 height 33
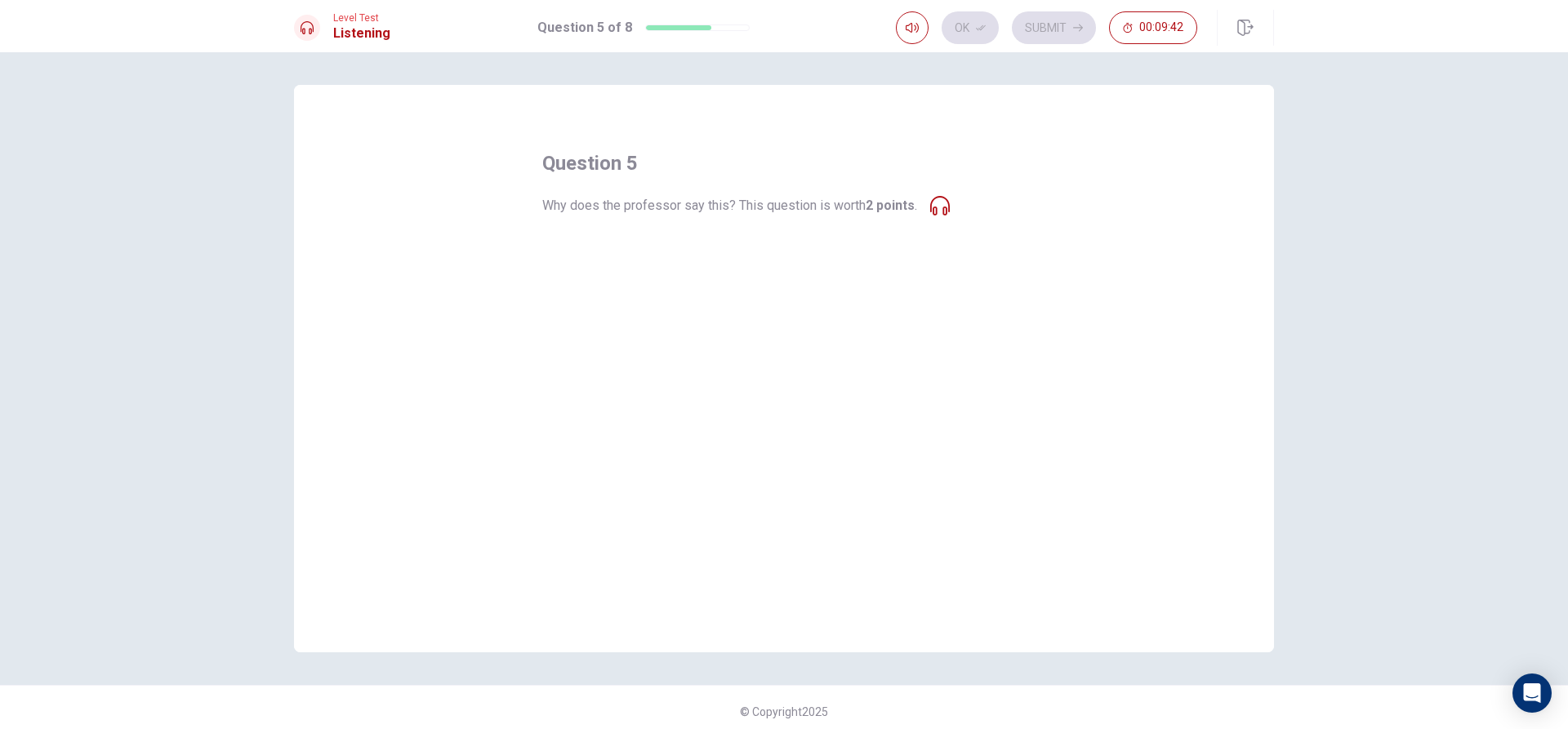
click at [757, 299] on button "B He is being mean-spirited" at bounding box center [784, 297] width 484 height 41
click at [964, 30] on button "Ok" at bounding box center [970, 27] width 57 height 33
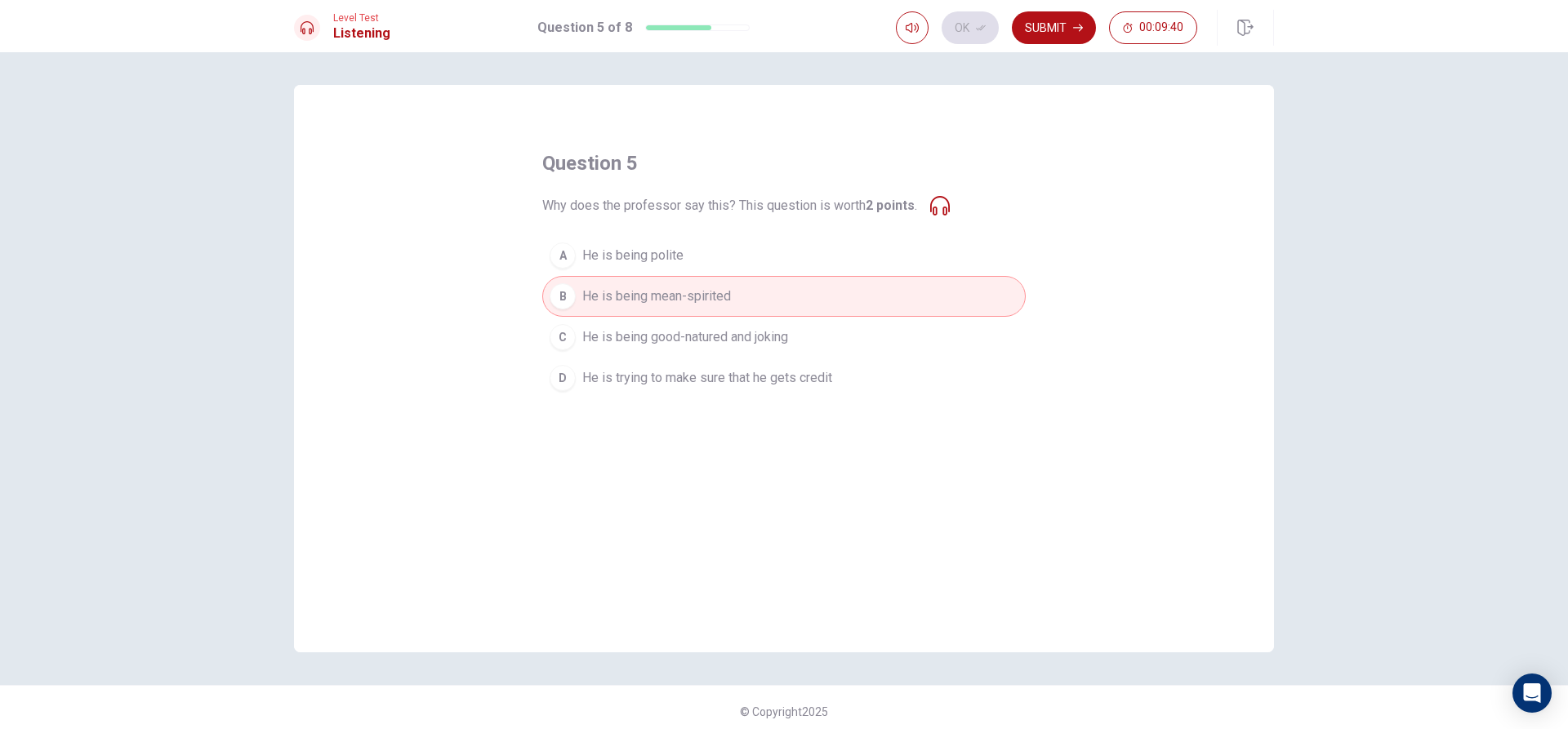
click at [609, 221] on div "question 5 Why does the professor say this? This question is worth 2 points . A…" at bounding box center [784, 275] width 484 height 248
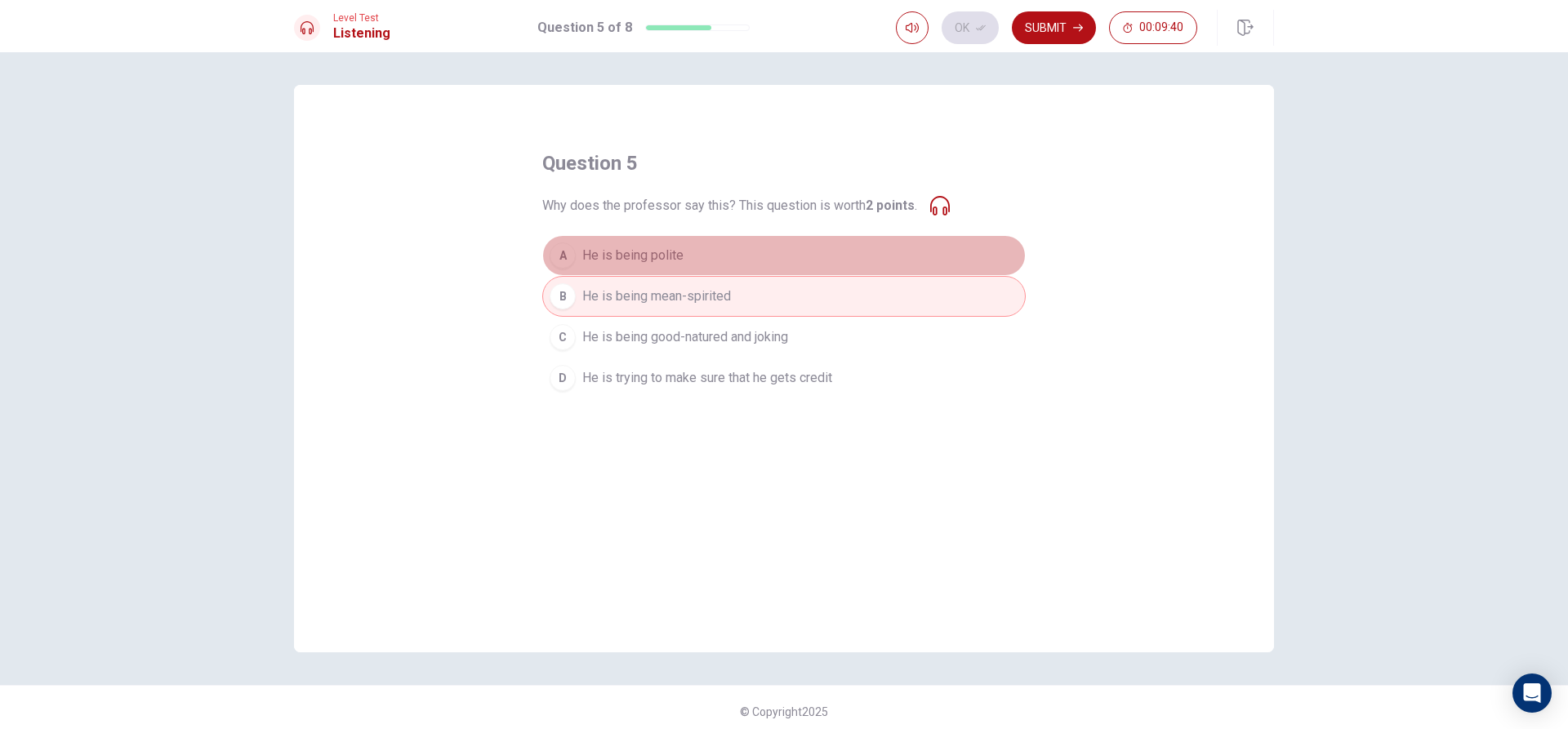
click at [604, 250] on span "He is being polite" at bounding box center [633, 255] width 101 height 20
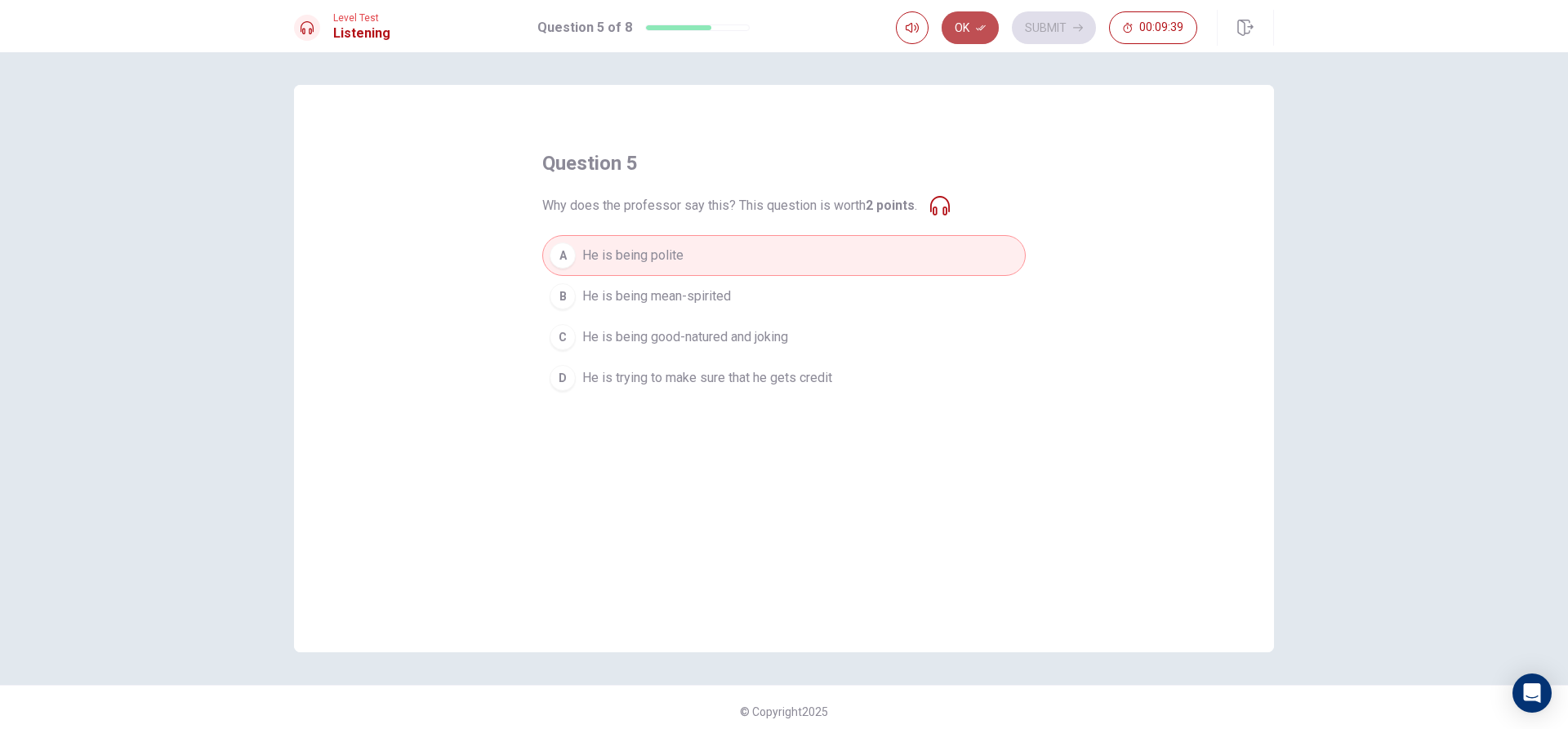
click at [960, 15] on button "Ok" at bounding box center [970, 27] width 57 height 33
click at [1073, 33] on button "Submit" at bounding box center [1054, 27] width 84 height 33
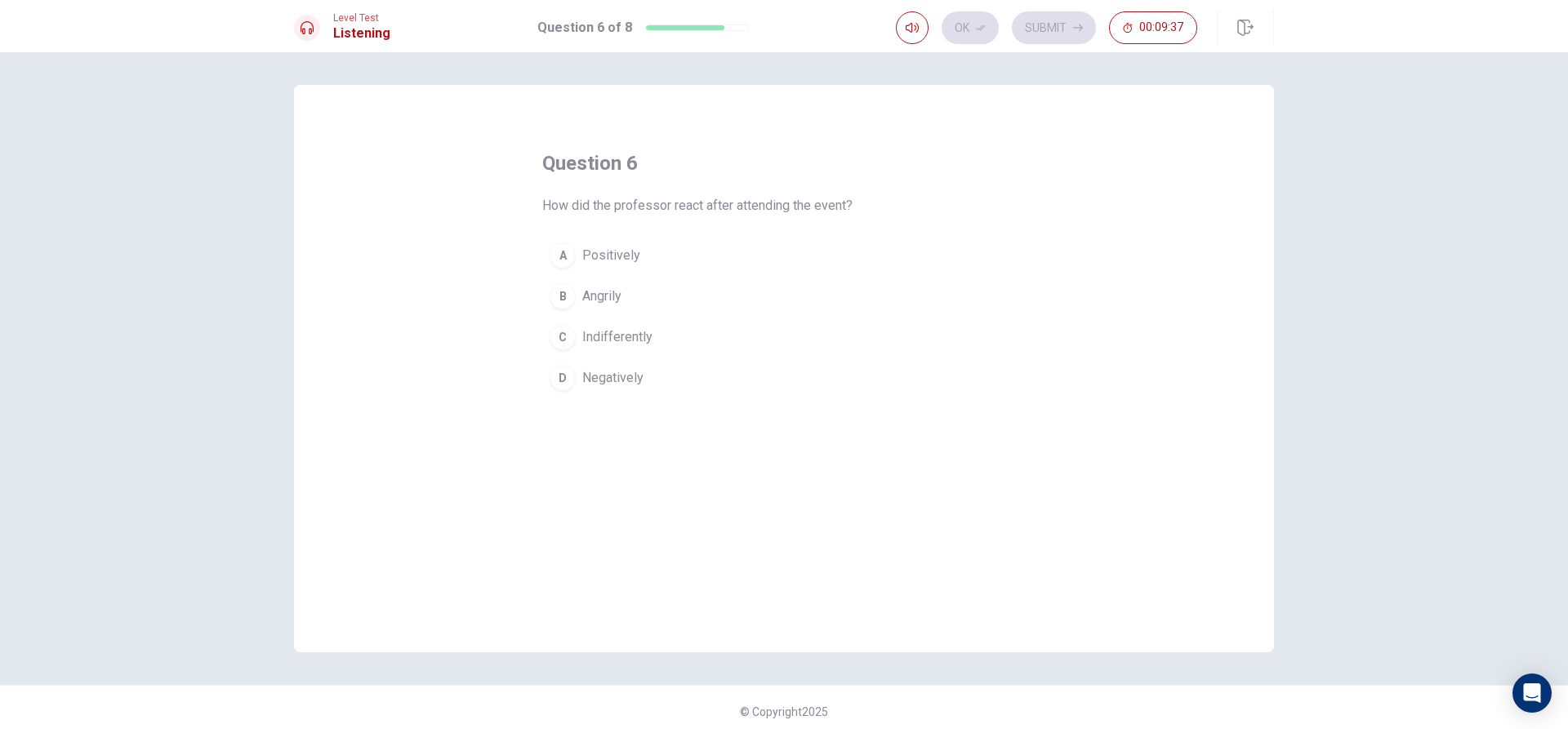
click at [636, 316] on button "B Angrily" at bounding box center [784, 297] width 484 height 41
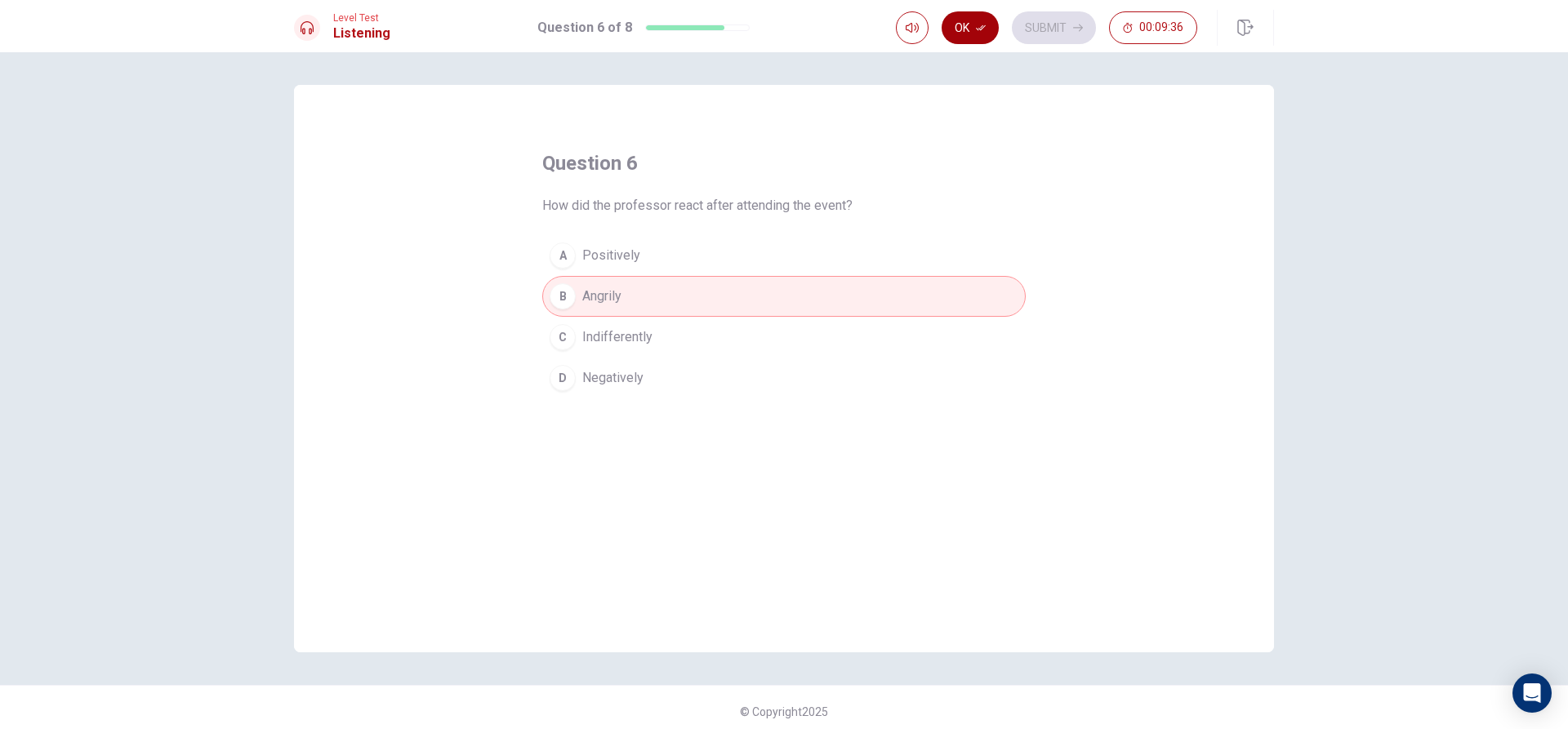
click at [965, 26] on button "Ok" at bounding box center [970, 27] width 57 height 33
click at [1061, 36] on button "Submit" at bounding box center [1054, 27] width 84 height 33
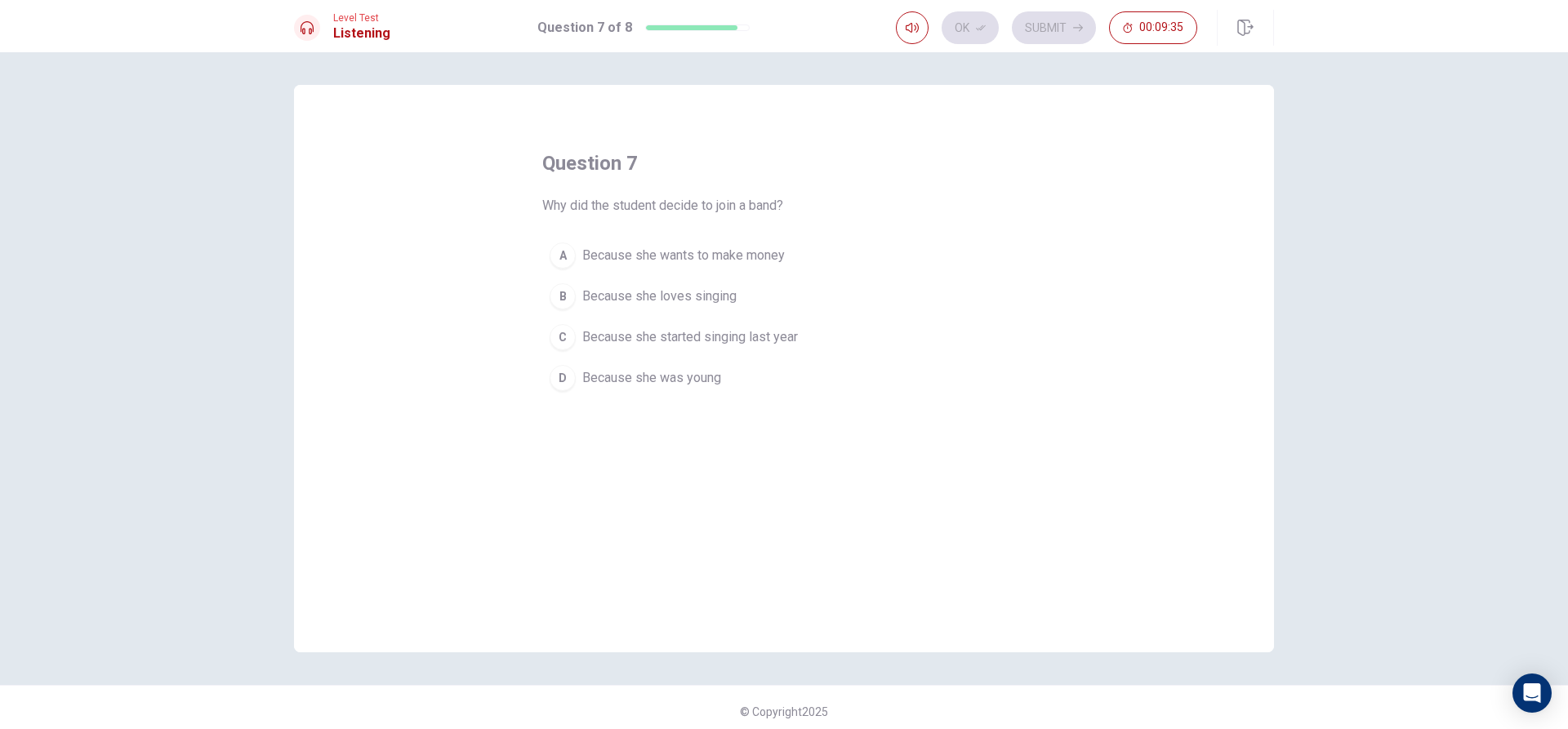
drag, startPoint x: 726, startPoint y: 388, endPoint x: 785, endPoint y: 294, distance: 111.0
click at [726, 386] on button "D Because she was young" at bounding box center [784, 378] width 484 height 41
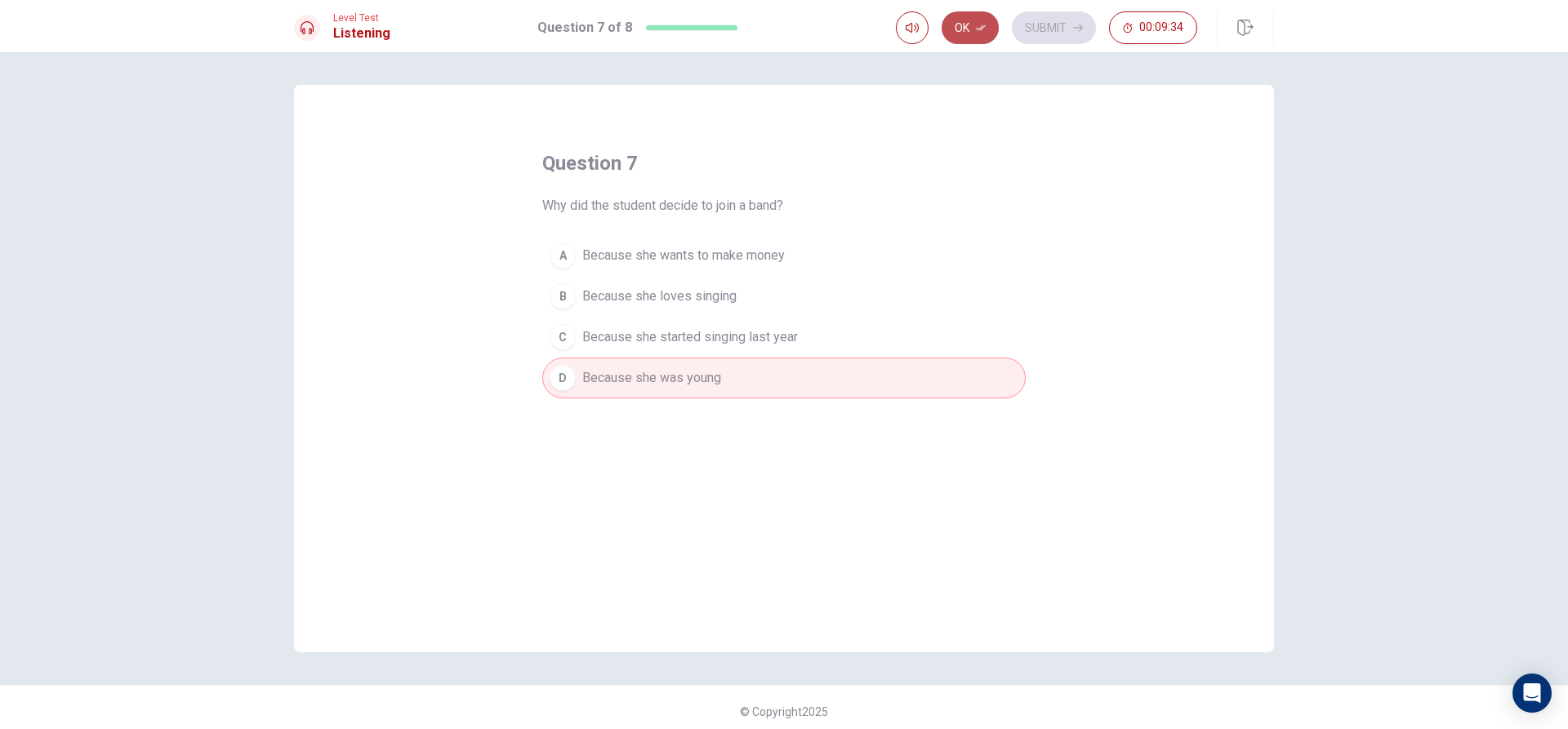
click at [982, 33] on button "Ok" at bounding box center [970, 27] width 57 height 33
click at [1038, 30] on button "Submit" at bounding box center [1054, 27] width 84 height 33
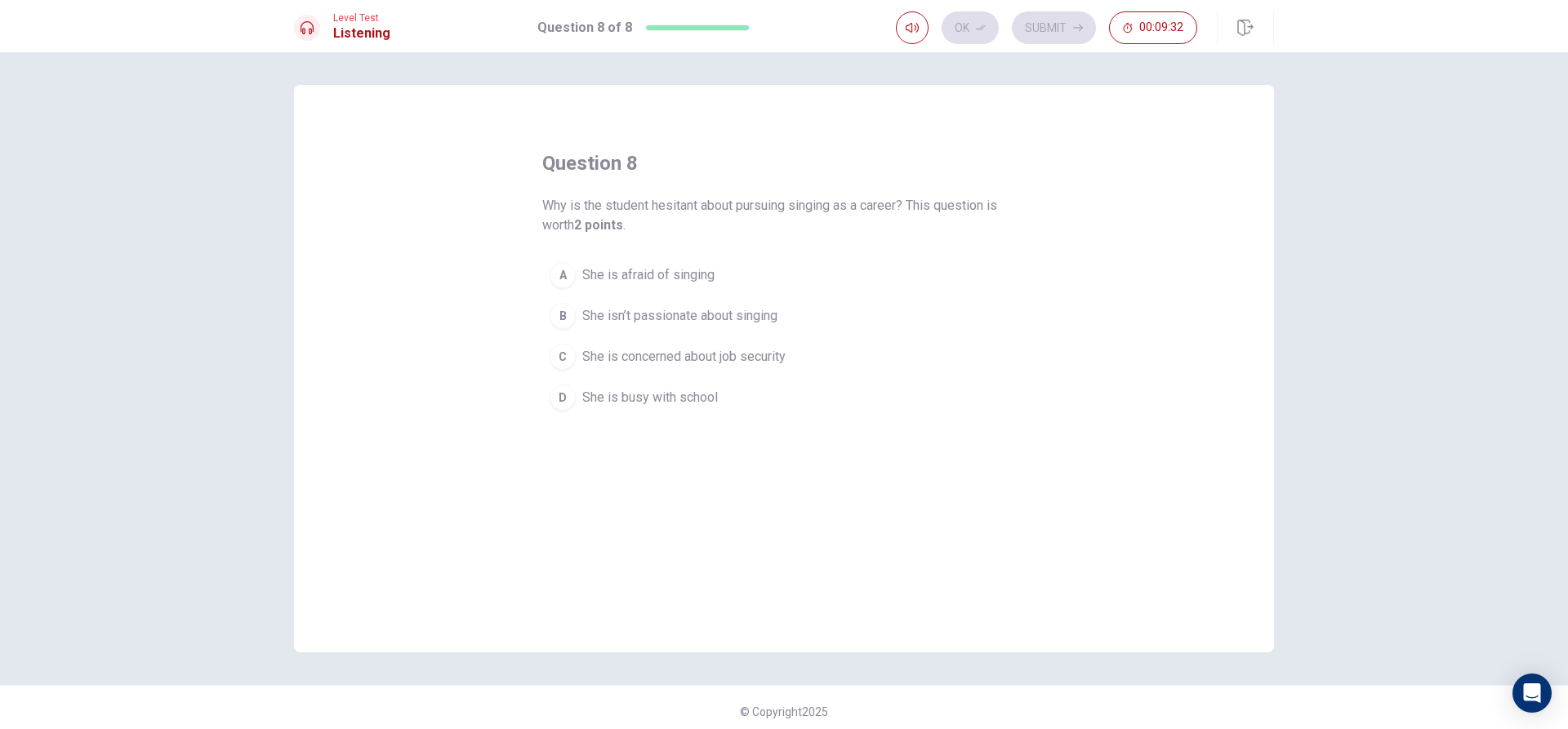
click at [625, 314] on span "She isn’t passionate about singing" at bounding box center [680, 316] width 195 height 20
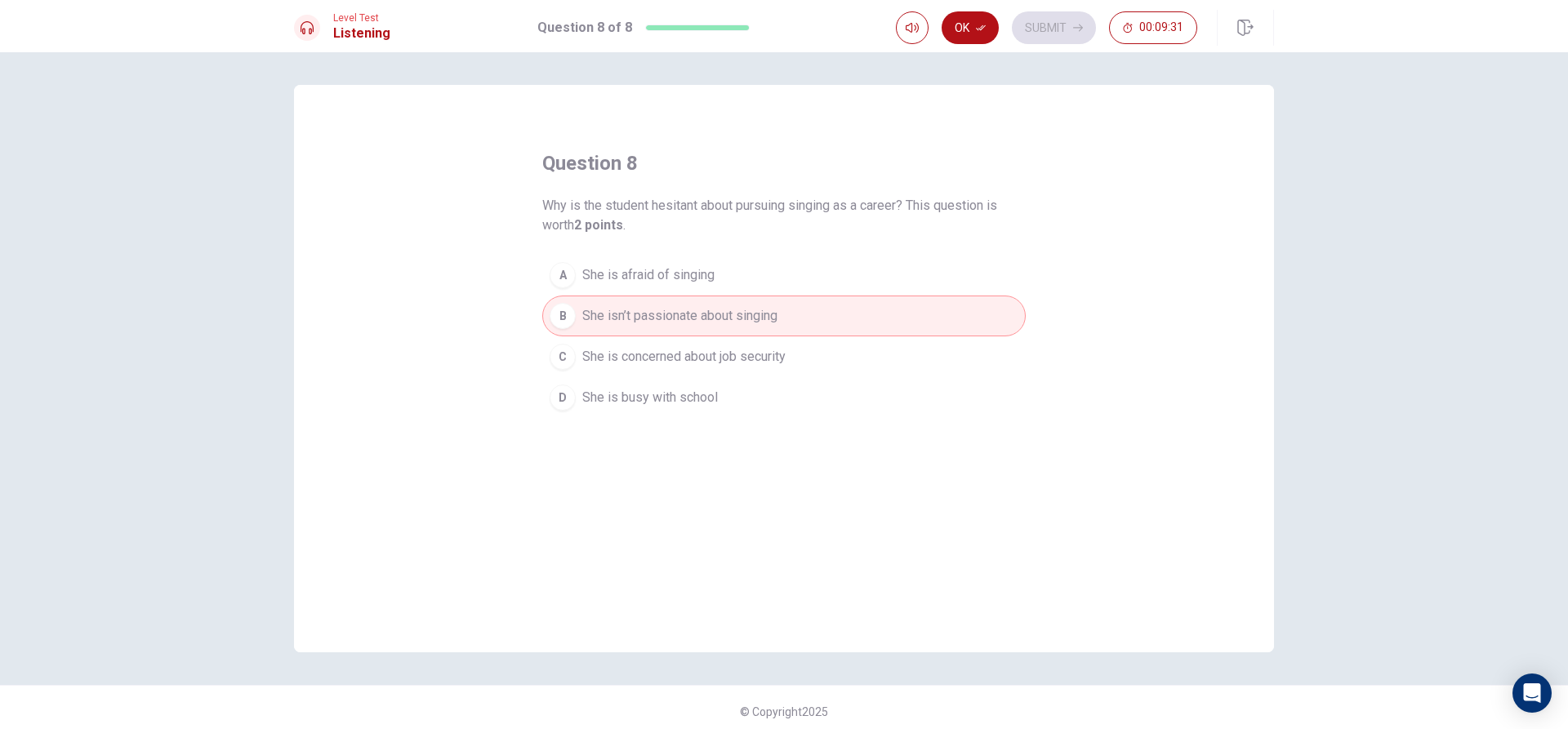
click at [961, 27] on button "Ok" at bounding box center [970, 27] width 57 height 33
click at [1082, 14] on button "Submit" at bounding box center [1054, 27] width 84 height 33
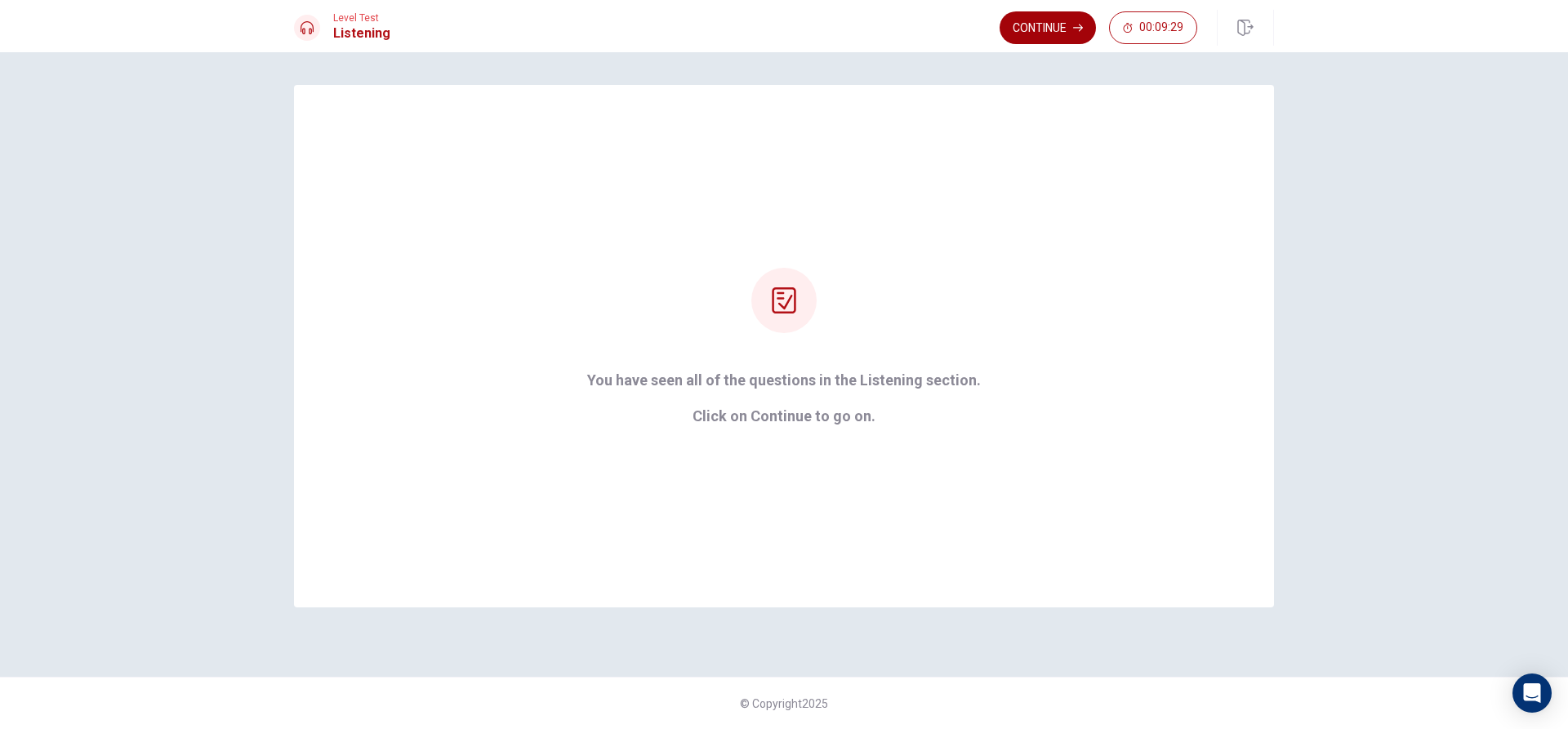
click at [1027, 30] on button "Continue" at bounding box center [1048, 27] width 97 height 33
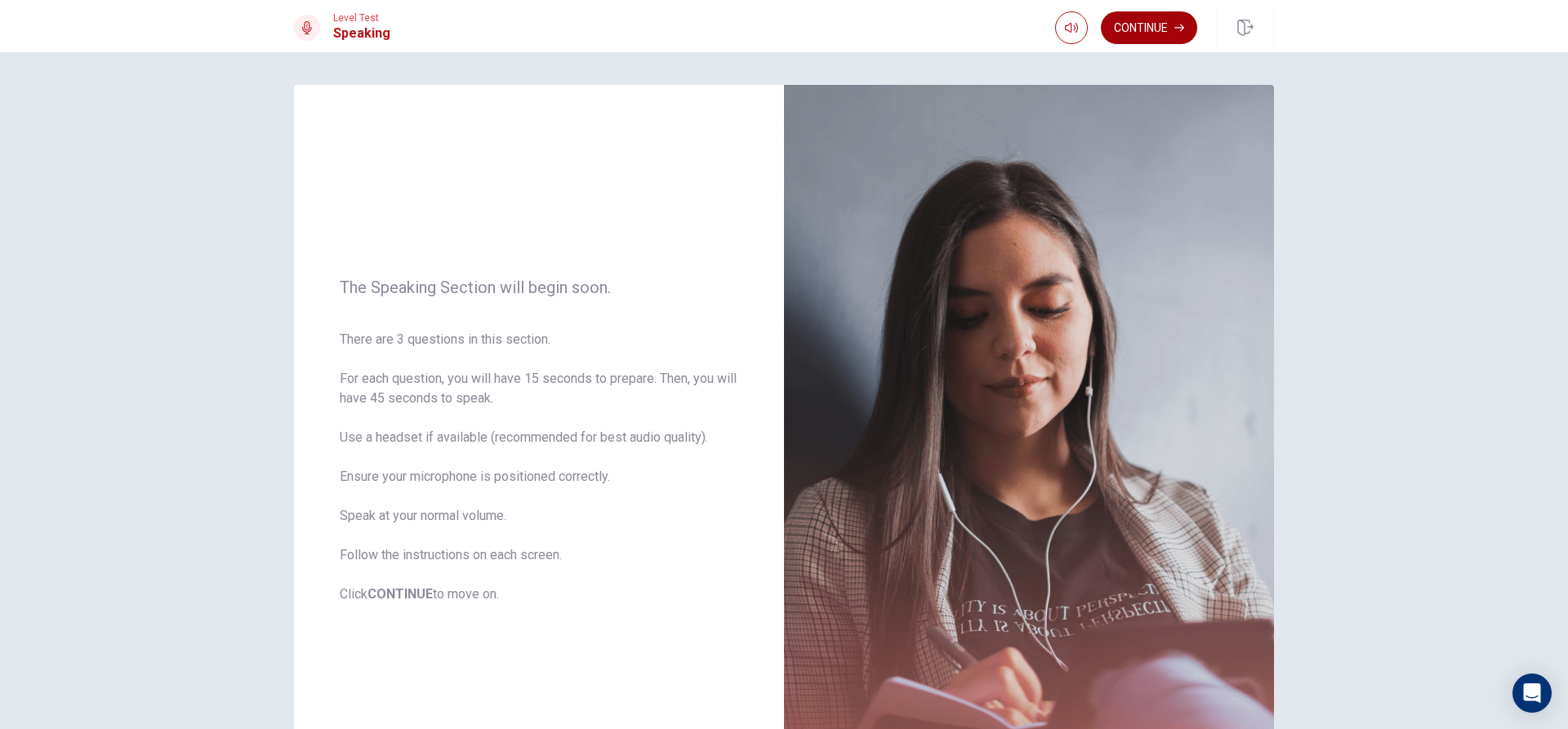
click at [1143, 27] on button "Continue" at bounding box center [1149, 27] width 97 height 33
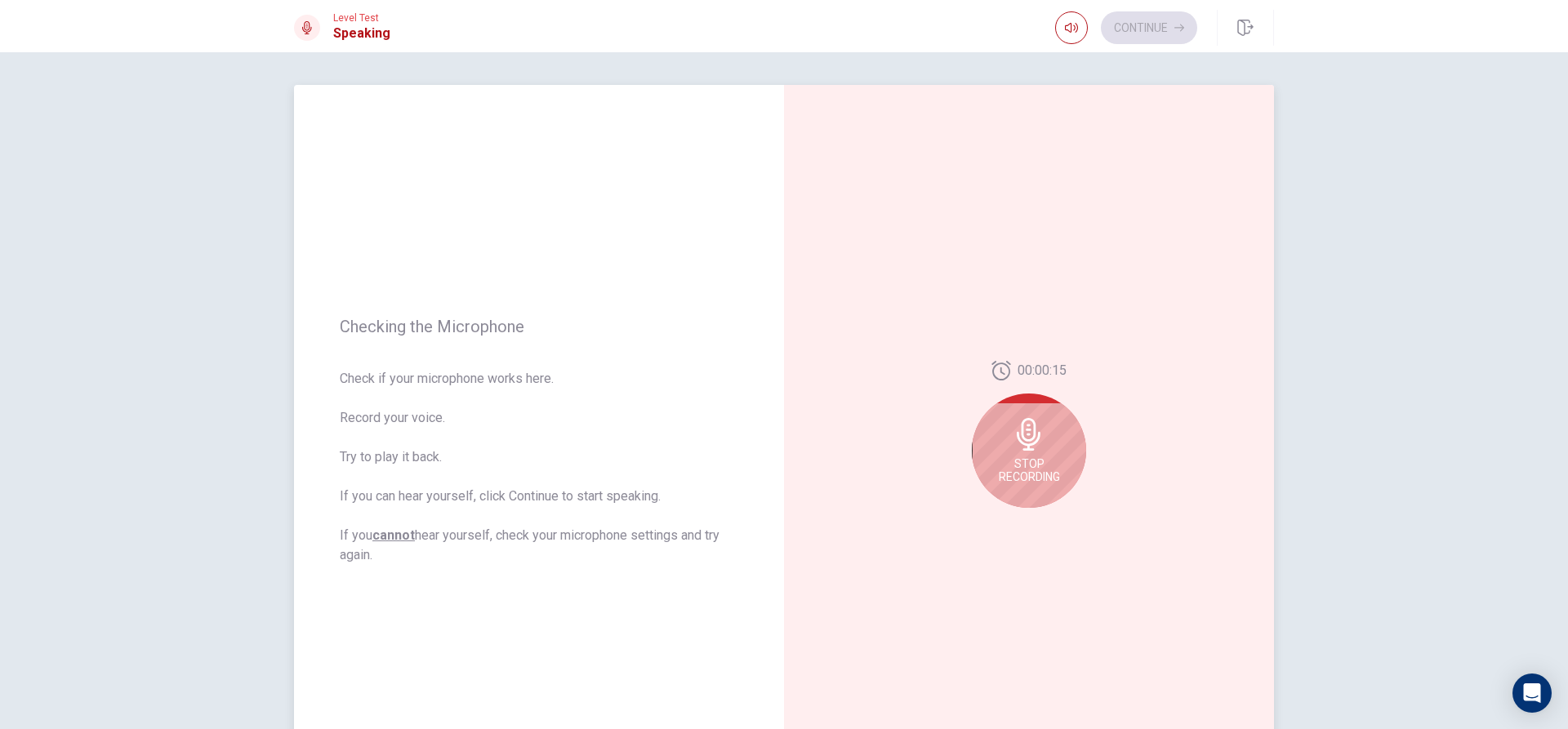
click at [1022, 440] on icon at bounding box center [1029, 435] width 24 height 33
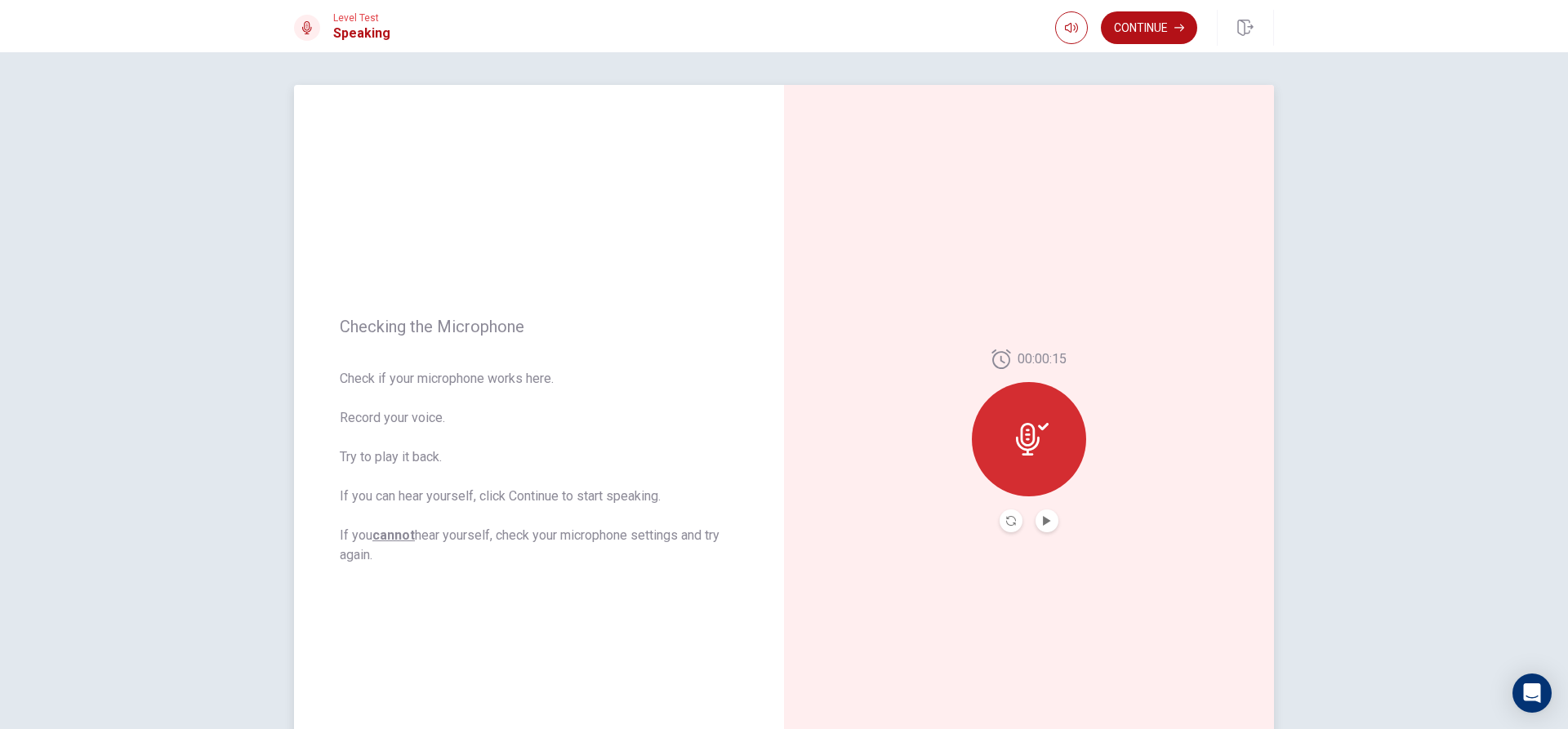
click at [1121, 21] on button "Continue" at bounding box center [1149, 27] width 97 height 33
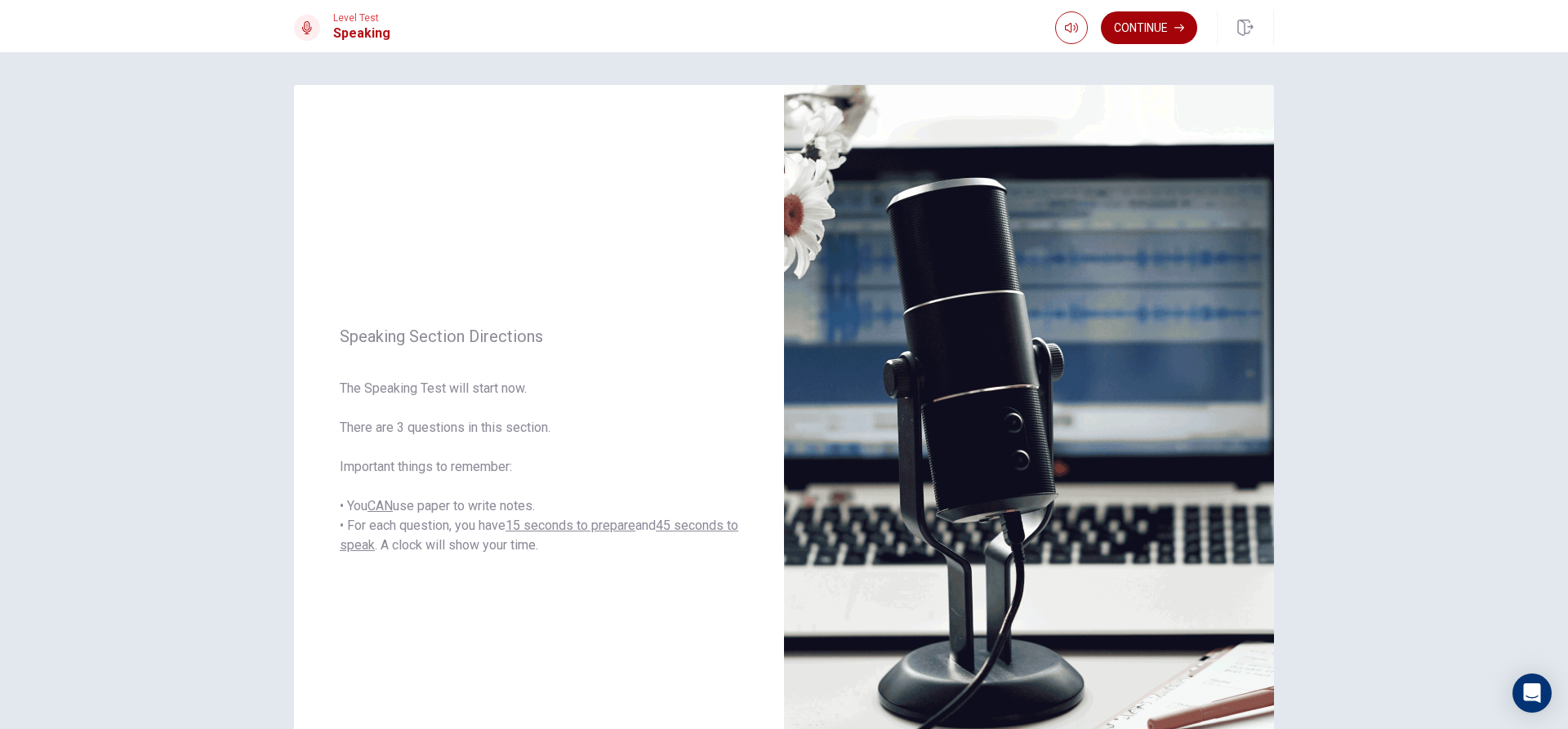
click at [1155, 22] on button "Continue" at bounding box center [1149, 27] width 97 height 33
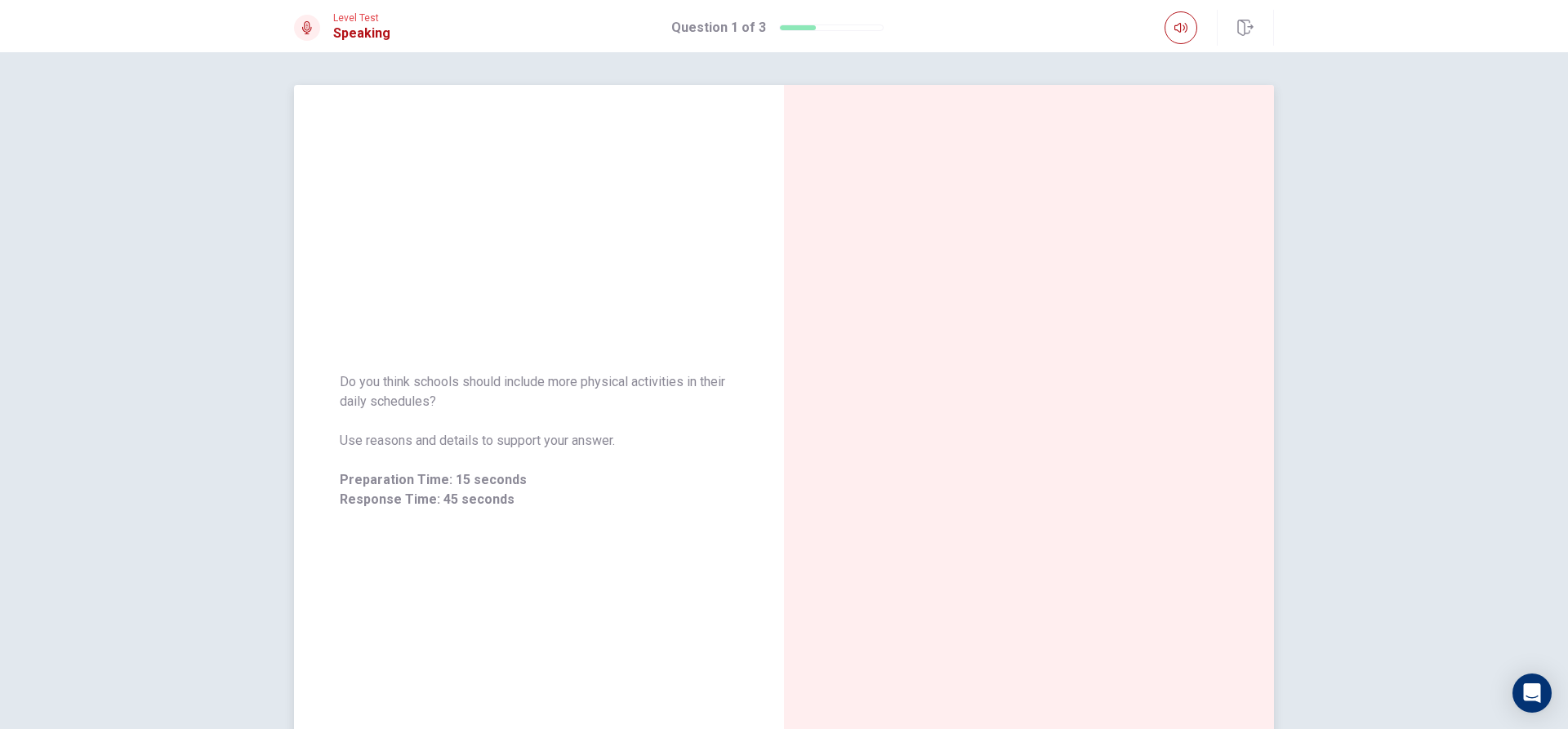
click at [441, 484] on span "Preparation Time: 15 seconds" at bounding box center [539, 480] width 399 height 20
drag, startPoint x: 458, startPoint y: 435, endPoint x: 457, endPoint y: 418, distance: 17.0
click at [458, 433] on span "Use reasons and details to support your answer." at bounding box center [539, 441] width 399 height 20
click at [431, 317] on div "Do you think schools should include more physical activities in their daily sch…" at bounding box center [539, 441] width 490 height 712
click at [473, 233] on div "Do you think schools should include more physical activities in their daily sch…" at bounding box center [539, 441] width 490 height 712
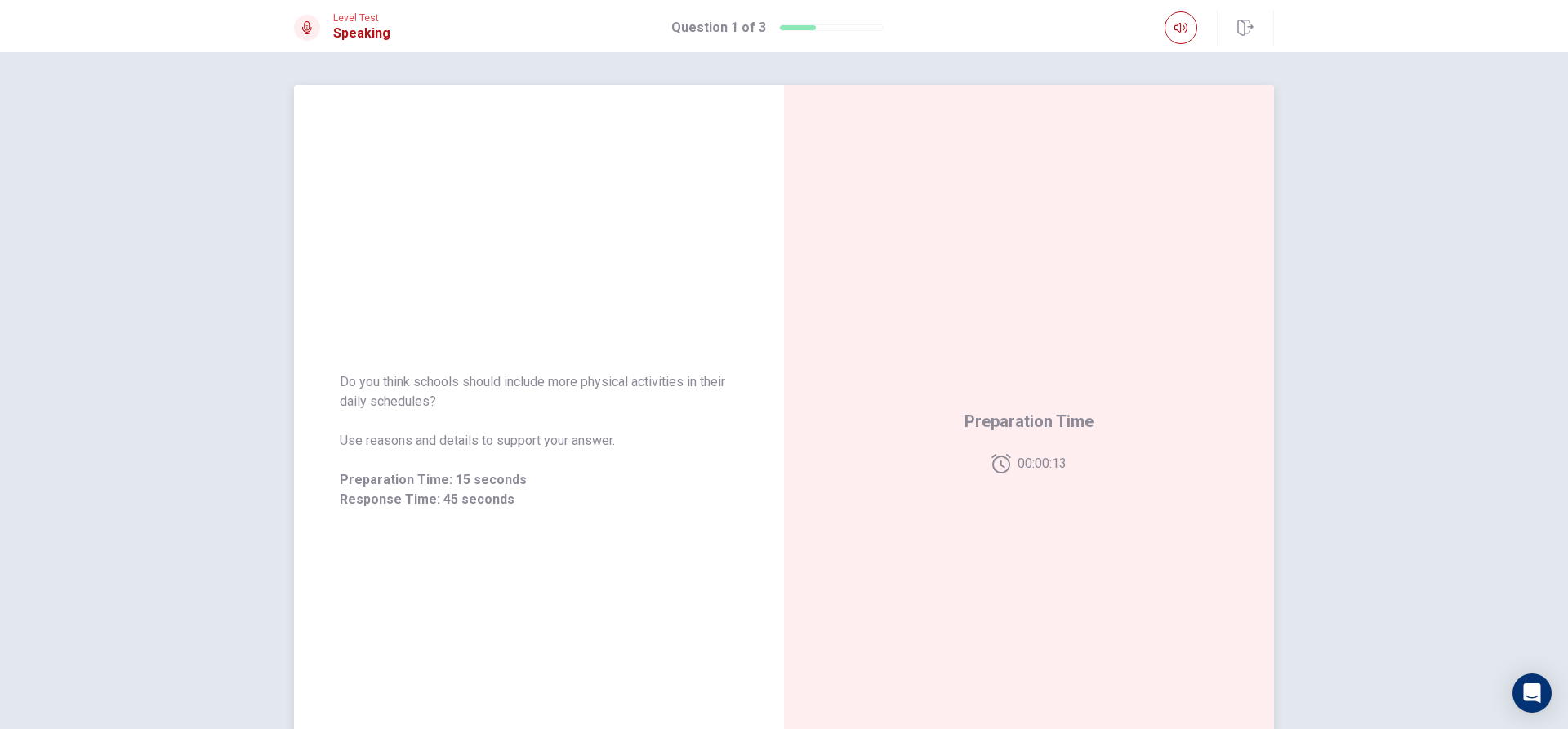
drag, startPoint x: 422, startPoint y: 197, endPoint x: 413, endPoint y: 202, distance: 10.3
click at [423, 197] on div "Do you think schools should include more physical activities in their daily sch…" at bounding box center [539, 441] width 490 height 712
drag, startPoint x: 395, startPoint y: 204, endPoint x: 371, endPoint y: 311, distance: 109.7
click at [395, 208] on div "Do you think schools should include more physical activities in their daily sch…" at bounding box center [539, 441] width 490 height 712
click at [375, 311] on div "Do you think schools should include more physical activities in their daily sch…" at bounding box center [539, 441] width 490 height 712
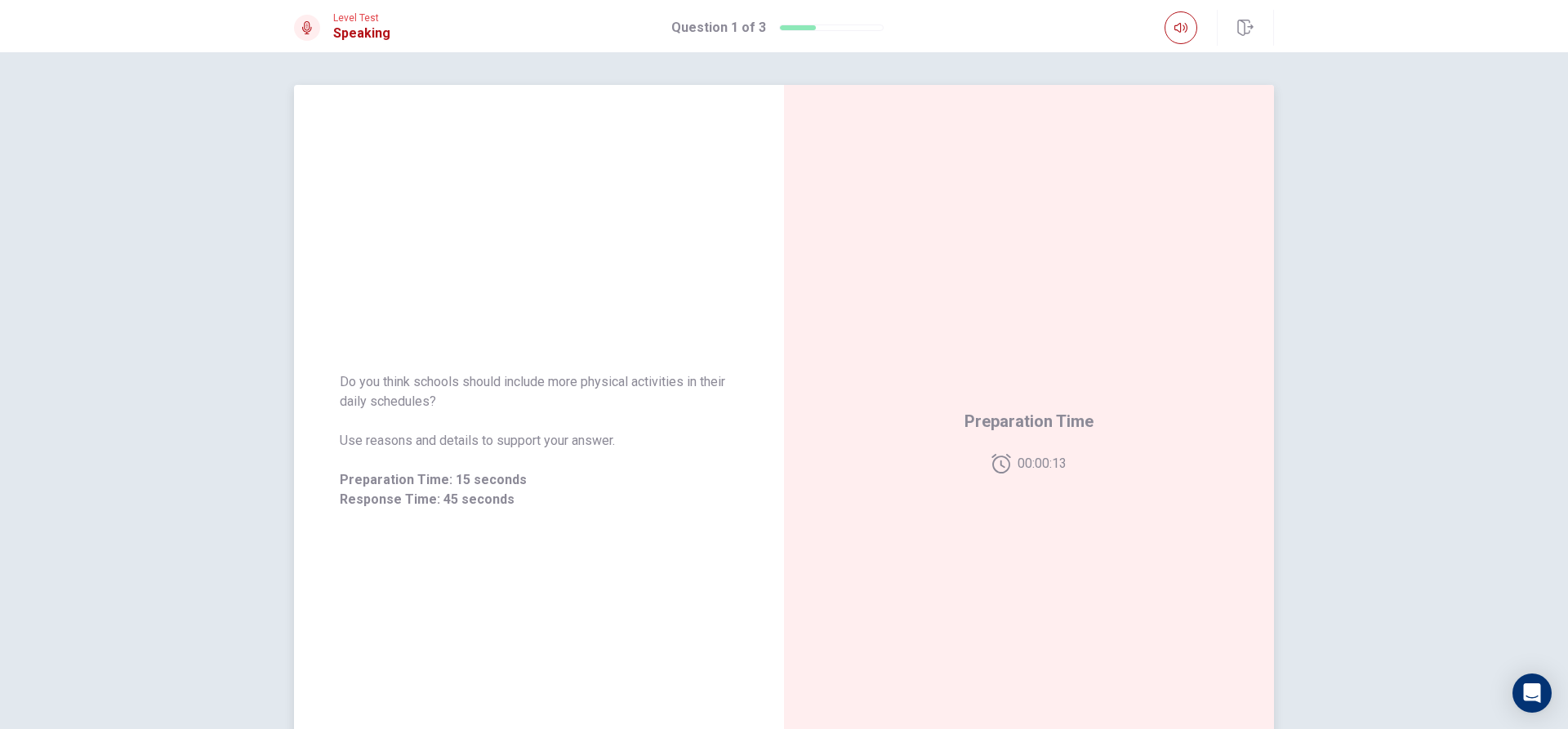
drag, startPoint x: 419, startPoint y: 350, endPoint x: 472, endPoint y: 368, distance: 56.0
click at [451, 368] on div "Do you think schools should include more physical activities in their daily sch…" at bounding box center [539, 441] width 490 height 712
drag, startPoint x: 472, startPoint y: 368, endPoint x: 484, endPoint y: 367, distance: 12.0
click at [477, 369] on div "Do you think schools should include more physical activities in their daily sch…" at bounding box center [539, 441] width 490 height 176
click at [418, 481] on span "Preparation Time: 15 seconds" at bounding box center [539, 480] width 399 height 20
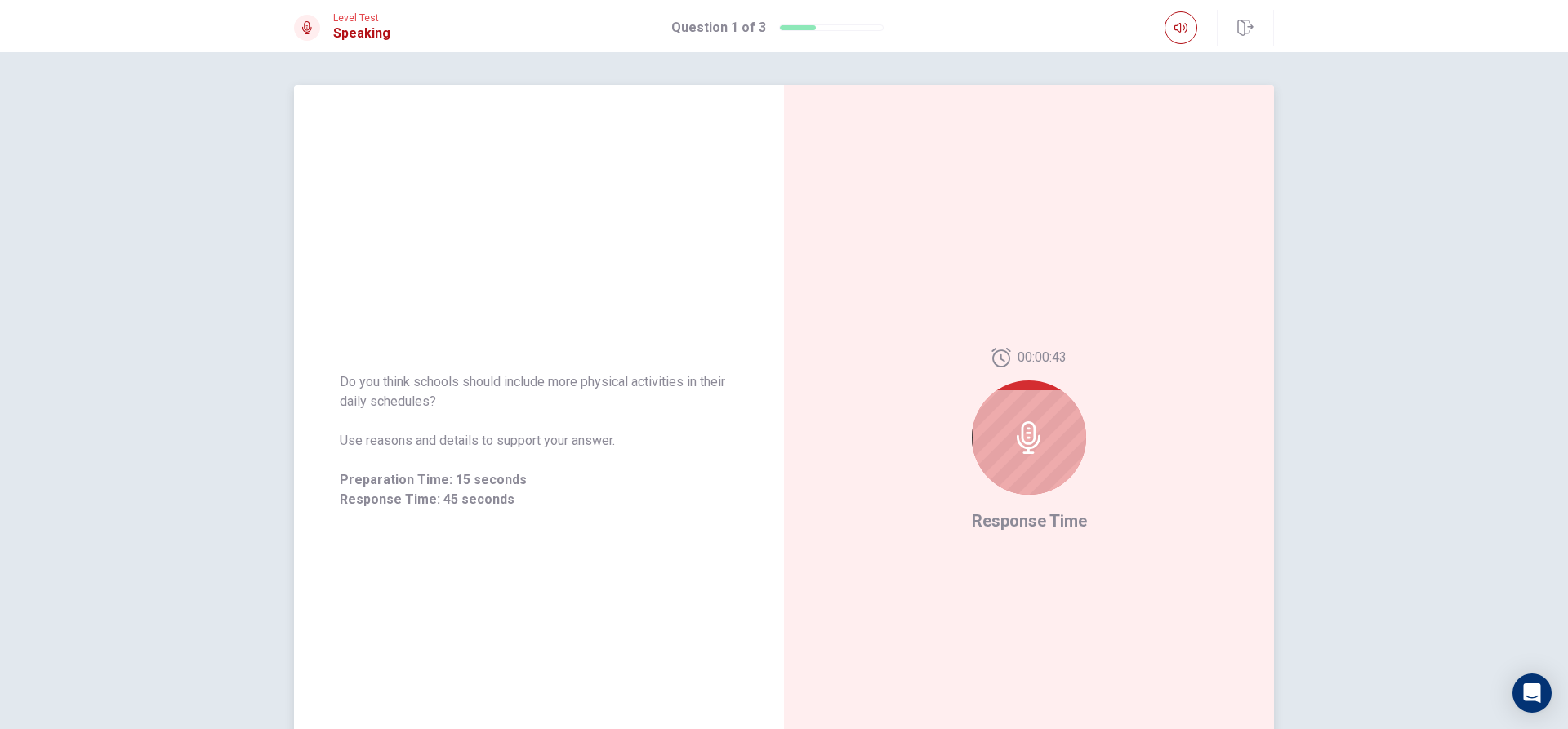
click at [995, 430] on div at bounding box center [1030, 438] width 115 height 115
click at [1055, 453] on div at bounding box center [1030, 438] width 115 height 115
click at [1069, 452] on div at bounding box center [1030, 438] width 115 height 115
drag, startPoint x: 1062, startPoint y: 450, endPoint x: 1041, endPoint y: 451, distance: 21.0
click at [1059, 451] on div at bounding box center [1030, 438] width 115 height 115
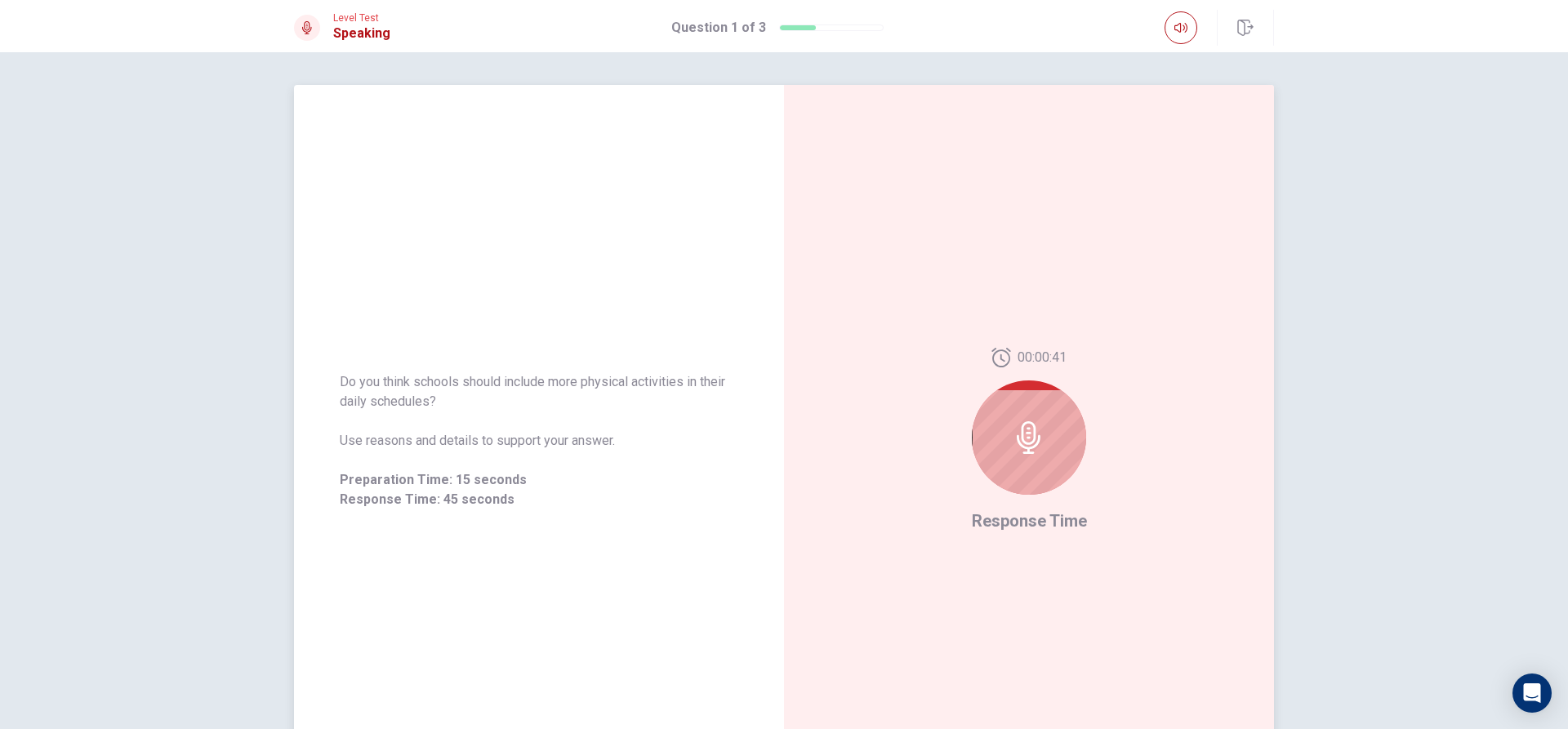
click at [1040, 455] on div at bounding box center [1030, 438] width 115 height 115
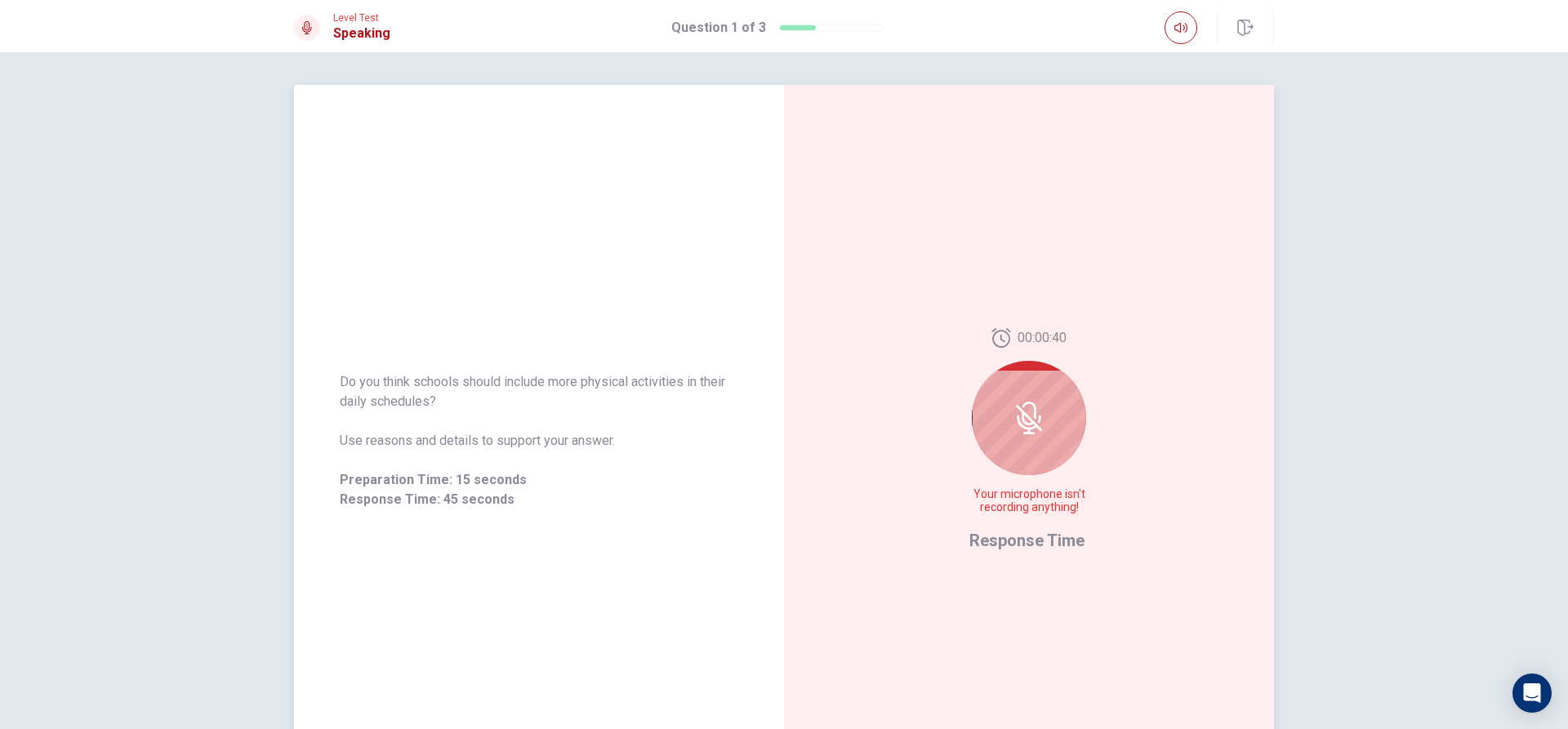
click at [1031, 466] on div at bounding box center [1030, 418] width 115 height 115
click at [1003, 542] on span "Response Time" at bounding box center [1027, 540] width 116 height 20
click at [994, 412] on div at bounding box center [1030, 418] width 115 height 115
click at [1001, 398] on div at bounding box center [1030, 418] width 115 height 115
click at [1038, 411] on icon at bounding box center [1029, 418] width 33 height 33
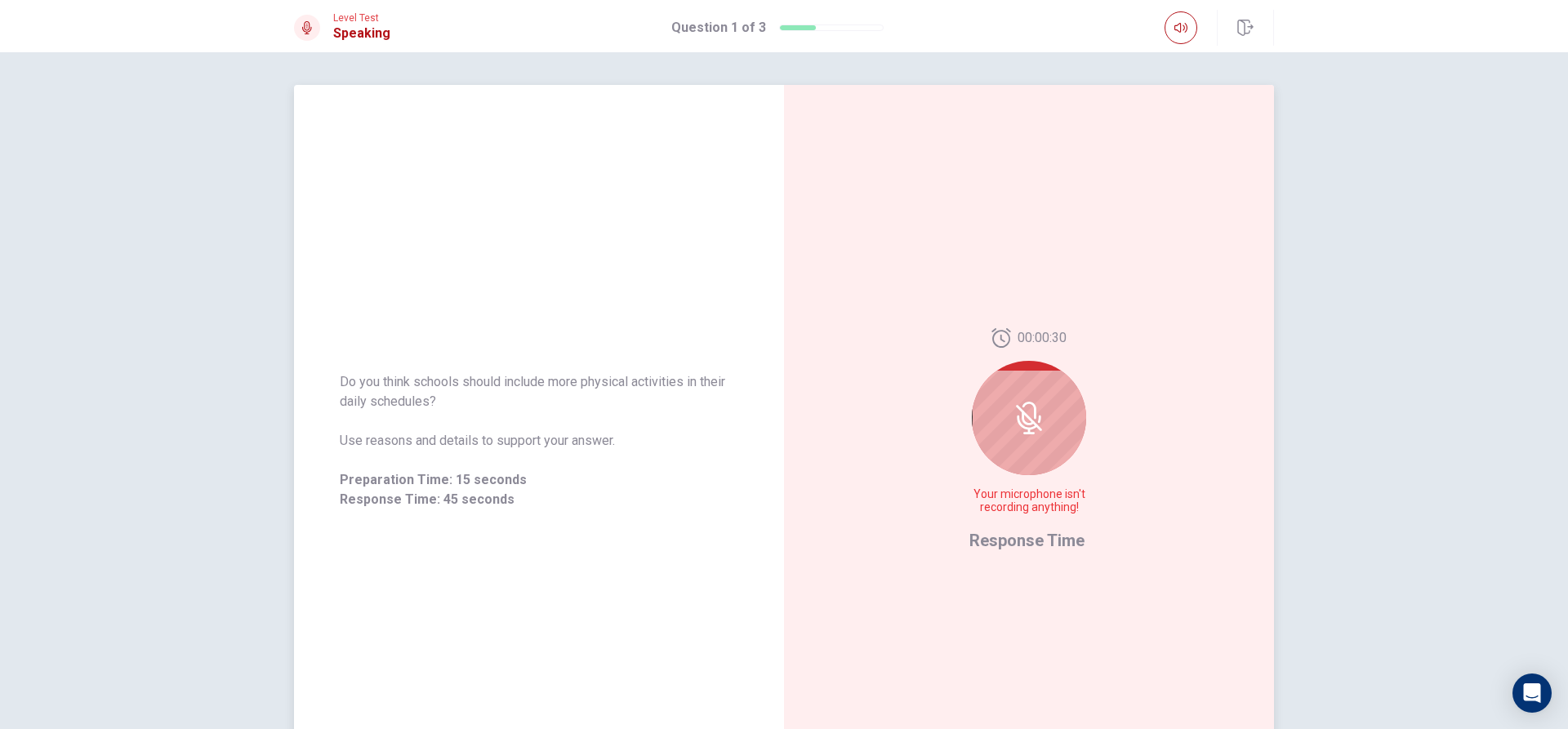
drag, startPoint x: 1024, startPoint y: 386, endPoint x: 1003, endPoint y: 370, distance: 26.4
click at [1005, 370] on div at bounding box center [1030, 418] width 115 height 115
click at [995, 422] on div at bounding box center [1030, 418] width 115 height 115
click at [1028, 416] on icon at bounding box center [1029, 418] width 33 height 33
click at [1027, 434] on icon at bounding box center [1029, 418] width 33 height 33
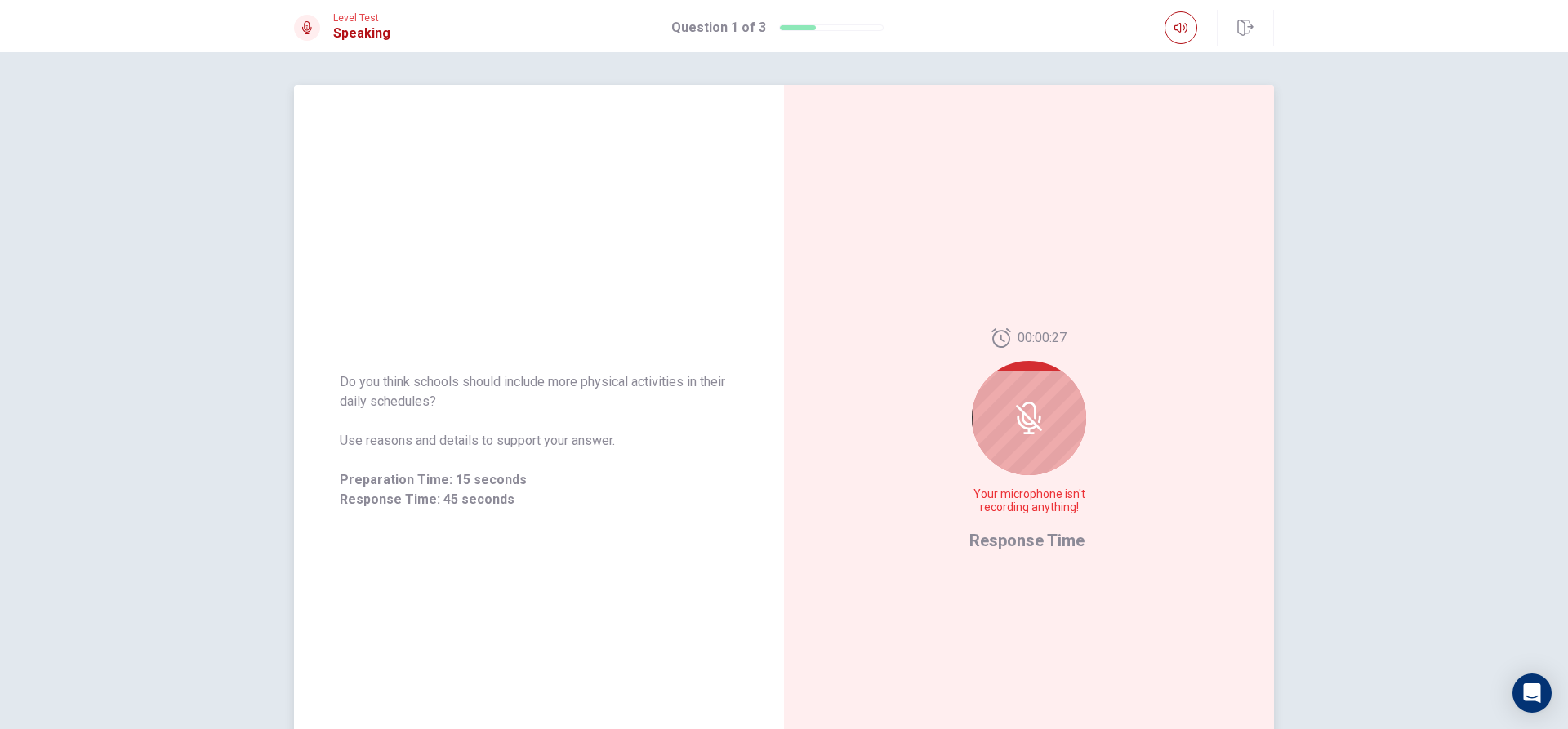
click at [1025, 446] on div at bounding box center [1030, 418] width 115 height 115
click at [1027, 411] on icon at bounding box center [1029, 418] width 33 height 33
click at [1023, 416] on icon at bounding box center [1029, 418] width 33 height 33
click at [1022, 419] on icon at bounding box center [1028, 418] width 13 height 15
click at [992, 538] on span "Response Time" at bounding box center [1027, 540] width 116 height 20
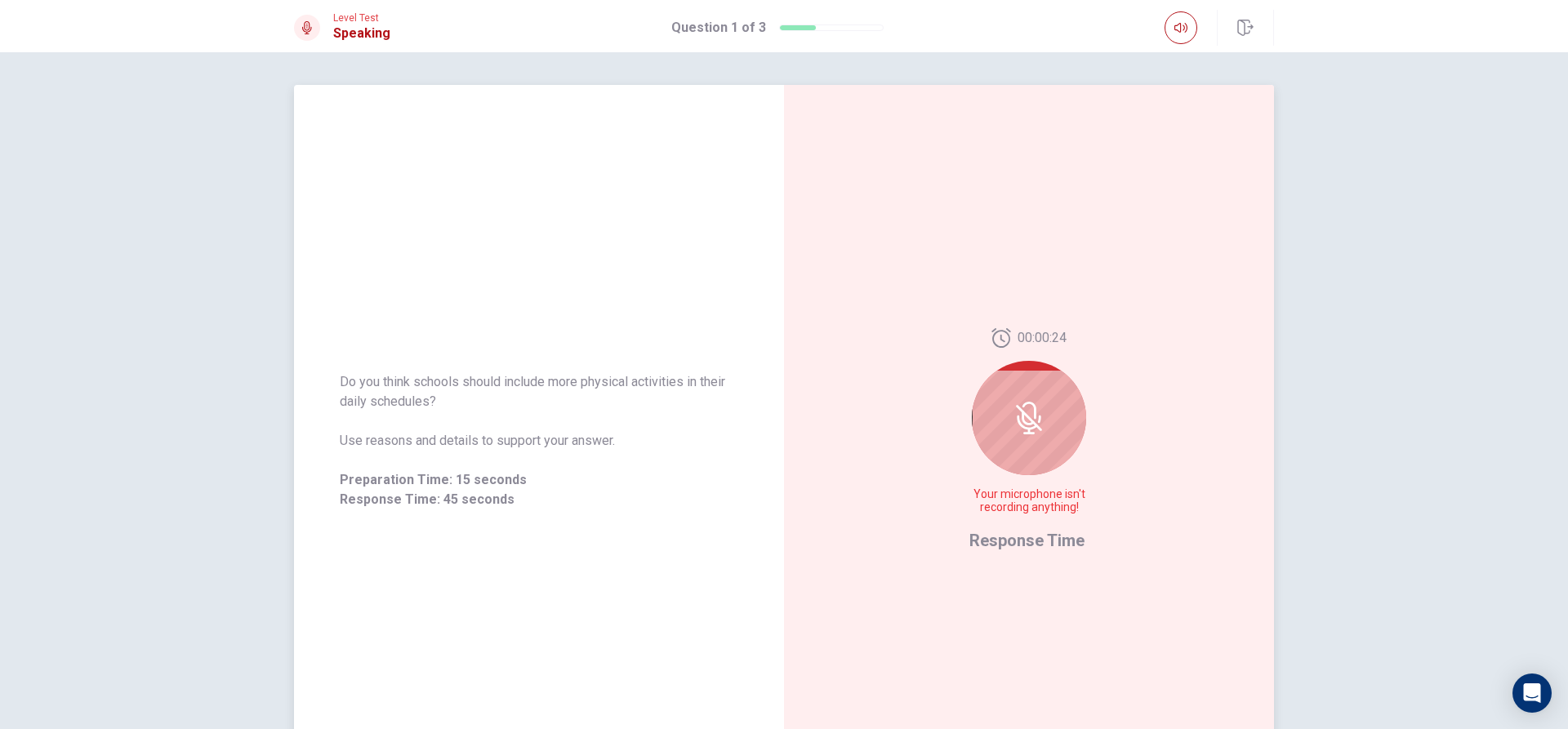
click at [1010, 390] on div at bounding box center [1030, 418] width 115 height 115
click at [1013, 403] on icon at bounding box center [1029, 418] width 33 height 33
click at [1016, 409] on icon at bounding box center [1029, 418] width 27 height 27
click at [1021, 412] on icon at bounding box center [1029, 418] width 33 height 33
click at [1027, 418] on icon at bounding box center [1029, 418] width 33 height 33
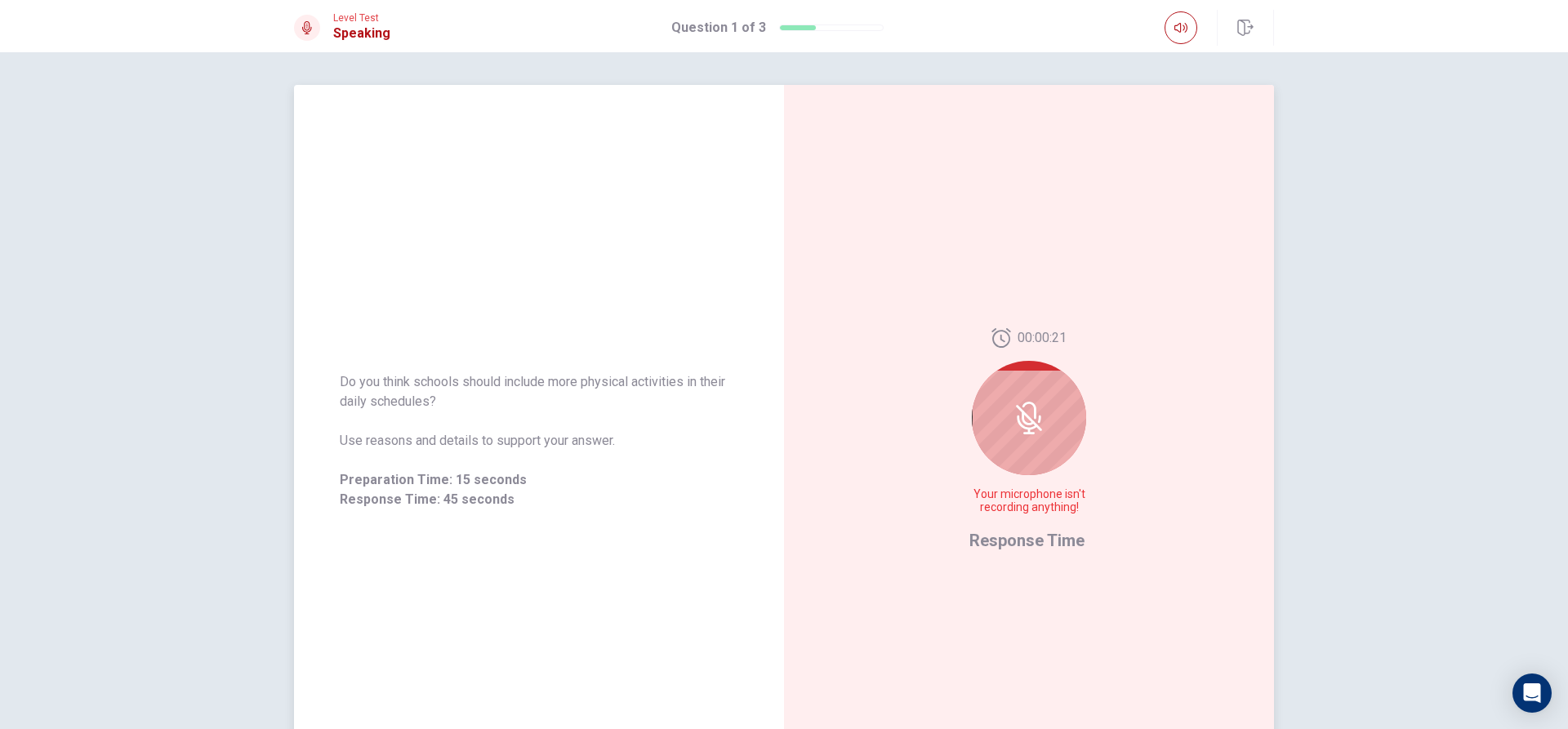
click at [1027, 418] on icon at bounding box center [1029, 418] width 33 height 33
click at [1027, 420] on icon at bounding box center [1029, 418] width 33 height 33
click at [1027, 421] on icon at bounding box center [1029, 418] width 27 height 27
click at [1027, 422] on icon at bounding box center [1029, 418] width 27 height 27
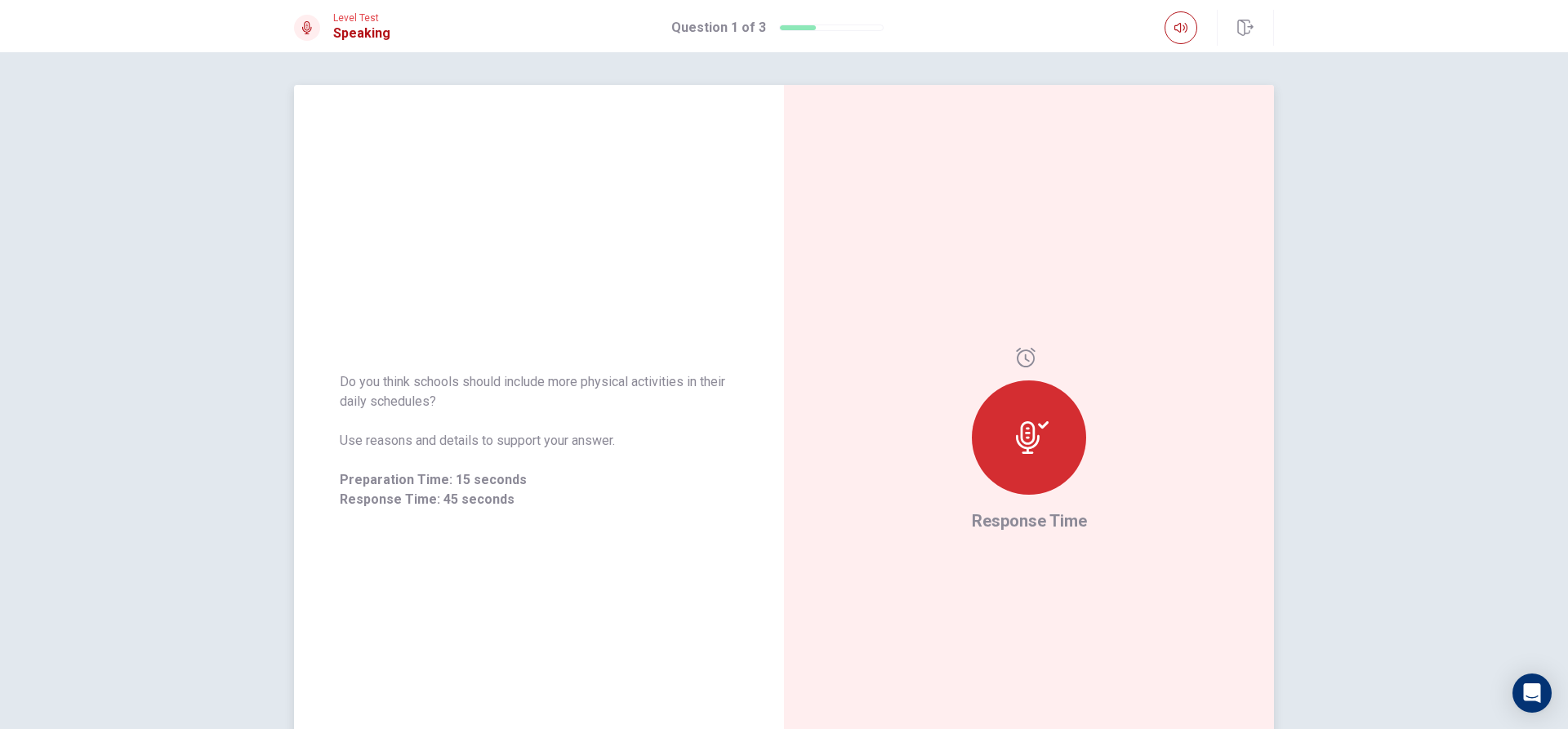
click at [1036, 437] on icon at bounding box center [1032, 437] width 33 height 33
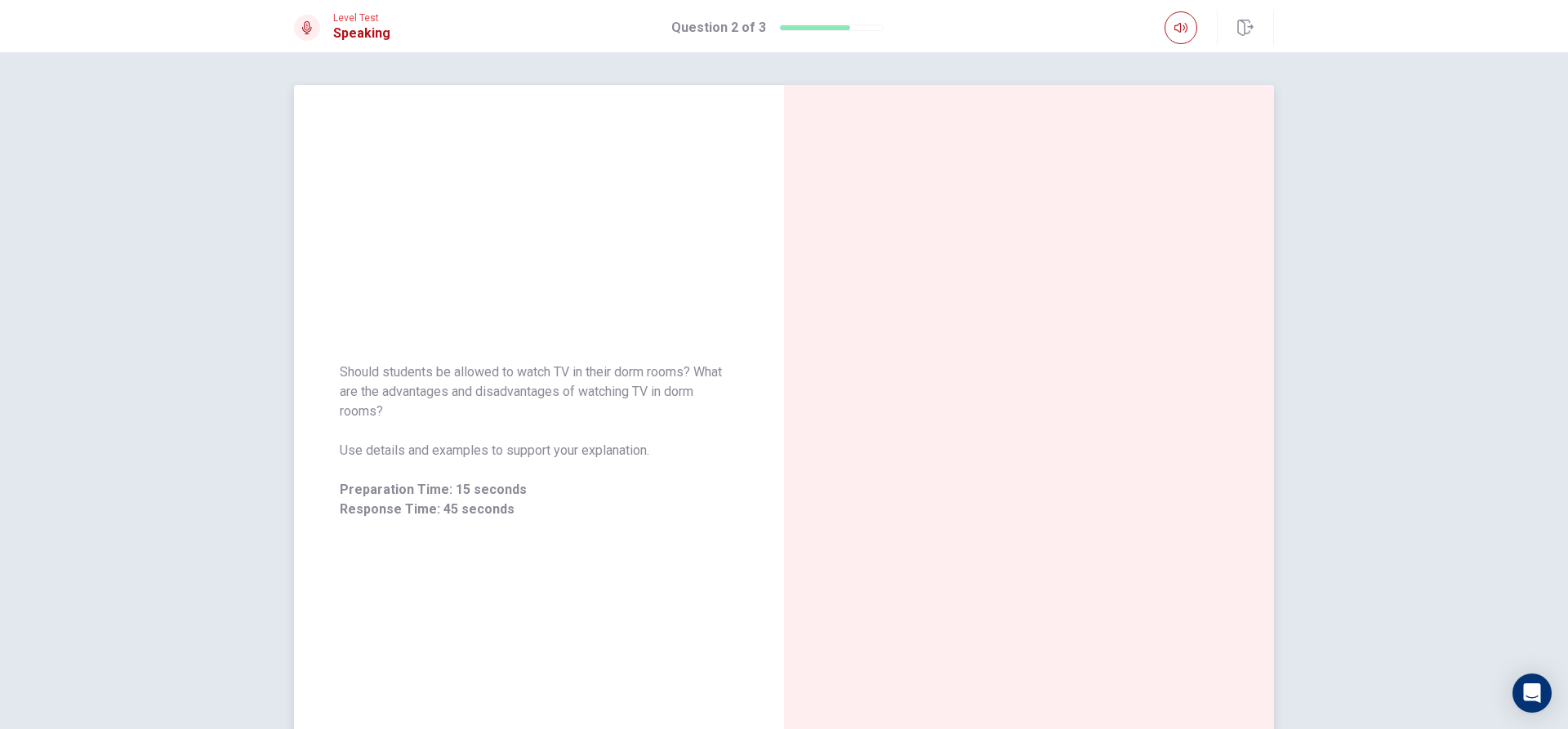
click at [452, 204] on div "Should students be allowed to watch TV in their dorm rooms? What are the advant…" at bounding box center [539, 441] width 490 height 712
click at [435, 260] on div "Should students be allowed to watch TV in their dorm rooms? What are the advant…" at bounding box center [539, 441] width 490 height 712
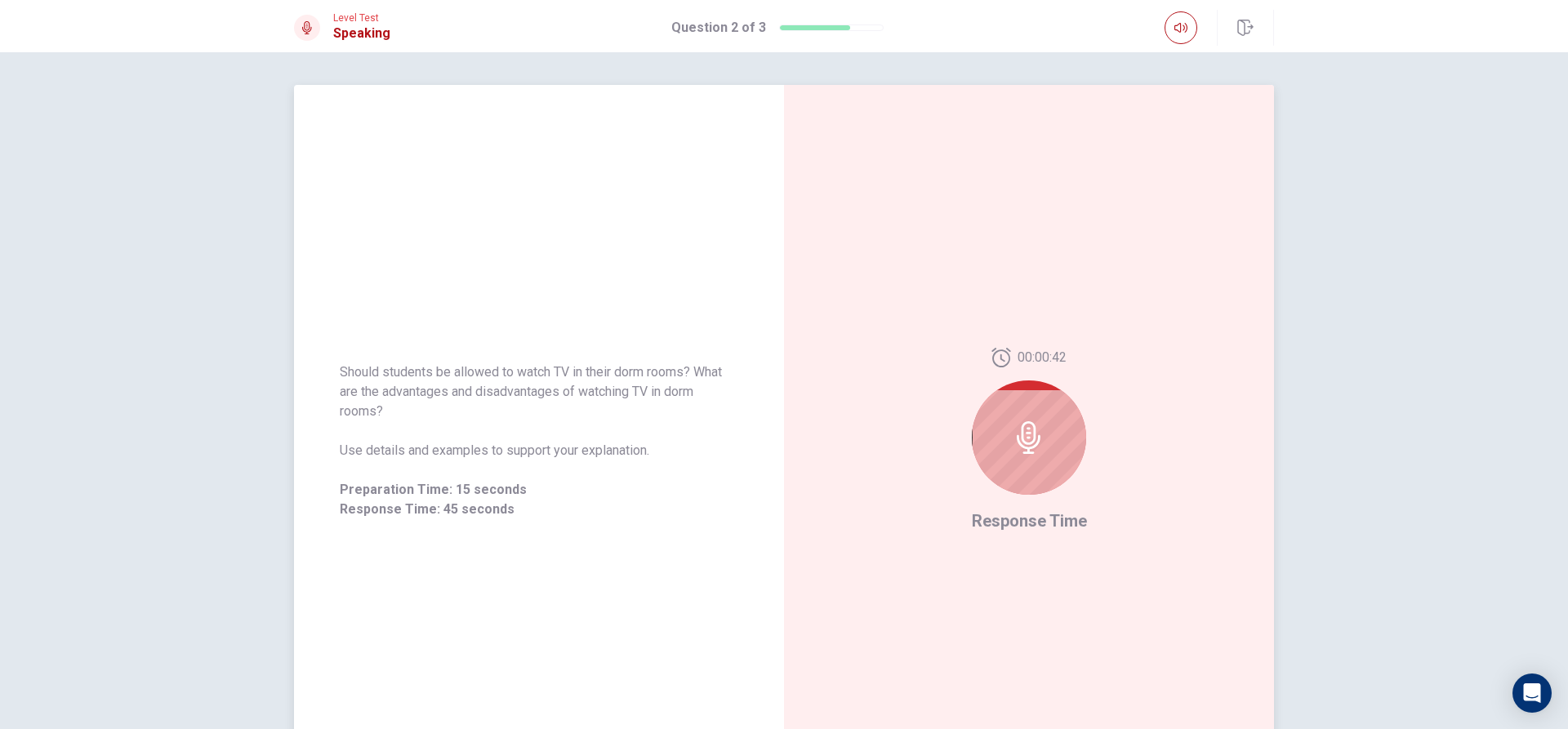
click at [1014, 464] on div at bounding box center [1030, 438] width 115 height 115
click at [1020, 438] on icon at bounding box center [1029, 437] width 33 height 33
click at [1013, 425] on icon at bounding box center [1029, 437] width 33 height 33
click at [1019, 426] on icon at bounding box center [1029, 437] width 24 height 33
click at [1024, 435] on icon at bounding box center [1029, 437] width 33 height 33
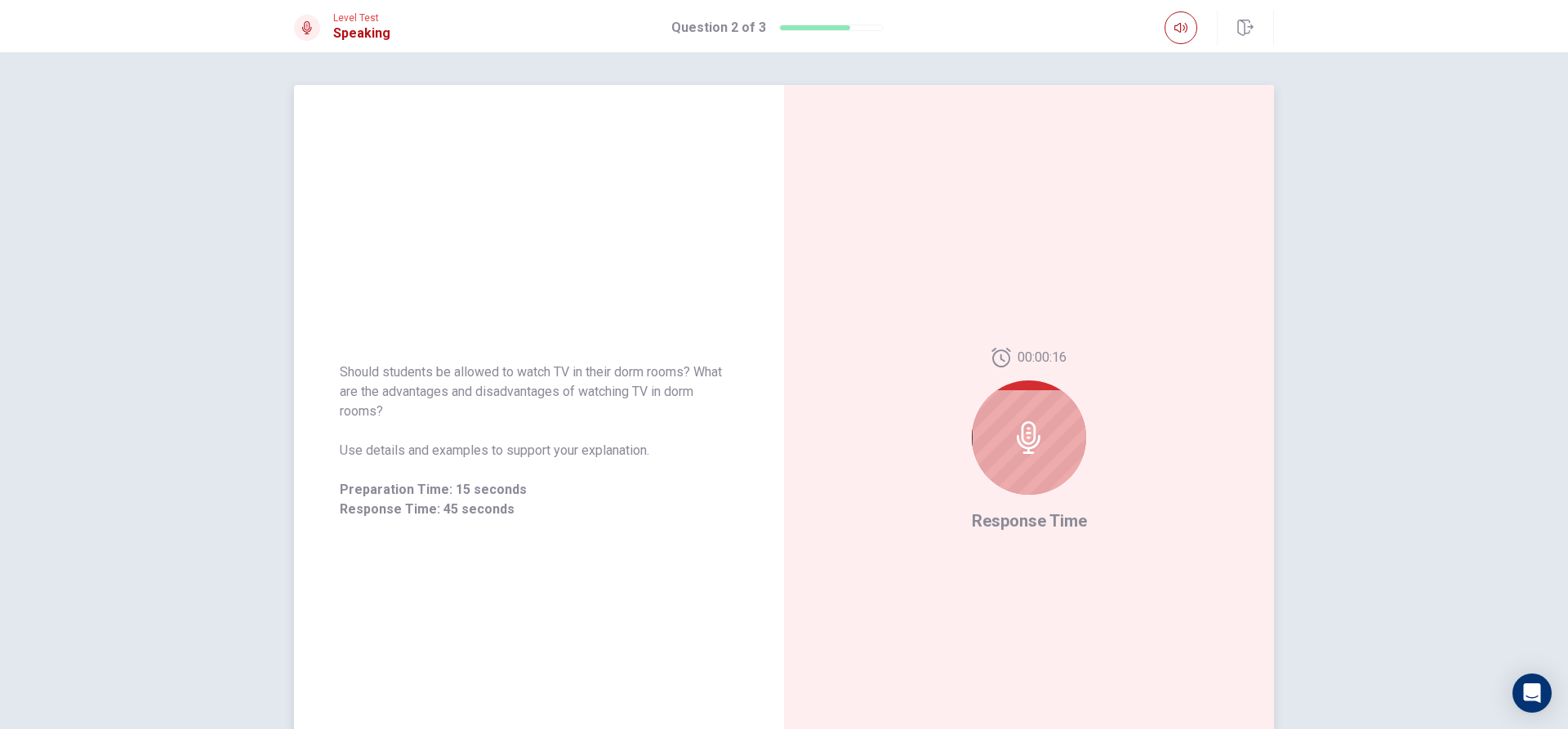
click at [1007, 430] on div at bounding box center [1030, 438] width 115 height 115
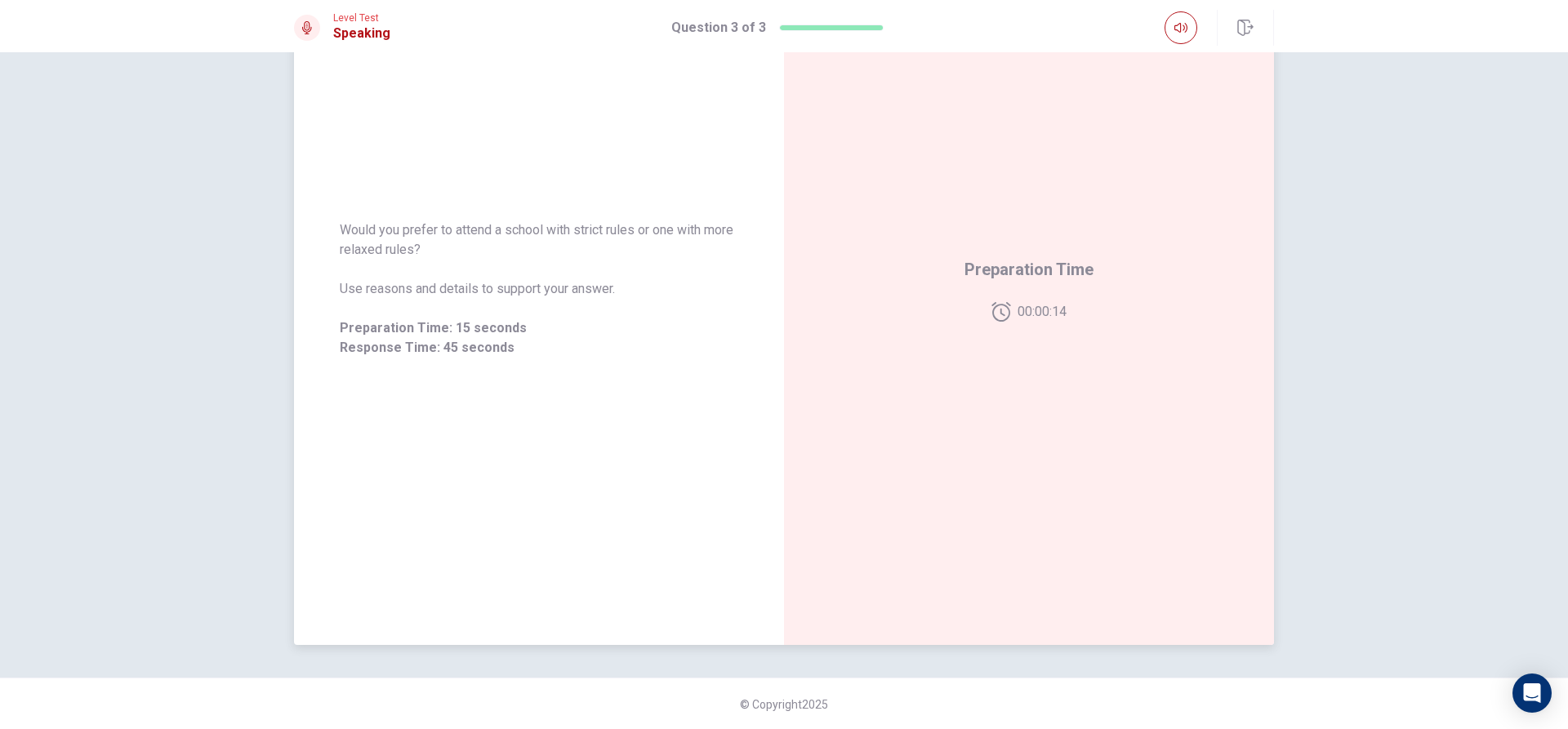
scroll to position [152, 0]
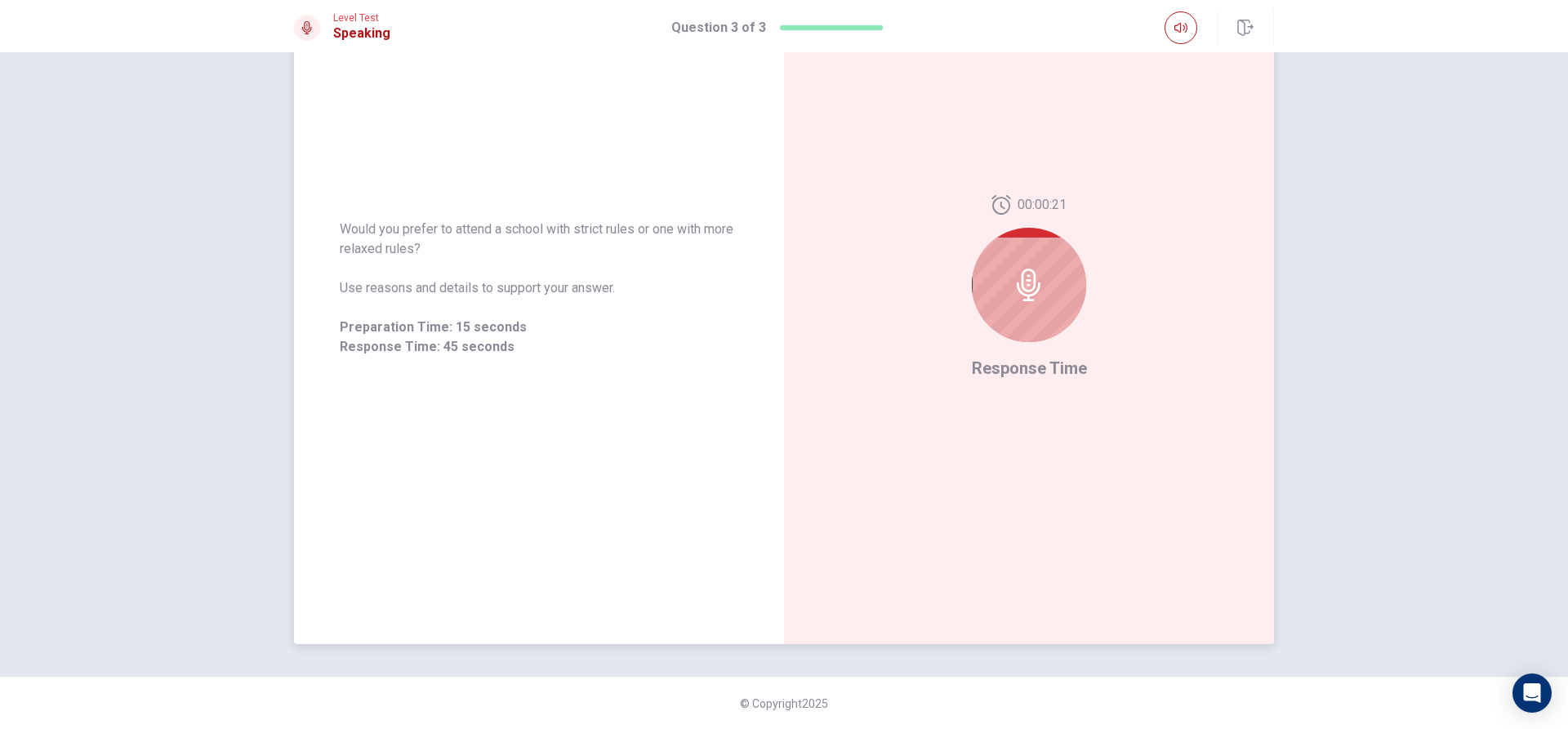
drag, startPoint x: 1028, startPoint y: 276, endPoint x: 1012, endPoint y: 304, distance: 32.2
click at [1027, 283] on icon at bounding box center [1029, 285] width 33 height 33
click at [1012, 305] on div at bounding box center [1030, 285] width 115 height 115
click at [1012, 315] on div at bounding box center [1030, 285] width 115 height 115
click at [1014, 338] on div at bounding box center [1030, 285] width 115 height 115
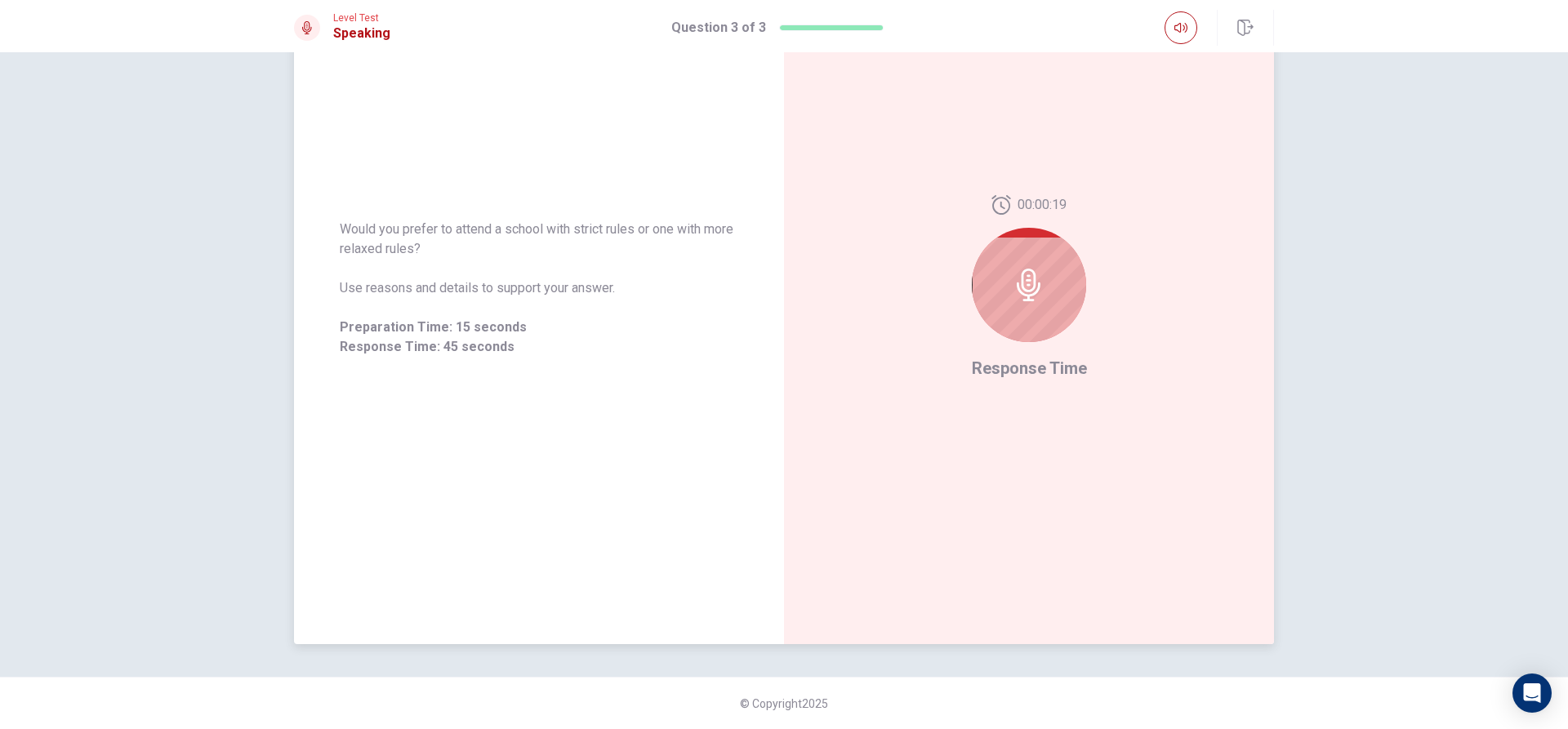
drag, startPoint x: 1003, startPoint y: 290, endPoint x: 1030, endPoint y: 270, distance: 33.6
click at [1004, 289] on div at bounding box center [1030, 285] width 115 height 115
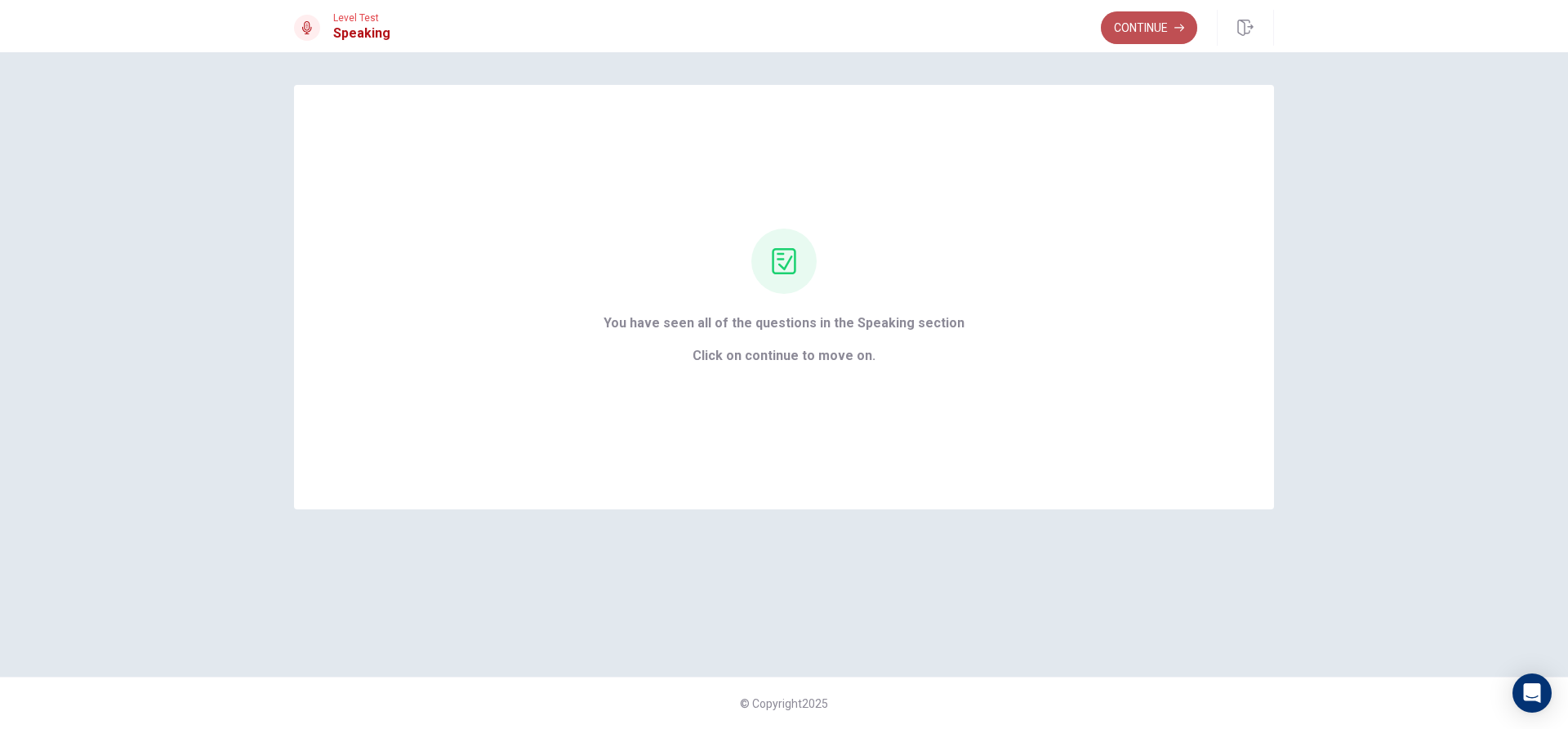
click at [1115, 13] on button "Continue" at bounding box center [1149, 27] width 97 height 33
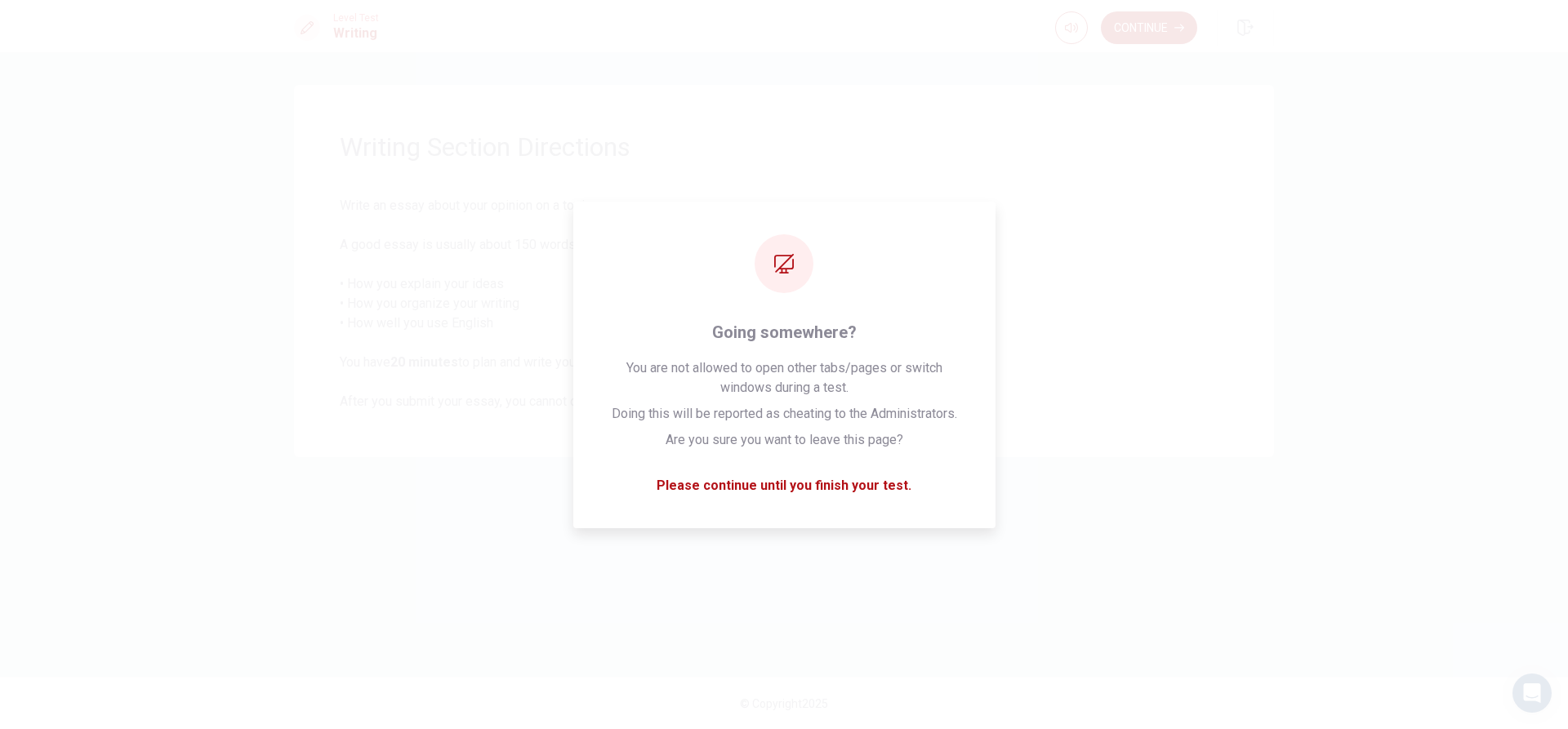
click at [1133, 477] on div "Writing Section Directions Write an essay about your opinion on a topic. A good…" at bounding box center [784, 364] width 1032 height 560
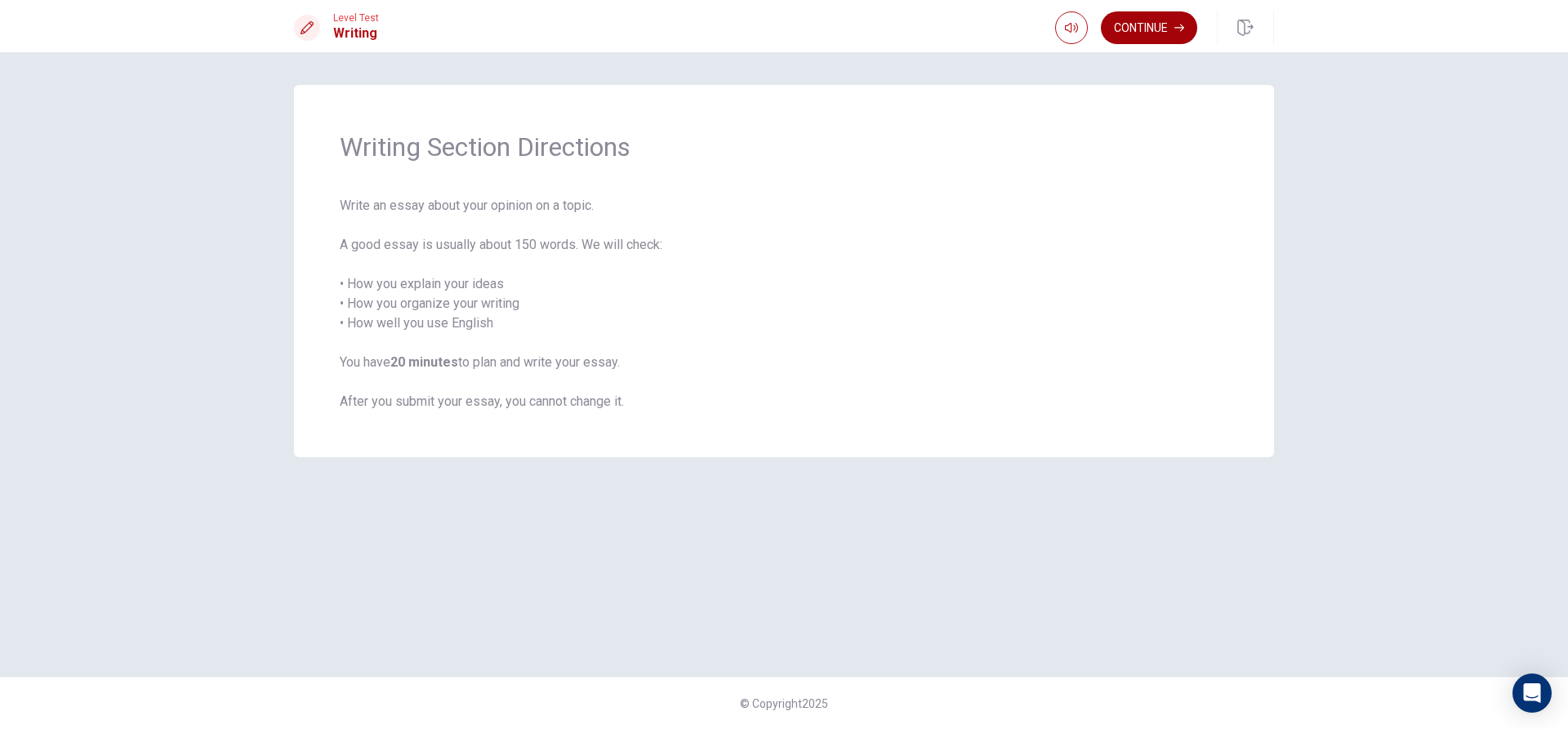
click at [1138, 28] on button "Continue" at bounding box center [1149, 27] width 97 height 33
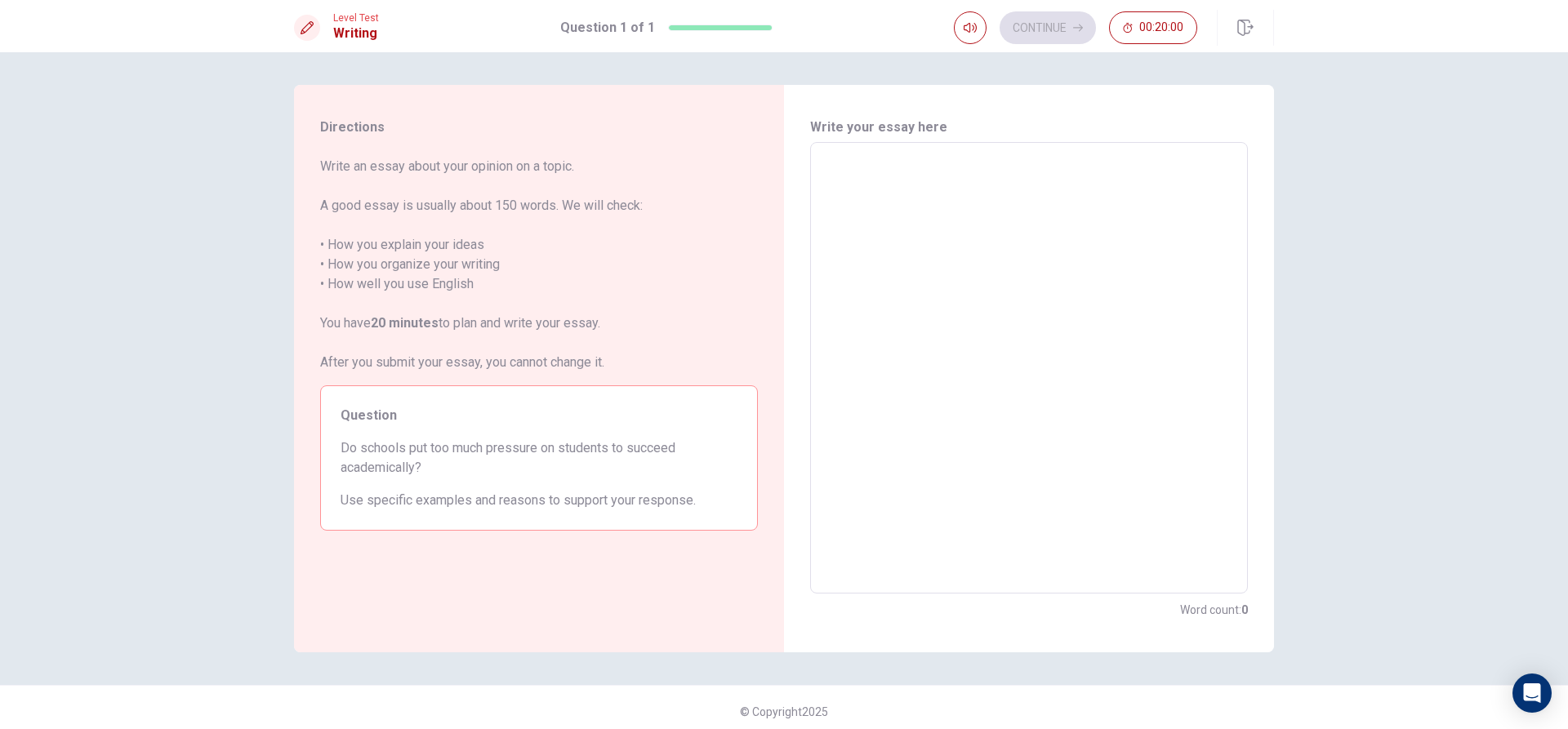
drag, startPoint x: 1118, startPoint y: 168, endPoint x: 1112, endPoint y: 175, distance: 9.2
click at [1118, 169] on textarea at bounding box center [1029, 368] width 415 height 424
type textarea "h"
type textarea "x"
type textarea "hi"
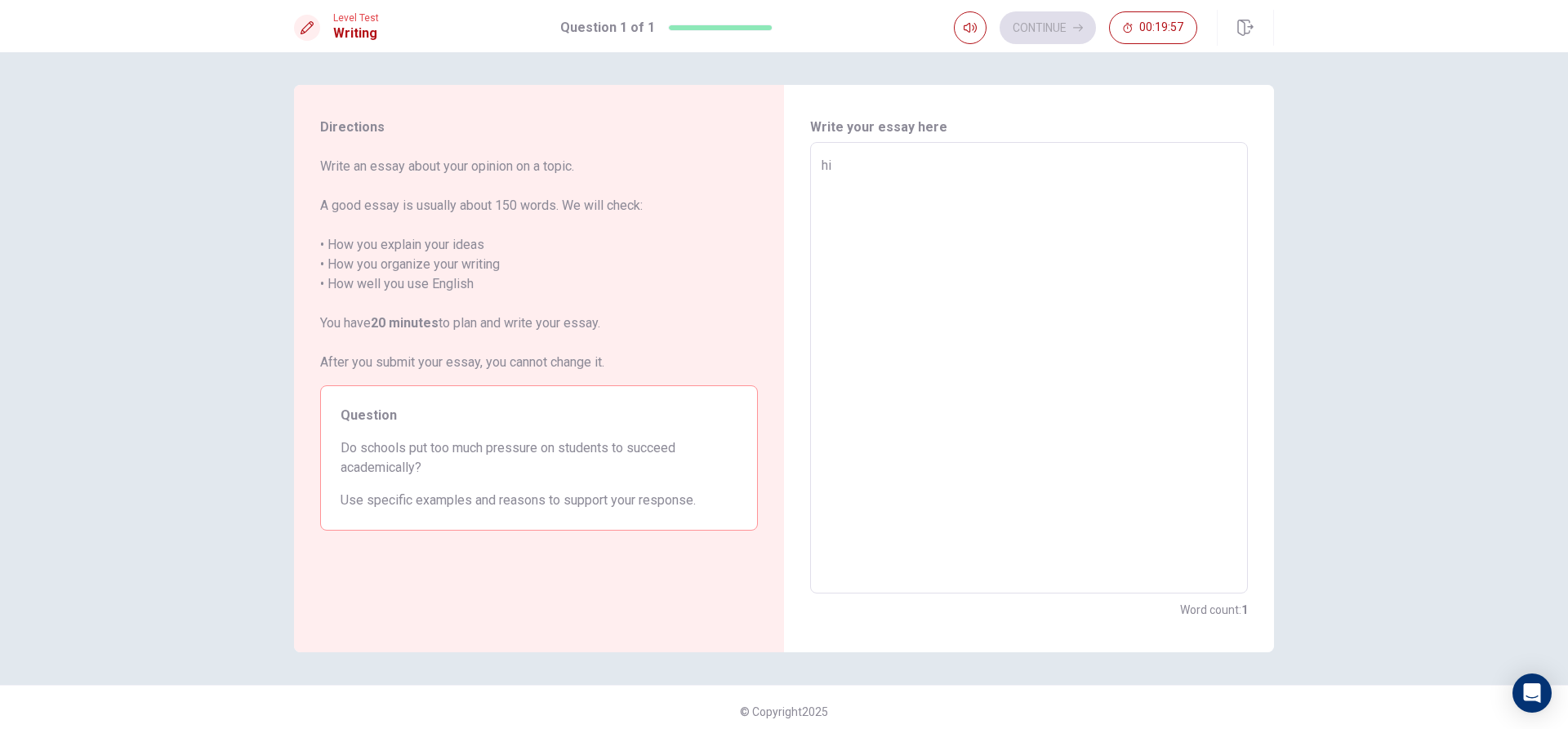
type textarea "x"
type textarea "hin"
type textarea "x"
type textarea "hin"
type textarea "x"
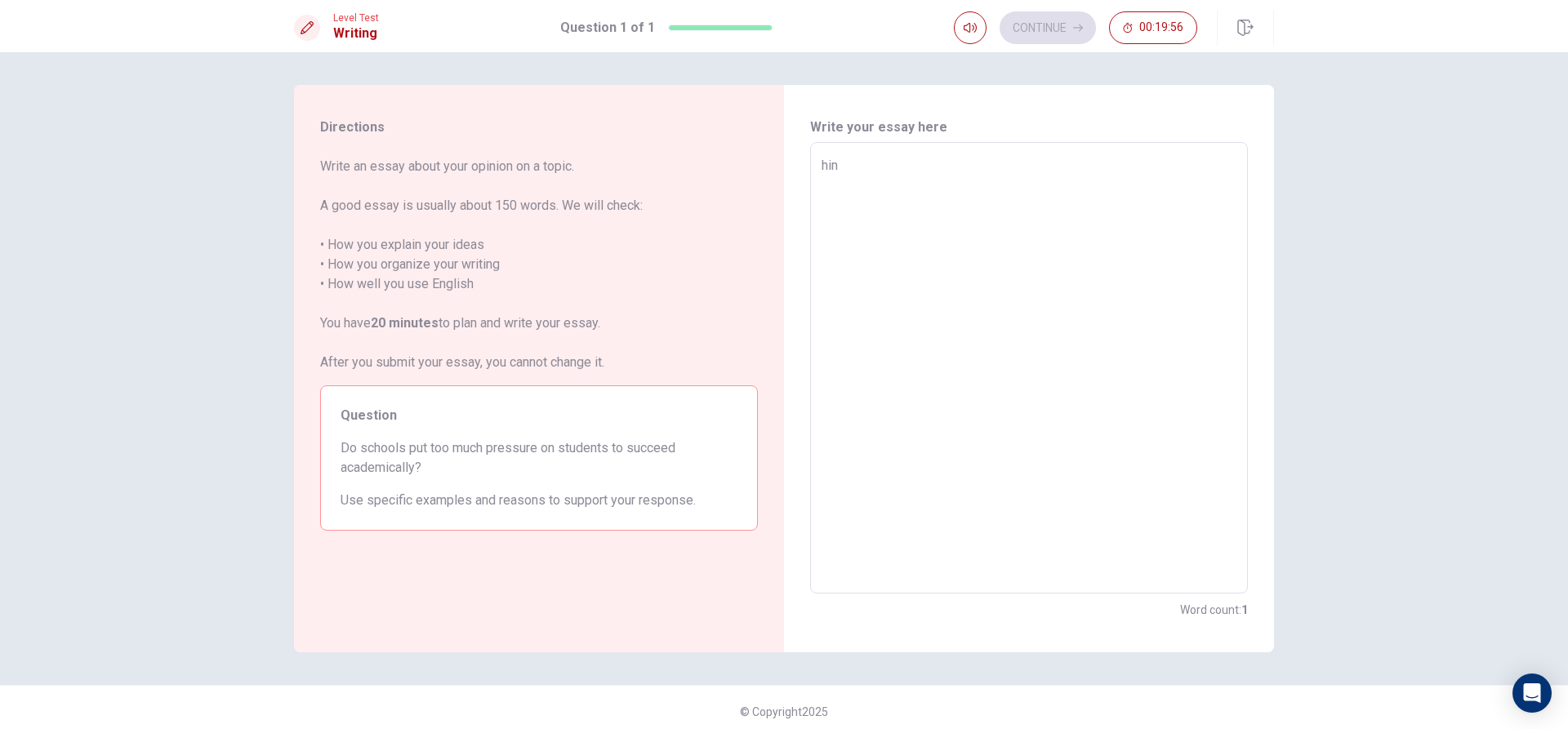
type textarea "hin"
type textarea "x"
type textarea "hin"
type textarea "x"
type textarea "hin u"
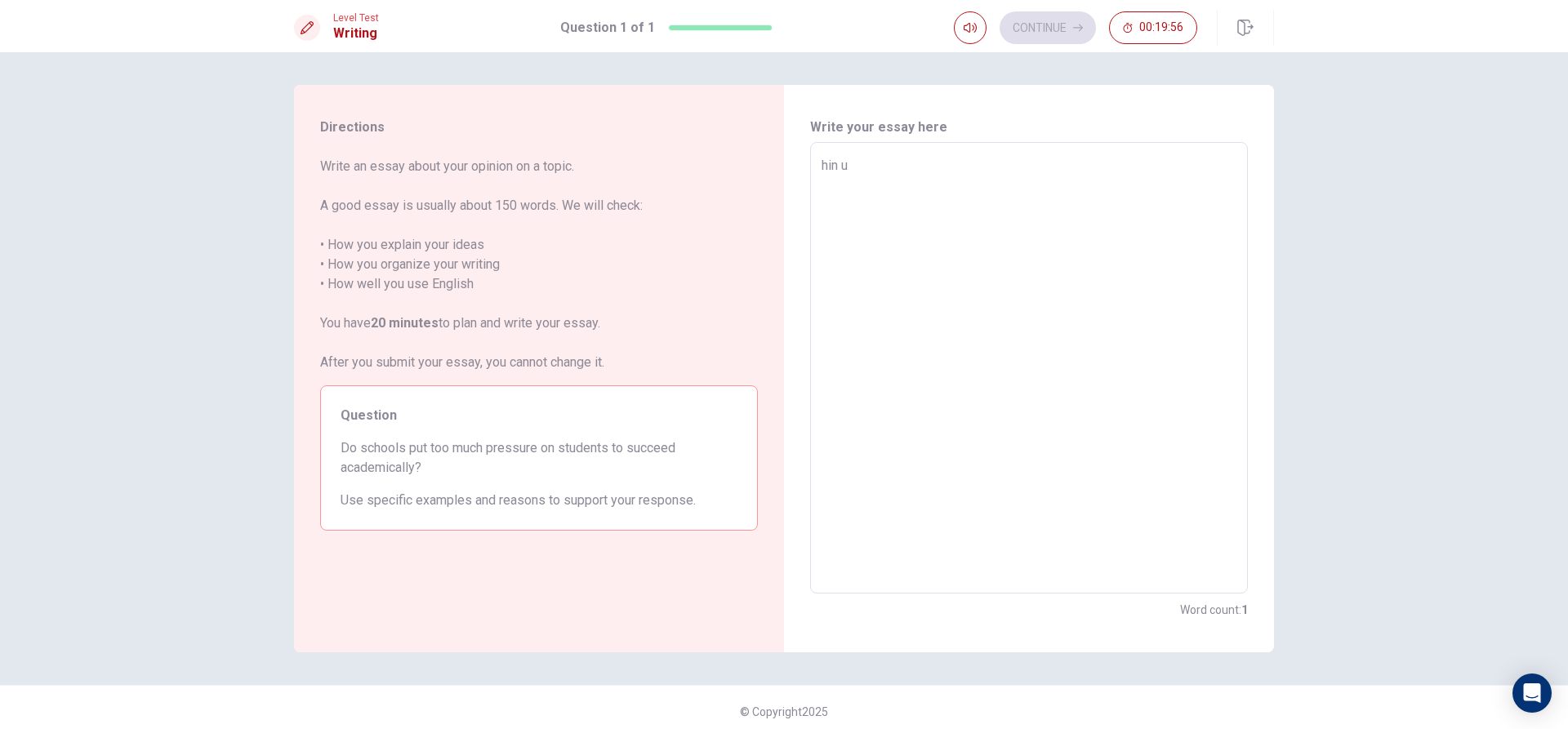
type textarea "x"
type textarea "hin udf"
type textarea "x"
type textarea "hin udfk"
type textarea "x"
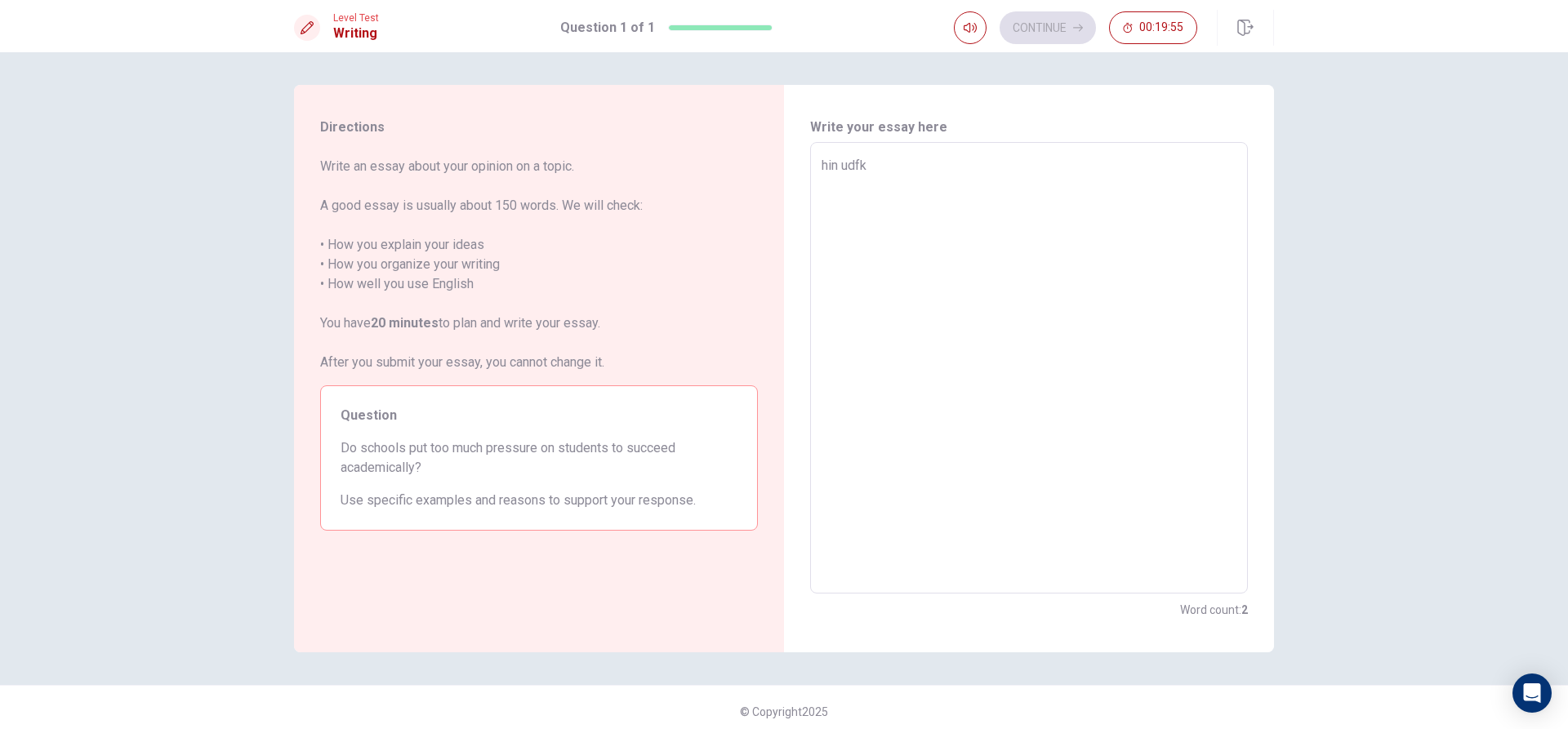
type textarea "hin udfkf"
type textarea "x"
type textarea "hin udfkf"
type textarea "x"
type textarea "hin udfkf v"
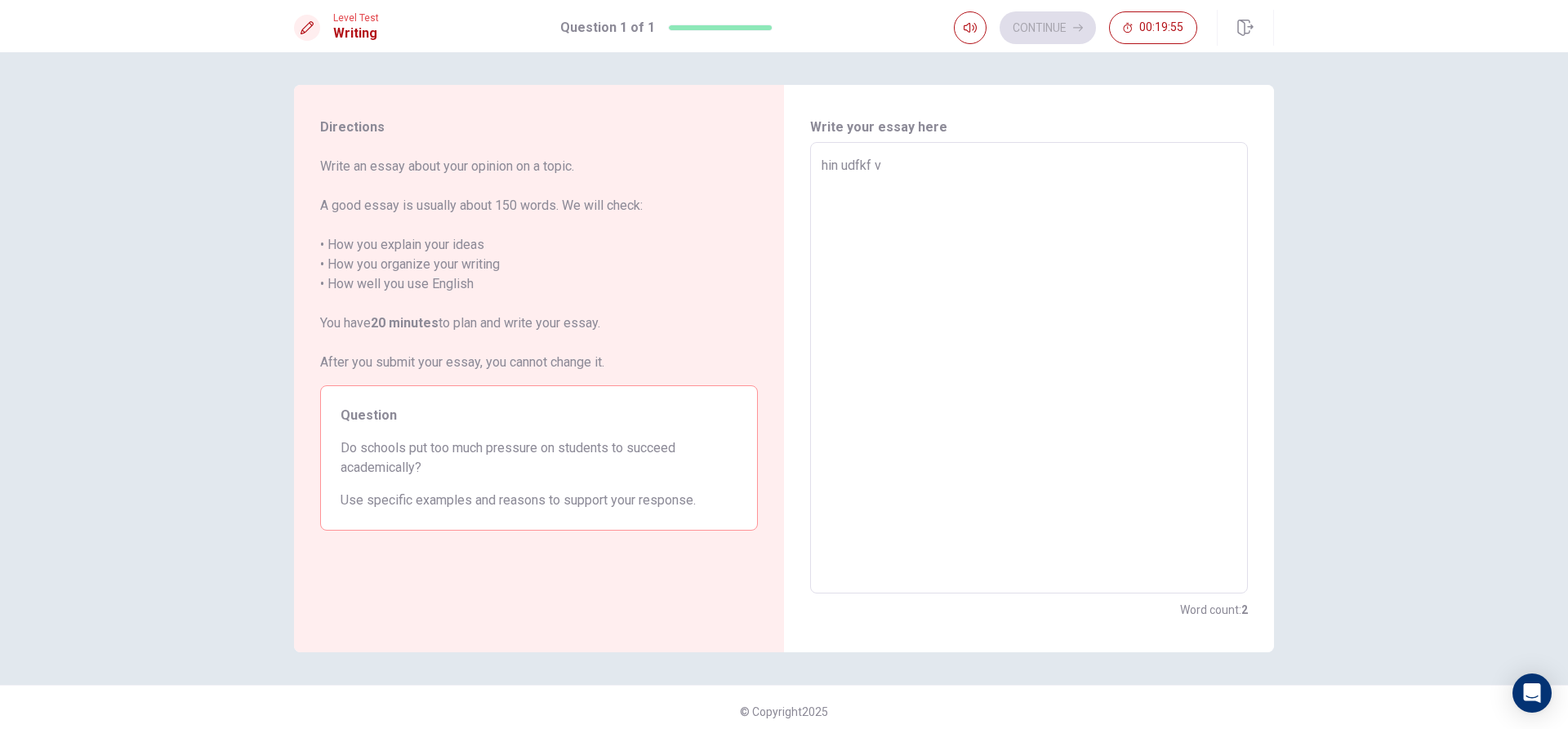
type textarea "x"
type textarea "hin udfkf vio"
type textarea "x"
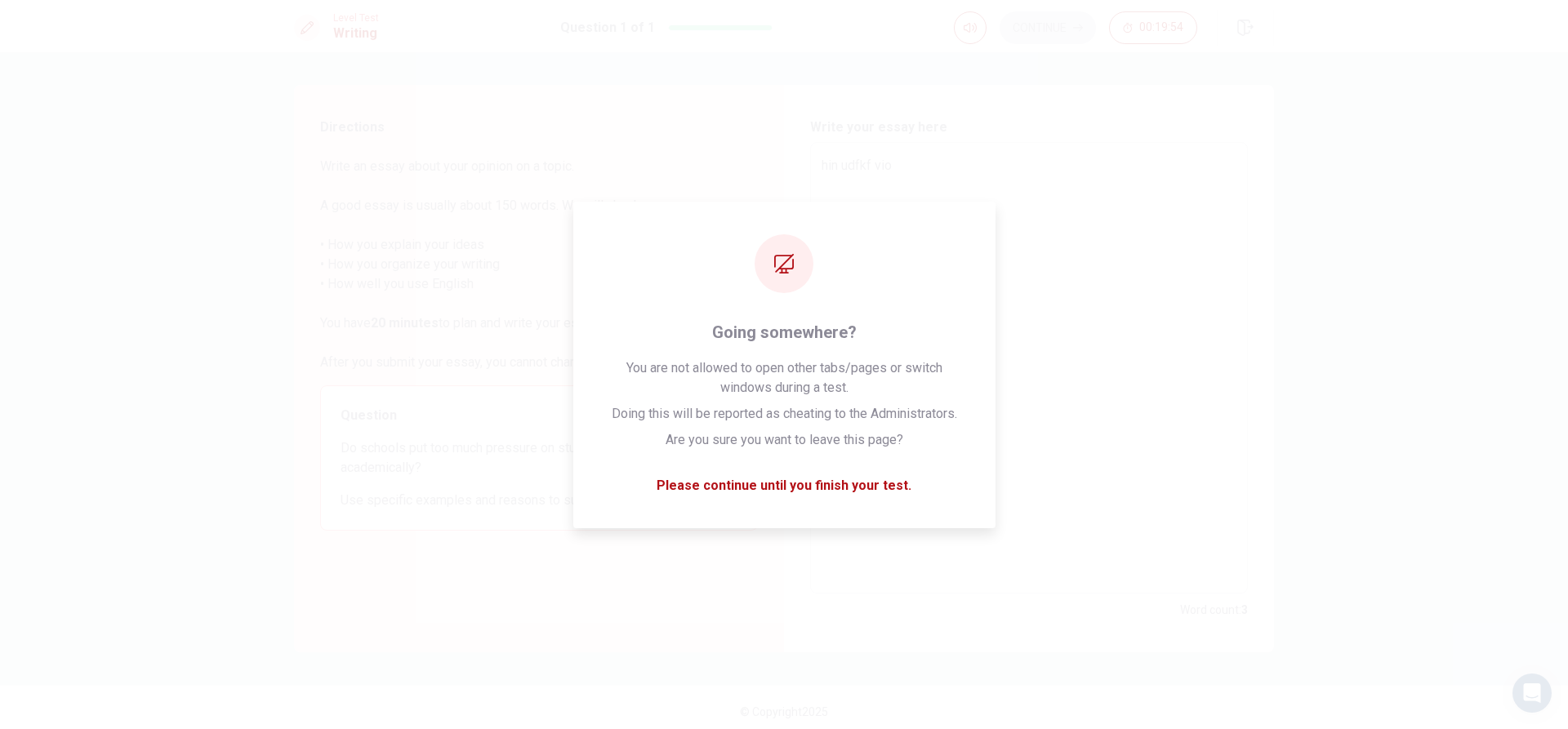
type textarea "hin udfkf viop"
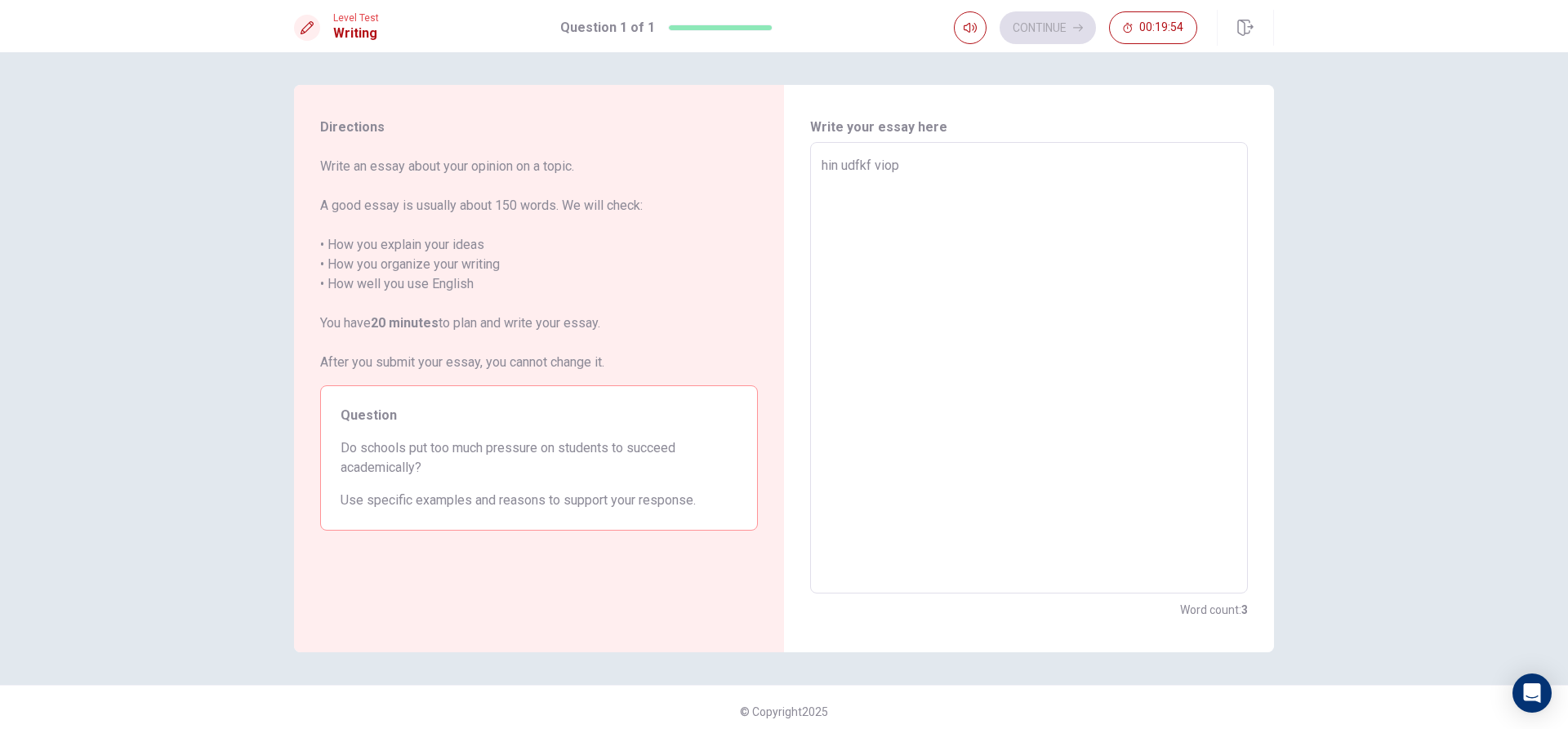
type textarea "x"
type textarea "hin udfkf viop"
type textarea "x"
type textarea "hin udfkf viop f"
type textarea "x"
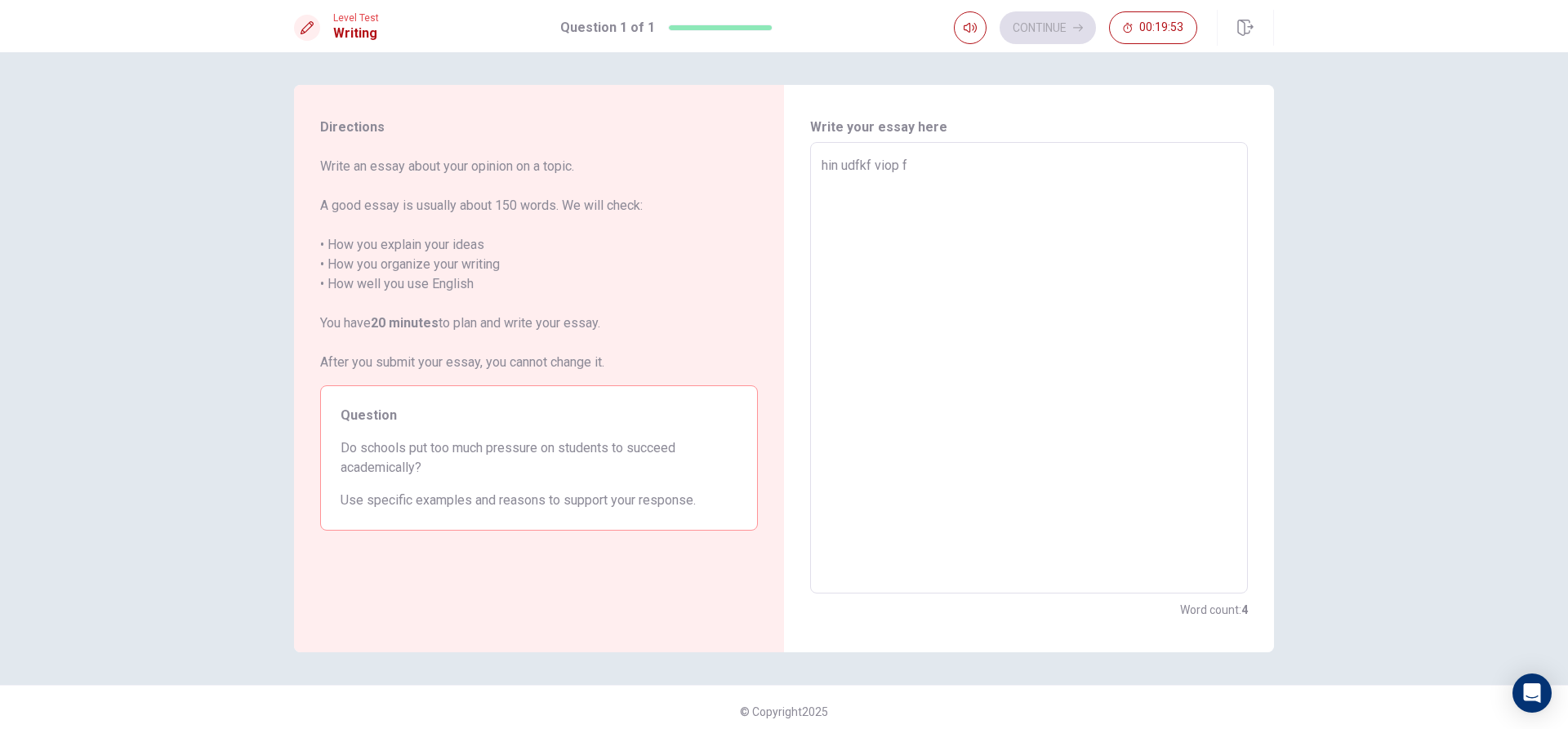
type textarea "hin udfkf viop fu"
type textarea "x"
type textarea "hin udfkf viop fui"
type textarea "x"
type textarea "hin udfkf viop fuic"
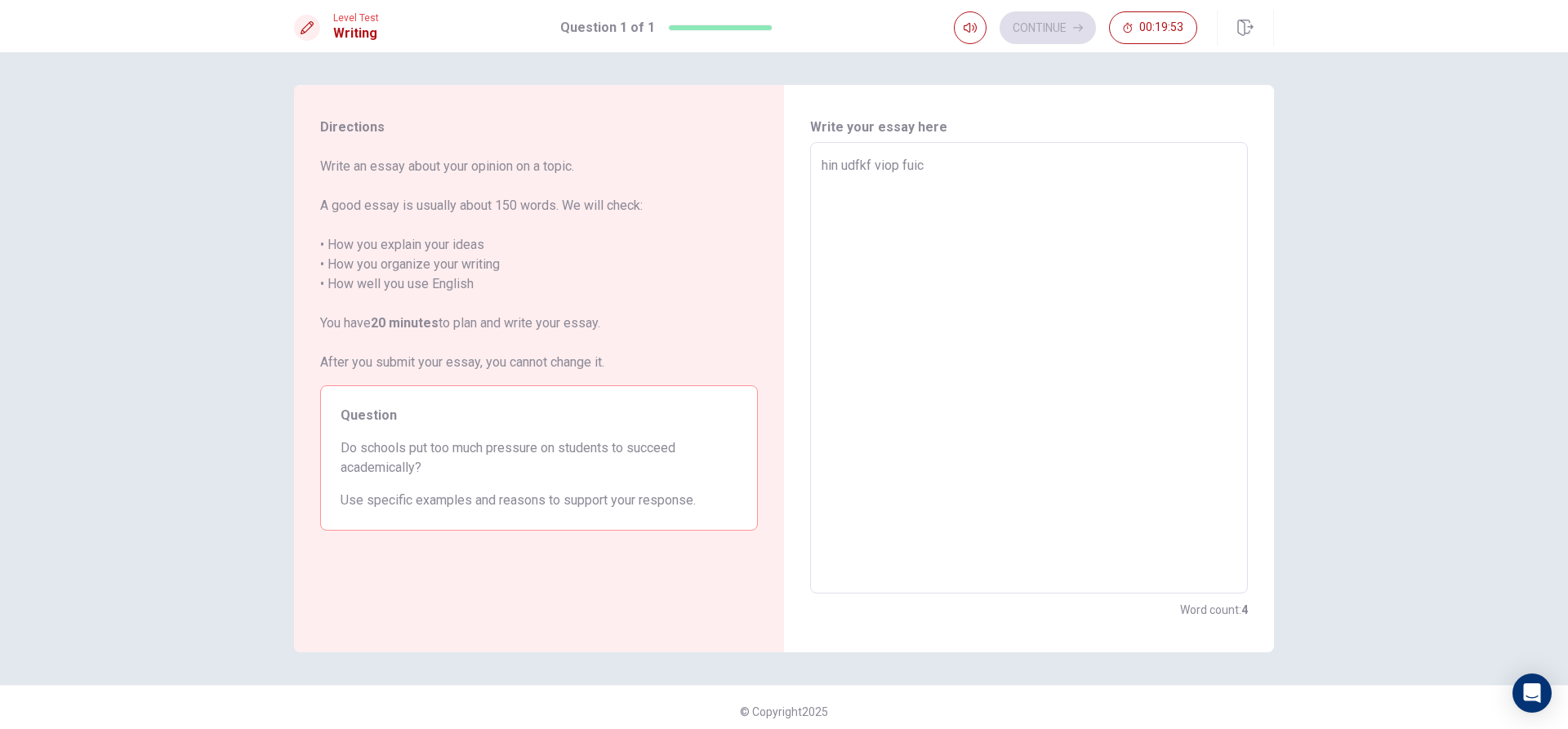
type textarea "x"
type textarea "hin udfkf viop fuick"
type textarea "x"
type textarea "hin udfkf viop fuick"
click at [842, 380] on button "Click to reconnect" at bounding box center [904, 396] width 123 height 33
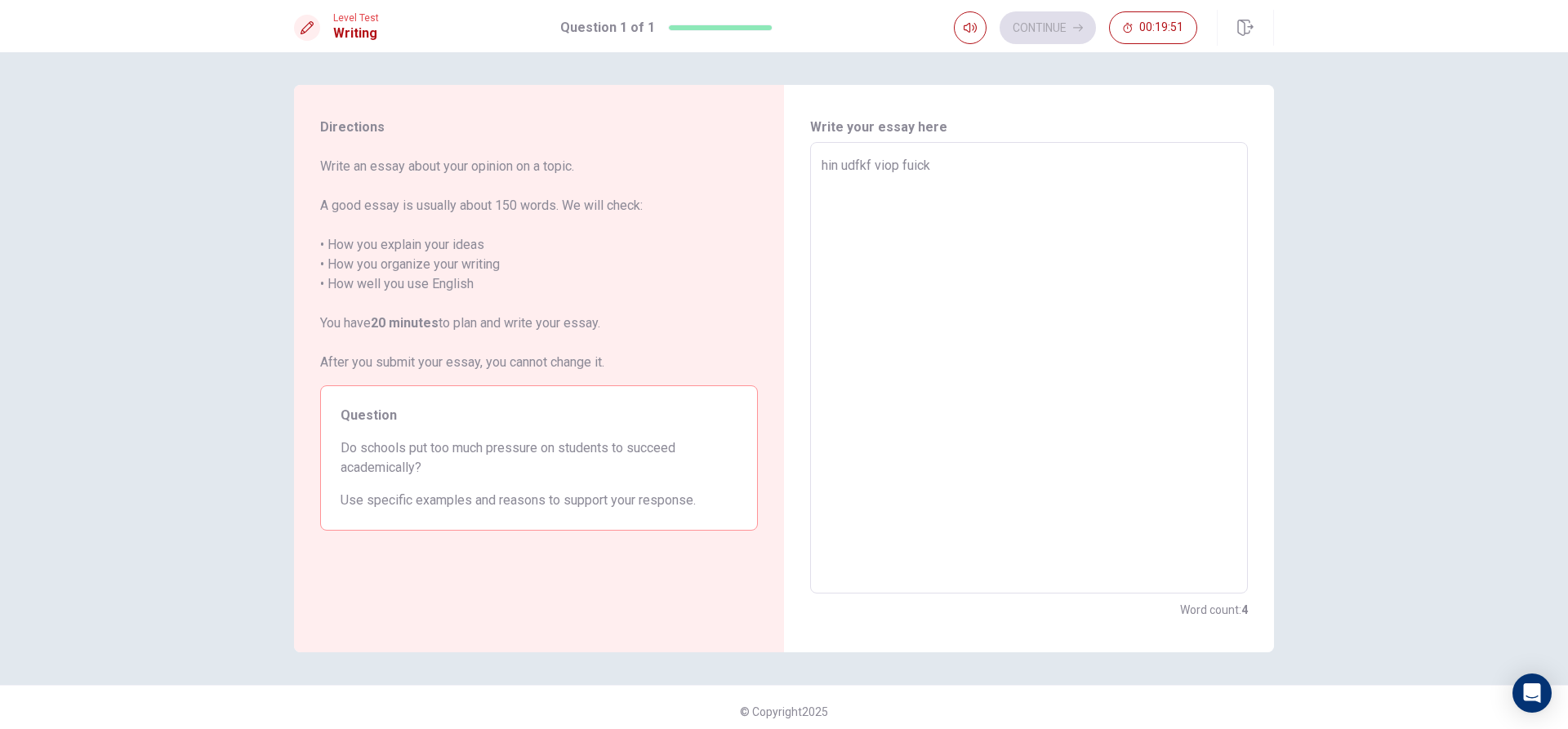
click at [842, 380] on button "Click to reconnect" at bounding box center [904, 396] width 123 height 33
click at [1151, 383] on textarea "hin udfkf viop fuick" at bounding box center [1029, 368] width 415 height 424
type textarea "x"
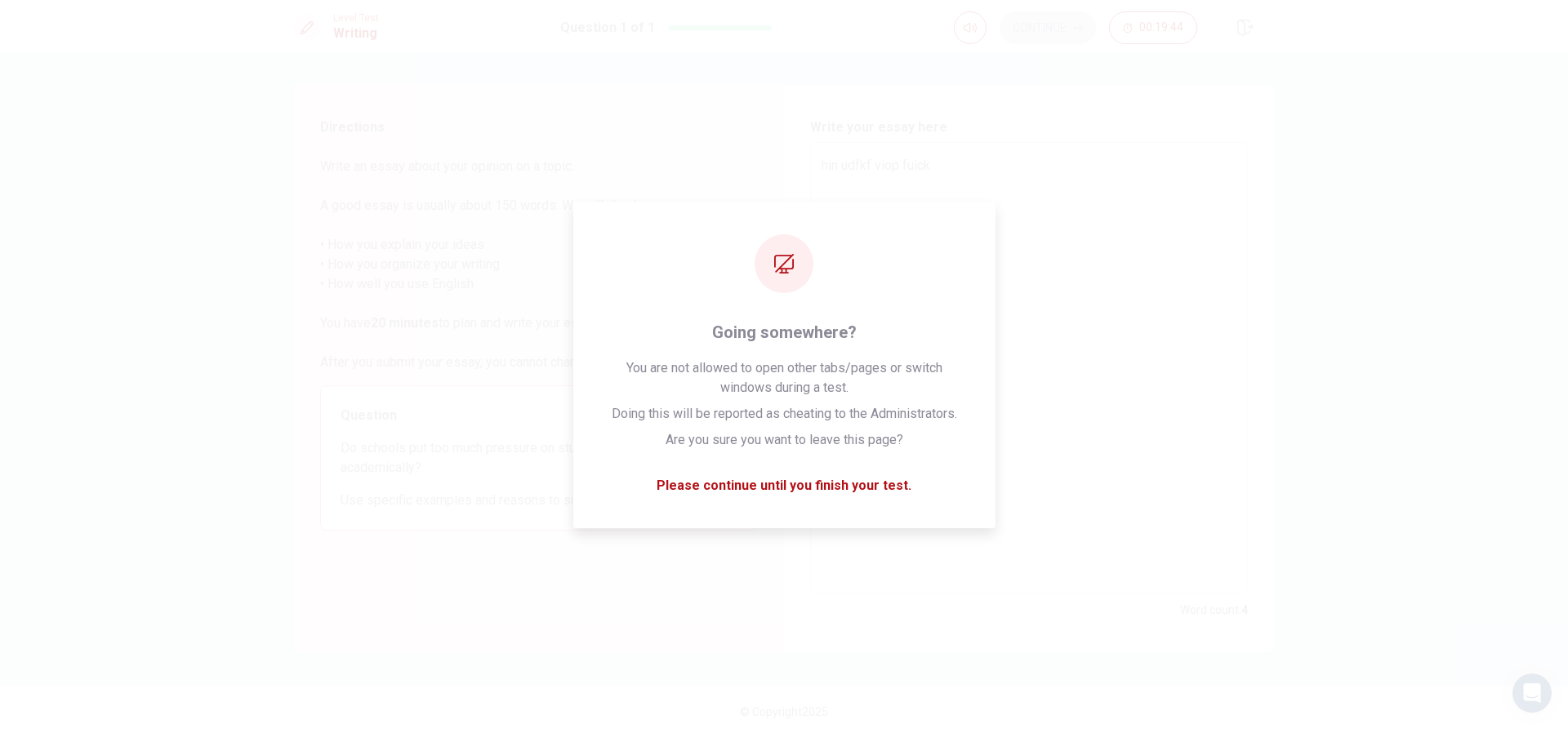
type textarea "hin udfkf viop fuic"
type textarea "x"
type textarea "hin udfkf viop fui"
type textarea "x"
type textarea "hin udfkf viop fu"
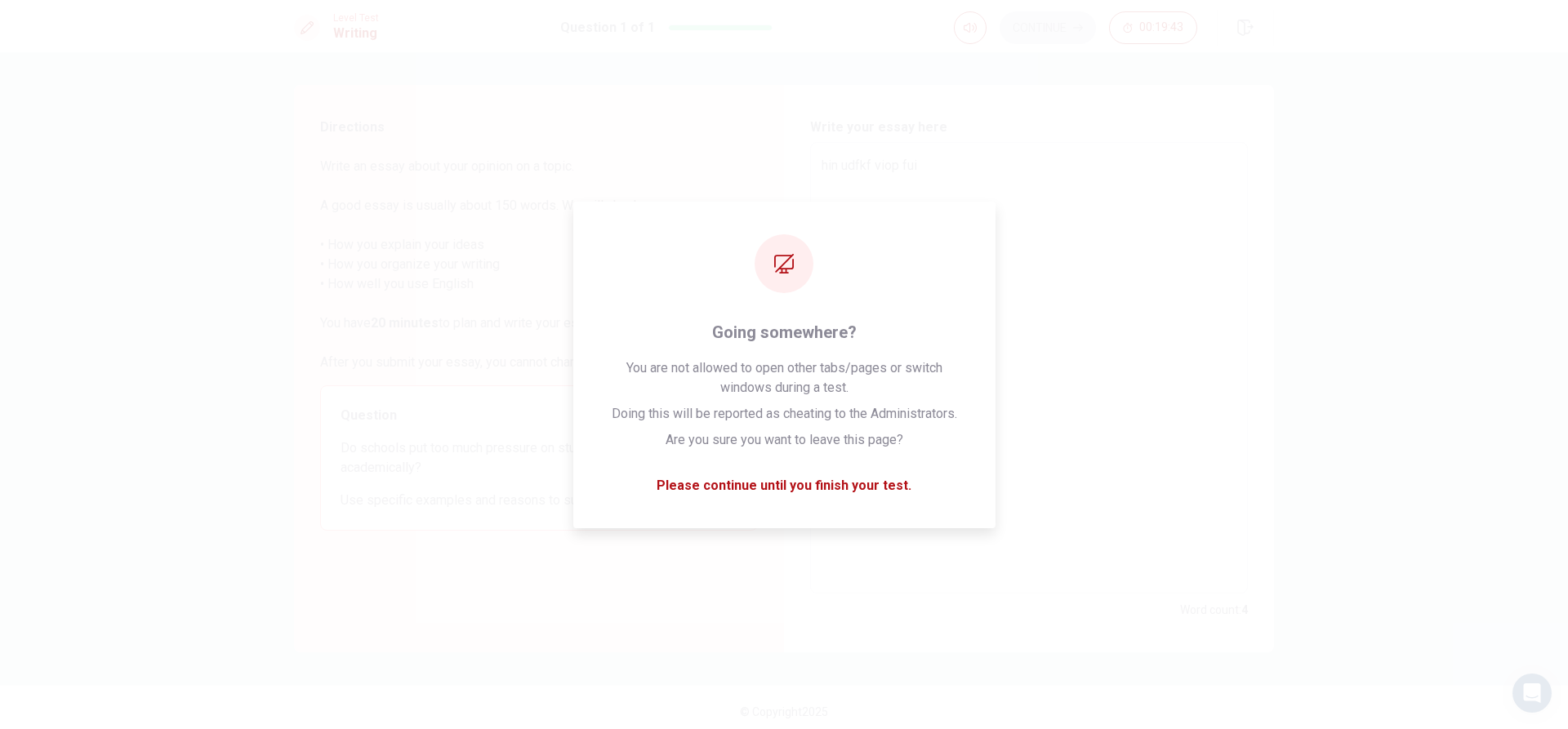
type textarea "x"
type textarea "hin udfkf viop f"
type textarea "x"
type textarea "hin udfkf viop"
type textarea "x"
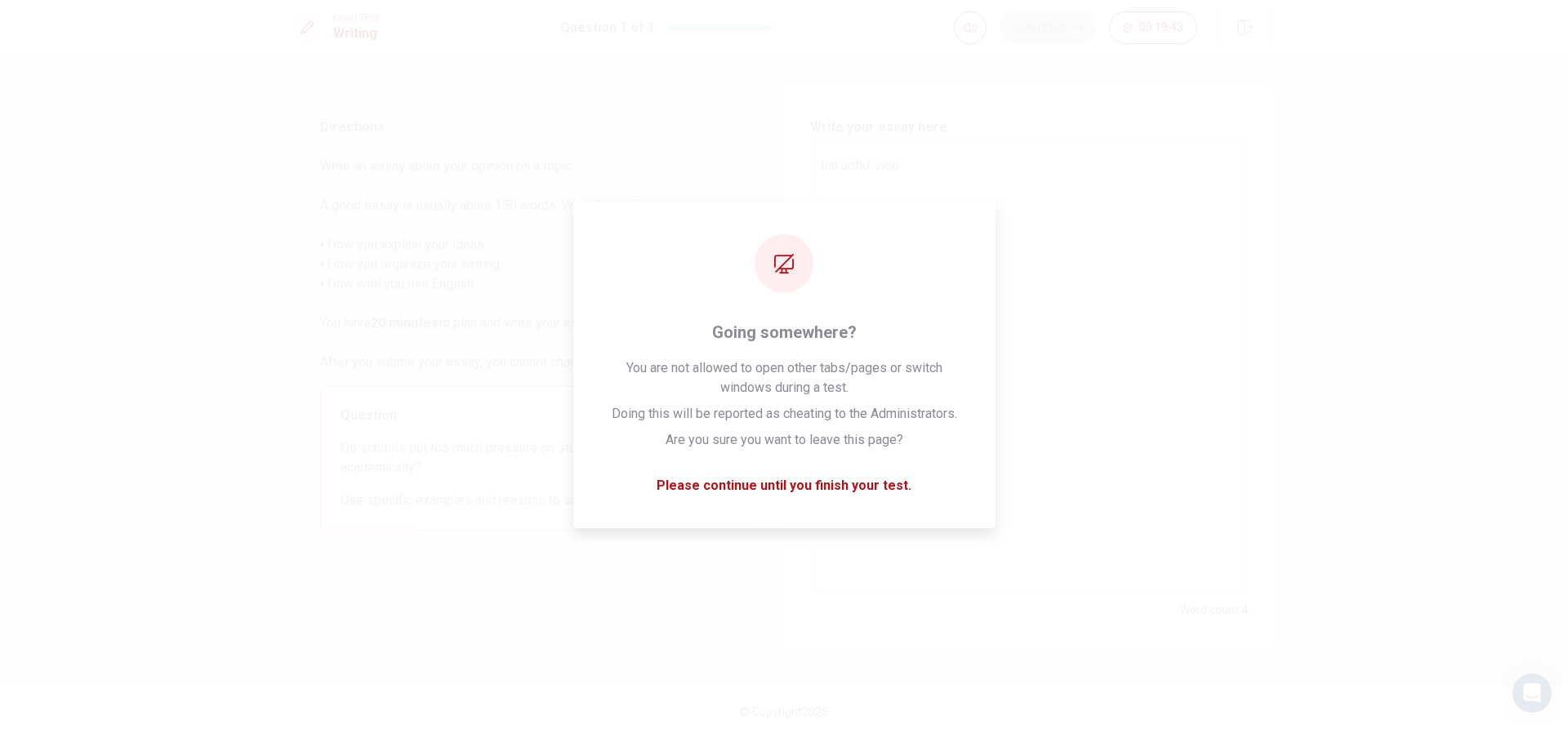
type textarea "hin udfkf viop"
type textarea "x"
type textarea "hin udfkf vio"
type textarea "x"
type textarea "hin udfkf vi"
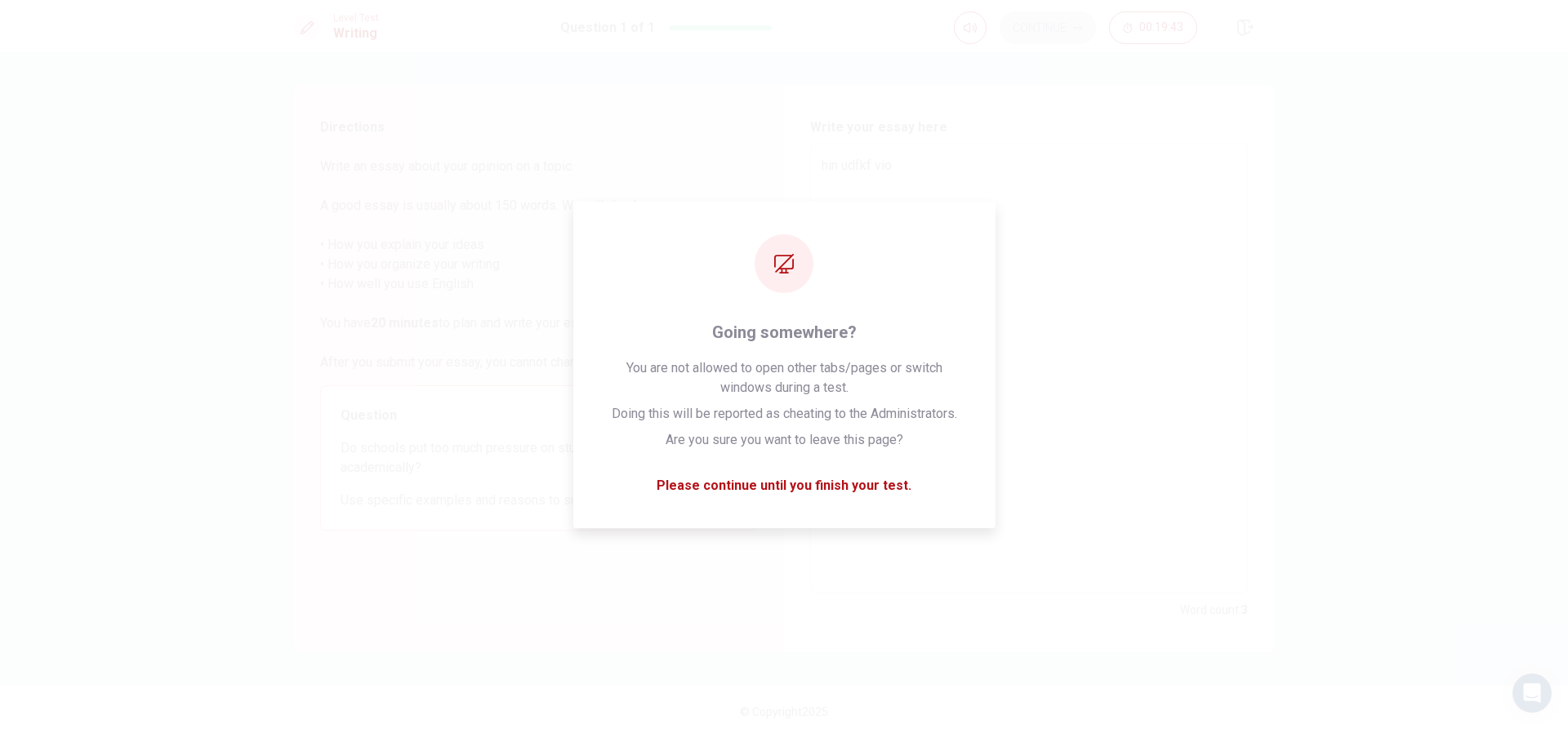
type textarea "x"
type textarea "hin udfkf v"
type textarea "x"
type textarea "hin udfkf"
type textarea "x"
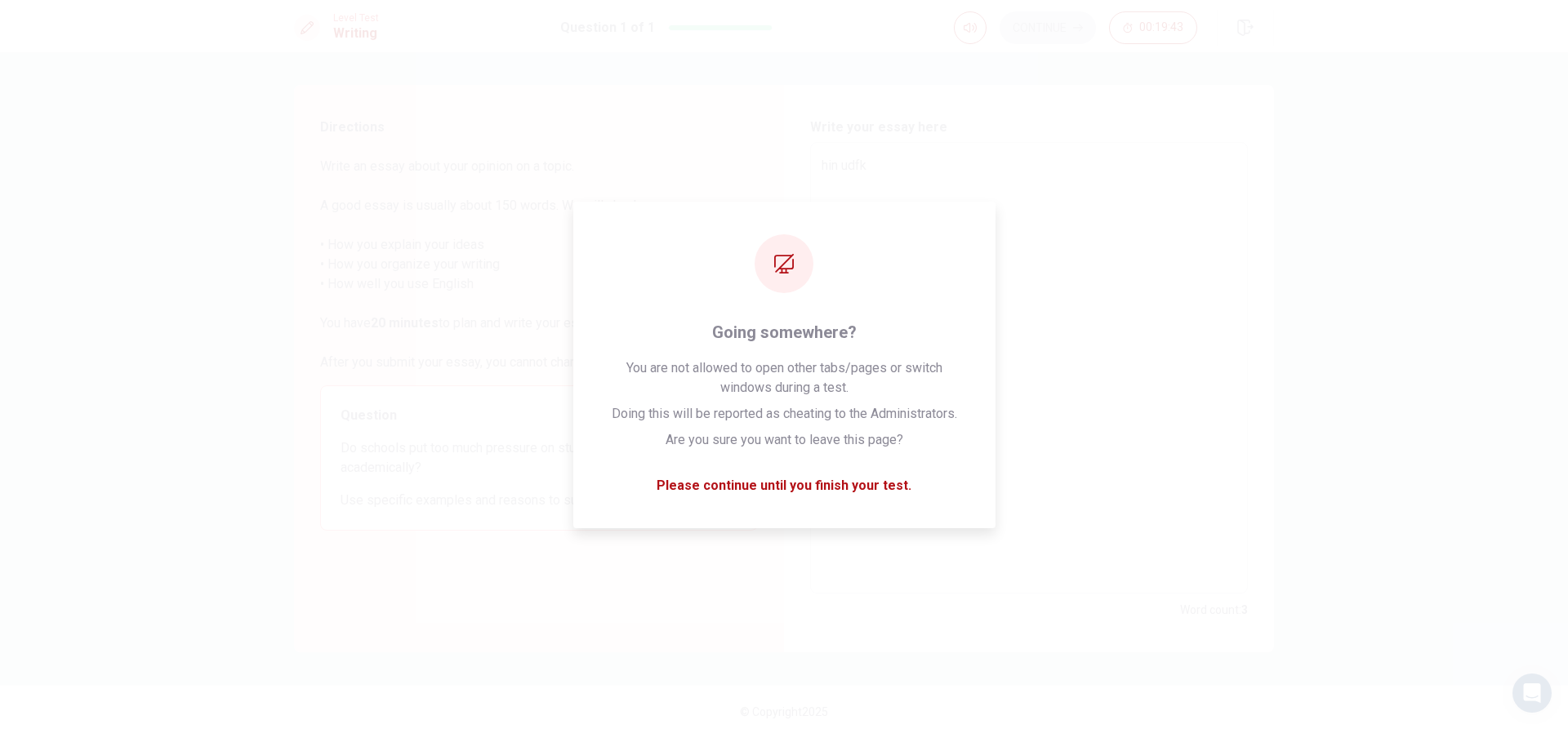
type textarea "hin udf"
type textarea "x"
type textarea "hin ud"
type textarea "x"
type textarea "hin u"
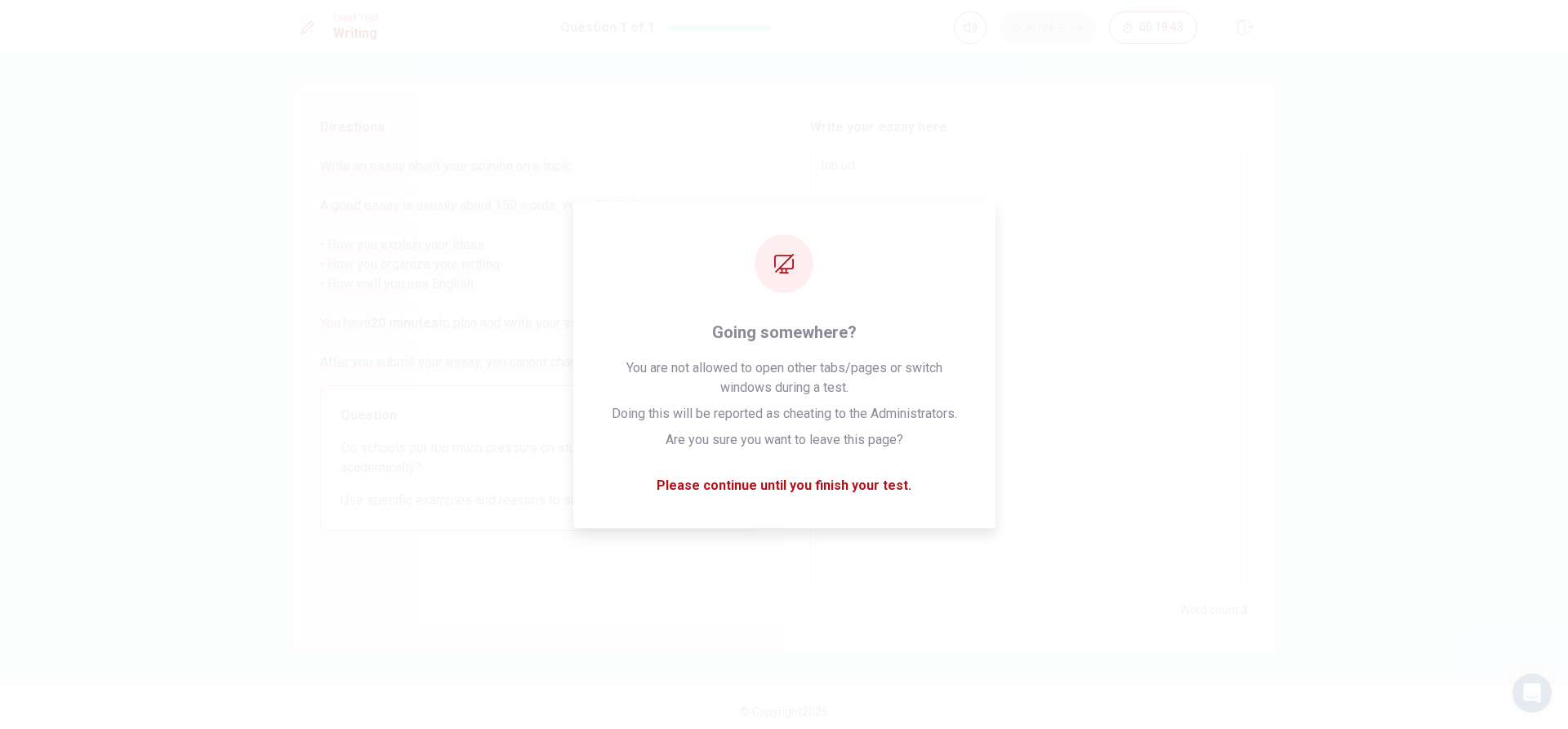
type textarea "x"
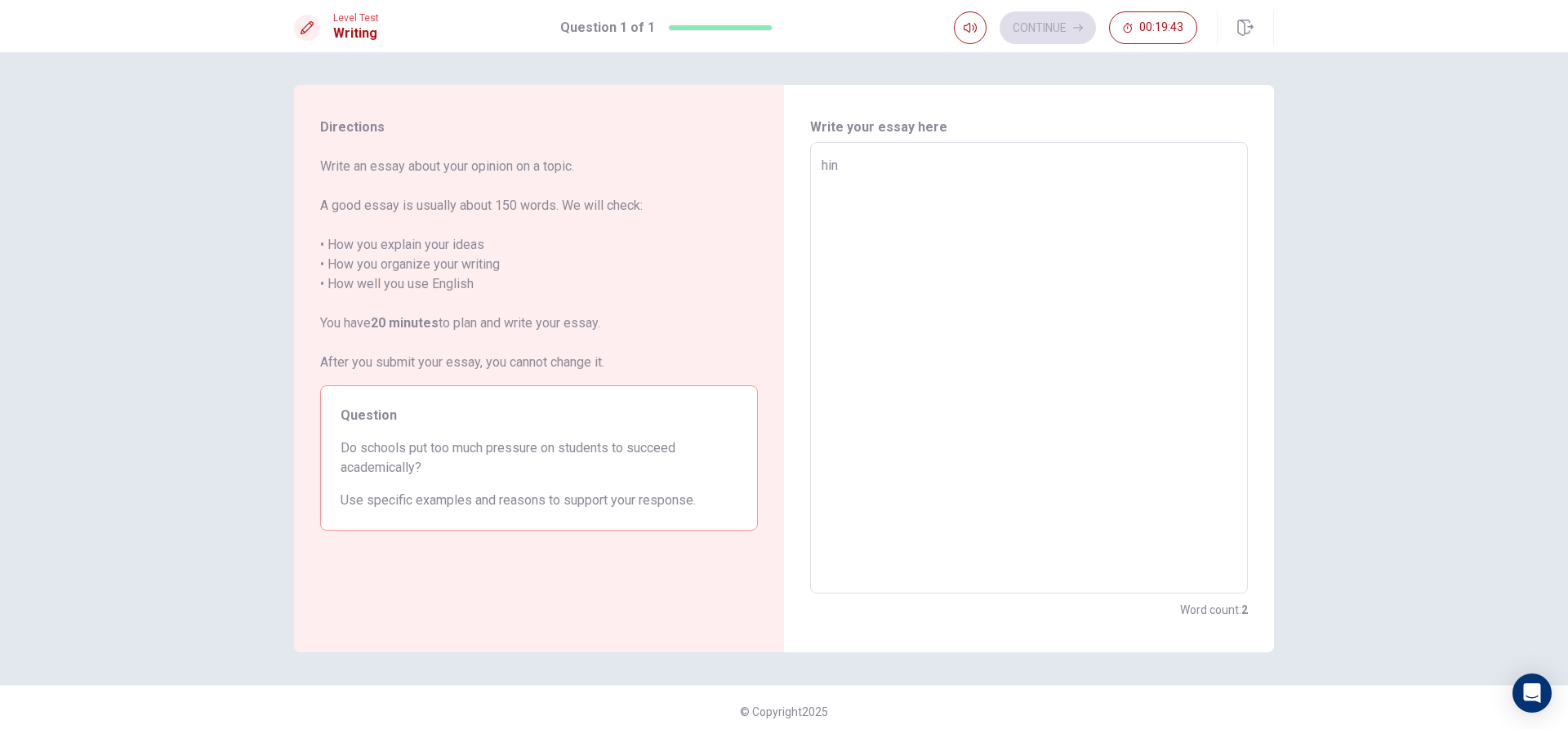
type textarea "hi"
type textarea "x"
type textarea "h"
type textarea "x"
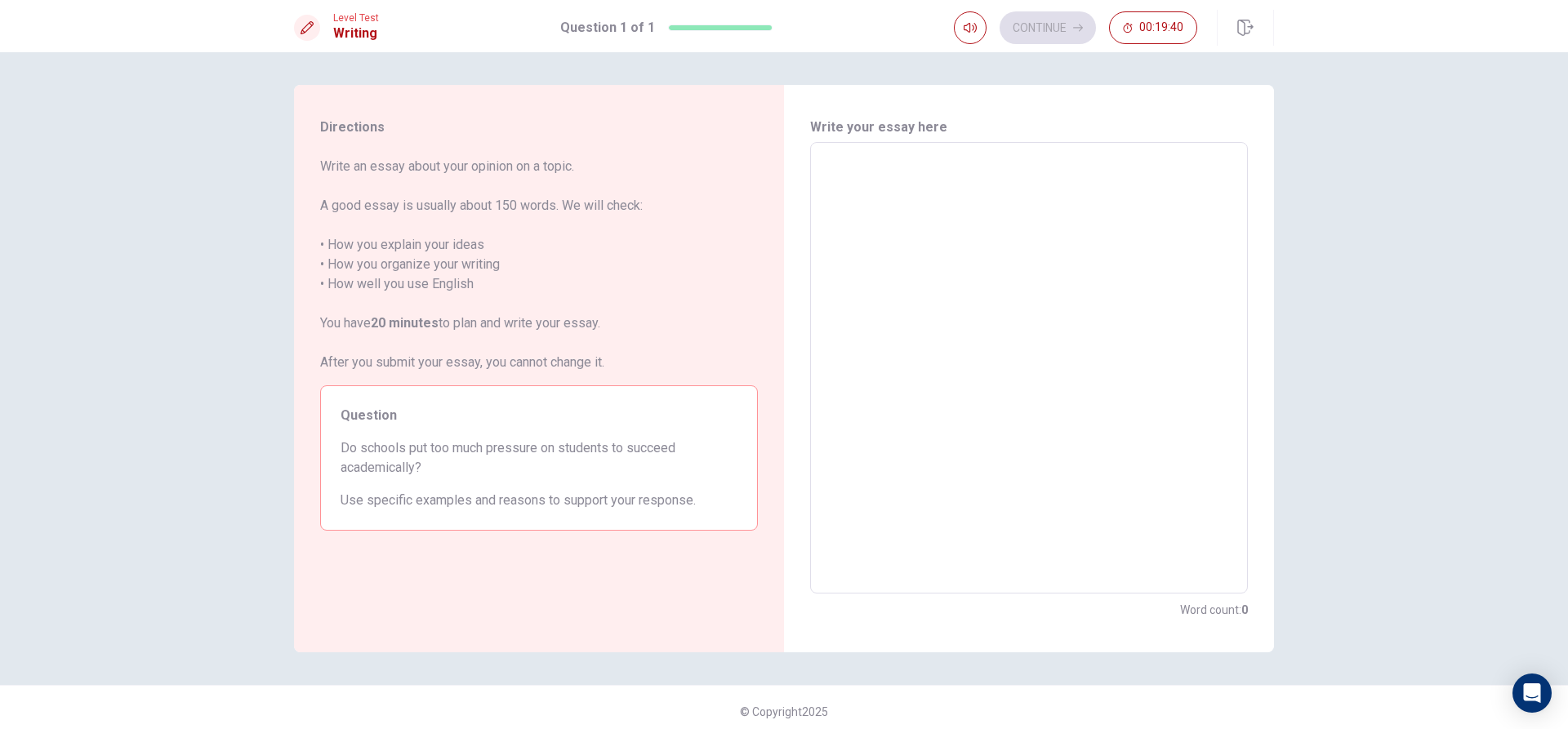
type textarea "i"
type textarea "x"
type textarea "id"
type textarea "x"
type textarea "idk"
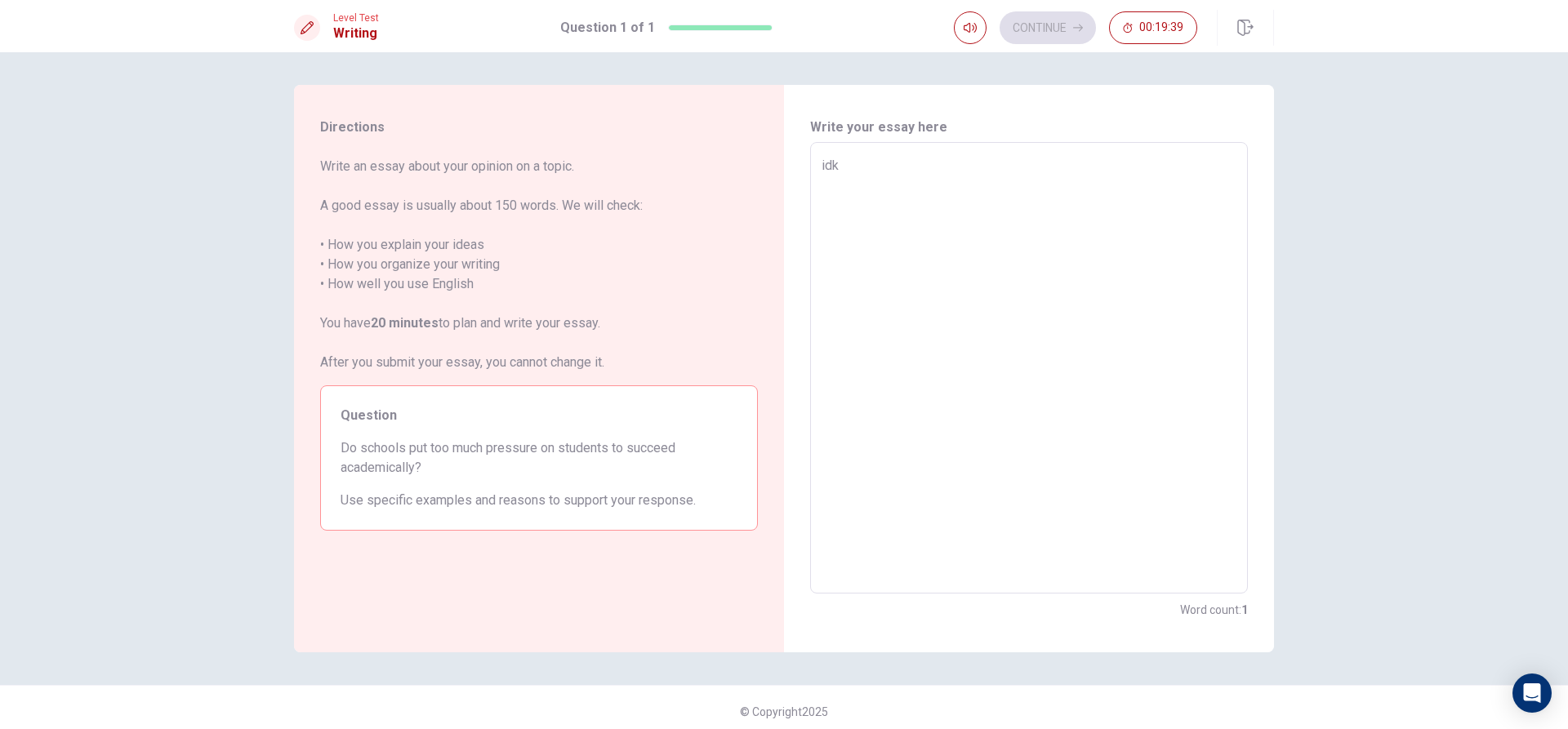
type textarea "x"
type textarea "idk"
click at [1052, 27] on div "Continue 00:19:38" at bounding box center [1076, 27] width 243 height 33
click at [959, 183] on textarea "idk" at bounding box center [1029, 368] width 415 height 424
type textarea "x"
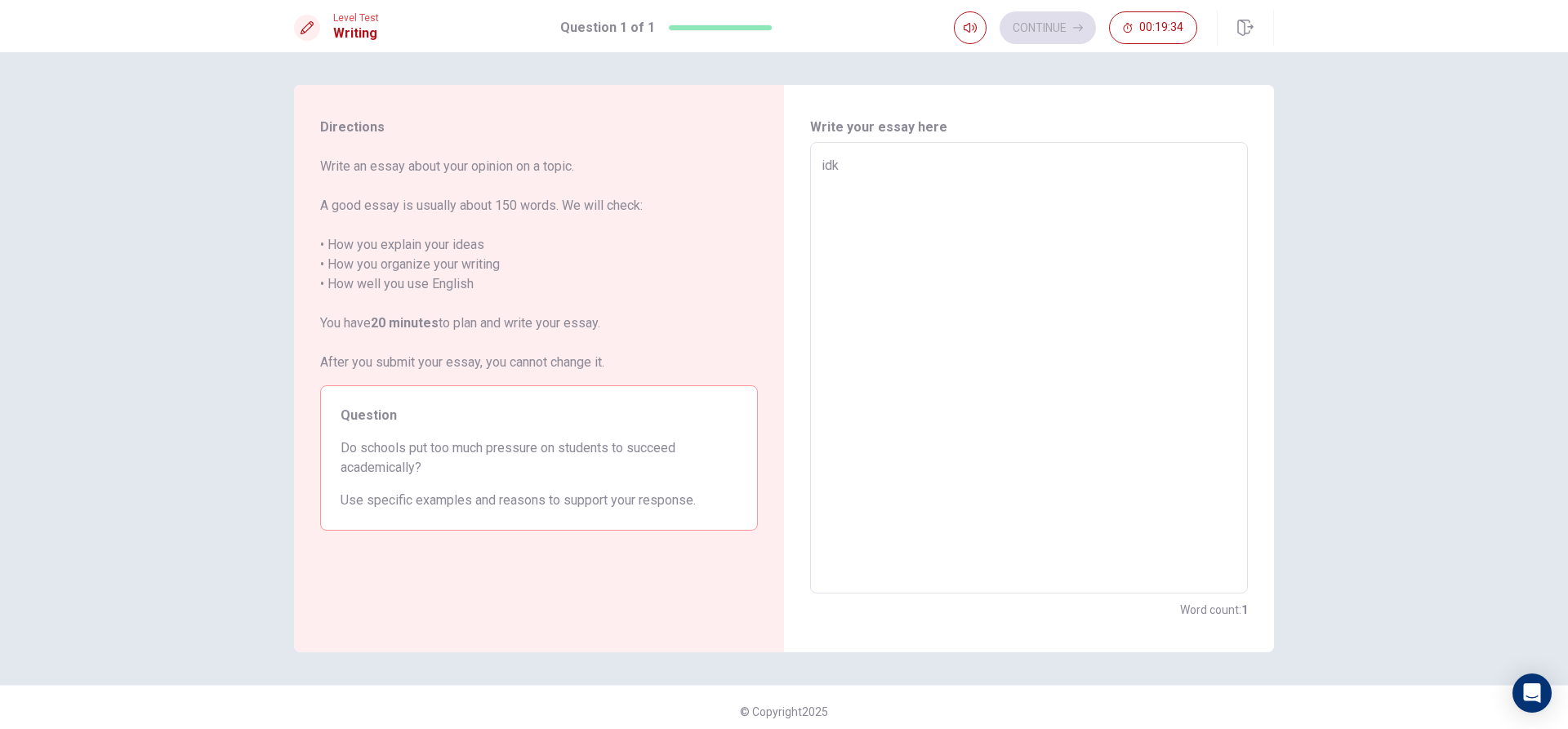
type textarea "idk"
type textarea "x"
type textarea "idk a"
type textarea "x"
type textarea "idk an"
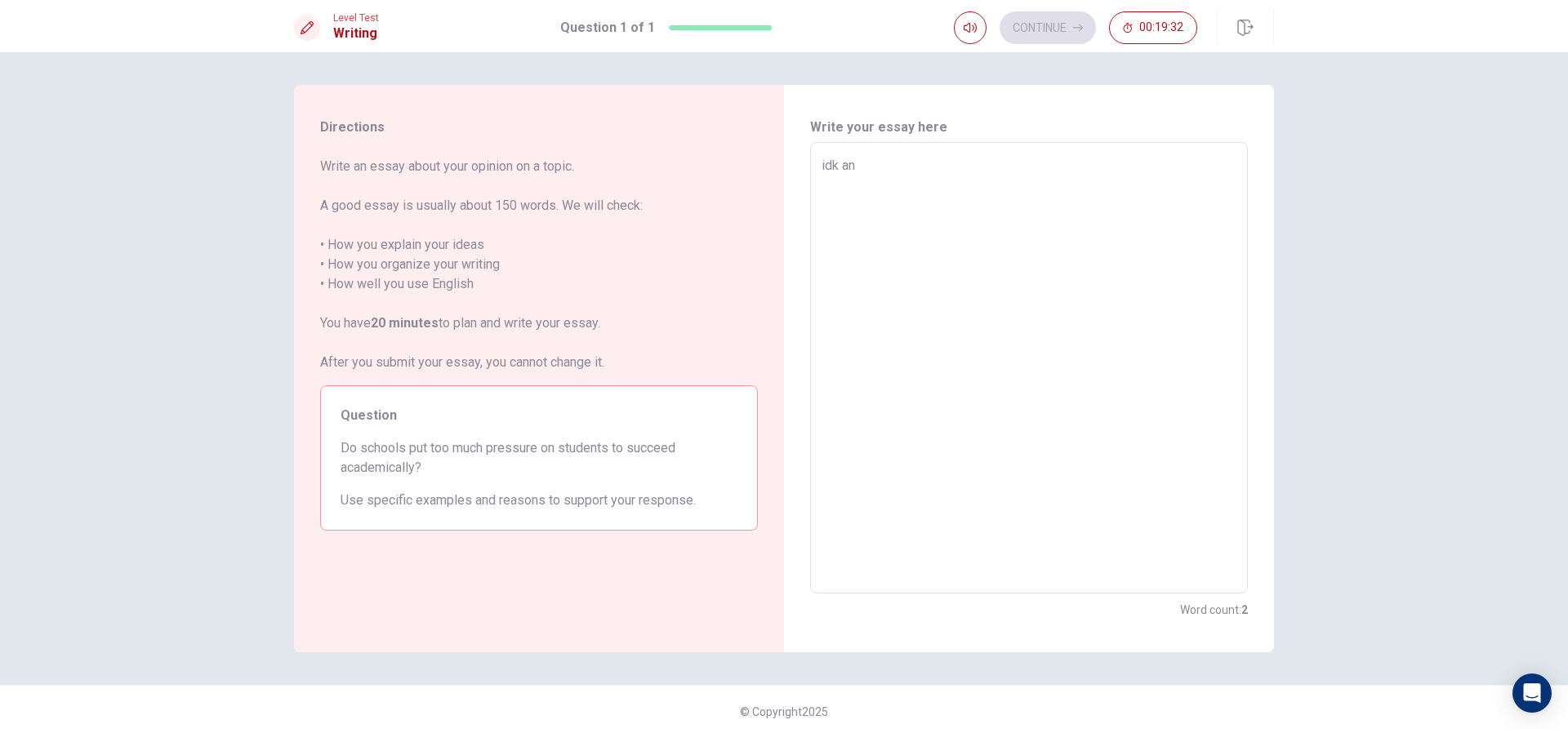
type textarea "x"
type textarea "idk and"
type textarea "x"
type textarea "idk and"
type textarea "x"
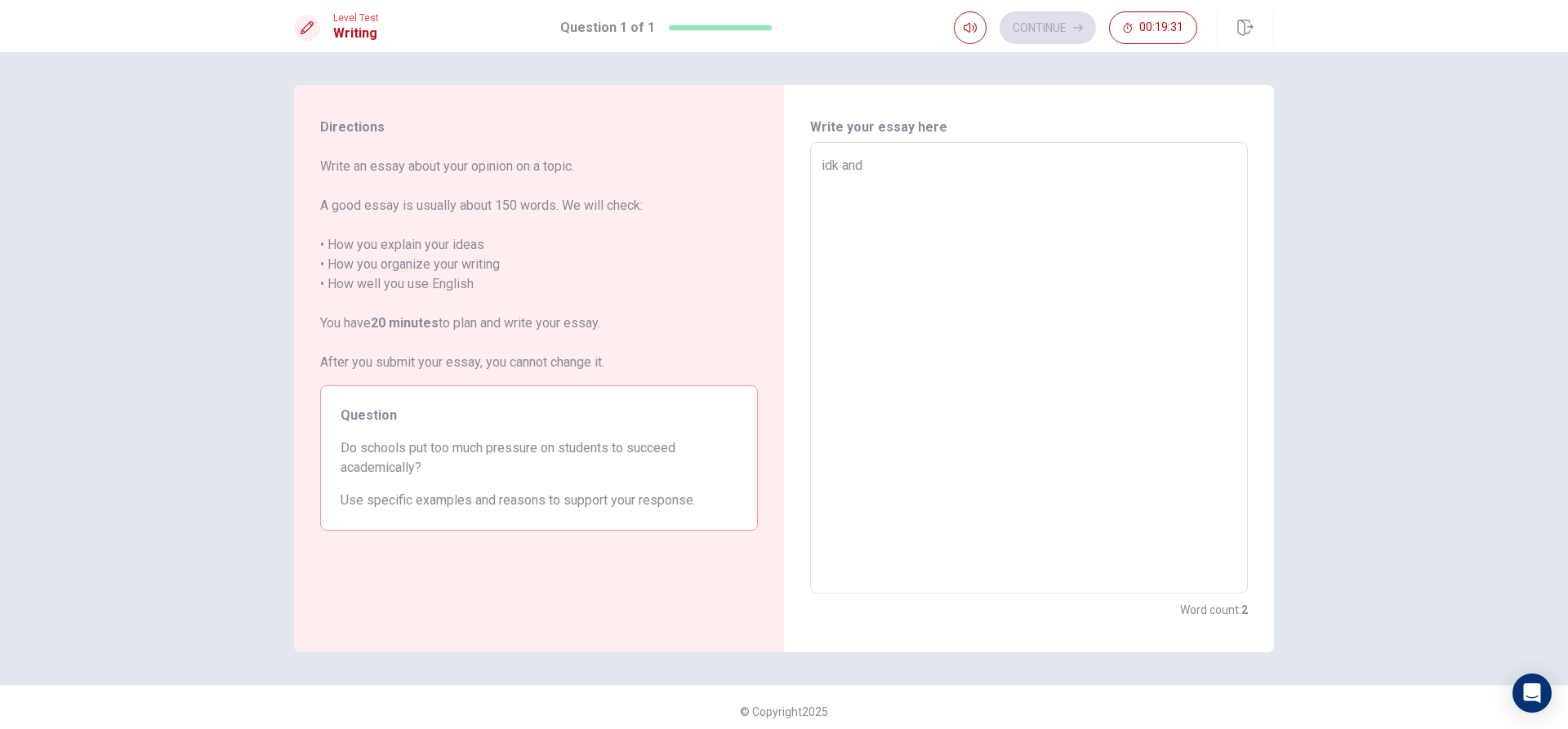
type textarea "idk and i"
type textarea "x"
type textarea "idk and im"
type textarea "x"
type textarea "idk and im"
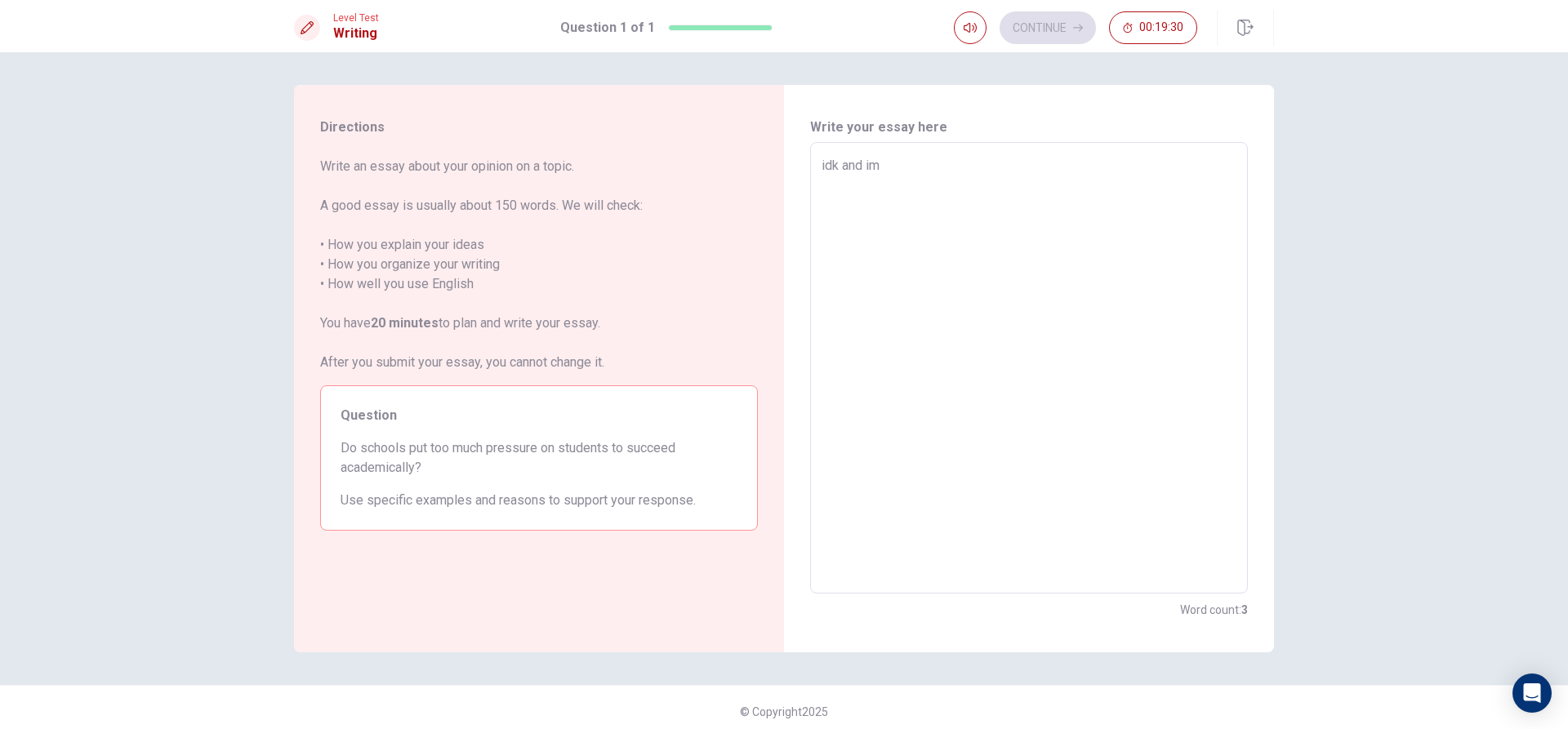
type textarea "x"
type textarea "idk and im f"
type textarea "x"
type textarea "idk and im fa"
type textarea "x"
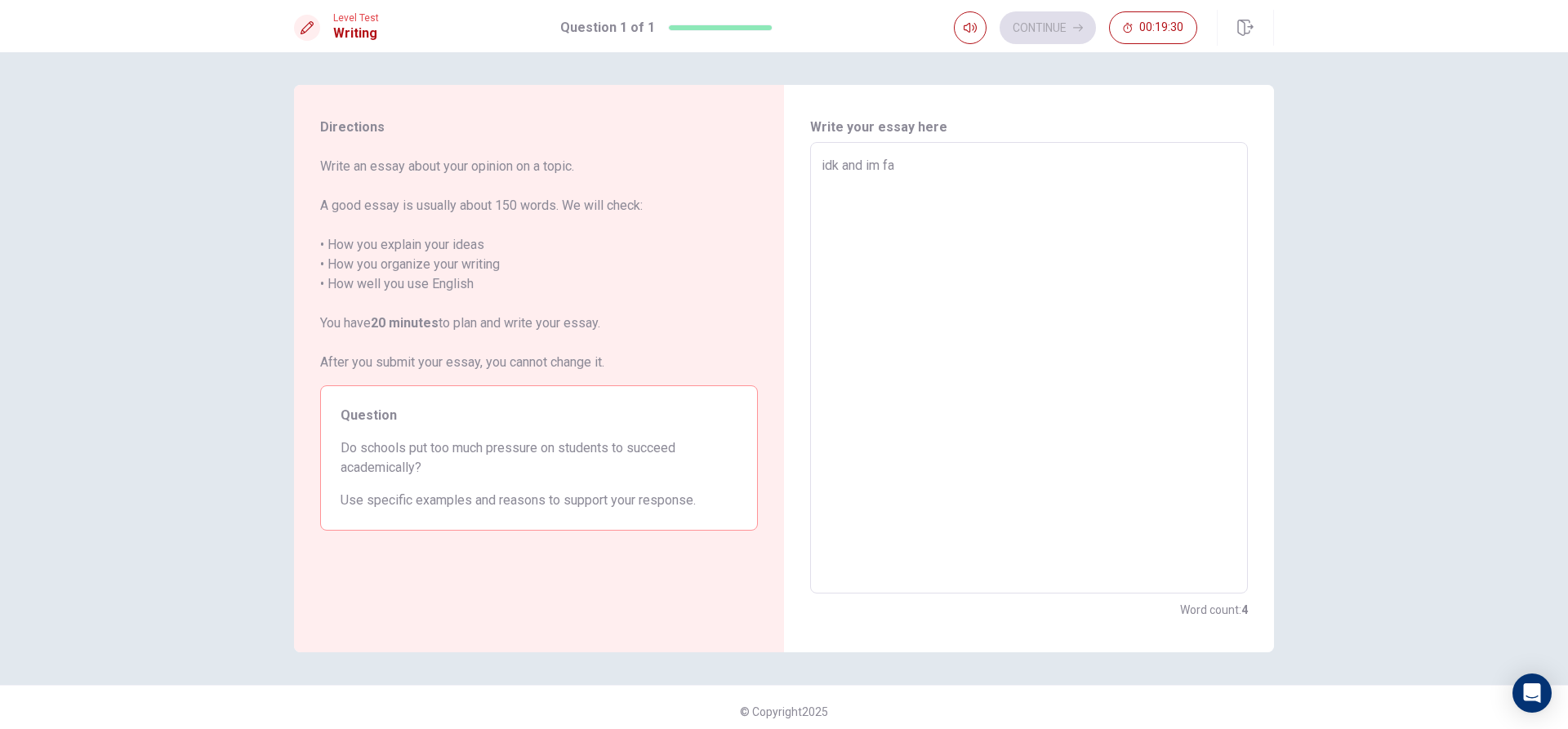
type textarea "idk and im fat"
type textarea "x"
type textarea "idk and im fat"
type textarea "x"
type textarea "idk and im fat t"
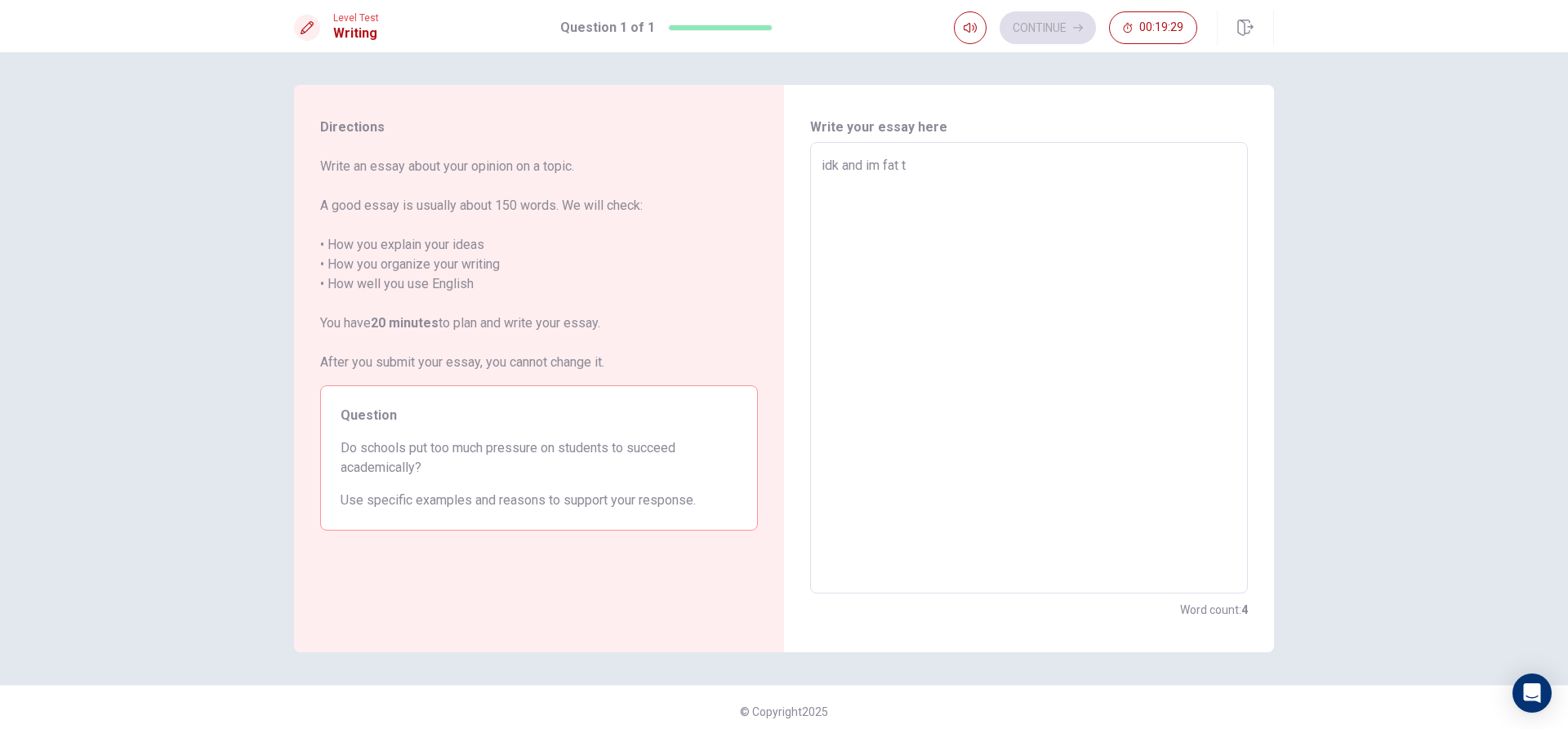
type textarea "x"
type textarea "idk and im fat th"
type textarea "x"
type textarea "idk and im fat t"
type textarea "x"
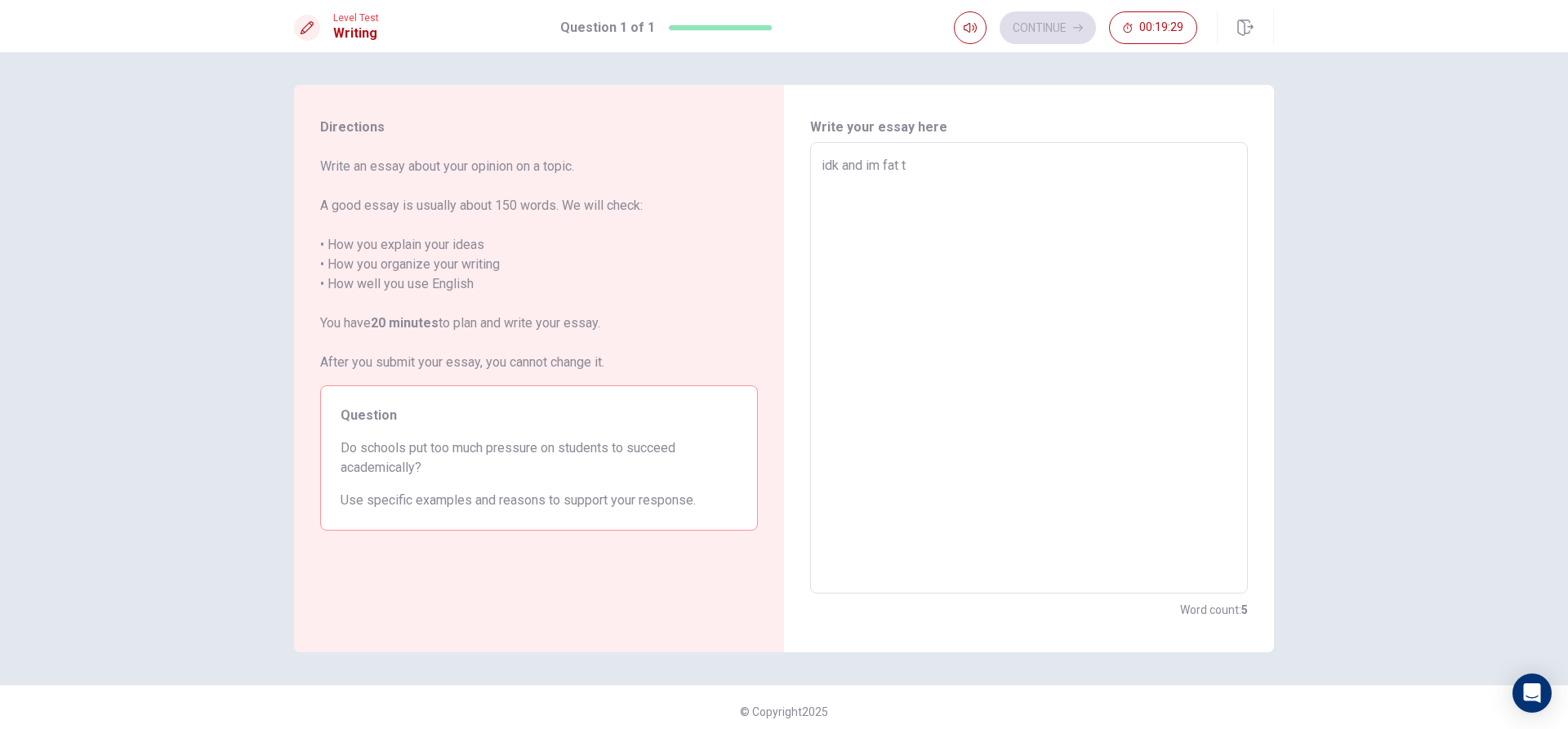
type textarea "idk and im fat"
type textarea "x"
type textarea "idk and im fat"
type textarea "x"
type textarea "idk and im fata"
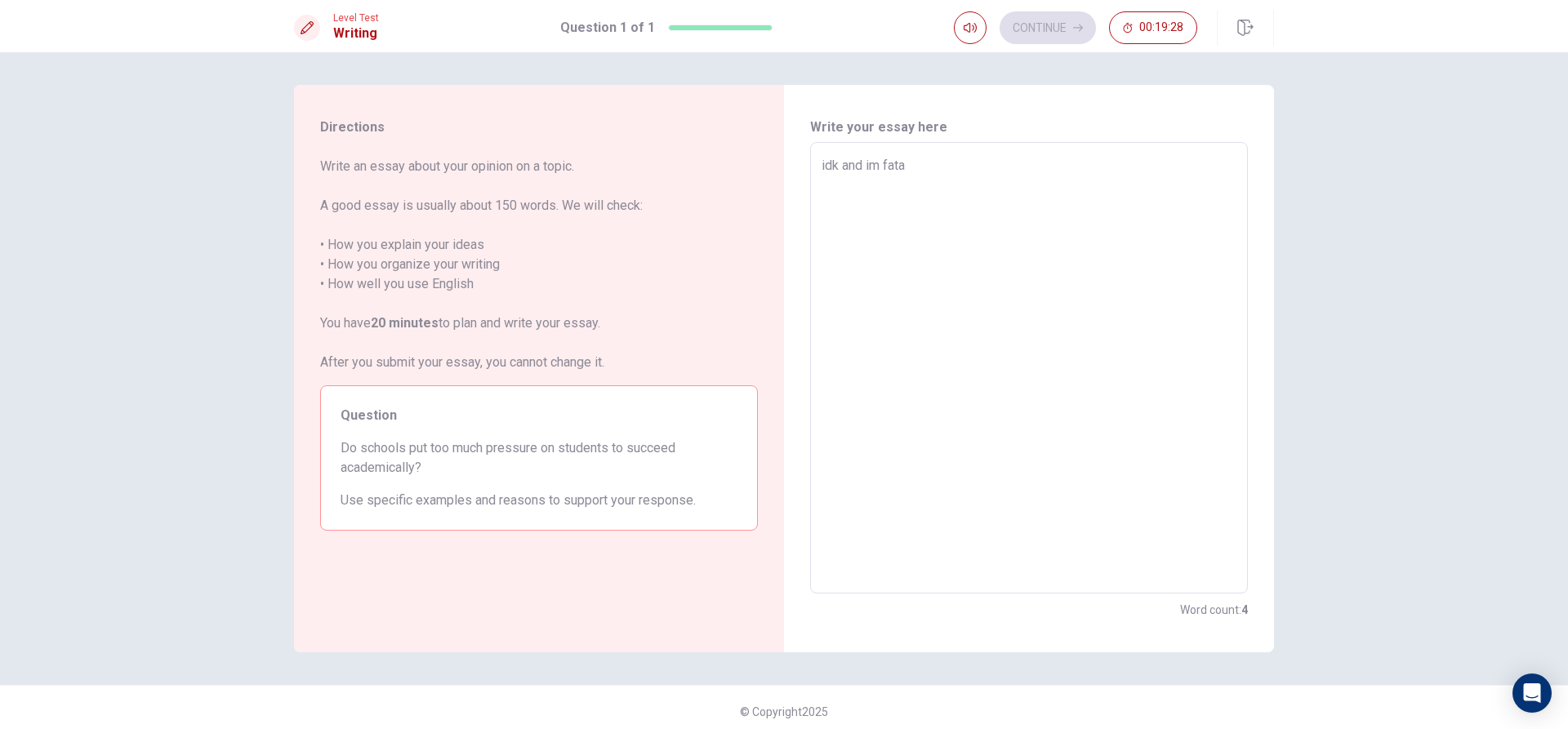
type textarea "x"
type textarea "idk and im fat"
type textarea "x"
type textarea "idk and im fatn"
type textarea "x"
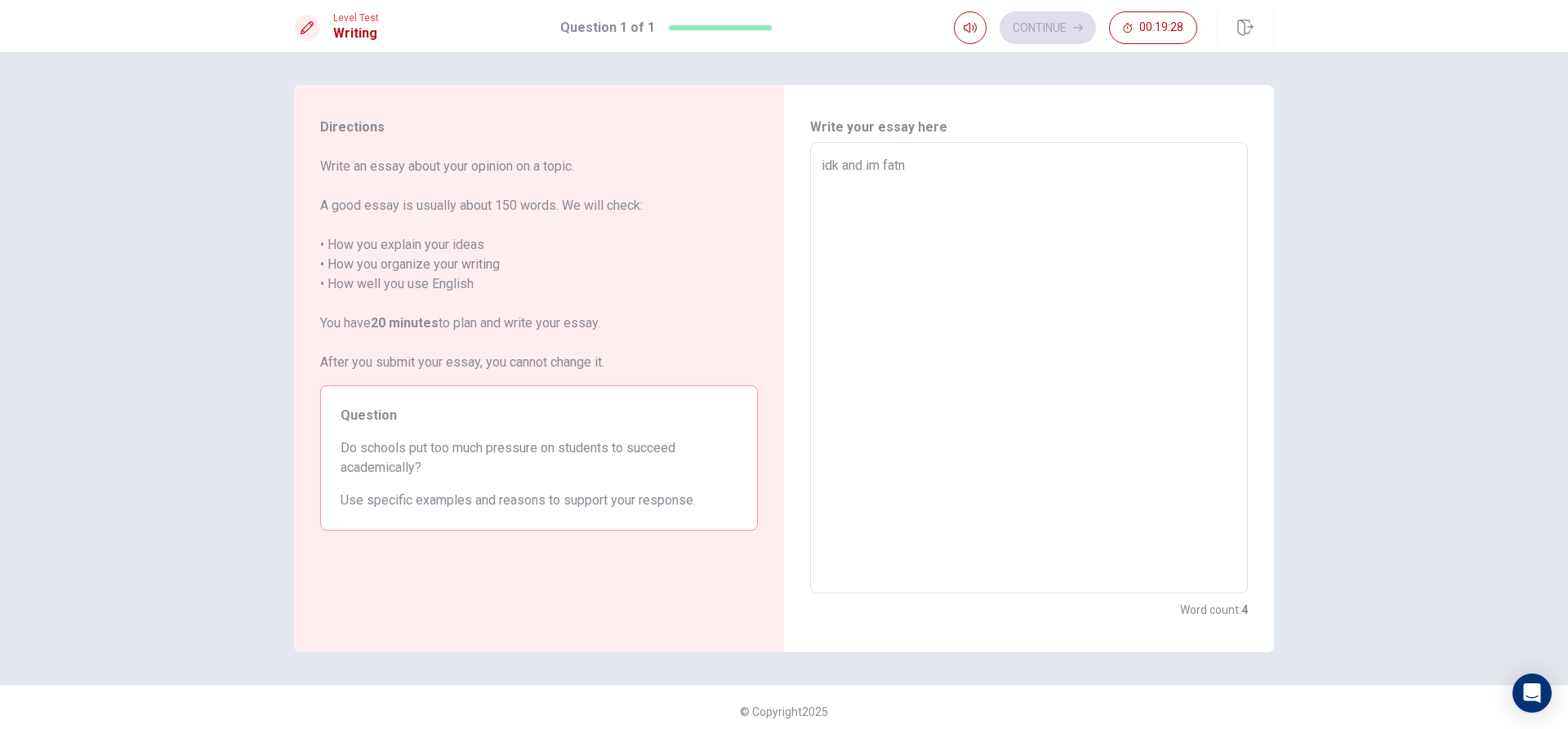
type textarea "idk and im fat"
type textarea "x"
type textarea "idk and im fa"
type textarea "x"
type textarea "idk and im fak"
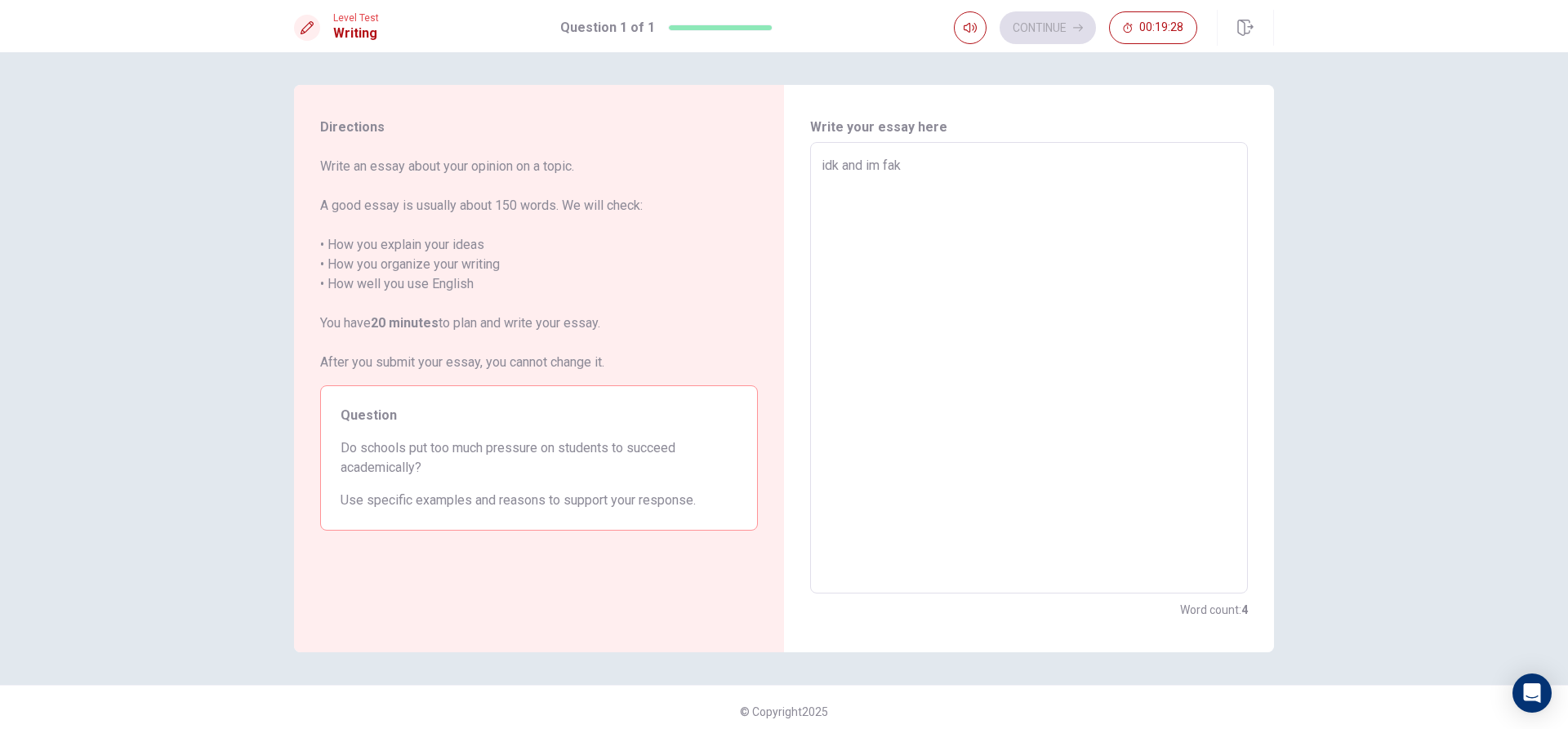
type textarea "x"
type textarea "idk and im fa"
type textarea "x"
type textarea "idk and im f"
type textarea "x"
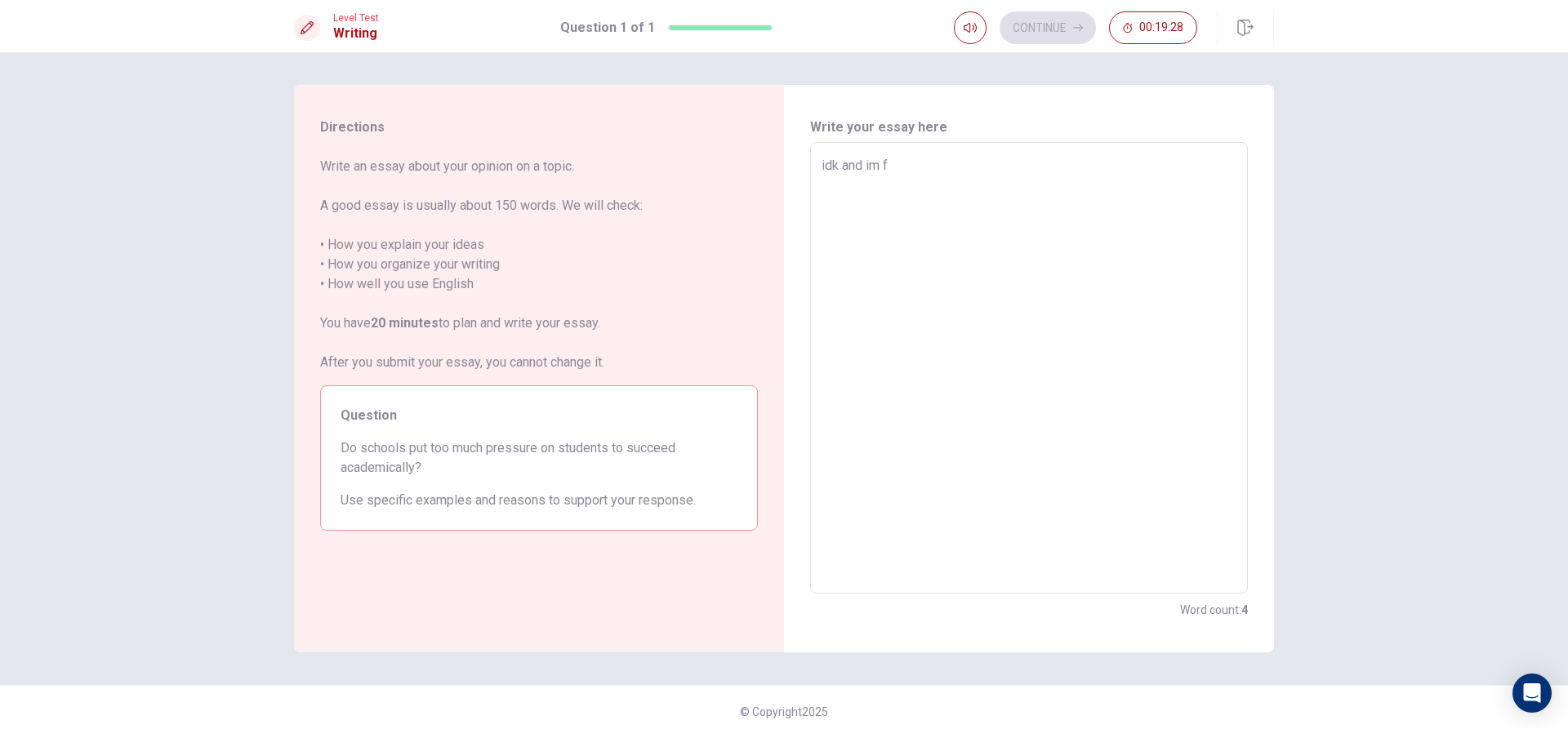
type textarea "idk and im"
type textarea "x"
type textarea "idk and im"
type textarea "x"
type textarea "idk and i"
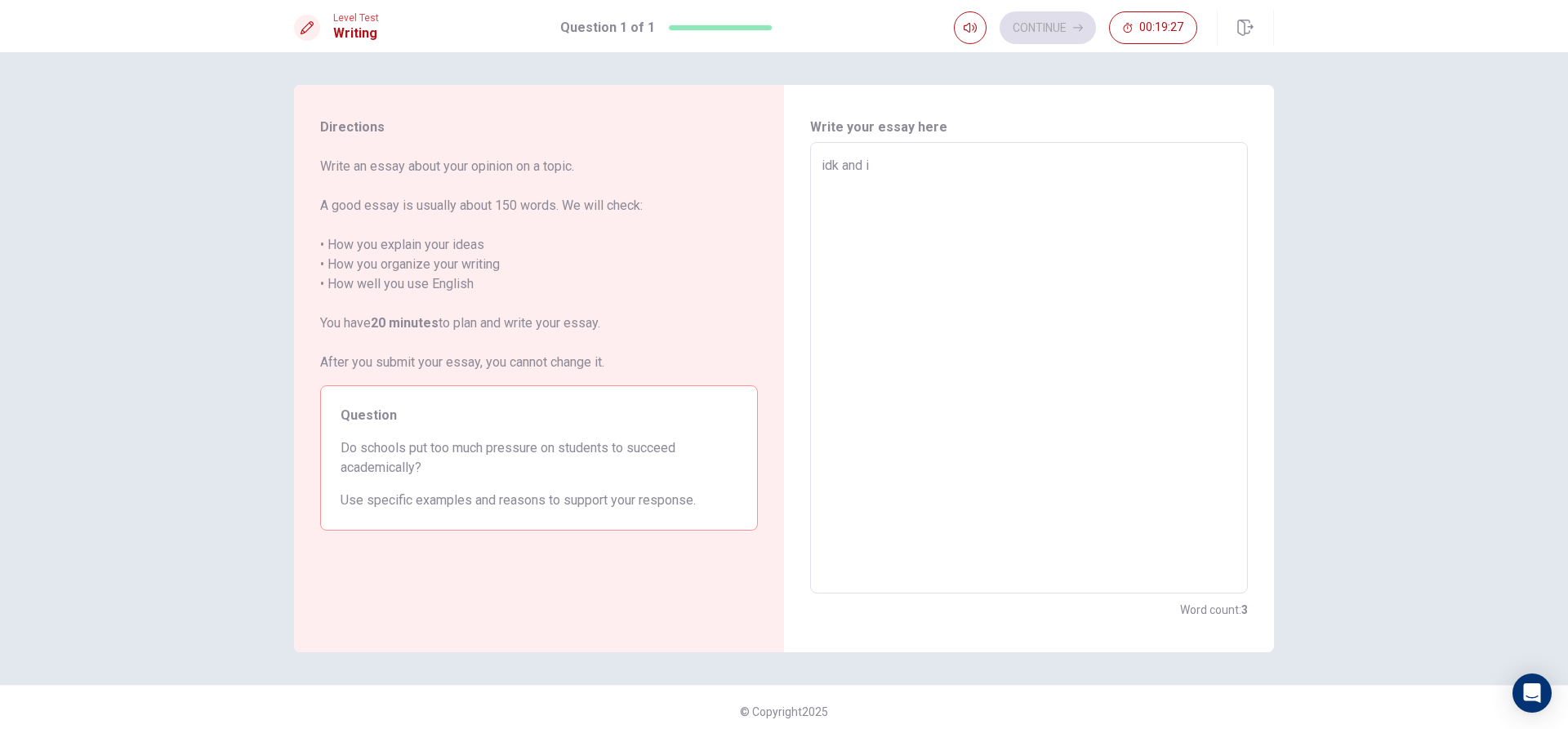
type textarea "x"
type textarea "idk and"
type textarea "x"
type textarea "idk and t"
type textarea "x"
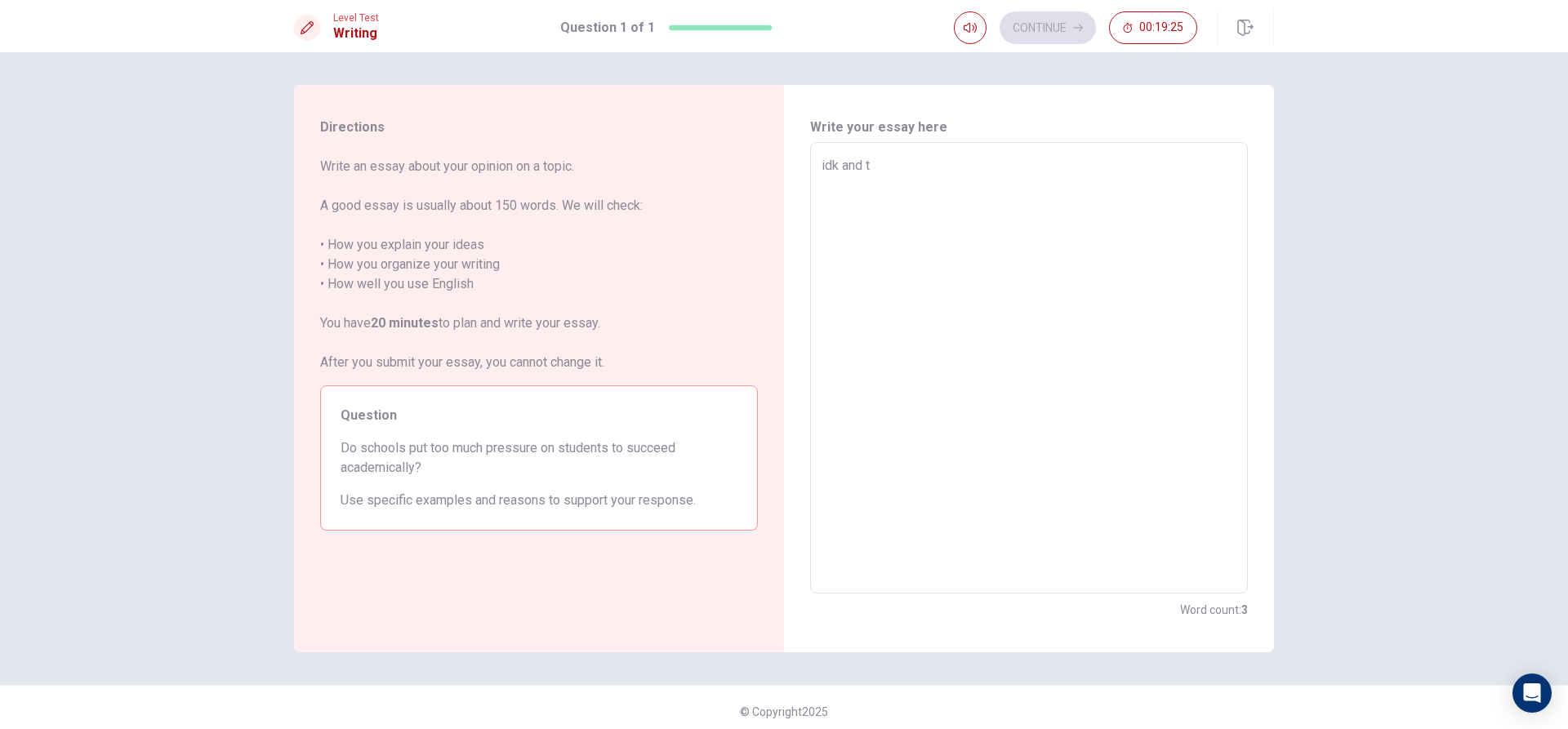
type textarea "idk and th"
type textarea "x"
type textarea "idk and tha"
type textarea "x"
type textarea "idk and than"
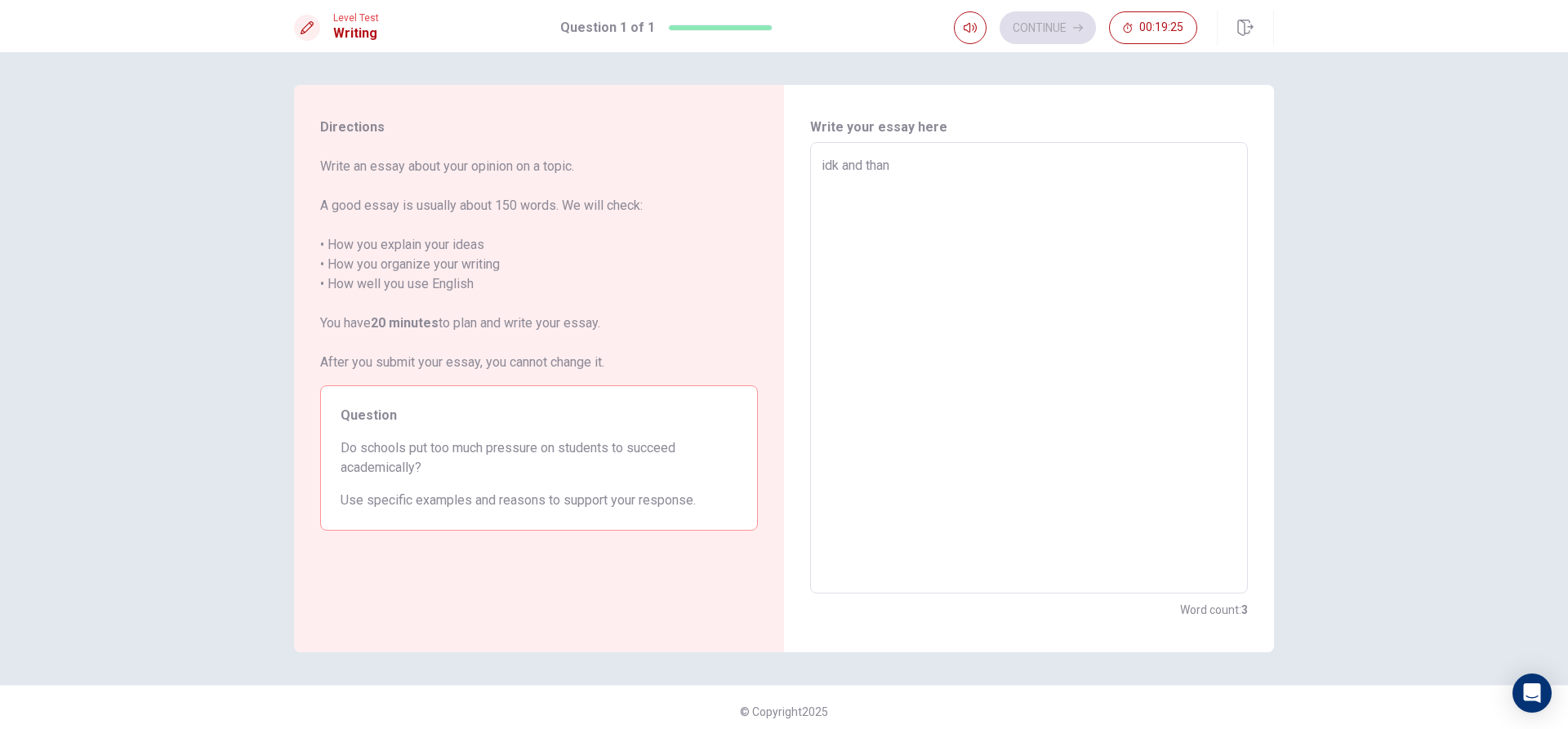
type textarea "x"
type textarea "idk and thank"
type textarea "x"
type textarea "idk and thank"
type textarea "x"
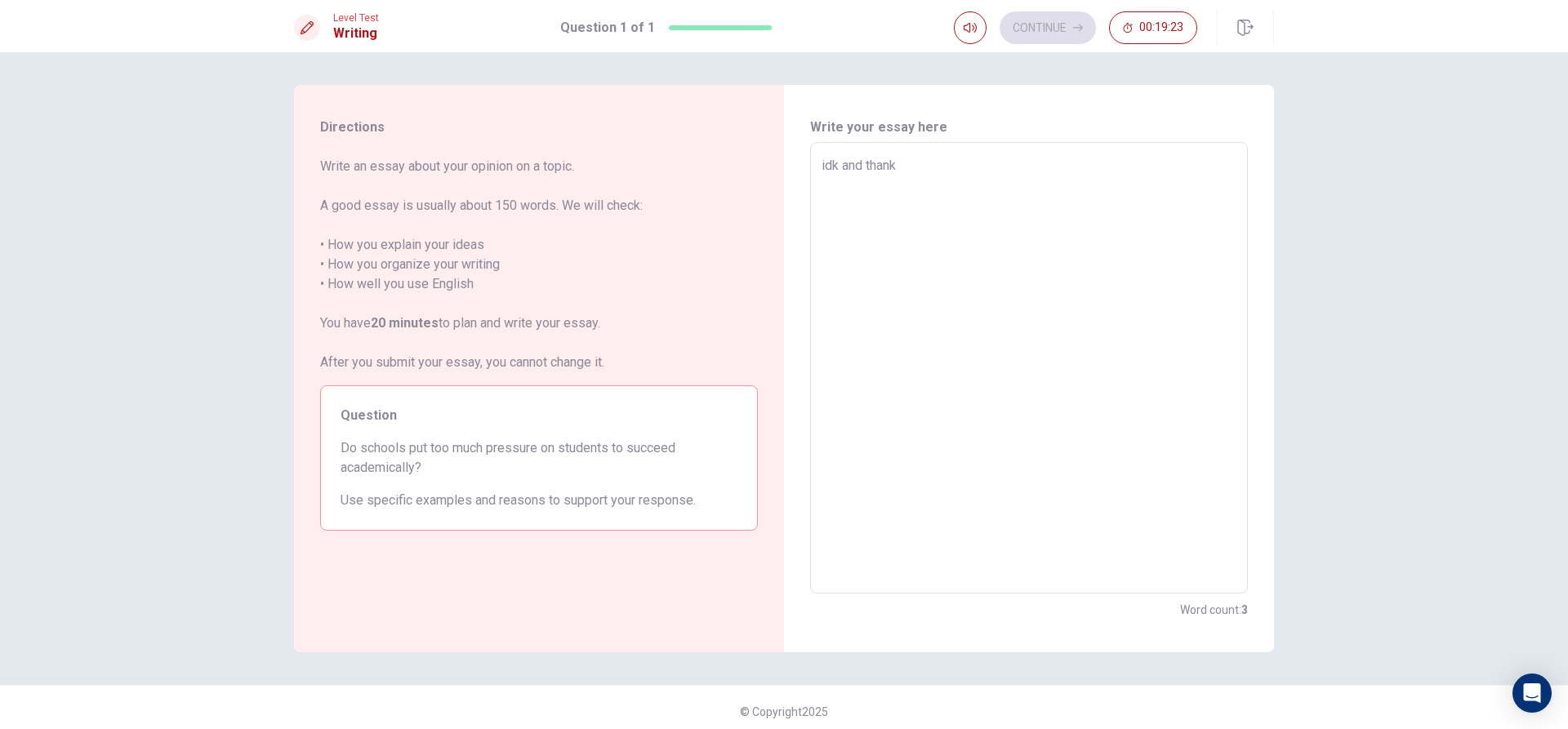
type textarea "idk and thank f"
type textarea "x"
type textarea "idk and thank fo"
type textarea "x"
type textarea "idk and thank for"
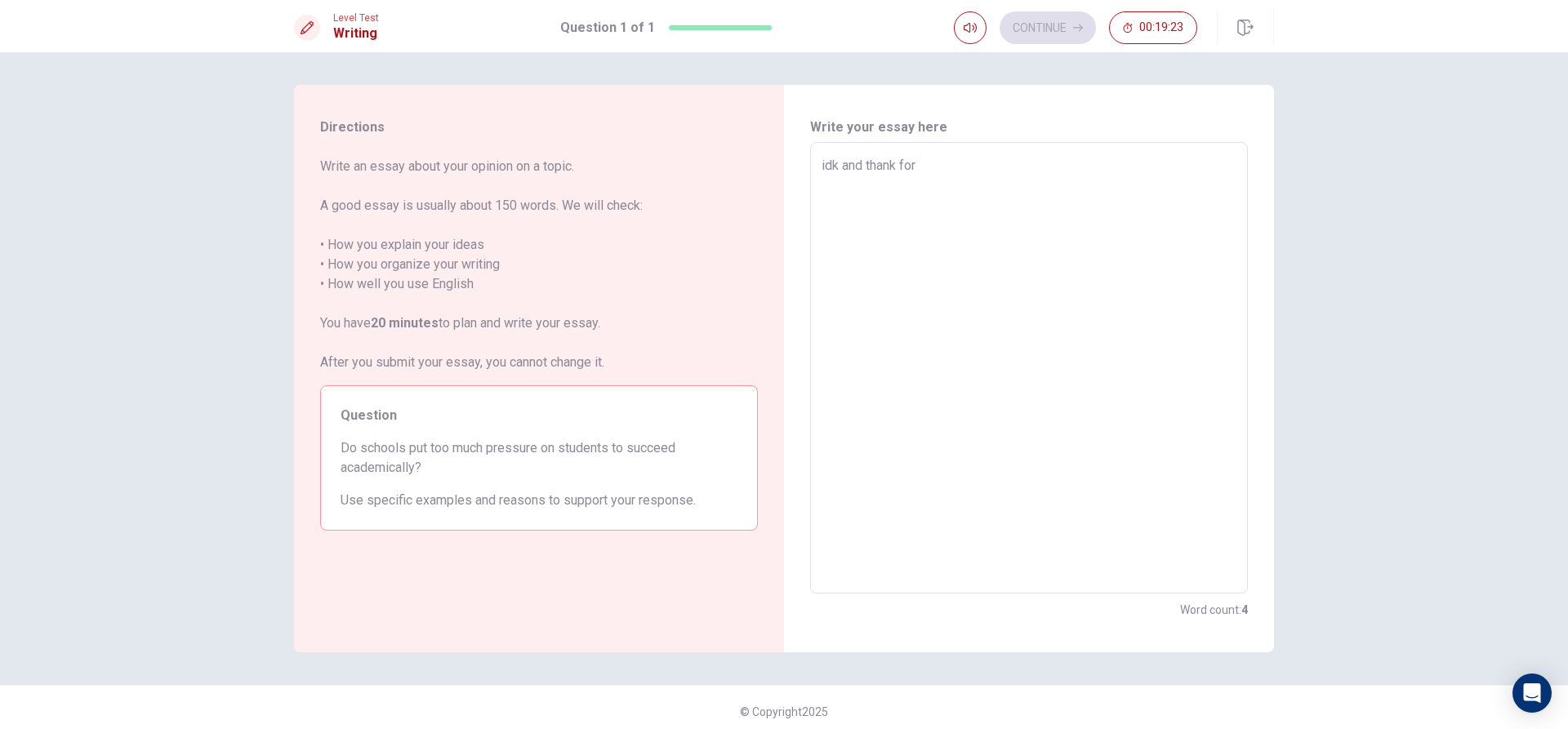
type textarea "x"
type textarea "idk and thank for"
type textarea "x"
type textarea "idk and thank for t"
type textarea "x"
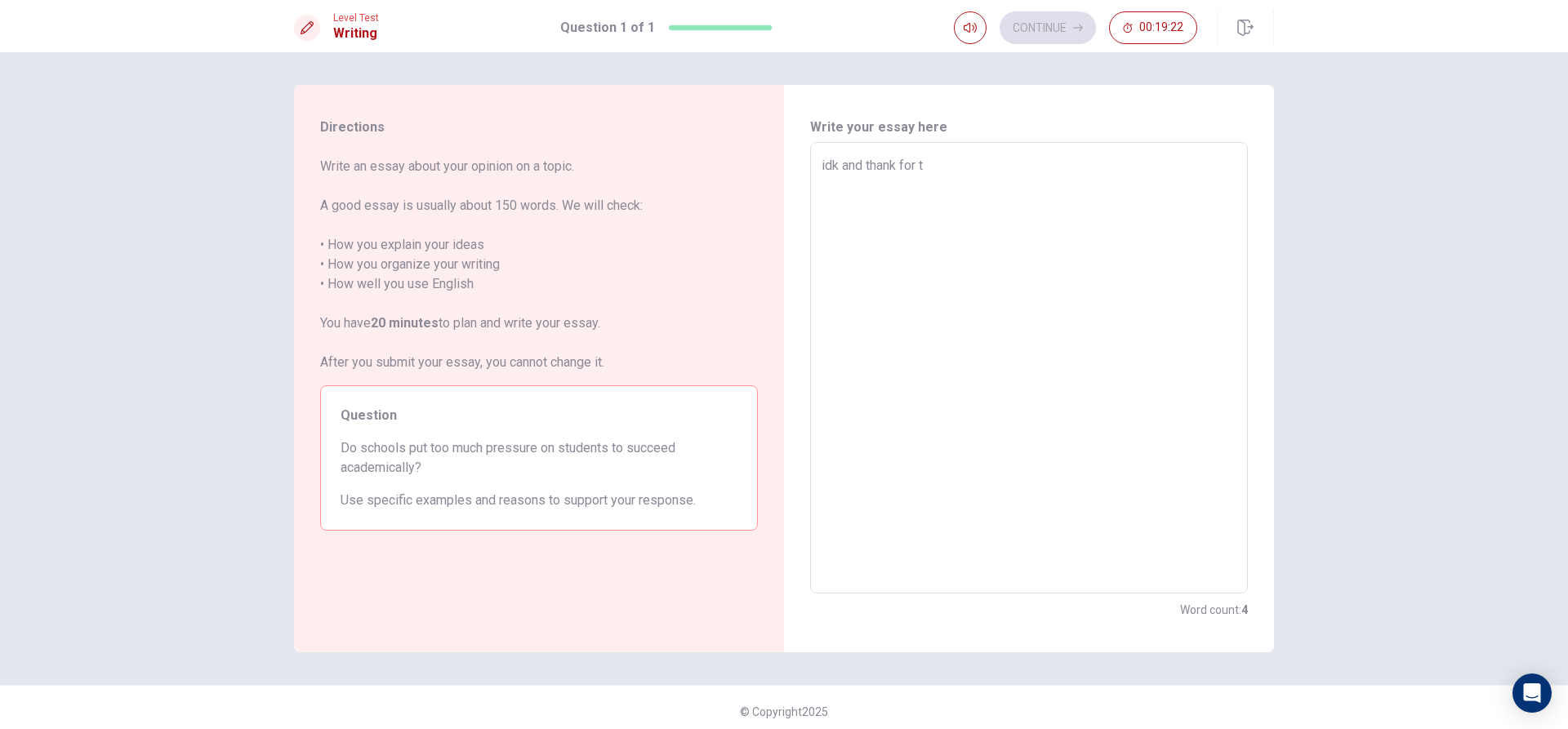
type textarea "idk and thank for th"
type textarea "x"
type textarea "idk and thank for thi"
type textarea "x"
type textarea "idk and thank for this"
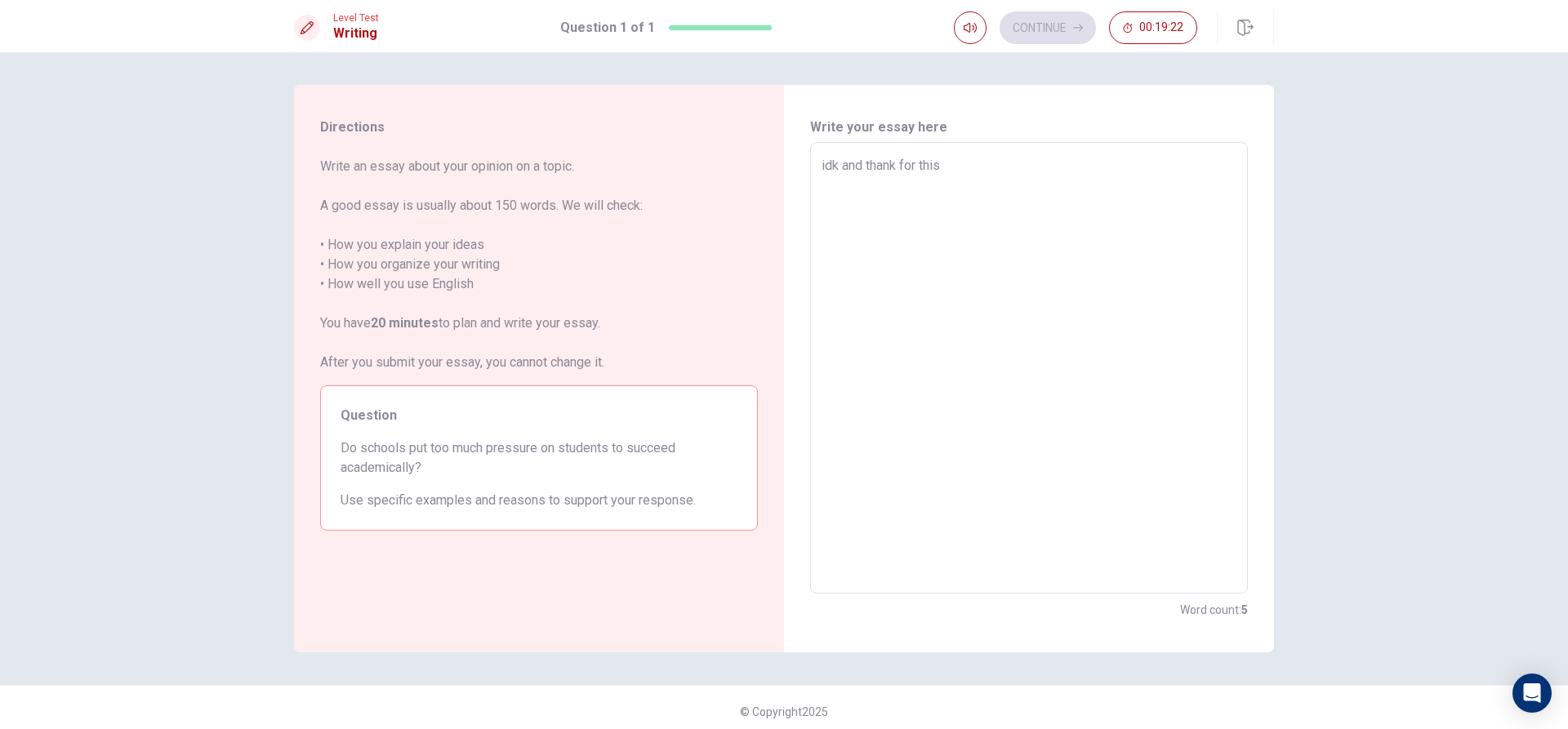
type textarea "x"
type textarea "idk and thank for this"
type textarea "x"
type textarea "idk and thank for this"
type textarea "x"
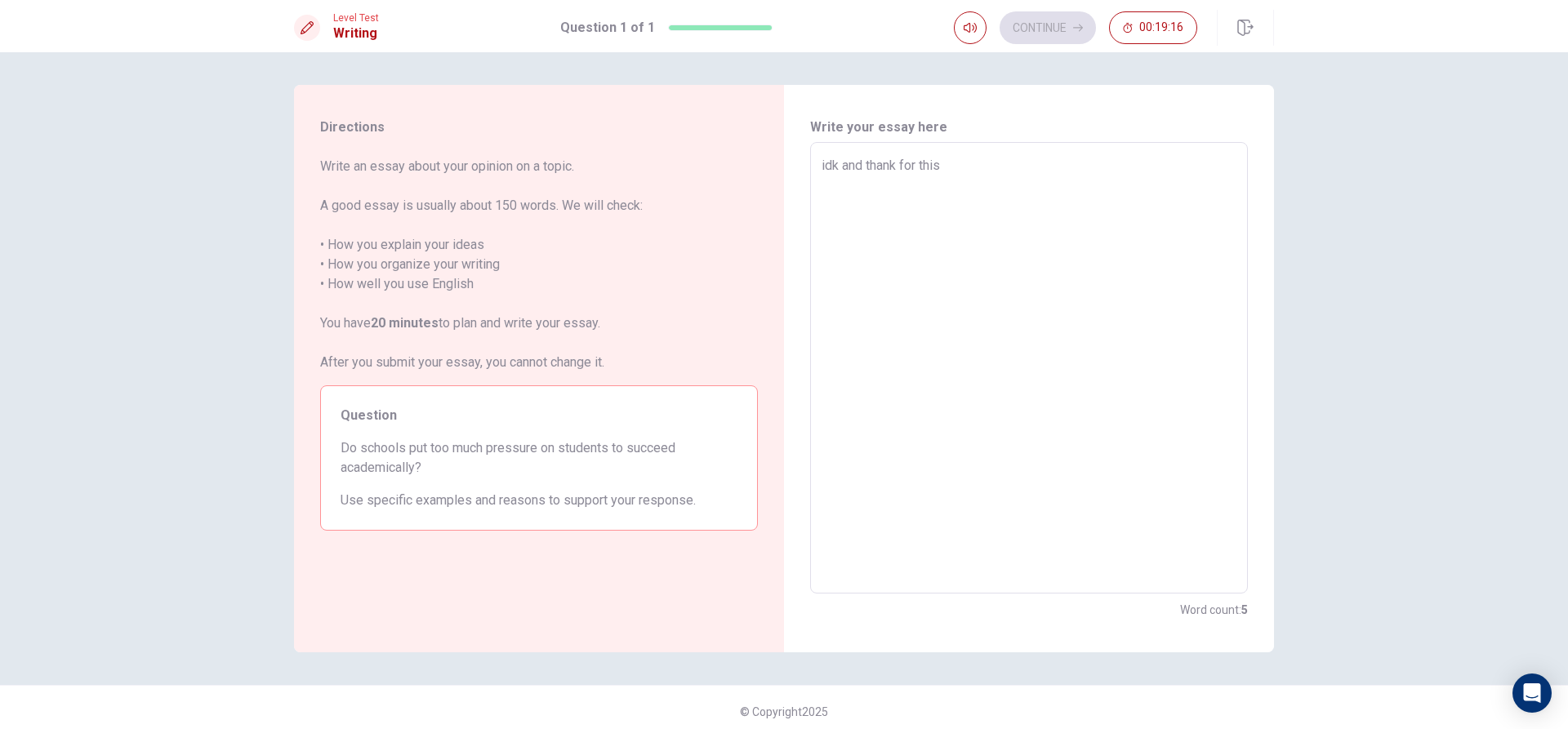
type textarea "idk and thank for this v"
type textarea "x"
type textarea "idk and thank for this ve"
type textarea "x"
type textarea "idk and thank for this vei"
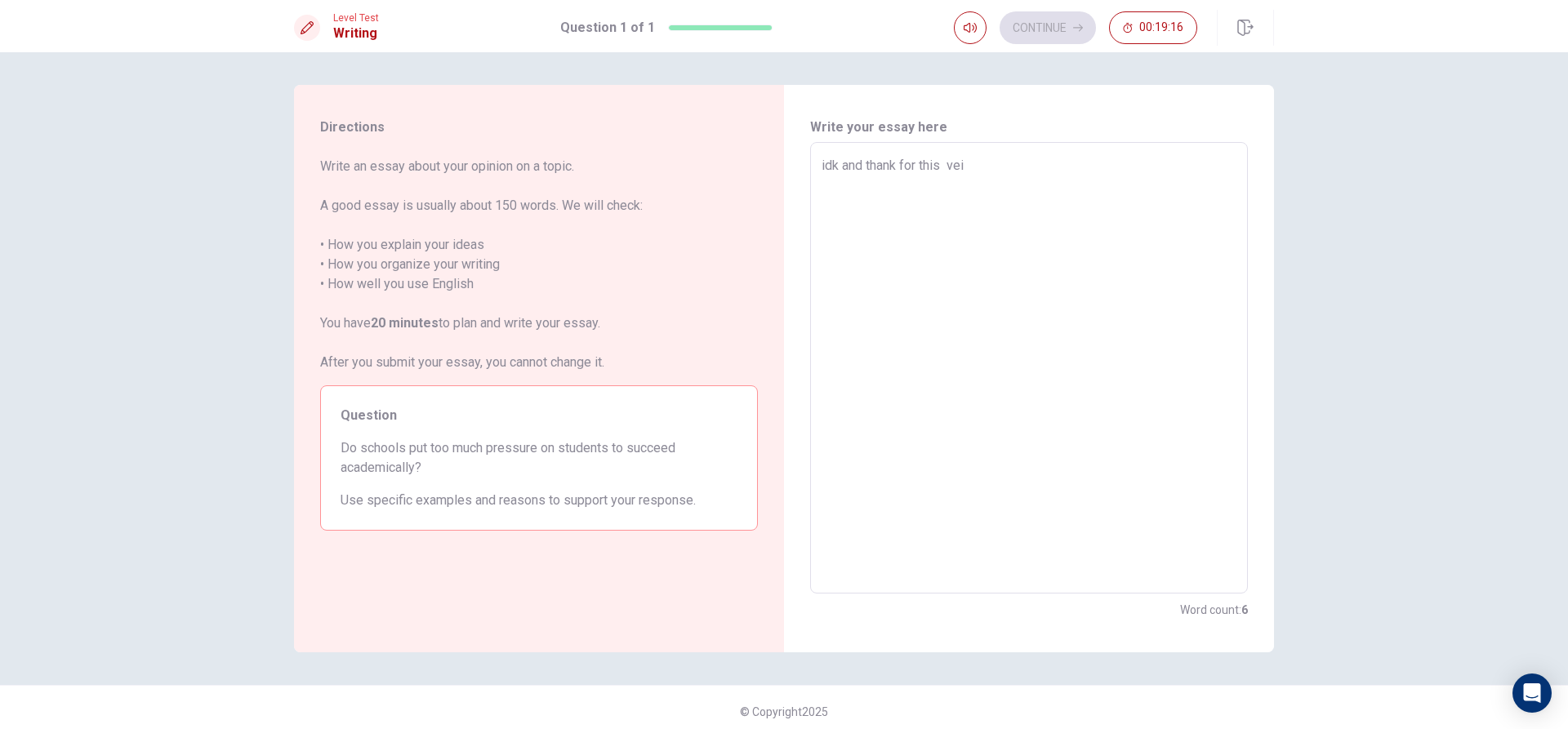
type textarea "x"
type textarea "idk and thank for this veit"
type textarea "x"
type textarea "idk and thank for this veitn"
type textarea "x"
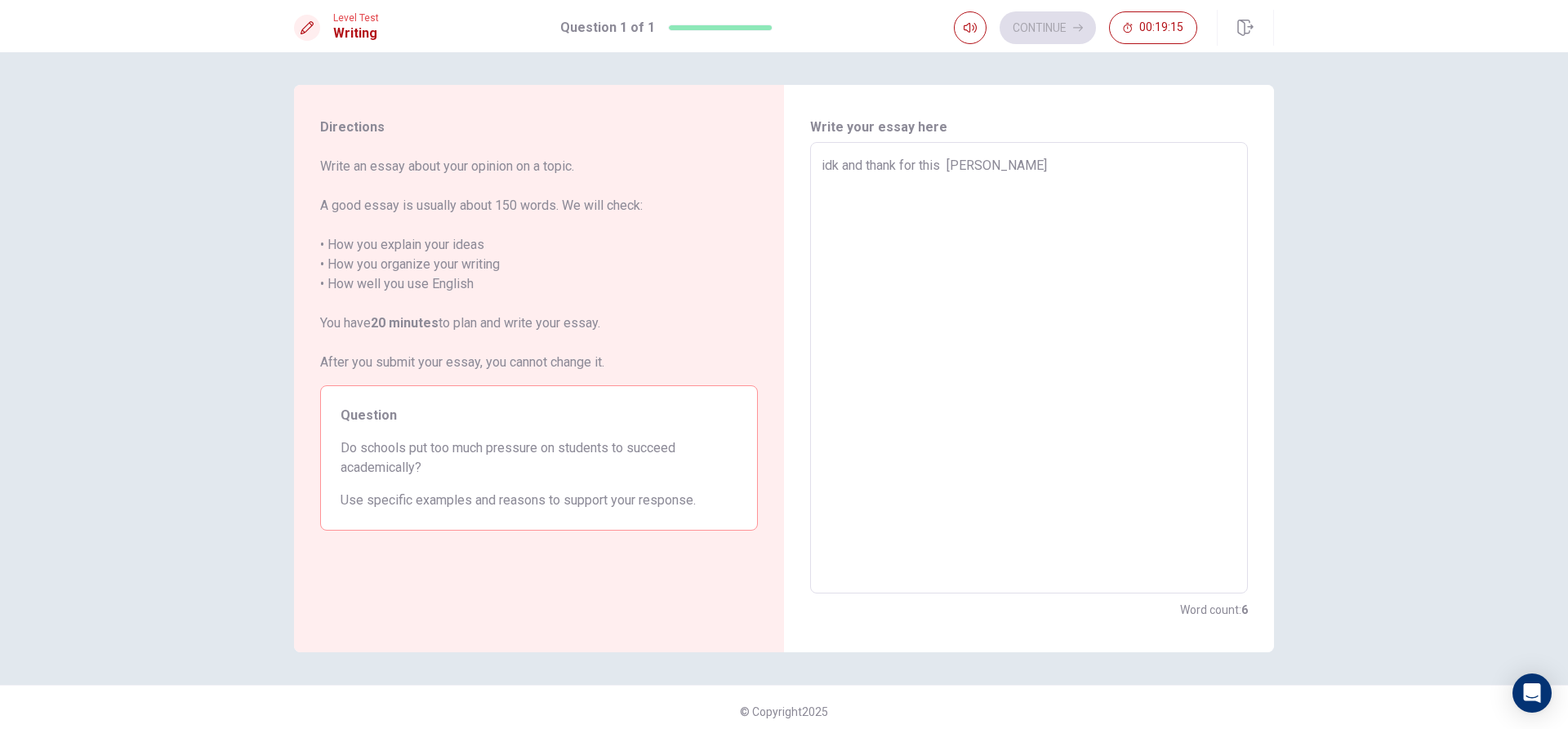
type textarea "idk and thank for this veitna"
type textarea "x"
type textarea "idk and thank for this veitnam"
type textarea "x"
type textarea "idk and thank for this veitname"
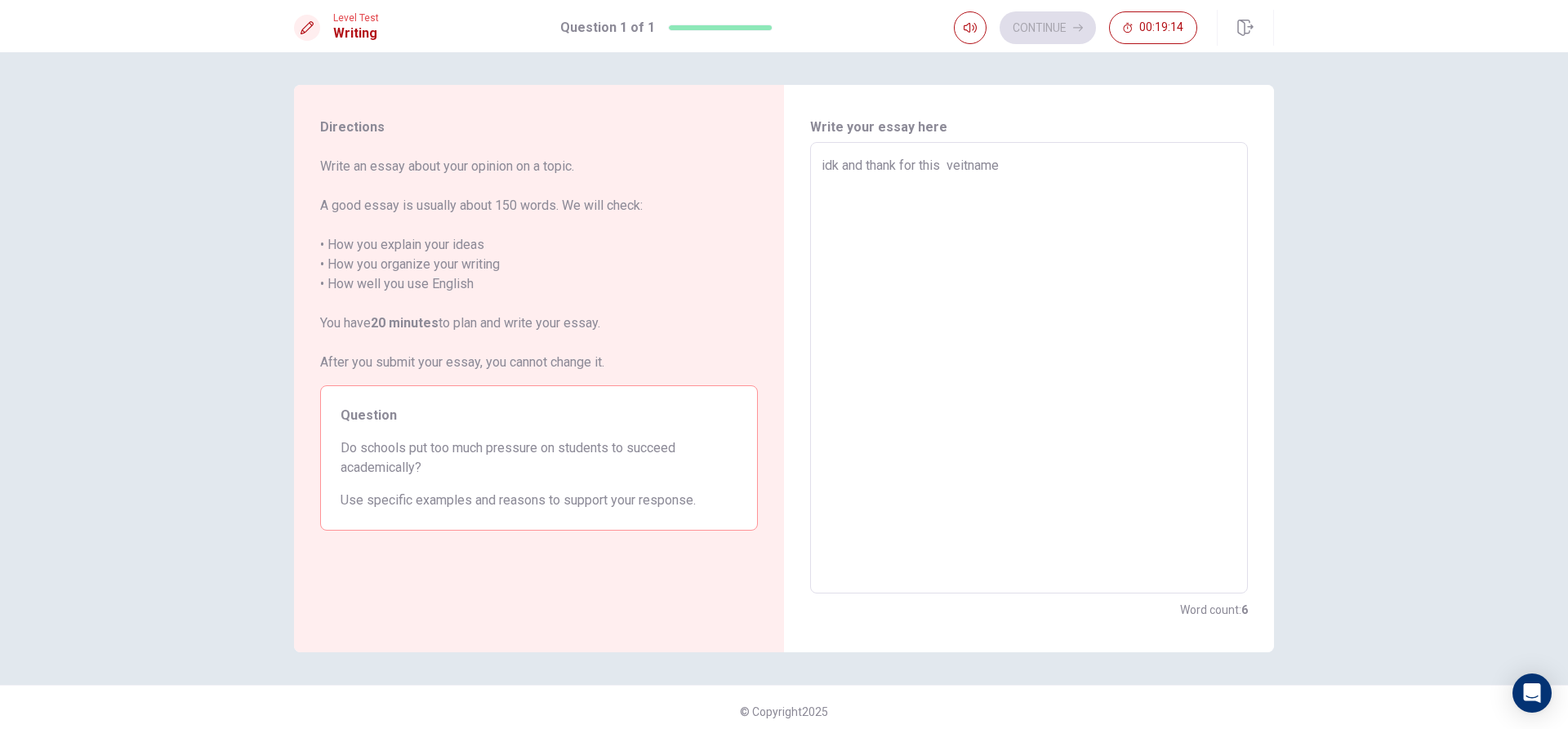
type textarea "x"
type textarea "idk and thank for this veitnames"
type textarea "x"
type textarea "idk and thank for this veitnamese"
type textarea "x"
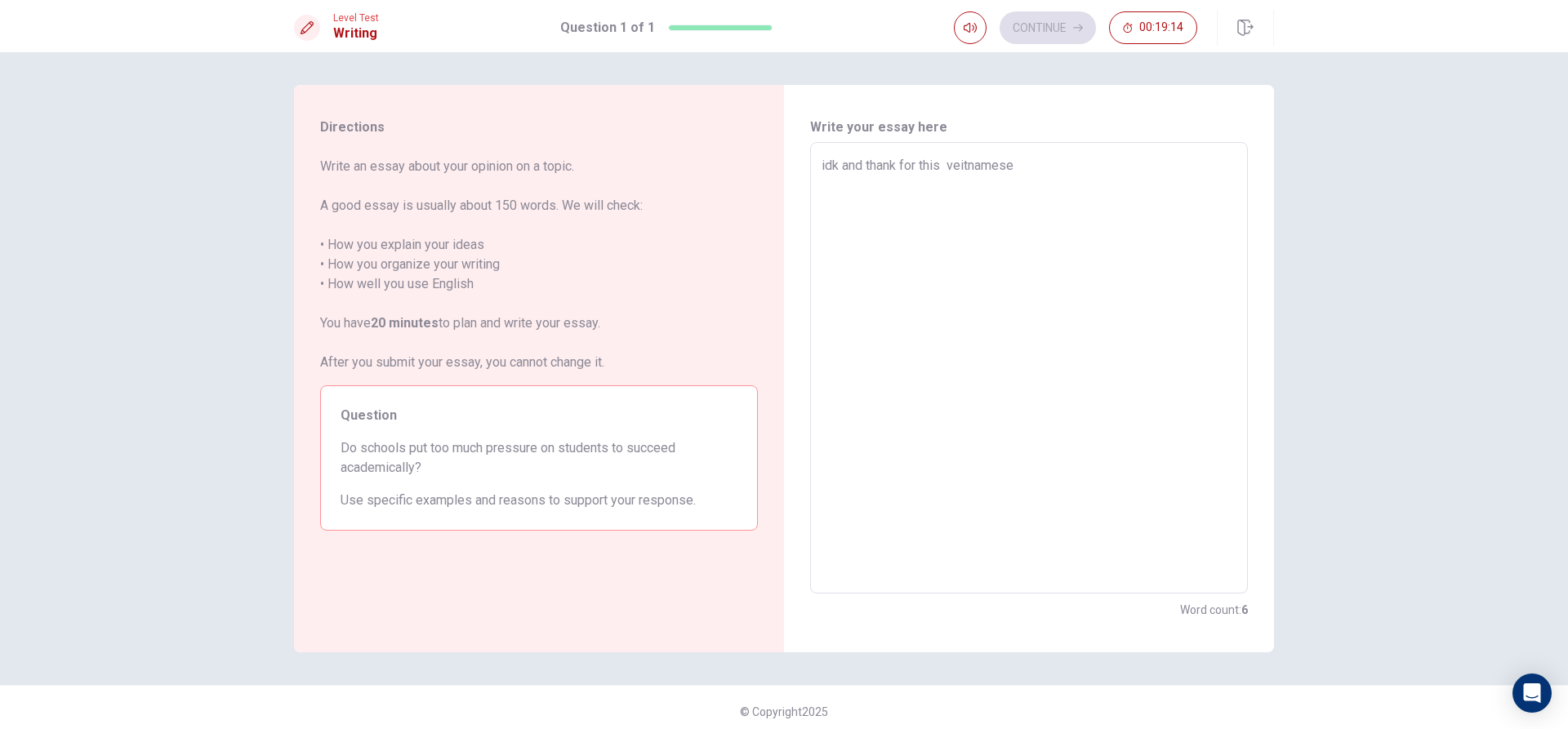
type textarea "idk and thank for this veitnamese"
type textarea "x"
type textarea "idk and thank for this veitnamese b"
type textarea "x"
type textarea "idk and thank for this veitnamese bh"
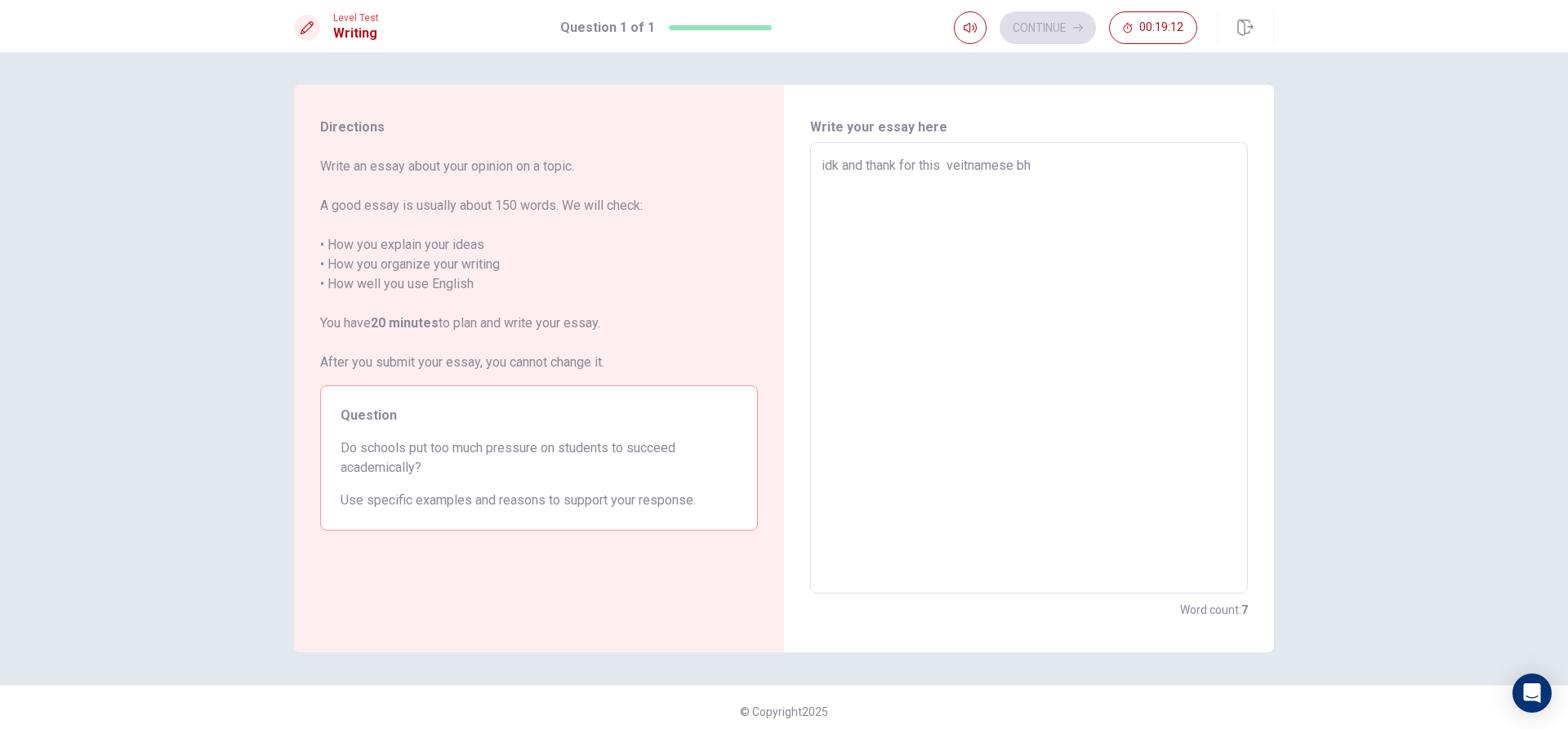
type textarea "x"
type textarea "idk and thank for this veitnamese bhu"
drag, startPoint x: 1113, startPoint y: 271, endPoint x: 1122, endPoint y: 256, distance: 17.5
click at [1122, 256] on textarea "idk and thank for this veitnamese bhutcher" at bounding box center [1029, 368] width 415 height 424
click at [1109, 158] on textarea "idk and thank for this veitnamese bhutcher" at bounding box center [1029, 368] width 415 height 424
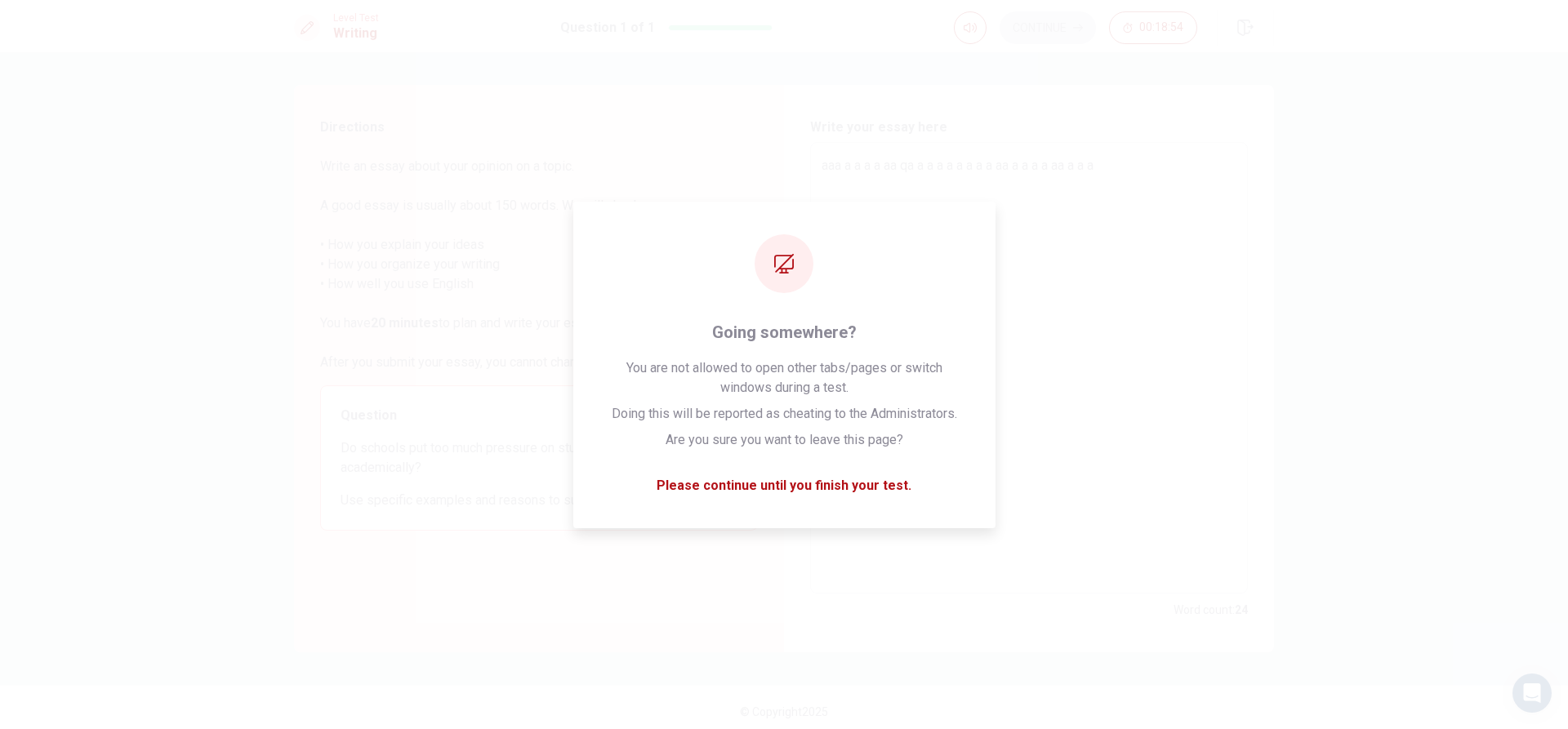
click at [1089, 176] on textarea "aaa a a a a aa qa a a a a a a a a aa a a a a aa a a a" at bounding box center [1029, 368] width 415 height 424
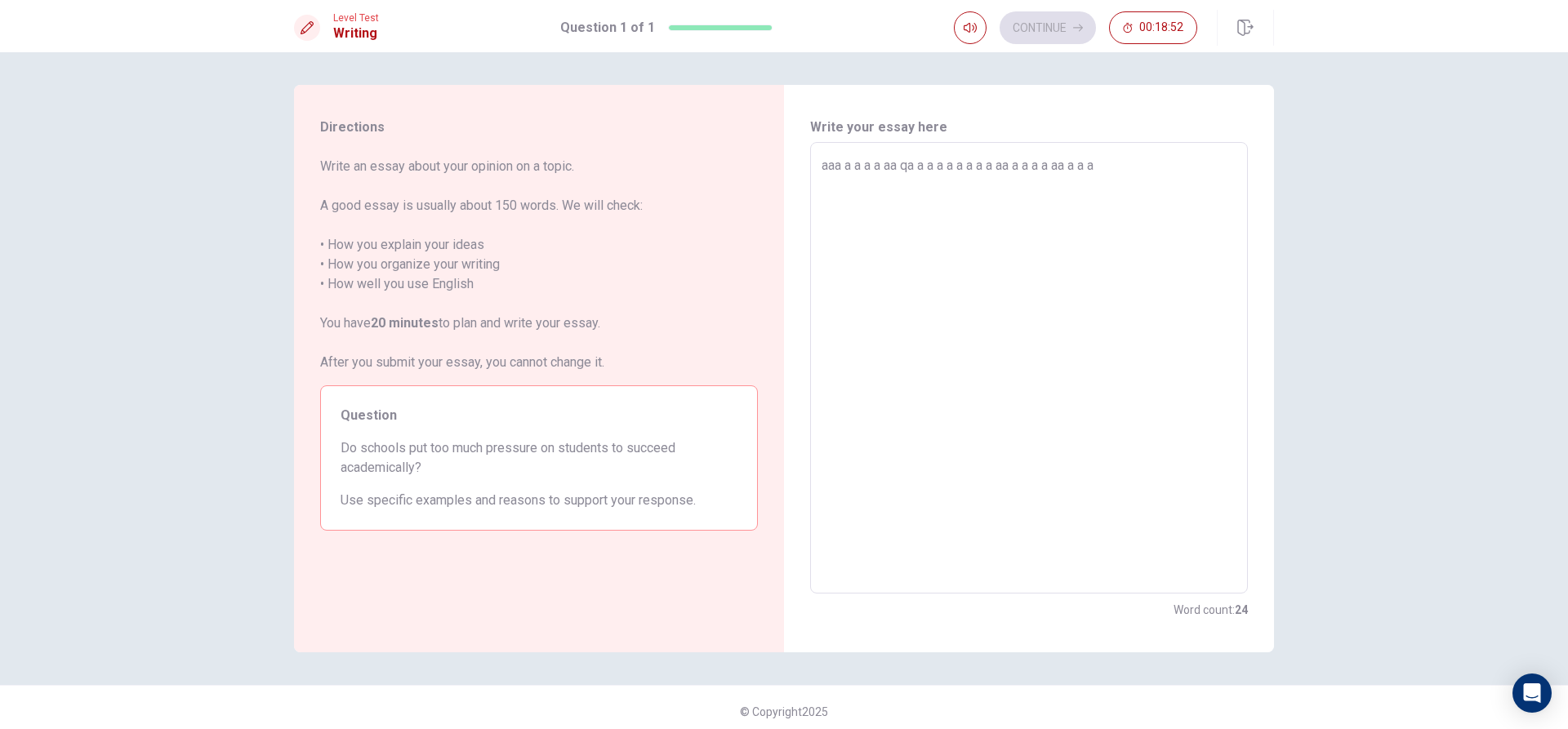
drag, startPoint x: 1125, startPoint y: 164, endPoint x: 781, endPoint y: 208, distance: 346.8
click at [784, 208] on div "Write your essay here aaa a a a a aa qa a a a a a a a a aa a a a a aa a a a x ​…" at bounding box center [1029, 368] width 490 height 567
click at [1131, 179] on textarea "aaa a a a a aa qa a a a a a a a a aa a a a a aa a a a" at bounding box center [1029, 368] width 415 height 424
click at [1152, 163] on textarea "aaa a a a a aa qa a a a a a a a a aa a a a a aa a a a" at bounding box center [1029, 368] width 415 height 424
click at [1006, 209] on textarea "aaa a a a a aa qa a a a a a a a a aa a a a a aa a a a" at bounding box center [1029, 368] width 415 height 424
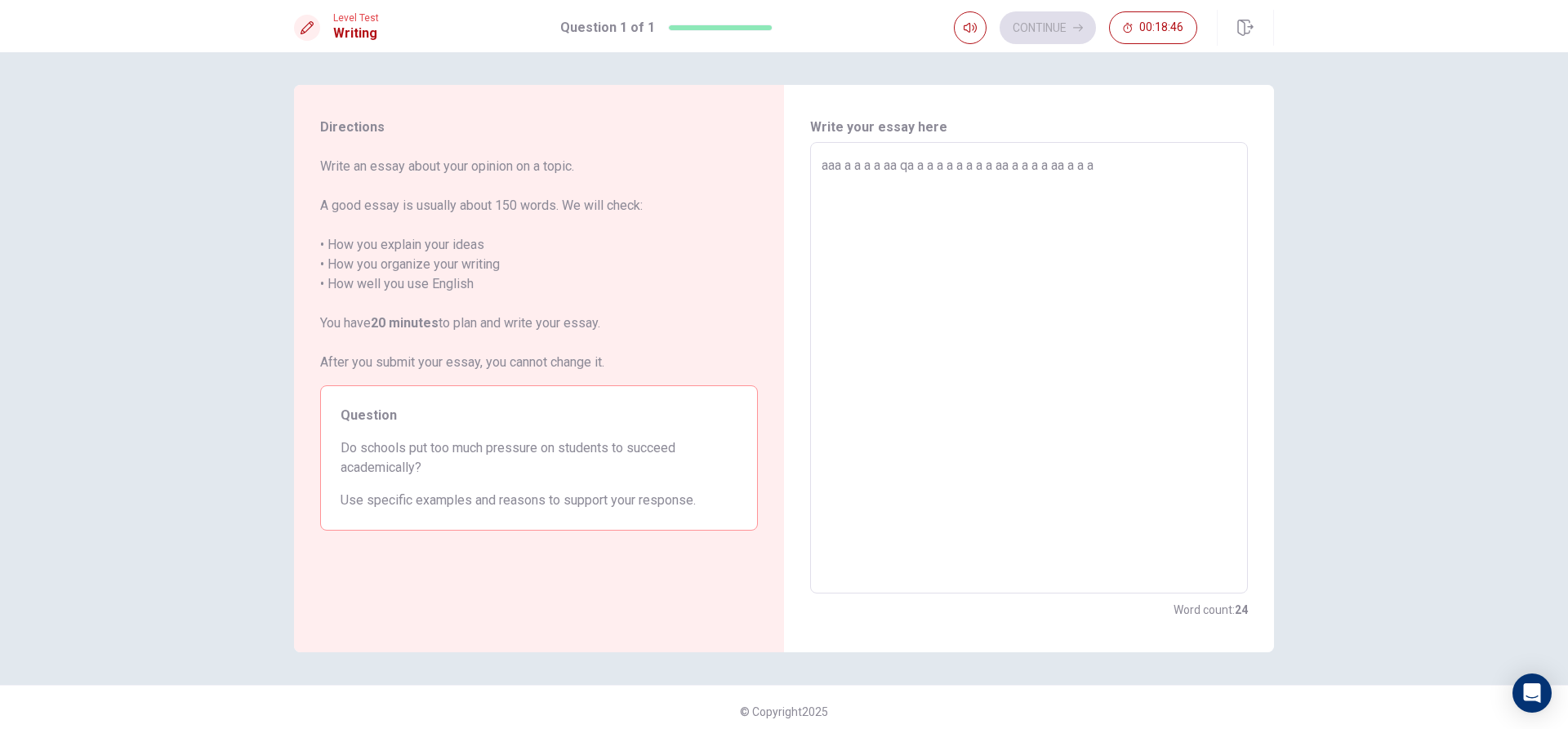
click at [1141, 176] on textarea "aaa a a a a aa qa a a a a a a a a aa a a a a aa a a a" at bounding box center [1029, 368] width 415 height 424
paste textarea
drag, startPoint x: 1036, startPoint y: 224, endPoint x: 656, endPoint y: 137, distance: 389.8
click at [656, 137] on div "Directions Write an essay about your opinion on a topic. A good essay is usuall…" at bounding box center [784, 368] width 980 height 567
click at [899, 205] on textarea "aaa a a a a aa qa a a a a a a a a aa a a a a aa a a a z x x c c c c c c c u uu …" at bounding box center [1029, 368] width 415 height 424
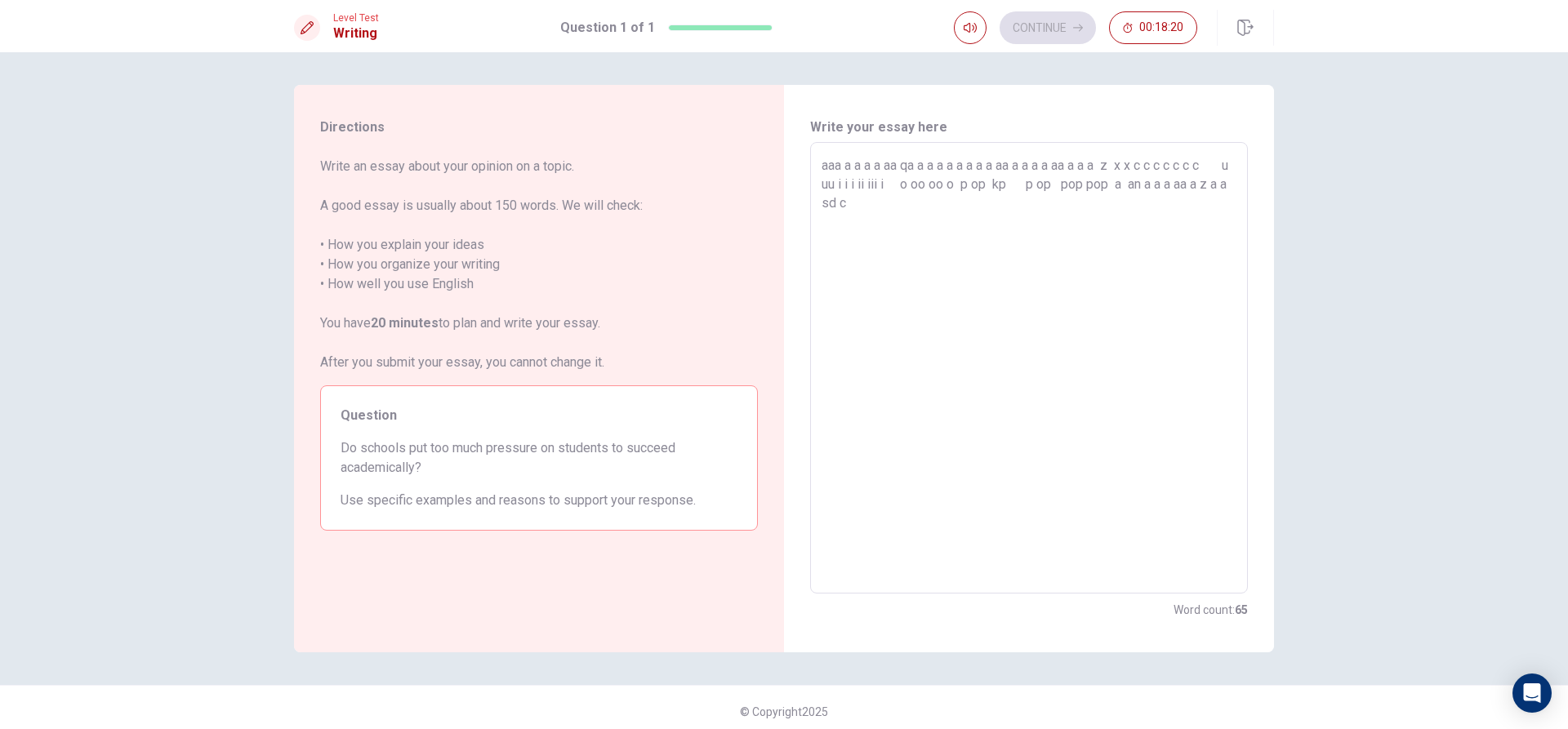
paste textarea "s"
drag, startPoint x: 934, startPoint y: 205, endPoint x: 906, endPoint y: 293, distance: 92.3
click at [906, 293] on textarea "aaa a a a a aa qa a a a a a a a a aa a a a a aa a a a z x x c c c c c c c u uu …" at bounding box center [1029, 368] width 415 height 424
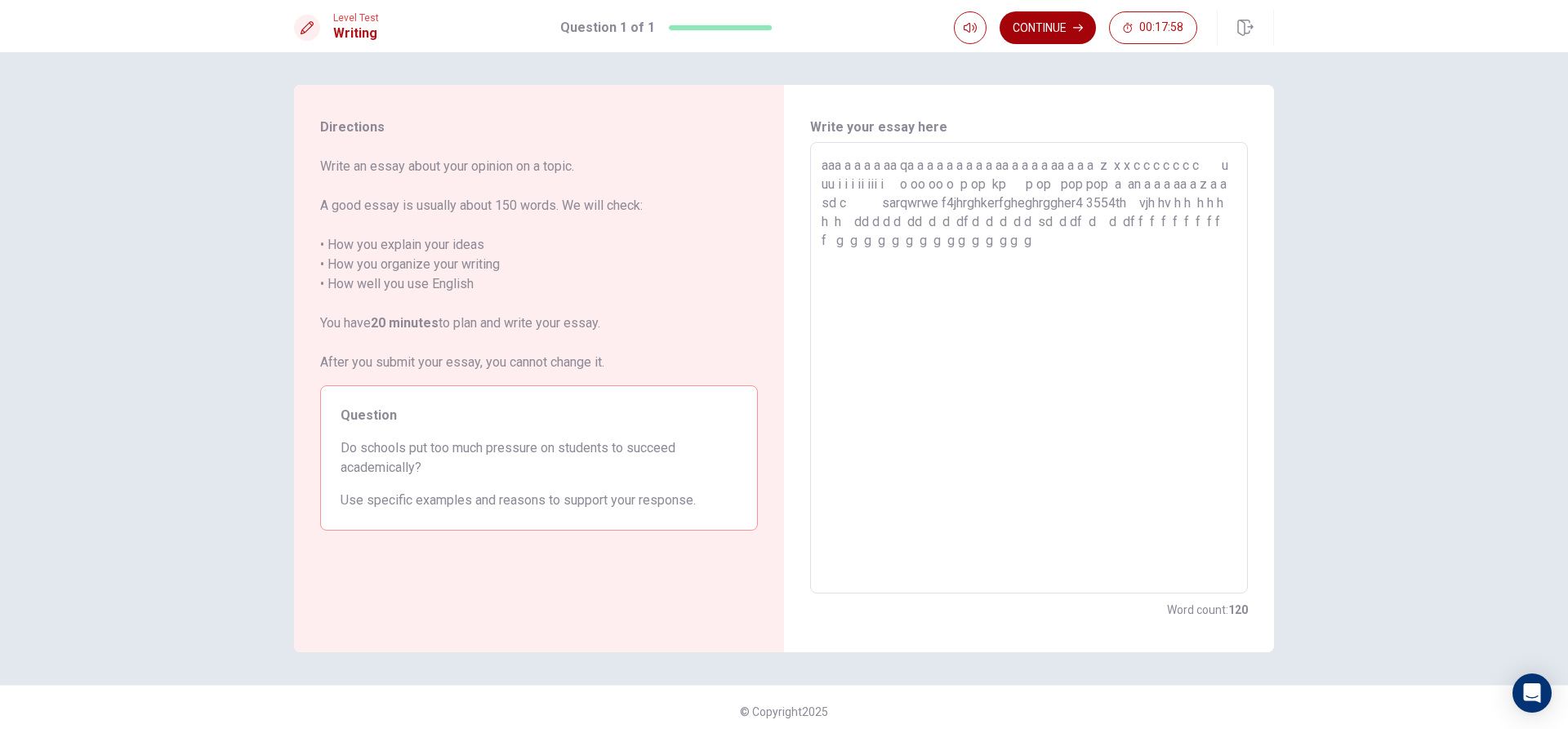
click at [1024, 28] on button "Continue" at bounding box center [1048, 27] width 97 height 33
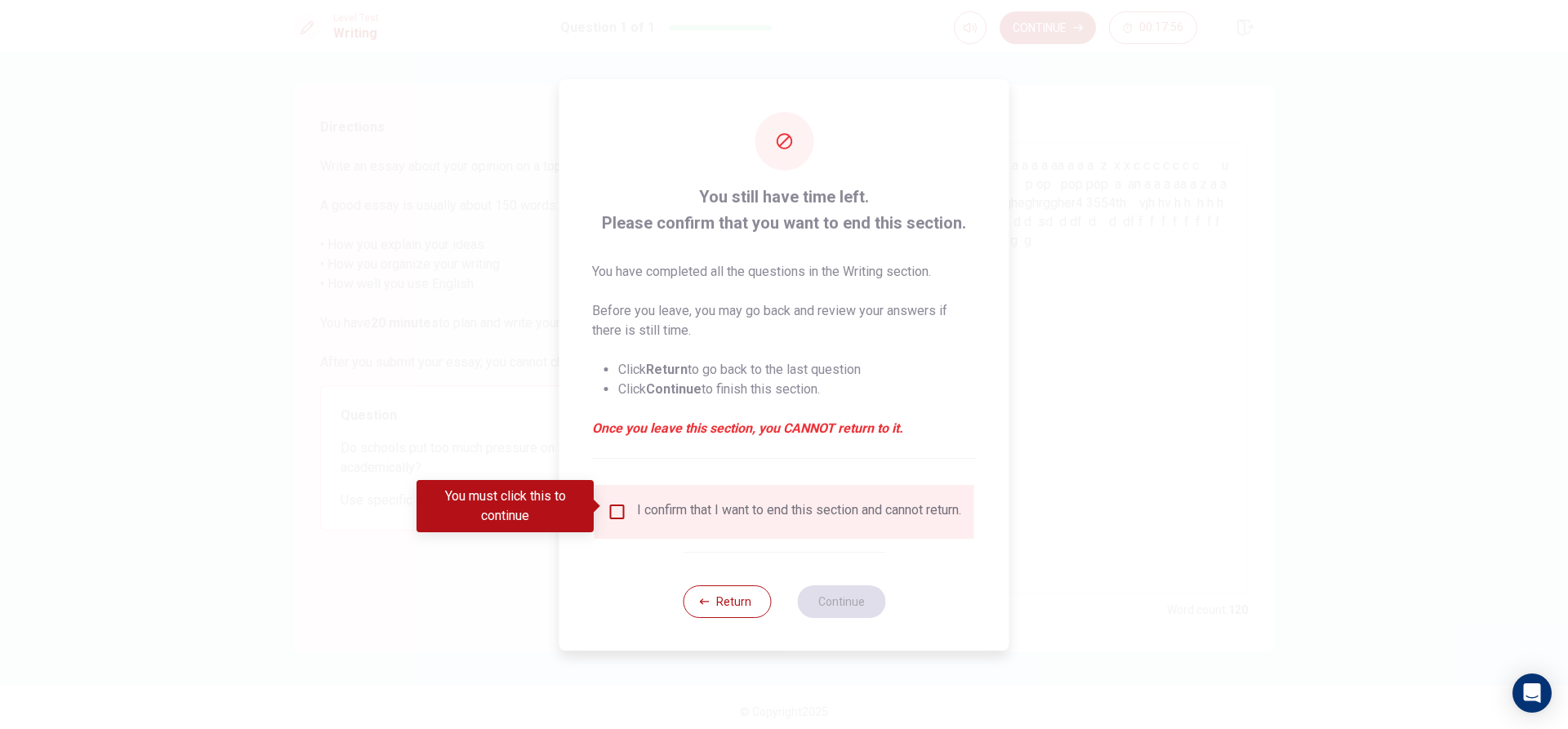
click at [610, 507] on input "You must click this to continue" at bounding box center [617, 512] width 20 height 20
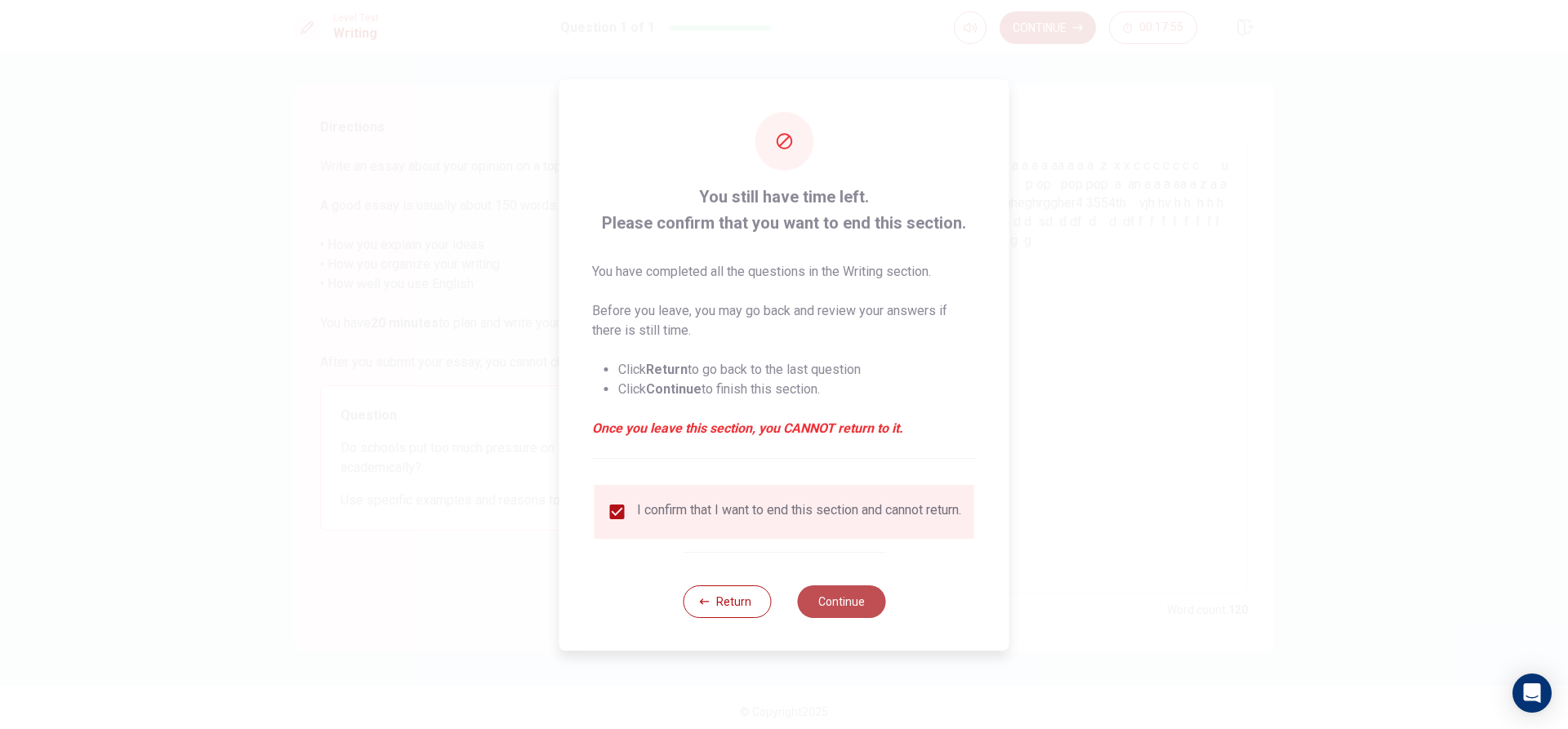
click at [839, 606] on button "Continue" at bounding box center [840, 602] width 88 height 33
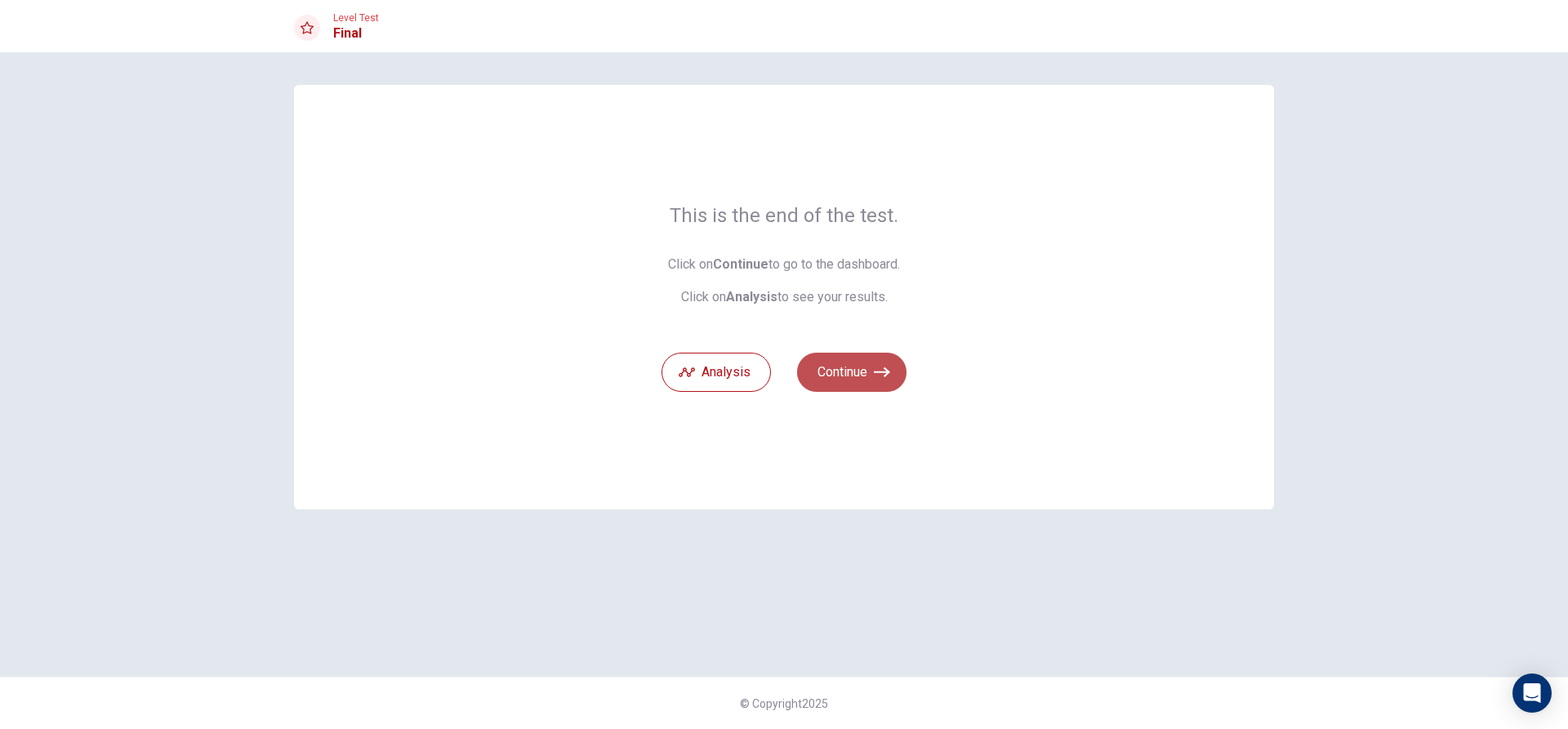
click at [882, 366] on icon "button" at bounding box center [882, 372] width 16 height 16
